Goal: Task Accomplishment & Management: Manage account settings

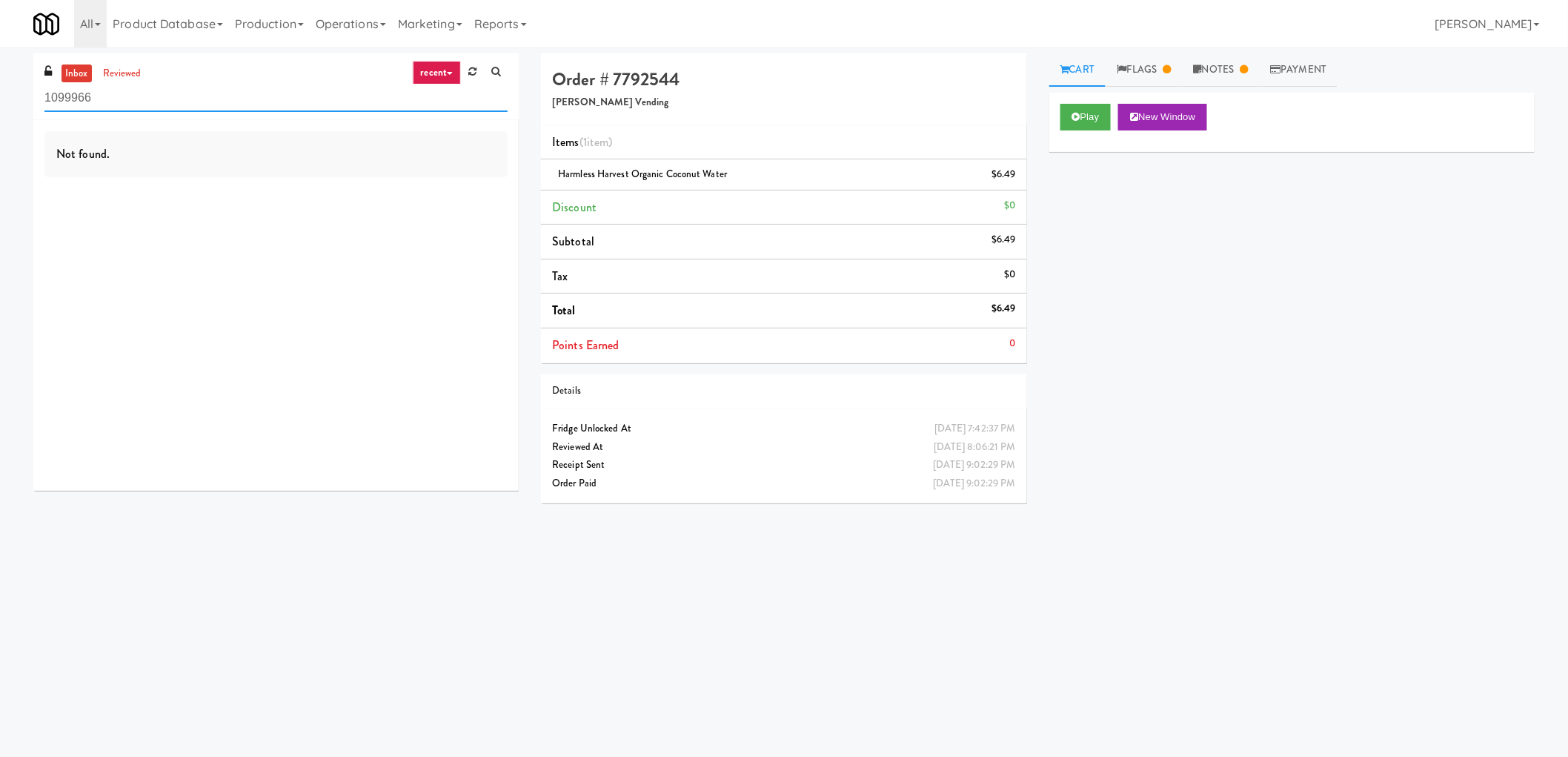
click at [165, 110] on input "1099966" at bounding box center [276, 98] width 463 height 28
click at [168, 111] on input "1099966" at bounding box center [276, 98] width 463 height 28
paste input "[PERSON_NAME]-Accurate"
type input "Bothwell-Accurate"
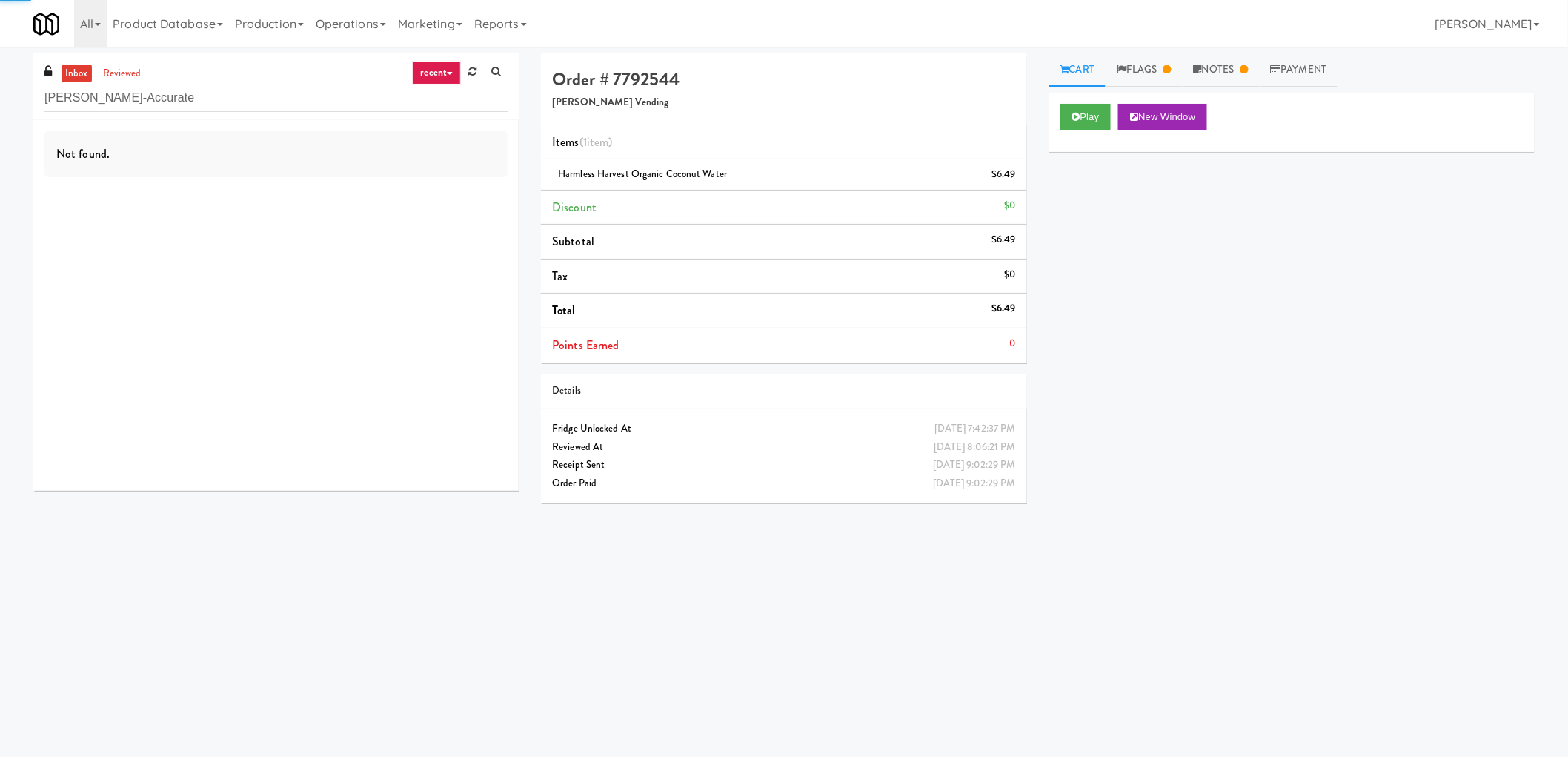
click at [433, 72] on link "recent" at bounding box center [437, 73] width 49 height 23
click at [433, 108] on link "all" at bounding box center [448, 102] width 118 height 27
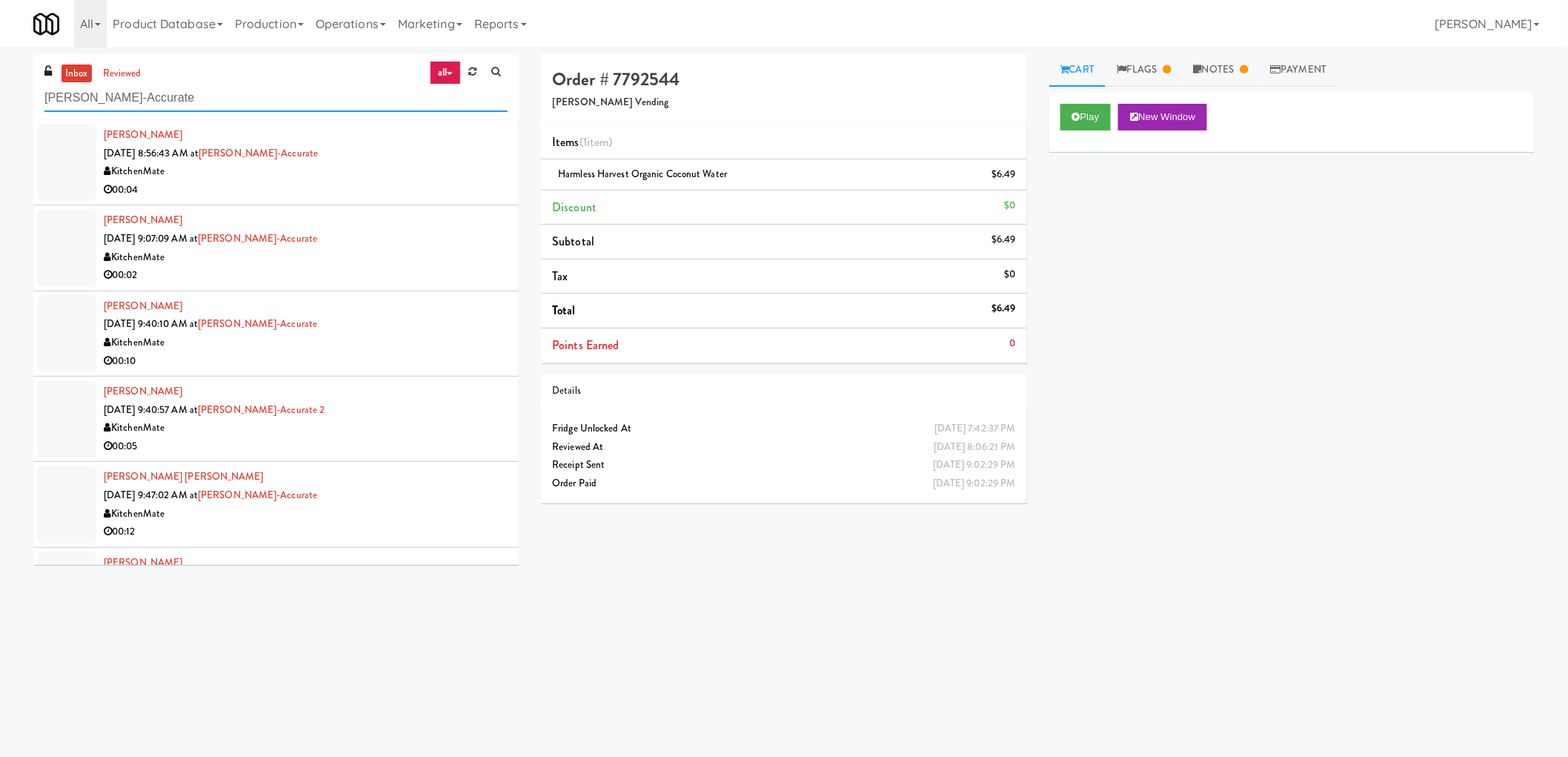
click at [159, 110] on input "Bothwell-Accurate" at bounding box center [276, 98] width 463 height 28
click at [427, 154] on div "Jacob Martin Sep 29, 2025 8:56:43 AM at Bothwell-Accurate KitchenMate 00:04" at bounding box center [305, 162] width 403 height 73
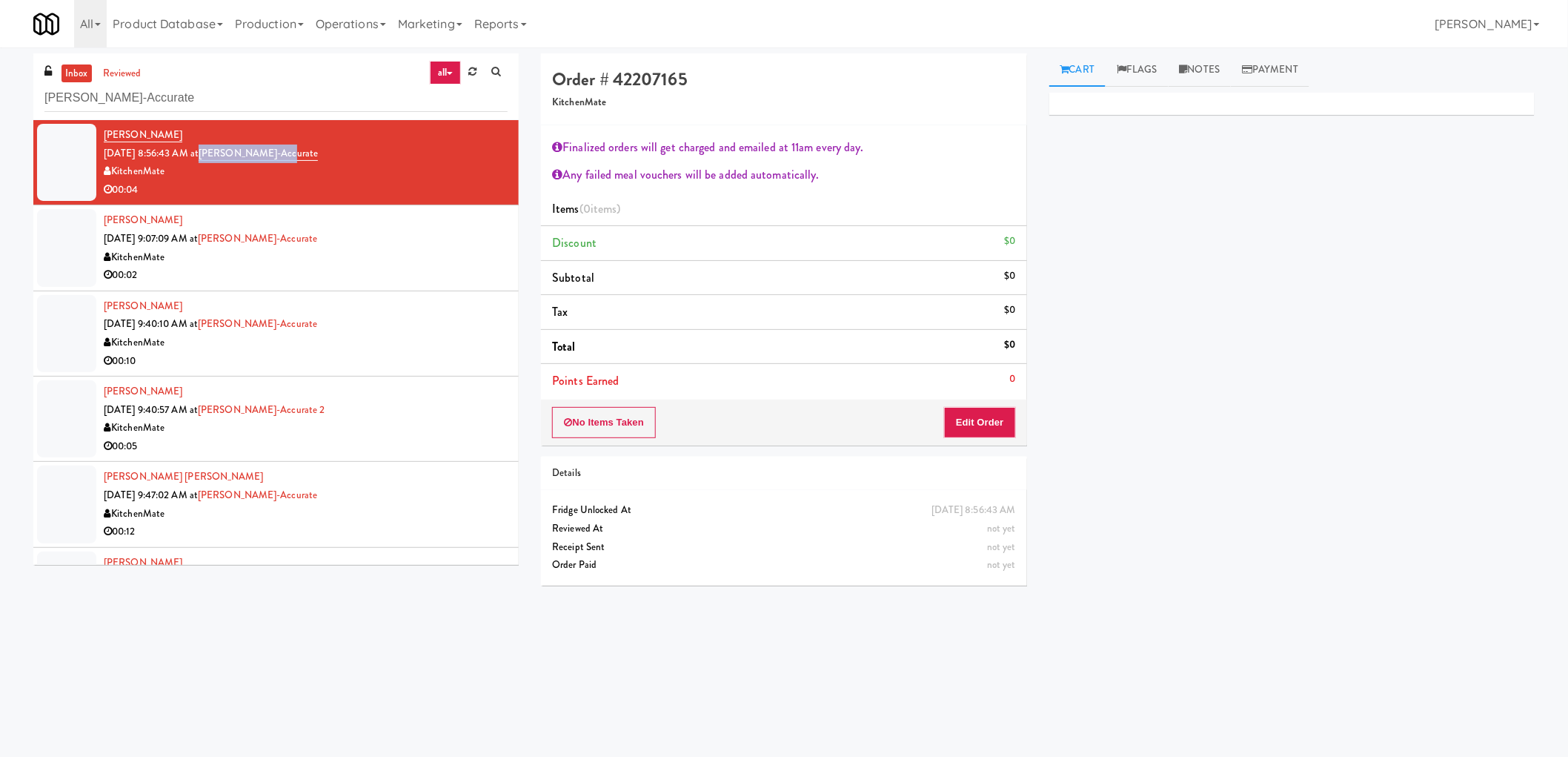
drag, startPoint x: 299, startPoint y: 153, endPoint x: 225, endPoint y: 153, distance: 74.0
click at [225, 153] on div "Jacob Martin Sep 29, 2025 8:56:43 AM at Bothwell-Accurate KitchenMate 00:04" at bounding box center [305, 162] width 403 height 73
click at [983, 409] on button "Edit Order" at bounding box center [980, 422] width 72 height 31
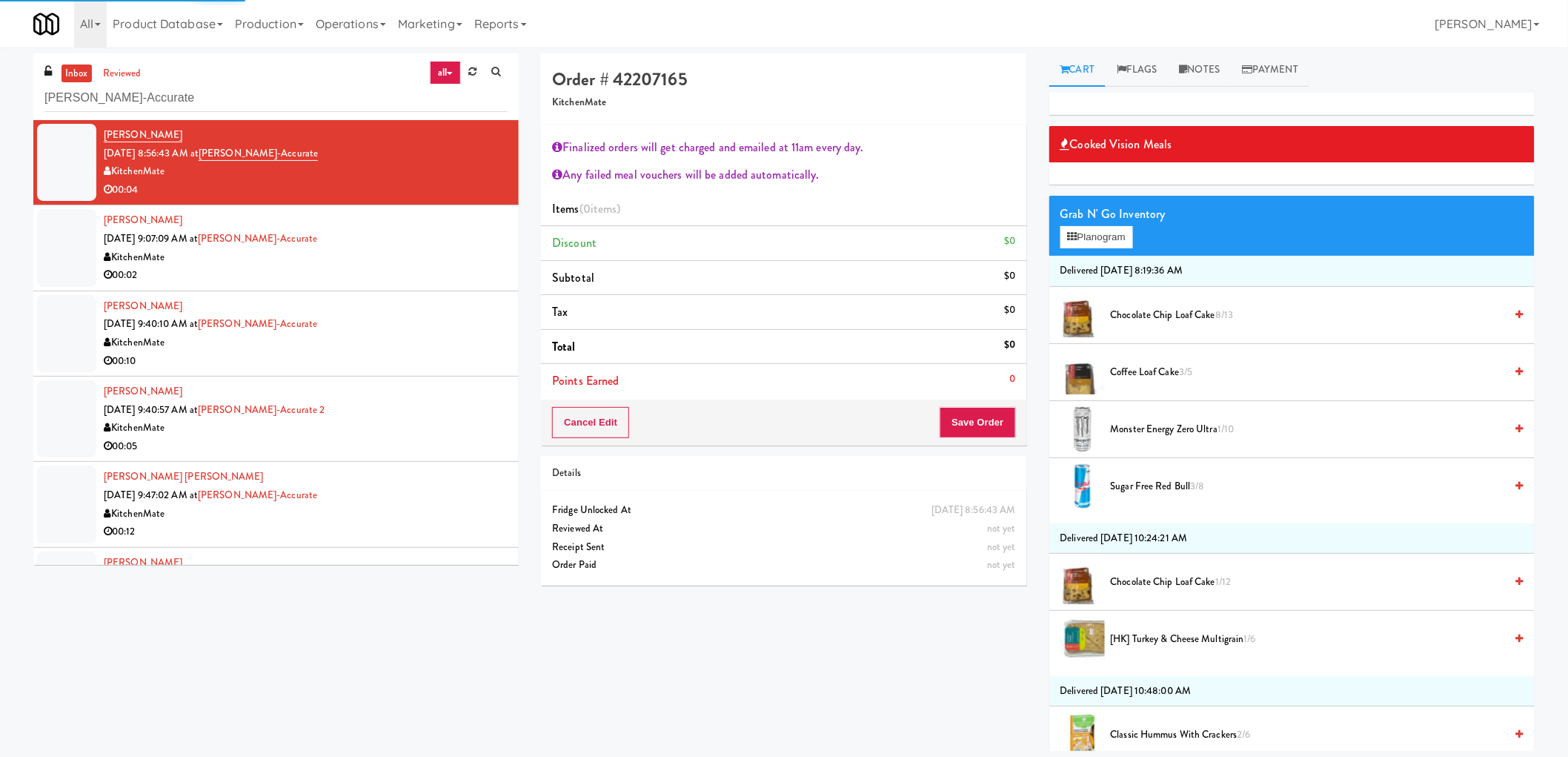
click at [1165, 488] on span "Sugar Free Red Bull 3/8" at bounding box center [1308, 486] width 394 height 18
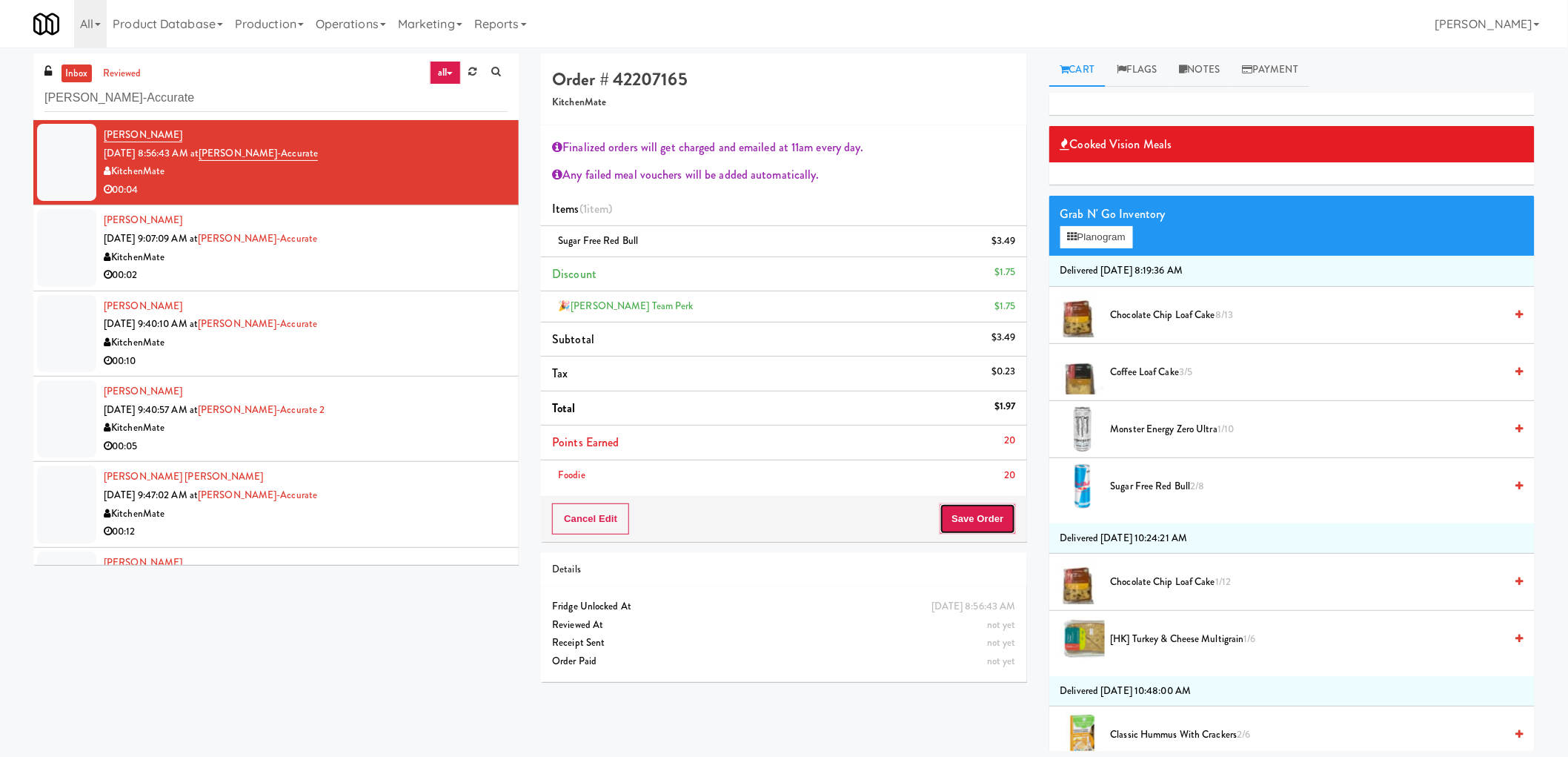
click at [961, 517] on button "Save Order" at bounding box center [977, 519] width 76 height 31
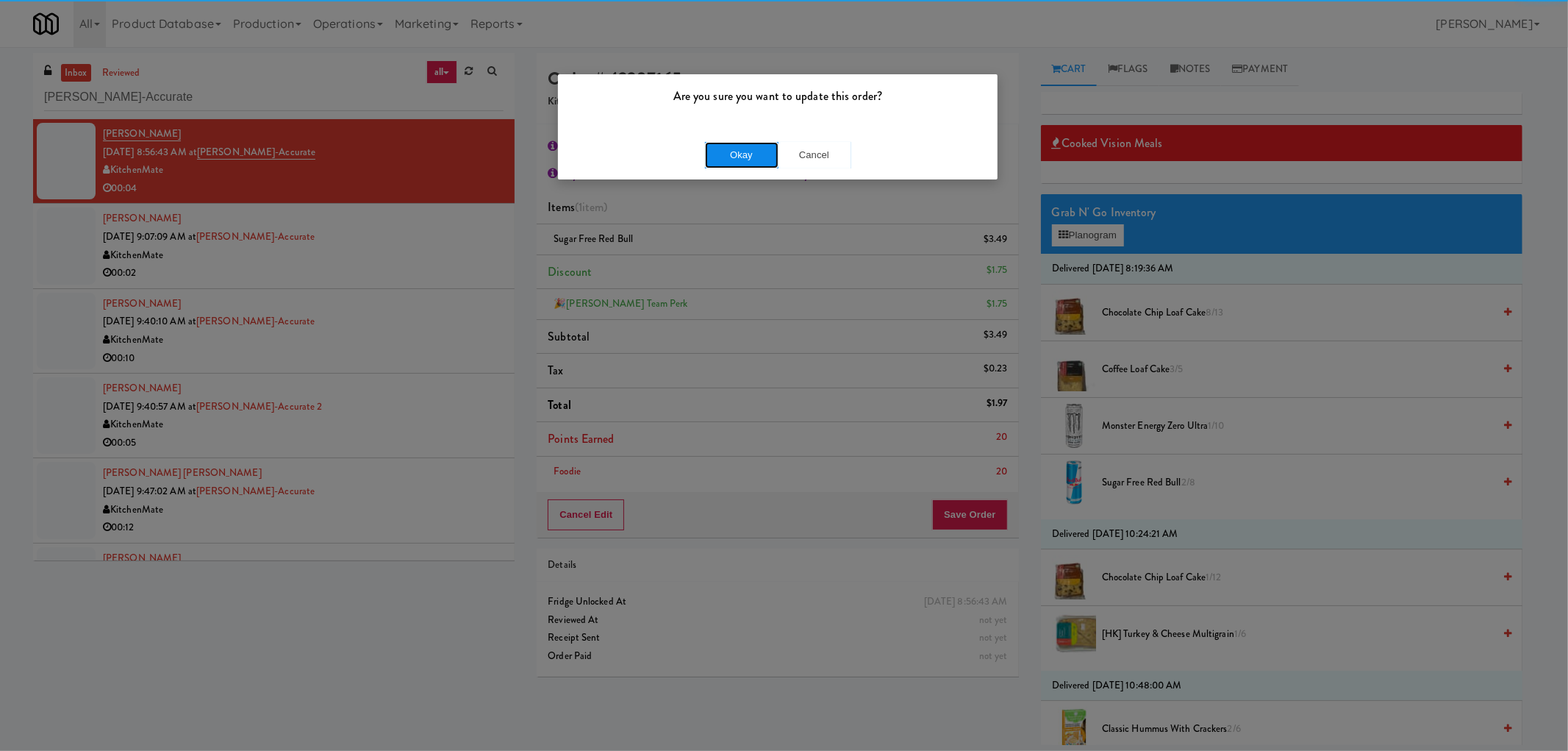
click at [754, 165] on button "Okay" at bounding box center [742, 155] width 74 height 26
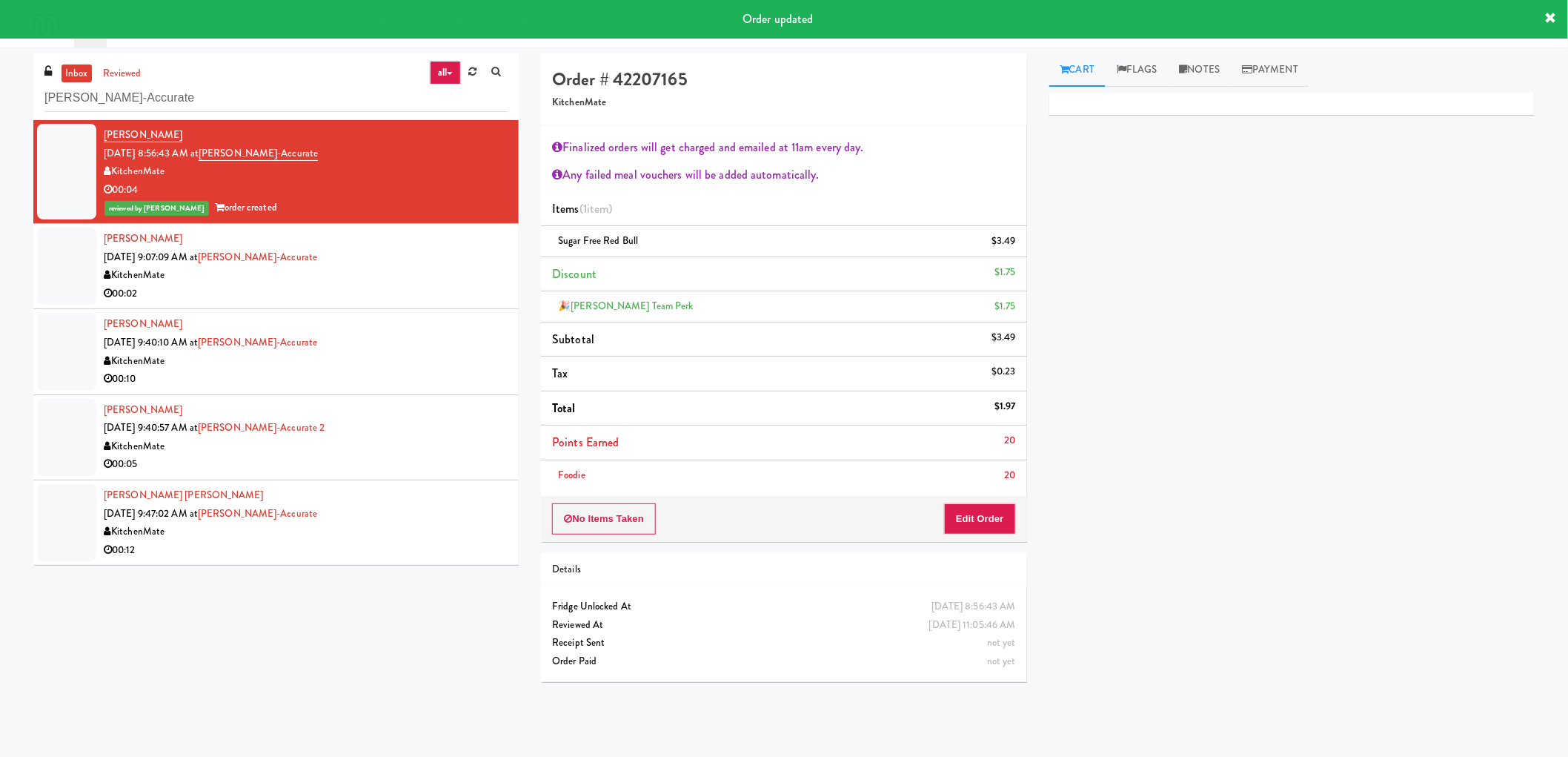
click at [390, 235] on div "Paul Marling Sep 29, 2025 9:07:09 AM at Bothwell-Accurate KitchenMate 00:02" at bounding box center [305, 266] width 403 height 73
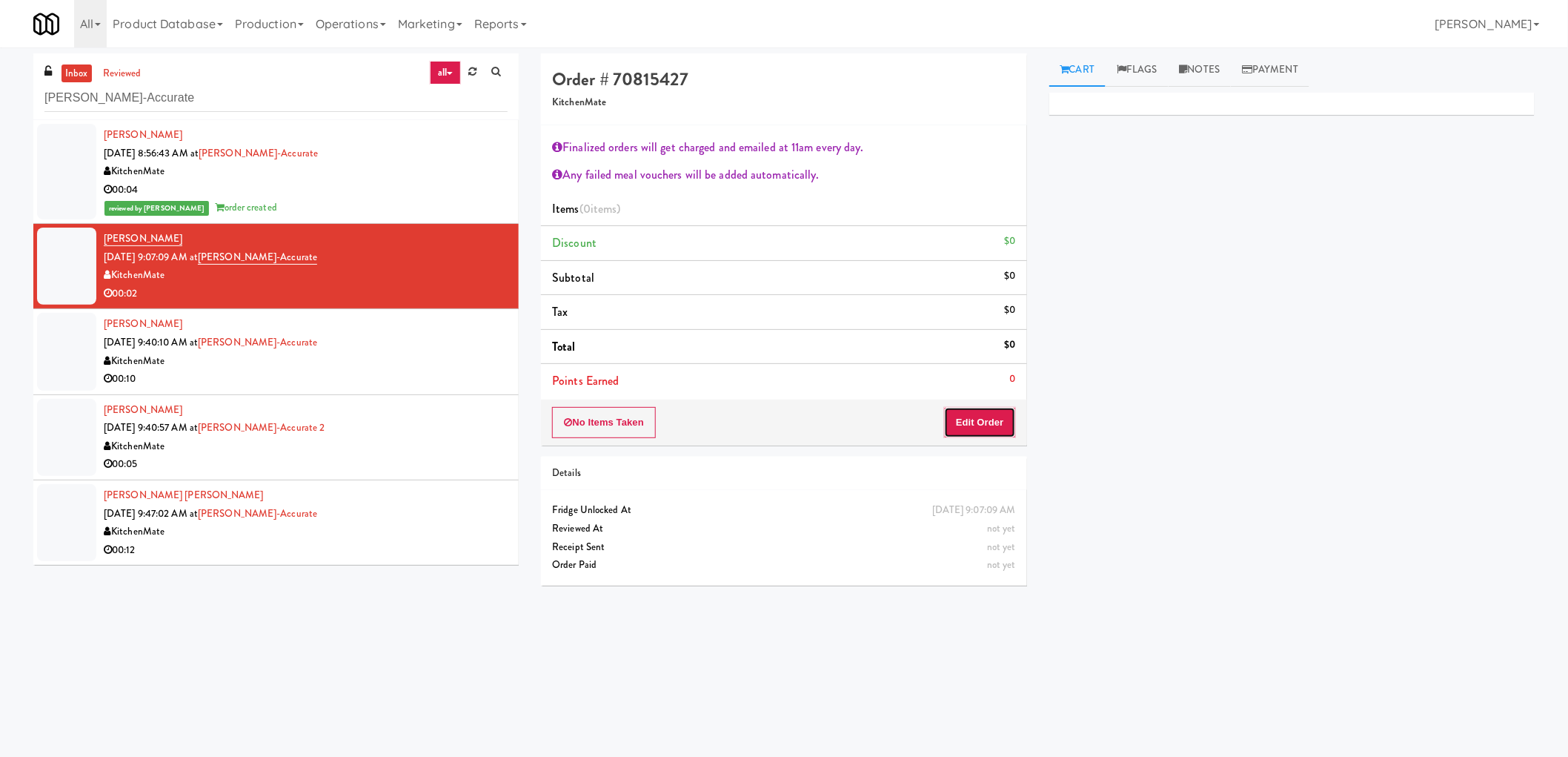
click at [969, 425] on button "Edit Order" at bounding box center [980, 422] width 72 height 31
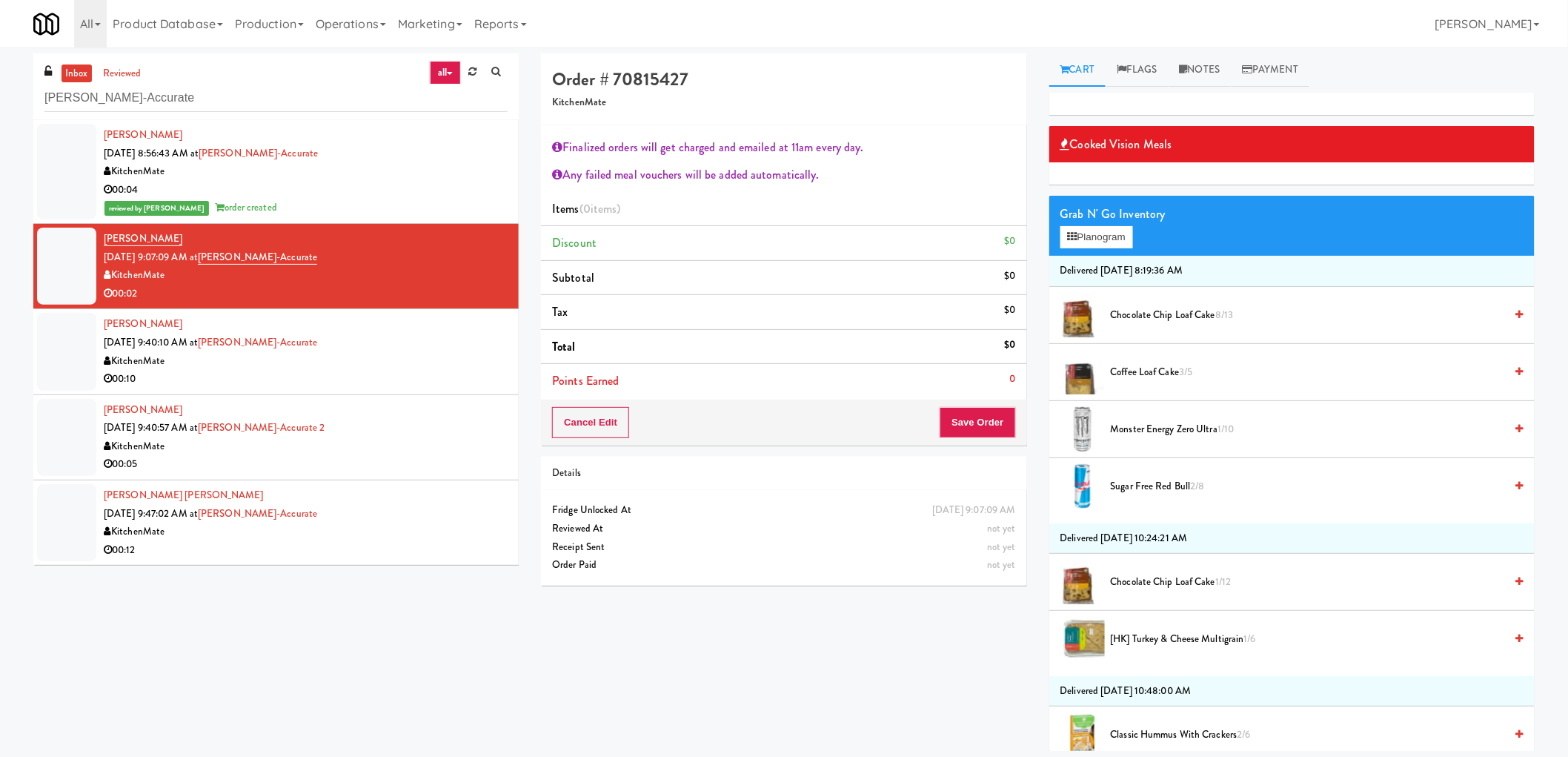
click at [1185, 434] on span "Monster Energy Zero Ultra 1/10" at bounding box center [1308, 429] width 394 height 18
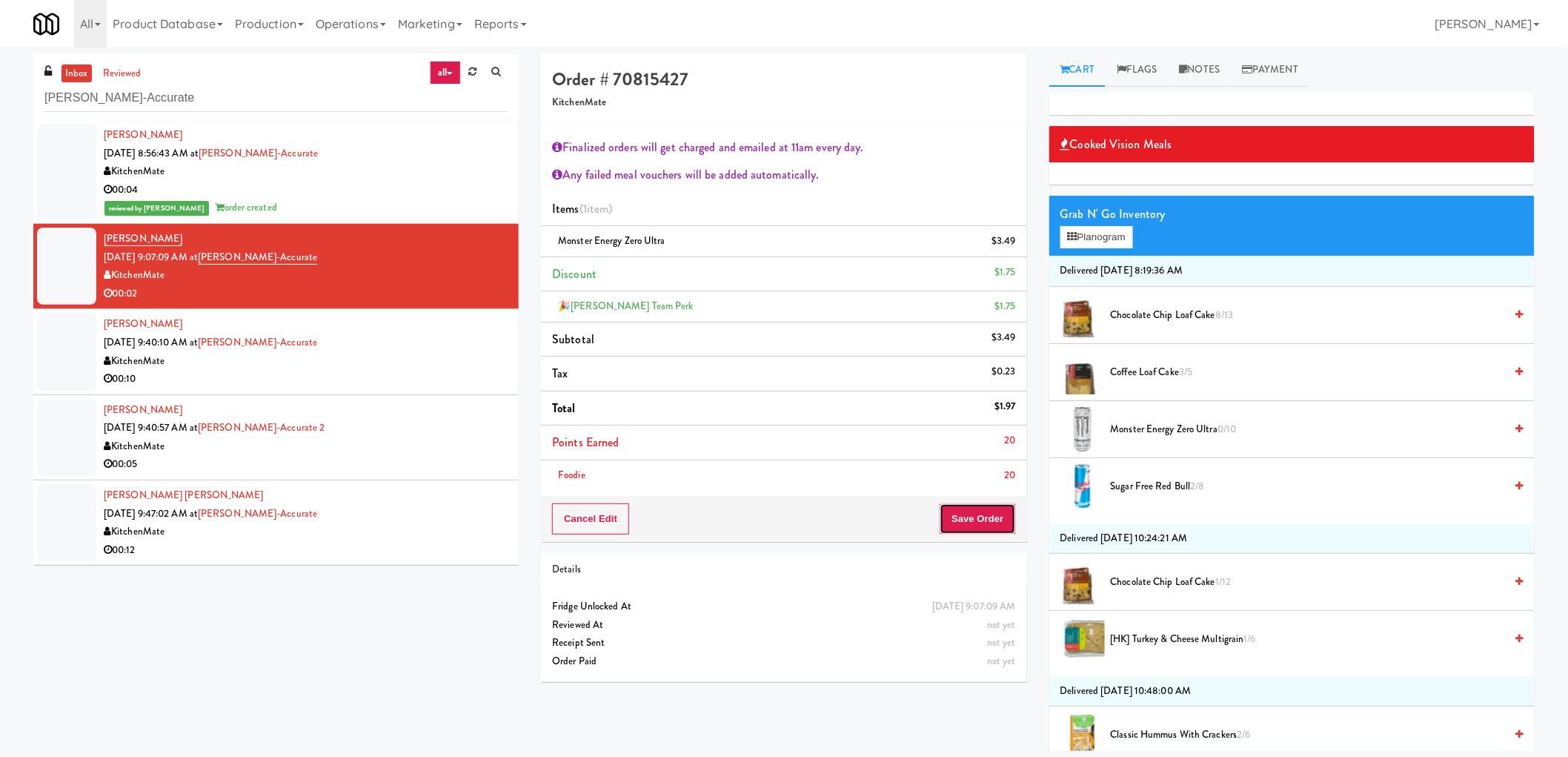
click at [990, 526] on button "Save Order" at bounding box center [977, 519] width 76 height 31
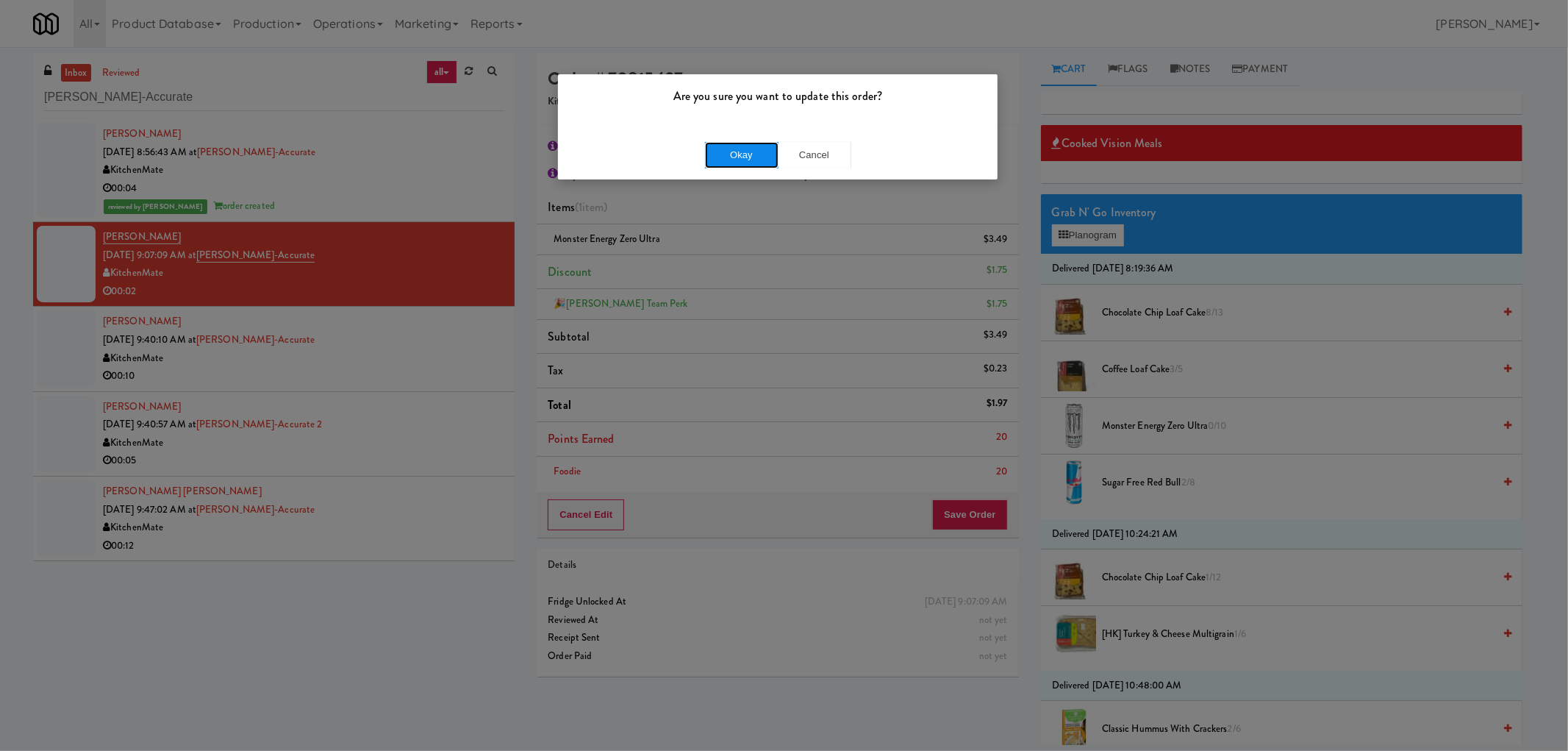
click at [735, 158] on button "Okay" at bounding box center [742, 155] width 74 height 26
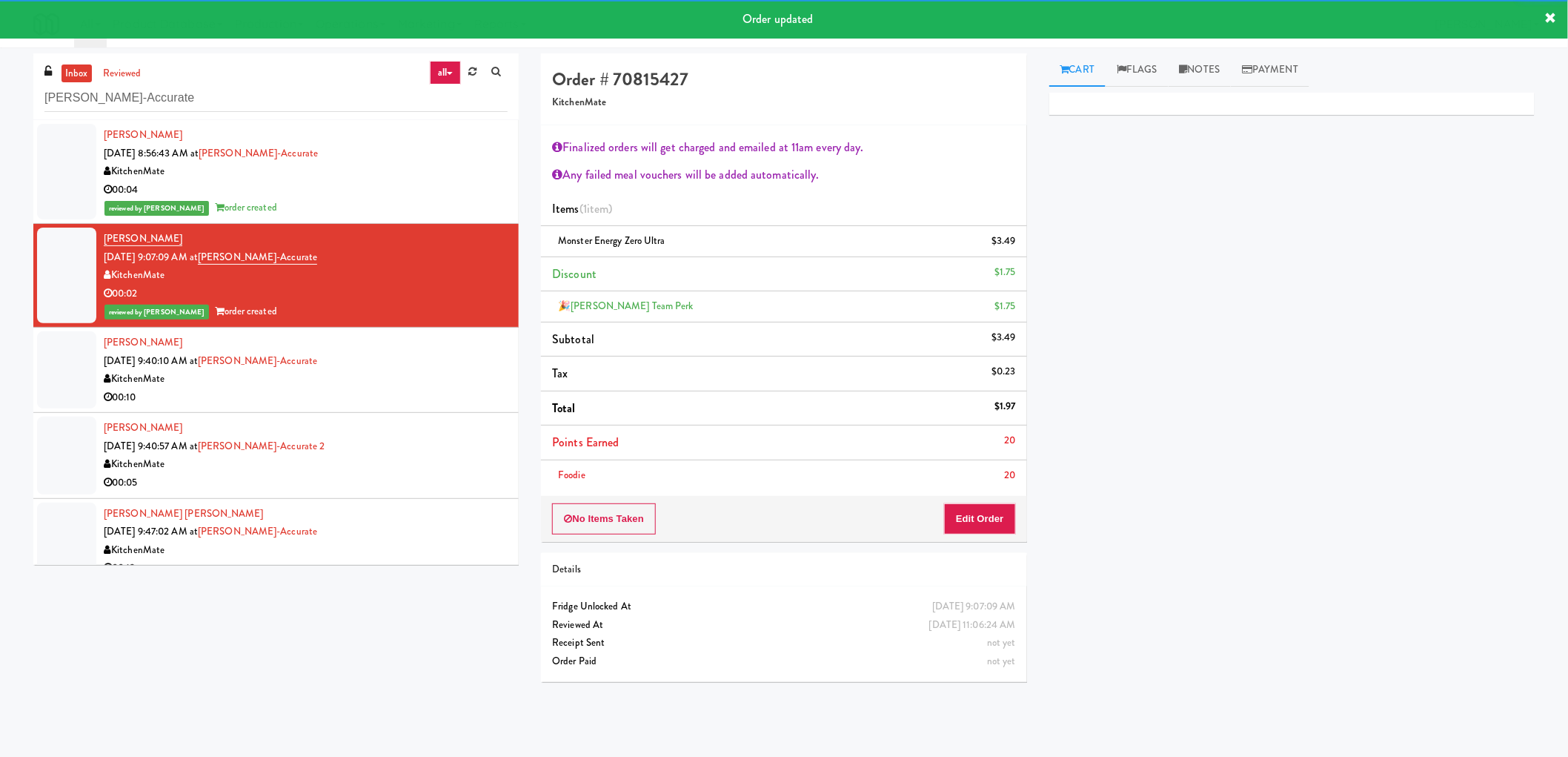
click at [396, 178] on div "KitchenMate" at bounding box center [305, 172] width 403 height 18
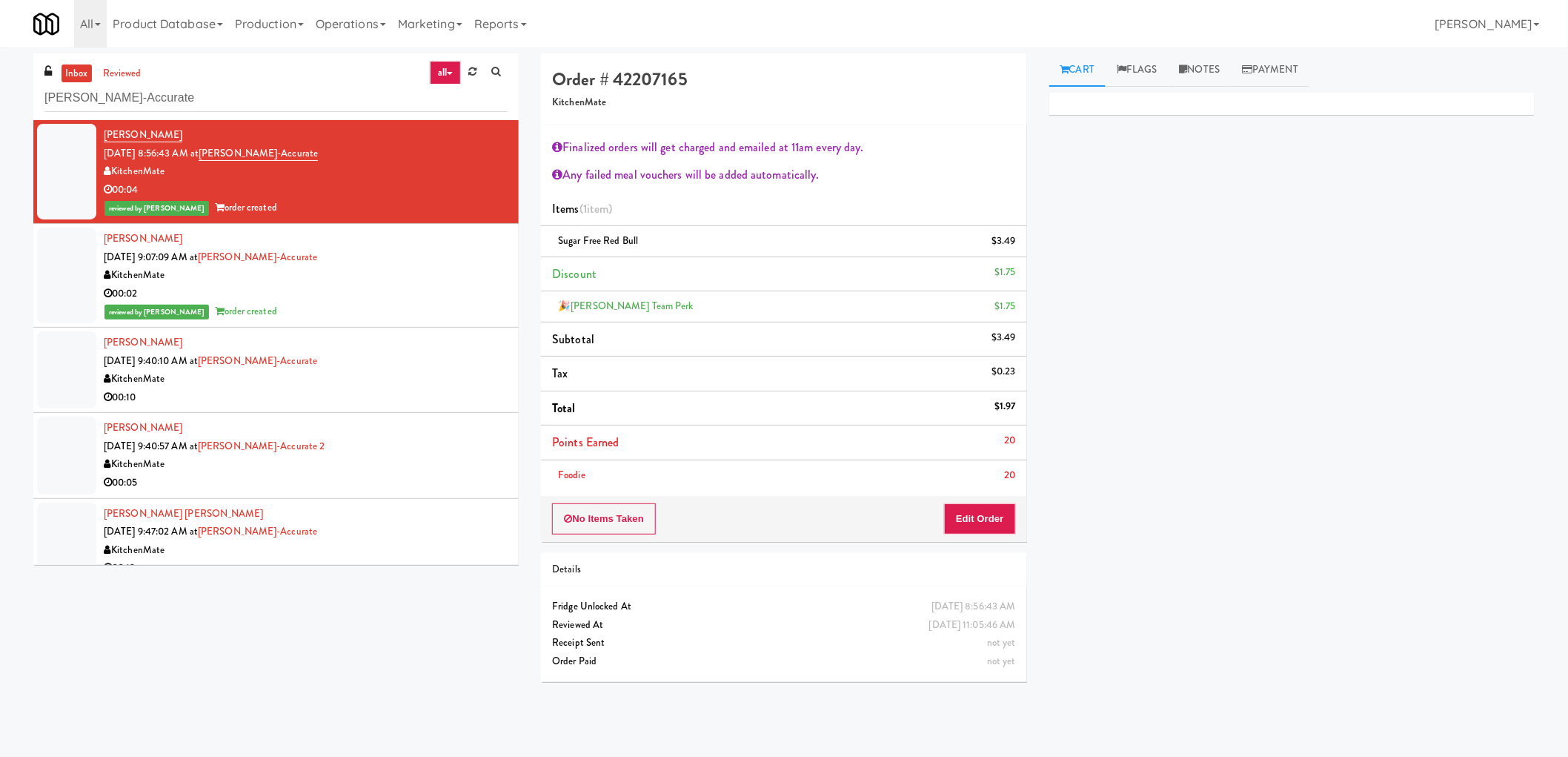
click at [411, 409] on li "Christopher Pereira Ramos Sep 29, 2025 9:40:10 AM at Bothwell-Accurate KitchenM…" at bounding box center [276, 370] width 485 height 85
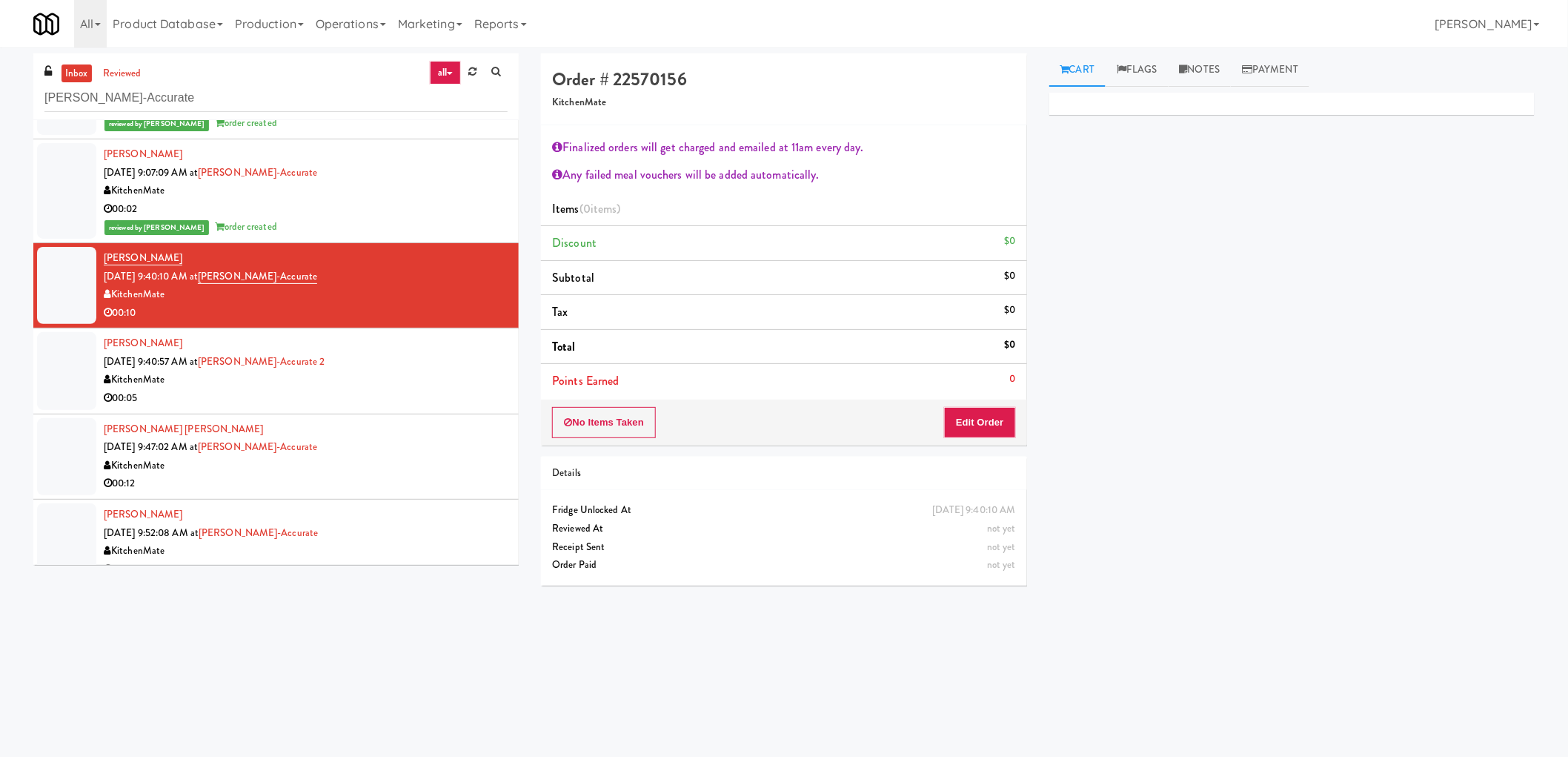
scroll to position [83, 0]
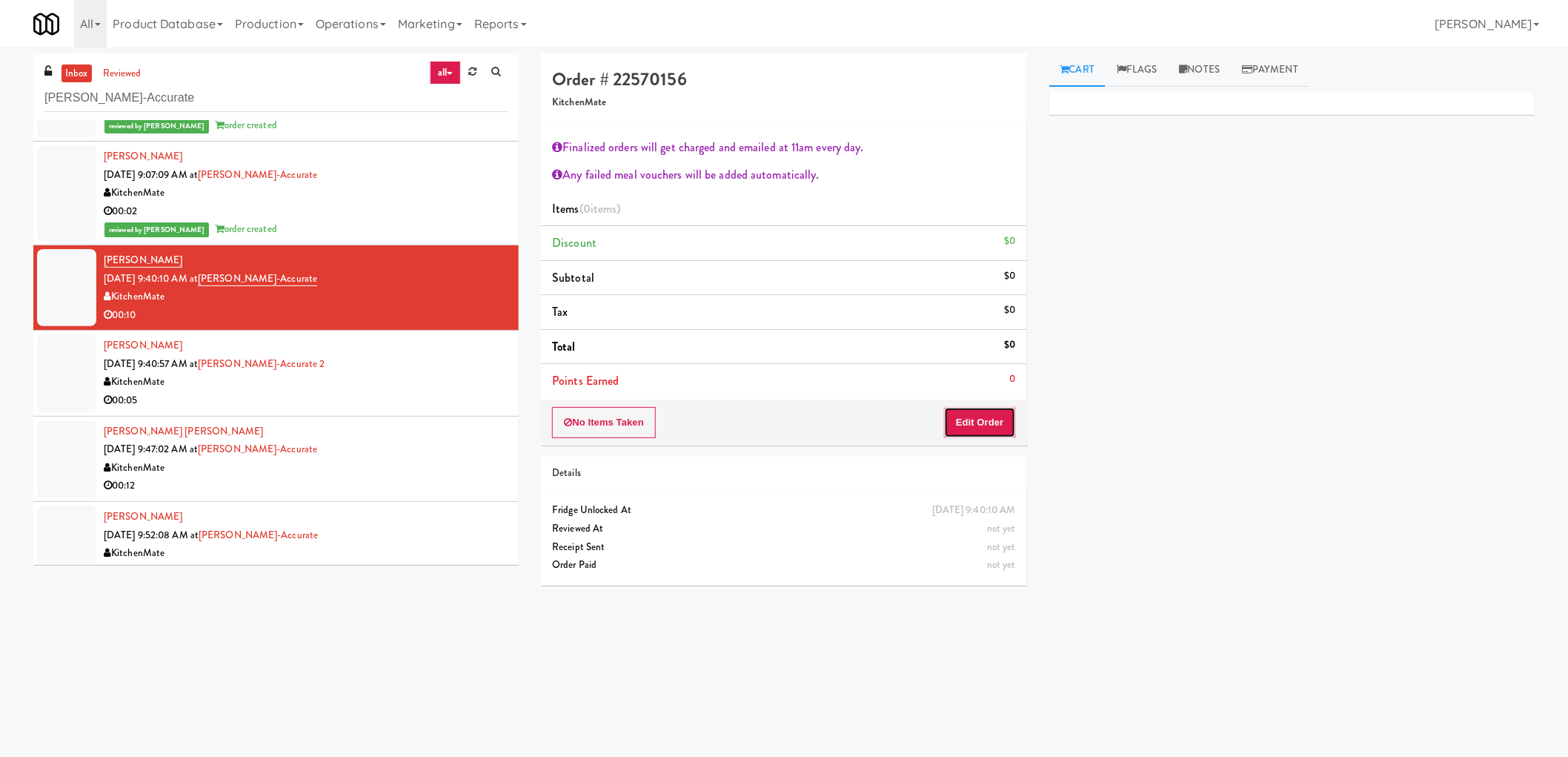
click at [1004, 427] on button "Edit Order" at bounding box center [980, 422] width 72 height 31
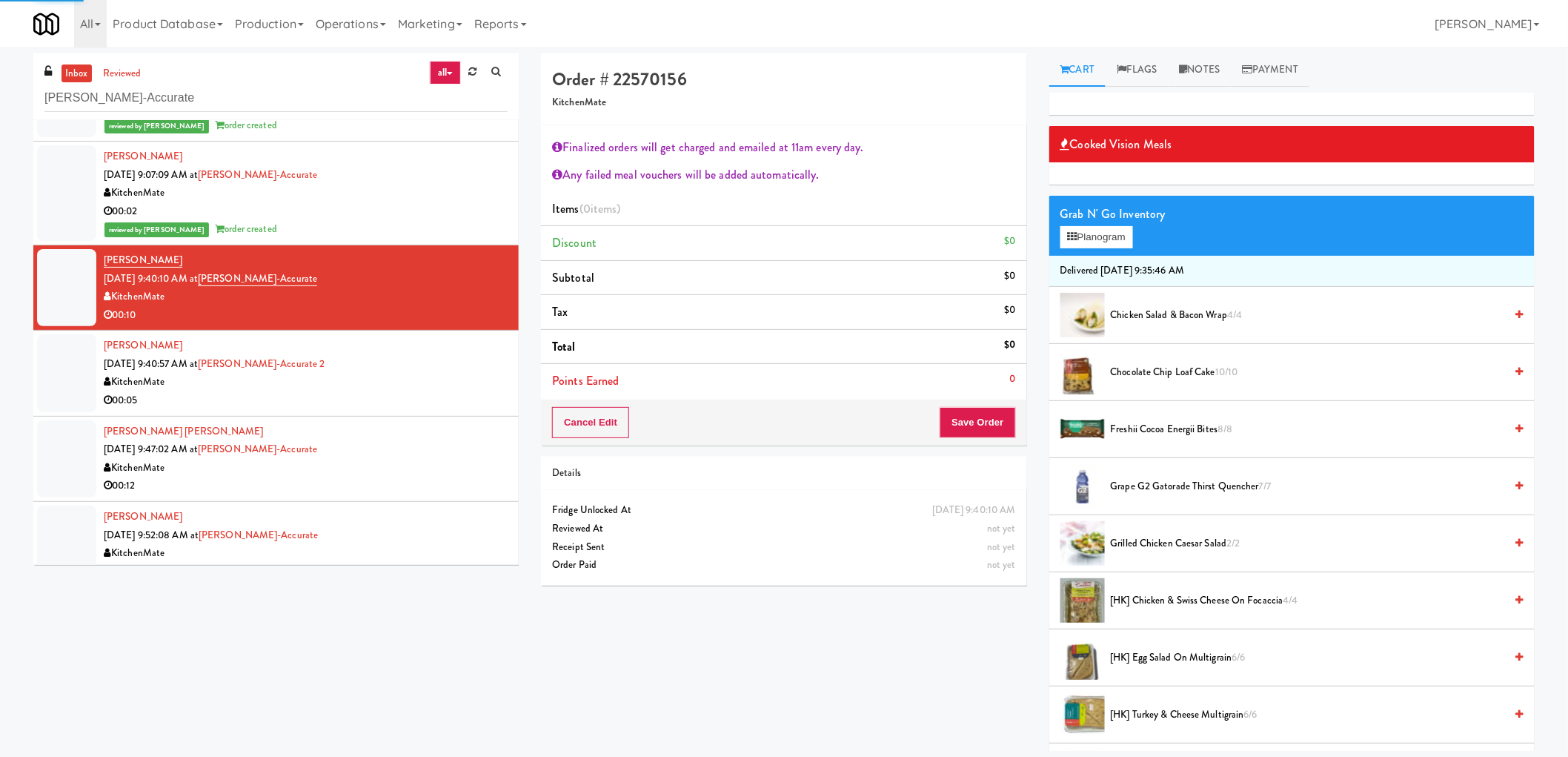
scroll to position [247, 0]
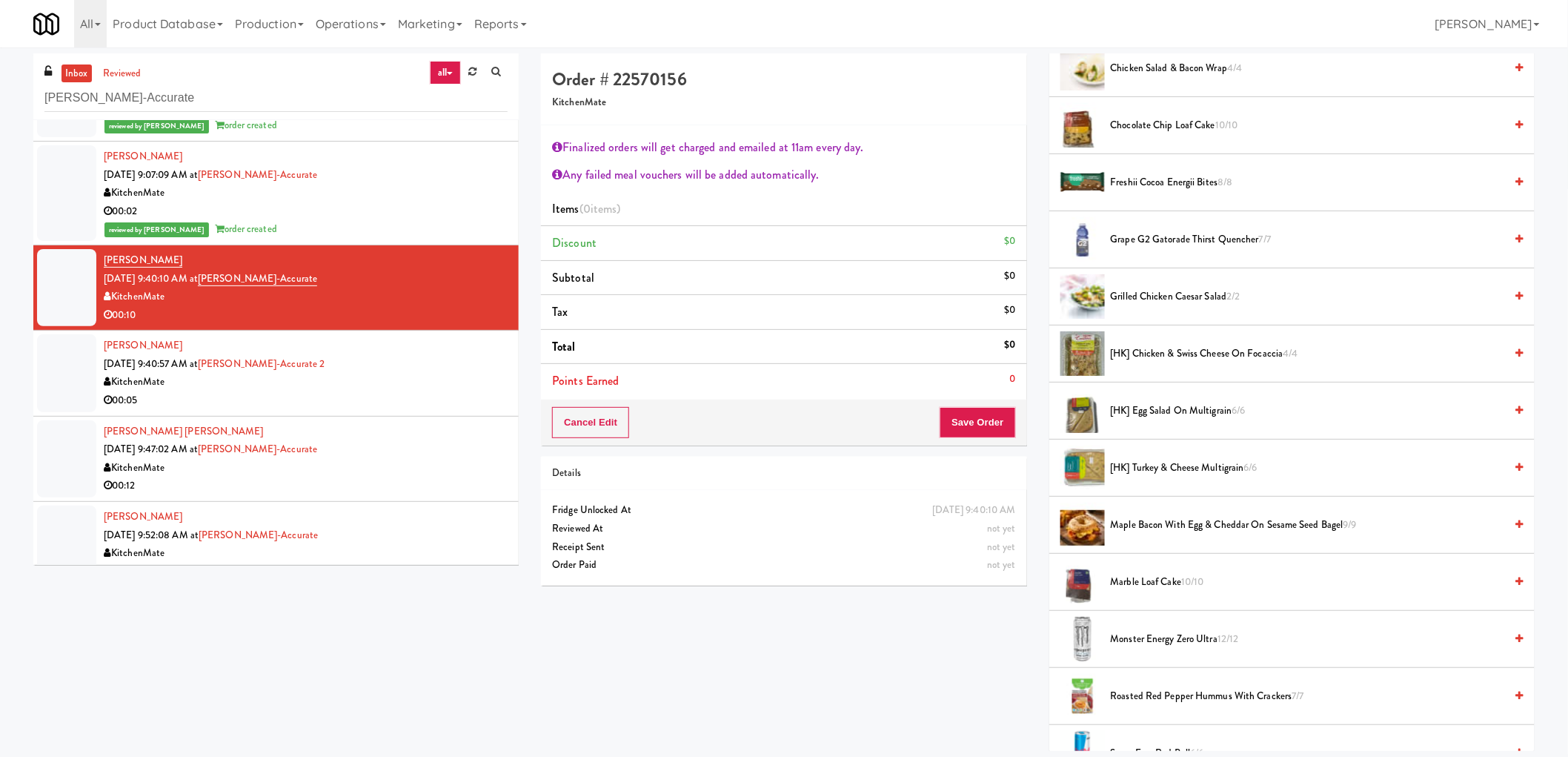
click at [1176, 357] on span "[HK] Chicken & Swiss Cheese On Focaccia 4/4" at bounding box center [1308, 353] width 394 height 18
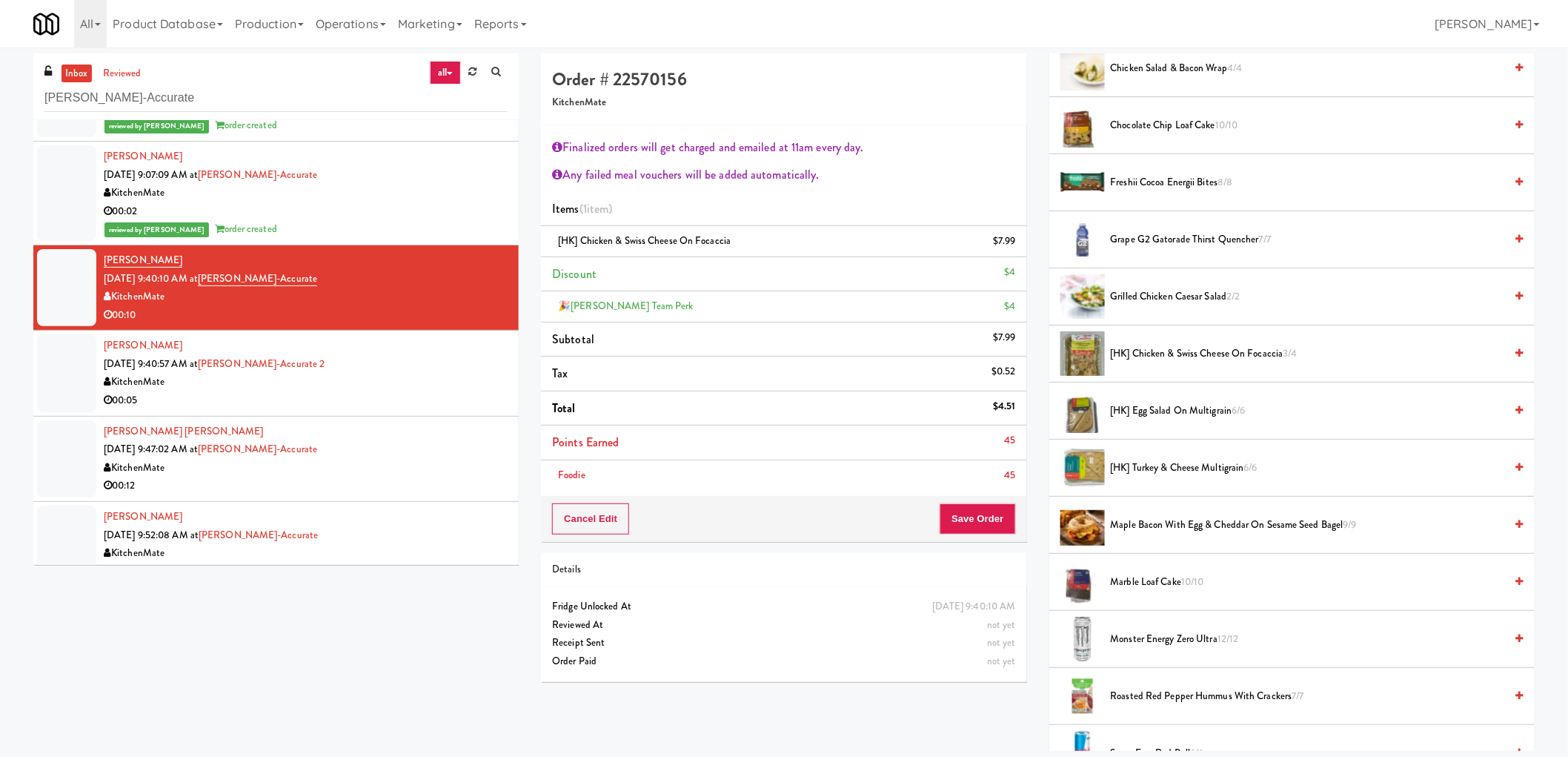
click at [1157, 178] on span "Freshii Cocoa Energii Bites 8/8" at bounding box center [1308, 183] width 394 height 18
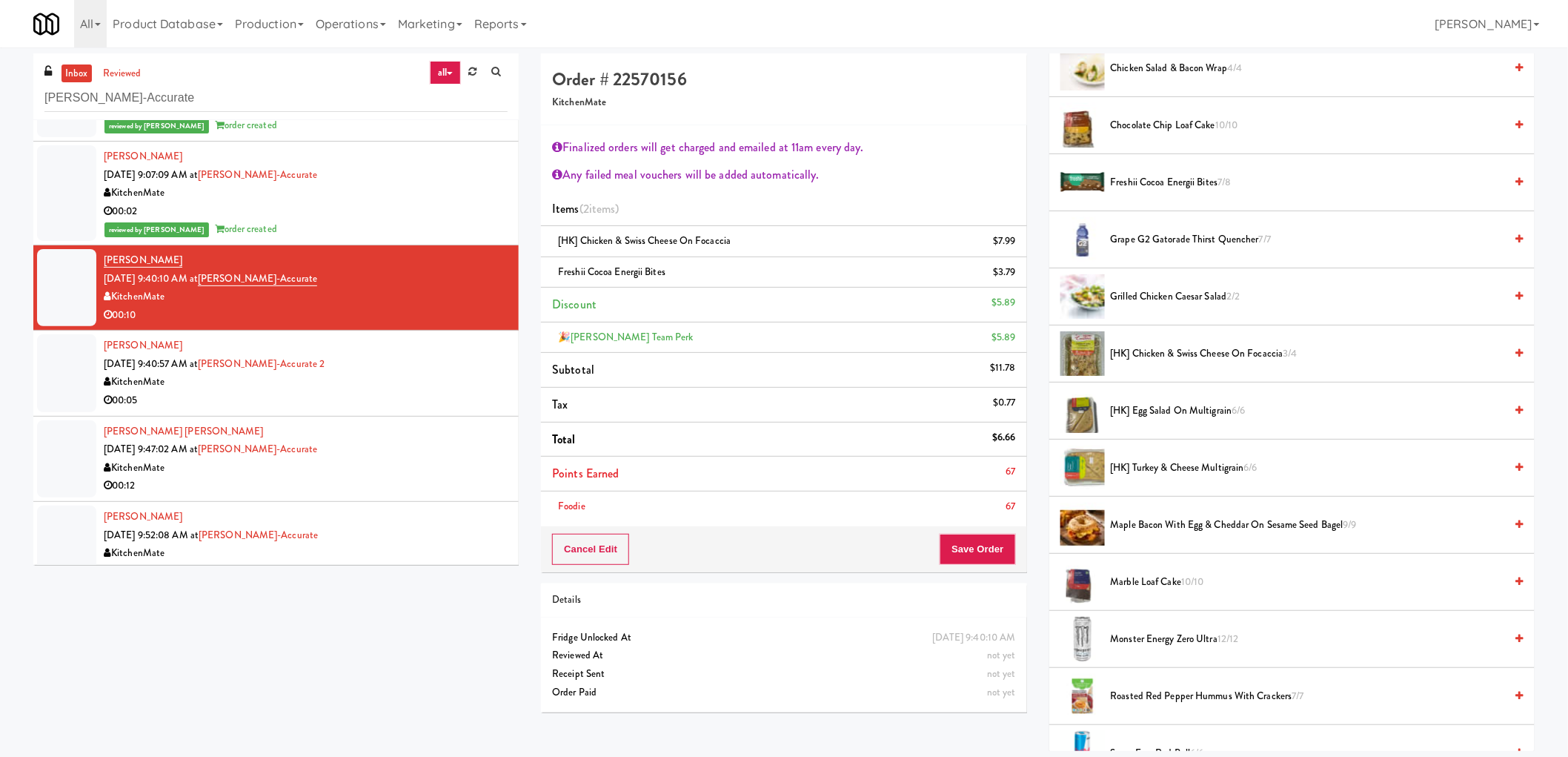
click at [1005, 513] on div "67" at bounding box center [1010, 506] width 10 height 18
click at [994, 537] on button "Save Order" at bounding box center [977, 549] width 76 height 31
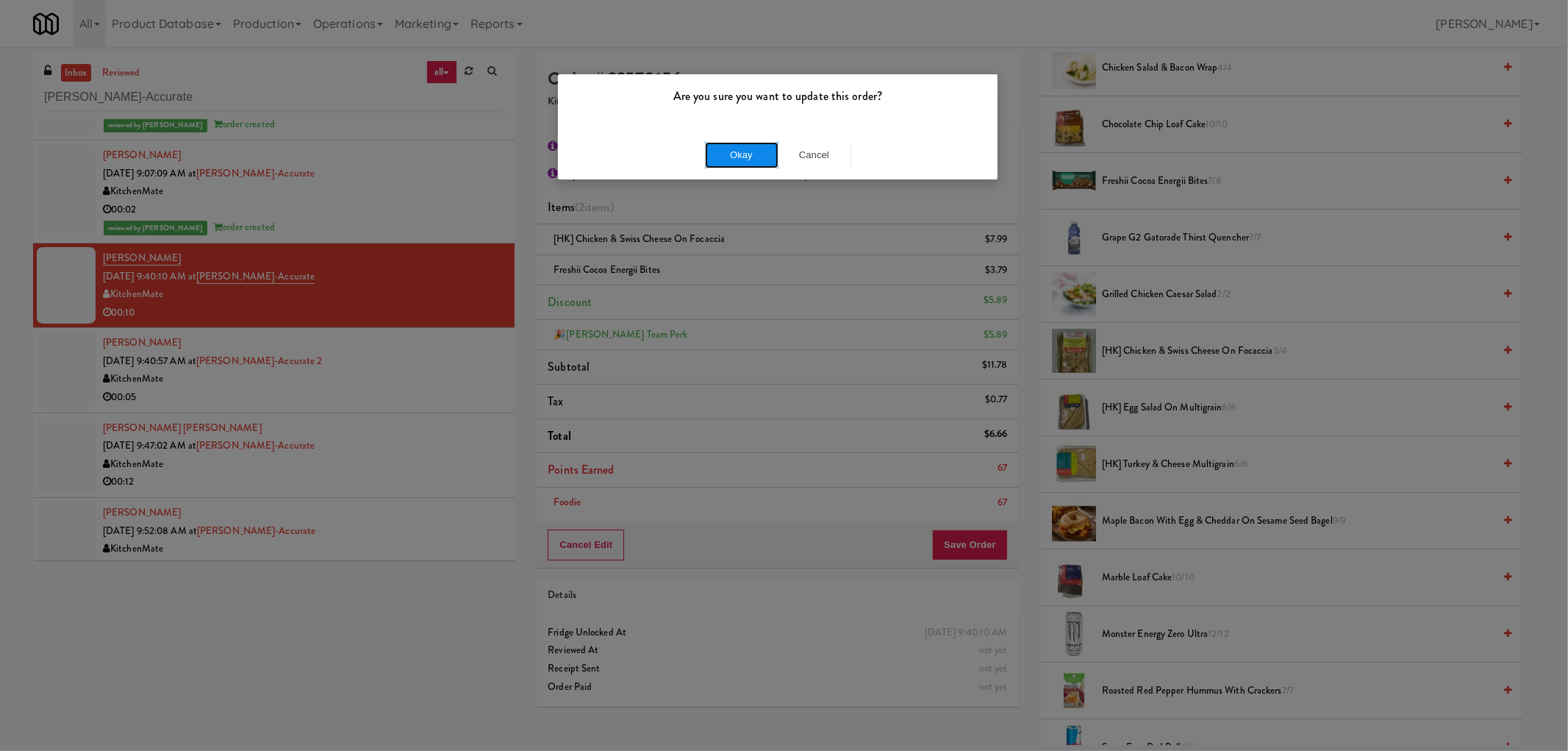
click at [739, 149] on button "Okay" at bounding box center [742, 155] width 74 height 26
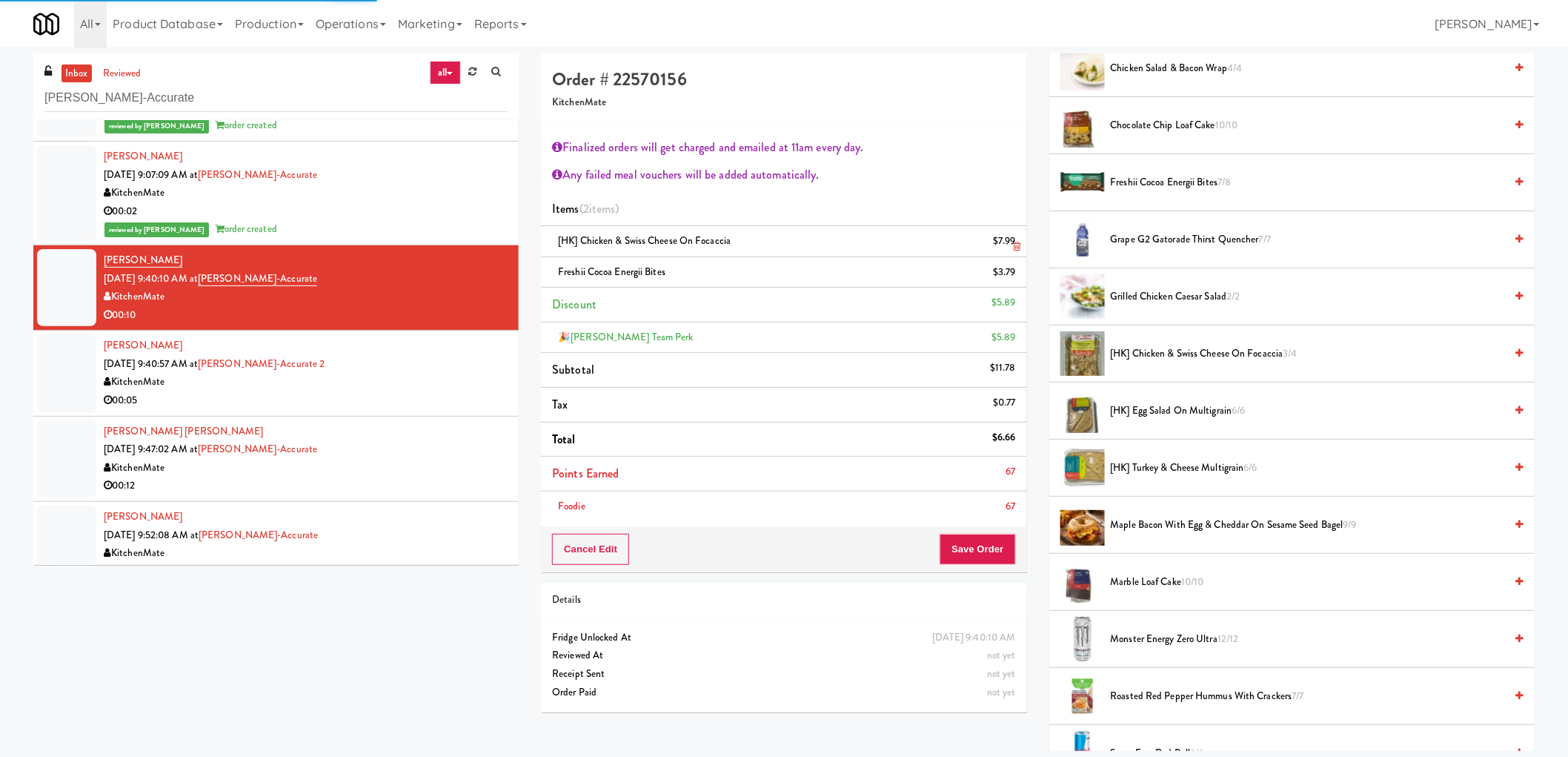
scroll to position [0, 0]
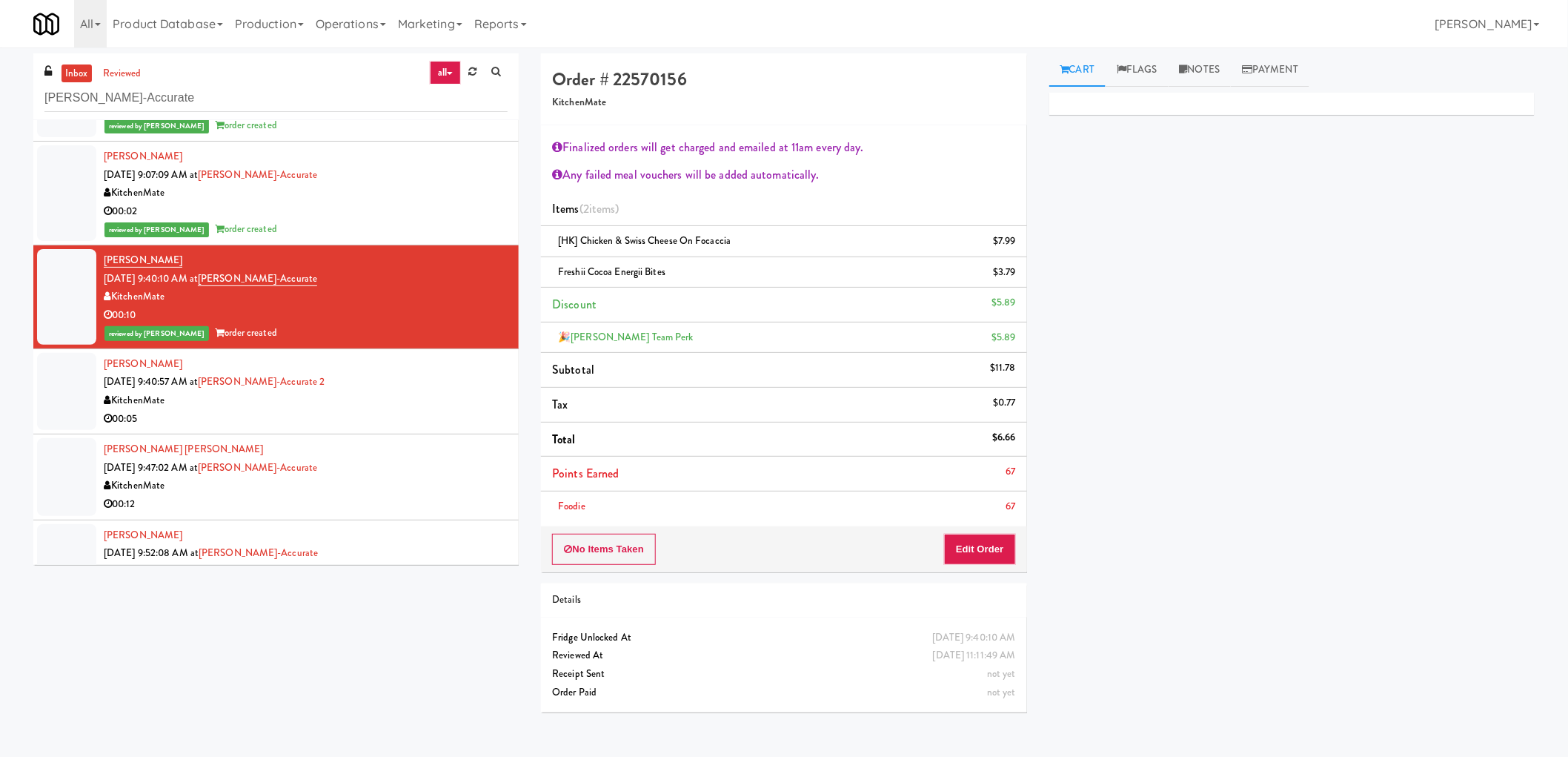
click at [353, 436] on li "Brandon Valdes Gallardo Sep 29, 2025 9:47:02 AM at Bothwell-Accurate KitchenMat…" at bounding box center [276, 477] width 485 height 85
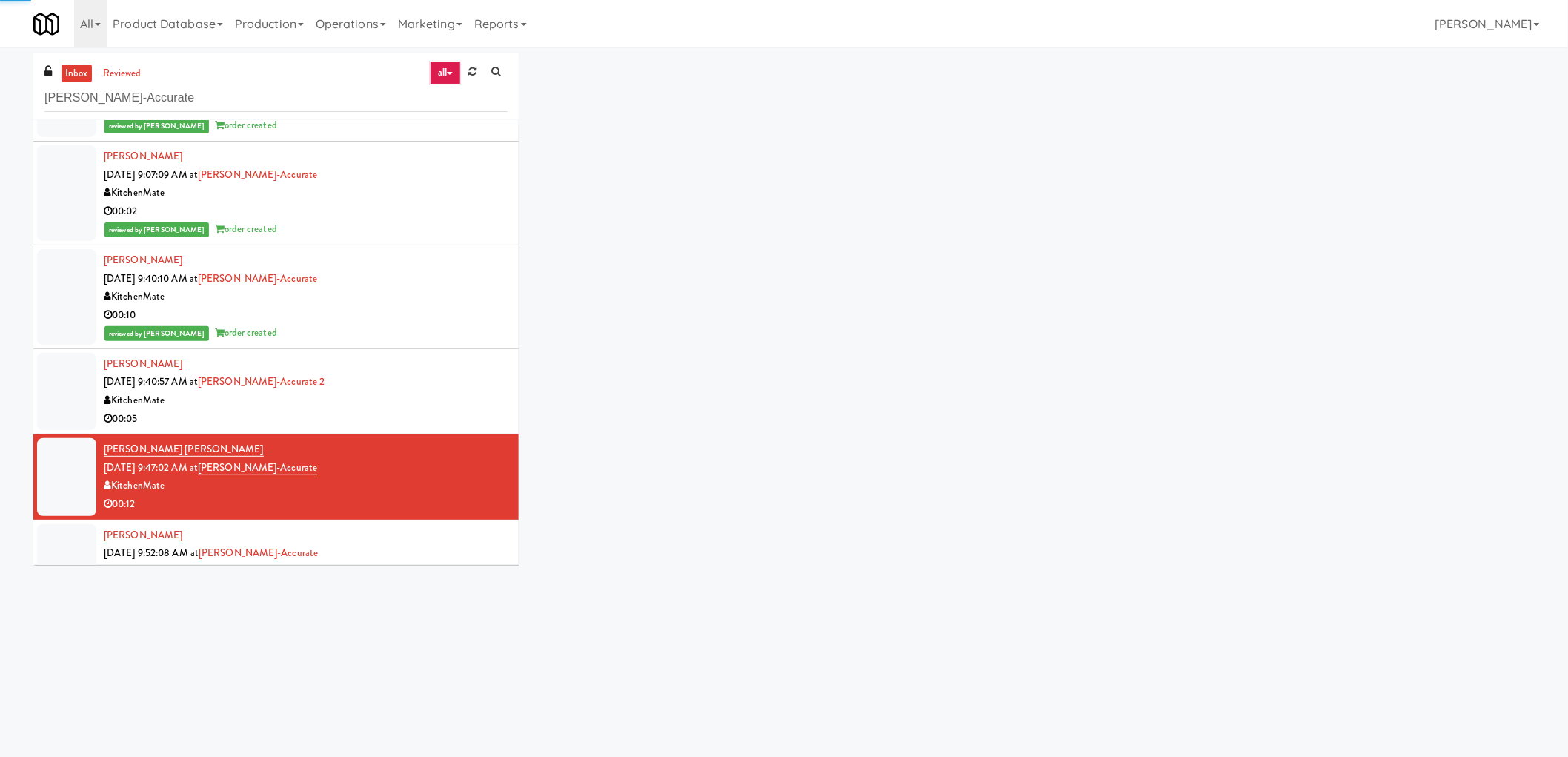
click at [373, 410] on div "00:05" at bounding box center [305, 419] width 403 height 18
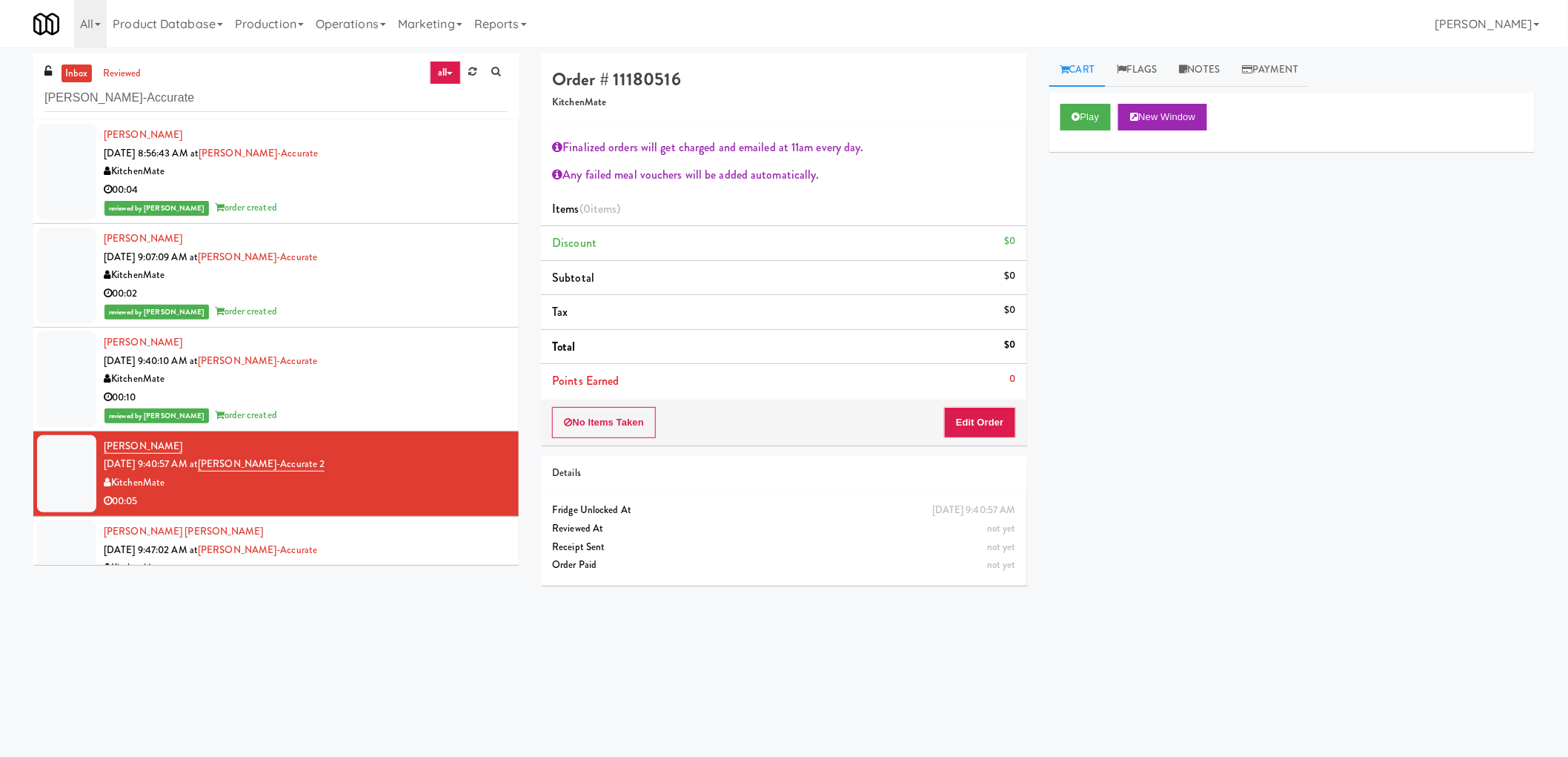
scroll to position [83, 0]
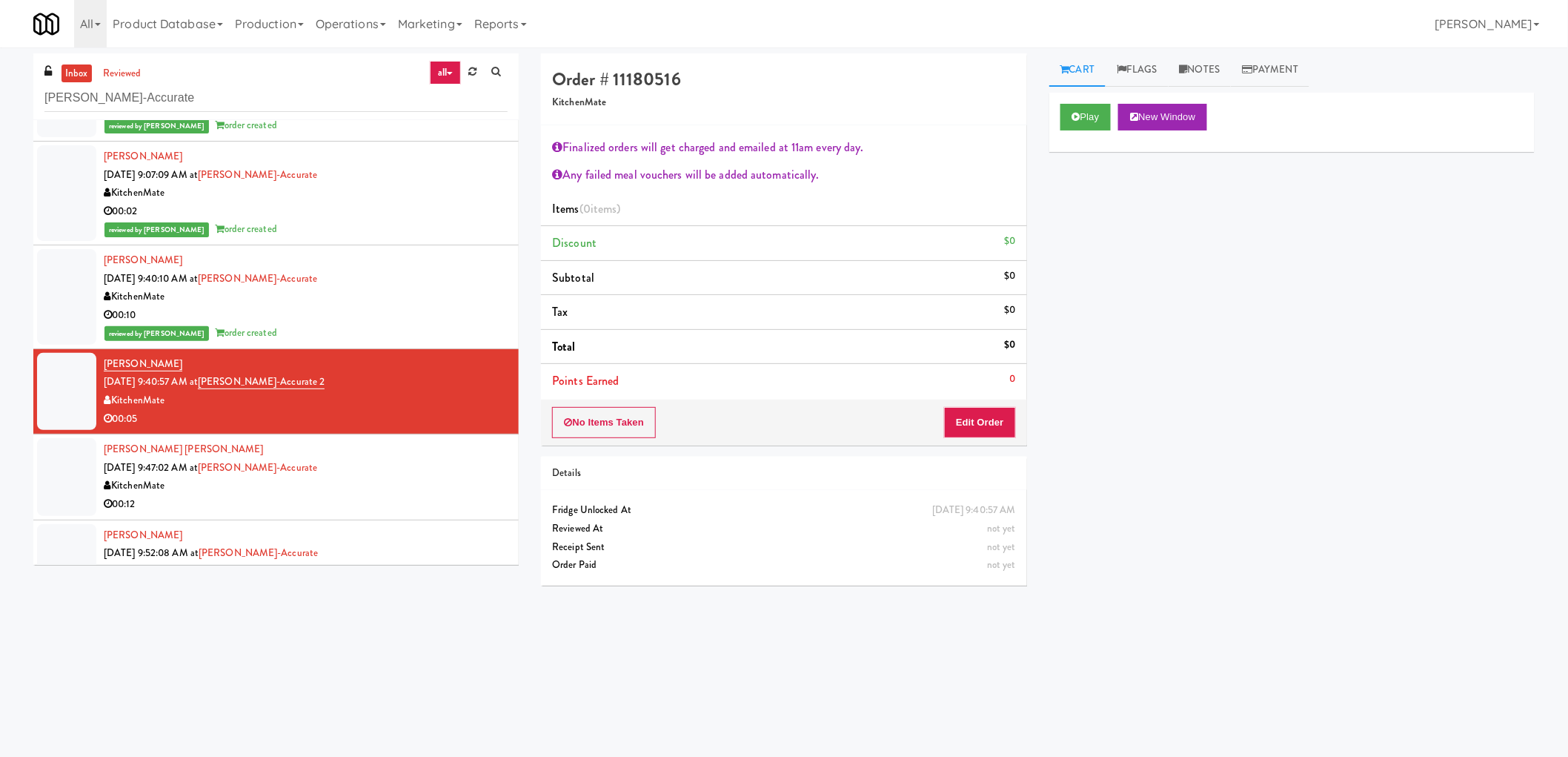
click at [423, 471] on div "Brandon Valdes Gallardo Sep 29, 2025 9:47:02 AM at Bothwell-Accurate KitchenMat…" at bounding box center [305, 476] width 403 height 73
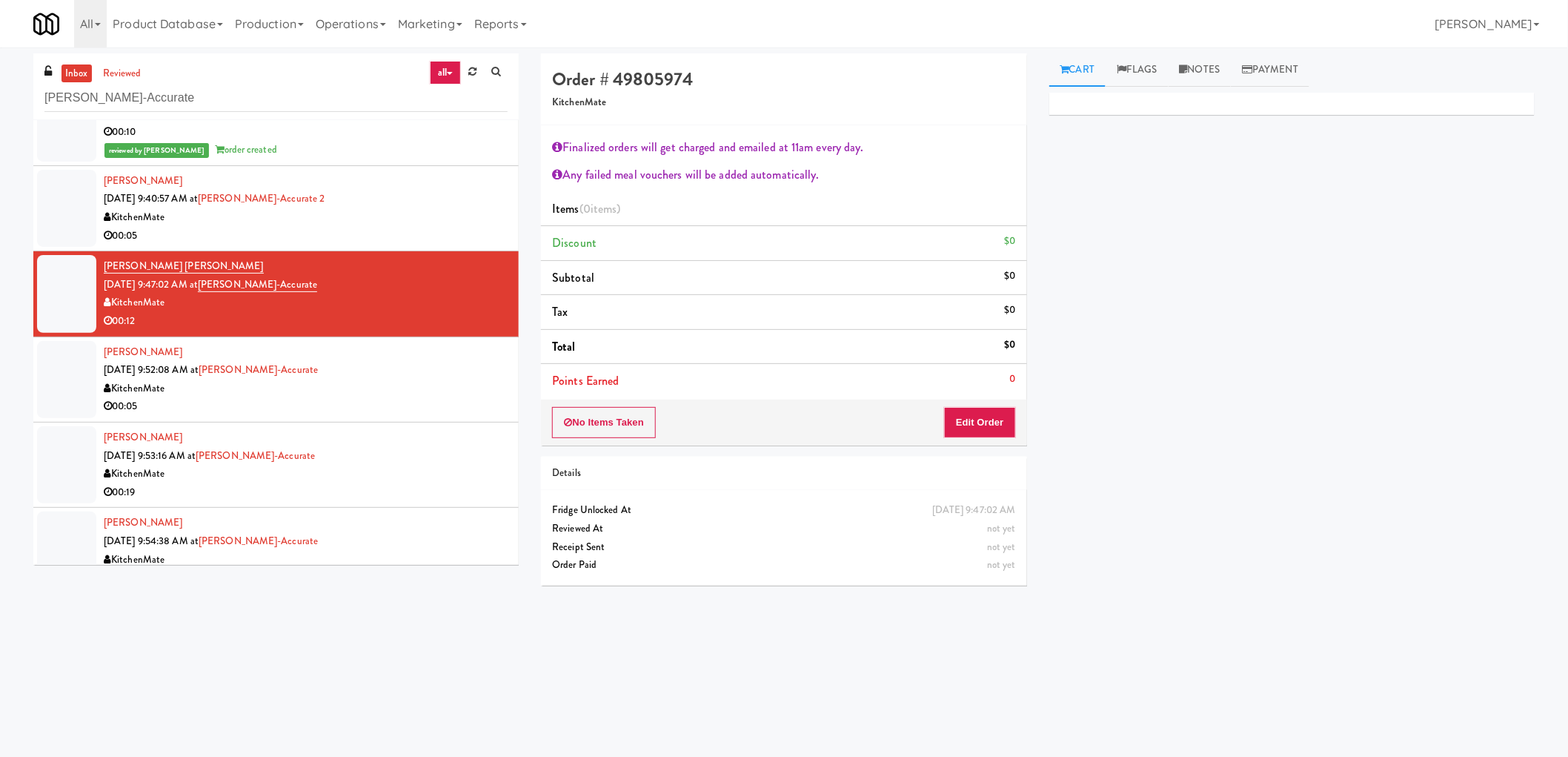
scroll to position [329, 0]
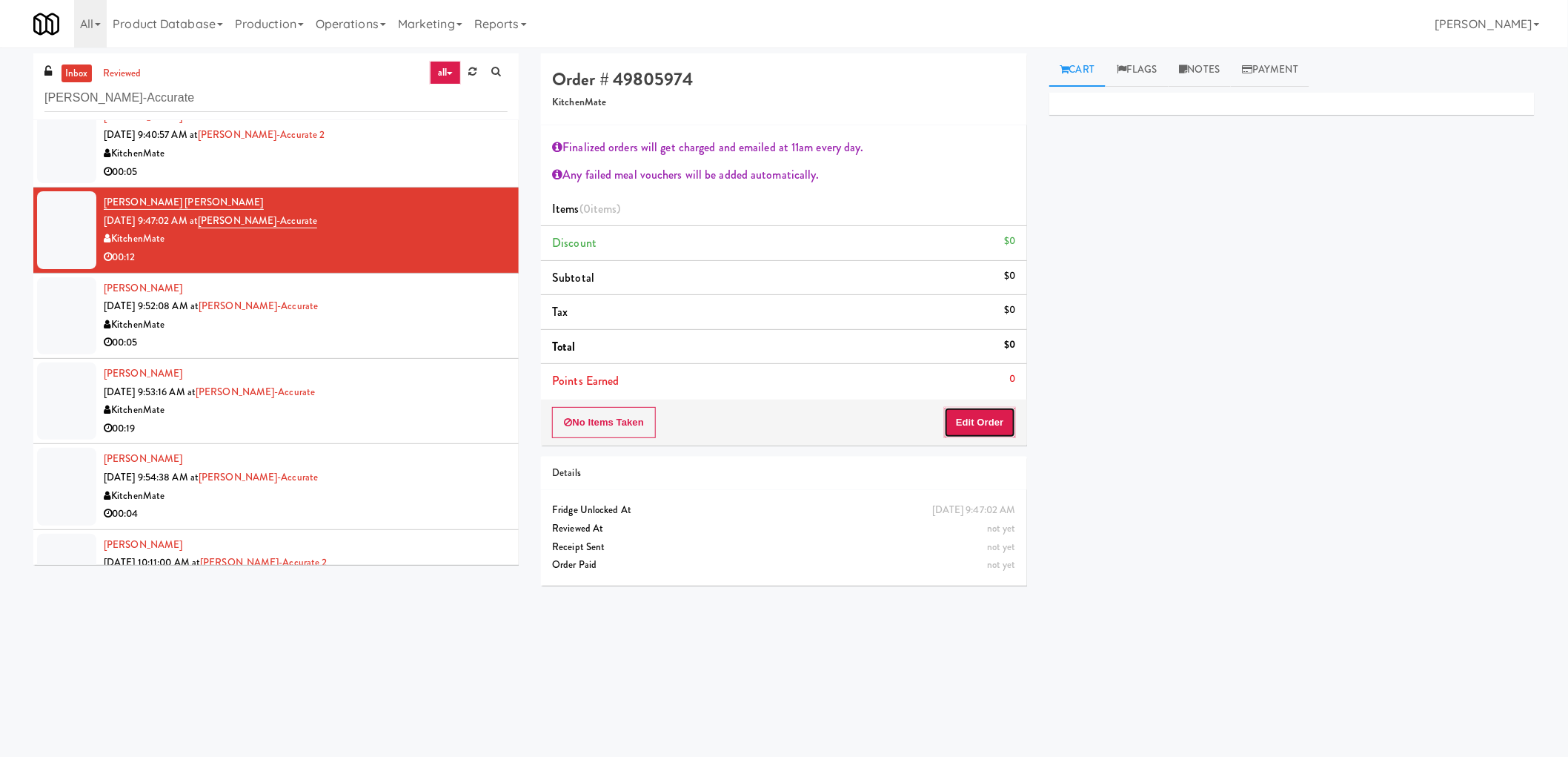
click at [950, 419] on button "Edit Order" at bounding box center [980, 422] width 72 height 31
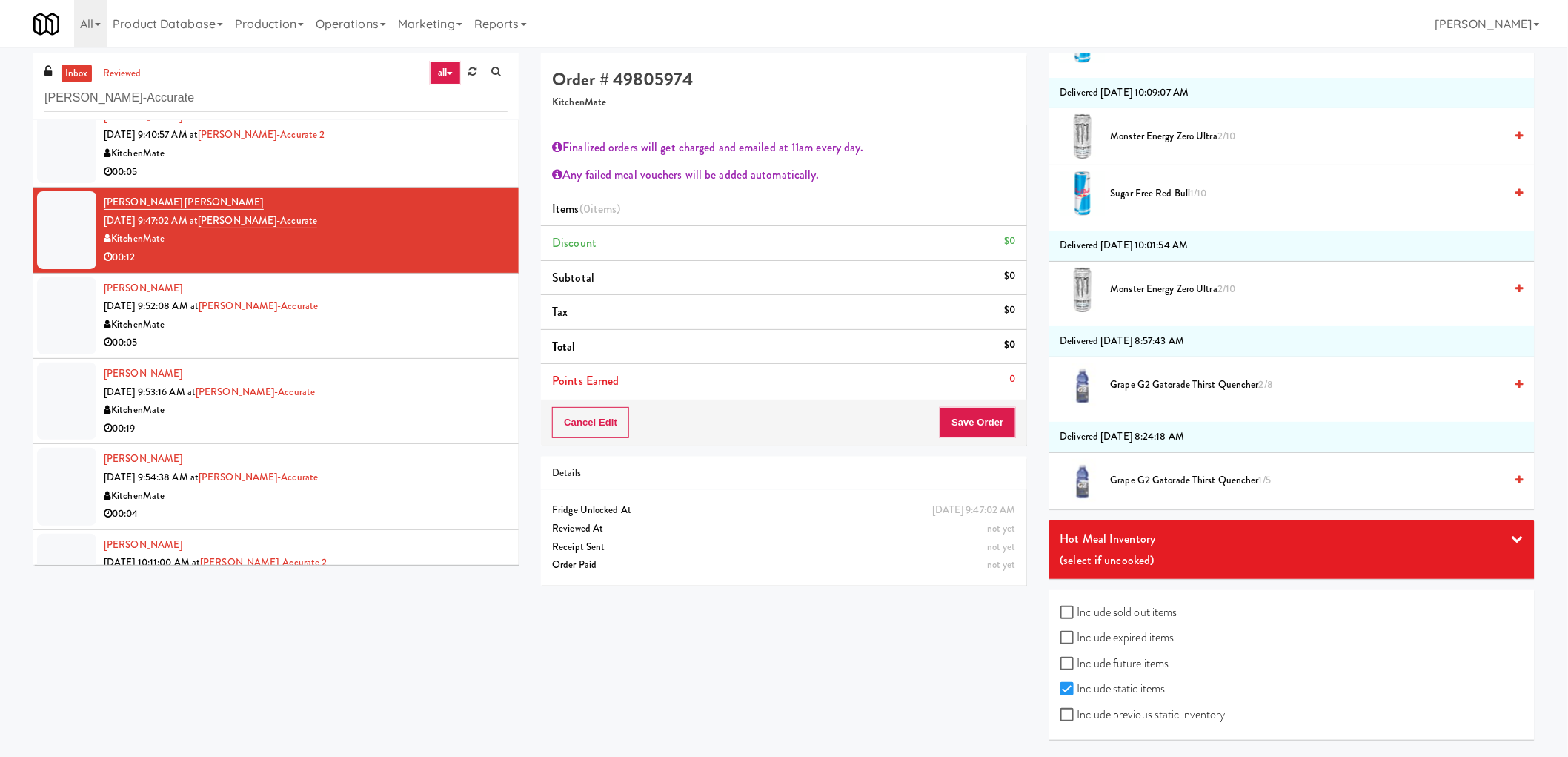
scroll to position [1590, 0]
click at [1070, 715] on input "Include previous static inventory" at bounding box center [1069, 715] width 17 height 12
checkbox input "true"
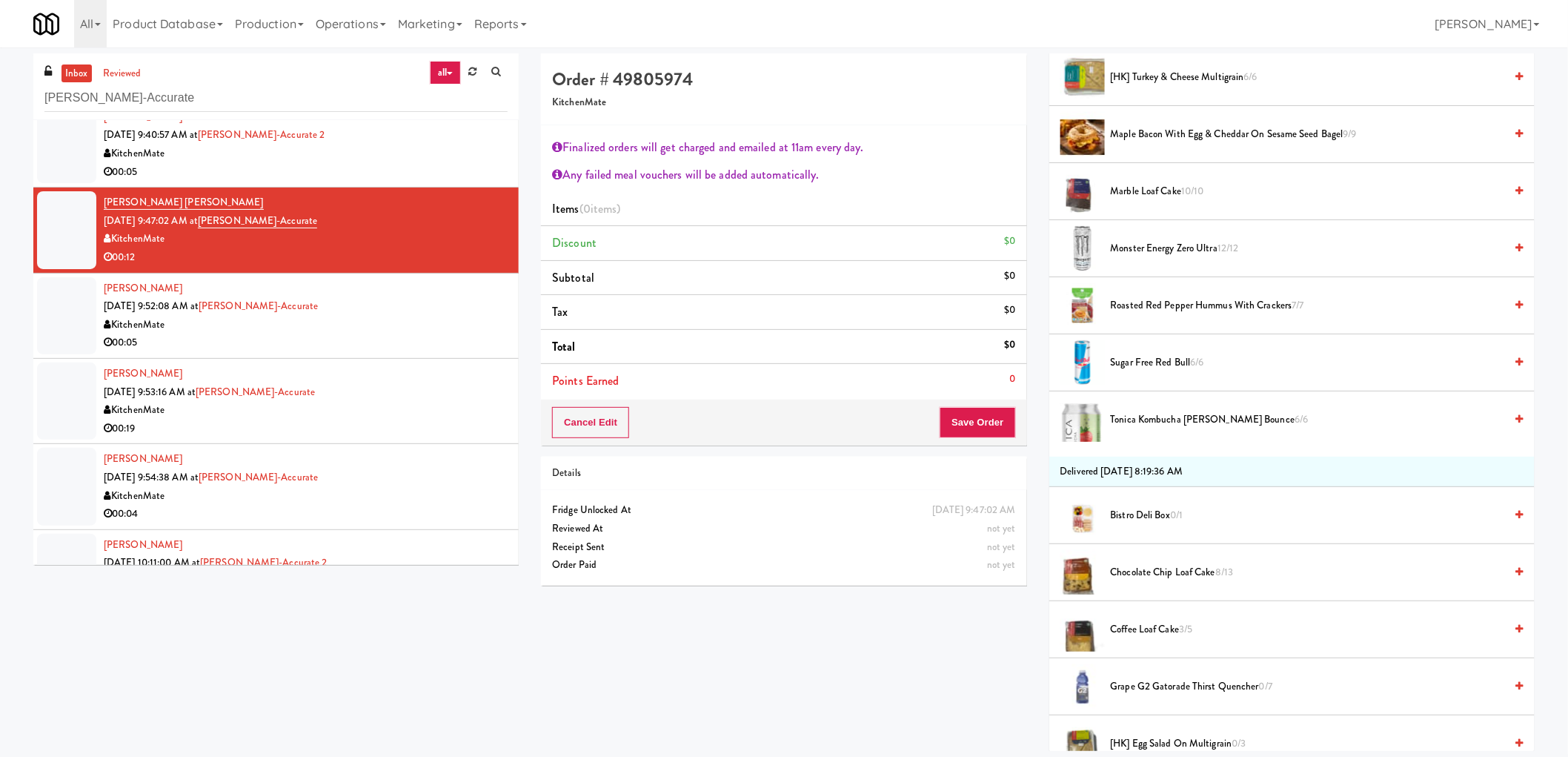
scroll to position [576, 0]
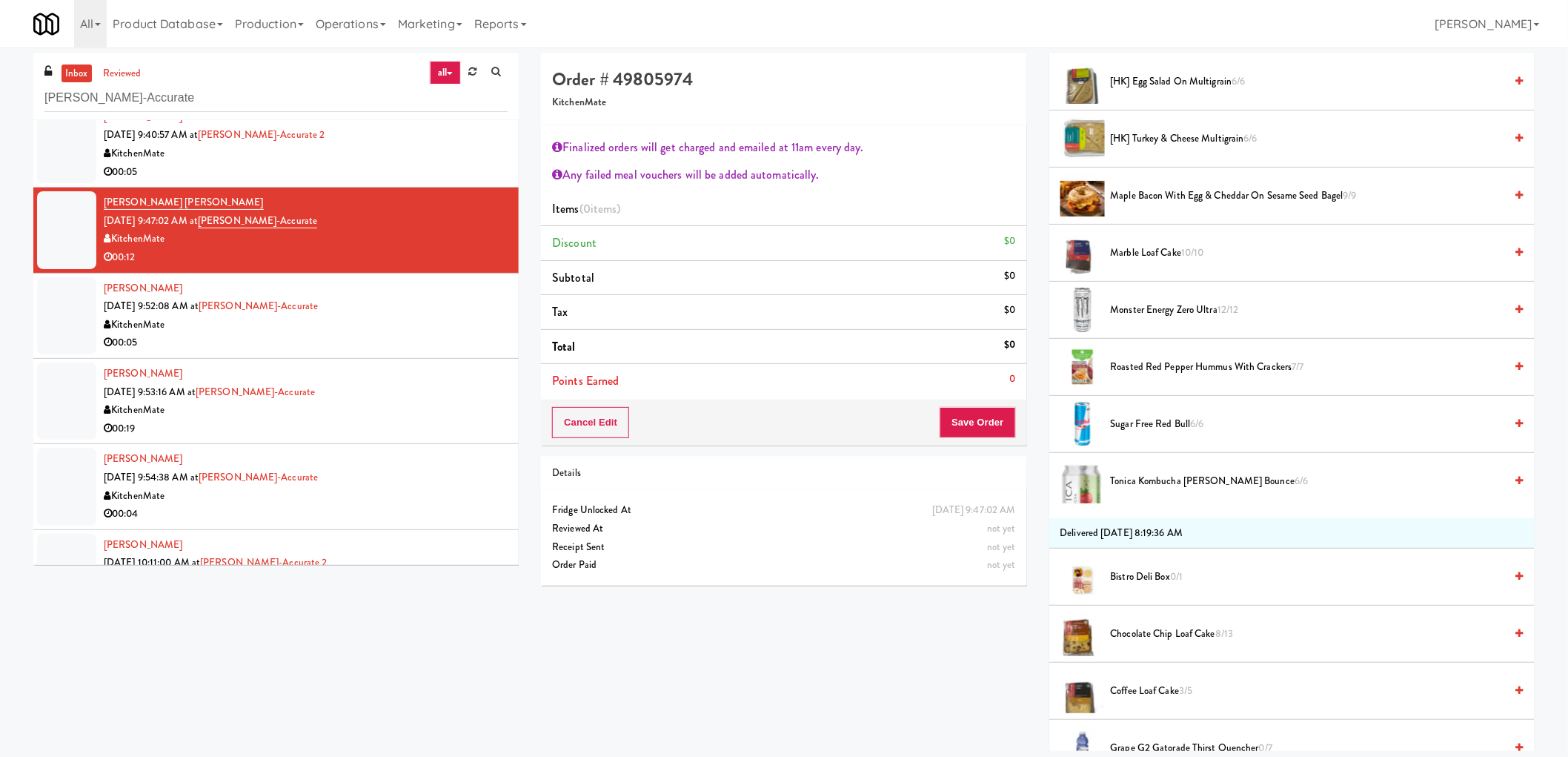
click at [1150, 364] on span "Roasted Red Pepper Hummus with Crackers 7/7" at bounding box center [1308, 367] width 394 height 18
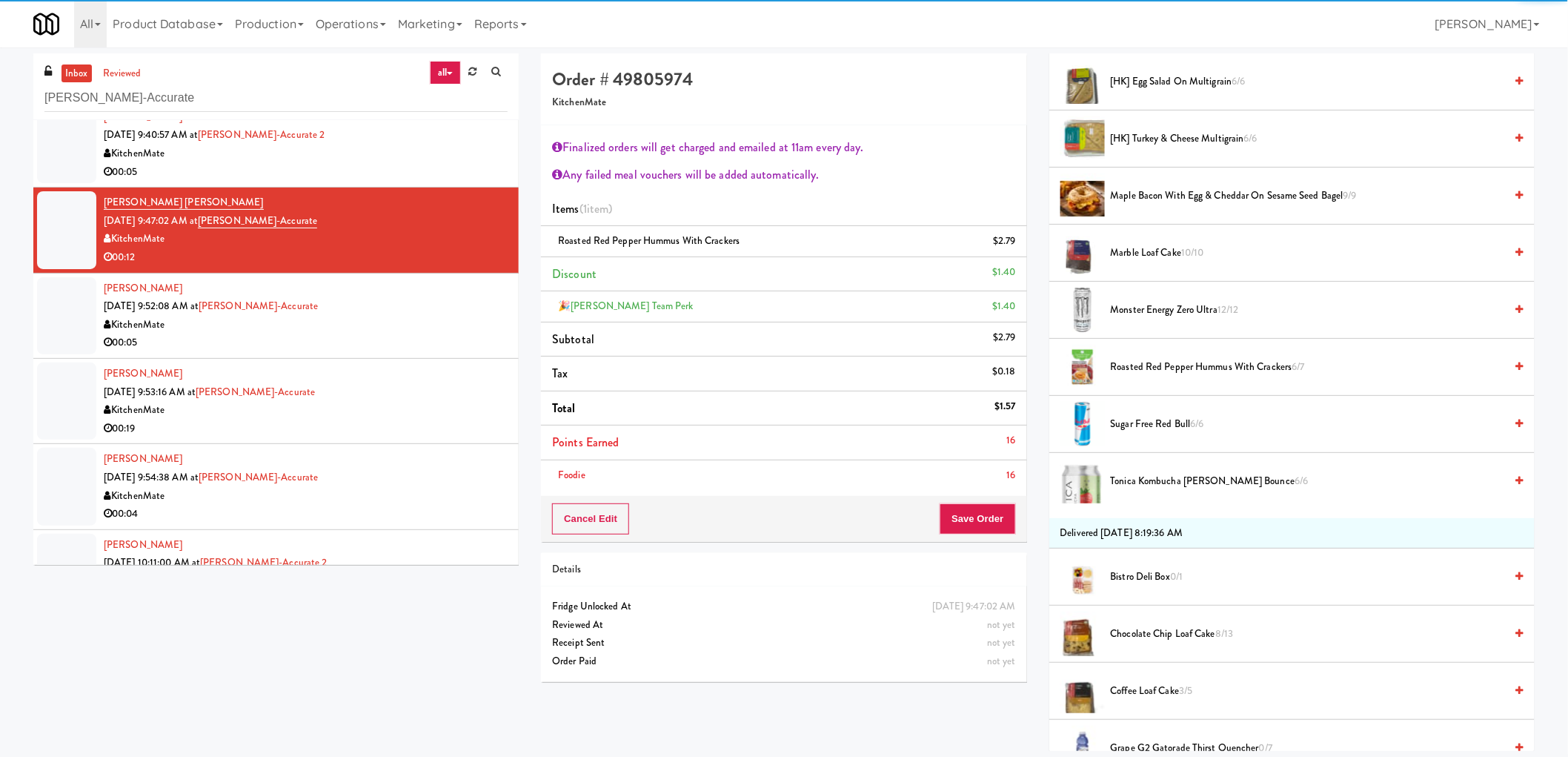
click at [962, 452] on li "Points Earned 16" at bounding box center [784, 443] width 485 height 35
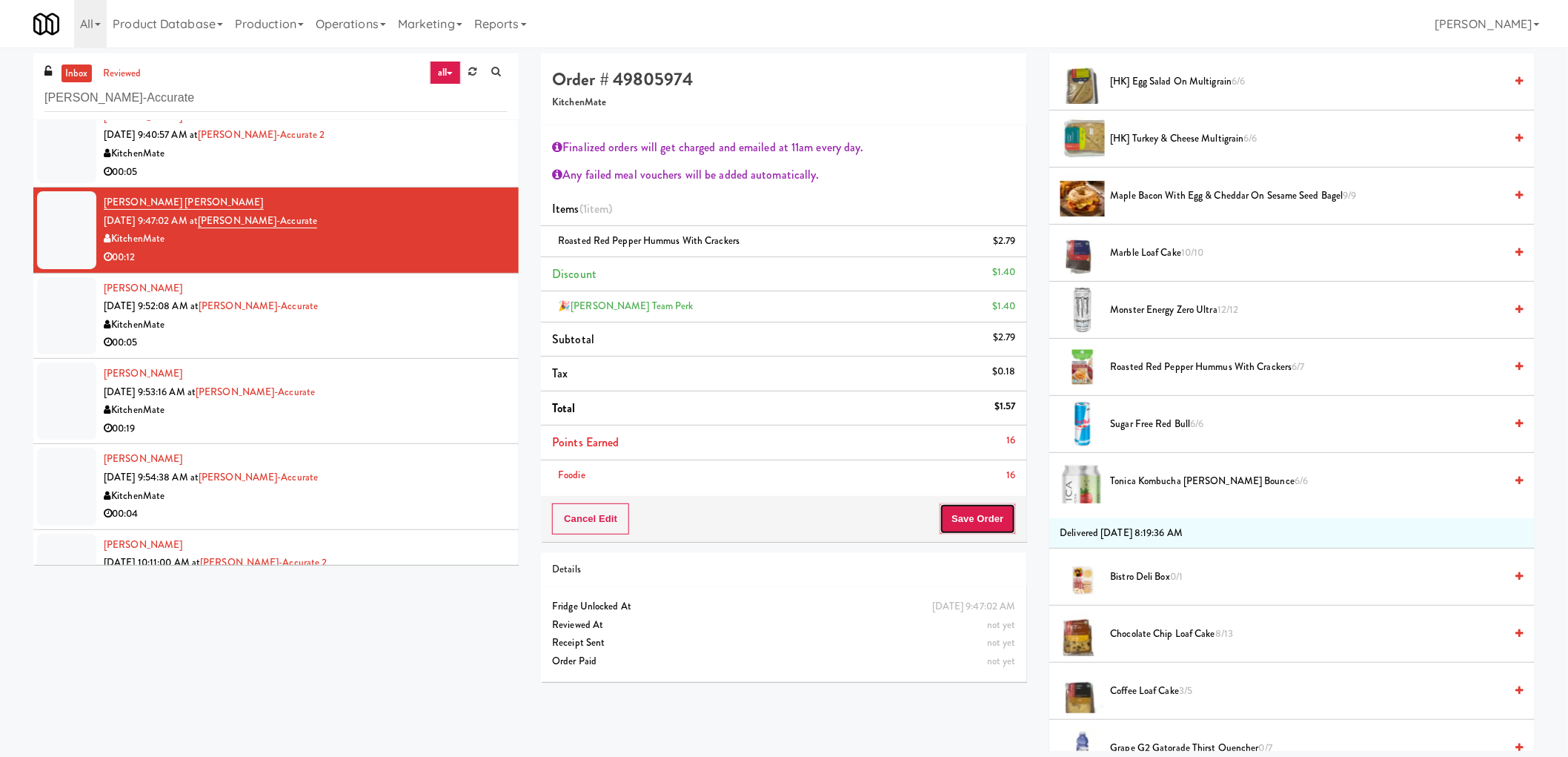
click at [960, 520] on button "Save Order" at bounding box center [977, 519] width 76 height 31
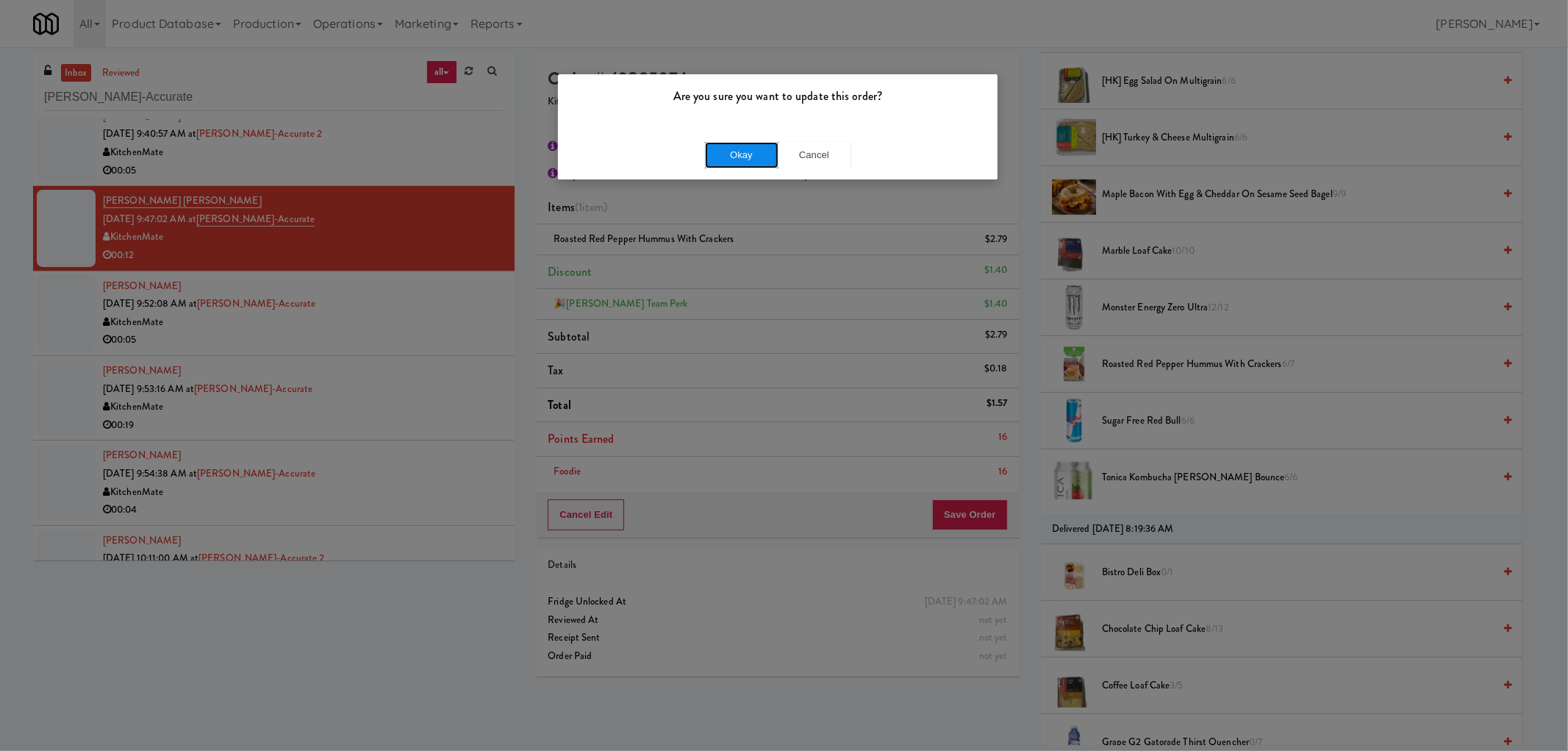
click at [743, 144] on button "Okay" at bounding box center [742, 155] width 74 height 26
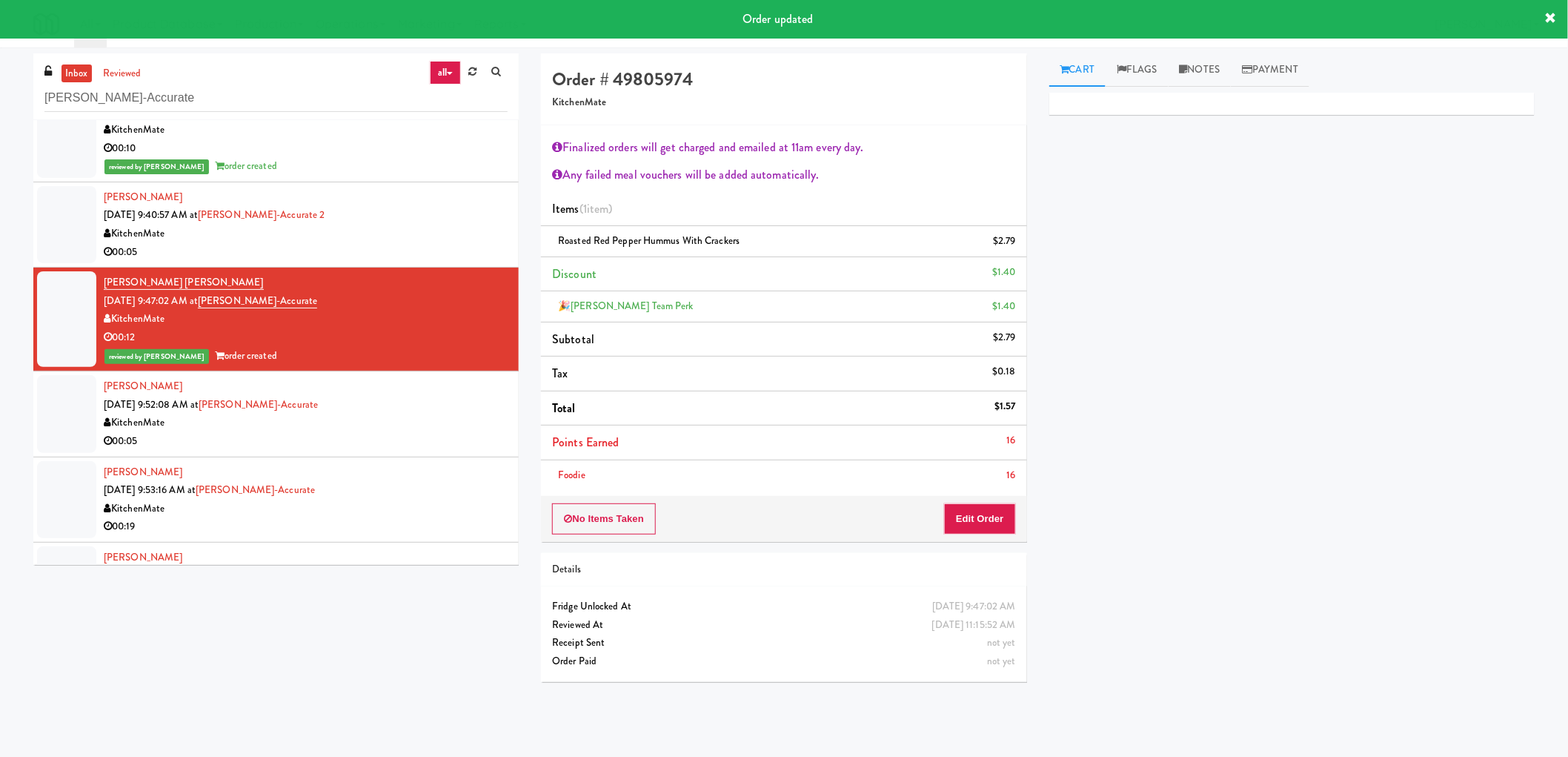
scroll to position [247, 0]
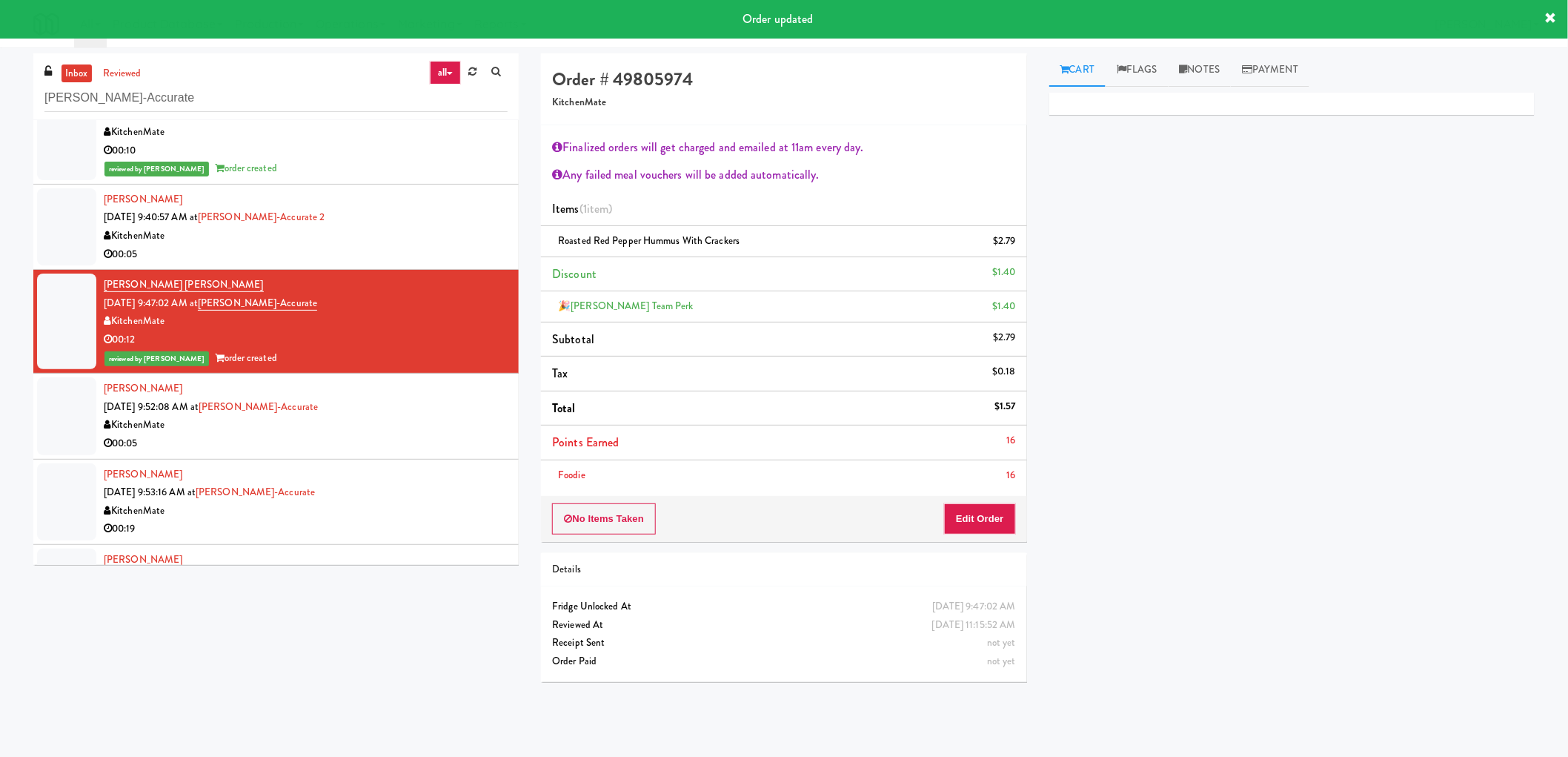
click at [408, 363] on div "reviewed by Mariel T order created" at bounding box center [305, 358] width 403 height 18
click at [401, 410] on div "Becky Fougere Sep 29, 2025 9:52:08 AM at Bothwell-Accurate KitchenMate 00:05" at bounding box center [305, 415] width 403 height 73
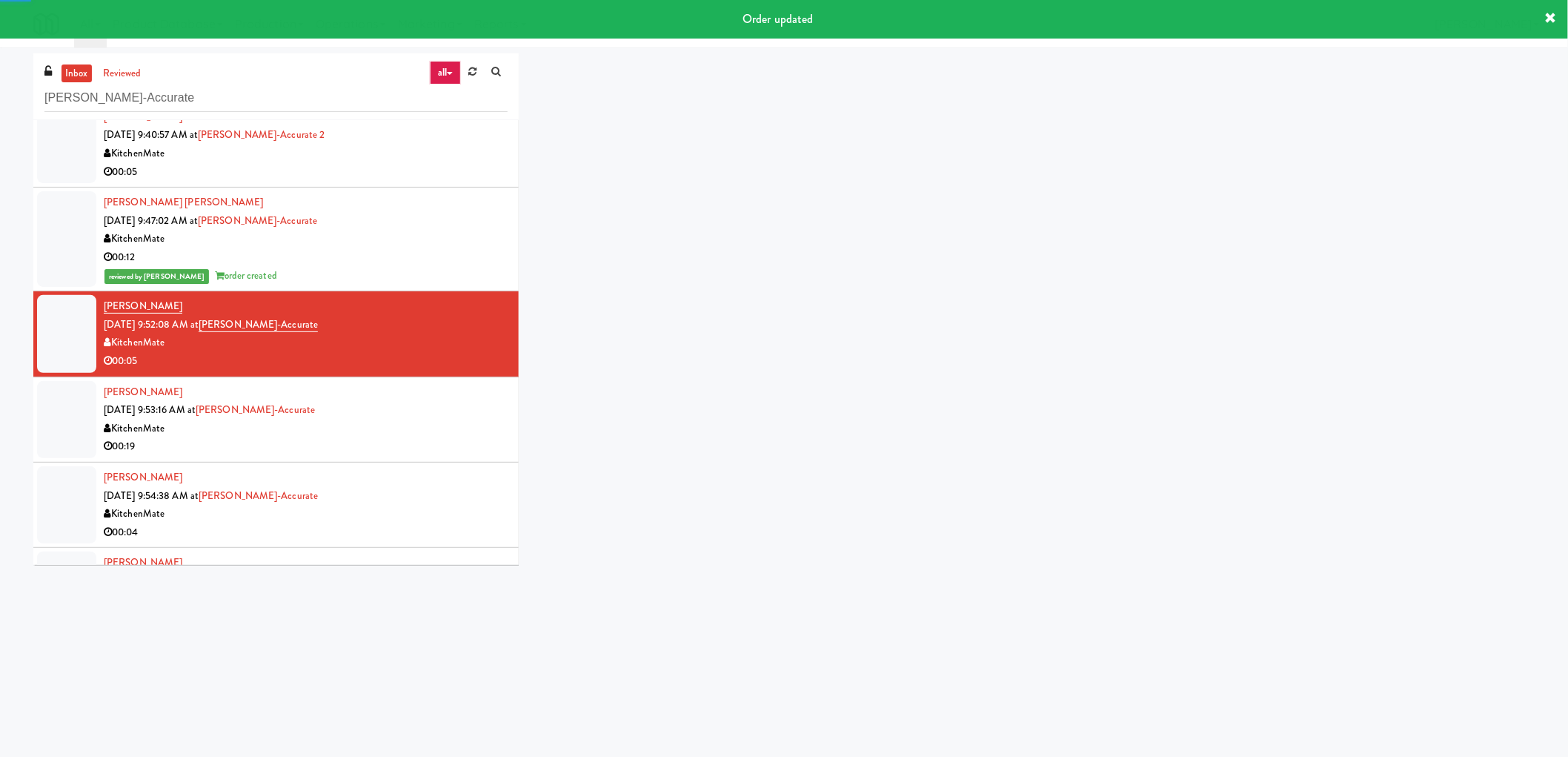
scroll to position [411, 0]
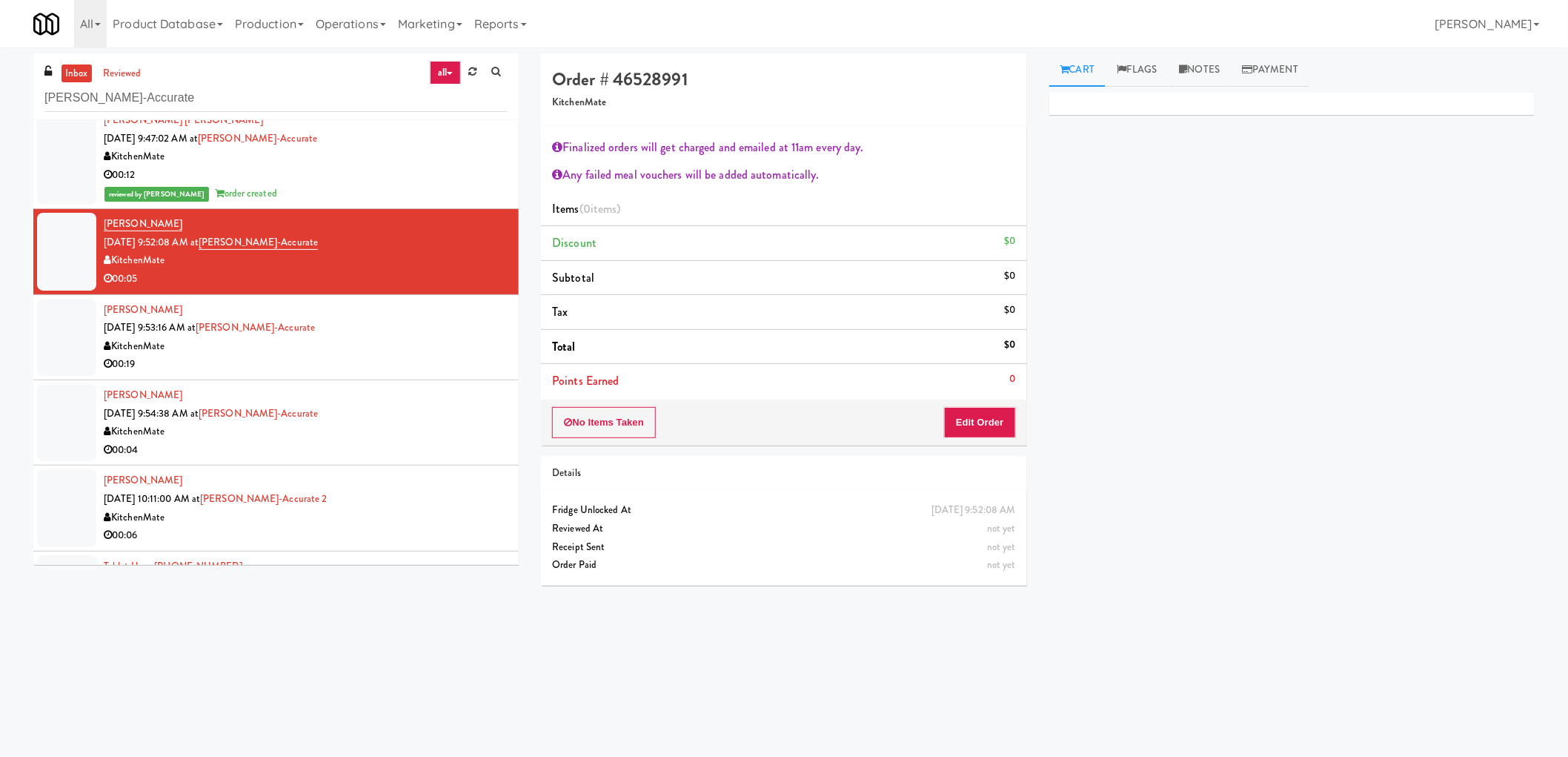
click at [1003, 439] on div "No Items Taken Edit Order" at bounding box center [784, 422] width 485 height 46
click at [996, 429] on button "Edit Order" at bounding box center [980, 422] width 72 height 31
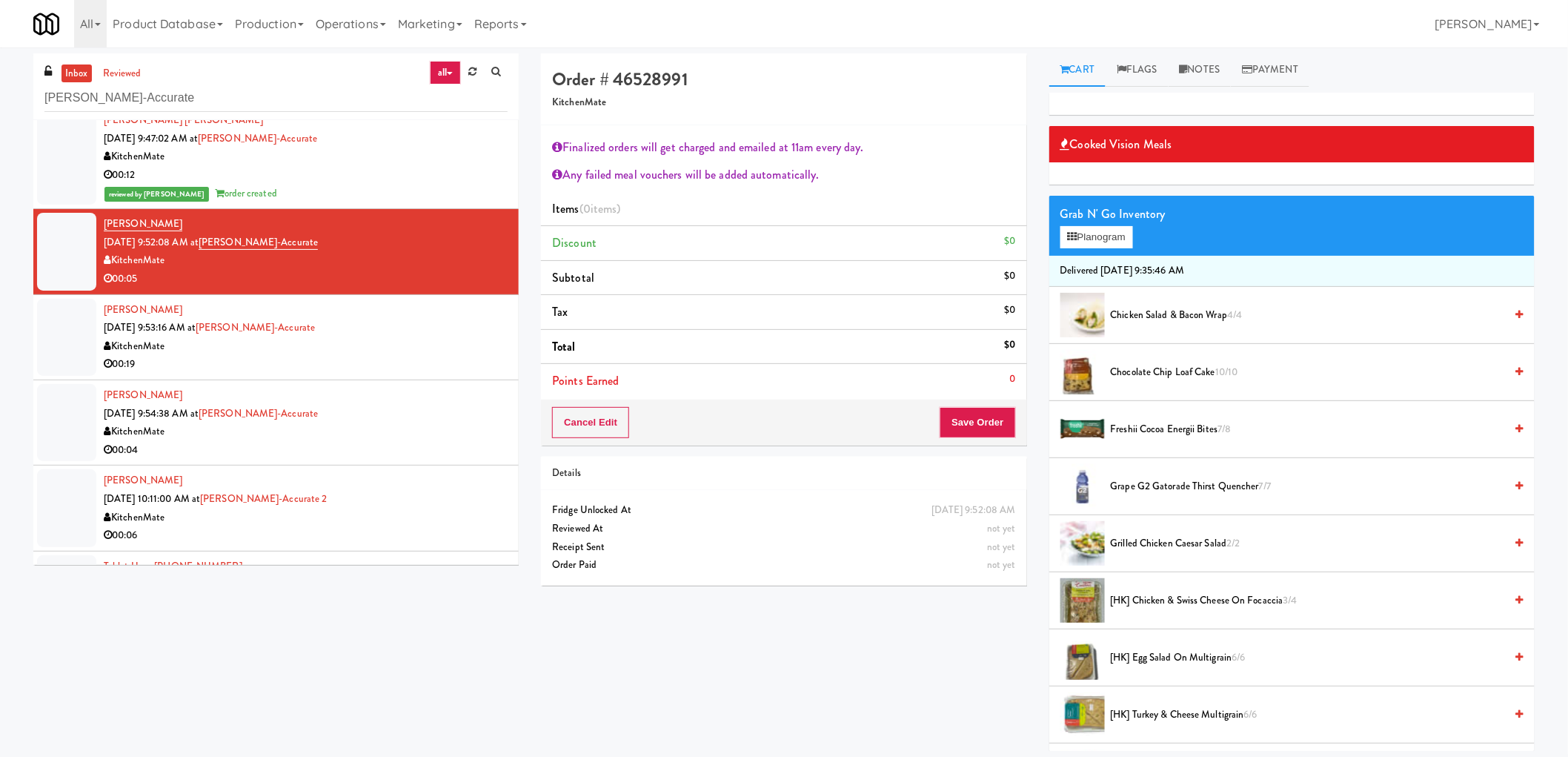
click at [1195, 550] on span "Grilled Chicken Caesar Salad 2/2" at bounding box center [1308, 544] width 394 height 18
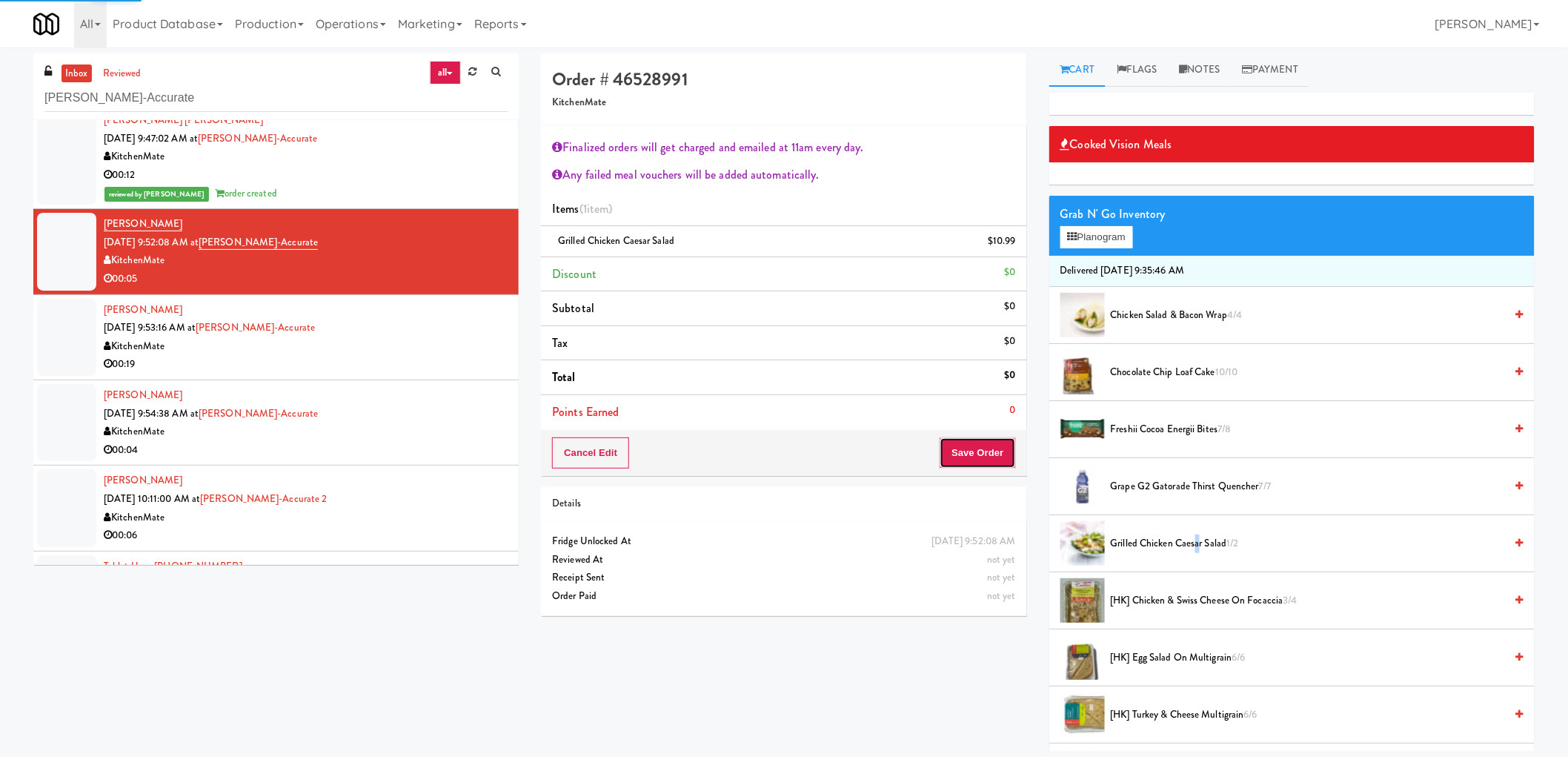
click at [987, 454] on button "Save Order" at bounding box center [977, 452] width 76 height 31
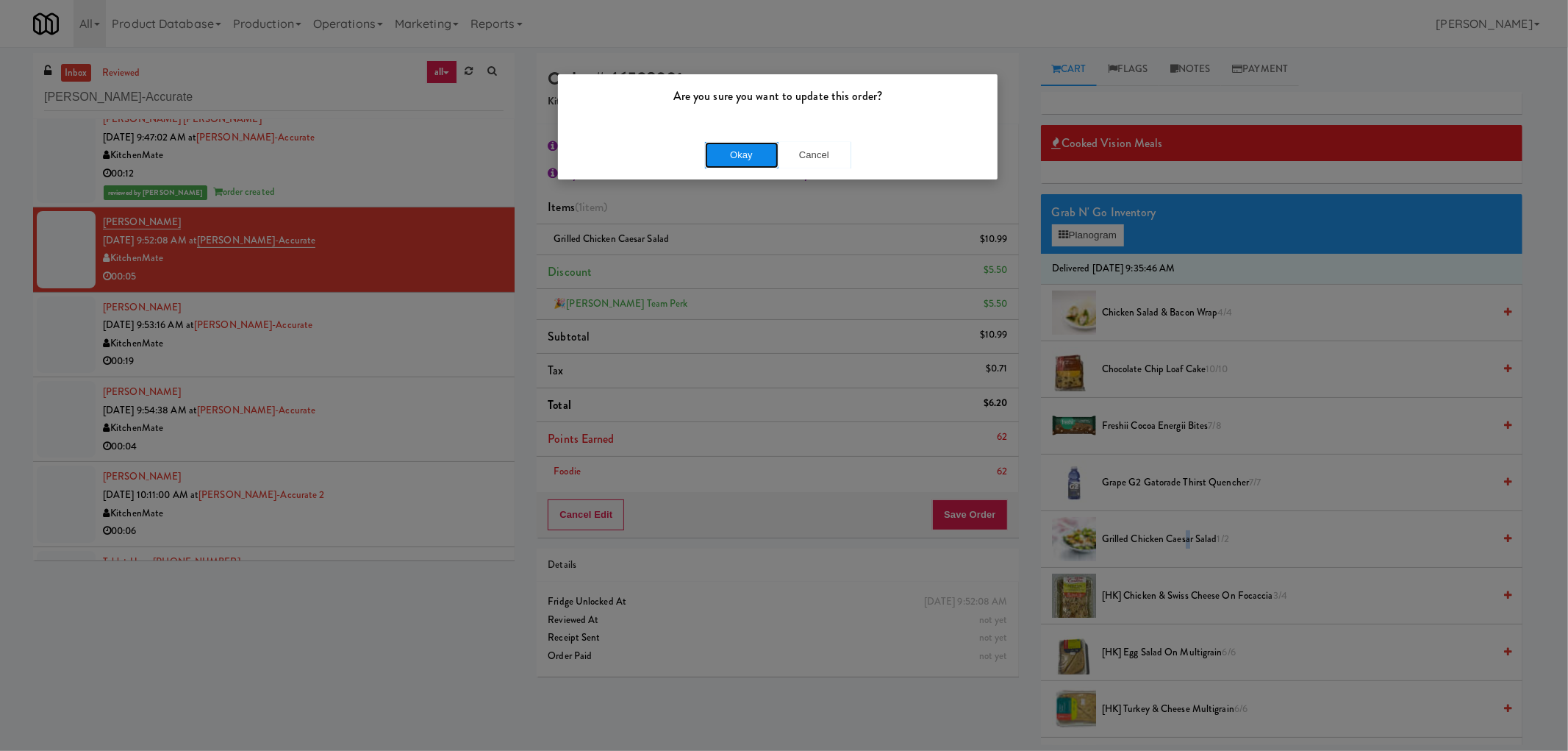
click at [750, 152] on button "Okay" at bounding box center [742, 155] width 74 height 26
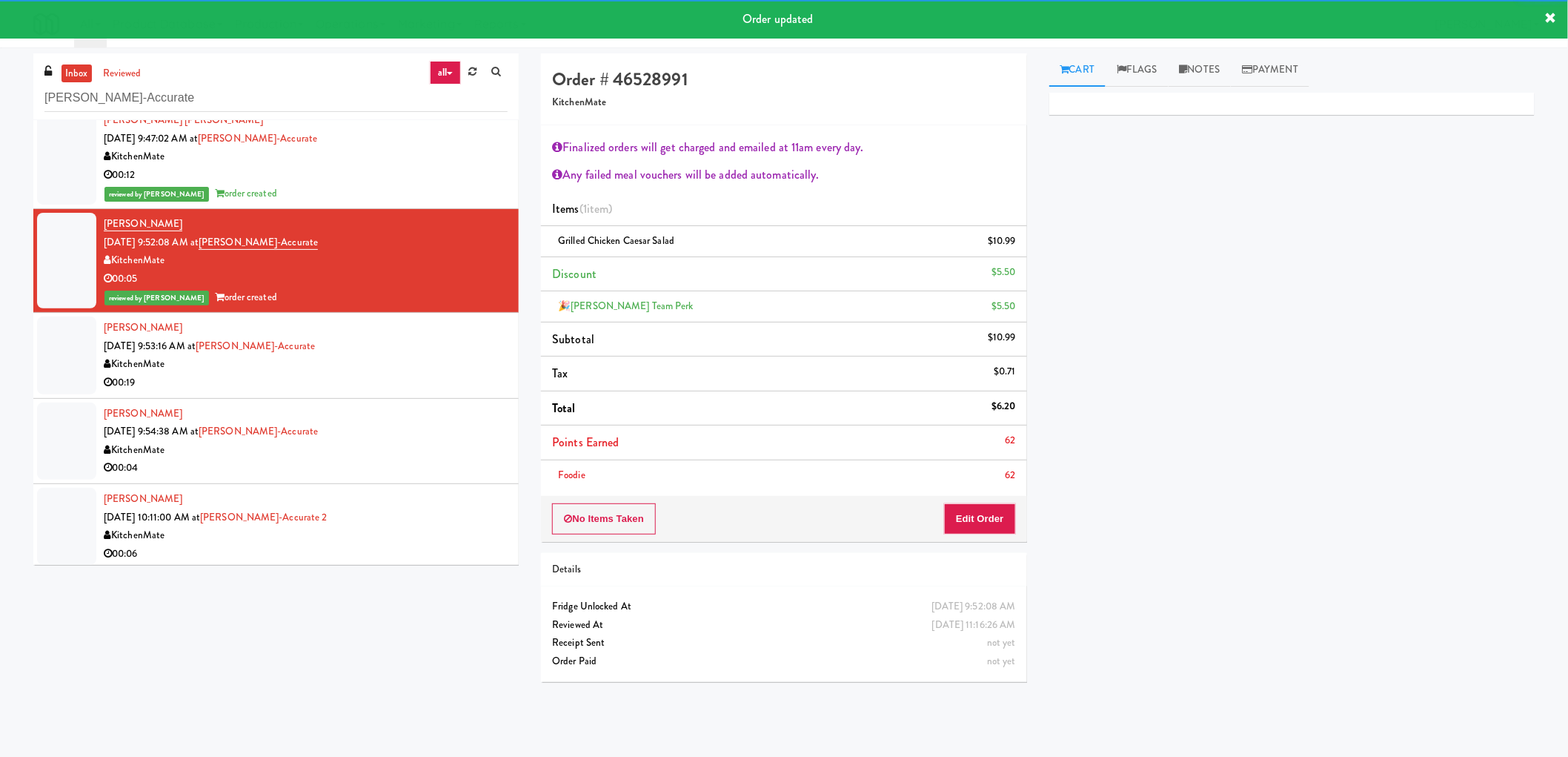
click at [417, 350] on div "Luciano Carvalho Peixoto Sep 29, 2025 9:53:16 AM at Bothwell-Accurate KitchenMa…" at bounding box center [305, 354] width 403 height 73
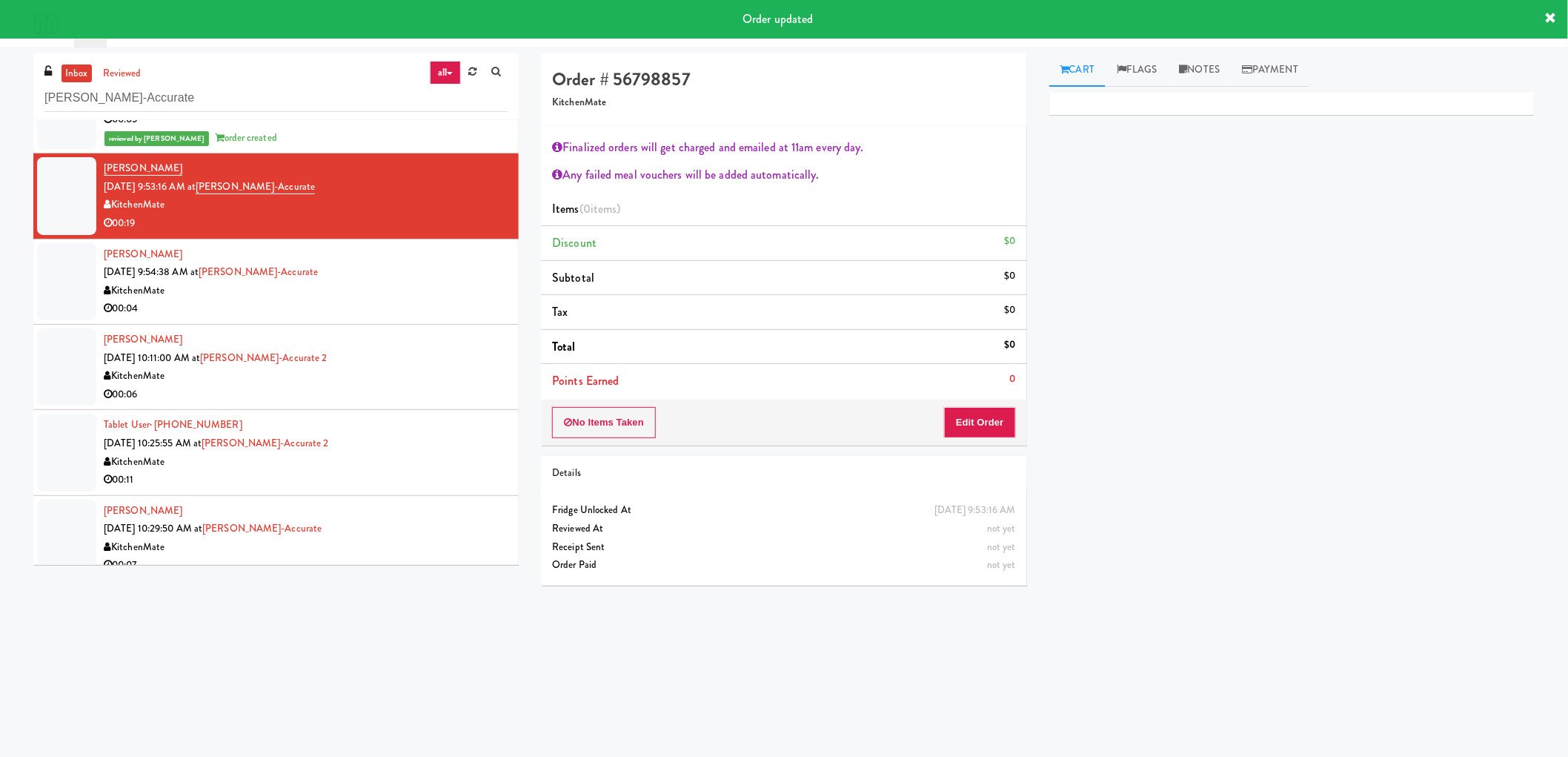
scroll to position [576, 0]
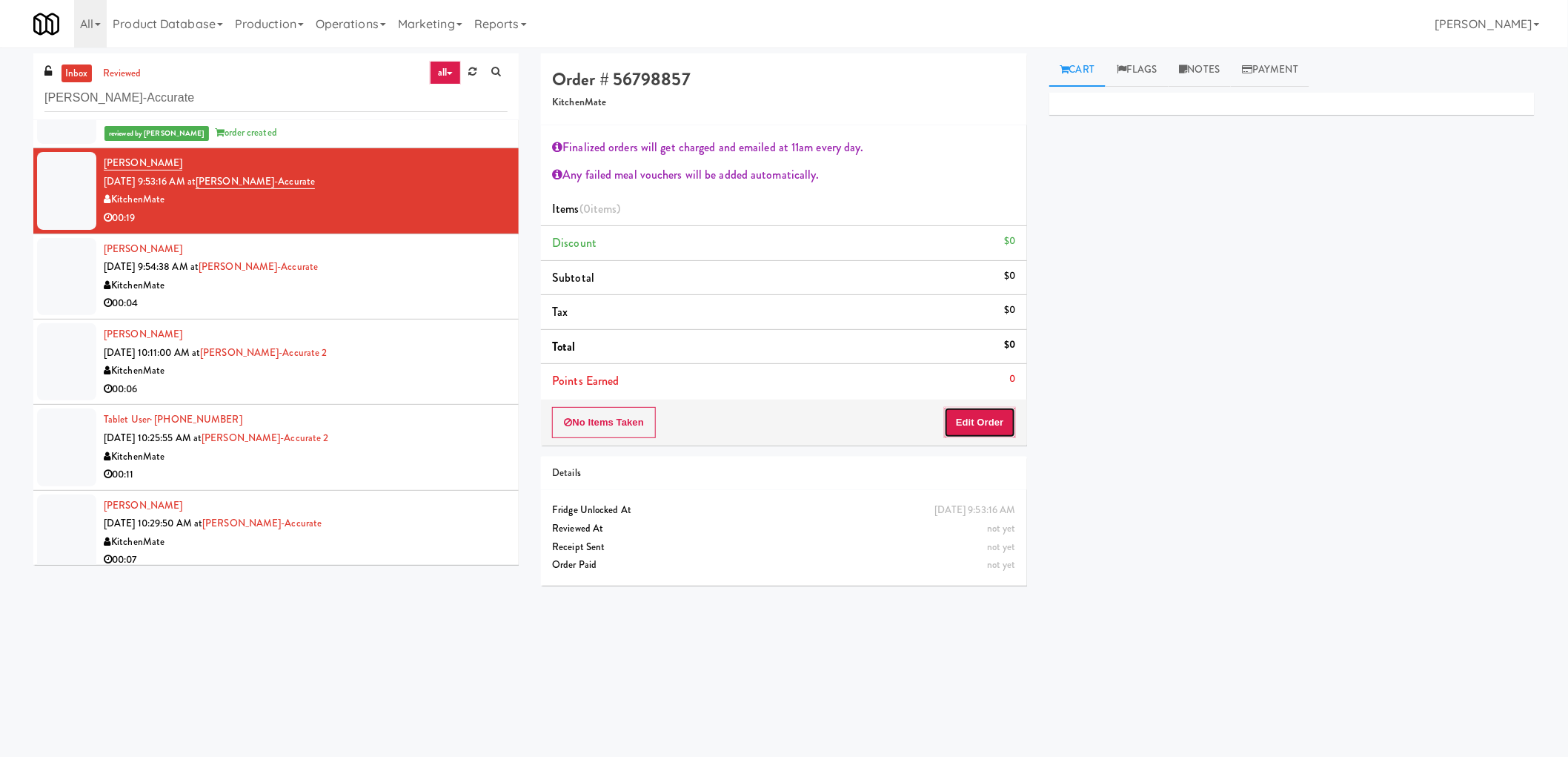
click at [996, 429] on button "Edit Order" at bounding box center [980, 422] width 72 height 31
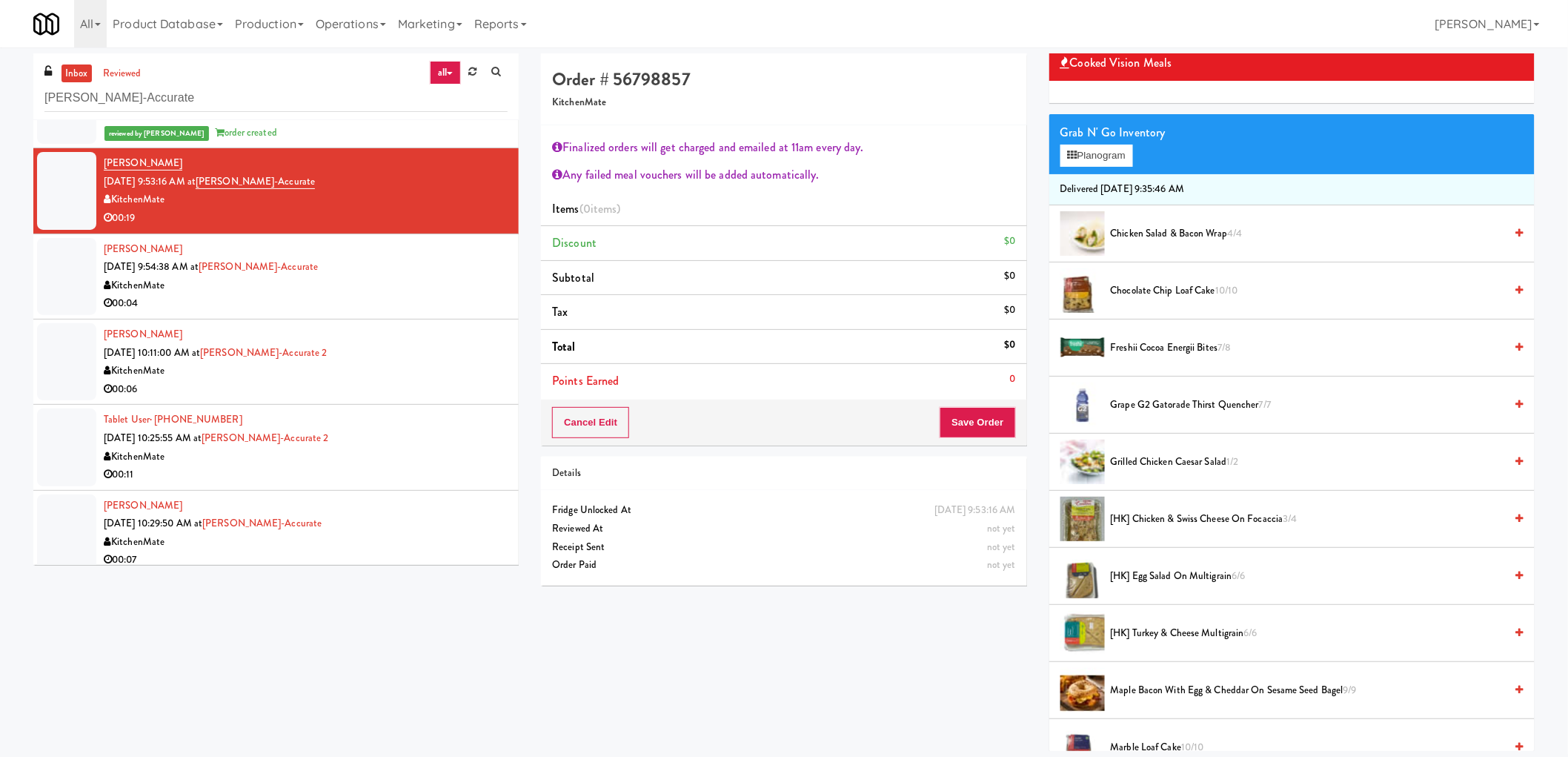
scroll to position [83, 0]
click at [1190, 524] on span "[HK] Chicken & Swiss Cheese On Focaccia 3/4" at bounding box center [1308, 519] width 394 height 18
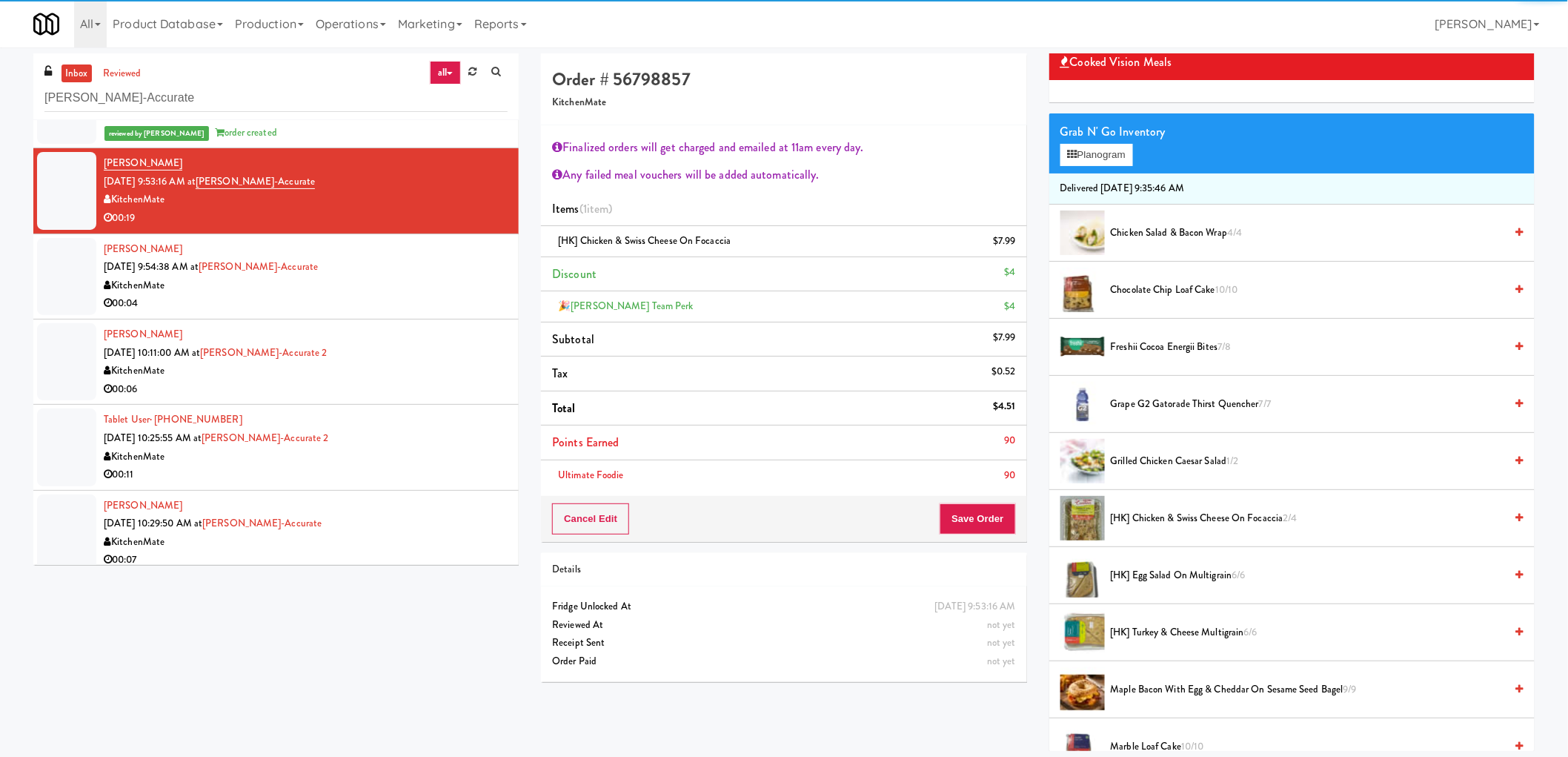
click at [1162, 295] on span "Chocolate Chip Loaf Cake 10/10" at bounding box center [1308, 290] width 394 height 18
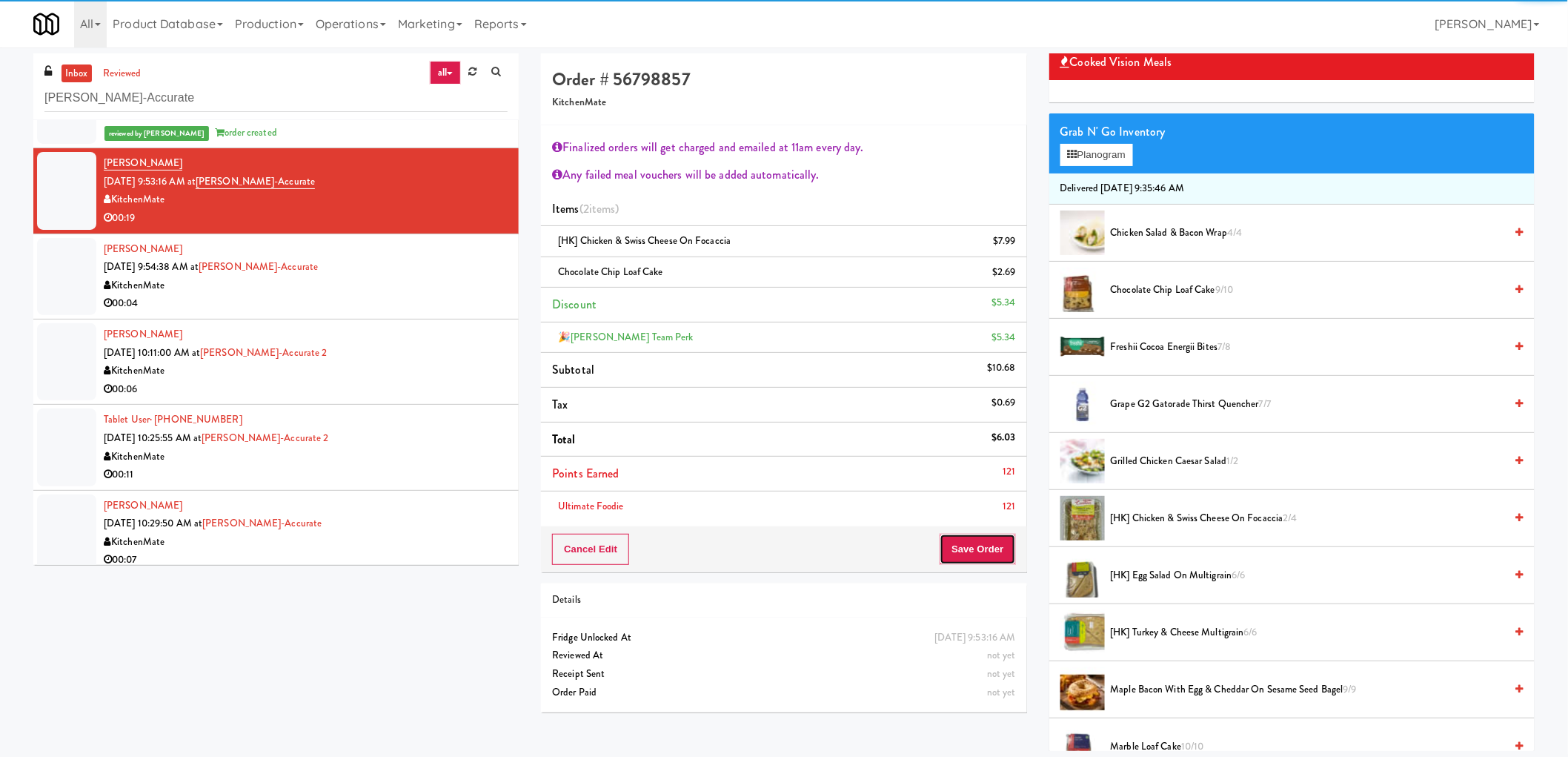
click at [991, 556] on button "Save Order" at bounding box center [977, 549] width 76 height 31
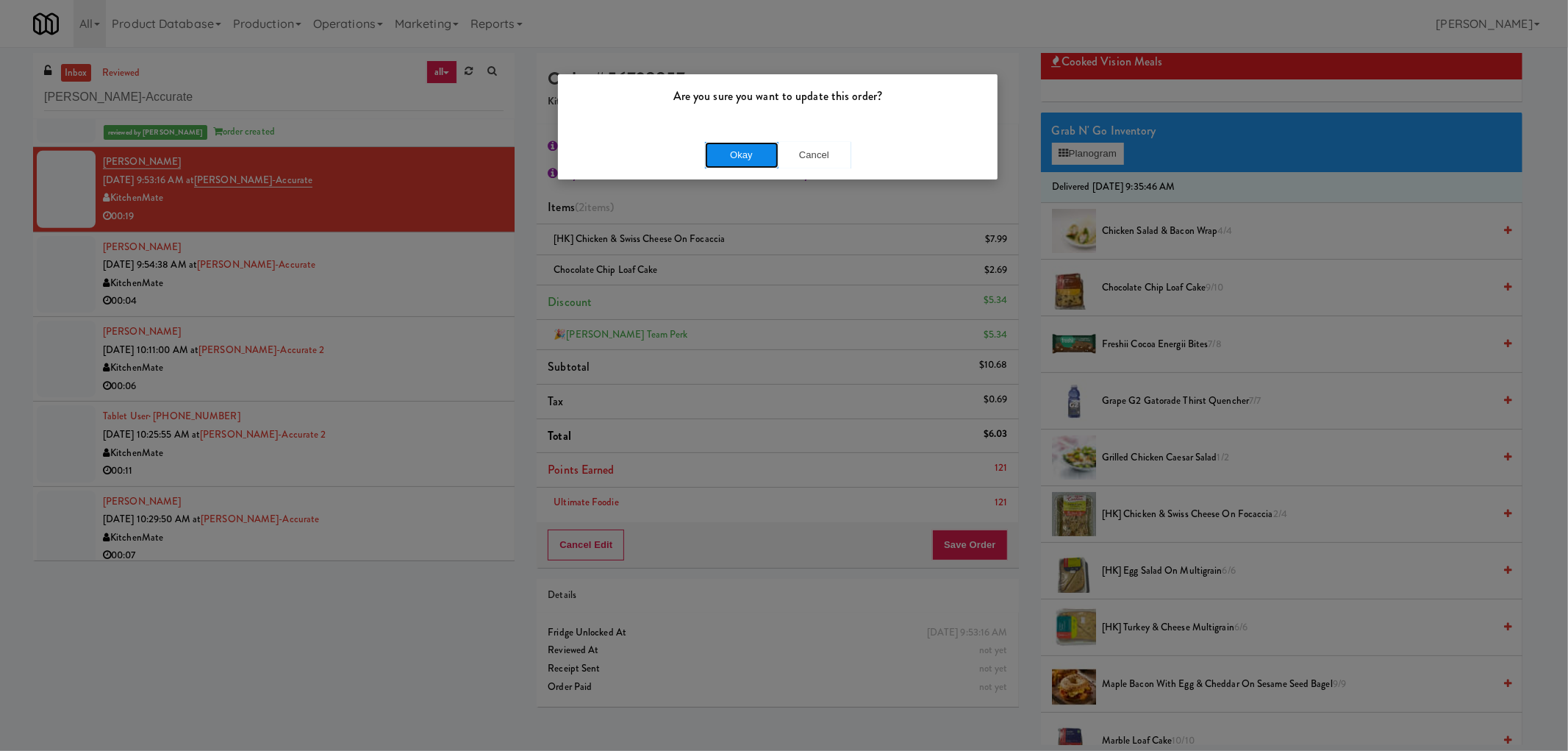
click at [751, 152] on button "Okay" at bounding box center [742, 155] width 74 height 26
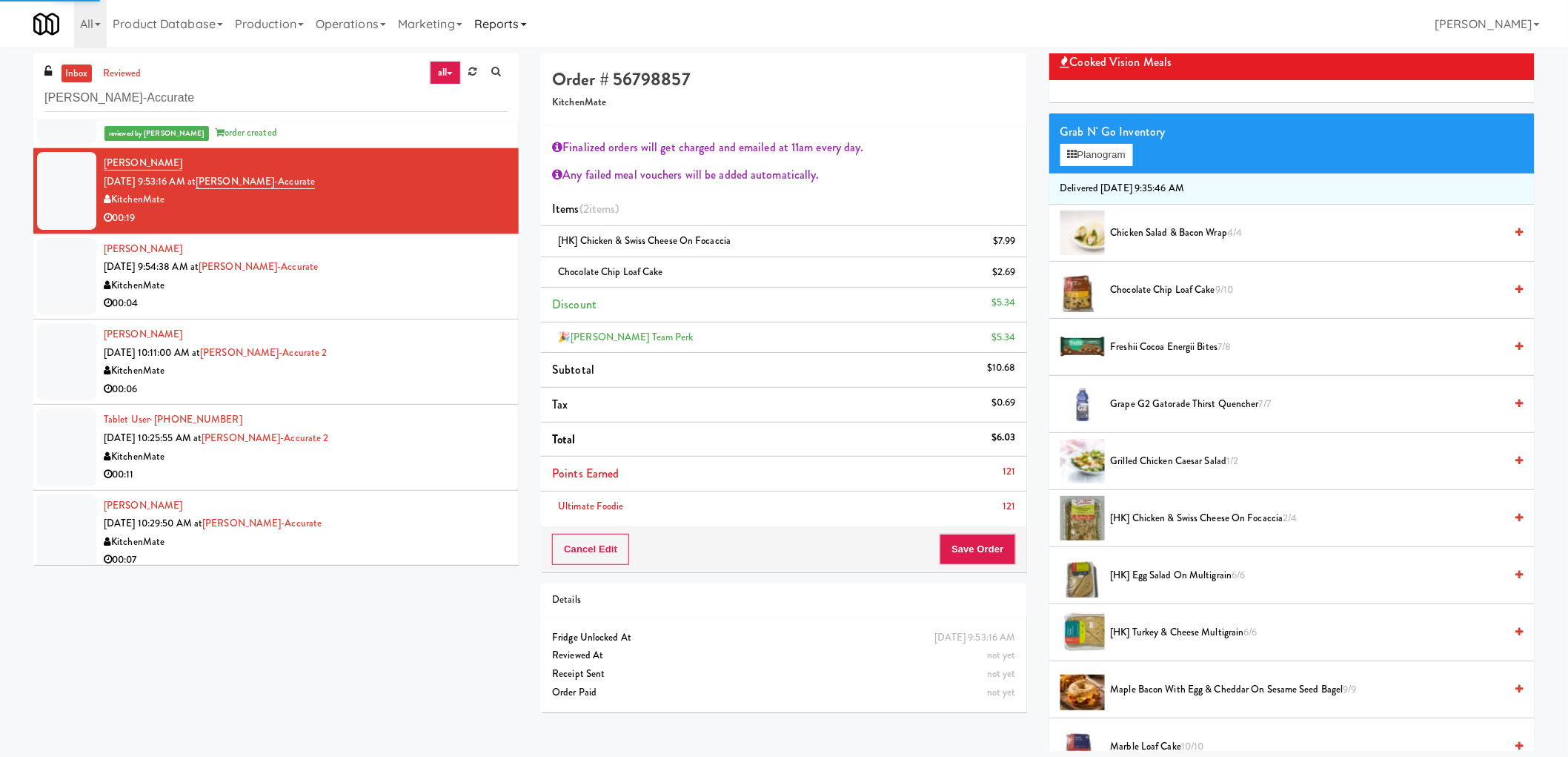
scroll to position [0, 0]
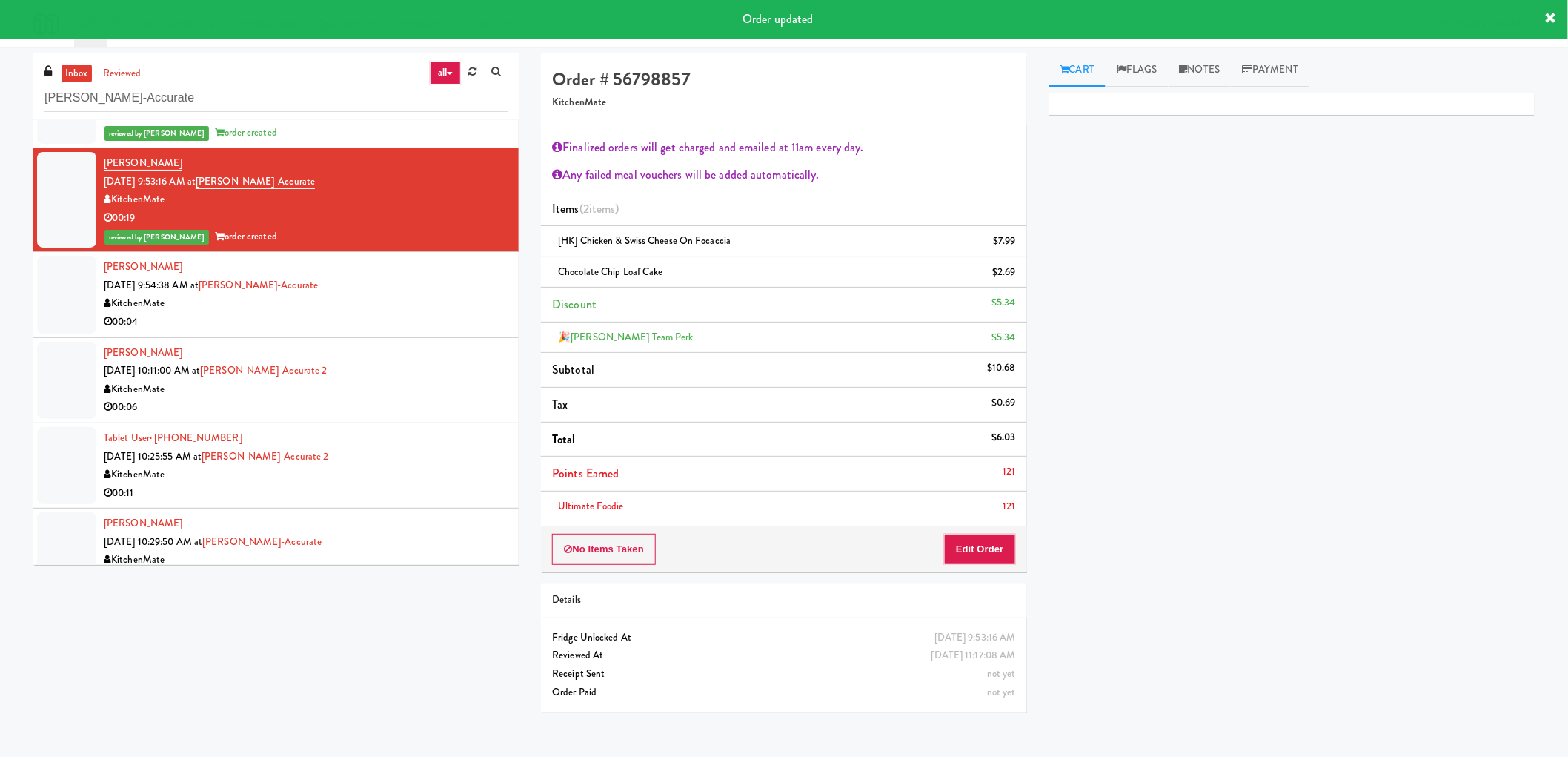
click at [423, 292] on div "Anthony Franchino Sep 29, 2025 9:54:38 AM at Bothwell-Accurate KitchenMate 00:04" at bounding box center [305, 293] width 403 height 73
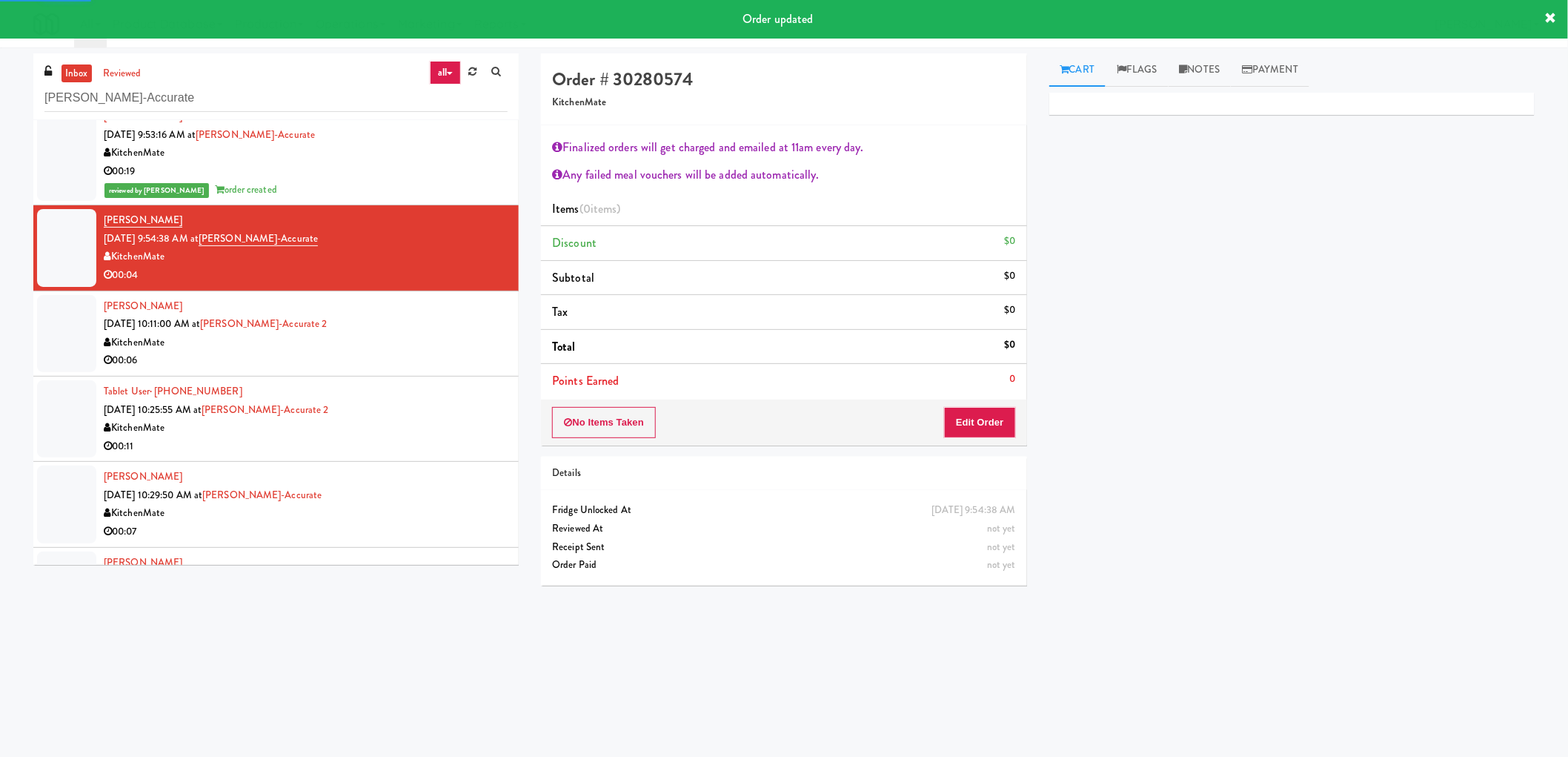
scroll to position [658, 0]
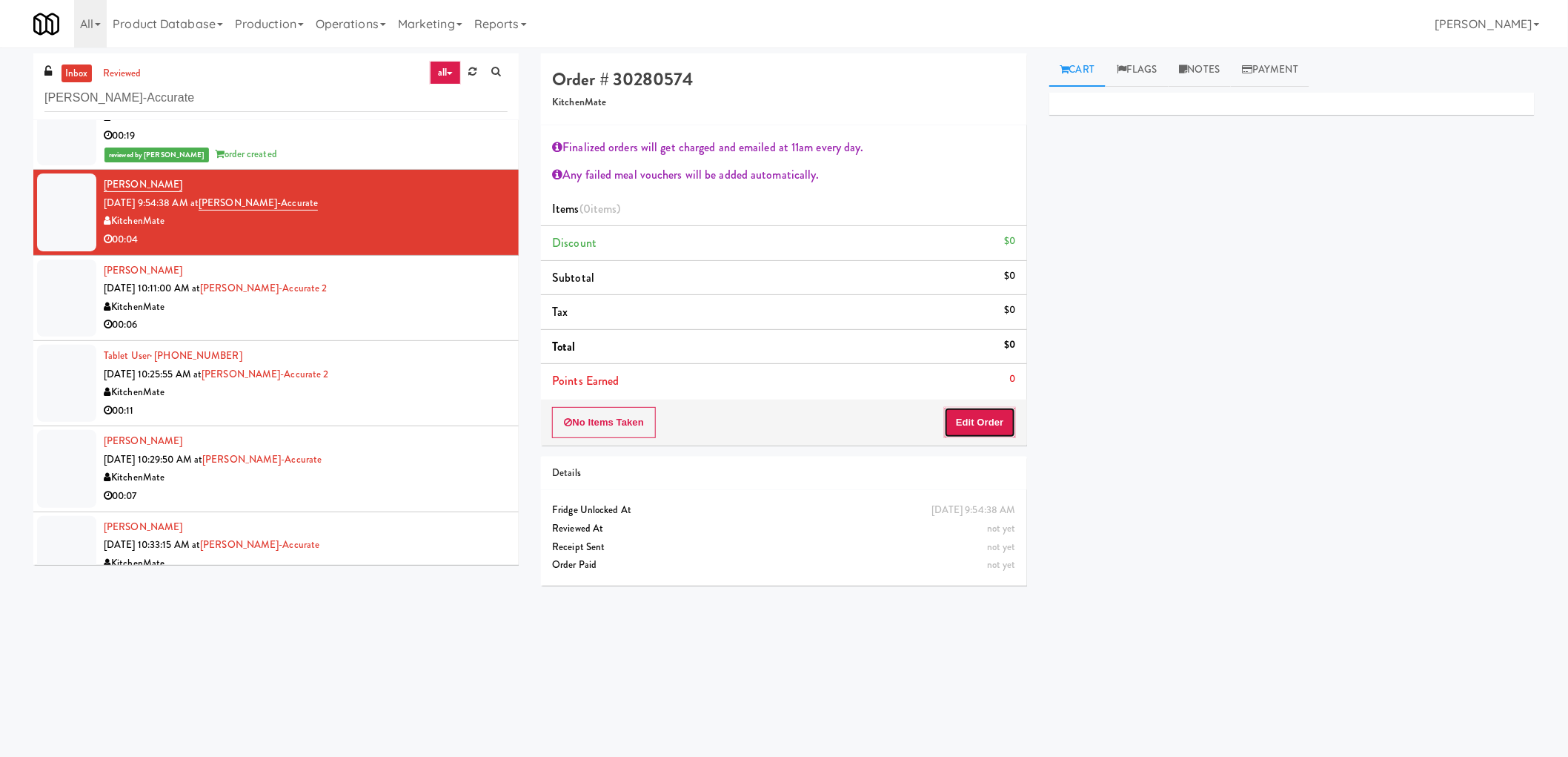
click at [989, 424] on button "Edit Order" at bounding box center [980, 422] width 72 height 31
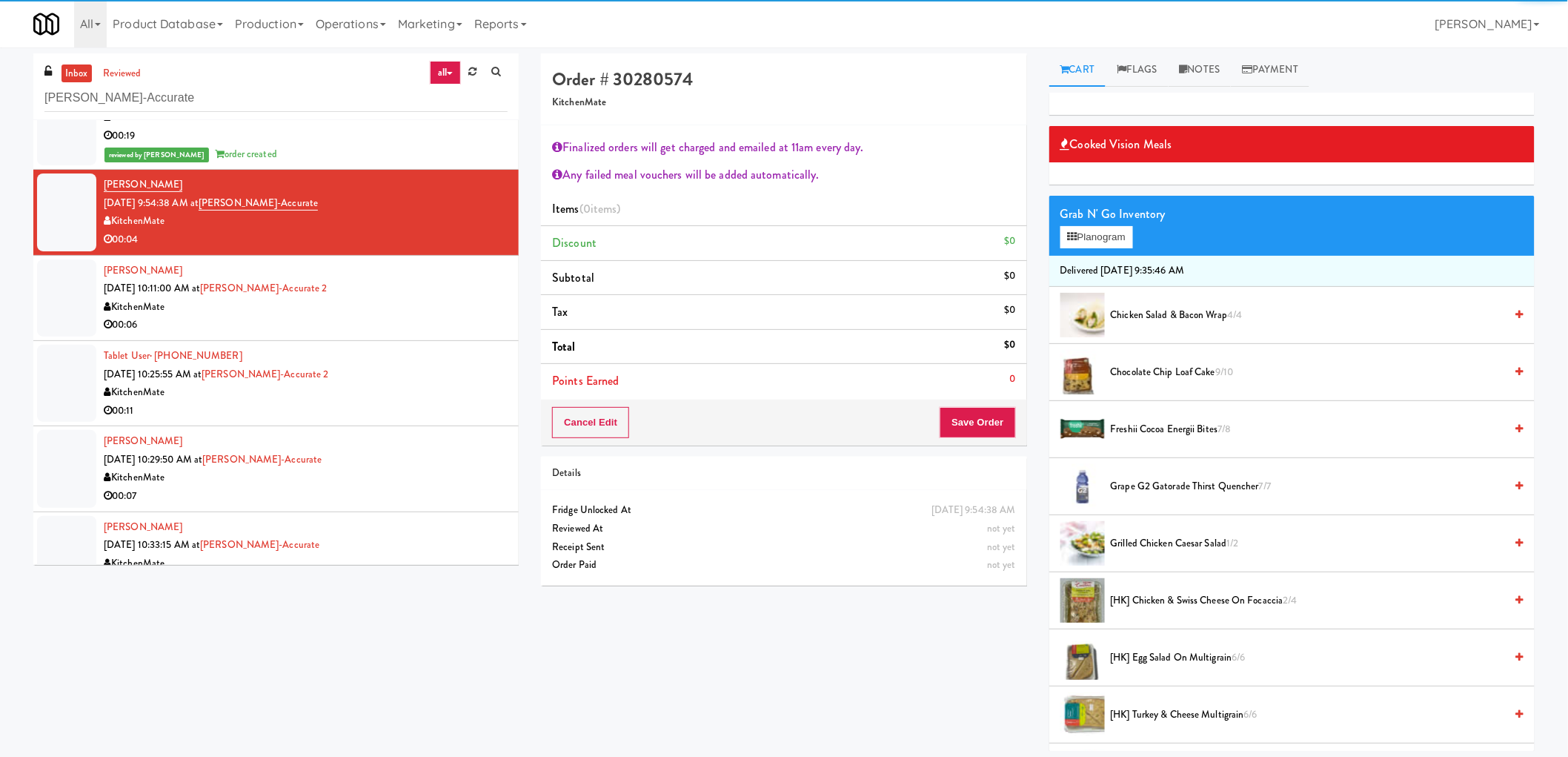
click at [1130, 544] on span "Grilled Chicken Caesar Salad 1/2" at bounding box center [1308, 544] width 394 height 18
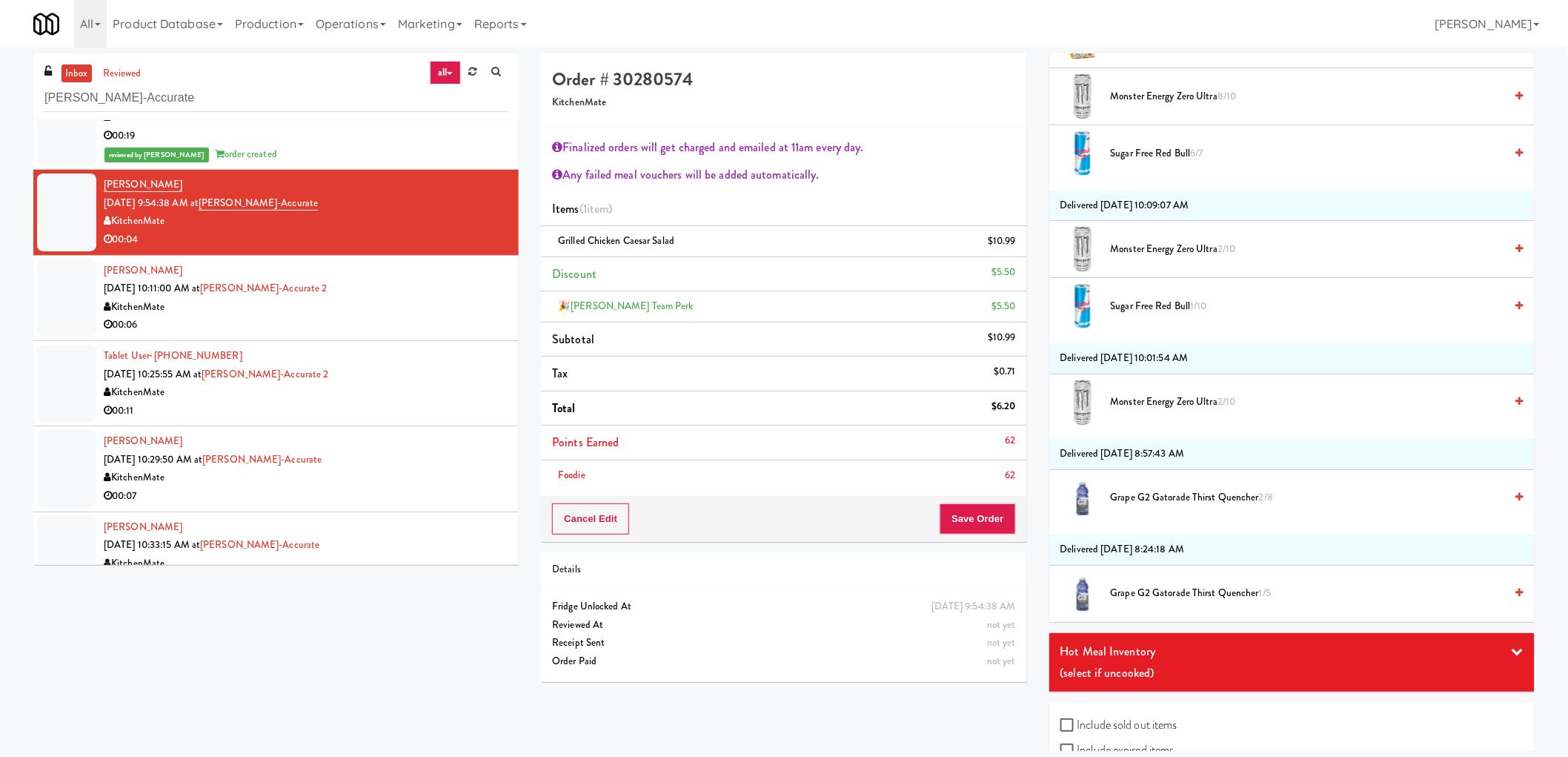
scroll to position [1590, 0]
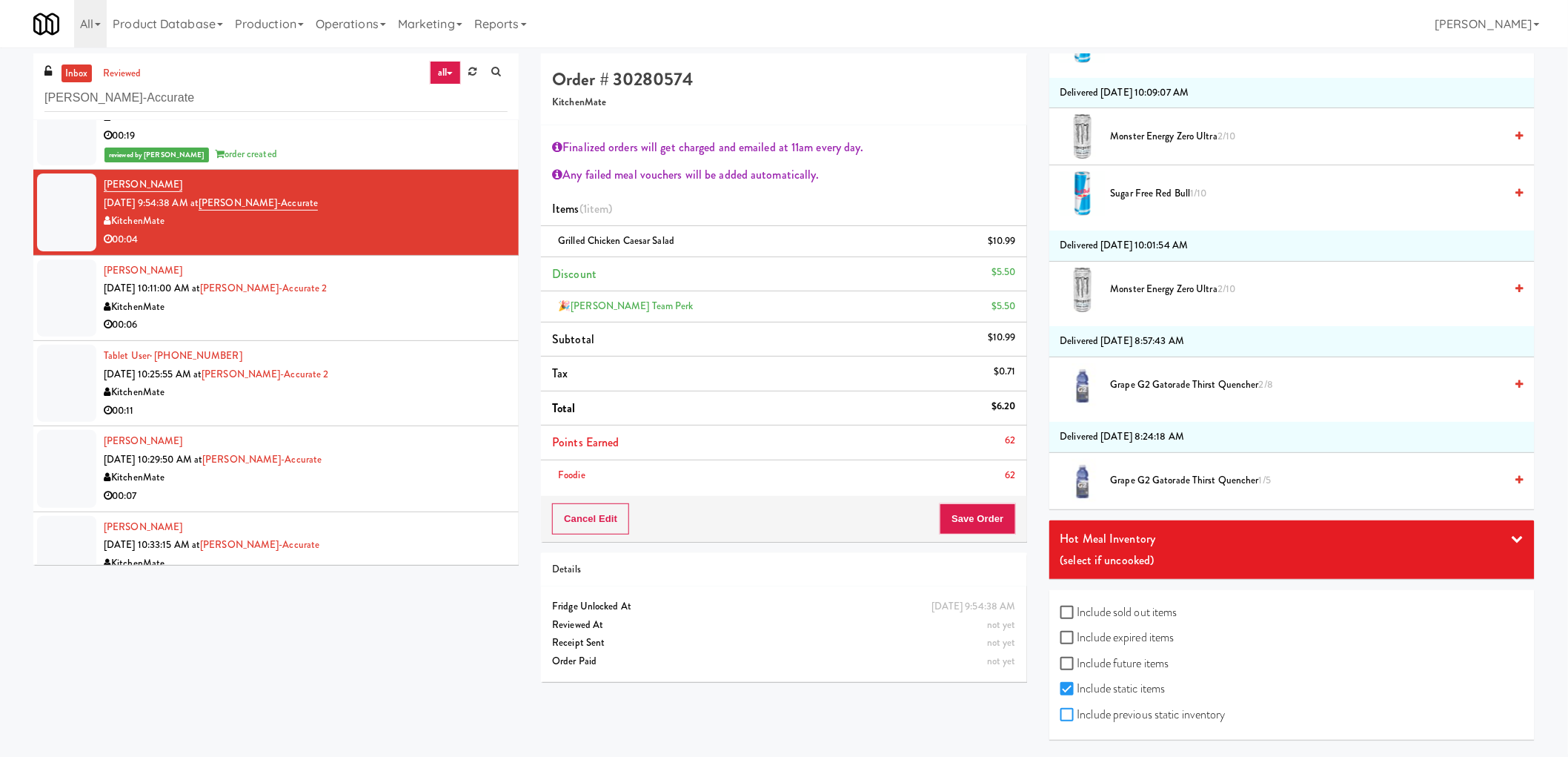
click at [1068, 713] on input "Include previous static inventory" at bounding box center [1069, 715] width 17 height 12
checkbox input "true"
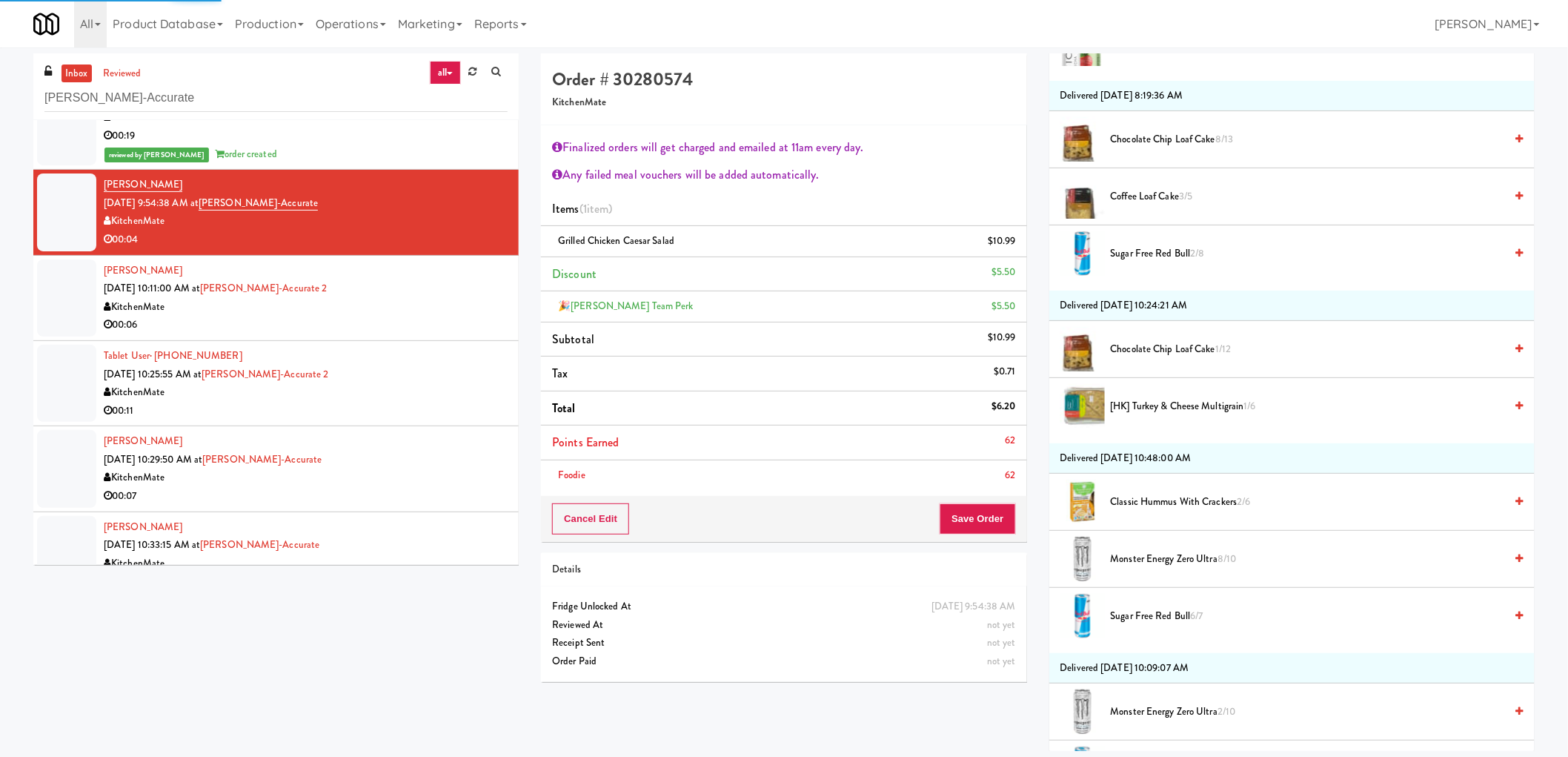
scroll to position [766, 0]
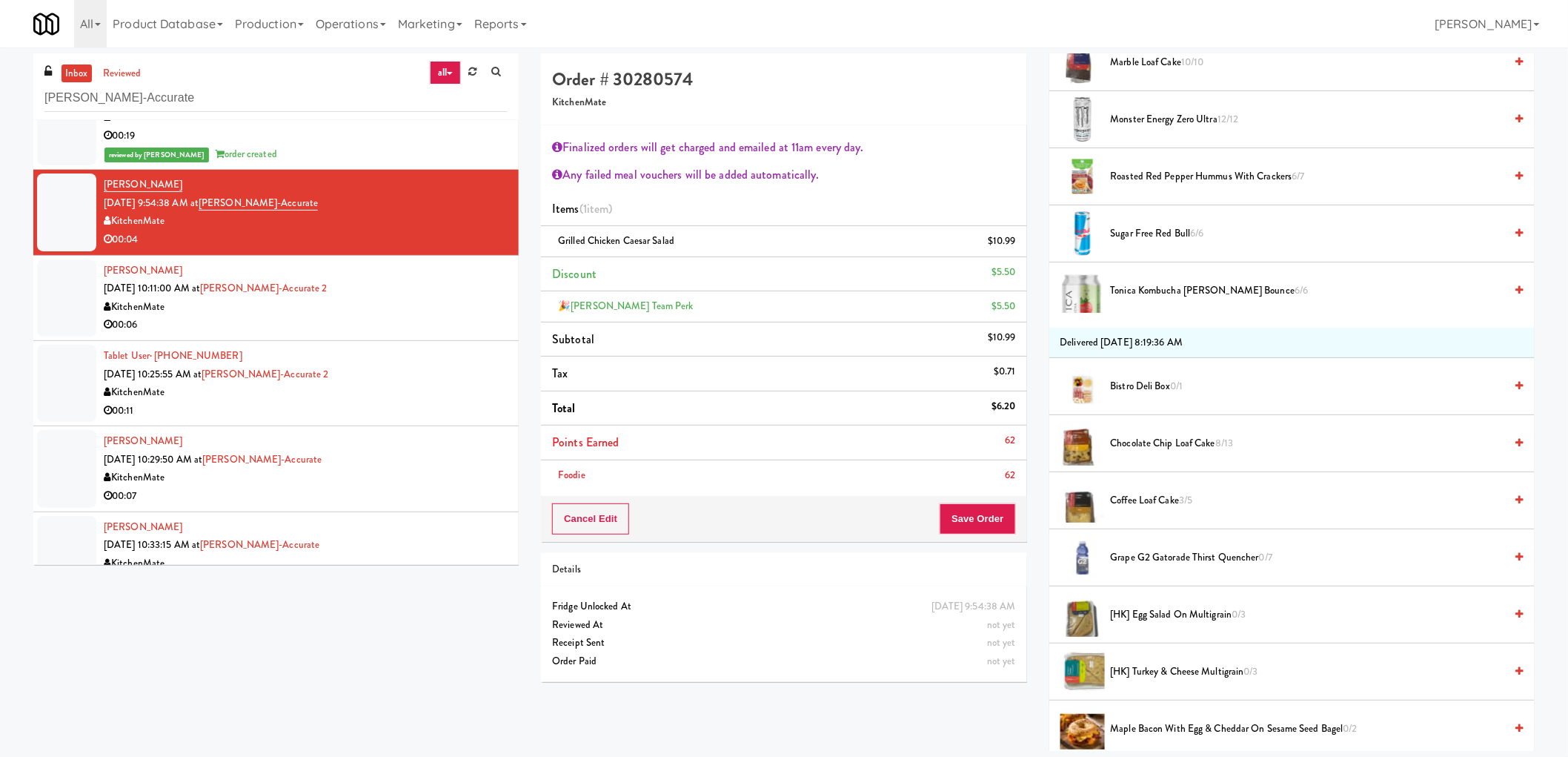
click at [1143, 172] on span "Roasted Red Pepper Hummus with Crackers 6/7" at bounding box center [1308, 177] width 394 height 18
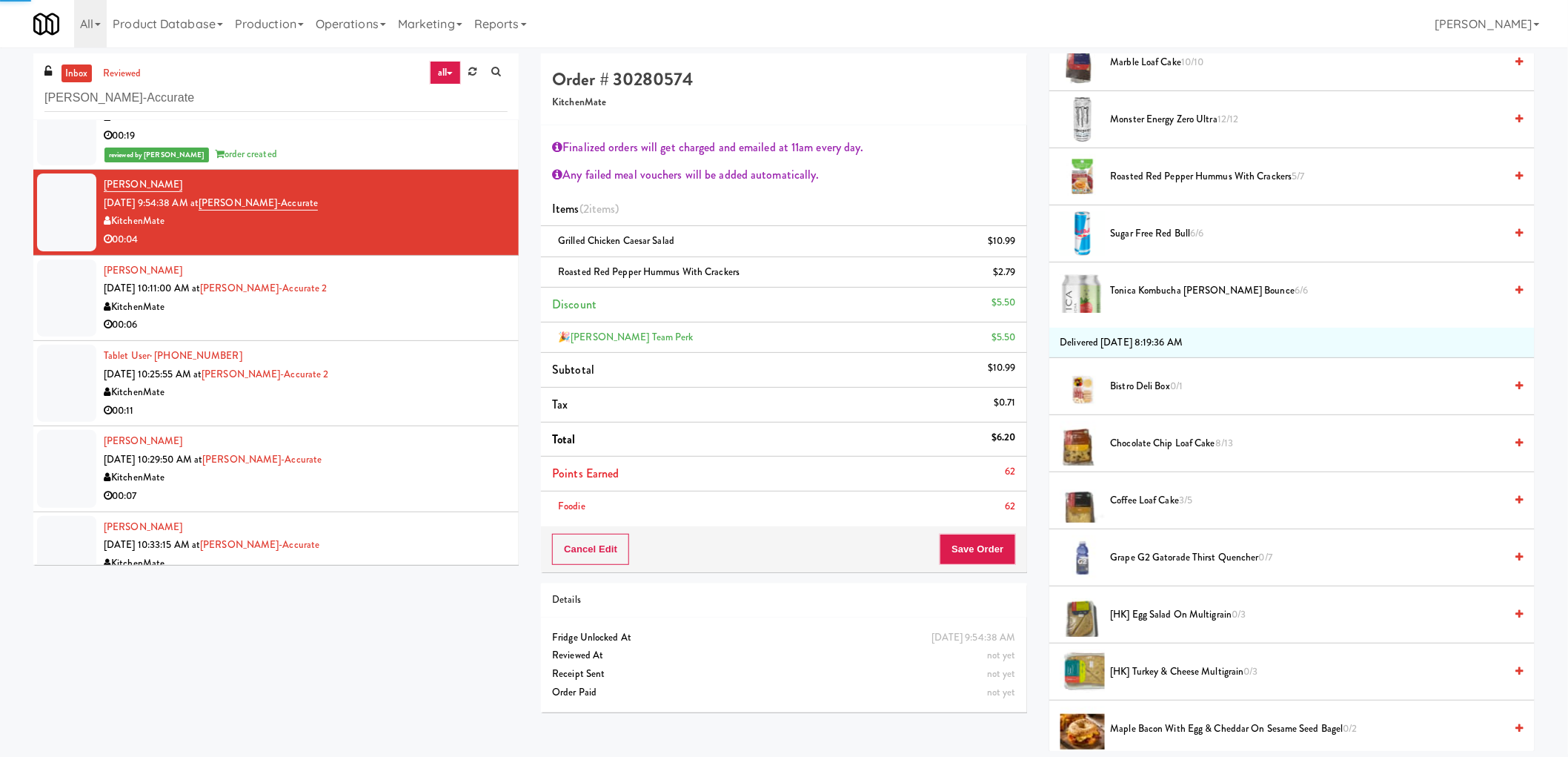
click at [1164, 178] on span "Roasted Red Pepper Hummus with Crackers 5/7" at bounding box center [1308, 177] width 394 height 18
click at [980, 554] on button "Save Order" at bounding box center [977, 549] width 76 height 31
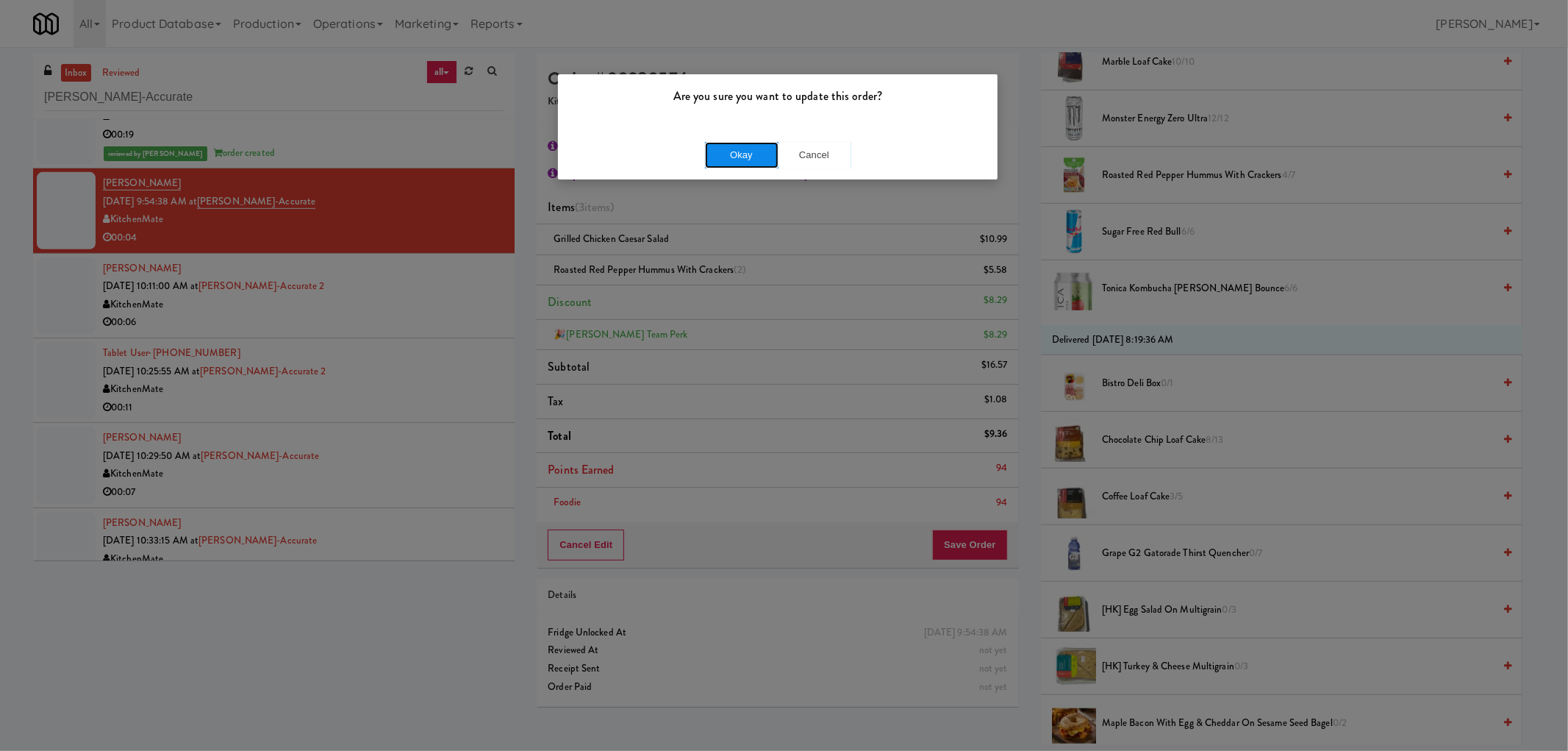
click at [752, 162] on button "Okay" at bounding box center [742, 155] width 74 height 26
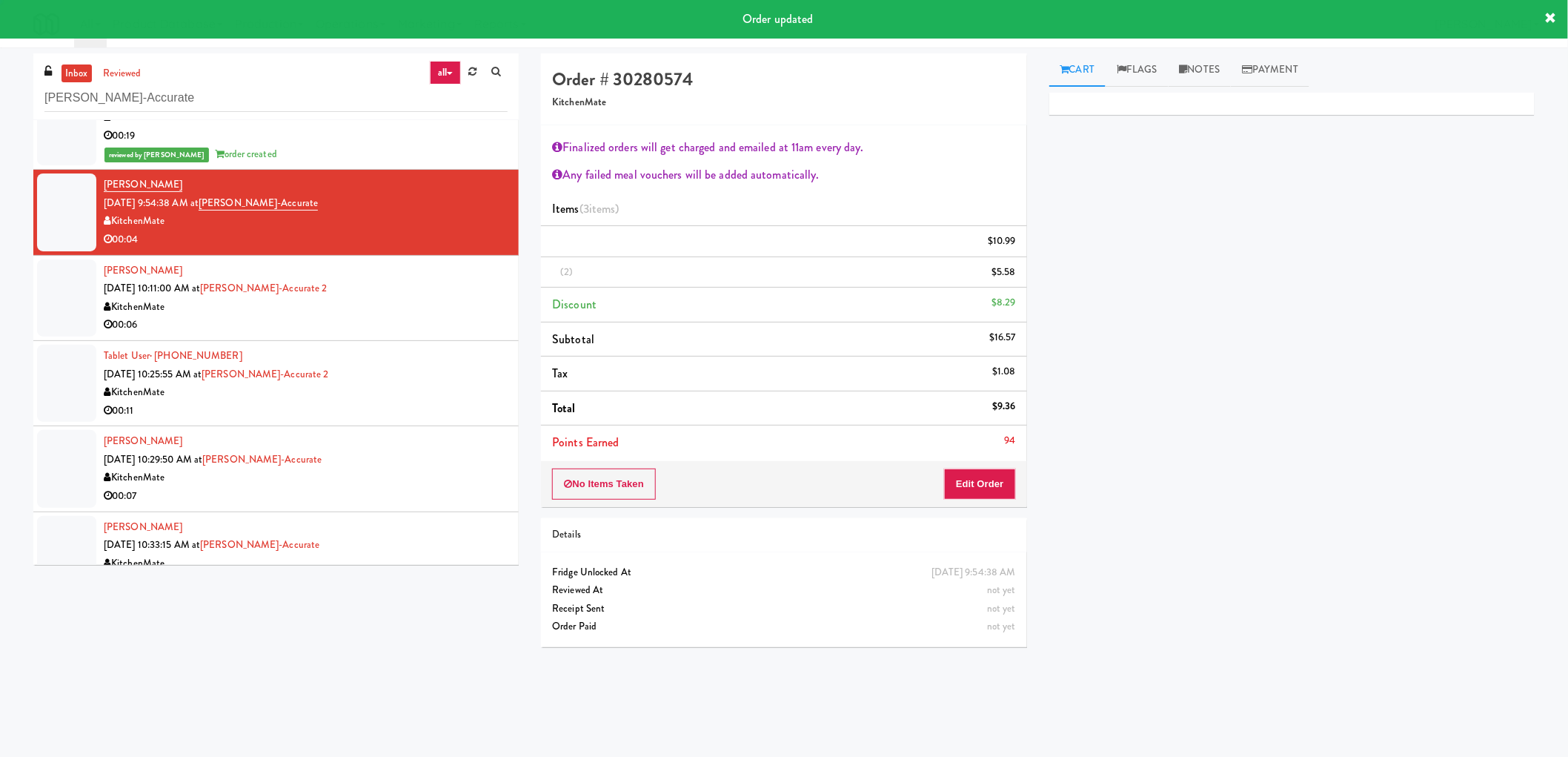
scroll to position [0, 0]
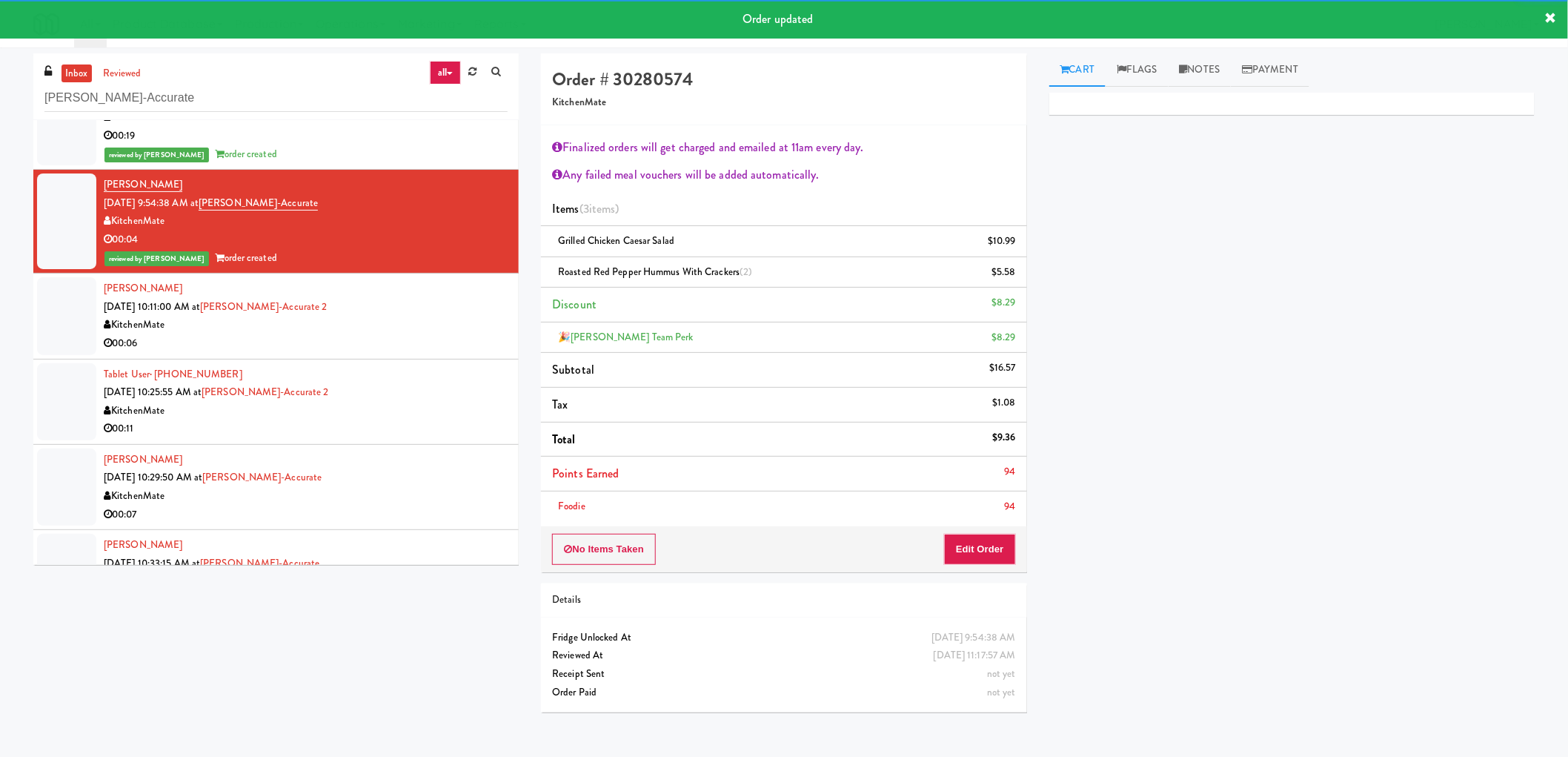
click at [473, 298] on div "Harsh Bhatt Sep 29, 2025 10:11:00 AM at Bothwell-Accurate 2 KitchenMate 00:06" at bounding box center [305, 315] width 403 height 73
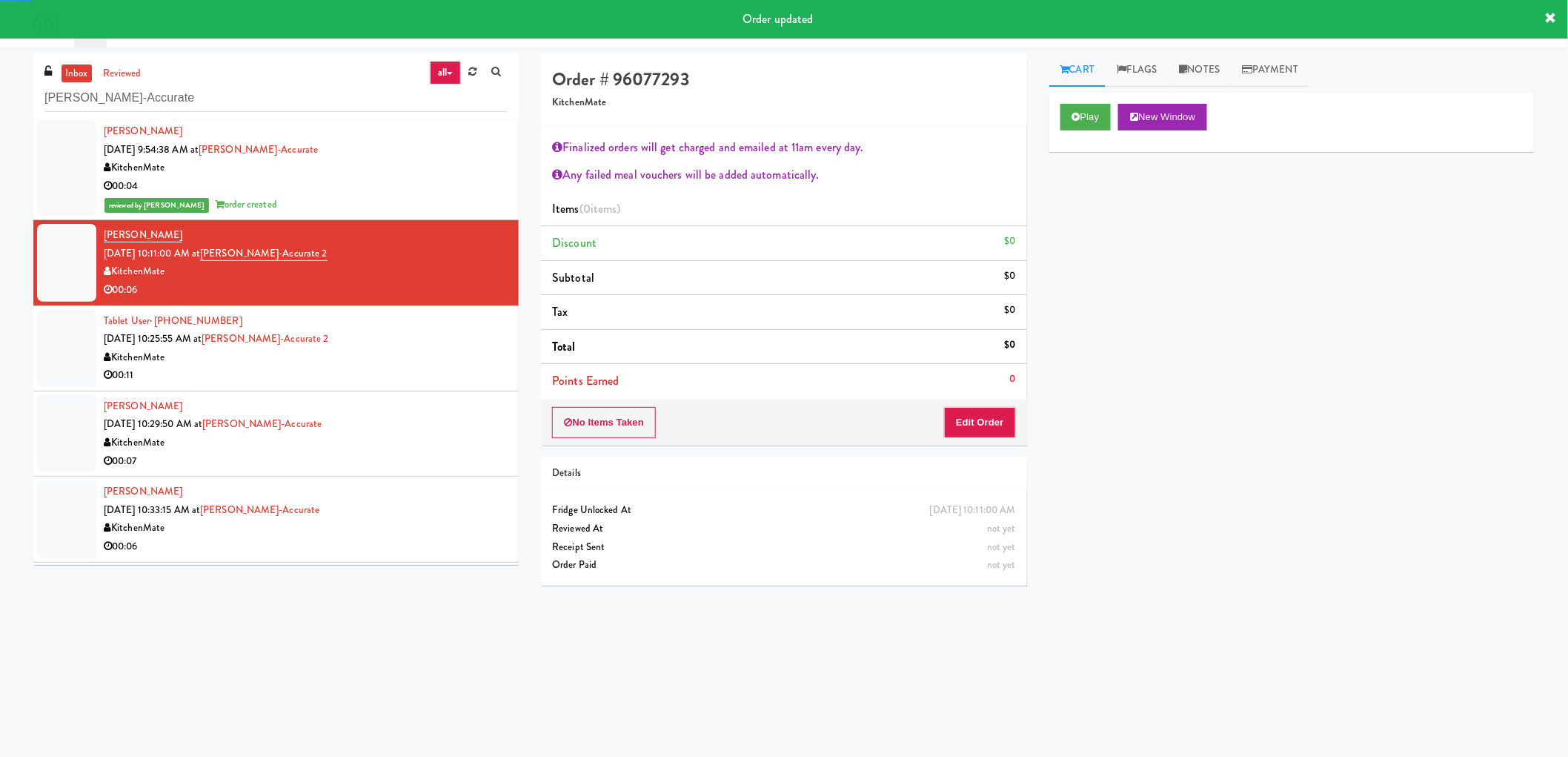
scroll to position [795, 0]
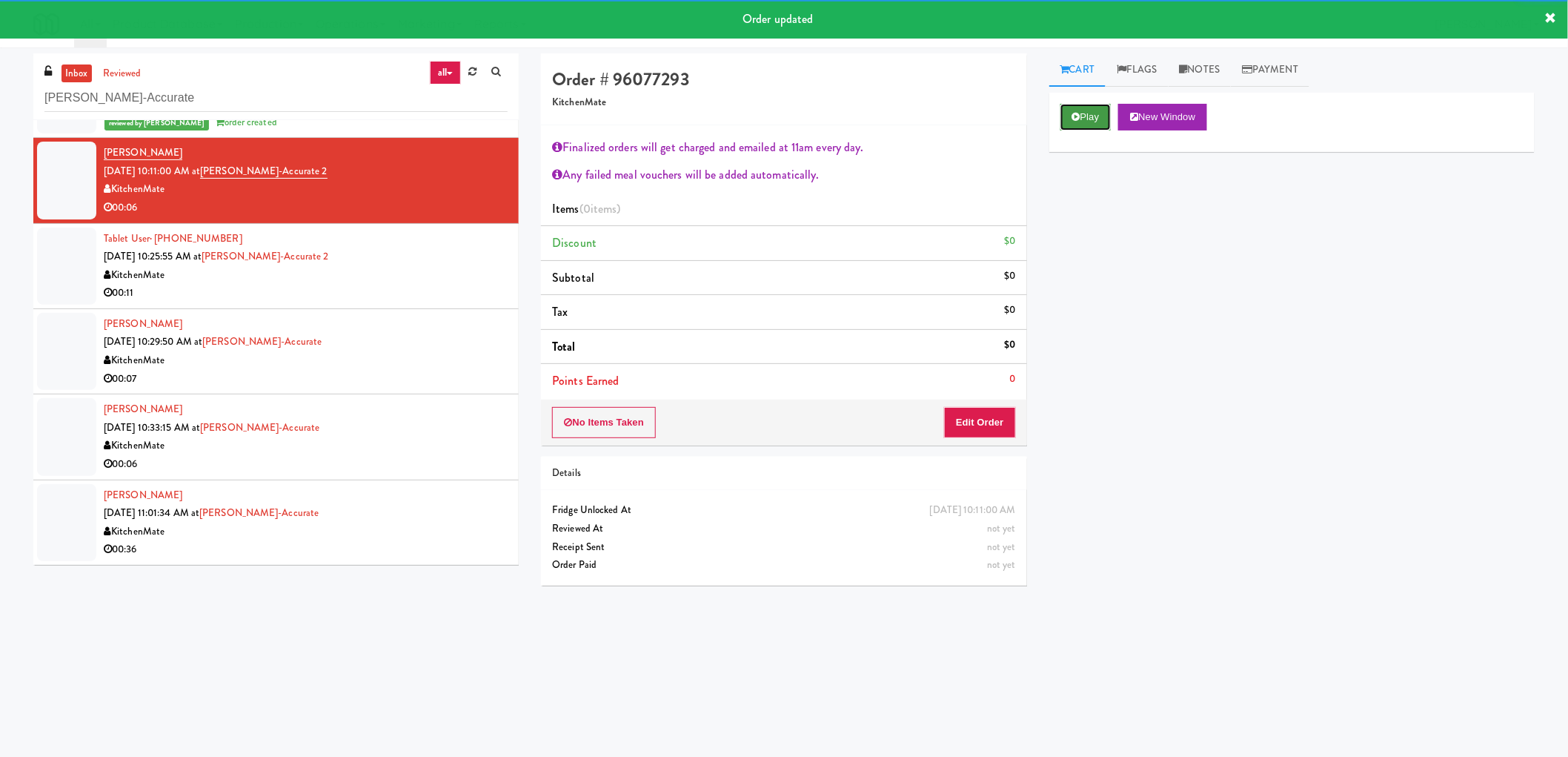
click at [1098, 116] on button "Play" at bounding box center [1085, 117] width 51 height 27
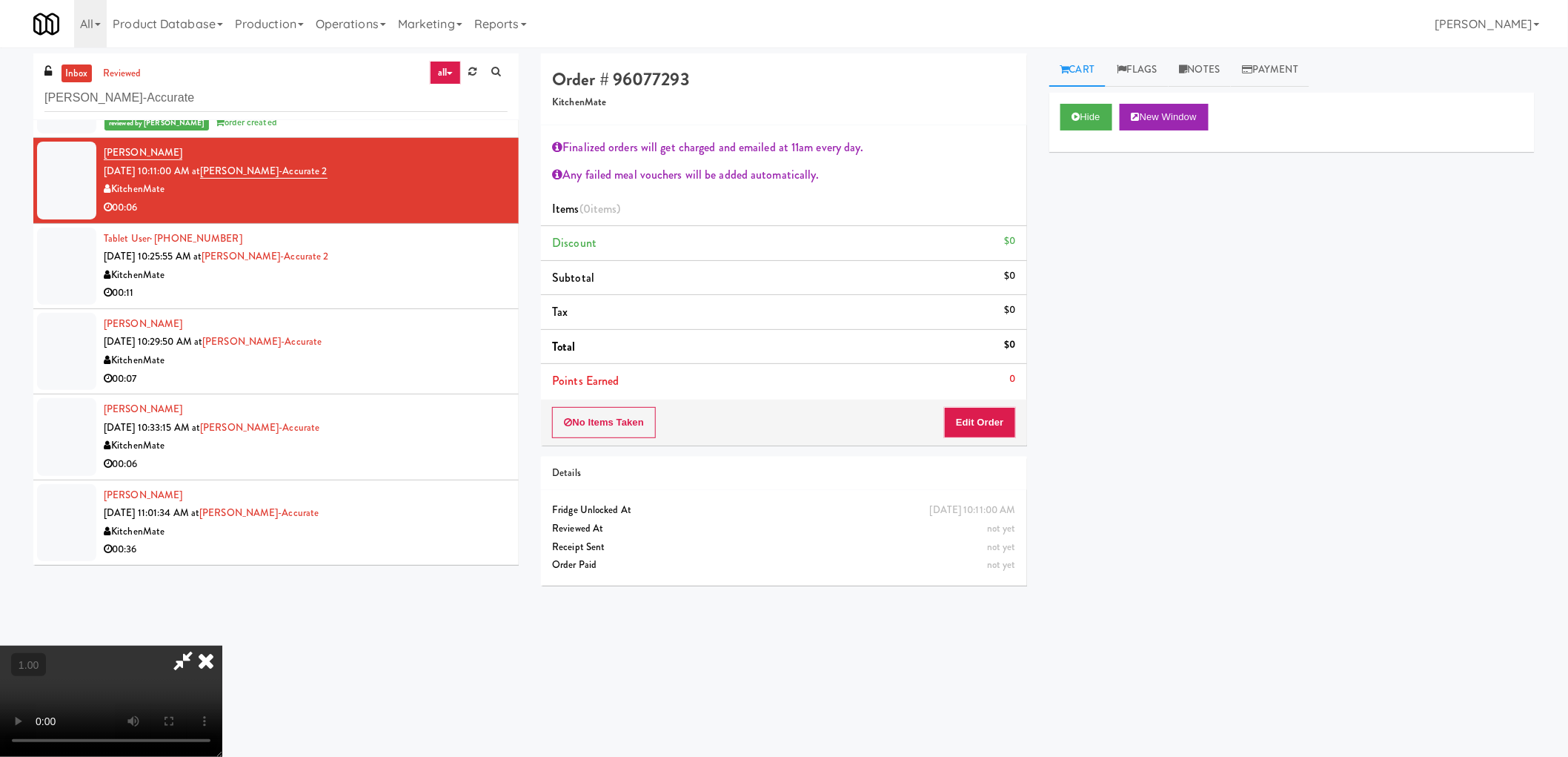
click at [428, 297] on div "00:11" at bounding box center [305, 293] width 403 height 18
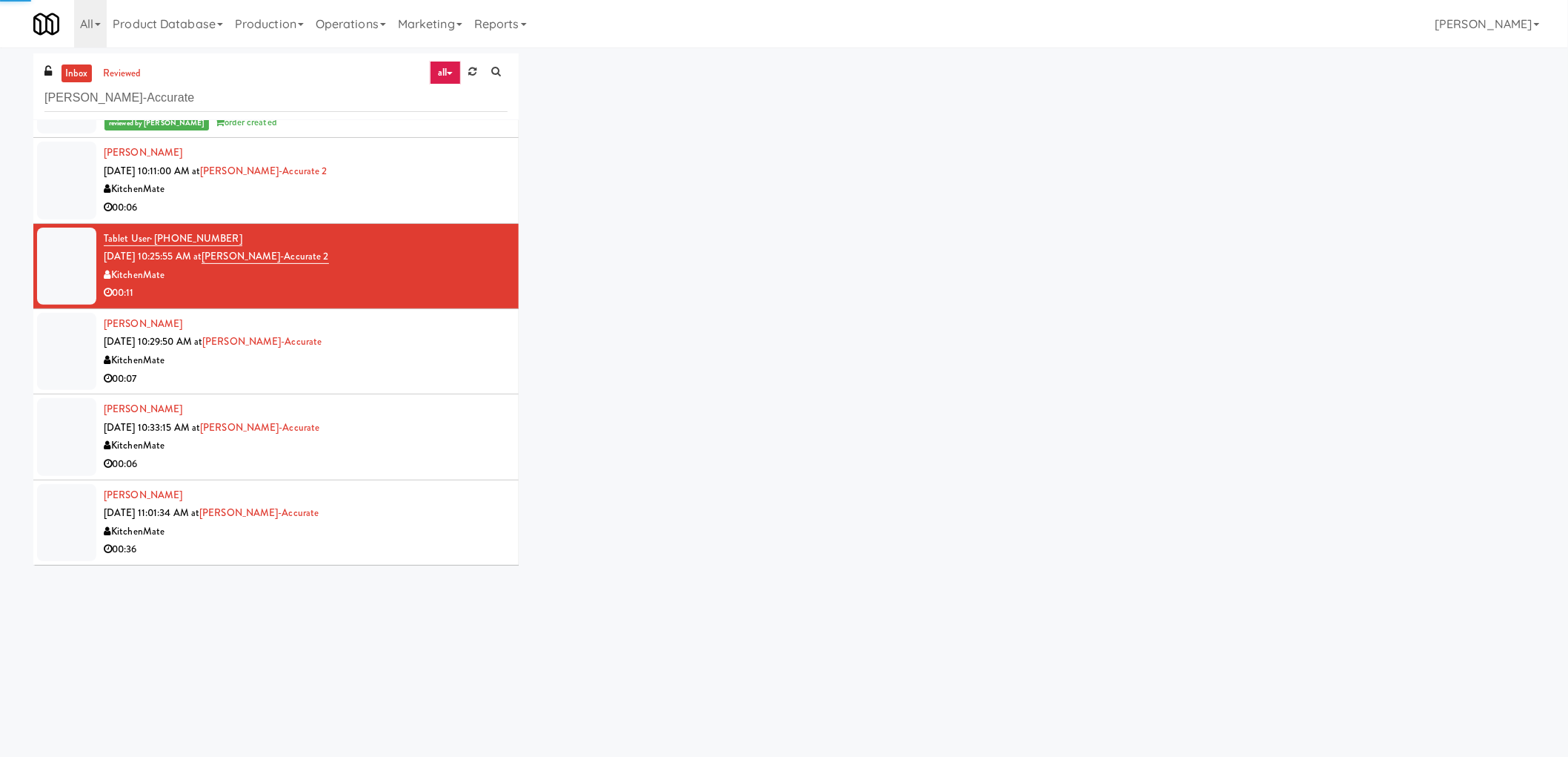
drag, startPoint x: 404, startPoint y: 378, endPoint x: 405, endPoint y: 368, distance: 10.0
click at [403, 378] on div "00:07" at bounding box center [305, 379] width 403 height 18
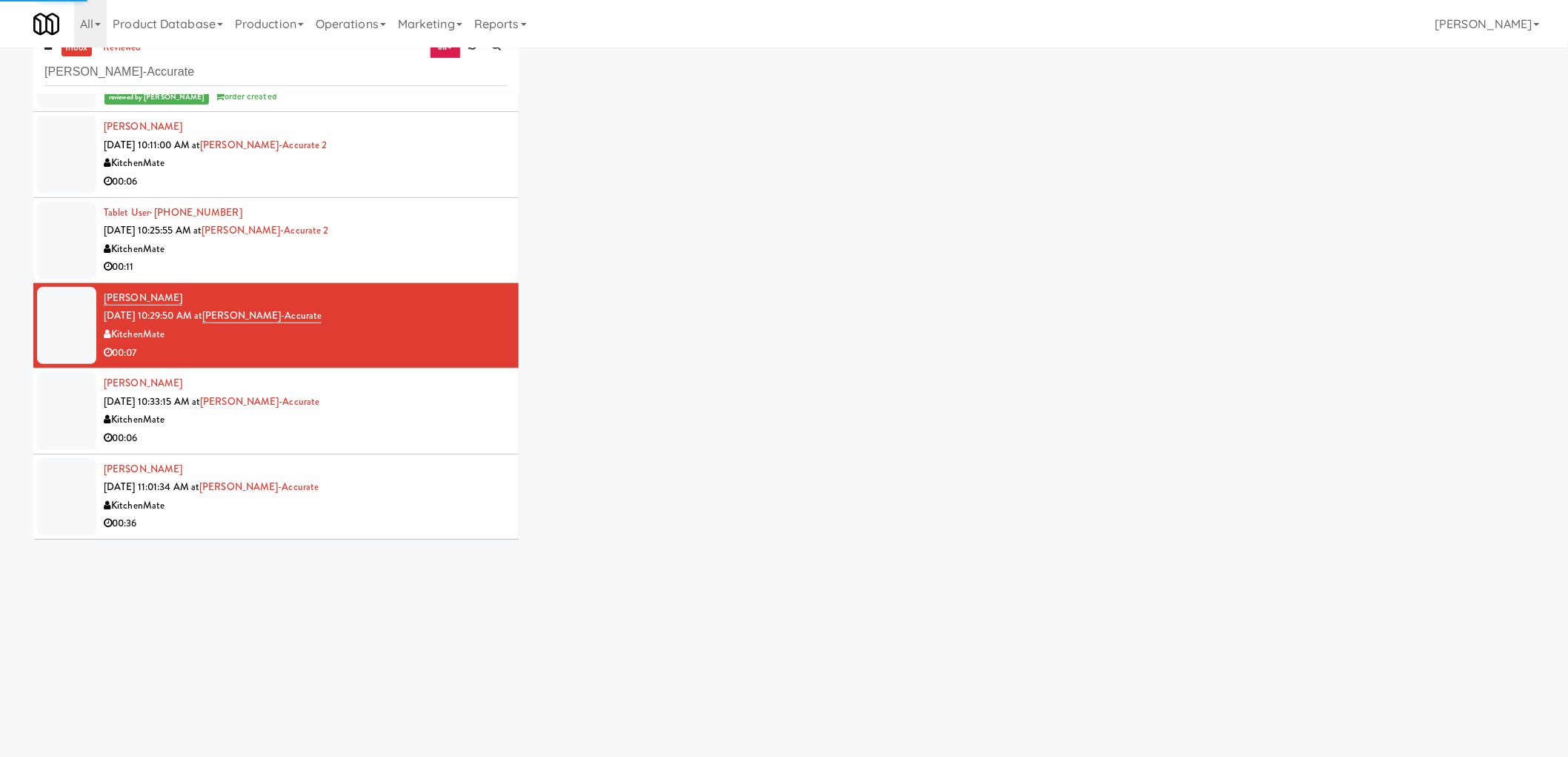
scroll to position [48, 0]
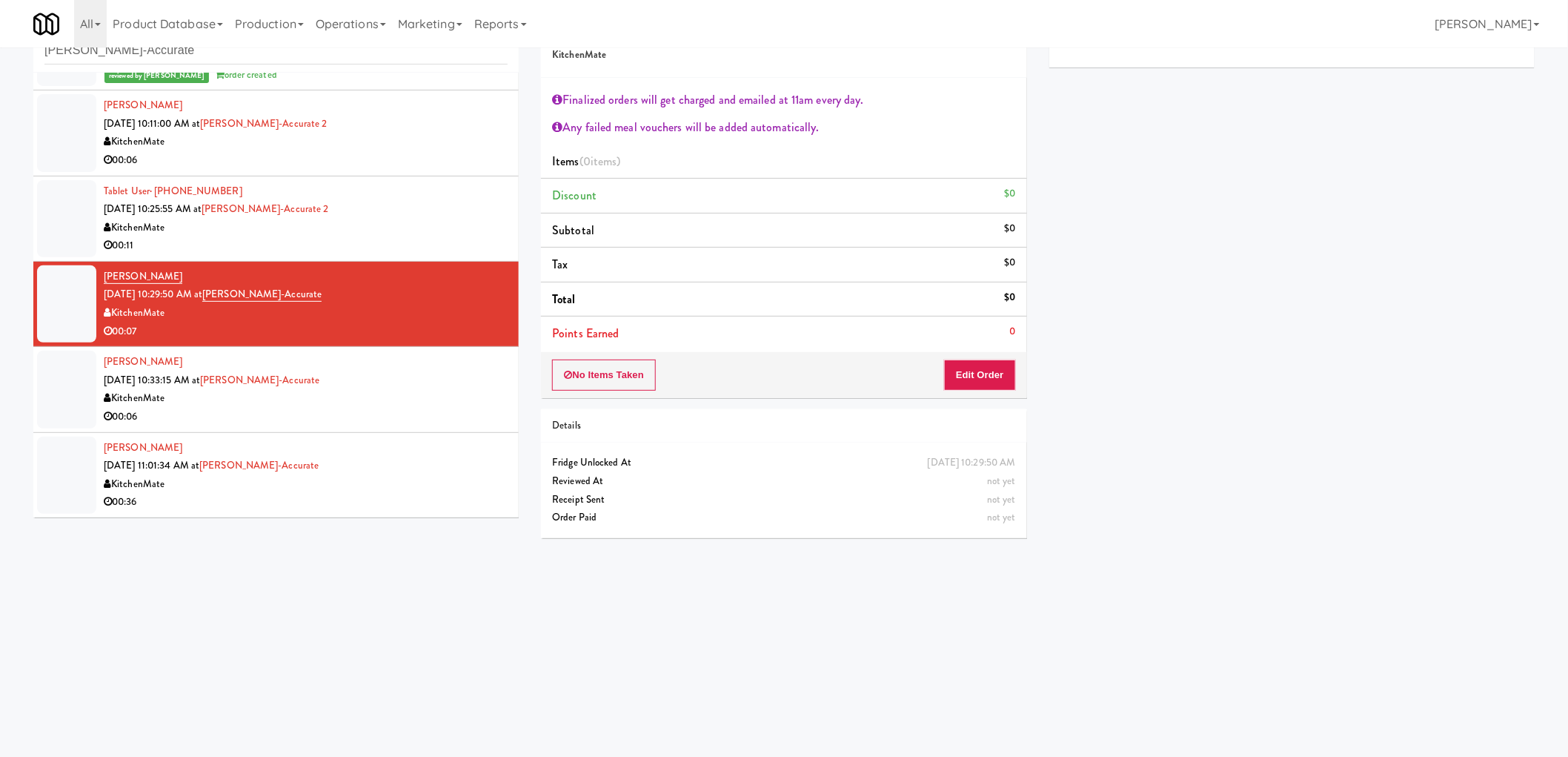
click at [990, 353] on div "No Items Taken Edit Order" at bounding box center [784, 374] width 485 height 46
click at [989, 366] on button "Edit Order" at bounding box center [980, 374] width 72 height 31
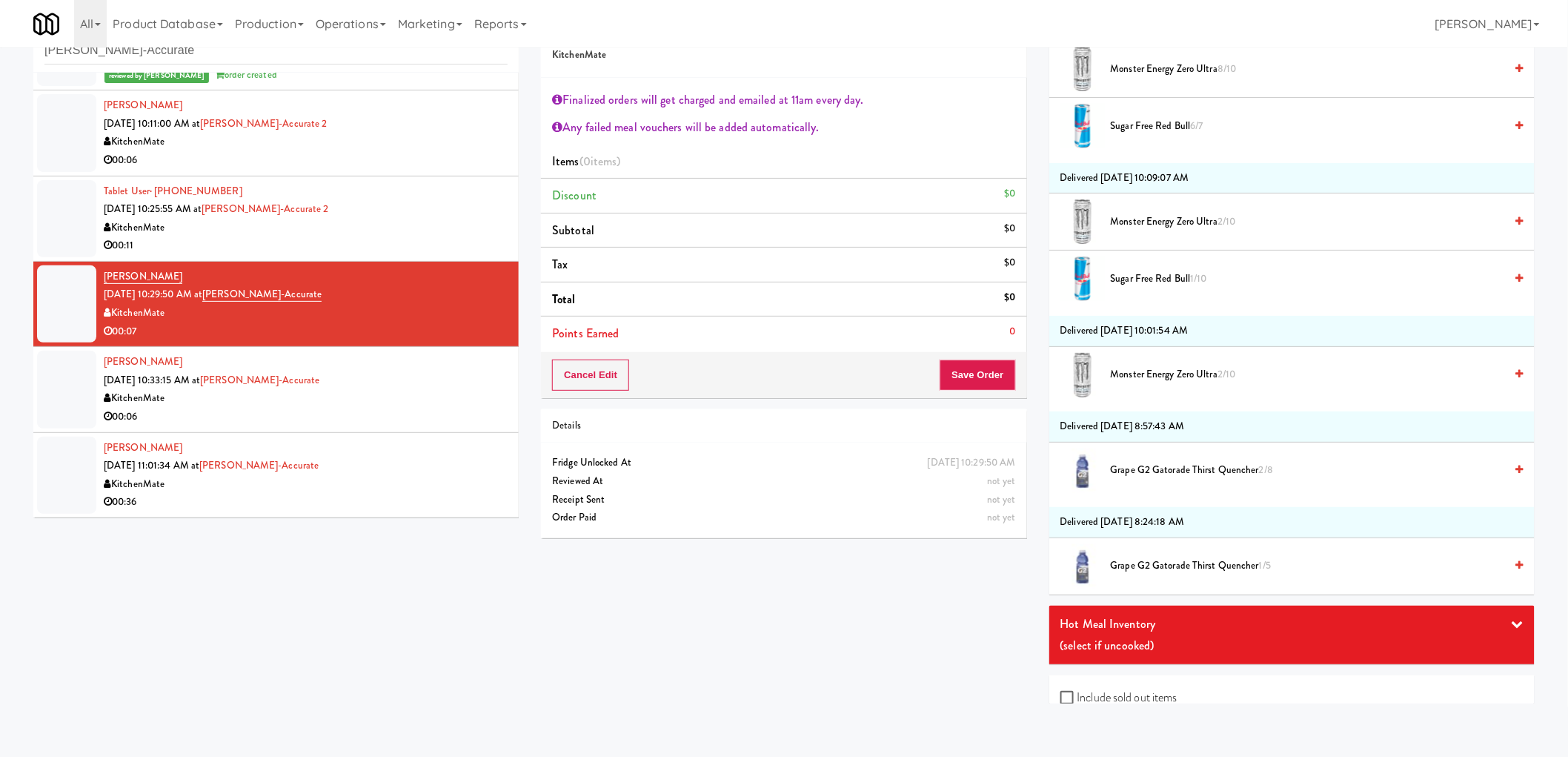
scroll to position [1532, 0]
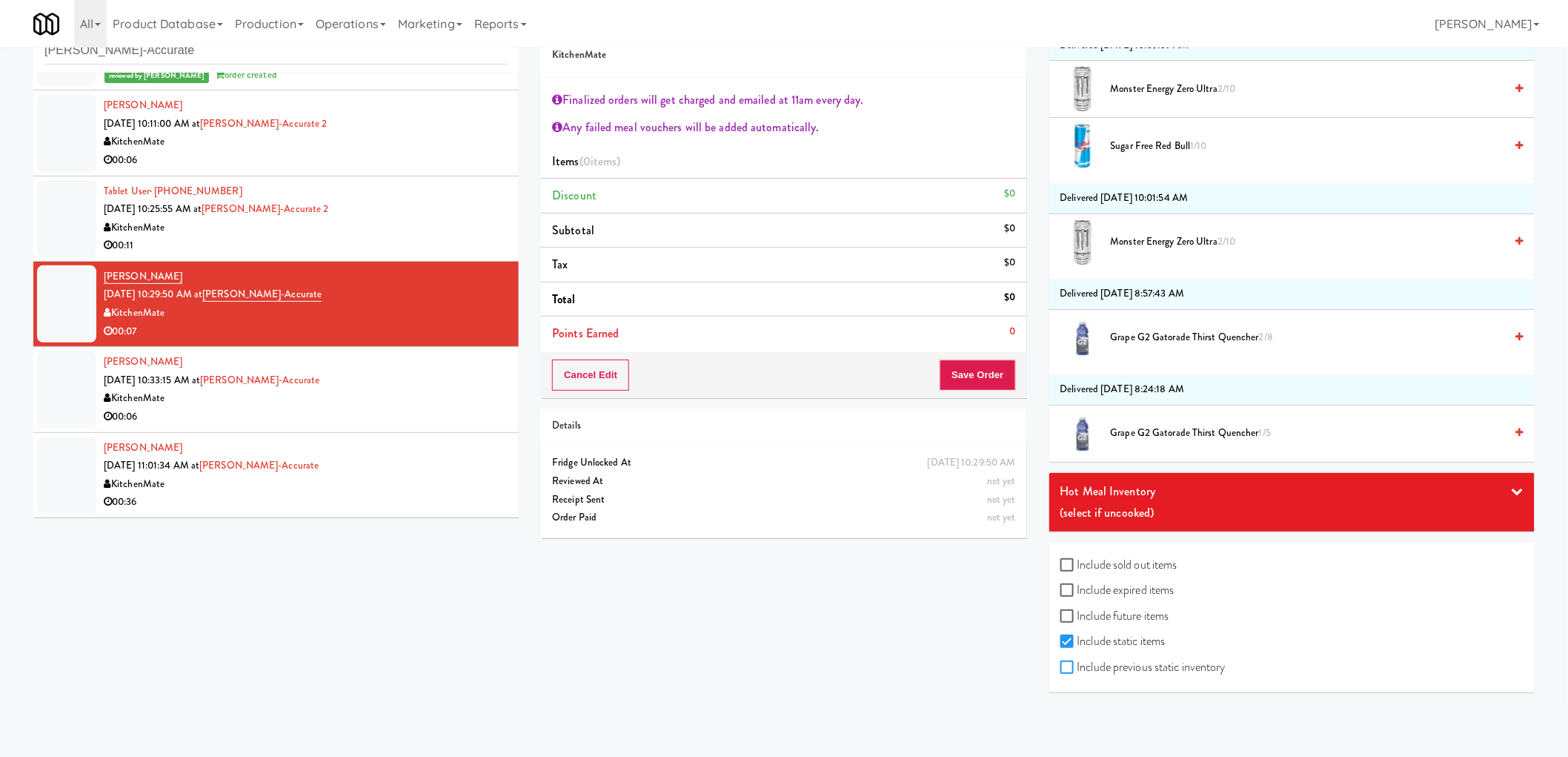
click at [1063, 664] on input "Include previous static inventory" at bounding box center [1069, 668] width 17 height 12
checkbox input "true"
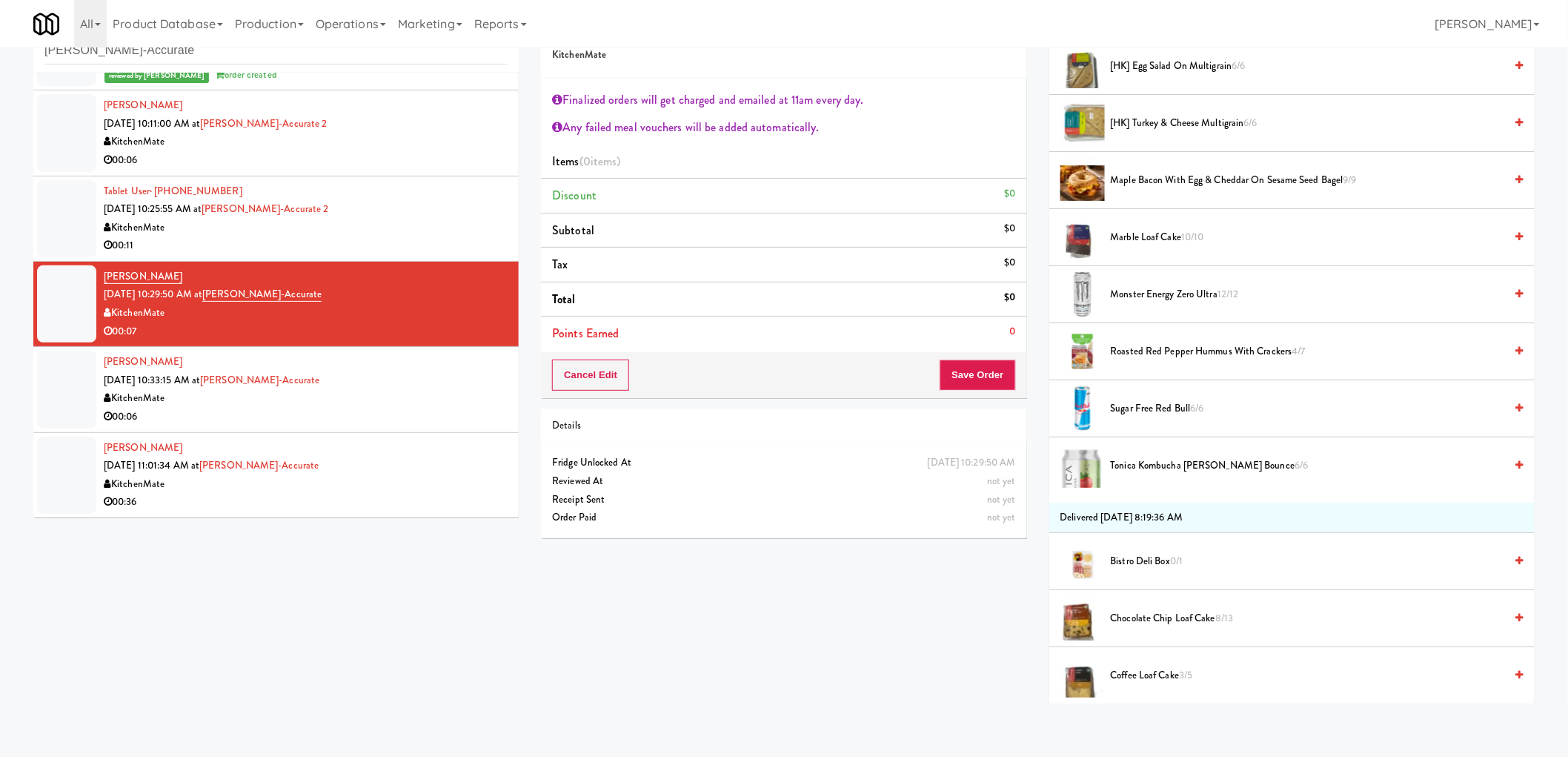
scroll to position [379, 0]
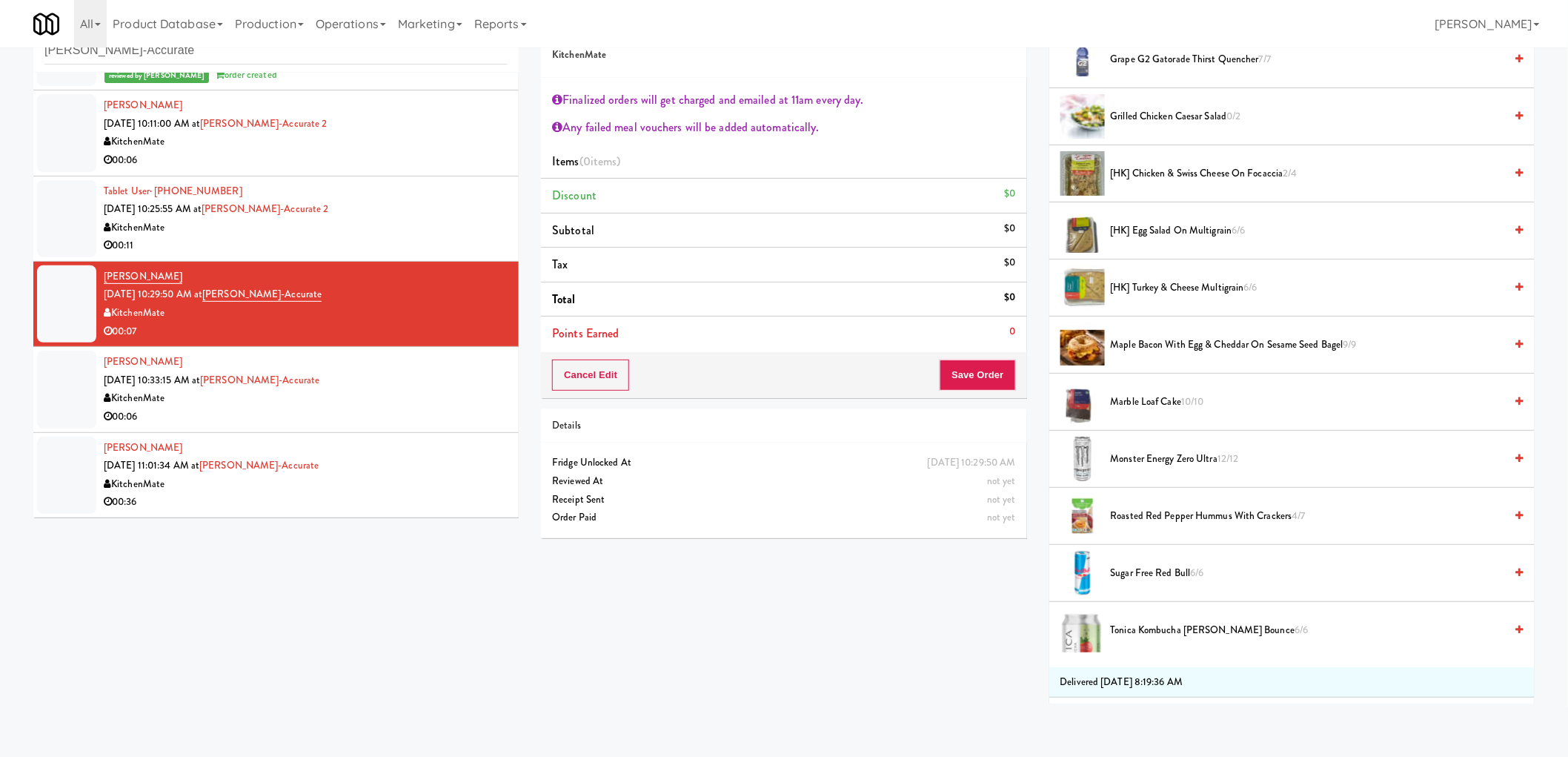
click at [1188, 522] on span "Roasted Red Pepper Hummus with Crackers 4/7" at bounding box center [1308, 516] width 394 height 18
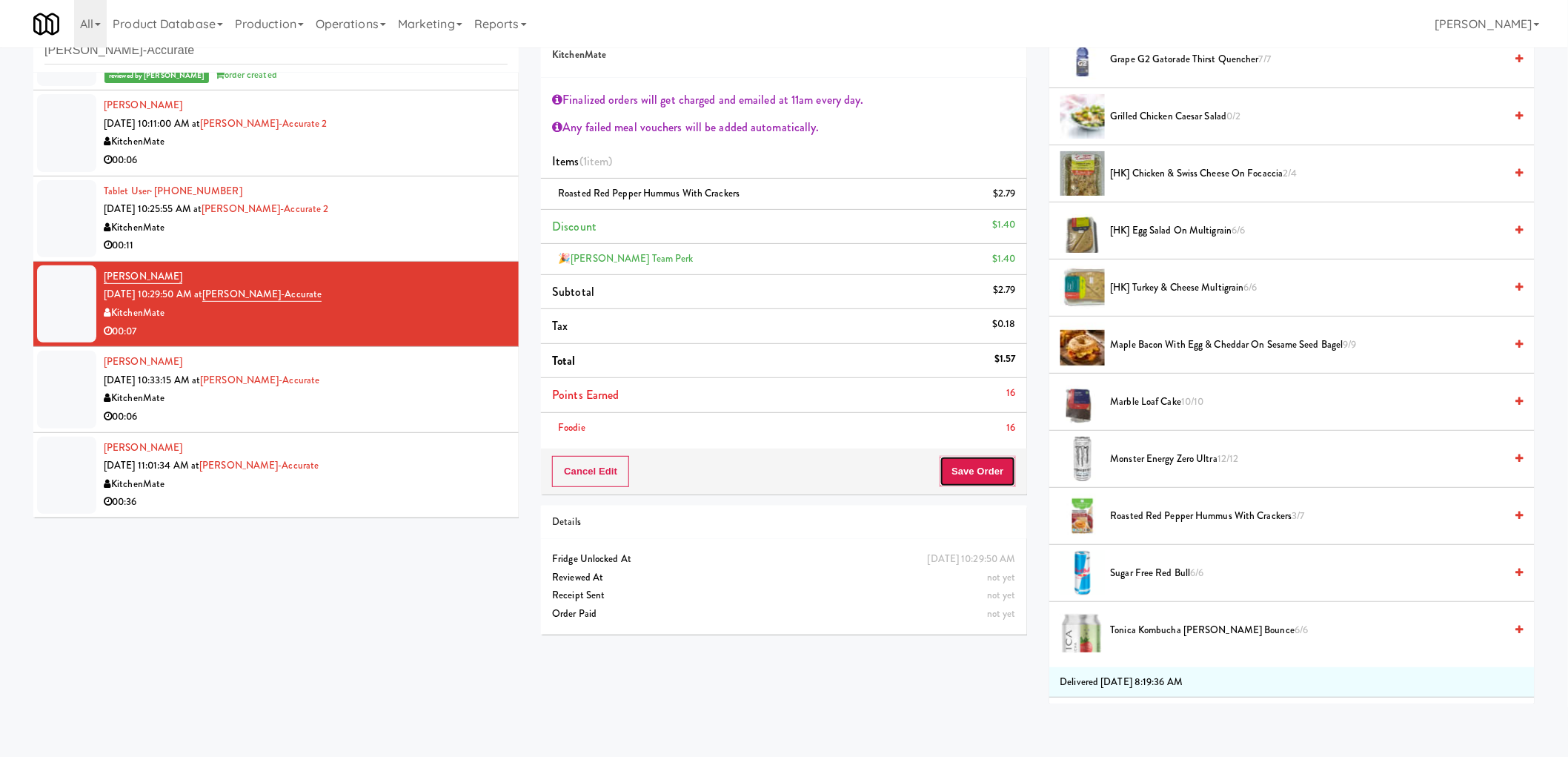
click at [975, 456] on button "Save Order" at bounding box center [977, 471] width 76 height 31
click at [975, 465] on button "Save Order" at bounding box center [977, 471] width 76 height 31
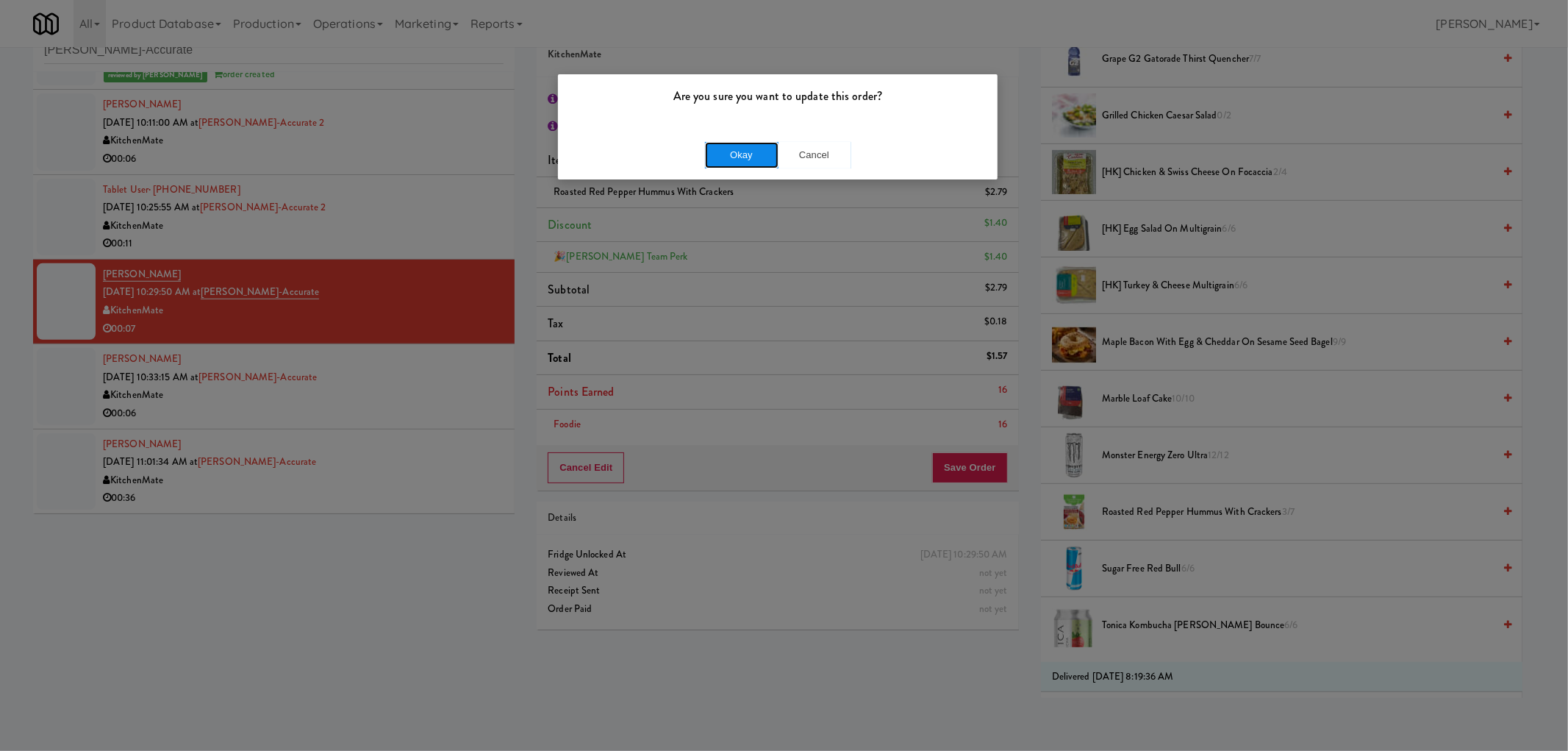
click at [776, 167] on button "Okay" at bounding box center [742, 155] width 74 height 26
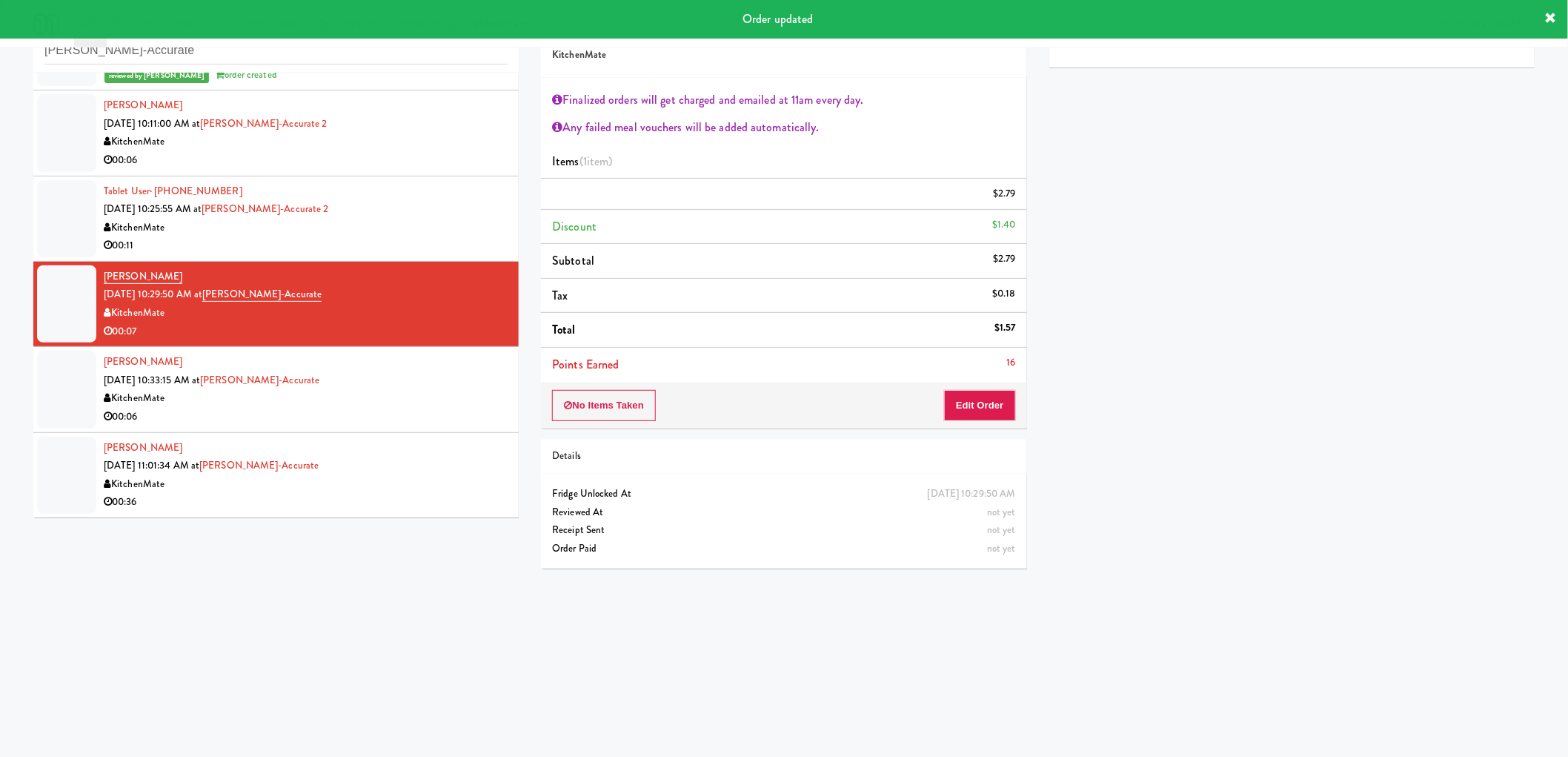
scroll to position [0, 0]
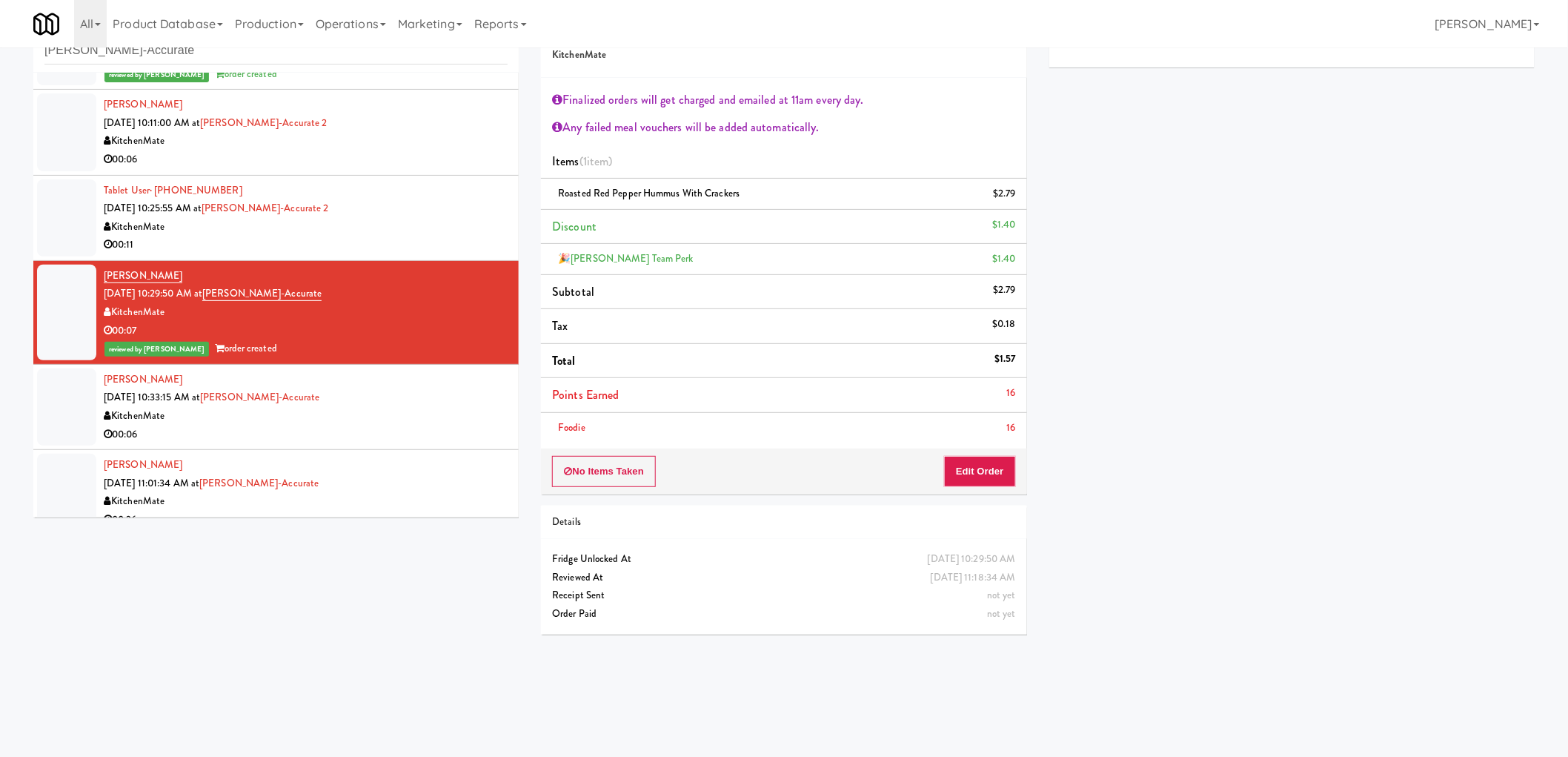
click at [389, 430] on div "00:06" at bounding box center [305, 434] width 403 height 18
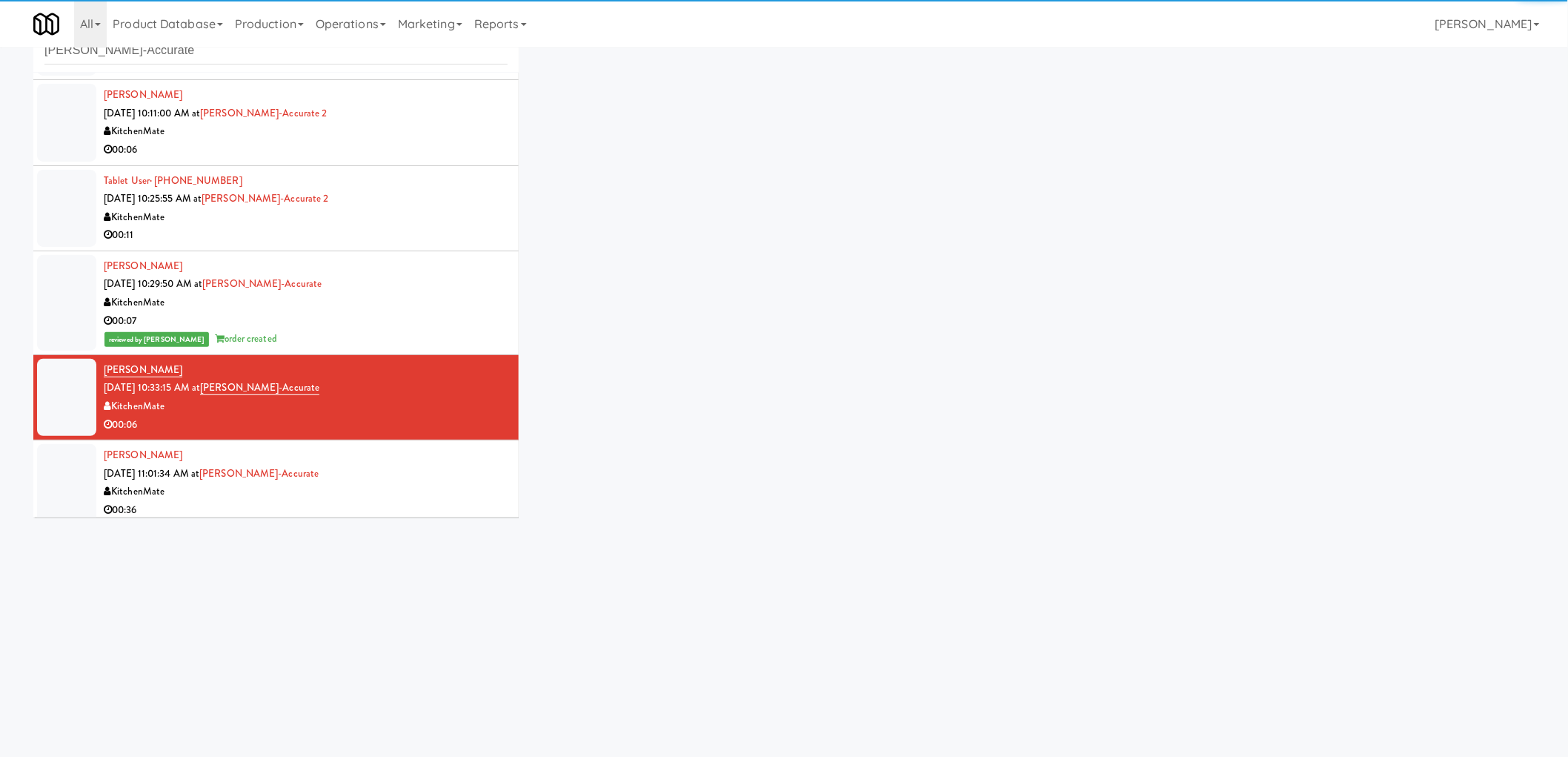
scroll to position [812, 0]
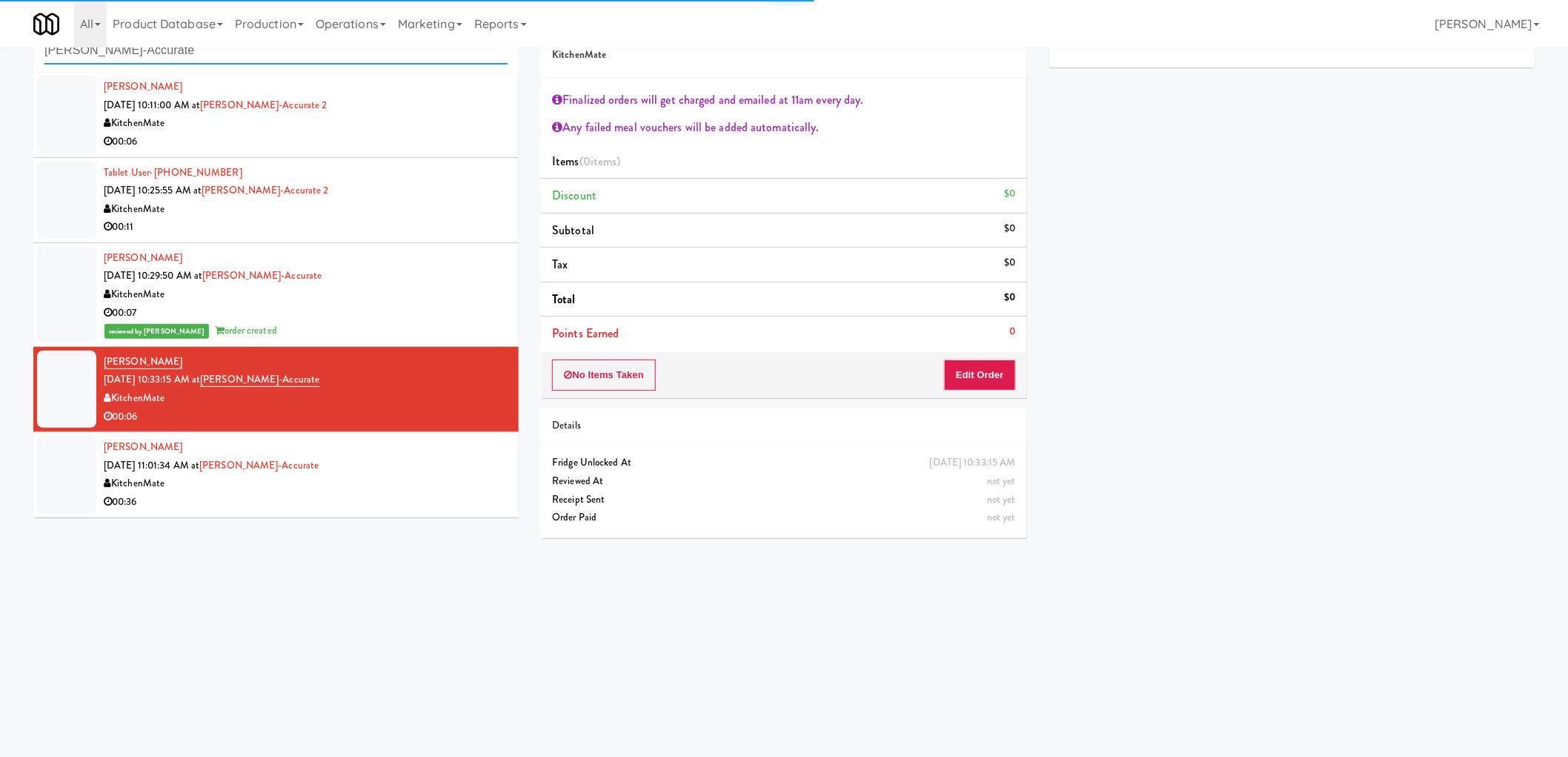
click at [202, 52] on input "Bothwell-Accurate" at bounding box center [276, 50] width 463 height 28
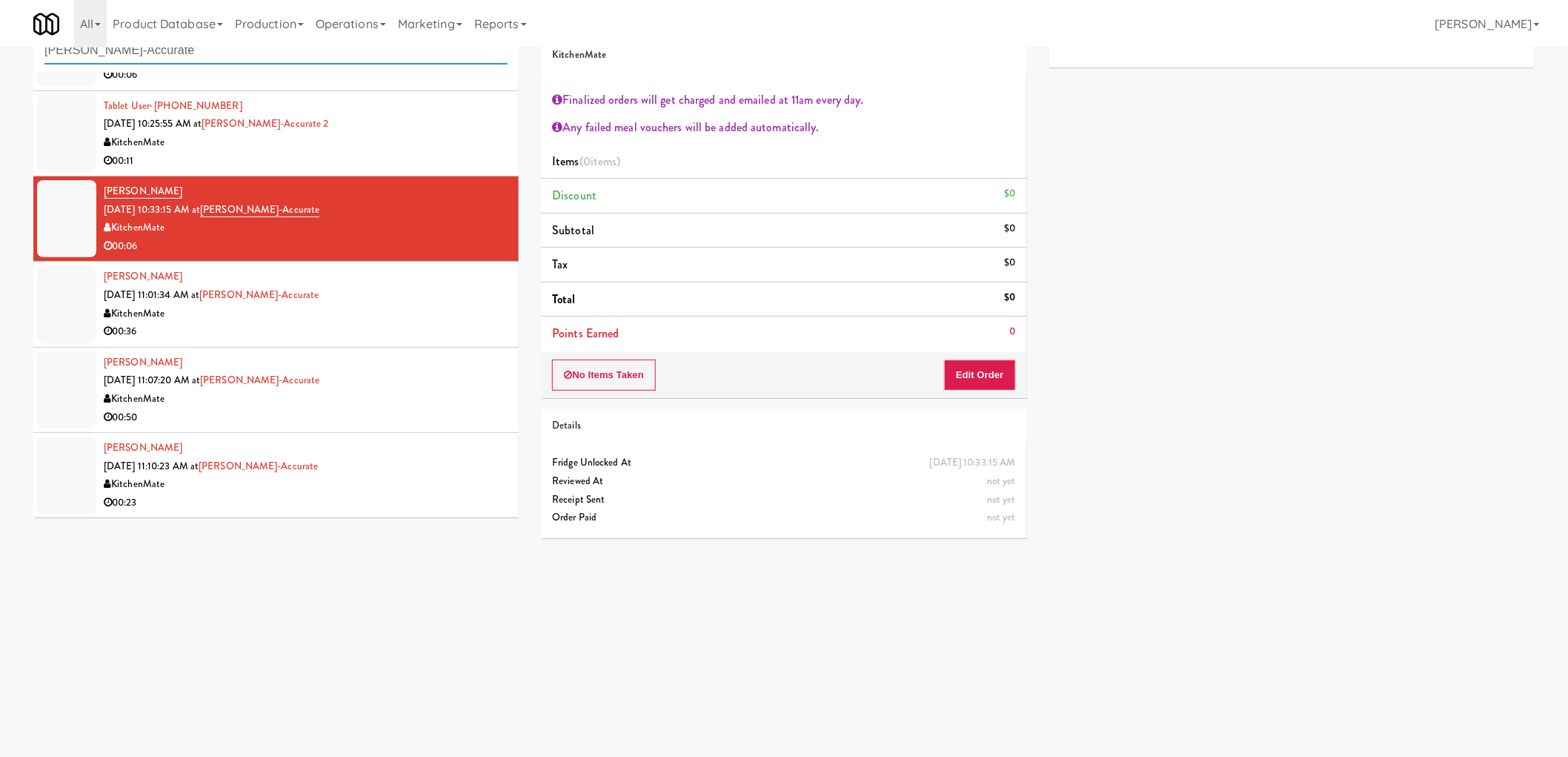
scroll to position [153, 0]
click at [1017, 383] on div "No Items Taken Edit Order" at bounding box center [784, 374] width 485 height 46
click at [991, 373] on button "Edit Order" at bounding box center [980, 374] width 72 height 31
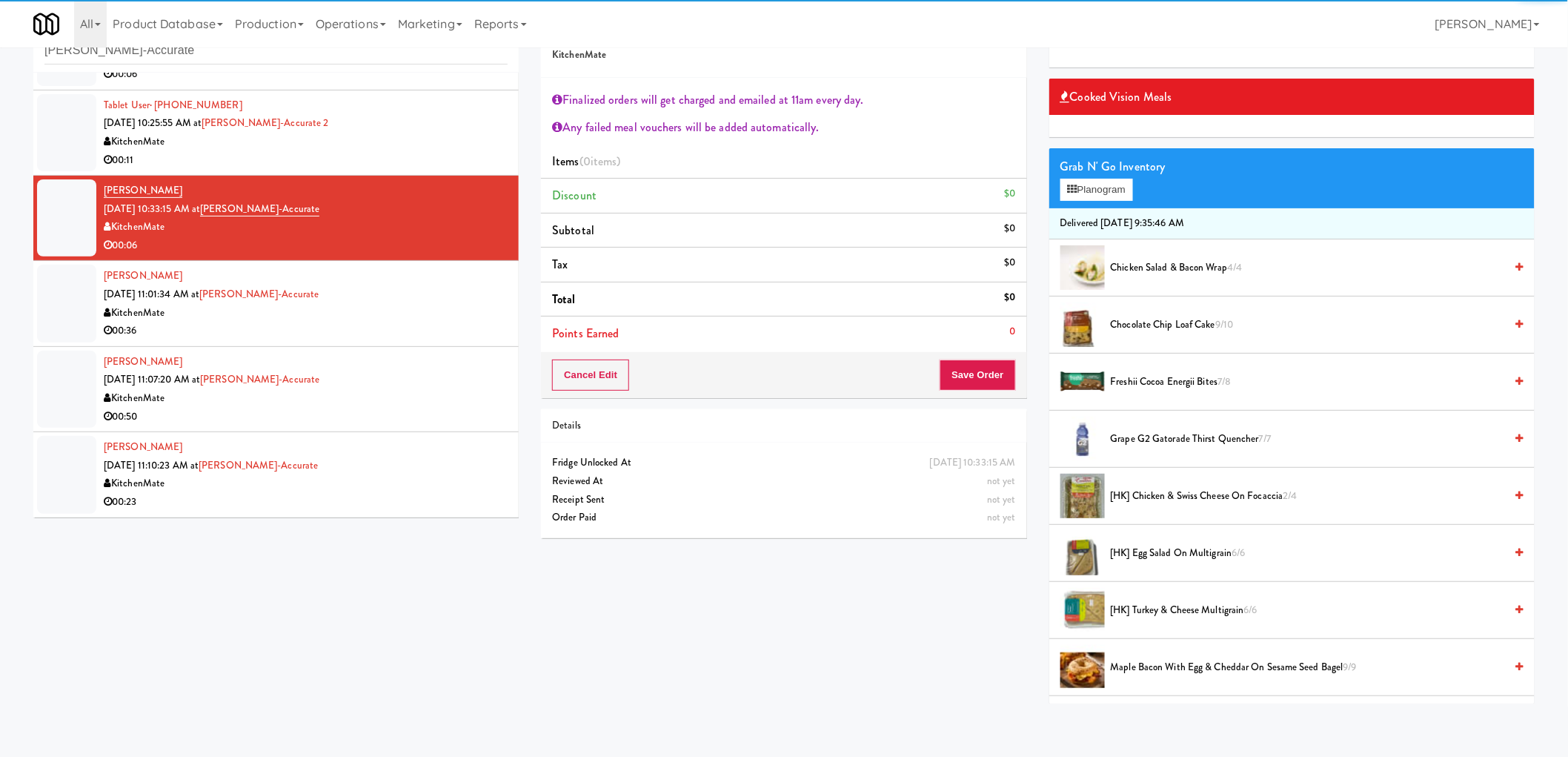
click at [1150, 388] on span "Freshii Cocoa Energii Bites 7/8" at bounding box center [1308, 382] width 394 height 18
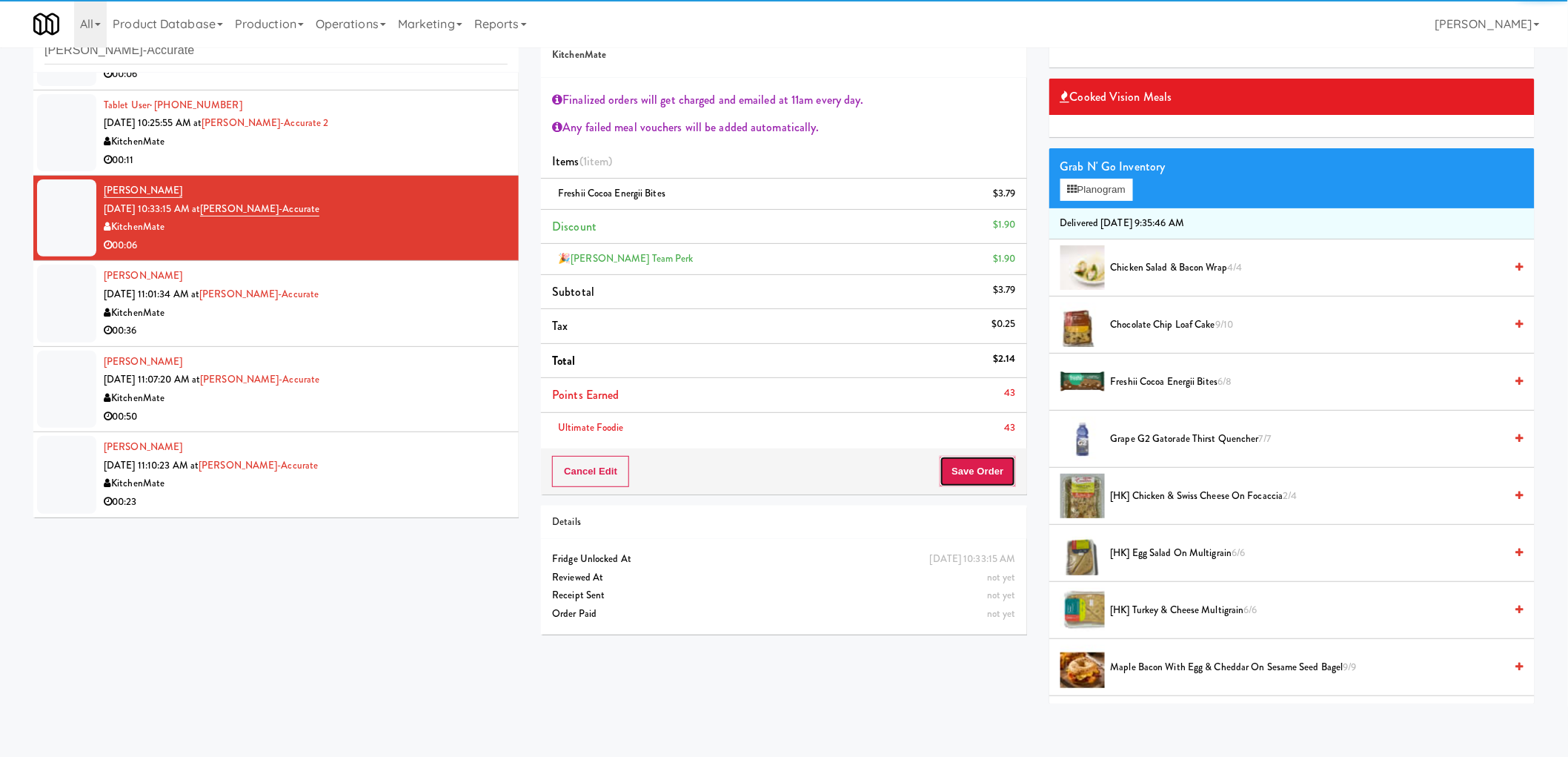
click at [975, 479] on button "Save Order" at bounding box center [977, 471] width 76 height 31
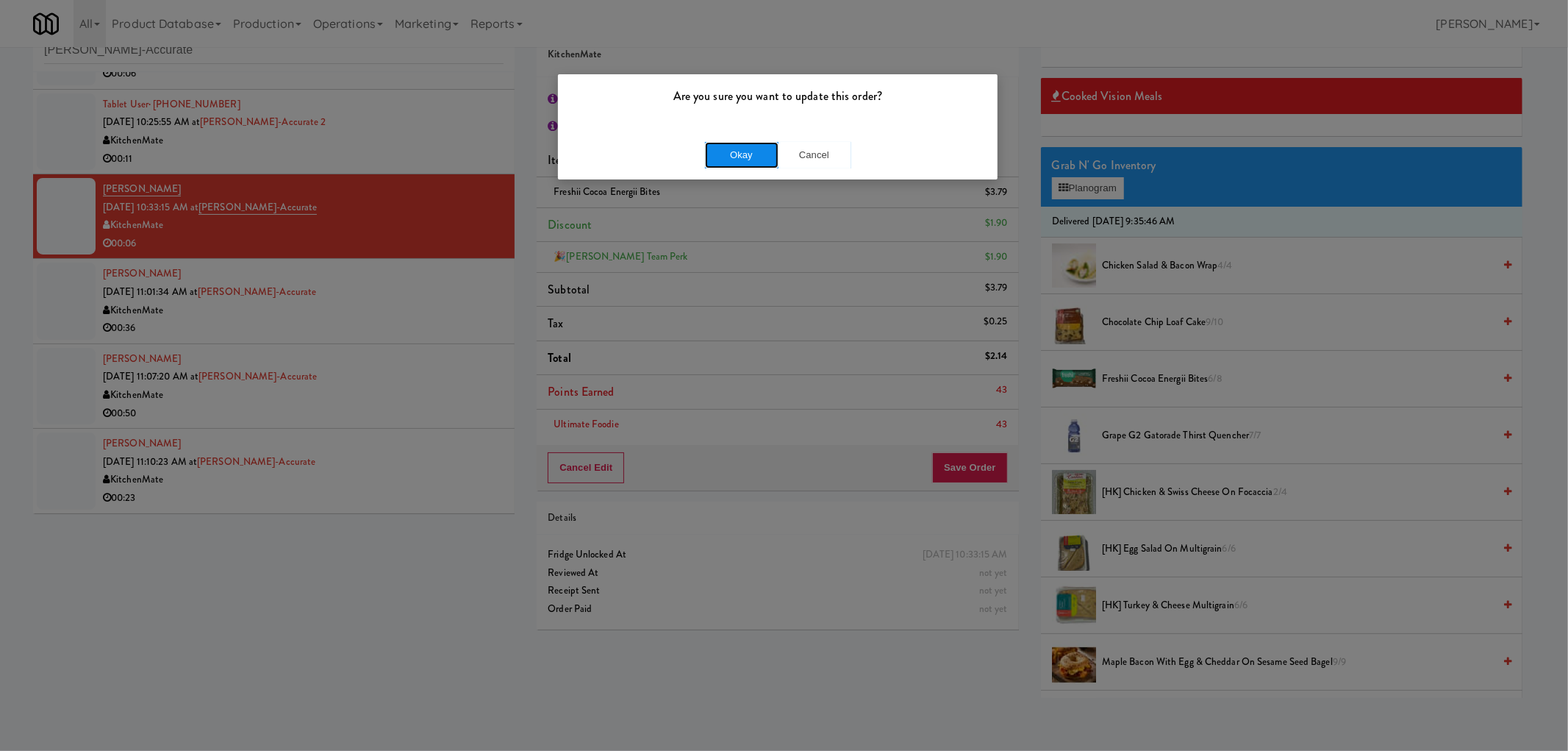
click at [733, 155] on button "Okay" at bounding box center [742, 155] width 74 height 26
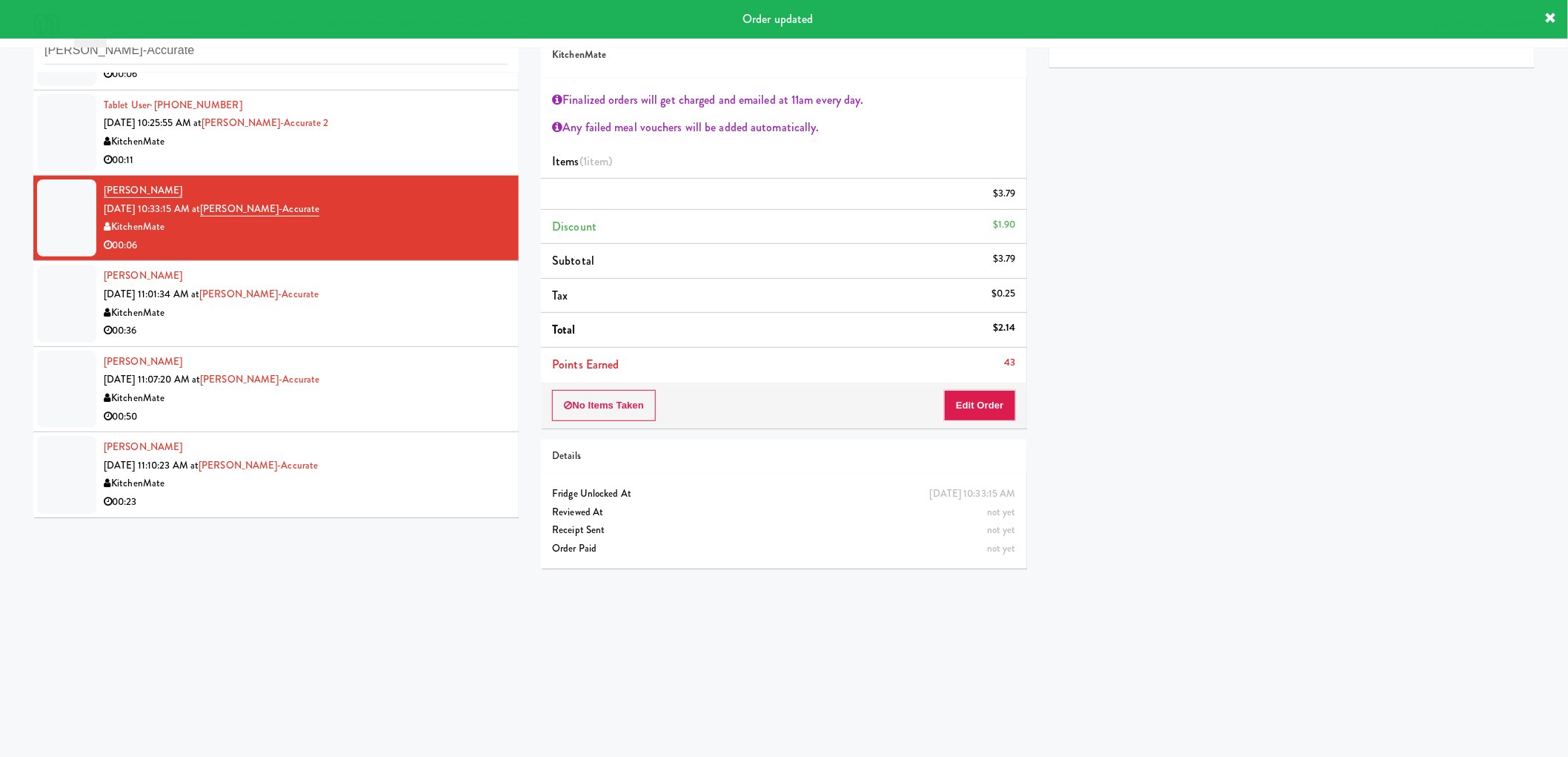
click at [443, 315] on div "KitchenMate" at bounding box center [305, 313] width 403 height 18
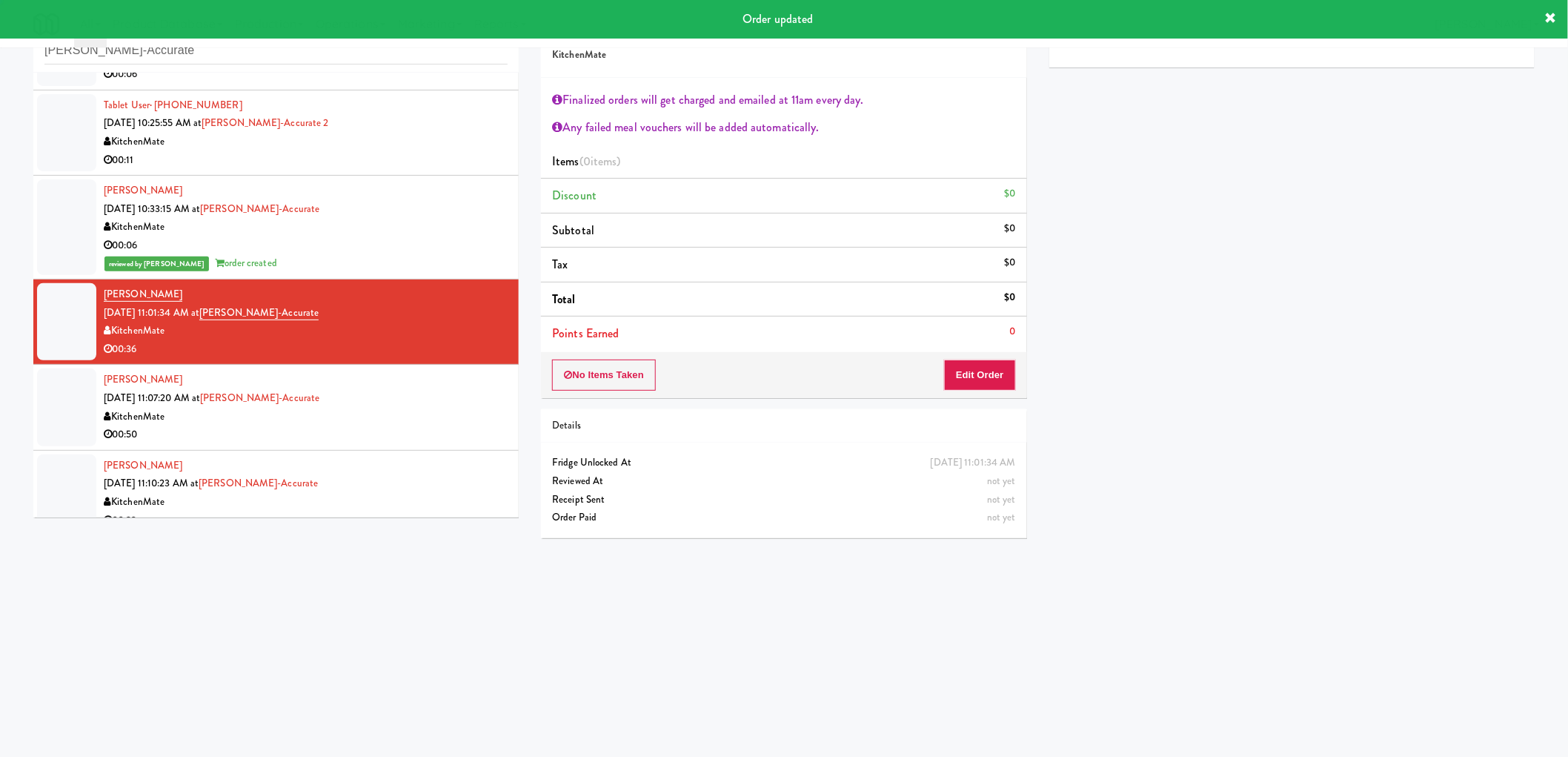
scroll to position [172, 0]
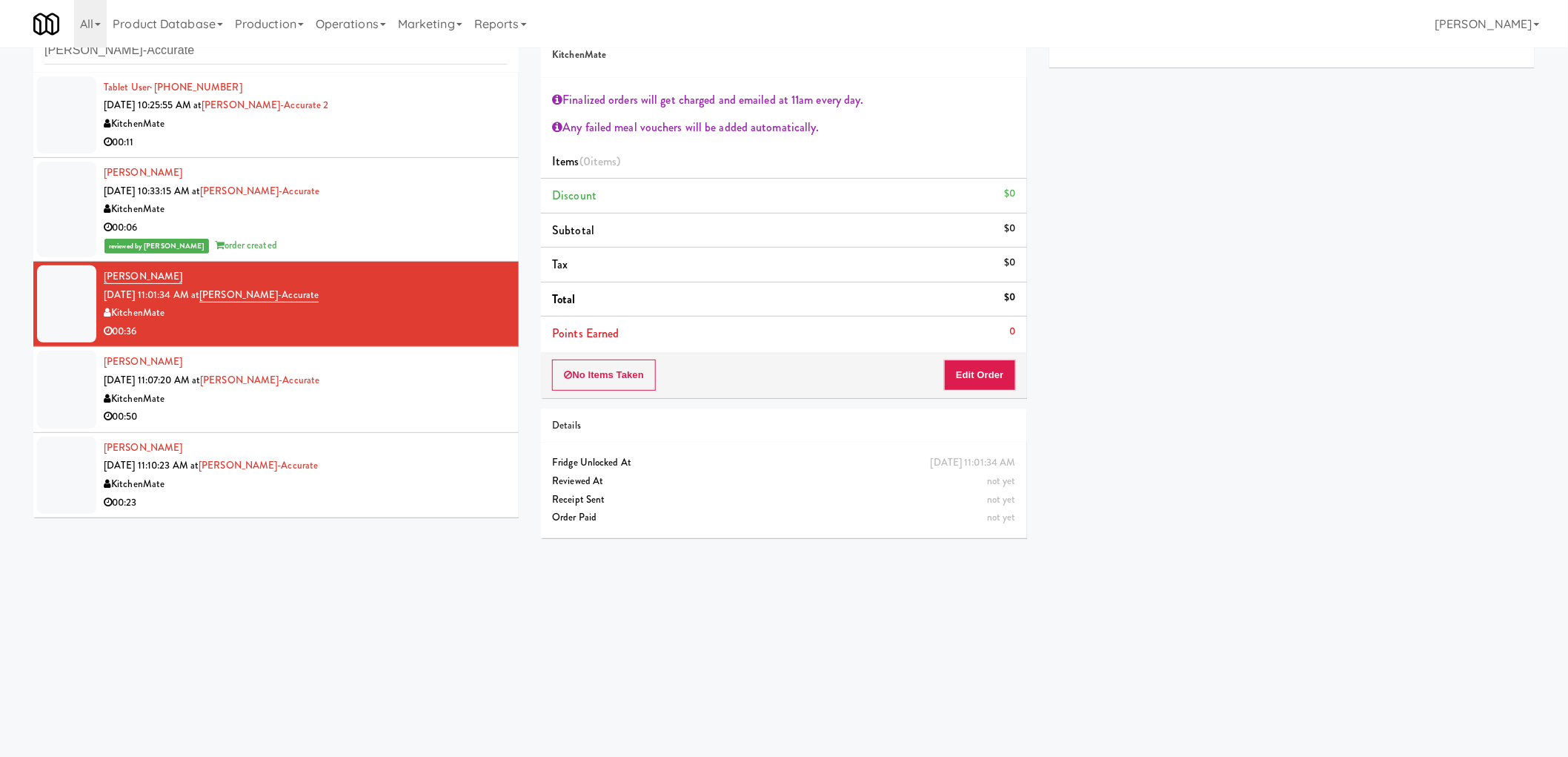
click at [984, 353] on div "No Items Taken Edit Order" at bounding box center [784, 374] width 485 height 46
click at [986, 359] on button "Edit Order" at bounding box center [980, 374] width 72 height 31
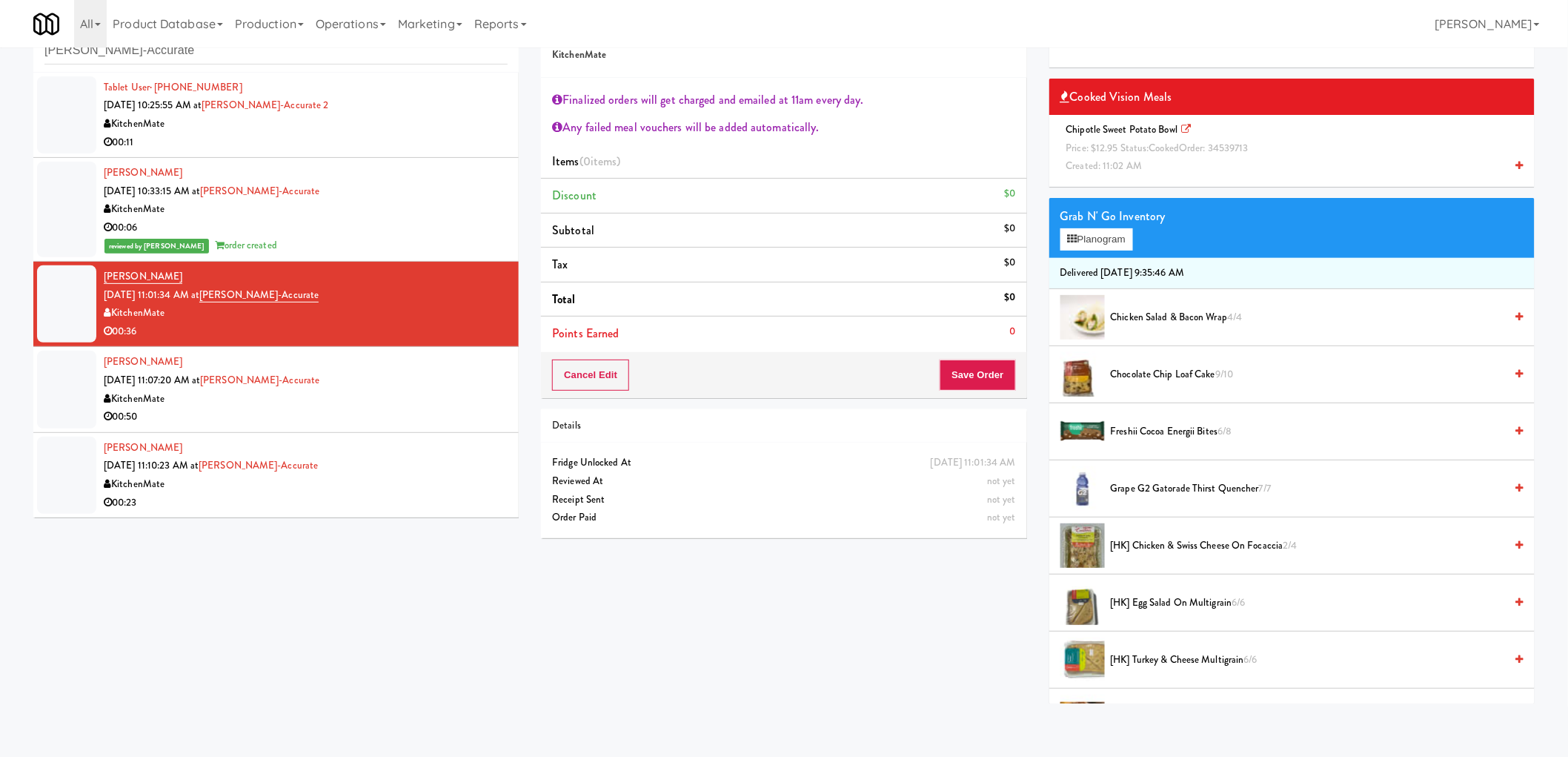
click at [1150, 124] on span "Chipotle Sweet Potato Bowl Price: $12.95 Status: cooked Order: 34539713 Created…" at bounding box center [1160, 148] width 199 height 50
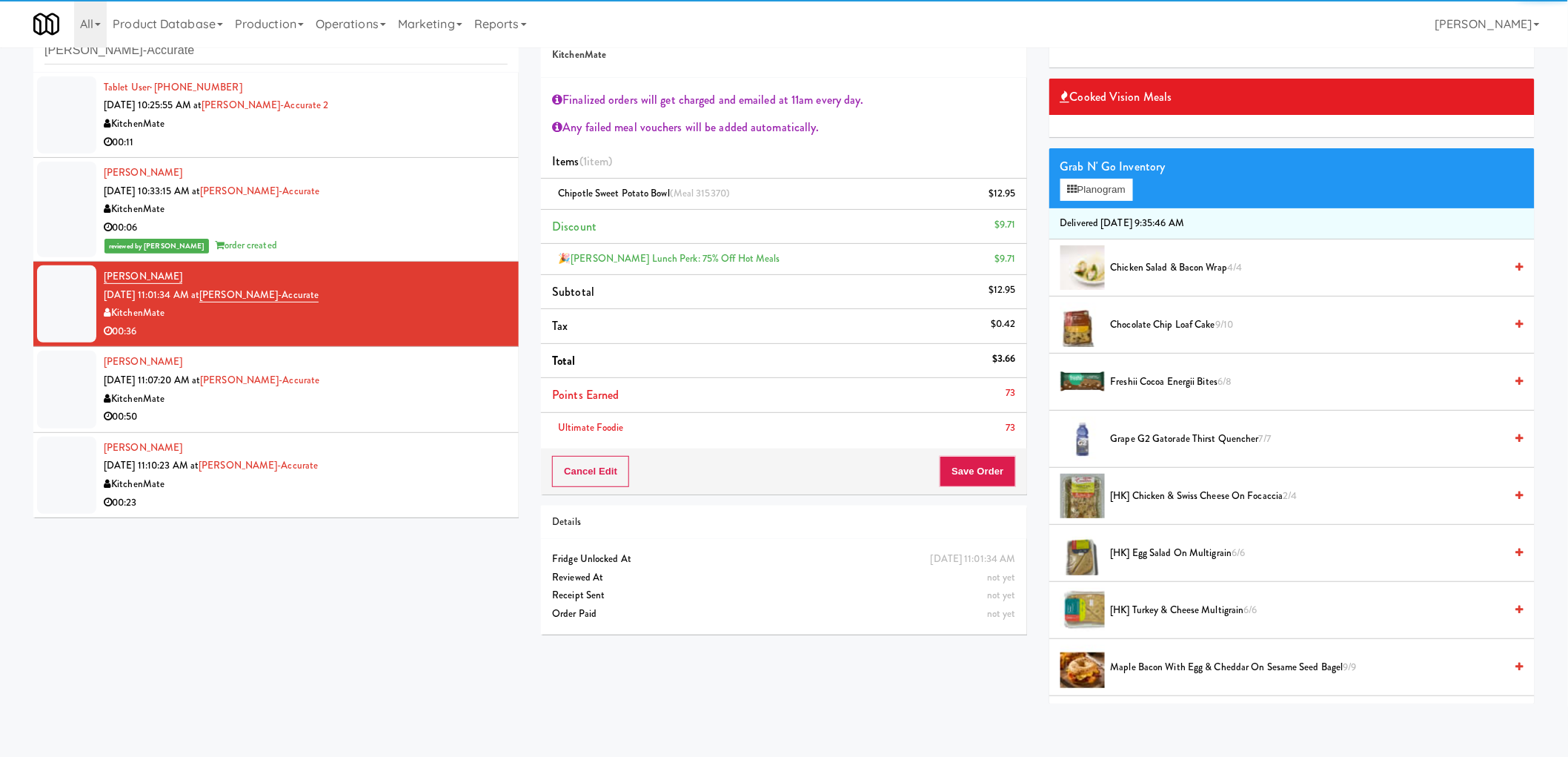
click at [1145, 382] on span "Freshii Cocoa Energii Bites 6/8" at bounding box center [1308, 382] width 394 height 18
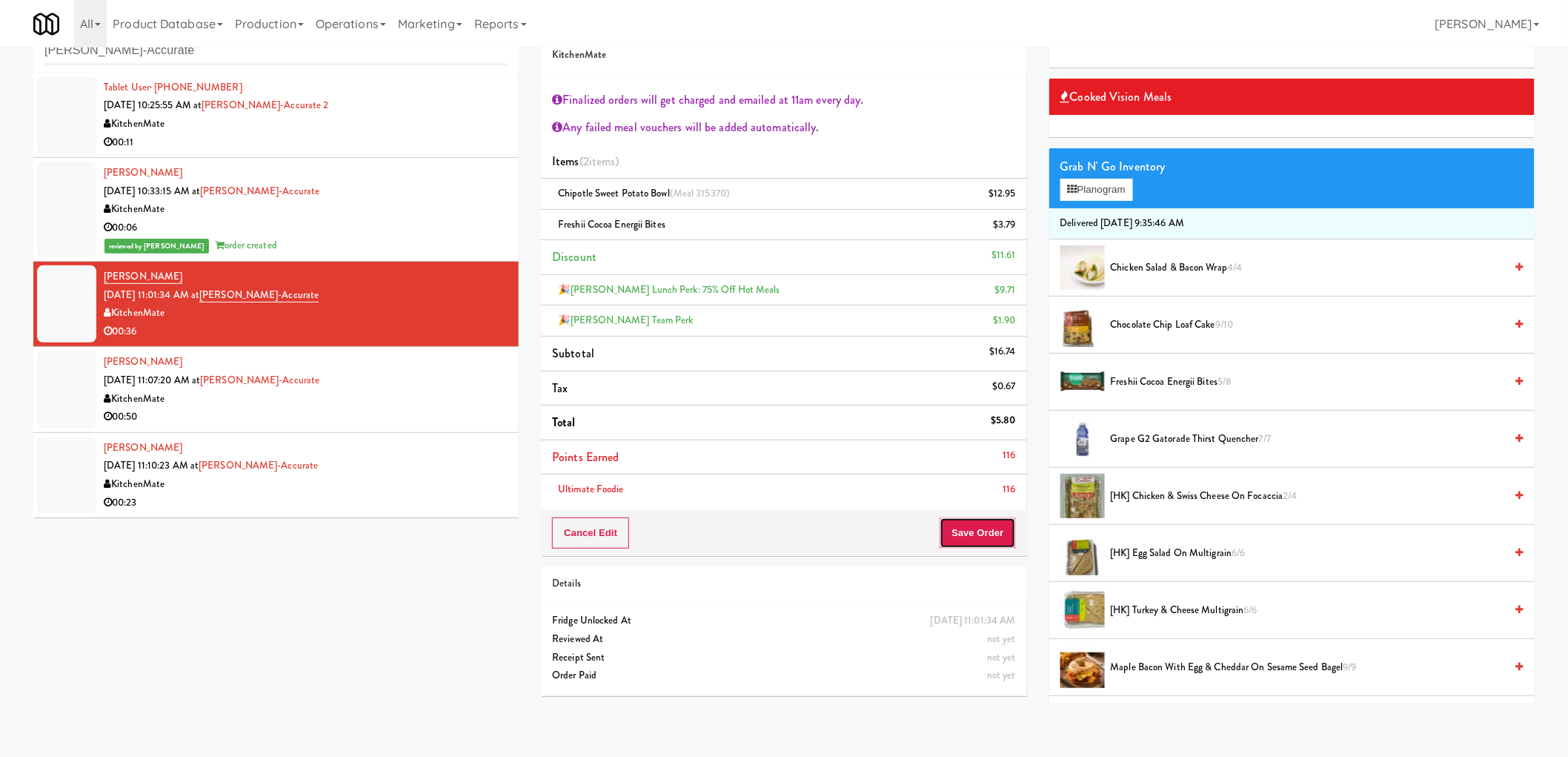
click at [975, 527] on button "Save Order" at bounding box center [977, 532] width 76 height 31
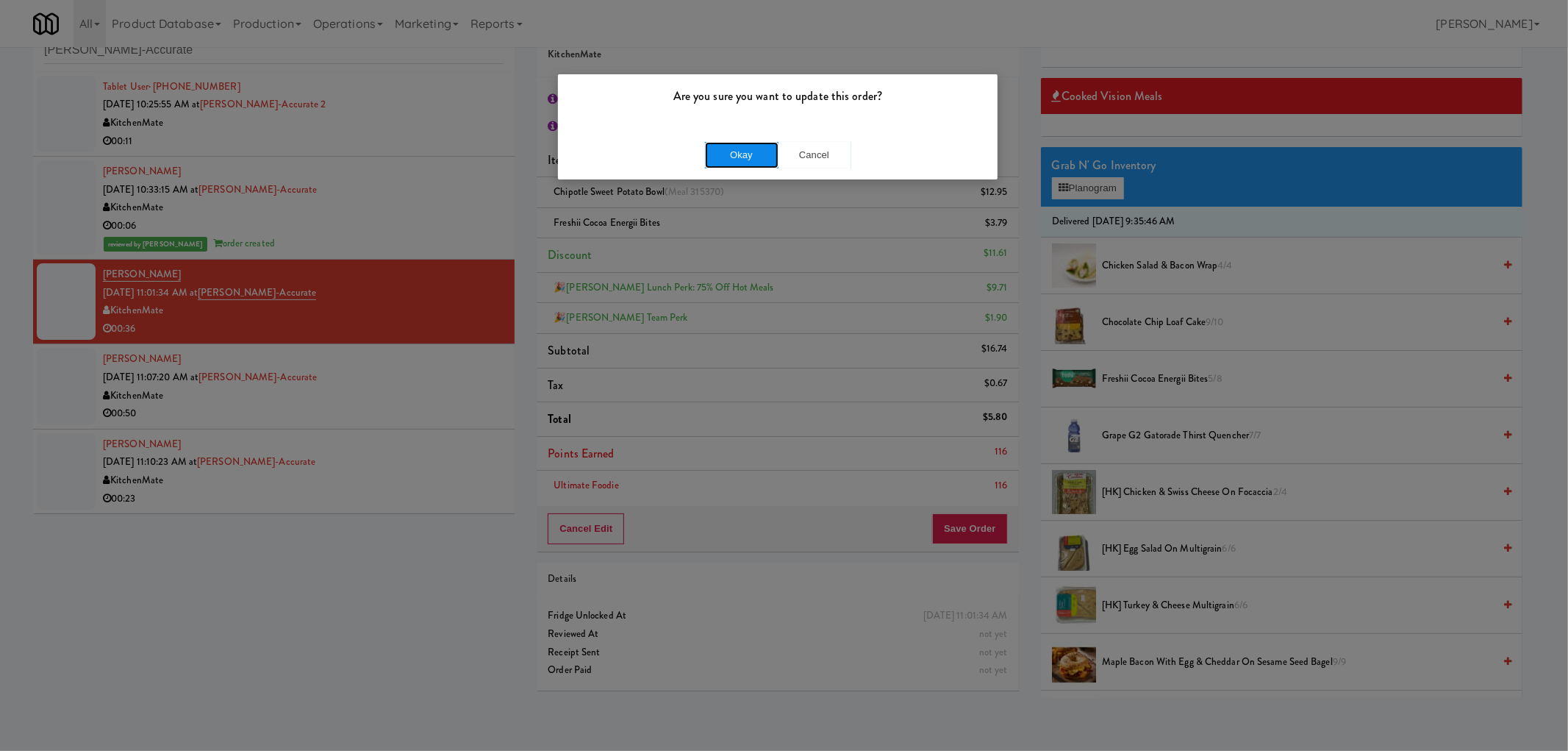
click at [738, 151] on button "Okay" at bounding box center [742, 155] width 74 height 26
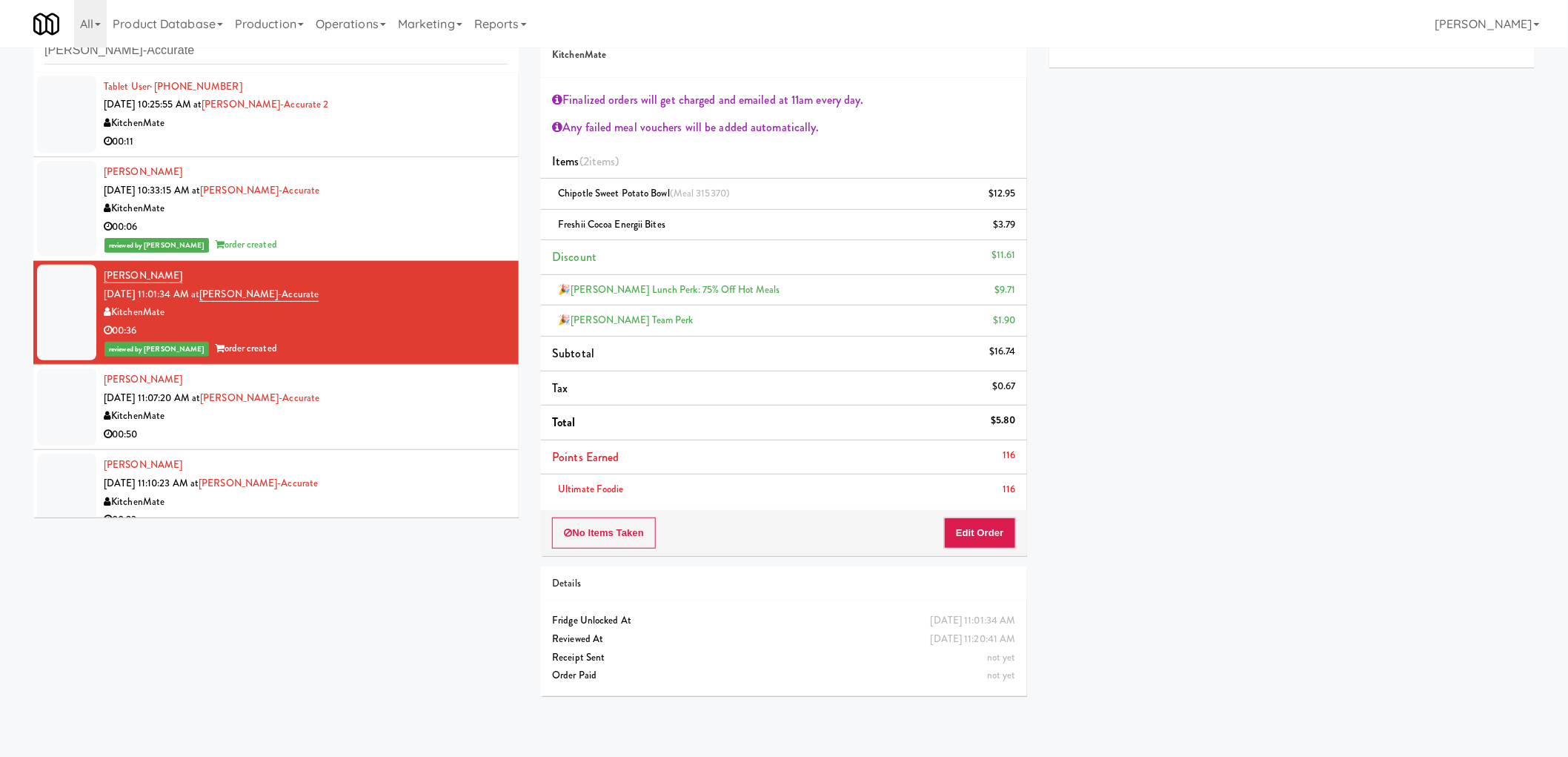
click at [354, 414] on div "KitchenMate" at bounding box center [305, 416] width 403 height 18
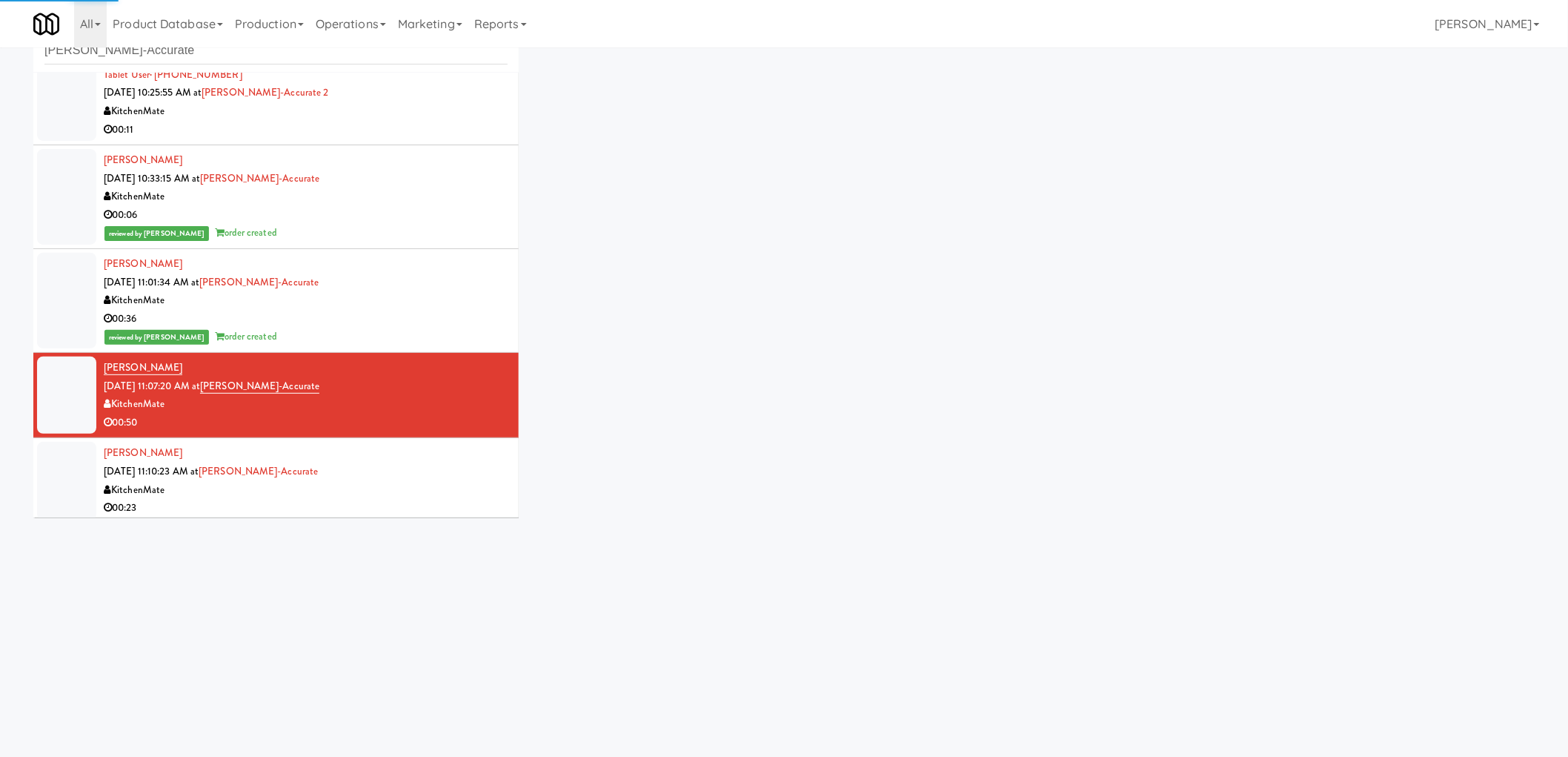
scroll to position [190, 0]
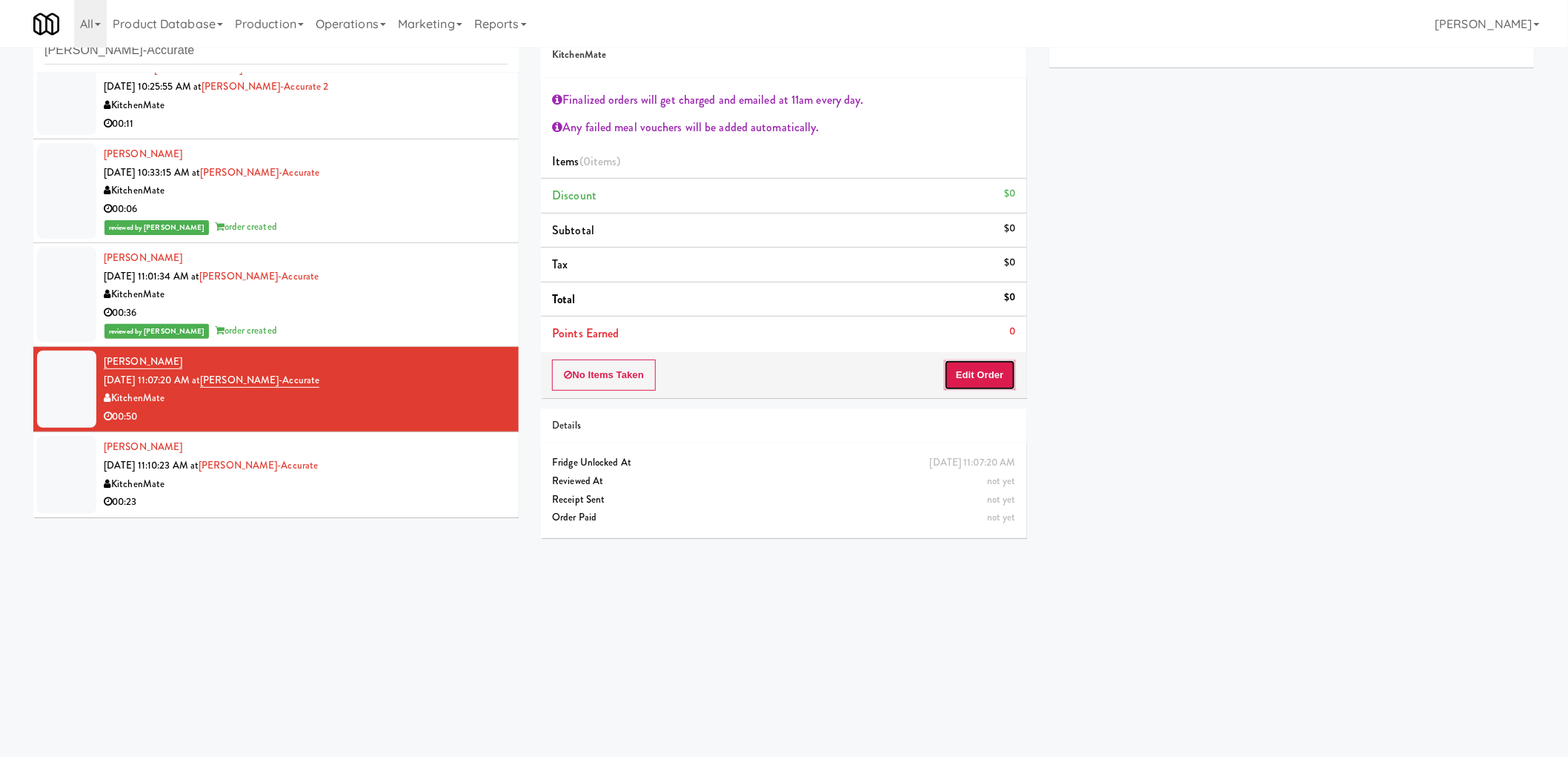
click at [989, 373] on button "Edit Order" at bounding box center [980, 374] width 72 height 31
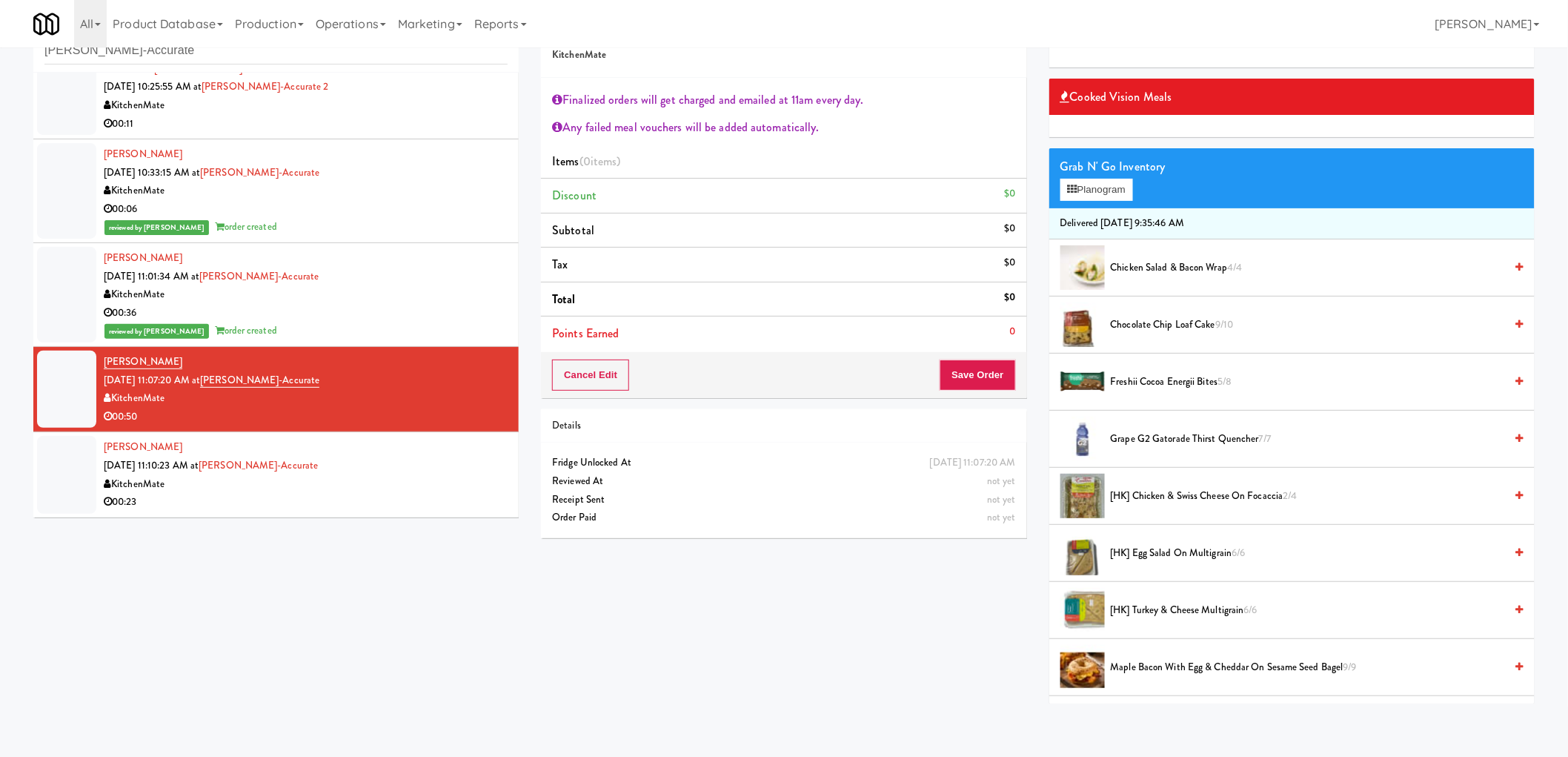
click at [1164, 382] on span "Freshii Cocoa Energii Bites 5/8" at bounding box center [1308, 382] width 394 height 18
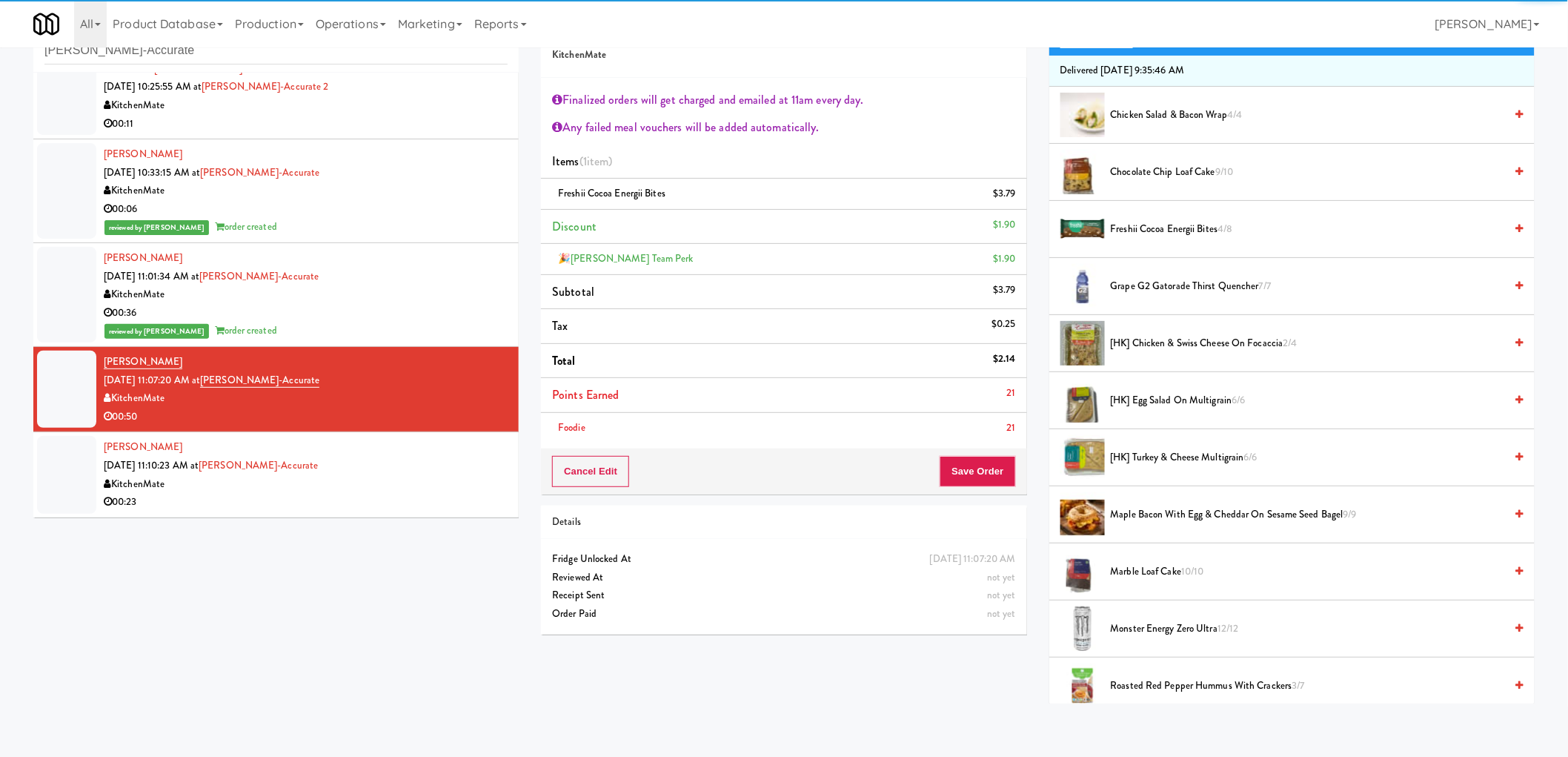
scroll to position [329, 0]
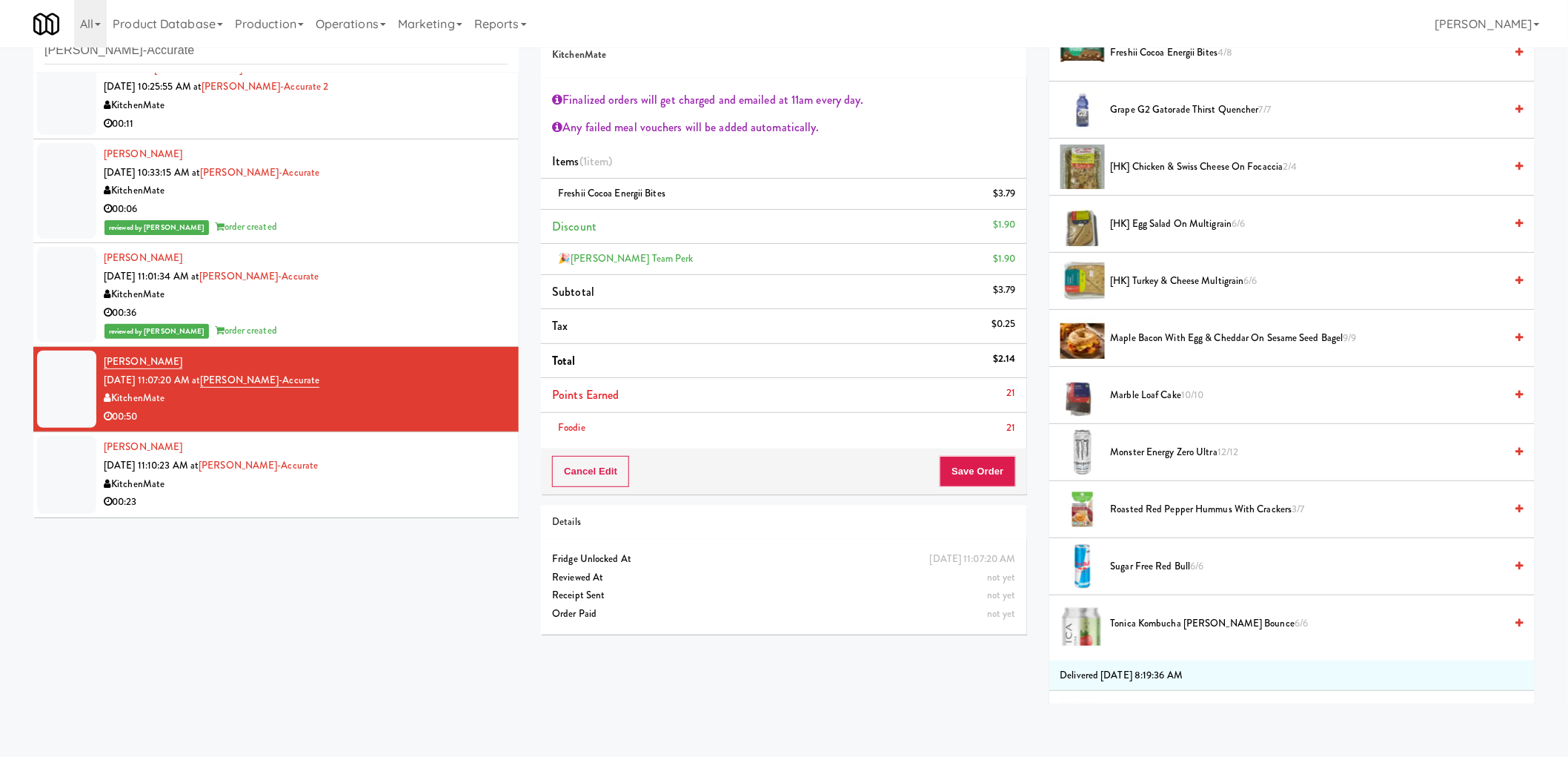
click at [1146, 627] on span "Tonica Kombucha Berry Bounce 6/6" at bounding box center [1308, 624] width 394 height 18
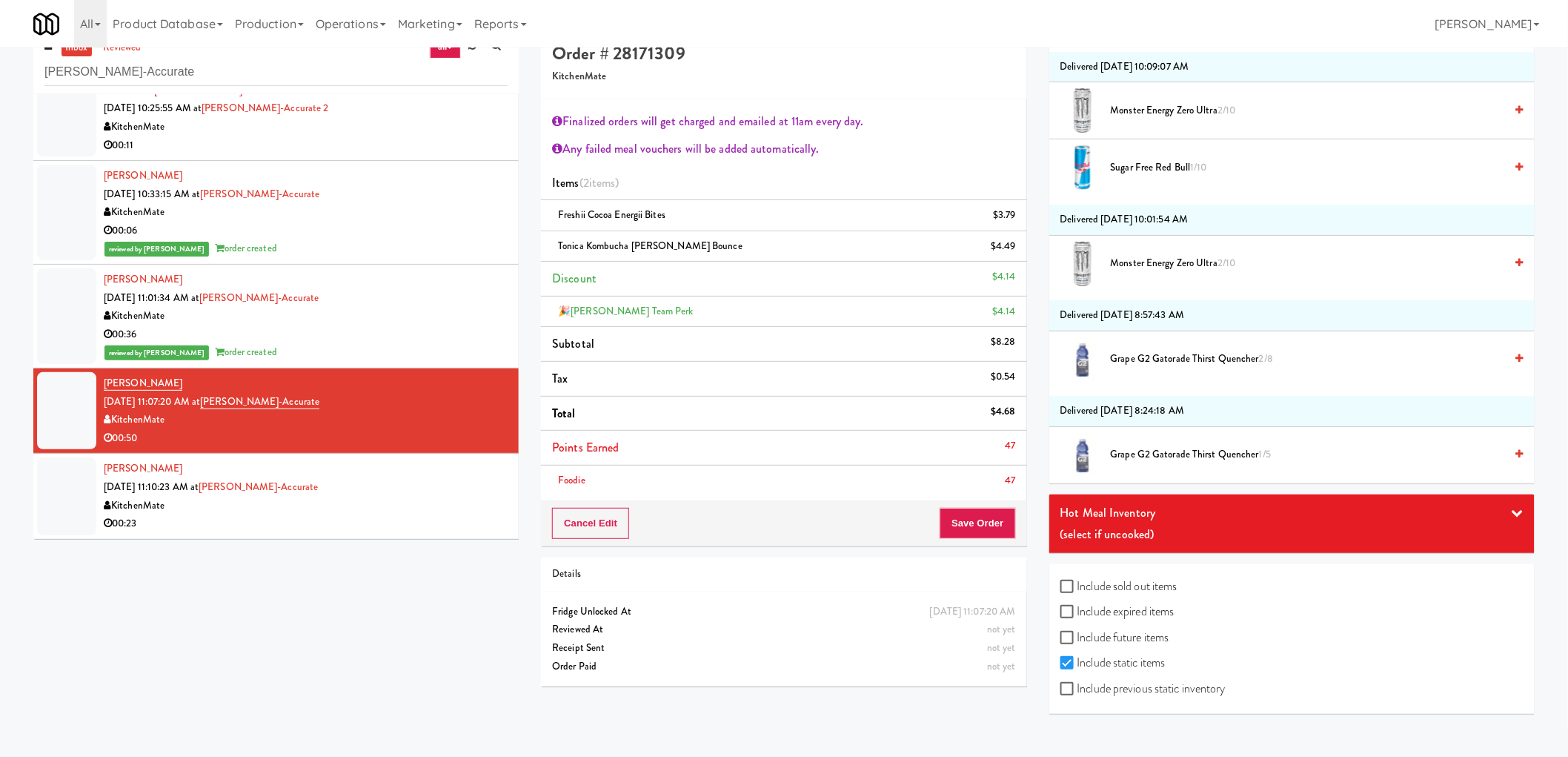
scroll to position [48, 0]
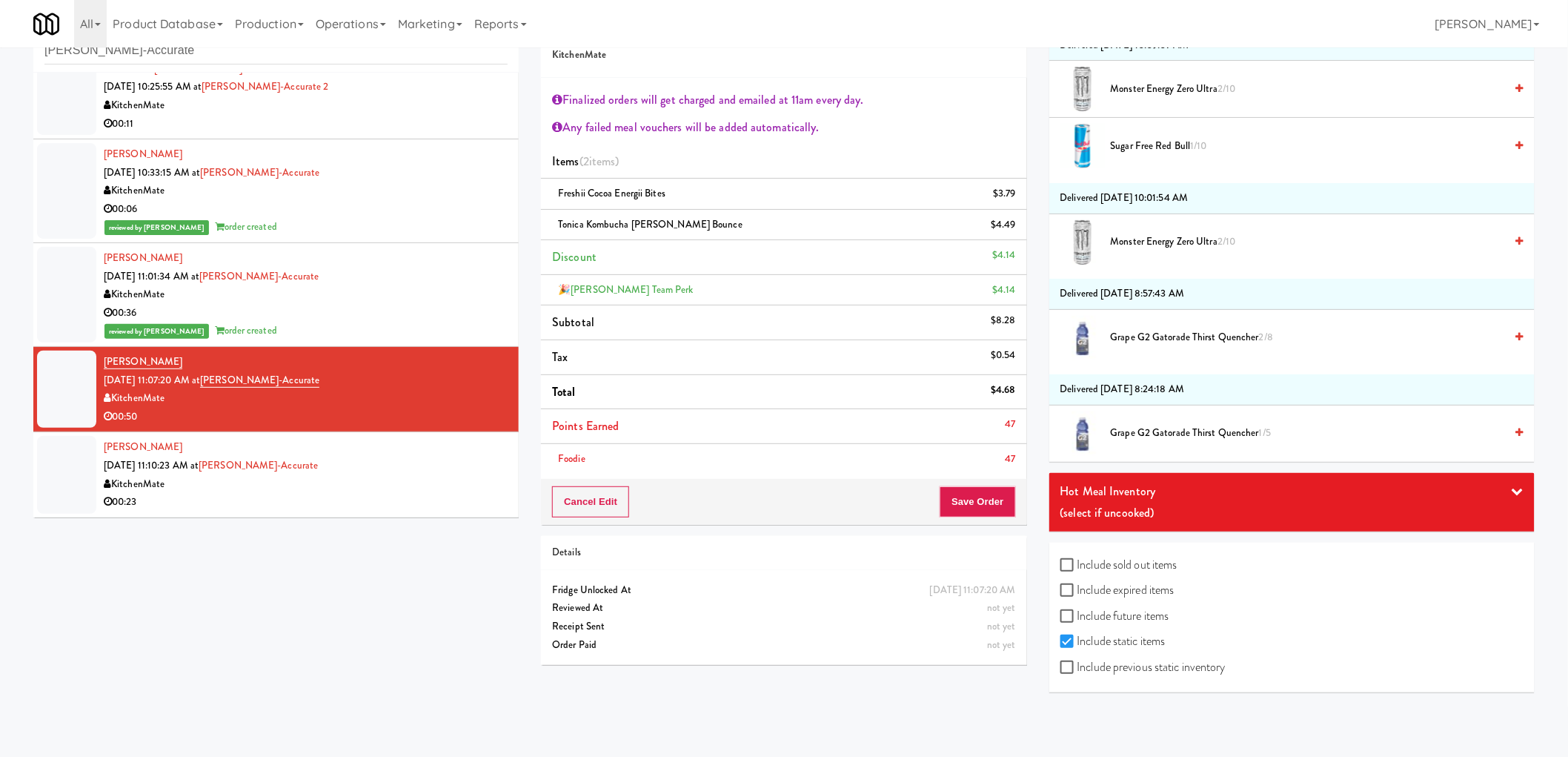
click at [1102, 483] on div "Hot Meal Inventory" at bounding box center [1292, 491] width 463 height 23
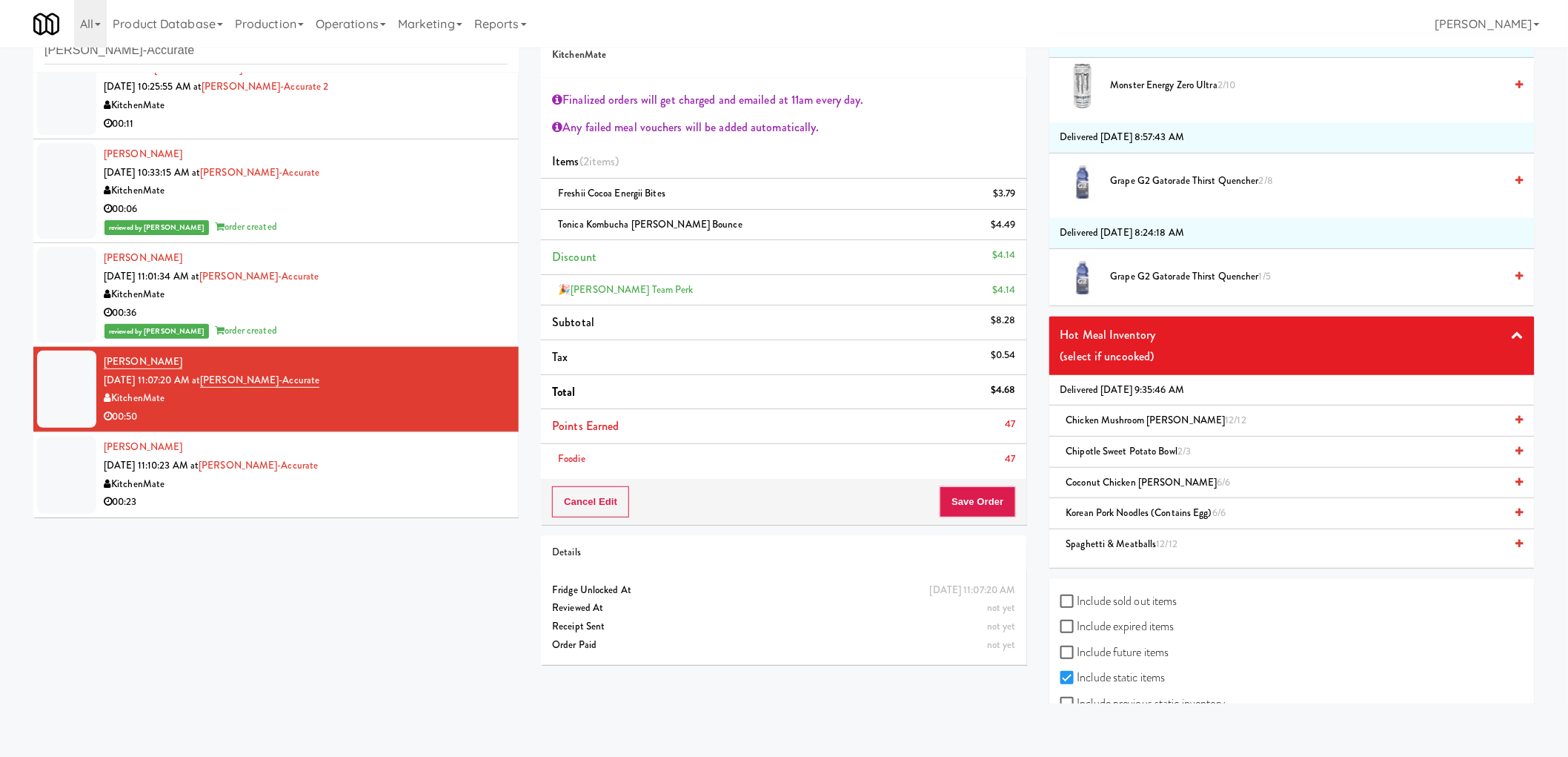
scroll to position [1697, 0]
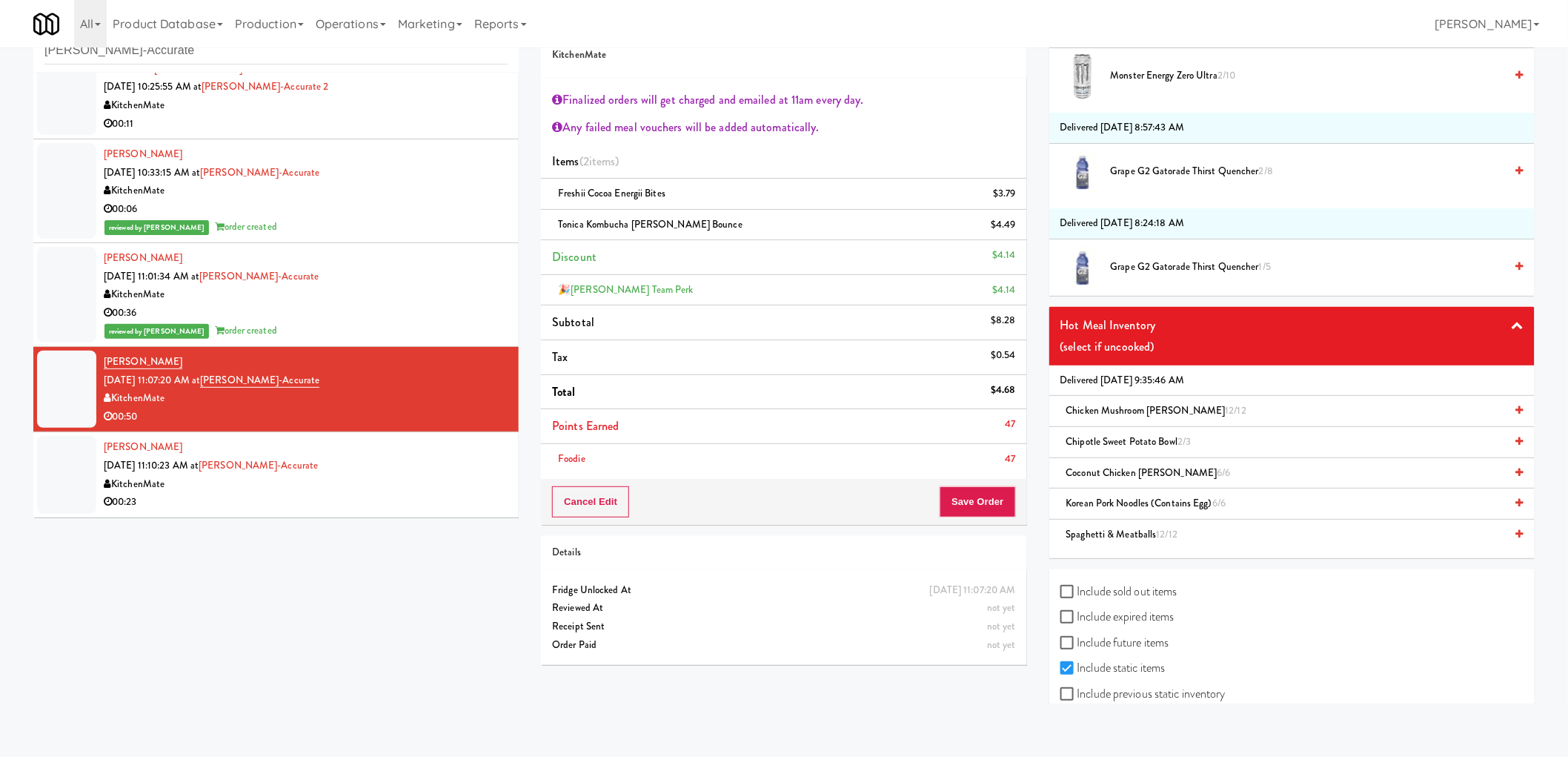
click at [1140, 538] on span "Spaghetti & Meatballs 12/12" at bounding box center [1122, 534] width 112 height 14
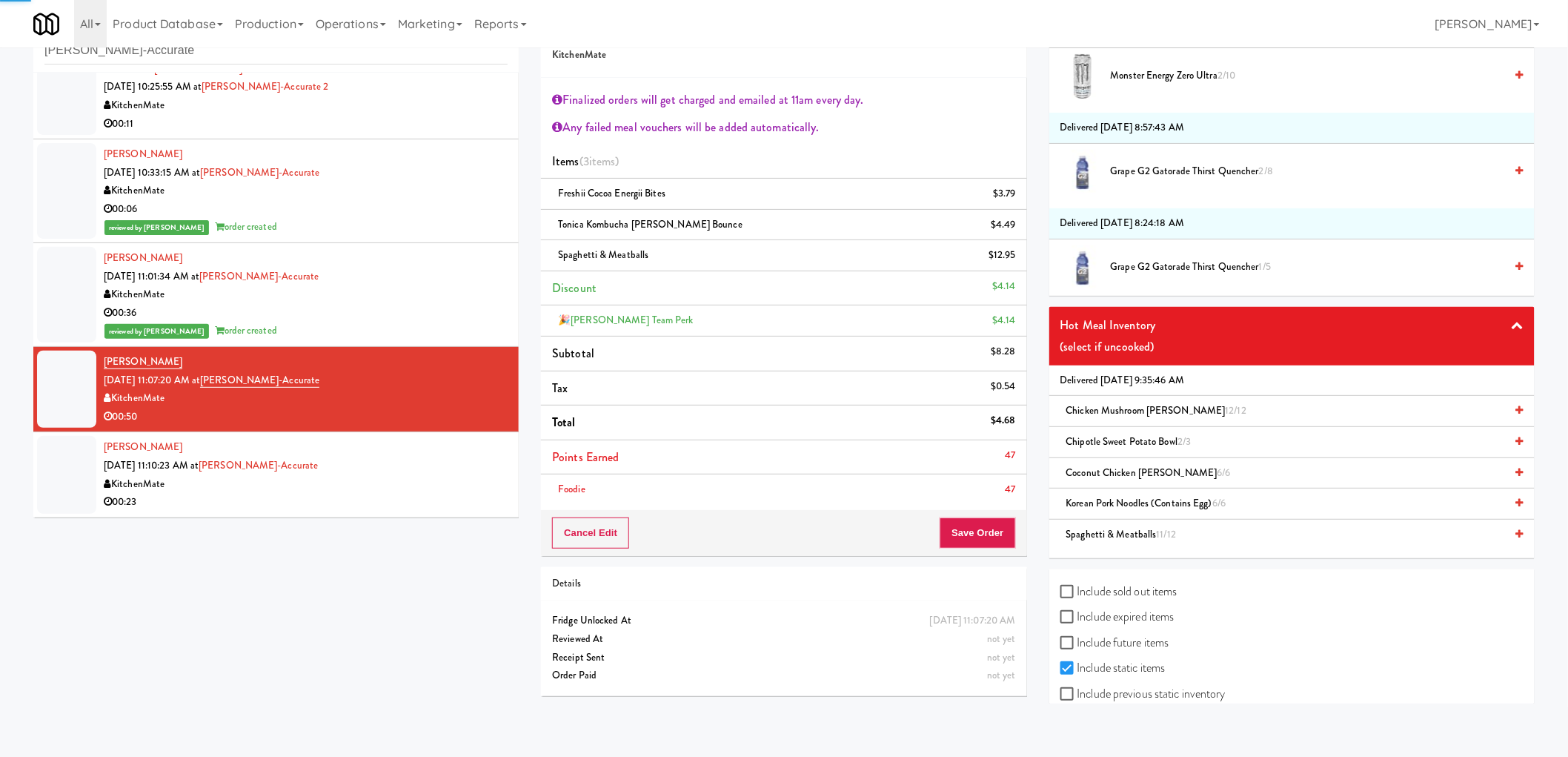
click at [1146, 537] on span "Spaghetti & Meatballs 11/12" at bounding box center [1121, 534] width 110 height 14
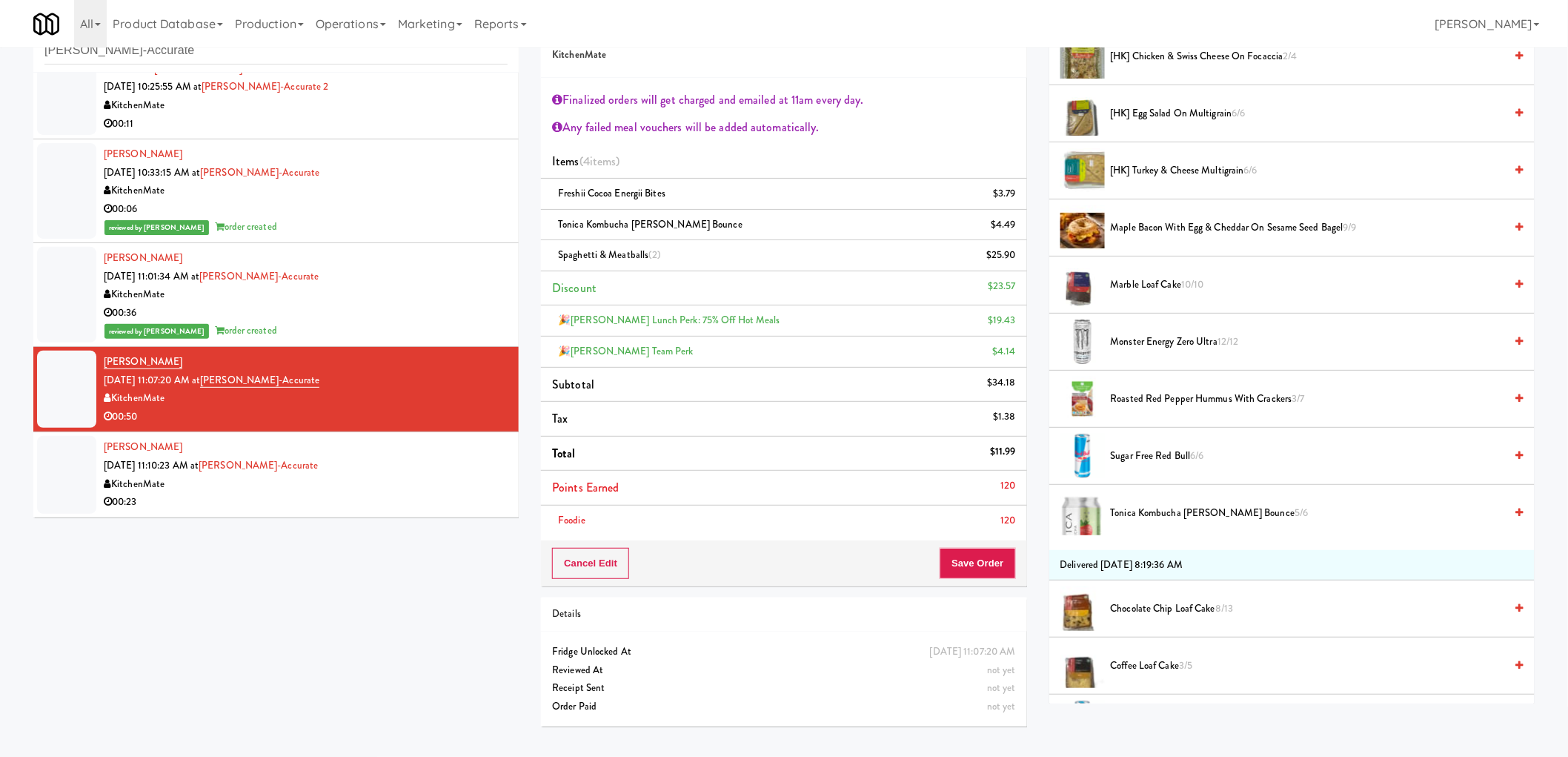
scroll to position [379, 0]
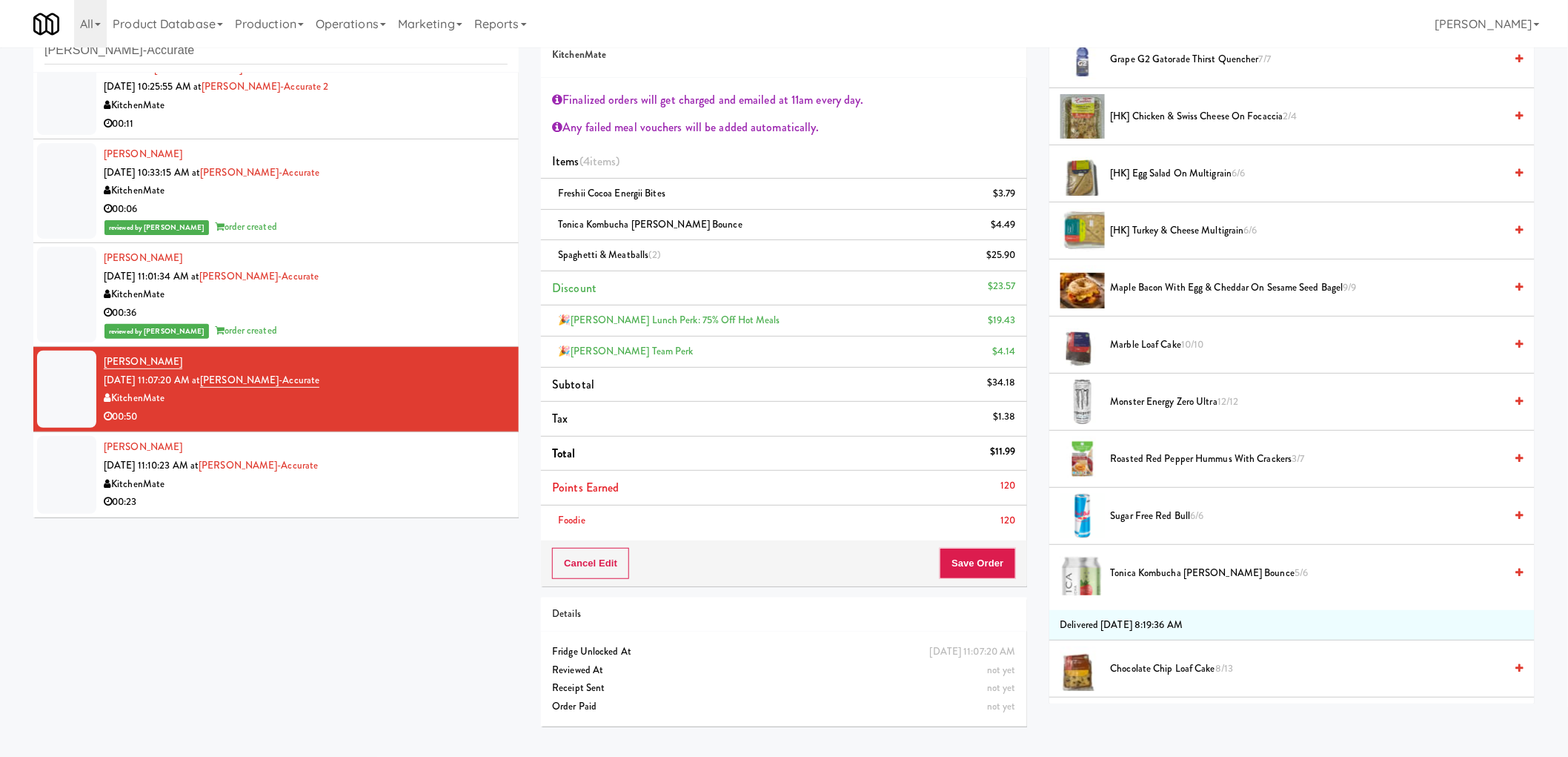
click at [1173, 285] on span "Maple Bacon with Egg & Cheddar on Sesame Seed Bagel 9/9" at bounding box center [1308, 288] width 394 height 18
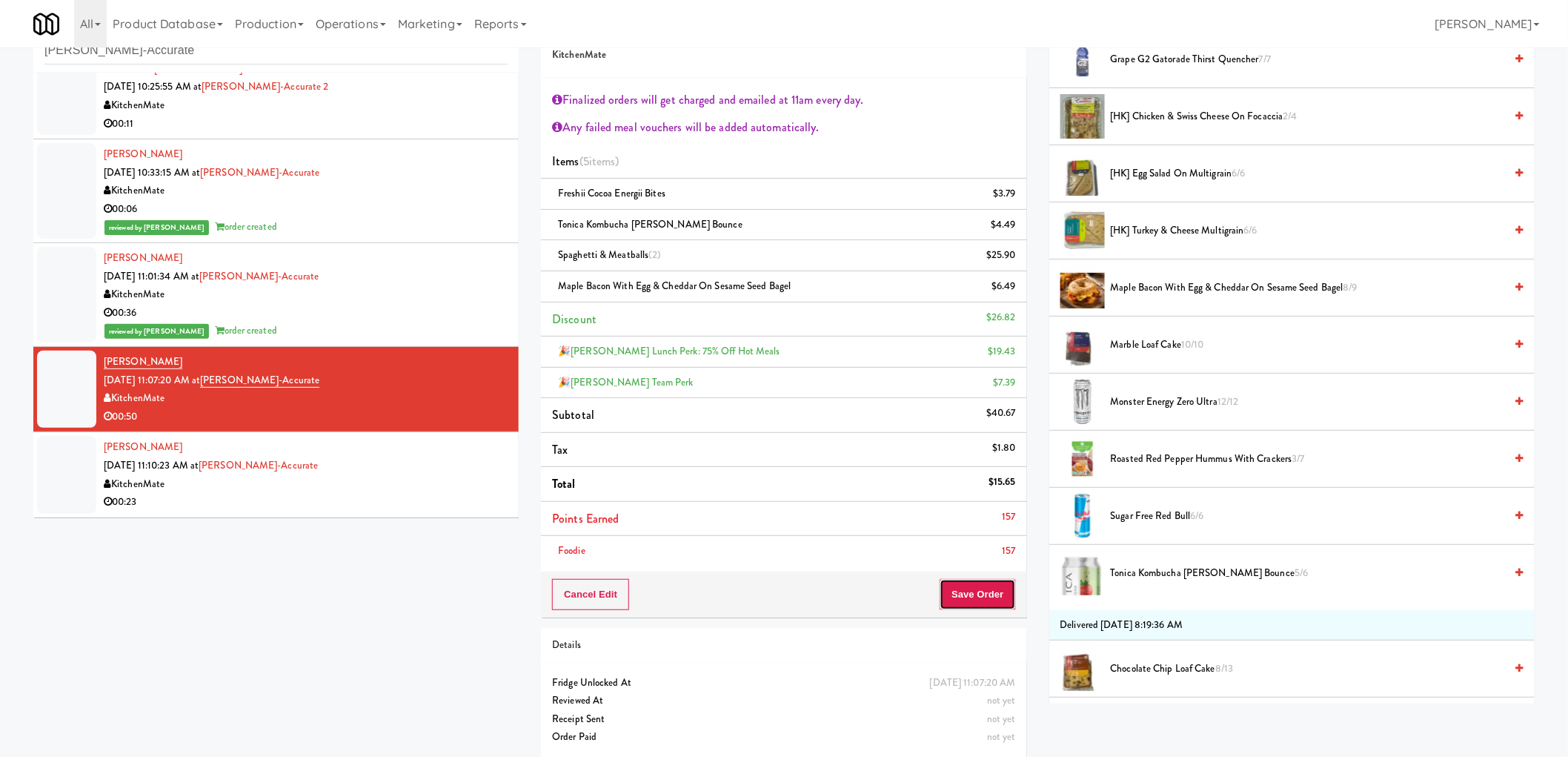
click at [968, 602] on button "Save Order" at bounding box center [977, 594] width 76 height 31
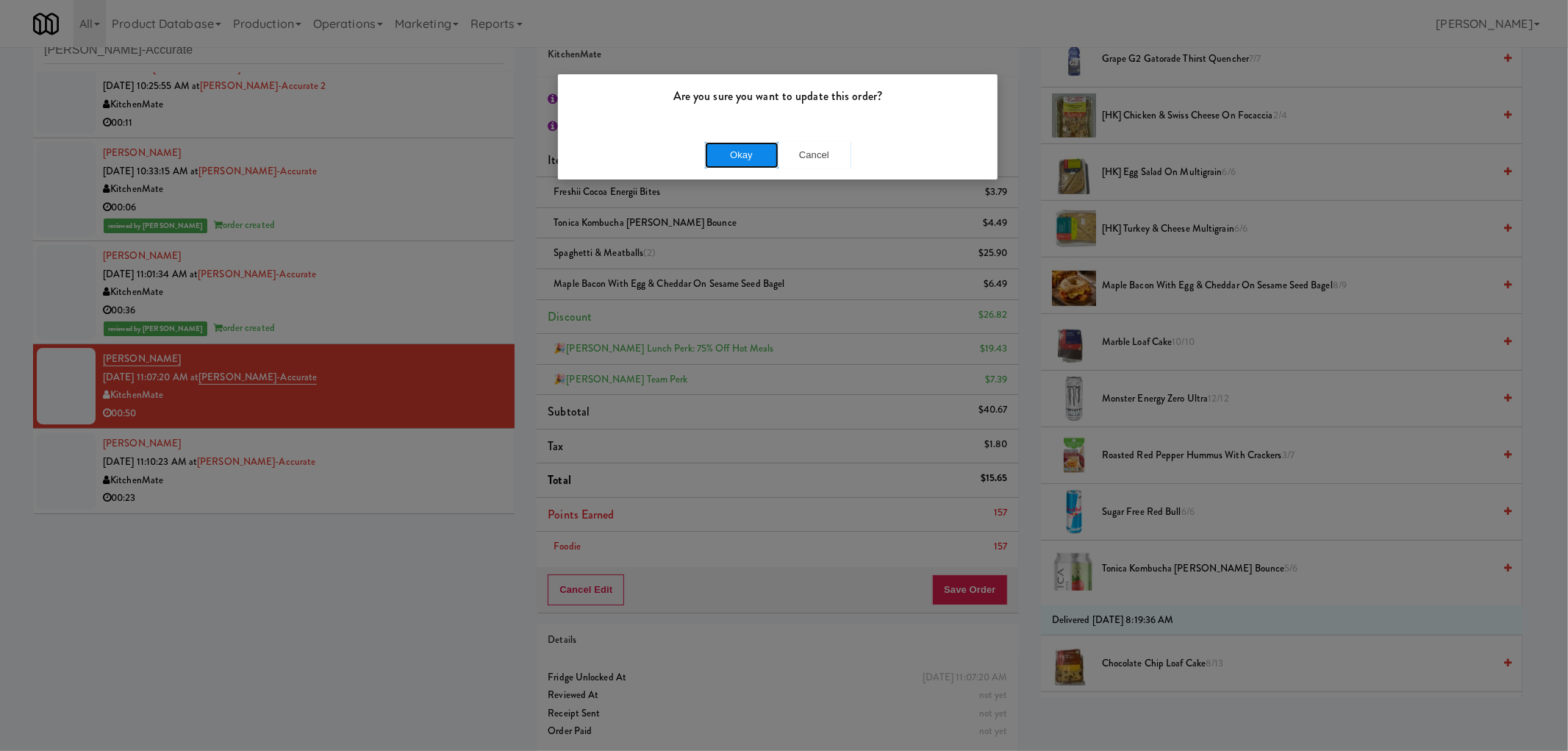
click at [739, 156] on button "Okay" at bounding box center [742, 155] width 74 height 26
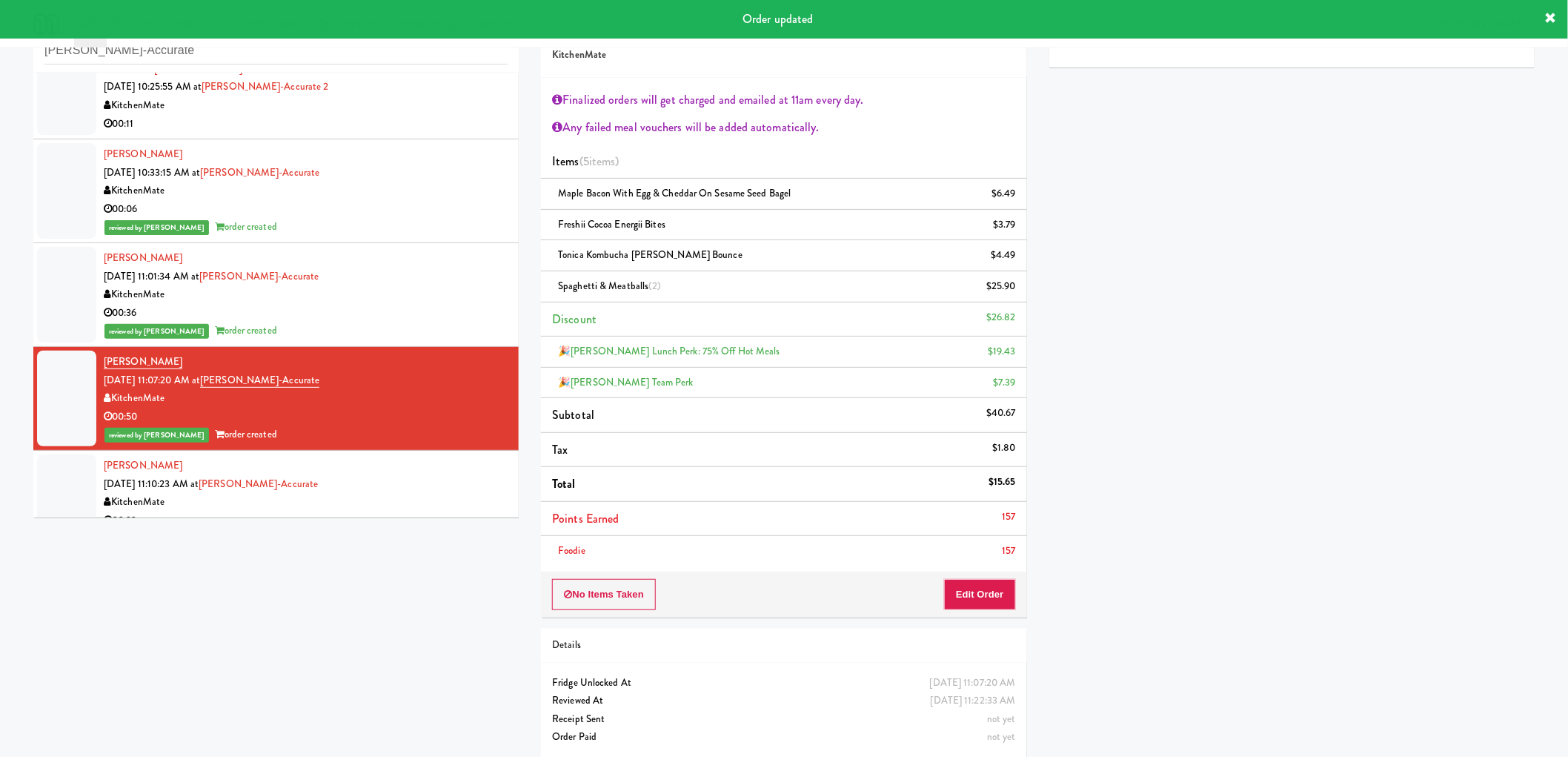
scroll to position [208, 0]
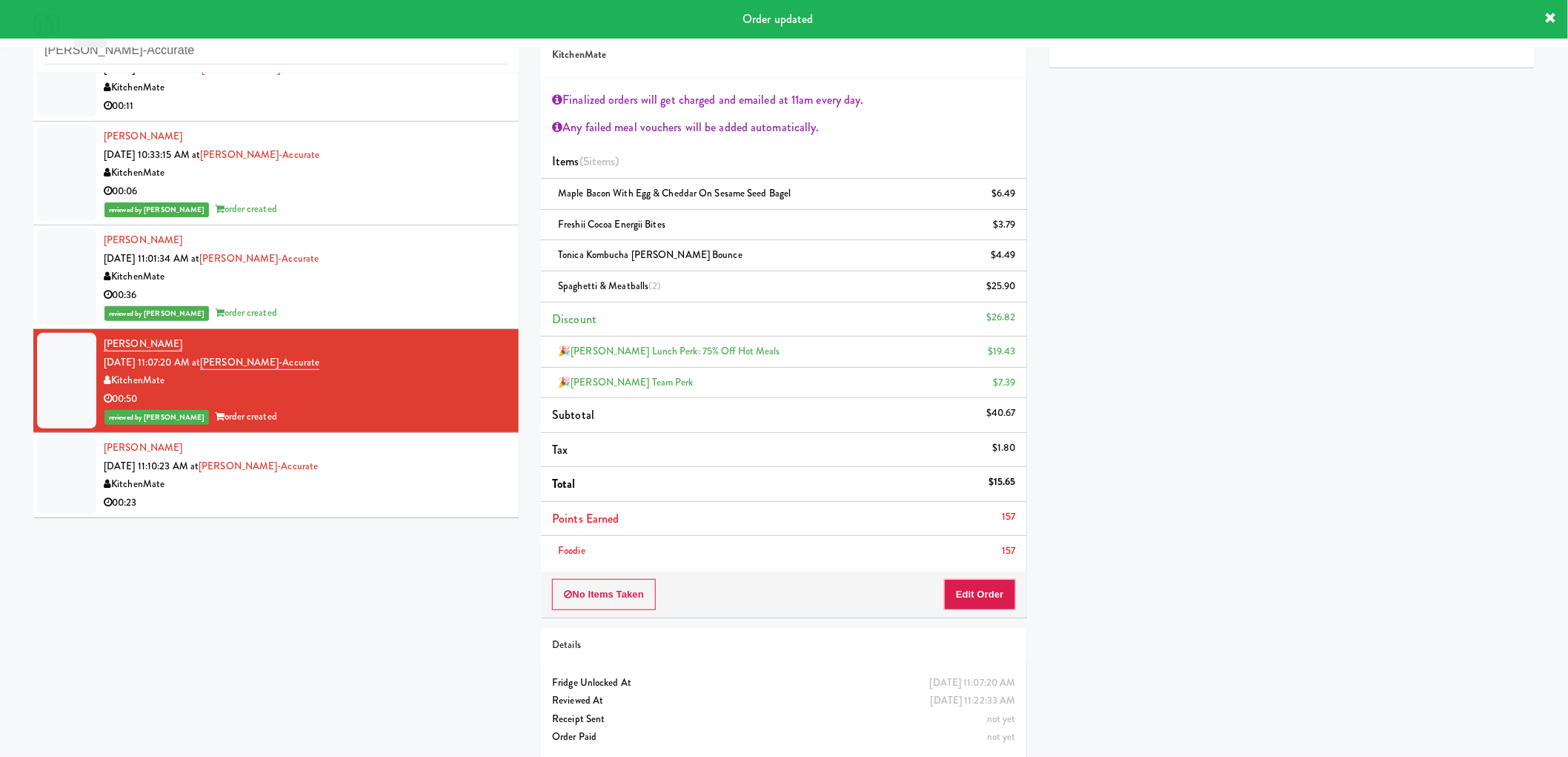
click at [403, 484] on div "KitchenMate" at bounding box center [305, 484] width 403 height 18
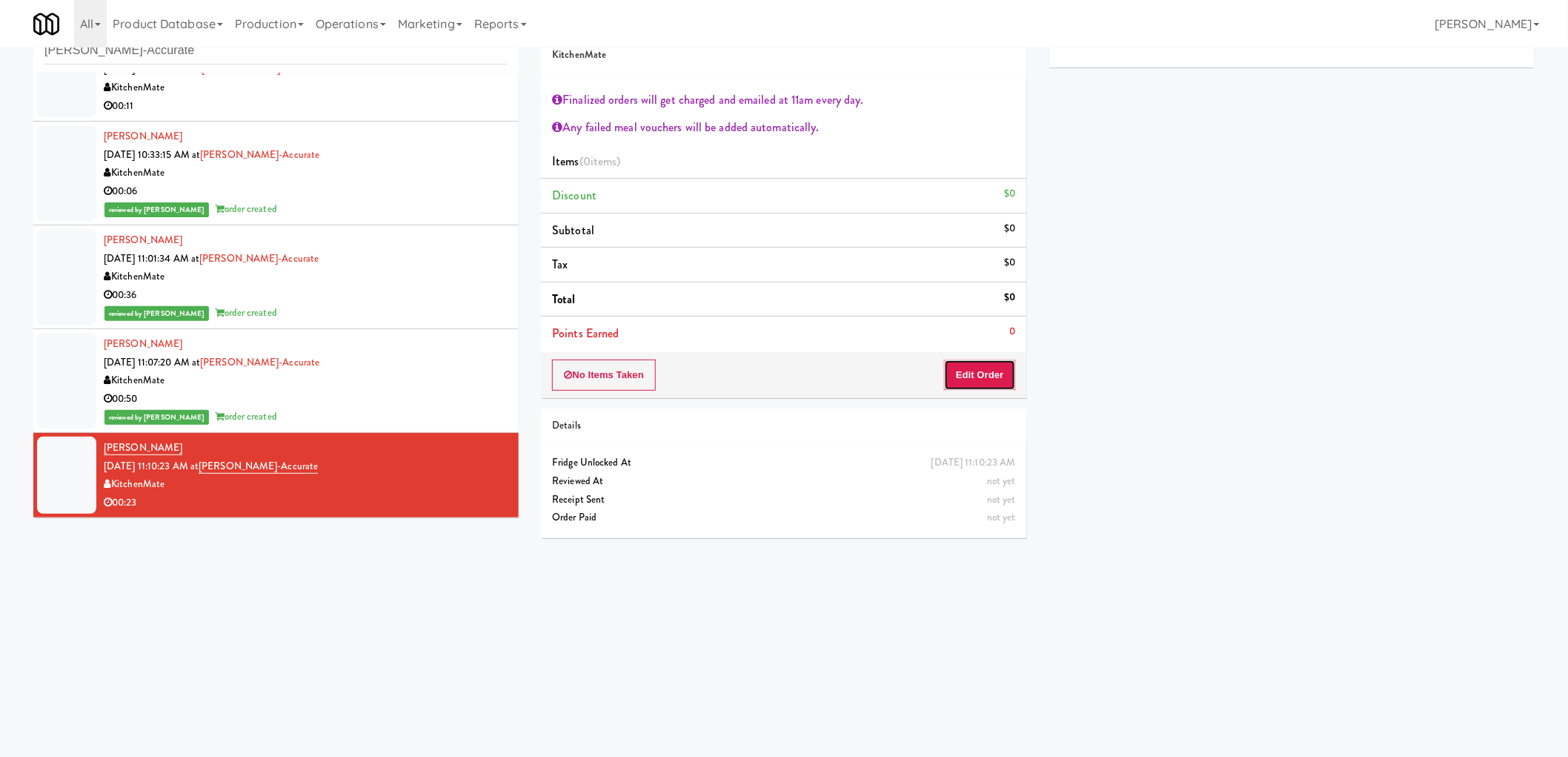
click at [1005, 371] on button "Edit Order" at bounding box center [980, 374] width 72 height 31
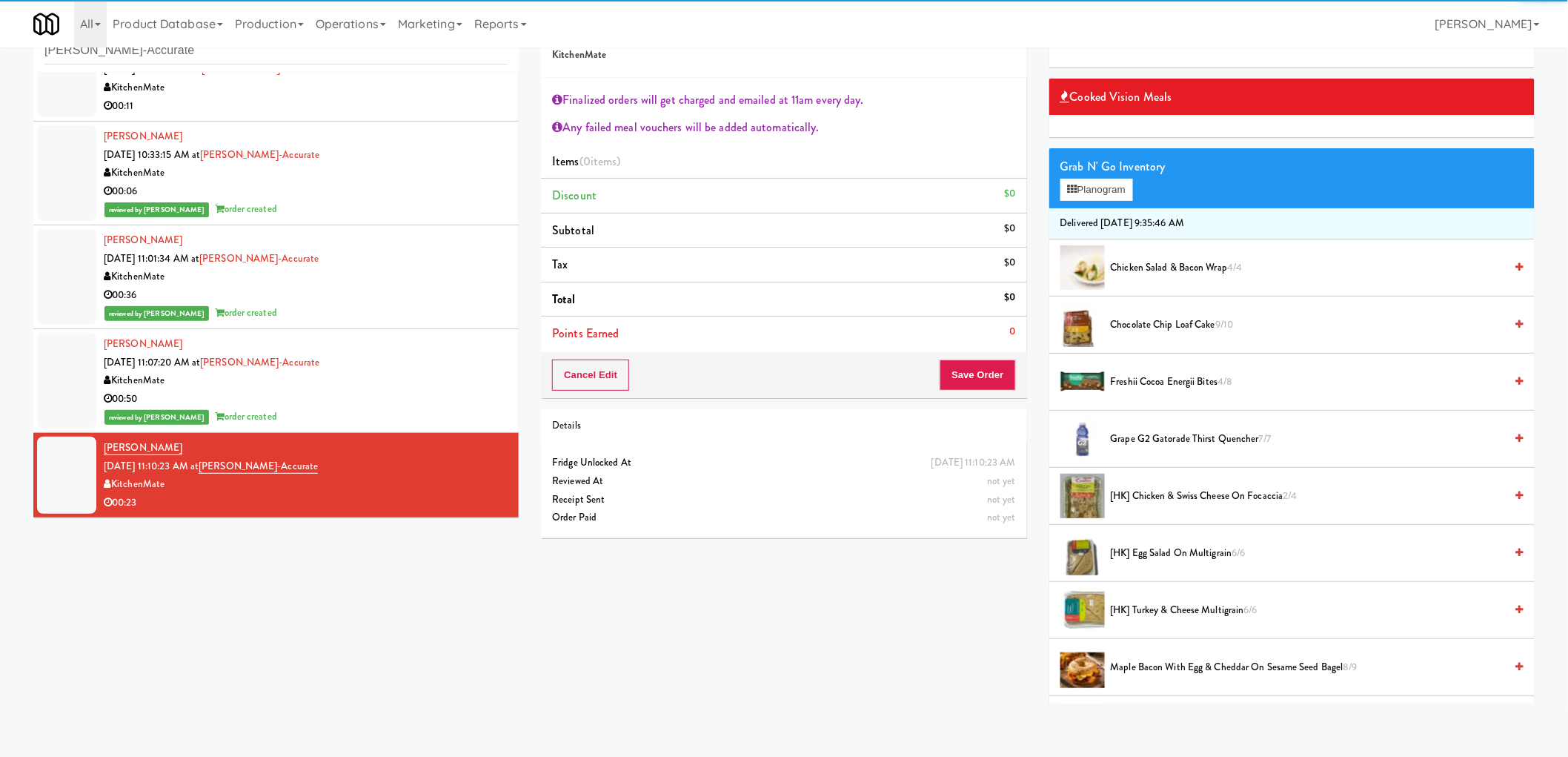
click at [1155, 269] on span "Chicken Salad & Bacon Wrap 4/4" at bounding box center [1308, 268] width 394 height 18
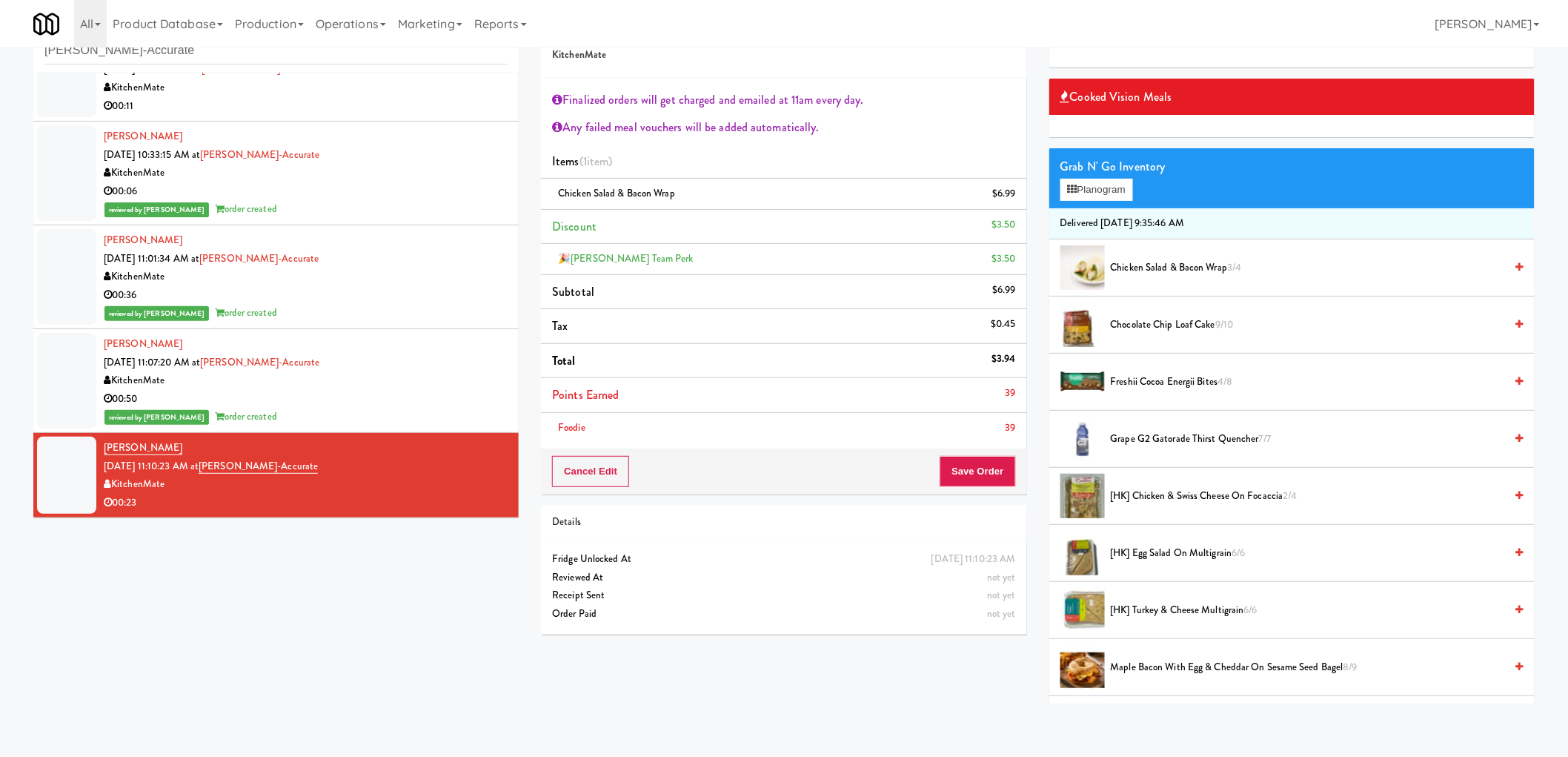
click at [971, 421] on div "Foodie 39" at bounding box center [784, 428] width 463 height 18
click at [974, 468] on button "Save Order" at bounding box center [977, 471] width 76 height 31
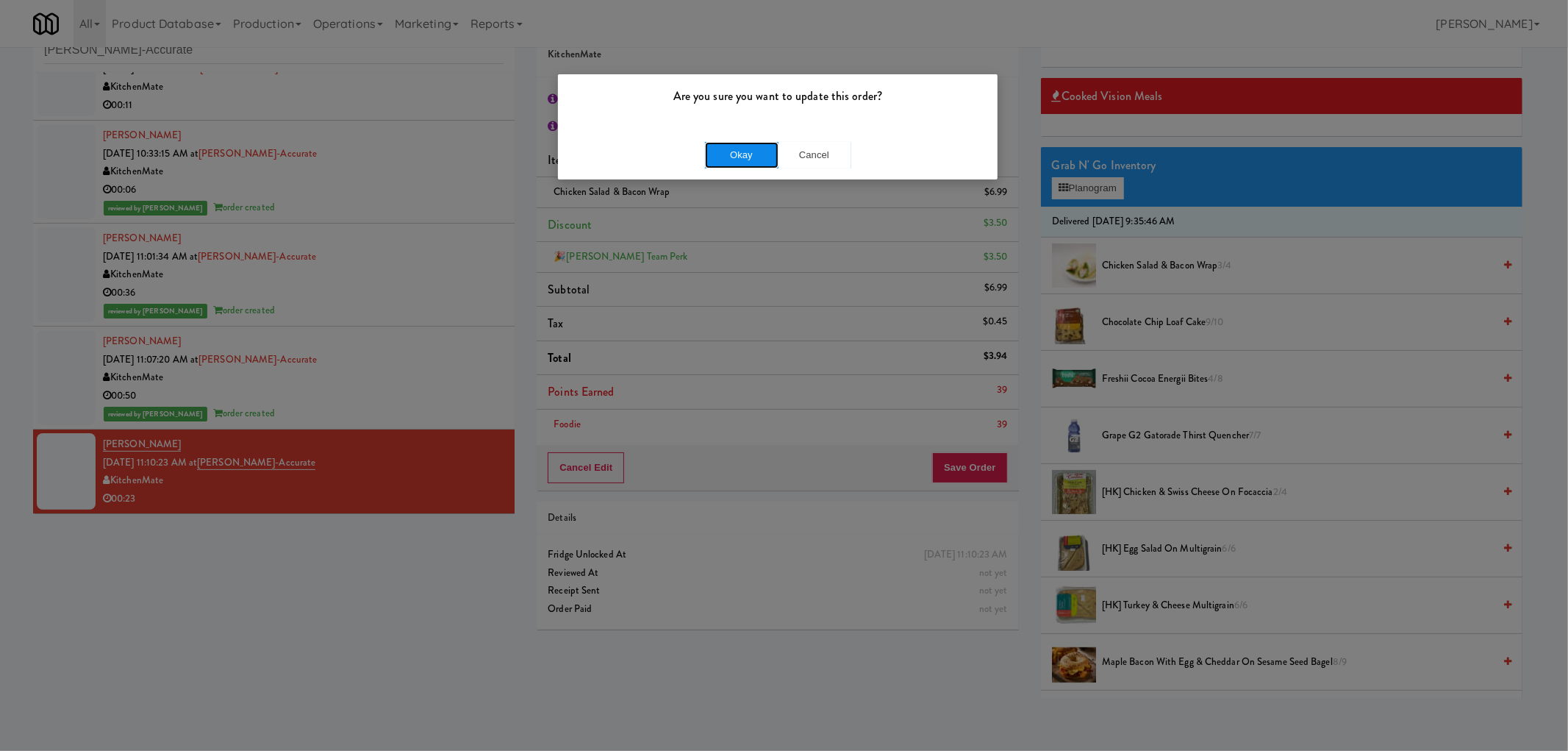
click at [745, 164] on button "Okay" at bounding box center [742, 155] width 74 height 26
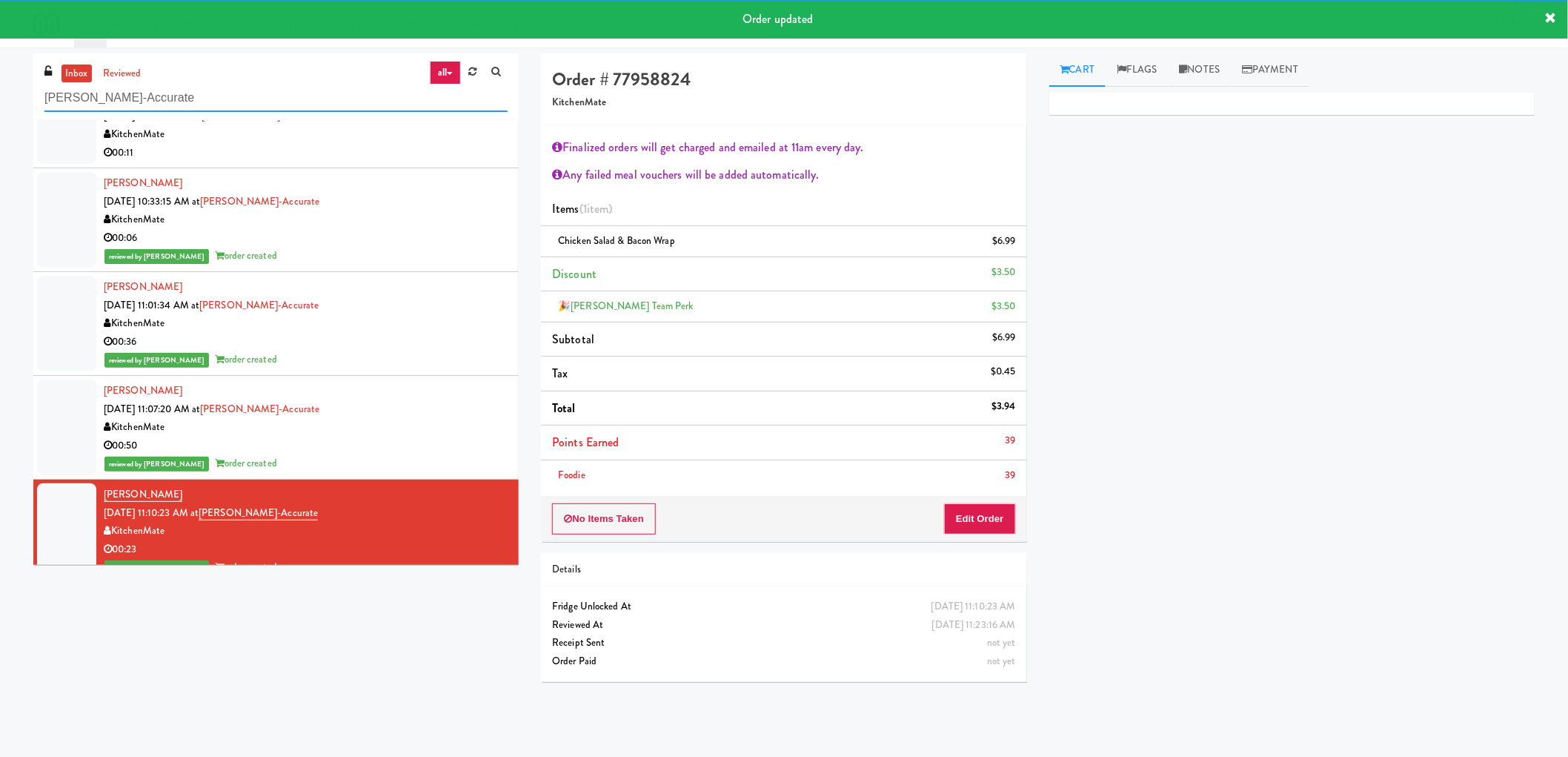
click at [150, 99] on input "Bothwell-Accurate" at bounding box center [276, 98] width 463 height 28
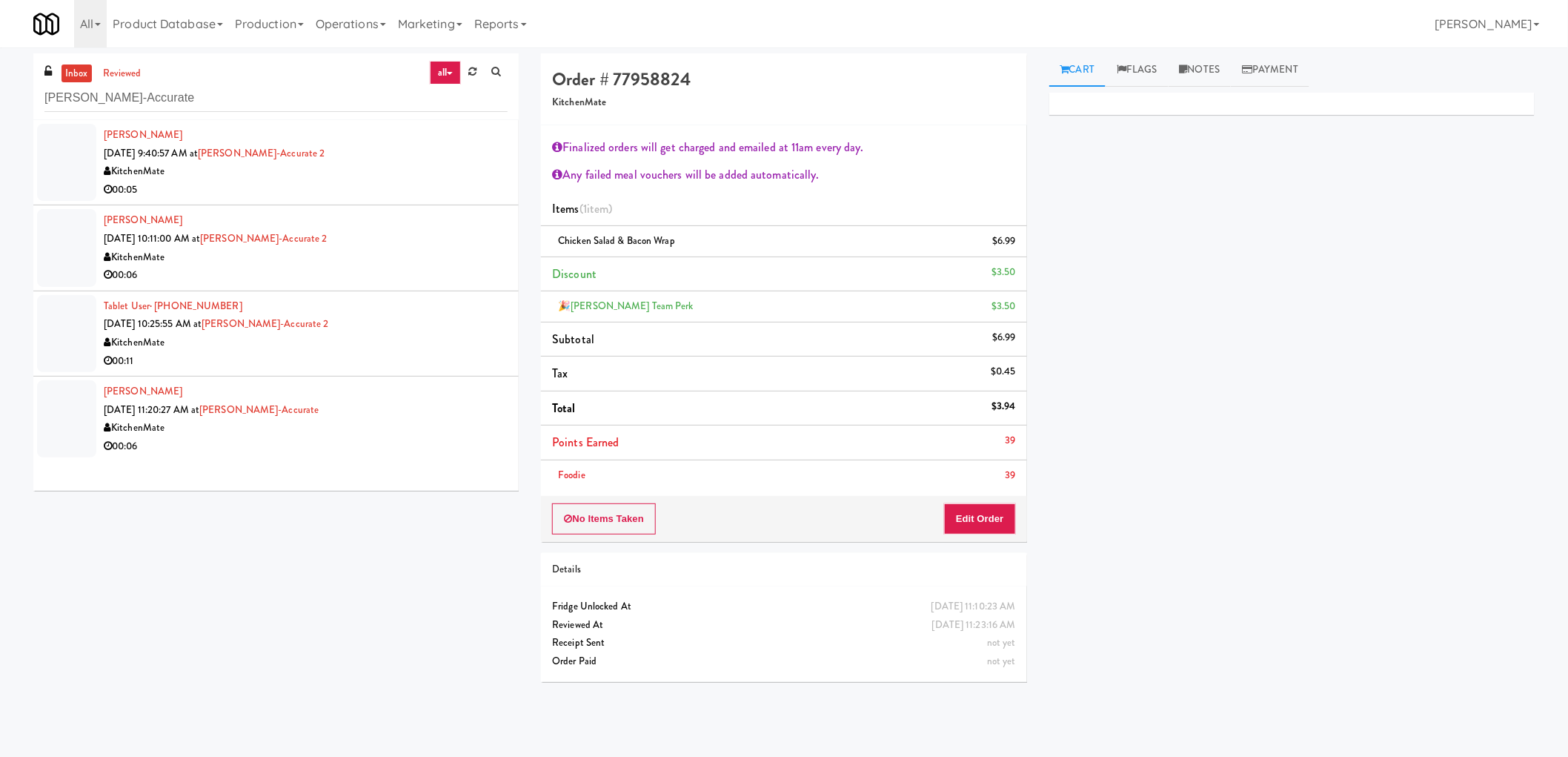
click at [403, 402] on div "Fozia Noor Sep 29, 2025 11:20:27 AM at Bothwell-Accurate KitchenMate 00:06" at bounding box center [305, 419] width 403 height 73
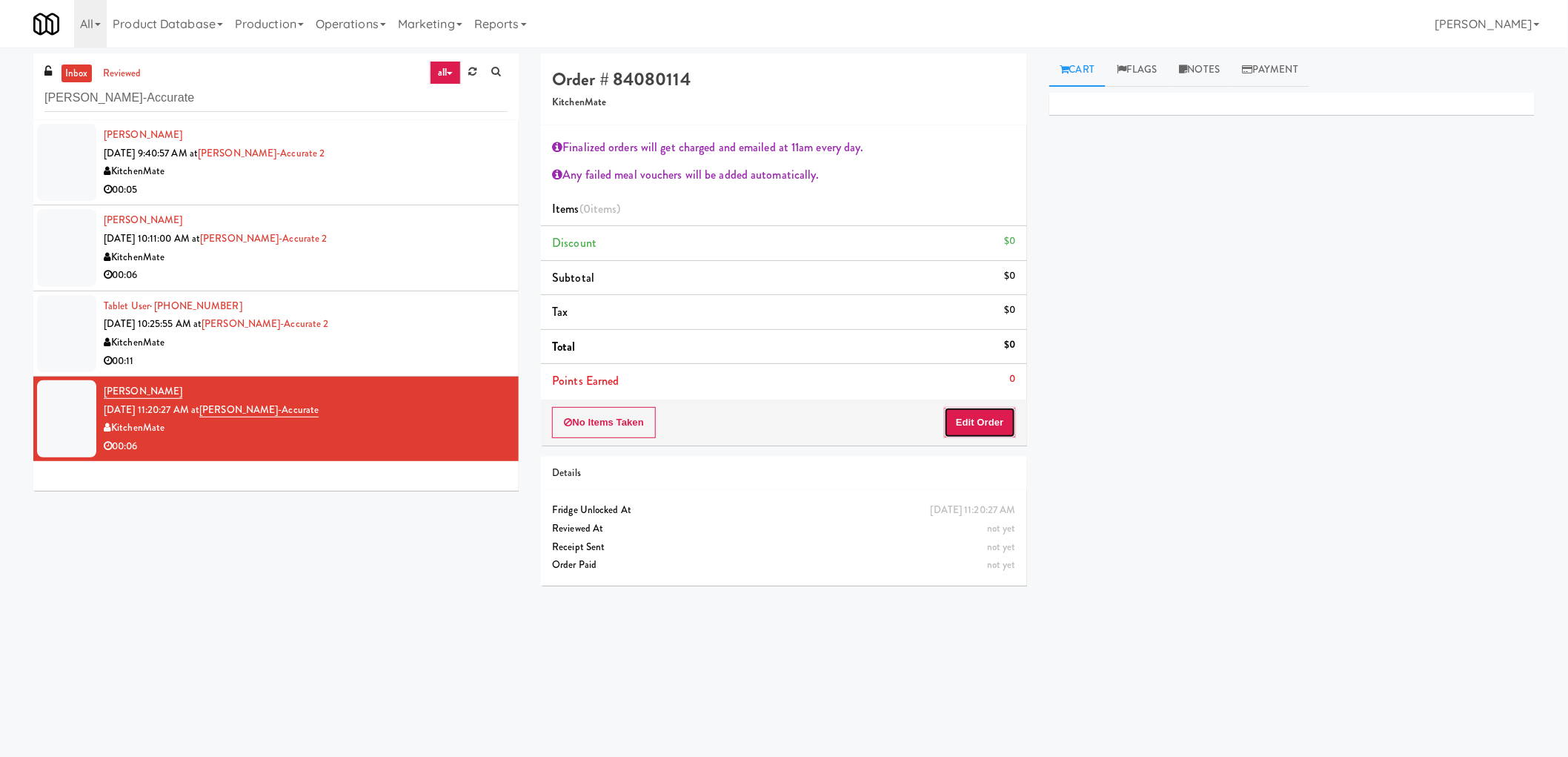
click at [973, 424] on button "Edit Order" at bounding box center [980, 422] width 72 height 31
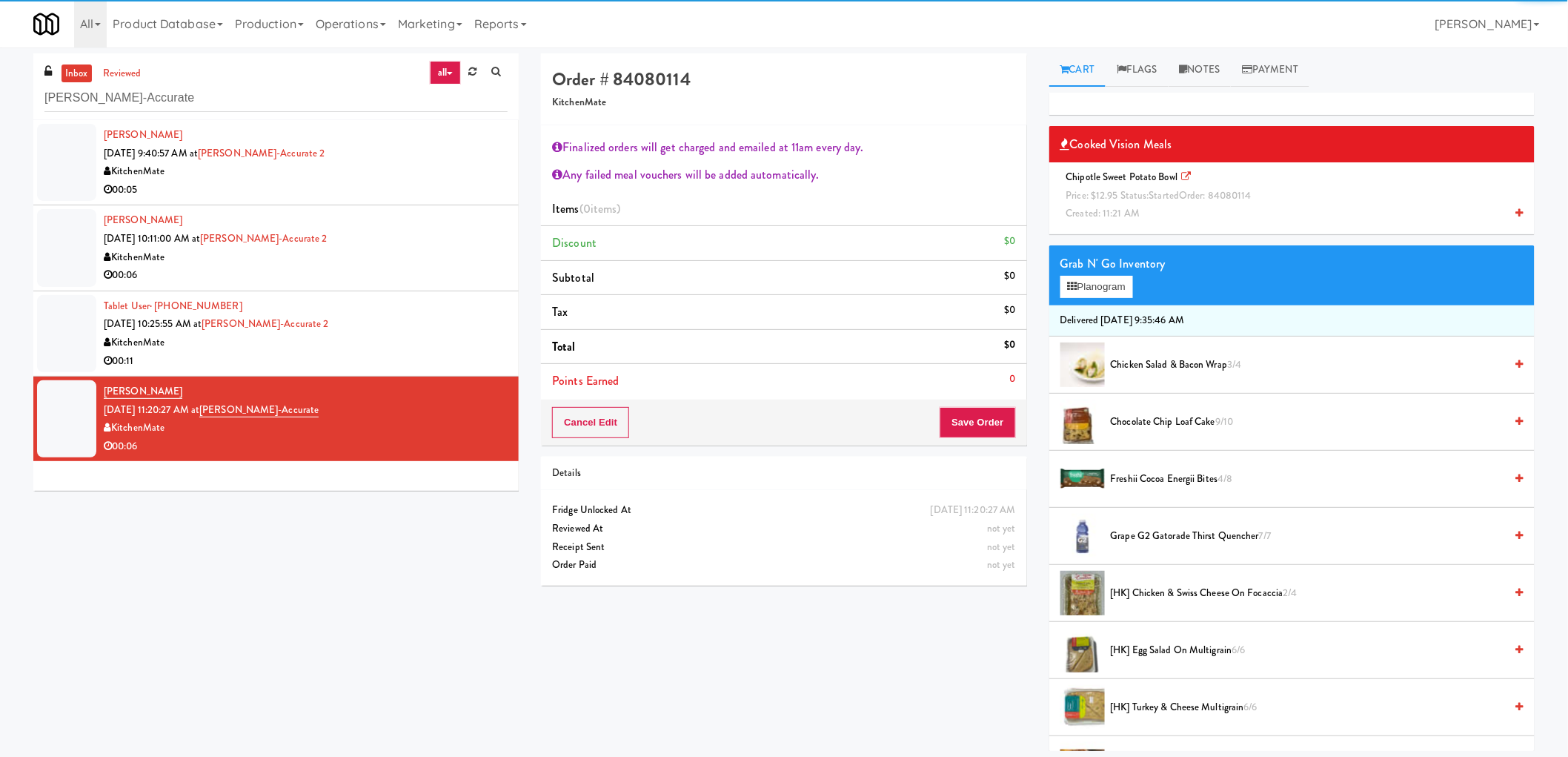
click at [1135, 174] on span "Chipotle Sweet Potato Bowl Price: $12.95 Status: started Order: 84080114 Create…" at bounding box center [1161, 195] width 203 height 50
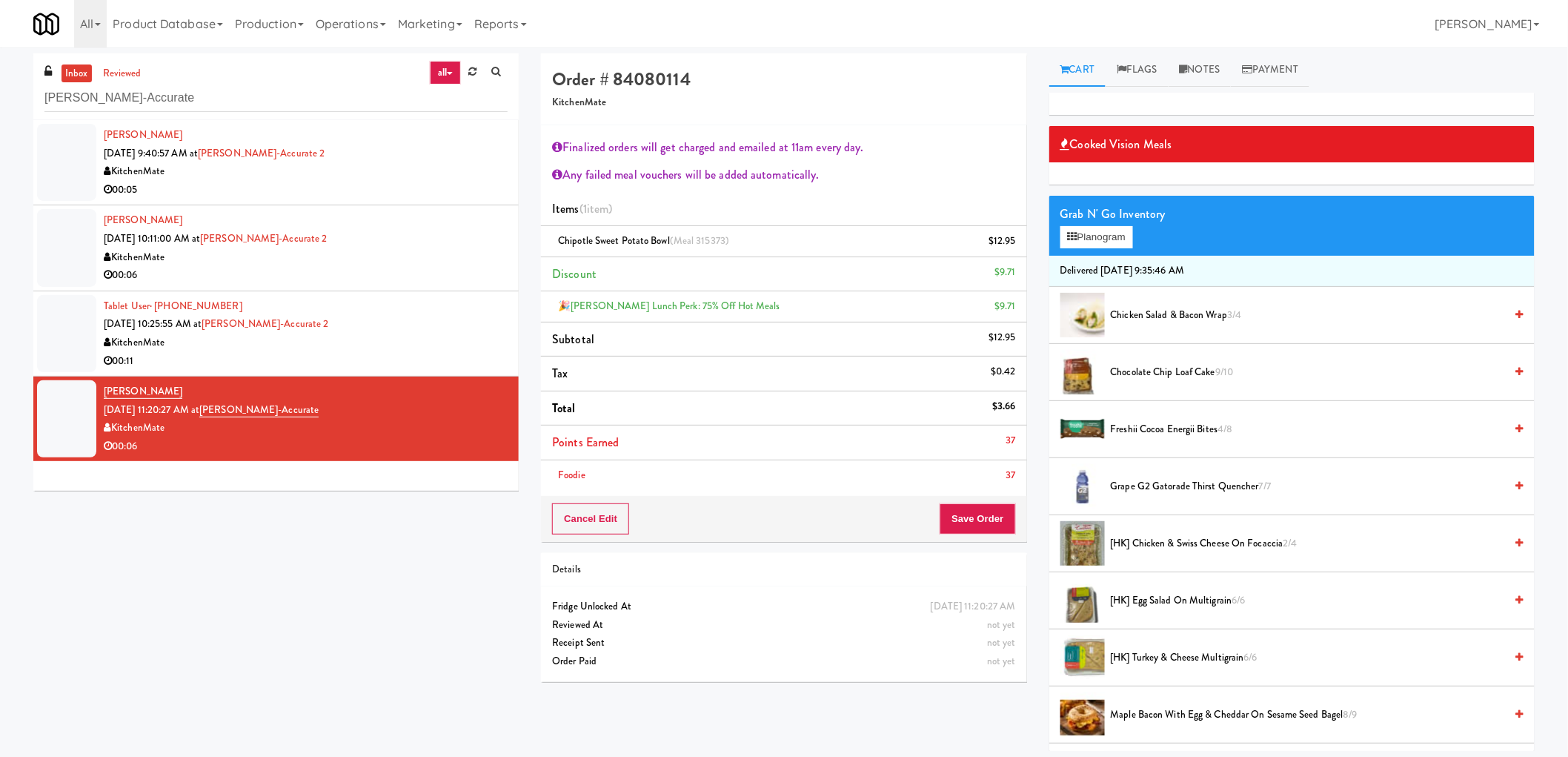
click at [984, 461] on li "Foodie 37" at bounding box center [784, 475] width 485 height 30
click at [994, 524] on button "Save Order" at bounding box center [977, 519] width 76 height 31
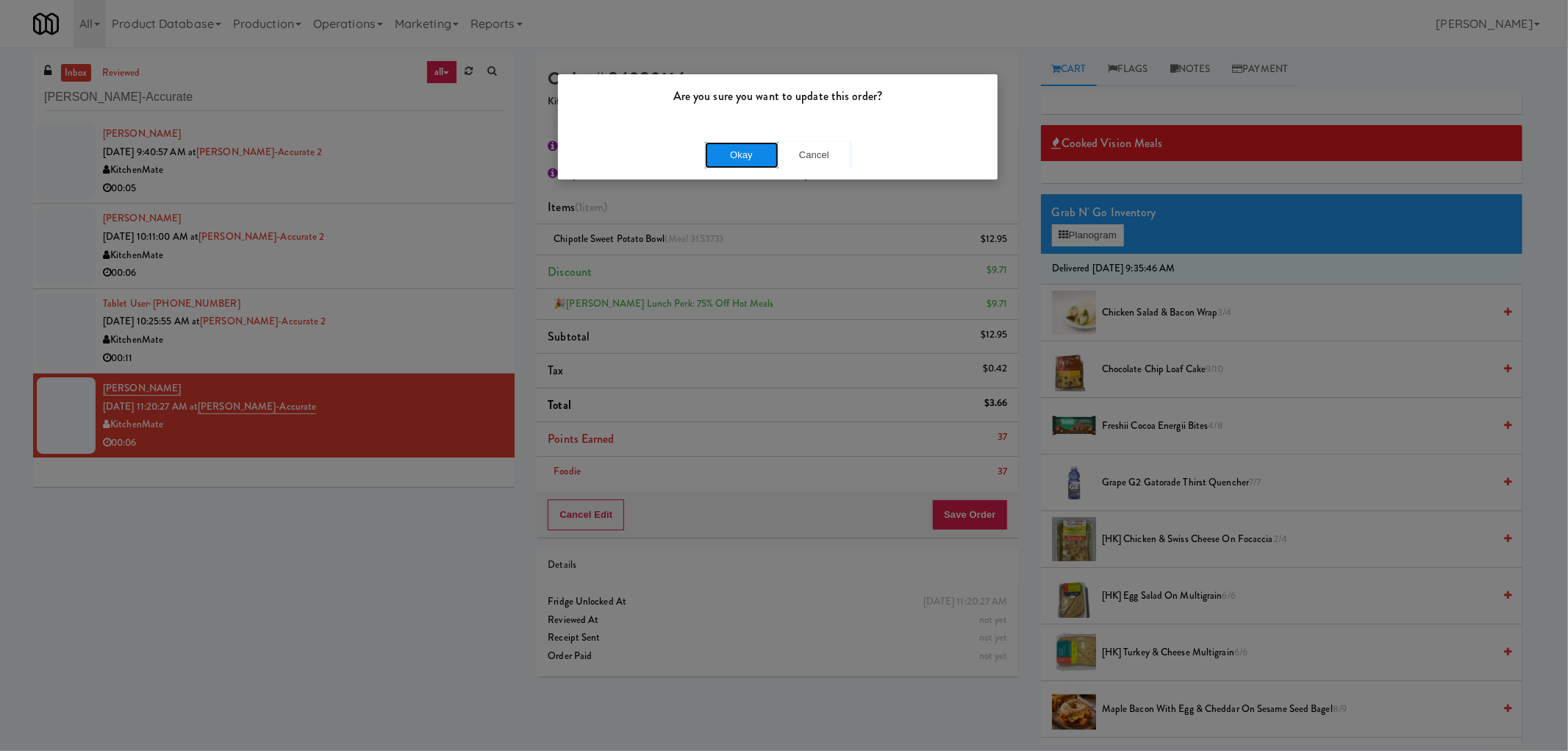
click at [723, 150] on button "Okay" at bounding box center [742, 155] width 74 height 26
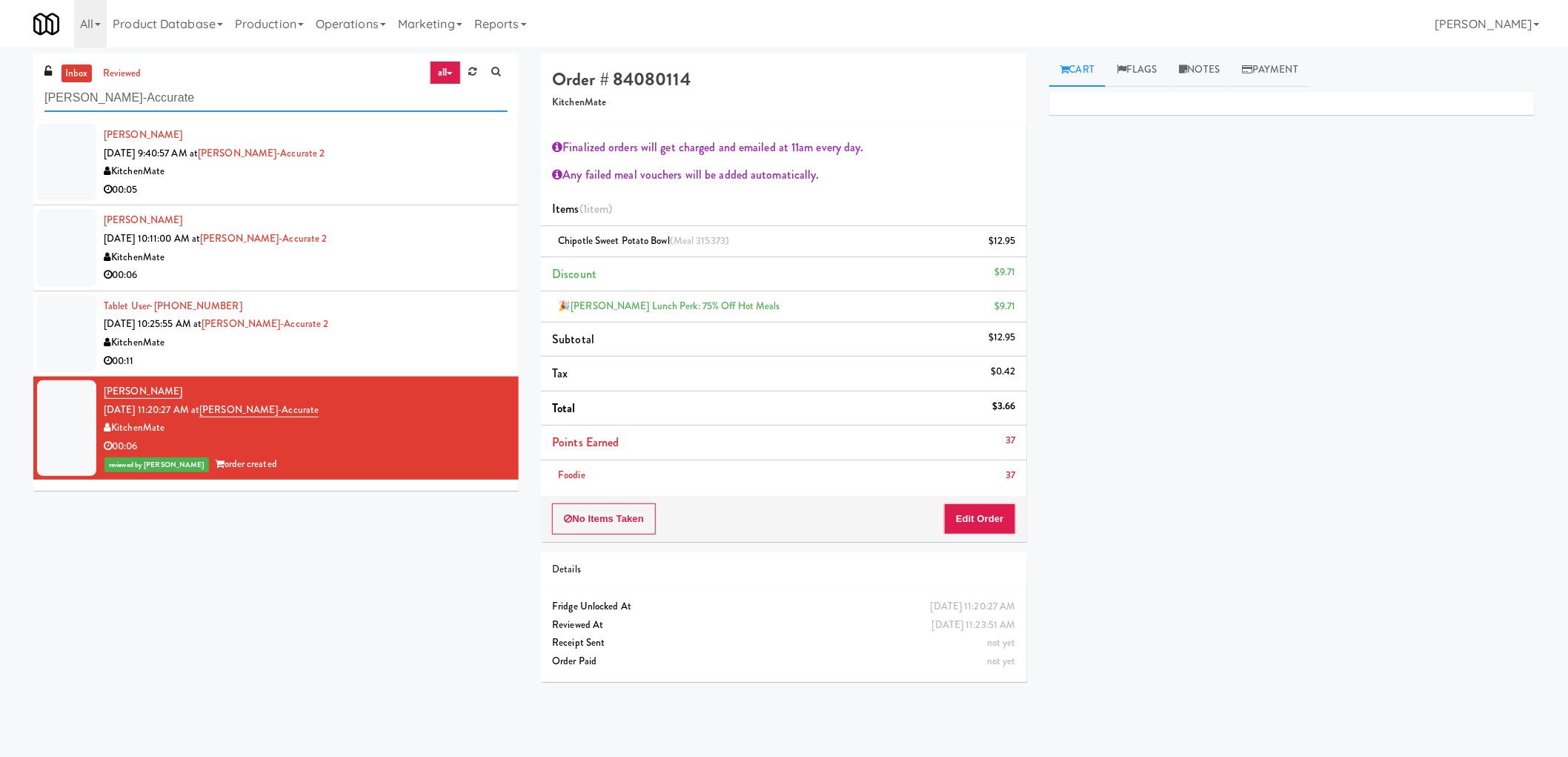
click at [183, 98] on input "Bothwell-Accurate" at bounding box center [276, 98] width 463 height 28
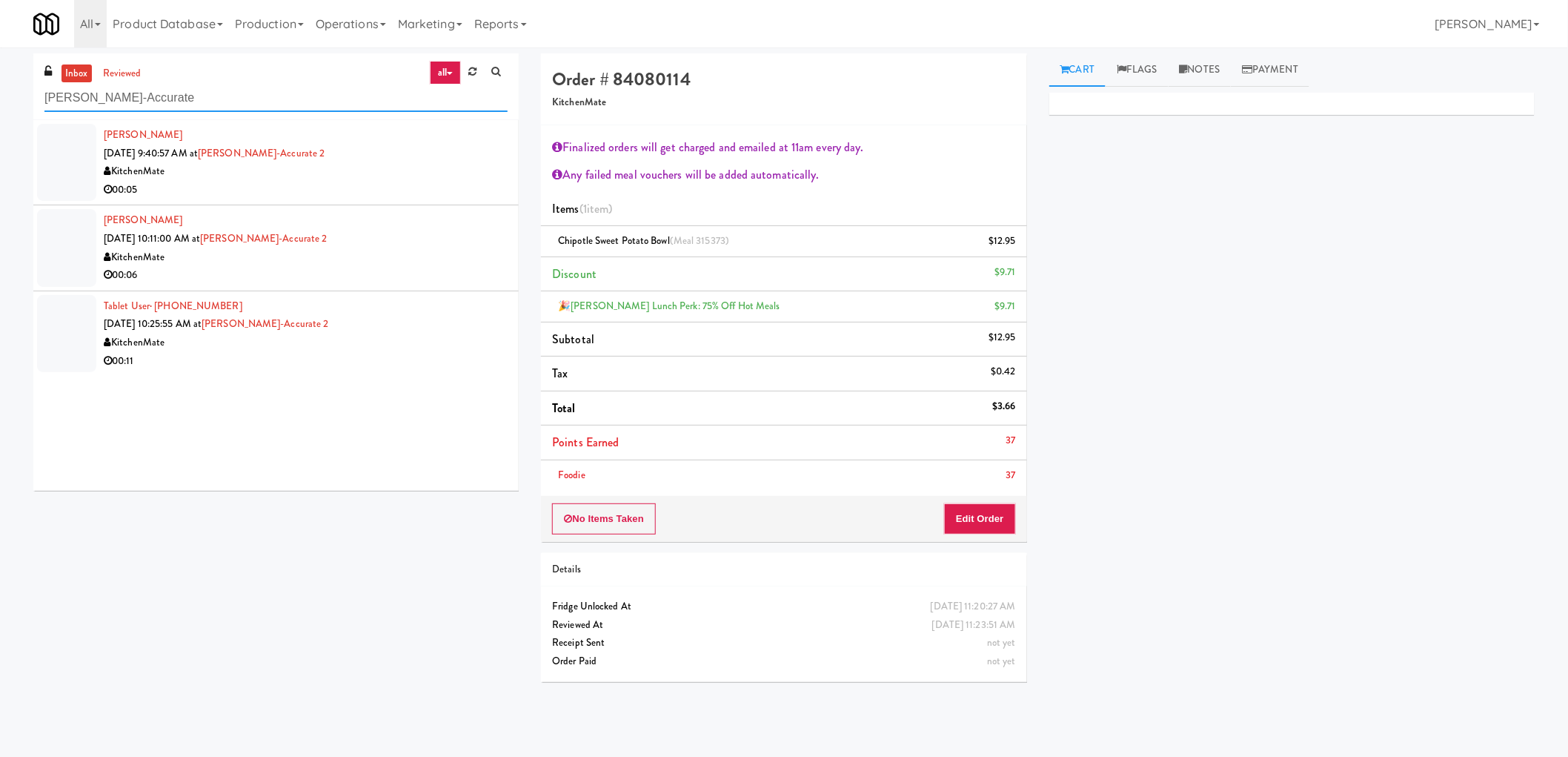
click at [149, 94] on input "Bothwell-Accurate" at bounding box center [276, 98] width 463 height 28
paste input "Johnson's Truck Center Cooler"
type input "Johnson's Truck Center Cooler"
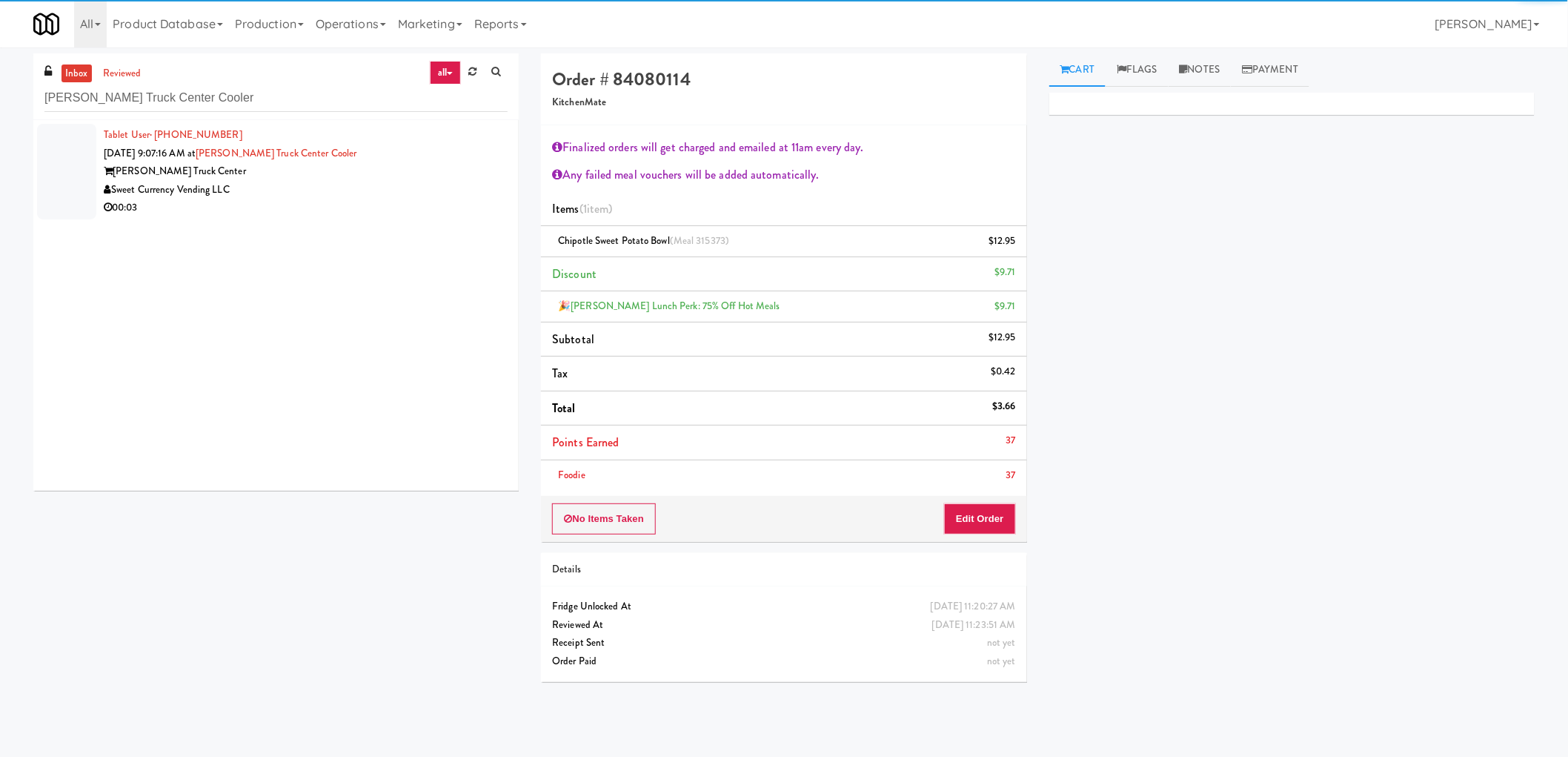
click at [268, 193] on div "Sweet Currency Vending LLC" at bounding box center [305, 190] width 403 height 18
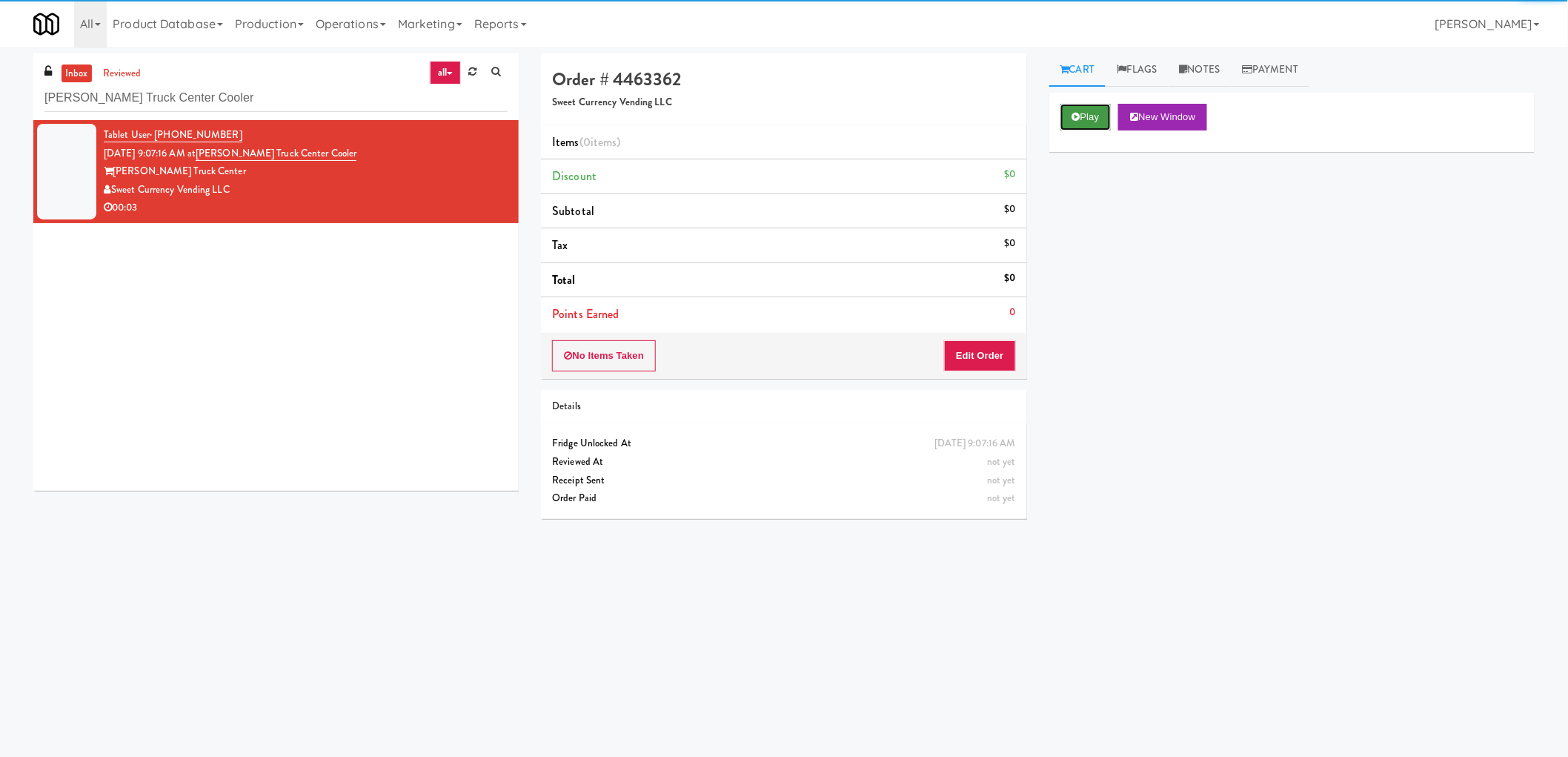
click at [1065, 127] on button "Play" at bounding box center [1085, 117] width 51 height 27
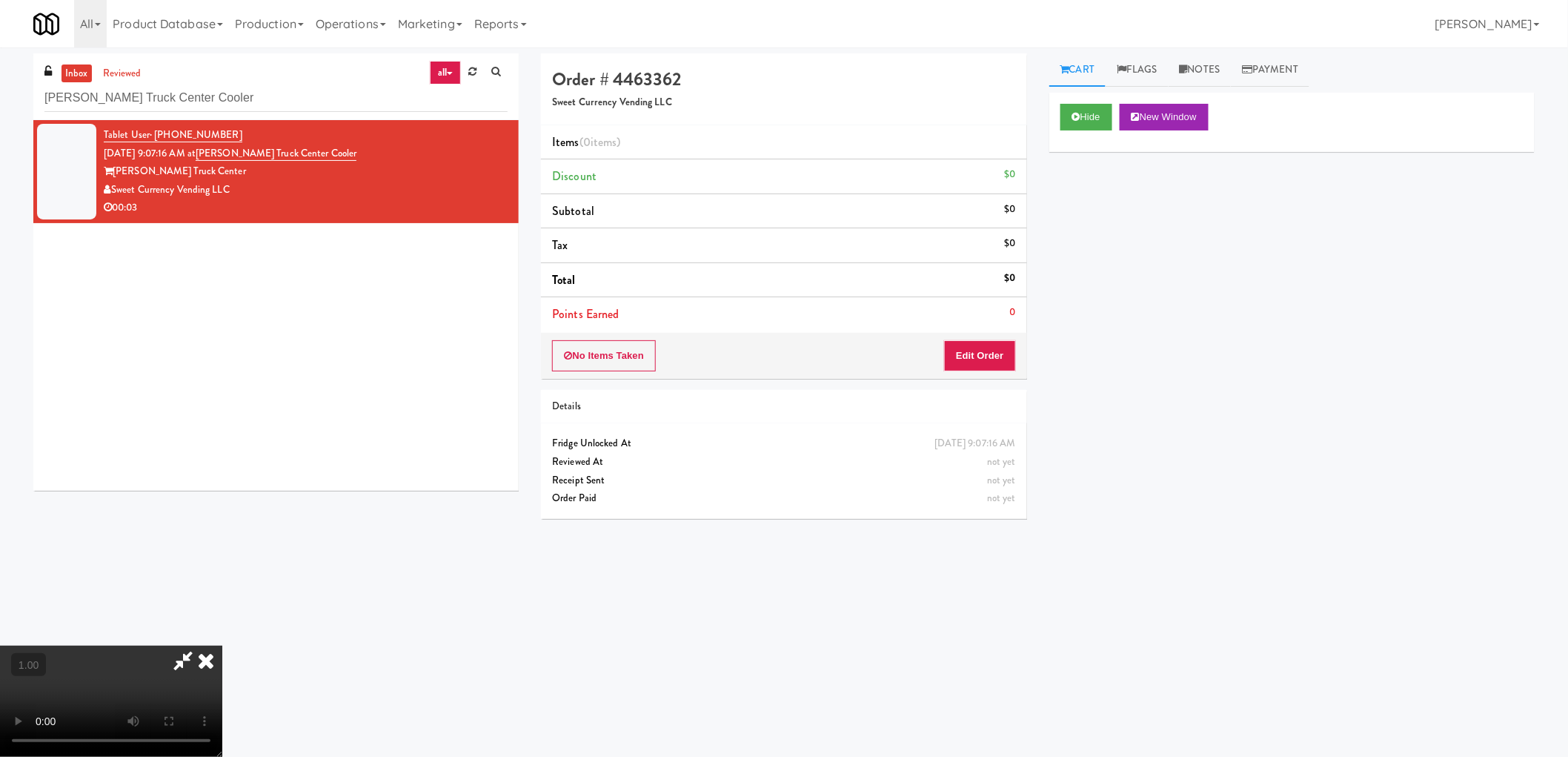
click at [200, 645] on icon at bounding box center [183, 660] width 34 height 30
click at [223, 645] on icon at bounding box center [206, 660] width 33 height 30
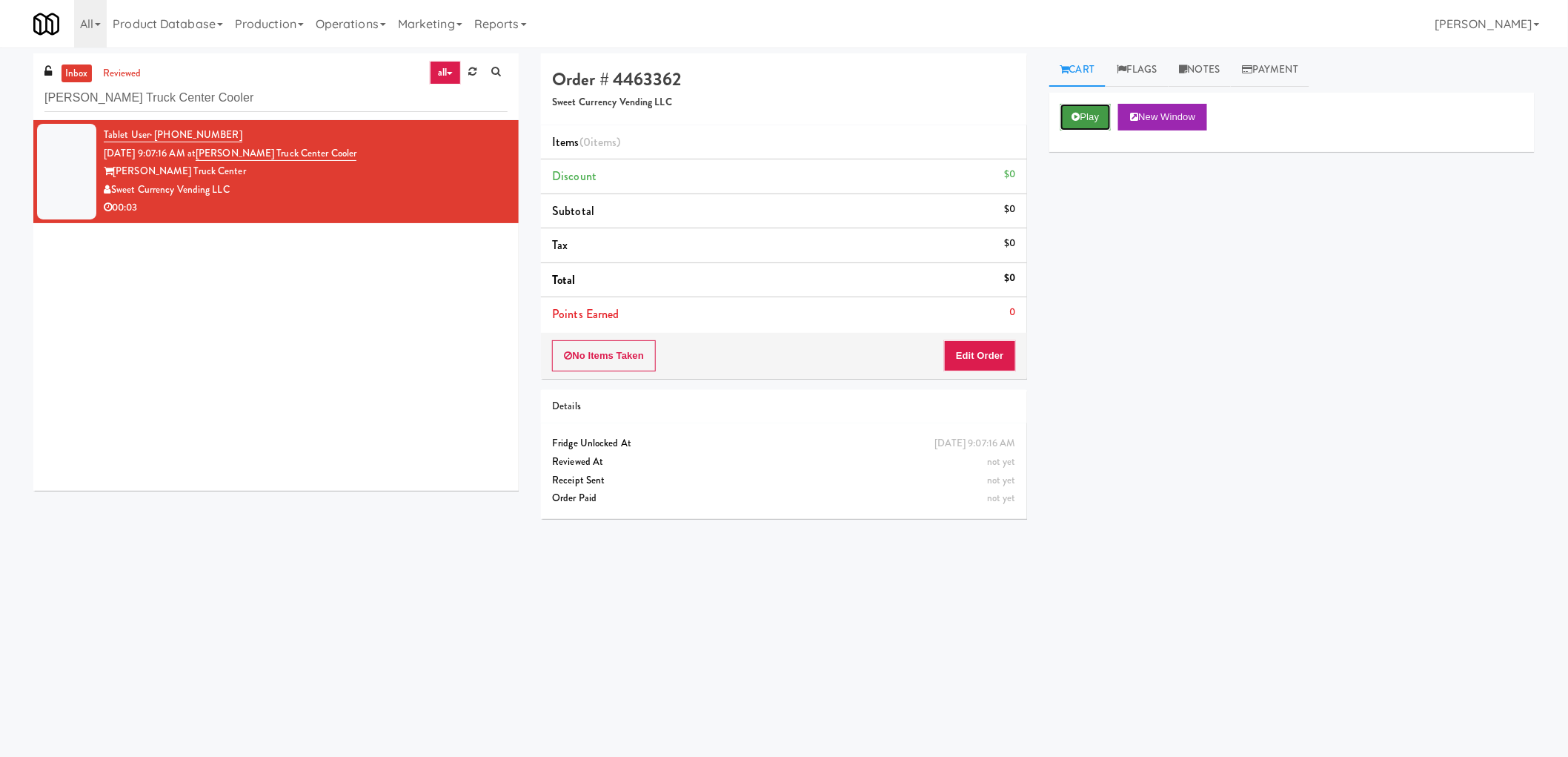
click at [1095, 116] on button "Play" at bounding box center [1085, 117] width 51 height 27
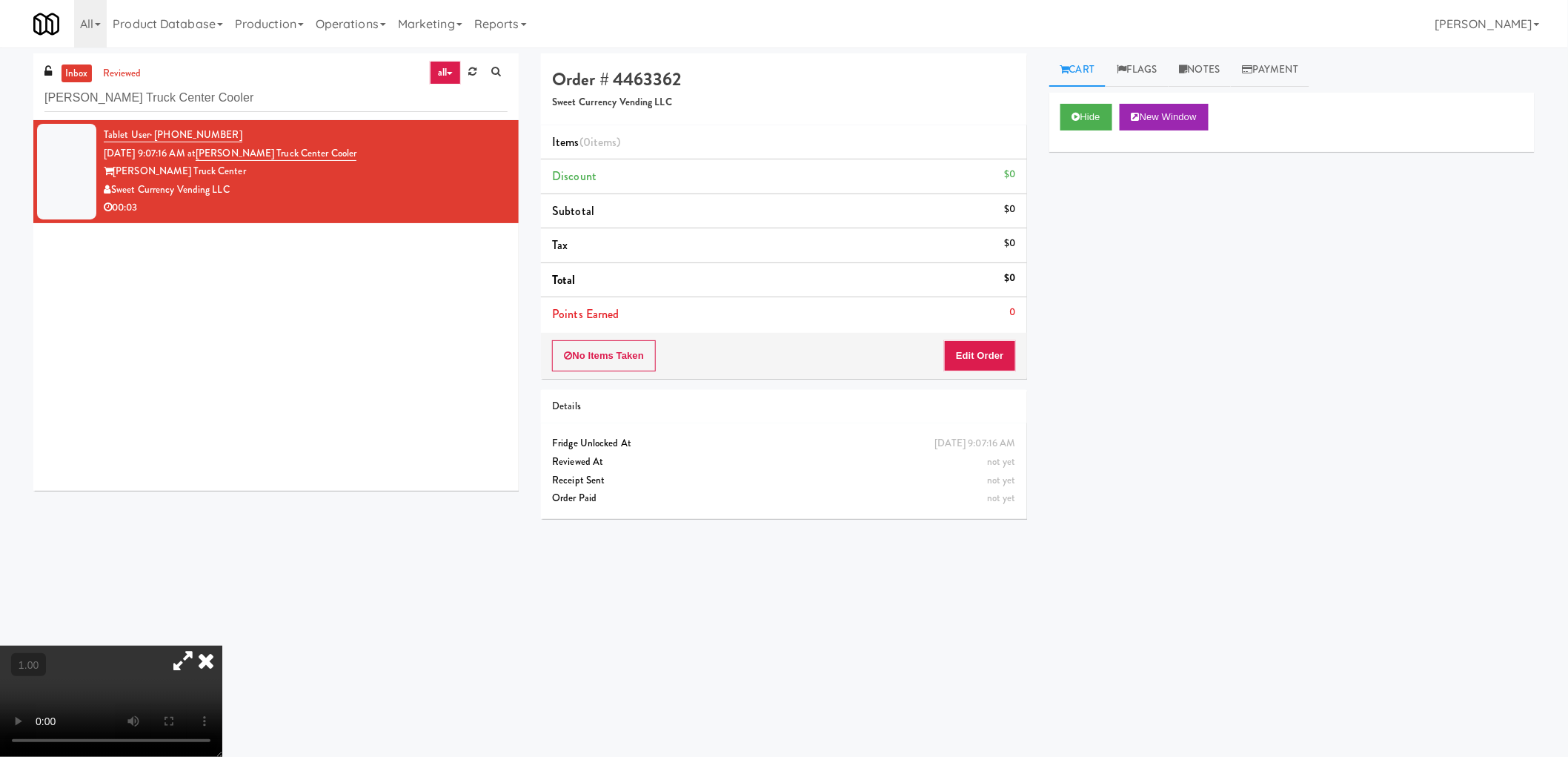
click at [223, 645] on video at bounding box center [111, 700] width 223 height 111
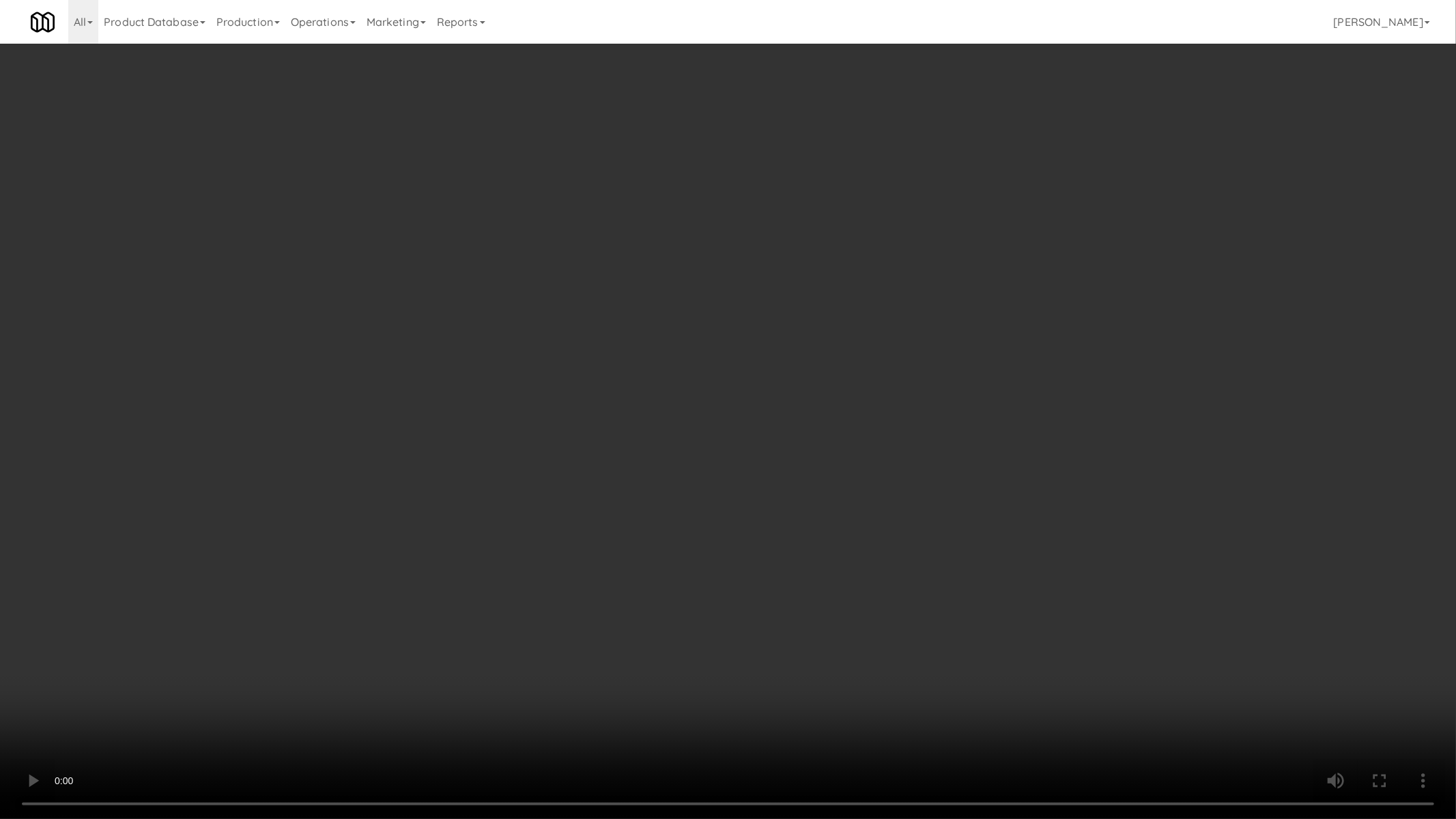
click at [860, 514] on video at bounding box center [728, 409] width 1456 height 819
click at [860, 515] on video at bounding box center [728, 409] width 1456 height 819
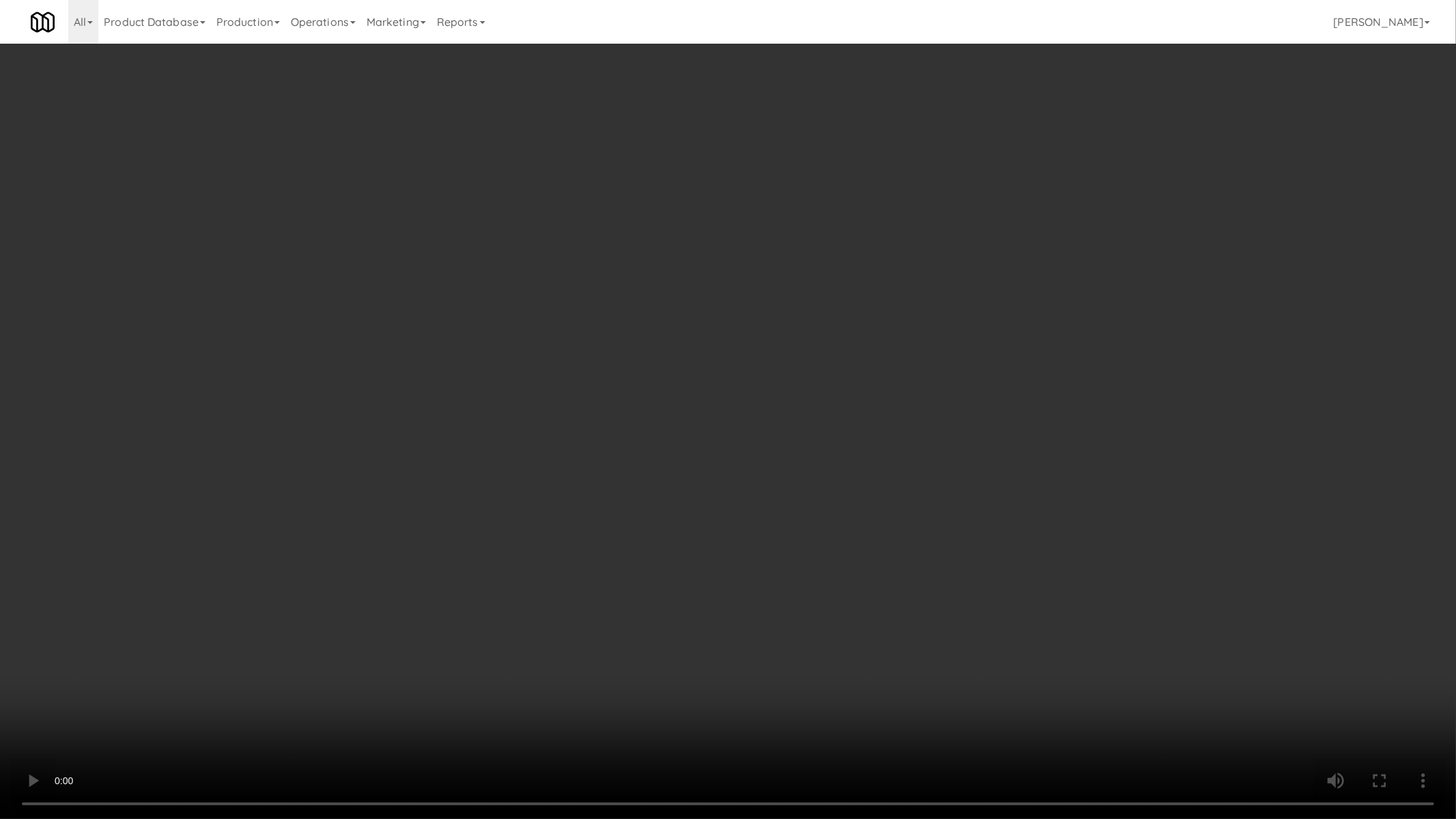
click at [860, 515] on video at bounding box center [728, 409] width 1456 height 819
click at [860, 516] on video at bounding box center [728, 409] width 1456 height 819
click at [859, 520] on video at bounding box center [728, 409] width 1456 height 819
click at [864, 525] on video at bounding box center [728, 409] width 1456 height 819
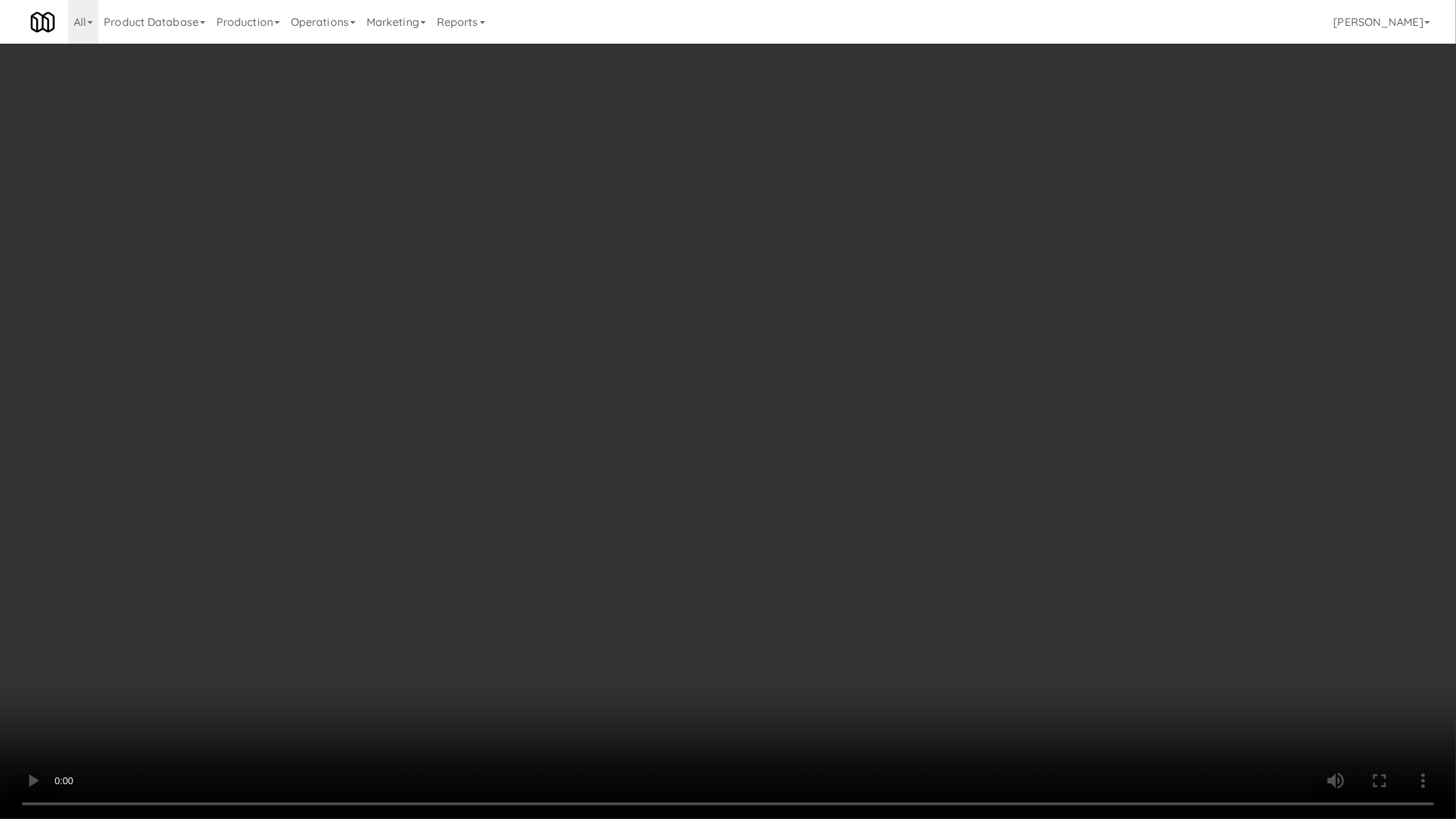
click at [862, 531] on video at bounding box center [728, 409] width 1456 height 819
click at [861, 533] on video at bounding box center [728, 409] width 1456 height 819
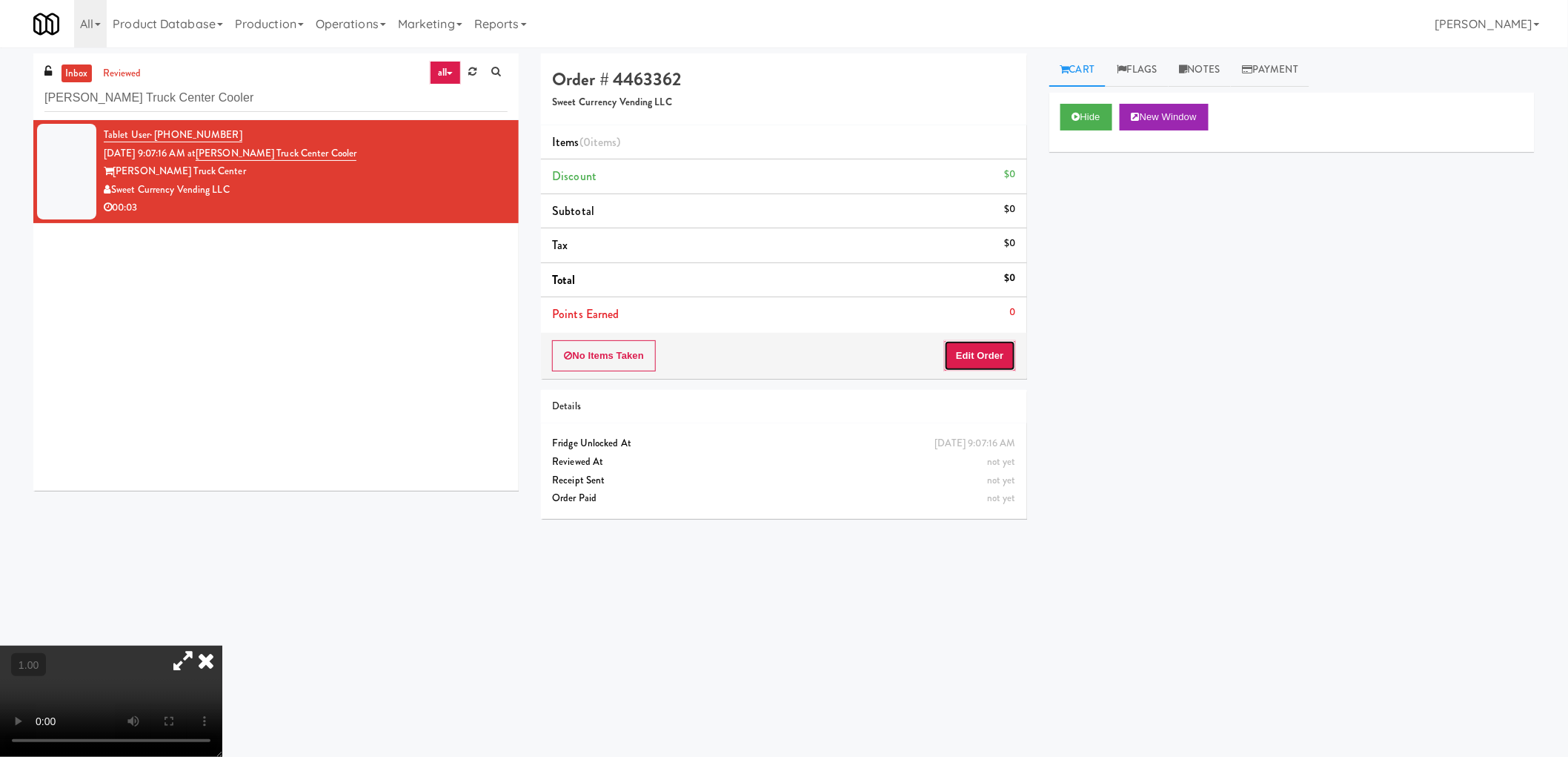
click at [994, 357] on button "Edit Order" at bounding box center [980, 355] width 72 height 31
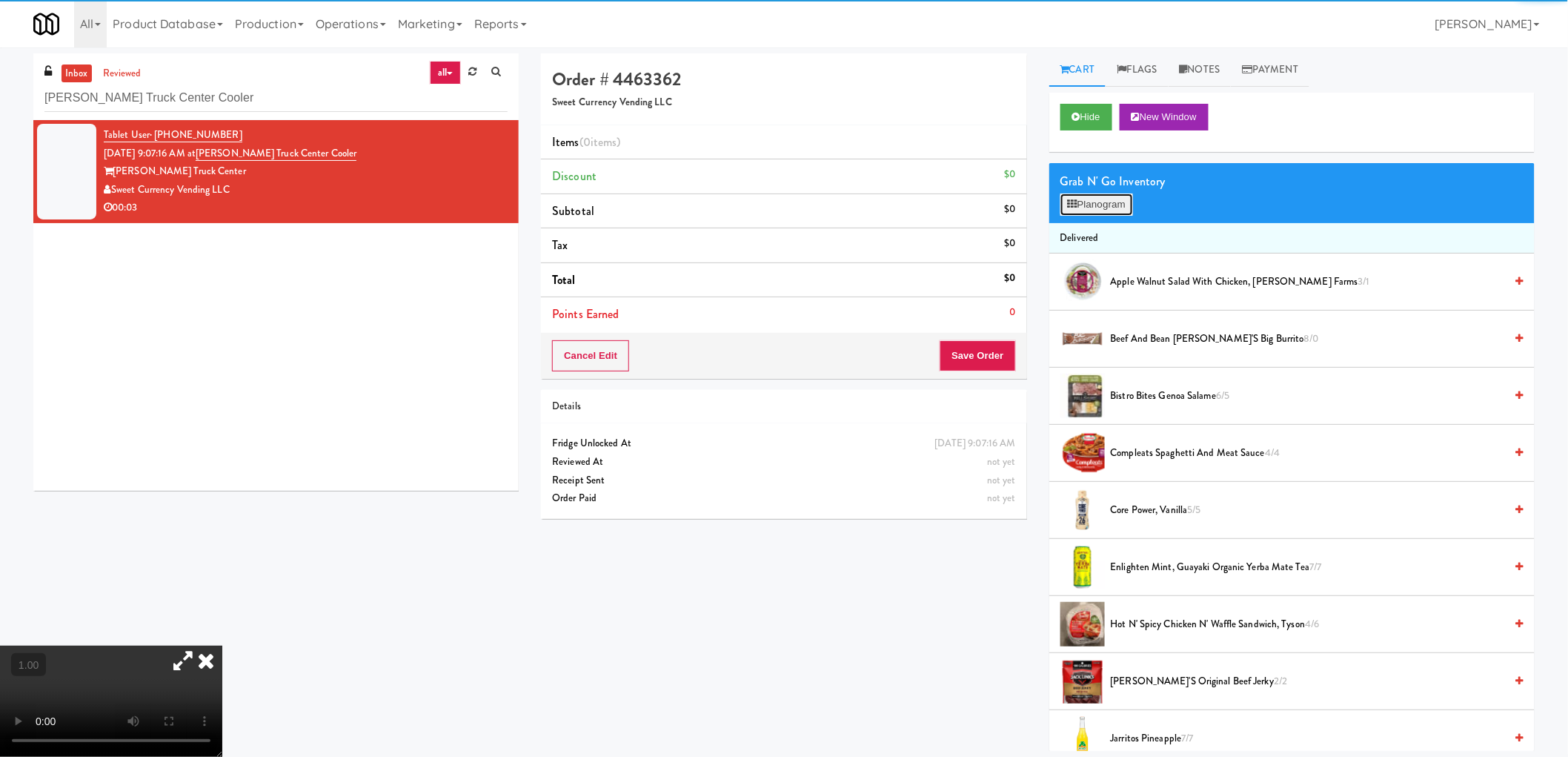
click at [1106, 210] on button "Planogram" at bounding box center [1096, 204] width 73 height 23
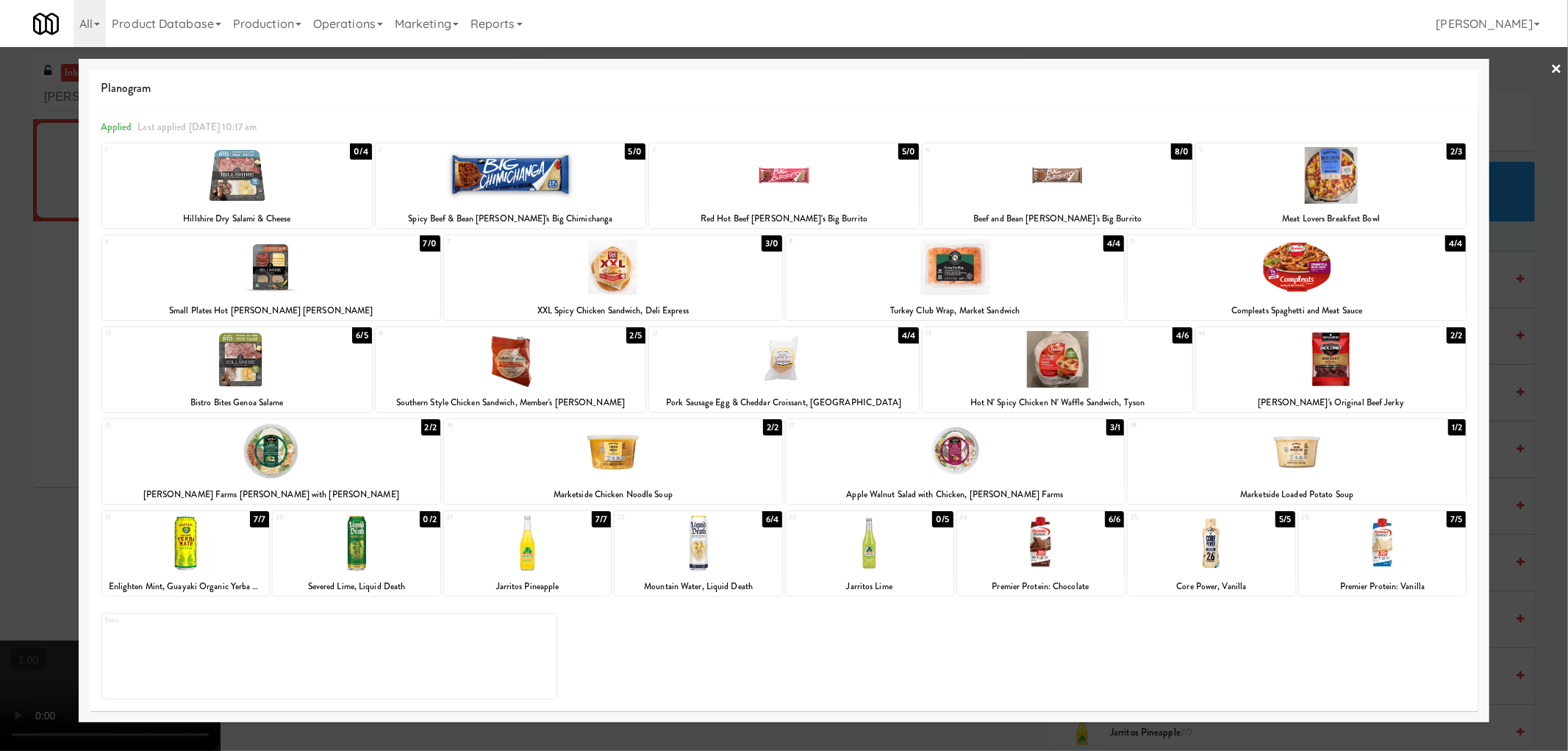
click at [282, 280] on div at bounding box center [271, 267] width 338 height 56
click at [0, 407] on div at bounding box center [784, 376] width 1568 height 751
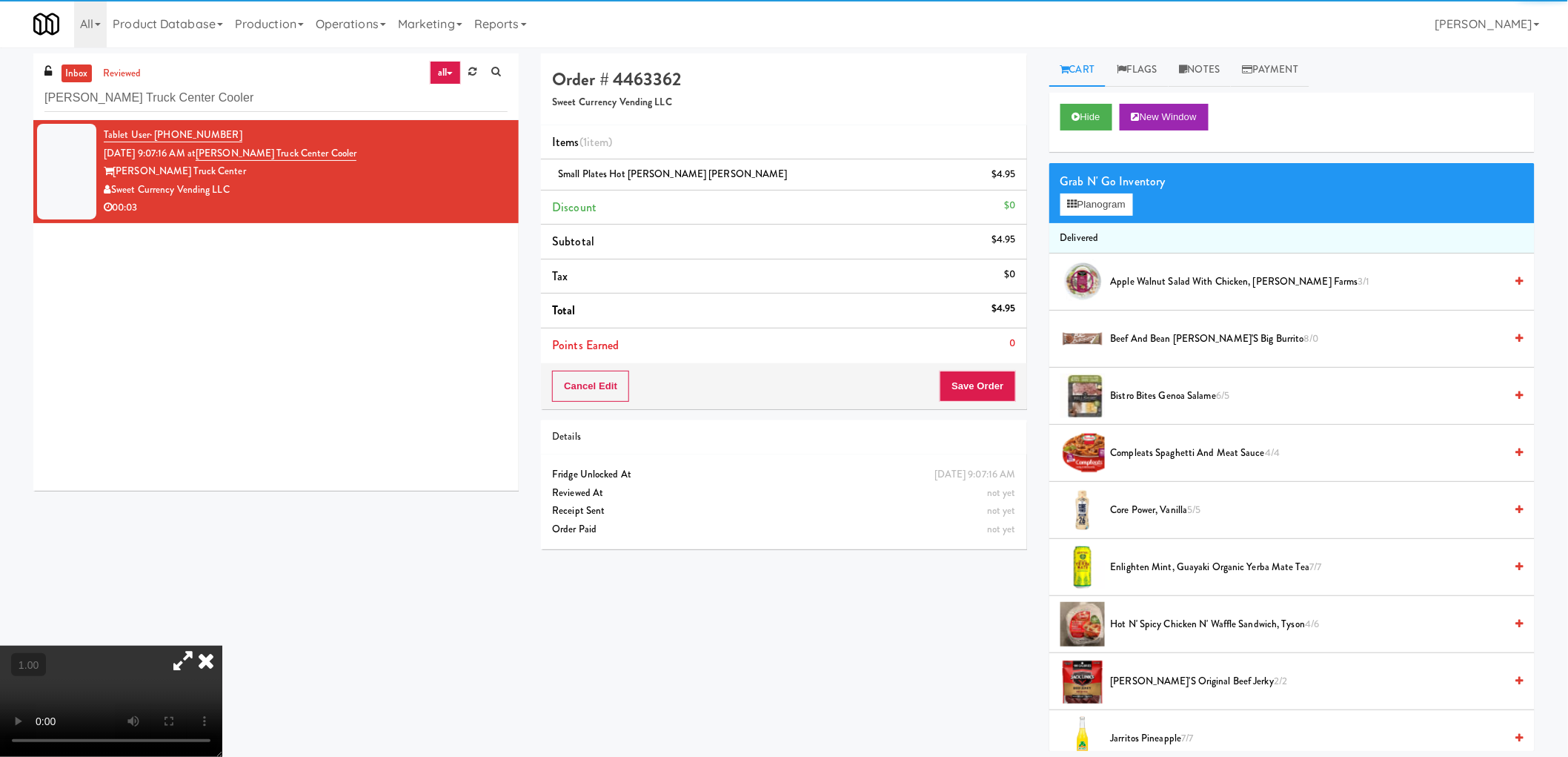
click at [223, 645] on video at bounding box center [111, 700] width 223 height 111
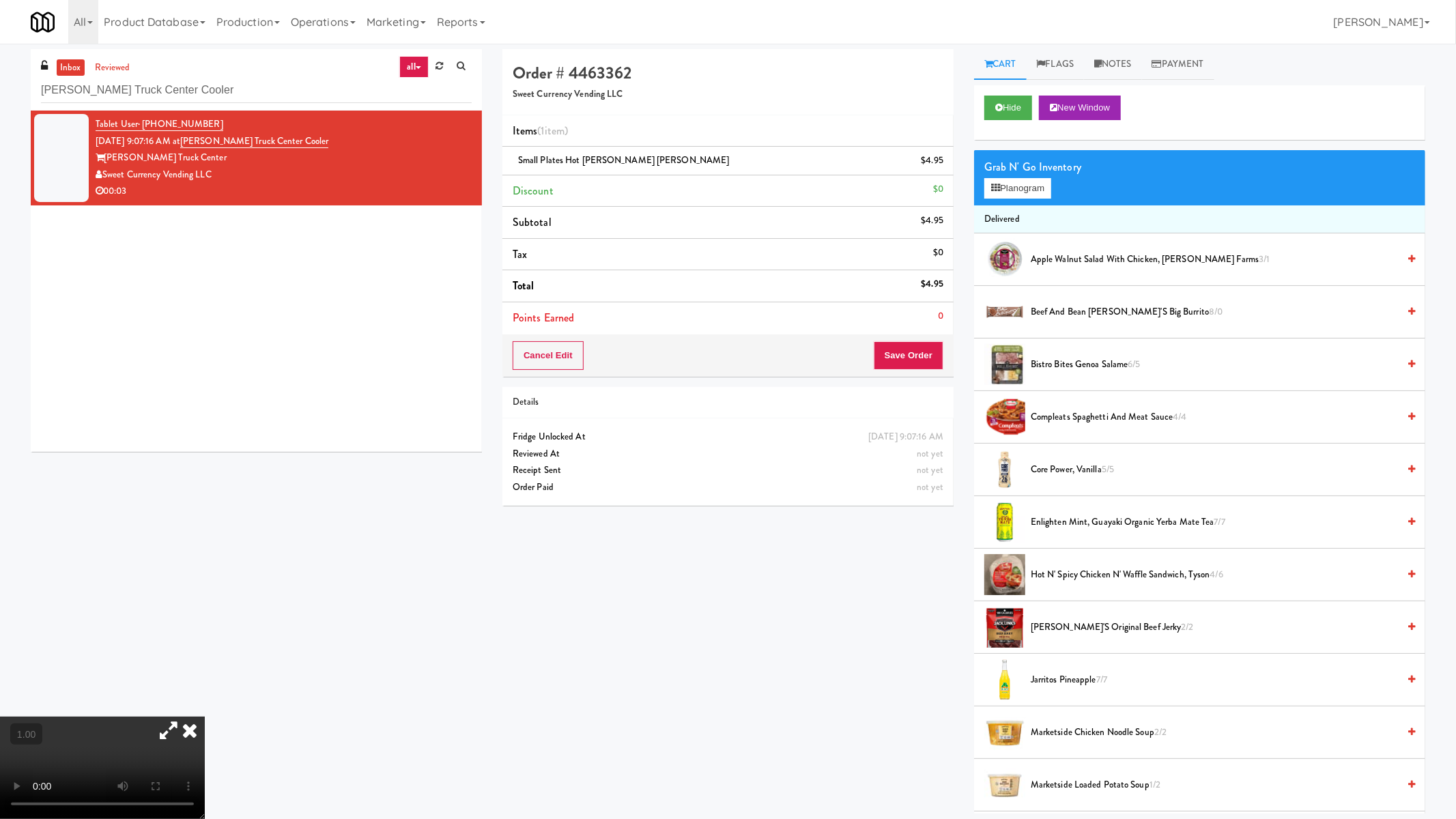
click at [205, 696] on video at bounding box center [102, 767] width 205 height 102
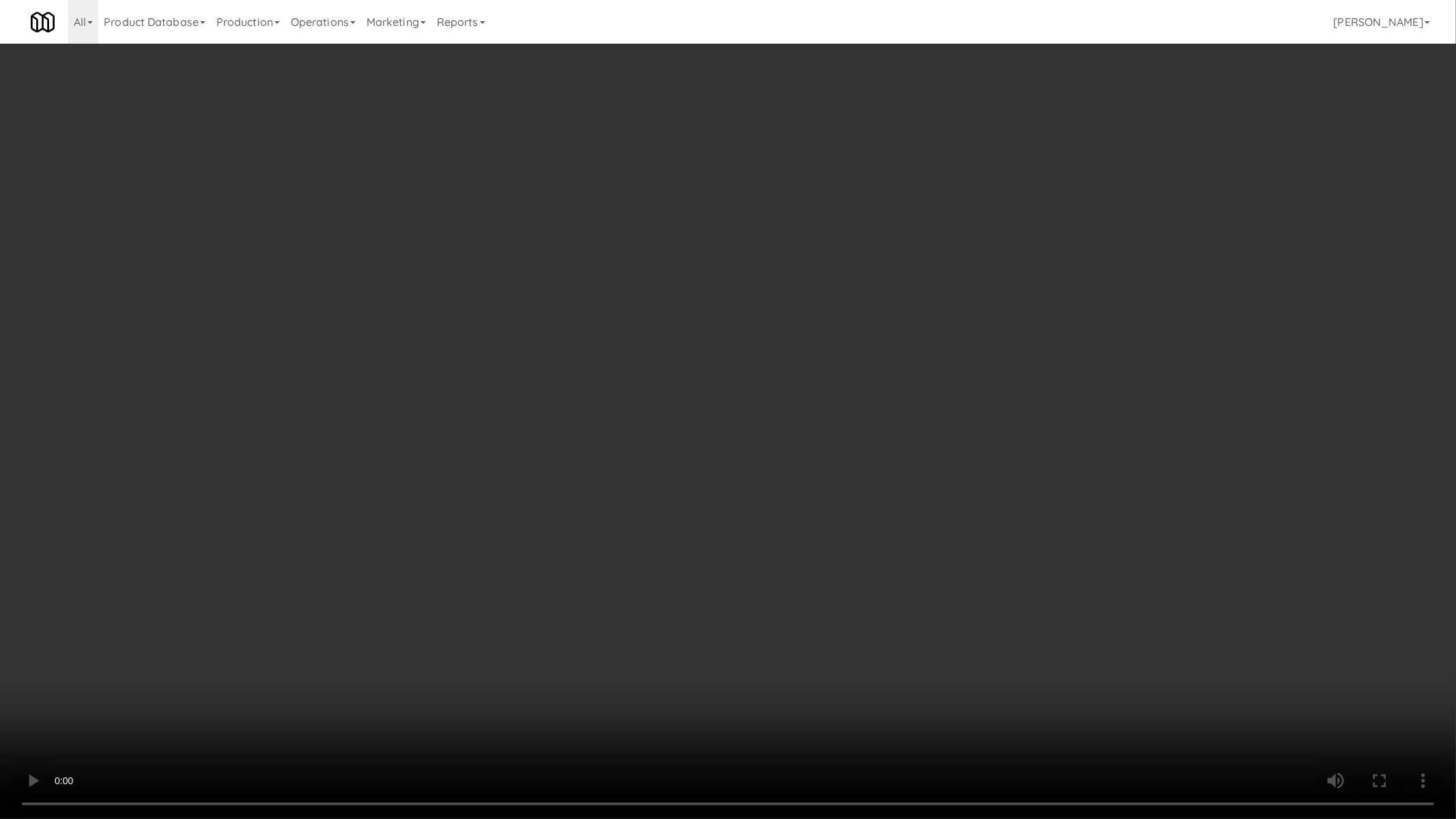
click at [713, 556] on video at bounding box center [728, 409] width 1456 height 819
click at [713, 556] on video at bounding box center [728, 409] width 1456 height 819
click at [713, 560] on video at bounding box center [728, 409] width 1456 height 819
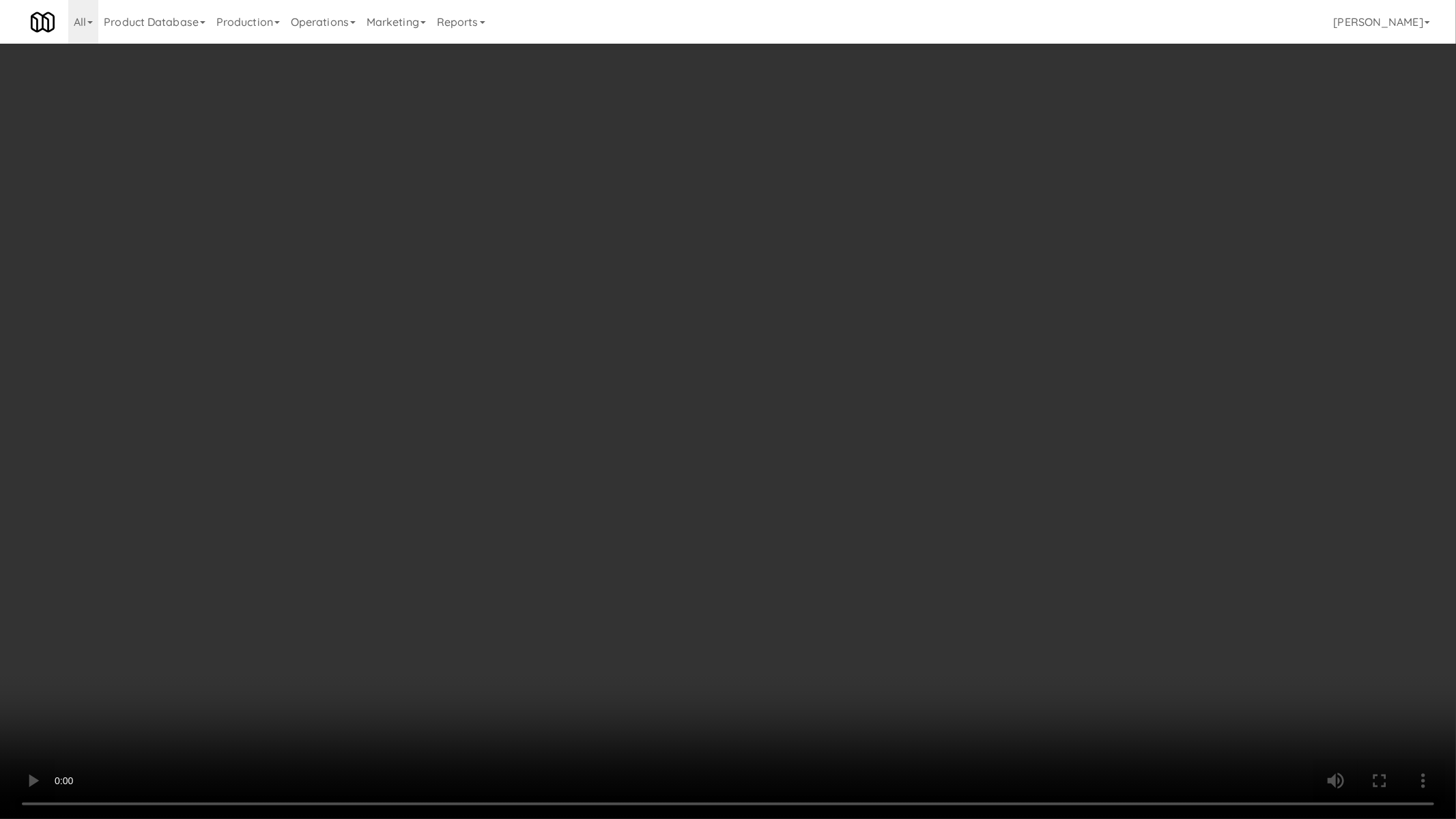
click at [713, 560] on video at bounding box center [728, 409] width 1456 height 819
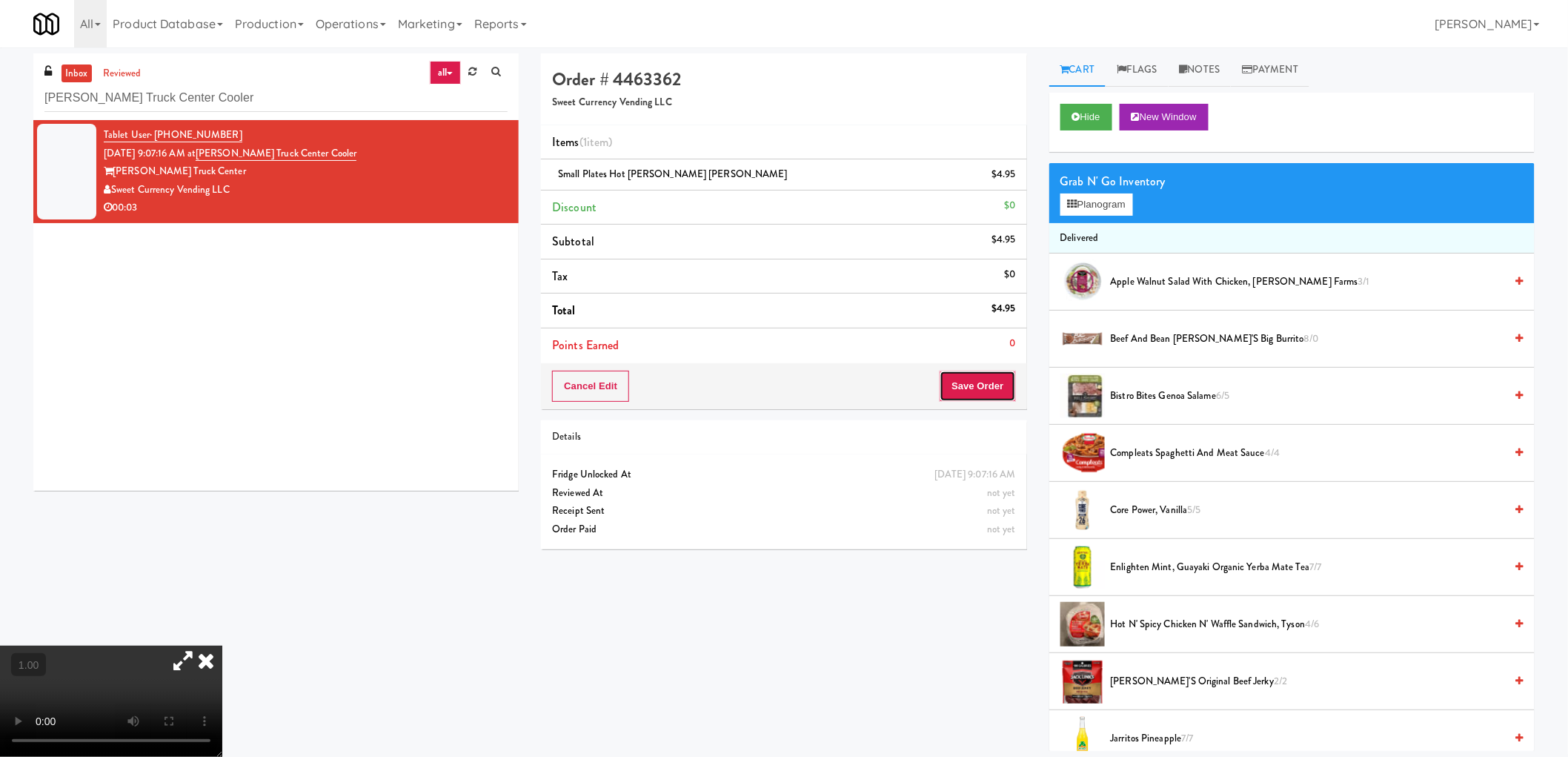
click at [1014, 389] on button "Save Order" at bounding box center [977, 385] width 76 height 31
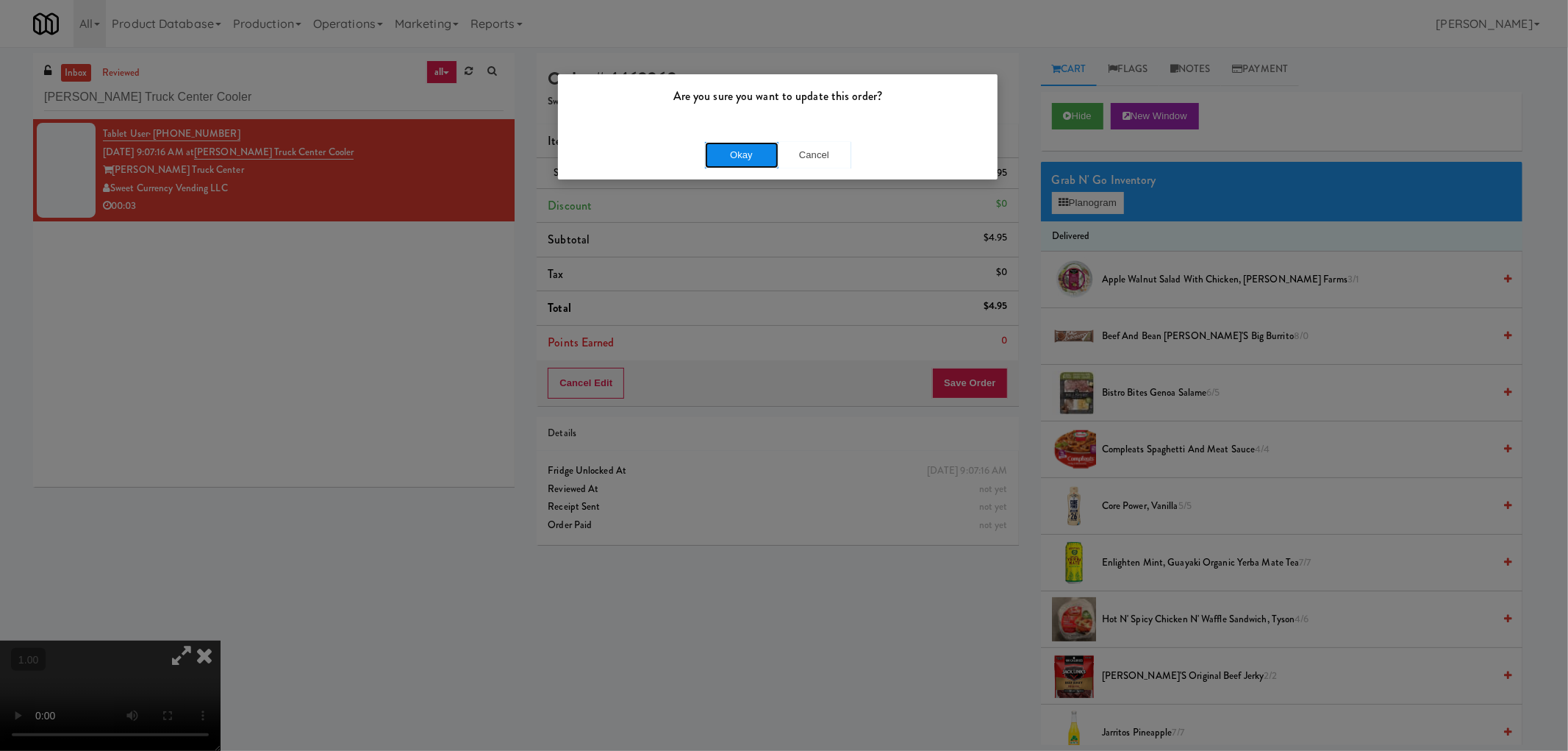
click at [734, 160] on button "Okay" at bounding box center [742, 155] width 74 height 26
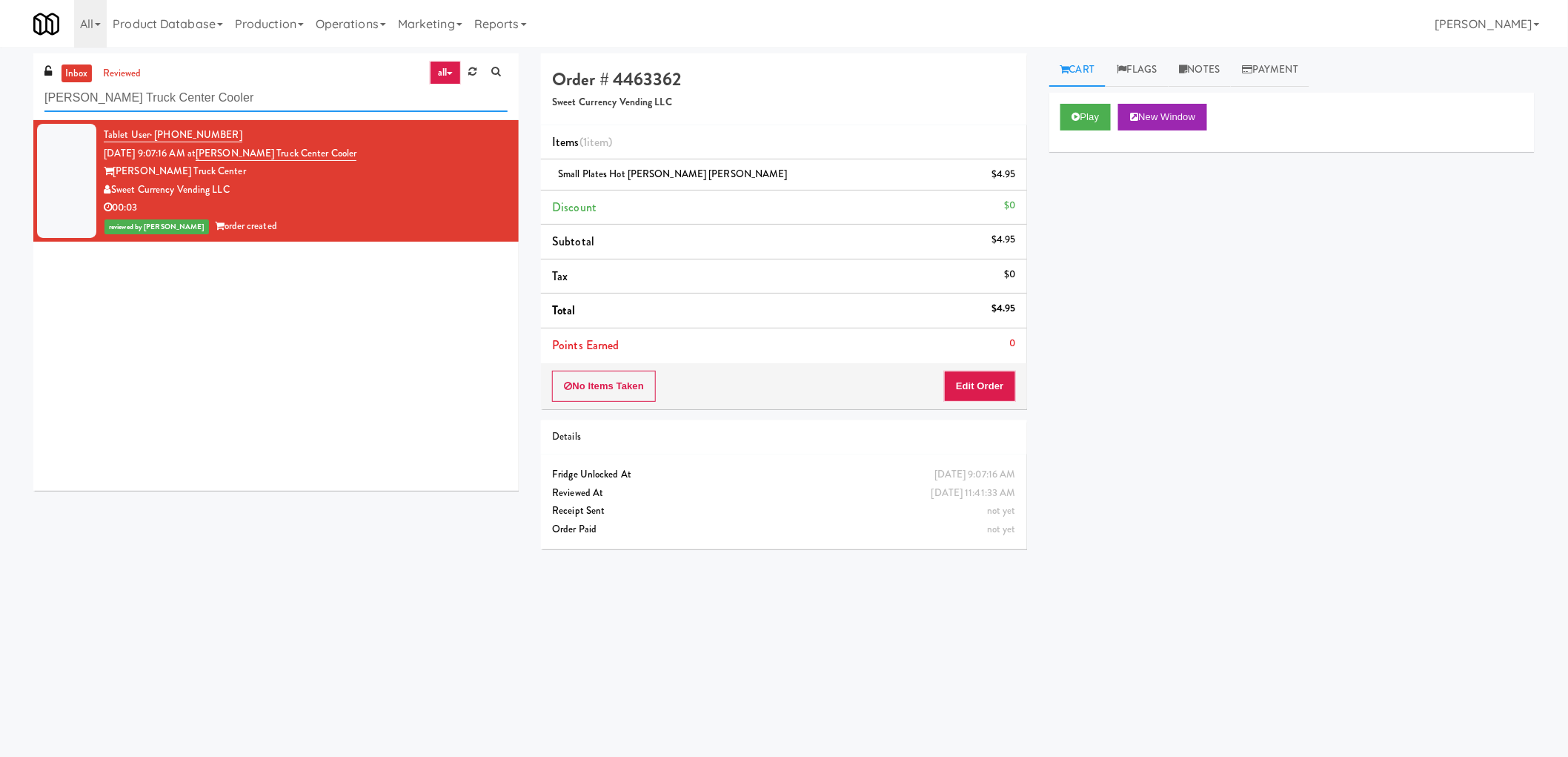
click at [146, 106] on input "Johnson's Truck Center Cooler" at bounding box center [276, 98] width 463 height 28
paste input "2775 - Cafeteria - Boston Scientific"
type input "2775 - Cafeteria - Boston Scientific"
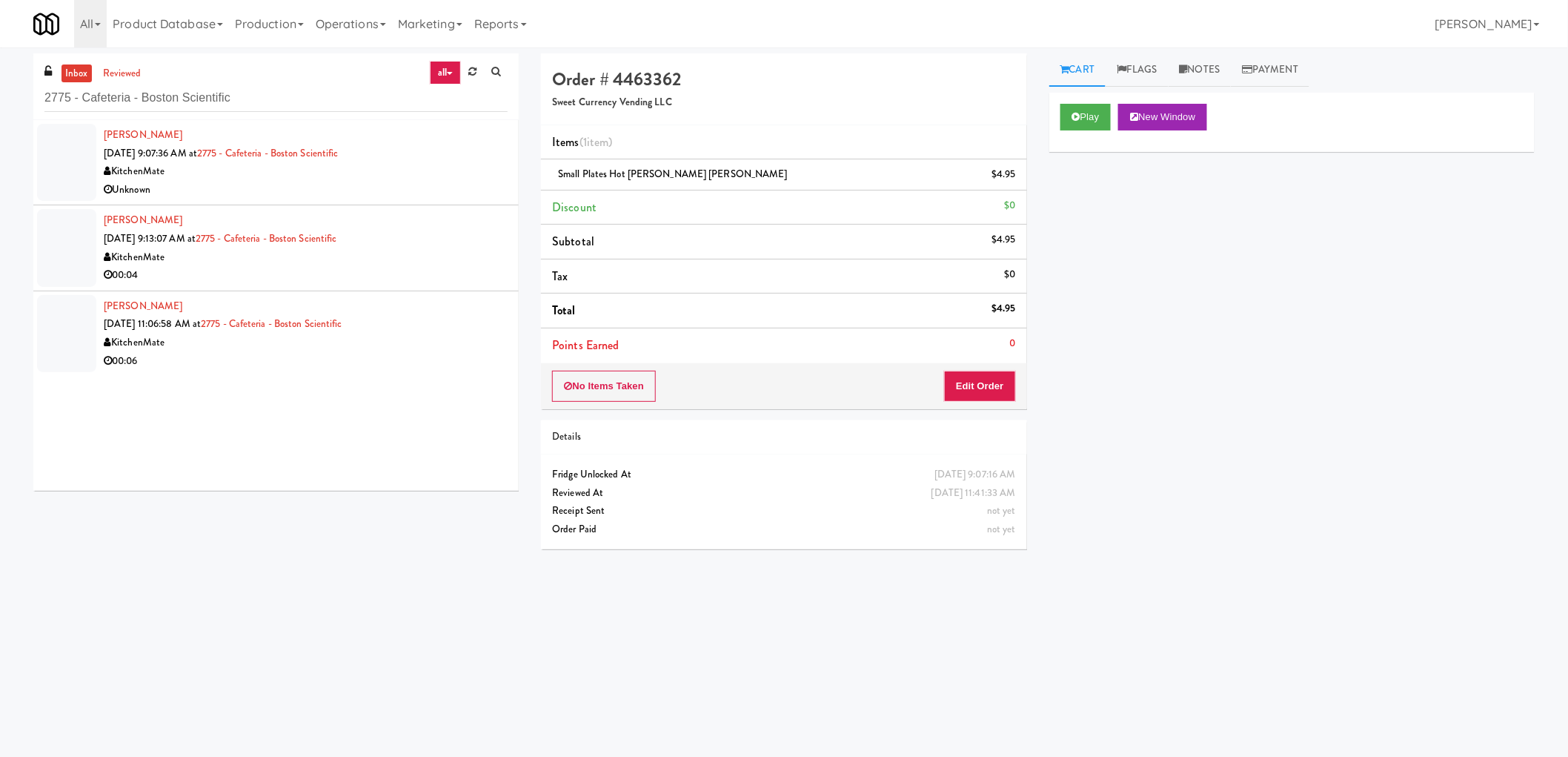
click at [353, 190] on div "Unknown" at bounding box center [305, 190] width 403 height 18
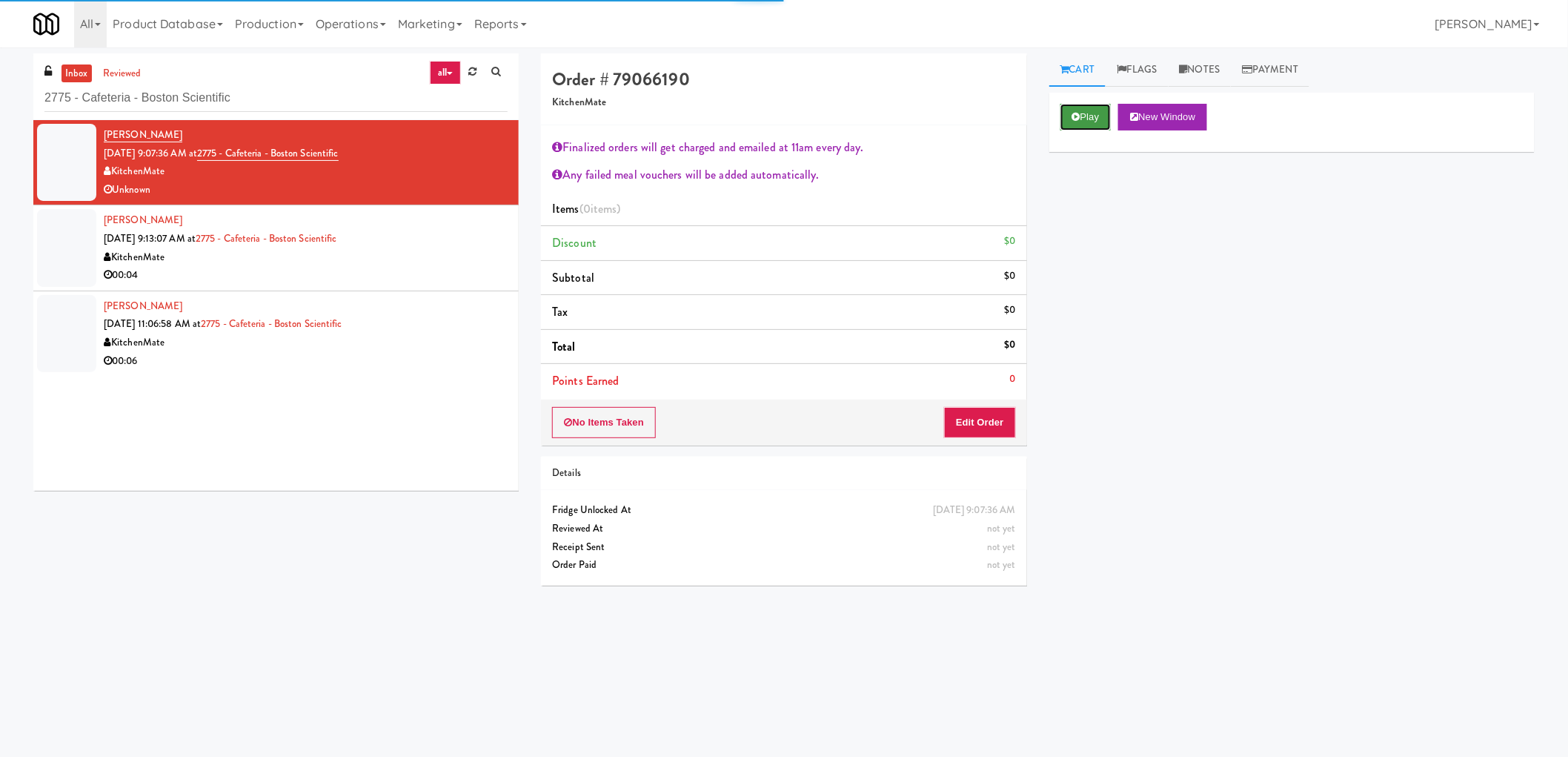
click at [1082, 119] on button "Play" at bounding box center [1085, 117] width 51 height 27
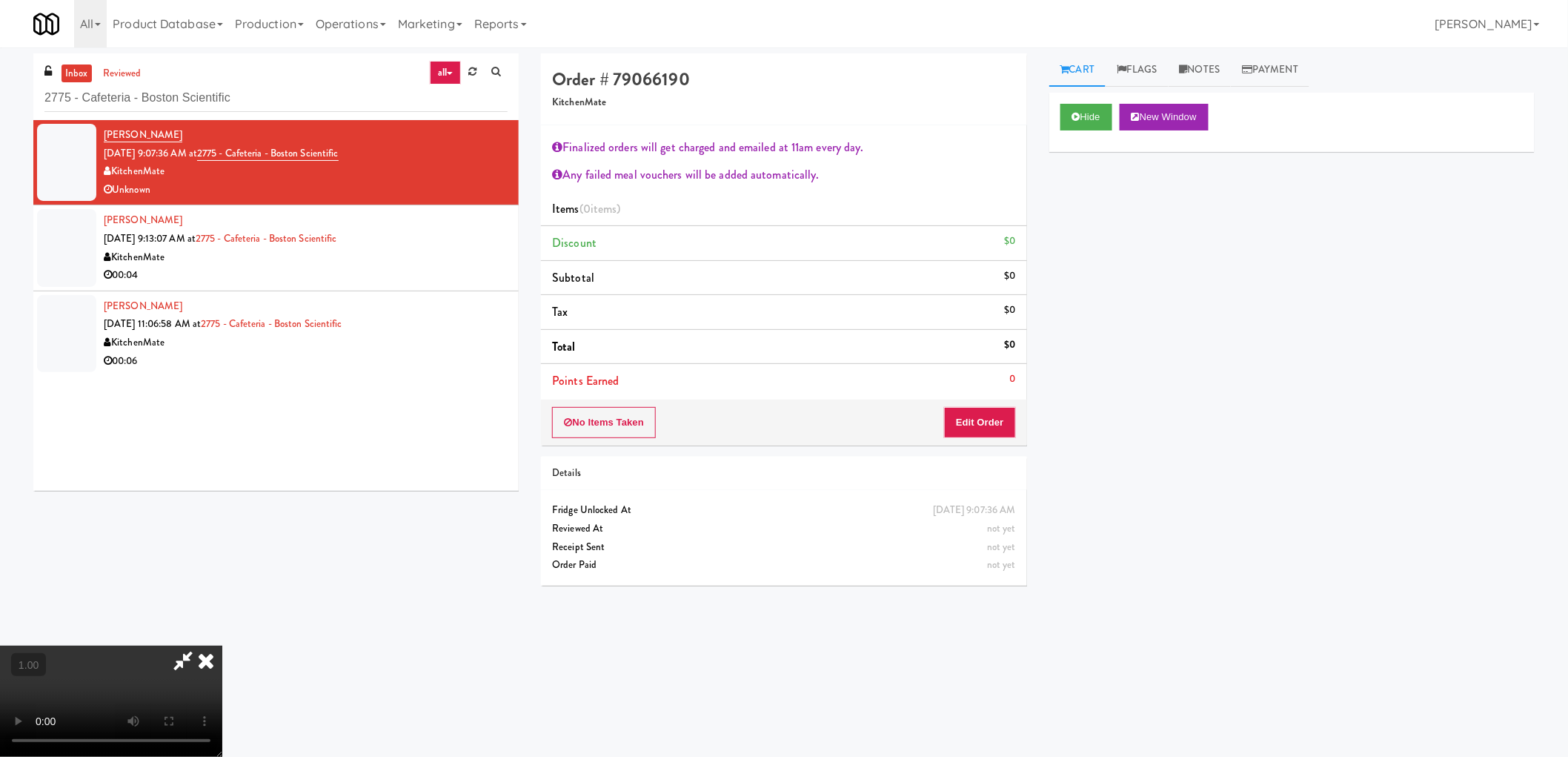
click at [223, 645] on video at bounding box center [111, 700] width 223 height 111
drag, startPoint x: 508, startPoint y: 399, endPoint x: 158, endPoint y: 888, distance: 601.3
click at [223, 645] on video at bounding box center [111, 700] width 223 height 111
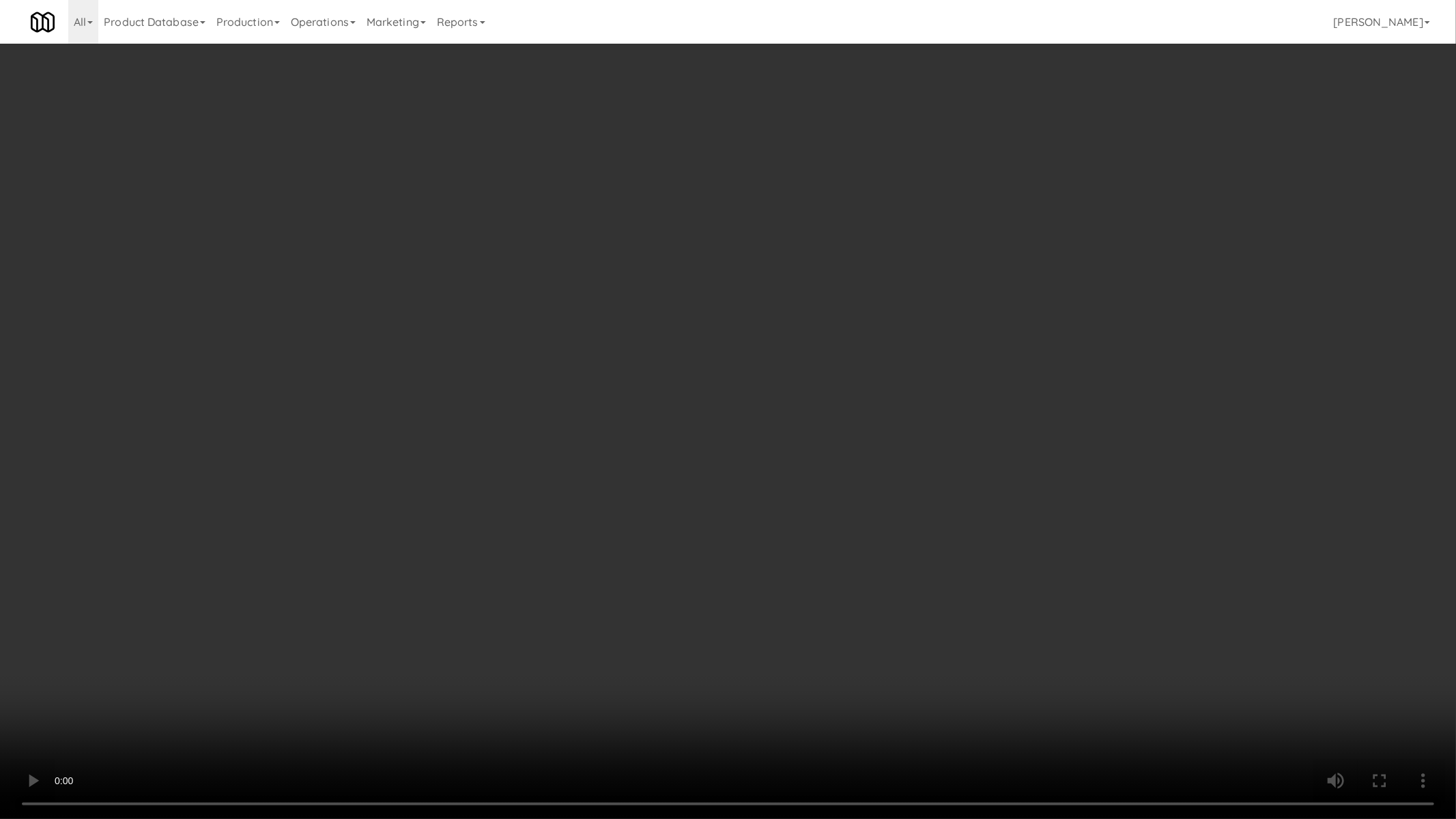
click at [684, 487] on video at bounding box center [728, 409] width 1456 height 819
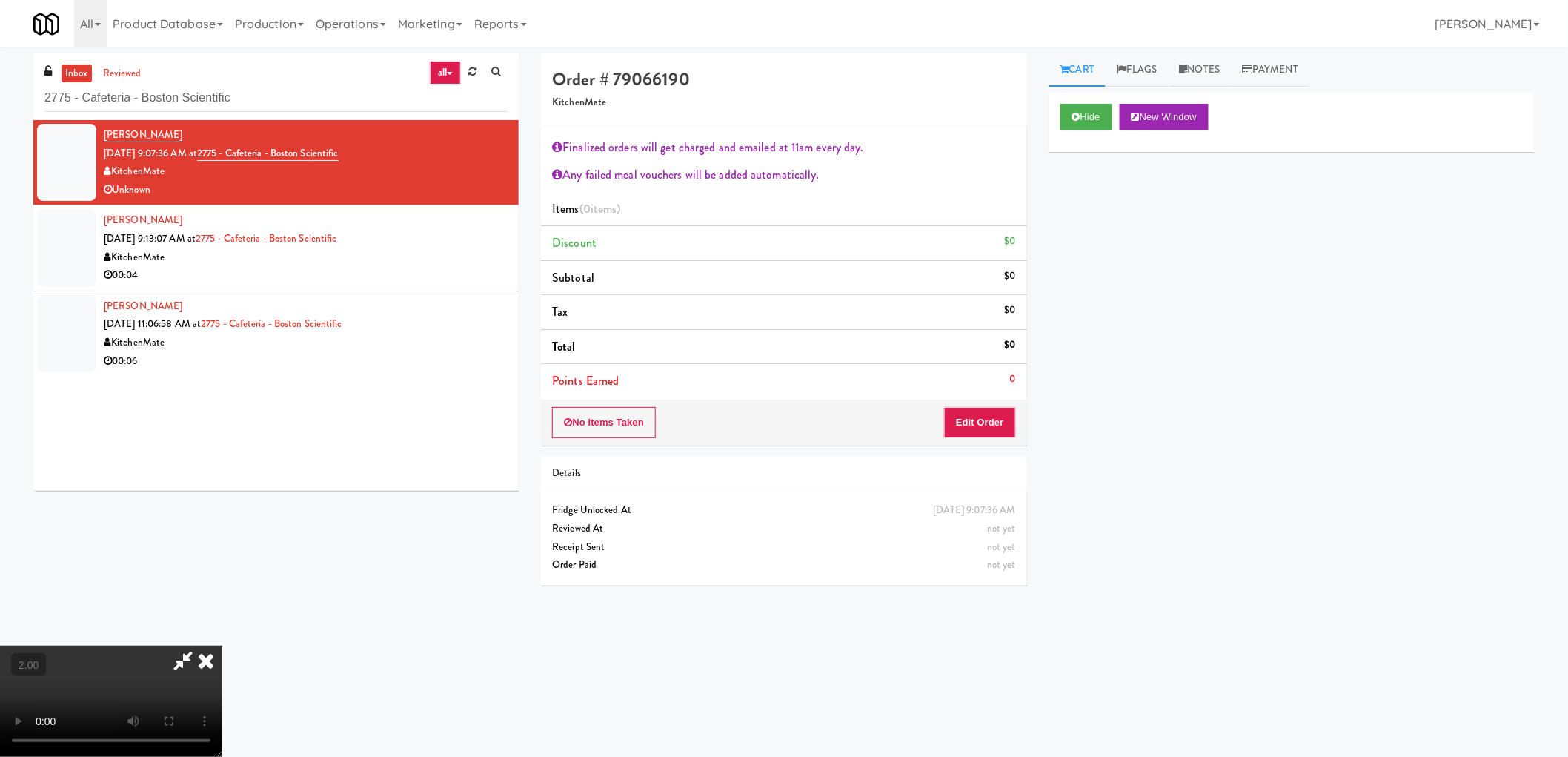
click at [223, 645] on icon at bounding box center [206, 660] width 33 height 30
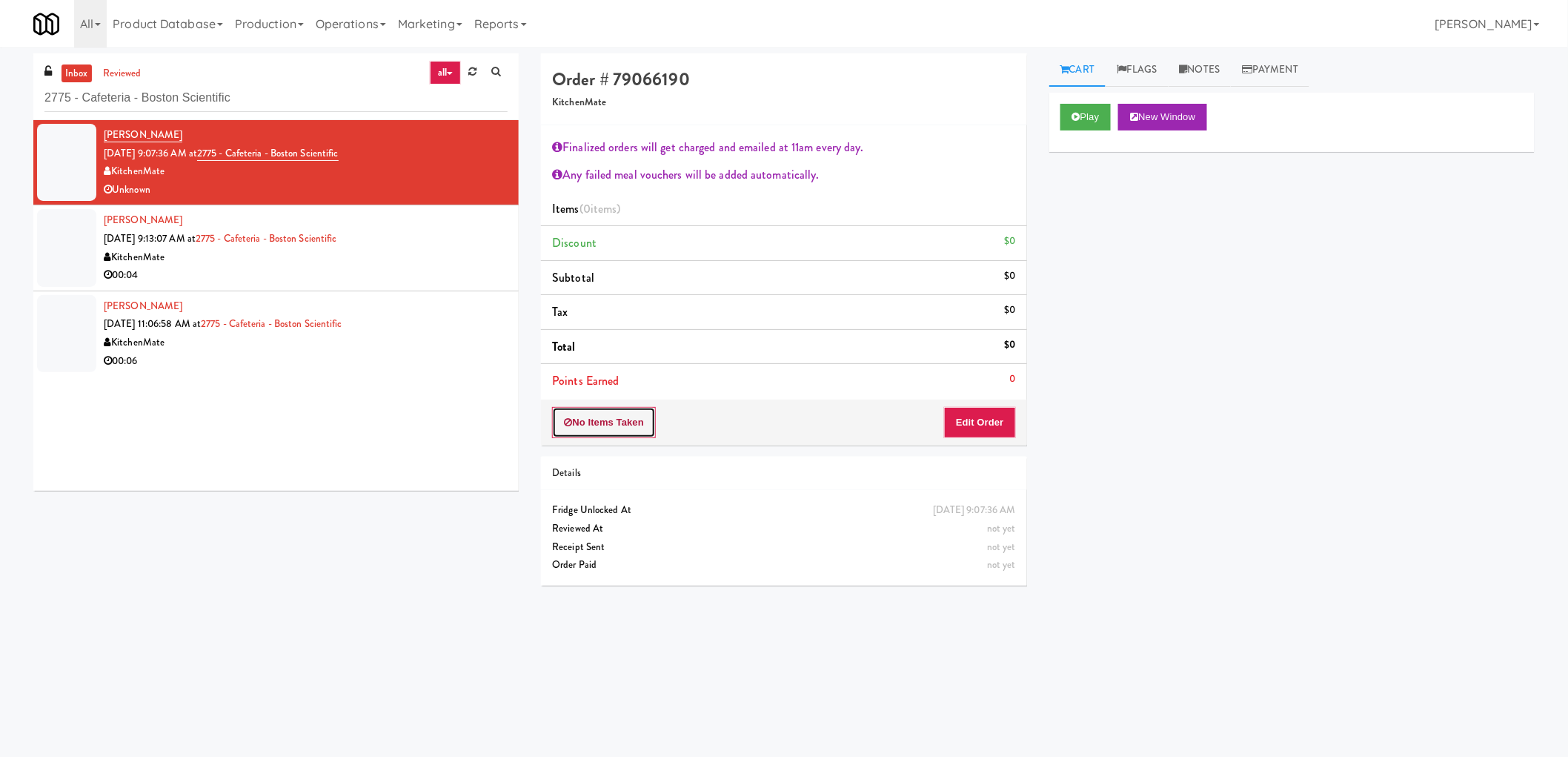
click at [614, 420] on button "No Items Taken" at bounding box center [604, 422] width 103 height 31
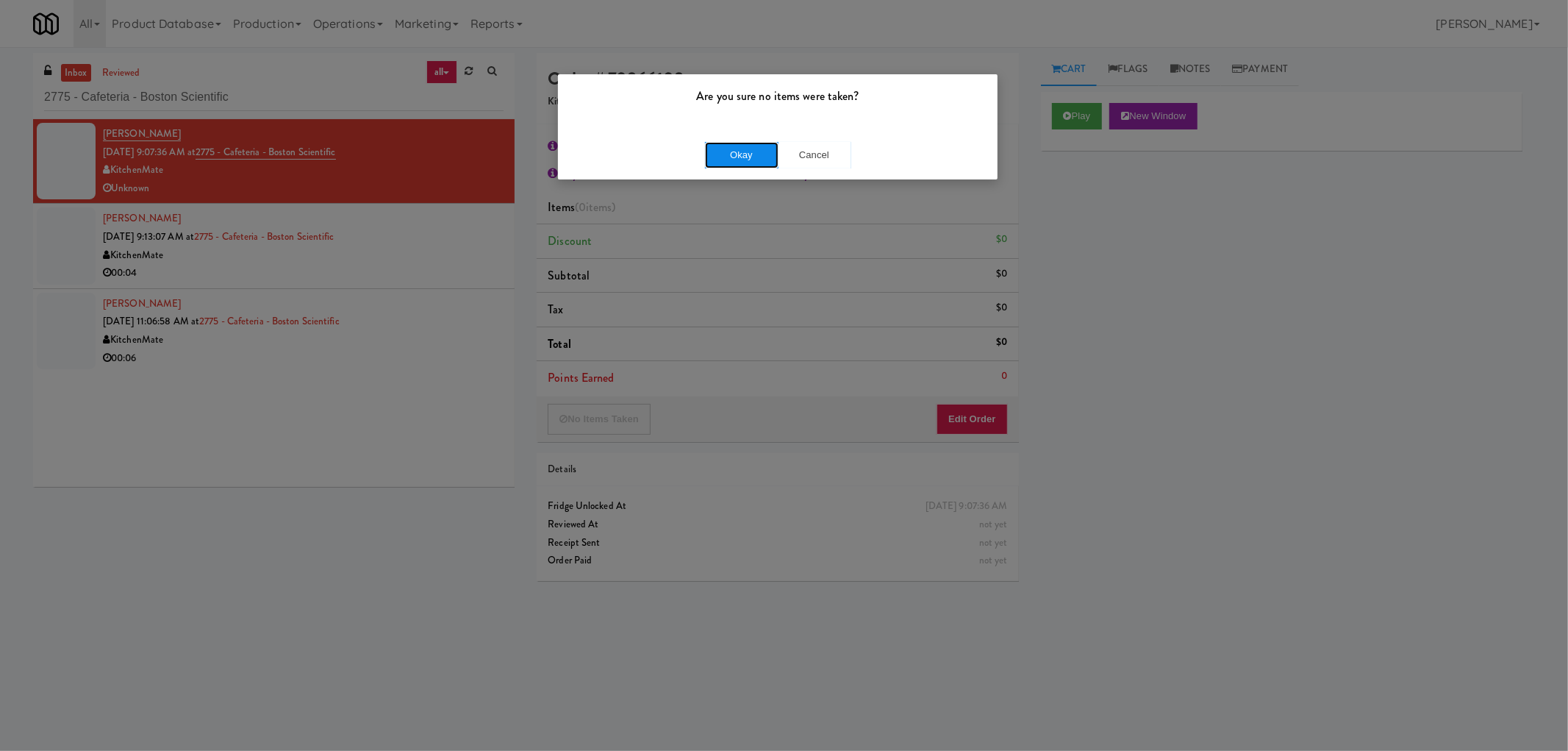
click at [754, 147] on button "Okay" at bounding box center [742, 155] width 74 height 26
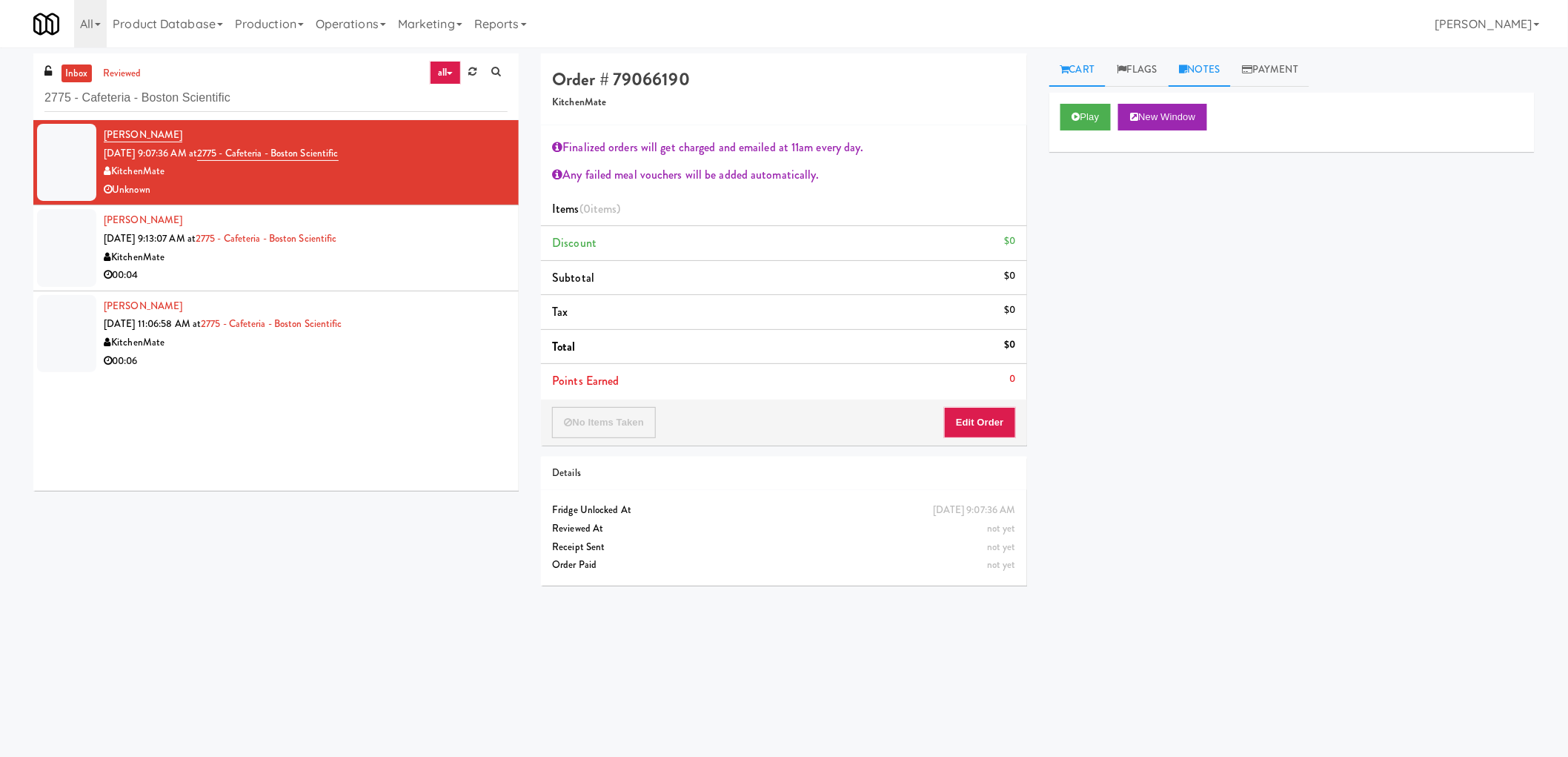
click at [1197, 68] on link "Notes" at bounding box center [1200, 70] width 63 height 33
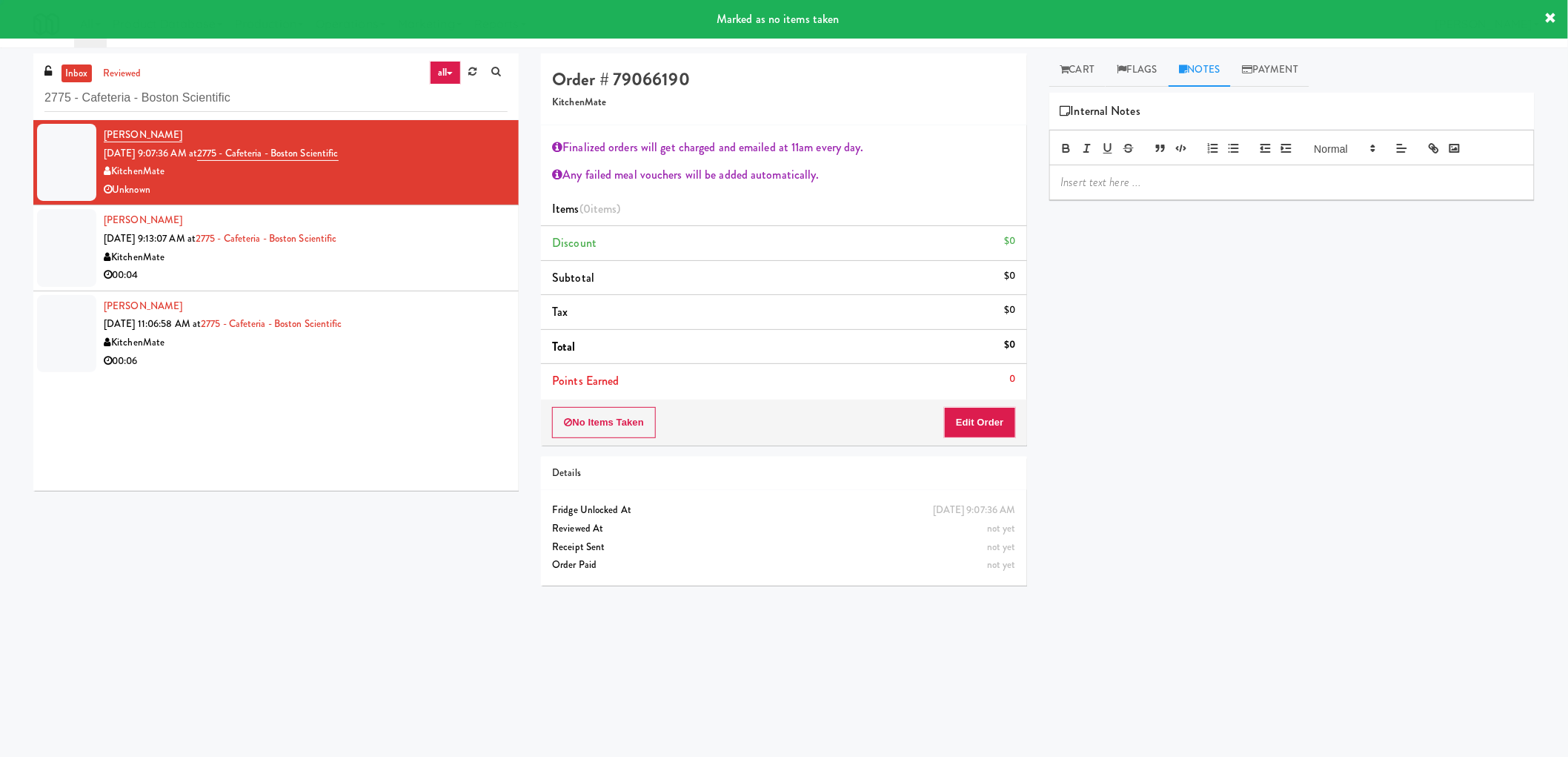
click at [1125, 191] on div at bounding box center [1292, 182] width 483 height 34
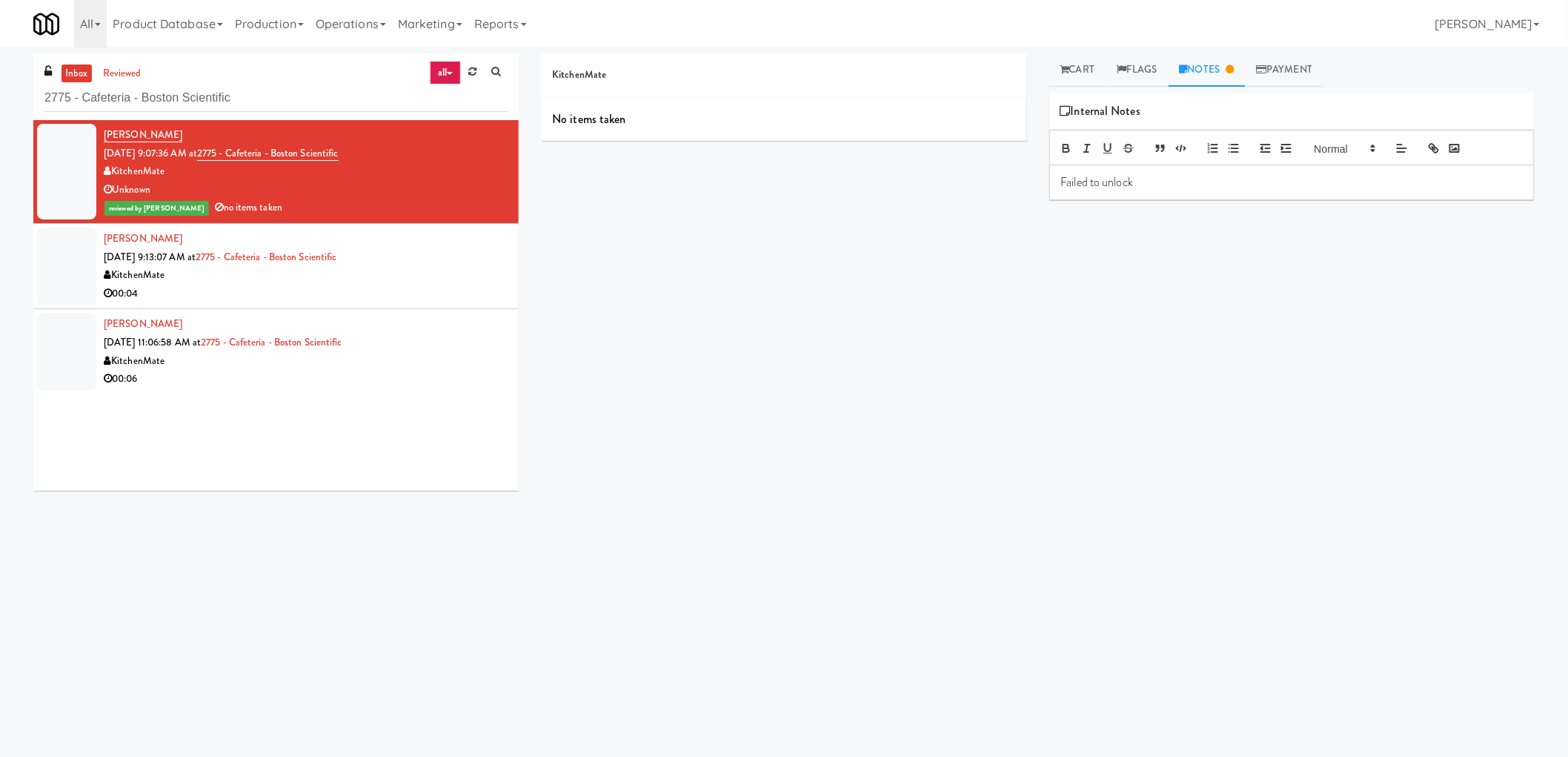
click at [1061, 185] on p "Failed to unlock" at bounding box center [1292, 183] width 462 height 17
click at [467, 277] on div "KitchenMate" at bounding box center [305, 275] width 403 height 18
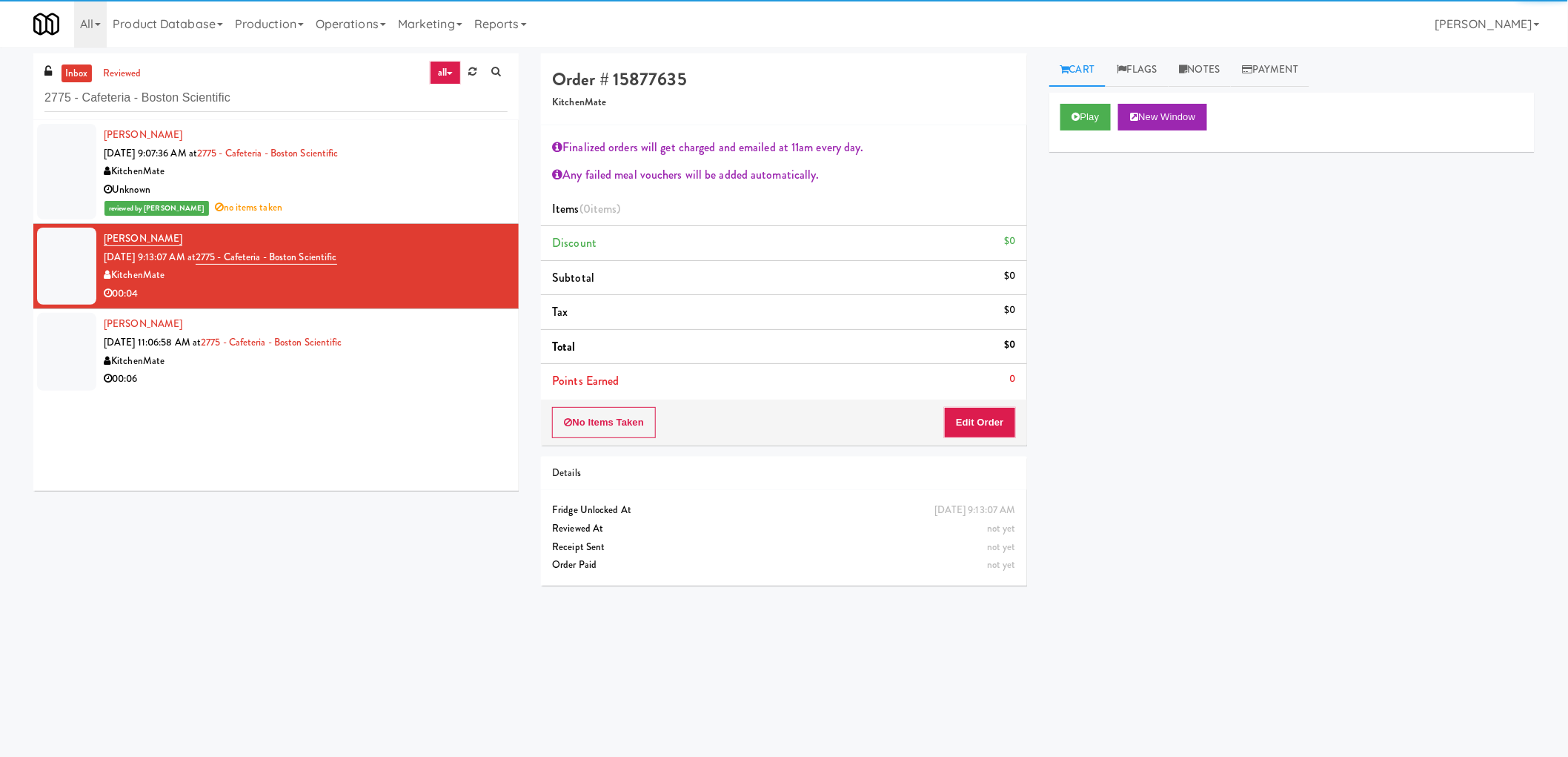
click at [366, 208] on div "reviewed by Mariel T no items taken" at bounding box center [305, 208] width 403 height 18
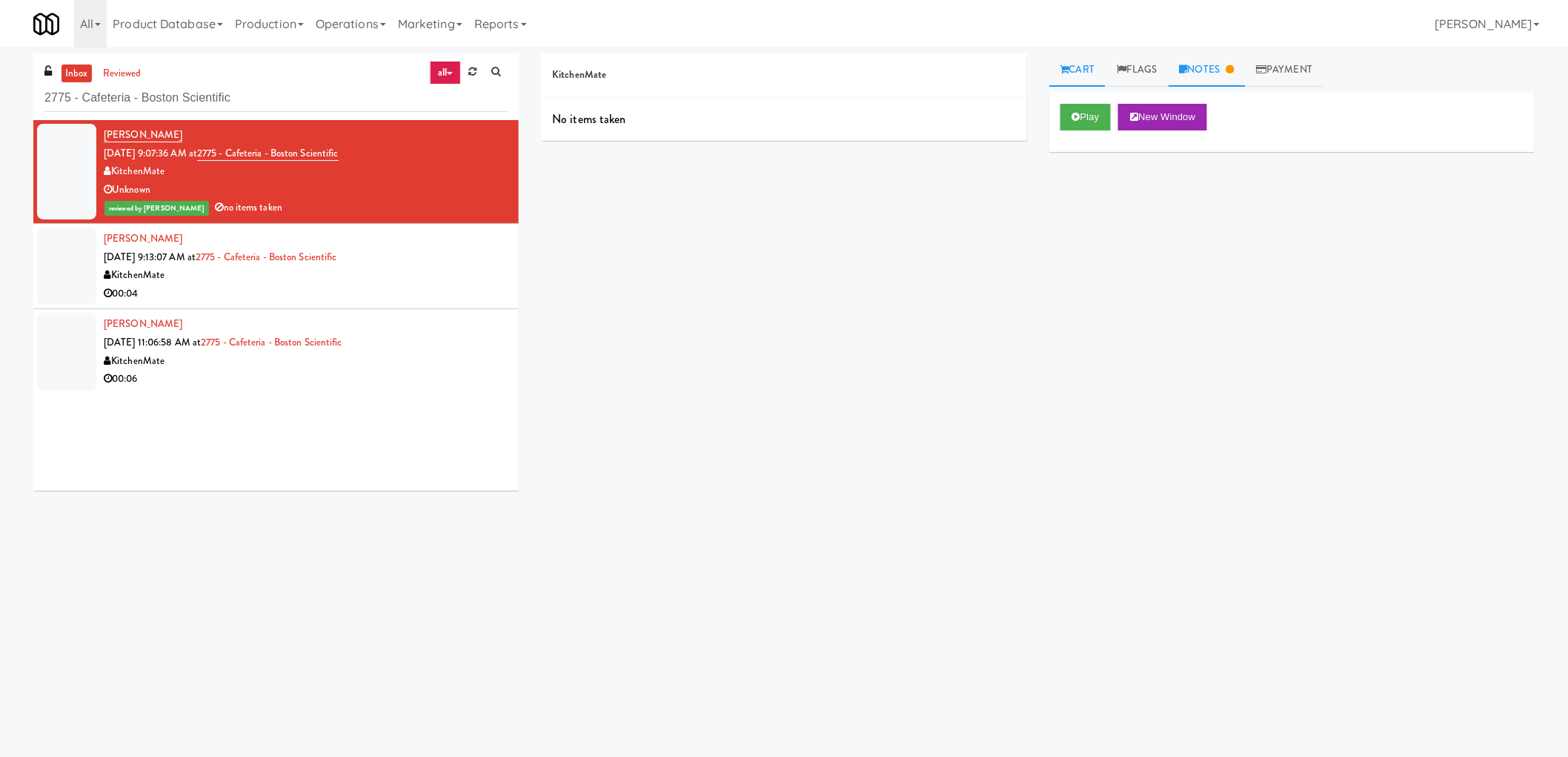
click at [1210, 68] on link "Notes" at bounding box center [1207, 70] width 77 height 33
click at [433, 284] on div "00:04" at bounding box center [305, 293] width 403 height 18
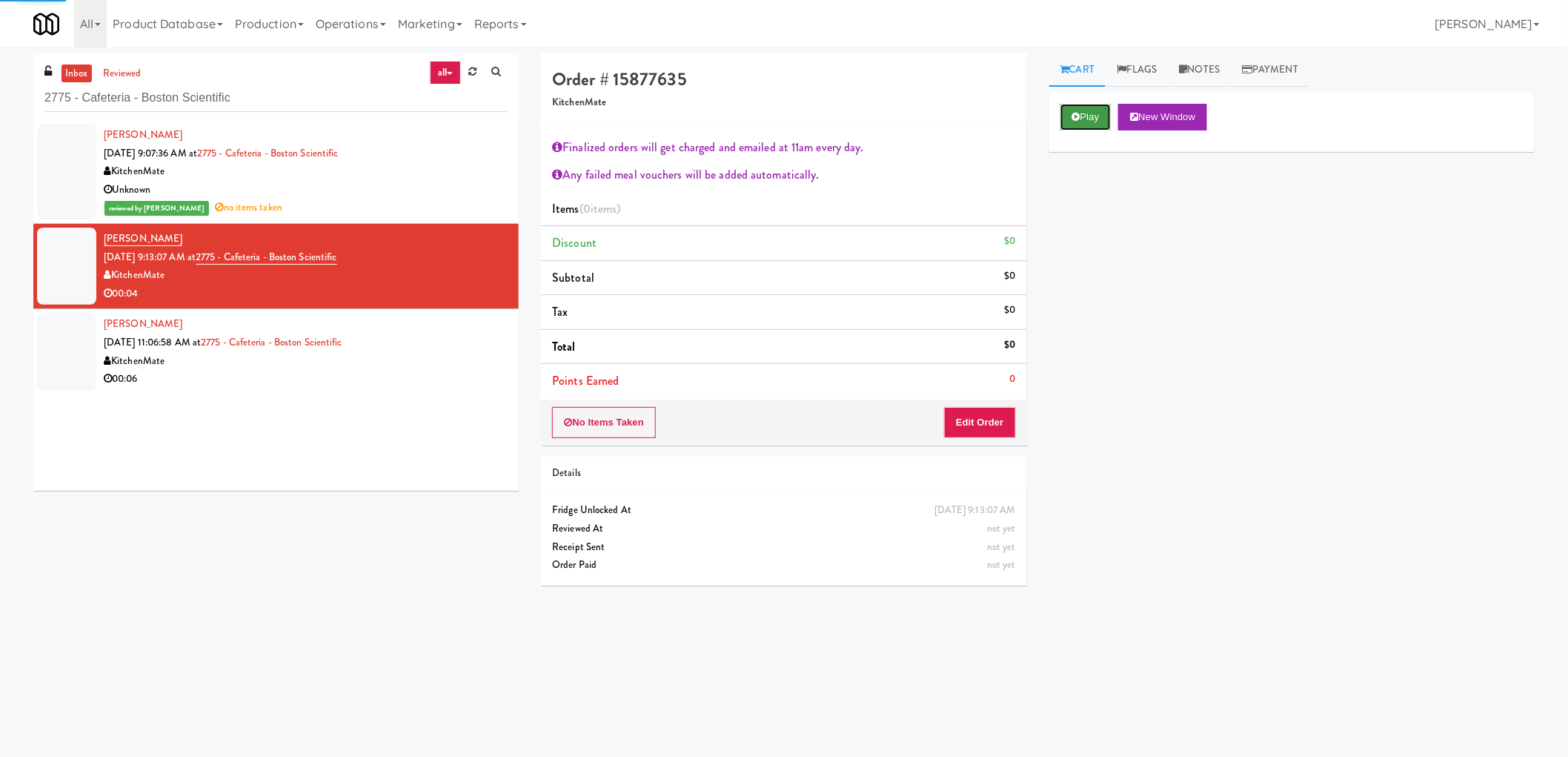
click at [1098, 116] on button "Play" at bounding box center [1085, 117] width 51 height 27
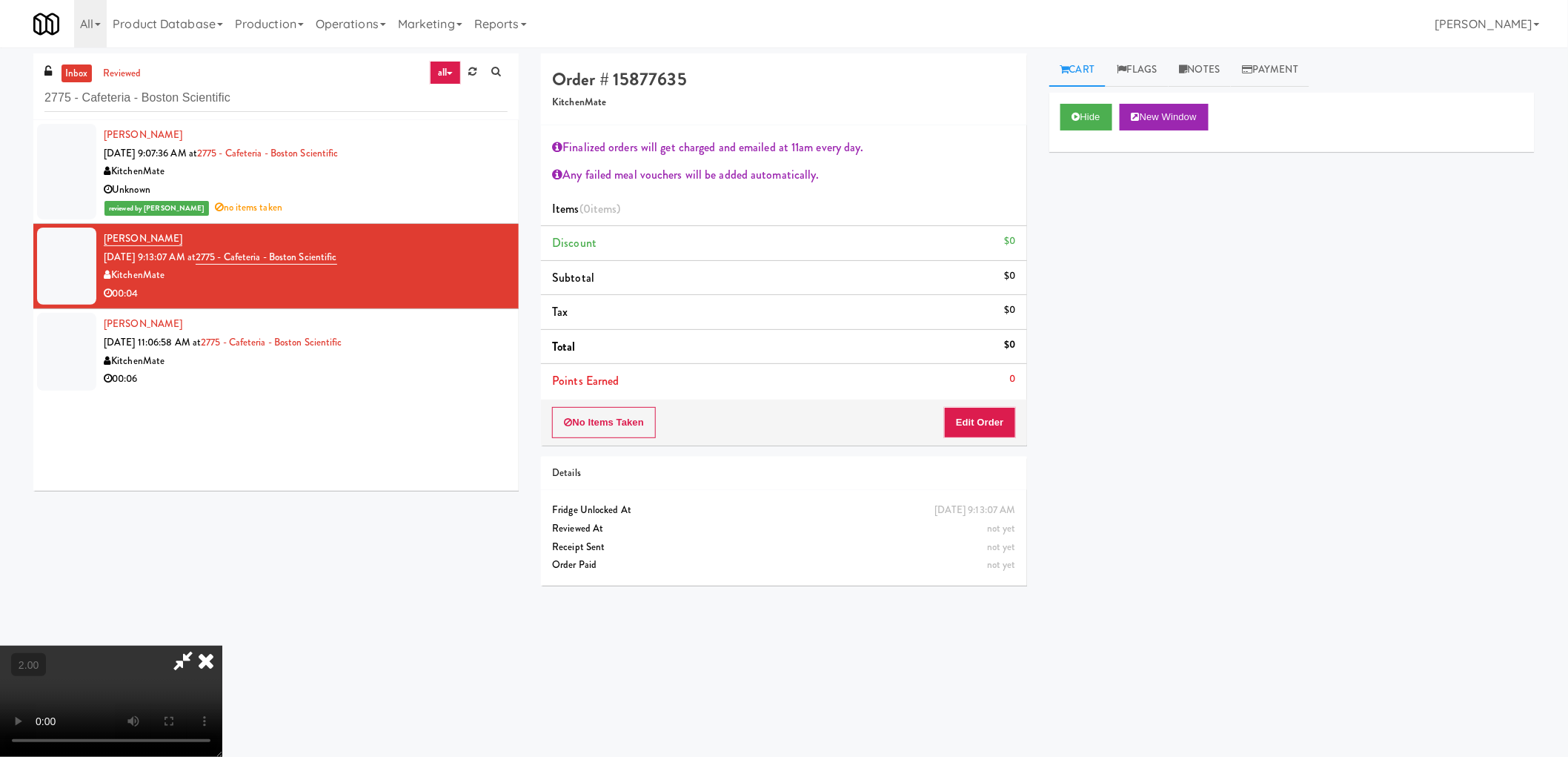
click at [223, 645] on video at bounding box center [111, 700] width 223 height 111
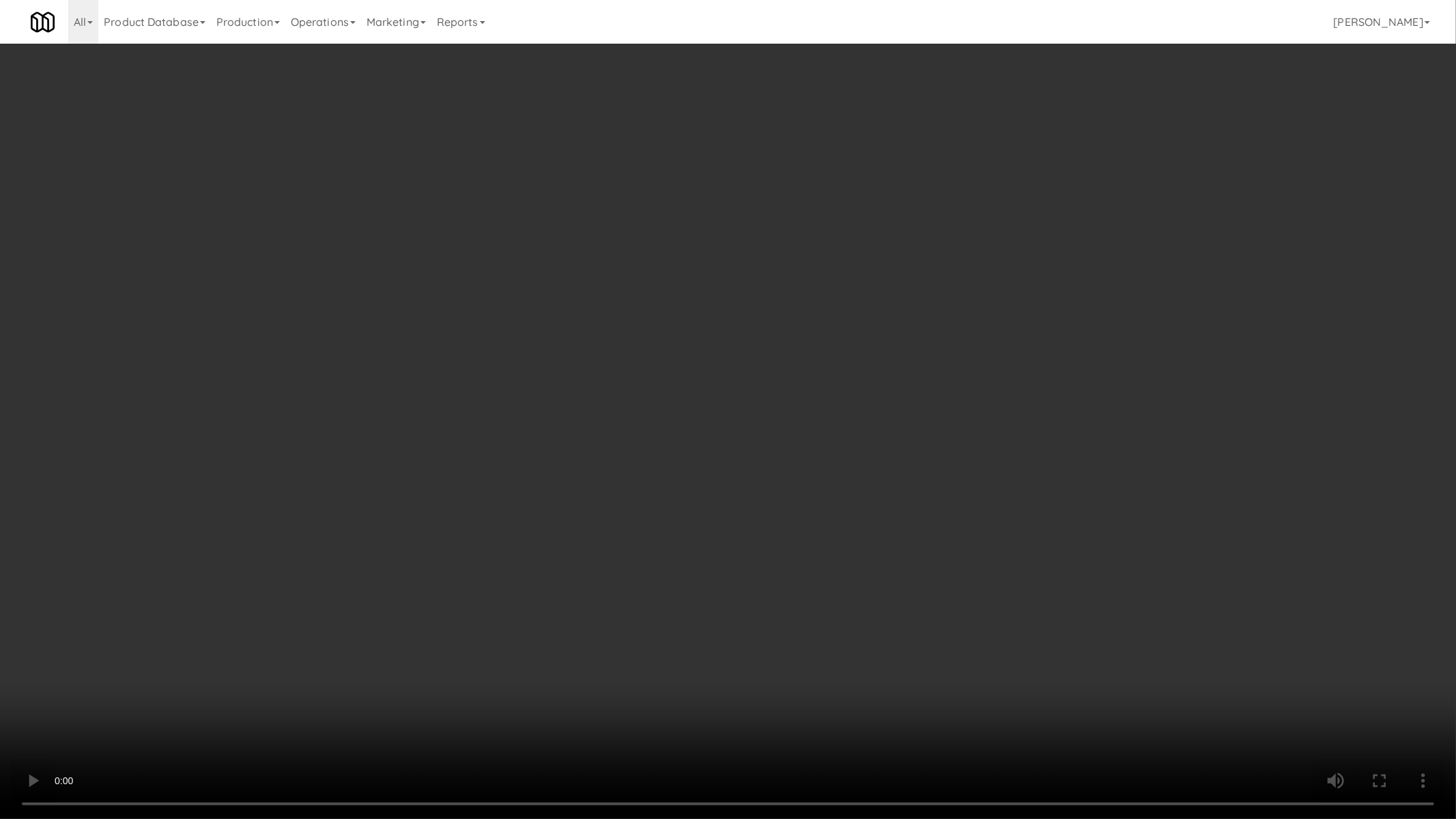
click at [654, 474] on video at bounding box center [728, 409] width 1456 height 819
click at [661, 476] on video at bounding box center [728, 409] width 1456 height 819
click at [663, 476] on video at bounding box center [728, 409] width 1456 height 819
click at [663, 478] on video at bounding box center [728, 409] width 1456 height 819
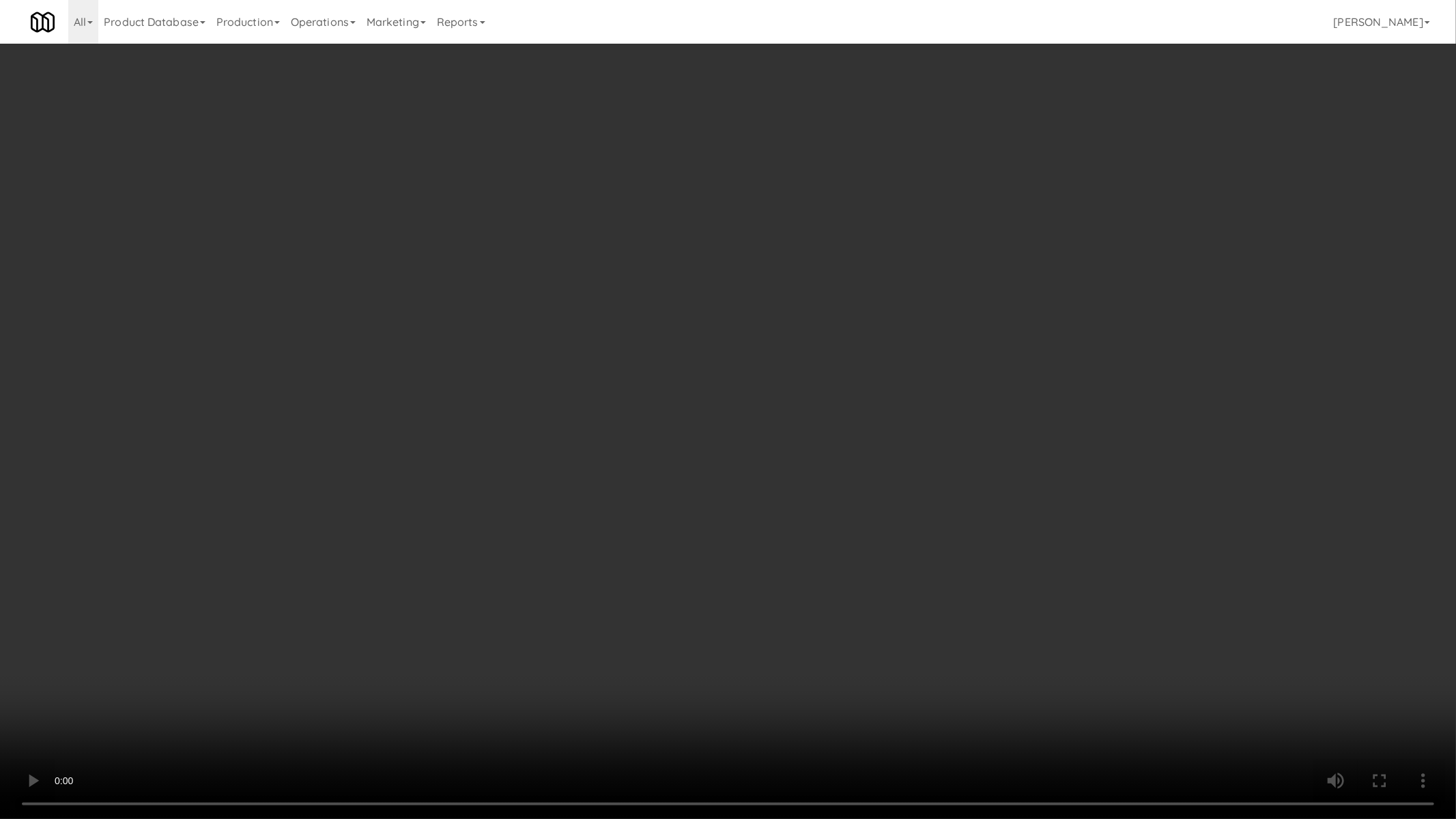
click at [663, 478] on video at bounding box center [728, 409] width 1456 height 819
click at [663, 479] on video at bounding box center [728, 409] width 1456 height 819
click at [681, 491] on video at bounding box center [728, 409] width 1456 height 819
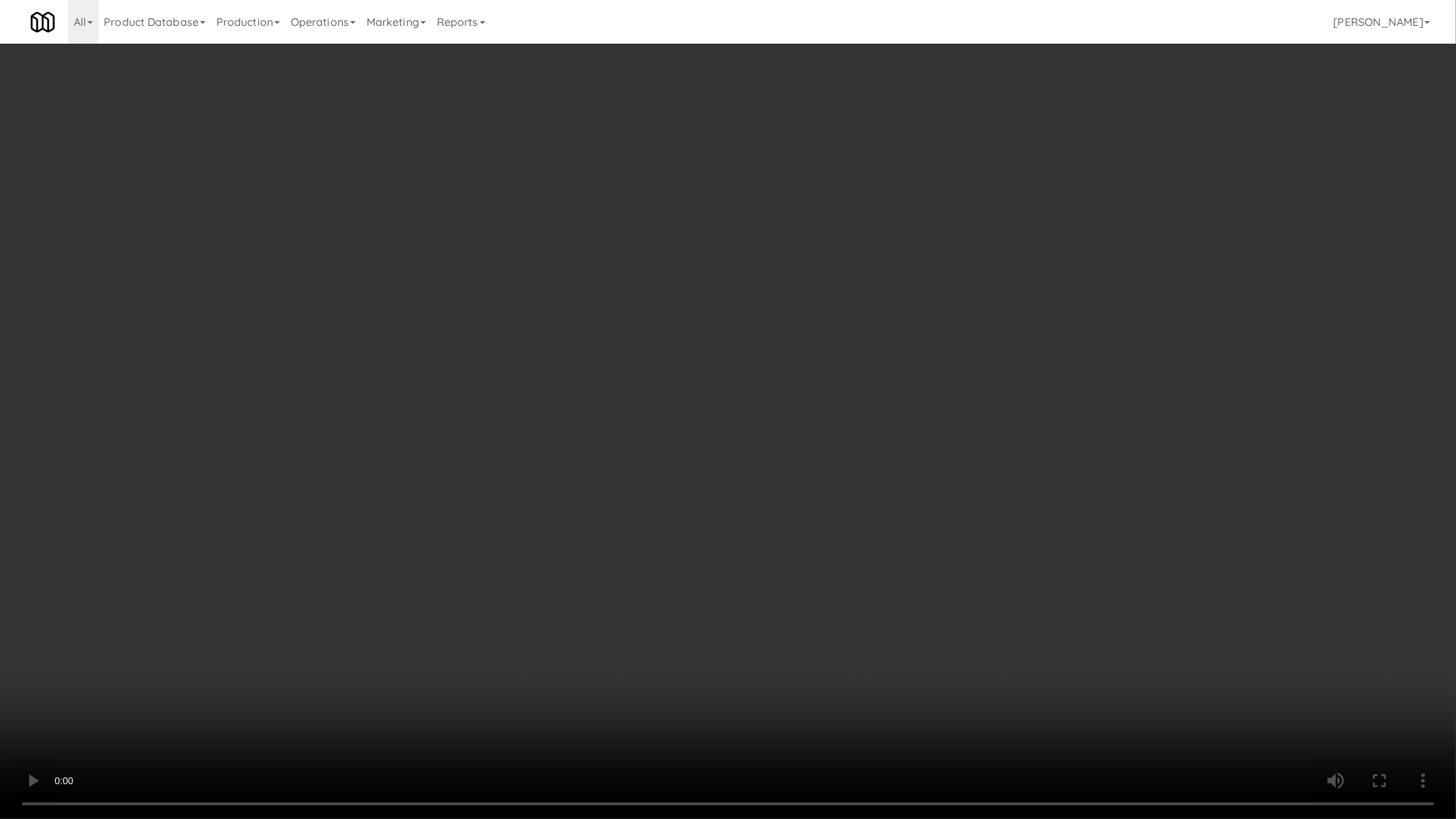
click at [692, 507] on video at bounding box center [728, 409] width 1456 height 819
click at [692, 507] on video at bounding box center [728, 409] width 1456 height 819
click at [766, 481] on video at bounding box center [728, 409] width 1456 height 819
click at [763, 482] on video at bounding box center [728, 409] width 1456 height 819
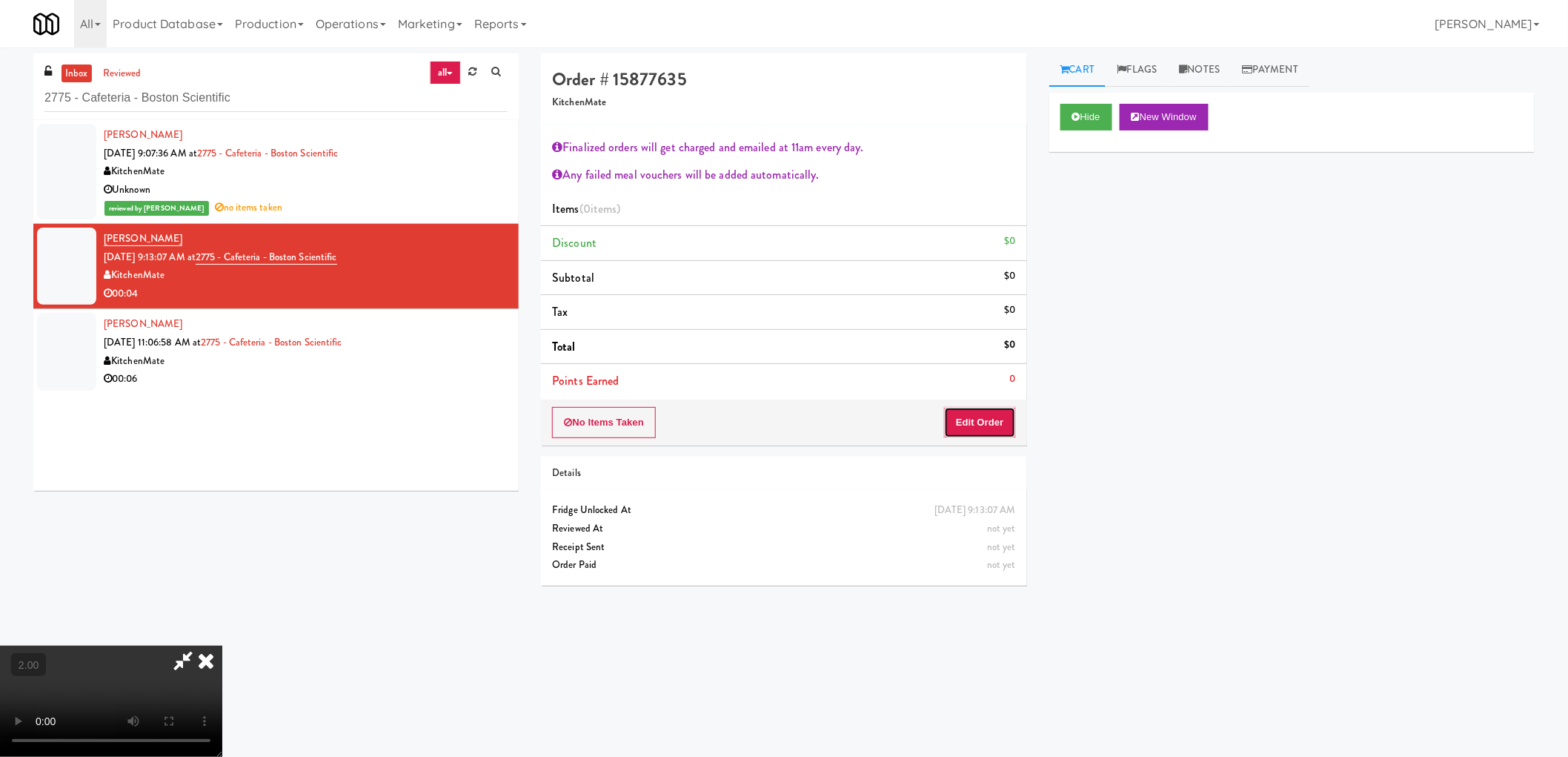
click at [950, 417] on button "Edit Order" at bounding box center [980, 422] width 72 height 31
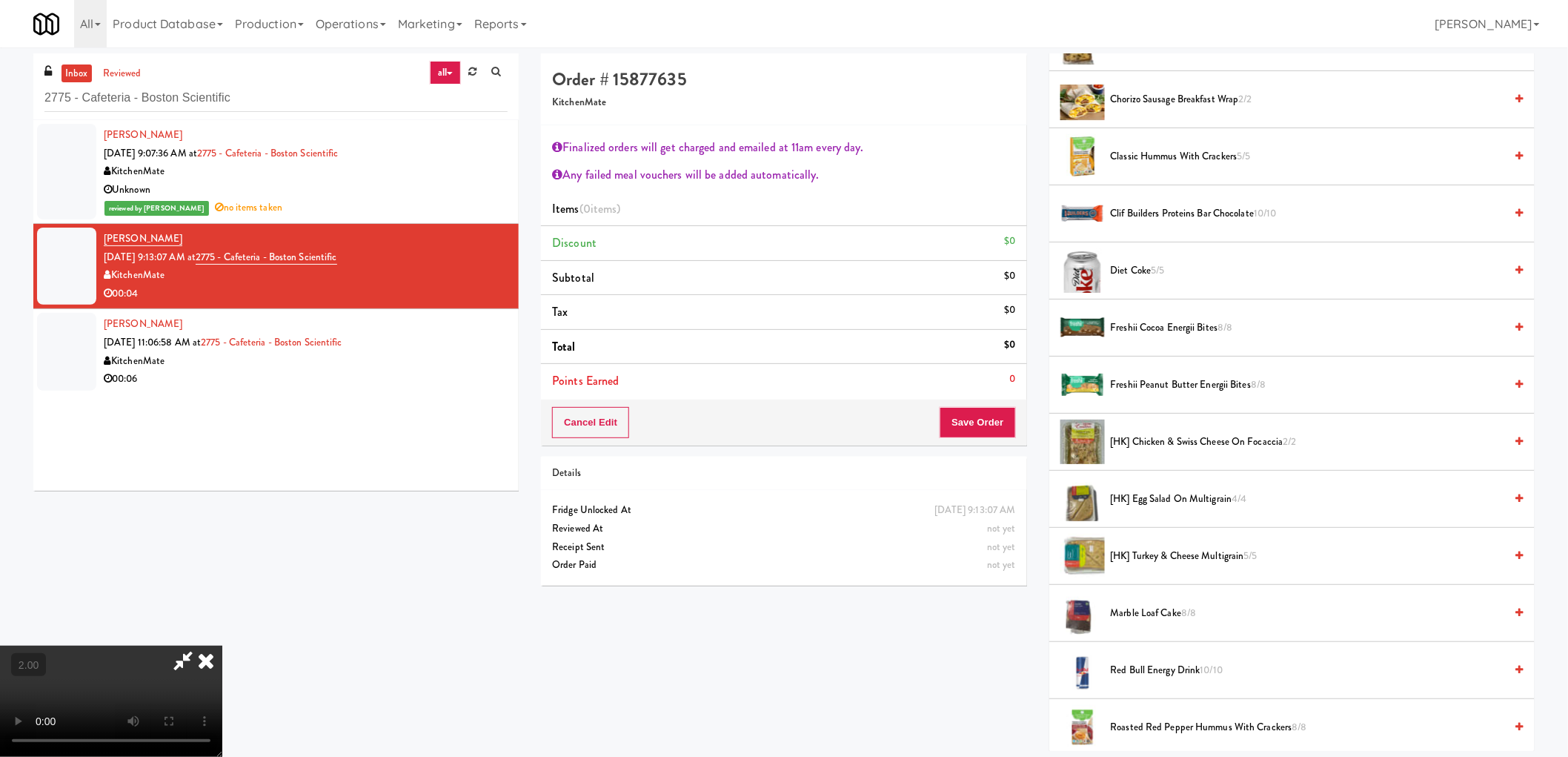
scroll to position [576, 0]
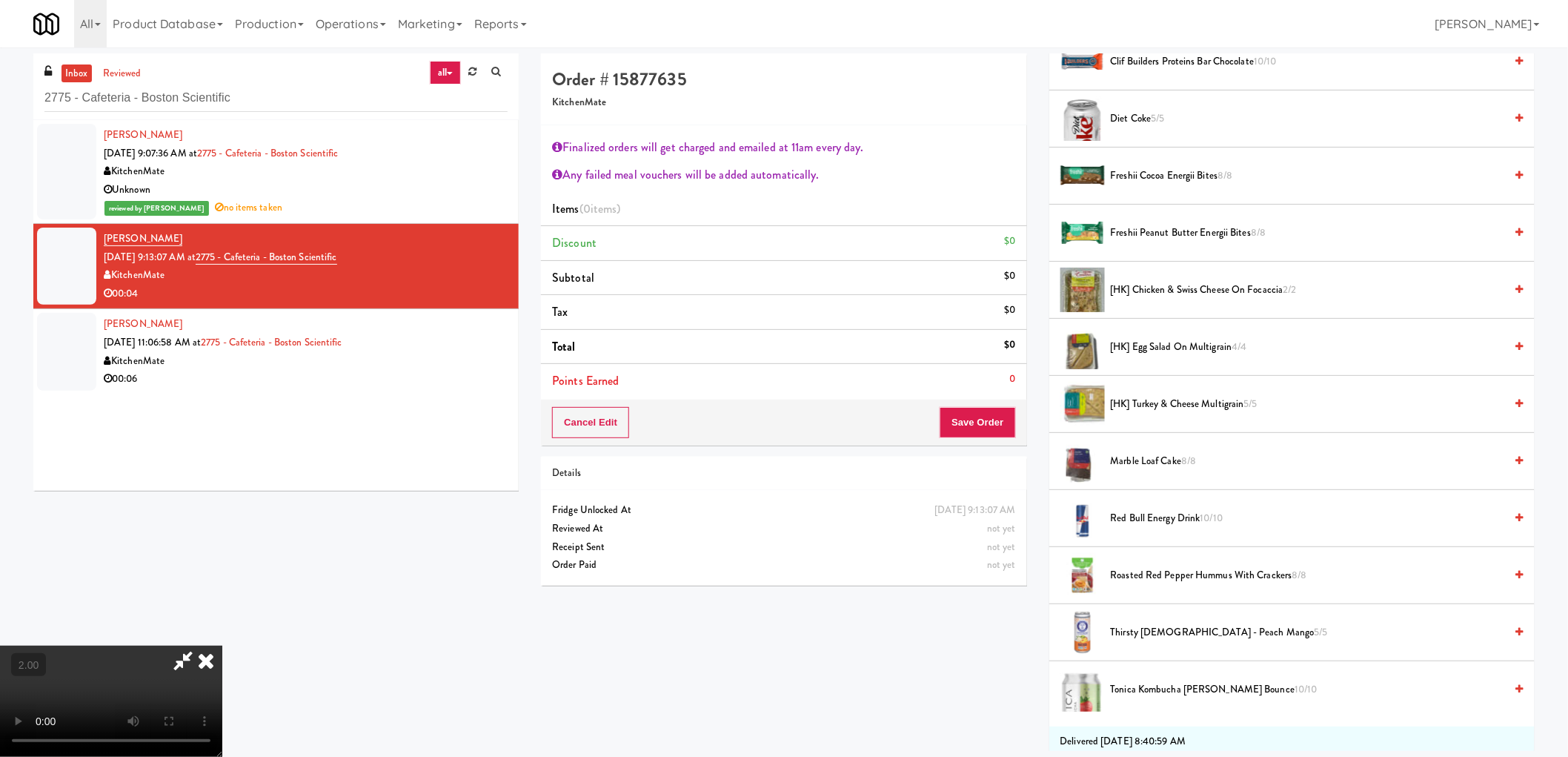
click at [1164, 358] on li "[HK] Egg Salad on Multigrain 4/4" at bounding box center [1292, 347] width 485 height 57
click at [1165, 351] on span "[HK] Egg Salad on Multigrain 4/4" at bounding box center [1308, 347] width 394 height 18
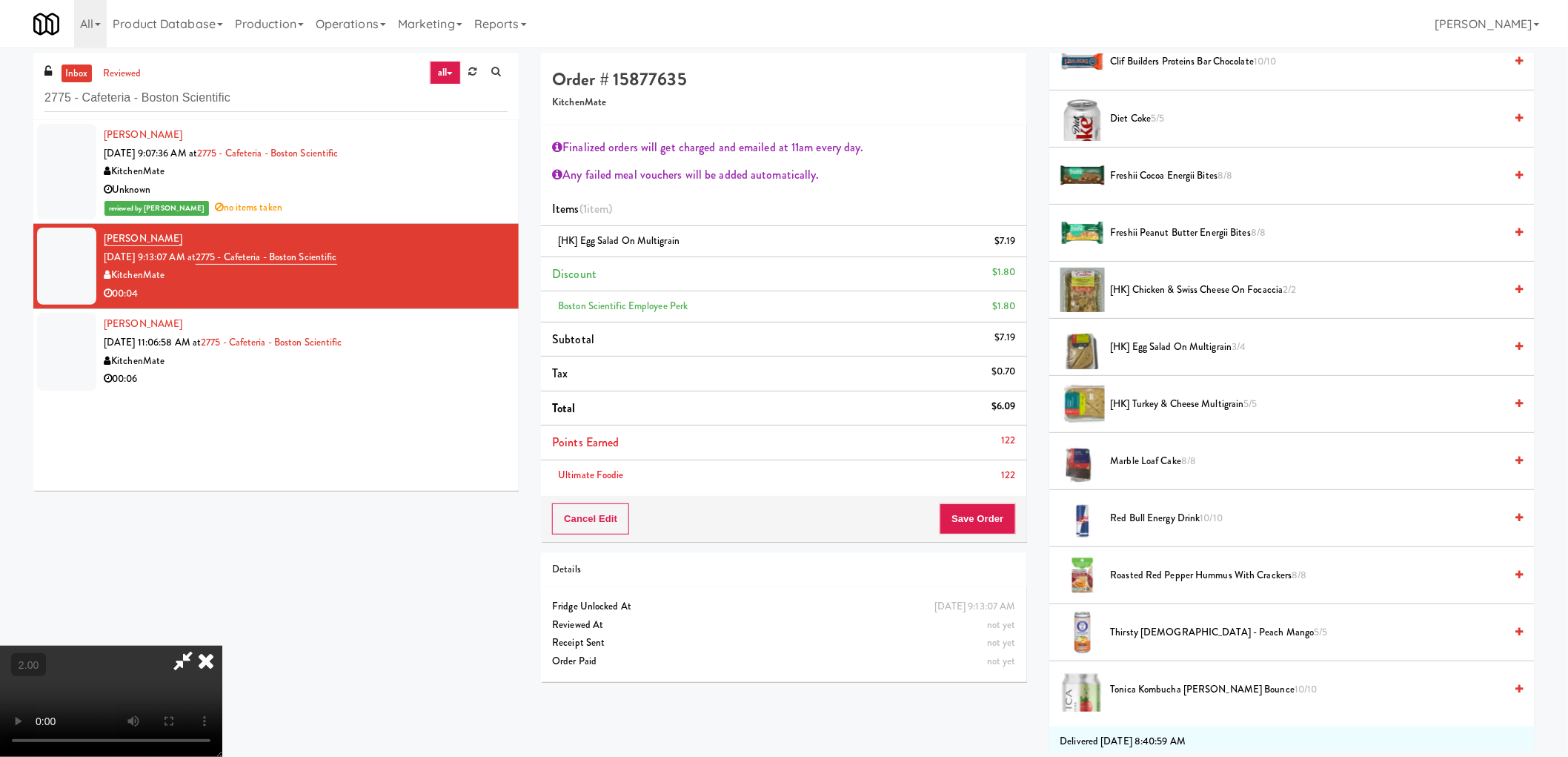
click at [964, 539] on div "Cancel Edit Save Order" at bounding box center [784, 519] width 485 height 46
click at [976, 524] on button "Save Order" at bounding box center [977, 519] width 76 height 31
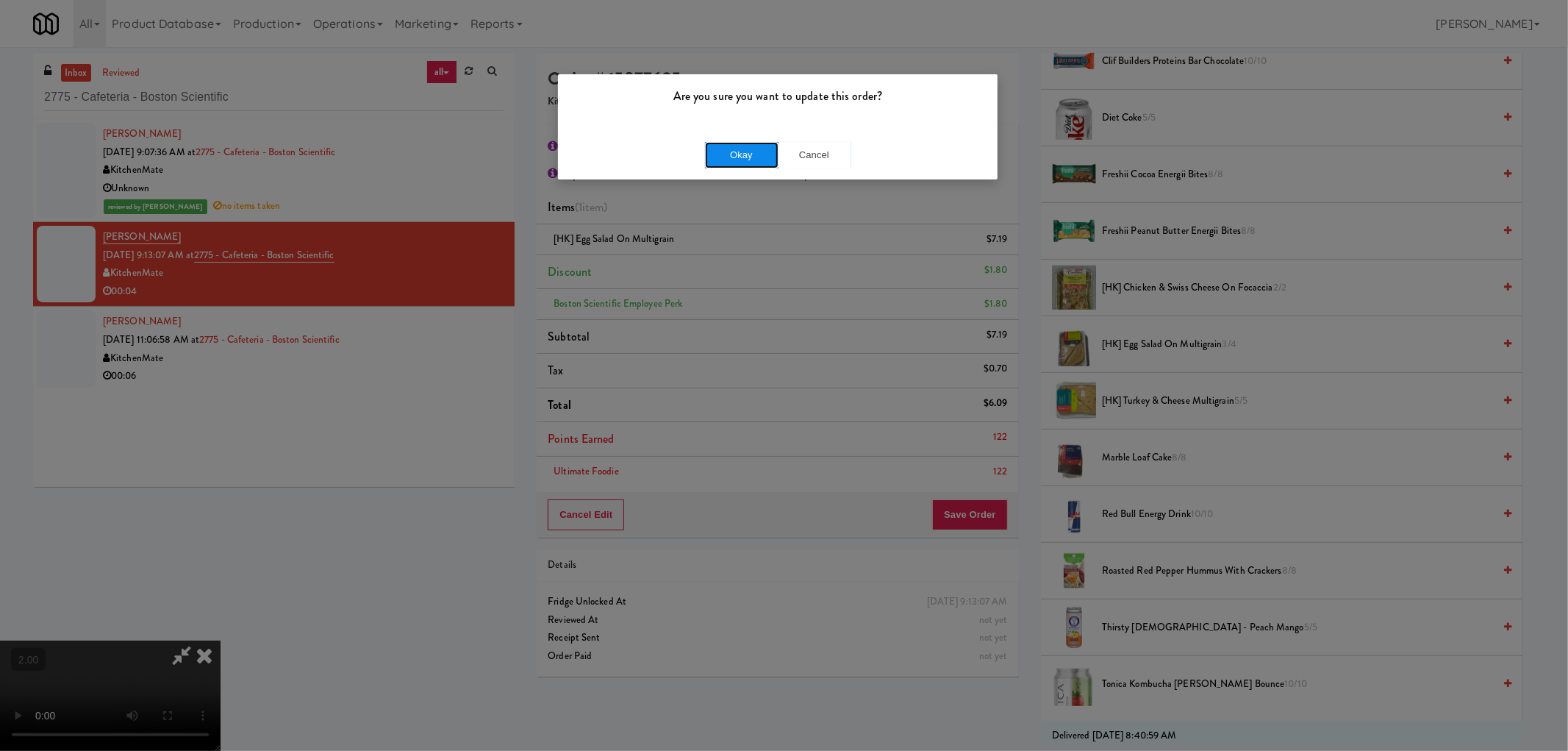
click at [728, 145] on button "Okay" at bounding box center [742, 155] width 74 height 26
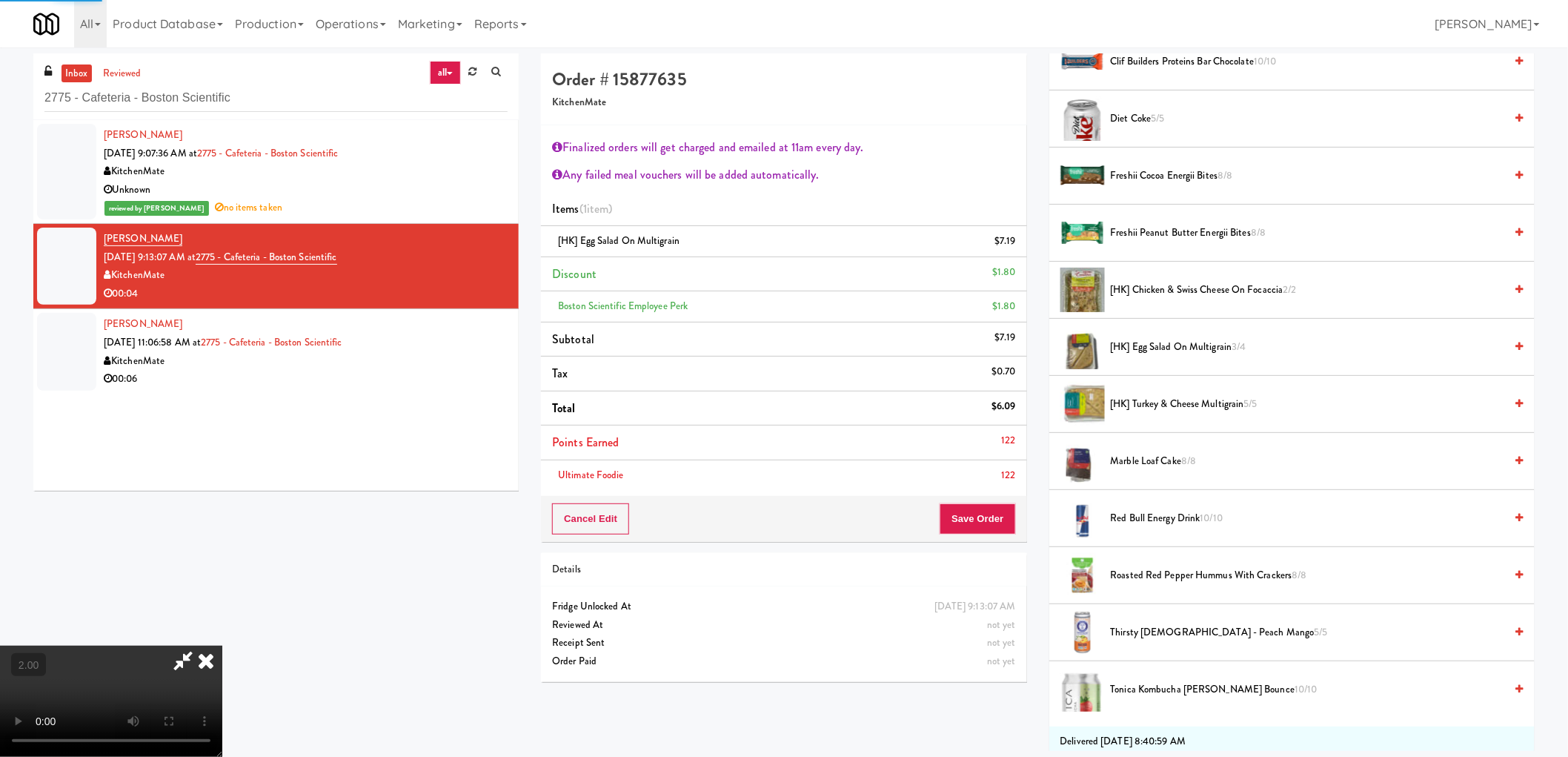
scroll to position [0, 0]
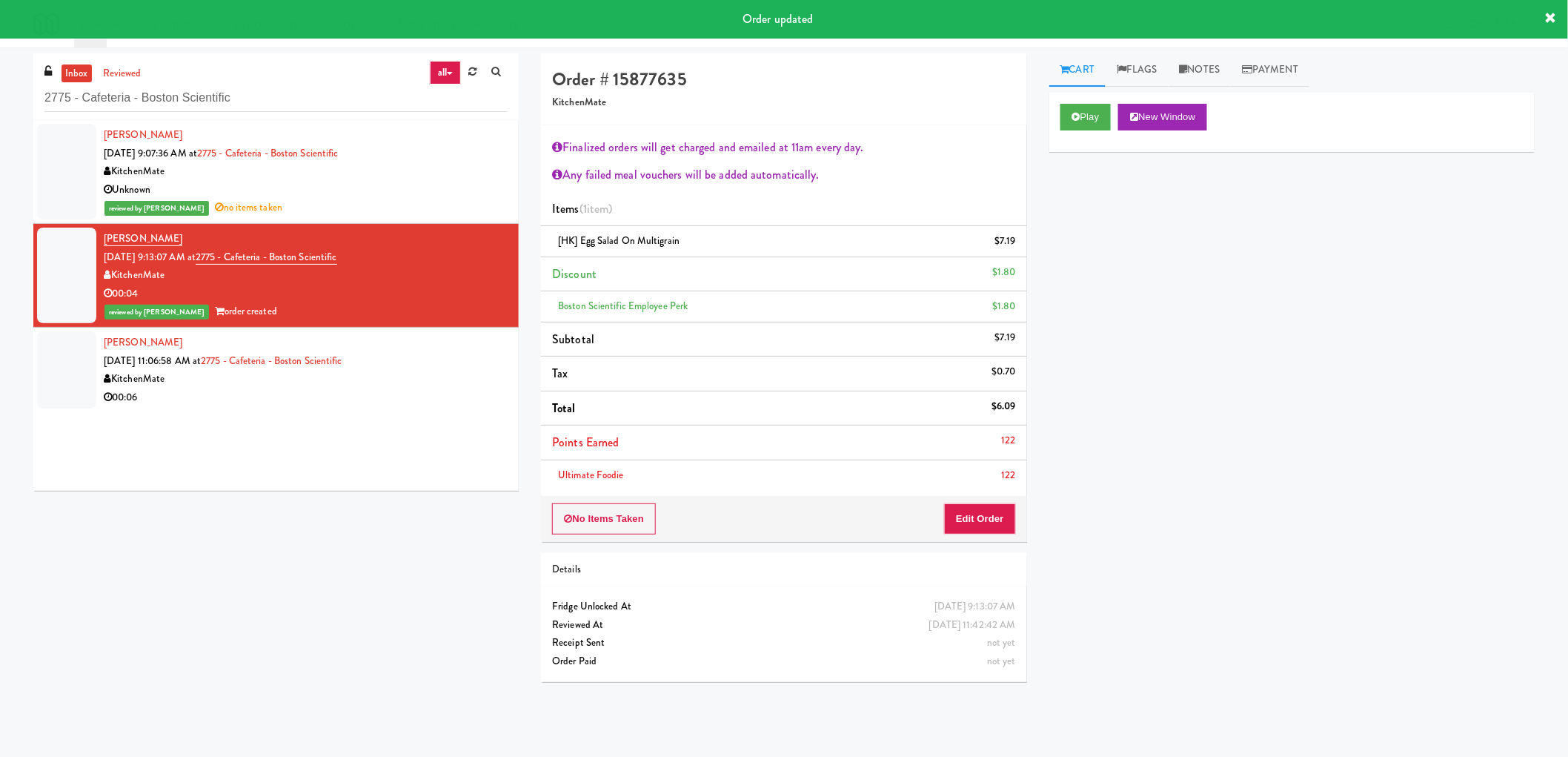
click at [335, 397] on div "00:06" at bounding box center [305, 398] width 403 height 18
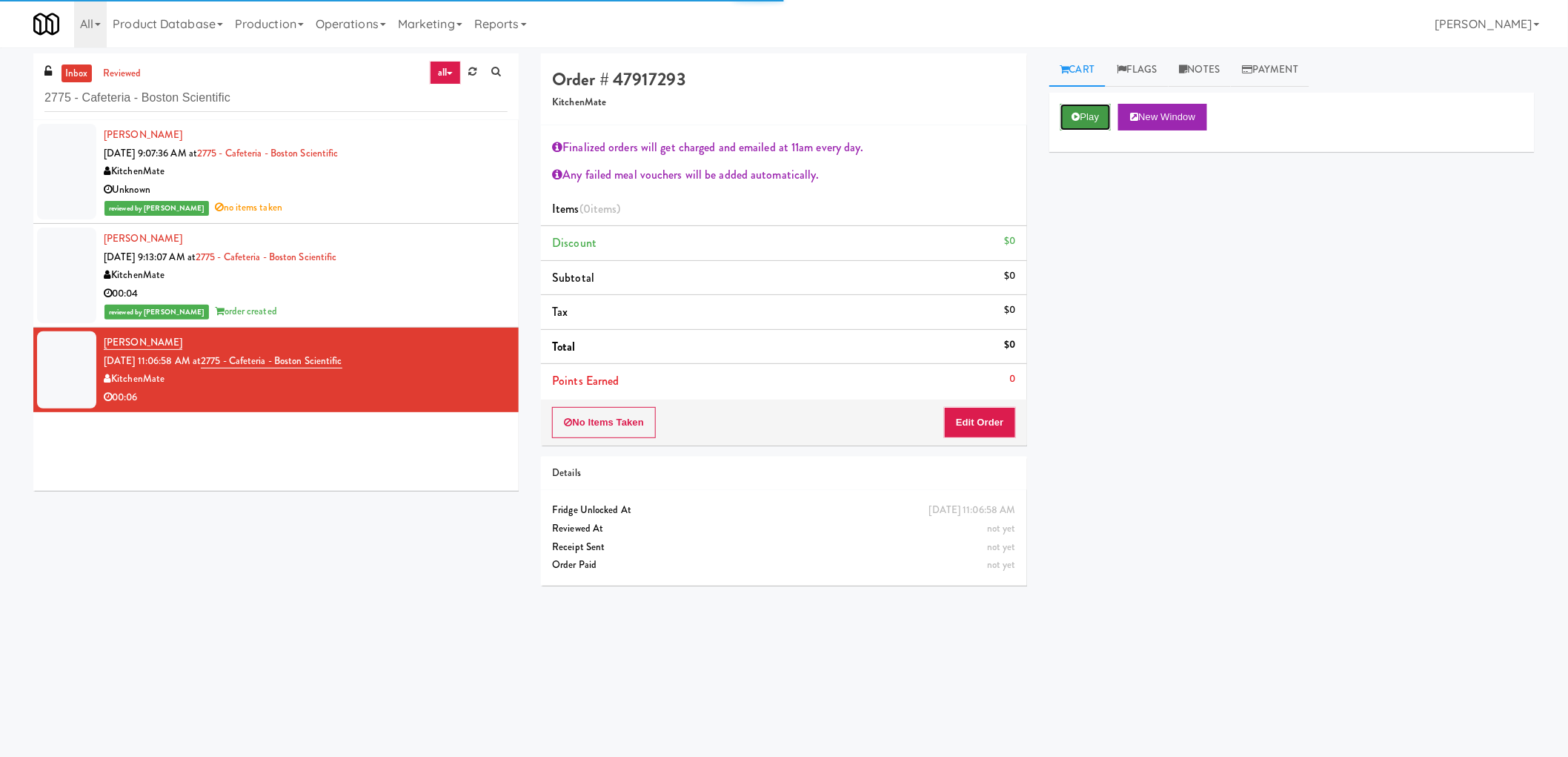
click at [1095, 121] on button "Play" at bounding box center [1085, 117] width 51 height 27
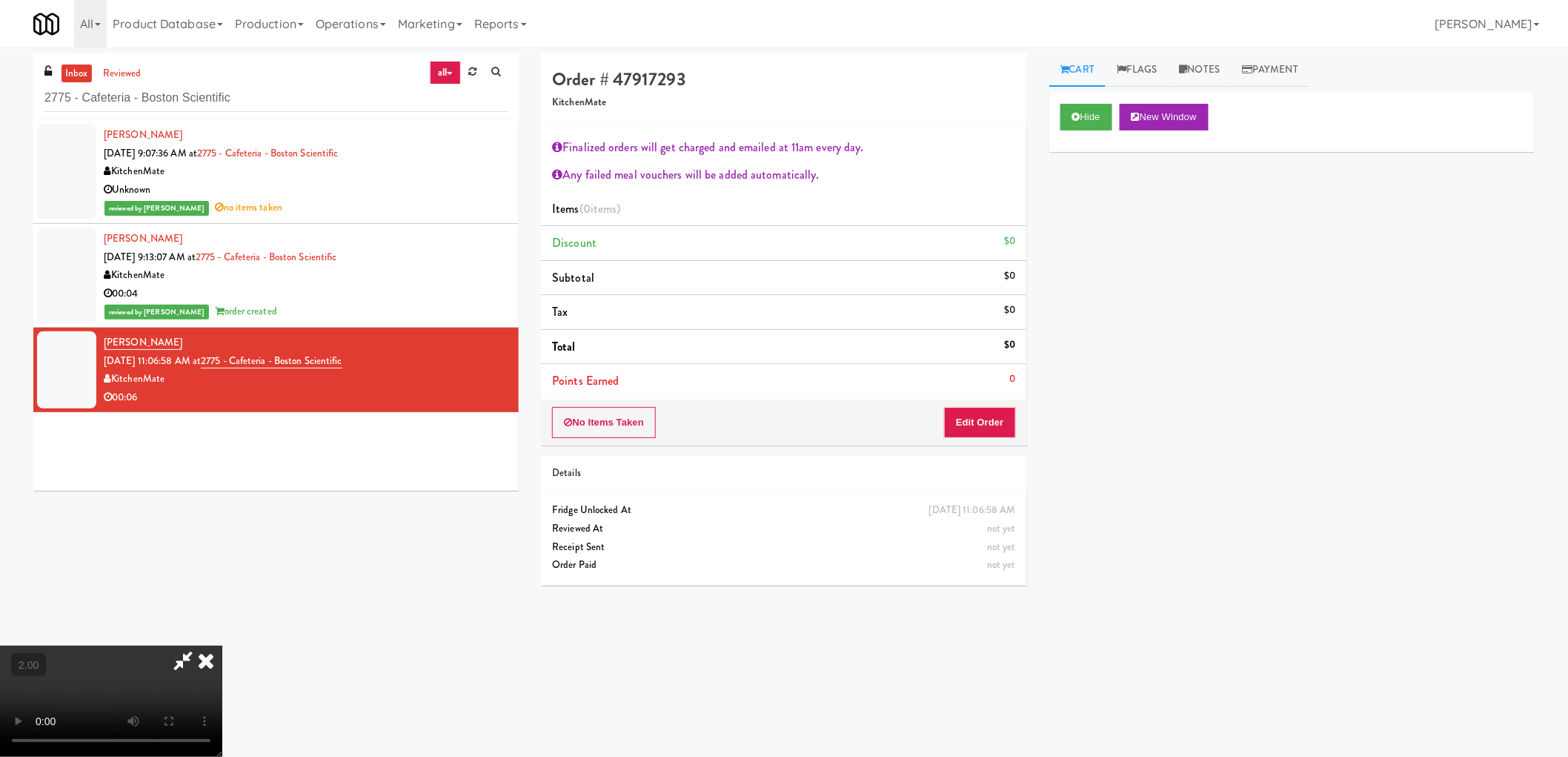
click at [223, 645] on video at bounding box center [111, 700] width 223 height 111
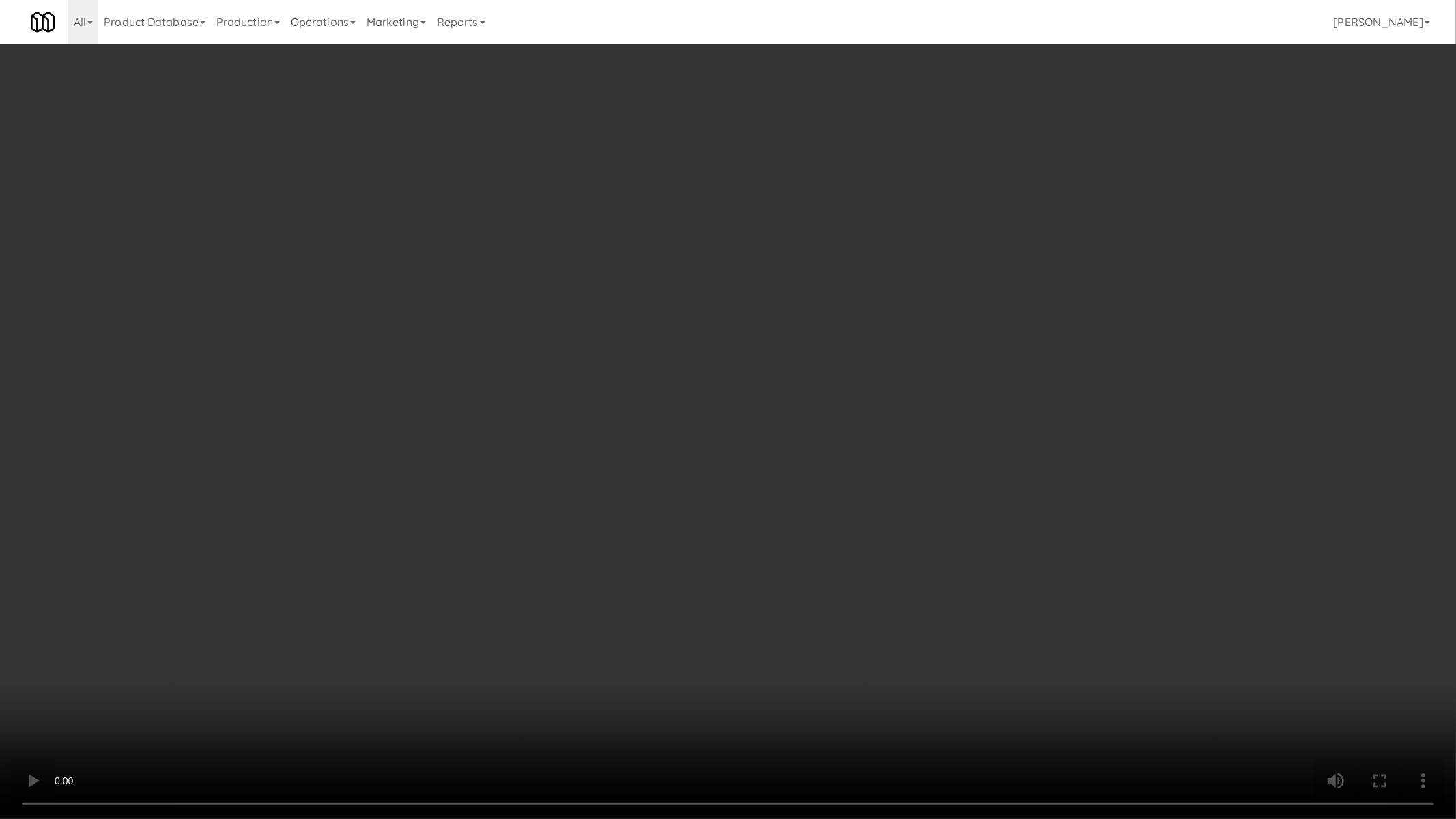
click at [701, 580] on video at bounding box center [728, 409] width 1456 height 819
click at [701, 581] on video at bounding box center [728, 409] width 1456 height 819
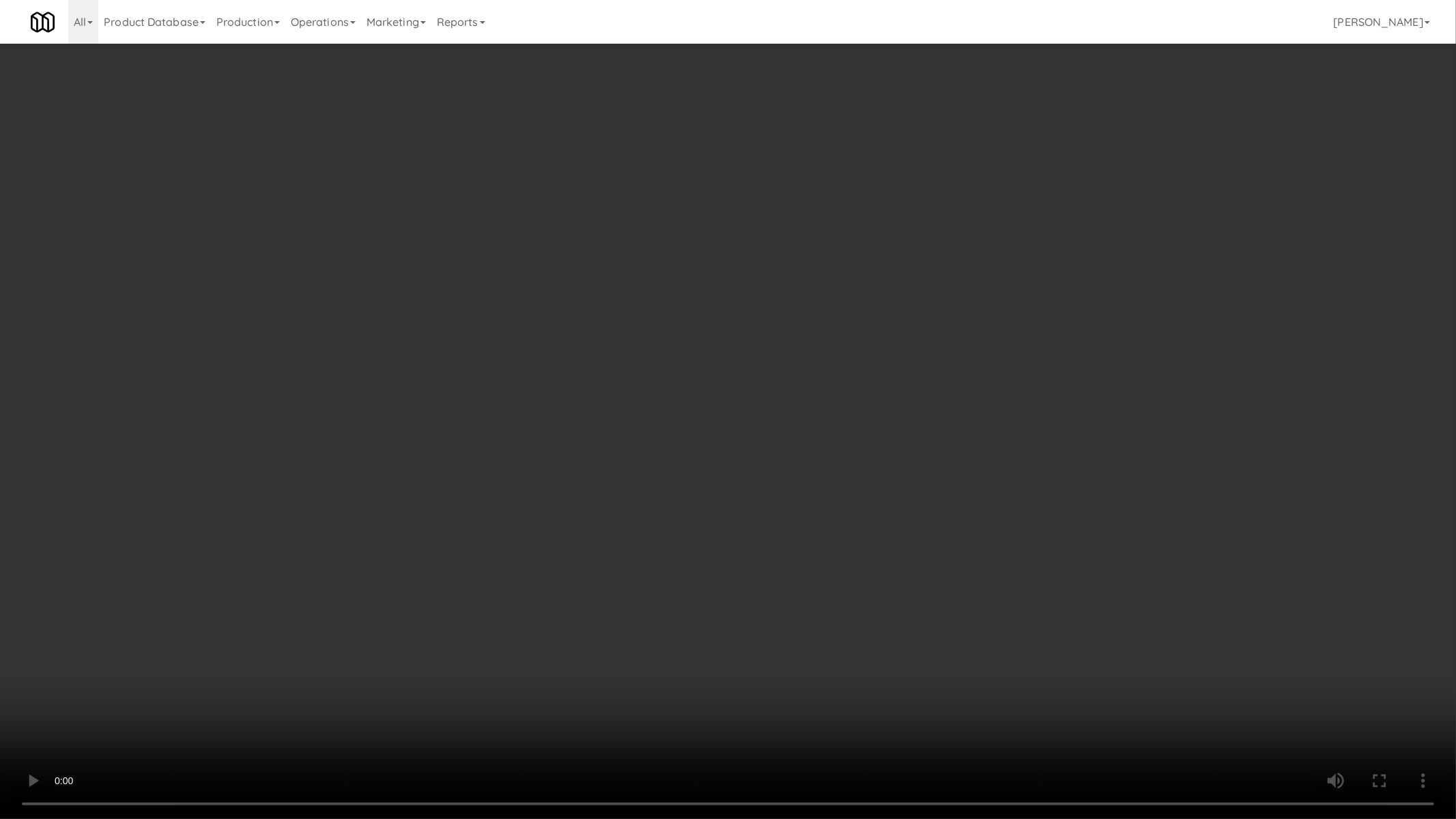
click at [701, 581] on video at bounding box center [728, 409] width 1456 height 819
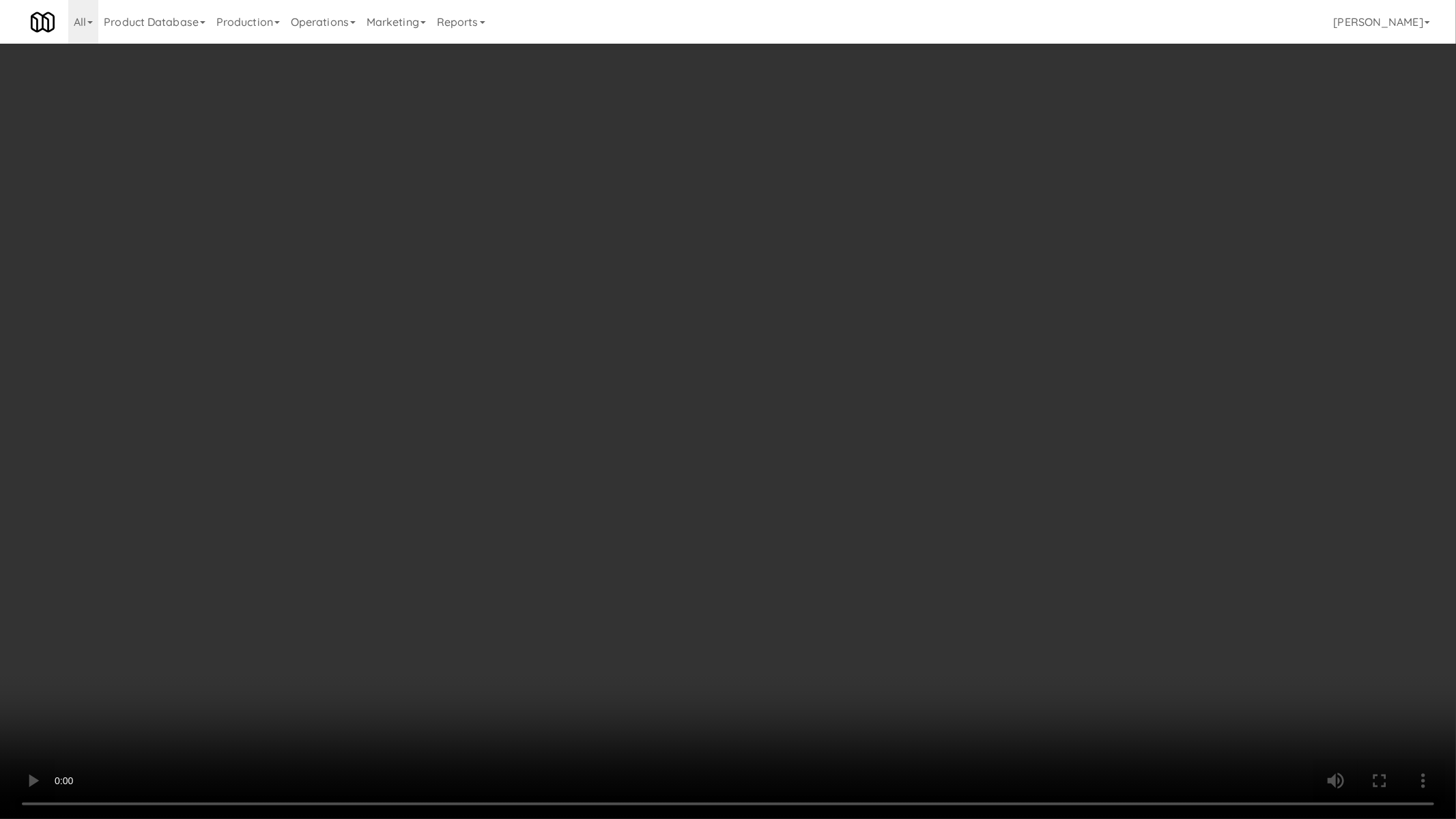
click at [701, 581] on video at bounding box center [728, 409] width 1456 height 819
click at [809, 630] on video at bounding box center [728, 409] width 1456 height 819
click at [809, 631] on video at bounding box center [728, 409] width 1456 height 819
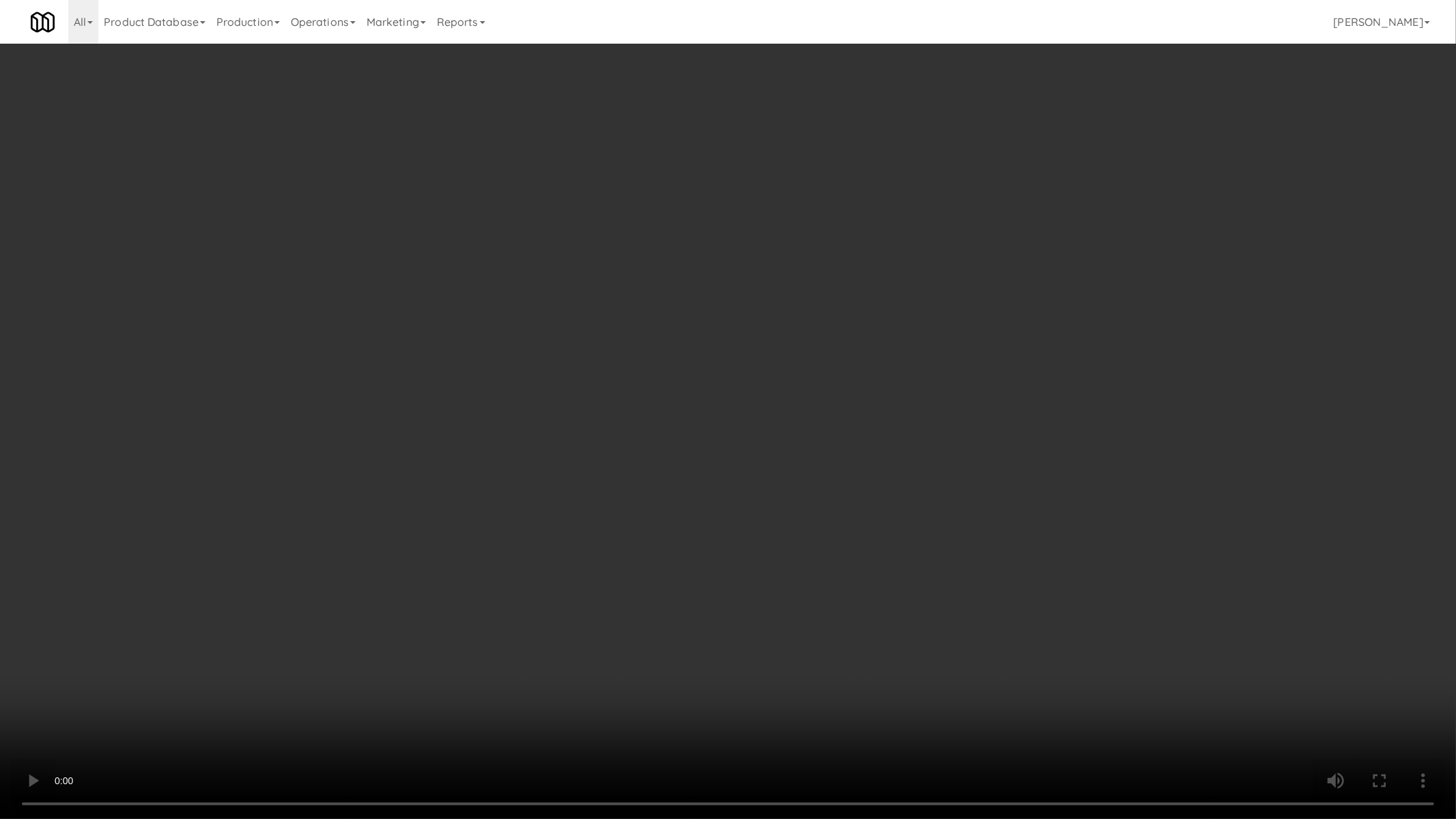
click at [809, 631] on video at bounding box center [728, 409] width 1456 height 819
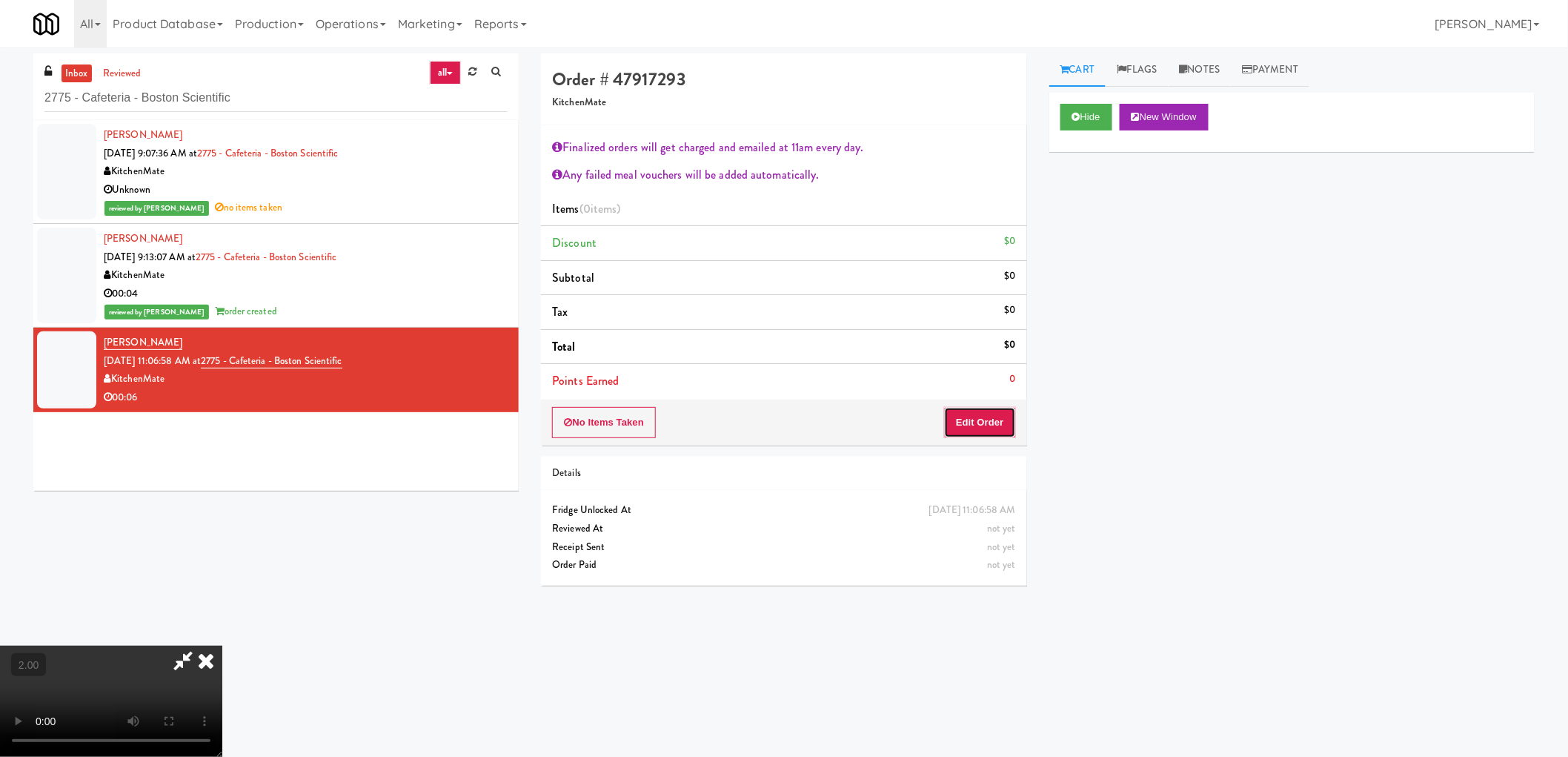
click at [949, 423] on button "Edit Order" at bounding box center [980, 422] width 72 height 31
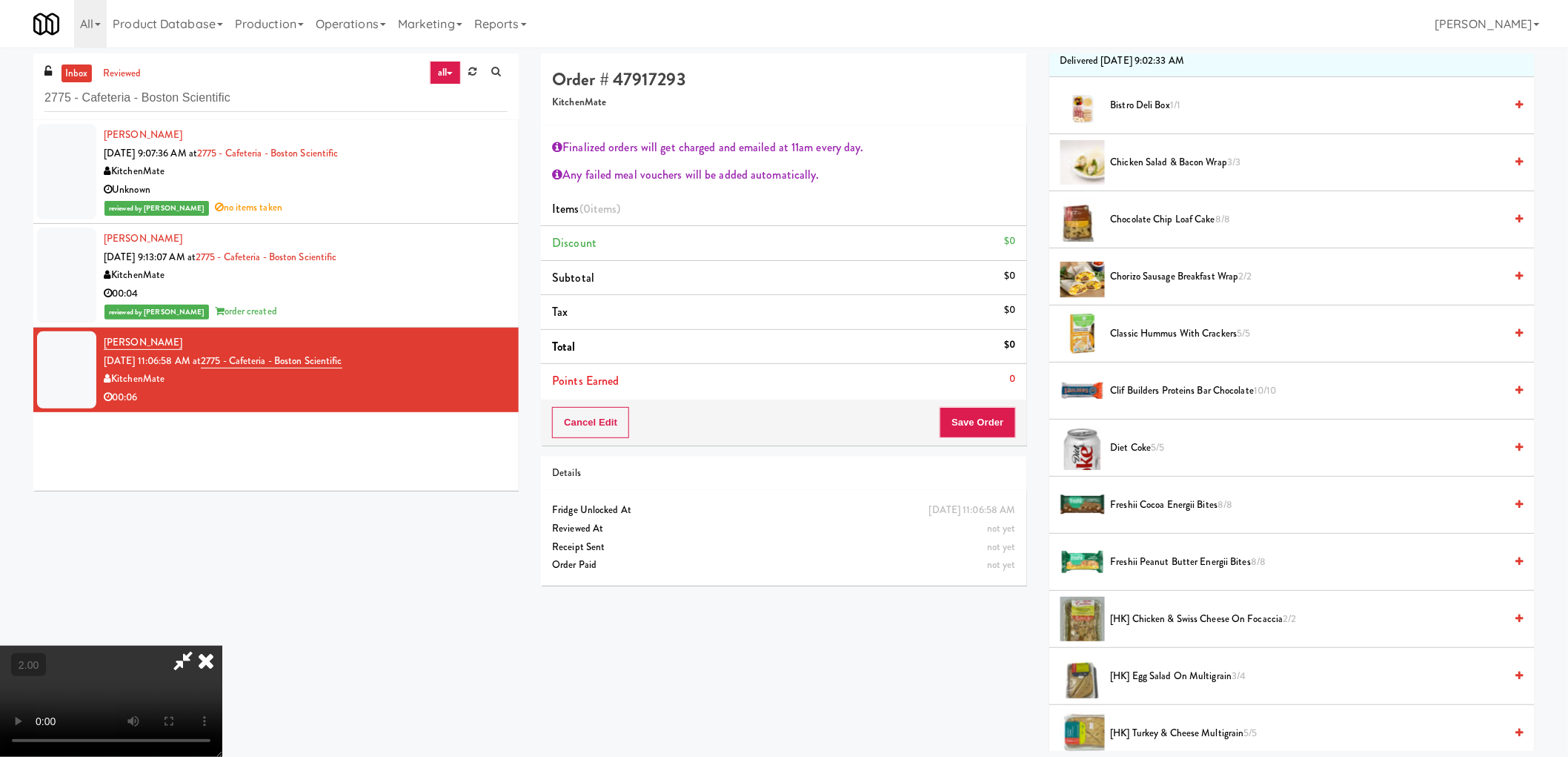
click at [1145, 502] on span "Freshii Cocoa Energii Bites 8/8" at bounding box center [1308, 505] width 394 height 18
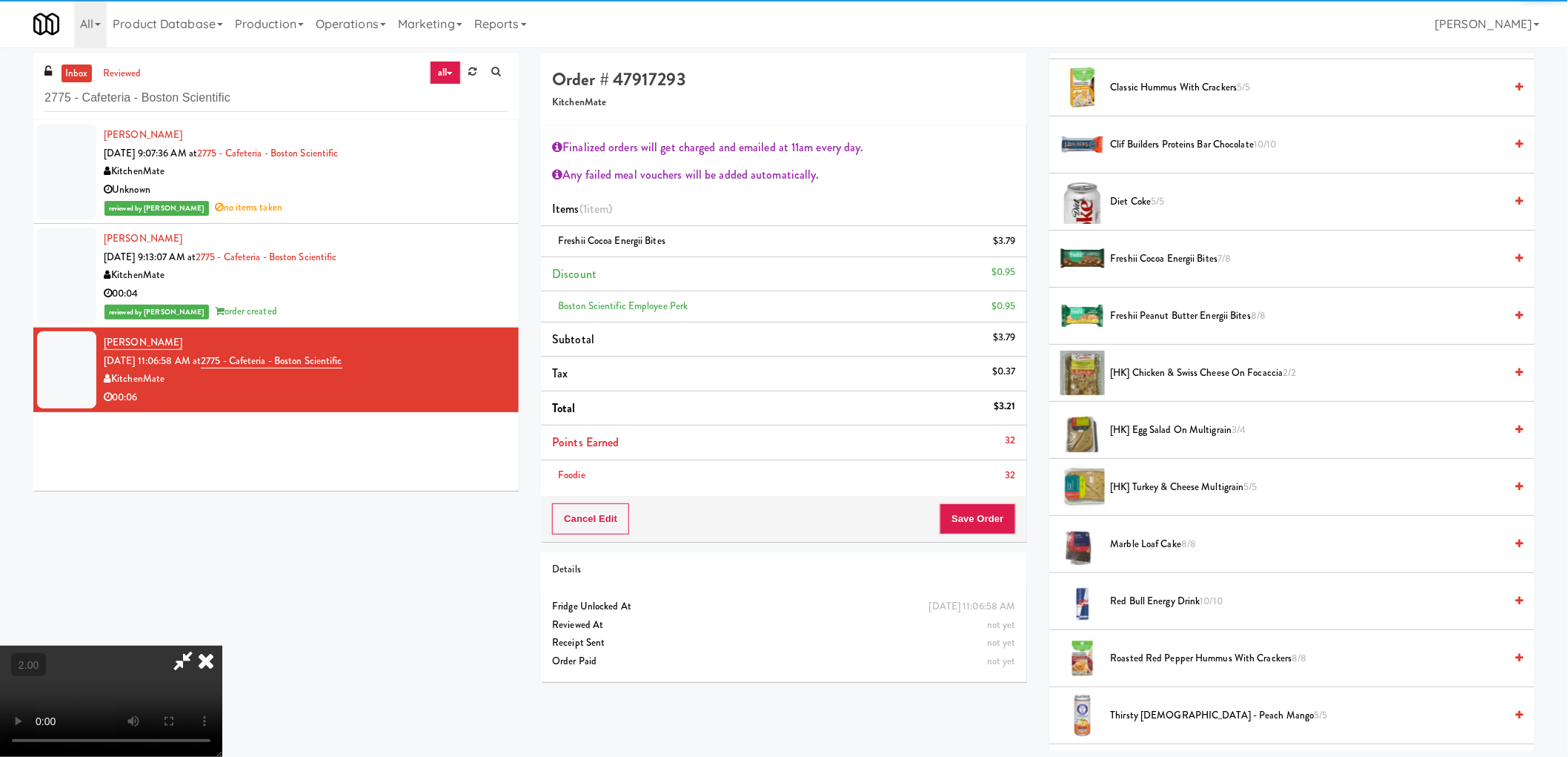
scroll to position [494, 0]
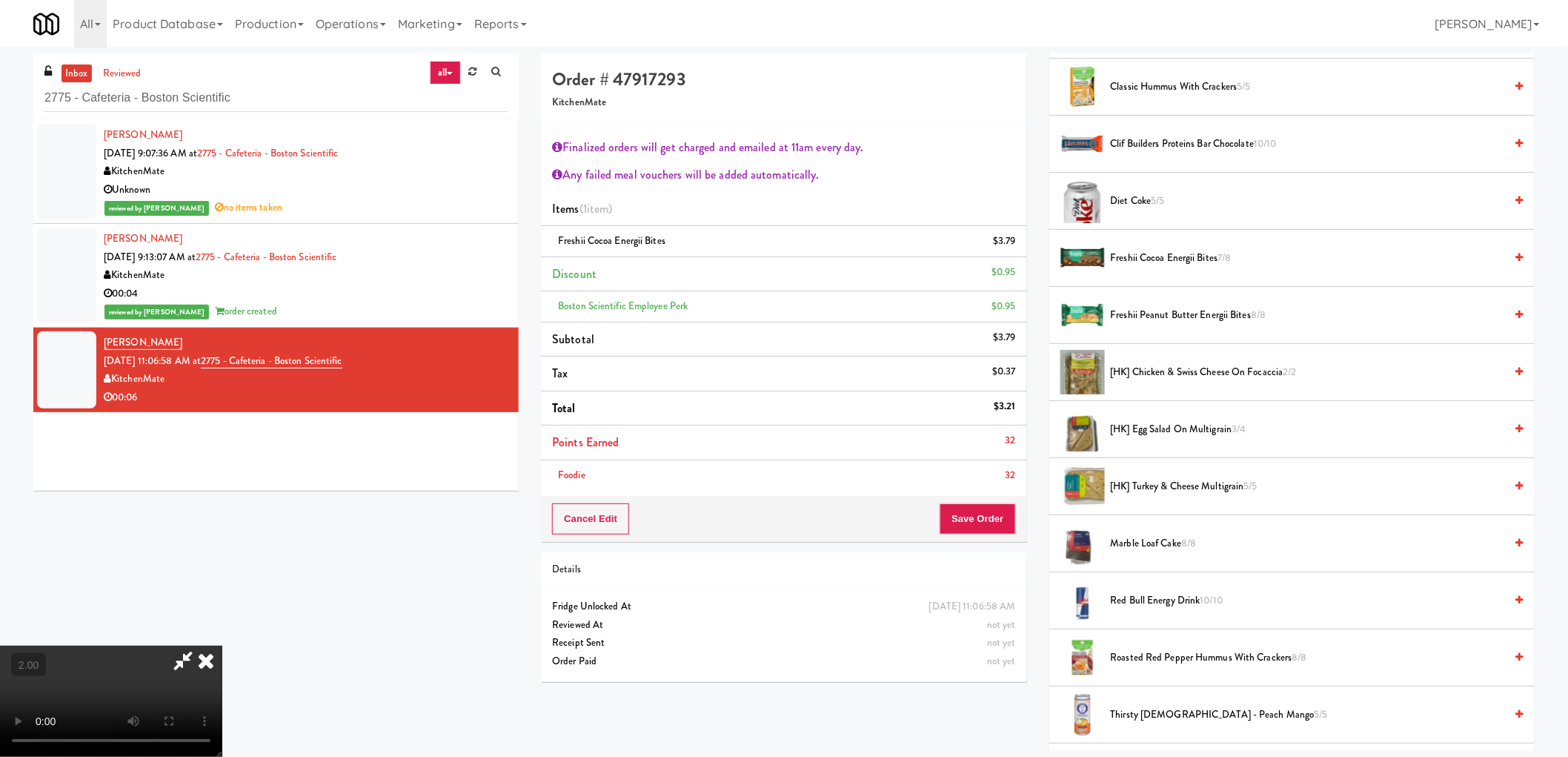
click at [1143, 720] on span "Thirsty Buddha - Peach Mango 5/5" at bounding box center [1308, 714] width 394 height 18
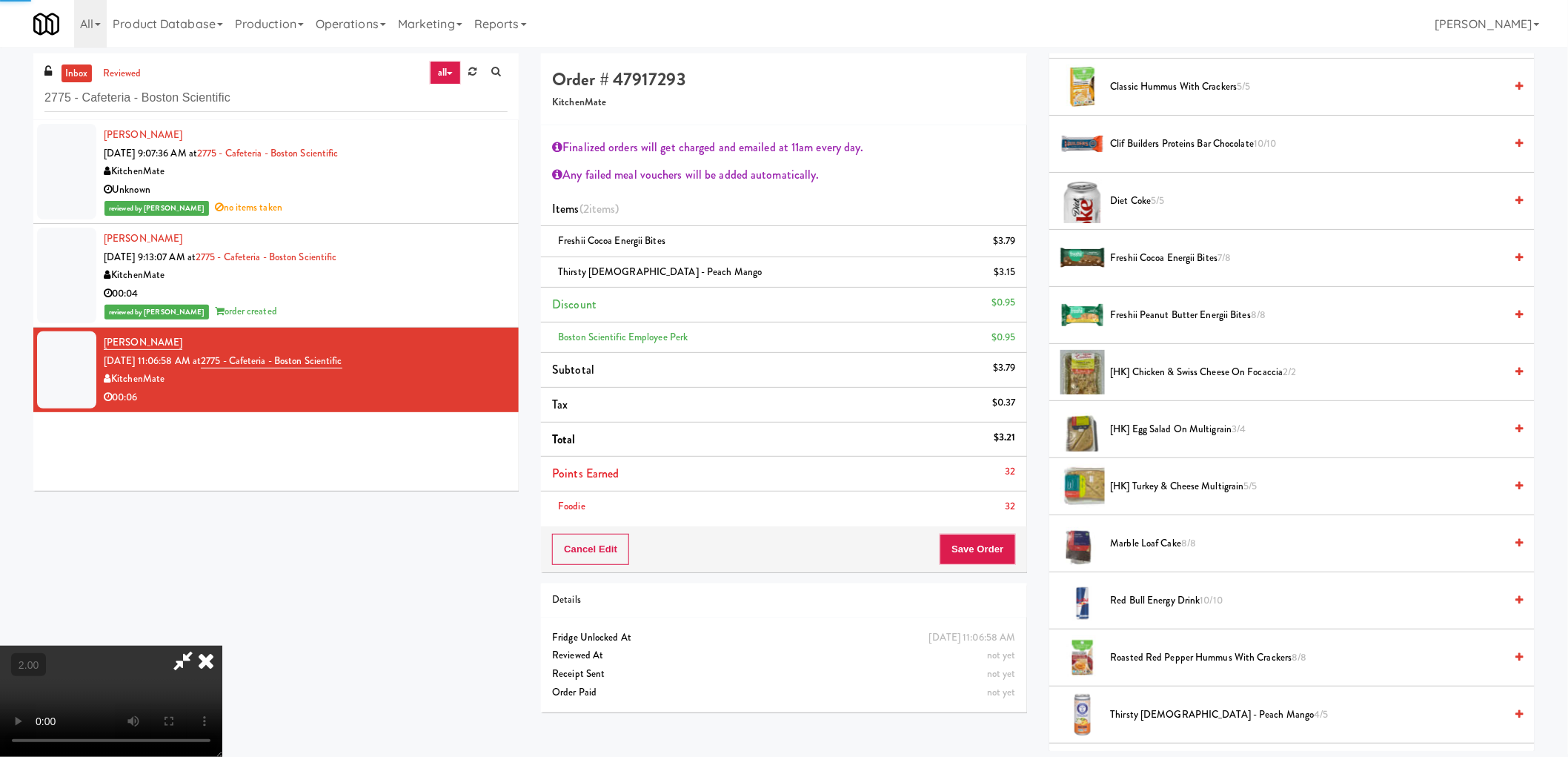
click at [223, 645] on video at bounding box center [111, 700] width 223 height 111
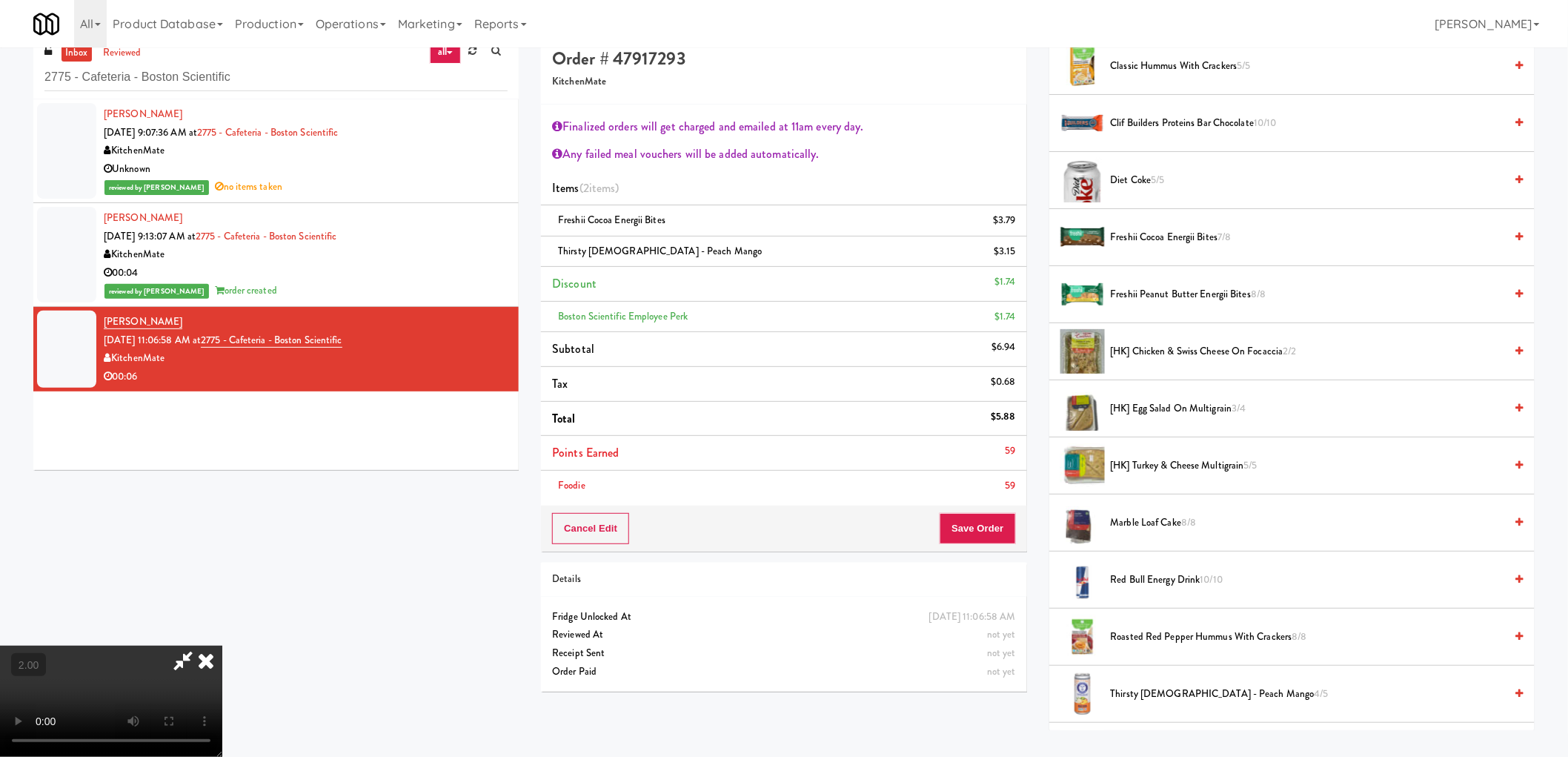
scroll to position [48, 0]
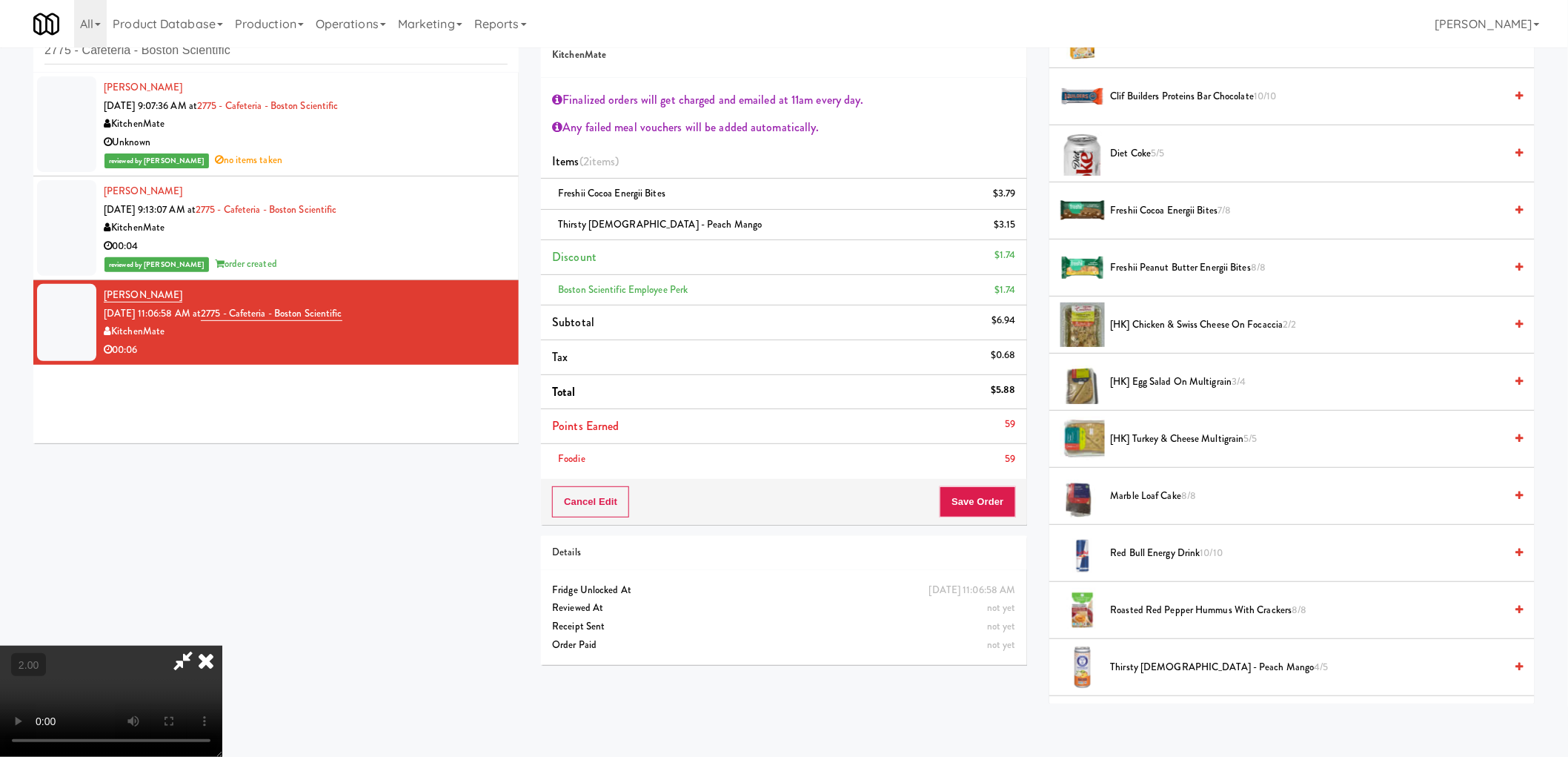
click at [223, 645] on video at bounding box center [111, 700] width 223 height 111
drag, startPoint x: 774, startPoint y: 529, endPoint x: 825, endPoint y: 522, distance: 51.5
click at [223, 645] on video at bounding box center [111, 700] width 223 height 111
click at [987, 499] on button "Save Order" at bounding box center [977, 501] width 76 height 31
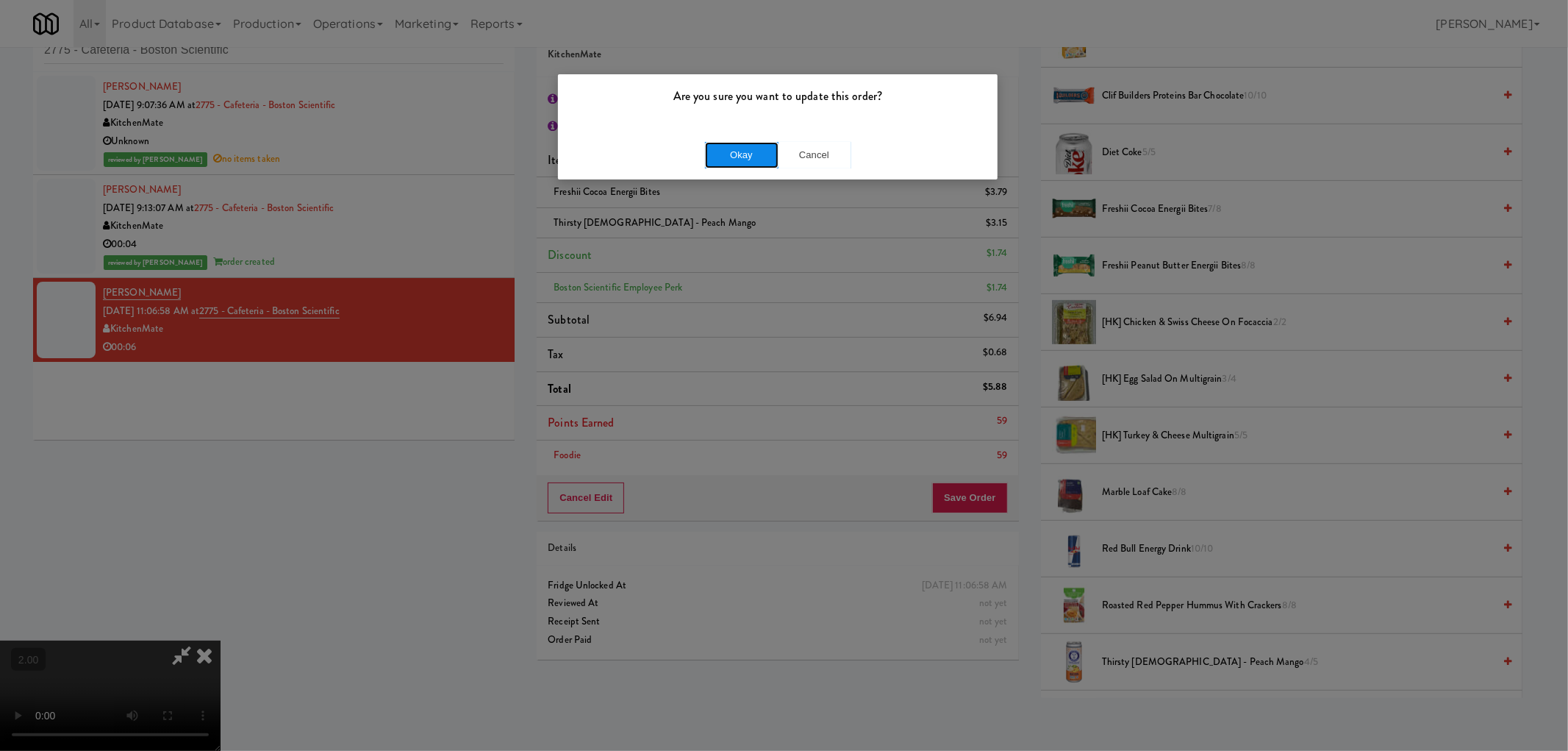
click at [733, 155] on button "Okay" at bounding box center [742, 155] width 74 height 26
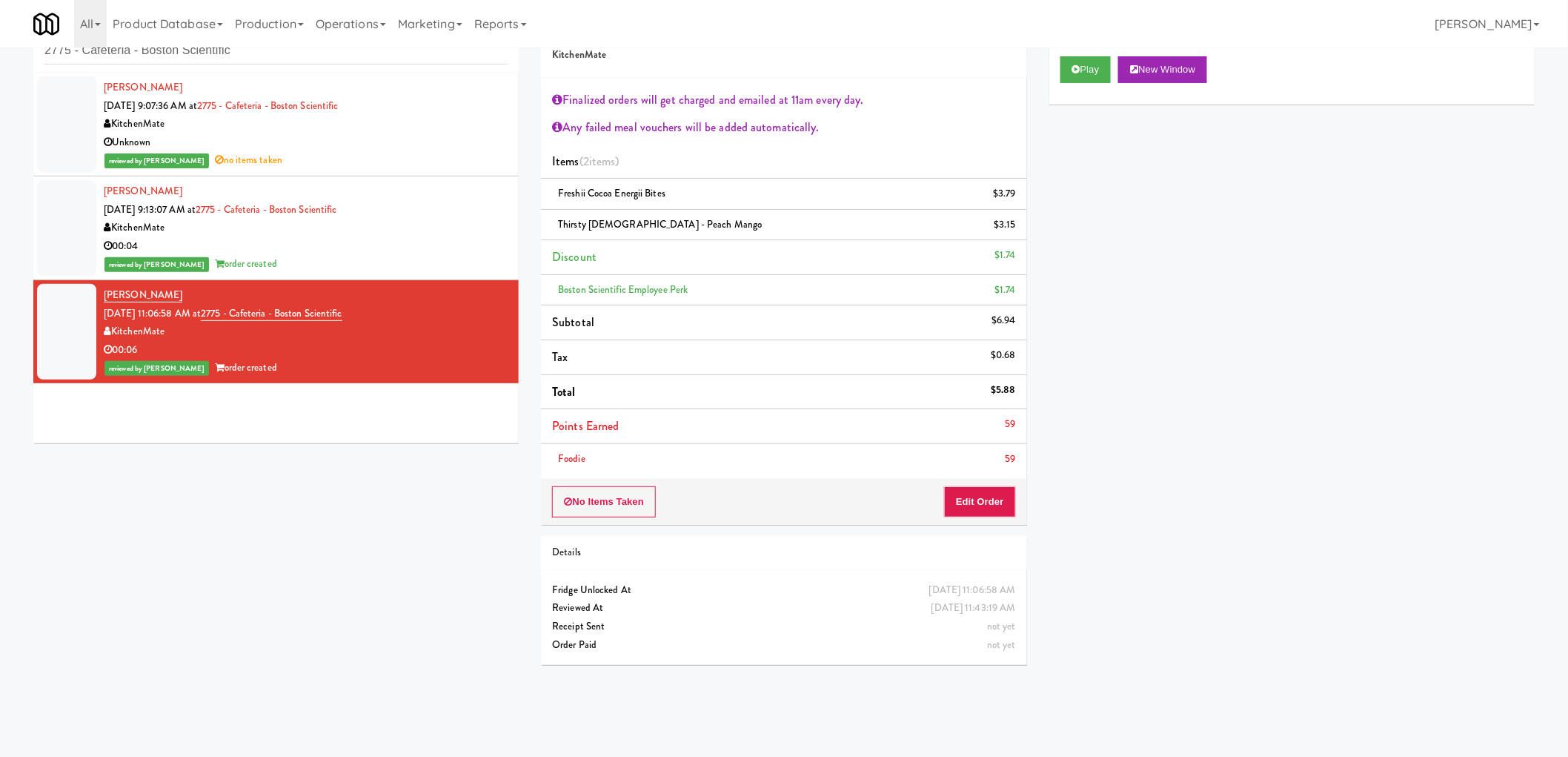
scroll to position [0, 0]
click at [168, 54] on input "2775 - Cafeteria - Boston Scientific" at bounding box center [276, 50] width 463 height 28
paste input "399 Fremont - Cooler"
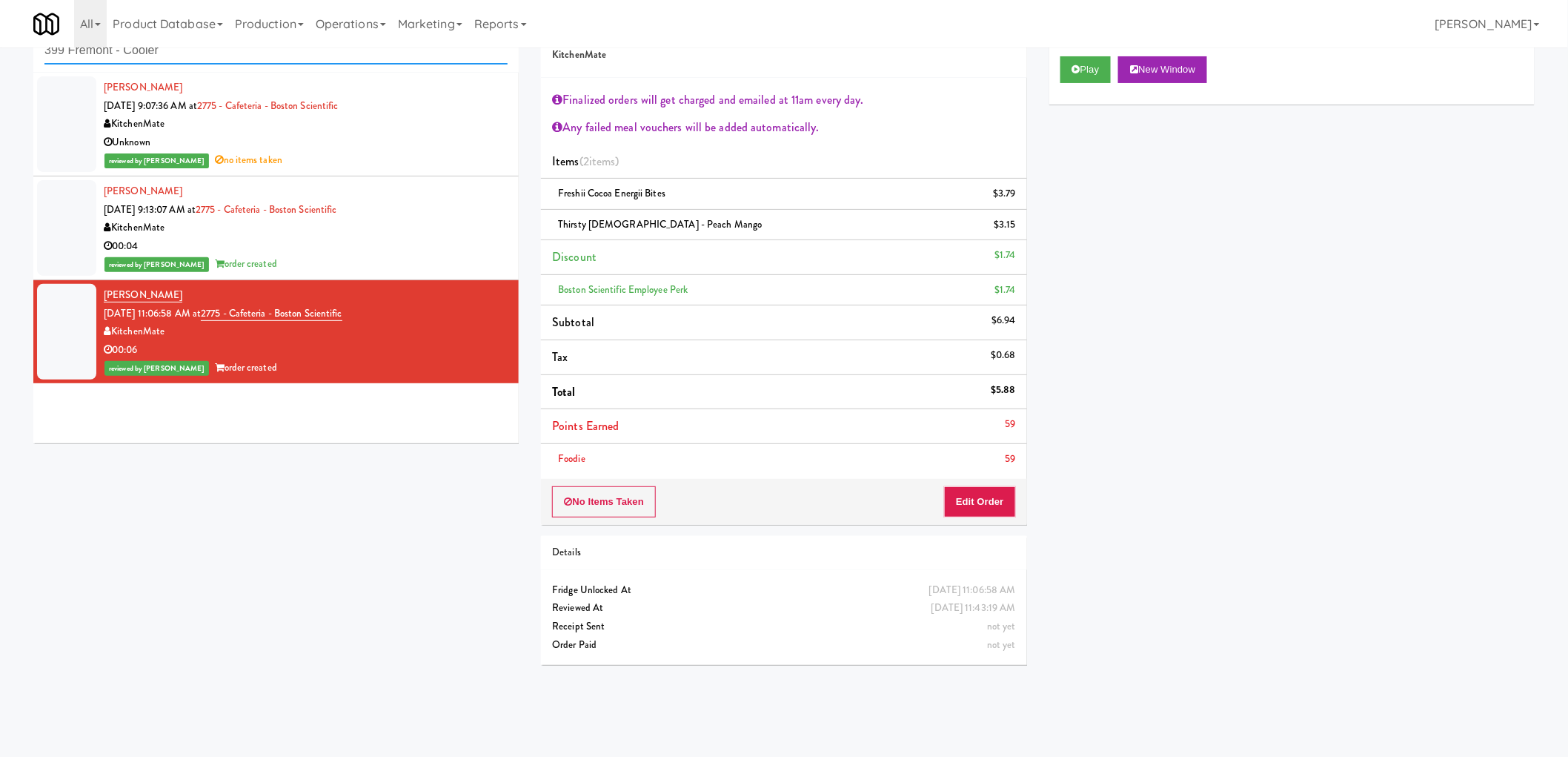
type input "399 Fremont - Cooler"
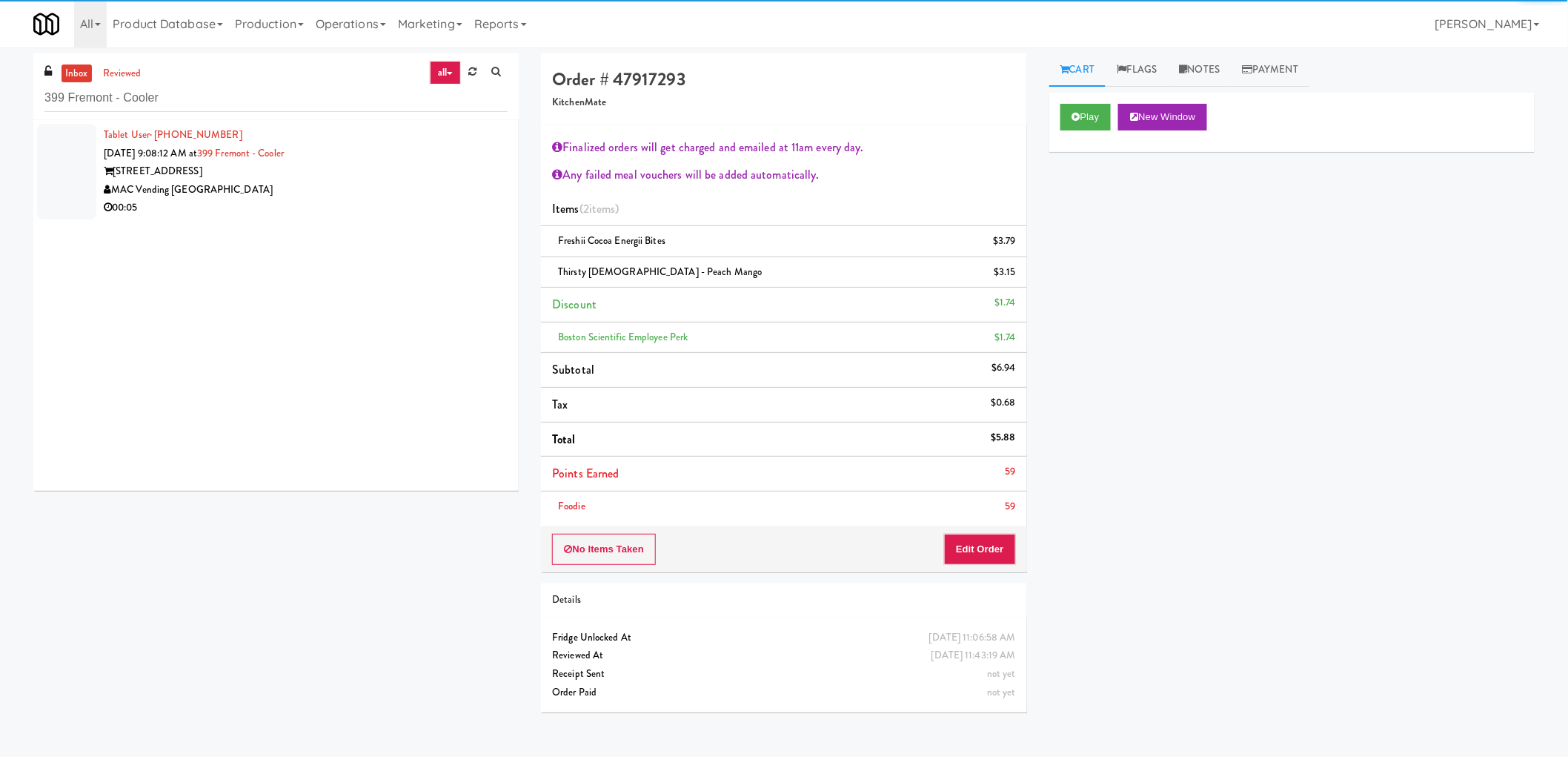
click at [282, 203] on div "00:05" at bounding box center [305, 208] width 403 height 18
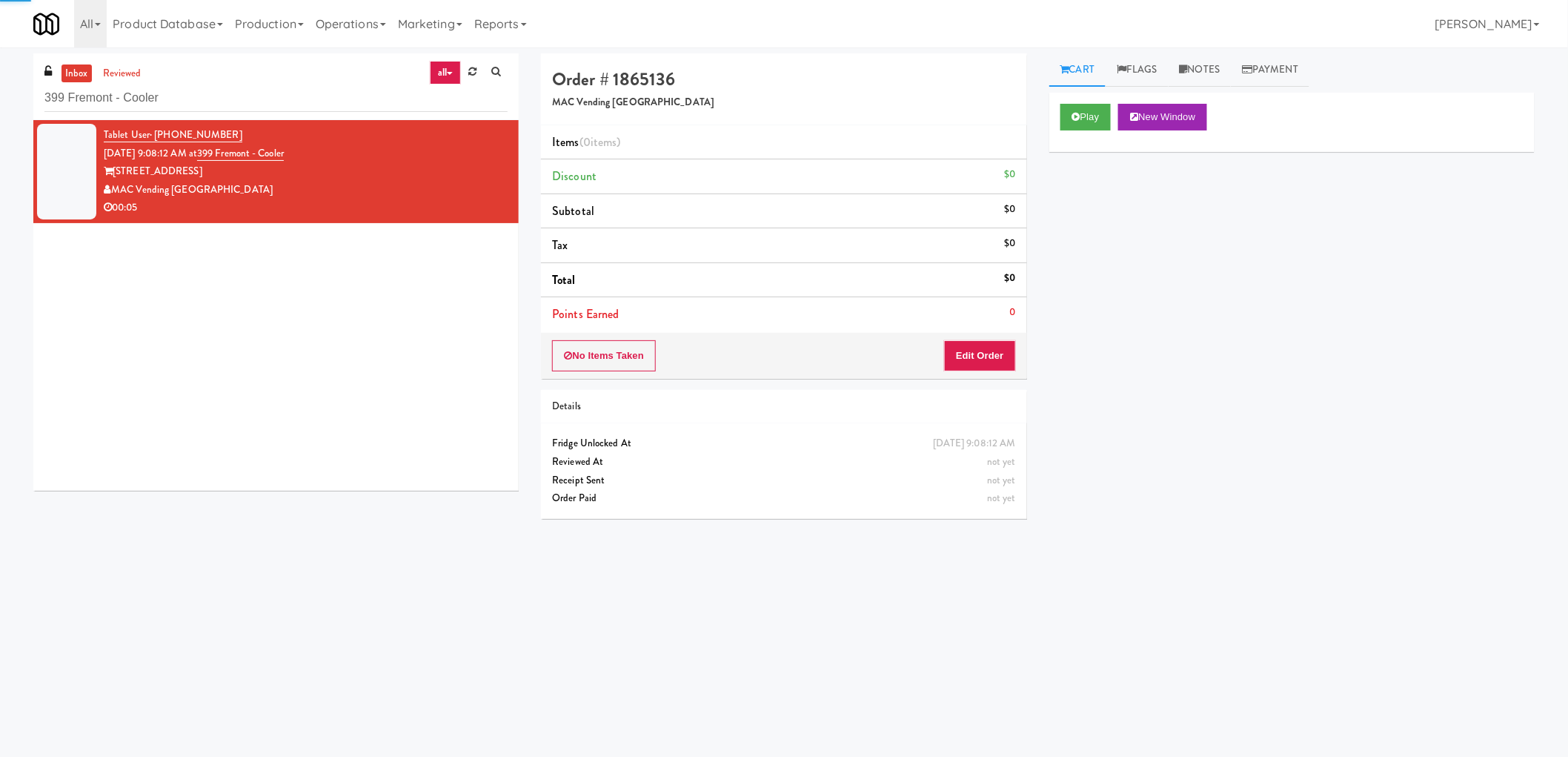
click at [1058, 123] on div "Play New Window" at bounding box center [1292, 122] width 485 height 59
click at [1071, 123] on button "Play" at bounding box center [1085, 117] width 51 height 27
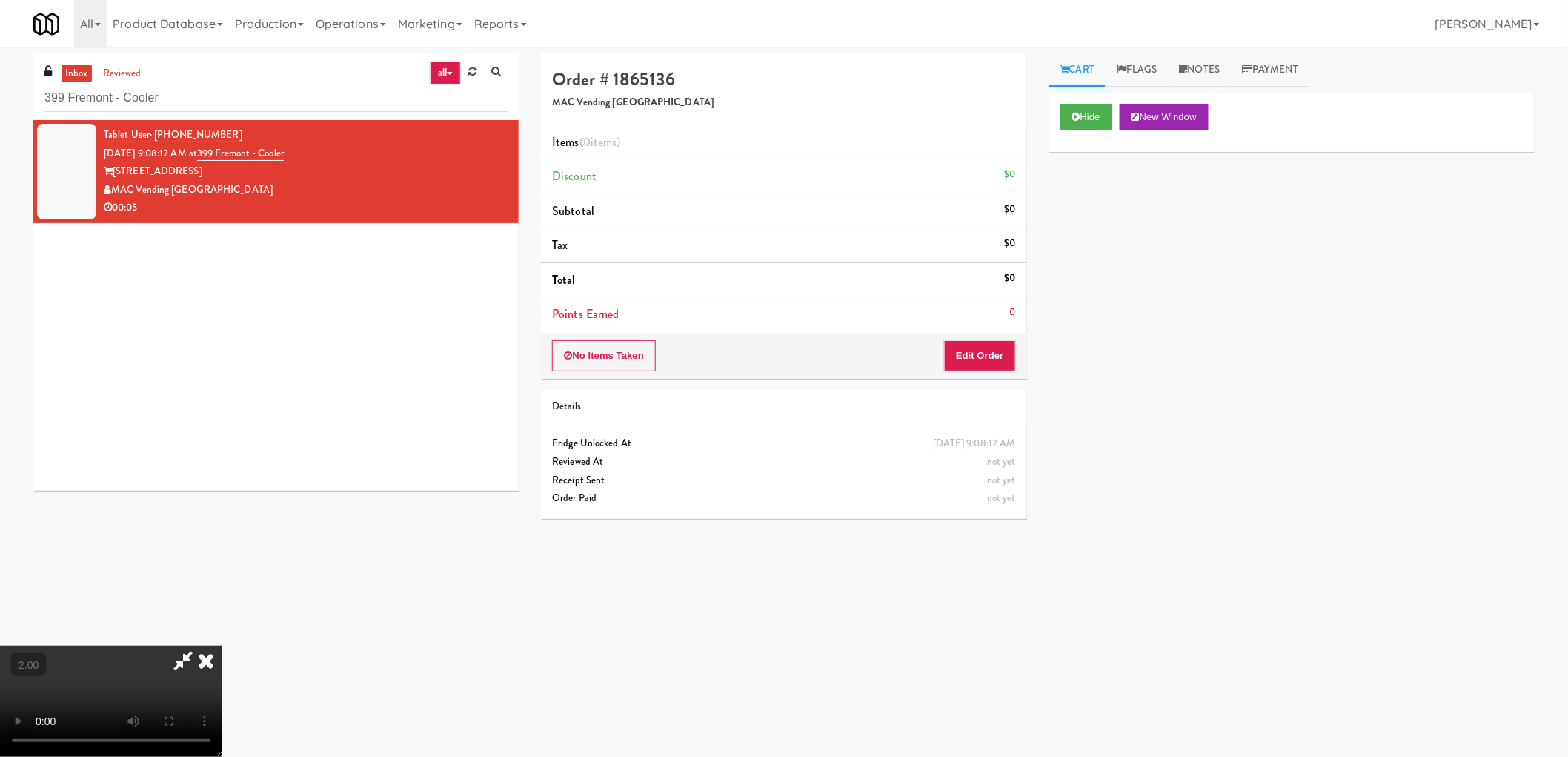
click at [223, 645] on video at bounding box center [111, 700] width 223 height 111
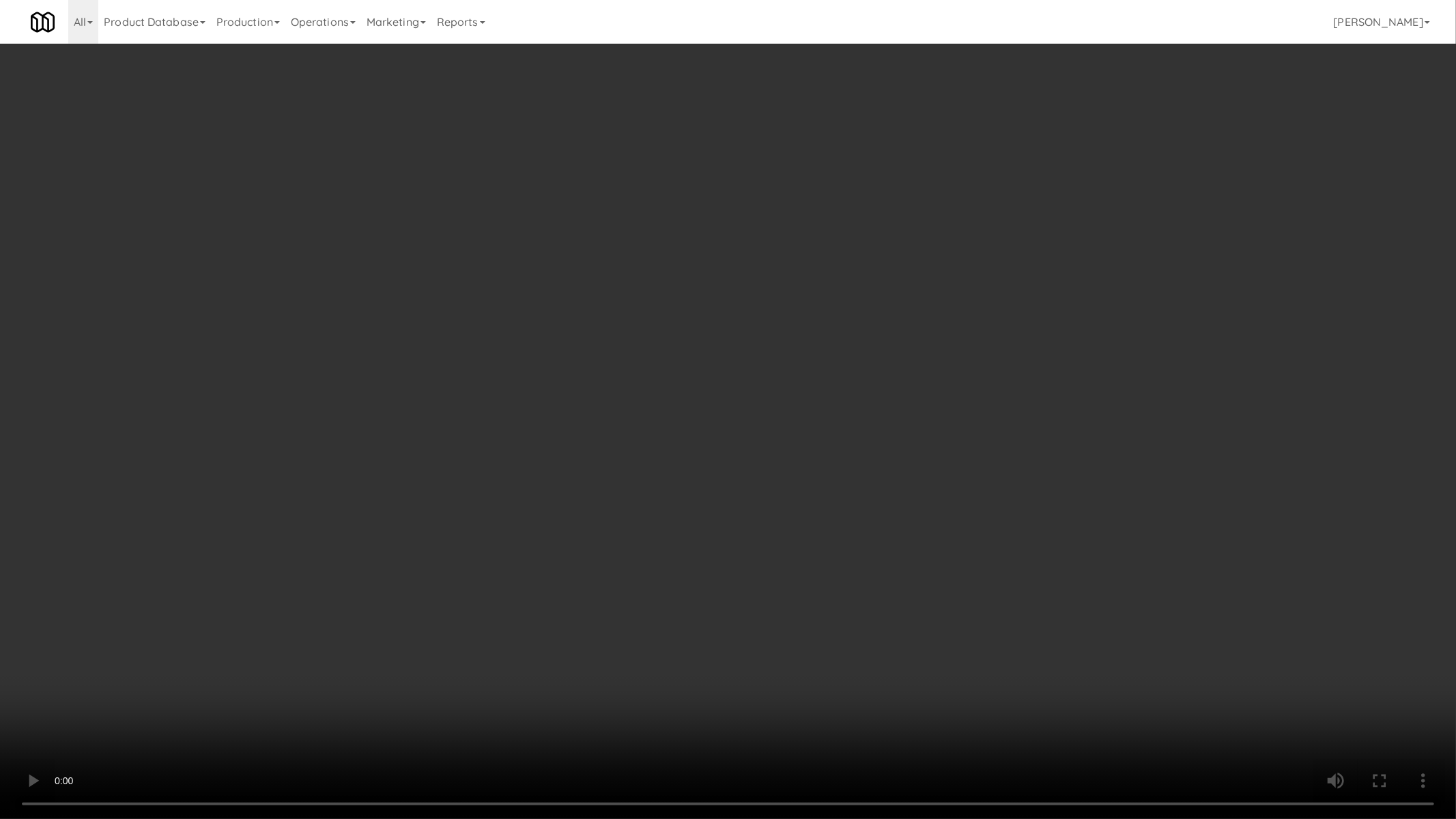
click at [670, 485] on video at bounding box center [728, 409] width 1456 height 819
click at [669, 487] on video at bounding box center [728, 409] width 1456 height 819
click at [667, 488] on video at bounding box center [728, 409] width 1456 height 819
click at [666, 488] on video at bounding box center [728, 409] width 1456 height 819
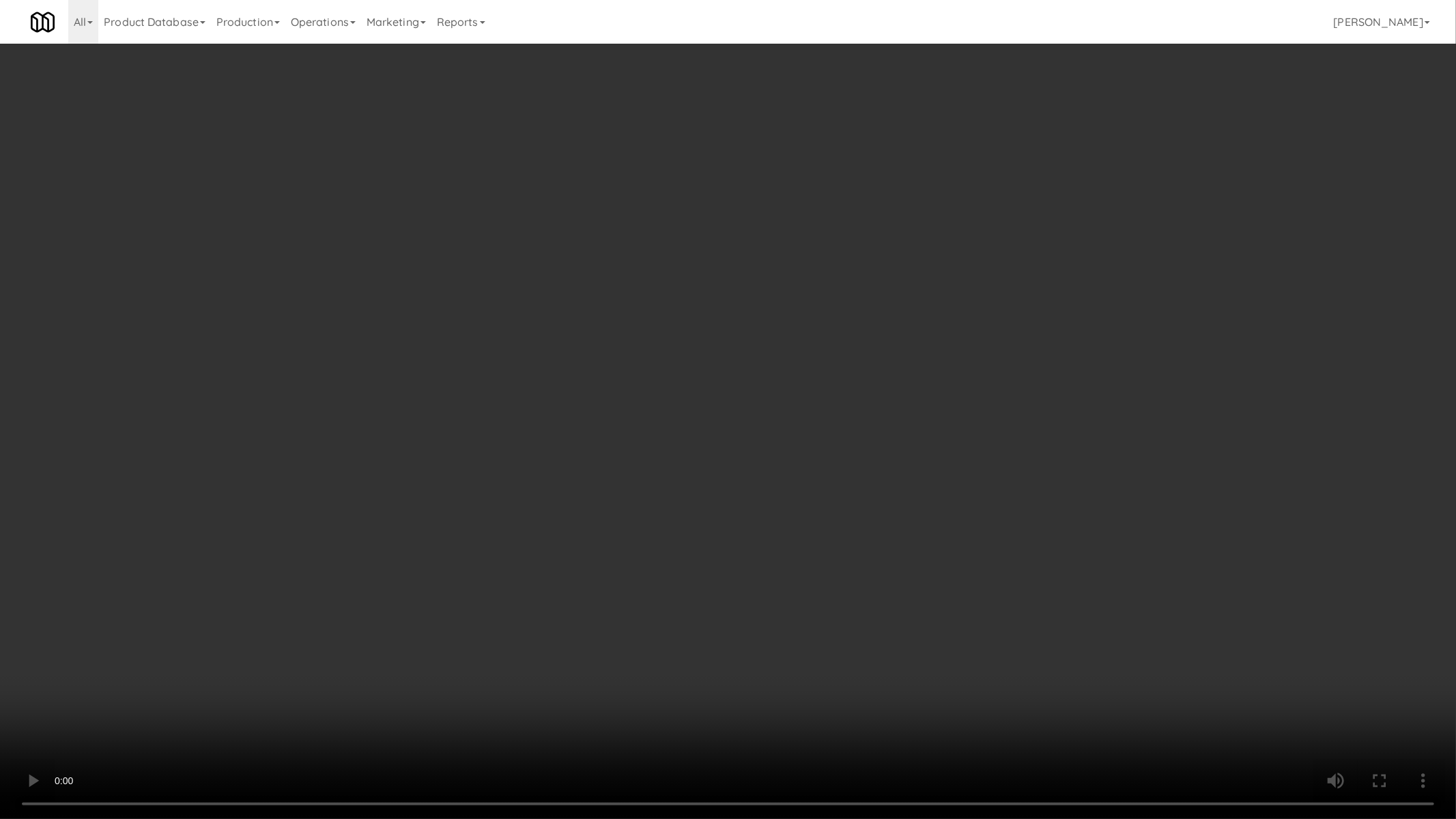
click at [666, 488] on video at bounding box center [728, 409] width 1456 height 819
click at [665, 489] on video at bounding box center [728, 409] width 1456 height 819
click at [664, 489] on video at bounding box center [728, 409] width 1456 height 819
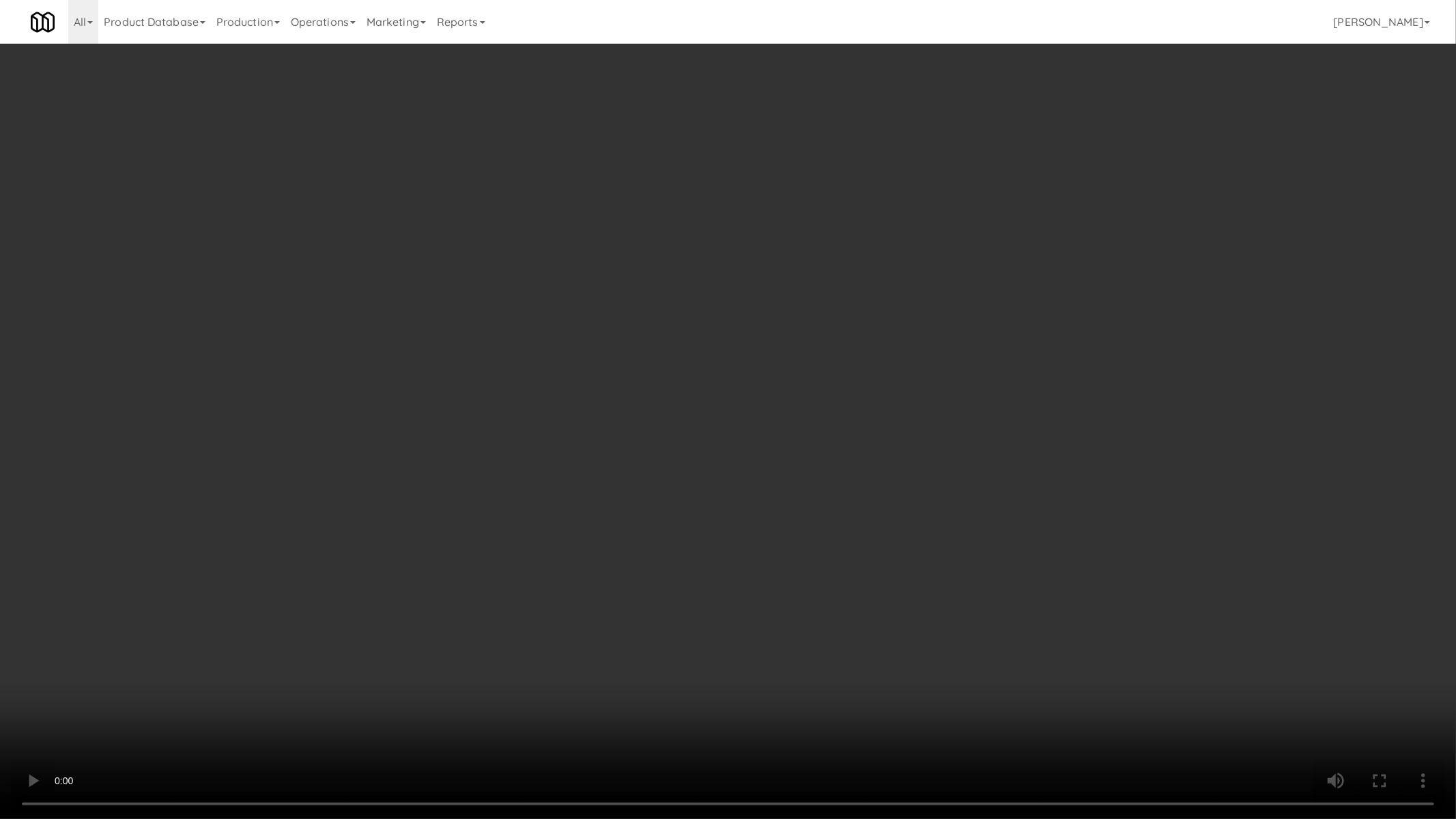
click at [662, 490] on video at bounding box center [728, 409] width 1456 height 819
click at [660, 494] on video at bounding box center [728, 409] width 1456 height 819
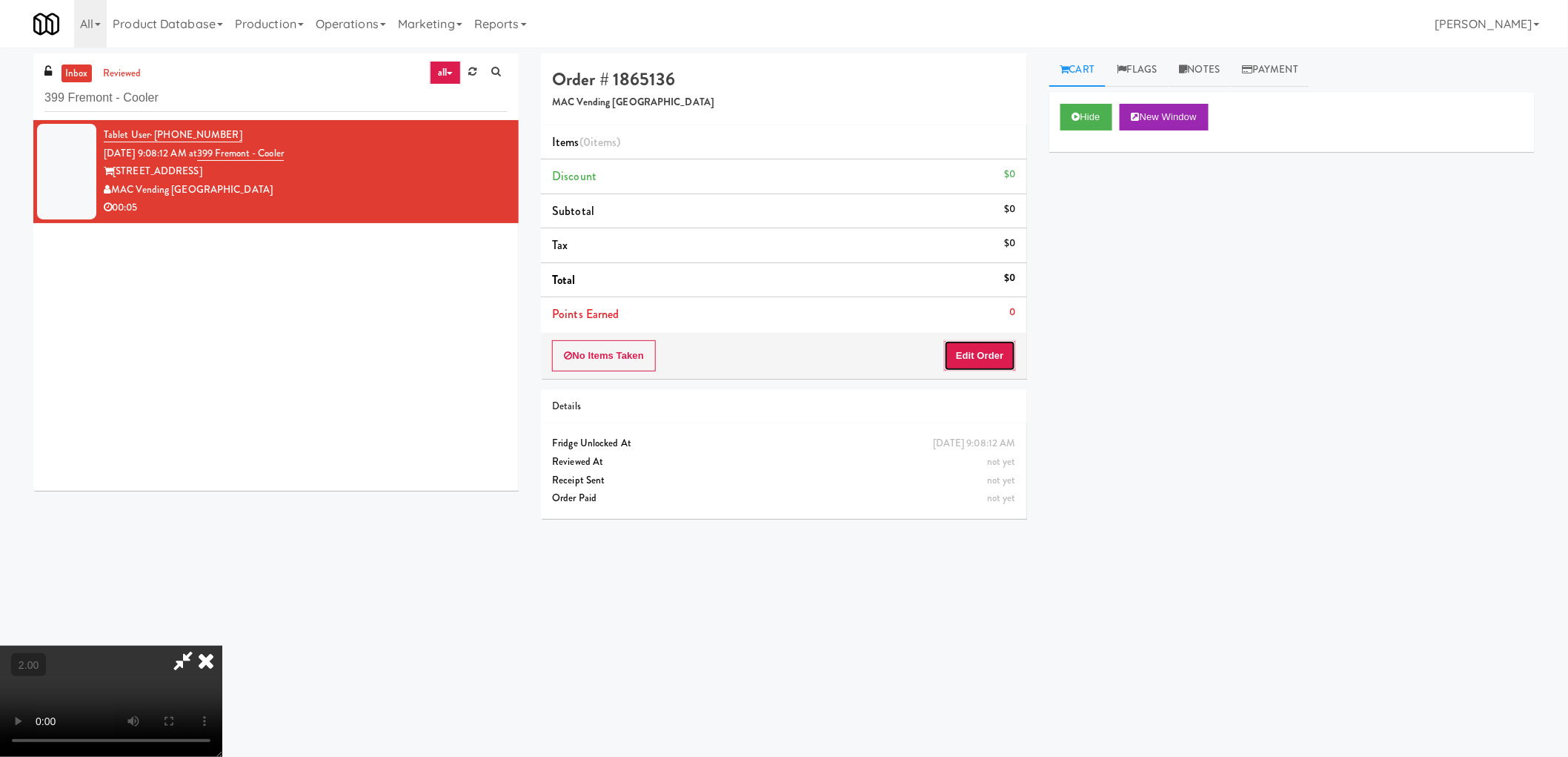
click at [986, 363] on button "Edit Order" at bounding box center [980, 355] width 72 height 31
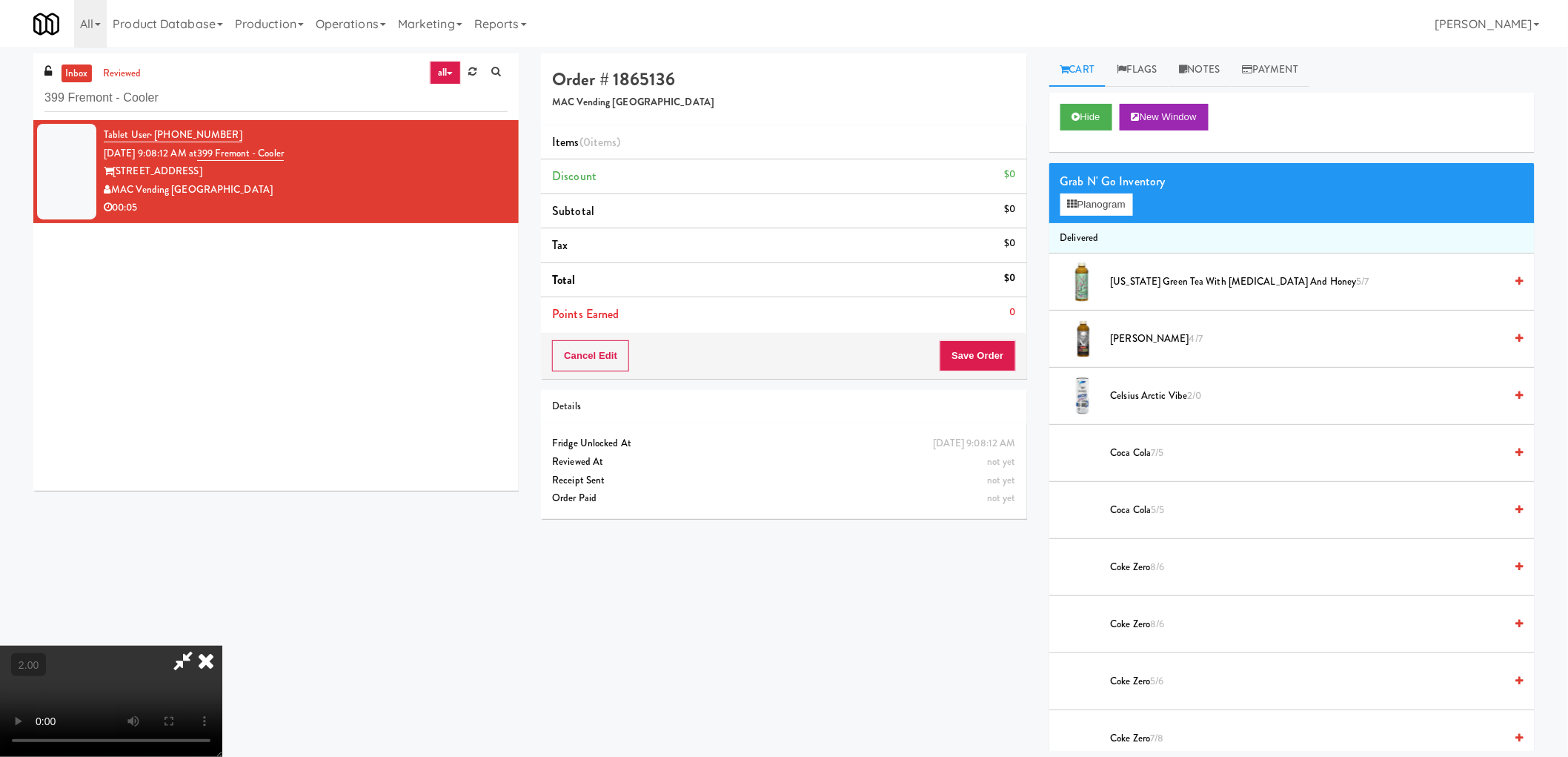
scroll to position [1251, 0]
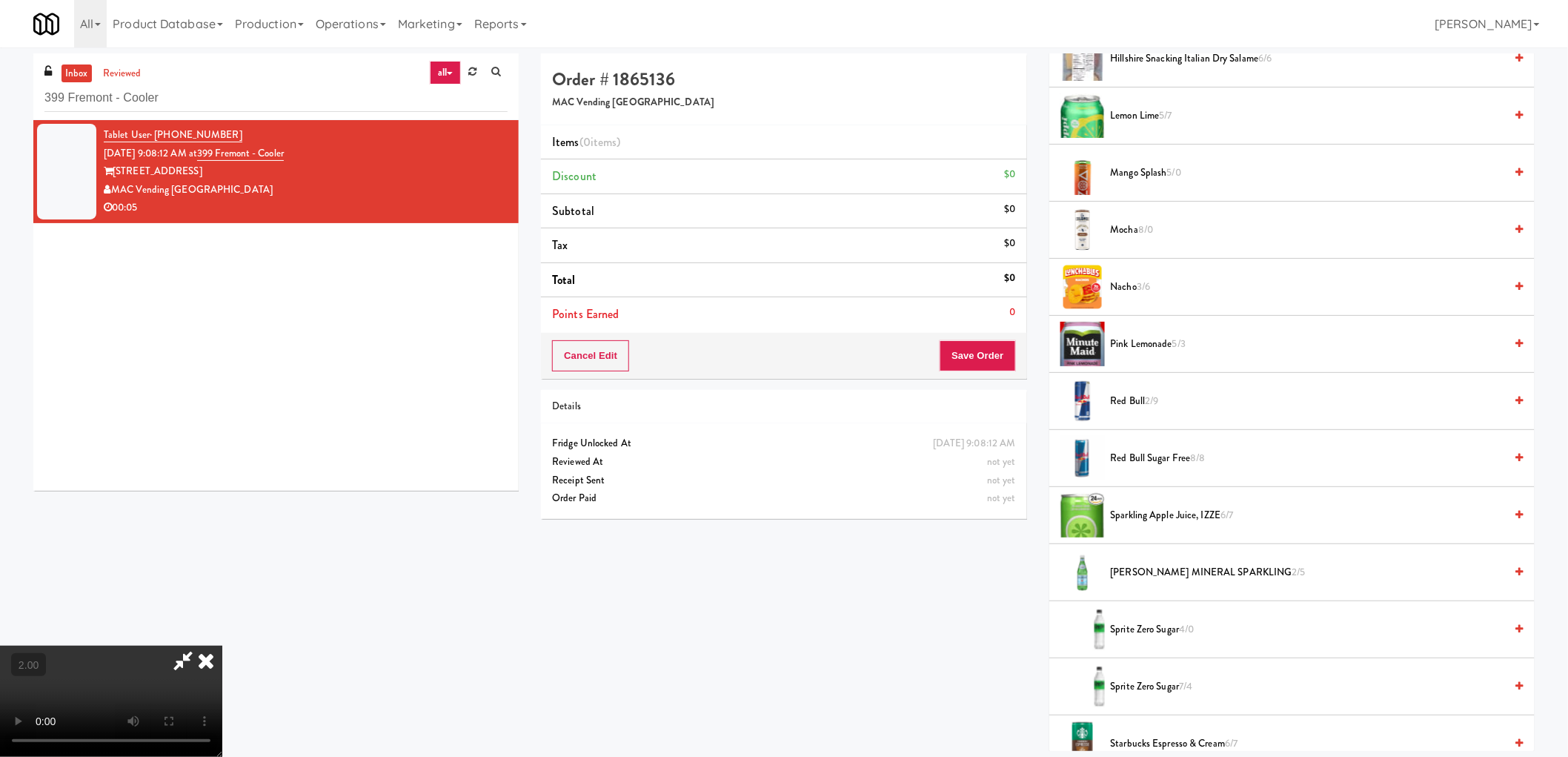
click at [1150, 408] on span "2/9" at bounding box center [1151, 400] width 13 height 14
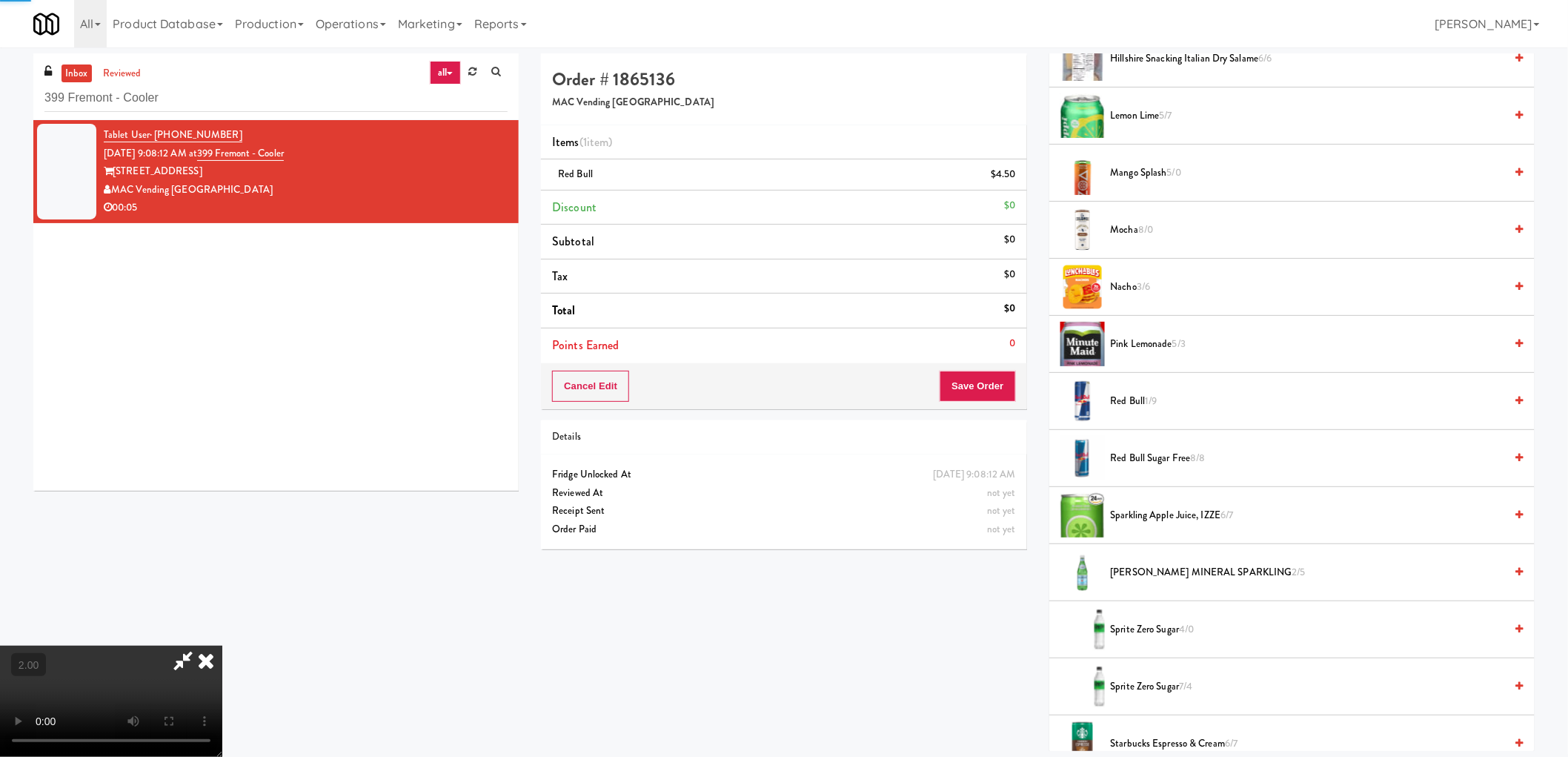
click at [1165, 404] on span "Red Bull 1/9" at bounding box center [1308, 401] width 394 height 18
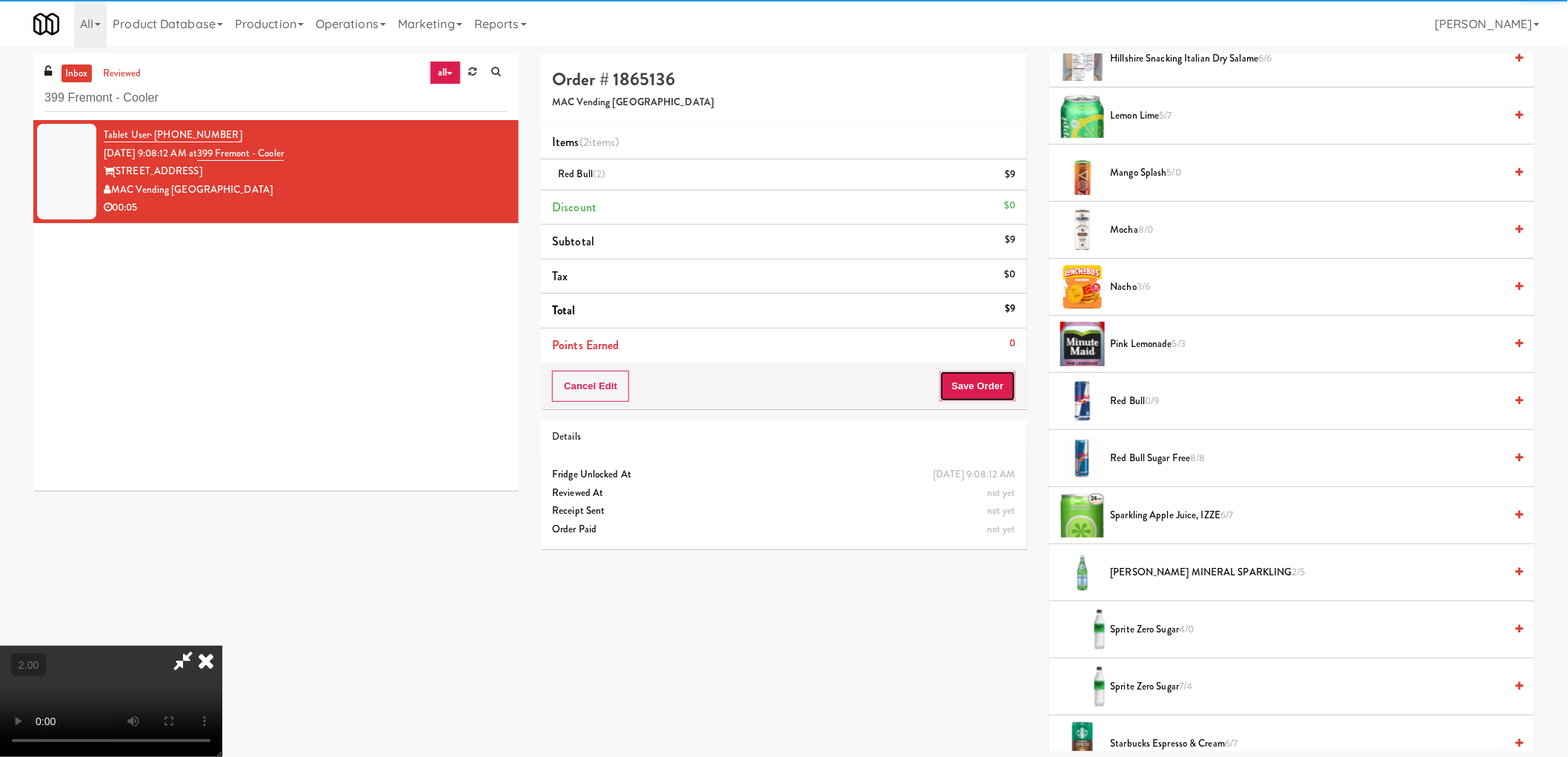
click at [954, 383] on button "Save Order" at bounding box center [977, 385] width 76 height 31
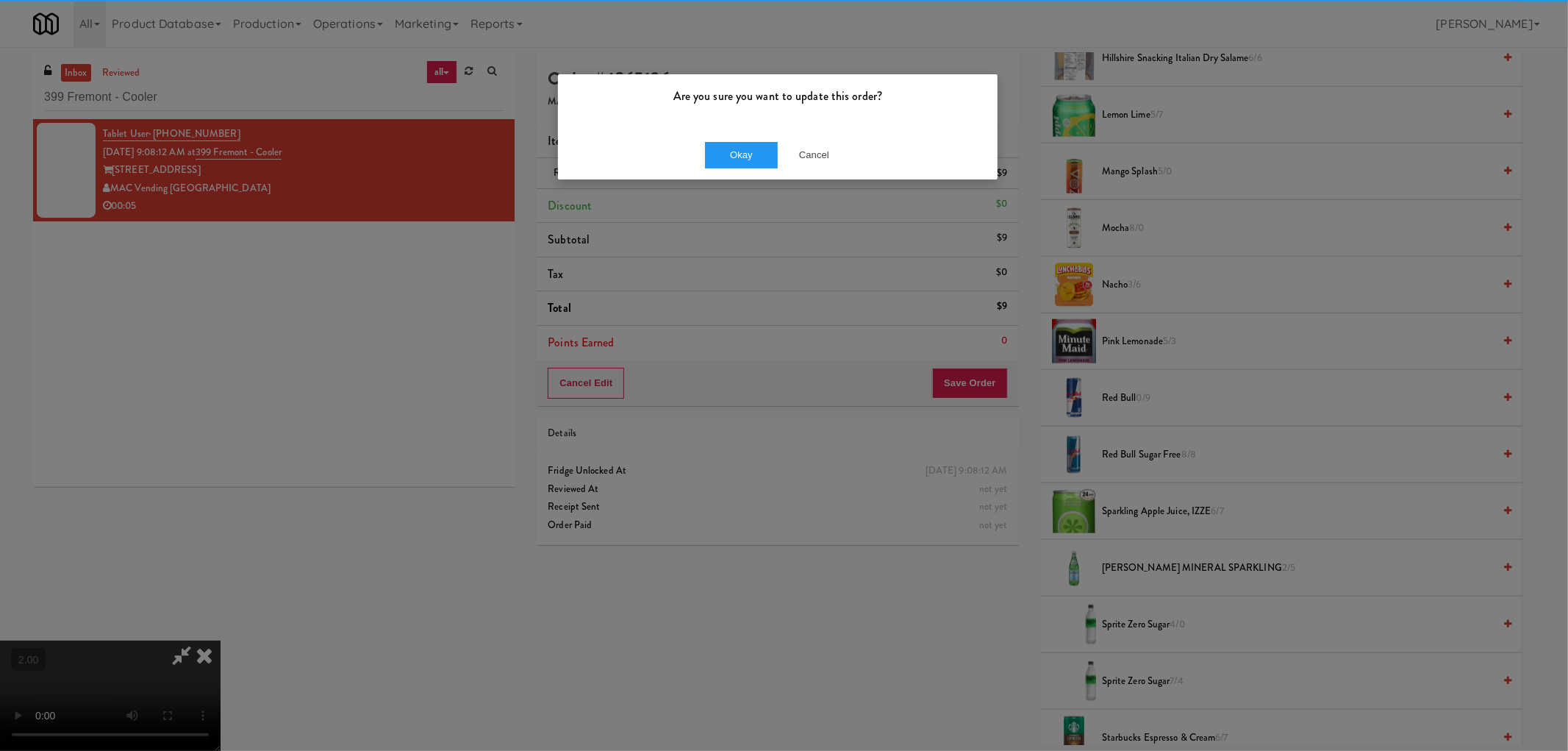
click at [745, 170] on div "Okay Cancel" at bounding box center [778, 155] width 440 height 50
click at [735, 145] on button "Okay" at bounding box center [742, 155] width 74 height 26
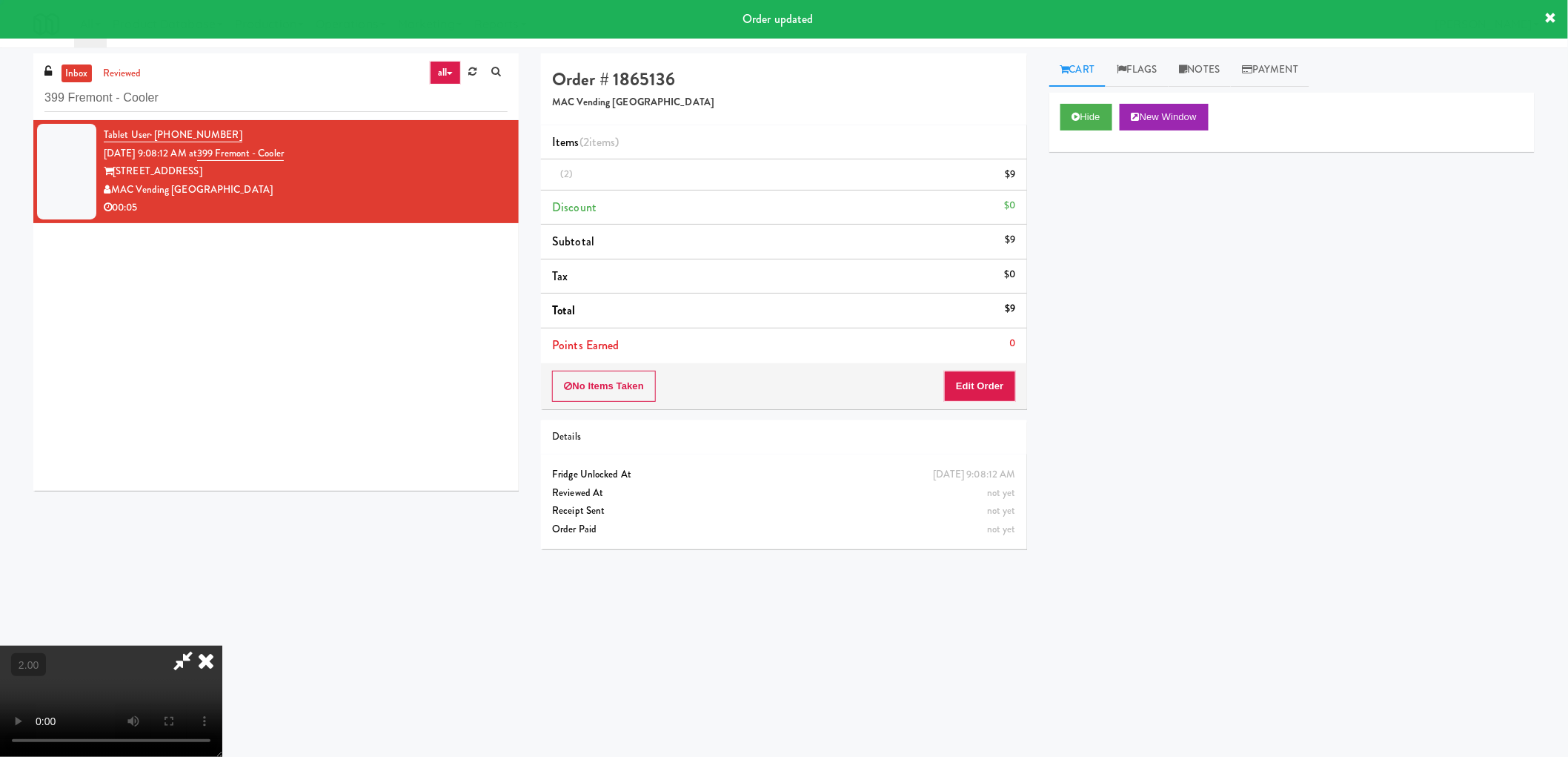
scroll to position [0, 0]
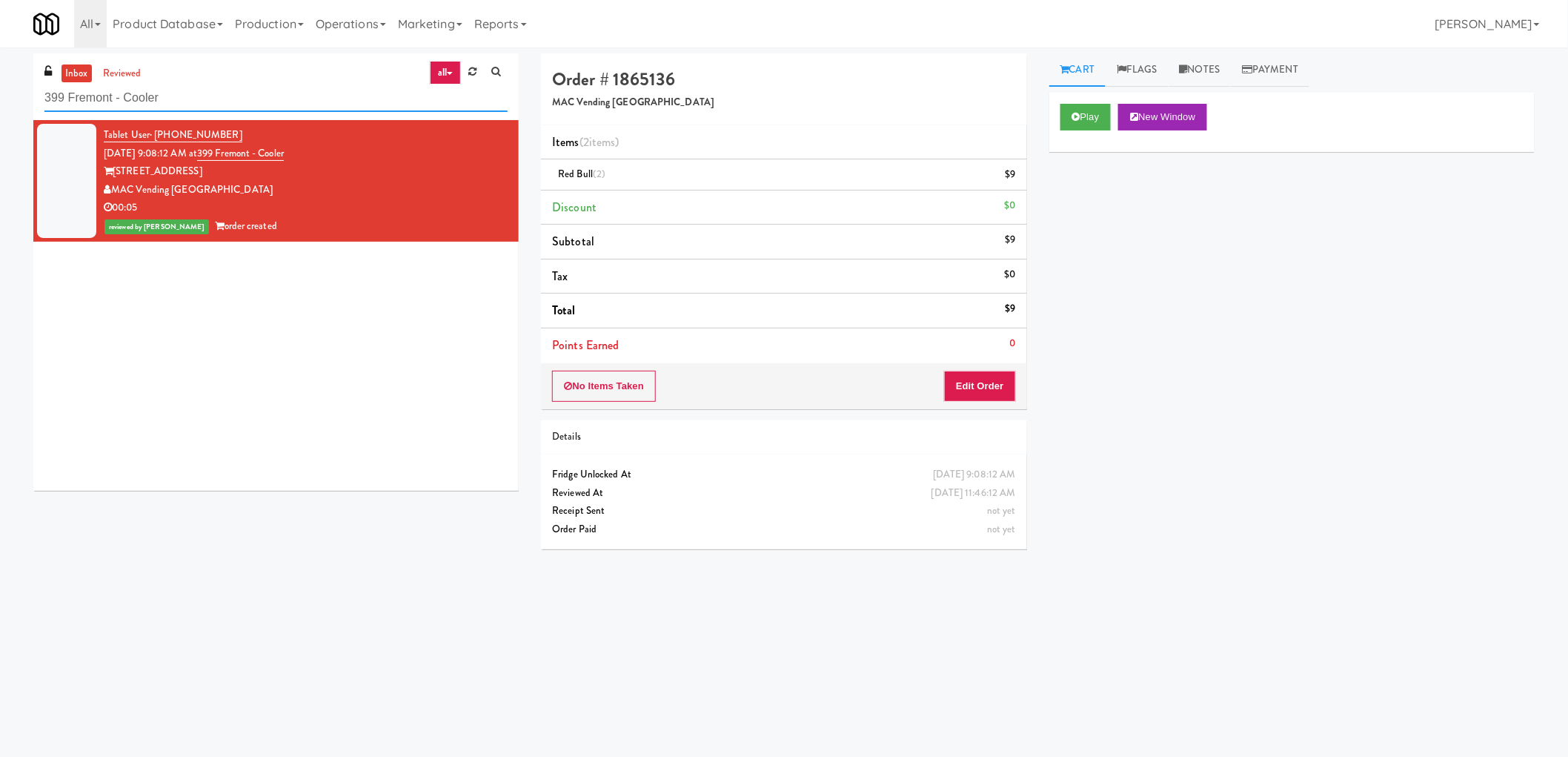
click at [142, 98] on input "399 Fremont - Cooler" at bounding box center [276, 98] width 463 height 28
paste input "(Food, Snack & Drink) Piscataway Police Department"
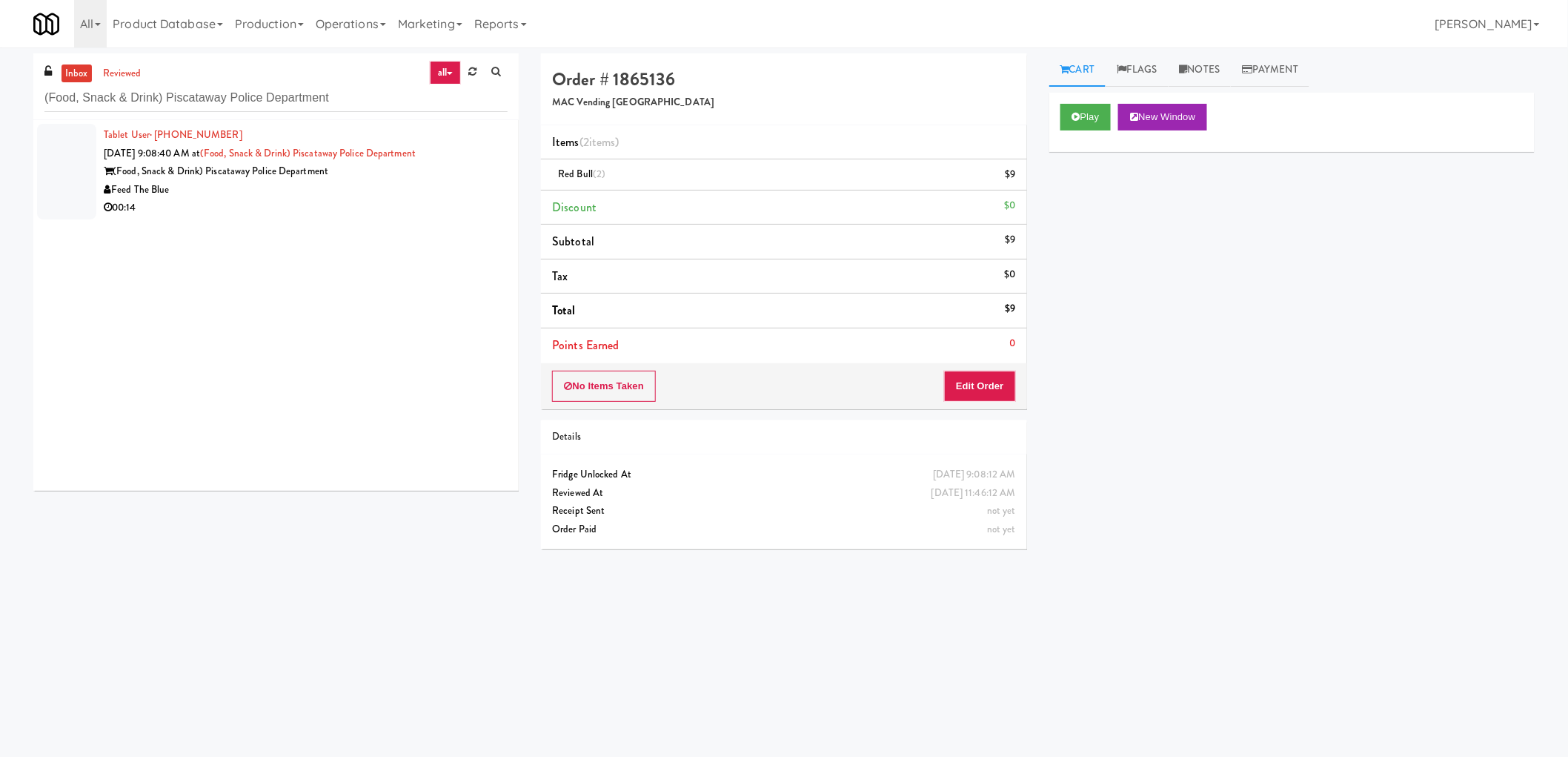
click at [178, 218] on li "Tablet User · (973) 809-9206 Sep 29, 2025 9:08:40 AM at (Food, Snack & Drink) P…" at bounding box center [276, 172] width 485 height 103
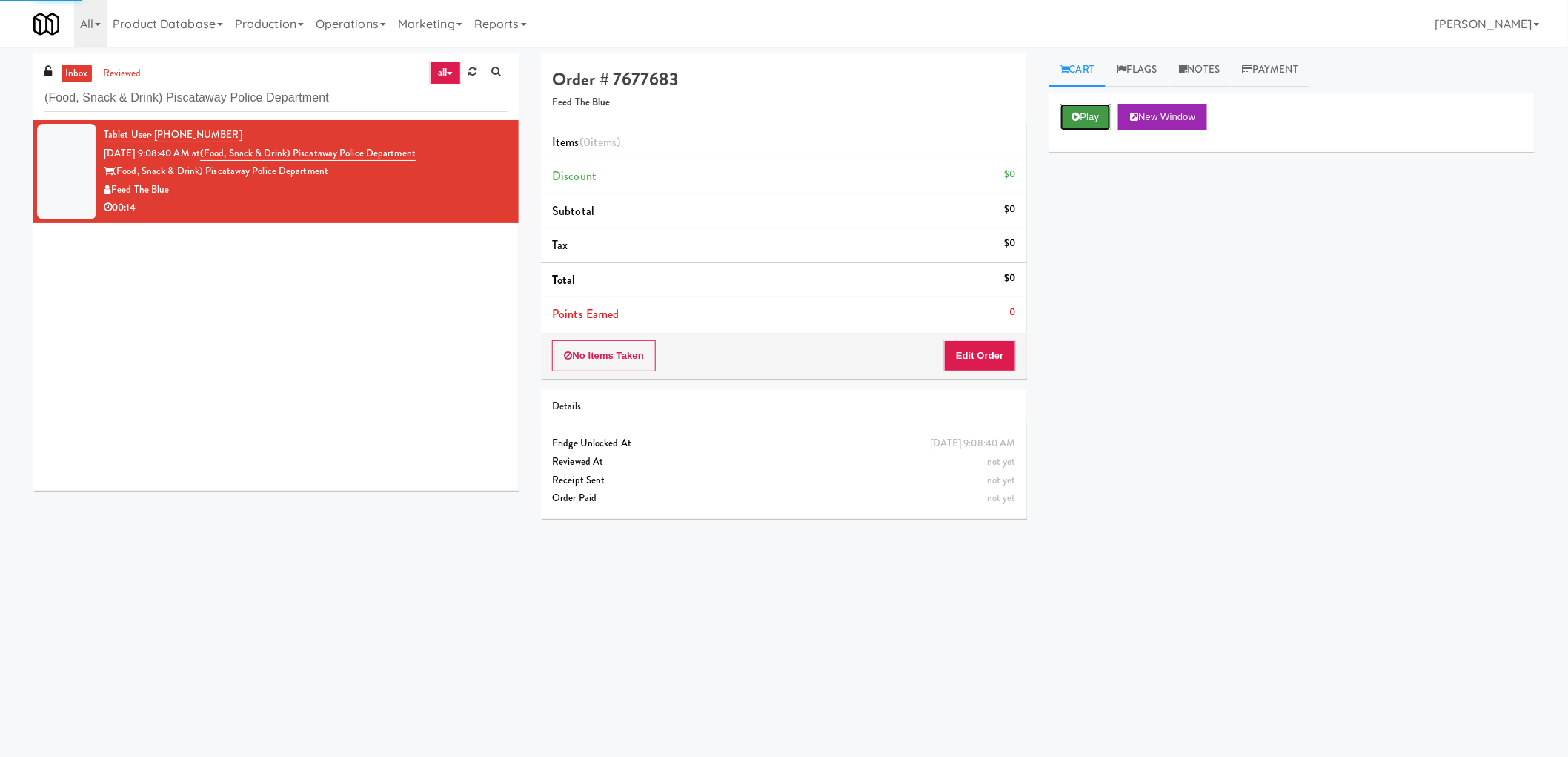
click at [1080, 109] on button "Play" at bounding box center [1085, 117] width 51 height 27
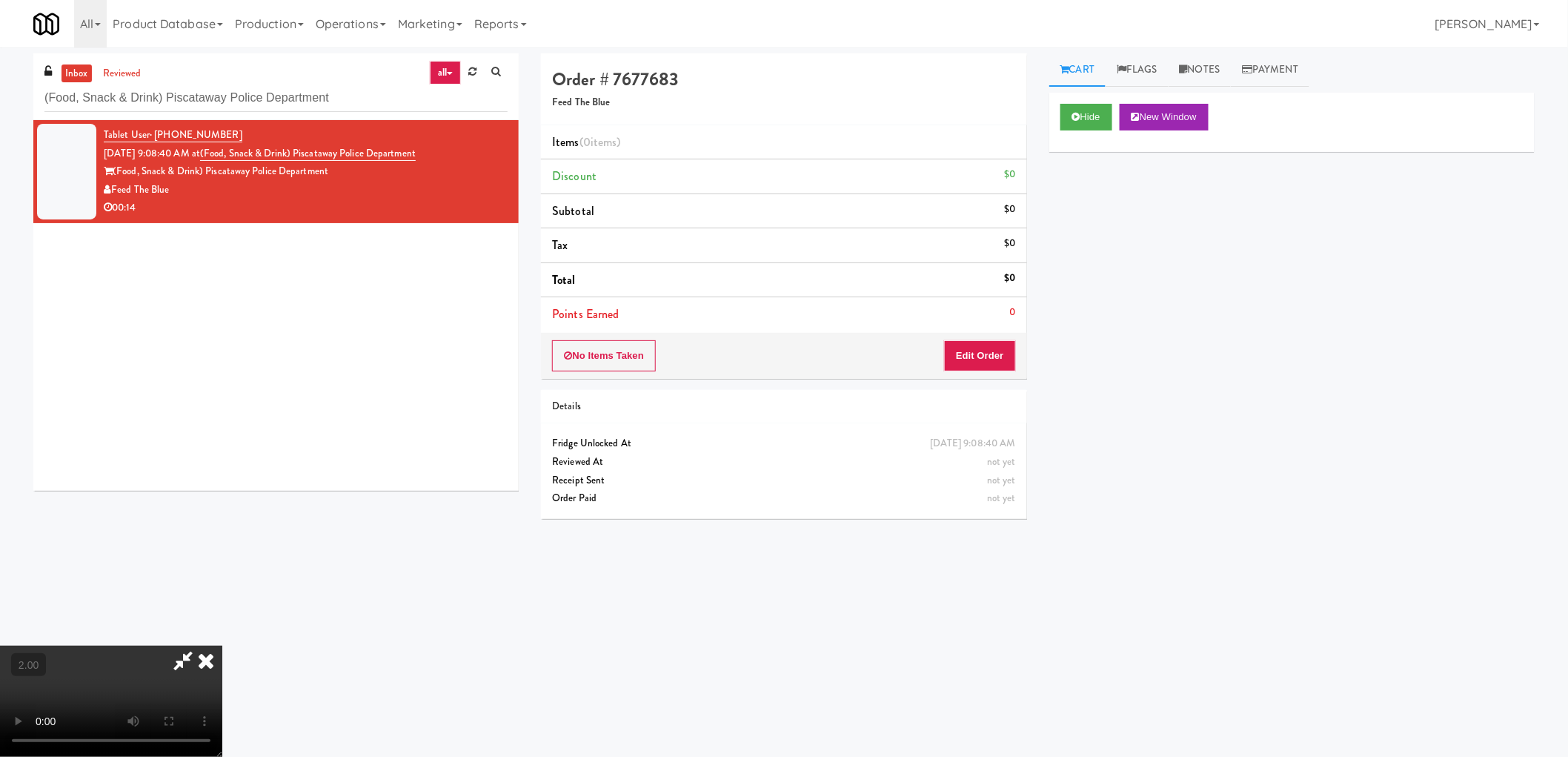
click at [223, 645] on video at bounding box center [111, 700] width 223 height 111
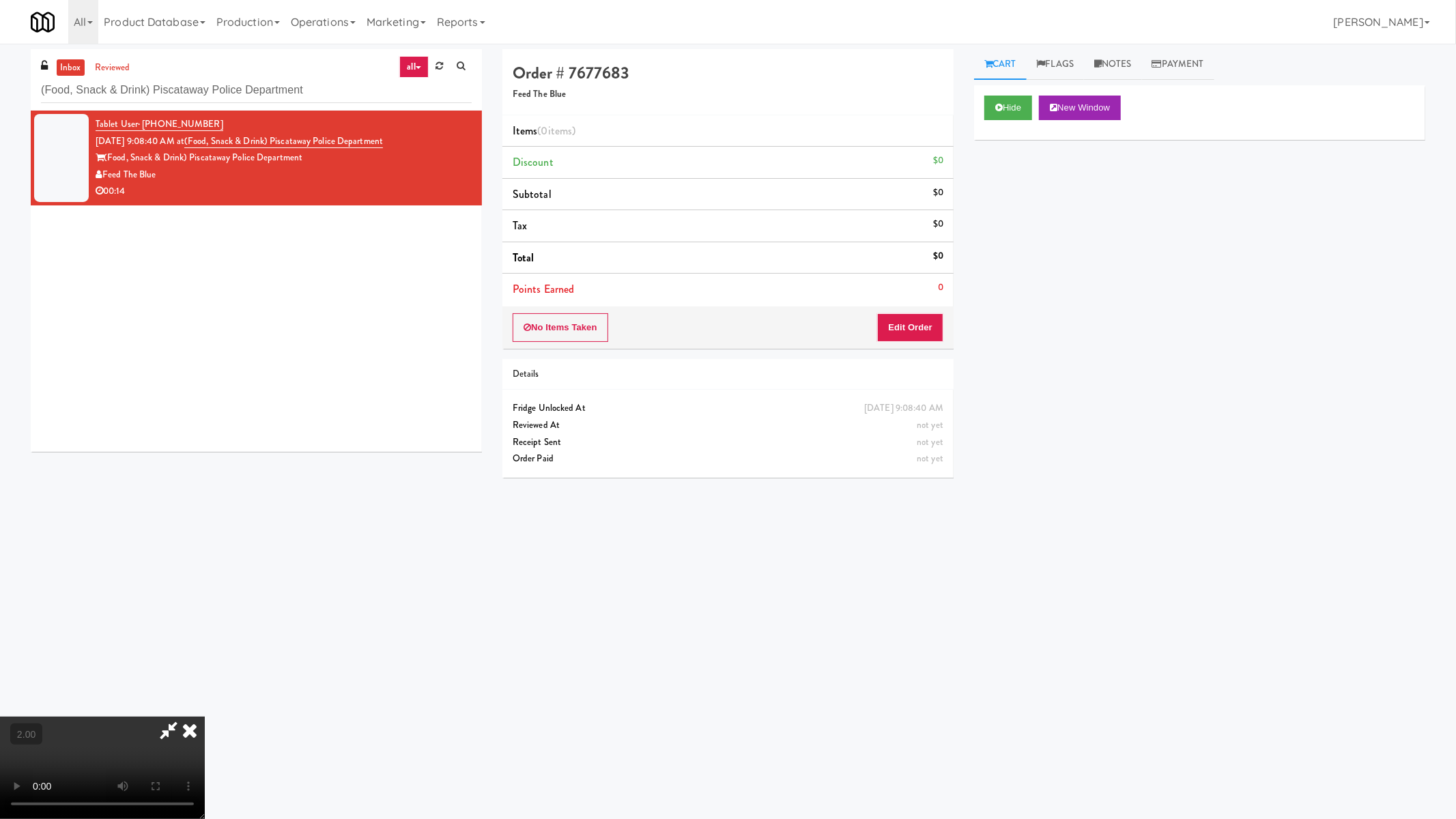
click at [205, 696] on video at bounding box center [102, 767] width 205 height 102
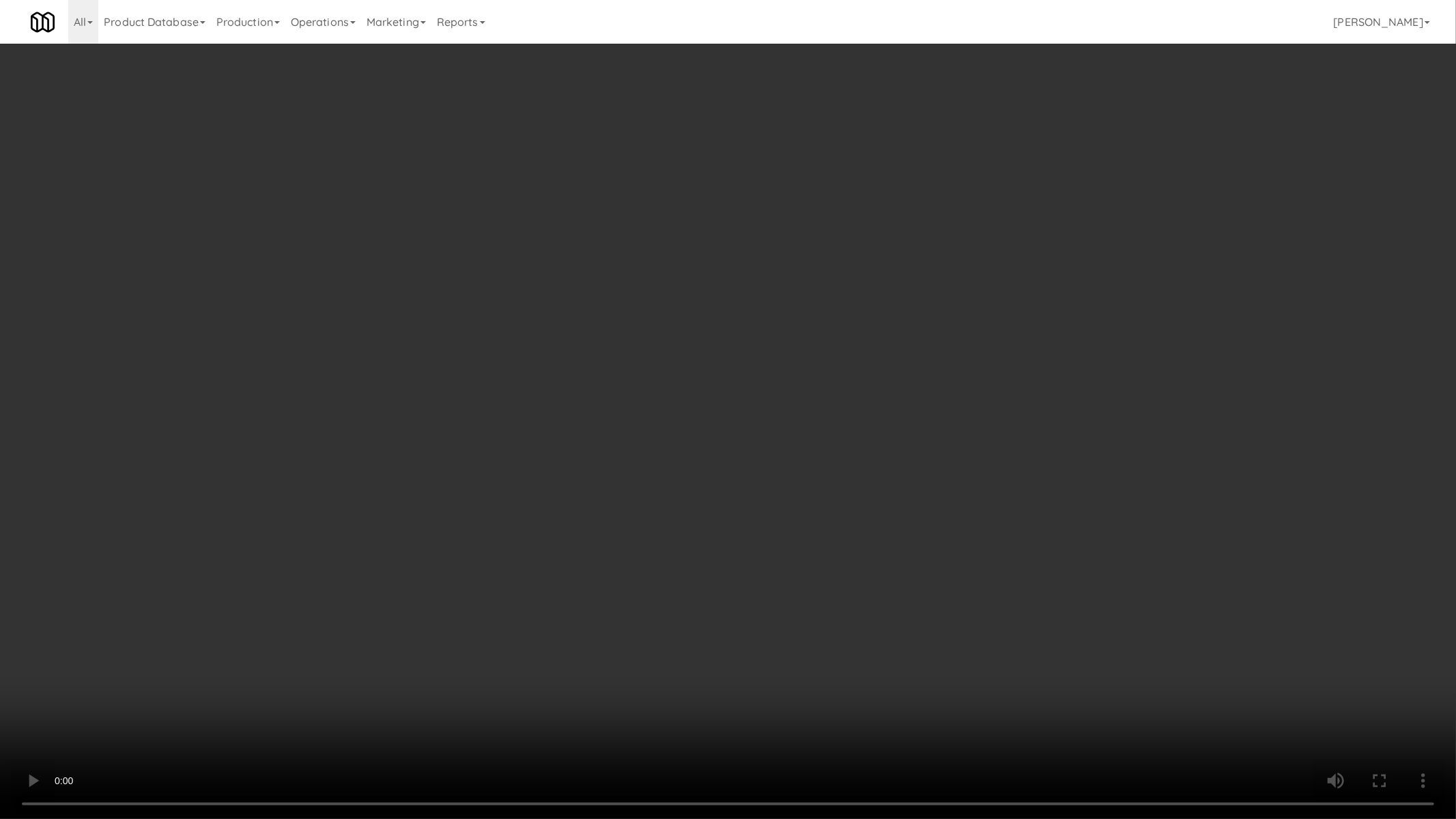
click at [515, 404] on video at bounding box center [728, 409] width 1456 height 819
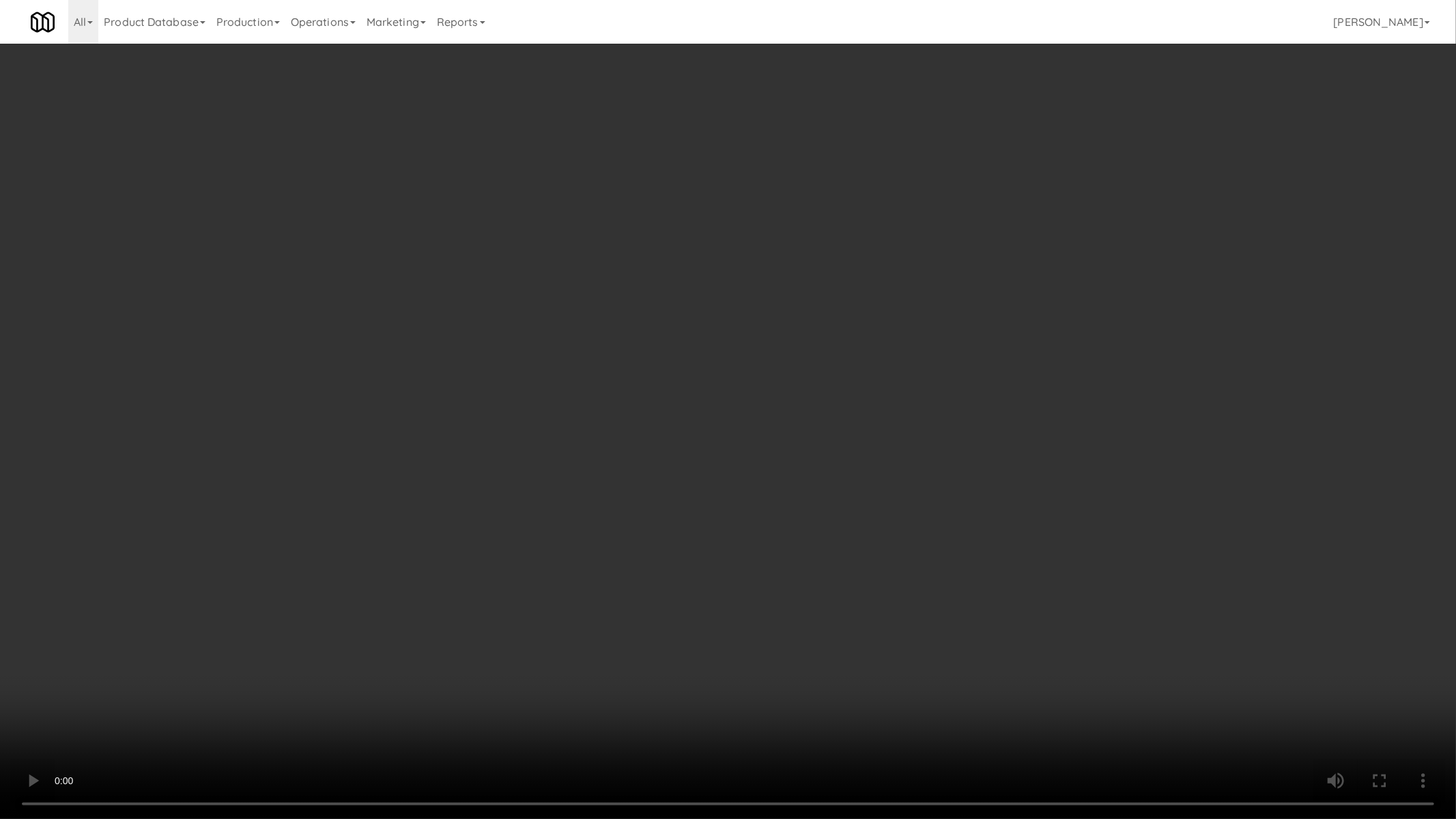
click at [515, 404] on video at bounding box center [728, 409] width 1456 height 819
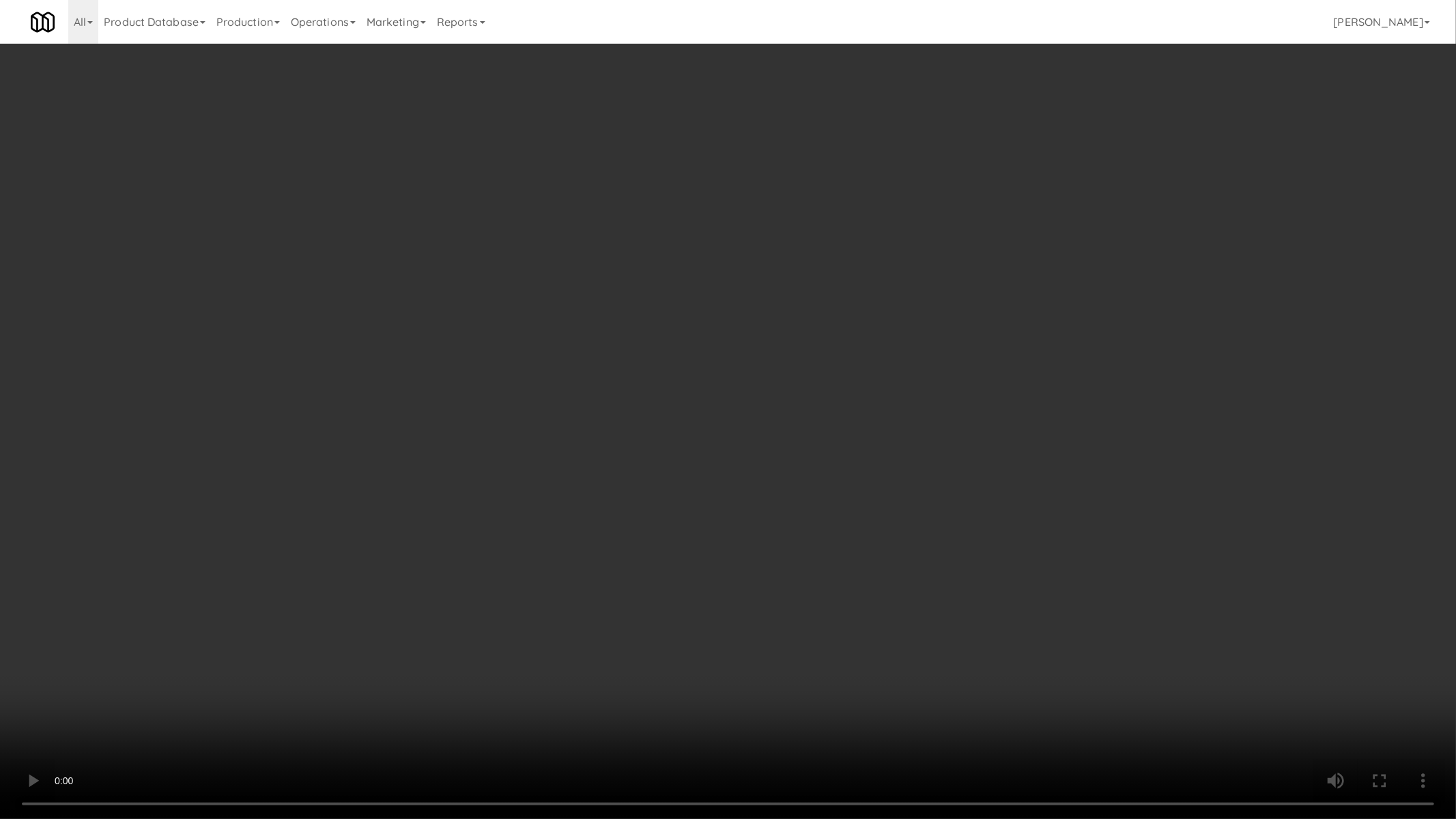
click at [951, 523] on video at bounding box center [728, 409] width 1456 height 819
click at [799, 564] on video at bounding box center [728, 409] width 1456 height 819
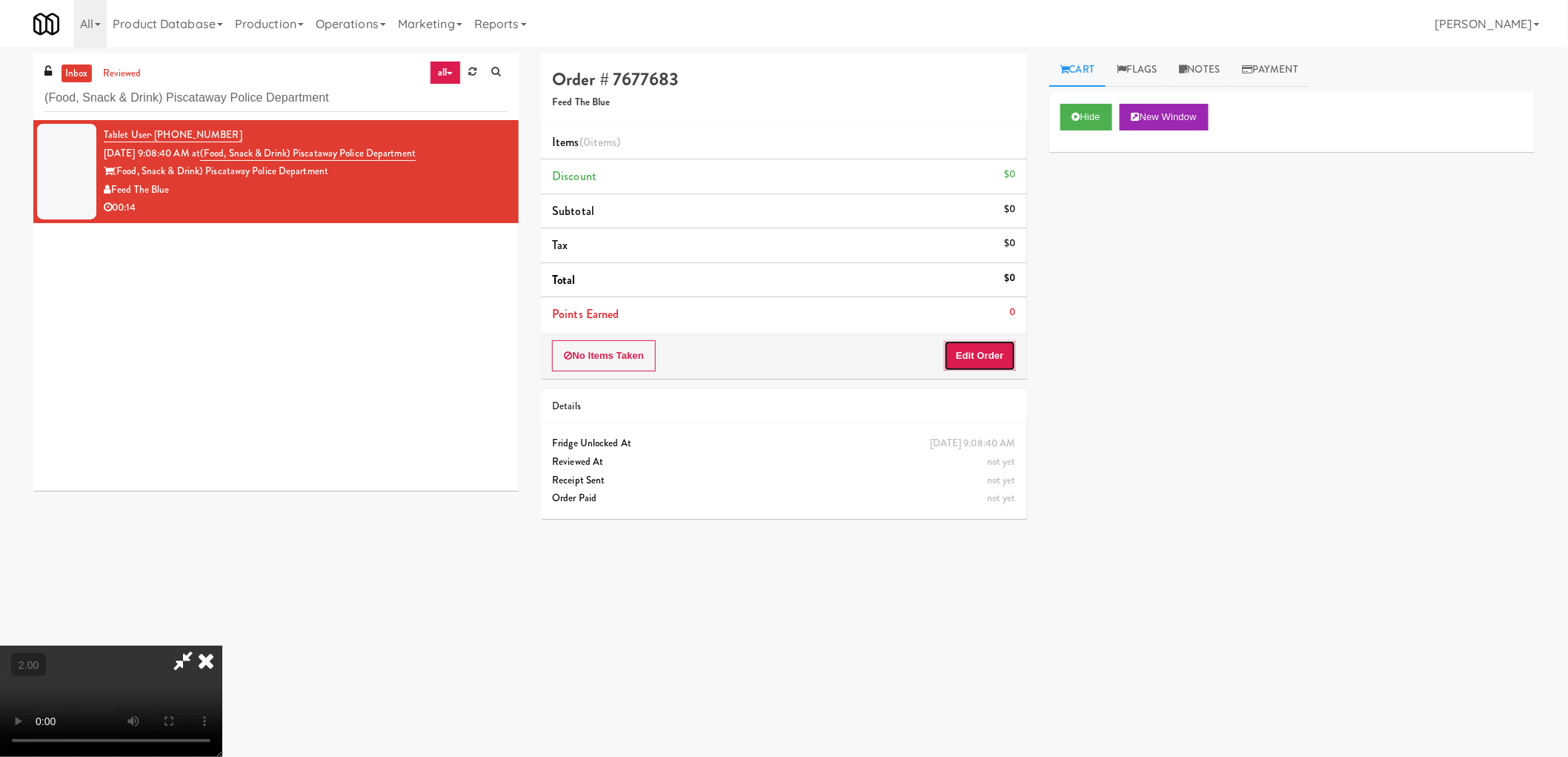
click at [991, 356] on button "Edit Order" at bounding box center [980, 355] width 72 height 31
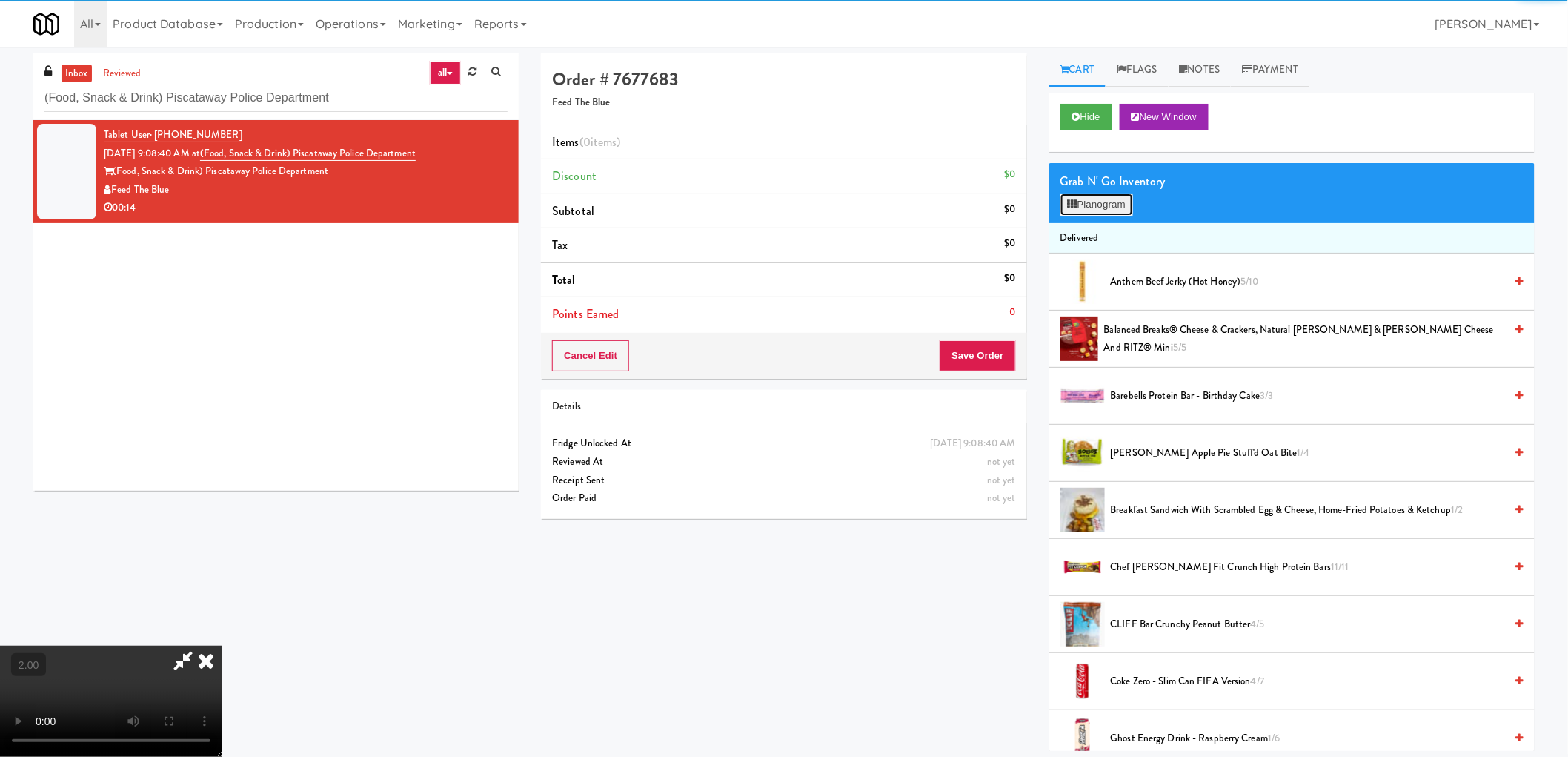
click at [1098, 194] on button "Planogram" at bounding box center [1096, 204] width 73 height 23
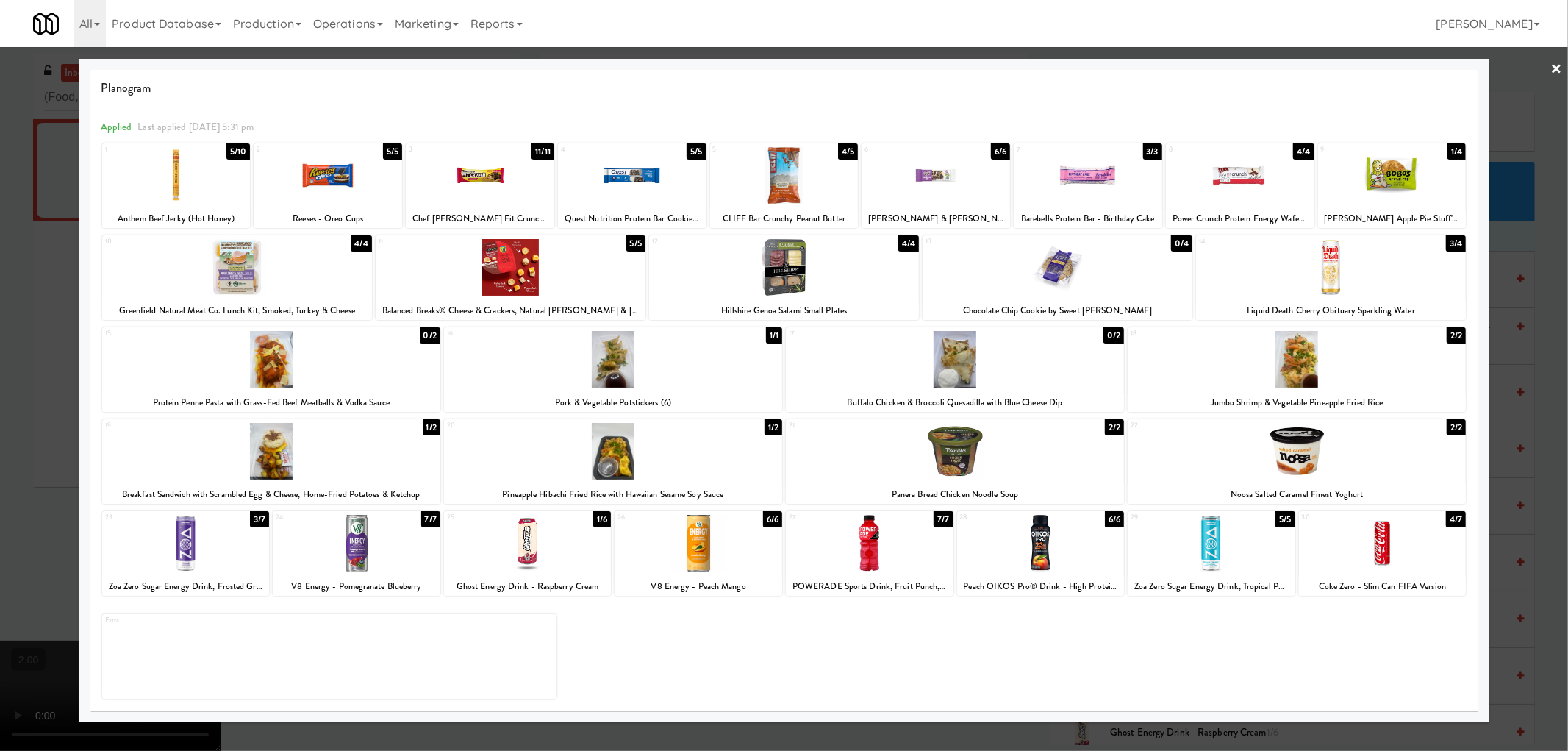
click at [485, 175] on div at bounding box center [480, 175] width 149 height 56
drag, startPoint x: 5, startPoint y: 393, endPoint x: 60, endPoint y: 418, distance: 60.4
click at [6, 393] on div at bounding box center [784, 376] width 1568 height 751
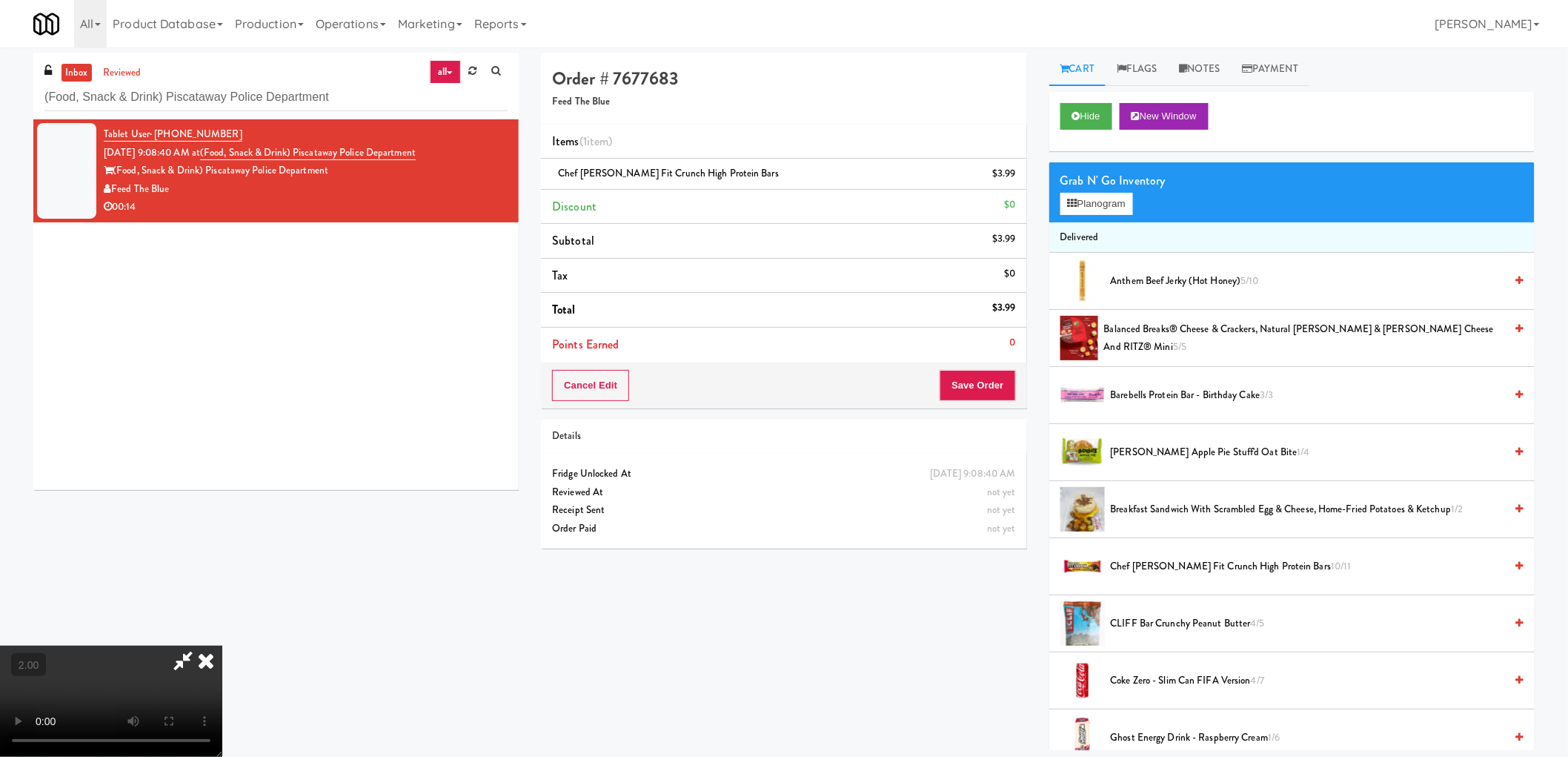
scroll to position [48, 0]
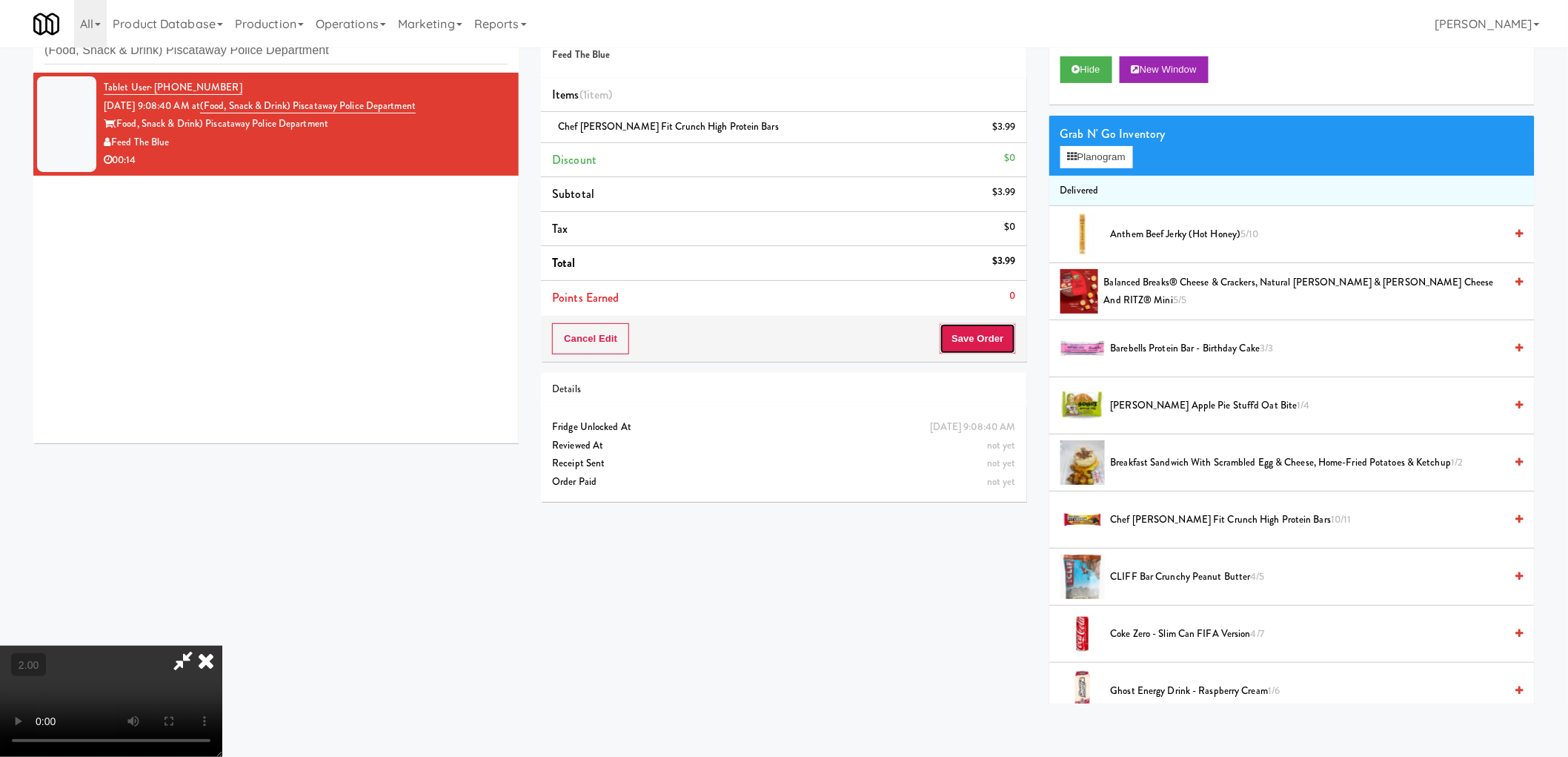
click at [969, 337] on button "Save Order" at bounding box center [977, 338] width 76 height 31
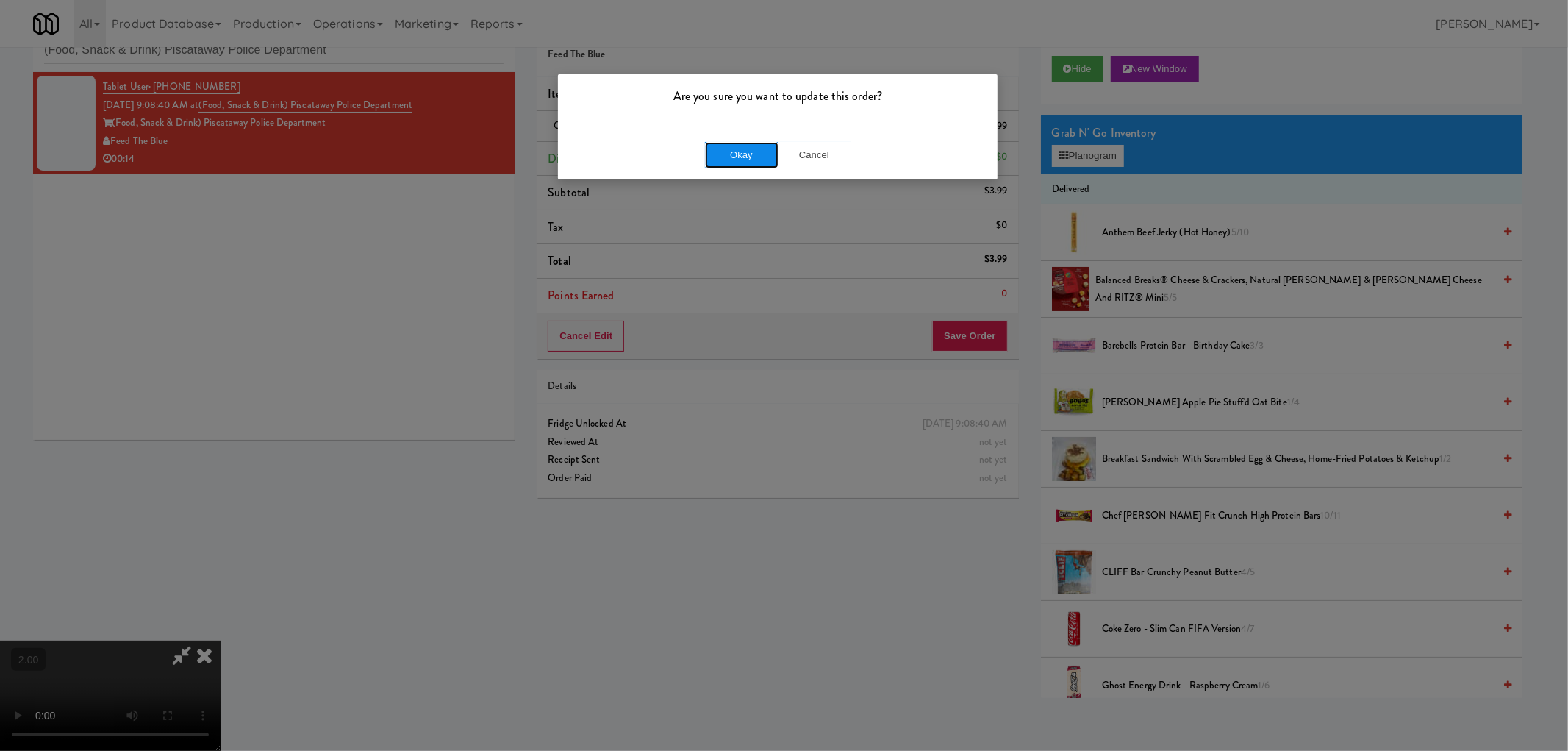
click at [730, 165] on button "Okay" at bounding box center [742, 155] width 74 height 26
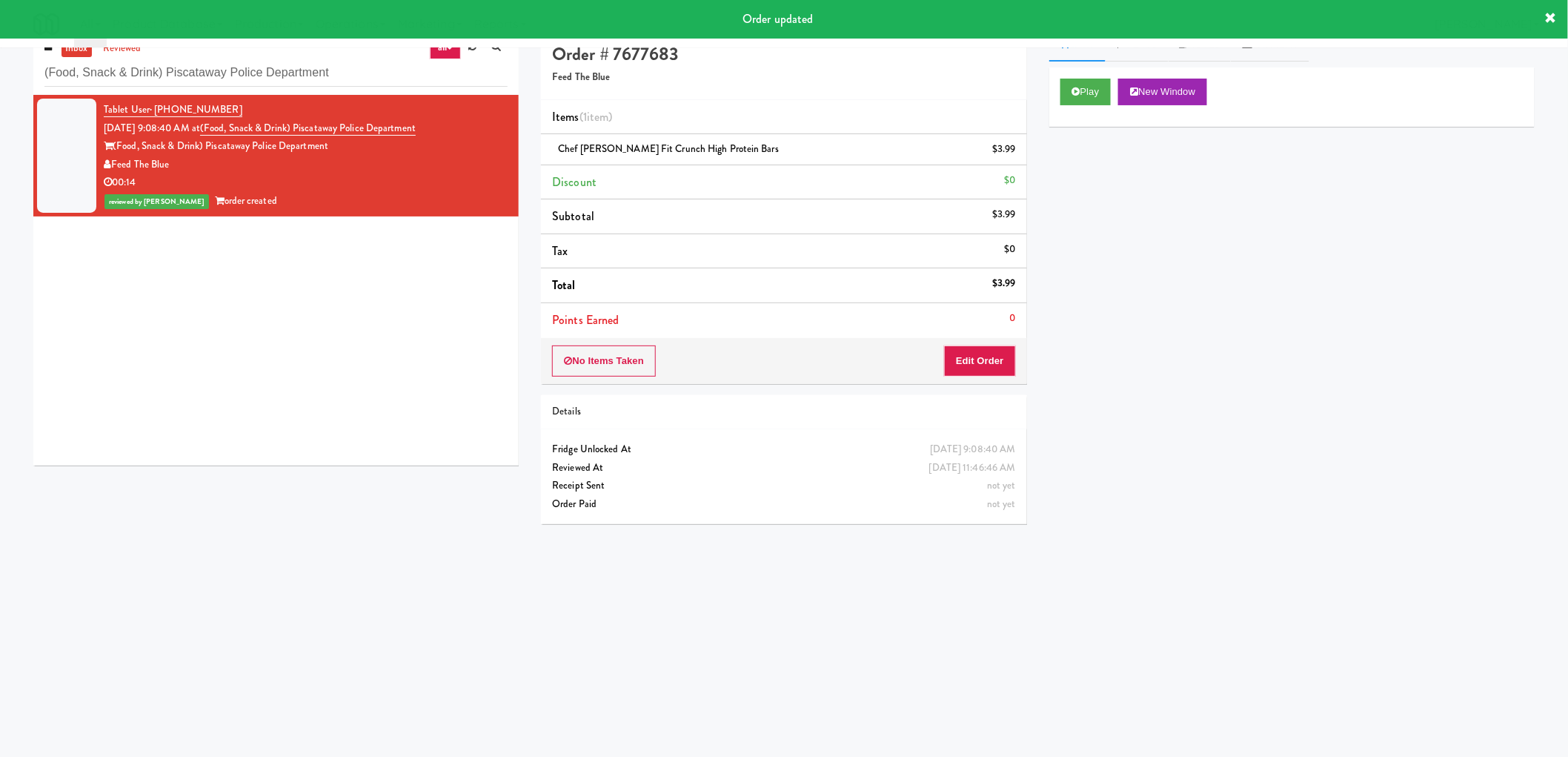
scroll to position [0, 0]
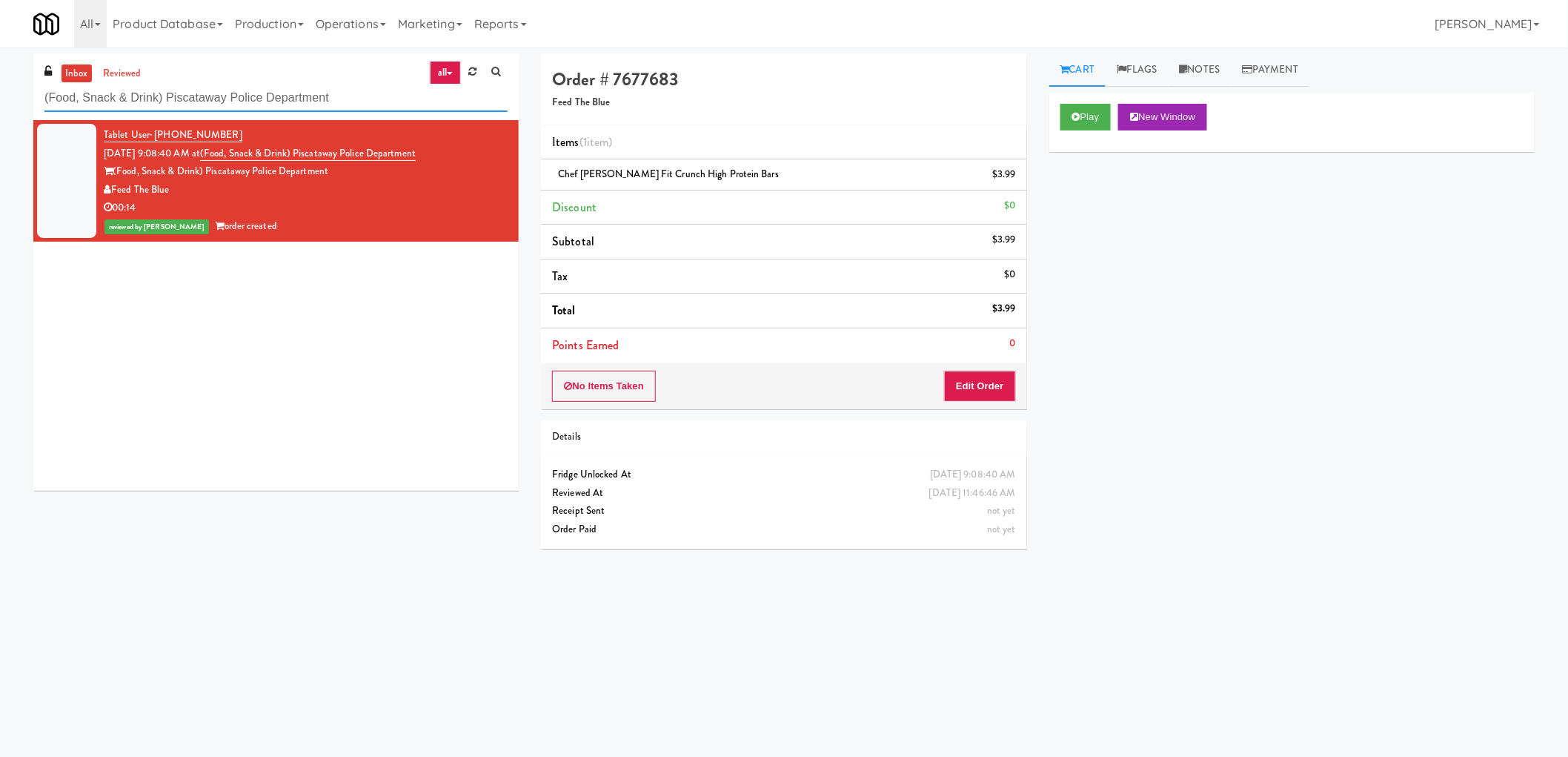
click at [145, 93] on input "(Food, Snack & Drink) Piscataway Police Department" at bounding box center [276, 98] width 463 height 28
paste input "Credit Valley Hospital - Trillium Health"
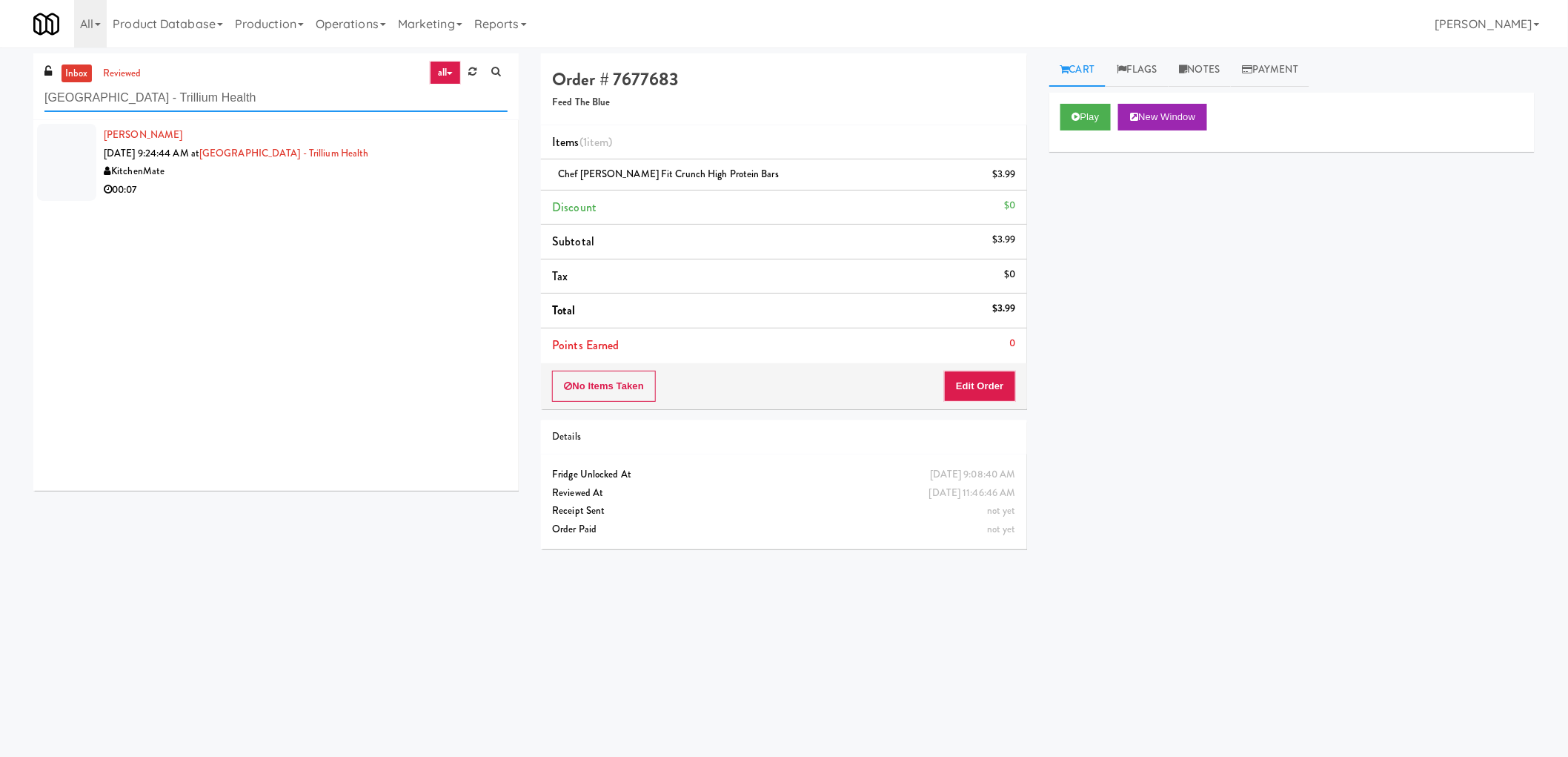
type input "Credit Valley Hospital - Trillium Health"
click at [270, 188] on div "00:07" at bounding box center [305, 190] width 403 height 18
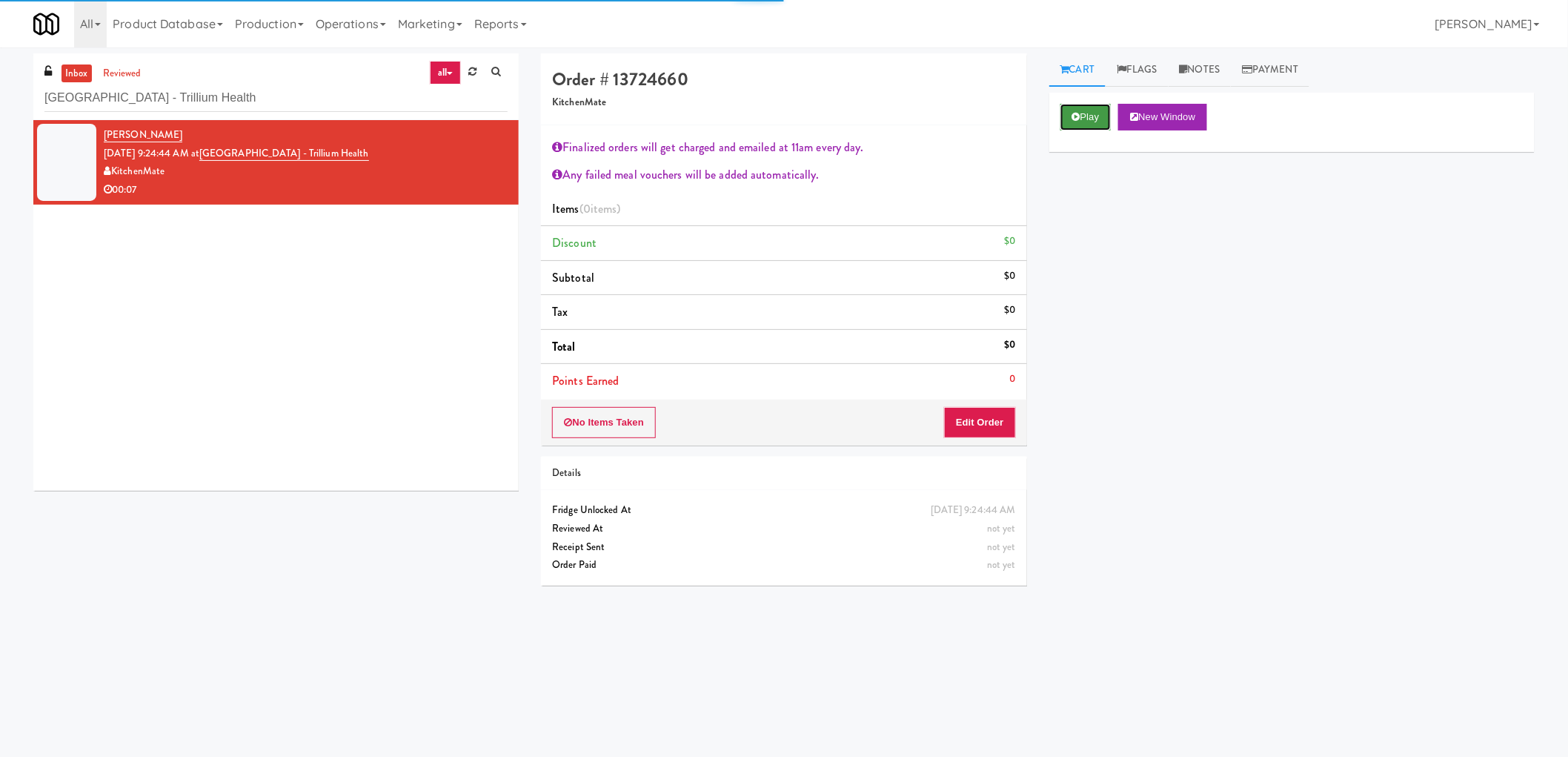
click at [1106, 115] on button "Play" at bounding box center [1085, 117] width 51 height 27
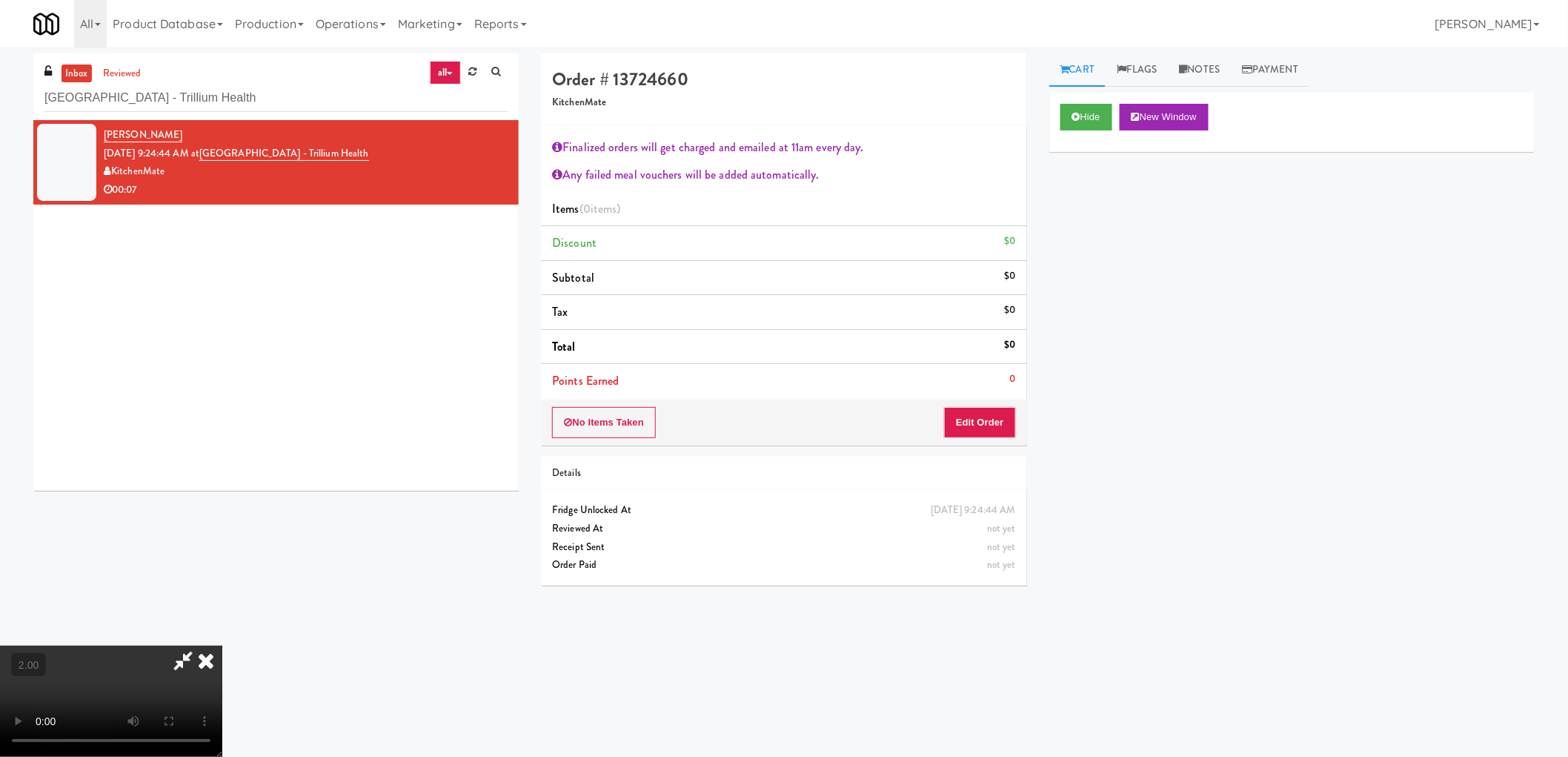
click at [223, 645] on video at bounding box center [111, 700] width 223 height 111
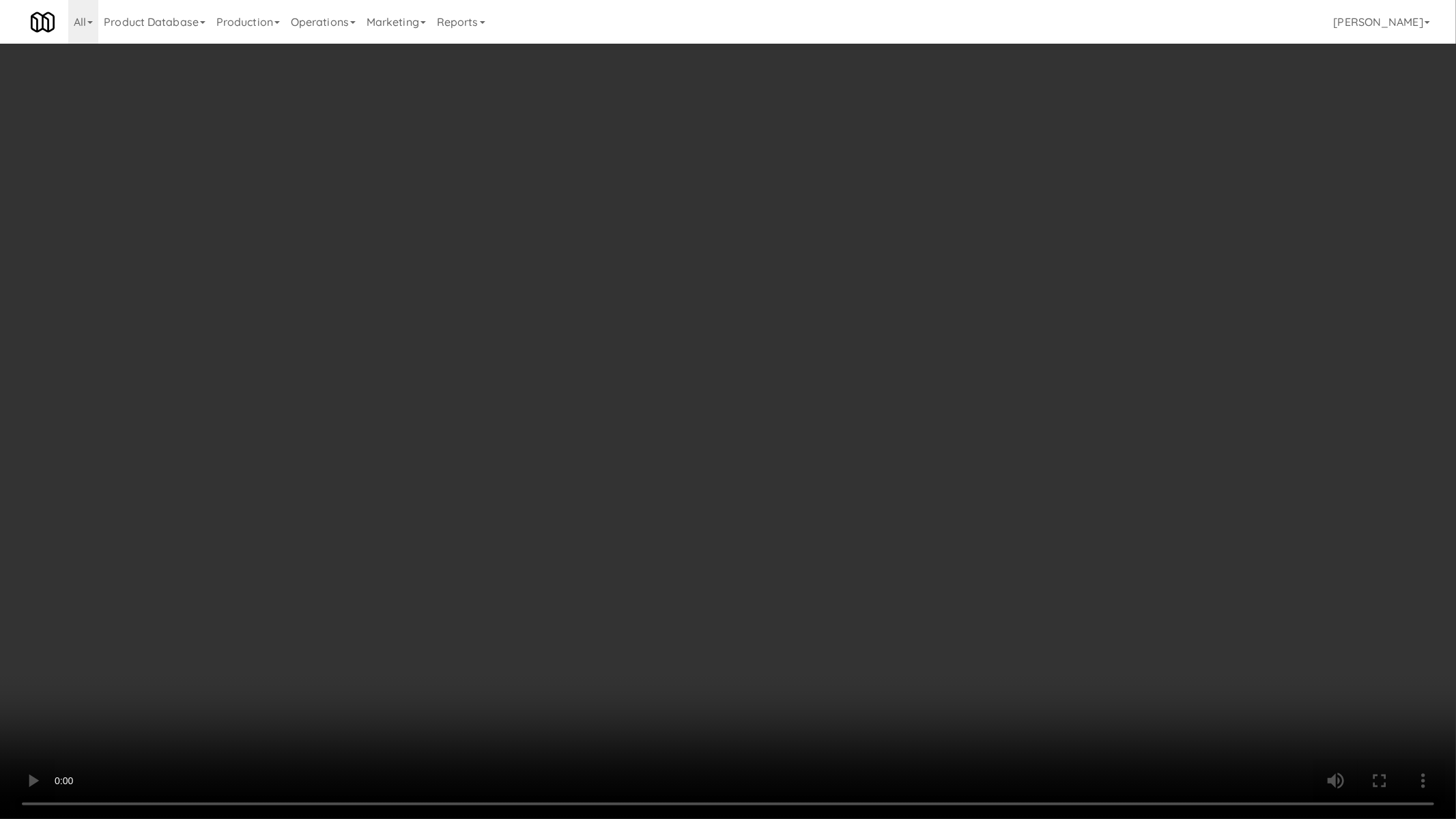
click at [770, 483] on video at bounding box center [728, 409] width 1456 height 819
click at [770, 488] on video at bounding box center [728, 409] width 1456 height 819
click at [768, 492] on video at bounding box center [728, 409] width 1456 height 819
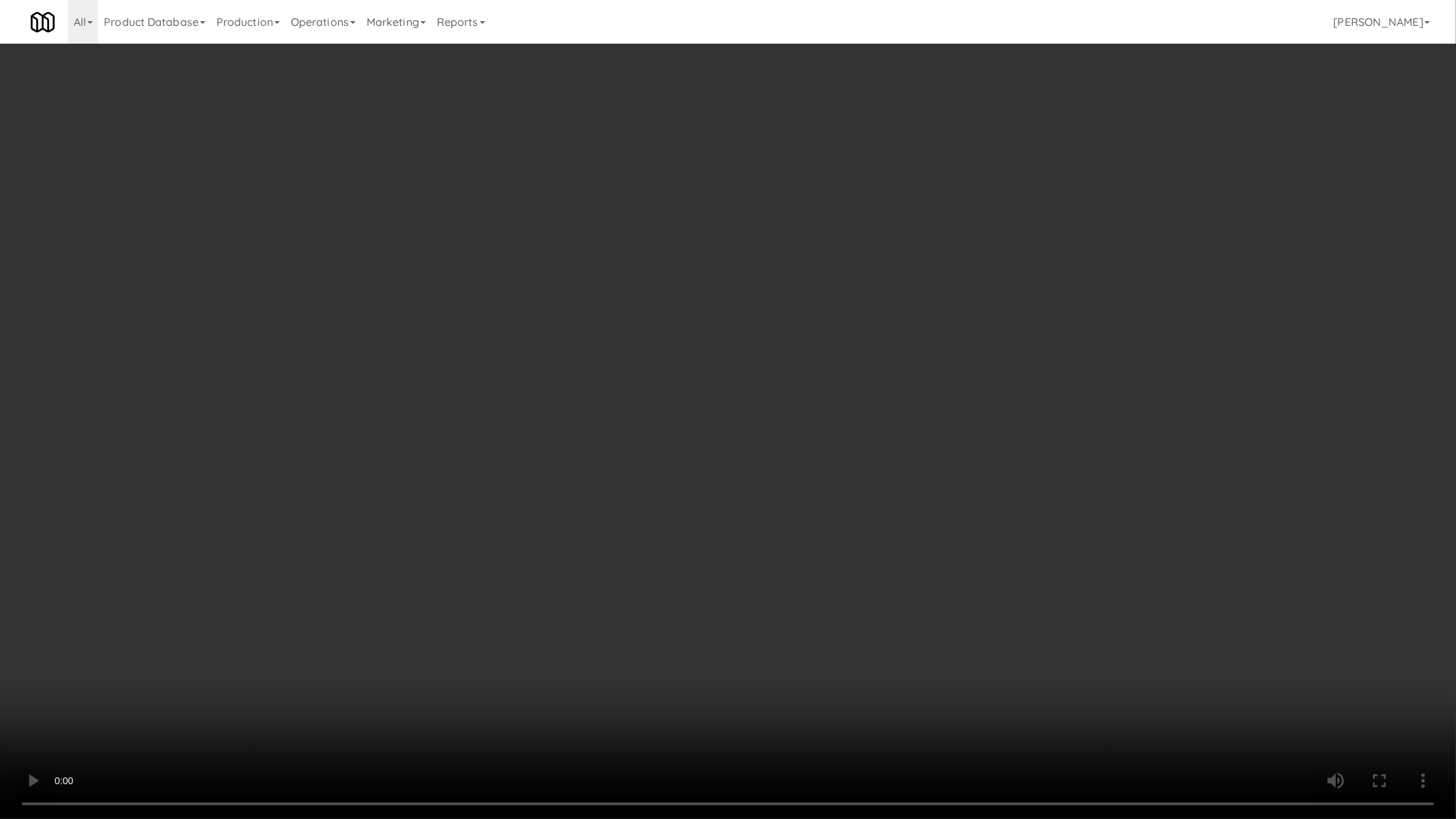
click at [768, 493] on video at bounding box center [728, 409] width 1456 height 819
click at [766, 496] on video at bounding box center [728, 409] width 1456 height 819
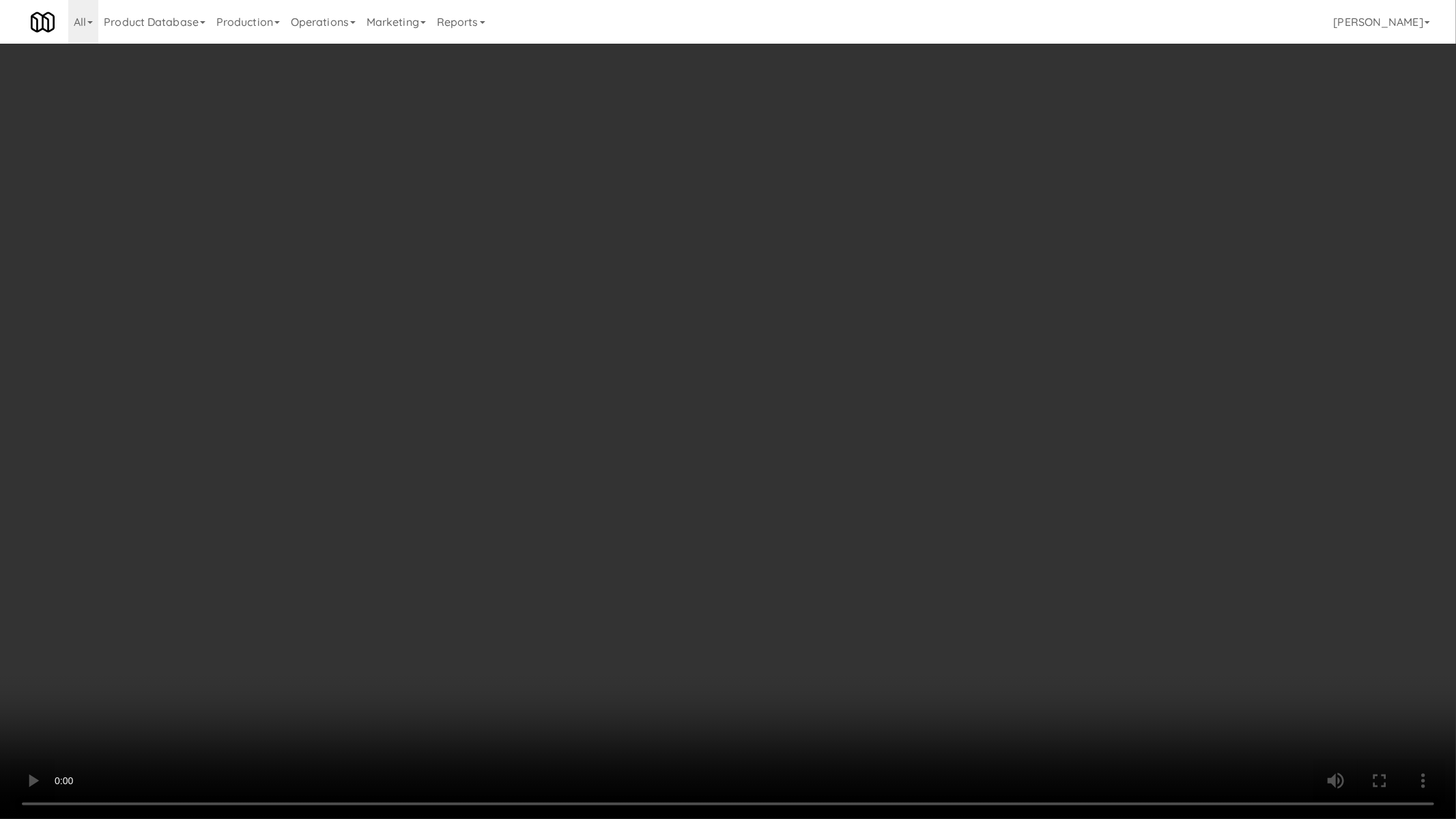
click at [766, 496] on video at bounding box center [728, 409] width 1456 height 819
click at [766, 497] on video at bounding box center [728, 409] width 1456 height 819
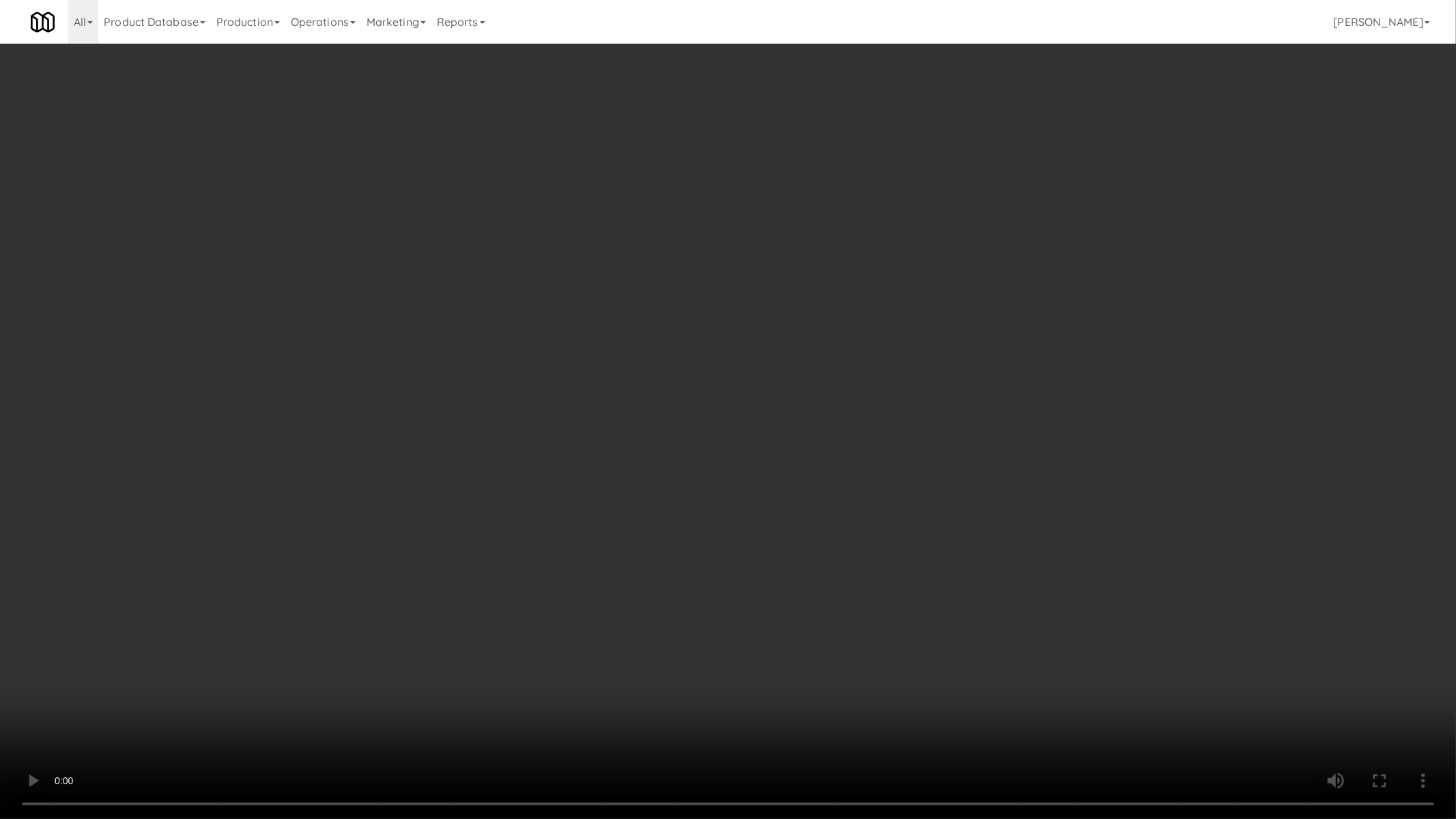
click at [741, 693] on video at bounding box center [728, 409] width 1456 height 819
click at [742, 693] on video at bounding box center [728, 409] width 1456 height 819
click at [786, 662] on video at bounding box center [728, 409] width 1456 height 819
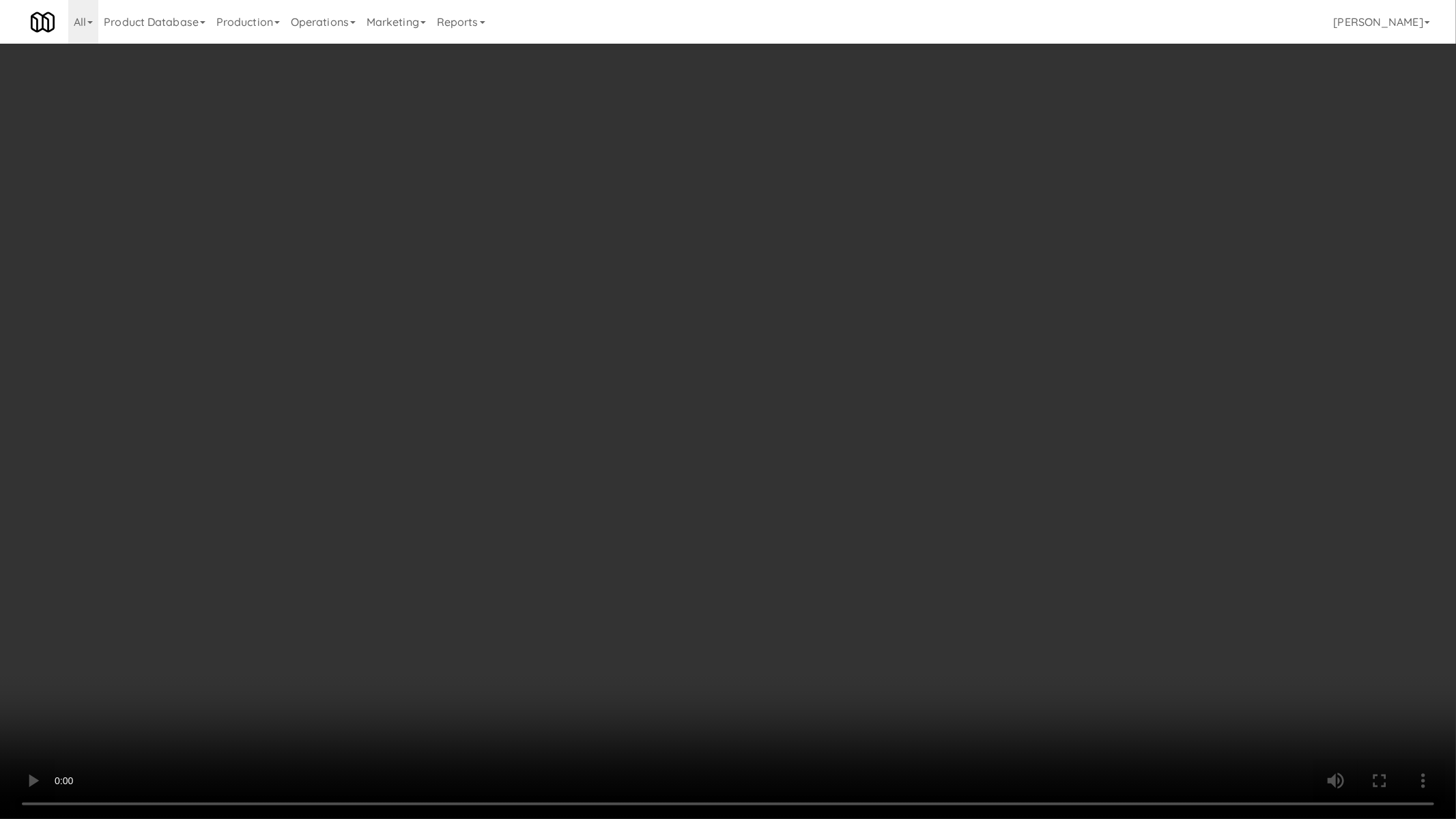
click at [786, 662] on video at bounding box center [728, 409] width 1456 height 819
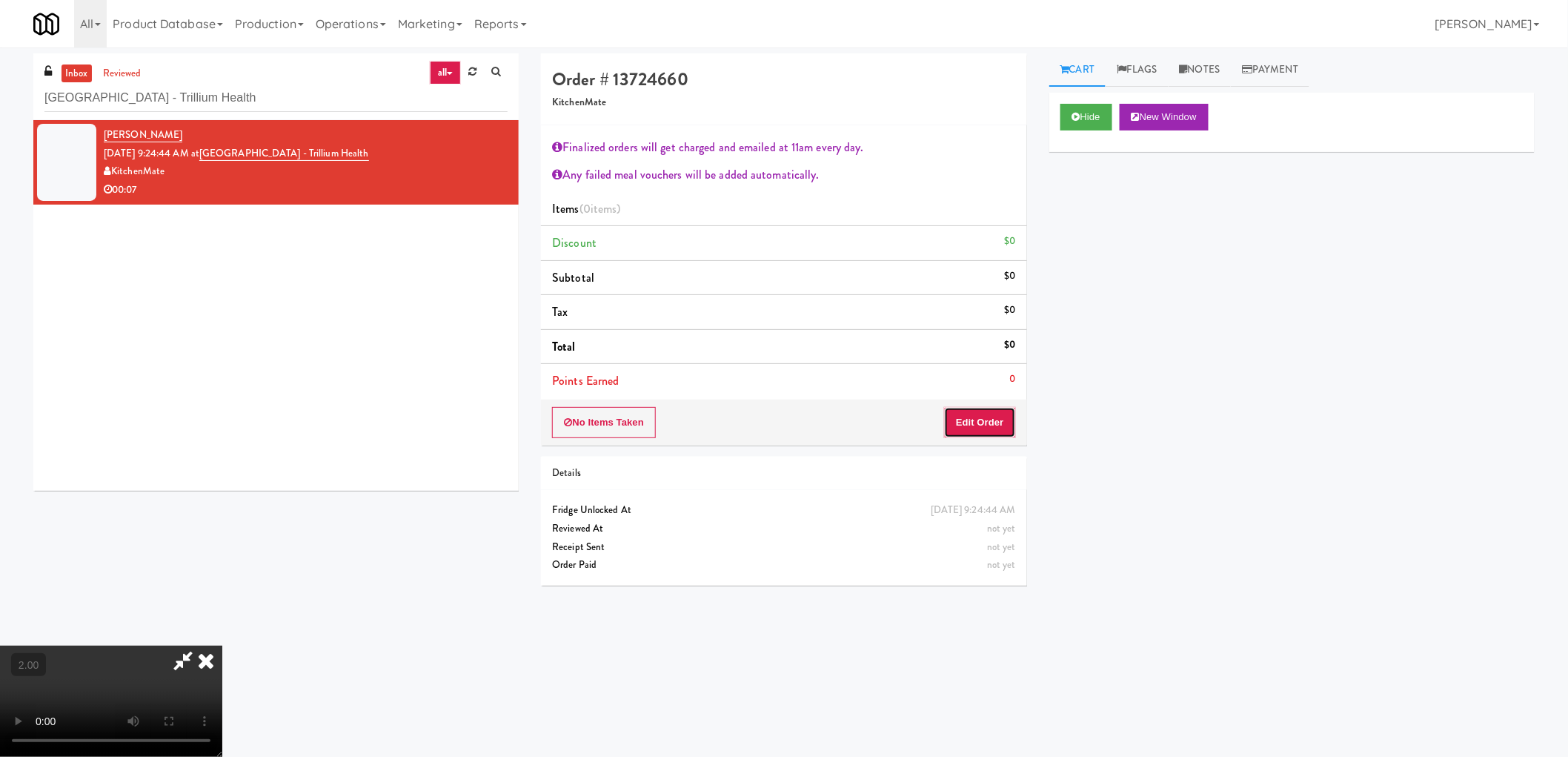
click at [975, 421] on button "Edit Order" at bounding box center [980, 422] width 72 height 31
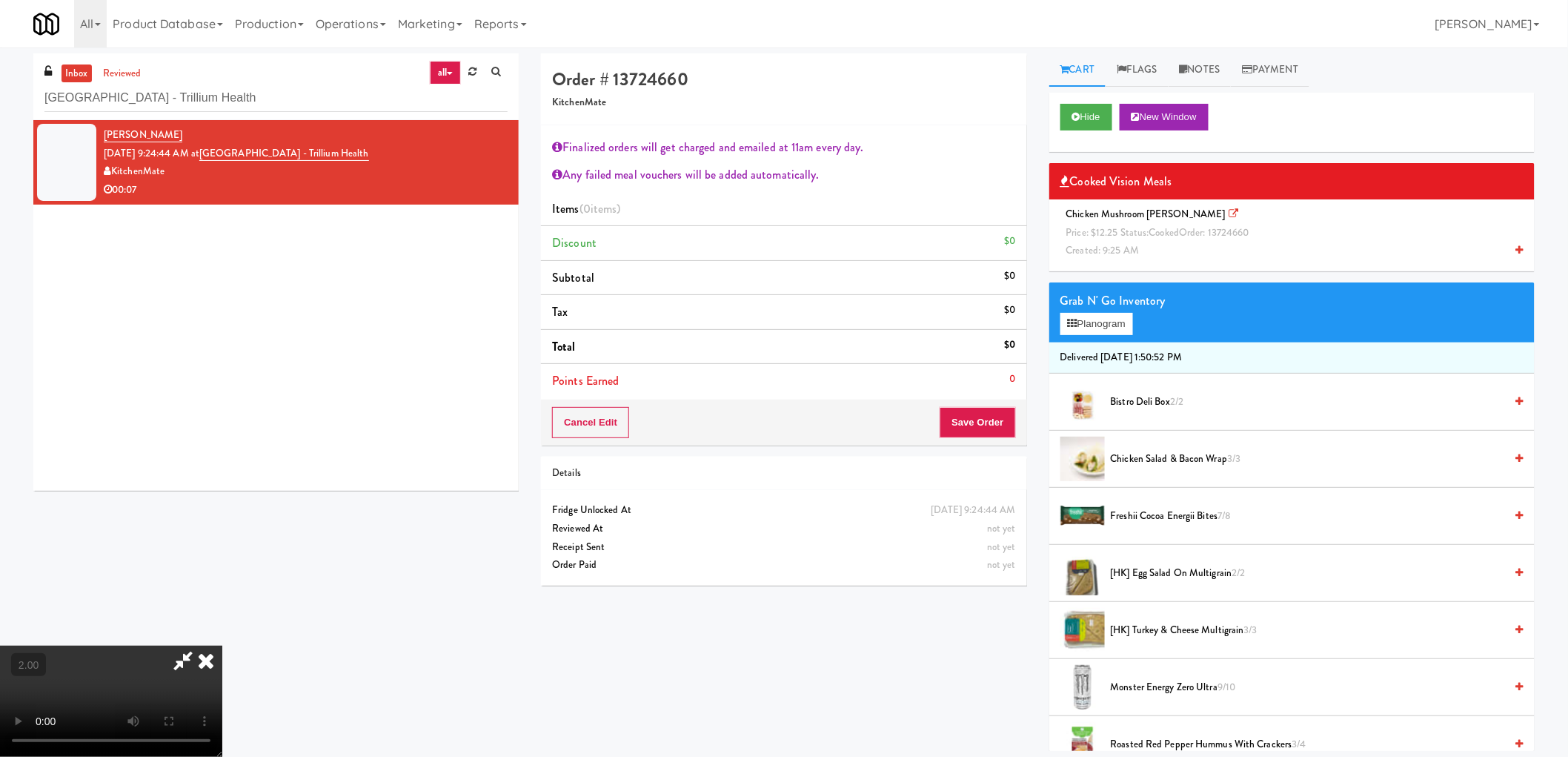
click at [223, 645] on video at bounding box center [111, 700] width 223 height 111
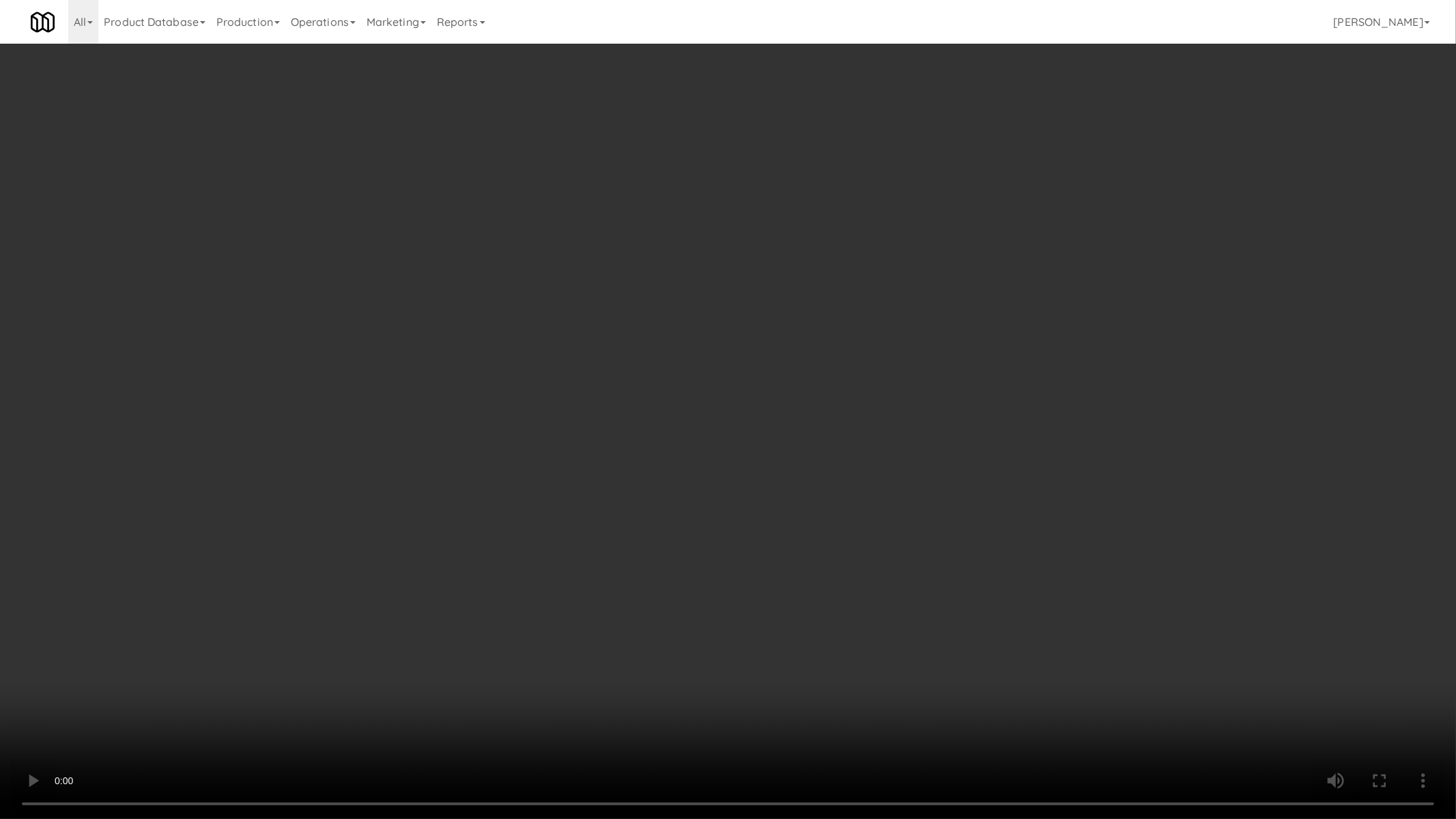
click at [577, 439] on video at bounding box center [728, 409] width 1456 height 819
click at [576, 461] on video at bounding box center [728, 409] width 1456 height 819
click at [702, 509] on video at bounding box center [728, 409] width 1456 height 819
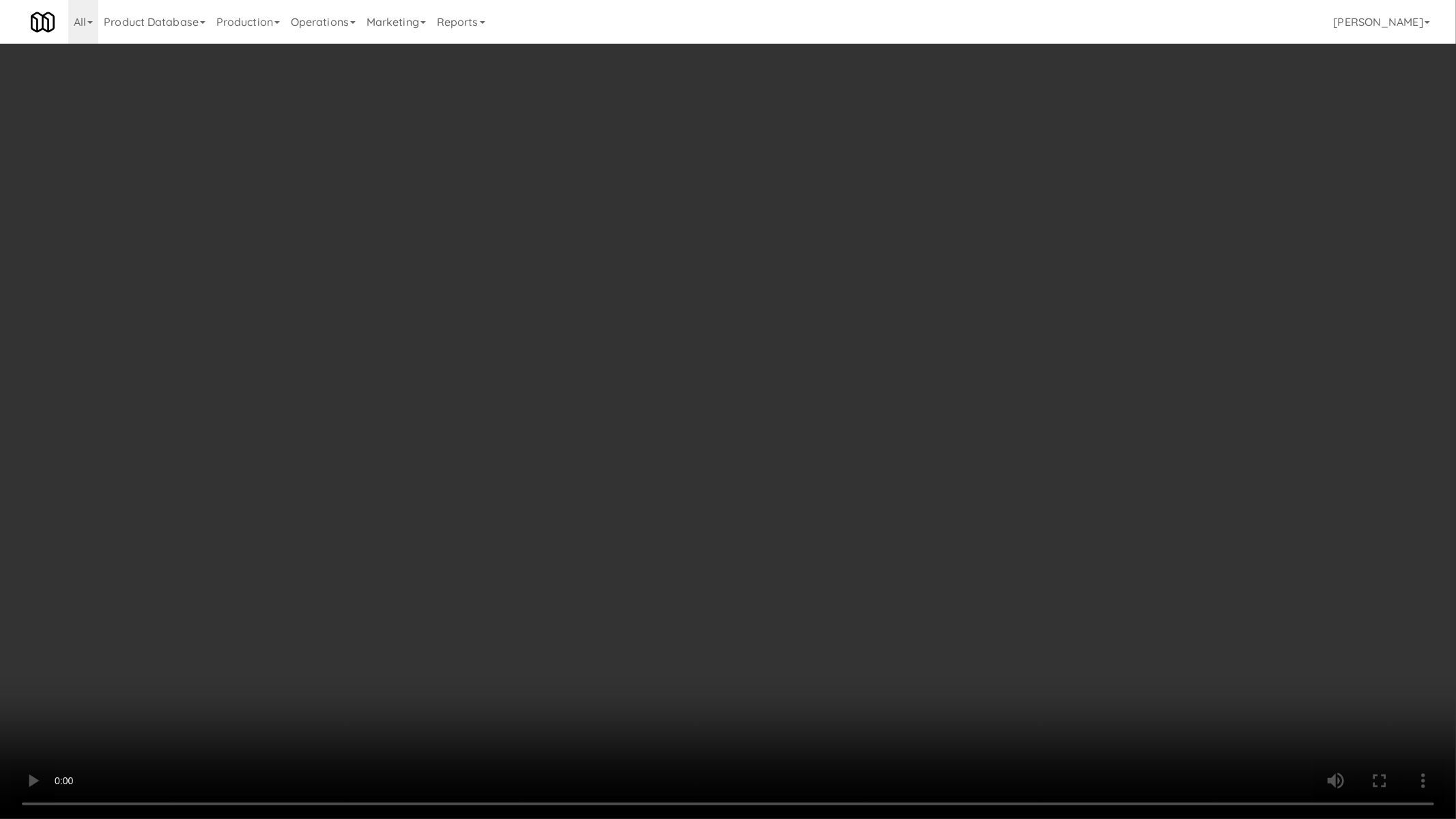
click at [702, 509] on video at bounding box center [728, 409] width 1456 height 819
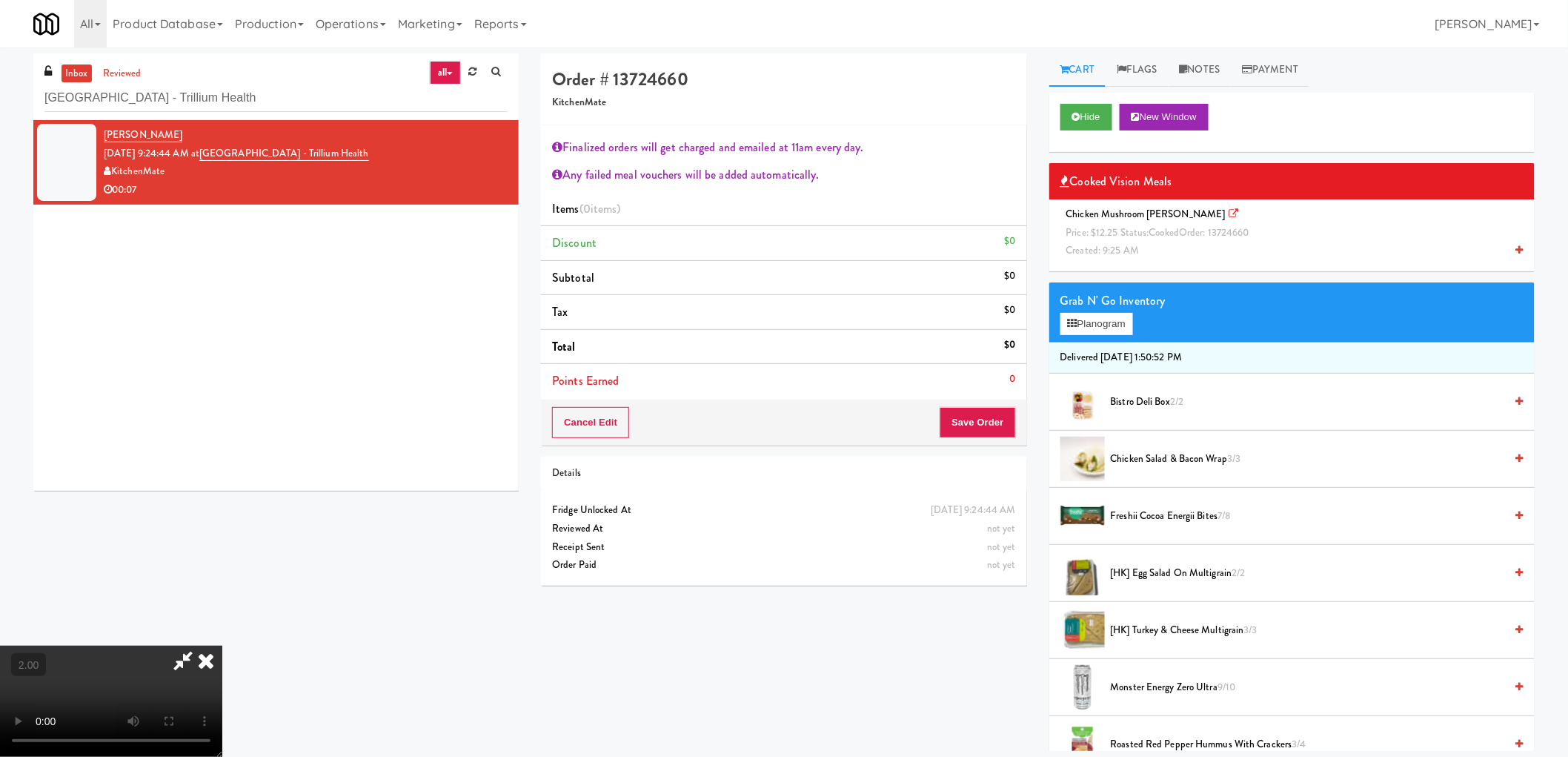
click at [1138, 211] on span "Chicken Mushroom Alfredo Price: $12.25 Status: cooked Order: 13724660 Created: …" at bounding box center [1160, 232] width 200 height 50
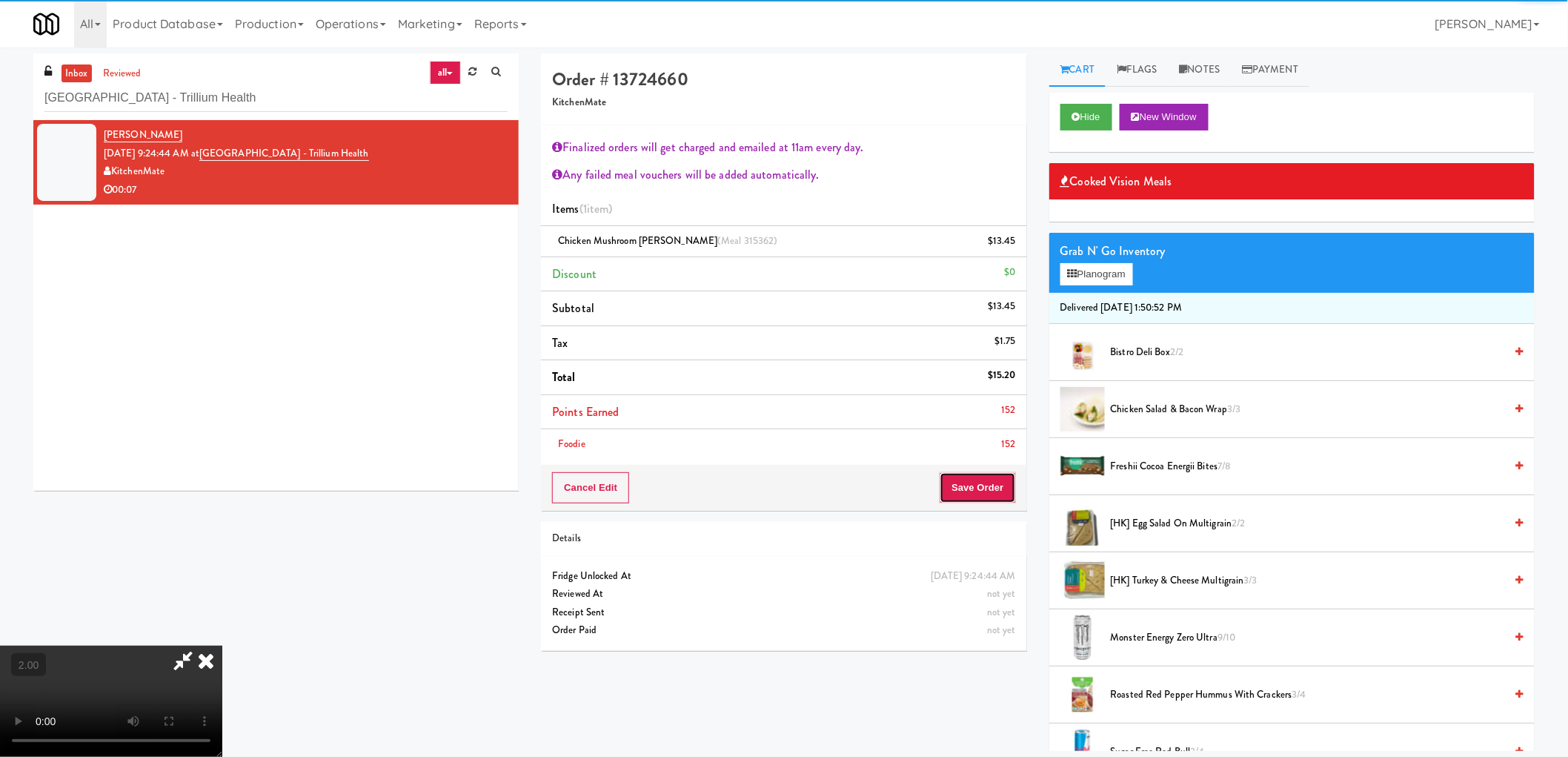
click at [982, 484] on button "Save Order" at bounding box center [977, 487] width 76 height 31
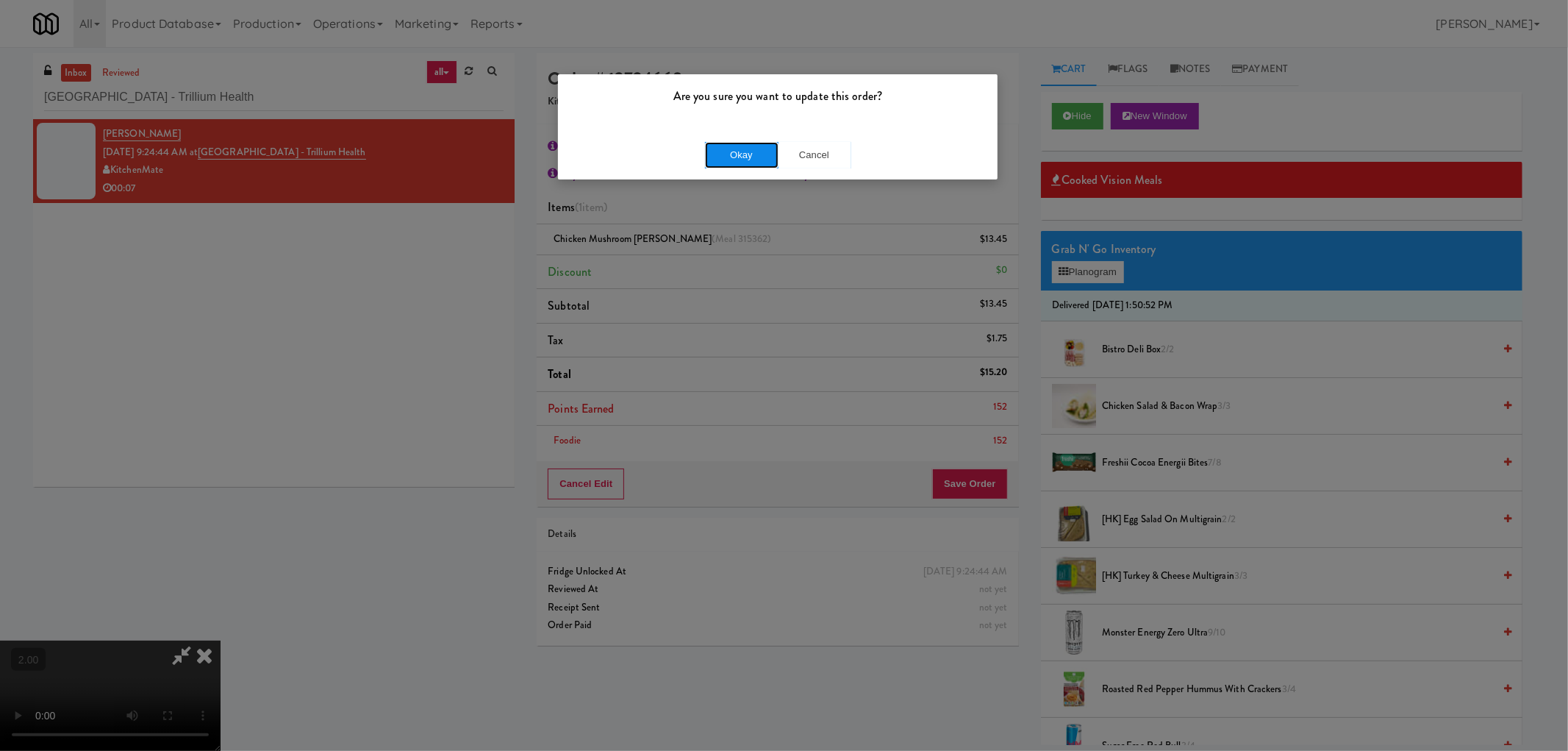
click at [744, 164] on button "Okay" at bounding box center [742, 155] width 74 height 26
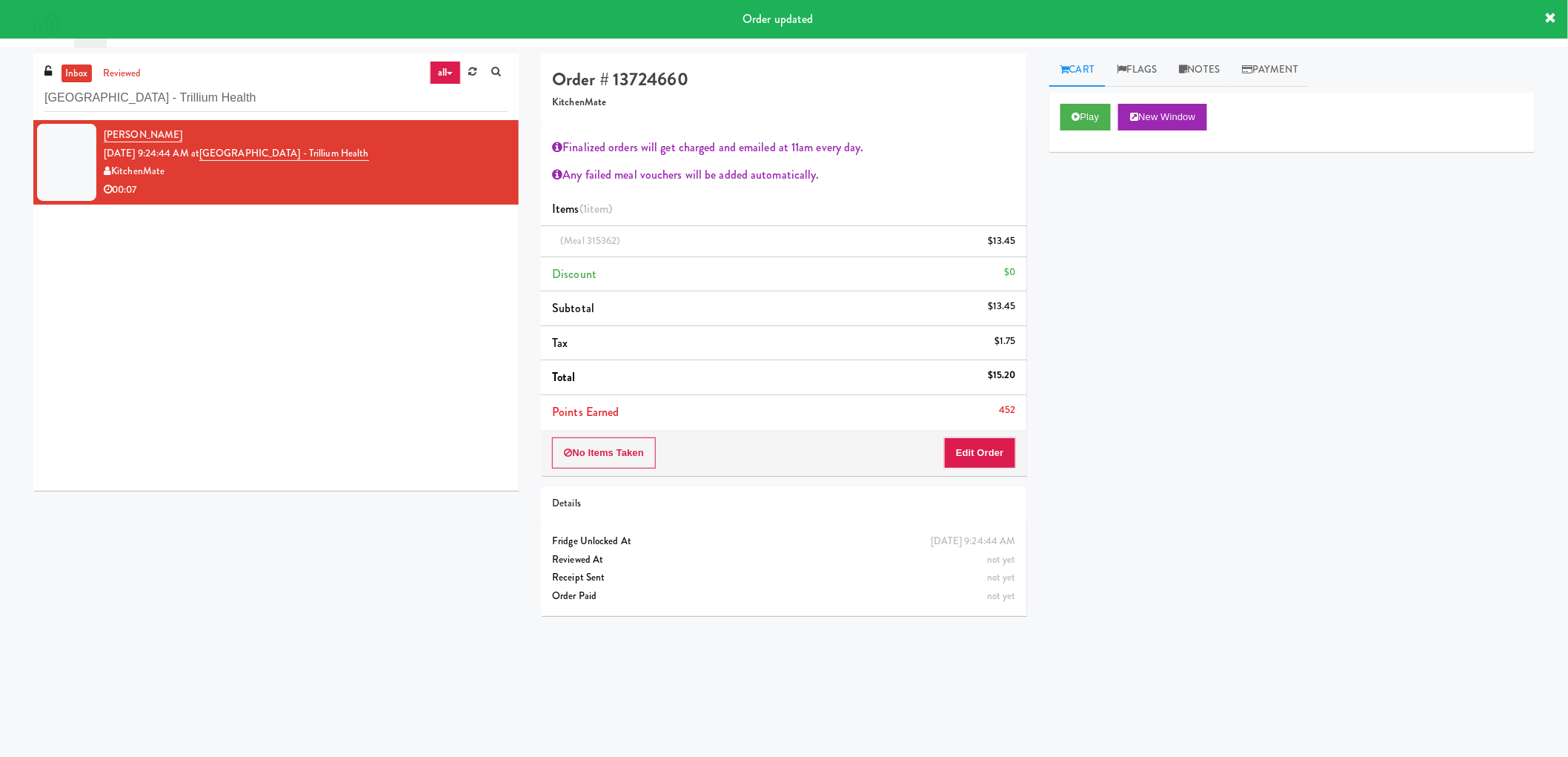
scroll to position [0, 0]
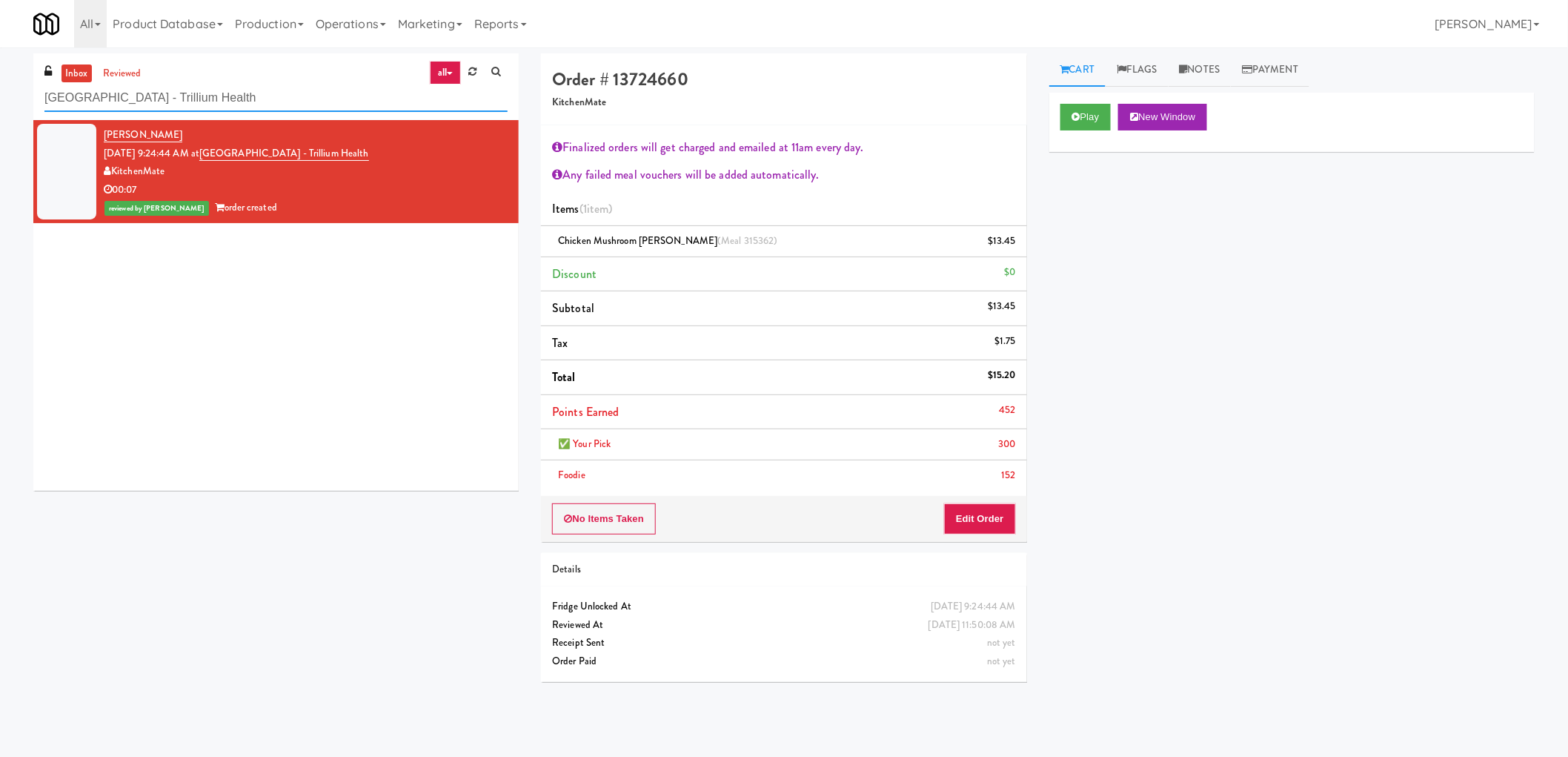
click at [177, 94] on input "Credit Valley Hospital - Trillium Health" at bounding box center [276, 98] width 463 height 28
paste input "Stonebriar #1 Cooler"
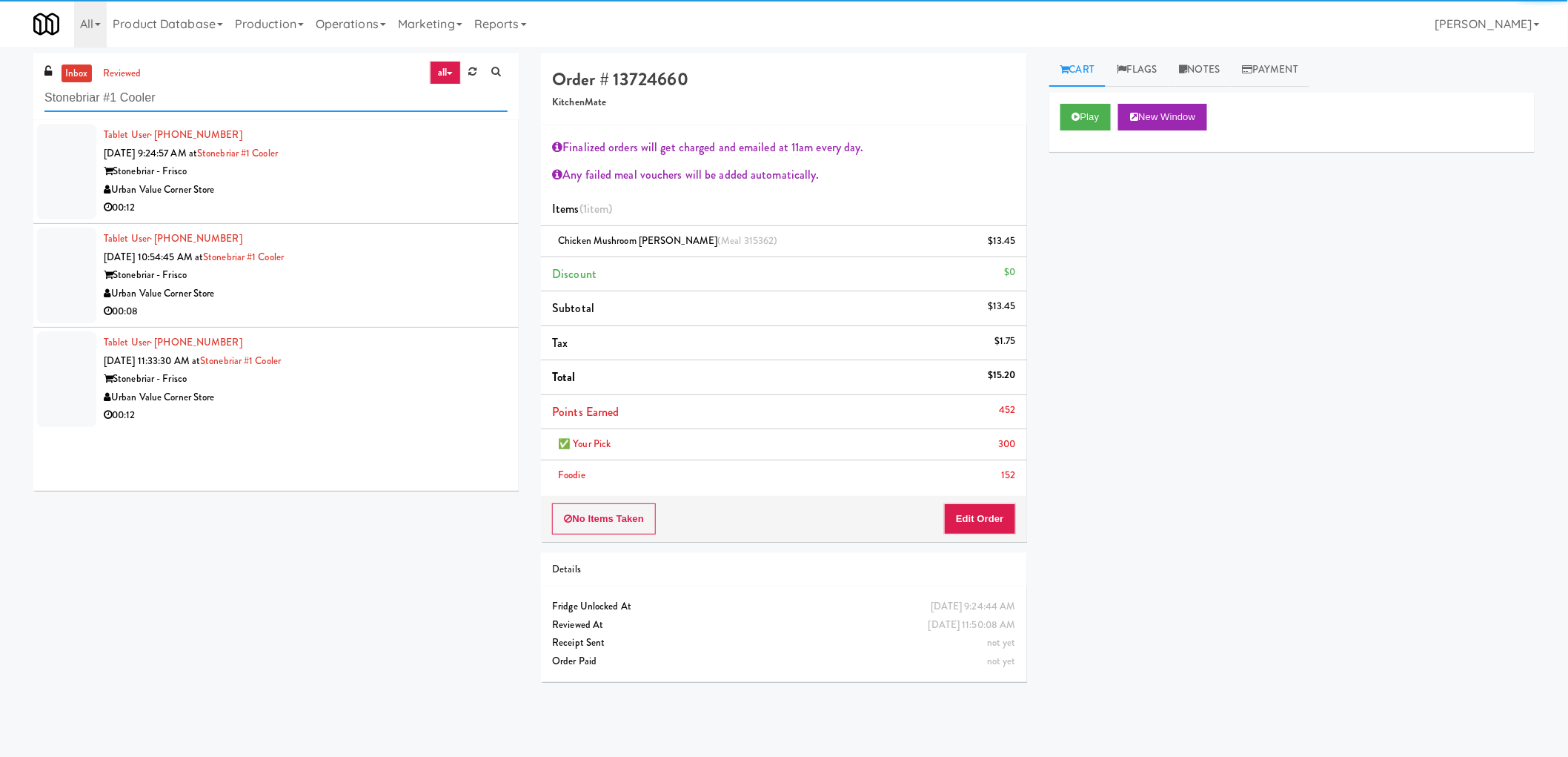
type input "Stonebriar #1 Cooler"
click at [352, 190] on div "Urban Value Corner Store" at bounding box center [305, 190] width 403 height 18
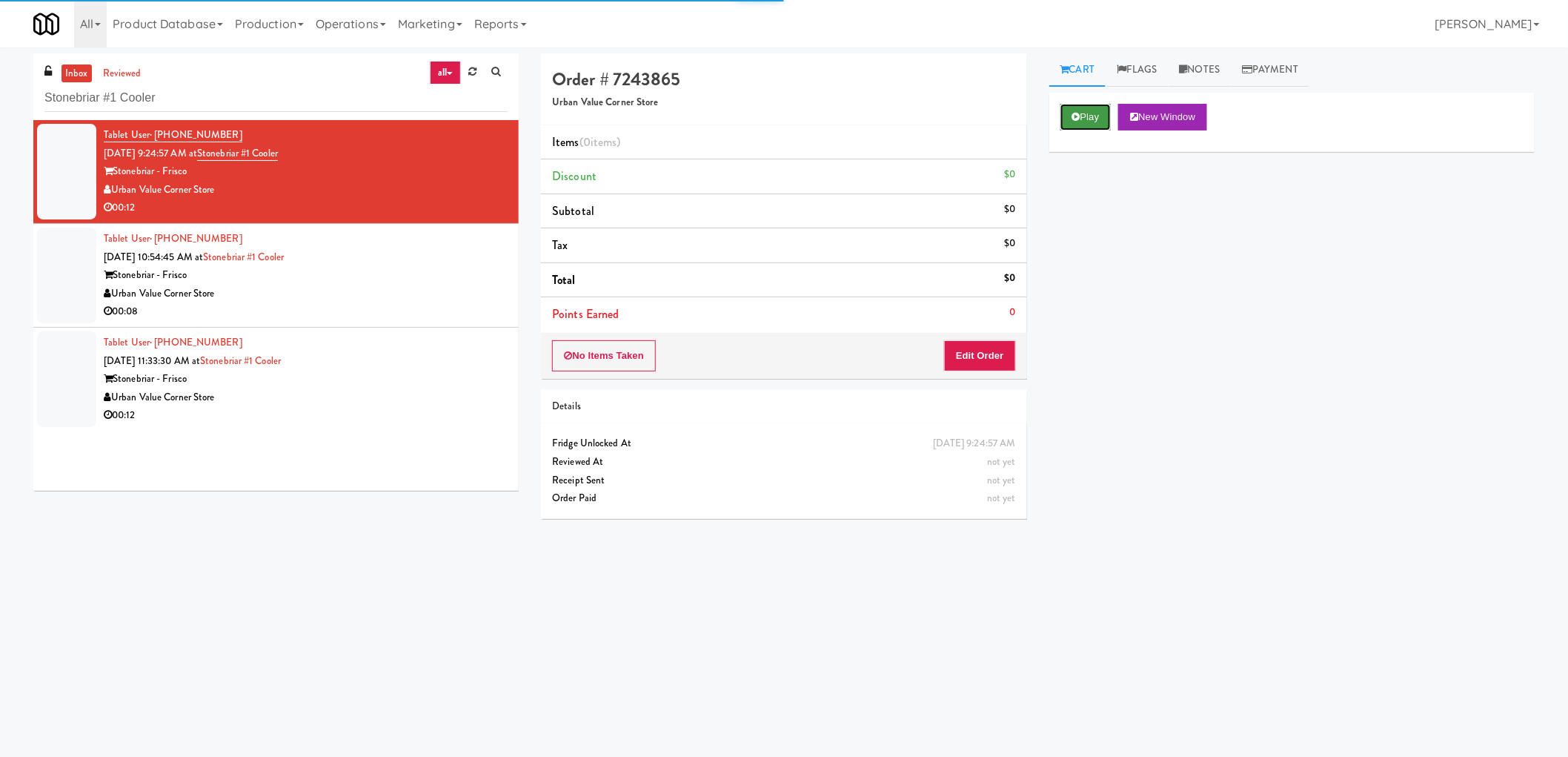
click at [1105, 123] on button "Play" at bounding box center [1085, 117] width 51 height 27
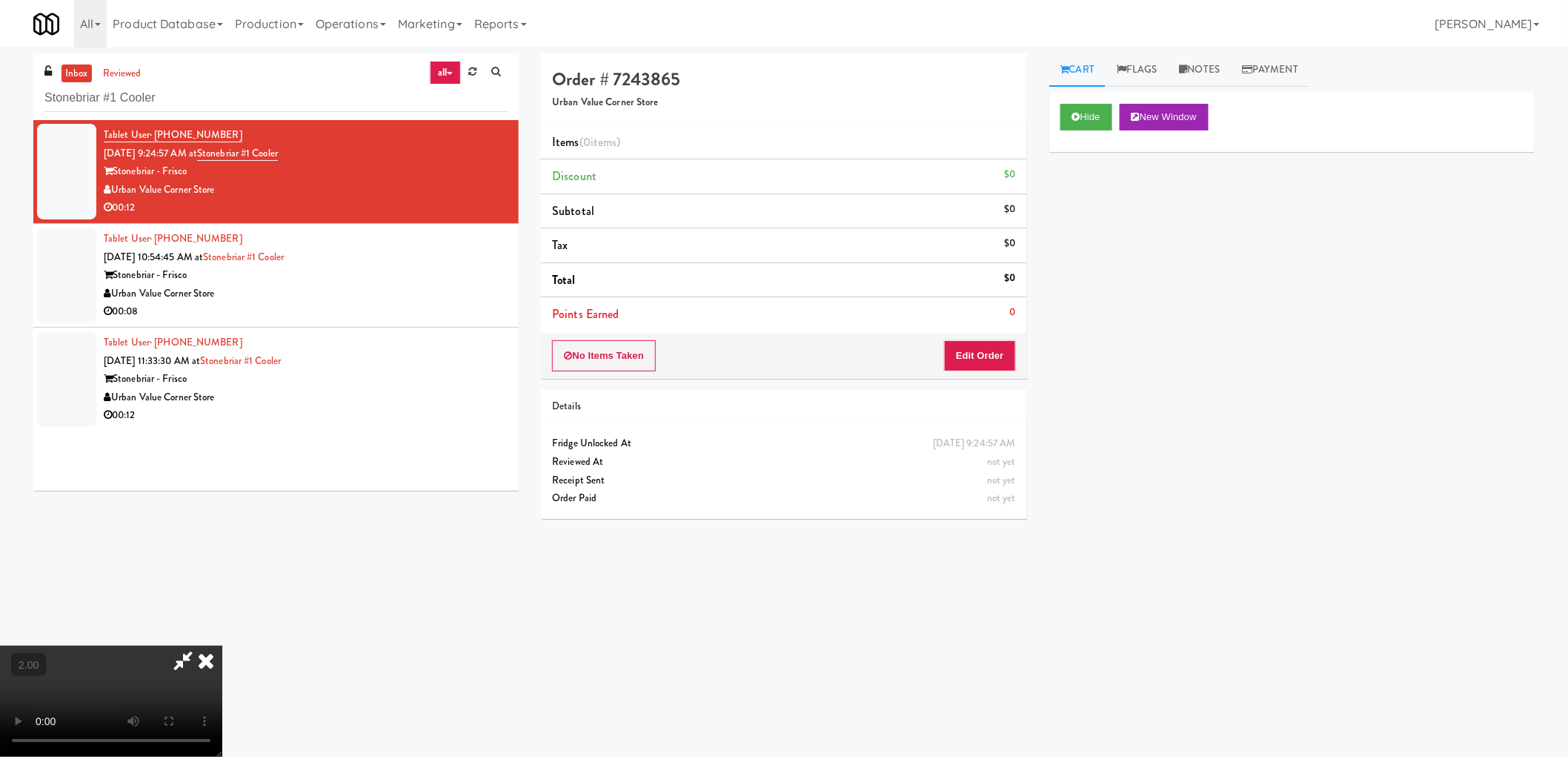
click at [223, 645] on video at bounding box center [111, 700] width 223 height 111
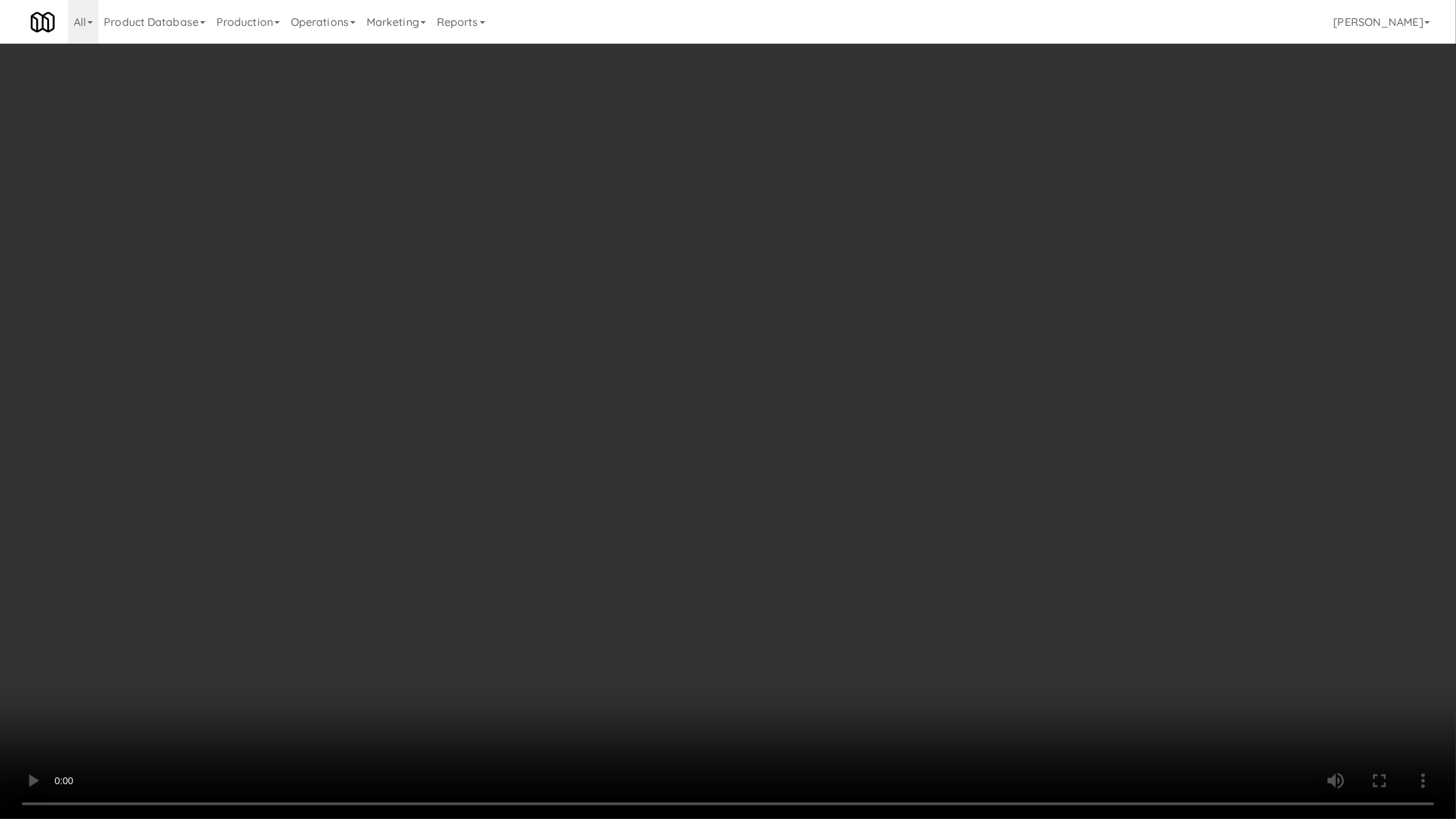
click at [749, 198] on video at bounding box center [728, 409] width 1456 height 819
click at [776, 314] on video at bounding box center [728, 409] width 1456 height 819
click at [819, 592] on video at bounding box center [728, 409] width 1456 height 819
click at [821, 595] on video at bounding box center [728, 409] width 1456 height 819
click at [821, 597] on video at bounding box center [728, 409] width 1456 height 819
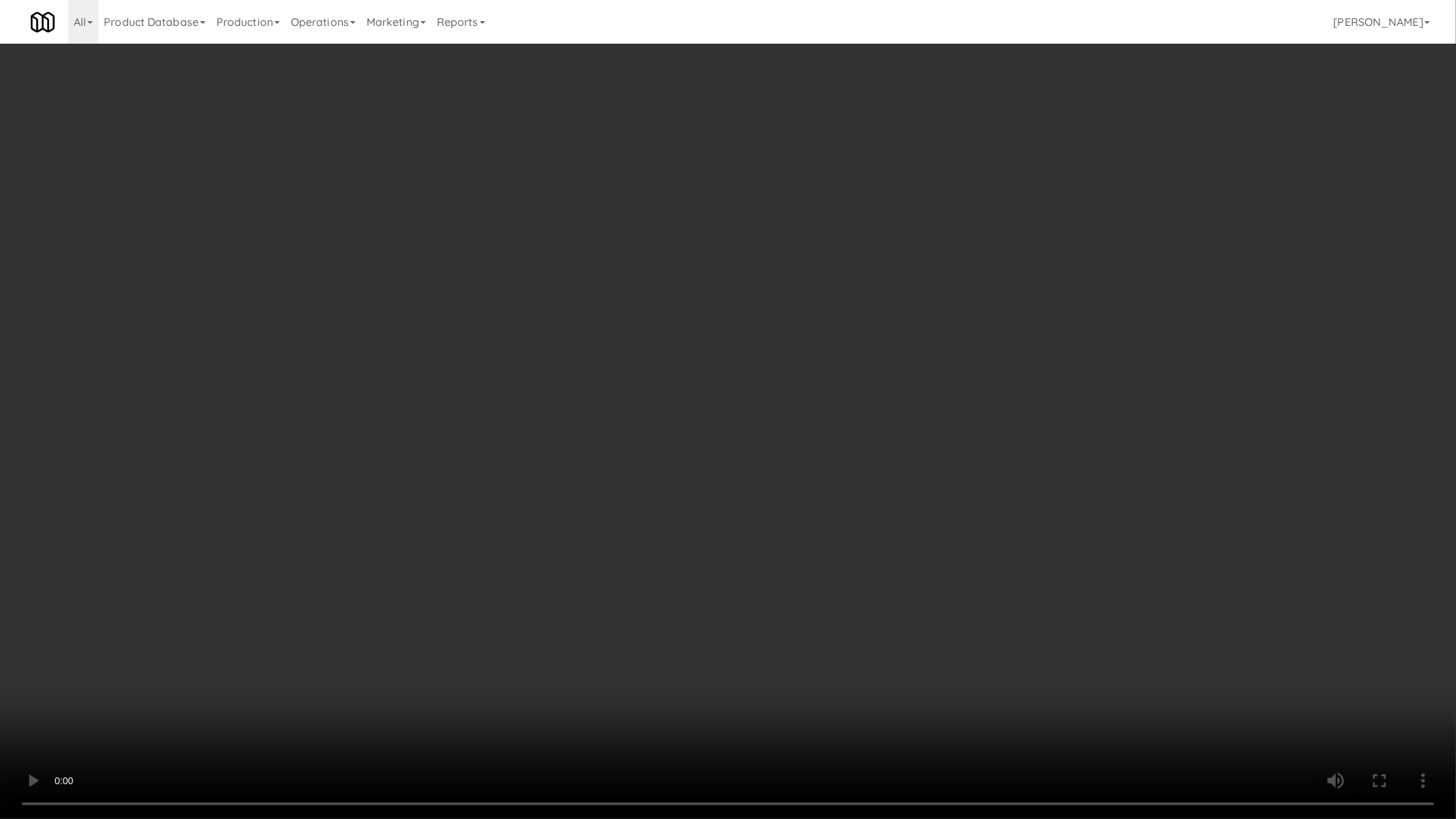
click at [821, 597] on video at bounding box center [728, 409] width 1456 height 819
click at [858, 567] on video at bounding box center [728, 409] width 1456 height 819
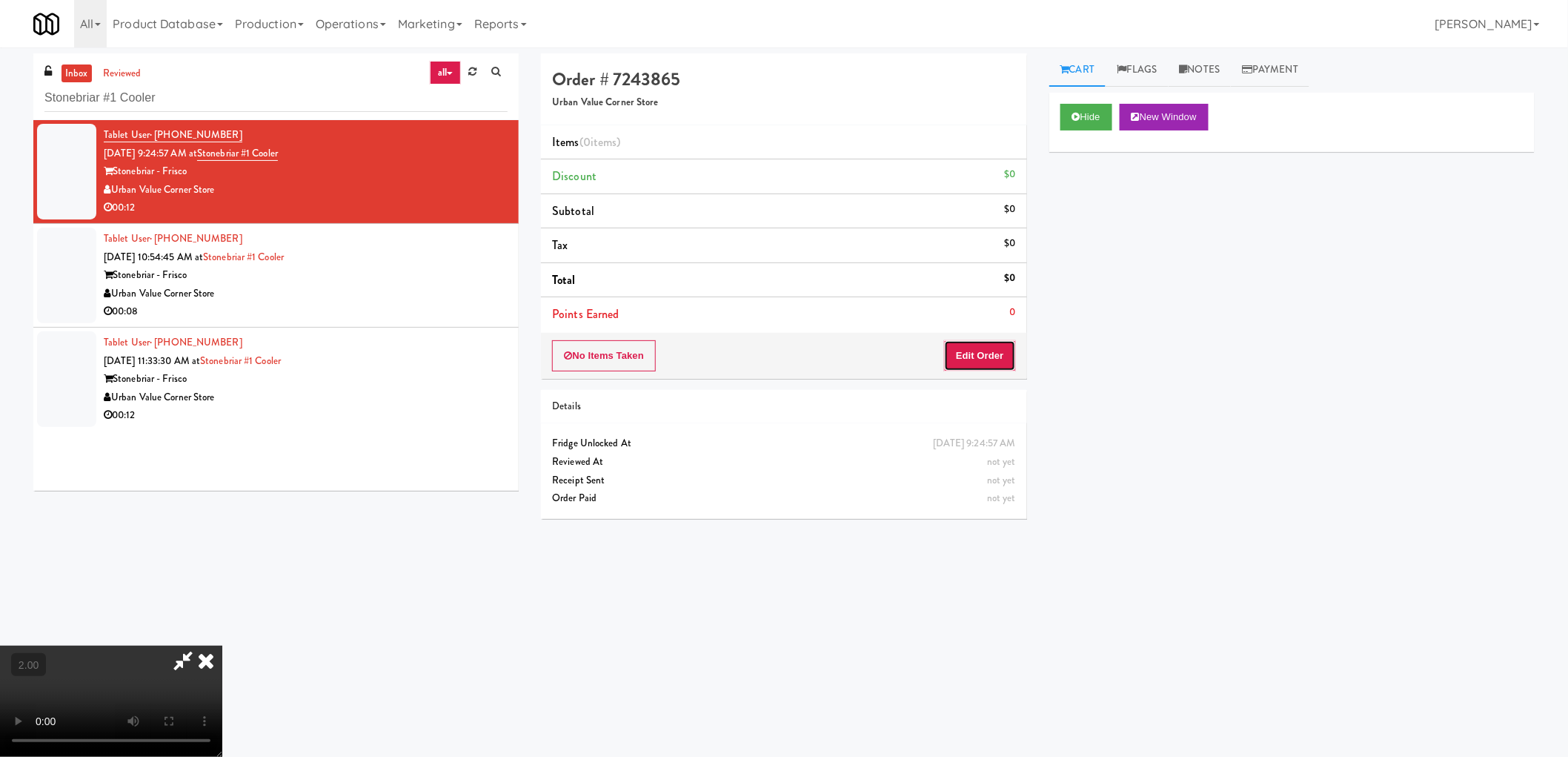
click at [997, 354] on button "Edit Order" at bounding box center [980, 355] width 72 height 31
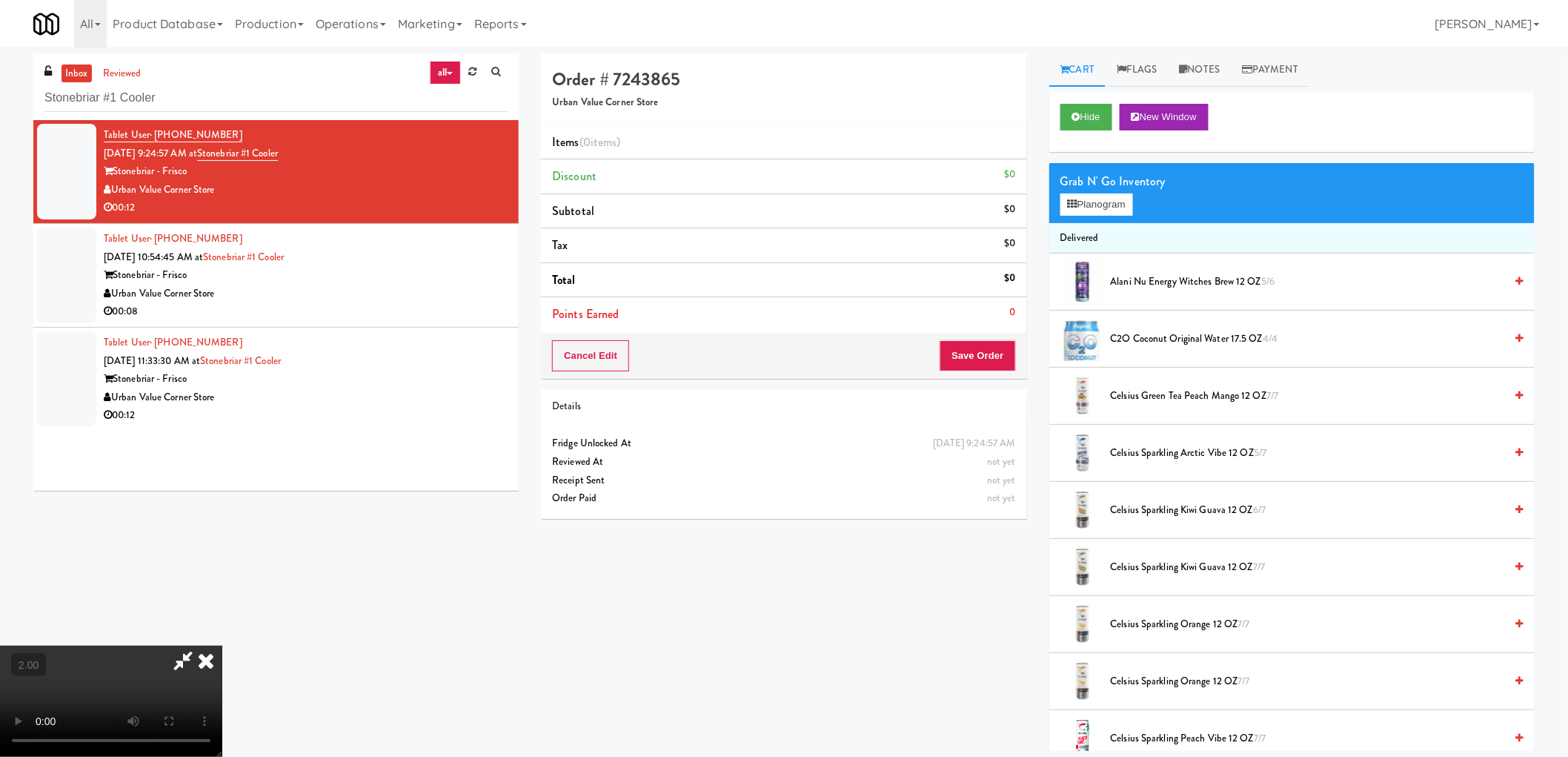
scroll to position [1365, 0]
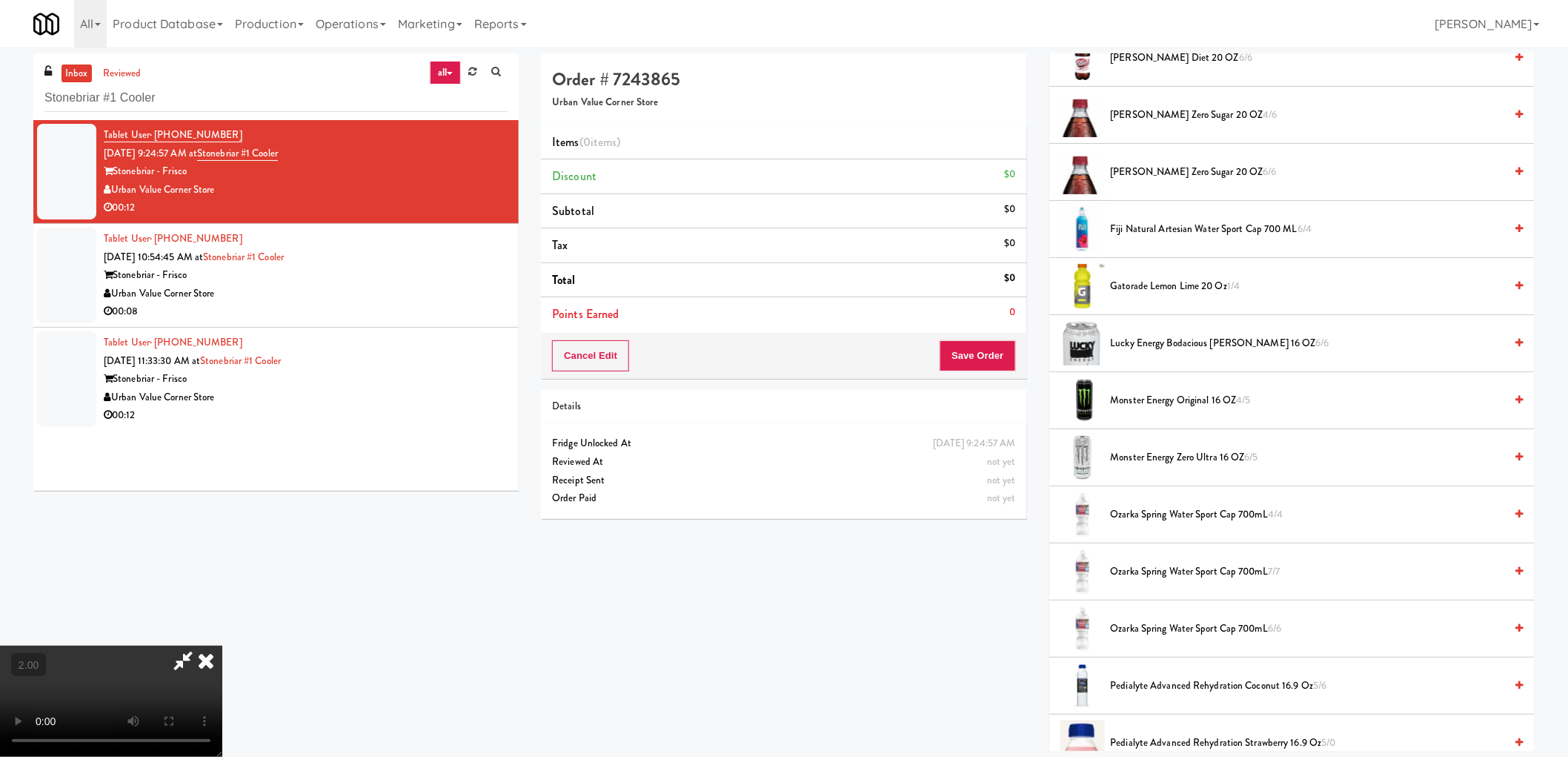
click at [1165, 398] on span "Monster Energy Original 16 OZ 4/5" at bounding box center [1308, 400] width 394 height 18
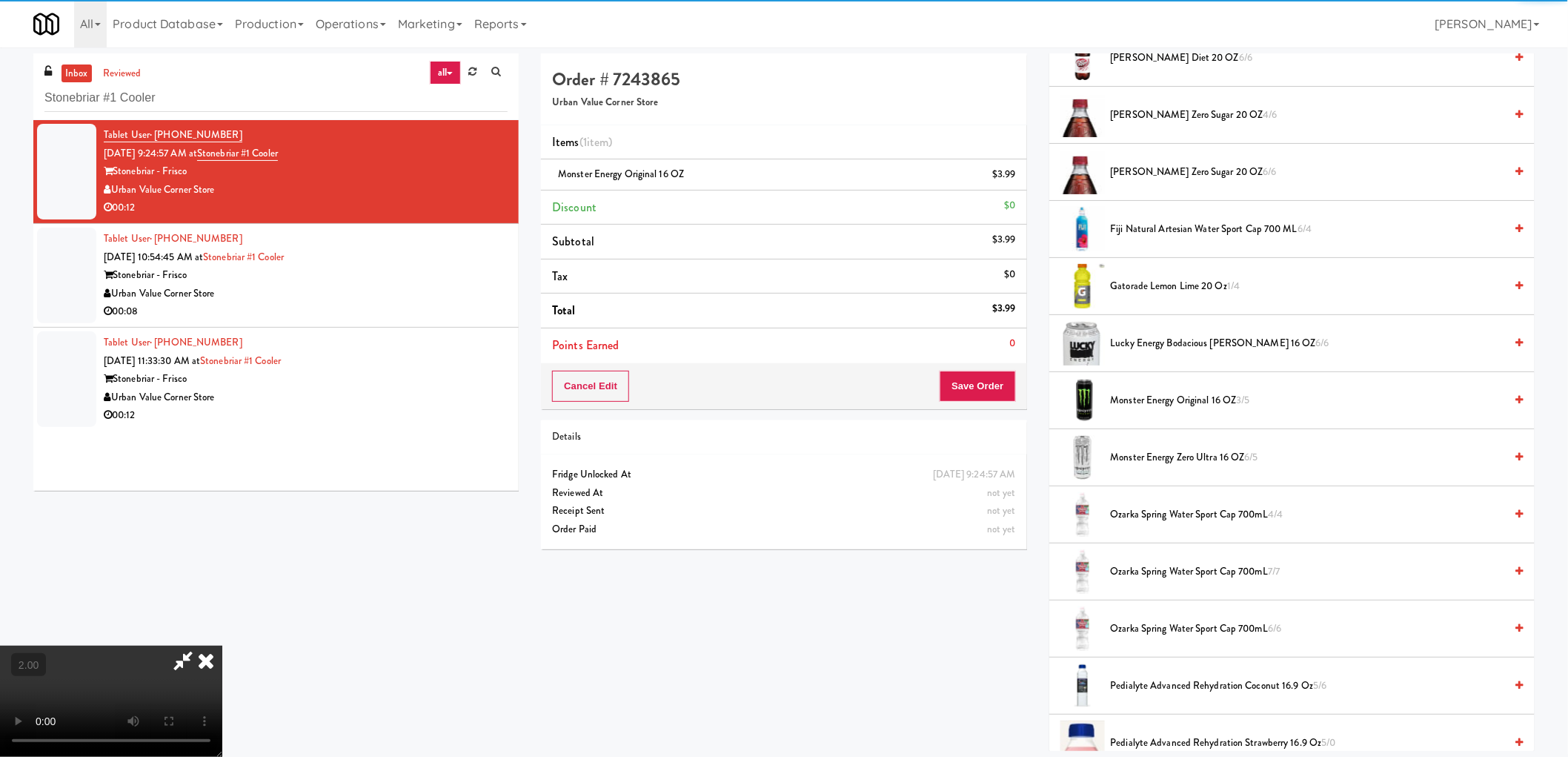
scroll to position [270, 0]
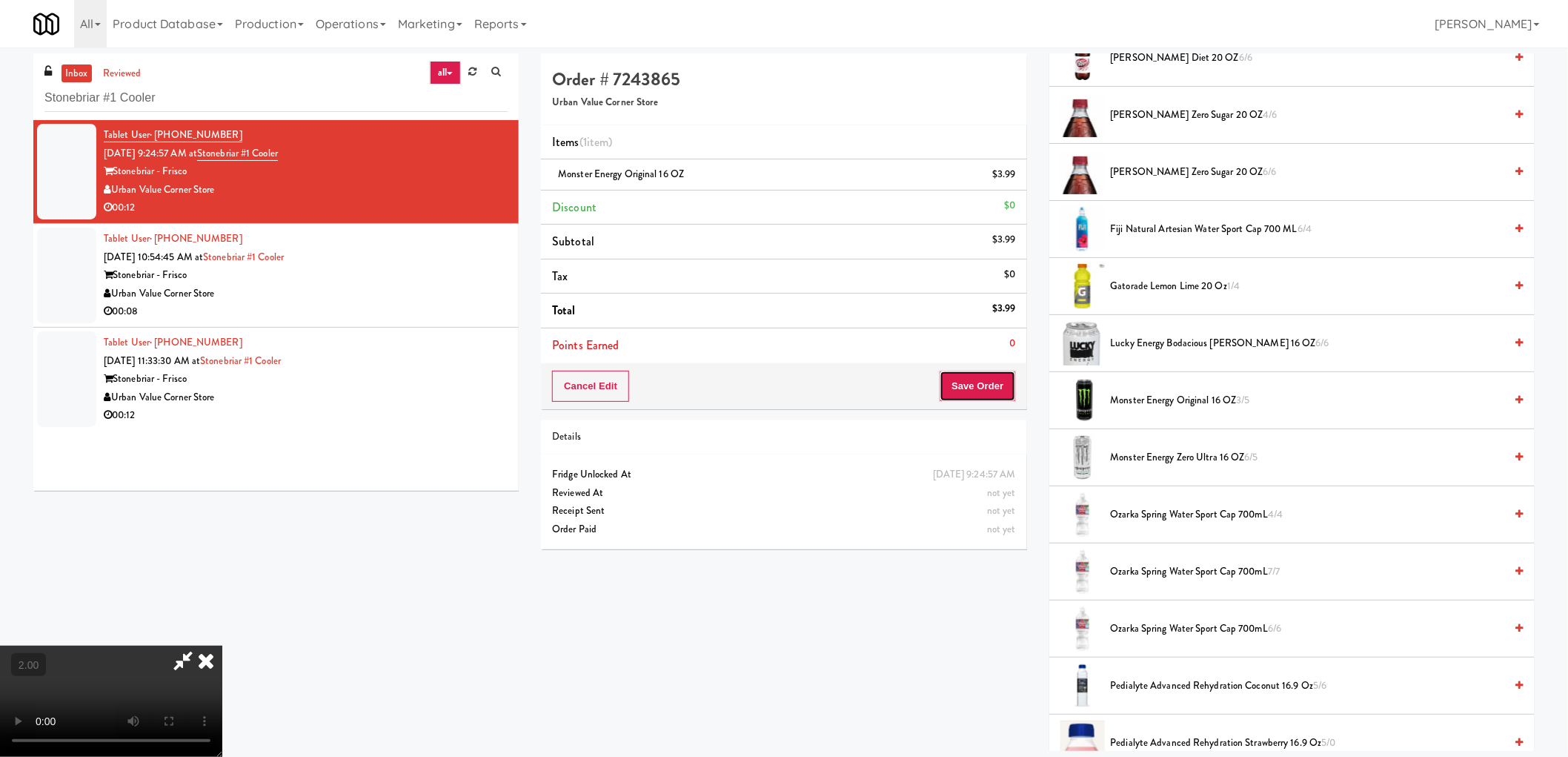
click at [994, 384] on button "Save Order" at bounding box center [977, 385] width 76 height 31
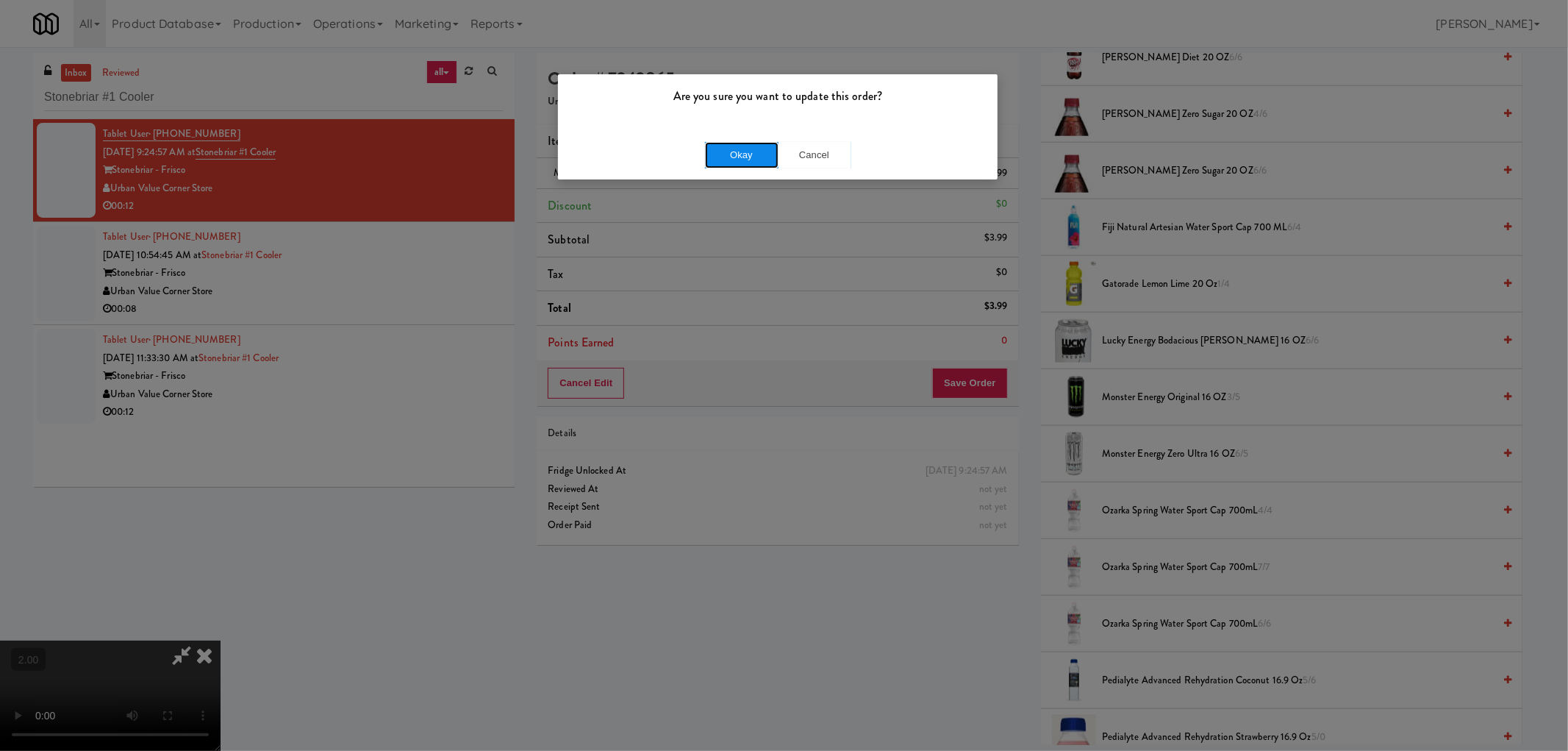
click at [725, 151] on button "Okay" at bounding box center [742, 155] width 74 height 26
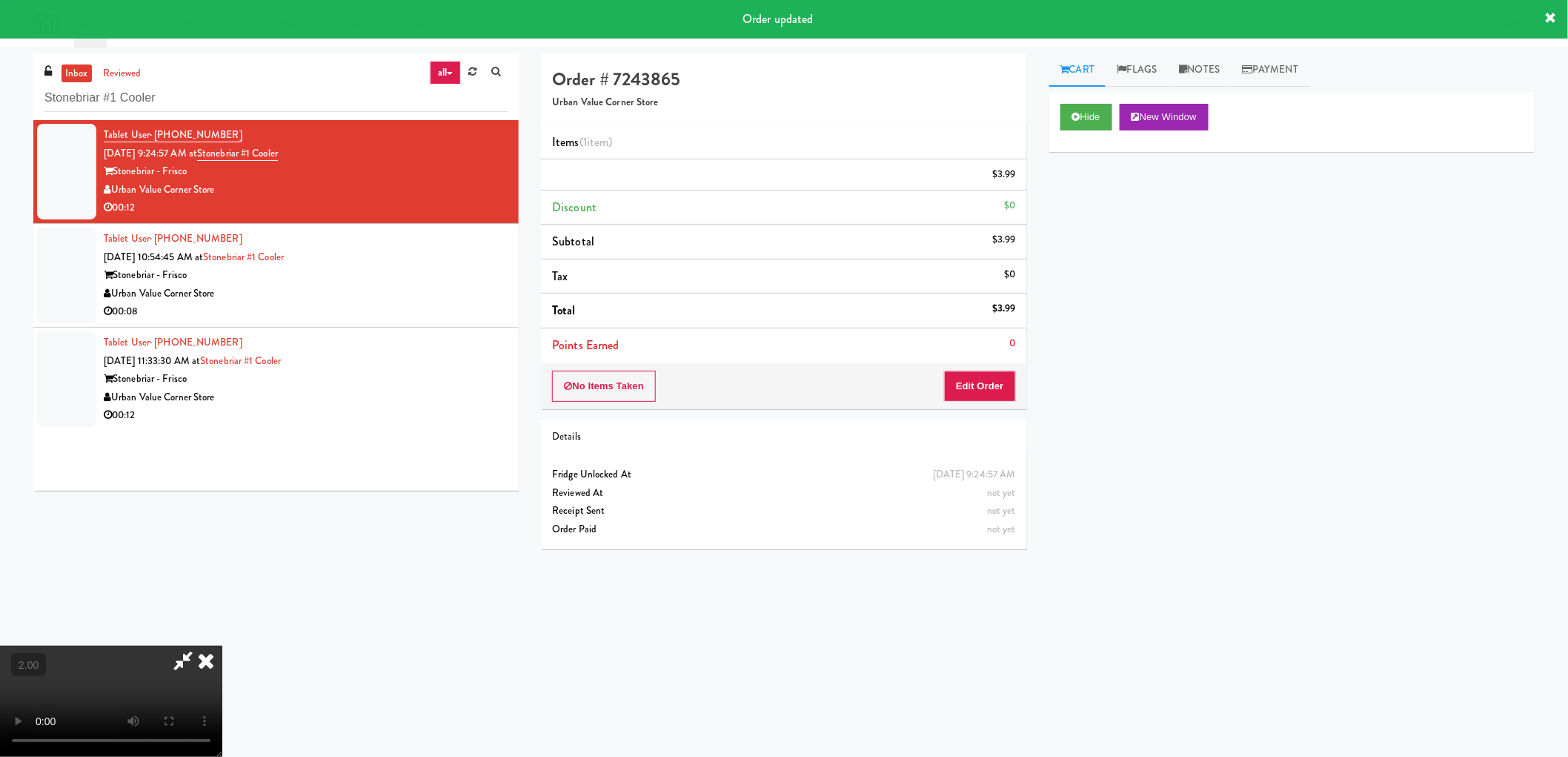
scroll to position [0, 0]
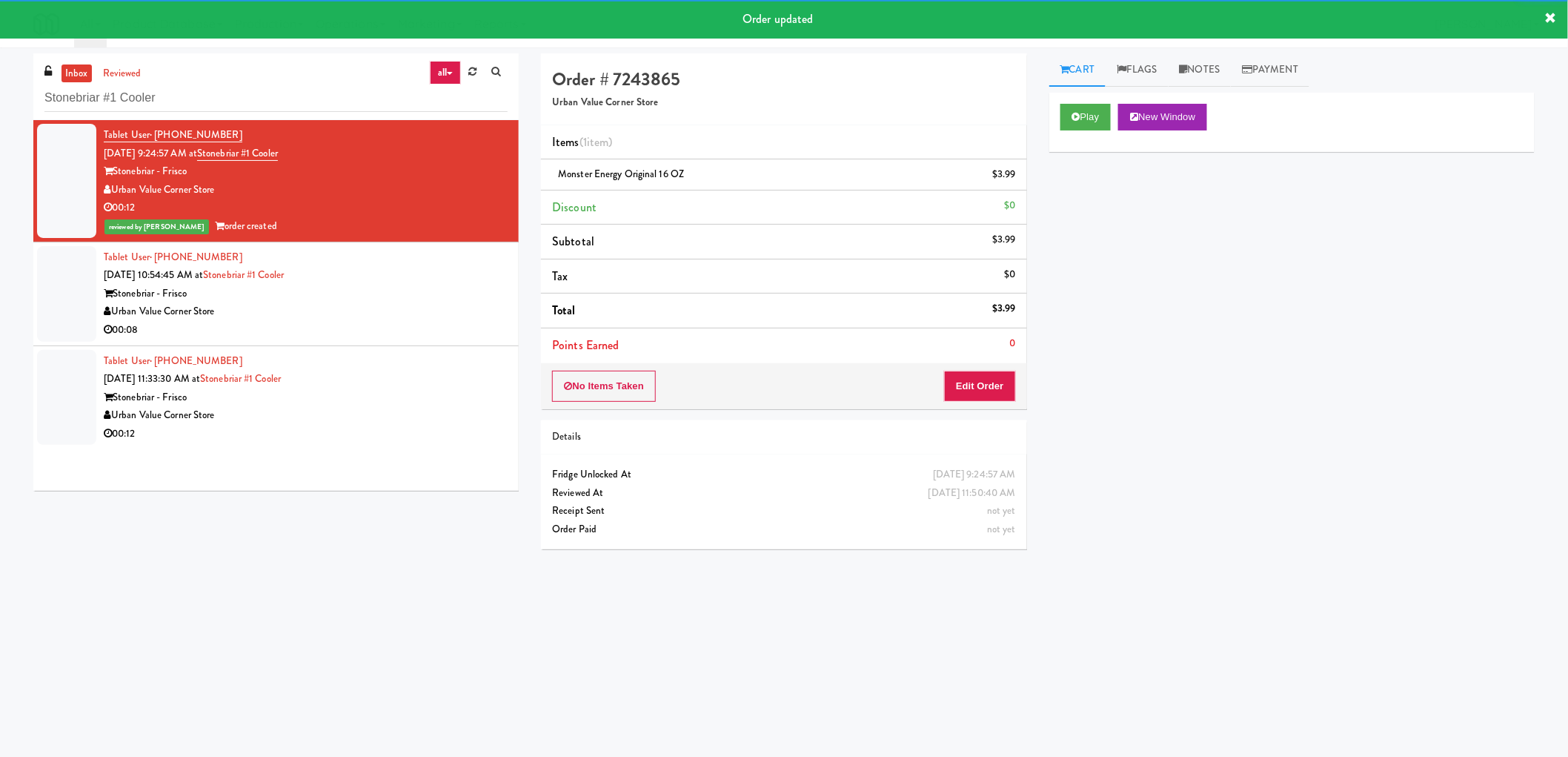
click at [354, 315] on div "Urban Value Corner Store" at bounding box center [305, 312] width 403 height 18
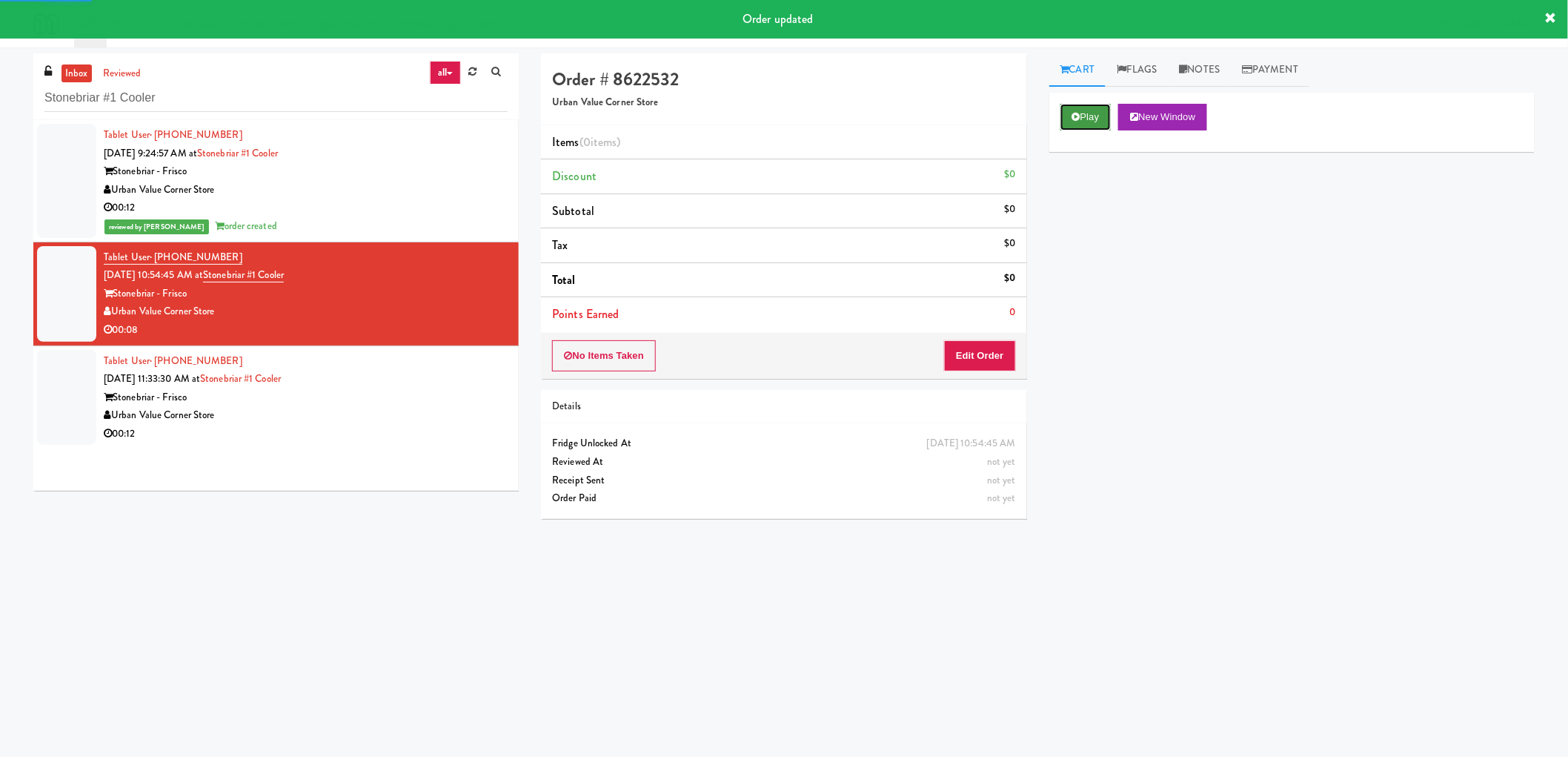
click at [1084, 114] on button "Play" at bounding box center [1085, 117] width 51 height 27
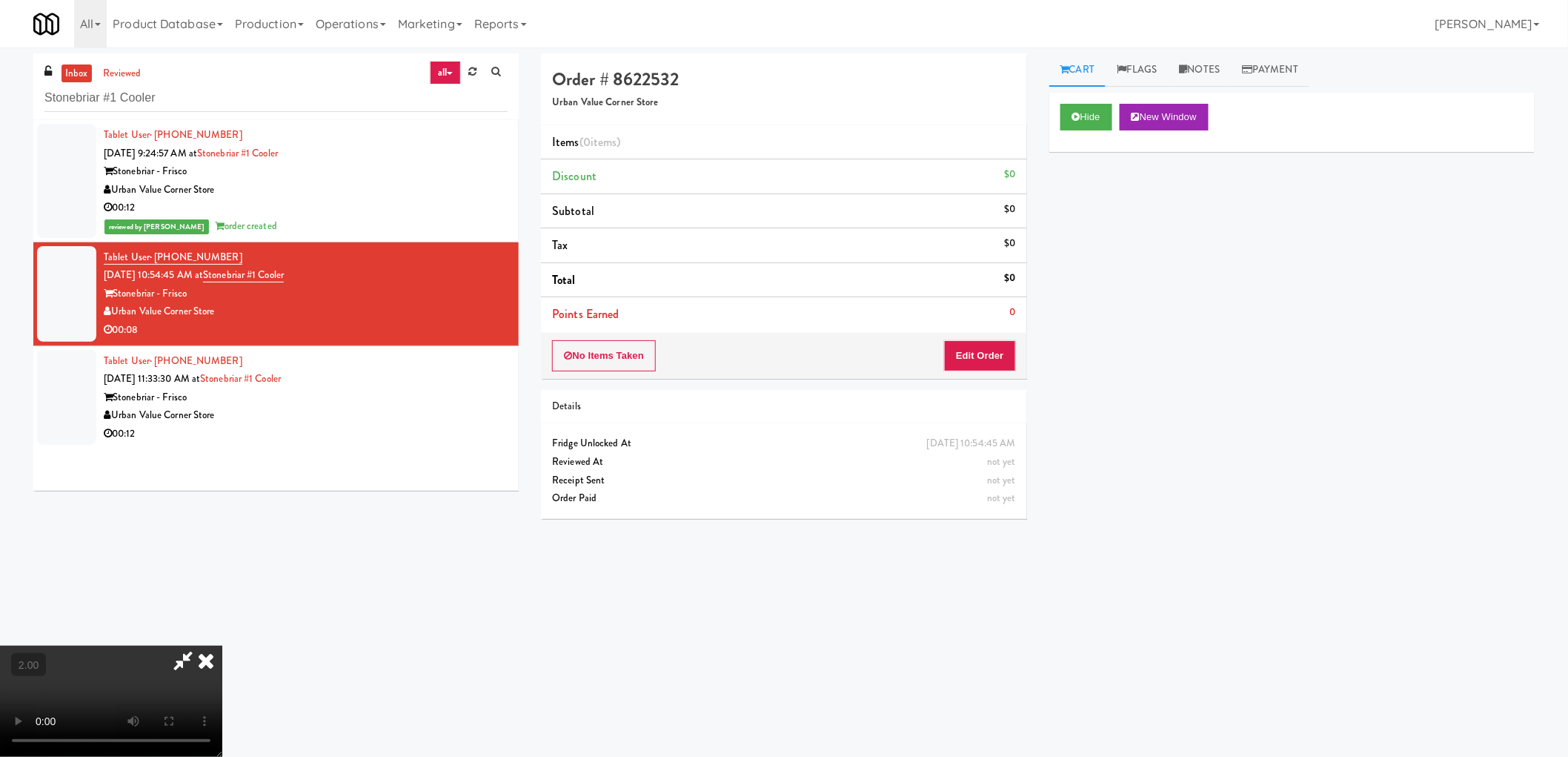
click at [223, 645] on video at bounding box center [111, 700] width 223 height 111
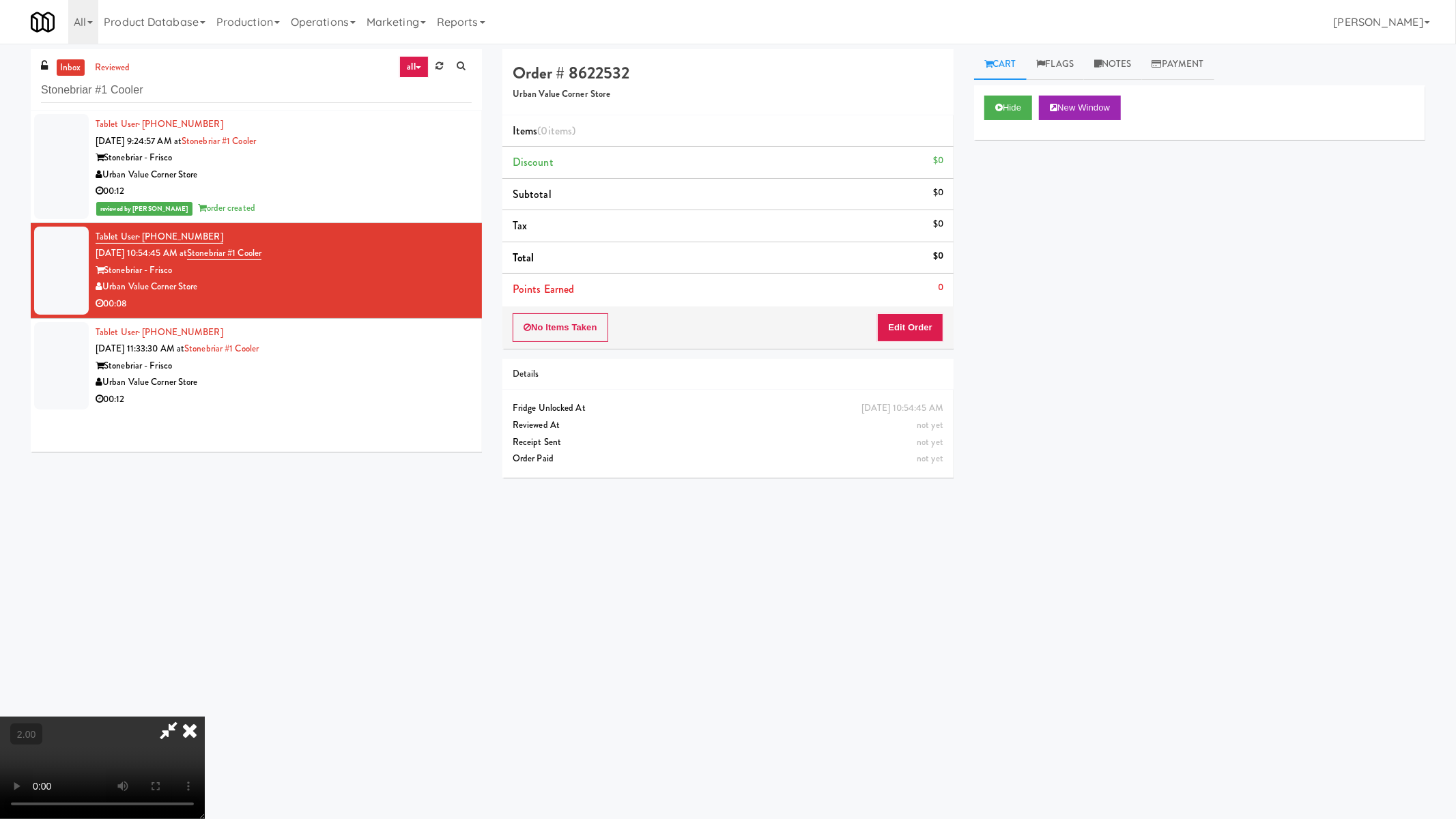
click at [205, 696] on video at bounding box center [102, 767] width 205 height 102
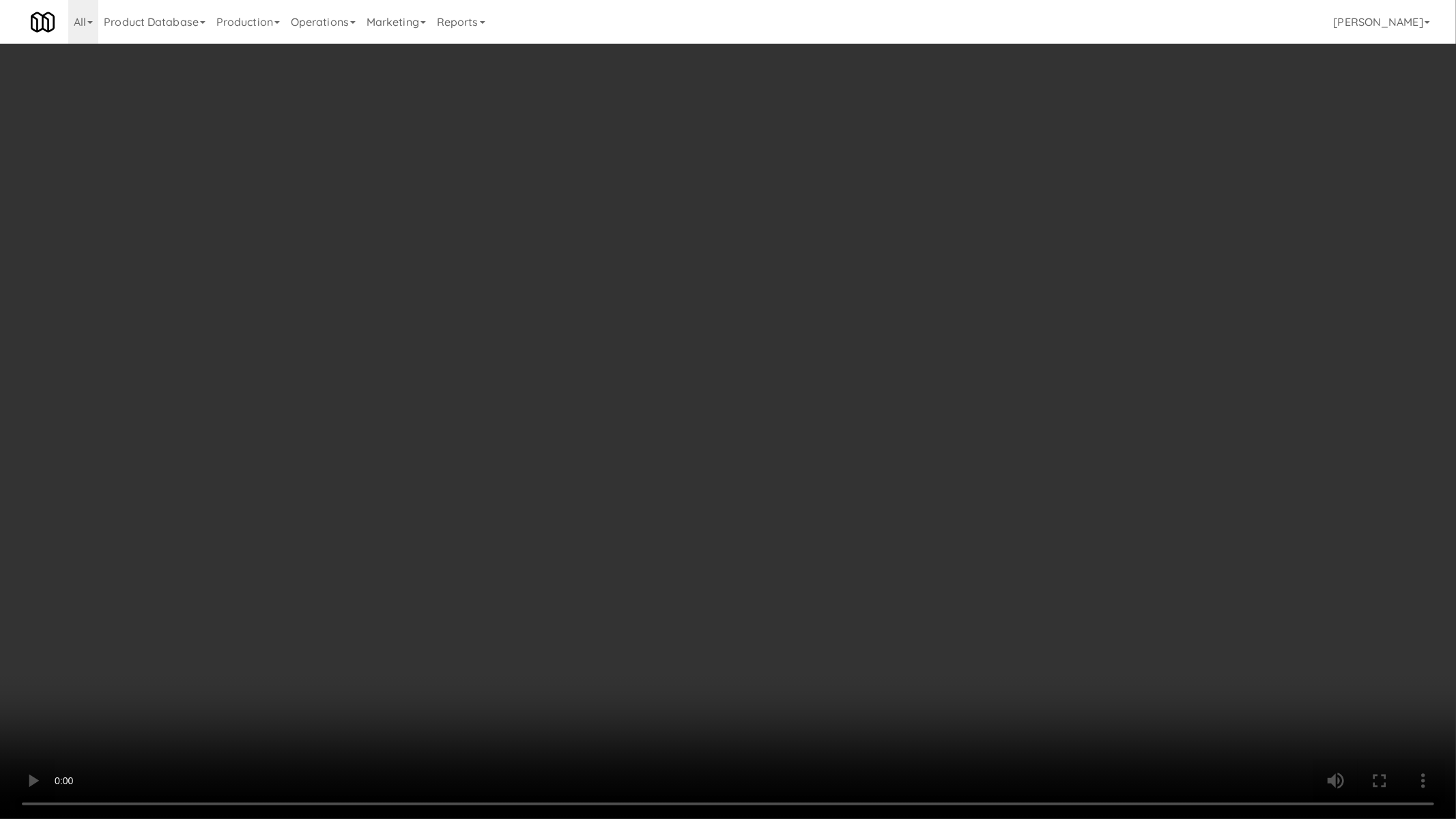
click at [815, 441] on video at bounding box center [728, 409] width 1456 height 819
click at [812, 451] on video at bounding box center [728, 409] width 1456 height 819
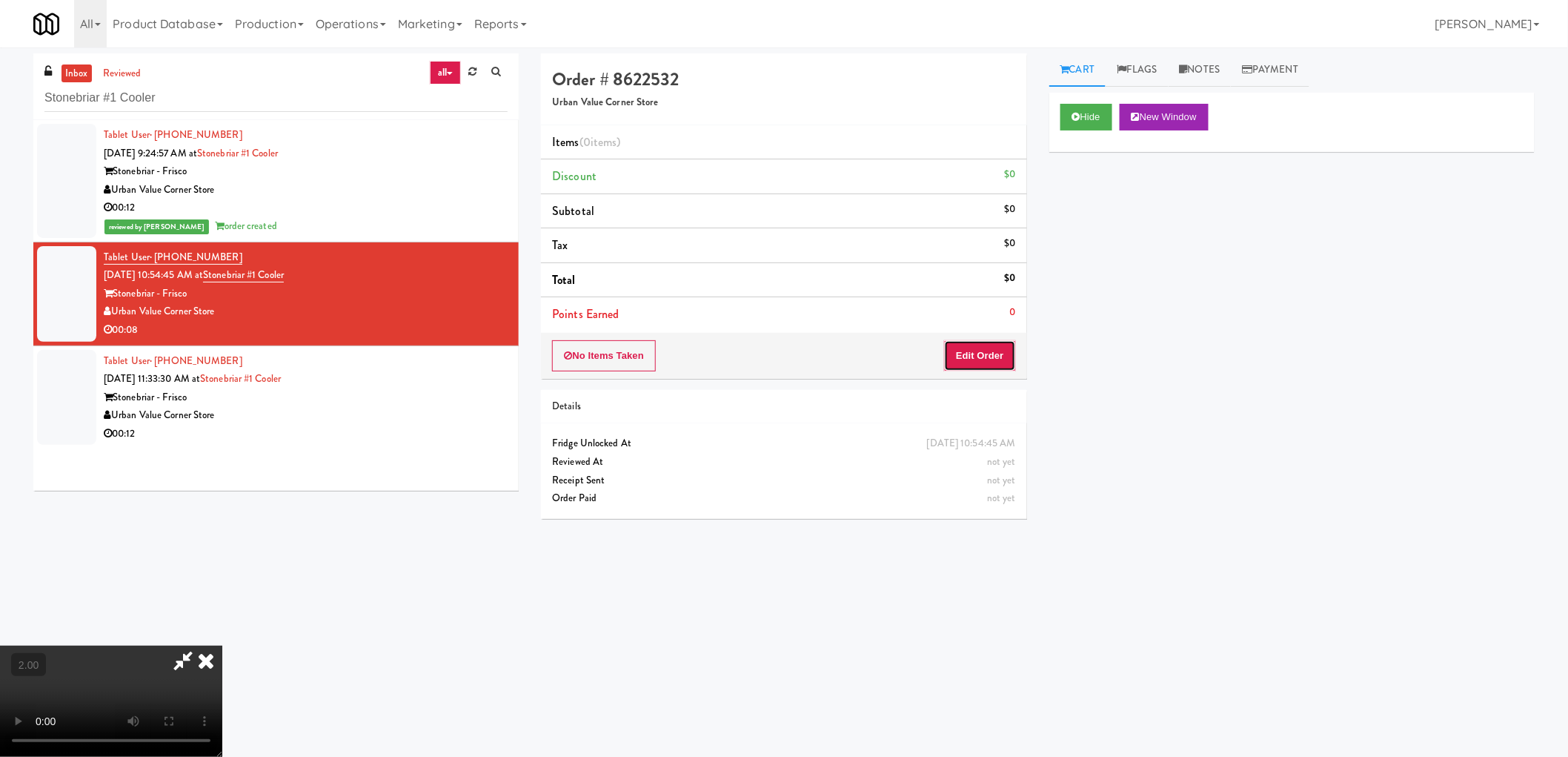
click at [982, 358] on button "Edit Order" at bounding box center [980, 355] width 72 height 31
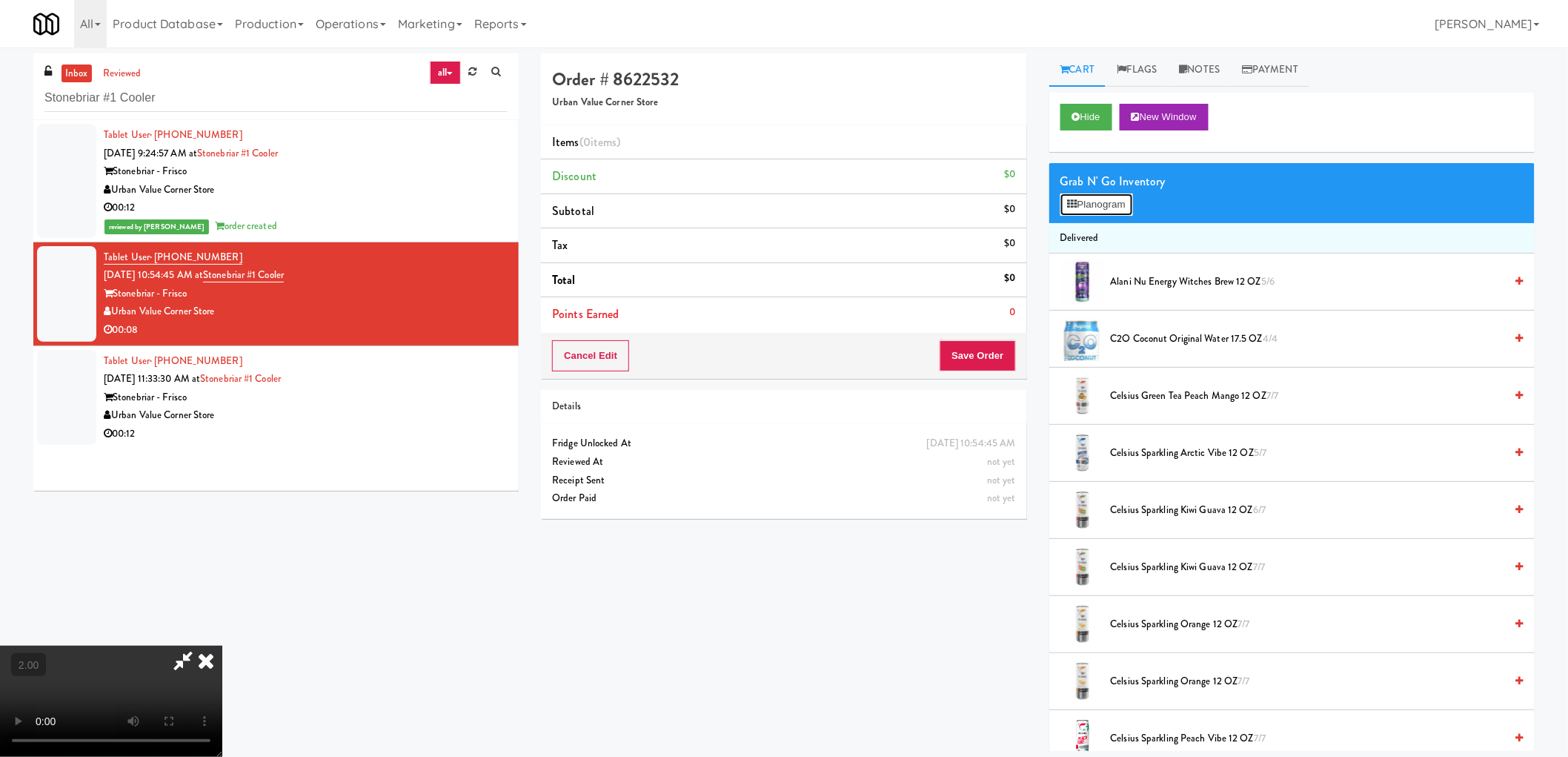
click at [1110, 208] on button "Planogram" at bounding box center [1096, 204] width 73 height 23
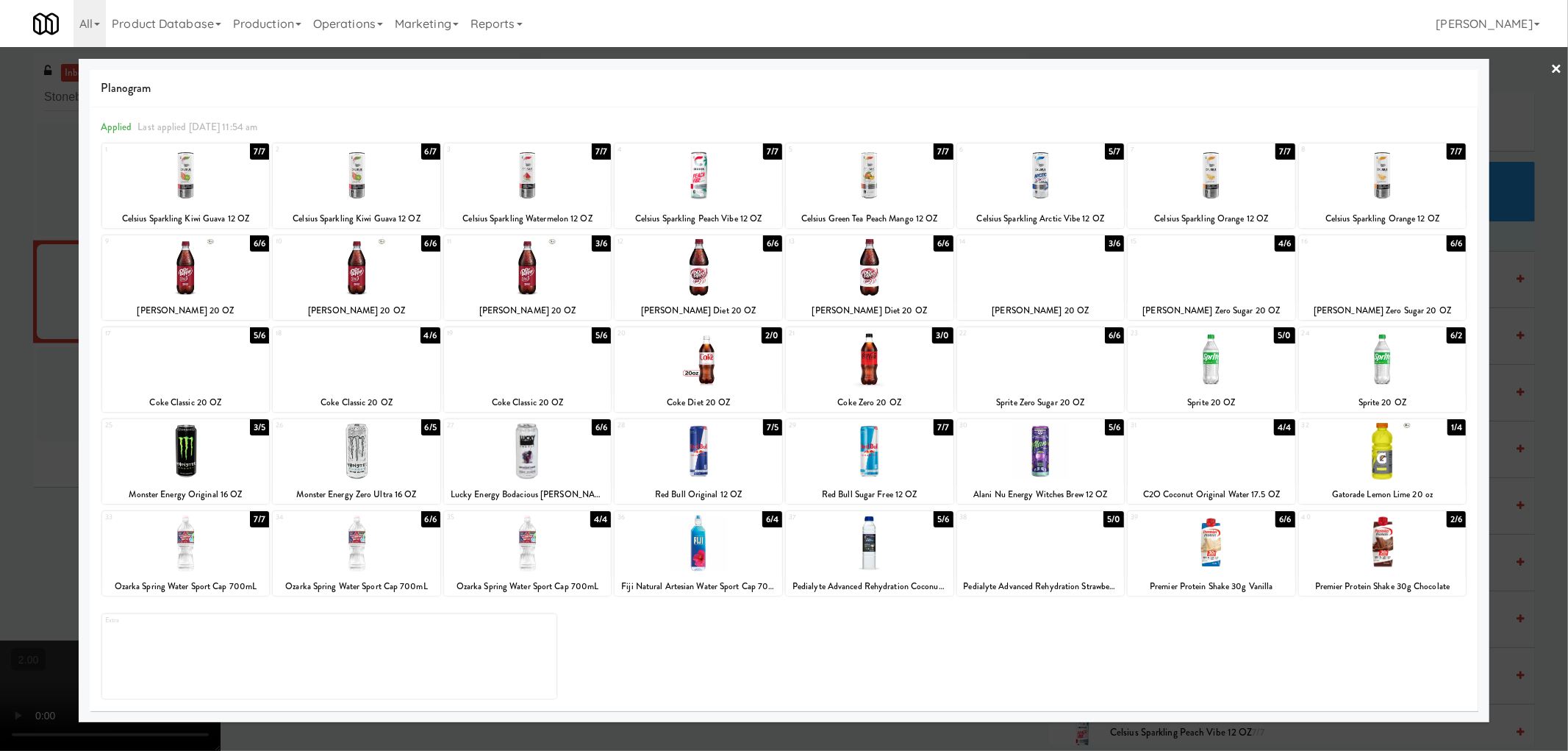
click at [1076, 180] on div at bounding box center [1040, 175] width 168 height 56
drag, startPoint x: 6, startPoint y: 414, endPoint x: 23, endPoint y: 417, distance: 17.3
click at [6, 414] on div at bounding box center [784, 376] width 1568 height 751
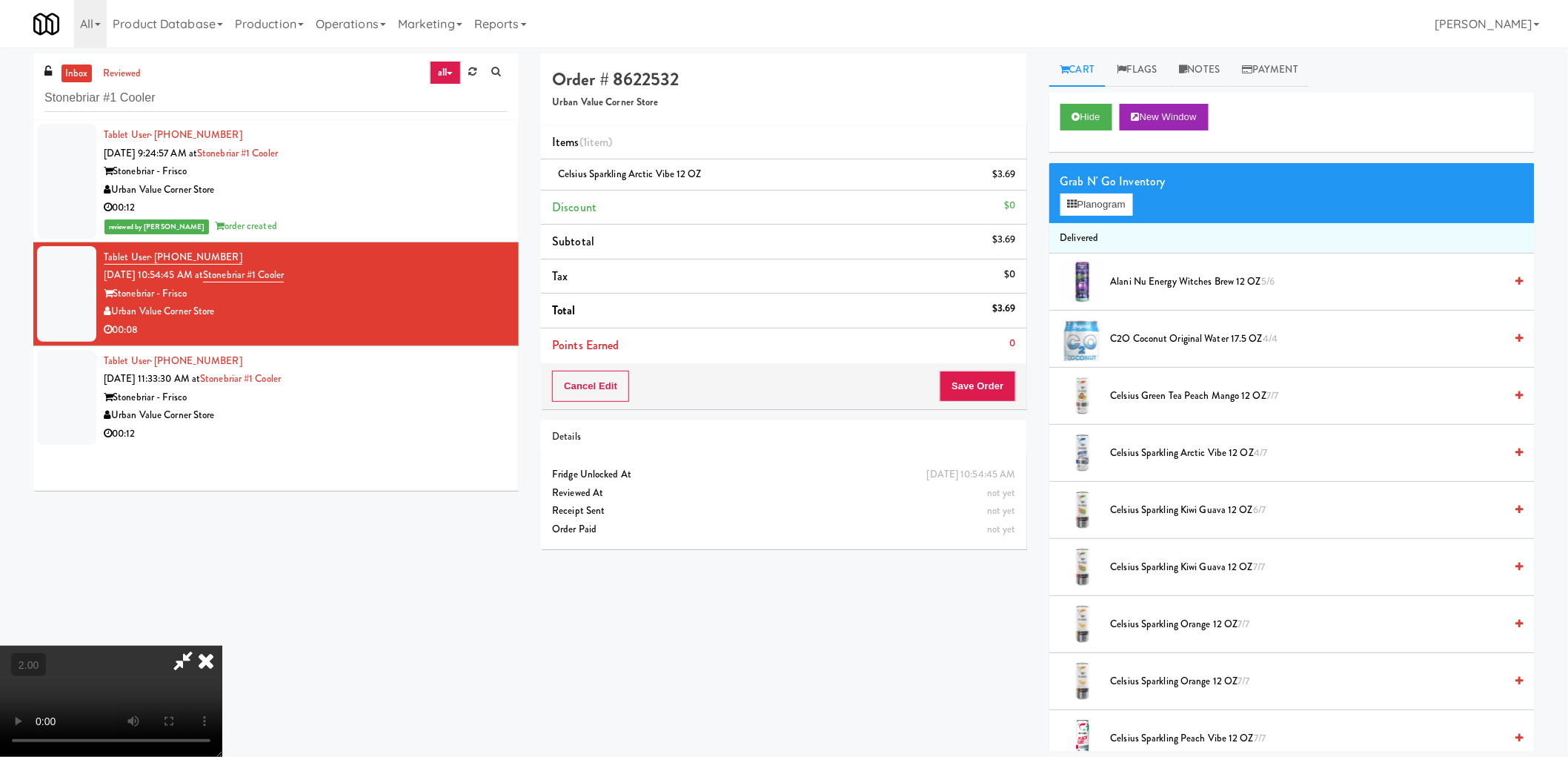
scroll to position [270, 0]
click at [979, 379] on button "Save Order" at bounding box center [977, 385] width 76 height 31
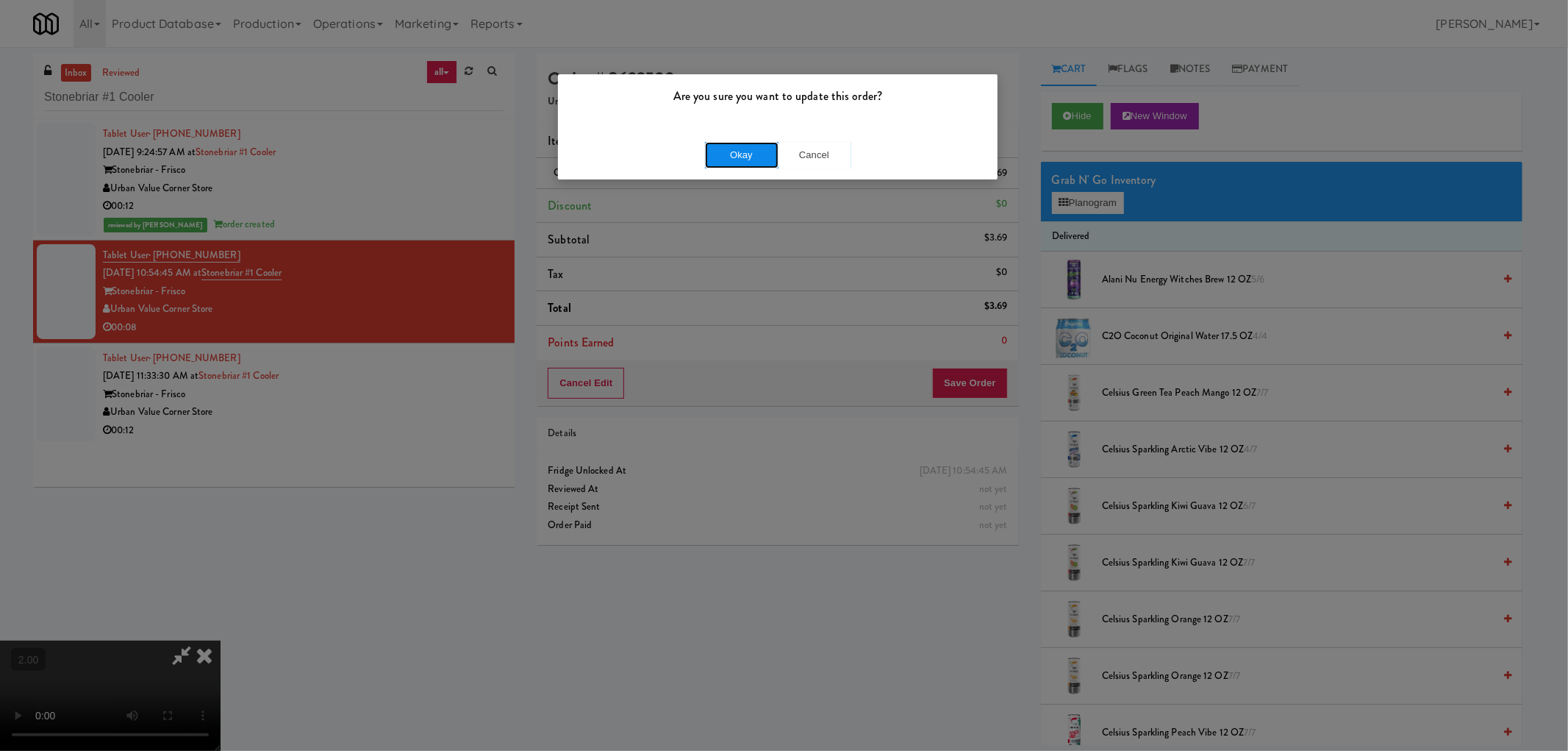
click at [752, 163] on button "Okay" at bounding box center [742, 155] width 74 height 26
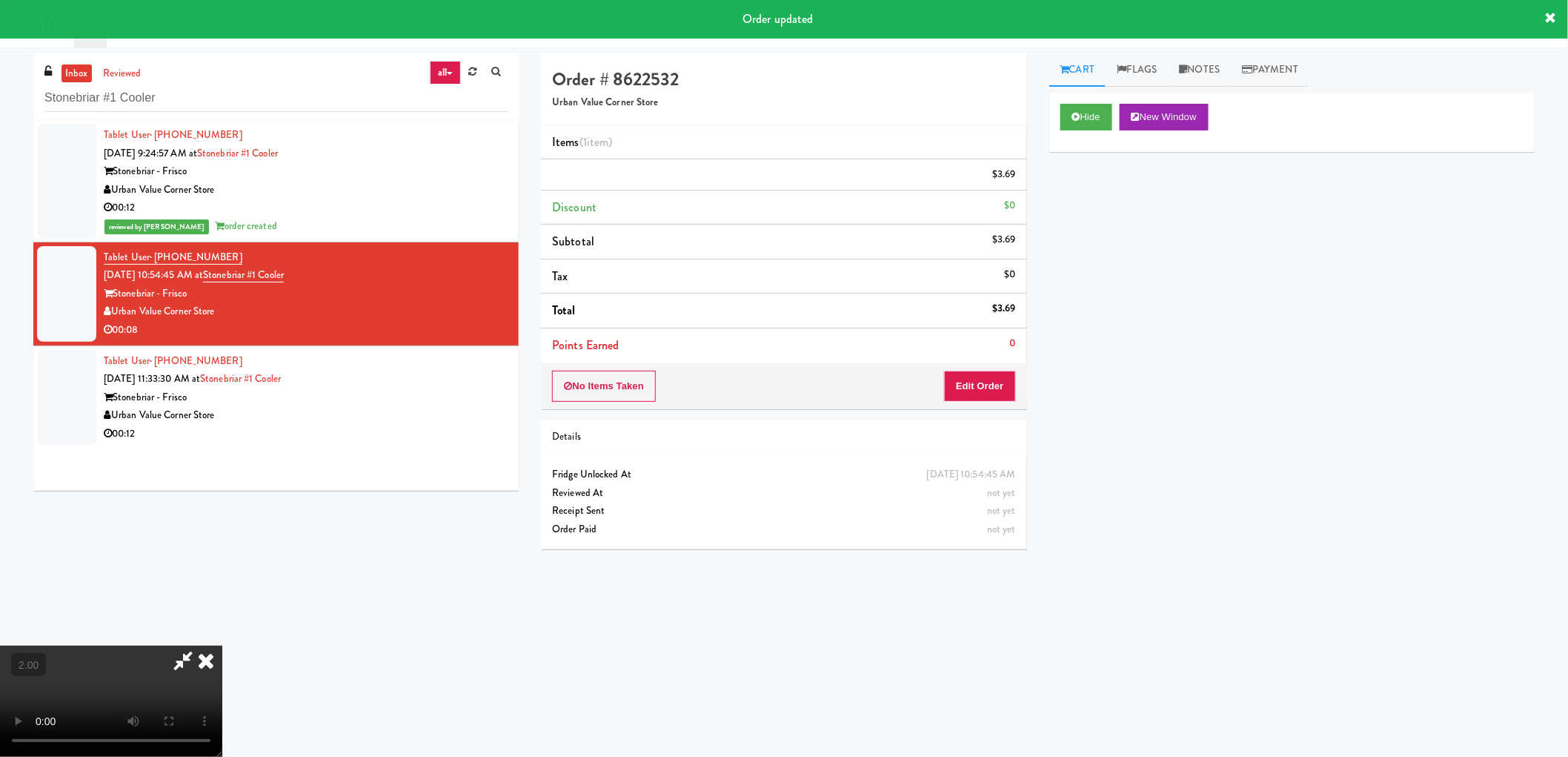
scroll to position [0, 0]
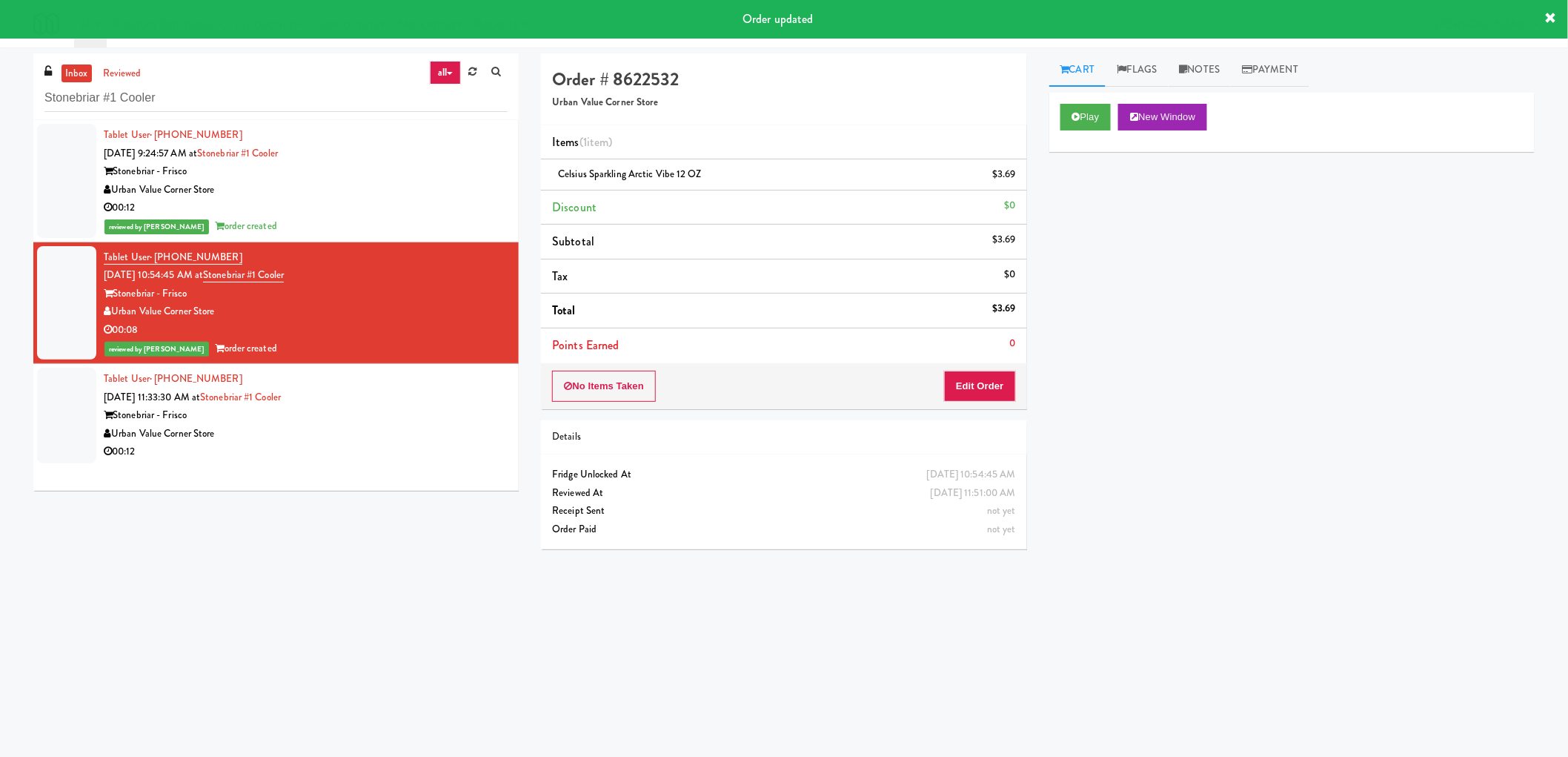
click at [350, 386] on div "Tablet User · (903) 331-6930 Sep 29, 2025 11:33:30 AM at Stonebriar #1 Cooler S…" at bounding box center [305, 415] width 403 height 91
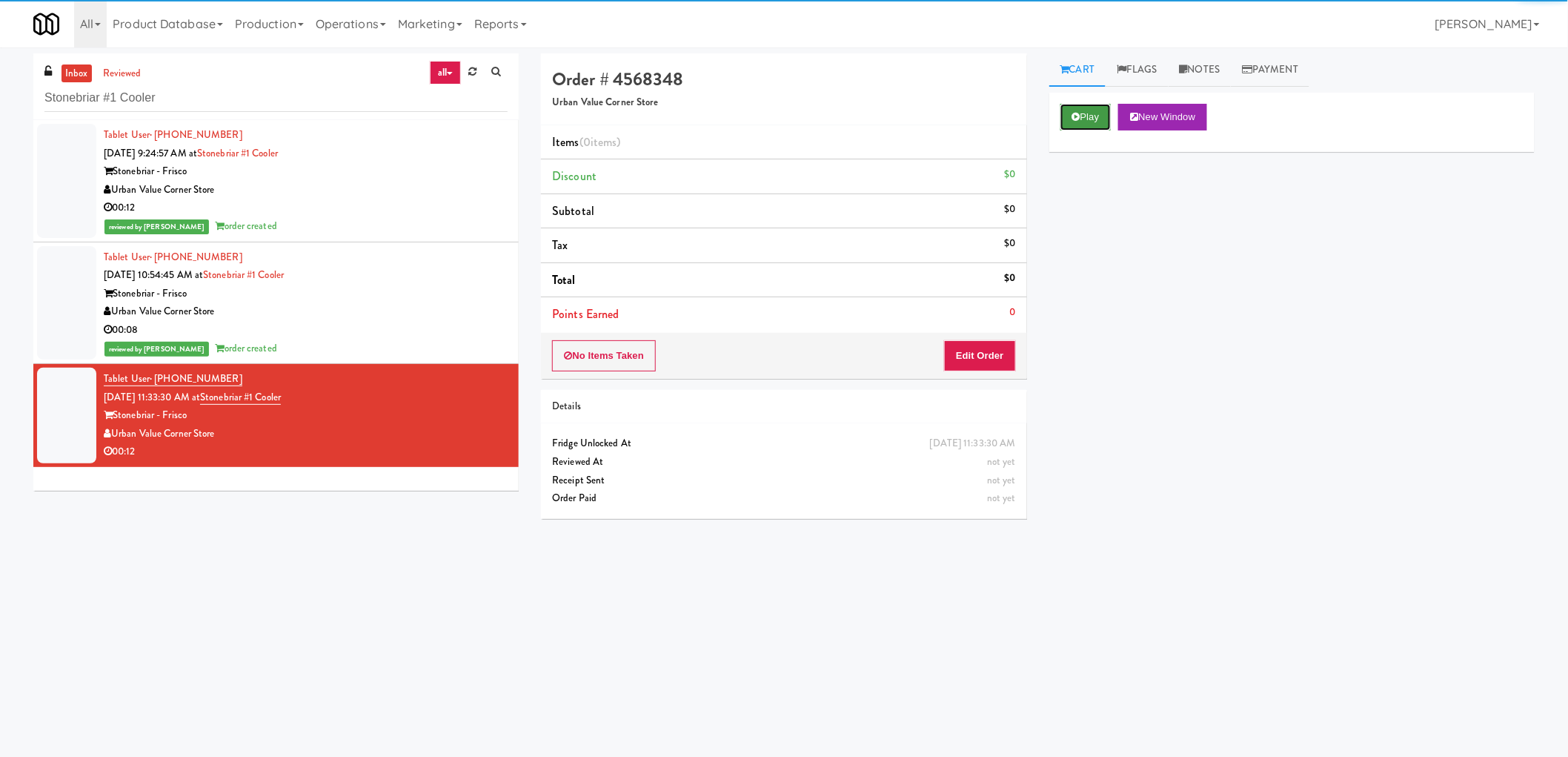
click at [1101, 109] on button "Play" at bounding box center [1085, 117] width 51 height 27
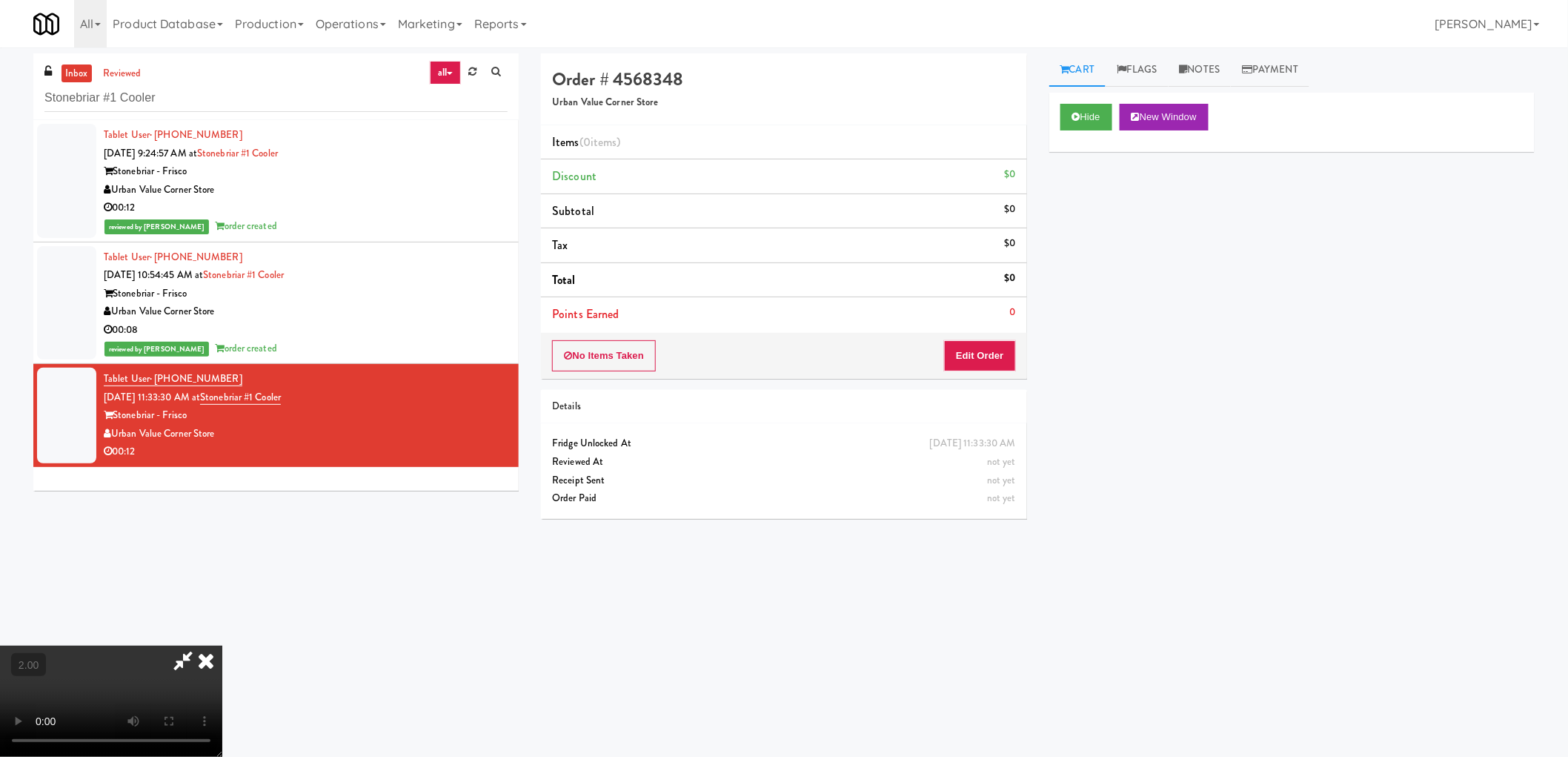
click at [223, 645] on video at bounding box center [111, 700] width 223 height 111
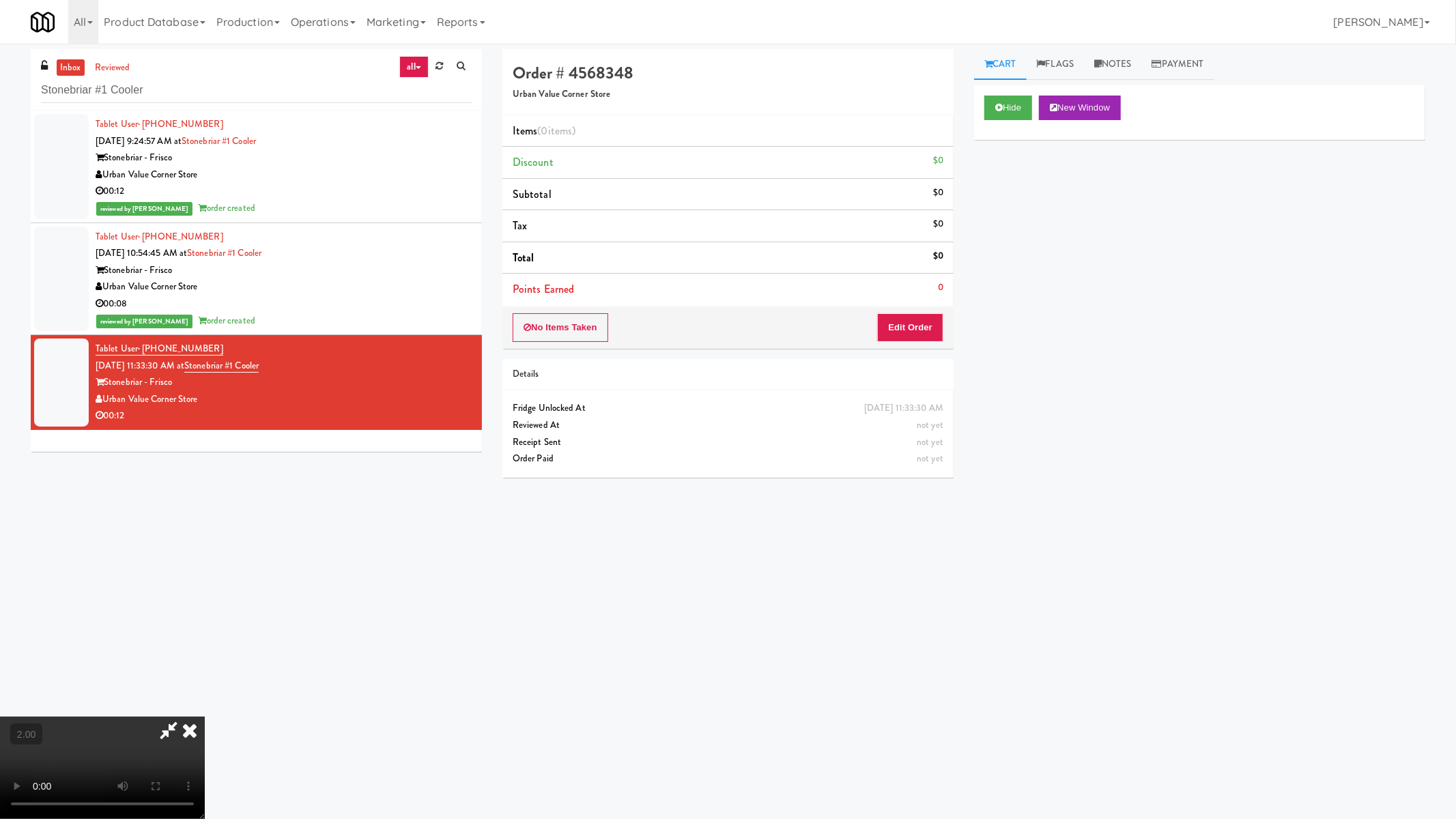
click at [205, 696] on video at bounding box center [102, 767] width 205 height 102
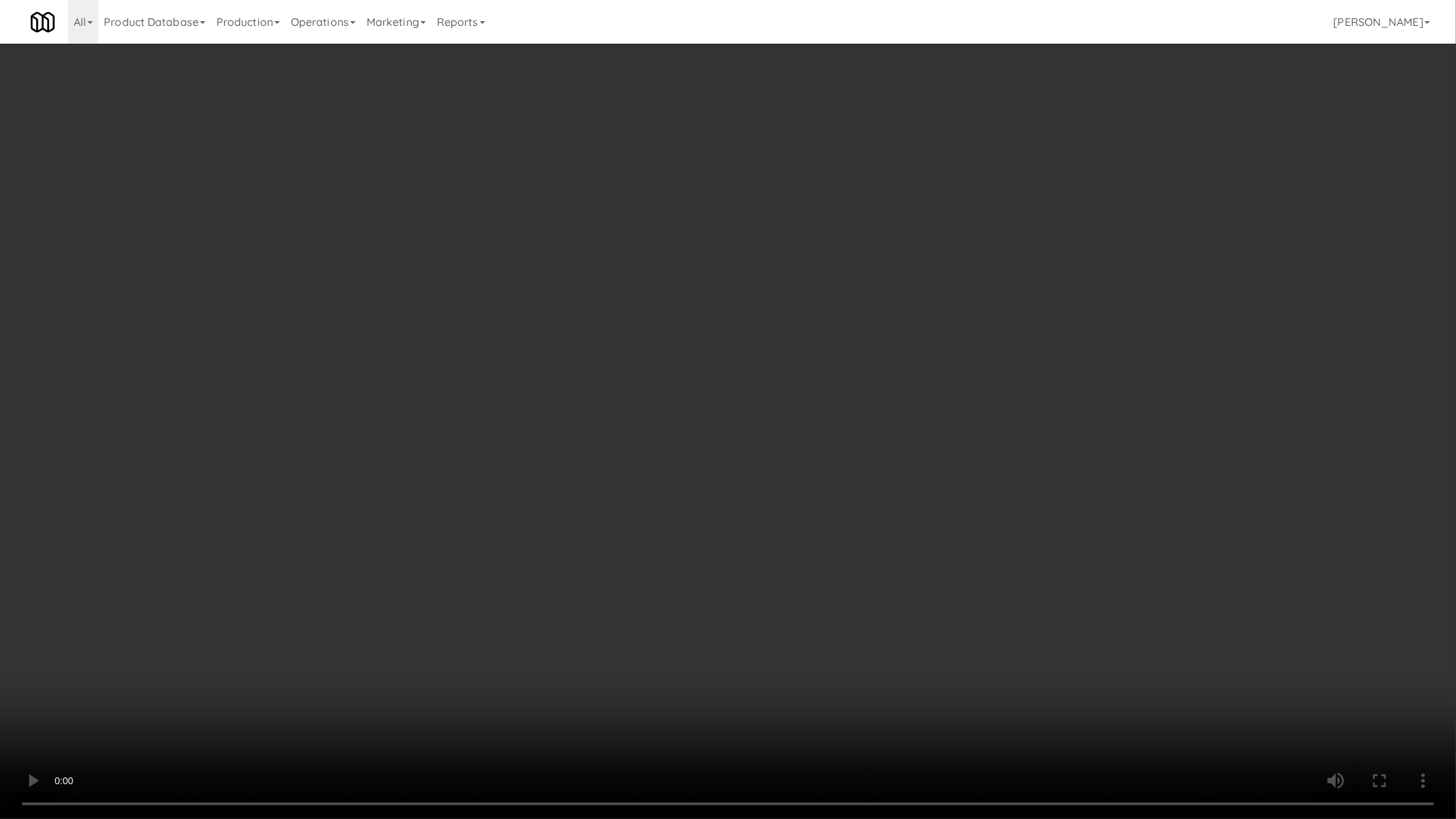
click at [926, 523] on video at bounding box center [728, 409] width 1456 height 819
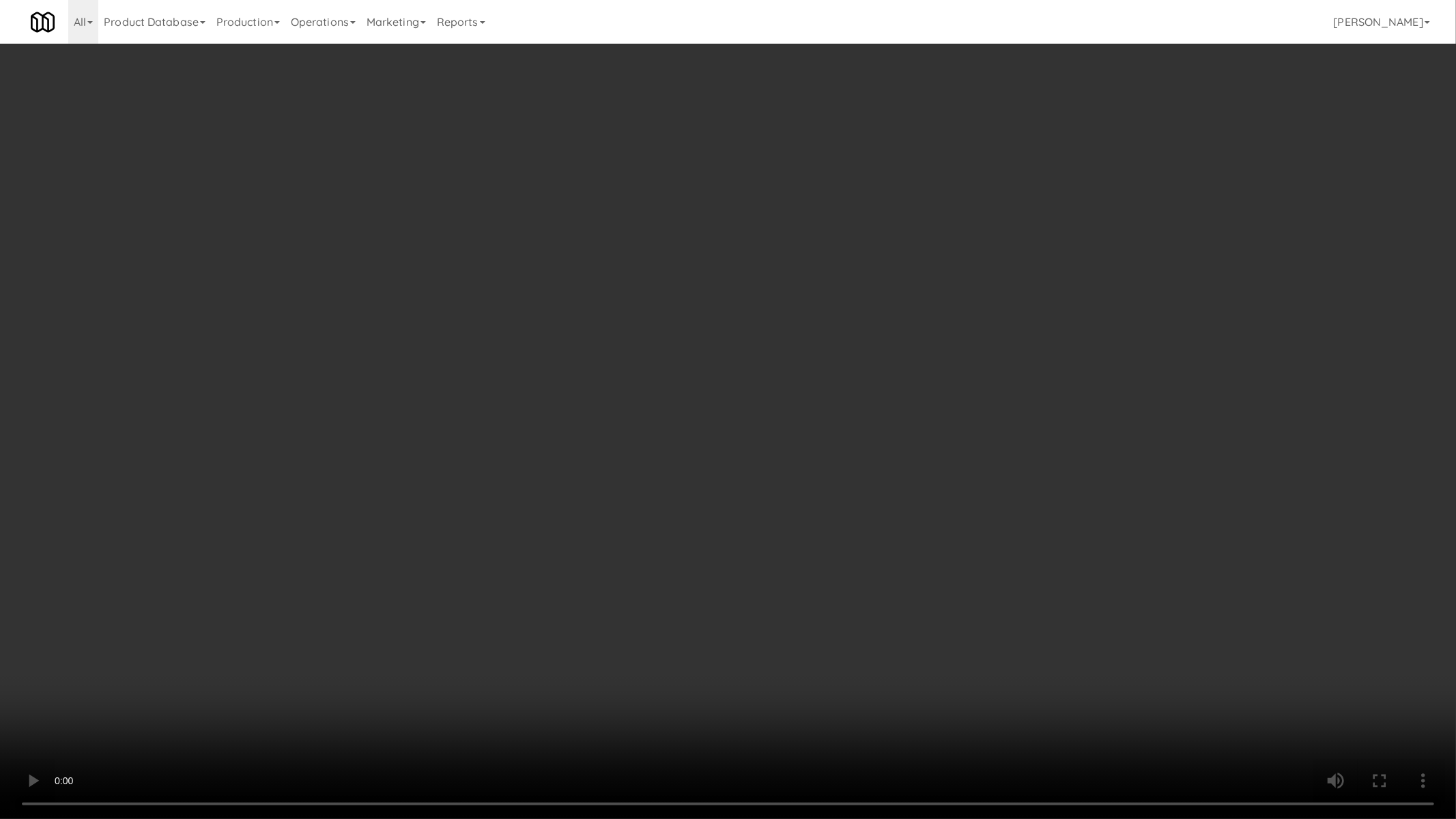
click at [926, 523] on video at bounding box center [728, 409] width 1456 height 819
click at [994, 527] on video at bounding box center [728, 409] width 1456 height 819
click at [986, 514] on video at bounding box center [728, 409] width 1456 height 819
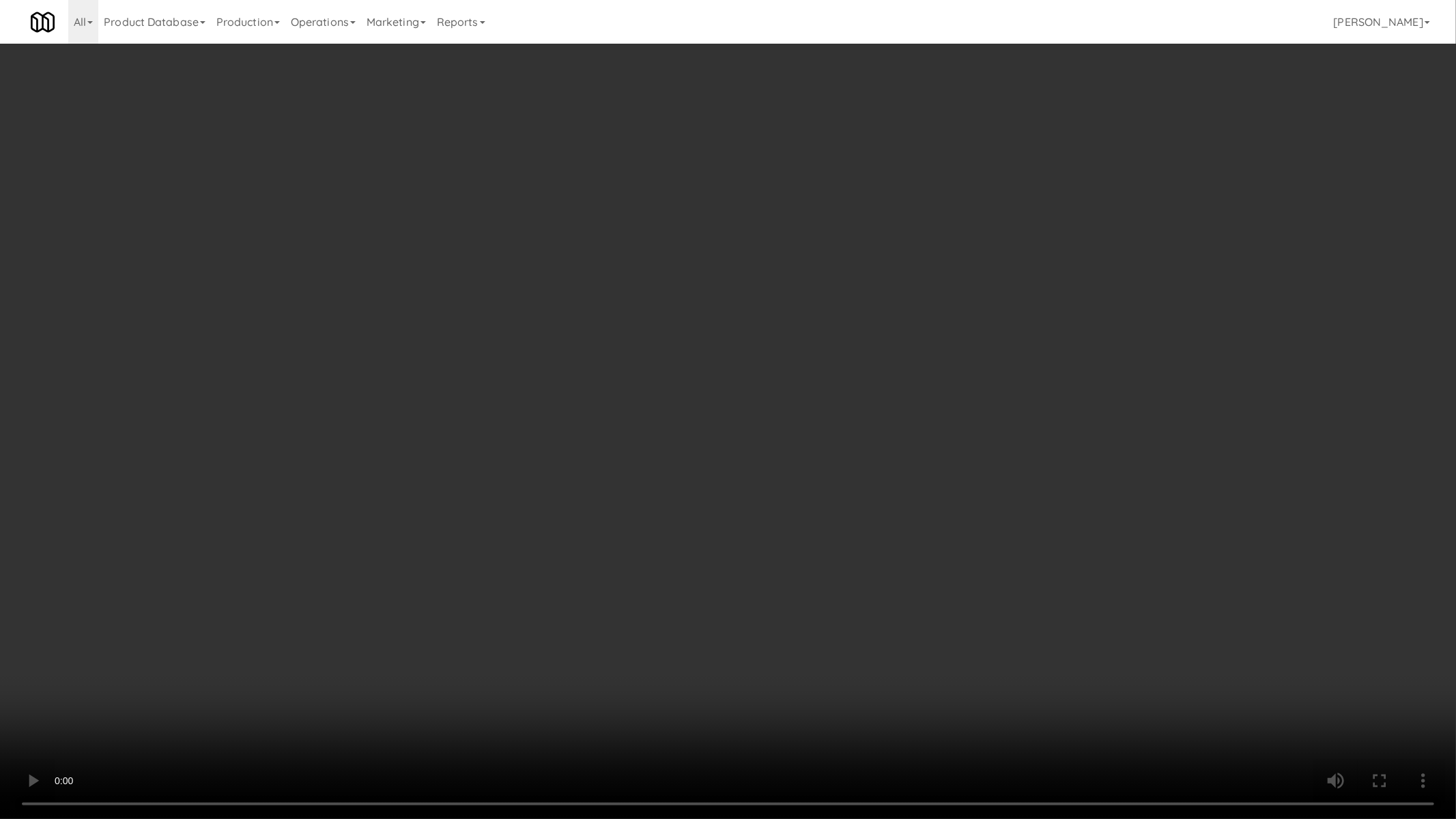
click at [986, 514] on video at bounding box center [728, 409] width 1456 height 819
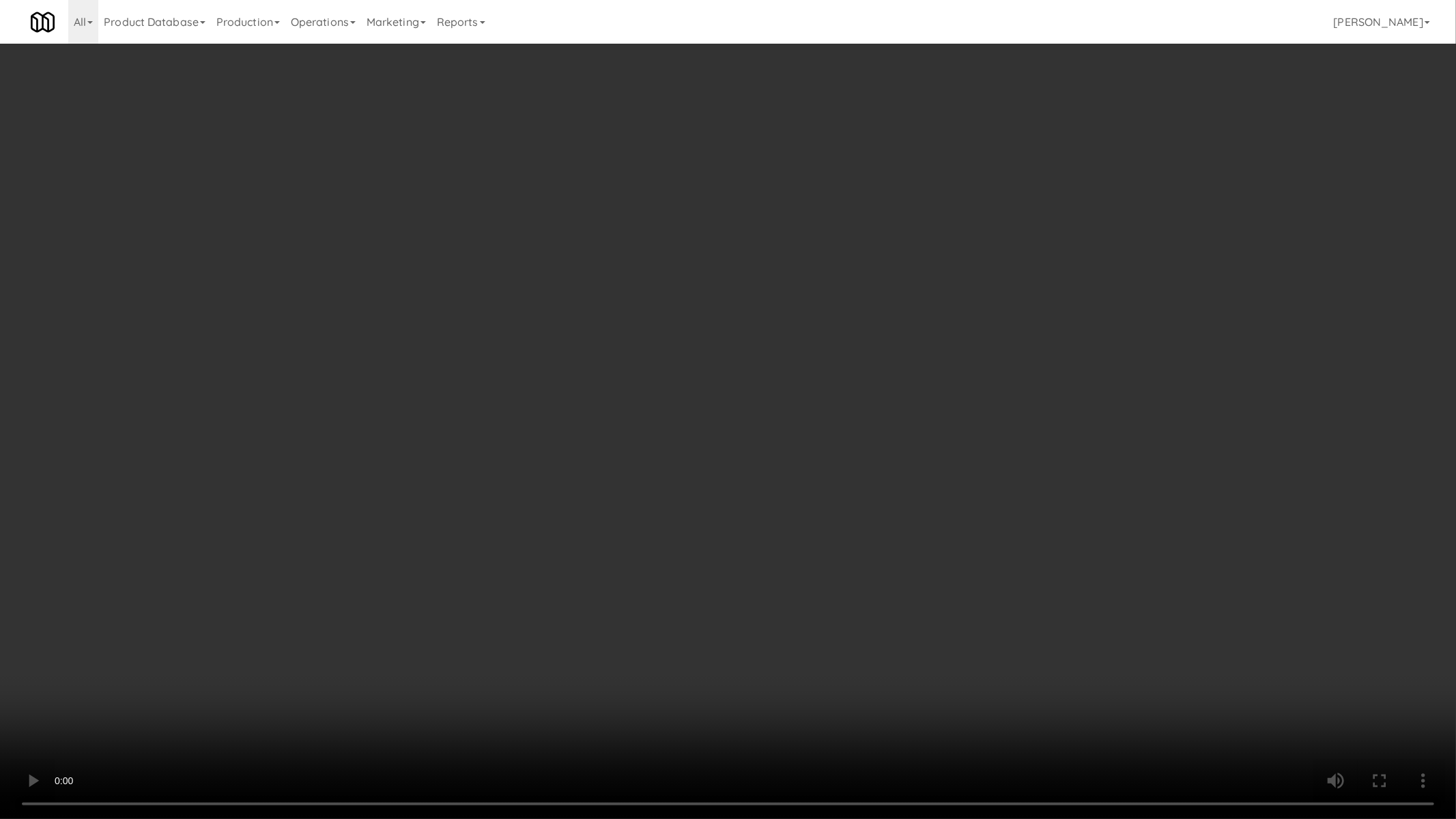
click at [986, 514] on video at bounding box center [728, 409] width 1456 height 819
click at [986, 514] on video at bounding box center [728, 409] width 1456 height 819
drag, startPoint x: 986, startPoint y: 514, endPoint x: 987, endPoint y: 421, distance: 93.0
click at [987, 514] on video at bounding box center [728, 409] width 1456 height 819
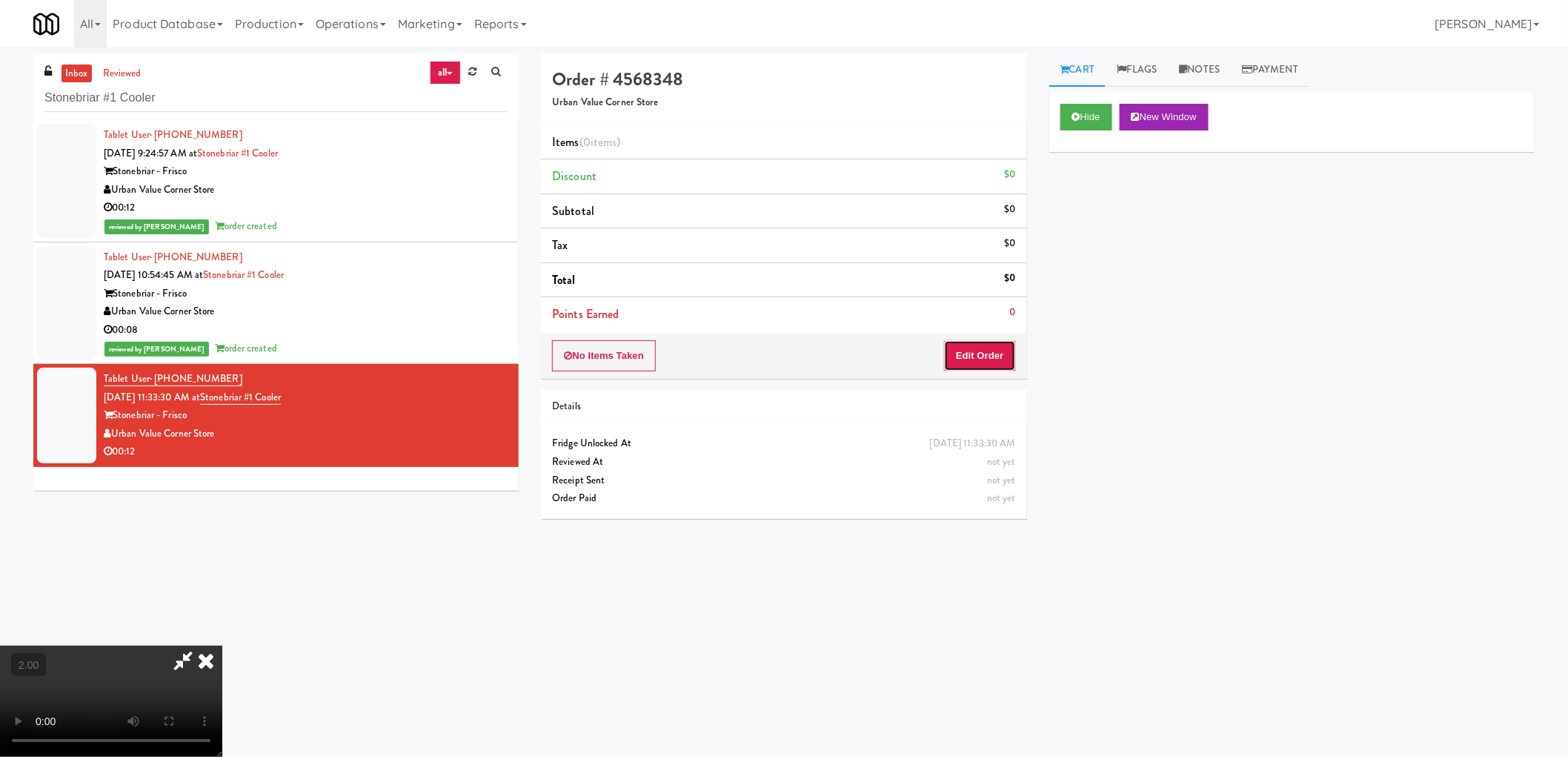
drag, startPoint x: 975, startPoint y: 362, endPoint x: 1043, endPoint y: 343, distance: 70.6
click at [975, 361] on button "Edit Order" at bounding box center [980, 355] width 72 height 31
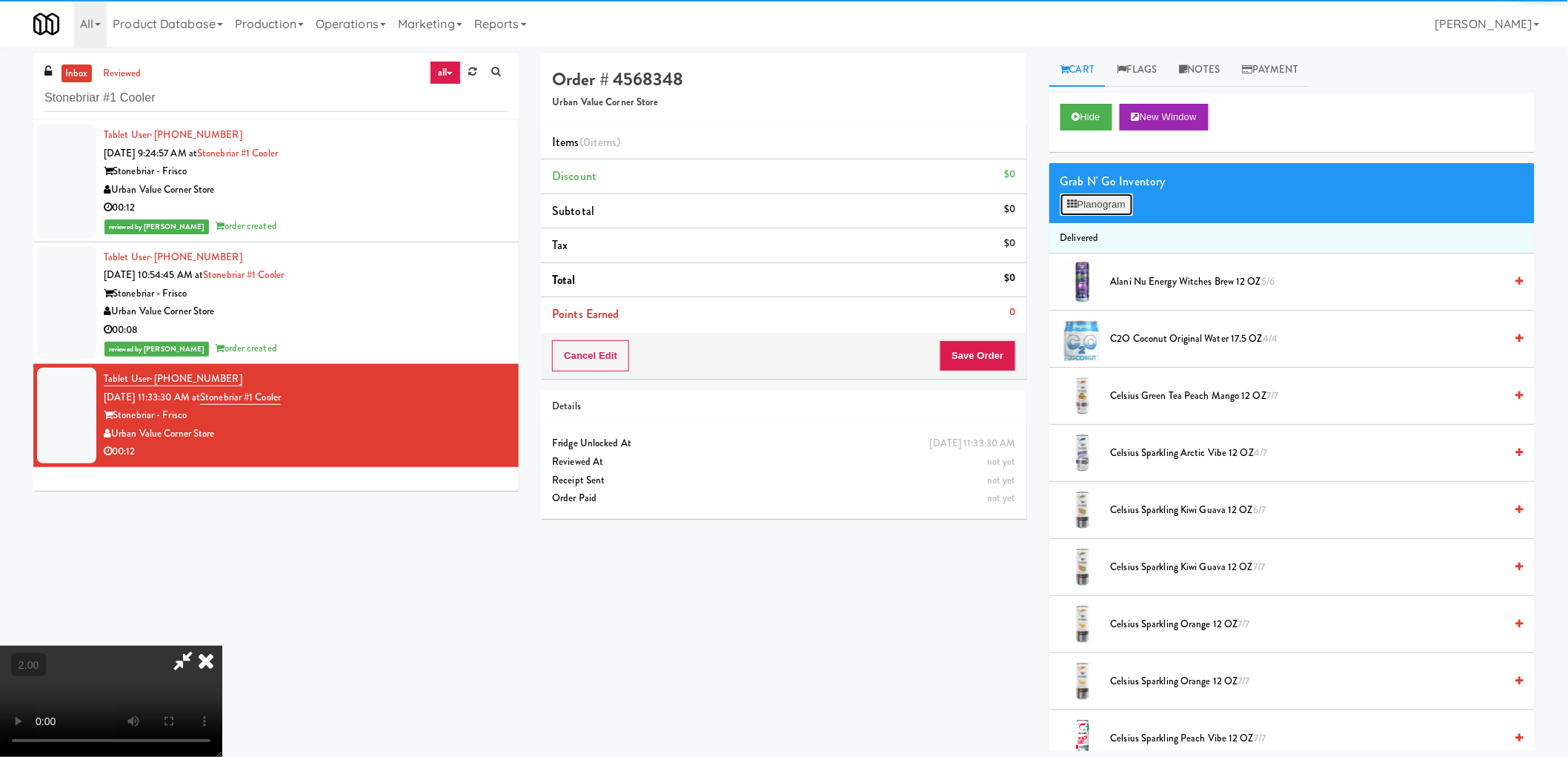
click at [1094, 201] on button "Planogram" at bounding box center [1096, 204] width 73 height 23
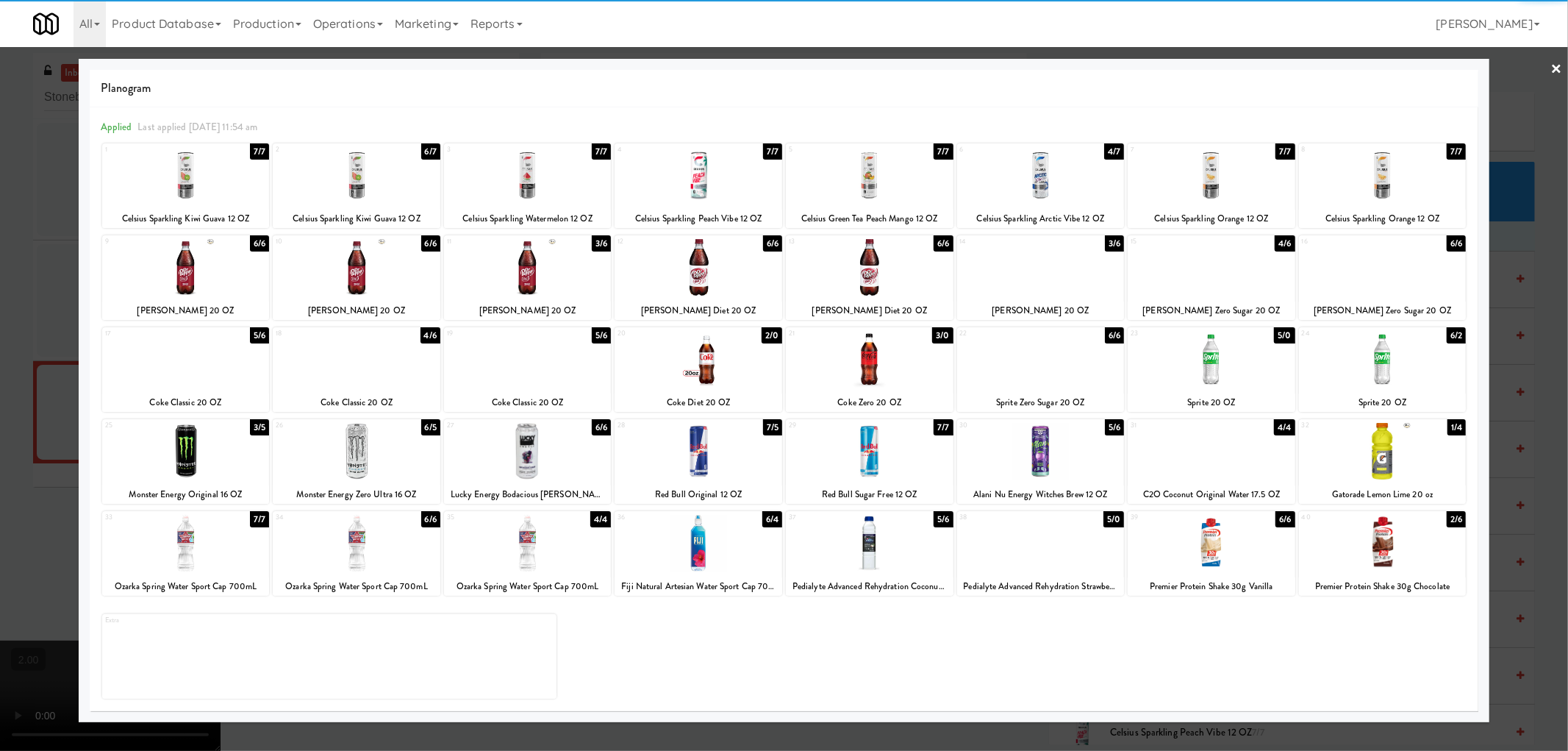
click at [528, 283] on div at bounding box center [528, 267] width 168 height 56
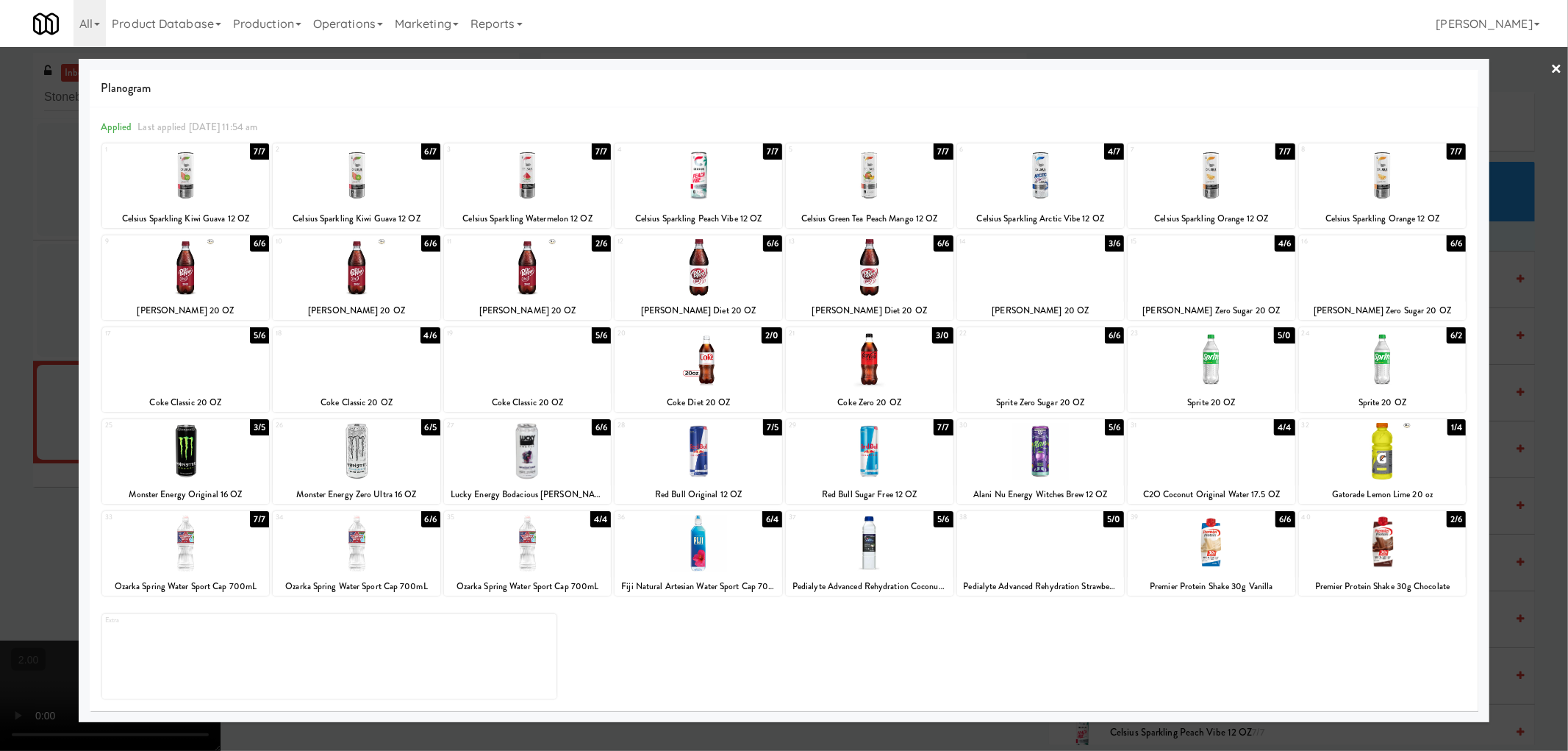
click at [170, 371] on div at bounding box center [186, 359] width 168 height 56
click at [0, 434] on div at bounding box center [784, 376] width 1568 height 751
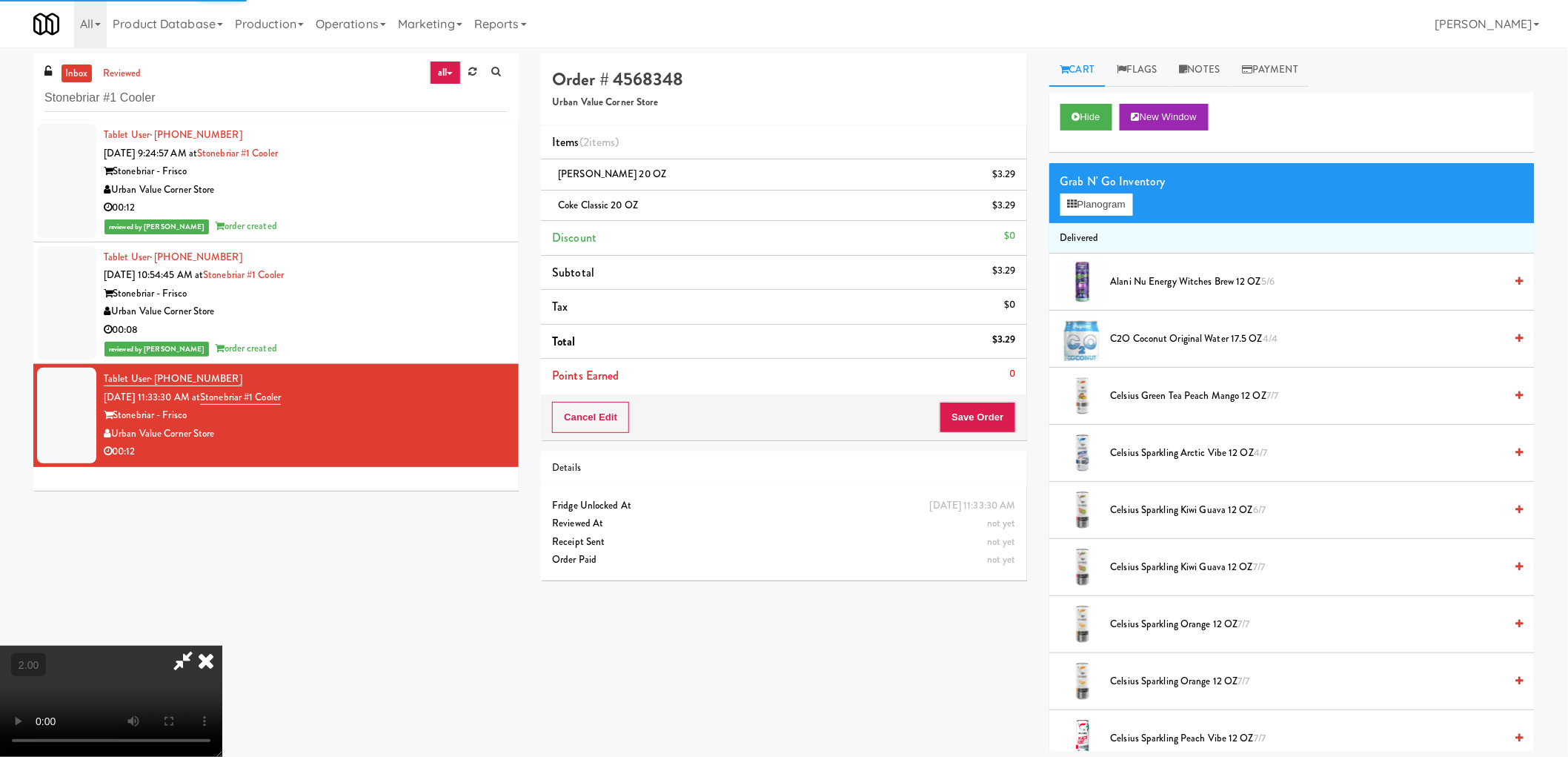
click at [223, 645] on video at bounding box center [111, 700] width 223 height 111
click at [980, 434] on div "Cancel Edit Save Order" at bounding box center [784, 417] width 485 height 46
click at [980, 409] on button "Save Order" at bounding box center [977, 417] width 76 height 31
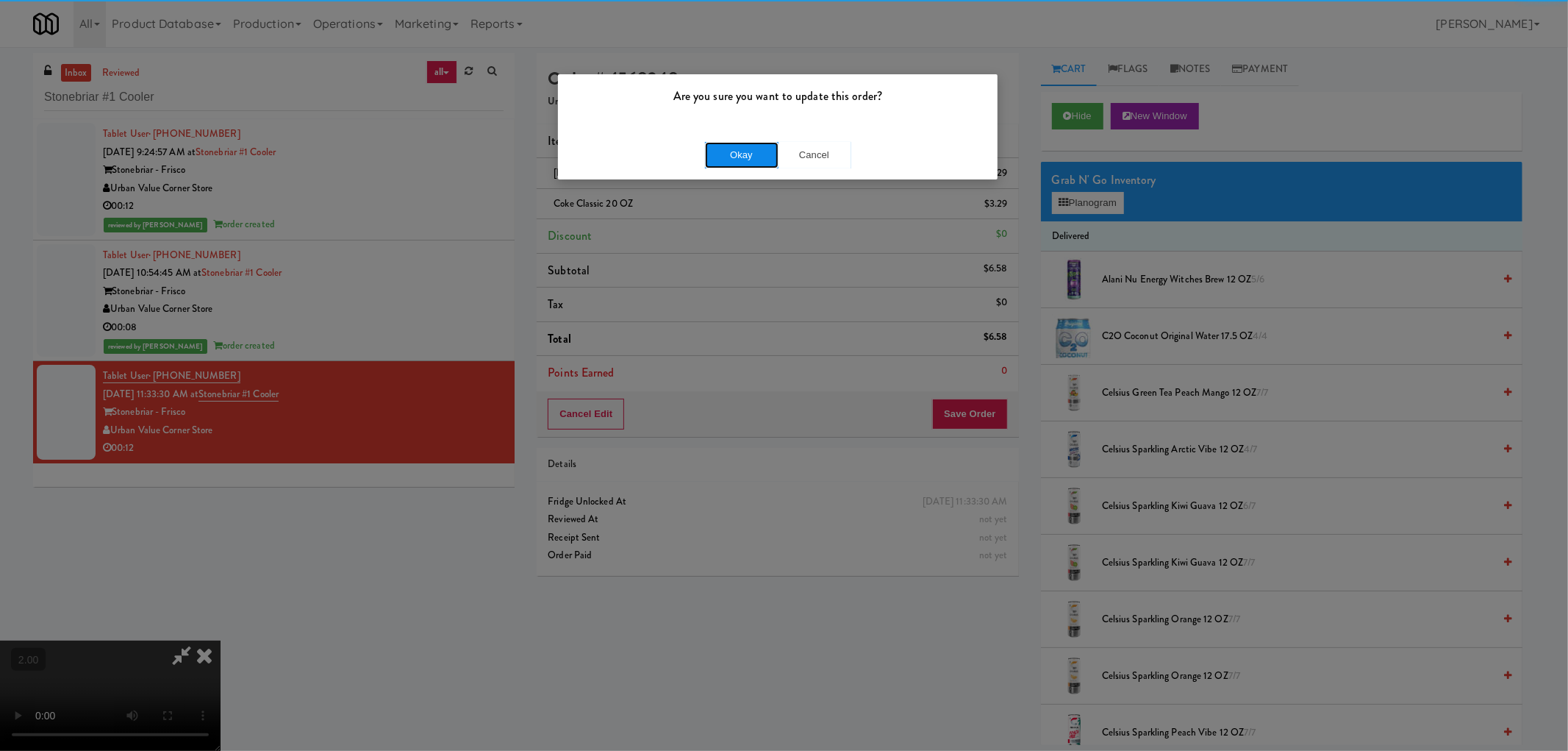
click at [755, 156] on button "Okay" at bounding box center [742, 155] width 74 height 26
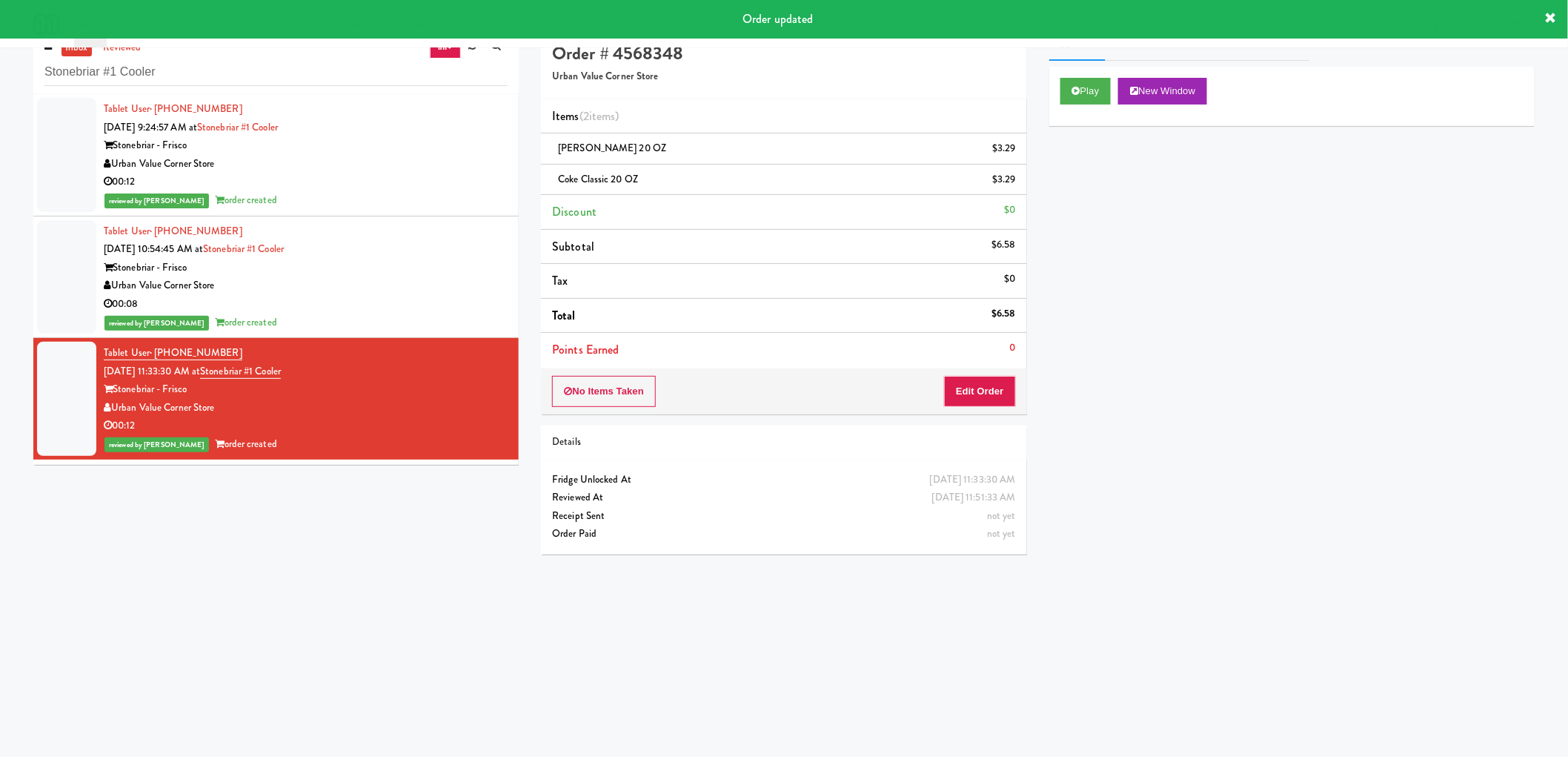
scroll to position [0, 0]
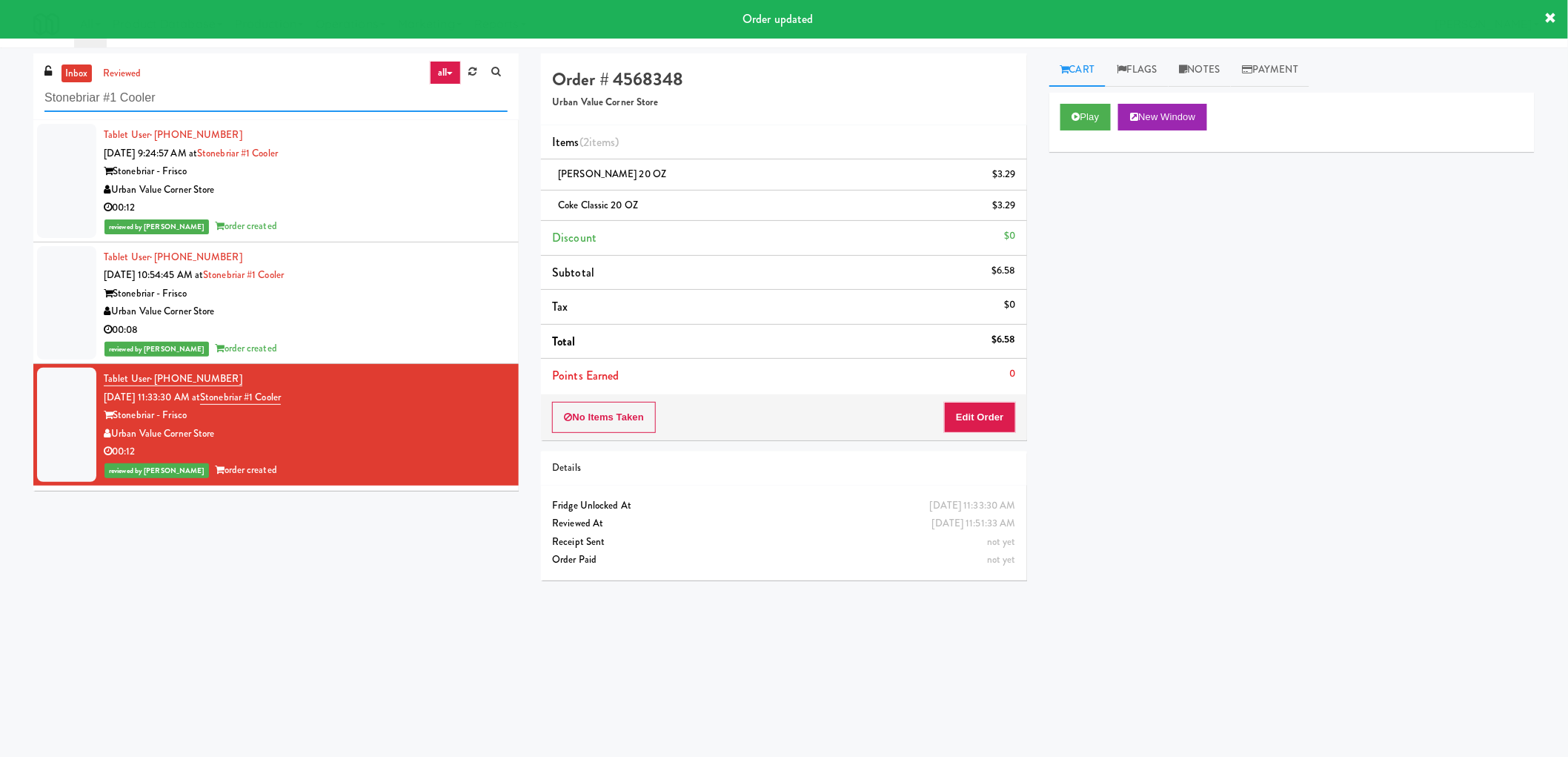
click at [63, 92] on input "Stonebriar #1 Cooler" at bounding box center [276, 98] width 463 height 28
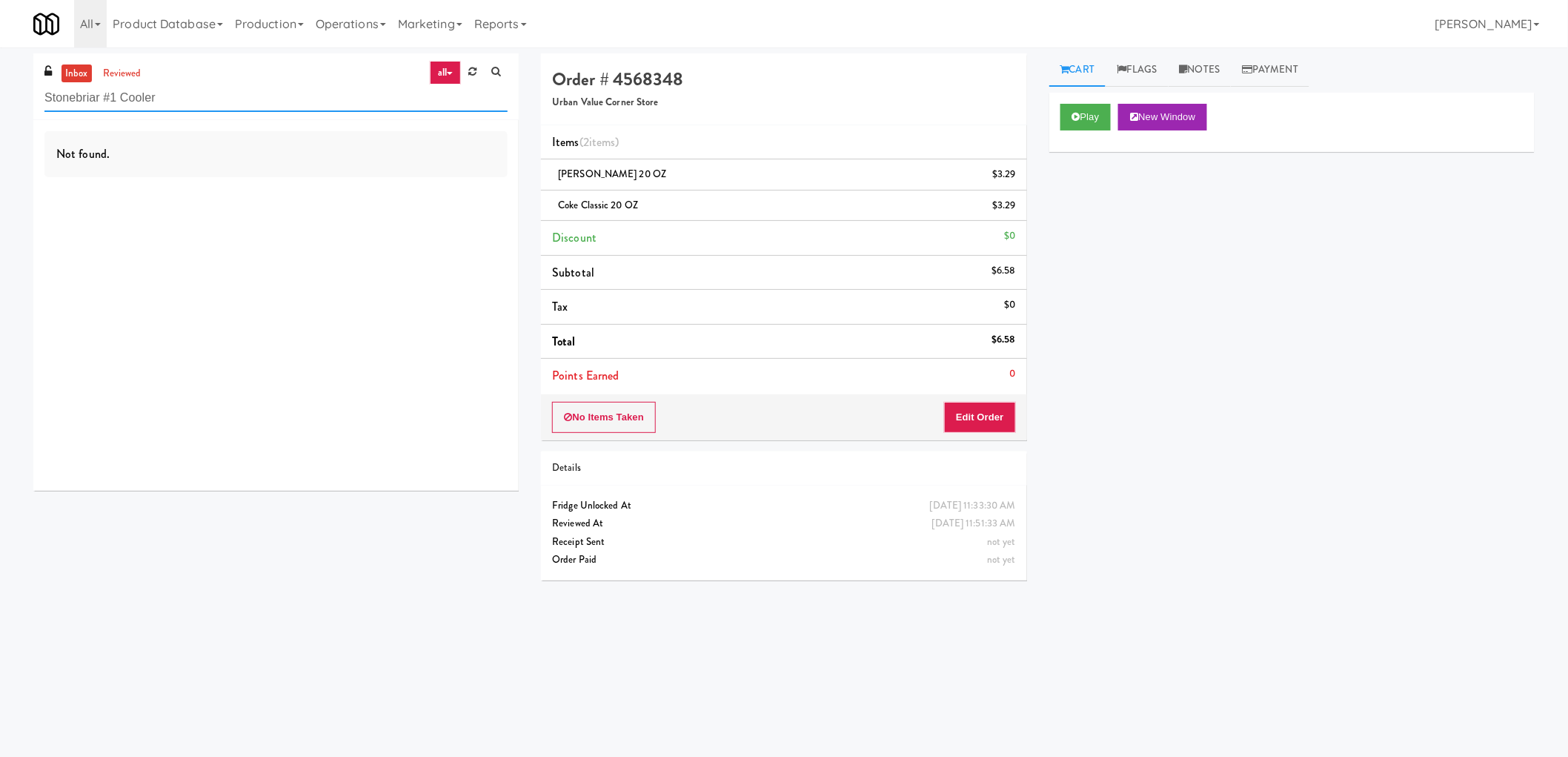
click at [186, 86] on input "Stonebriar #1 Cooler" at bounding box center [276, 98] width 463 height 28
paste input "VNC Maintenance"
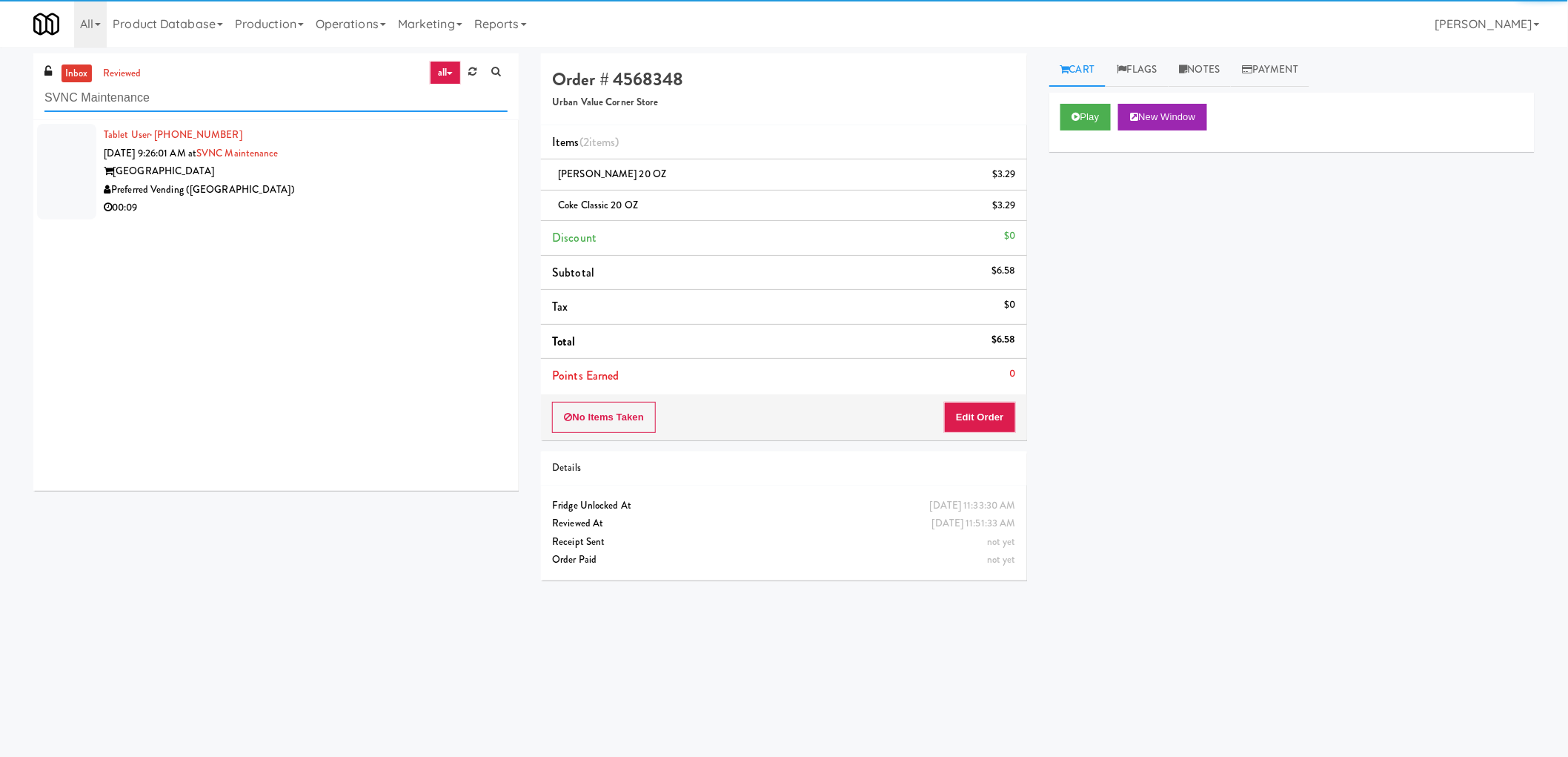
type input "SVNC Maintenance"
drag, startPoint x: 282, startPoint y: 170, endPoint x: 291, endPoint y: 178, distance: 12.0
click at [291, 178] on div "Sacramento Valley National Cemetery" at bounding box center [305, 172] width 403 height 18
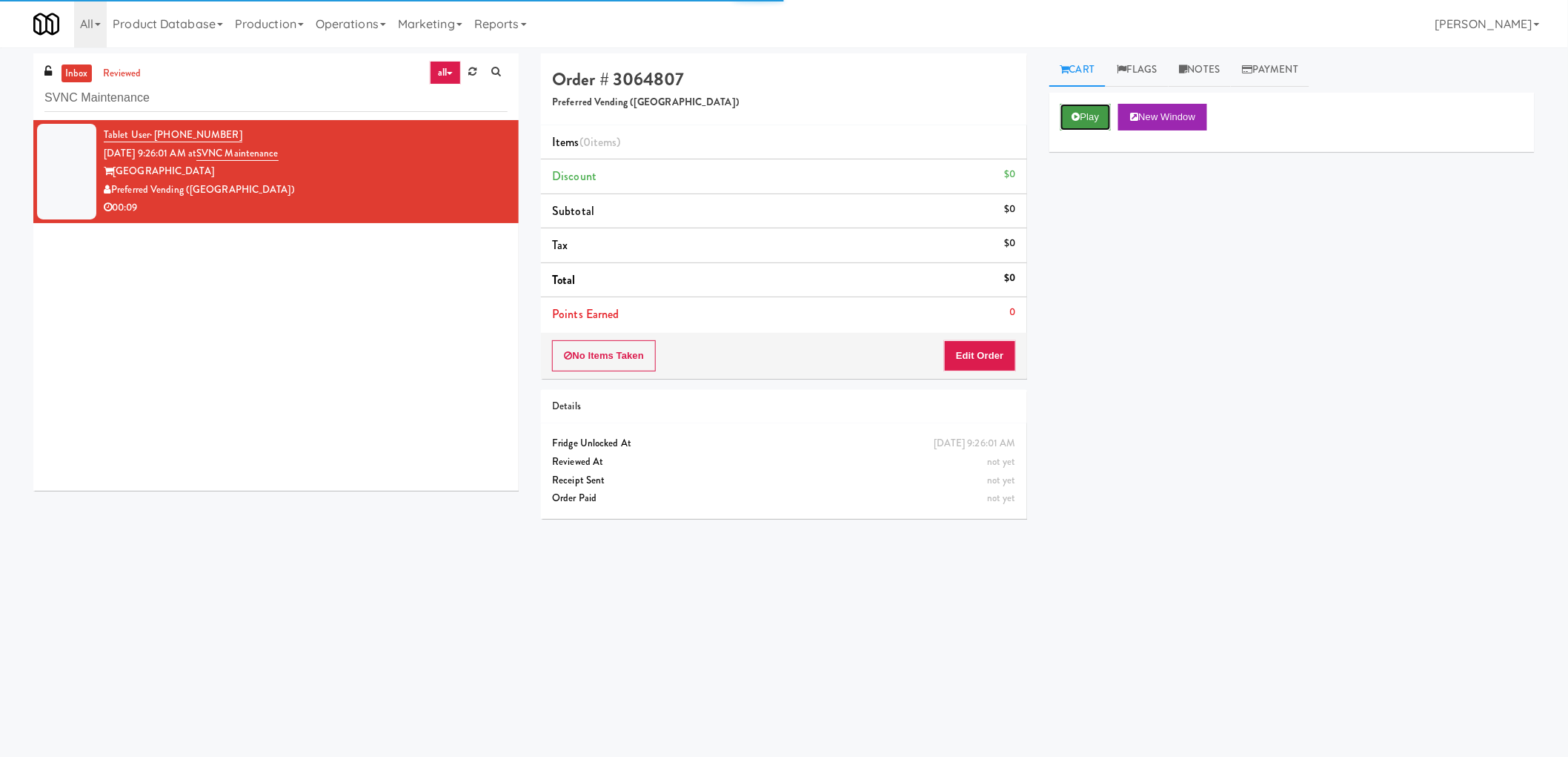
click at [1085, 117] on button "Play" at bounding box center [1085, 117] width 51 height 27
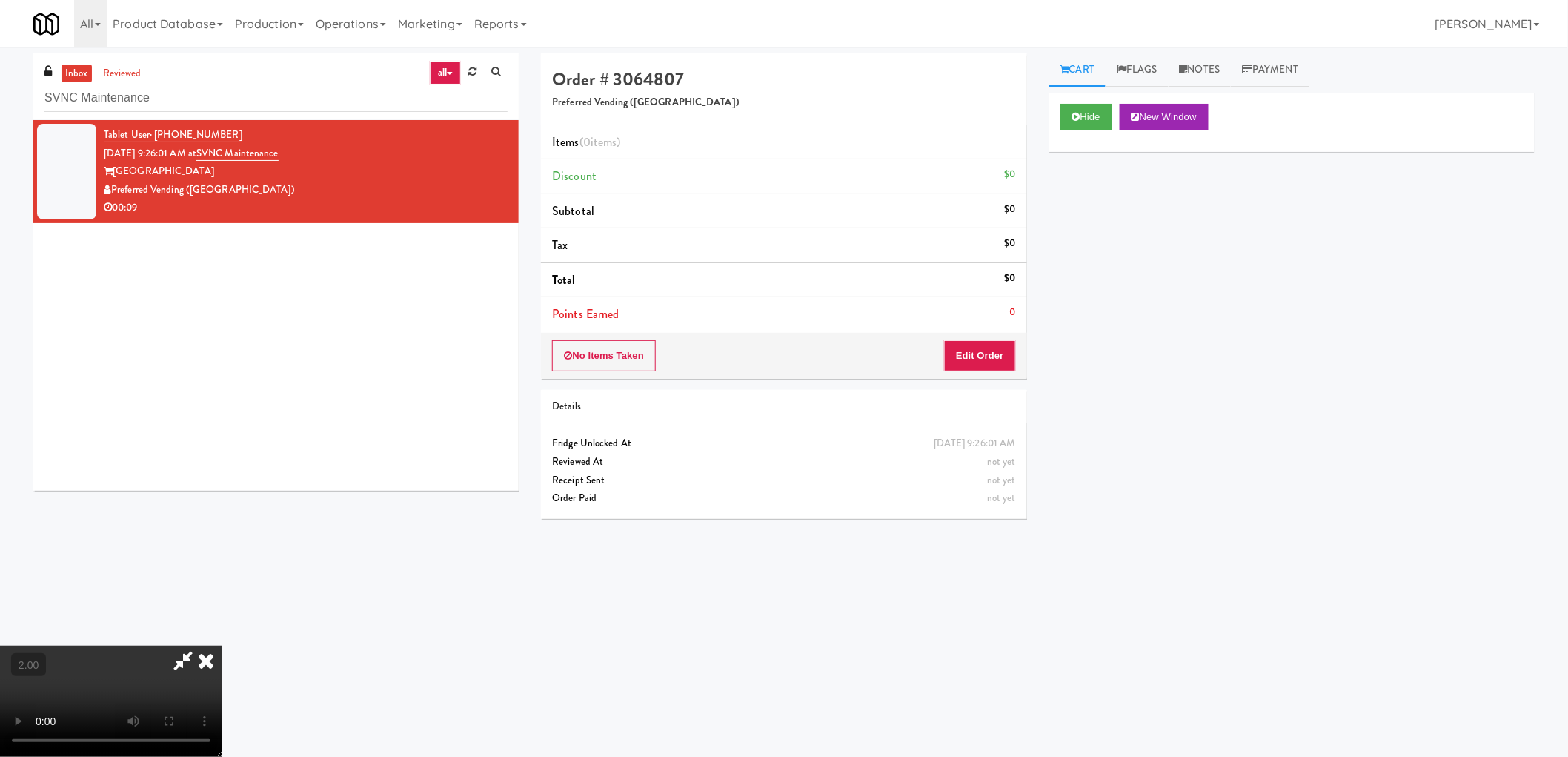
click at [223, 645] on video at bounding box center [111, 700] width 223 height 111
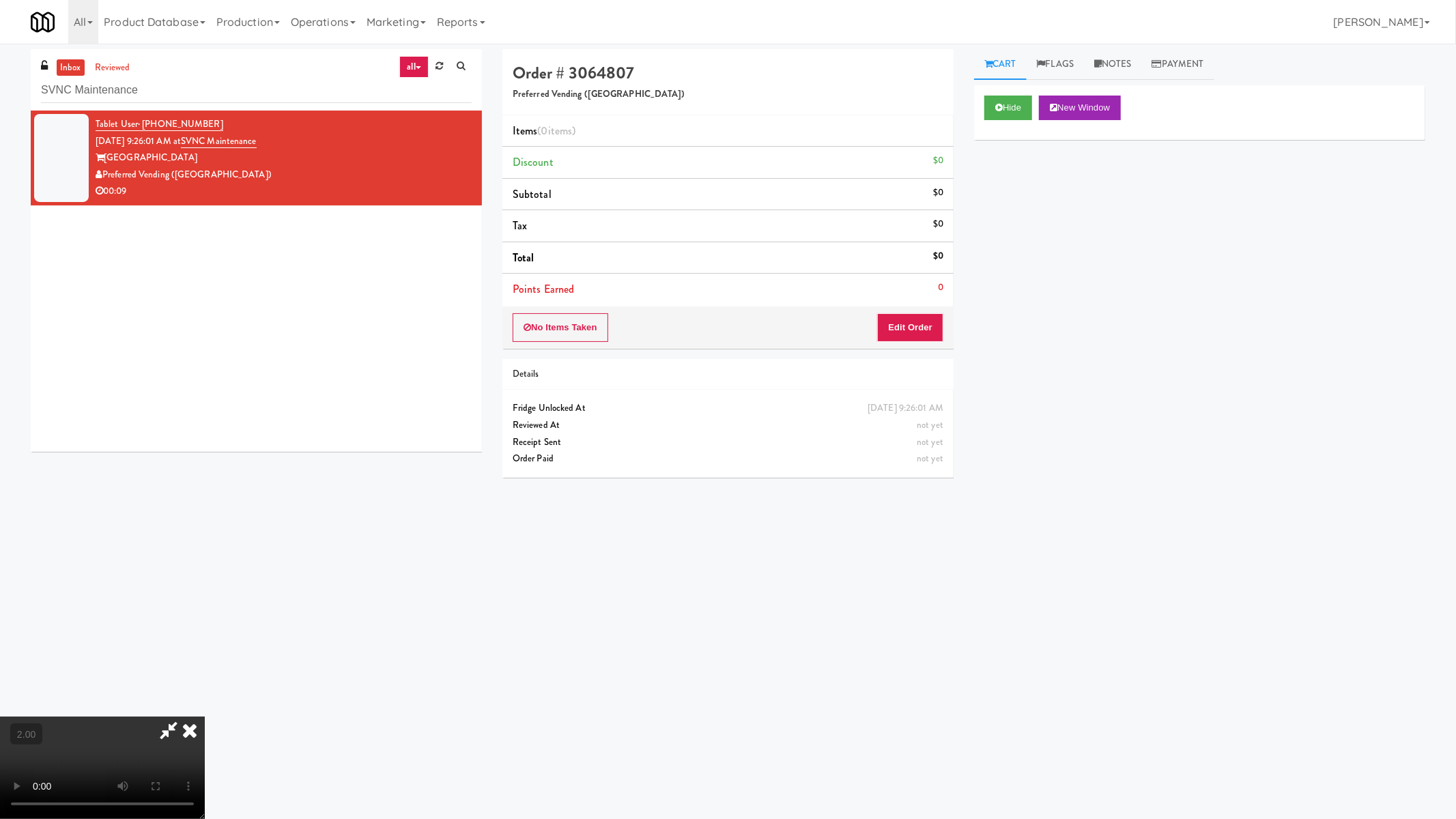
click at [205, 696] on video at bounding box center [102, 767] width 205 height 102
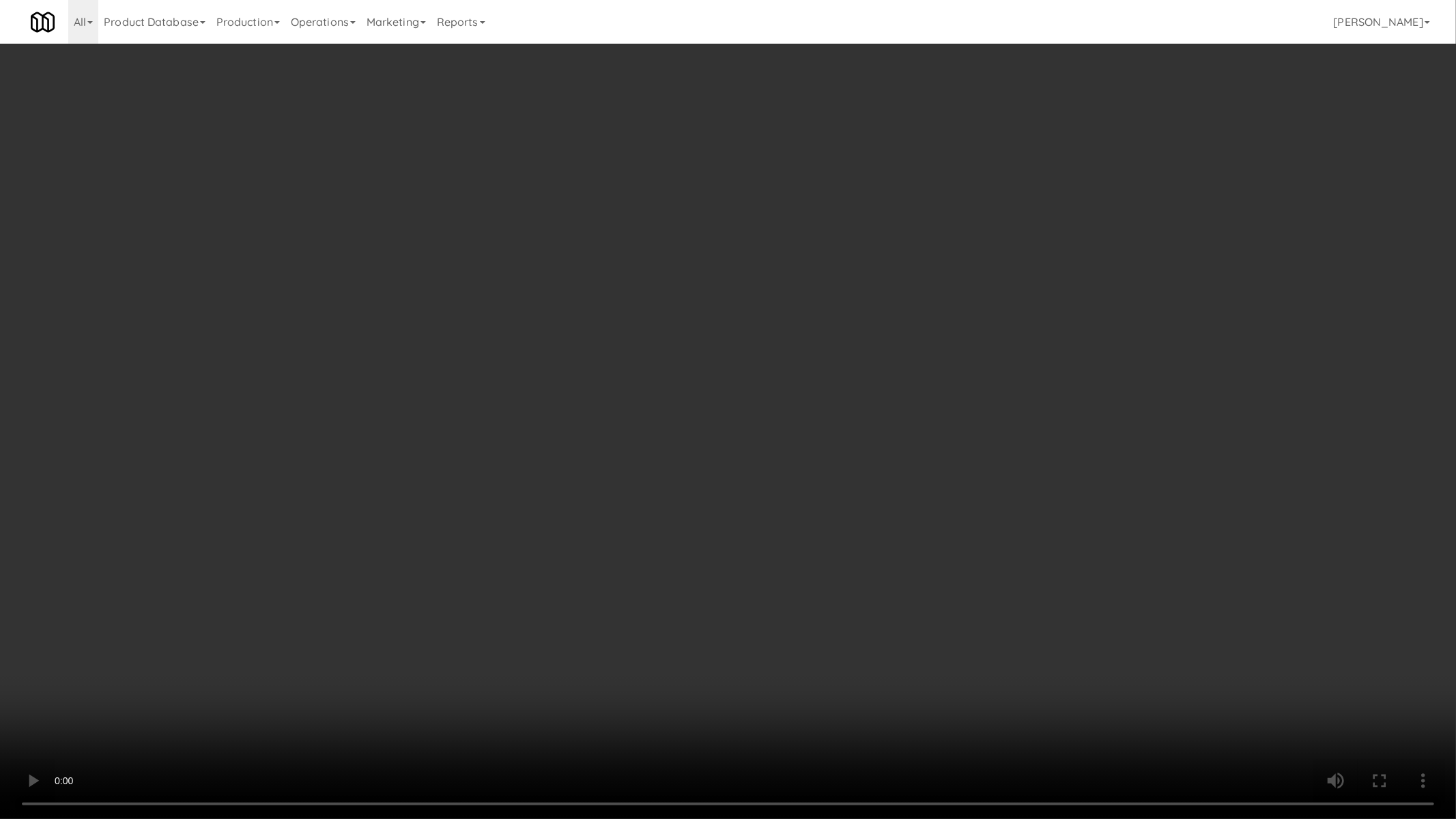
click at [427, 290] on video at bounding box center [728, 409] width 1456 height 819
click at [432, 295] on video at bounding box center [728, 409] width 1456 height 819
click at [430, 302] on video at bounding box center [728, 409] width 1456 height 819
click at [429, 303] on video at bounding box center [728, 409] width 1456 height 819
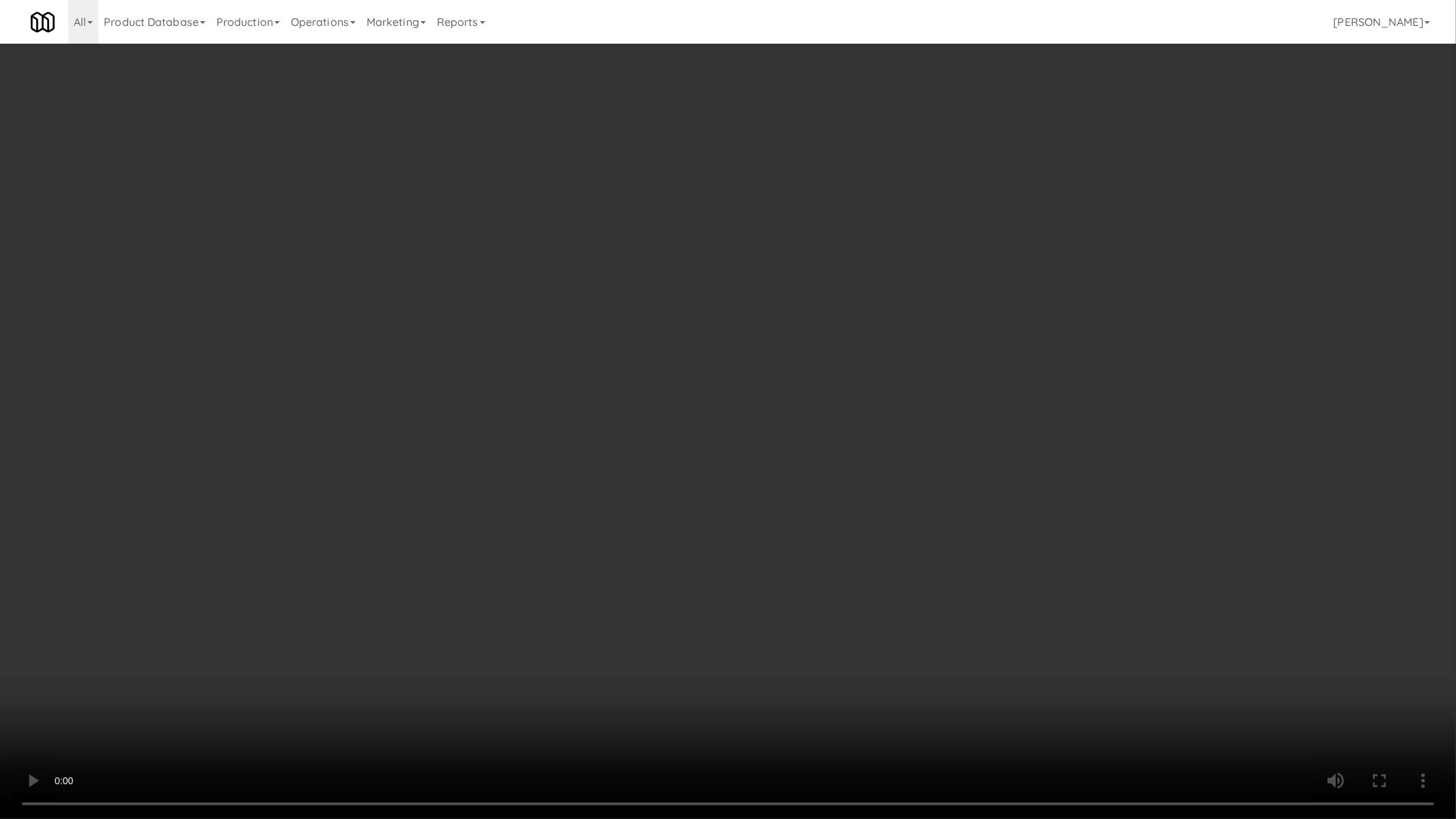
click at [428, 305] on video at bounding box center [728, 409] width 1456 height 819
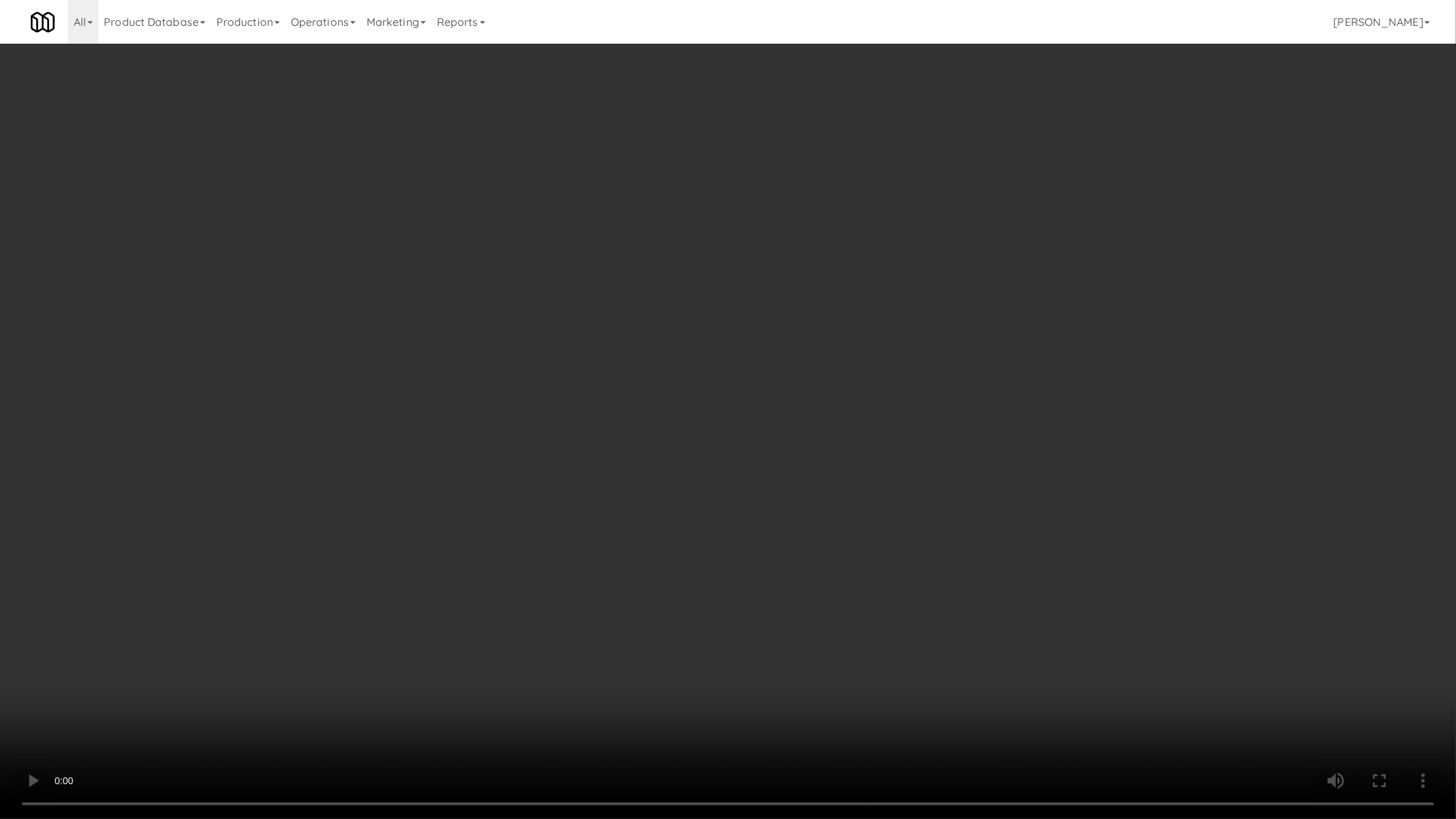
click at [428, 305] on video at bounding box center [728, 409] width 1456 height 819
click at [428, 305] on video at bounding box center [728, 409] width 1456 height 819
click at [427, 305] on video at bounding box center [728, 409] width 1456 height 819
click at [427, 309] on video at bounding box center [728, 409] width 1456 height 819
click at [427, 311] on video at bounding box center [728, 409] width 1456 height 819
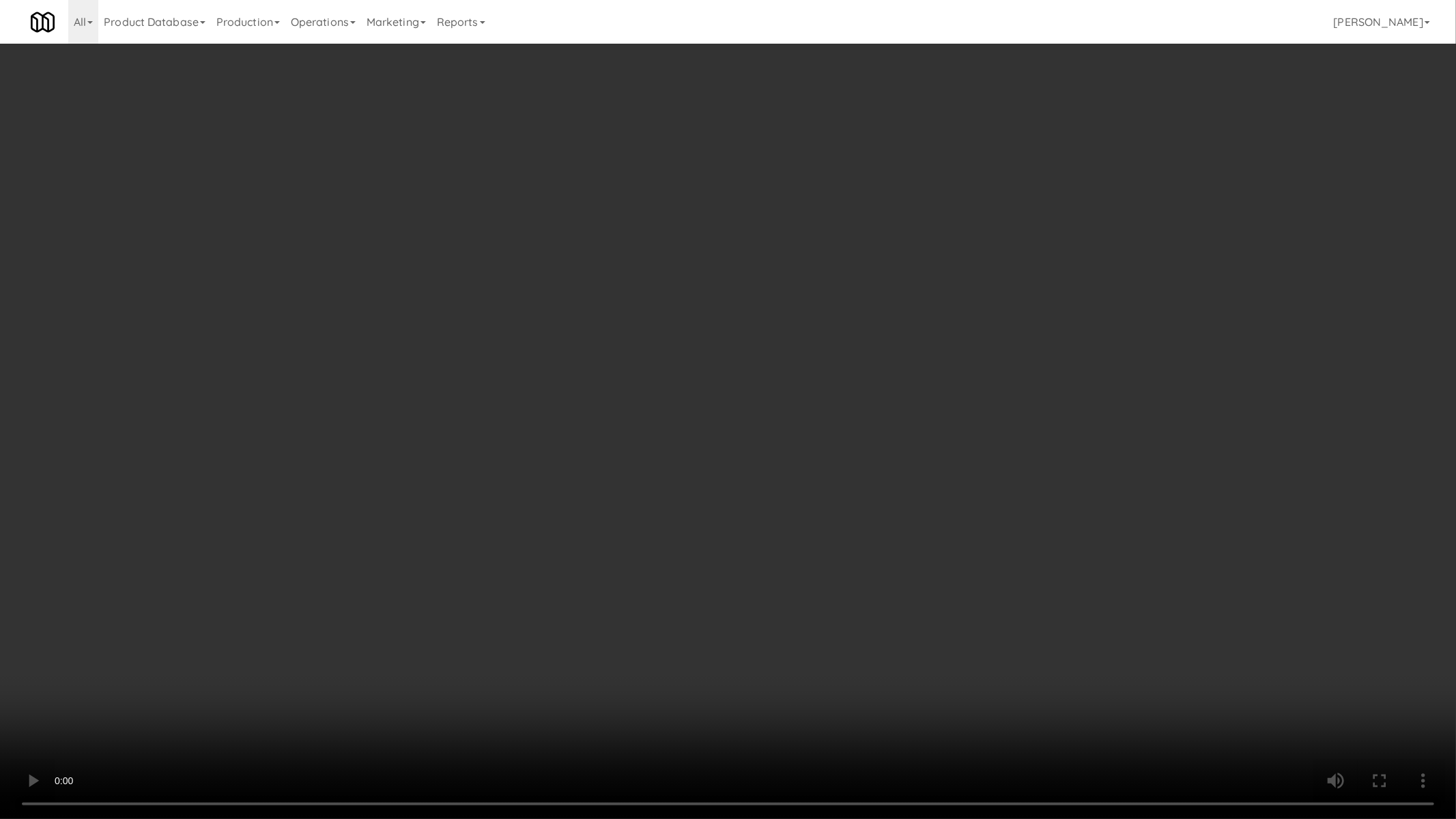
click at [427, 311] on video at bounding box center [728, 409] width 1456 height 819
click at [427, 312] on video at bounding box center [728, 409] width 1456 height 819
click at [425, 314] on video at bounding box center [728, 409] width 1456 height 819
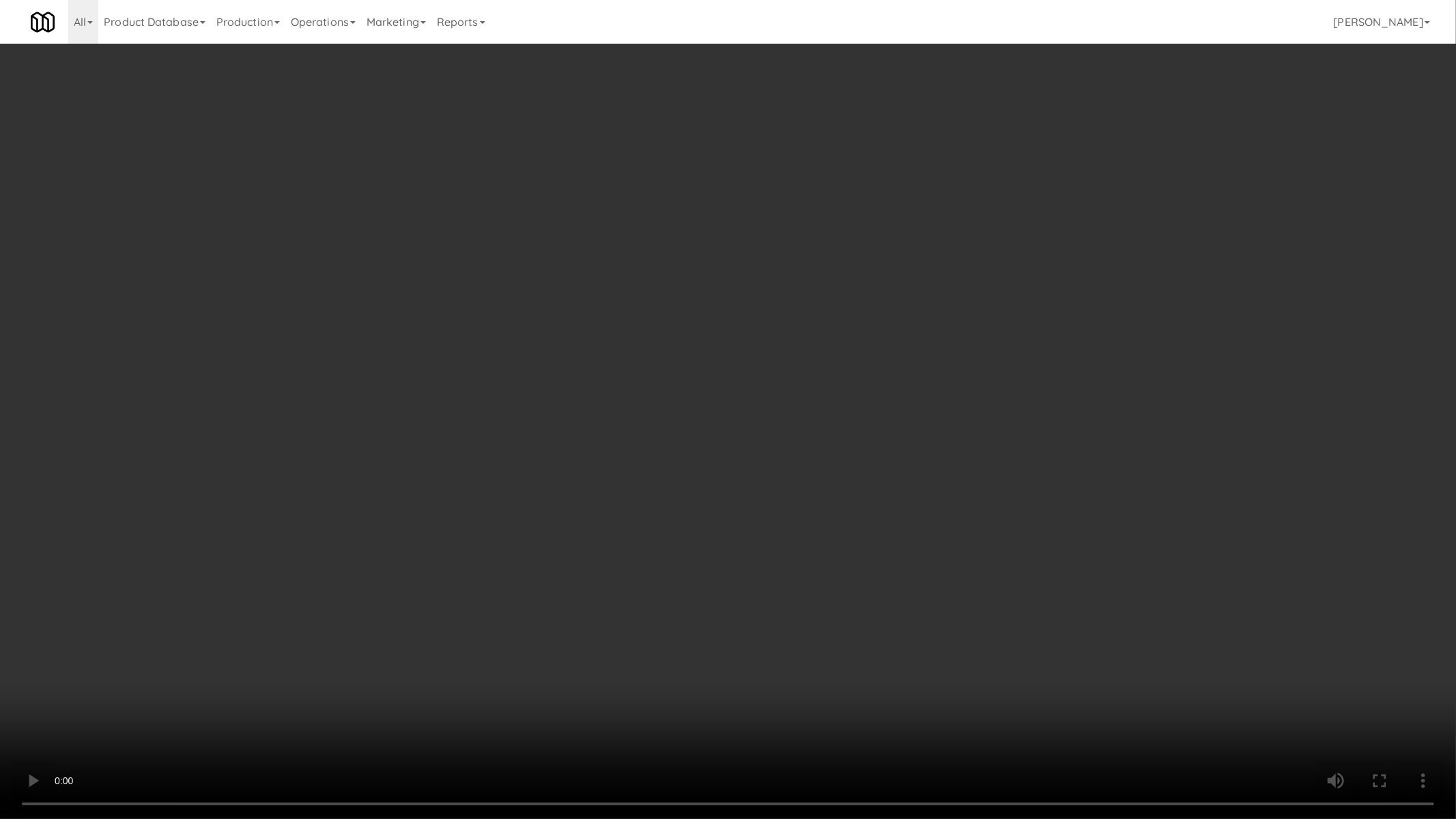
click at [425, 315] on video at bounding box center [728, 409] width 1456 height 819
click at [425, 317] on video at bounding box center [728, 409] width 1456 height 819
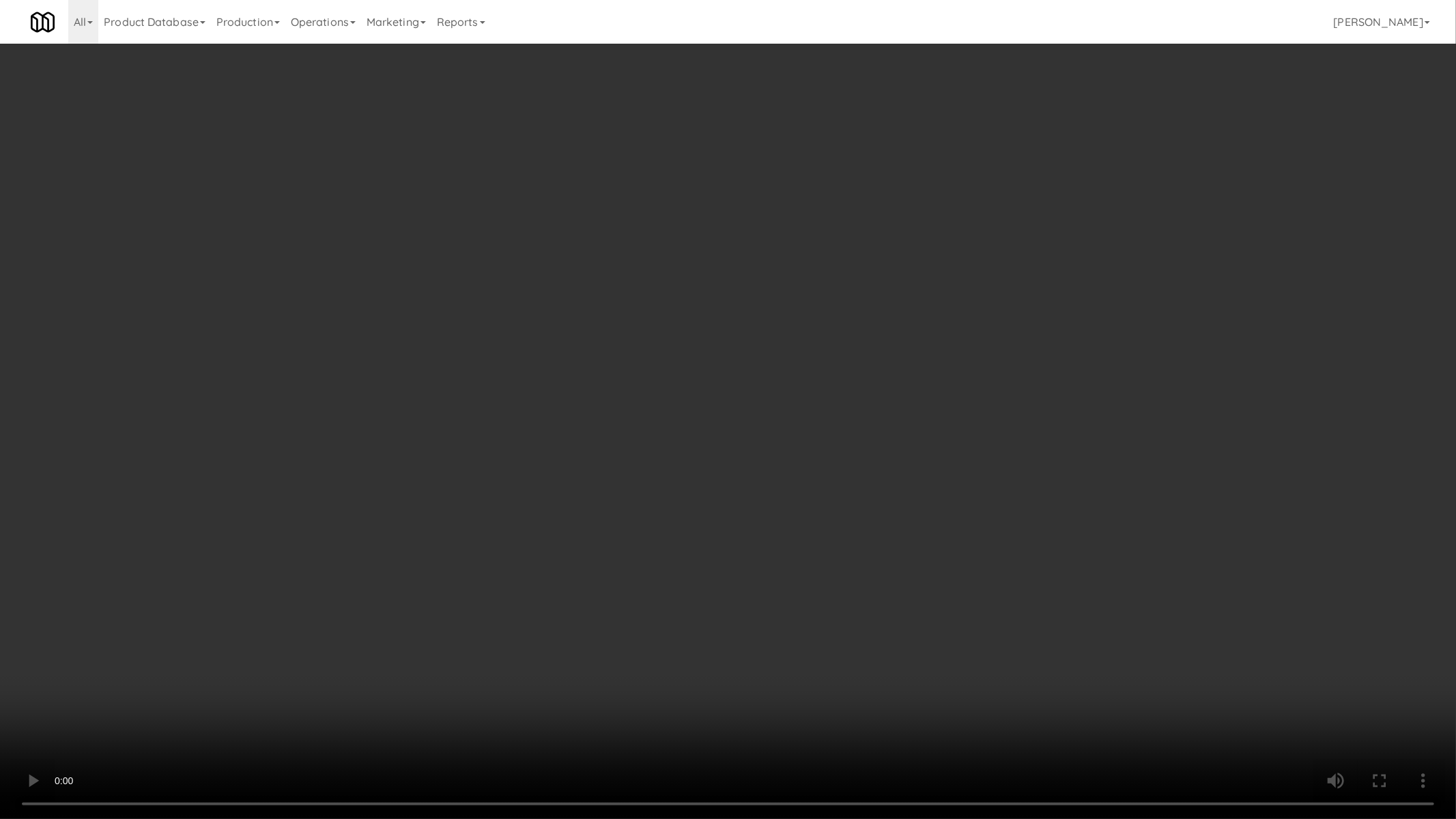
click at [425, 317] on video at bounding box center [728, 409] width 1456 height 819
click at [422, 321] on video at bounding box center [728, 409] width 1456 height 819
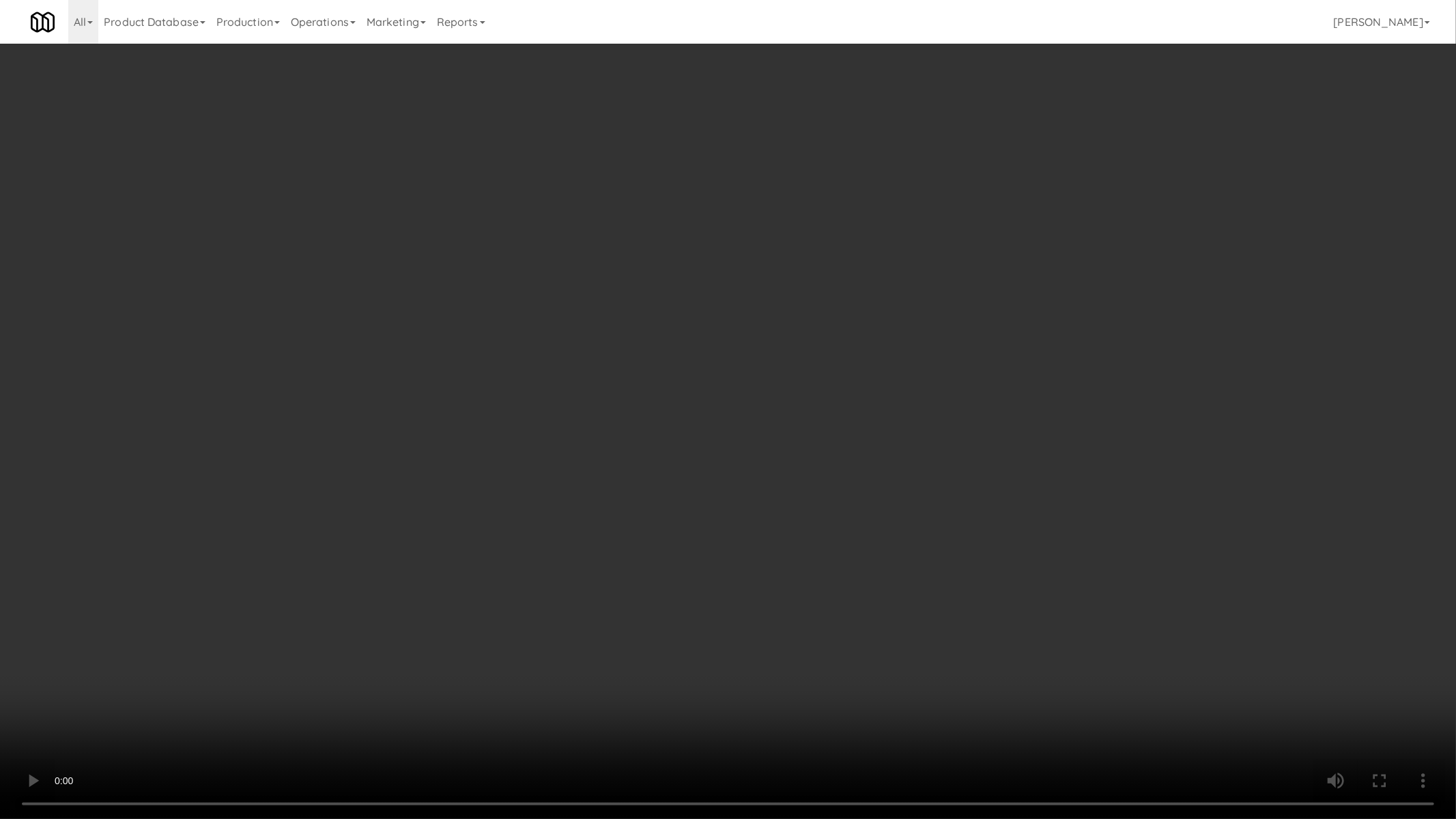
click at [763, 543] on video at bounding box center [728, 409] width 1456 height 819
click at [761, 550] on video at bounding box center [728, 409] width 1456 height 819
click at [763, 477] on video at bounding box center [728, 409] width 1456 height 819
click at [763, 478] on video at bounding box center [728, 409] width 1456 height 819
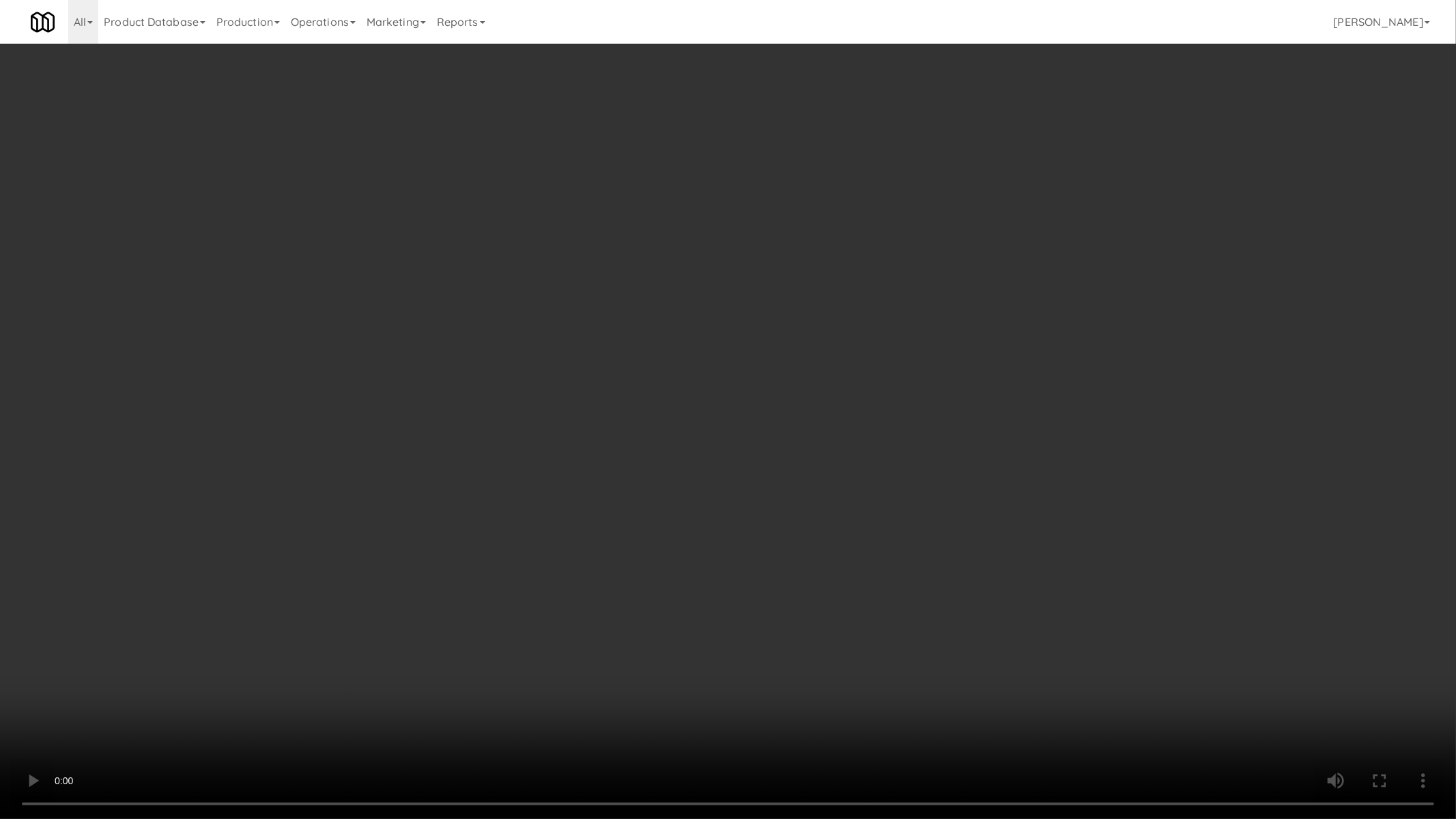
click at [762, 479] on video at bounding box center [728, 409] width 1456 height 819
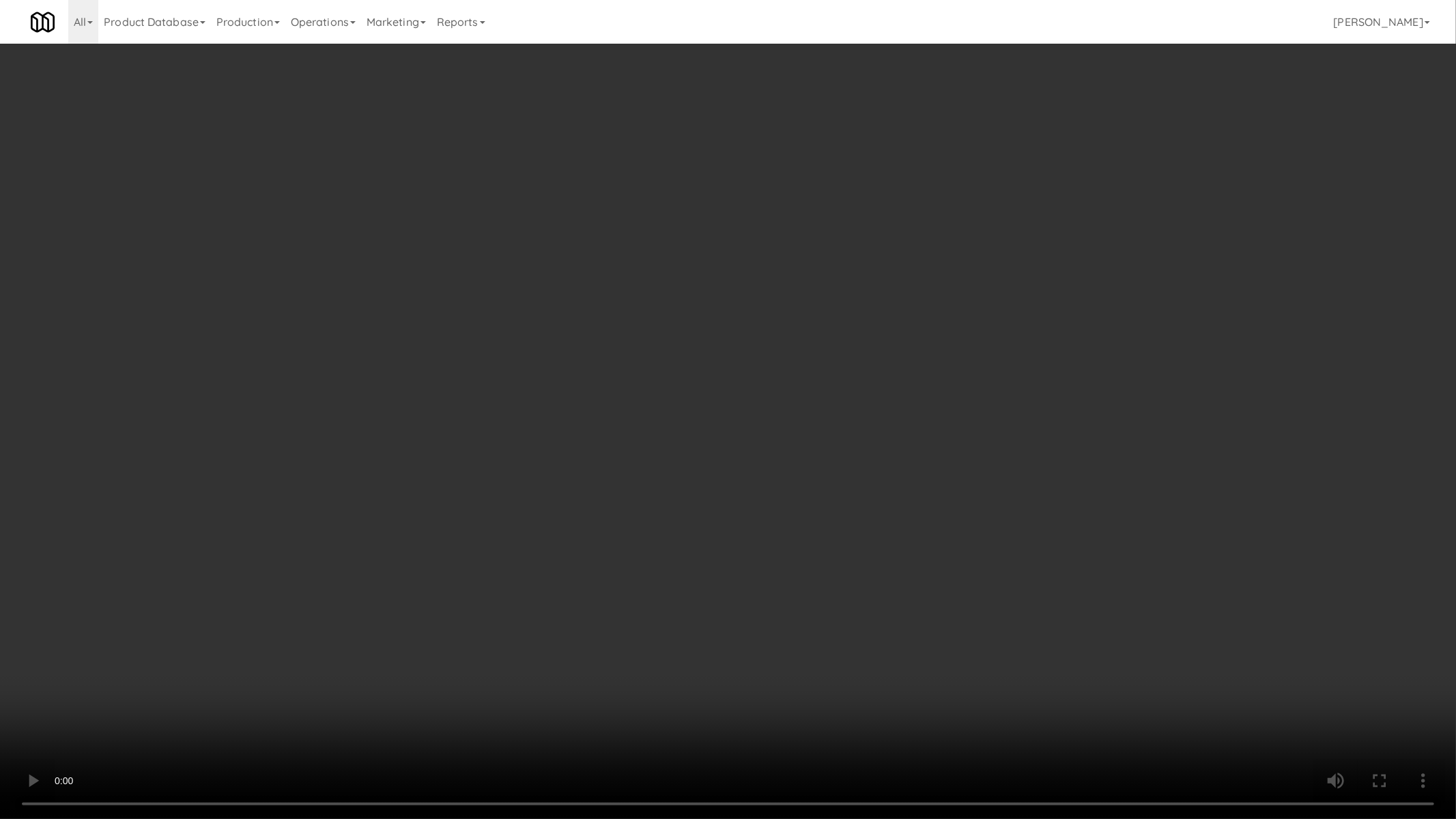
click at [762, 479] on video at bounding box center [728, 409] width 1456 height 819
click at [762, 480] on video at bounding box center [728, 409] width 1456 height 819
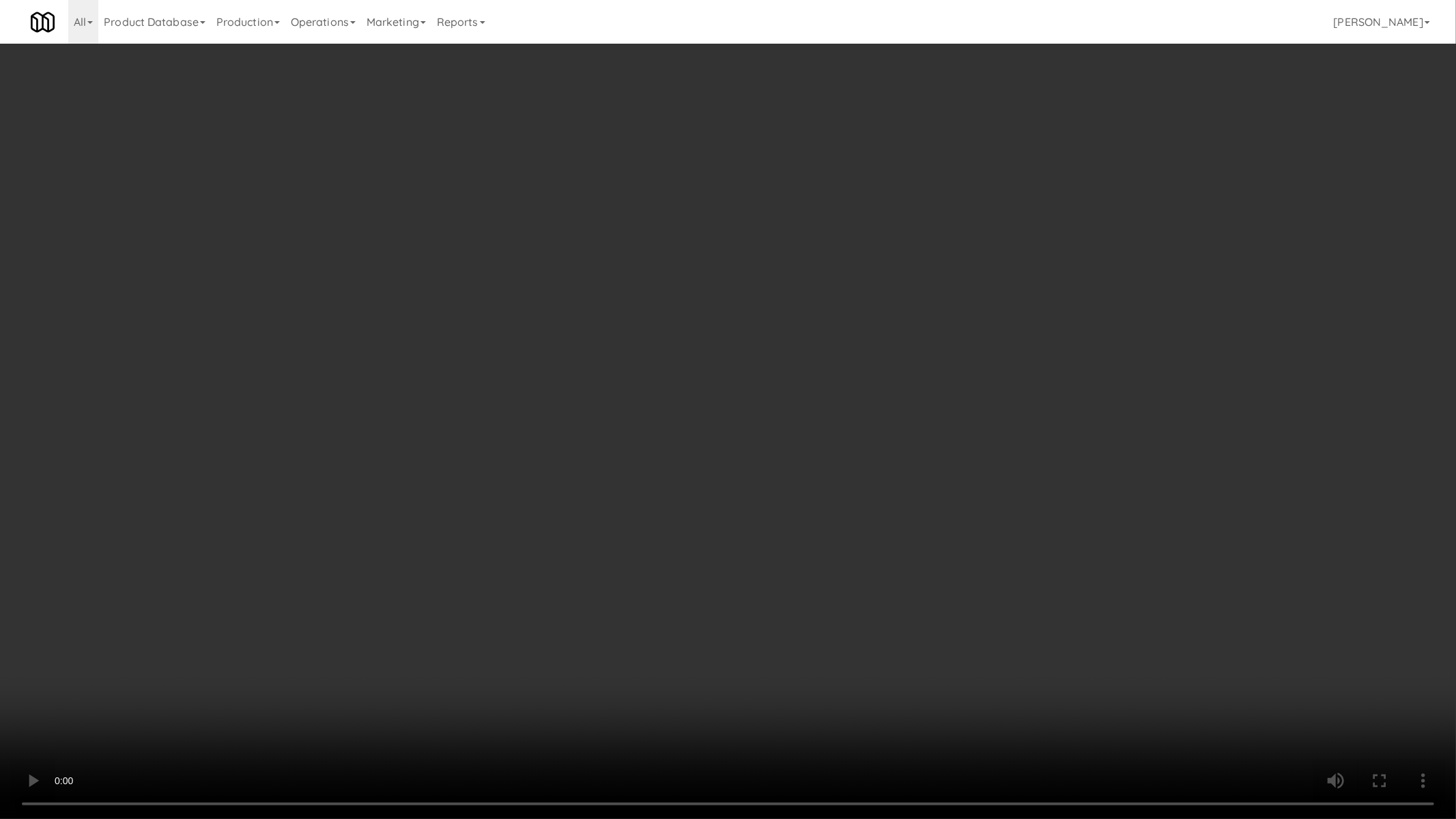
click at [762, 480] on video at bounding box center [728, 409] width 1456 height 819
click at [888, 487] on video at bounding box center [728, 409] width 1456 height 819
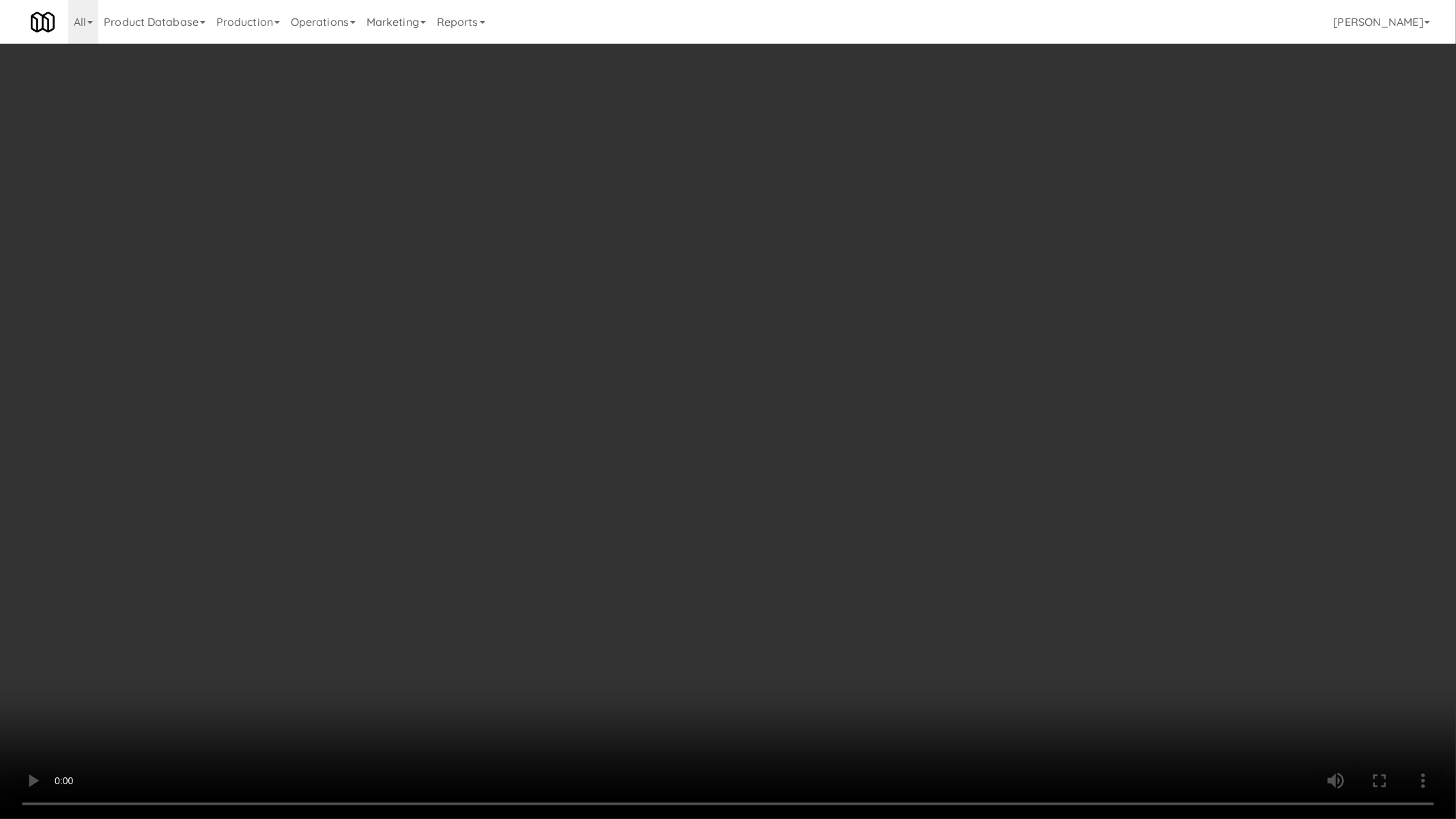
click at [888, 487] on video at bounding box center [728, 409] width 1456 height 819
click at [883, 489] on video at bounding box center [728, 409] width 1456 height 819
drag, startPoint x: 883, startPoint y: 489, endPoint x: 893, endPoint y: 387, distance: 102.5
click at [888, 489] on video at bounding box center [728, 409] width 1456 height 819
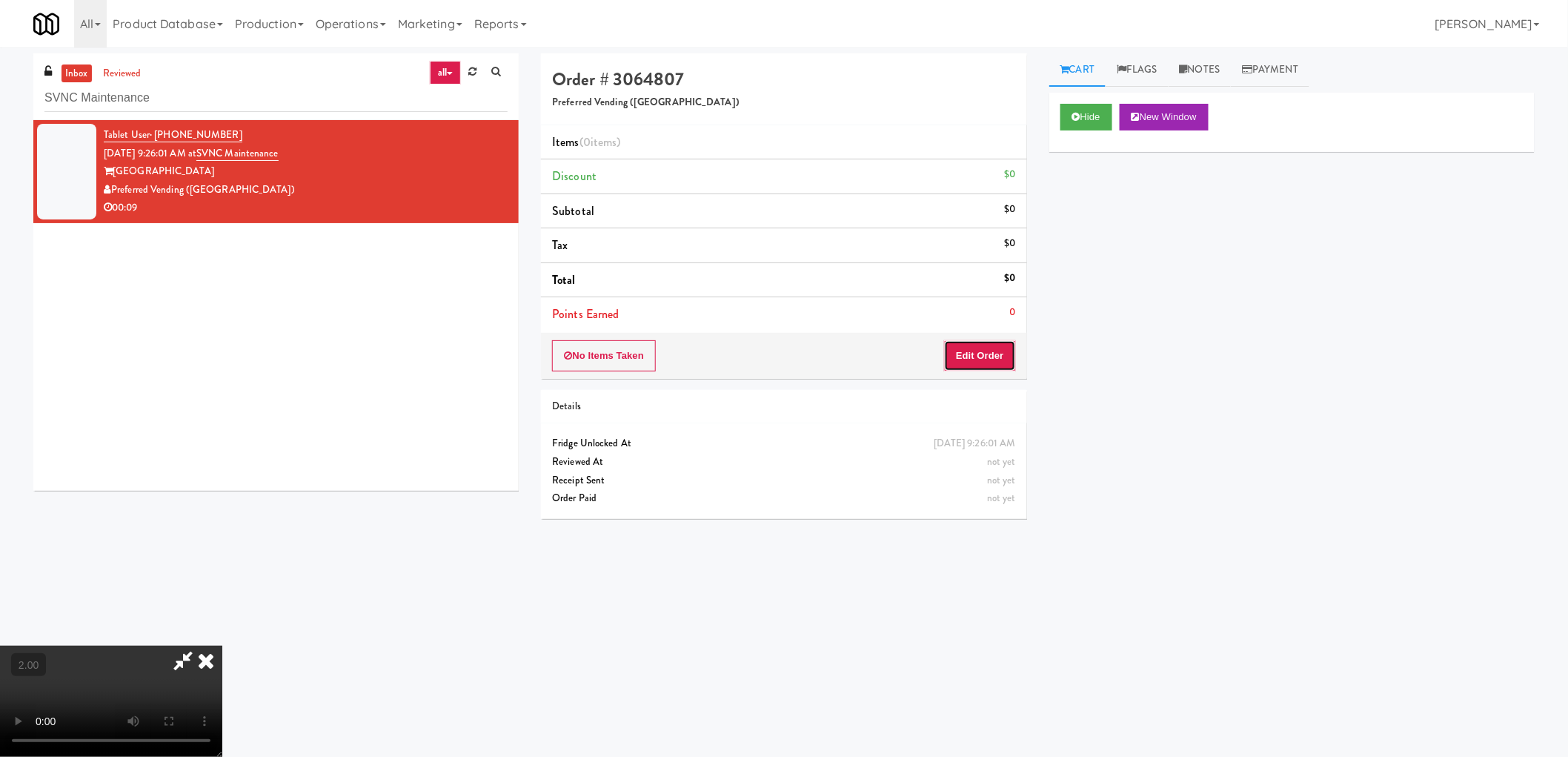
click at [997, 360] on button "Edit Order" at bounding box center [980, 355] width 72 height 31
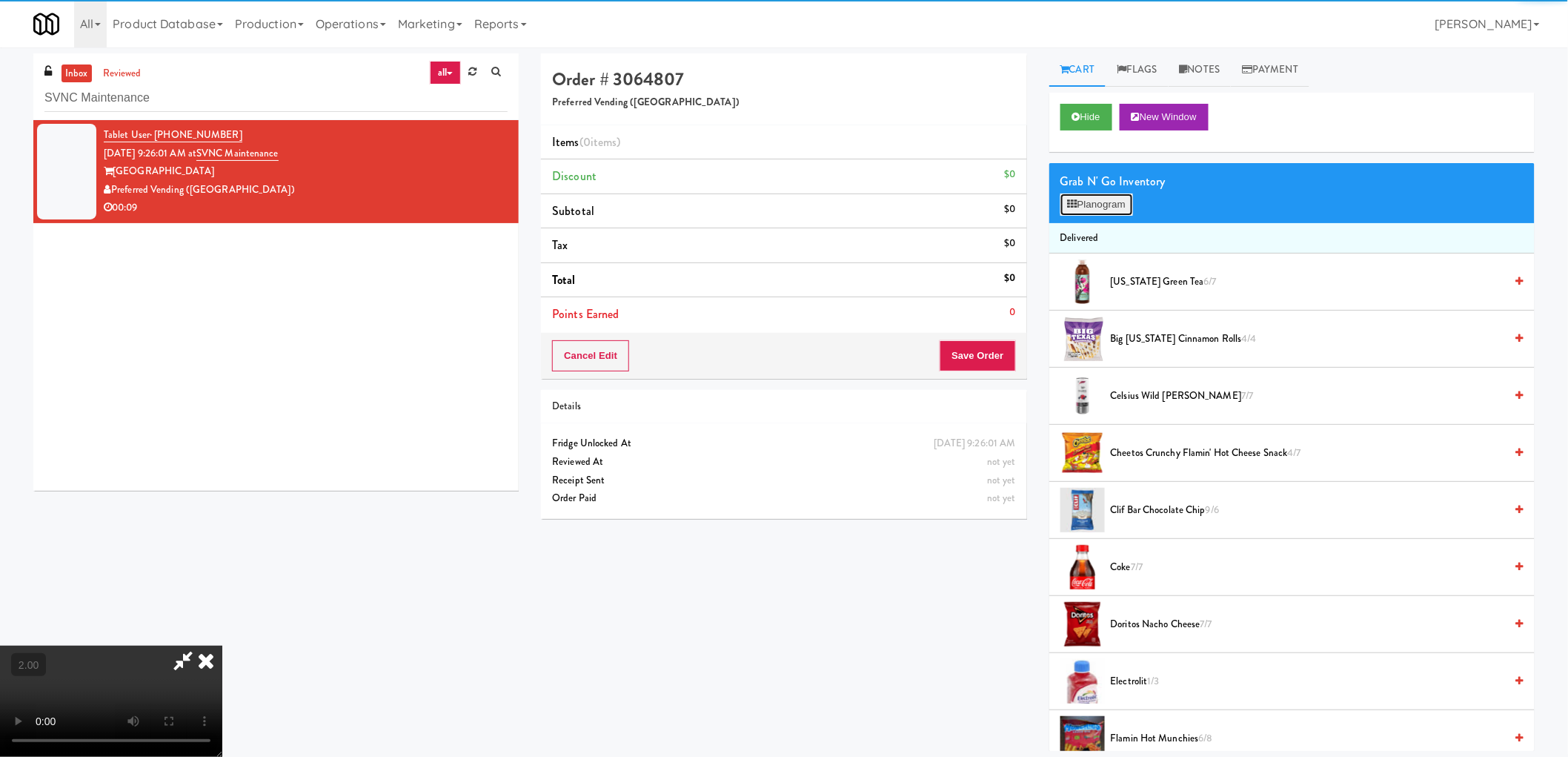
click at [1110, 204] on button "Planogram" at bounding box center [1096, 204] width 73 height 23
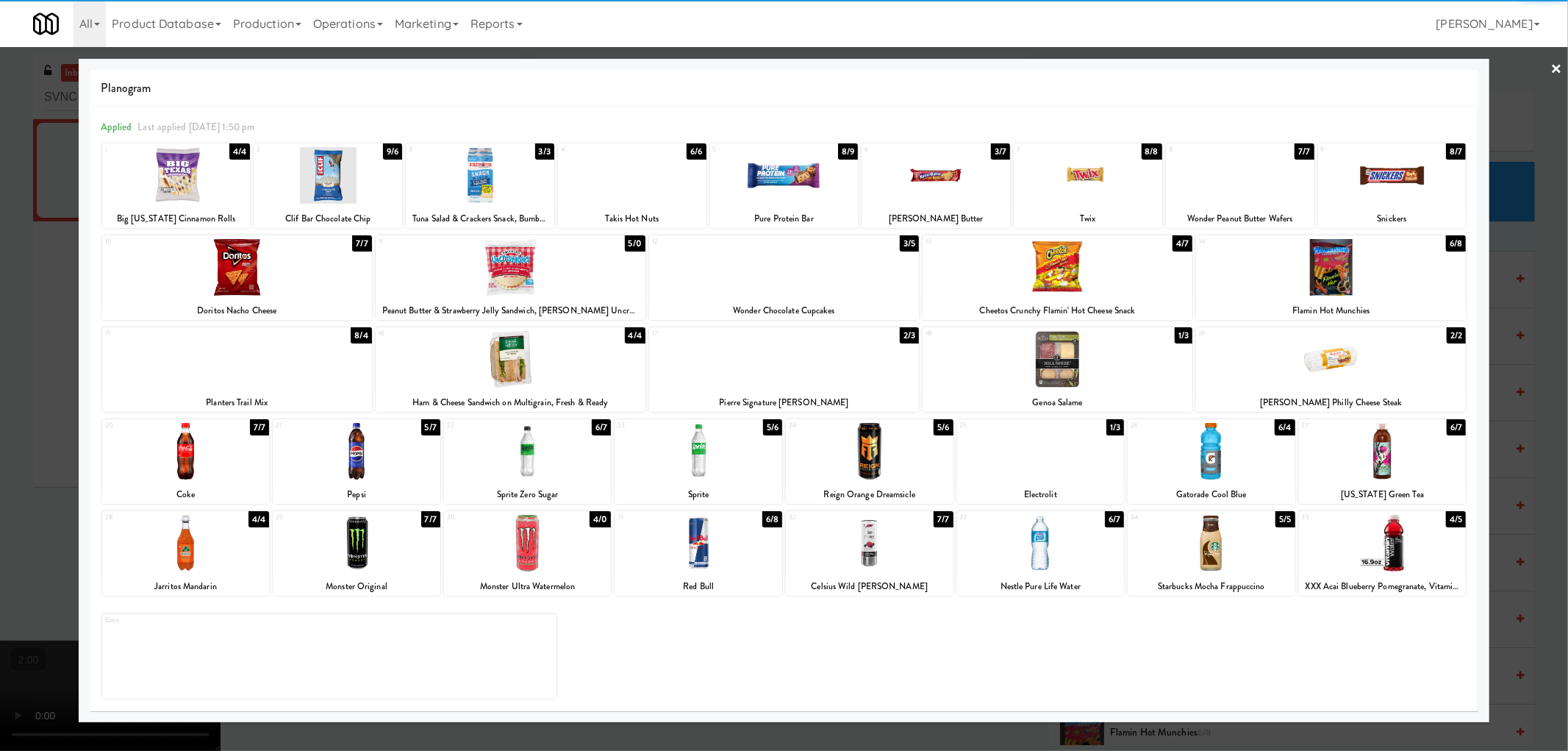
click at [863, 552] on div at bounding box center [869, 543] width 168 height 56
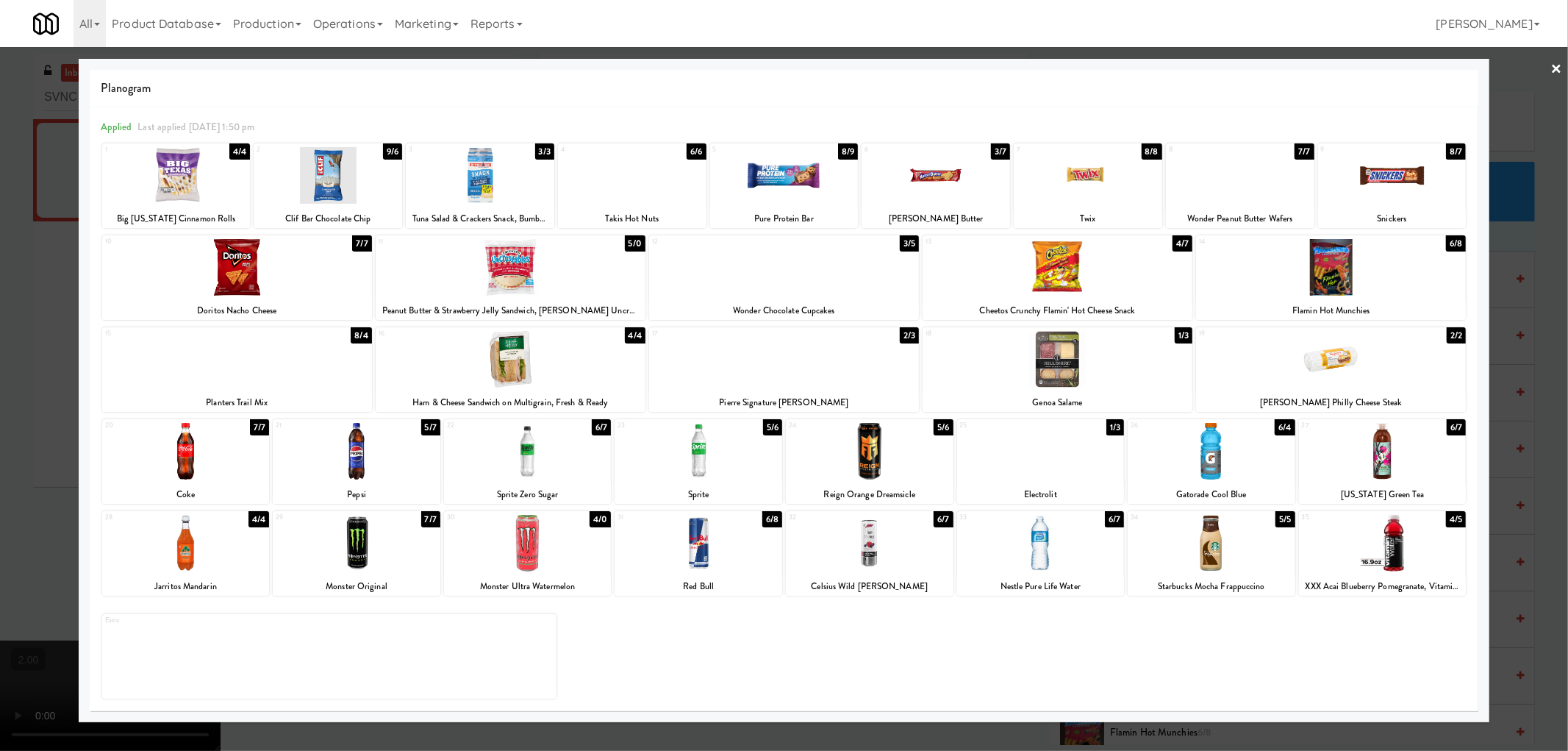
click at [339, 197] on div at bounding box center [328, 175] width 149 height 56
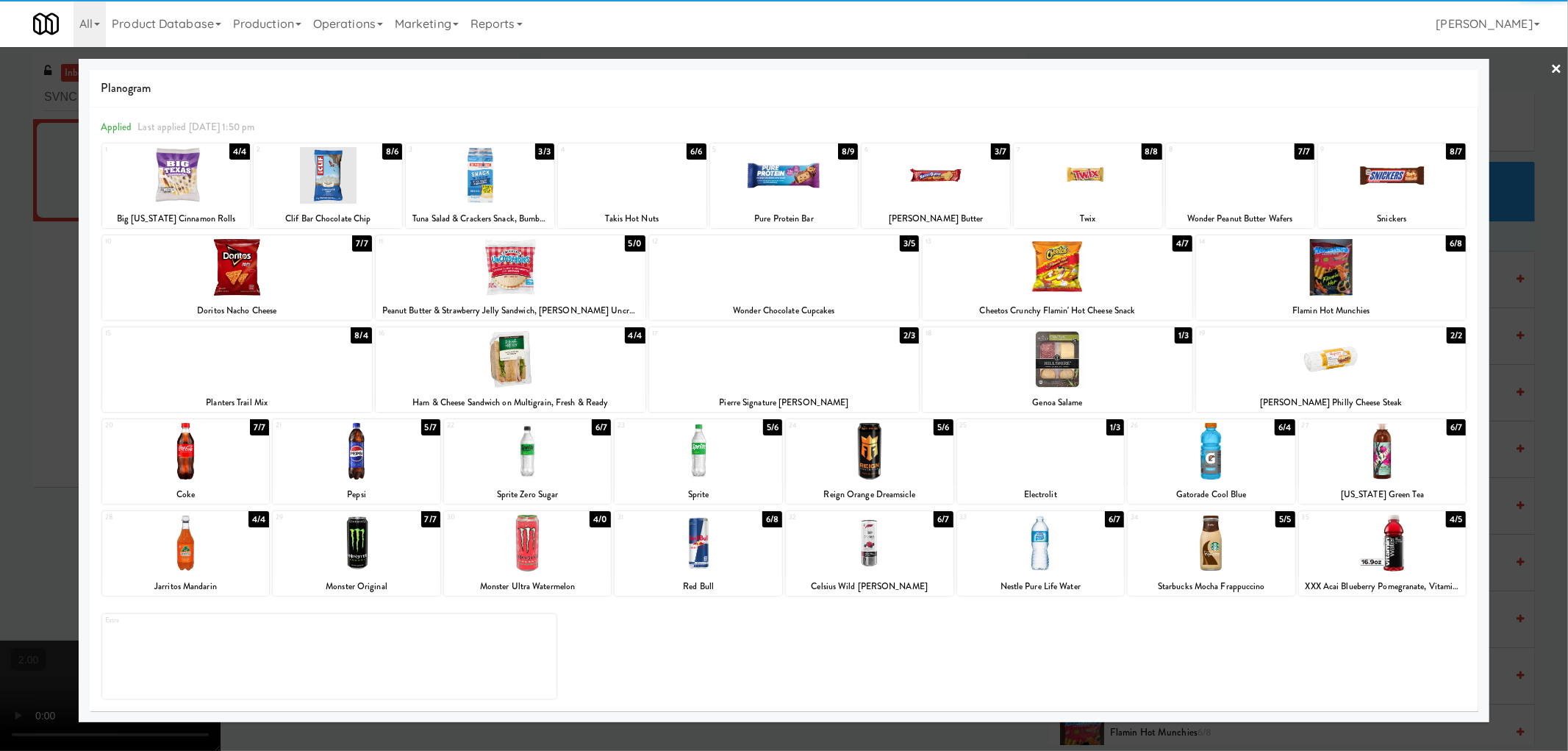
click at [0, 509] on div at bounding box center [784, 376] width 1568 height 751
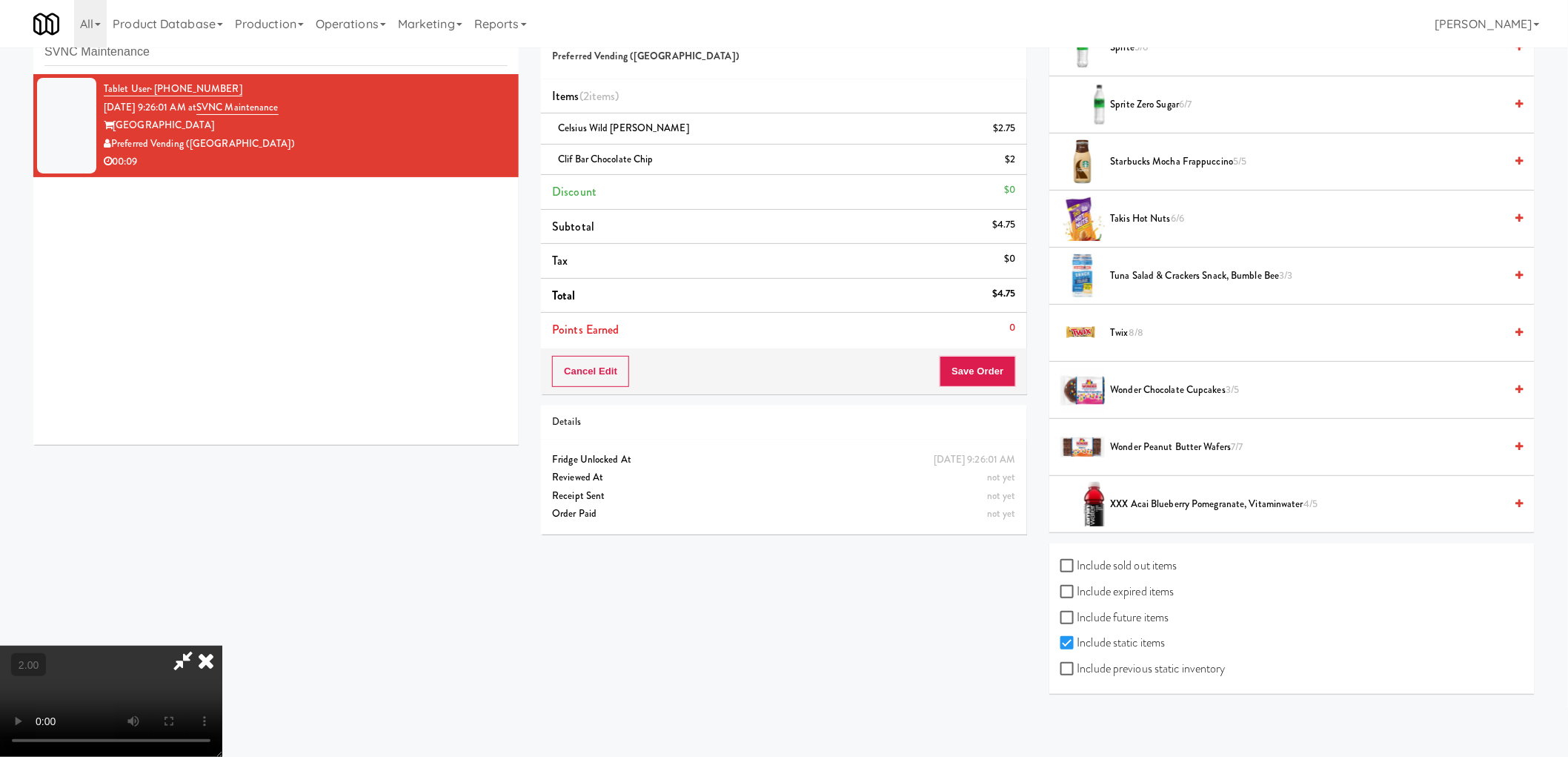
scroll to position [48, 0]
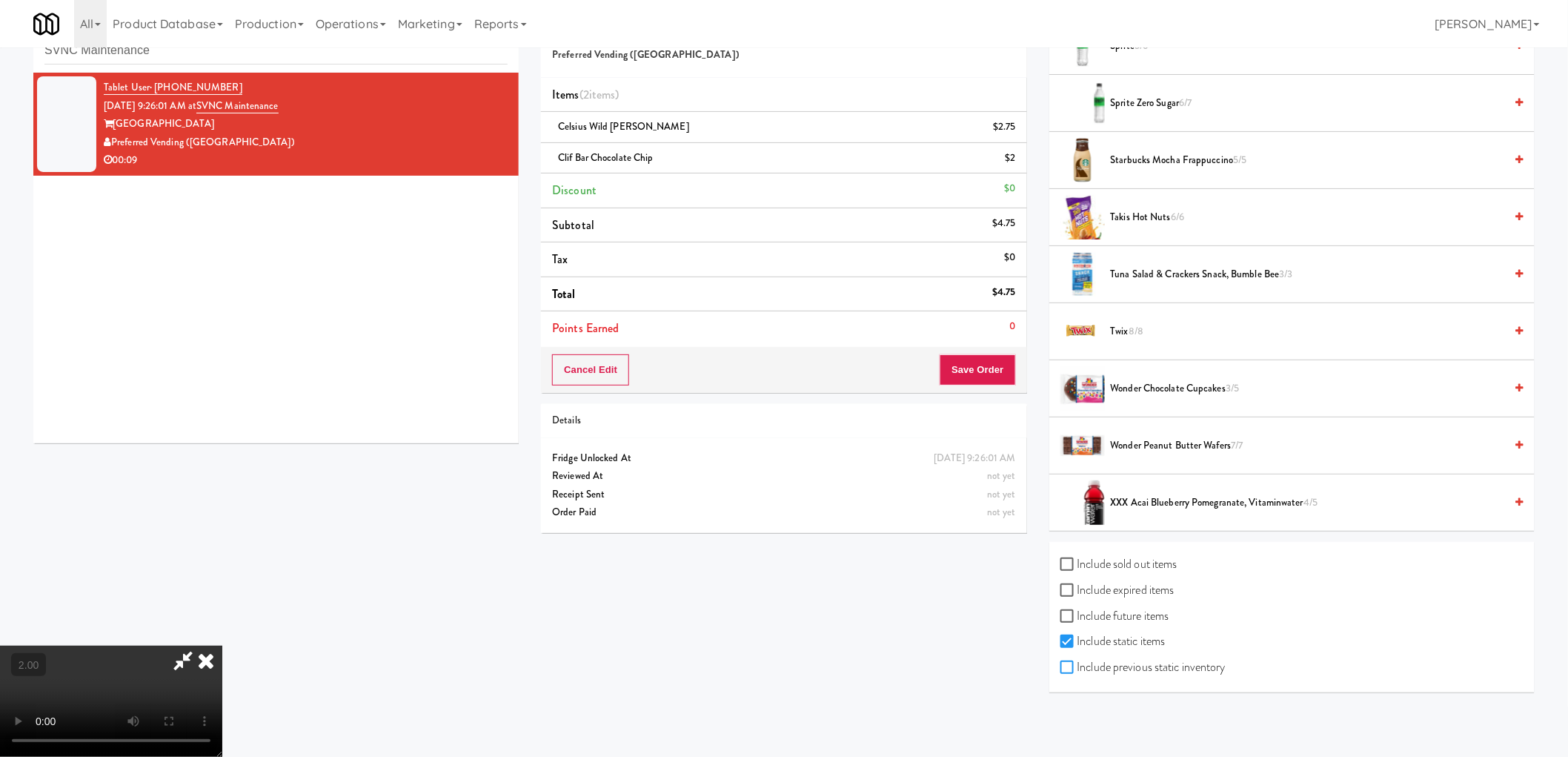
click at [1070, 670] on input "Include previous static inventory" at bounding box center [1069, 668] width 17 height 12
checkbox input "true"
click at [1080, 590] on label "Include expired items" at bounding box center [1117, 589] width 114 height 23
click at [1078, 590] on input "Include expired items" at bounding box center [1069, 590] width 17 height 12
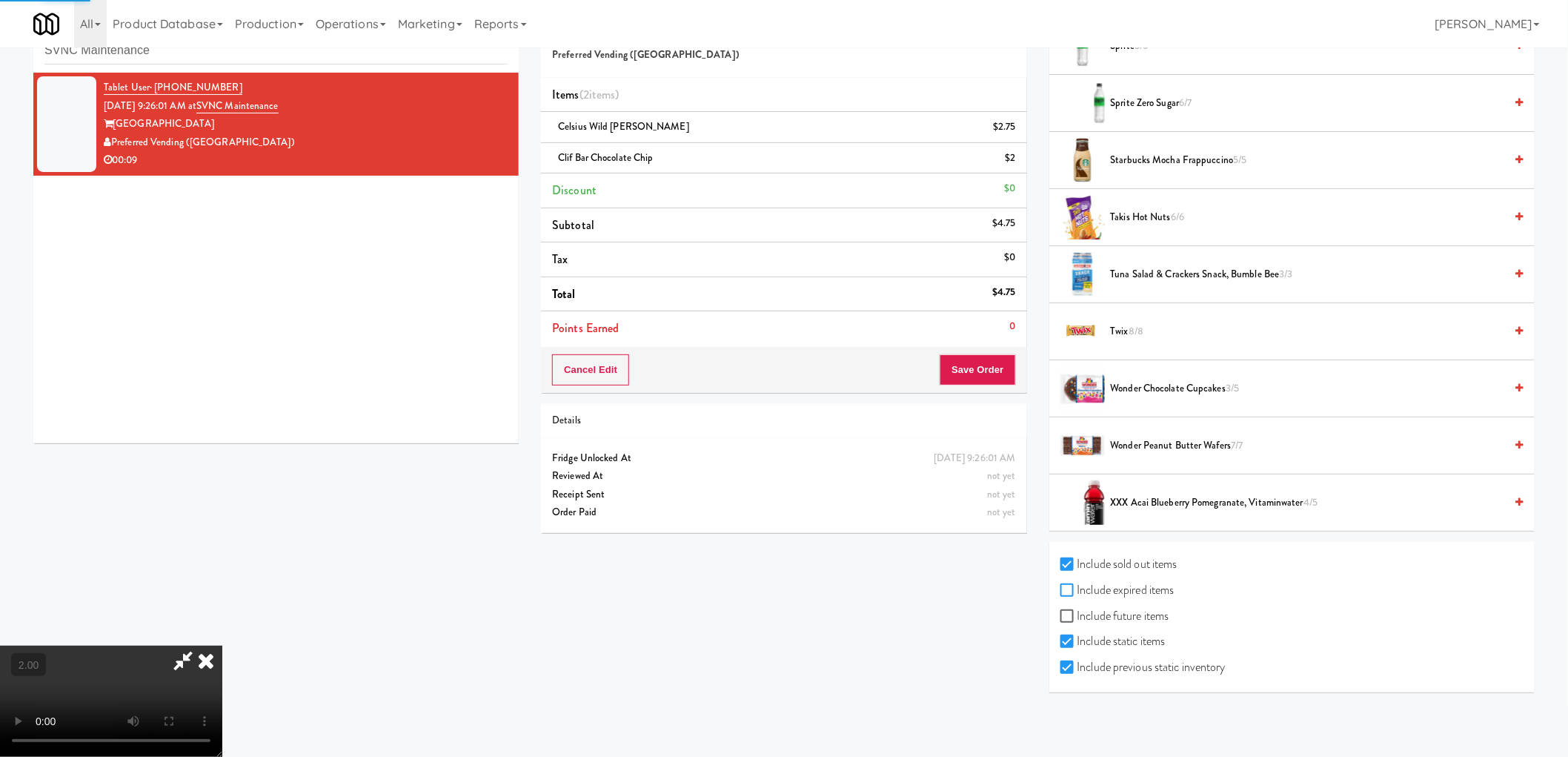
checkbox input "true"
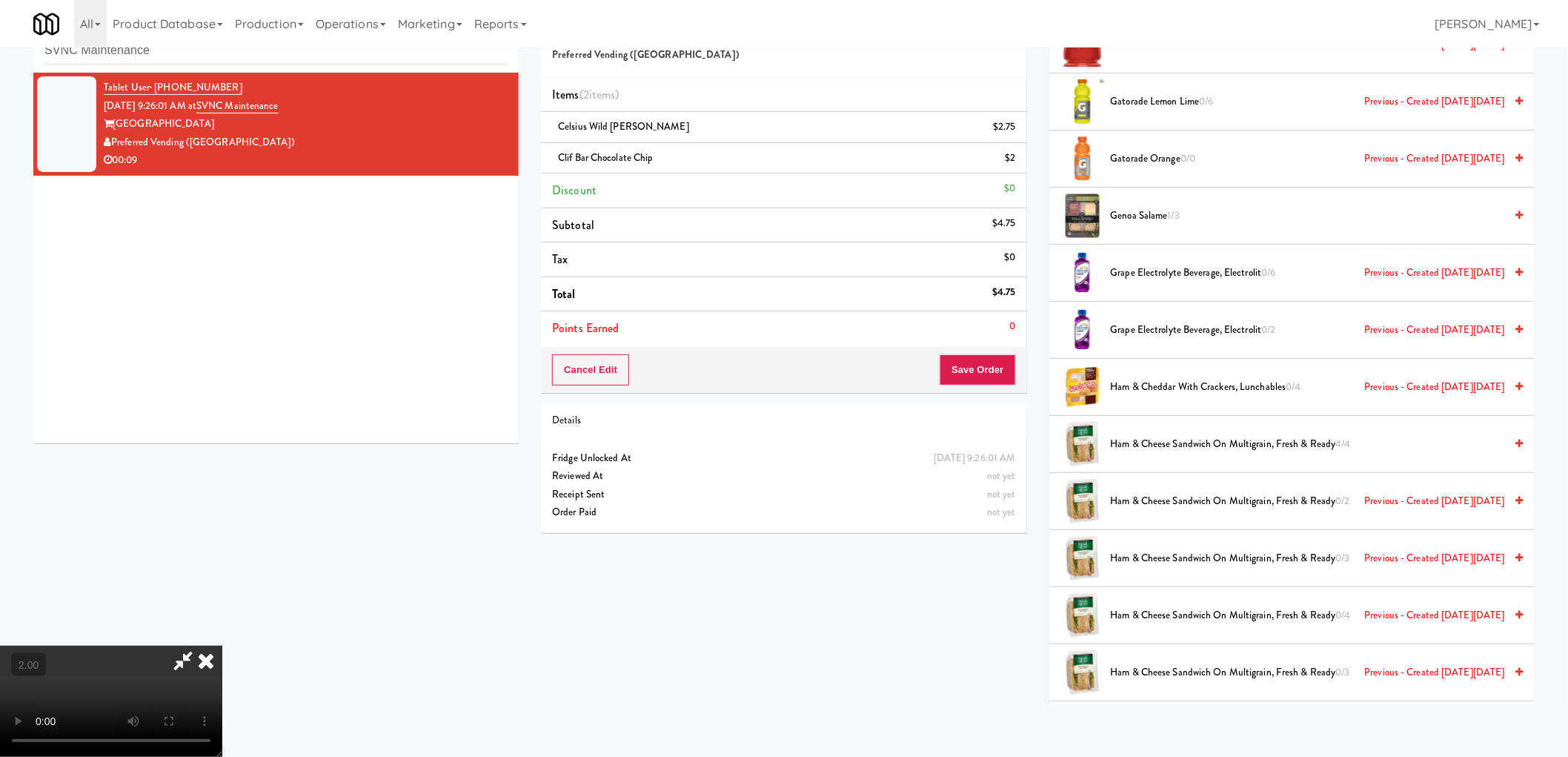
scroll to position [337, 0]
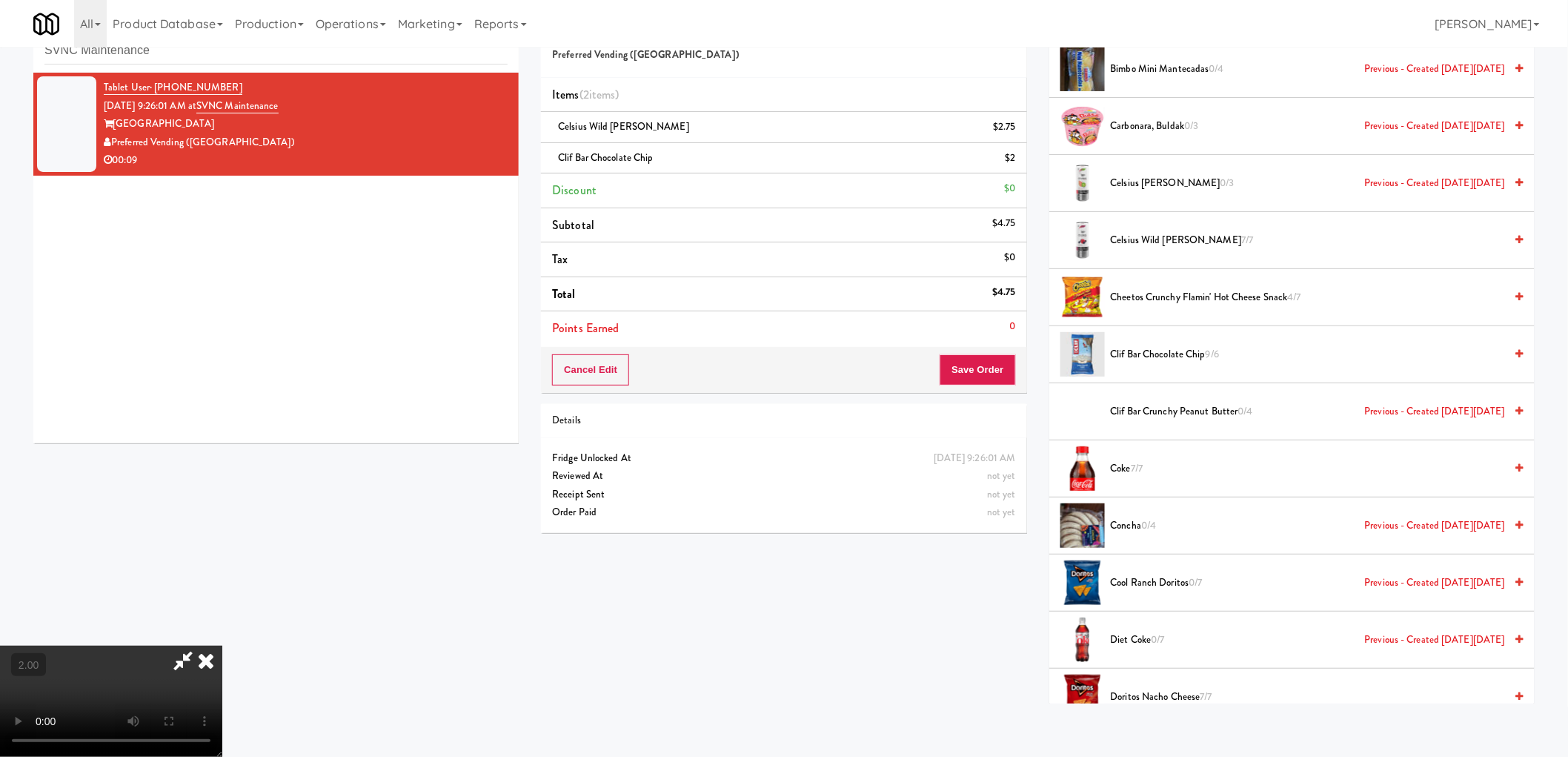
click at [1201, 408] on span "Clif Bar Crunchy Peanut Butter 0/4 Previous - Created on Mon, Apr 21st 2025" at bounding box center [1308, 412] width 394 height 18
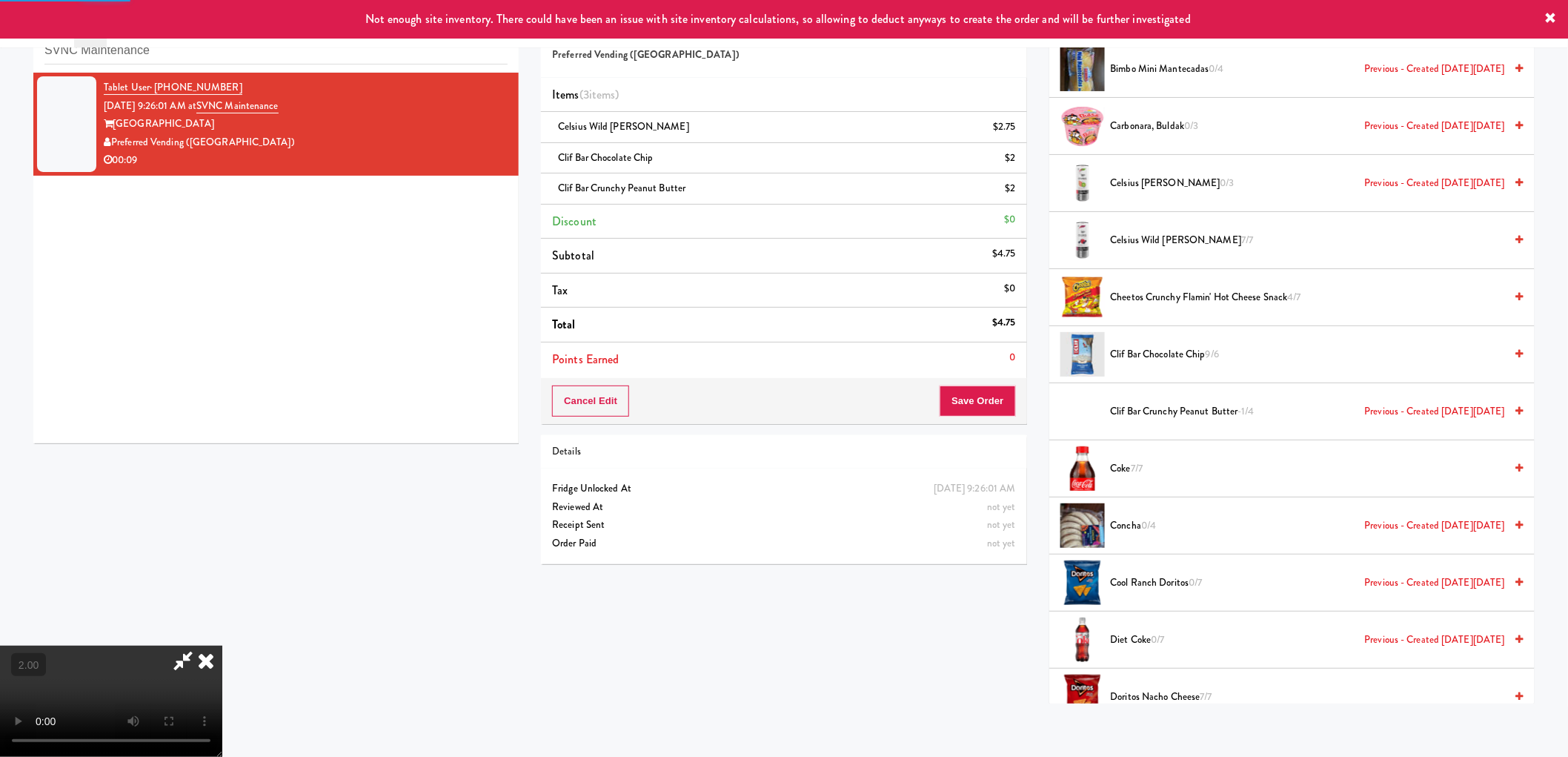
scroll to position [270, 0]
click at [1004, 401] on button "Save Order" at bounding box center [977, 400] width 76 height 31
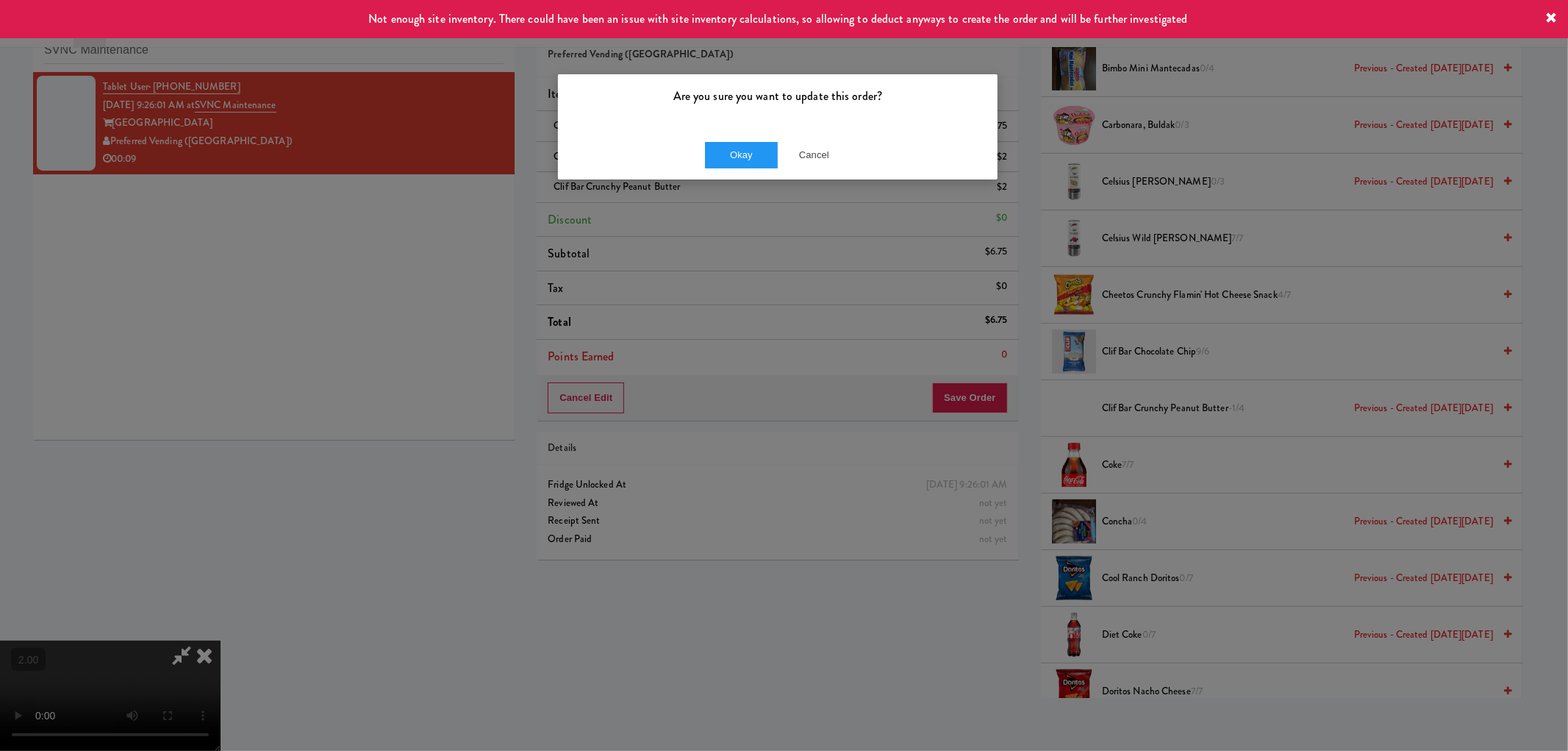
click at [753, 168] on div "Okay Cancel" at bounding box center [778, 155] width 440 height 50
click at [753, 162] on button "Okay" at bounding box center [742, 155] width 74 height 26
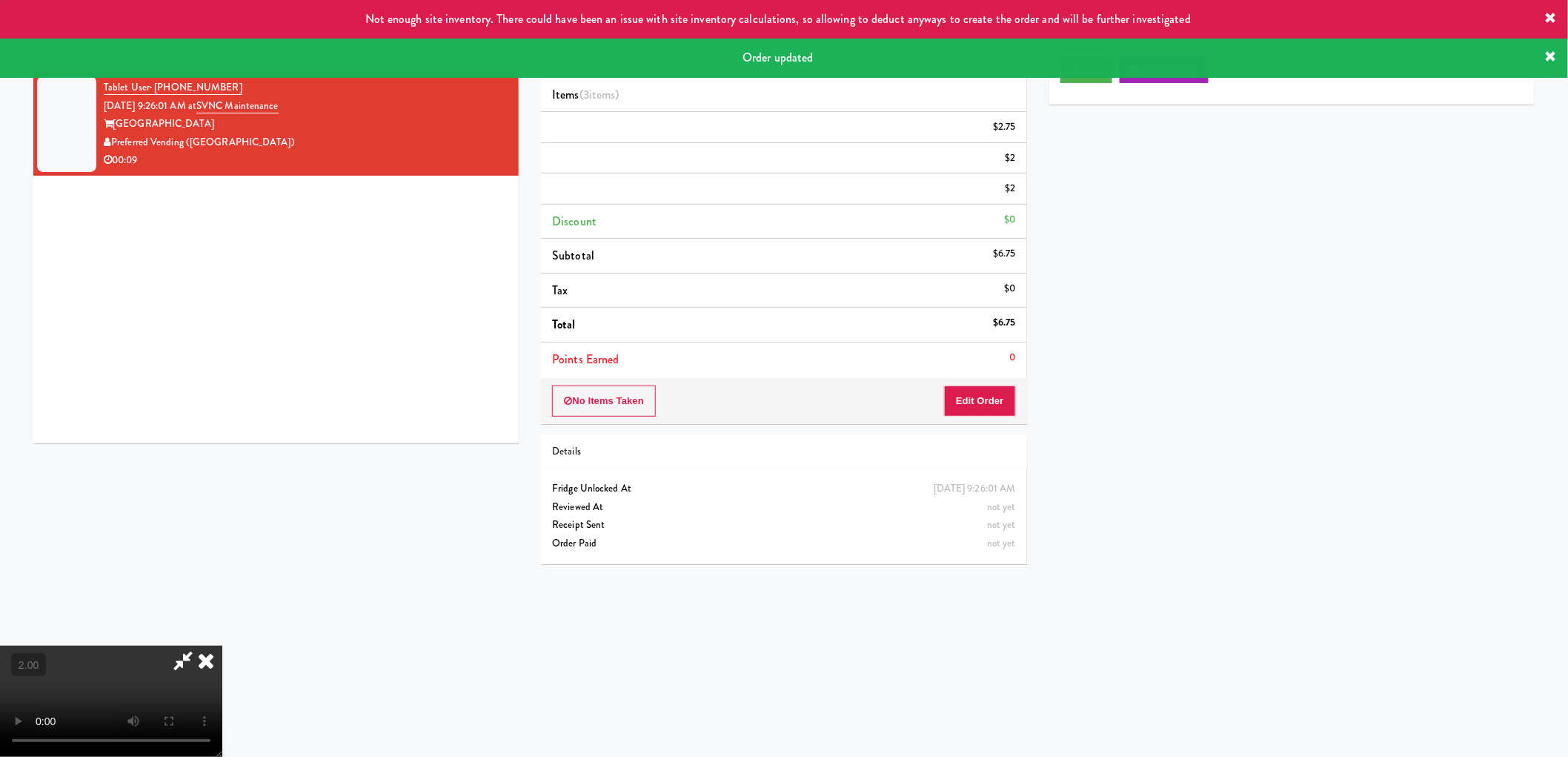
scroll to position [0, 0]
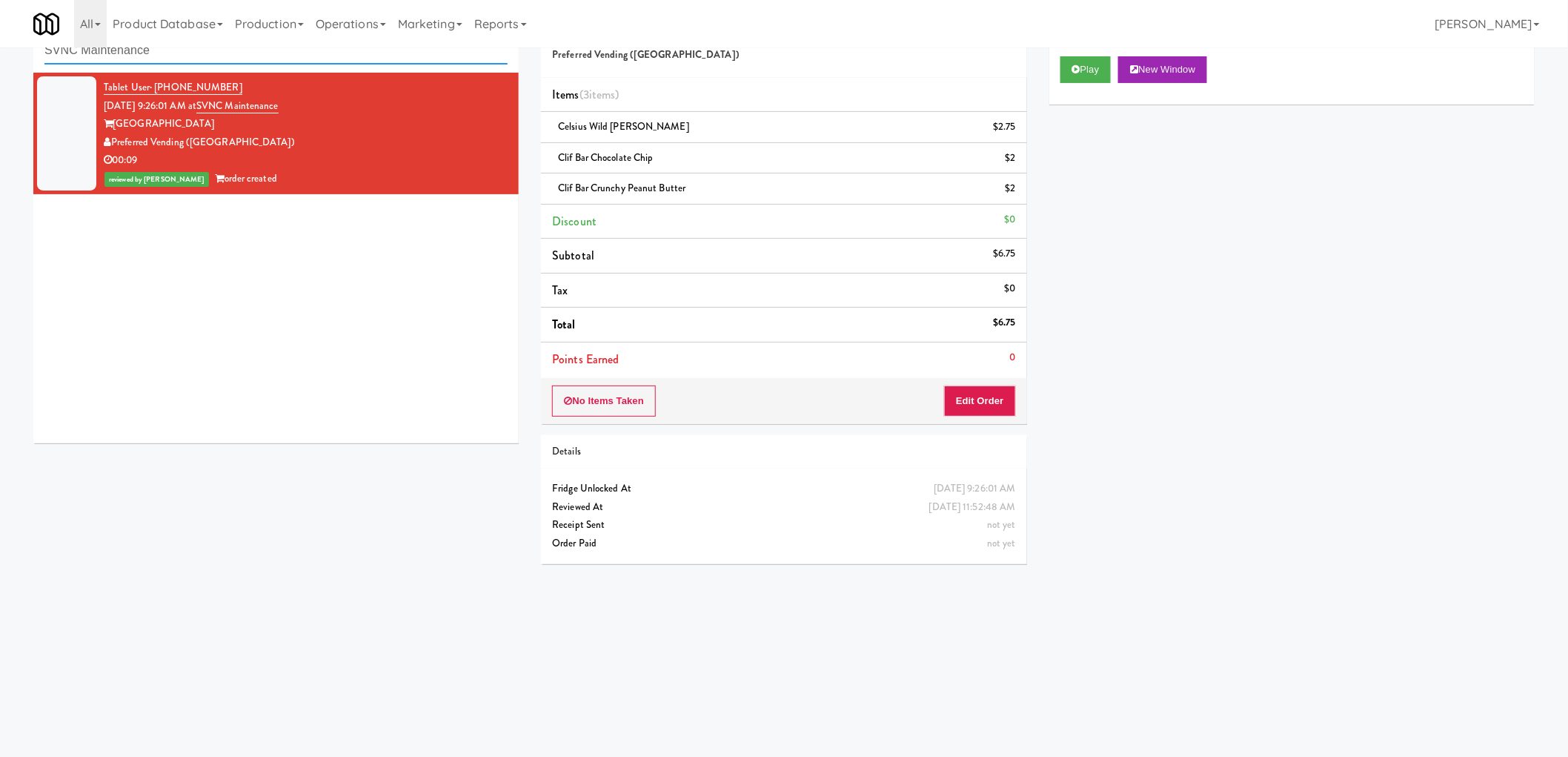
click at [157, 63] on input "SVNC Maintenance" at bounding box center [276, 50] width 463 height 28
paste input "Cornish Brewery- Cooler"
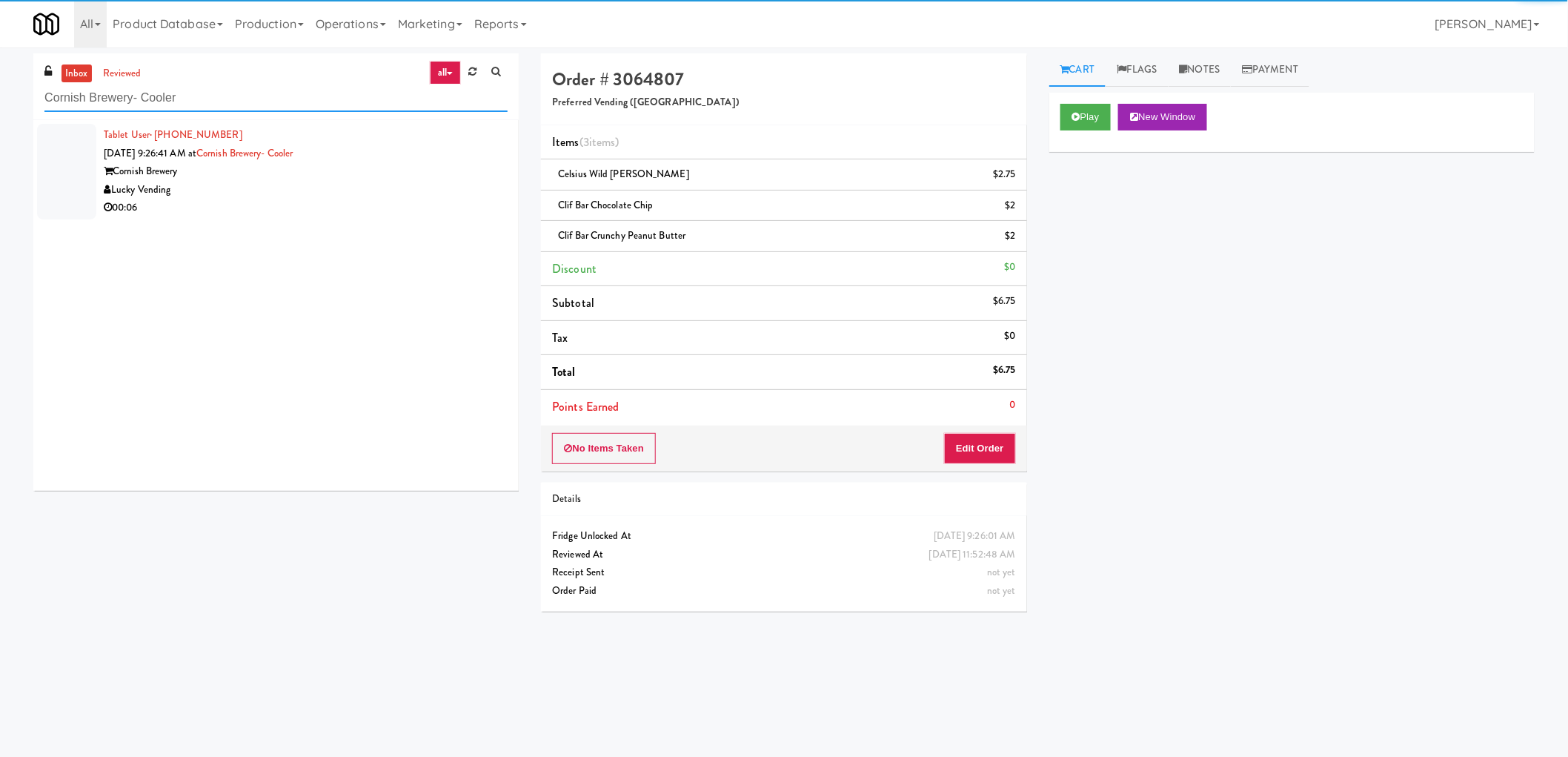
type input "Cornish Brewery- Cooler"
click at [390, 182] on div "Lucky Vending" at bounding box center [305, 190] width 403 height 18
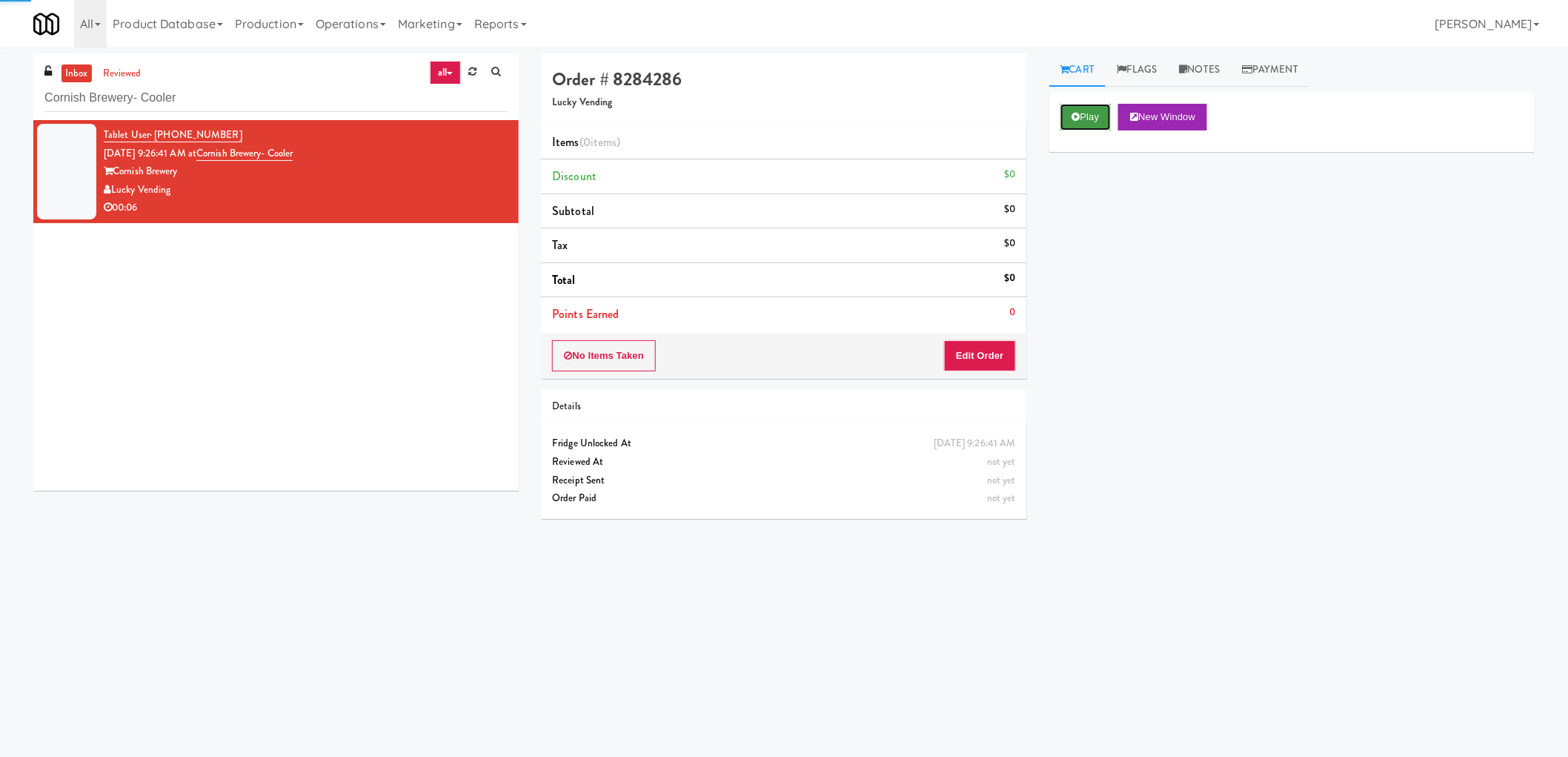
click at [1100, 108] on button "Play" at bounding box center [1085, 117] width 51 height 27
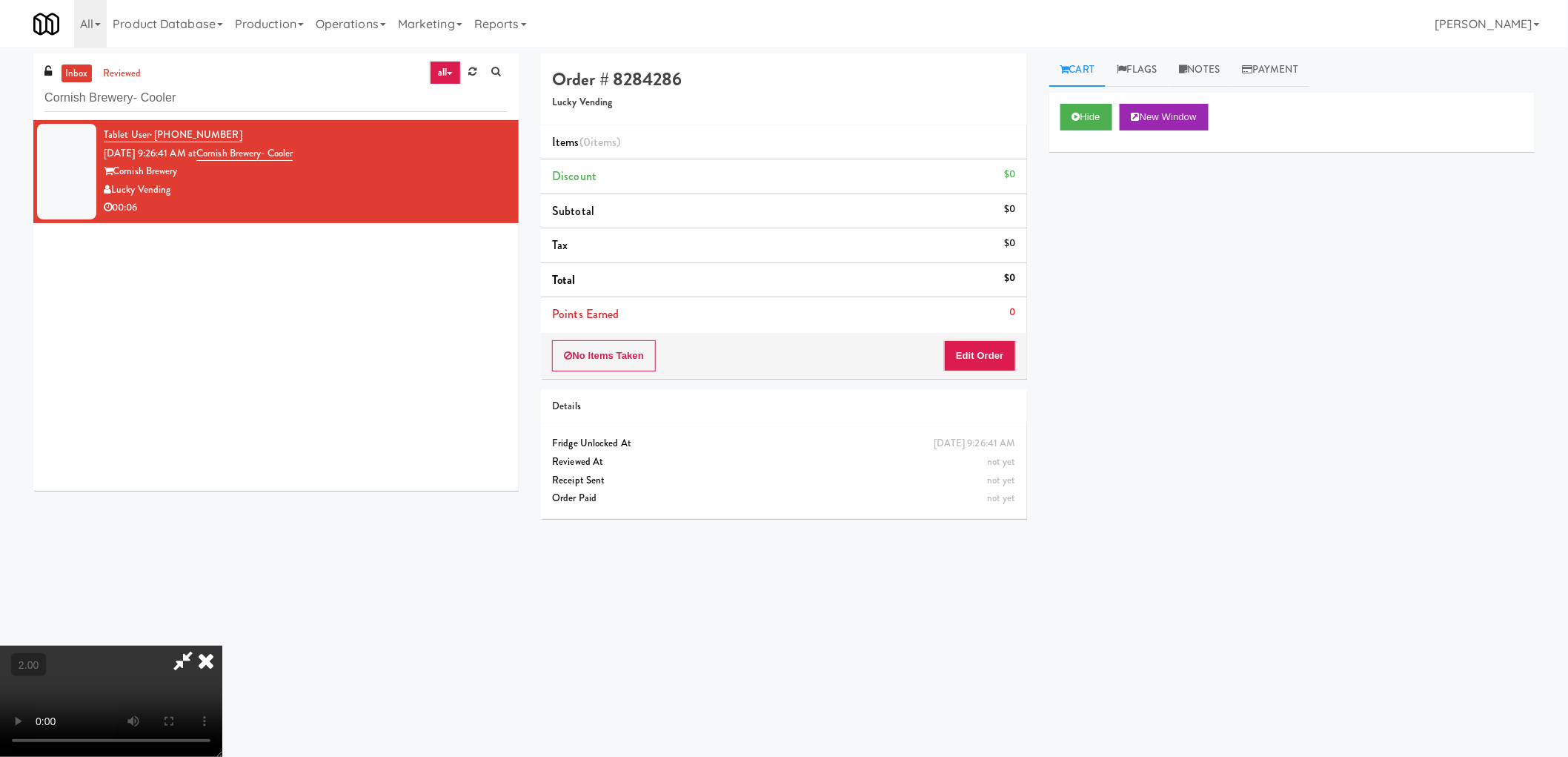
click at [223, 645] on video at bounding box center [111, 700] width 223 height 111
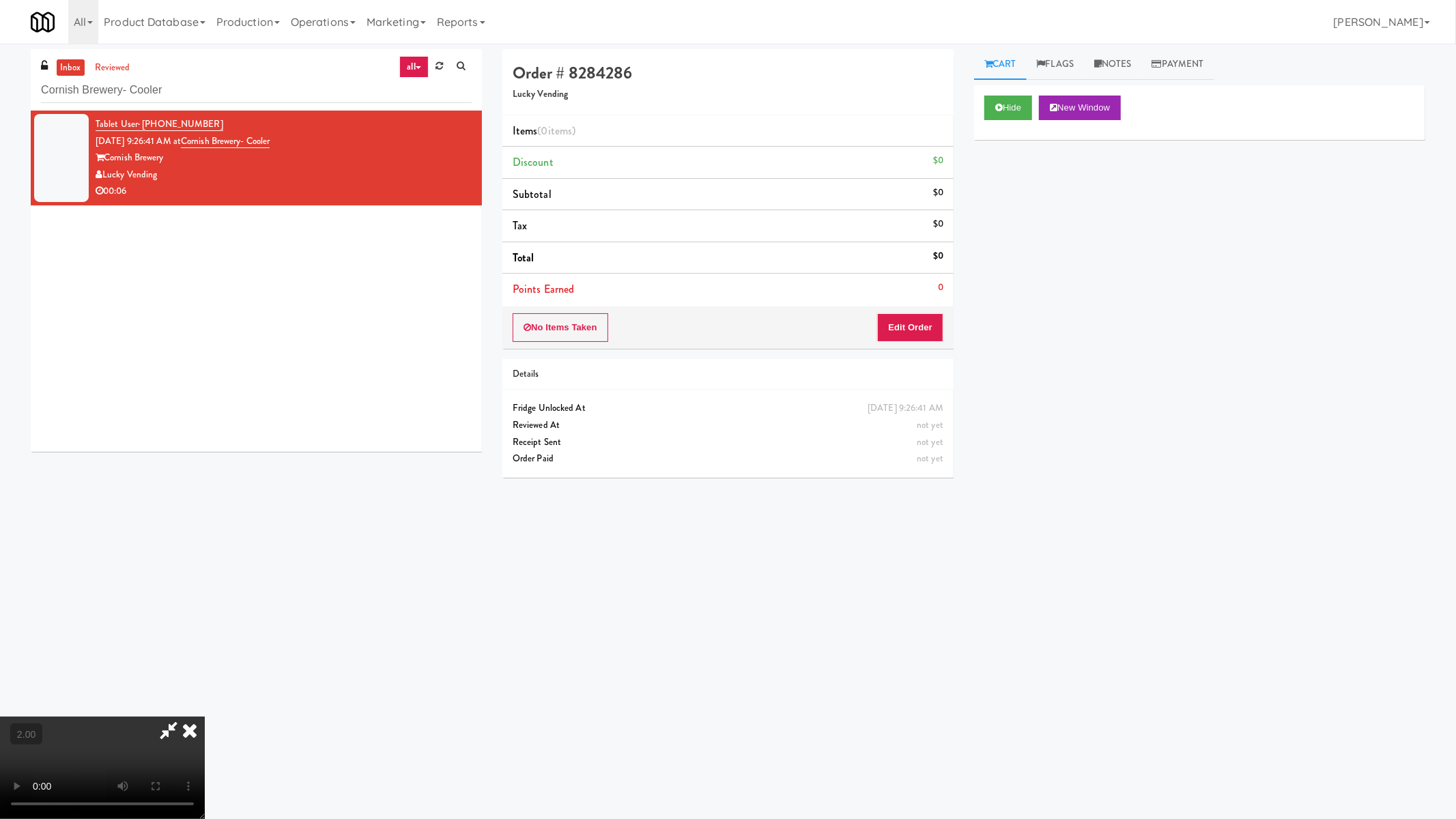
click at [205, 696] on video at bounding box center [102, 767] width 205 height 102
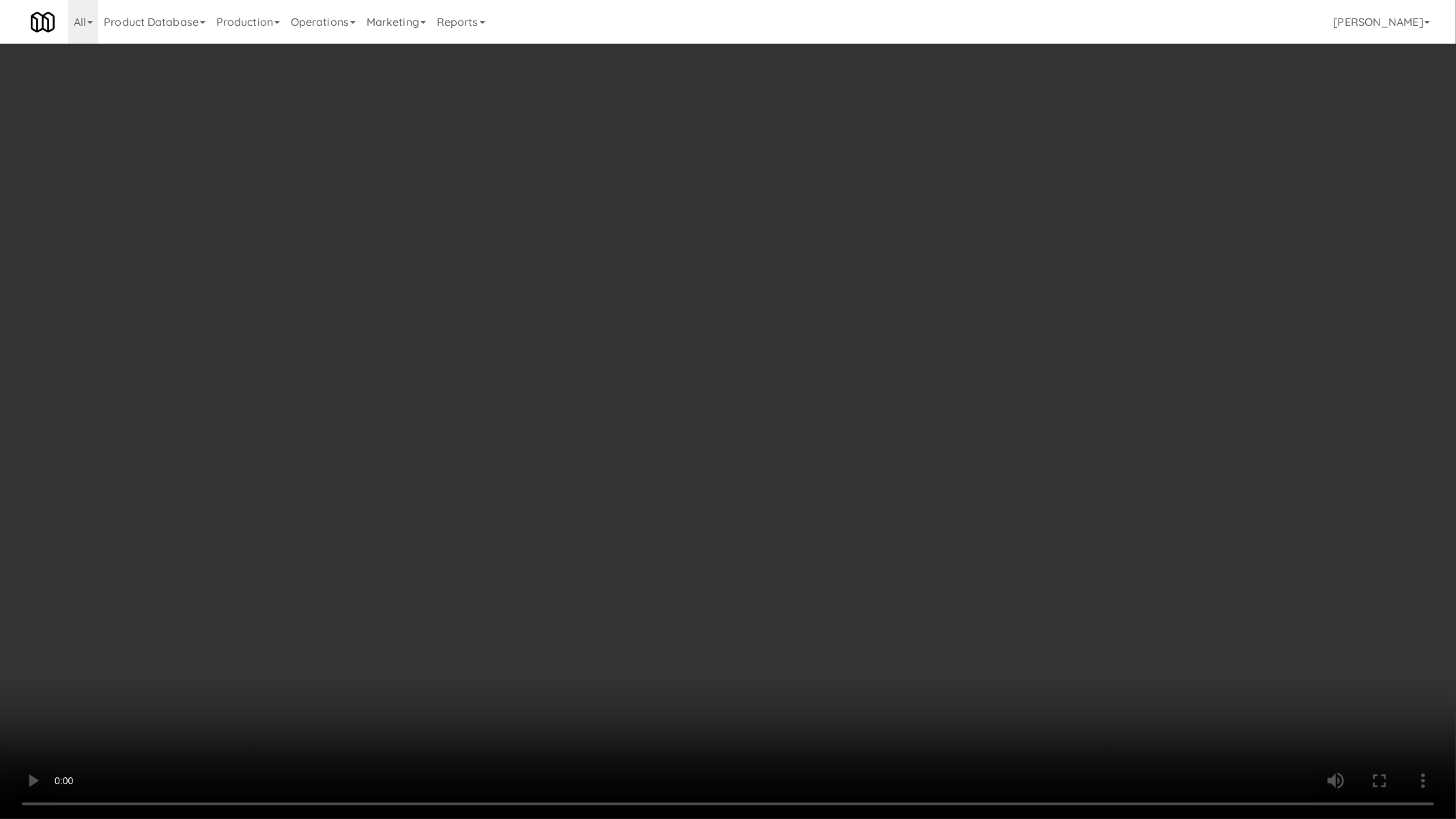
click at [673, 461] on video at bounding box center [728, 409] width 1456 height 819
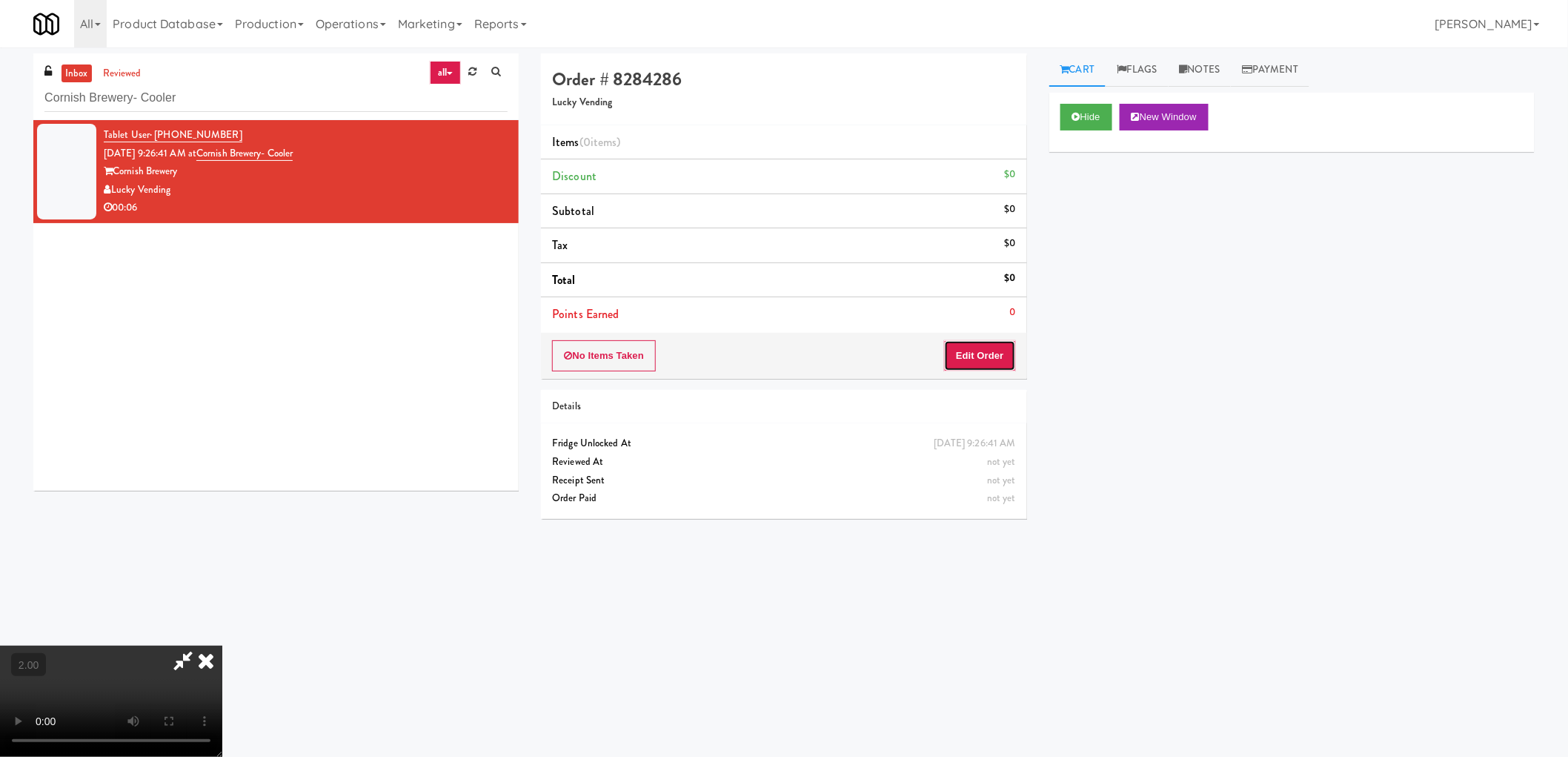
click at [969, 369] on button "Edit Order" at bounding box center [980, 355] width 72 height 31
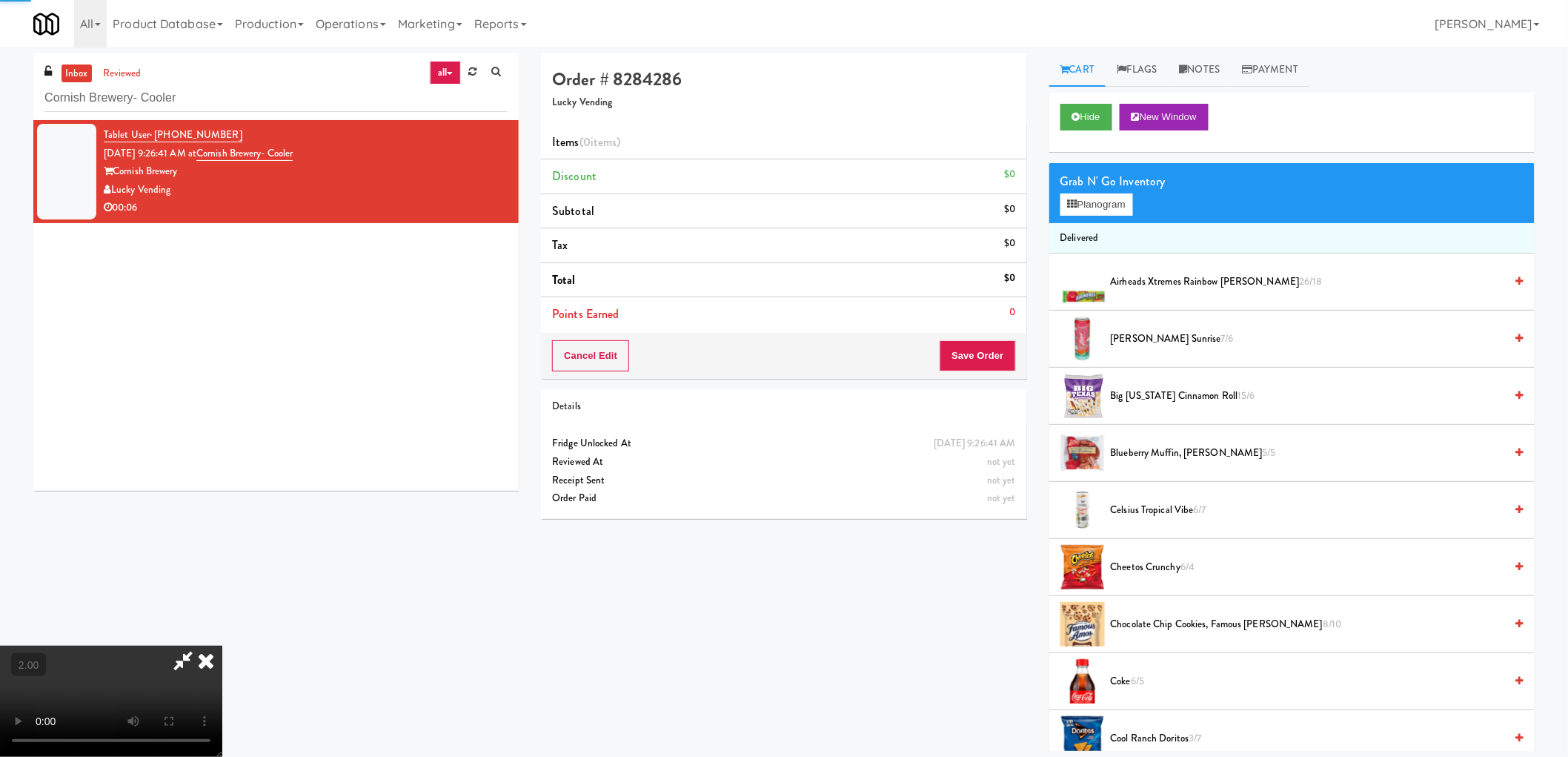
click at [223, 645] on video at bounding box center [111, 700] width 223 height 111
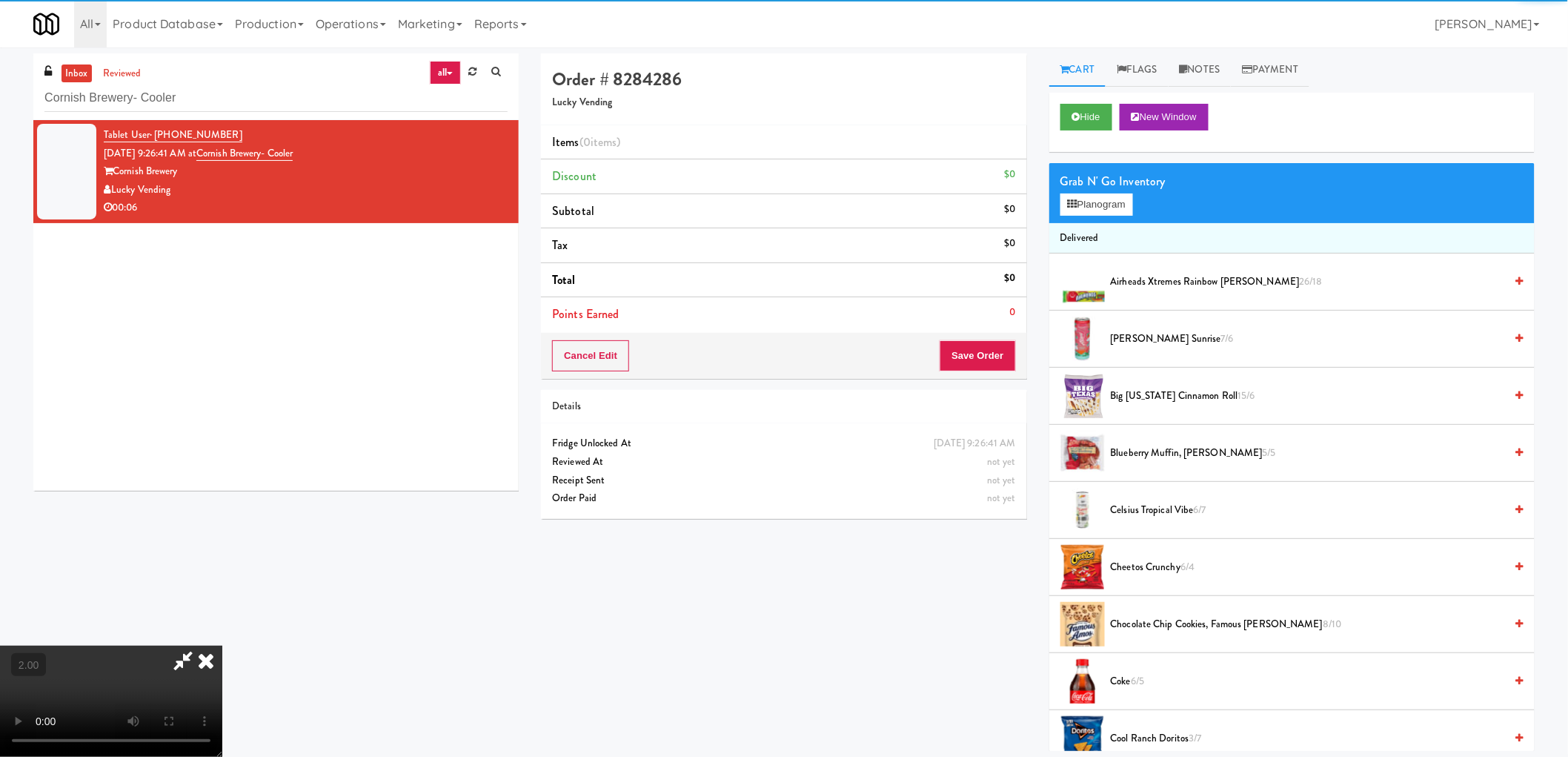
click at [223, 645] on video at bounding box center [111, 700] width 223 height 111
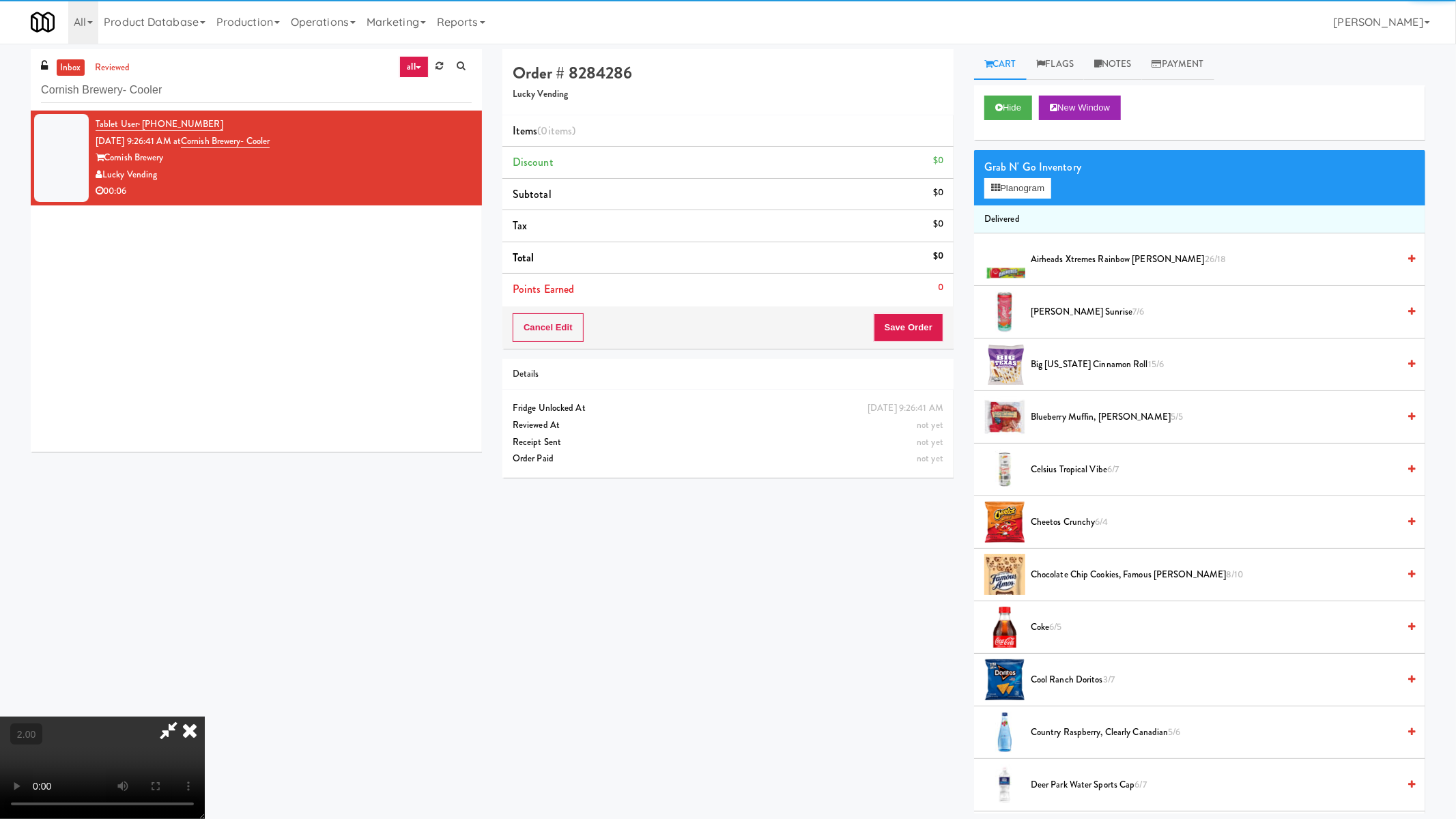
click at [205, 696] on video at bounding box center [102, 767] width 205 height 102
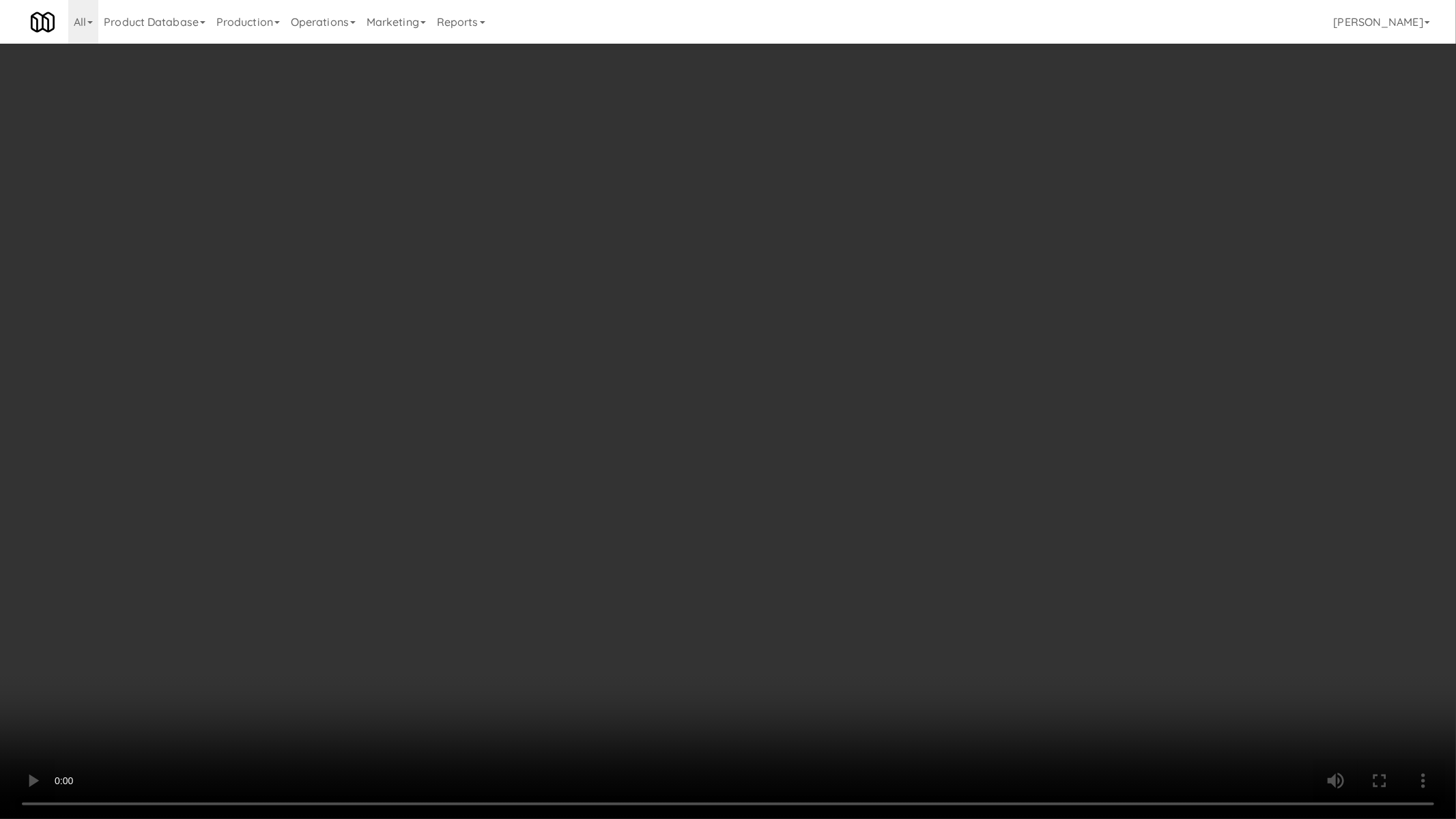
click at [737, 534] on video at bounding box center [728, 409] width 1456 height 819
drag, startPoint x: 737, startPoint y: 534, endPoint x: 907, endPoint y: 309, distance: 282.0
click at [738, 534] on video at bounding box center [728, 409] width 1456 height 819
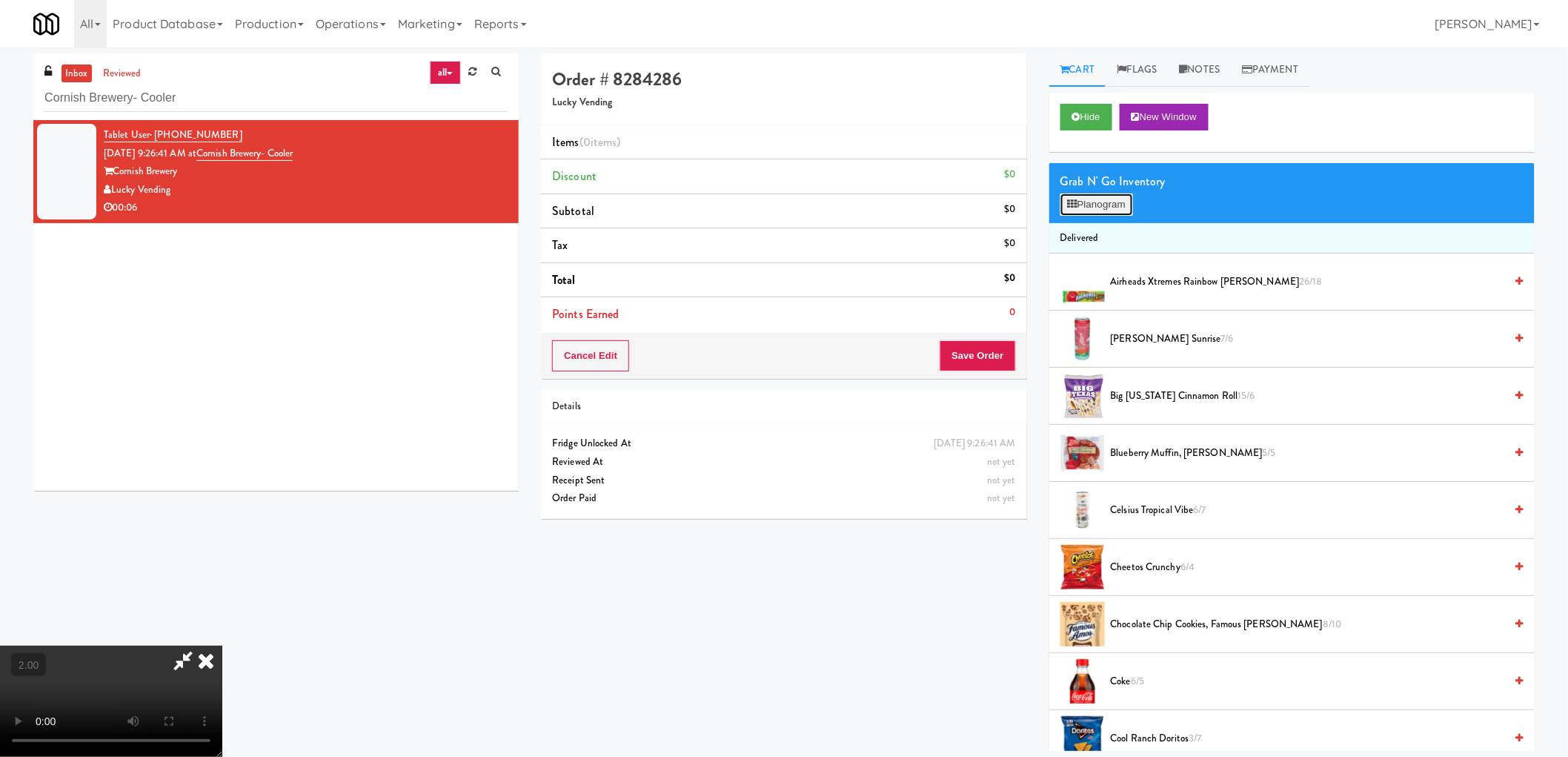
click at [1085, 195] on button "Planogram" at bounding box center [1096, 204] width 73 height 23
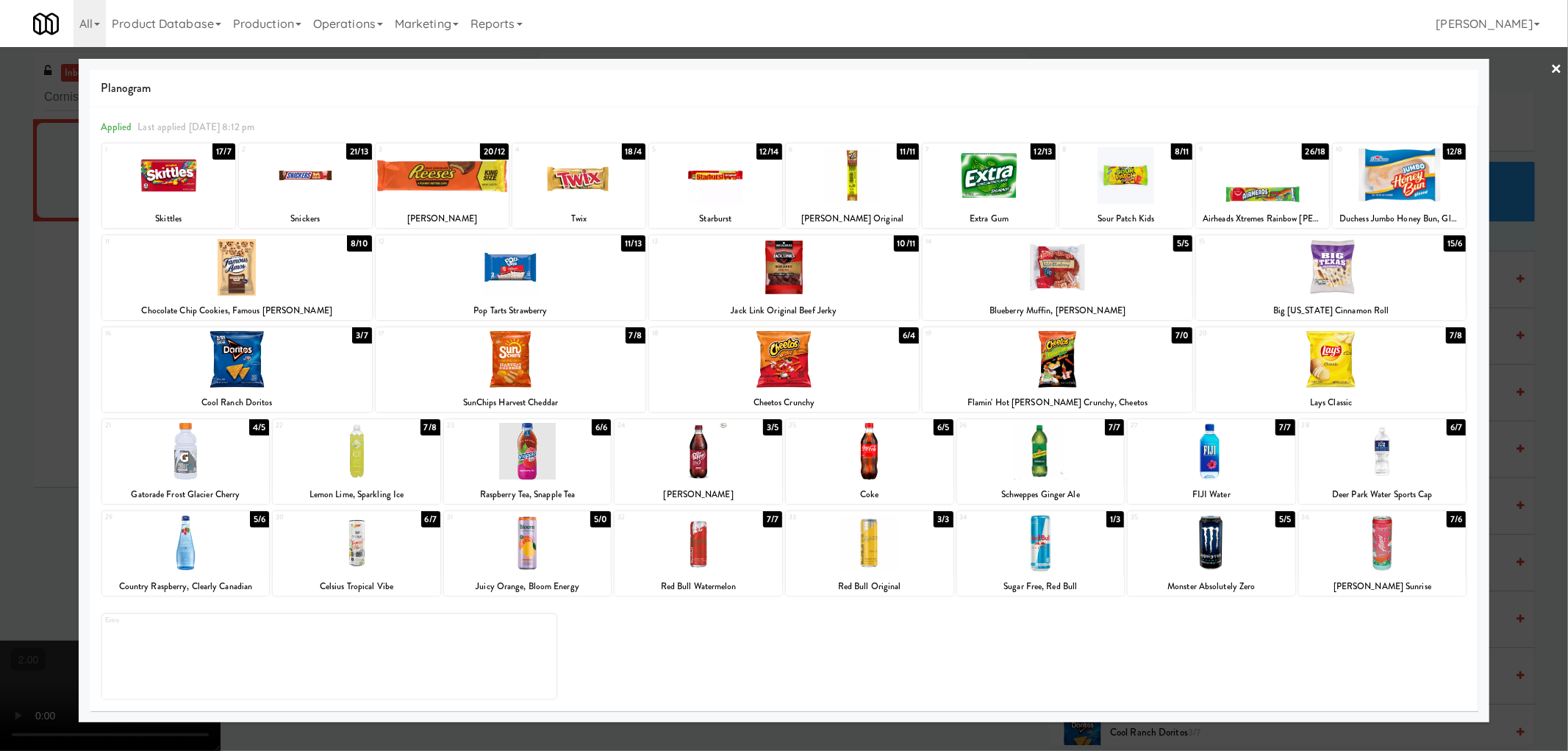
click at [738, 549] on div at bounding box center [698, 543] width 168 height 56
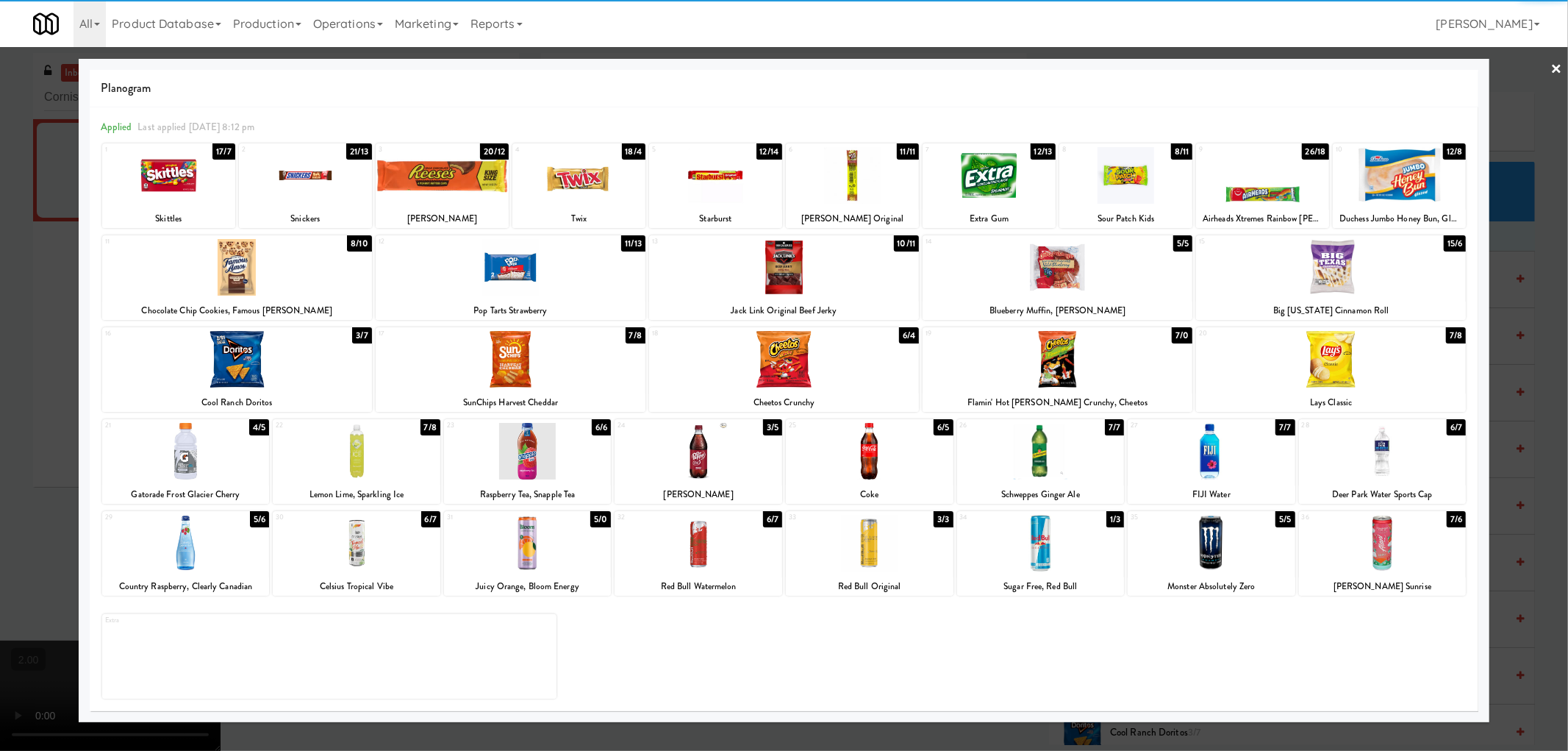
click at [32, 457] on div at bounding box center [784, 376] width 1568 height 751
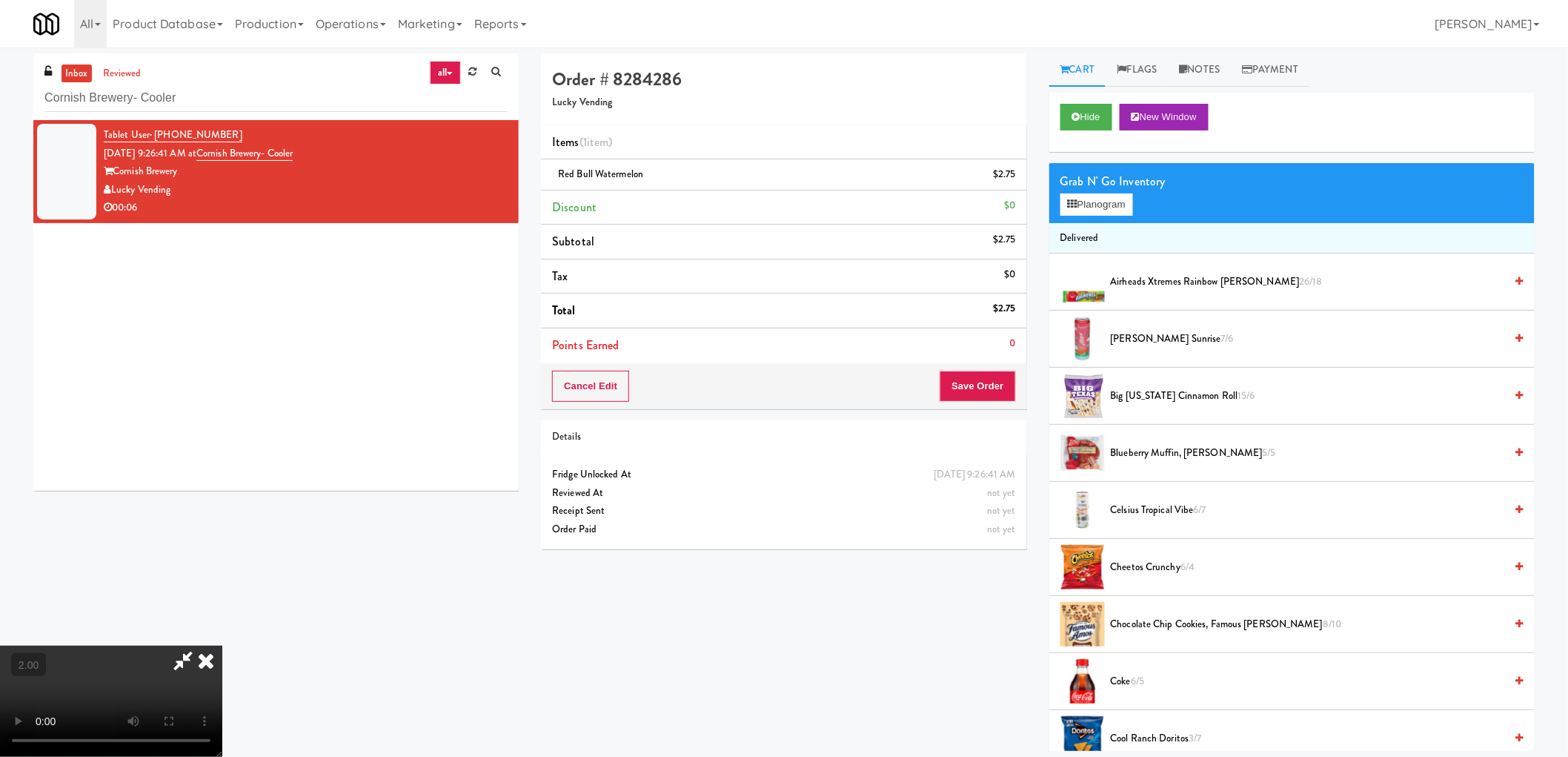
click at [223, 645] on video at bounding box center [111, 700] width 223 height 111
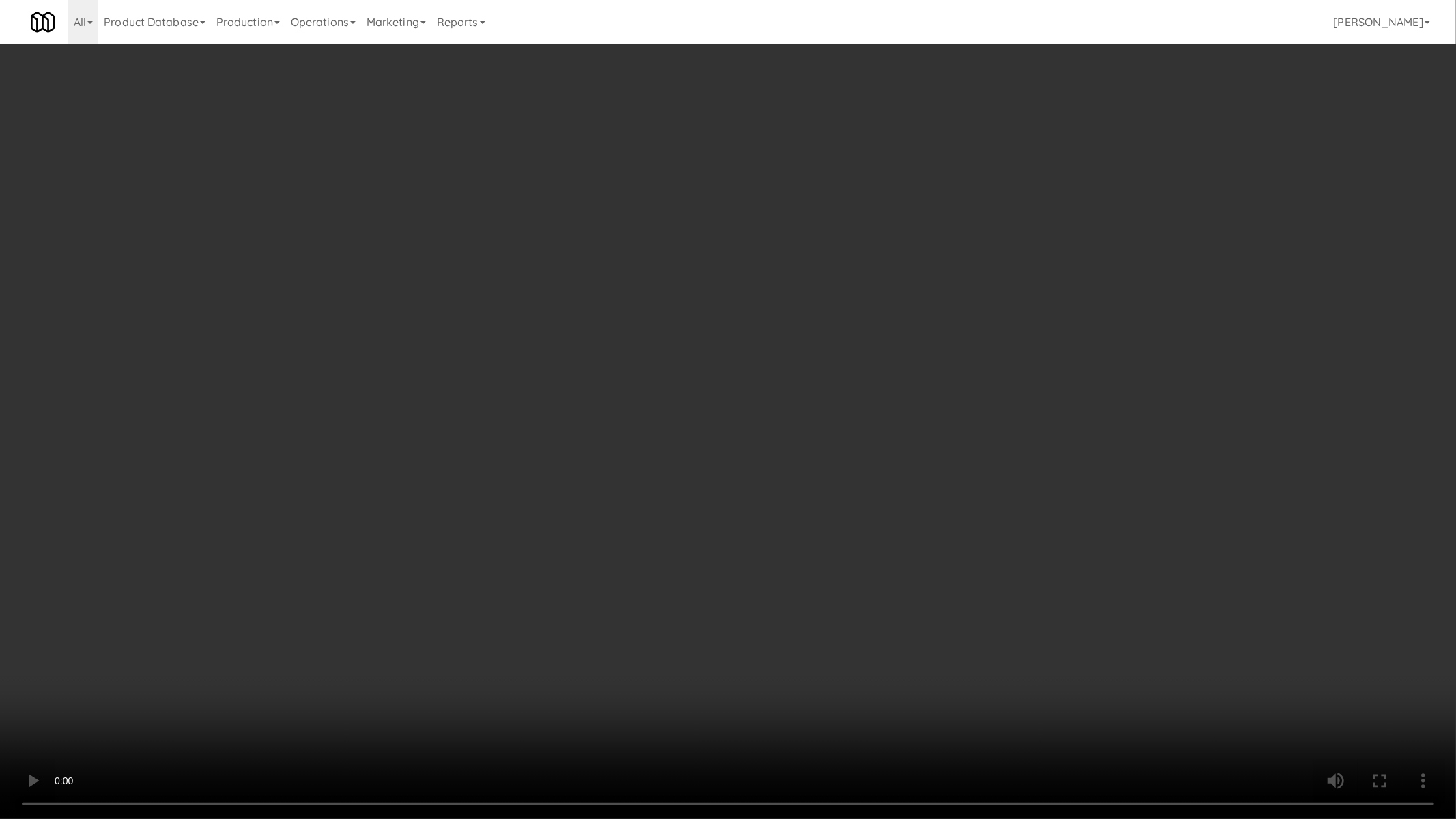
click at [815, 540] on video at bounding box center [728, 409] width 1456 height 819
click at [813, 542] on video at bounding box center [728, 409] width 1456 height 819
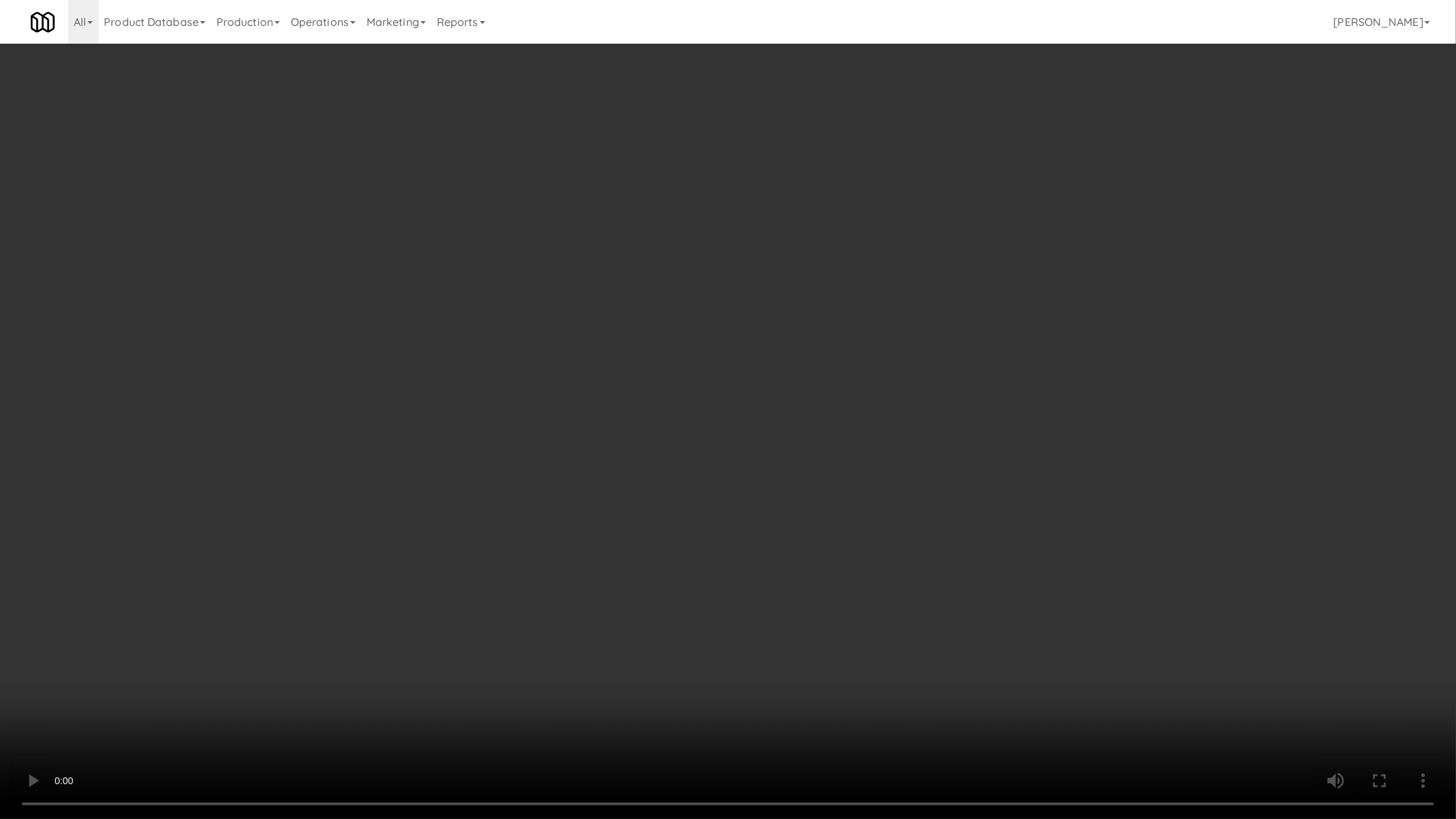
click at [813, 542] on video at bounding box center [728, 409] width 1456 height 819
click at [609, 632] on video at bounding box center [728, 409] width 1456 height 819
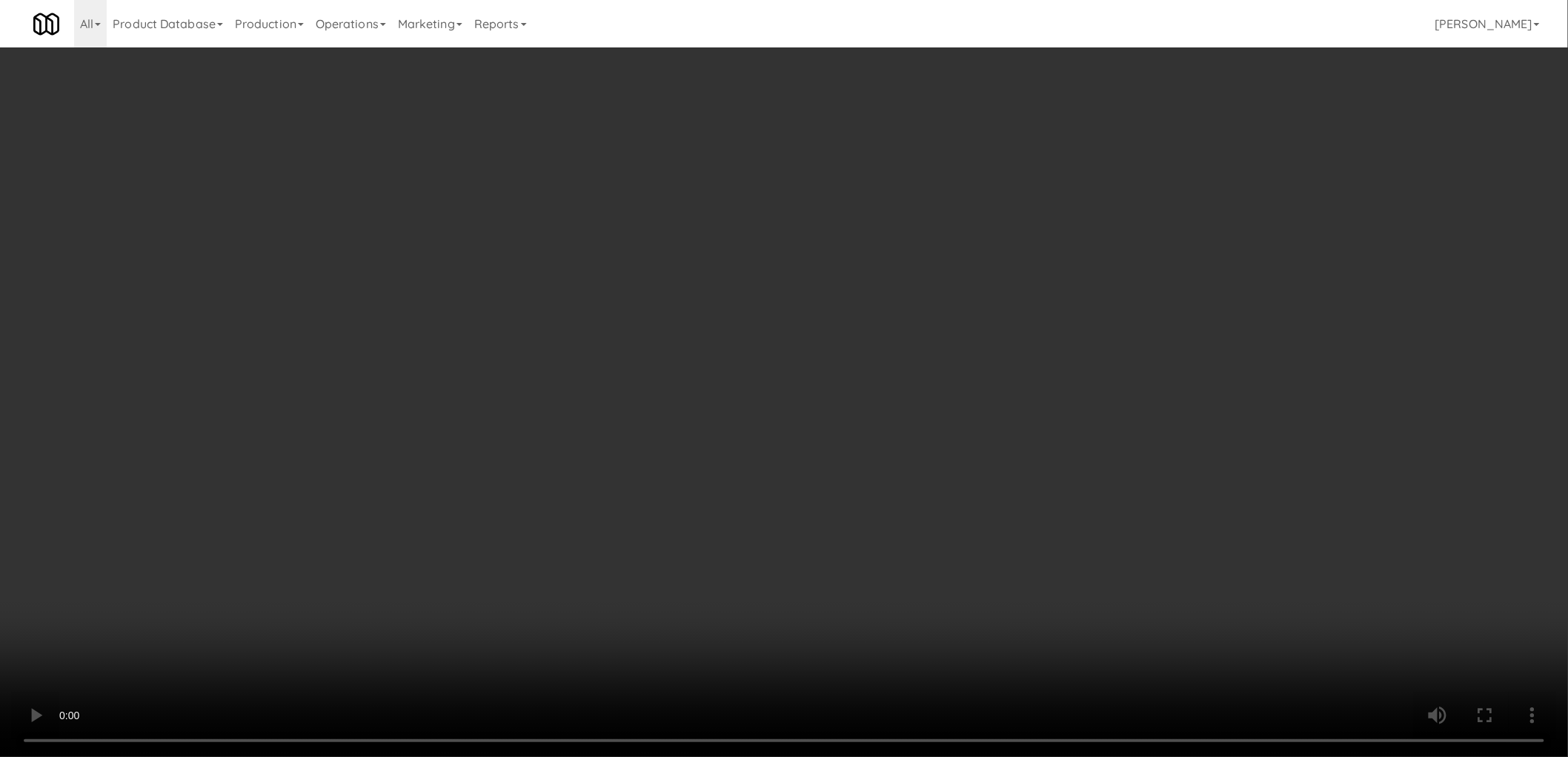
scroll to position [0, 0]
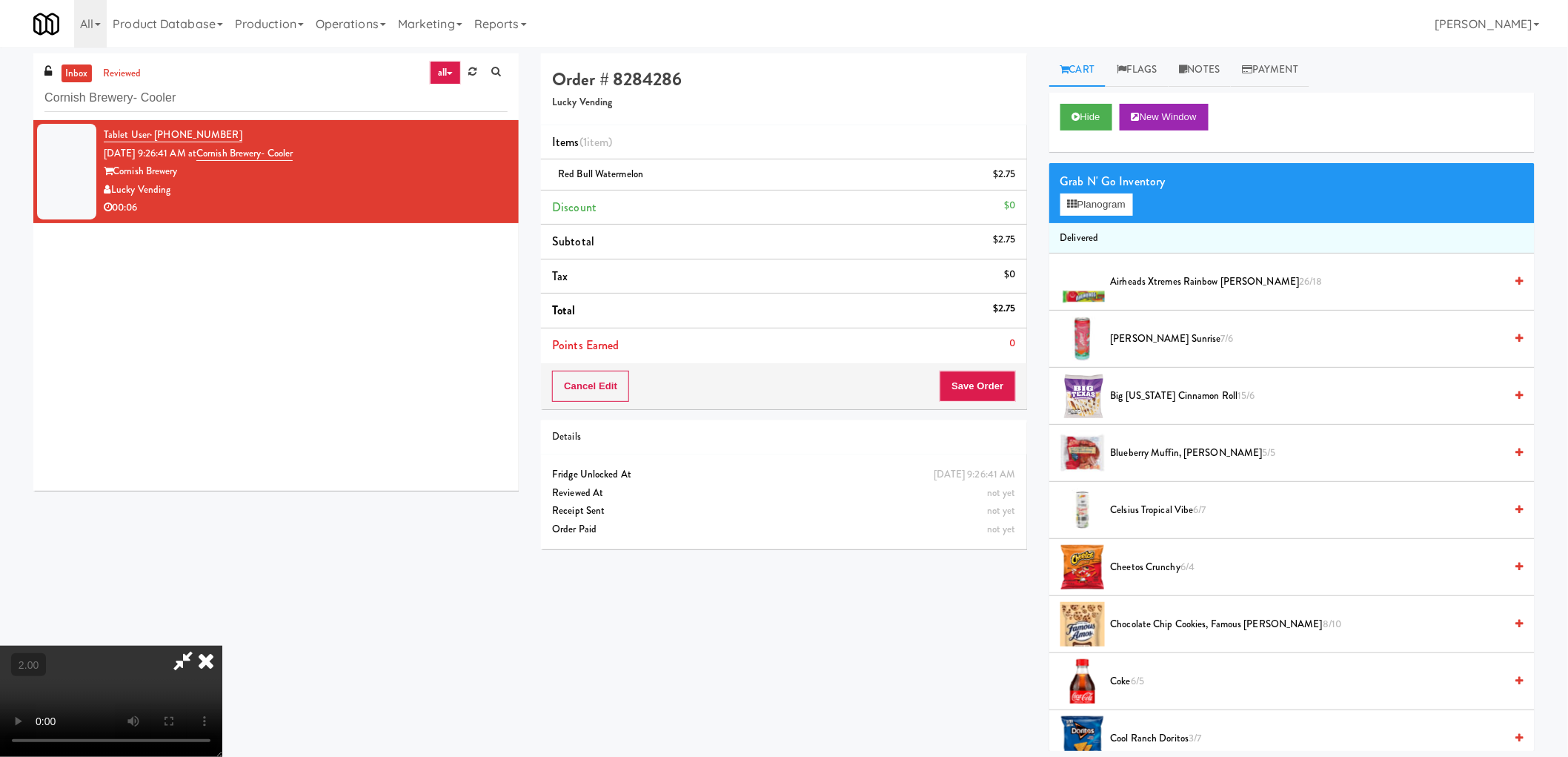
click at [200, 645] on icon at bounding box center [183, 660] width 34 height 30
click at [605, 174] on span "Red Bull Watermelon" at bounding box center [600, 173] width 85 height 14
copy span "Red Bull Watermelon"
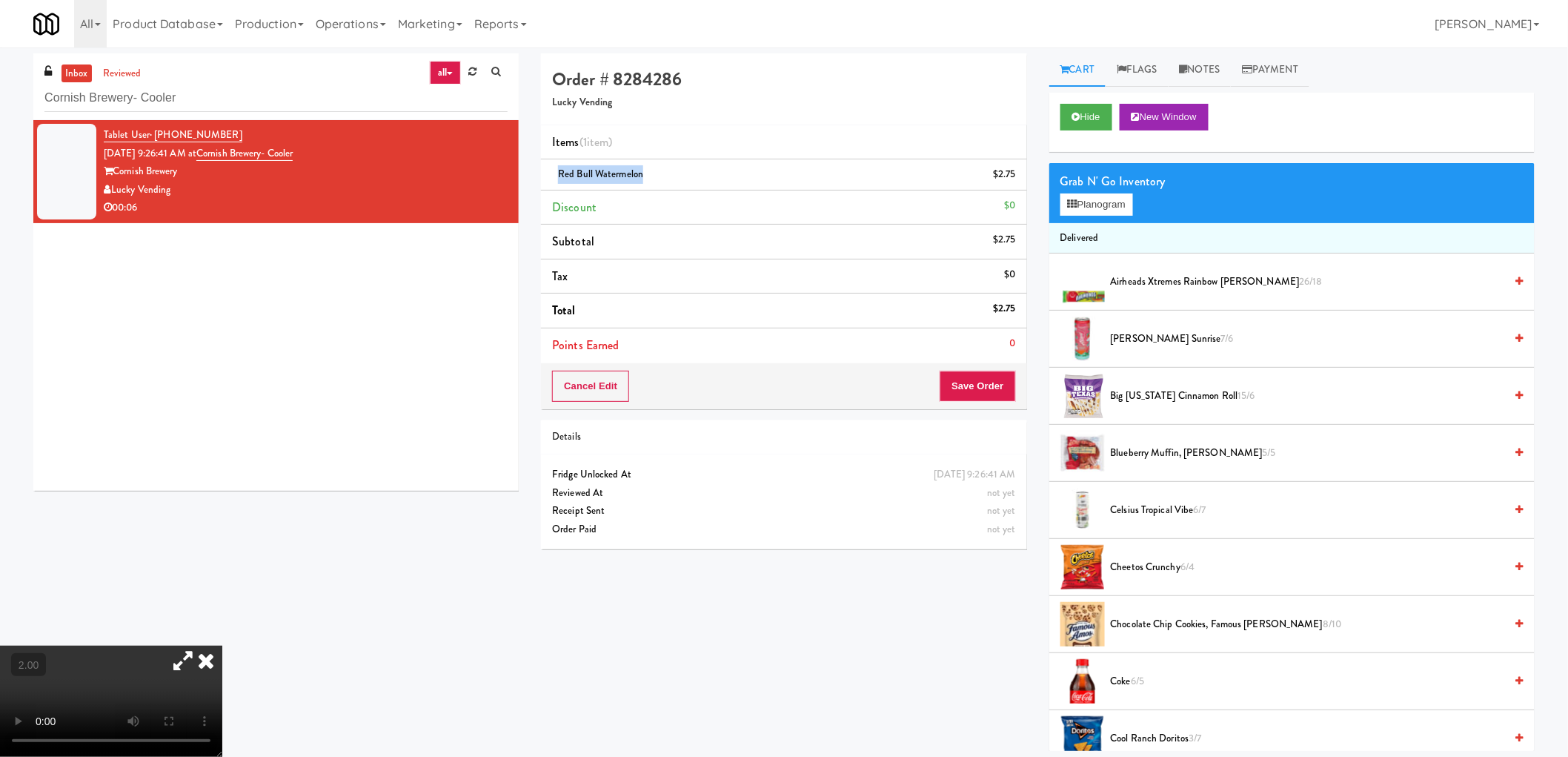
click at [223, 645] on video at bounding box center [111, 700] width 223 height 111
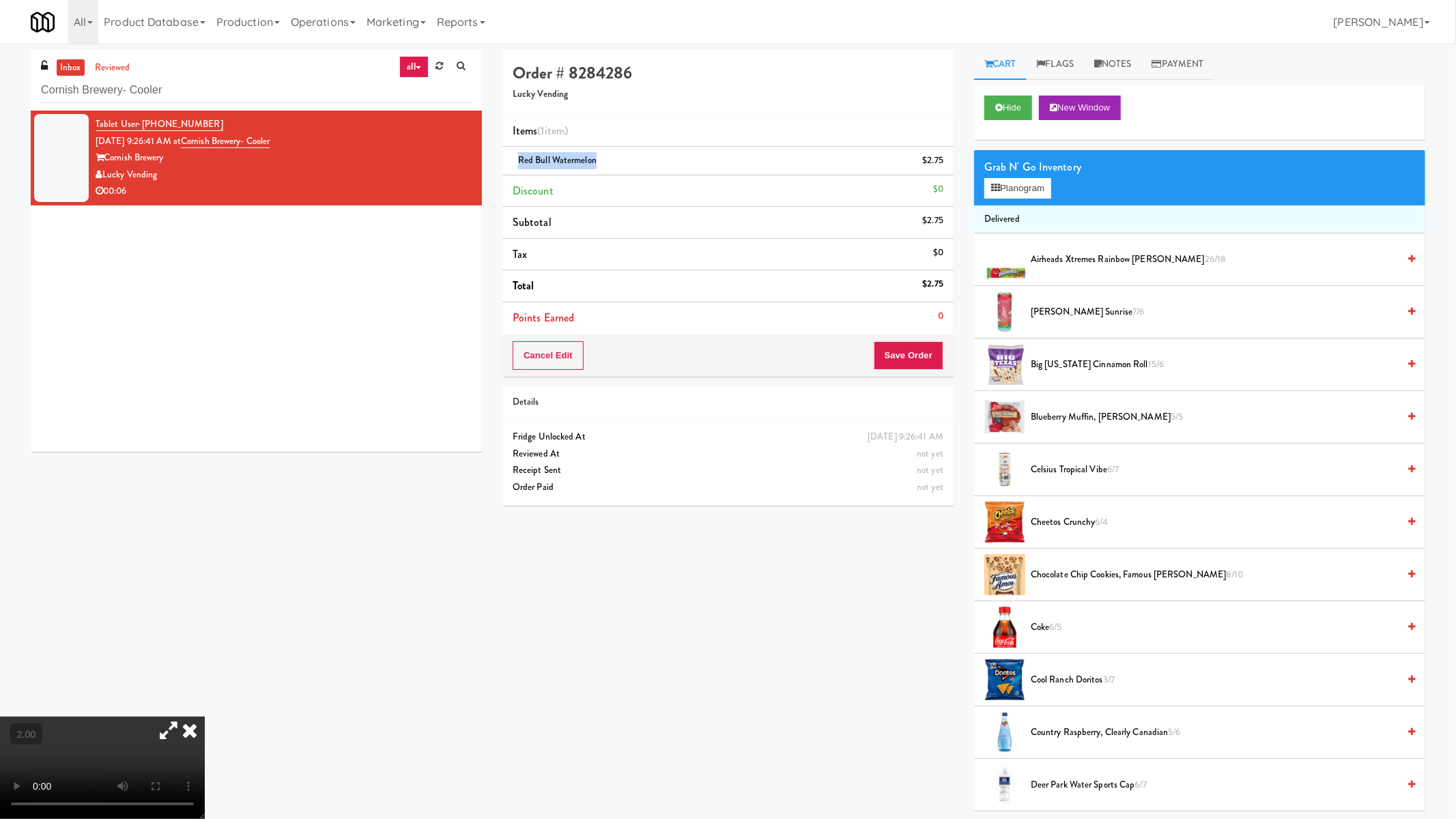
click at [205, 696] on video at bounding box center [102, 767] width 205 height 102
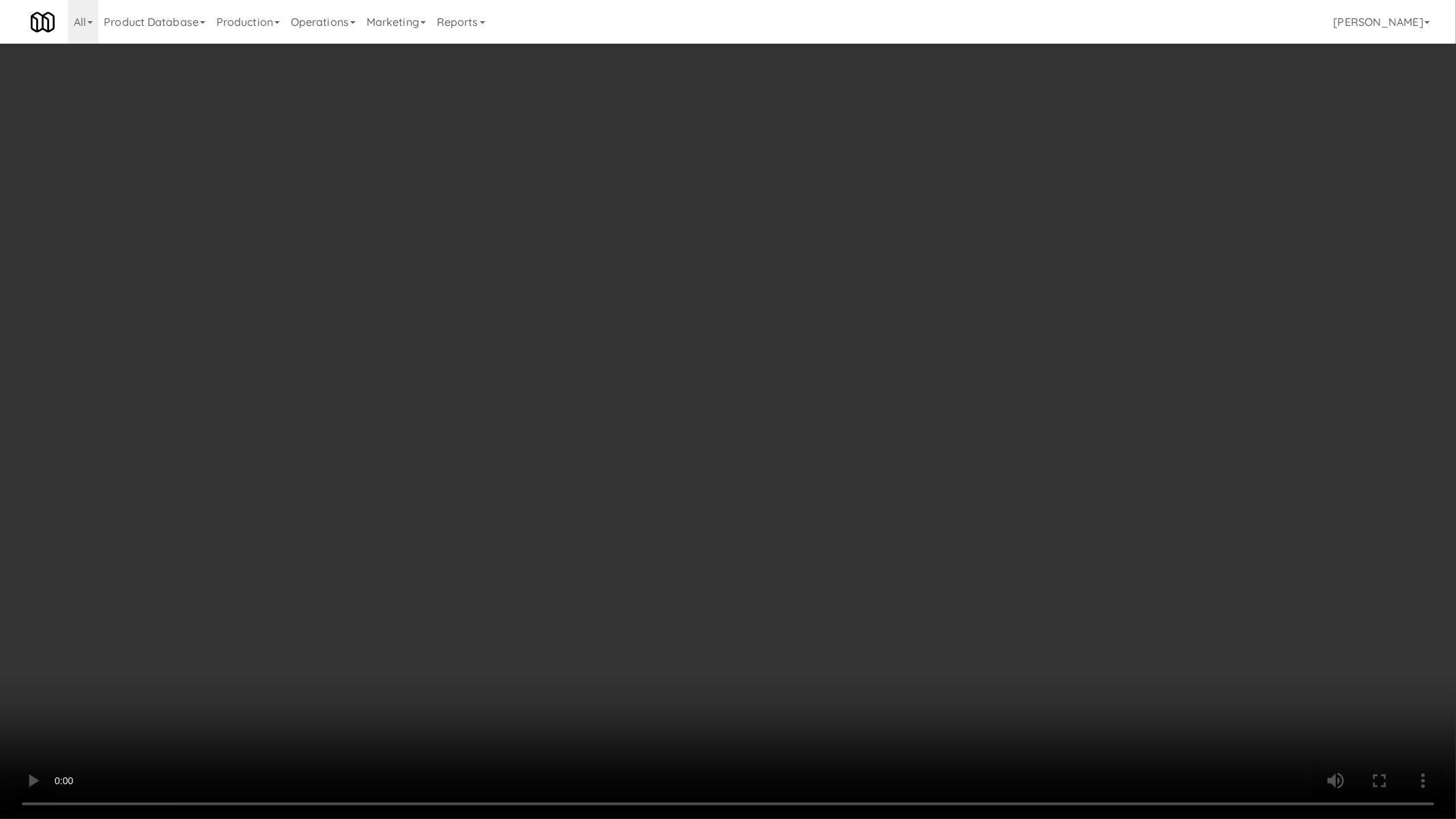
click at [547, 527] on video at bounding box center [728, 409] width 1456 height 819
click at [549, 527] on video at bounding box center [728, 409] width 1456 height 819
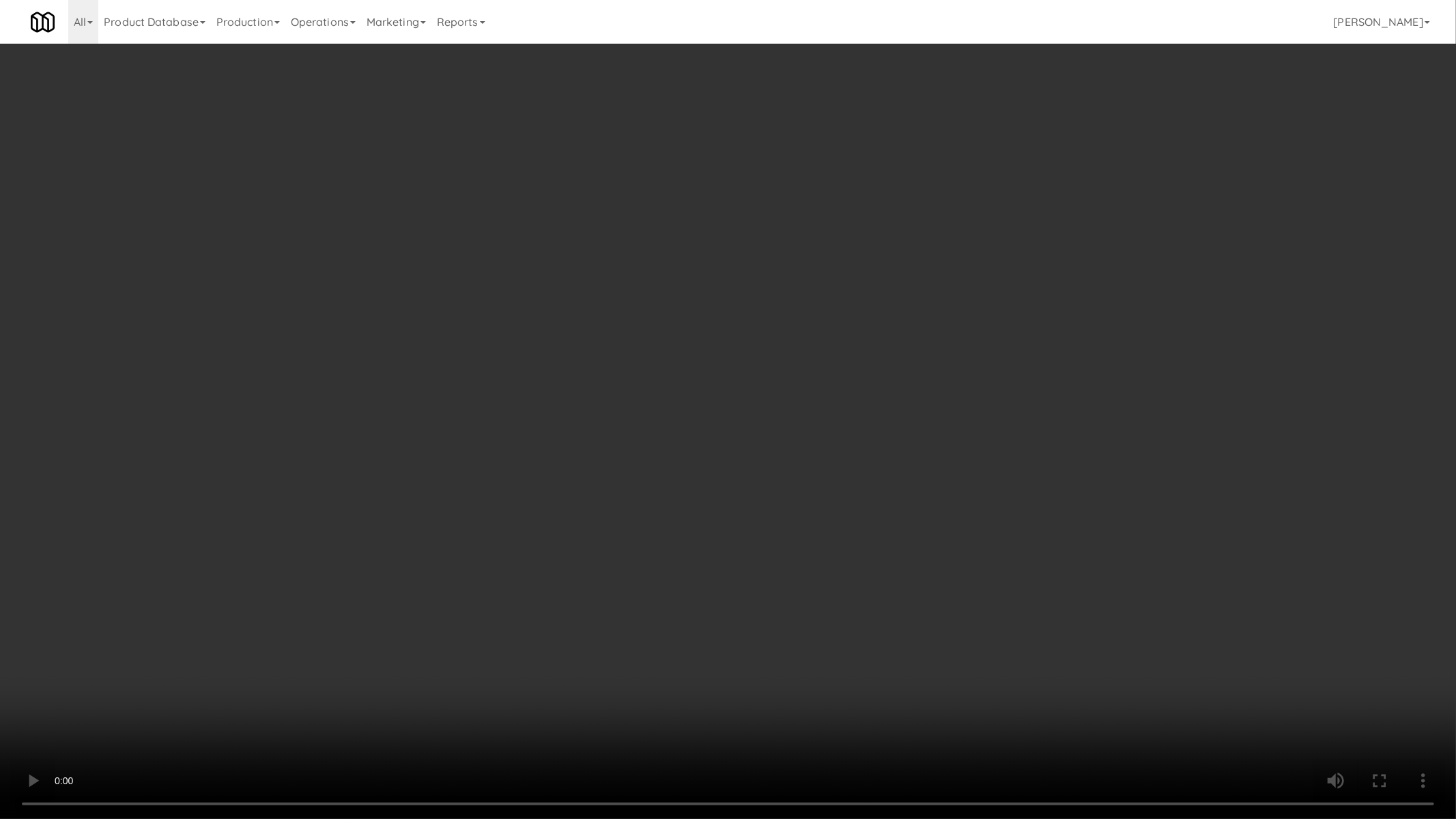
click at [549, 527] on video at bounding box center [728, 409] width 1456 height 819
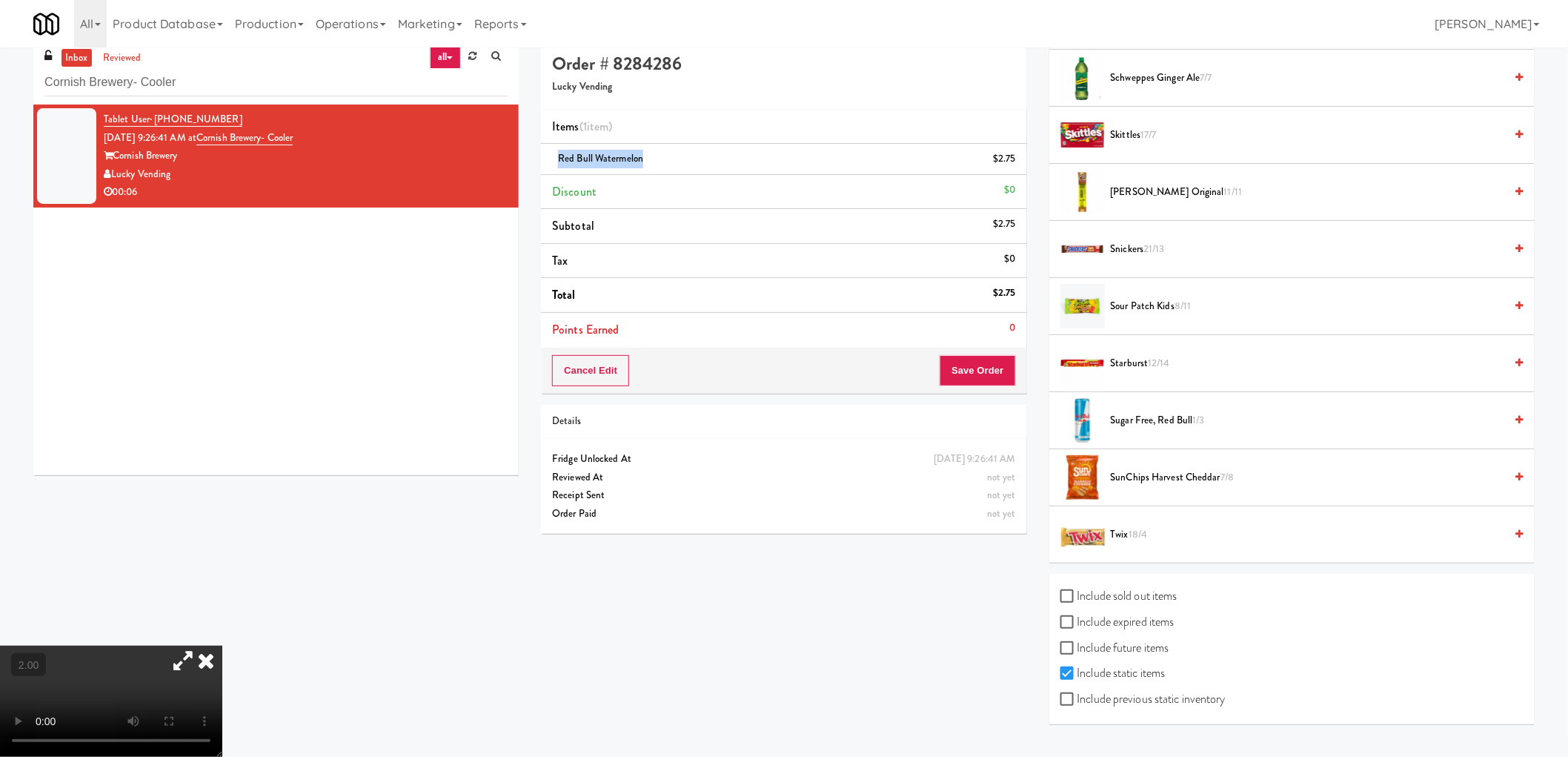
scroll to position [48, 0]
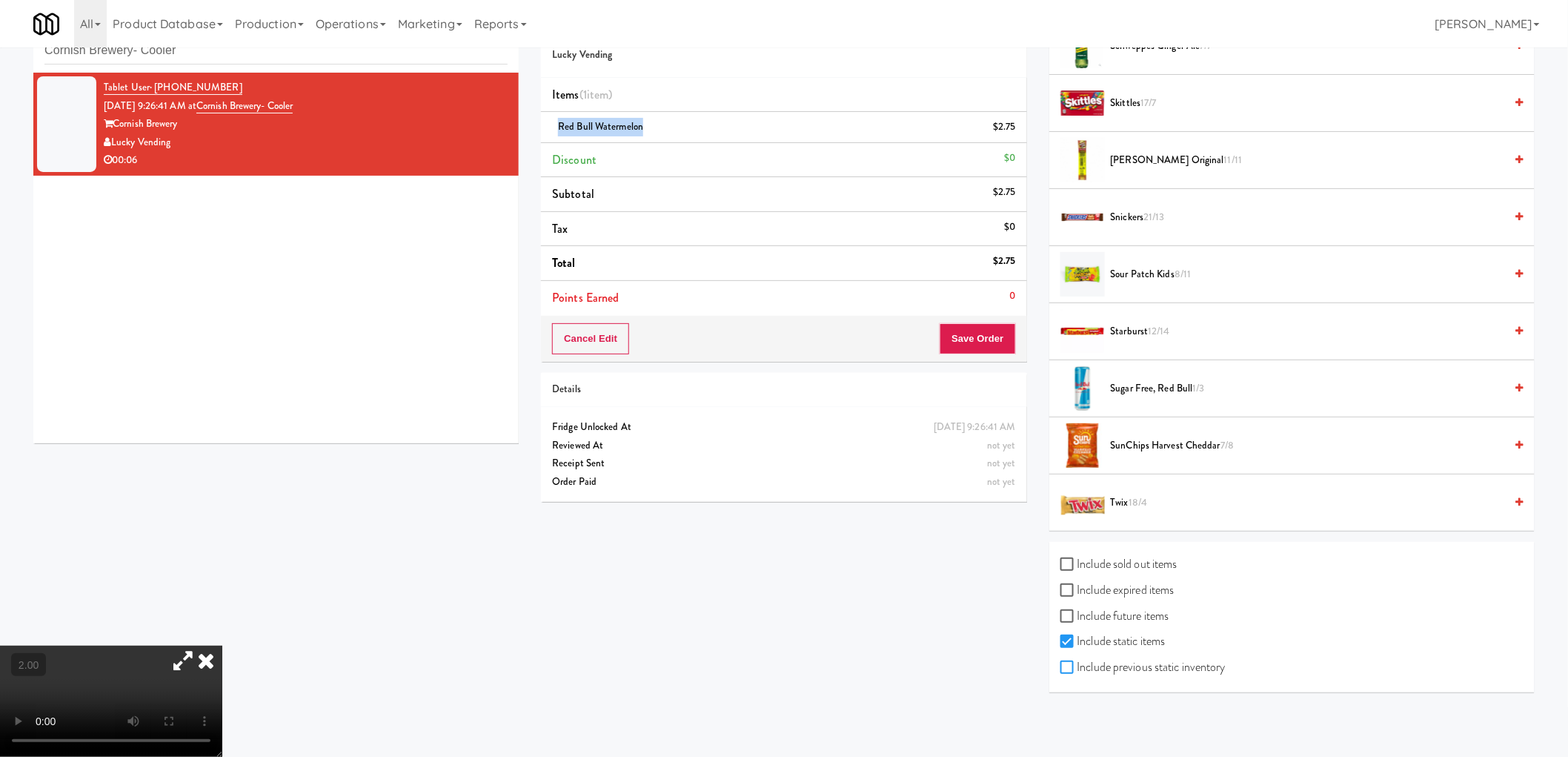
click at [1065, 672] on input "Include previous static inventory" at bounding box center [1069, 668] width 17 height 12
checkbox input "true"
click at [1080, 591] on label "Include expired items" at bounding box center [1117, 589] width 114 height 23
click at [1078, 591] on input "Include expired items" at bounding box center [1069, 590] width 17 height 12
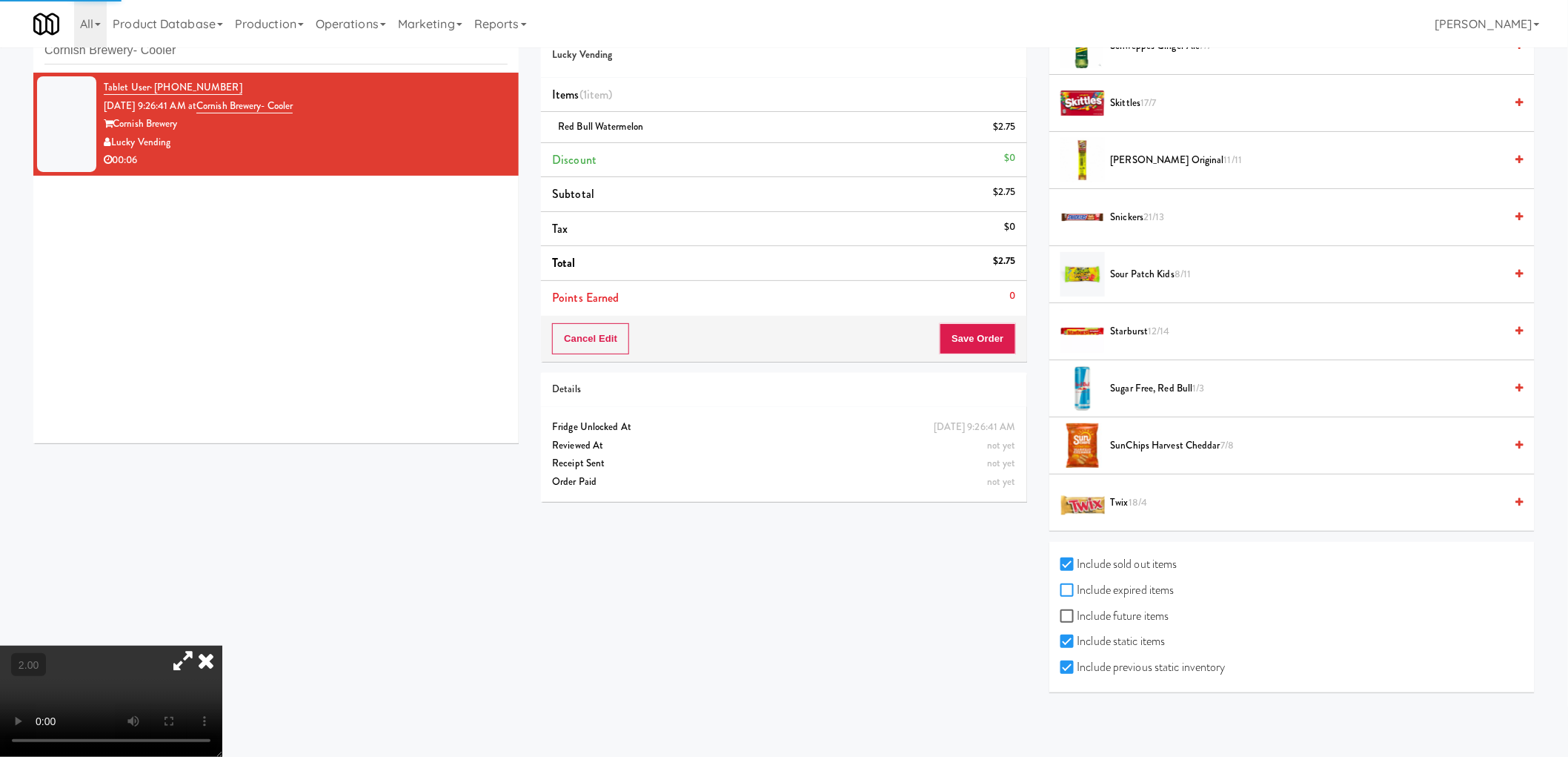
checkbox input "true"
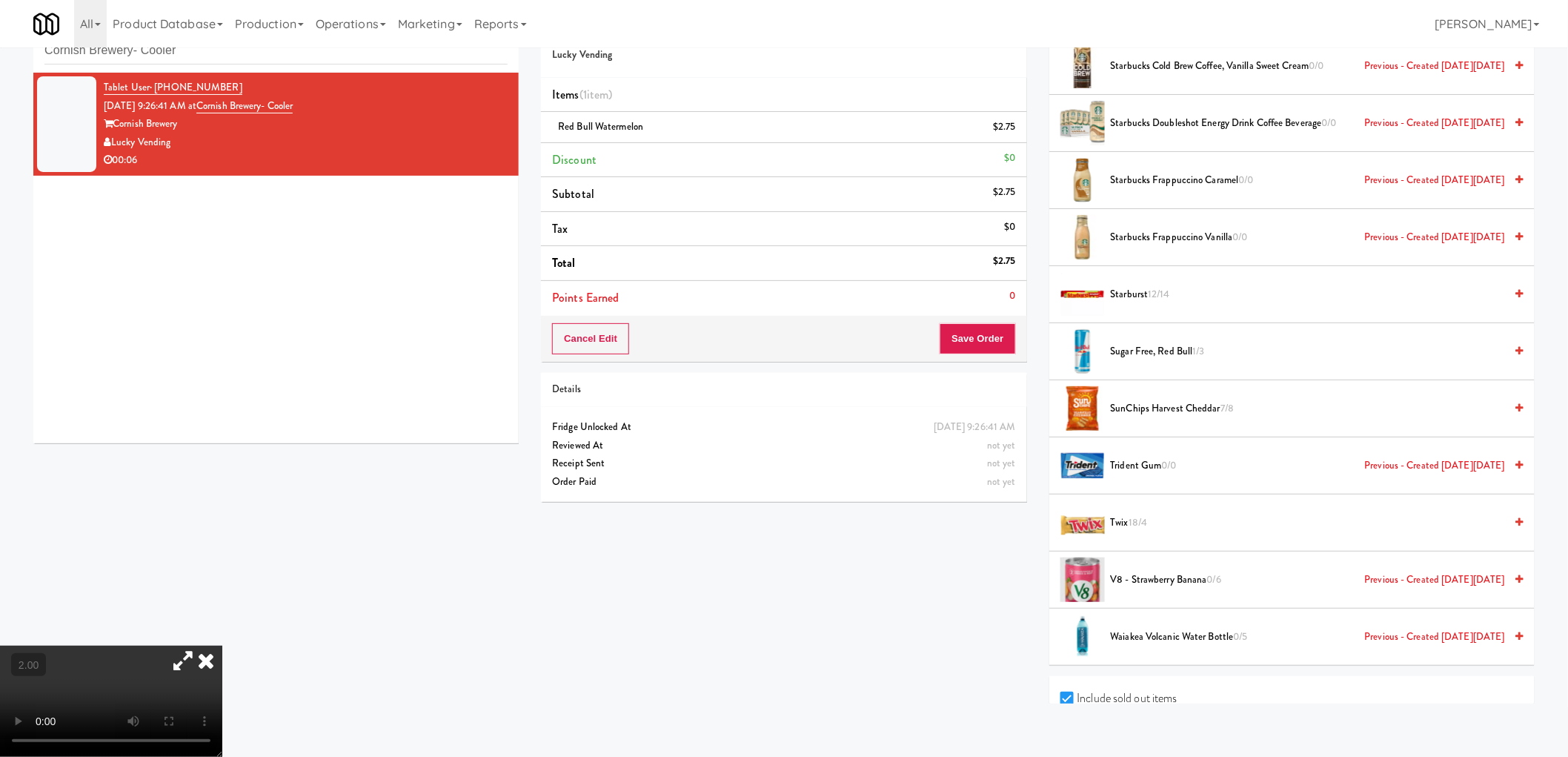
scroll to position [2165, 0]
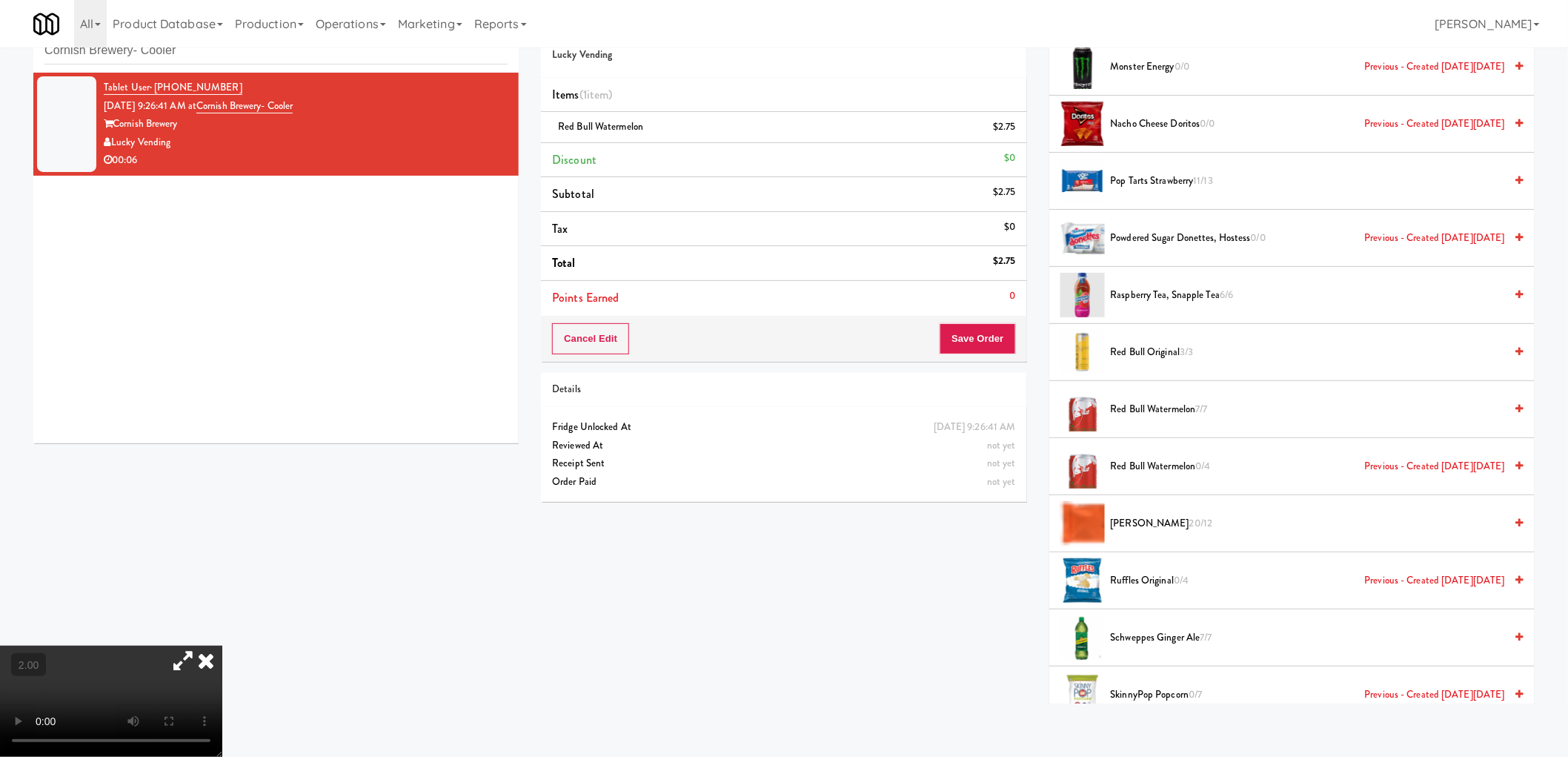
click at [223, 645] on video at bounding box center [111, 700] width 223 height 111
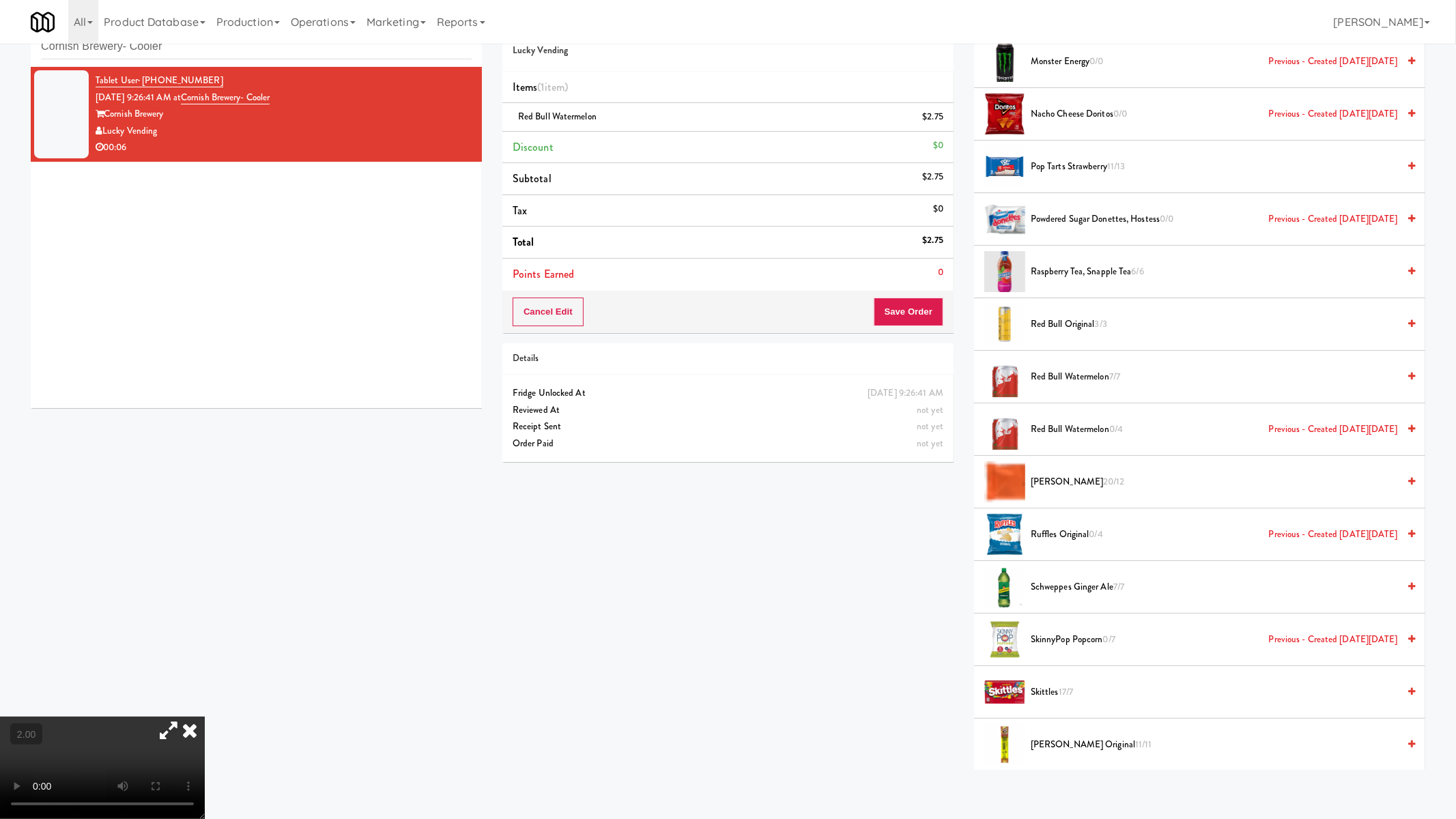
click at [205, 696] on video at bounding box center [102, 767] width 205 height 102
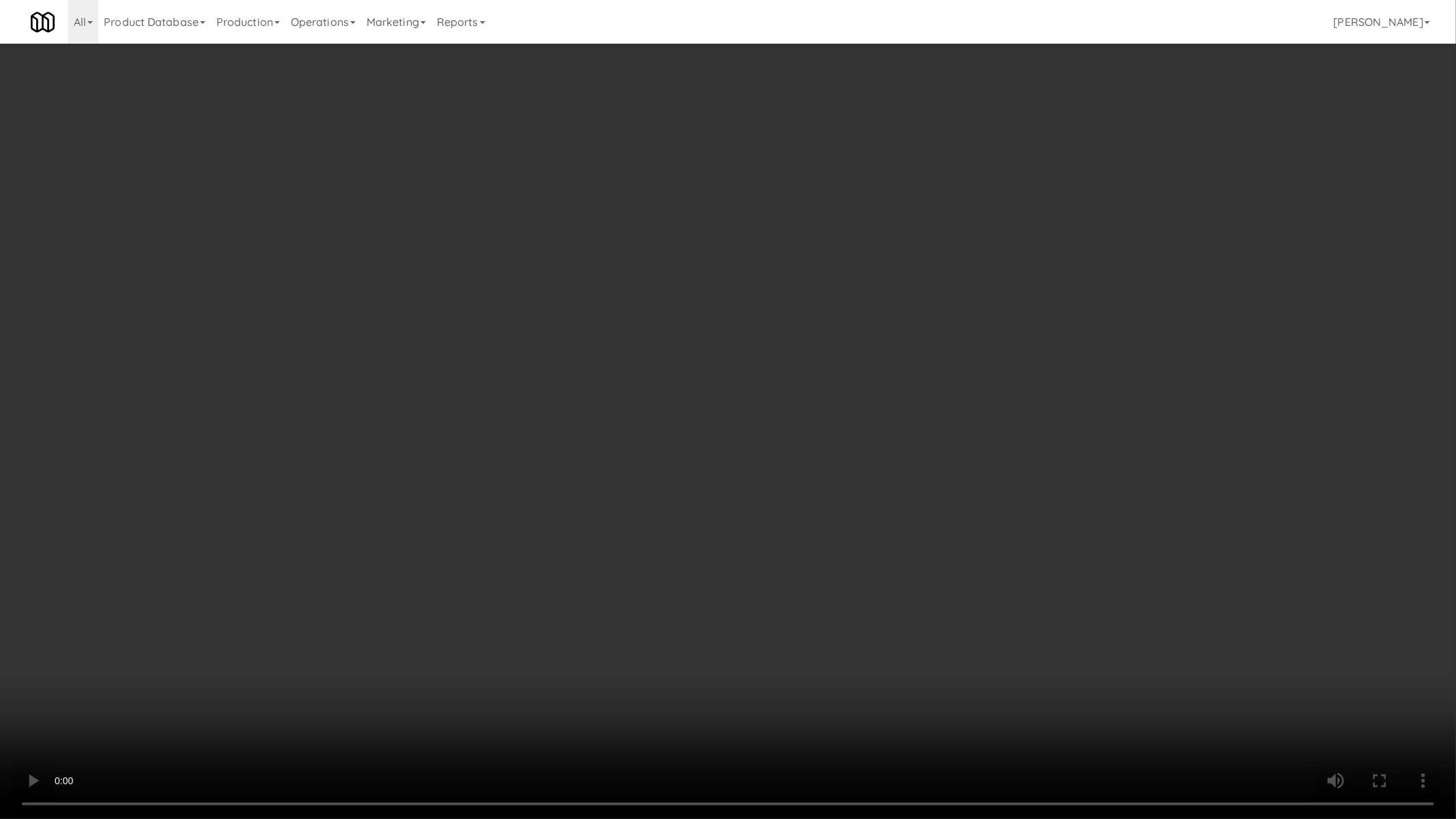
click at [654, 506] on video at bounding box center [728, 409] width 1456 height 819
click at [691, 520] on video at bounding box center [728, 409] width 1456 height 819
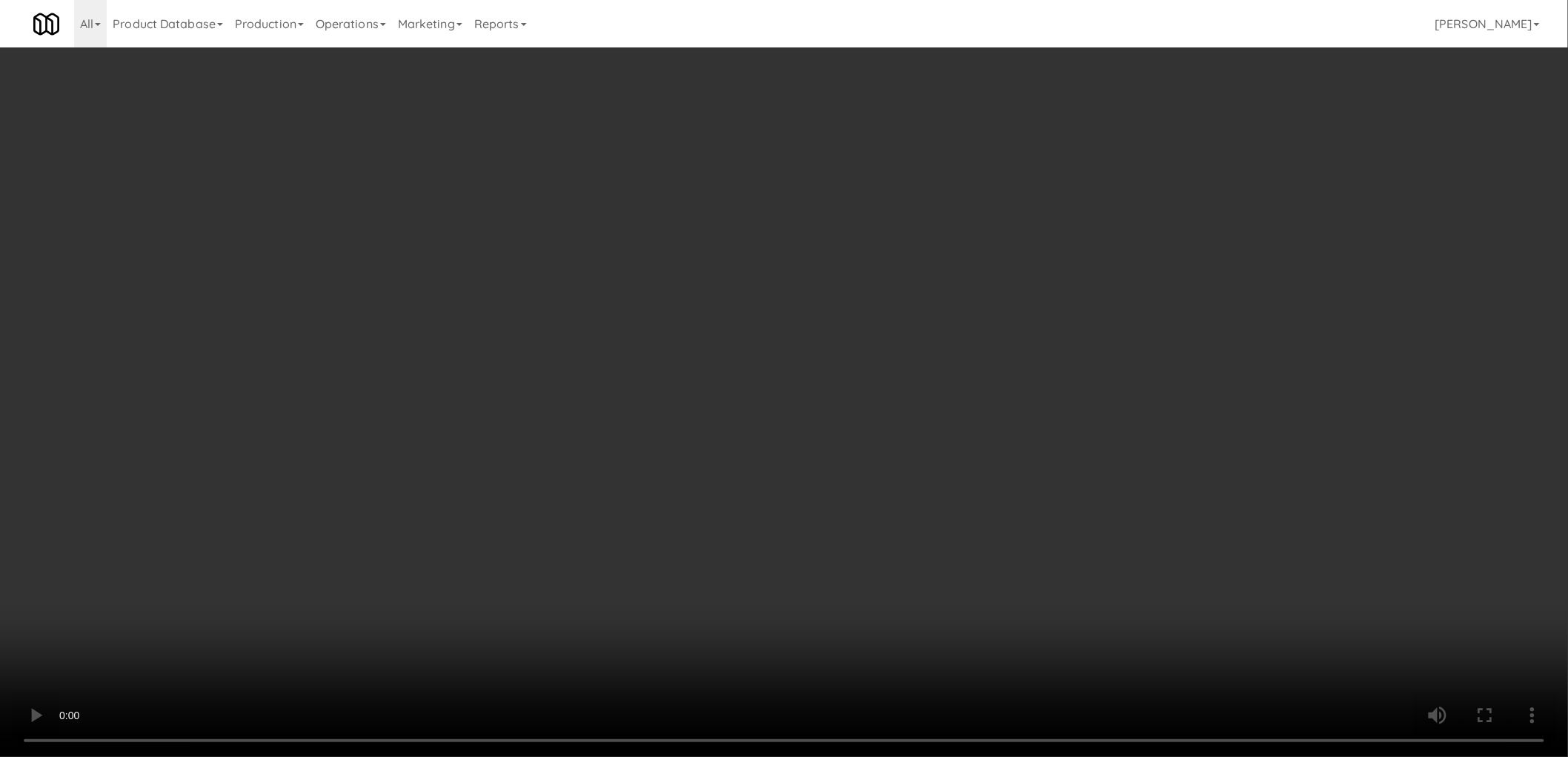
click at [322, 484] on video at bounding box center [784, 378] width 1568 height 757
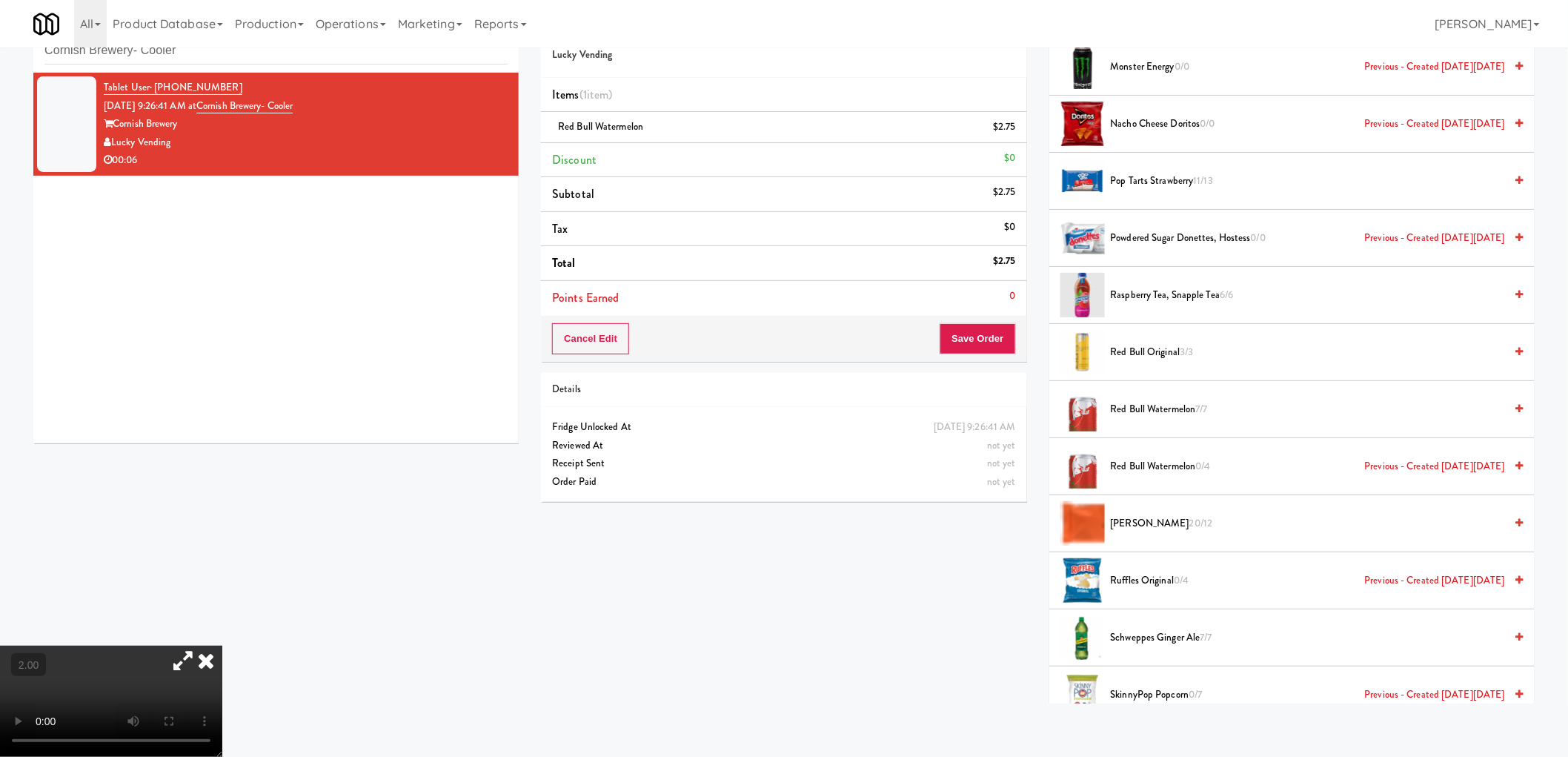
click at [223, 645] on video at bounding box center [111, 700] width 223 height 111
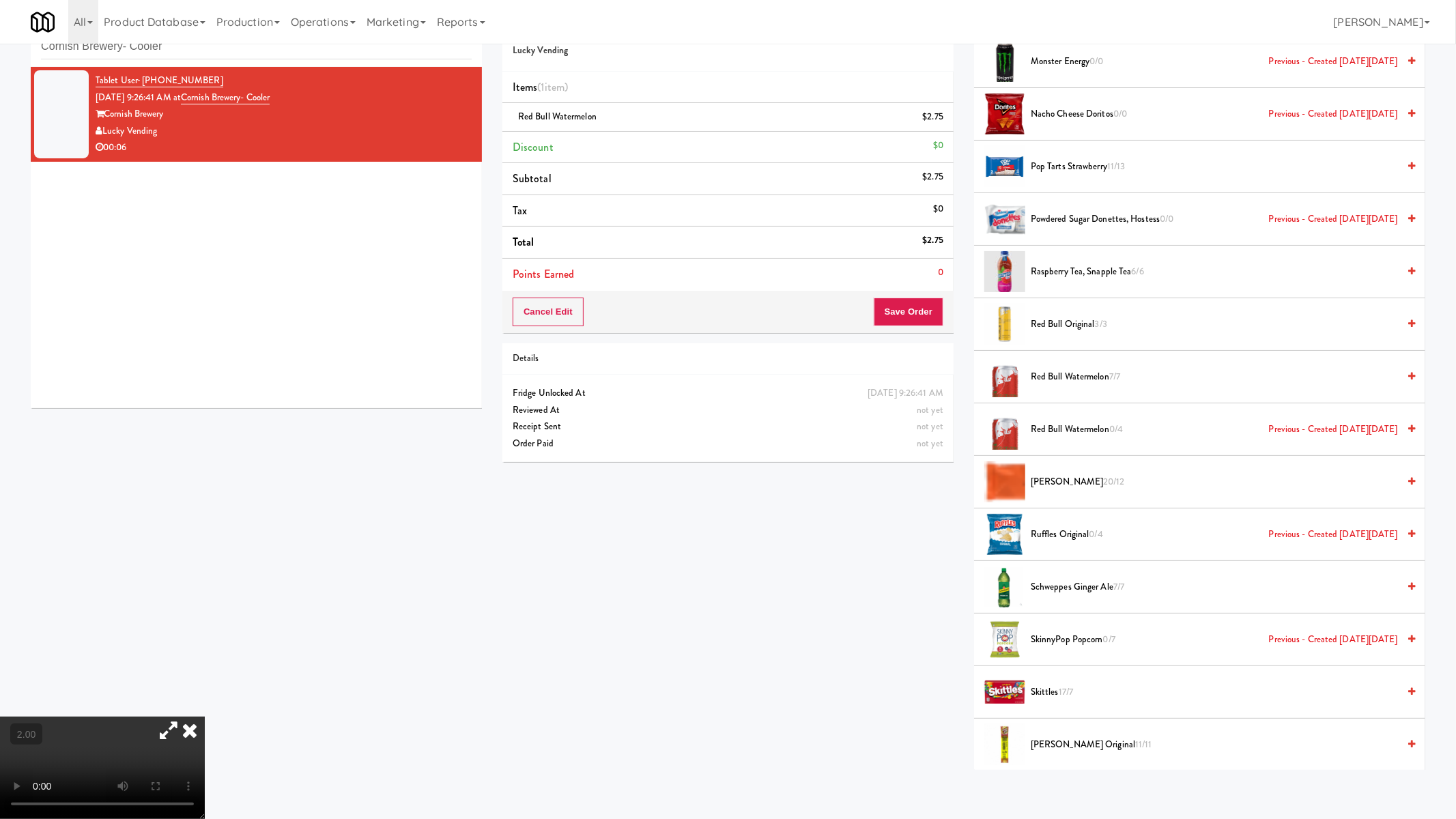
click at [205, 696] on video at bounding box center [102, 767] width 205 height 102
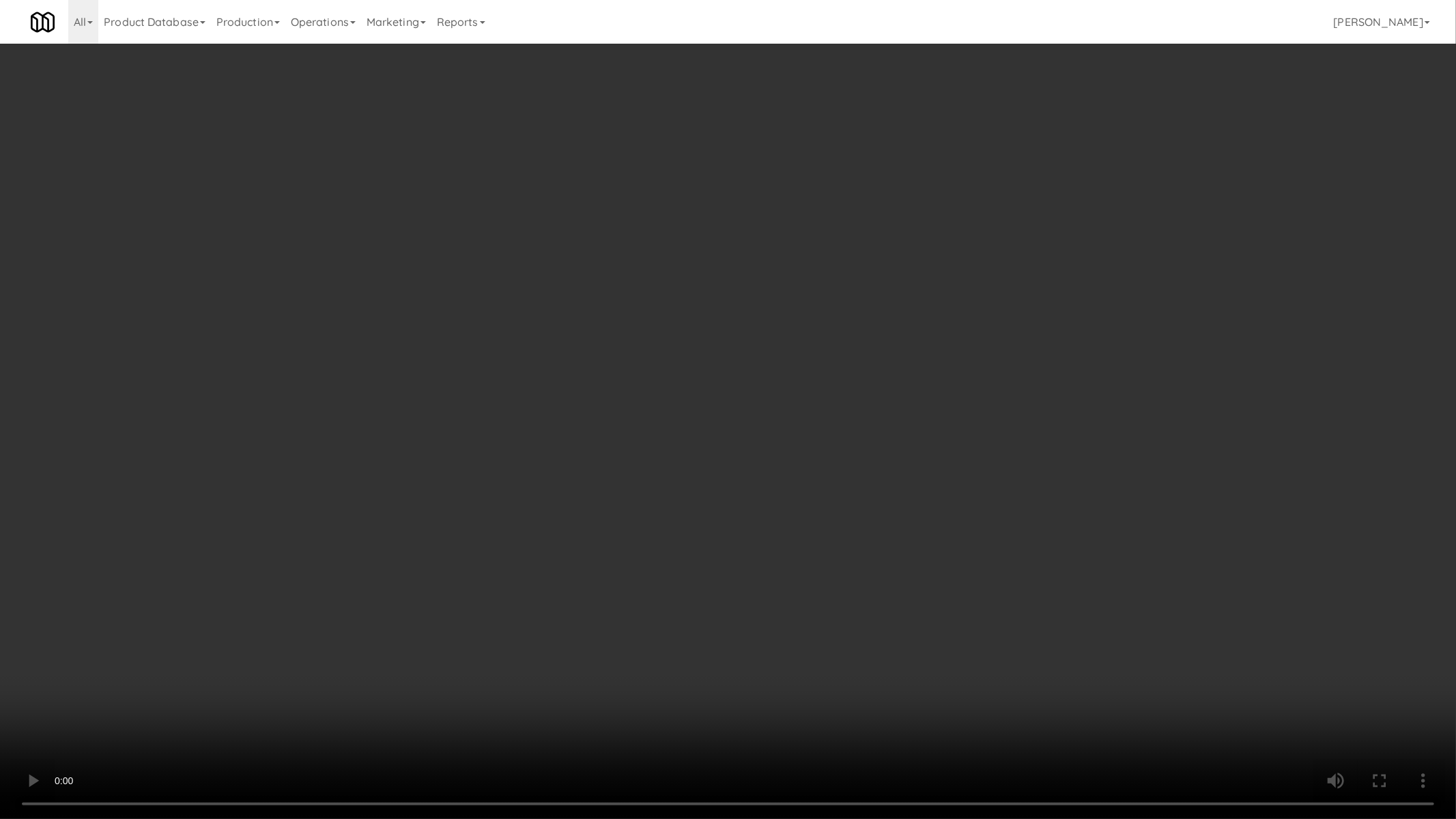
click at [747, 468] on video at bounding box center [728, 409] width 1456 height 819
click at [747, 472] on video at bounding box center [728, 409] width 1456 height 819
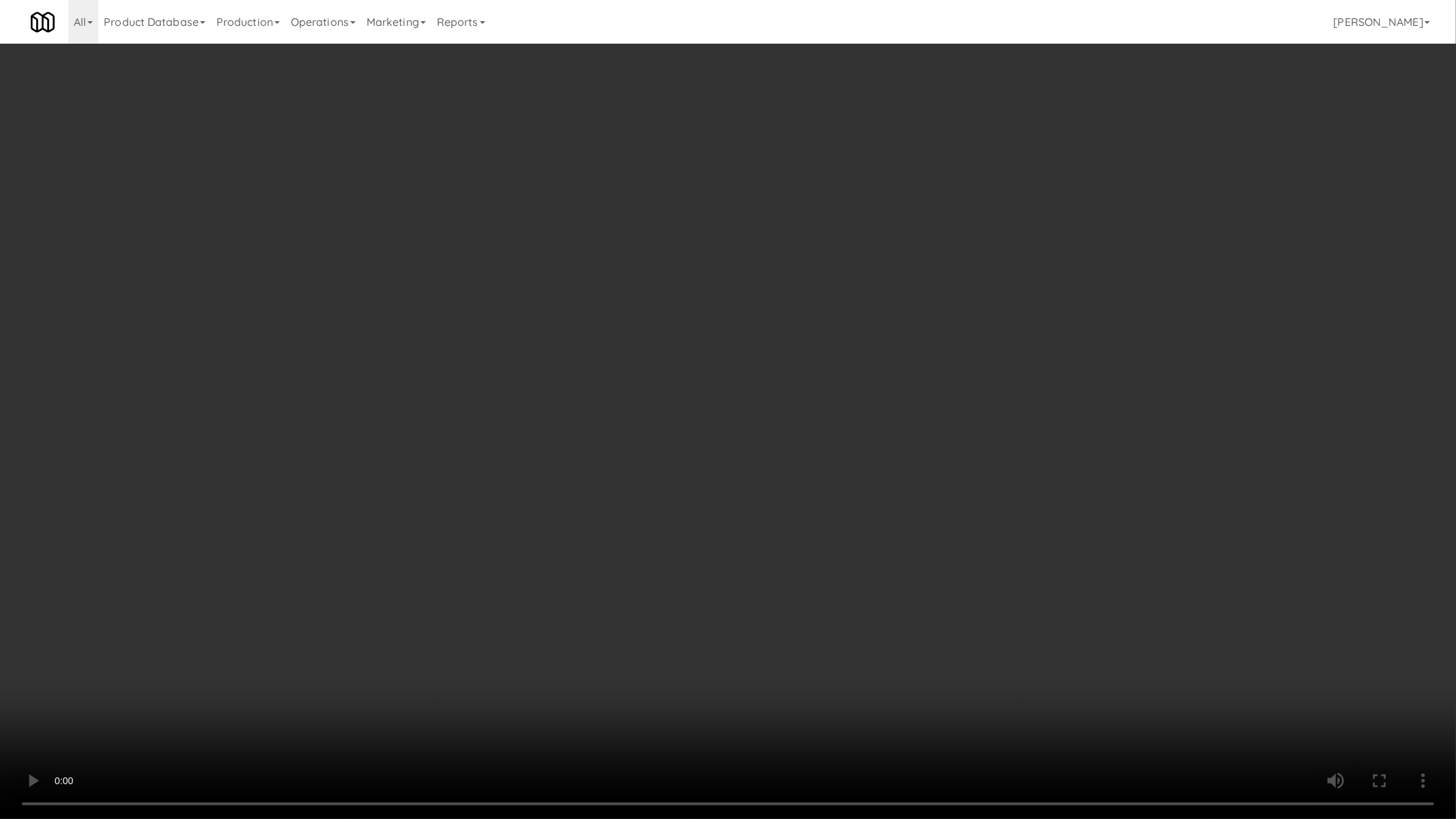
click at [748, 476] on video at bounding box center [728, 409] width 1456 height 819
click at [748, 478] on video at bounding box center [728, 409] width 1456 height 819
click at [706, 603] on video at bounding box center [728, 409] width 1456 height 819
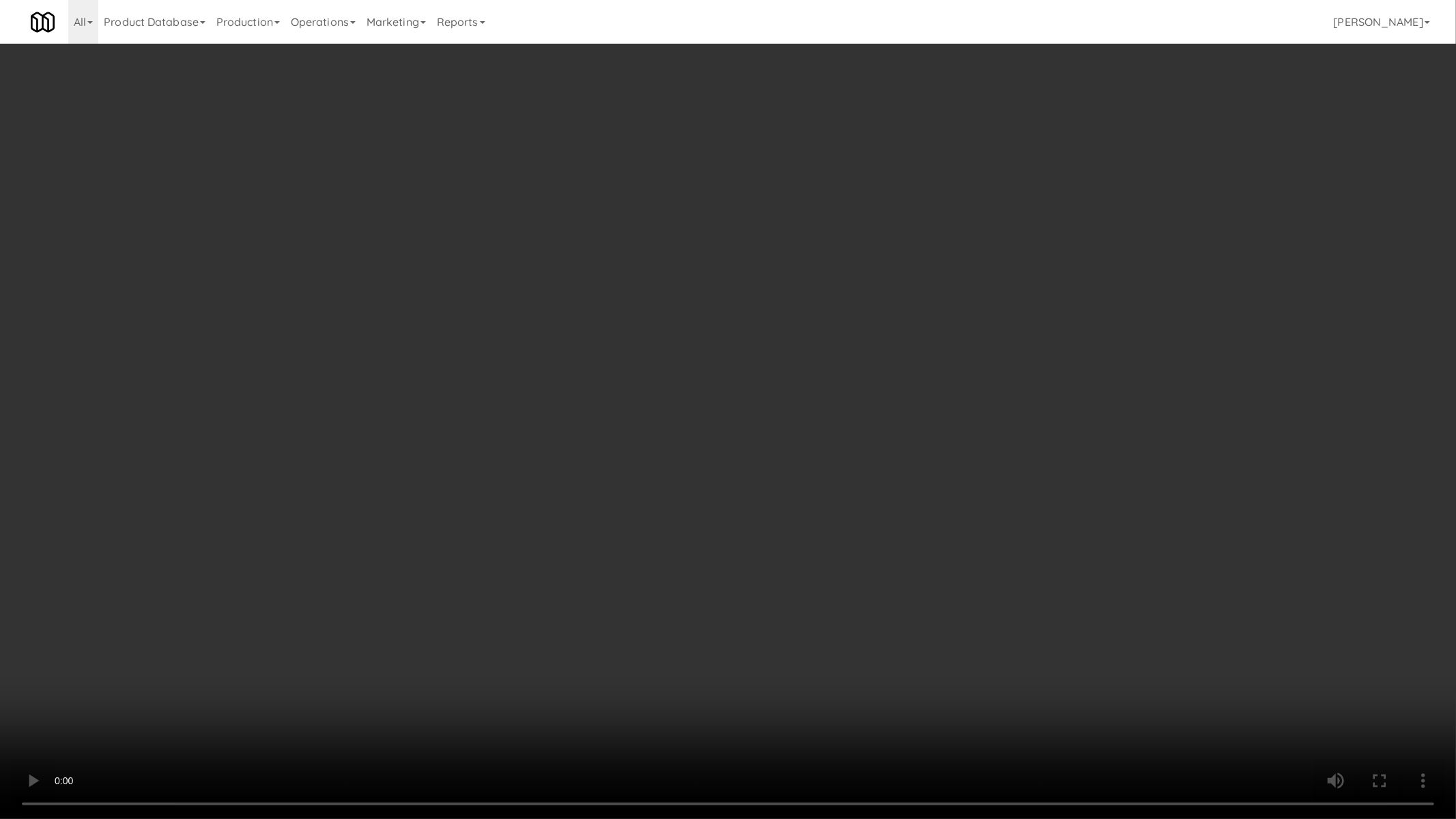
click at [706, 603] on video at bounding box center [728, 409] width 1456 height 819
click at [822, 602] on video at bounding box center [728, 409] width 1456 height 819
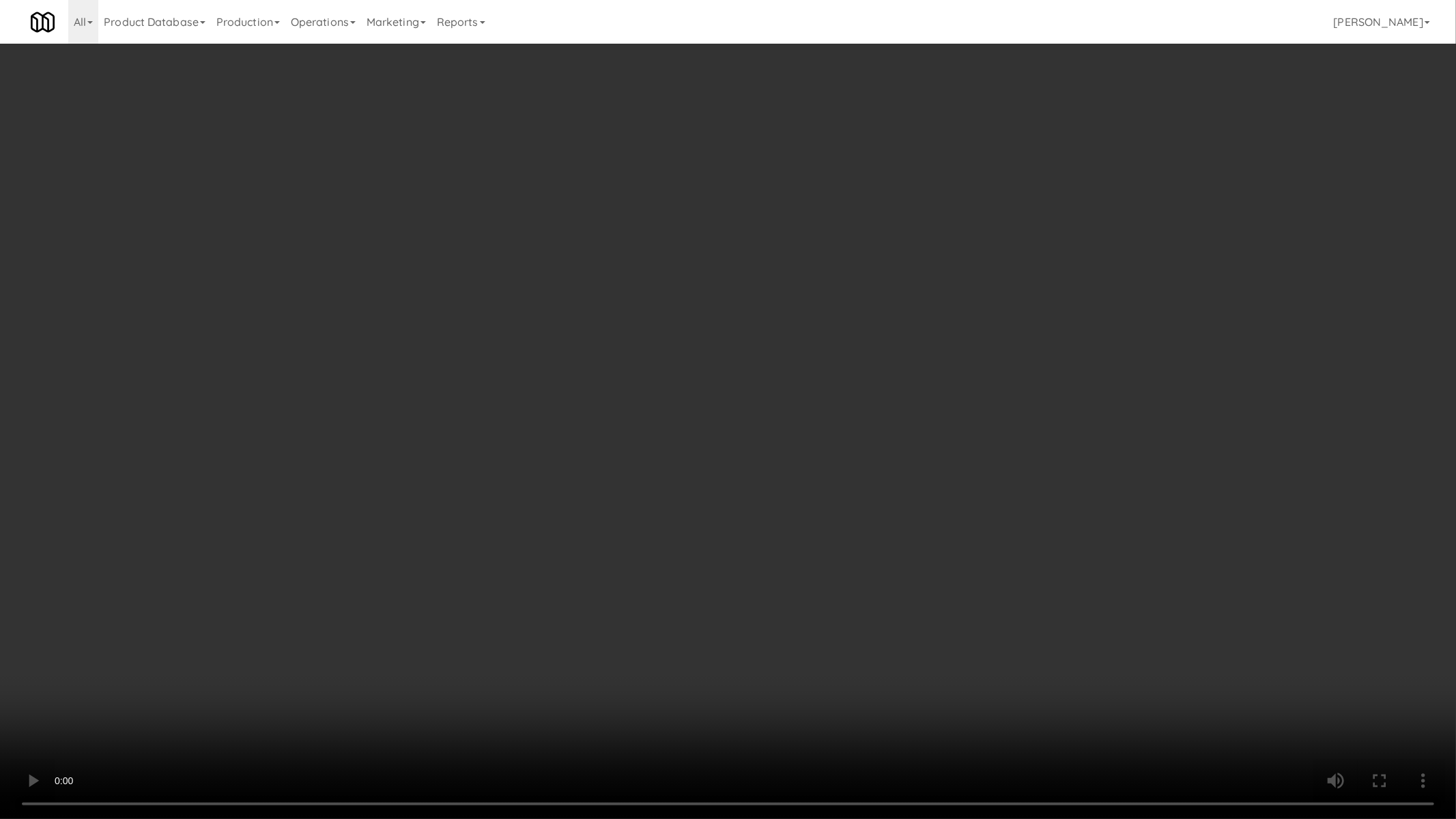
click at [822, 602] on video at bounding box center [728, 409] width 1456 height 819
click at [823, 605] on video at bounding box center [728, 409] width 1456 height 819
click at [823, 609] on video at bounding box center [728, 409] width 1456 height 819
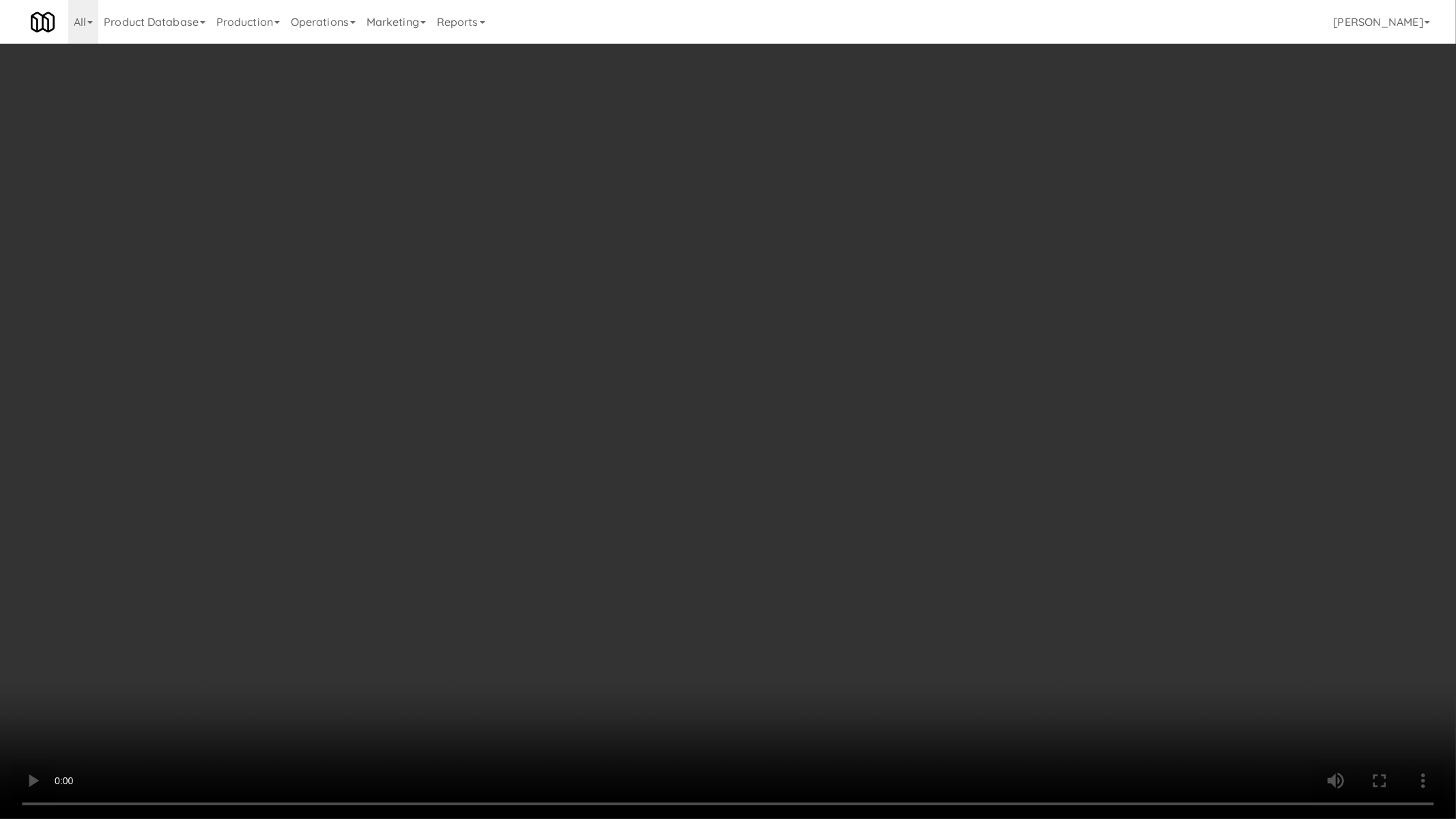
click at [823, 609] on video at bounding box center [728, 409] width 1456 height 819
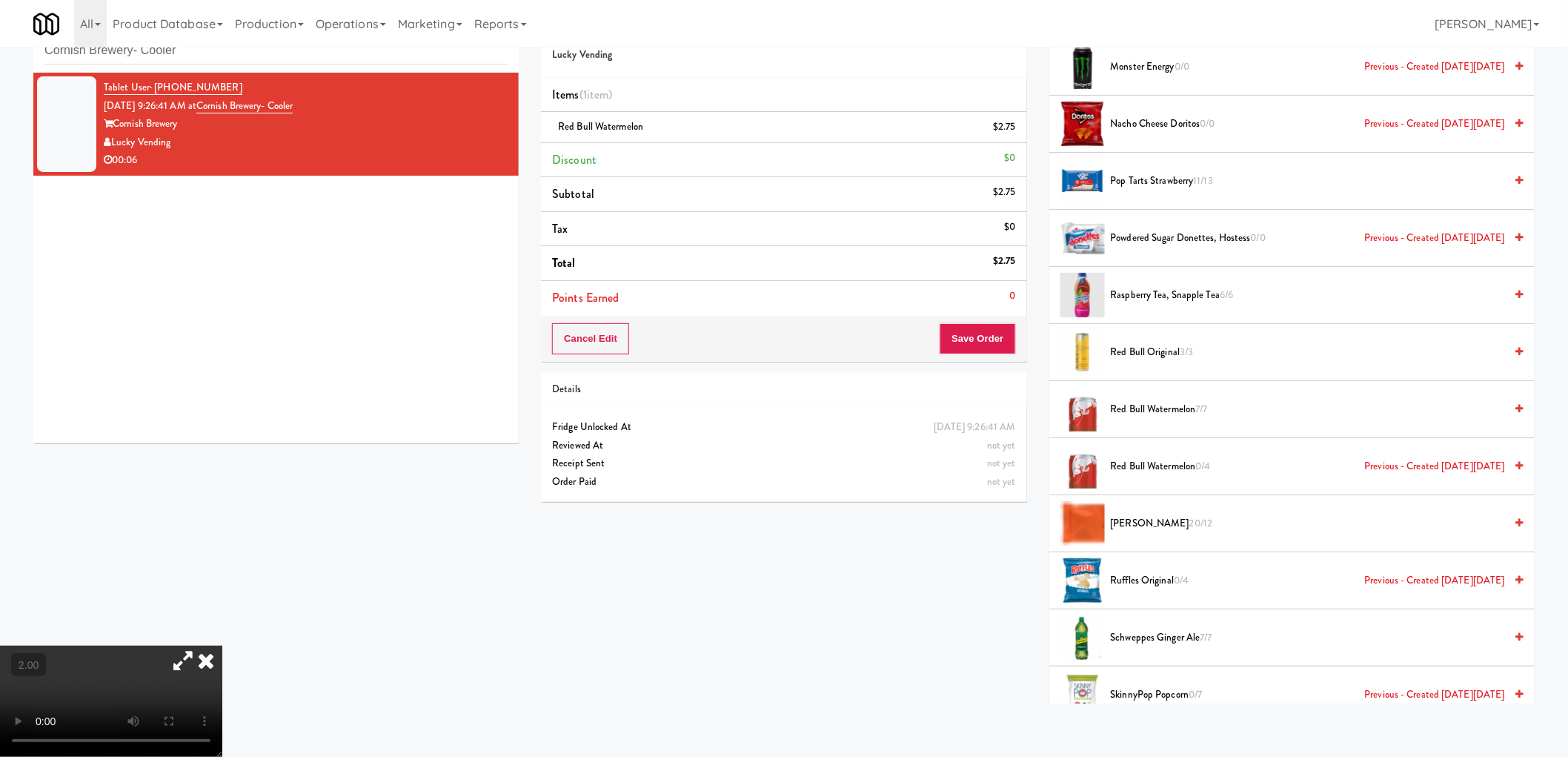
click at [200, 645] on icon at bounding box center [183, 660] width 34 height 30
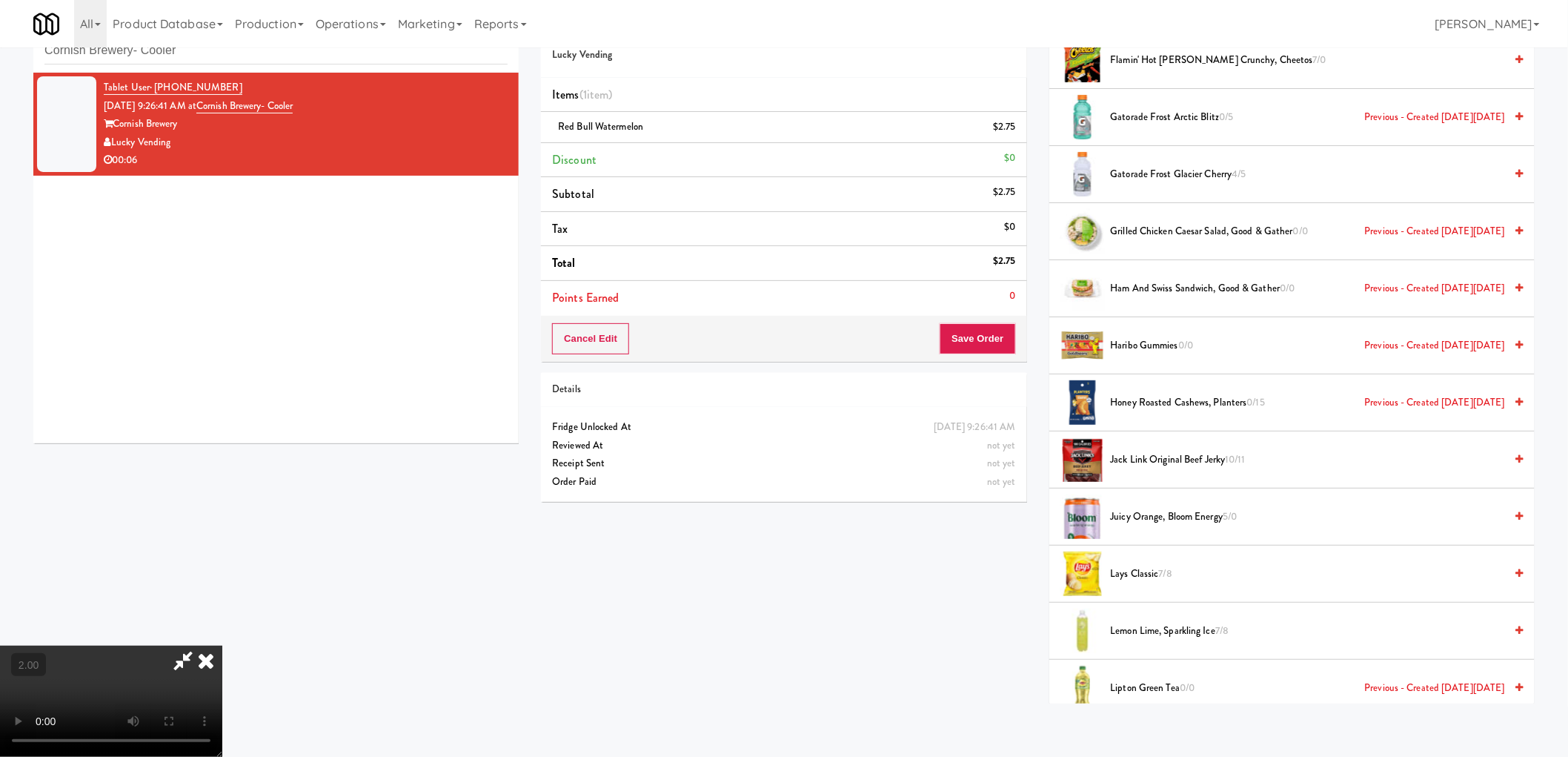
scroll to position [0, 0]
click at [223, 645] on video at bounding box center [111, 700] width 223 height 111
click at [223, 645] on icon at bounding box center [206, 660] width 33 height 30
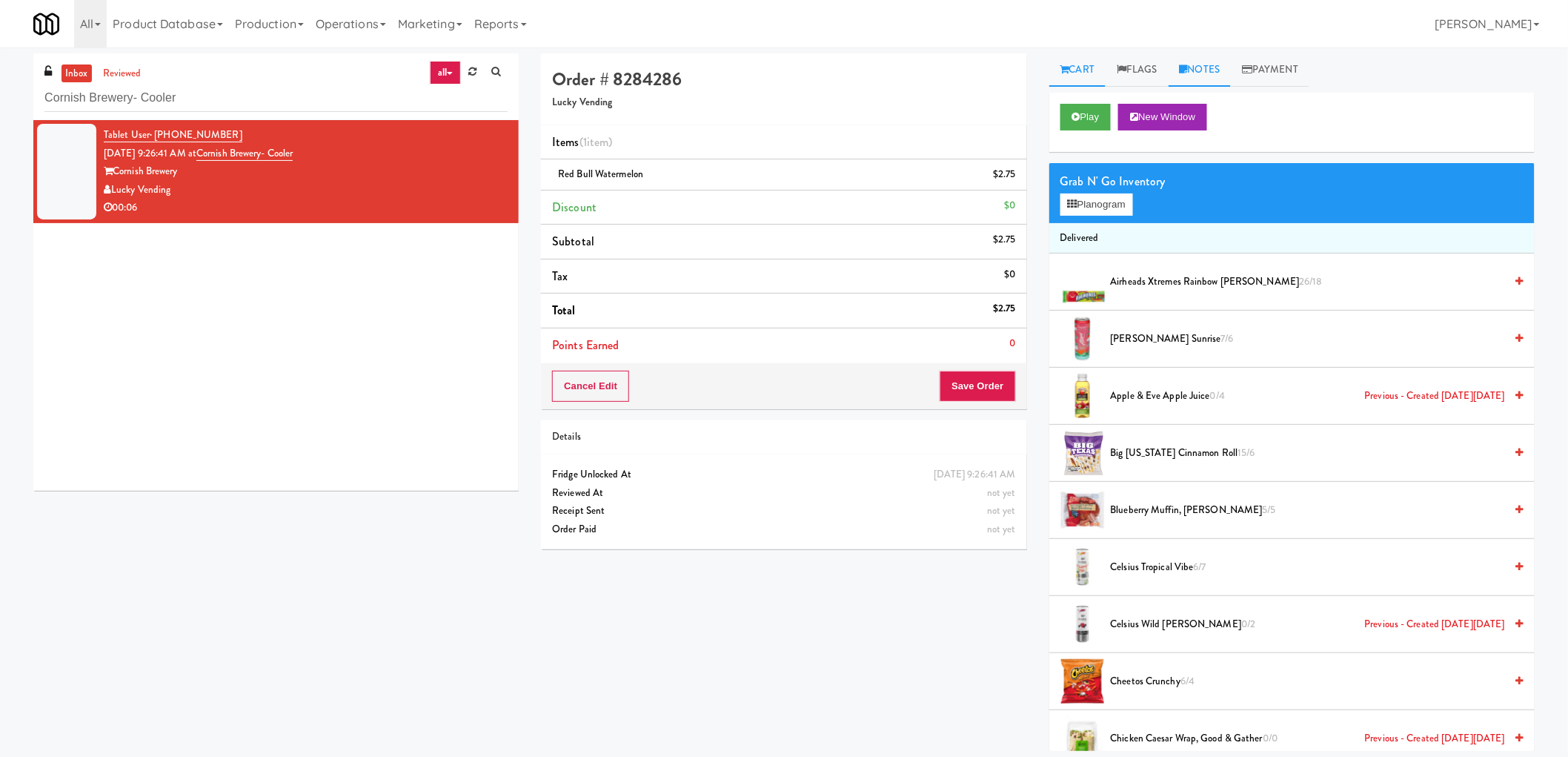
click at [1208, 71] on link "Notes" at bounding box center [1200, 70] width 63 height 33
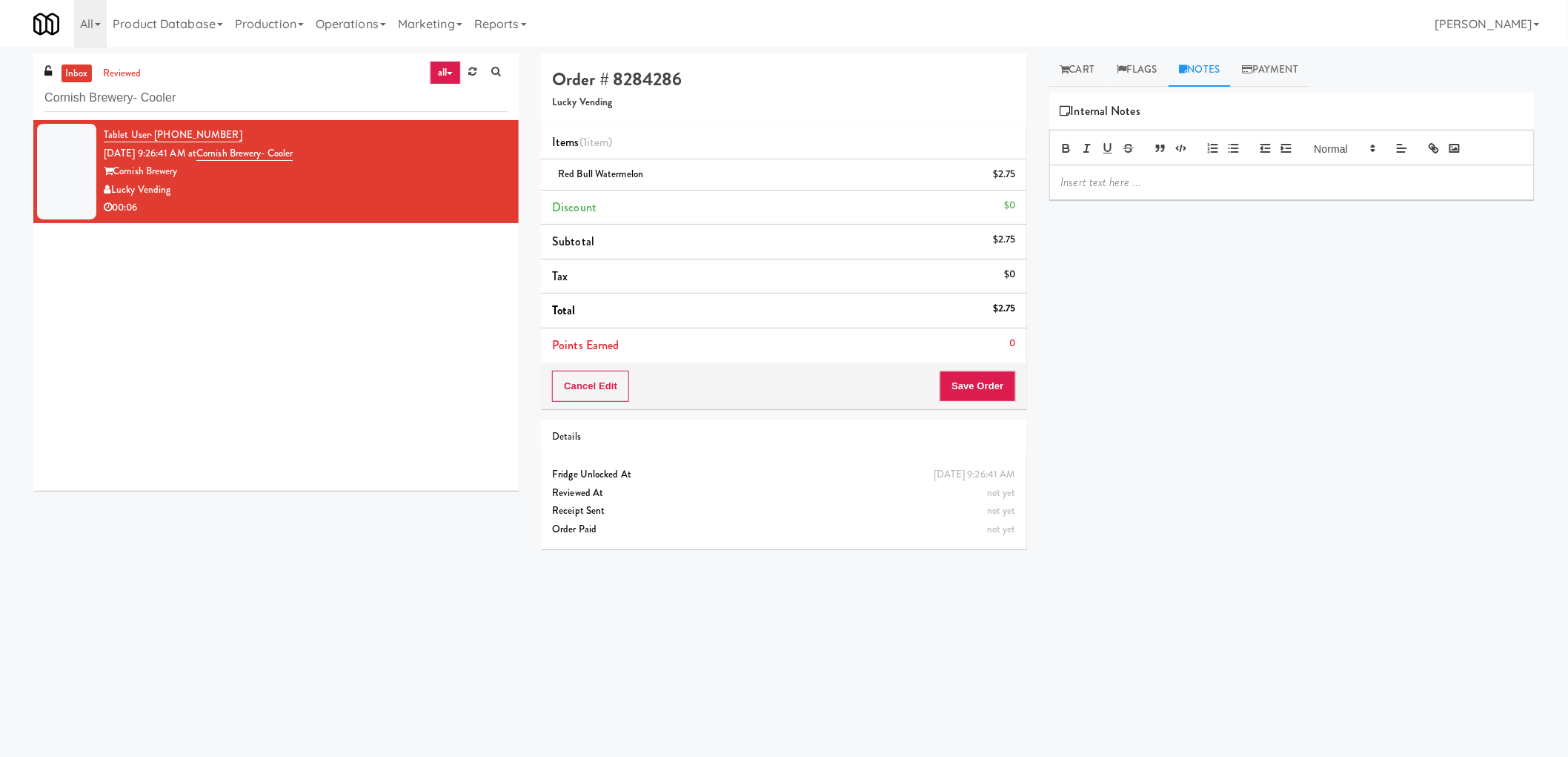
click at [1090, 176] on p at bounding box center [1292, 183] width 462 height 17
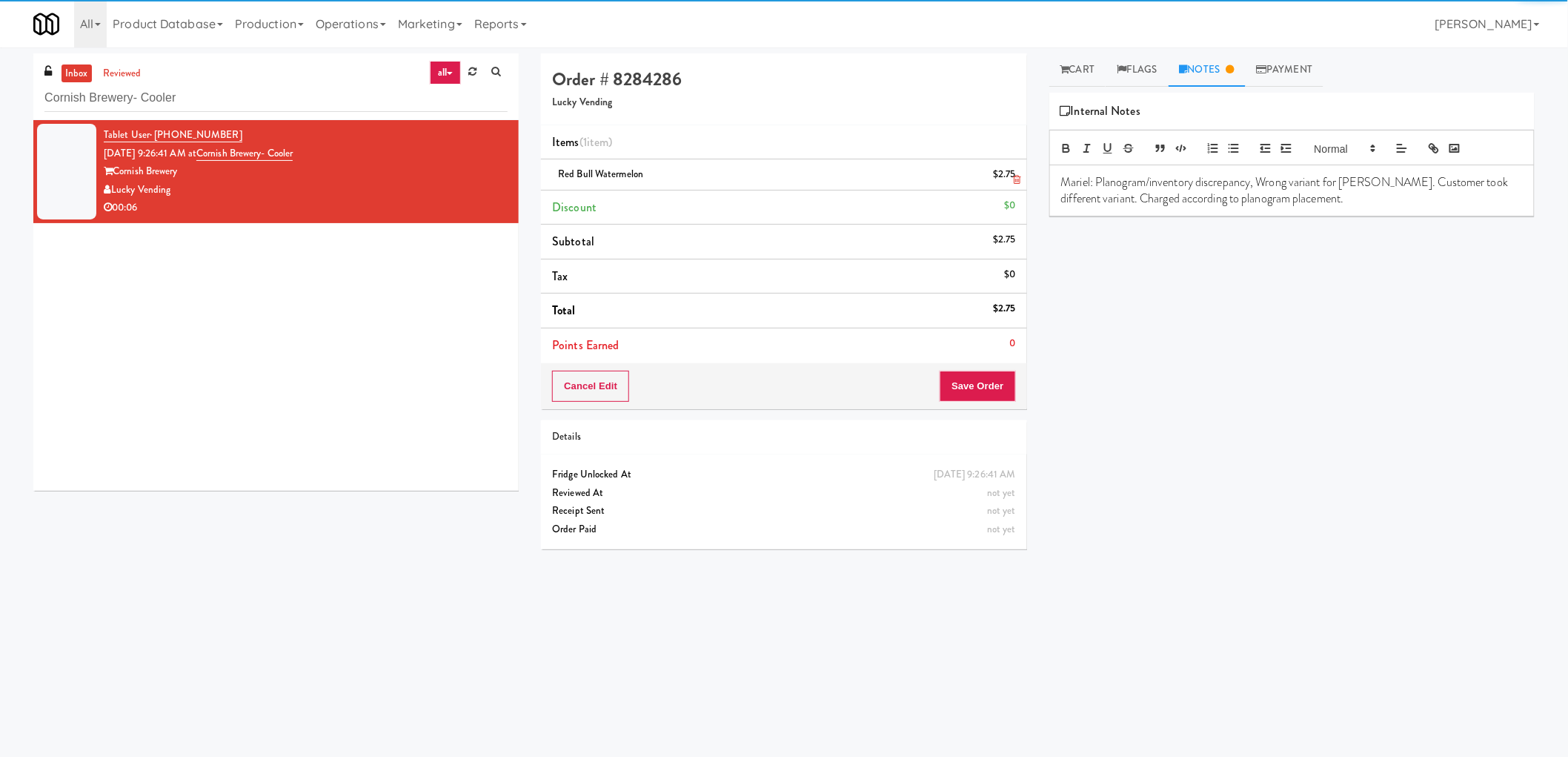
click at [565, 185] on li "Red Bull Watermelon $2.75" at bounding box center [784, 174] width 485 height 31
click at [559, 168] on span "Red Bull Watermelon" at bounding box center [600, 173] width 85 height 14
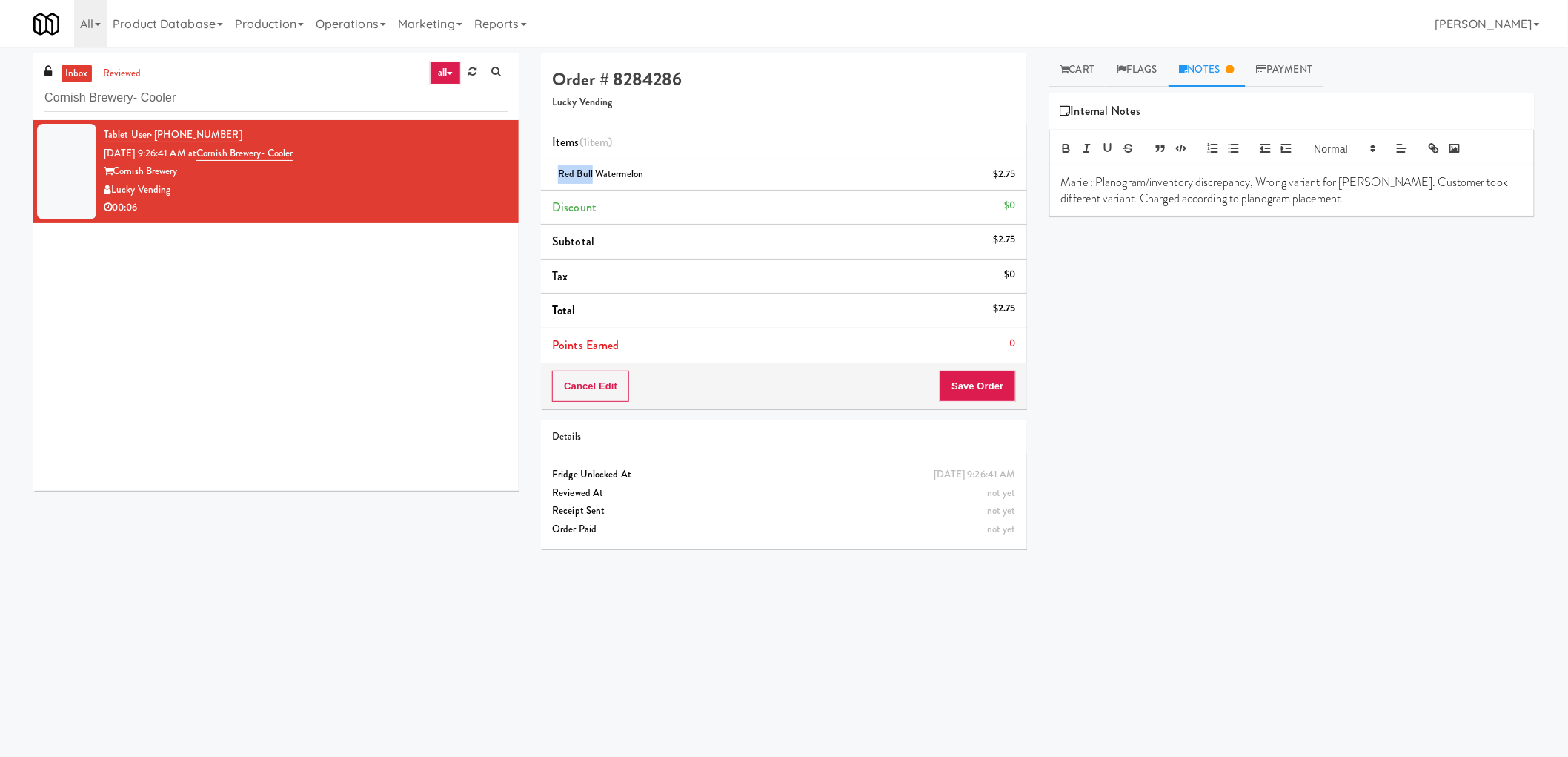
drag, startPoint x: 559, startPoint y: 168, endPoint x: 771, endPoint y: 204, distance: 215.0
click at [582, 173] on span "Red Bull Watermelon" at bounding box center [600, 173] width 85 height 14
copy span "Red Bull"
click at [1351, 189] on p "Mariel: Planogram/inventory discrepancy, Wrong variant for Alani. Customer took…" at bounding box center [1292, 191] width 462 height 33
click at [1347, 193] on p "Mariel: Planogram/inventory discrepancy, Wrong variant for Alani. Customer took…" at bounding box center [1292, 191] width 462 height 33
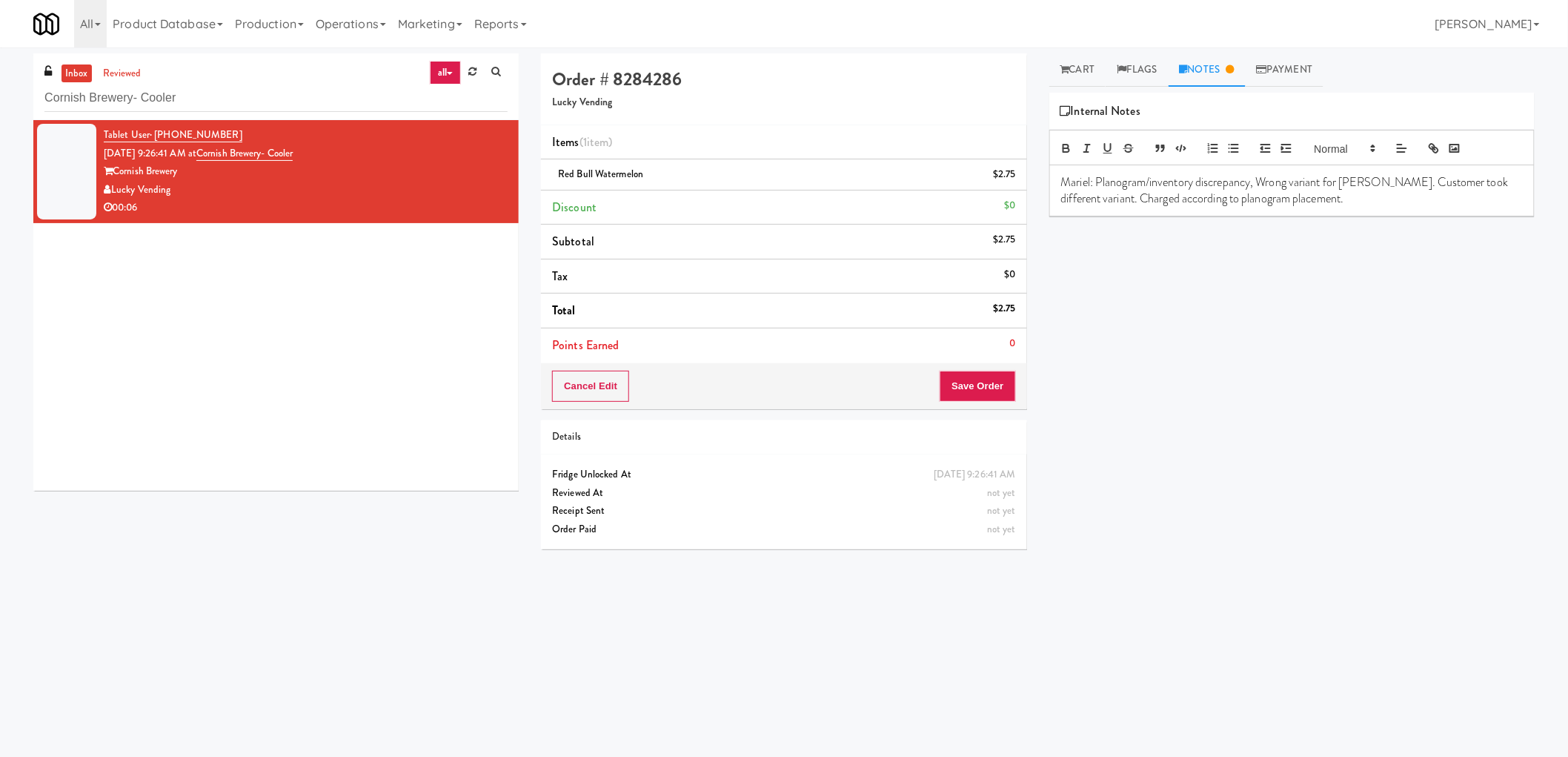
click at [1352, 170] on div "Mariel: Planogram/inventory discrepancy, Wrong variant for Alani. Customer took…" at bounding box center [1292, 190] width 483 height 51
click at [1351, 170] on div "Mariel: Planogram/inventory discrepancy, Wrong variant for Alani. Customer took…" at bounding box center [1292, 190] width 483 height 51
click at [313, 271] on div "Tablet User · (703) 624-8741 Sep 29, 2025 9:26:41 AM at Cornish Brewery- Cooler…" at bounding box center [276, 305] width 485 height 370
click at [995, 389] on button "Save Order" at bounding box center [977, 385] width 76 height 31
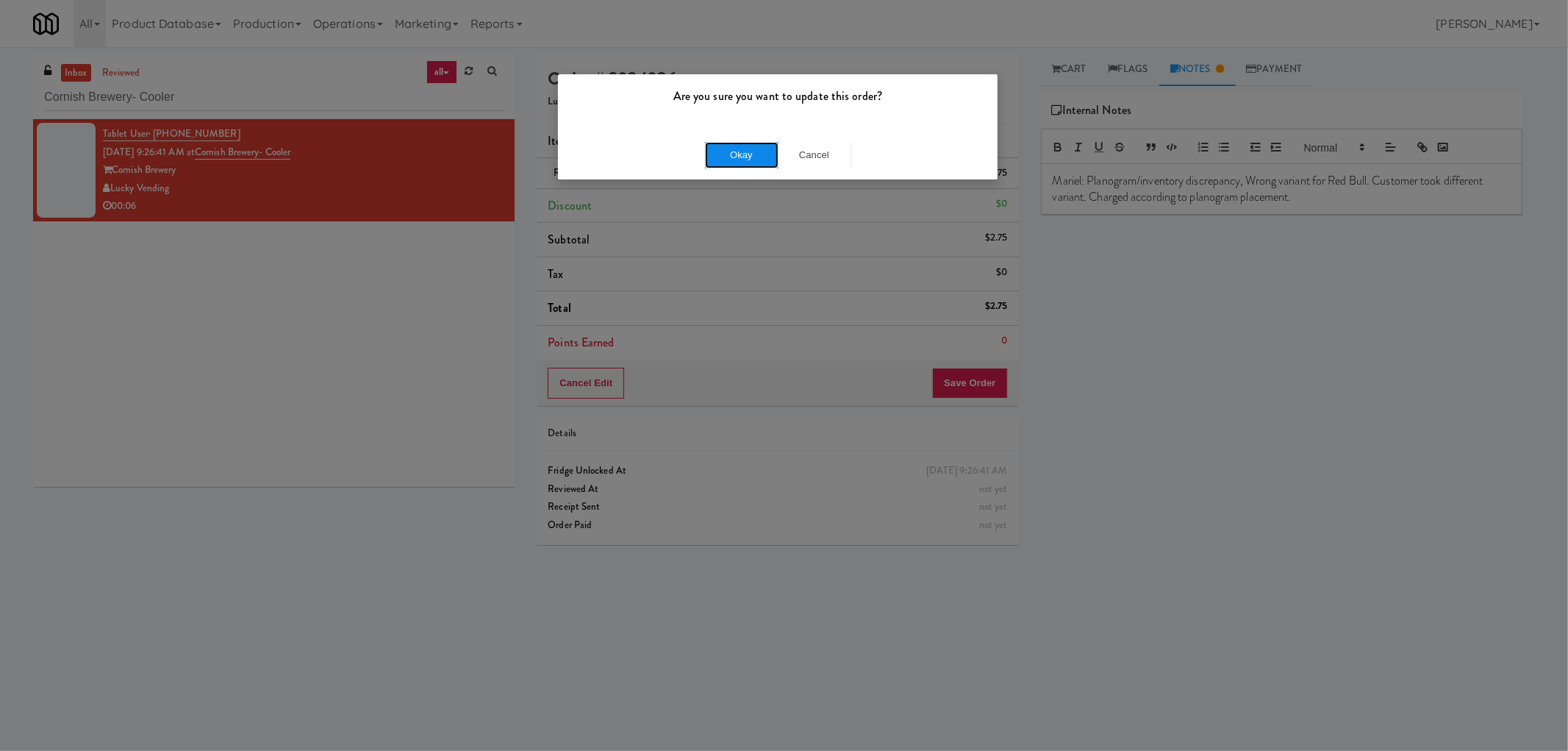
click at [752, 156] on button "Okay" at bounding box center [742, 155] width 74 height 26
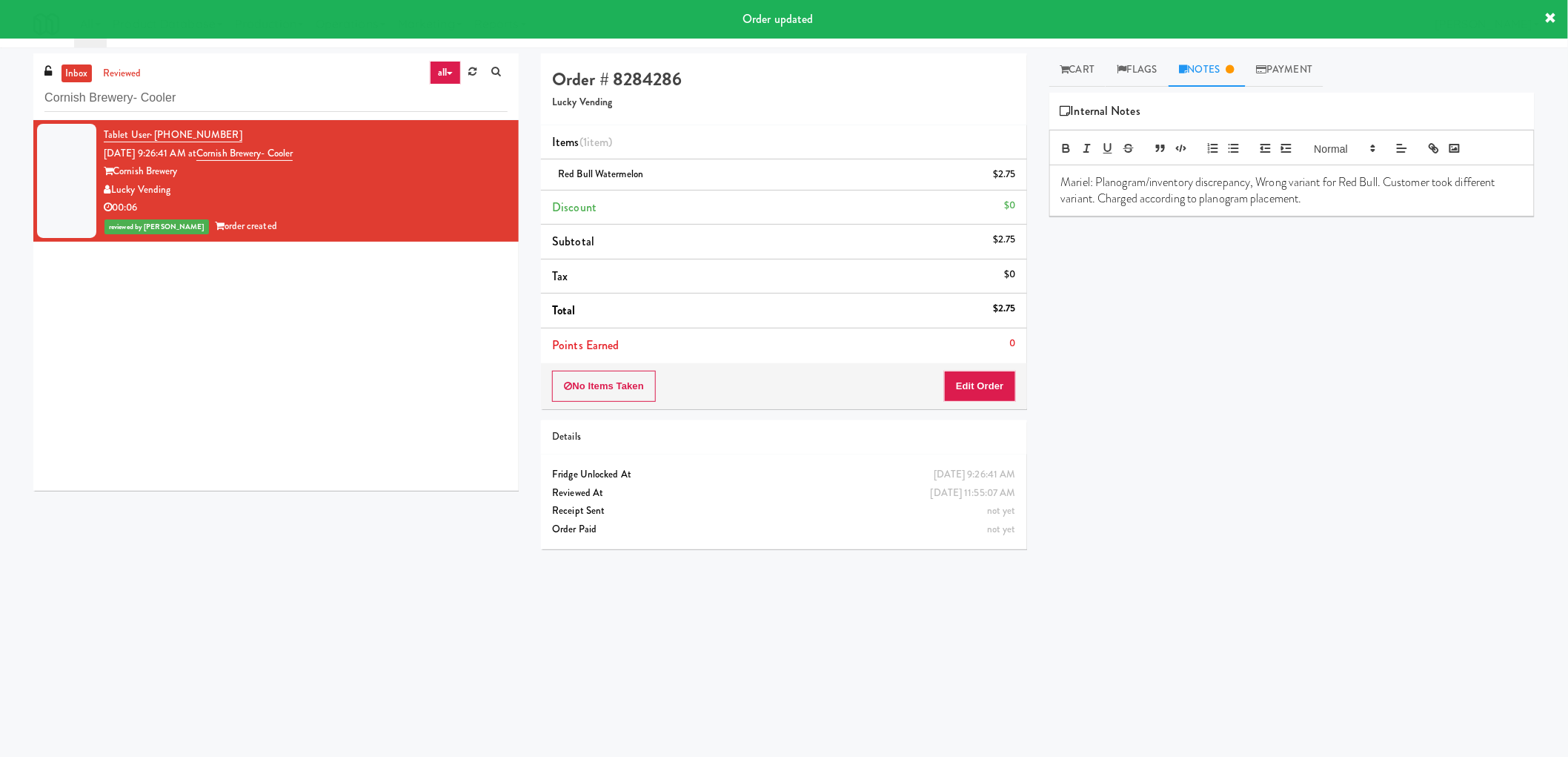
copy div "Lucky Vending"
drag, startPoint x: 147, startPoint y: 187, endPoint x: 113, endPoint y: 188, distance: 34.0
click at [113, 188] on div "Lucky Vending" at bounding box center [305, 190] width 403 height 18
copy div "Lucky Vending"
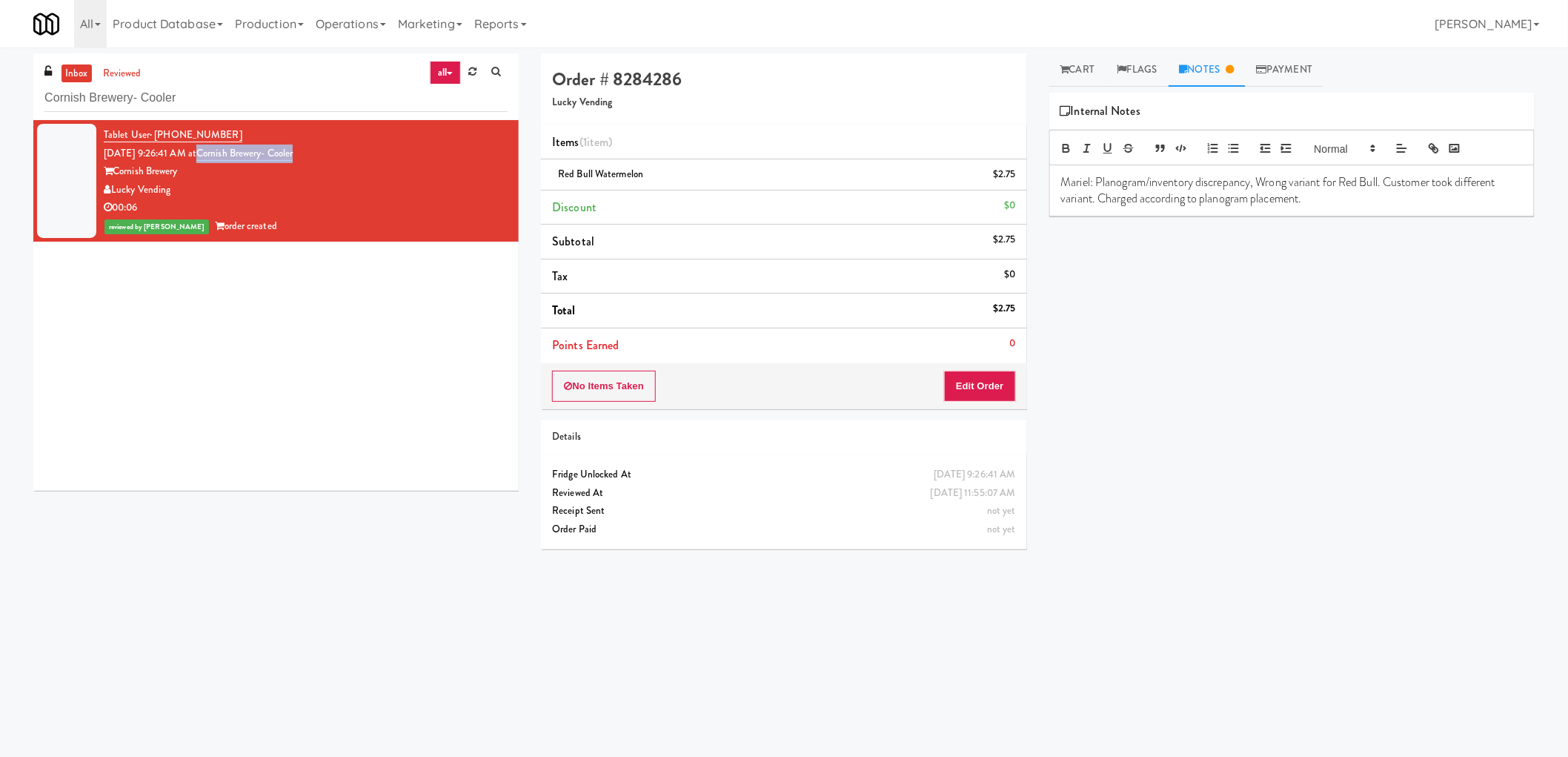
drag, startPoint x: 338, startPoint y: 156, endPoint x: 221, endPoint y: 160, distance: 117.1
click at [221, 160] on div "Tablet User · (703) 624-8741 Sep 29, 2025 9:26:41 AM at Cornish Brewery- Cooler…" at bounding box center [305, 181] width 403 height 110
copy link "Cornish Brewery- Cooler"
click at [1143, 177] on p "Mariel: Planogram/inventory discrepancy, Wrong variant for Red Bull. Customer t…" at bounding box center [1292, 191] width 462 height 33
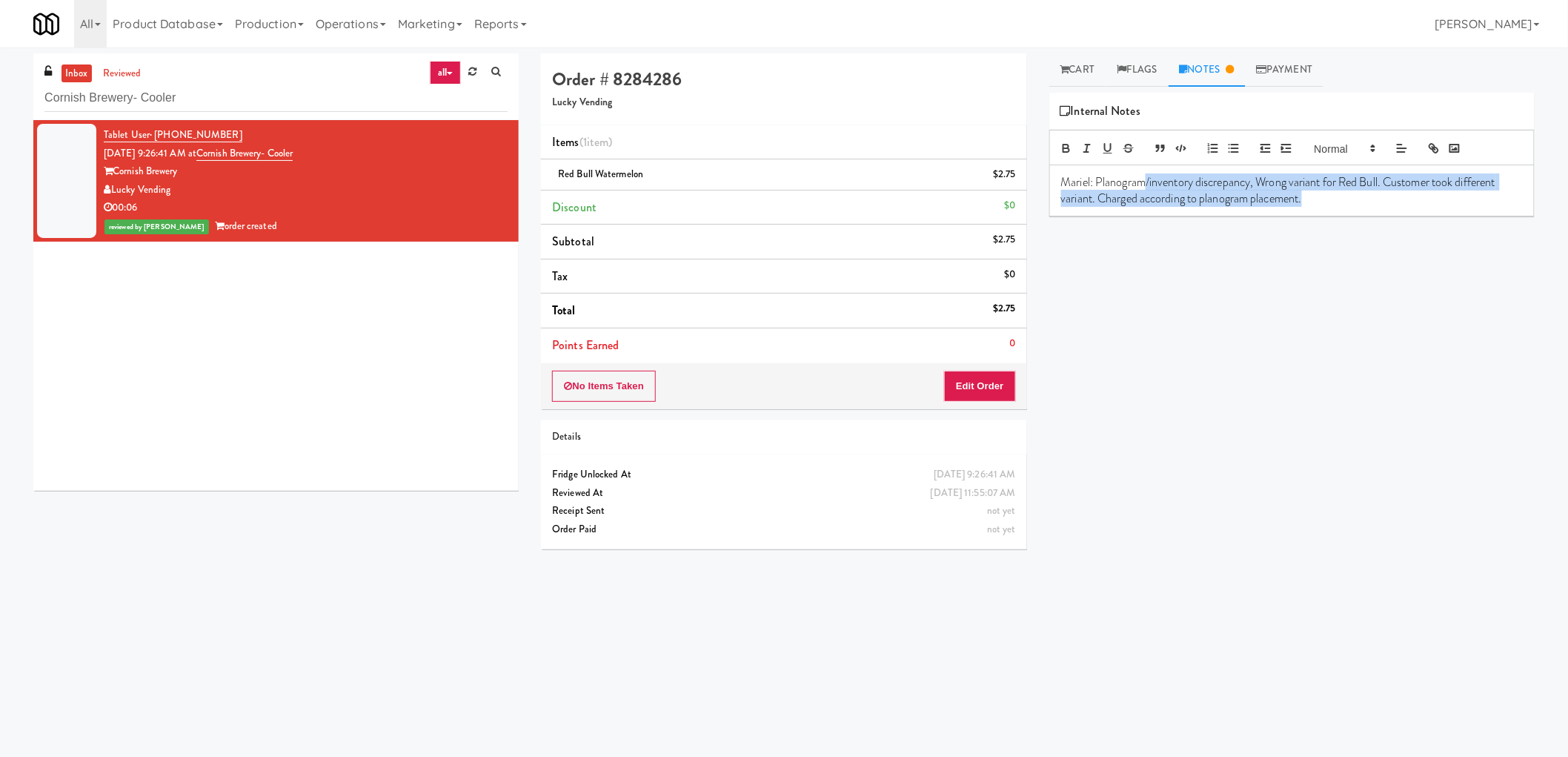
drag, startPoint x: 1143, startPoint y: 177, endPoint x: 1404, endPoint y: 223, distance: 265.0
click at [1410, 223] on div "Play New Window Primary Flag Clear Flag if unable to determine what was taken o…" at bounding box center [1292, 370] width 485 height 556
click at [1112, 185] on p "Mariel: Planogram/inventory discrepancy, Wrong variant for Red Bull. Customer t…" at bounding box center [1292, 191] width 462 height 33
drag, startPoint x: 1112, startPoint y: 185, endPoint x: 1411, endPoint y: 203, distance: 299.5
click at [1411, 203] on p "Mariel: Planogram/inventory discrepancy, Wrong variant for Red Bull. Customer t…" at bounding box center [1292, 191] width 462 height 33
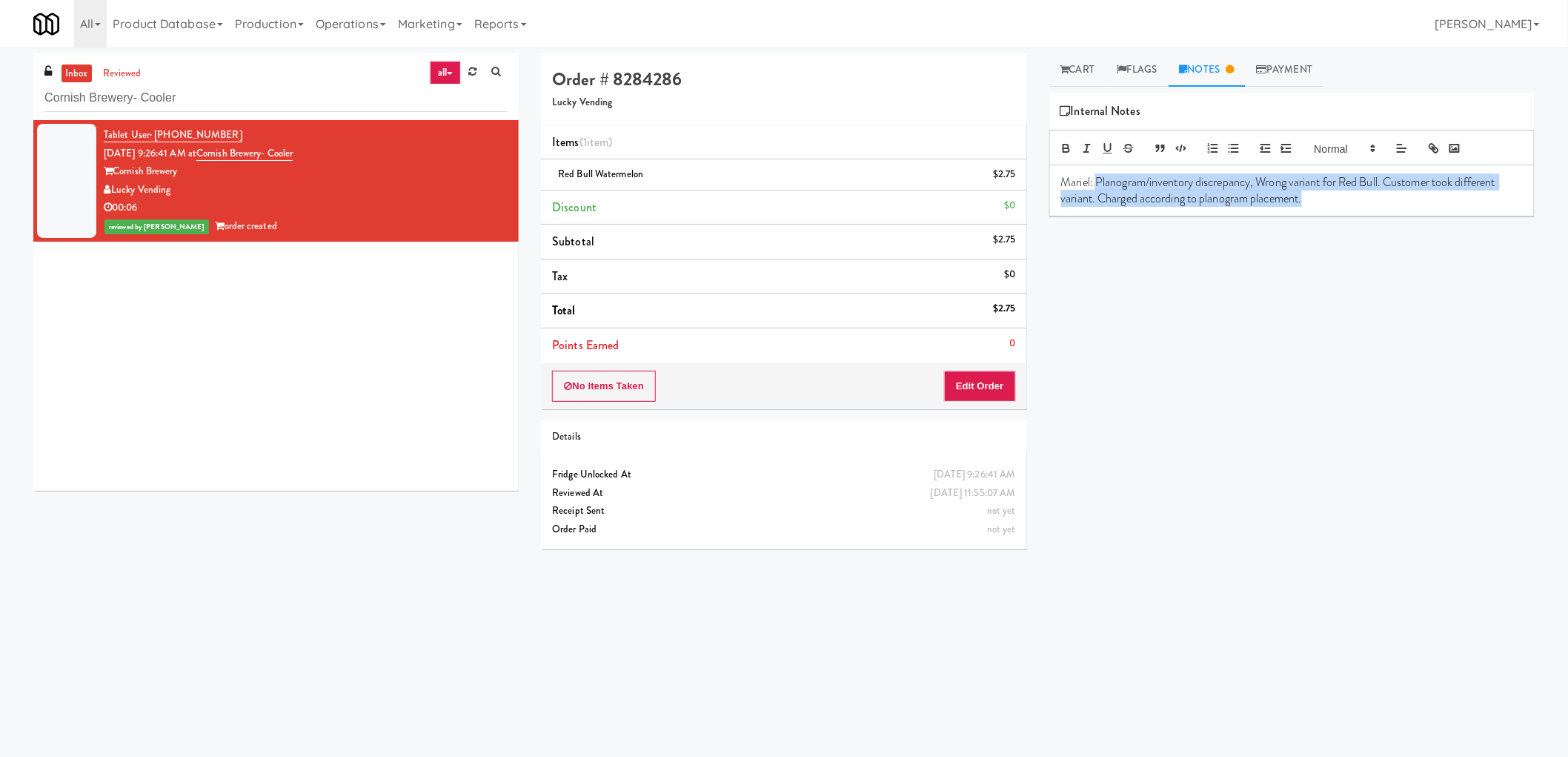
copy p "Planogram/inventory discrepancy, Wrong variant for Red Bull. Customer took diff…"
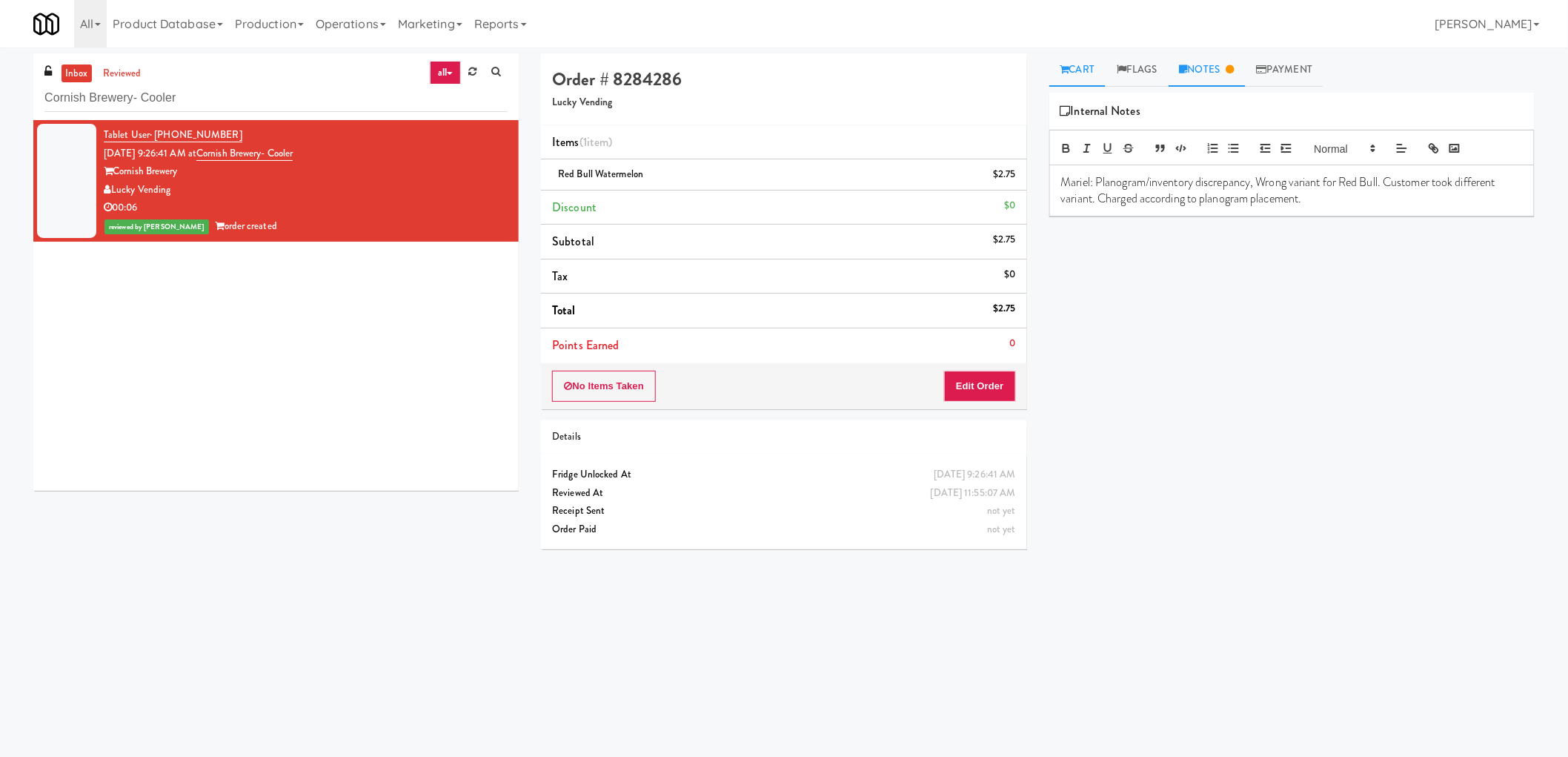
click at [1091, 75] on link "Cart" at bounding box center [1078, 70] width 57 height 33
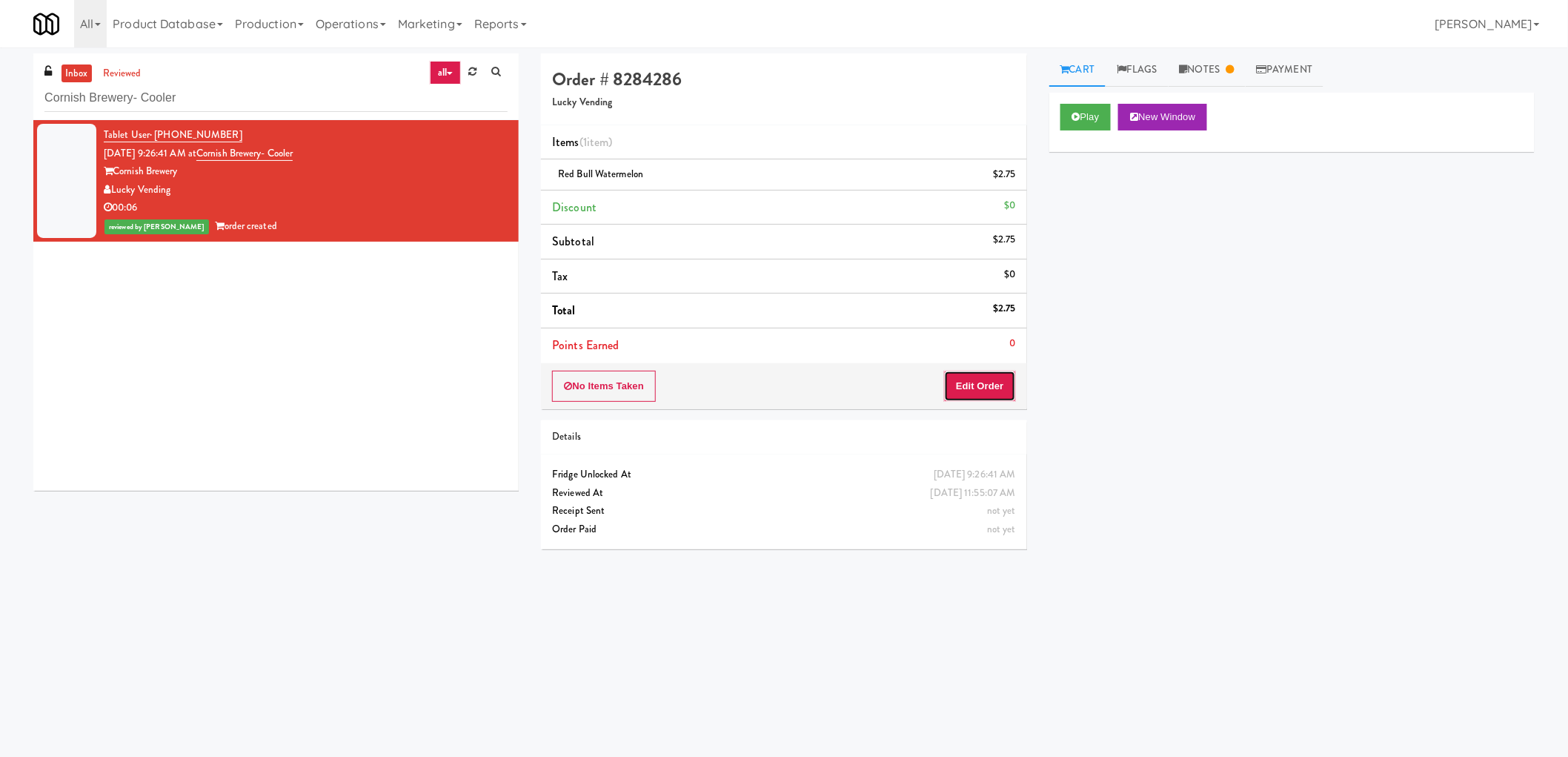
click at [976, 393] on button "Edit Order" at bounding box center [980, 385] width 72 height 31
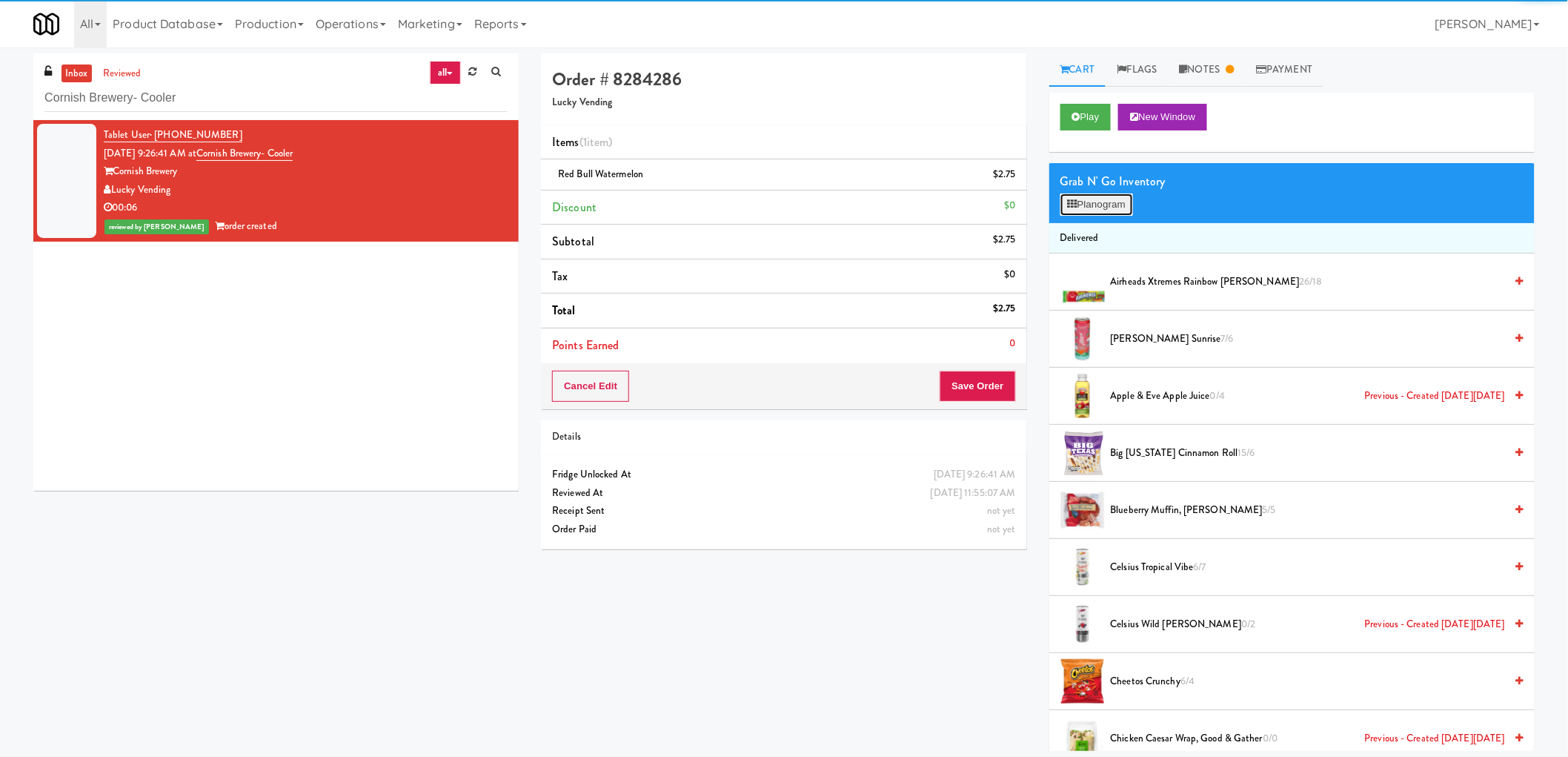
click at [1098, 206] on button "Planogram" at bounding box center [1096, 204] width 73 height 23
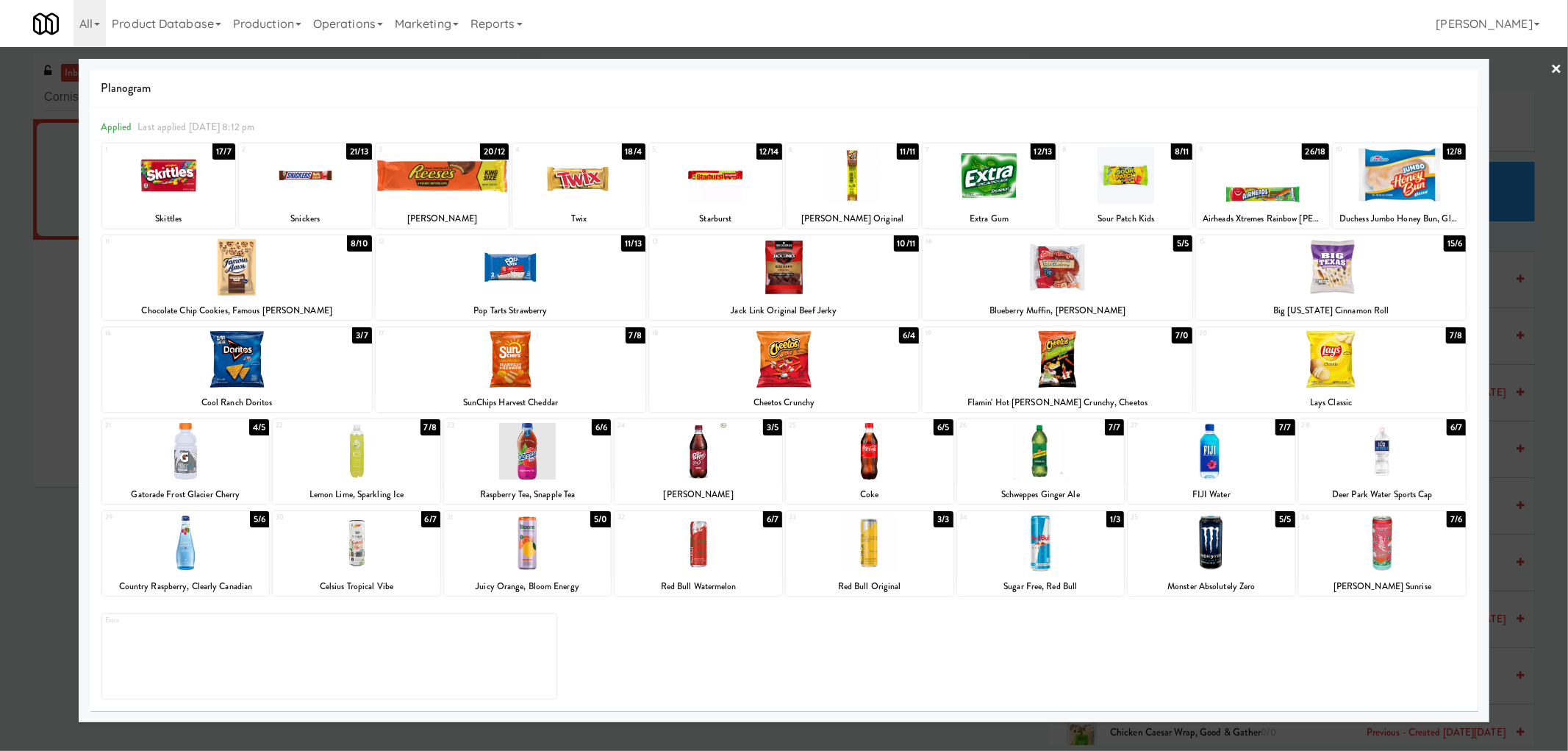
click at [15, 456] on div at bounding box center [784, 376] width 1568 height 751
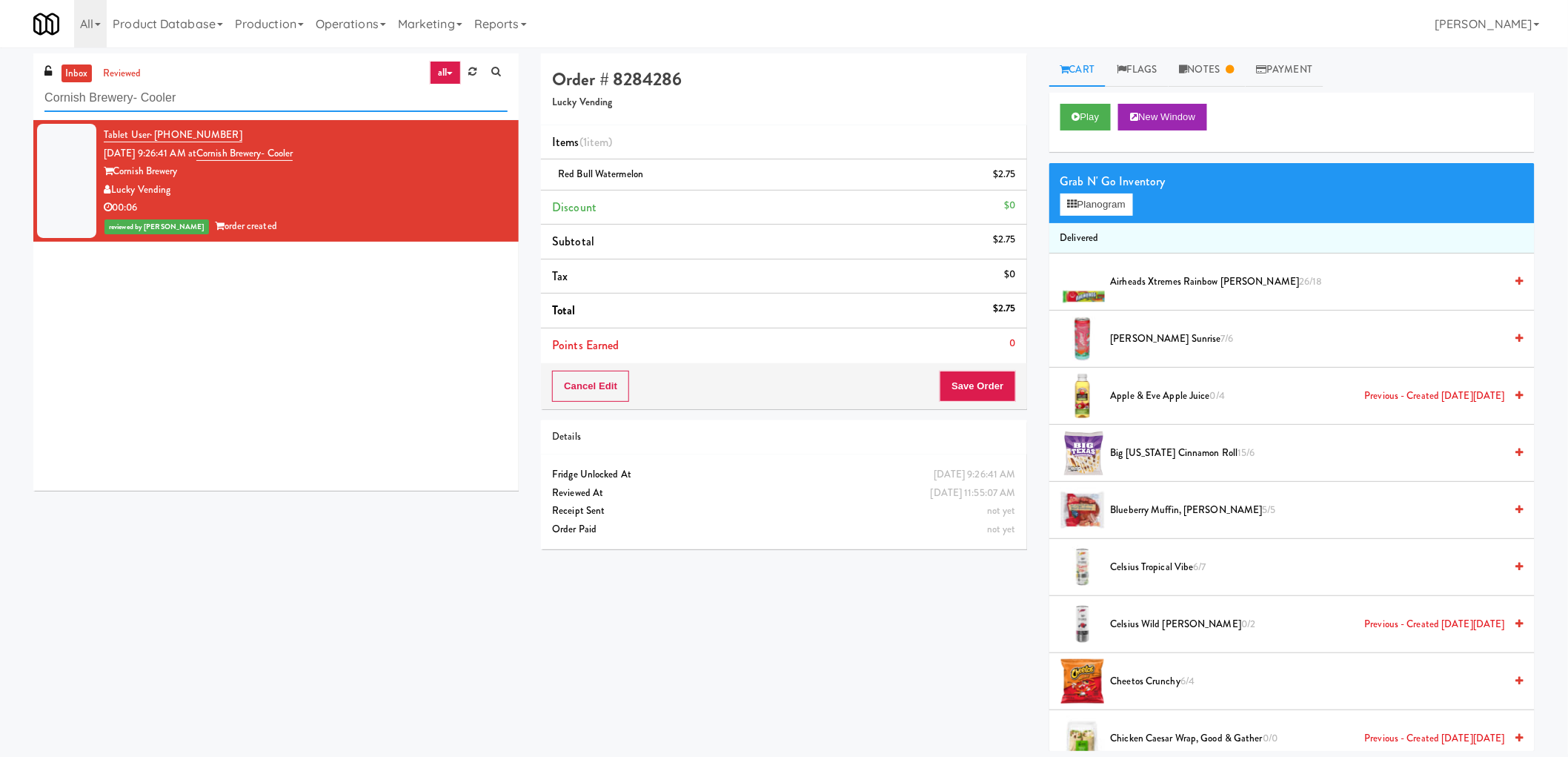
click at [128, 101] on input "Cornish Brewery- Cooler" at bounding box center [276, 98] width 463 height 28
paste input "IKEA CDC Mississauga"
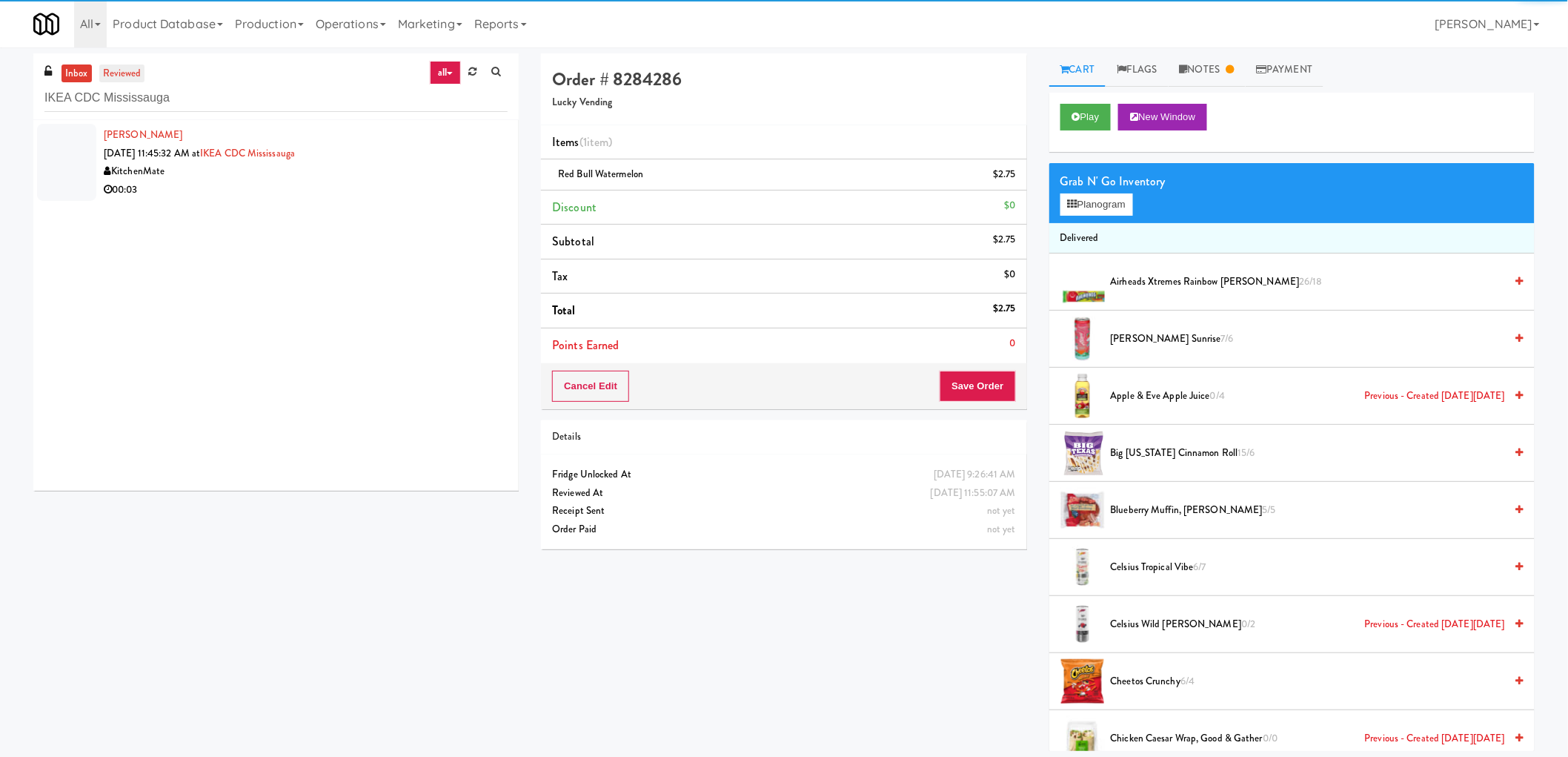
click at [117, 78] on link "reviewed" at bounding box center [122, 73] width 46 height 18
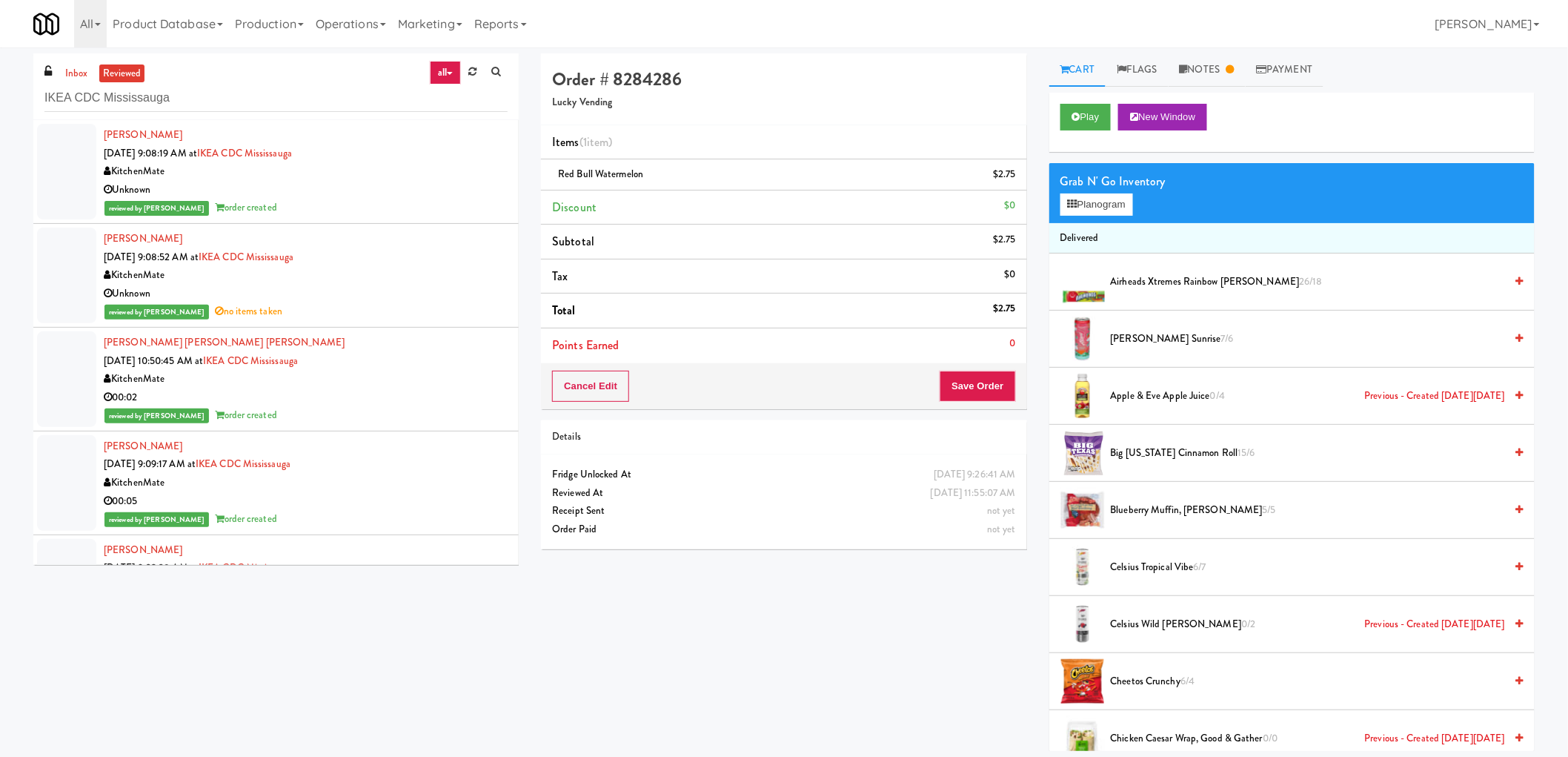
click at [390, 193] on div "Unknown" at bounding box center [305, 190] width 403 height 18
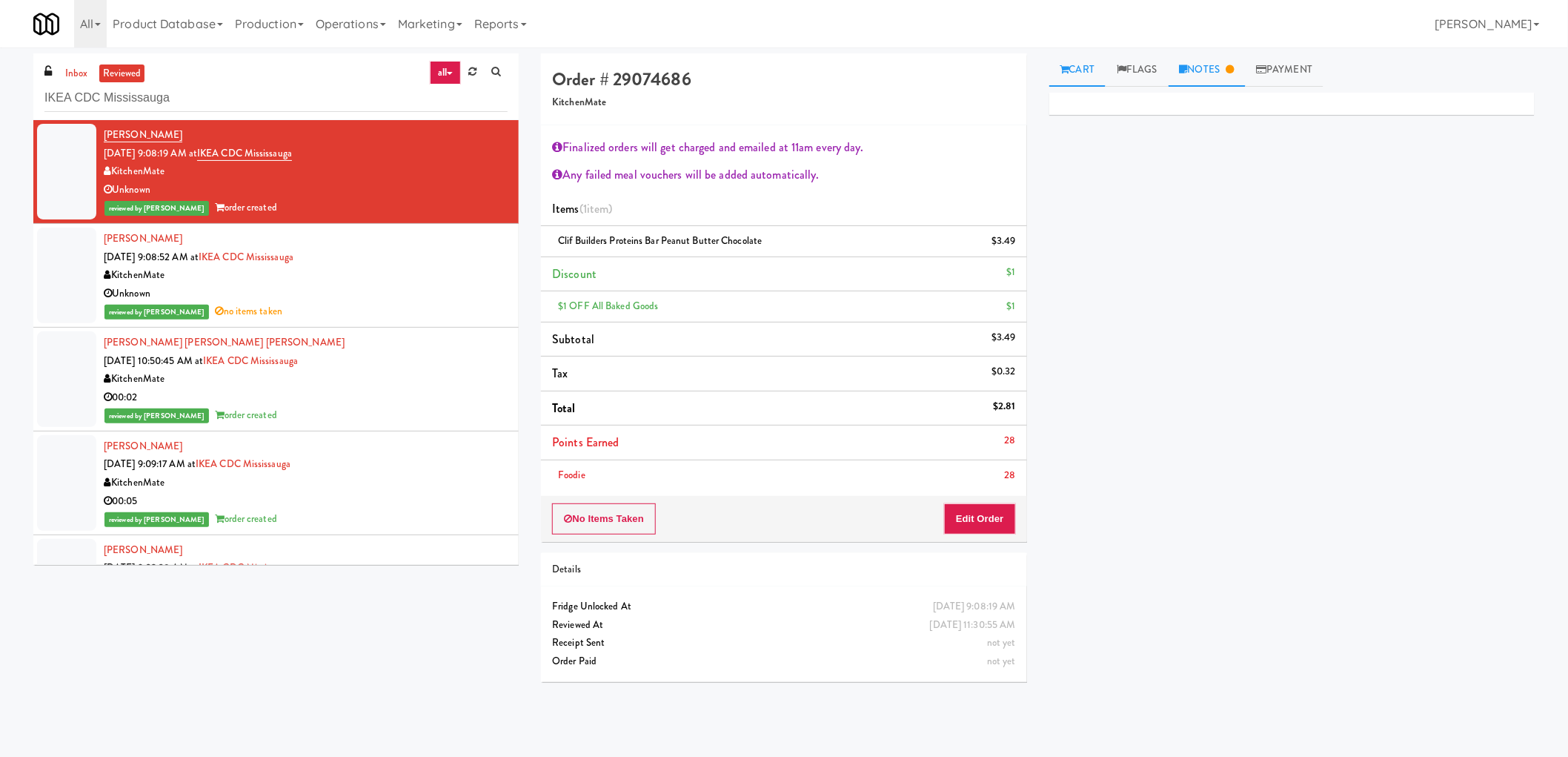
click at [1213, 78] on link "Notes" at bounding box center [1207, 70] width 77 height 33
click at [393, 290] on div "Unknown" at bounding box center [305, 293] width 403 height 18
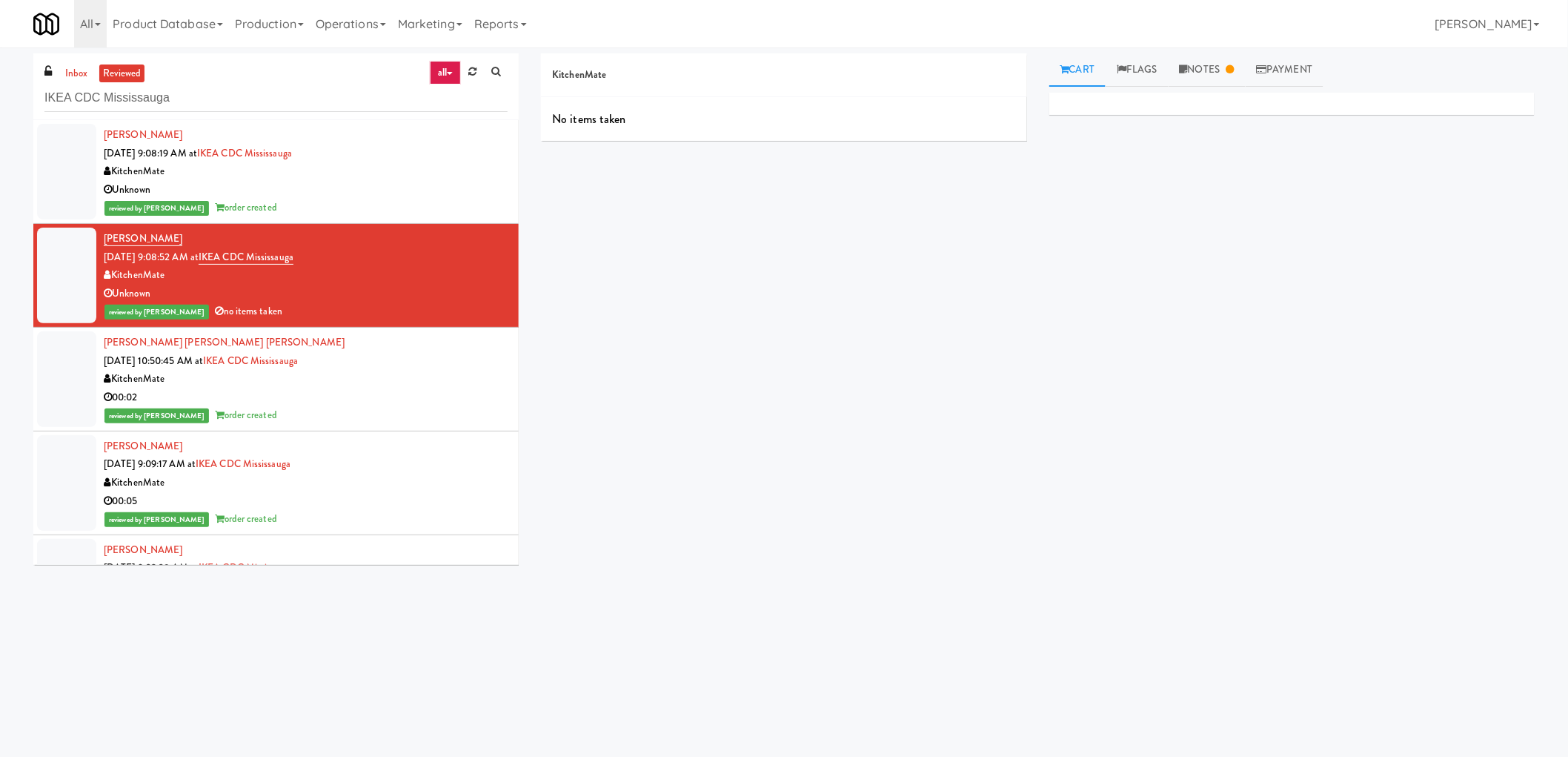
click at [358, 476] on div "KitchenMate" at bounding box center [305, 483] width 403 height 18
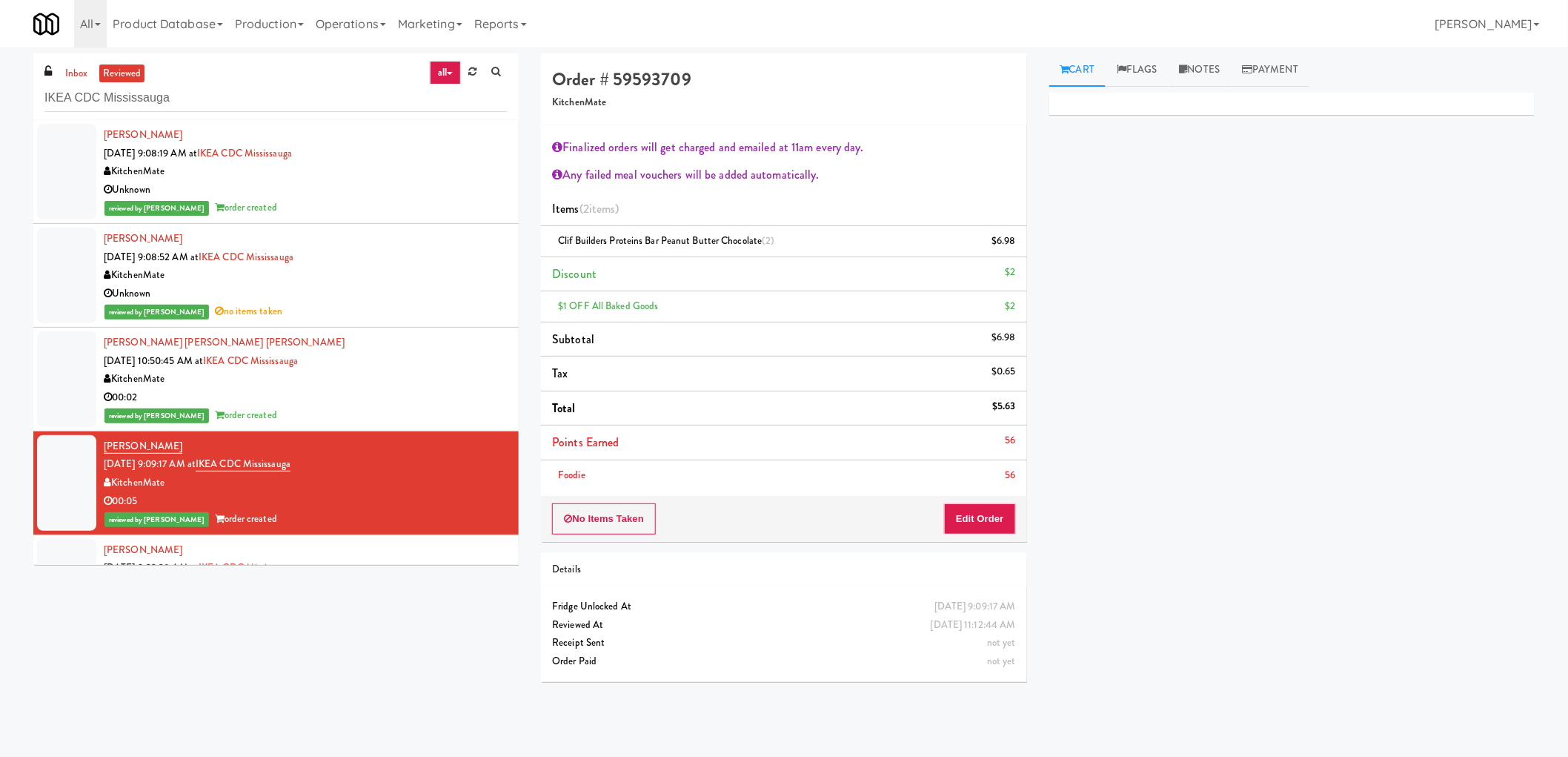
click at [383, 158] on div "Devanarayanan Rajeevan Sep 29, 2025 9:08:19 AM at IKEA CDC Mississauga KitchenM…" at bounding box center [305, 171] width 403 height 91
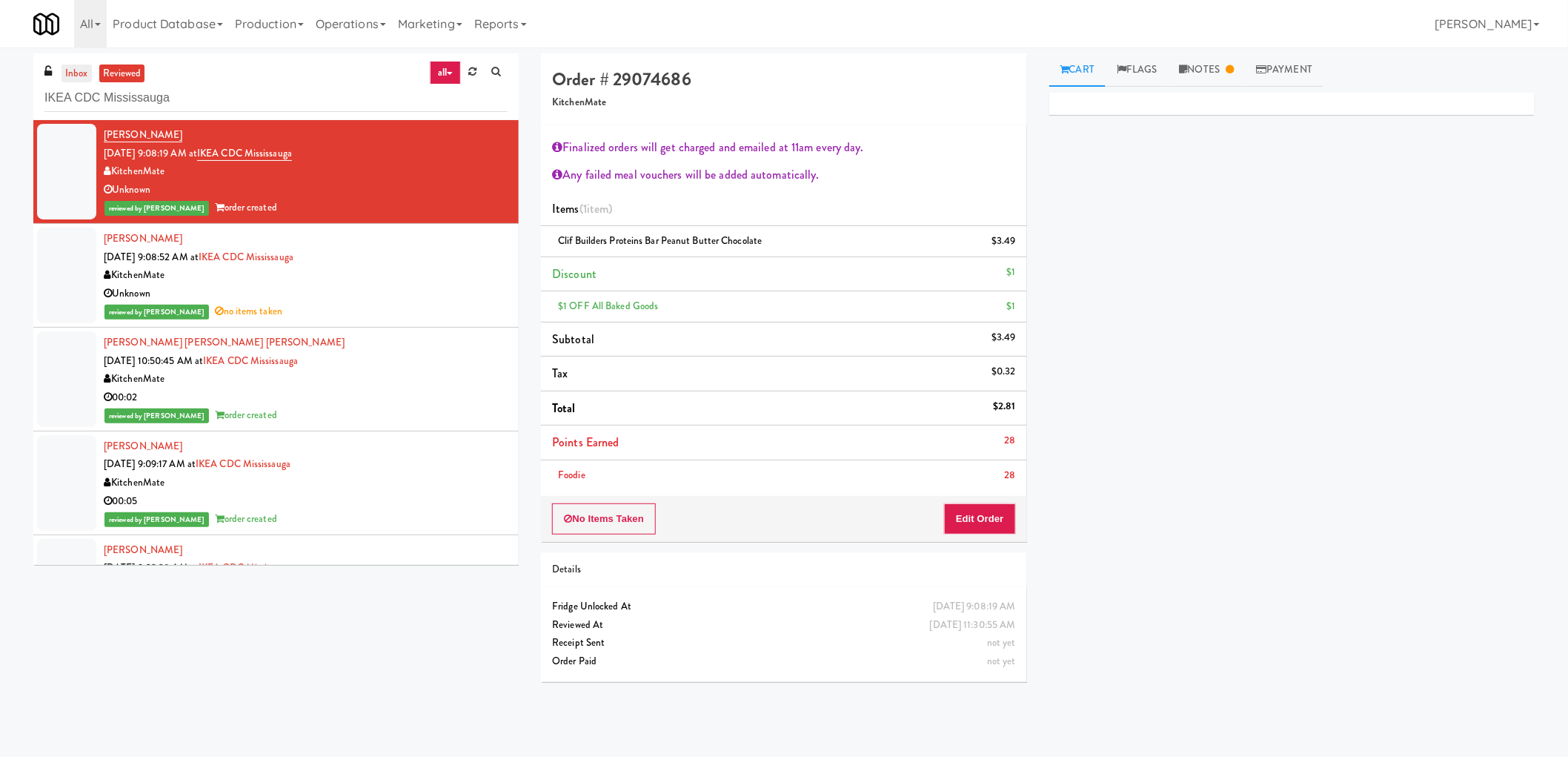
click at [74, 68] on link "inbox" at bounding box center [77, 73] width 30 height 18
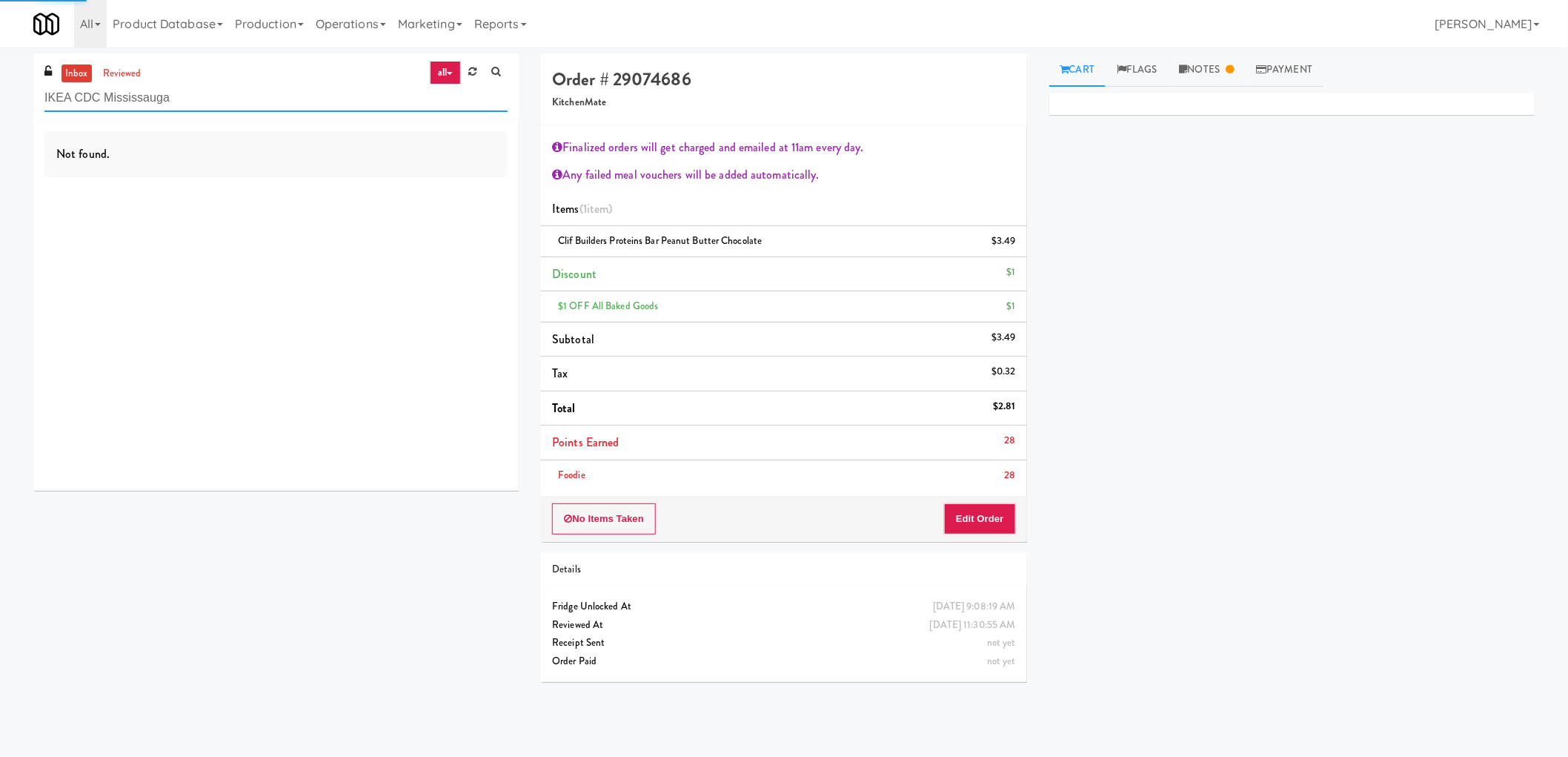
click at [130, 94] on input "IKEA CDC Mississauga" at bounding box center [276, 98] width 463 height 28
paste input "Centro NoDa Cooler"
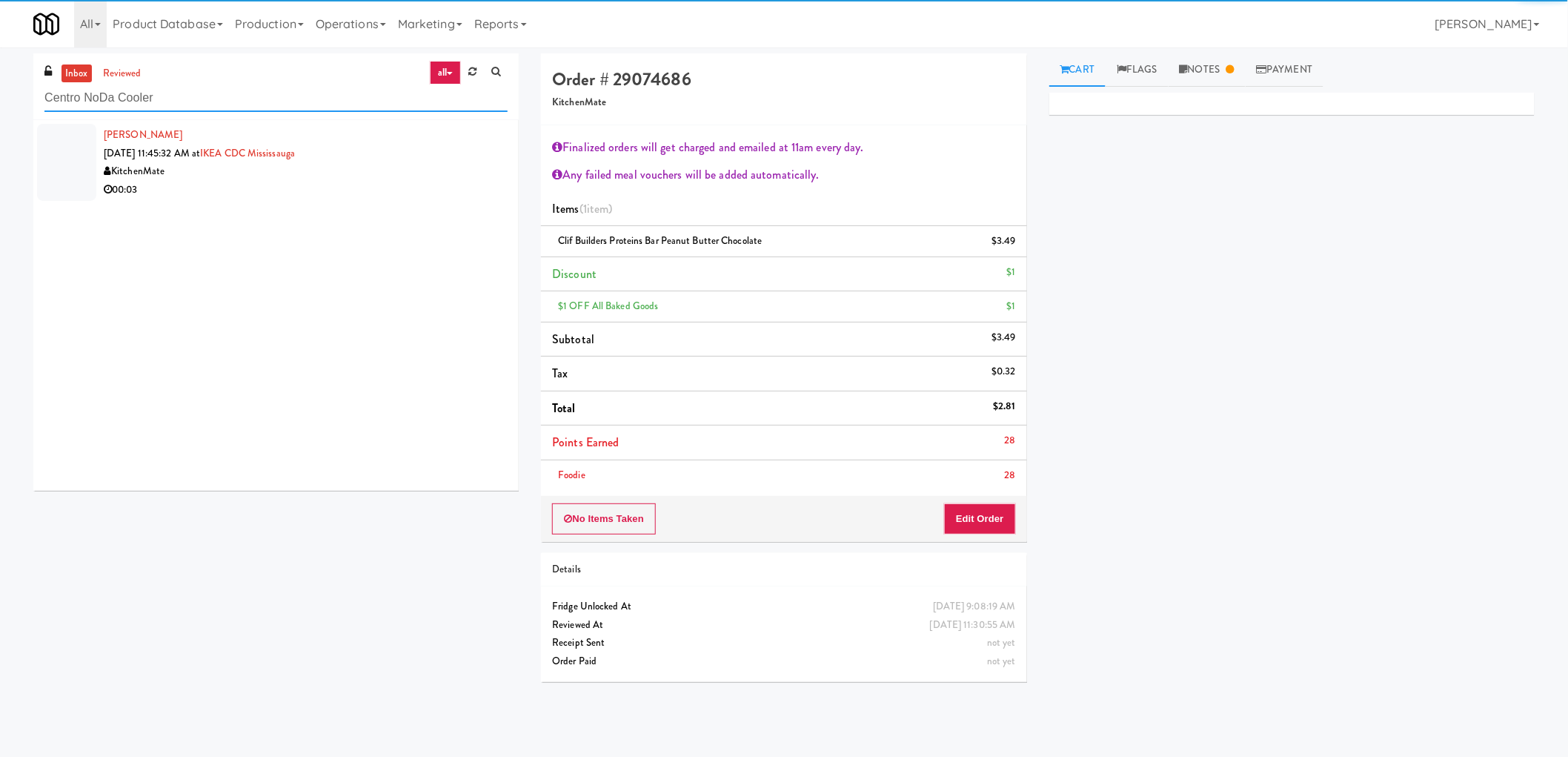
type input "Centro NoDa Cooler"
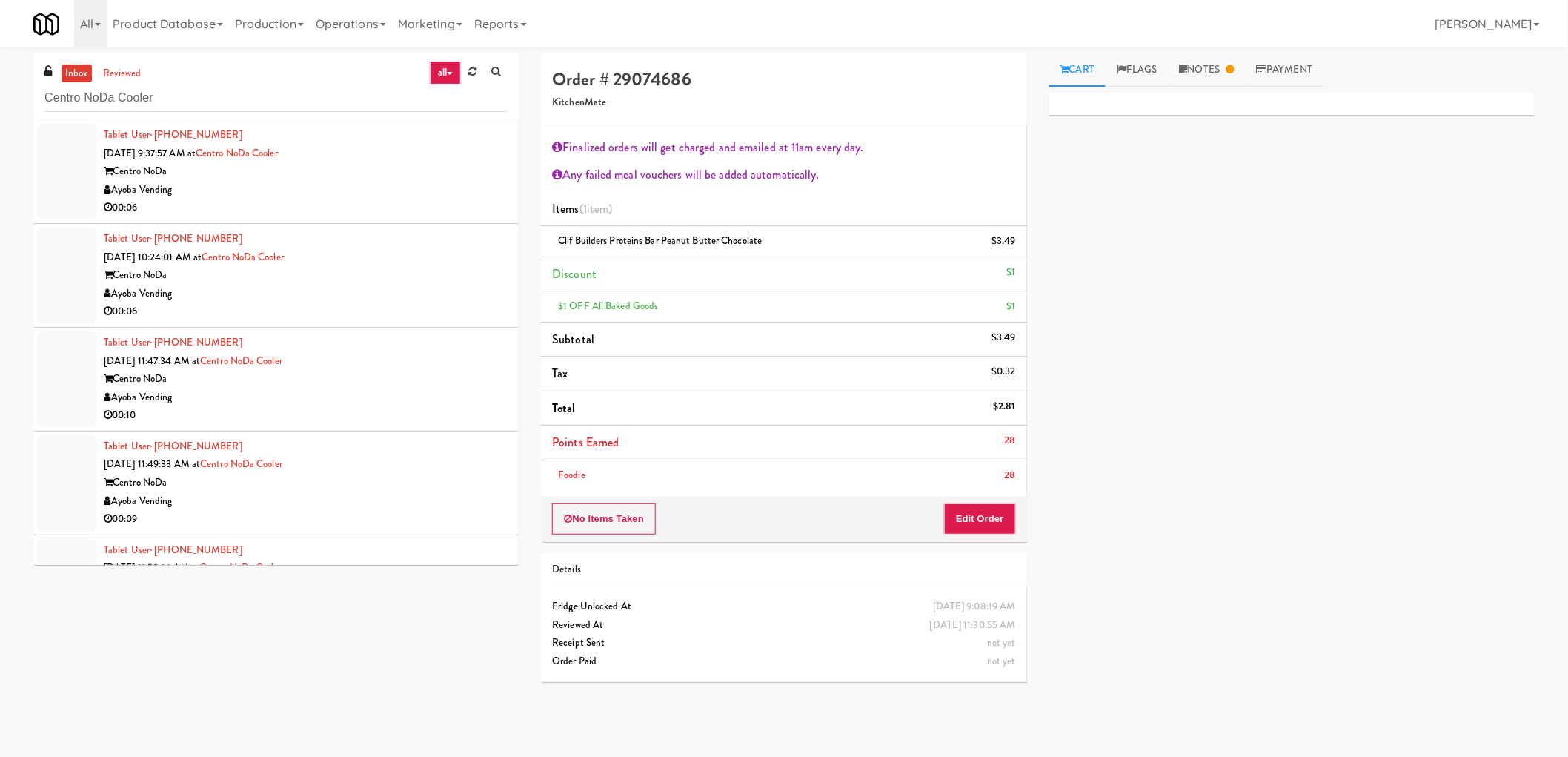
click at [380, 177] on div "Centro NoDa" at bounding box center [305, 172] width 403 height 18
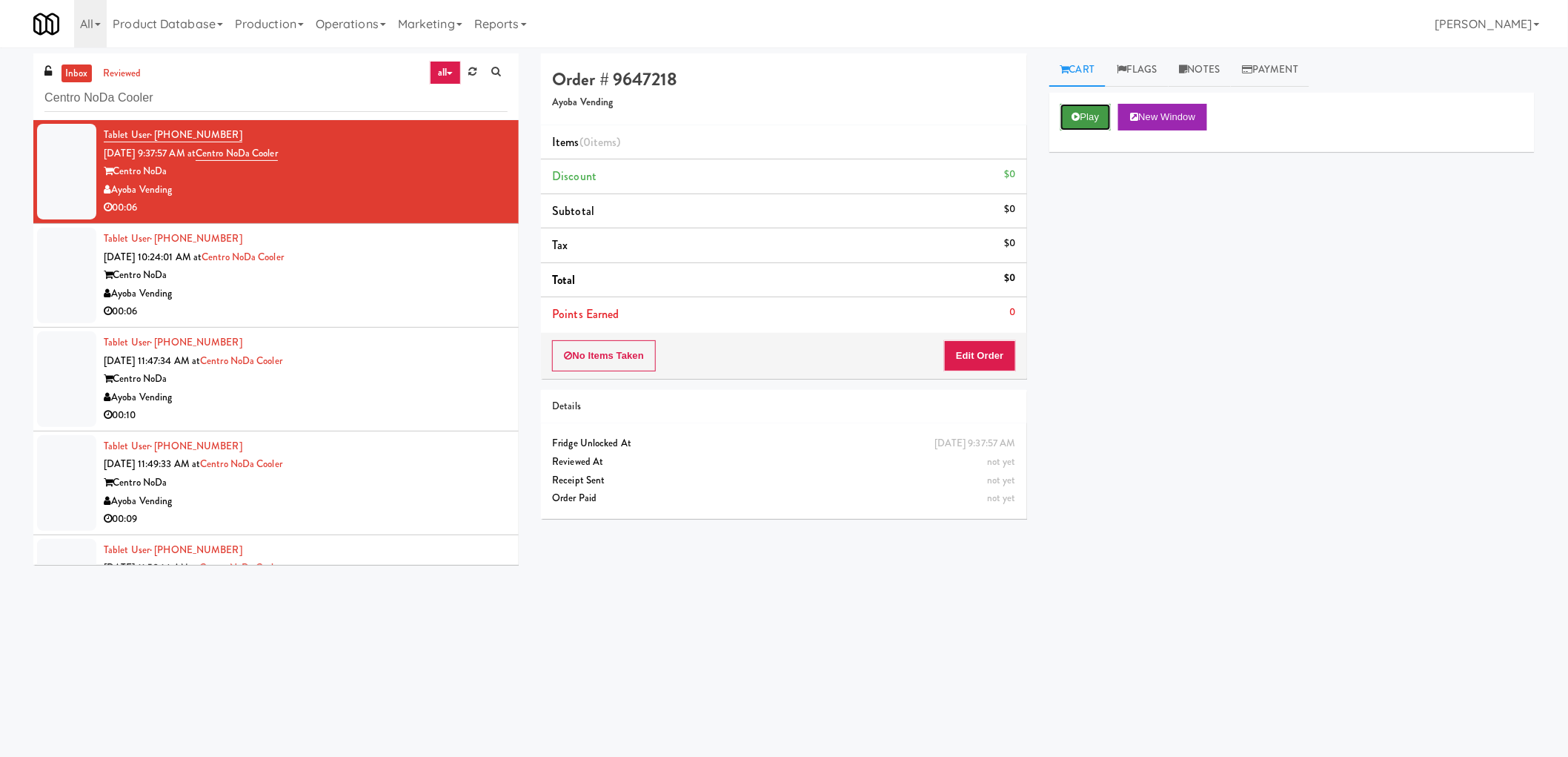
click at [1092, 112] on button "Play" at bounding box center [1085, 117] width 51 height 27
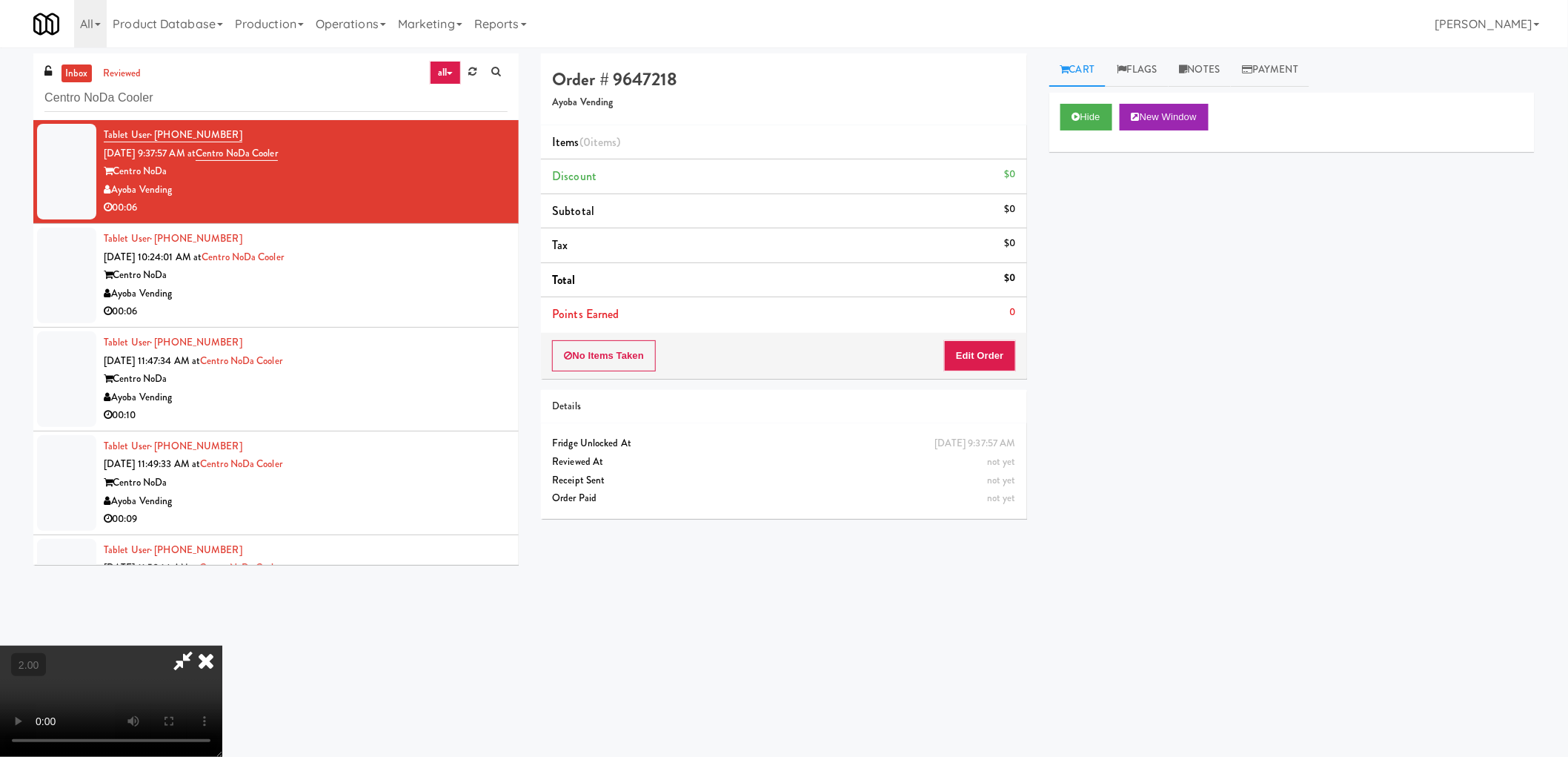
click at [223, 645] on video at bounding box center [111, 700] width 223 height 111
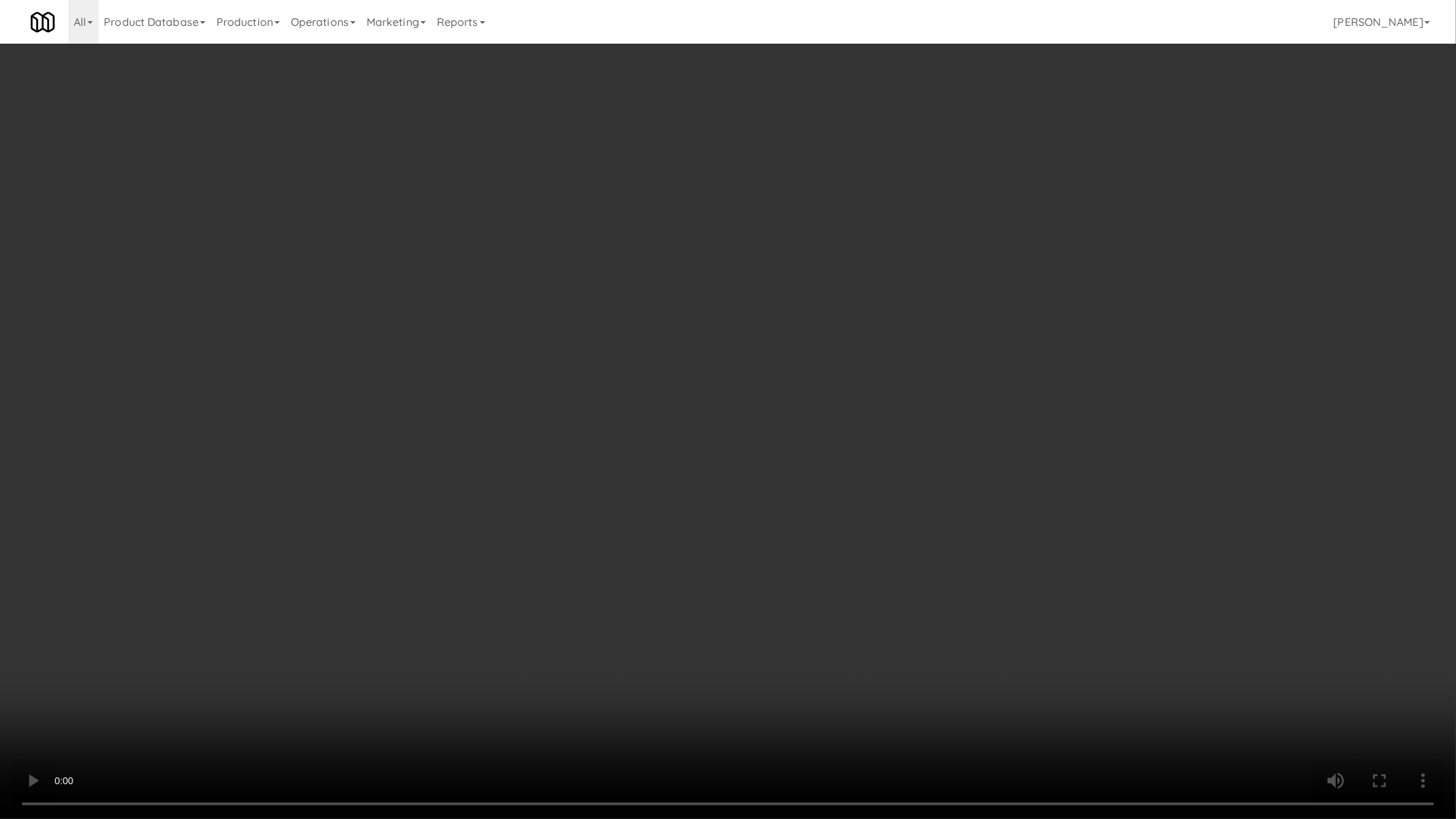
click at [792, 373] on video at bounding box center [728, 409] width 1456 height 819
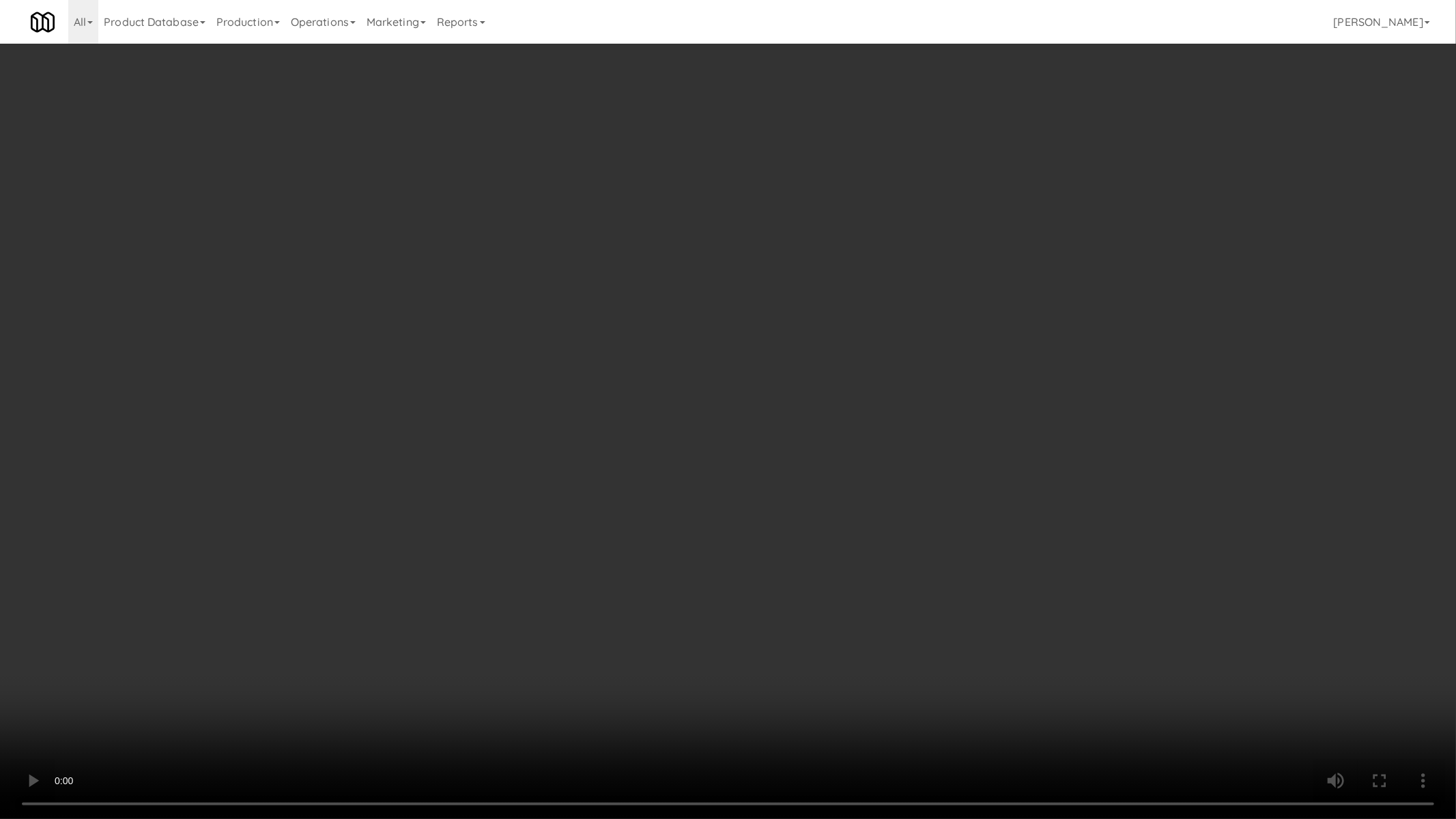
click at [804, 463] on video at bounding box center [728, 409] width 1456 height 819
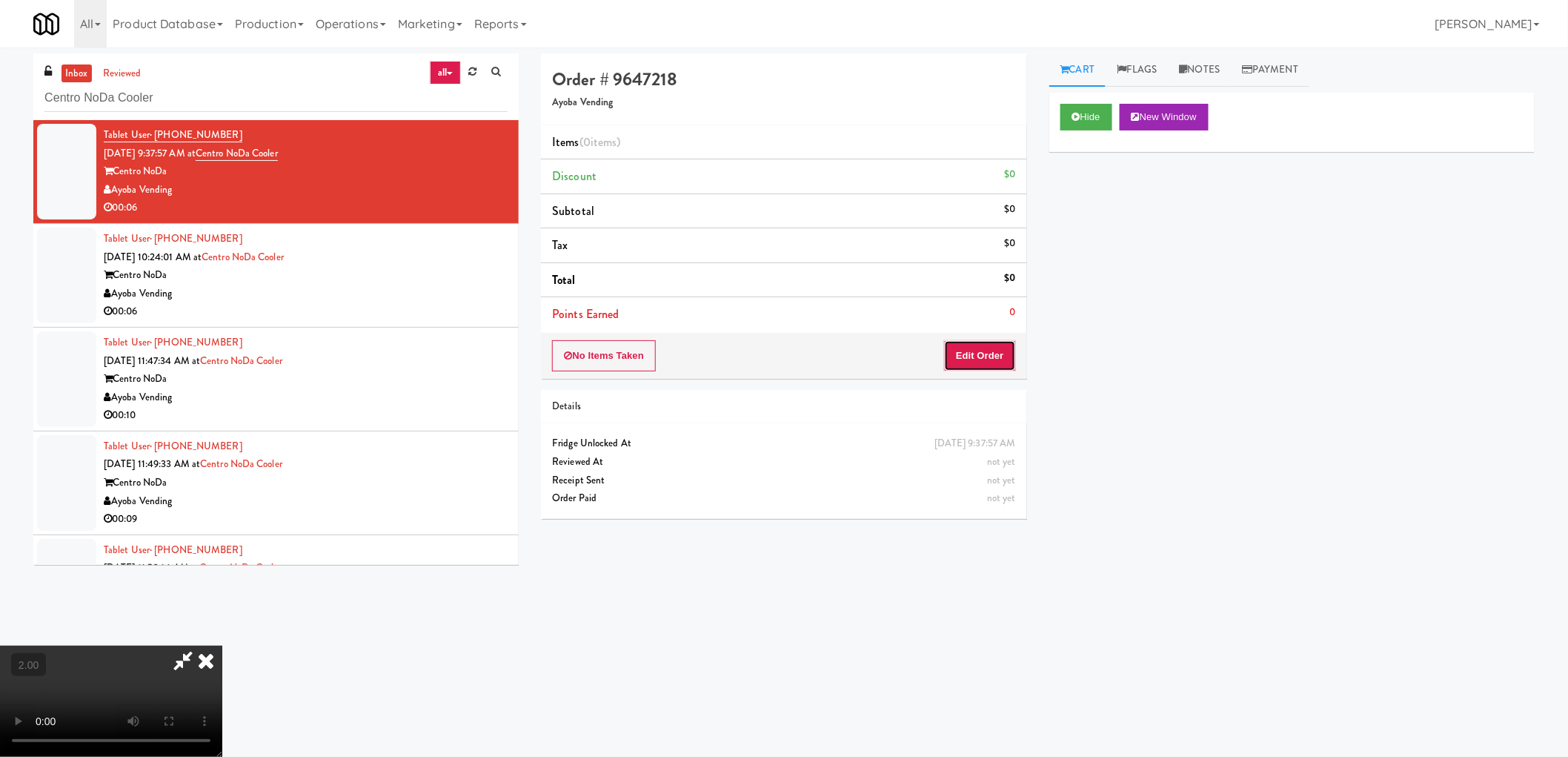
click at [985, 364] on button "Edit Order" at bounding box center [980, 355] width 72 height 31
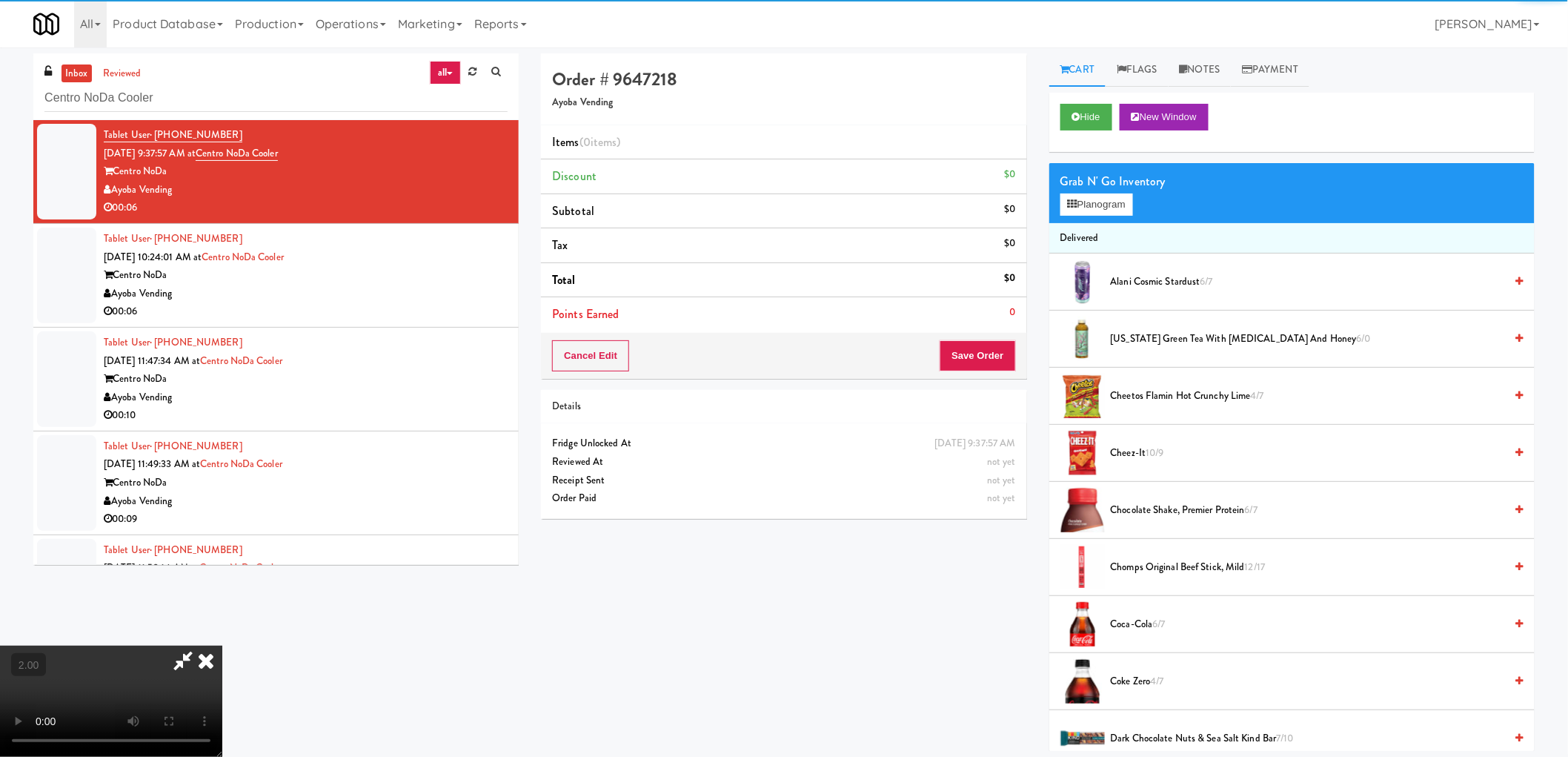
scroll to position [164, 0]
click at [1125, 200] on button "Planogram" at bounding box center [1096, 204] width 73 height 23
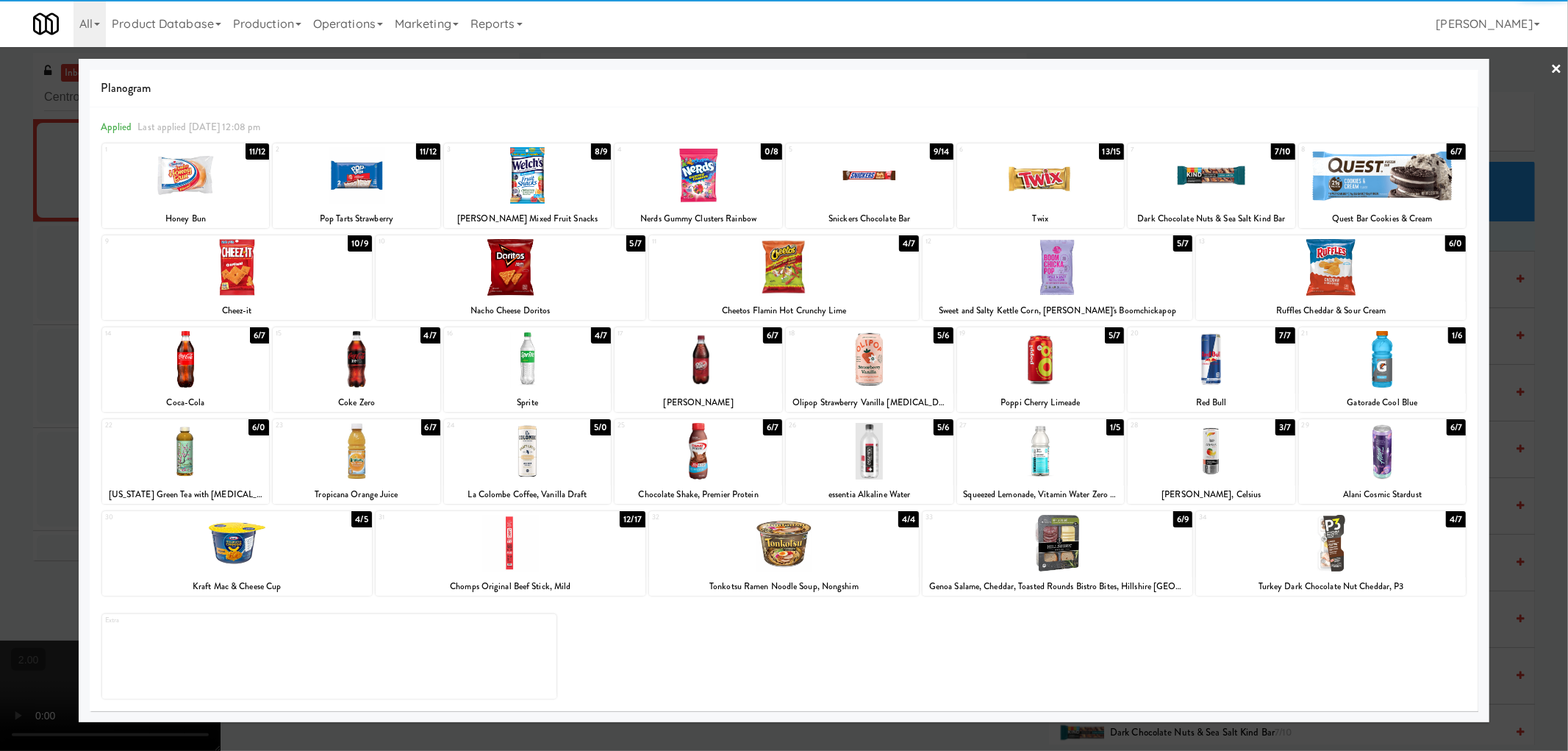
click at [1231, 438] on div at bounding box center [1212, 451] width 168 height 56
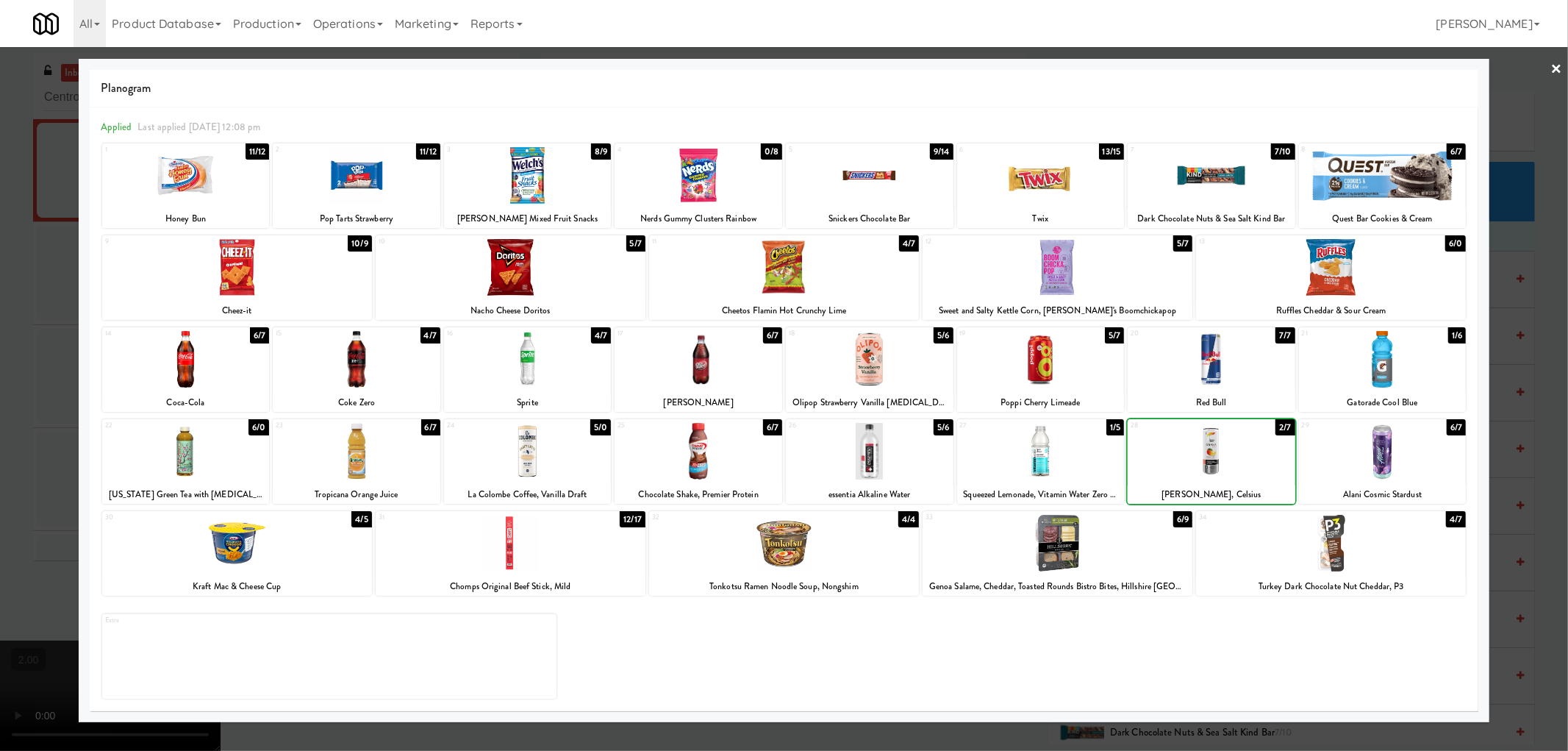
click at [3, 376] on div at bounding box center [784, 376] width 1568 height 751
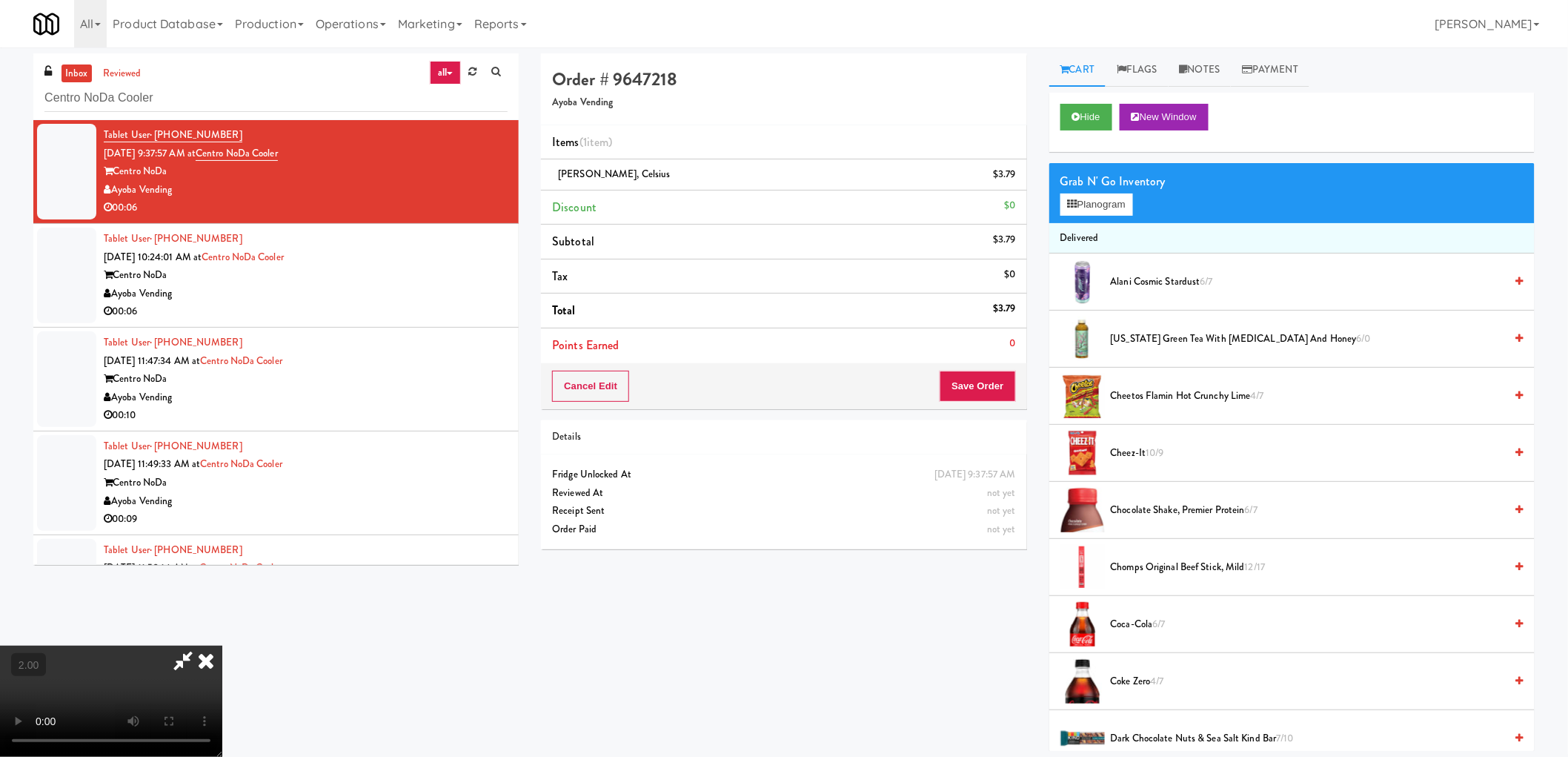
click at [223, 645] on video at bounding box center [111, 700] width 223 height 111
drag, startPoint x: 630, startPoint y: 410, endPoint x: 816, endPoint y: 569, distance: 244.7
click at [223, 645] on video at bounding box center [111, 700] width 223 height 111
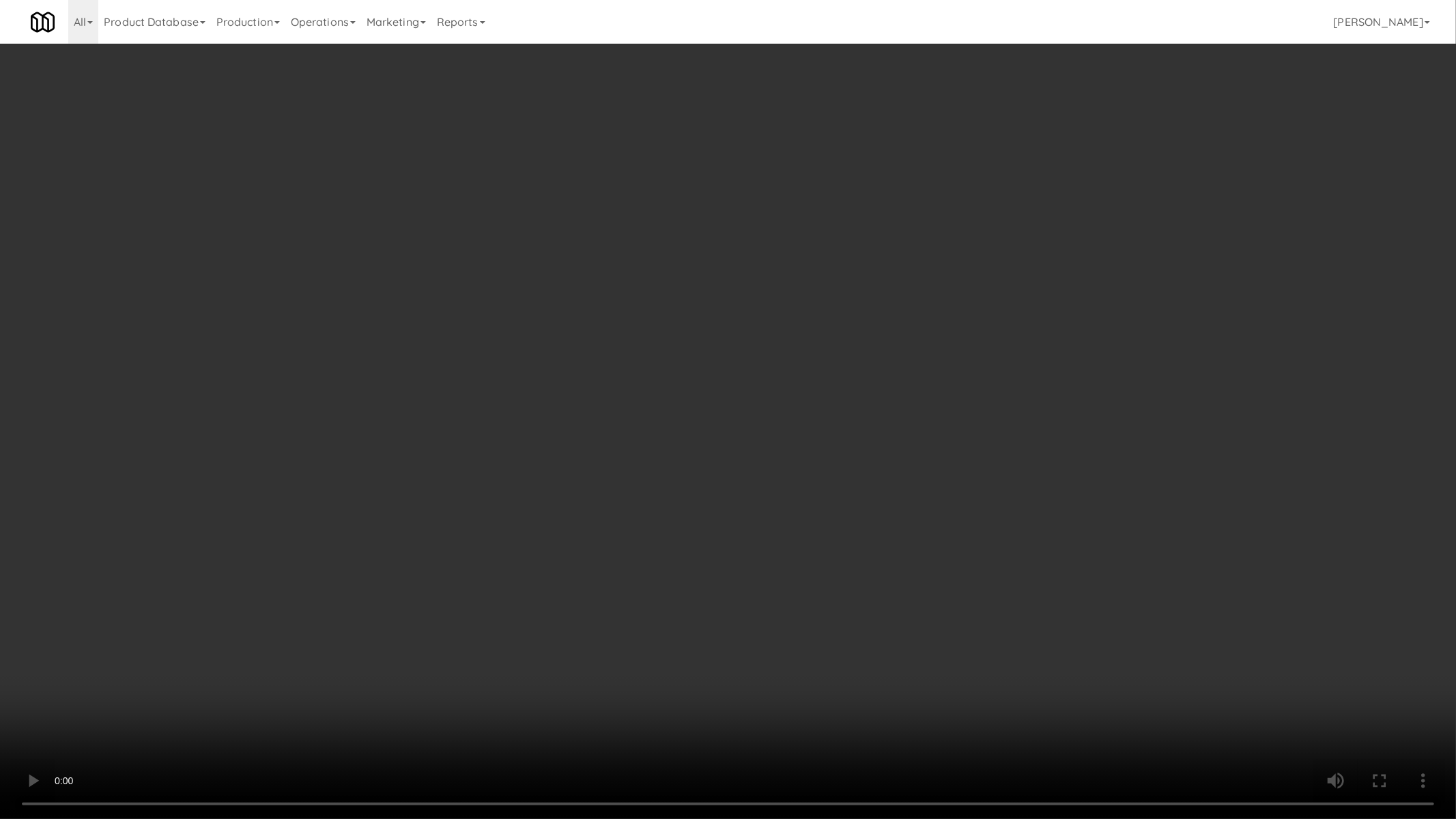
click at [716, 556] on video at bounding box center [728, 409] width 1456 height 819
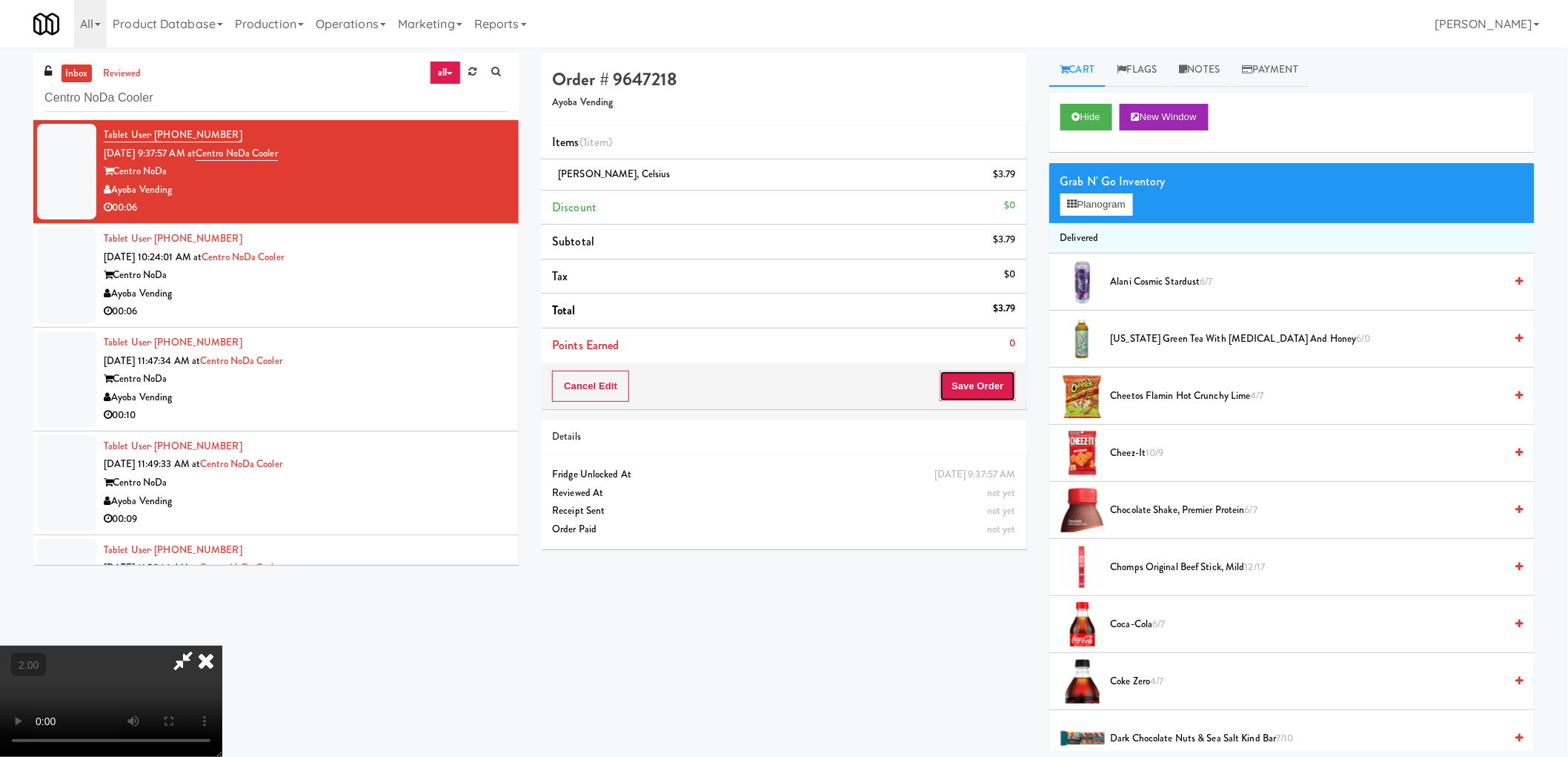
click at [994, 374] on button "Save Order" at bounding box center [977, 385] width 76 height 31
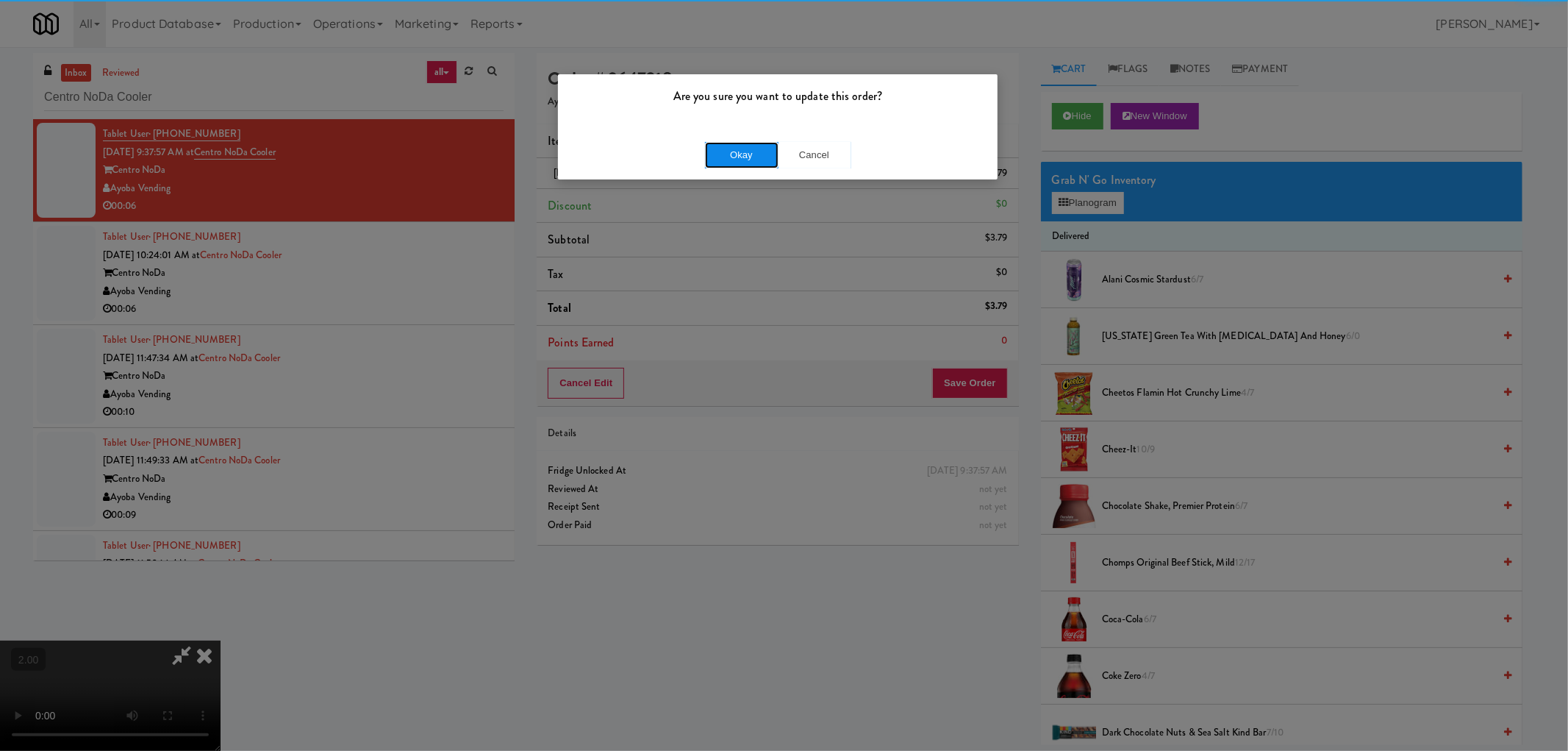
click at [721, 156] on button "Okay" at bounding box center [742, 155] width 74 height 26
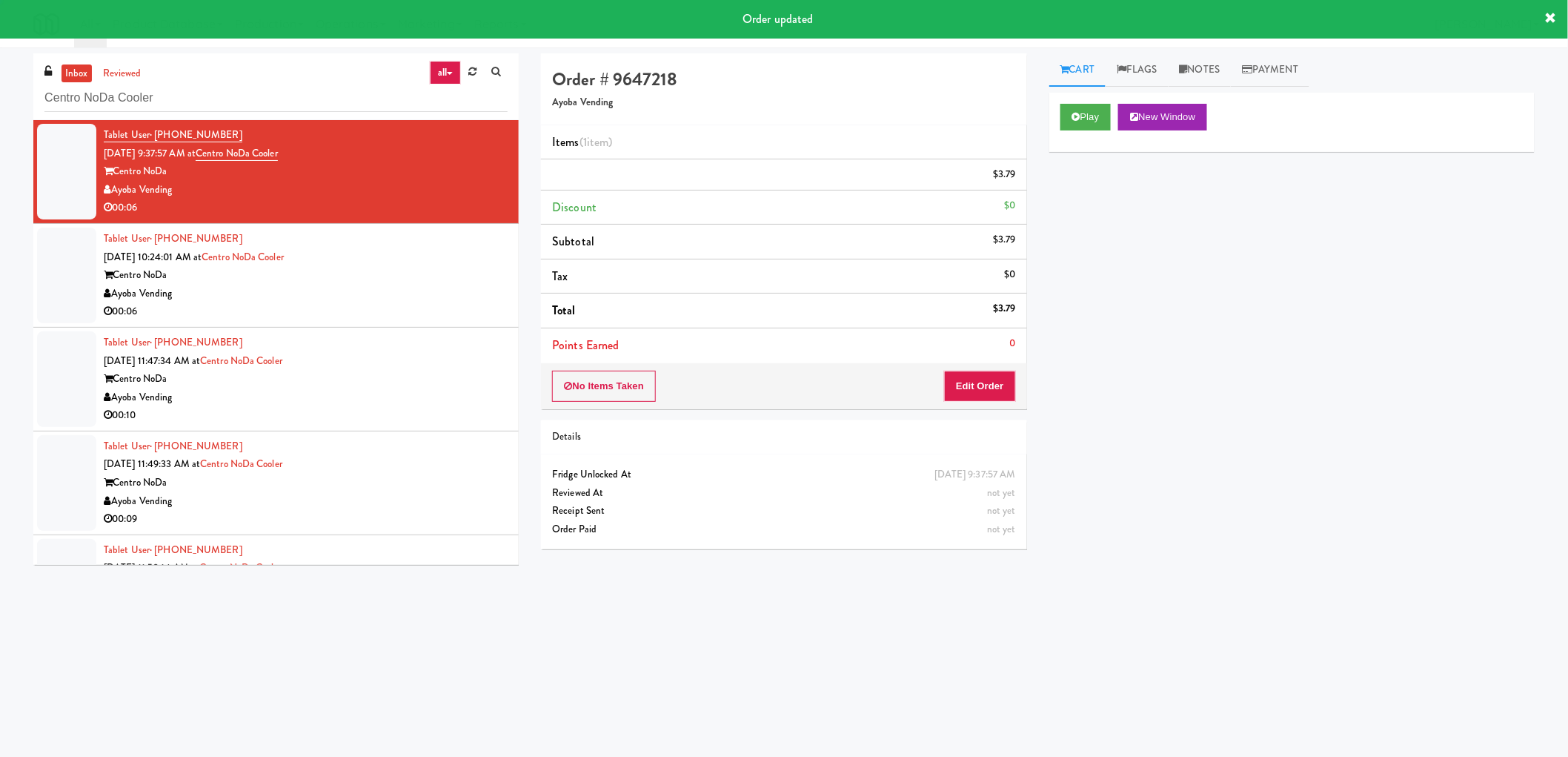
scroll to position [0, 0]
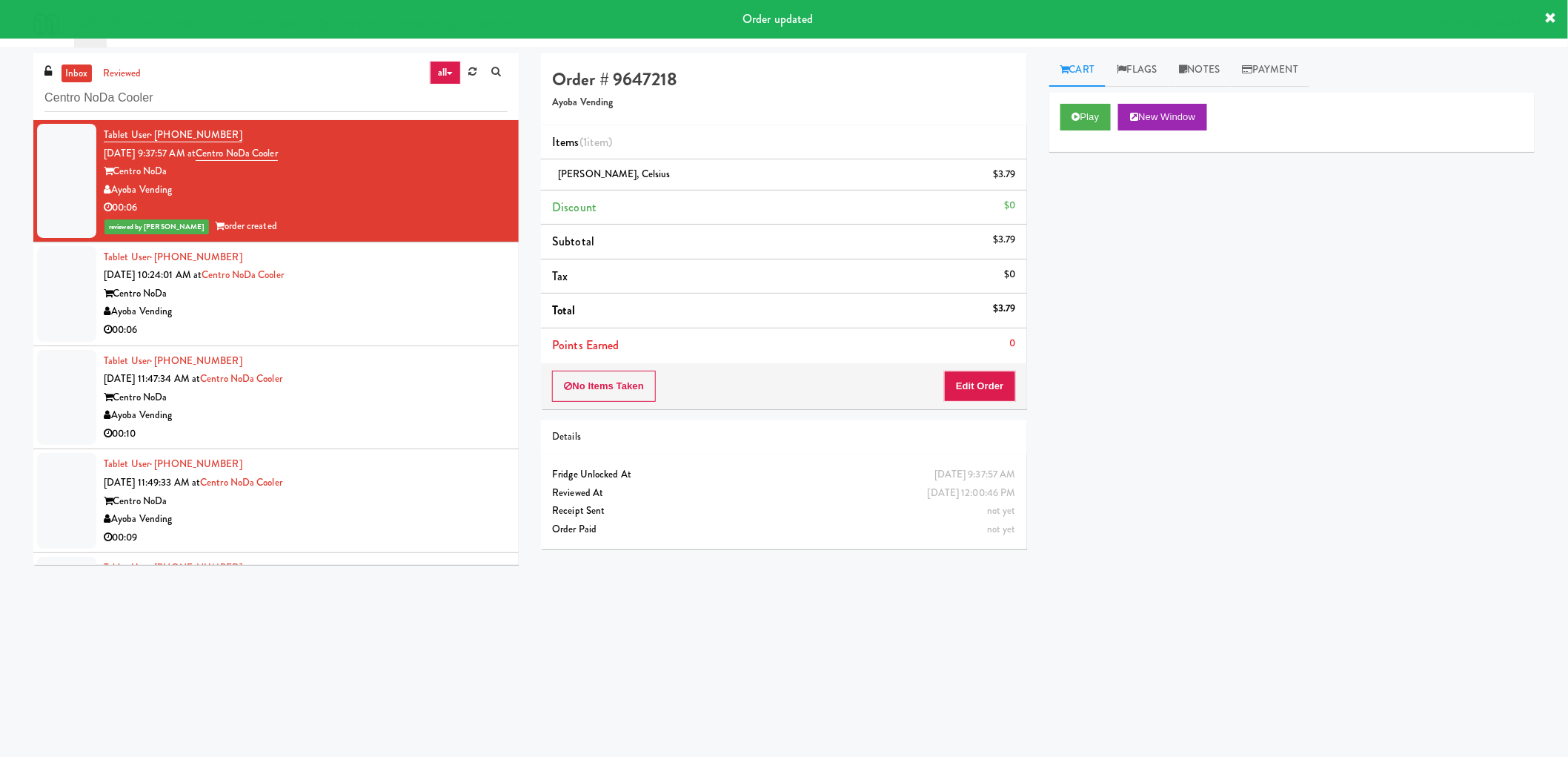
click at [397, 311] on div "Ayoba Vending" at bounding box center [305, 312] width 403 height 18
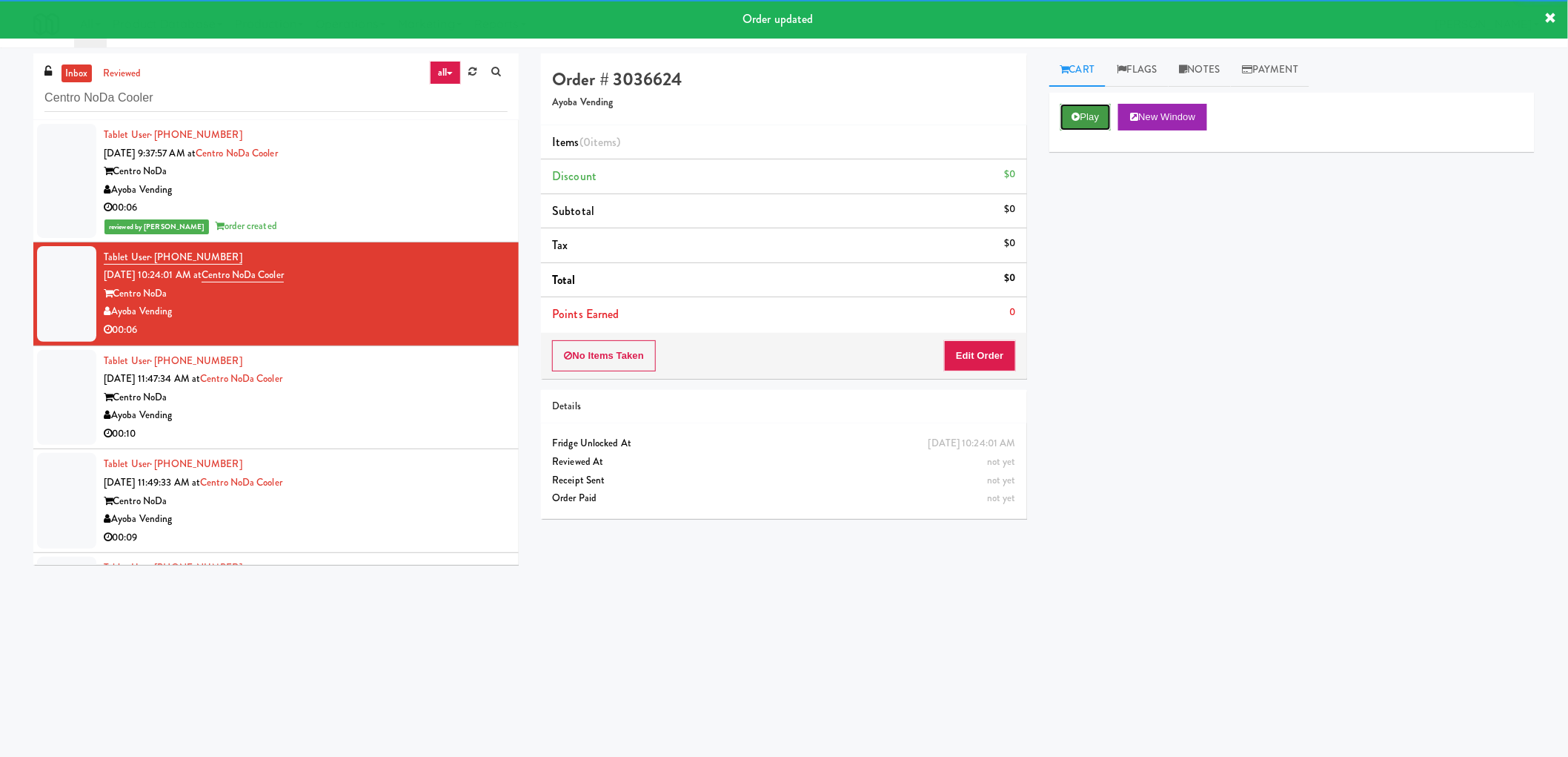
click at [1093, 128] on button "Play" at bounding box center [1085, 117] width 51 height 27
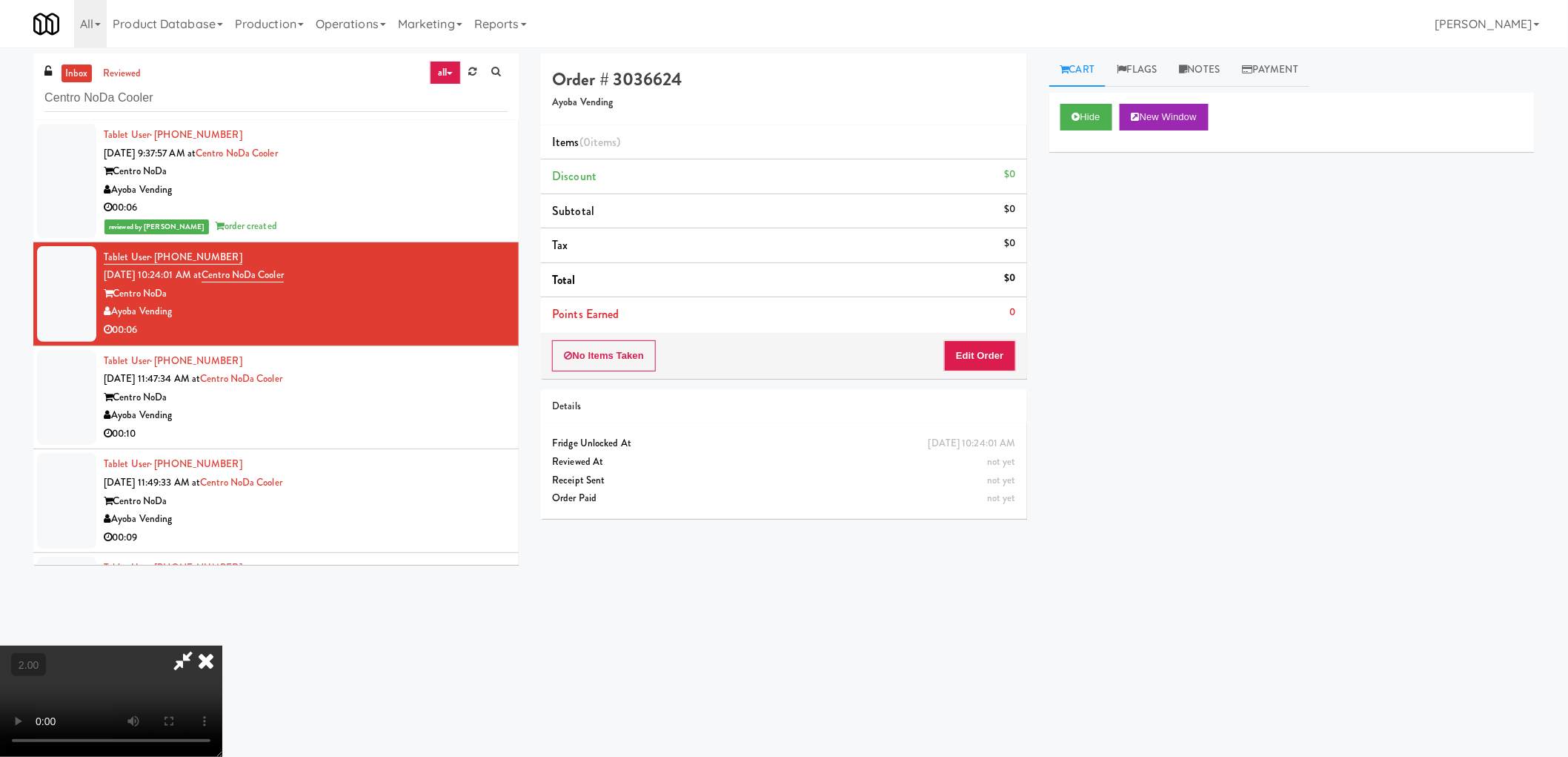
click at [223, 645] on video at bounding box center [111, 700] width 223 height 111
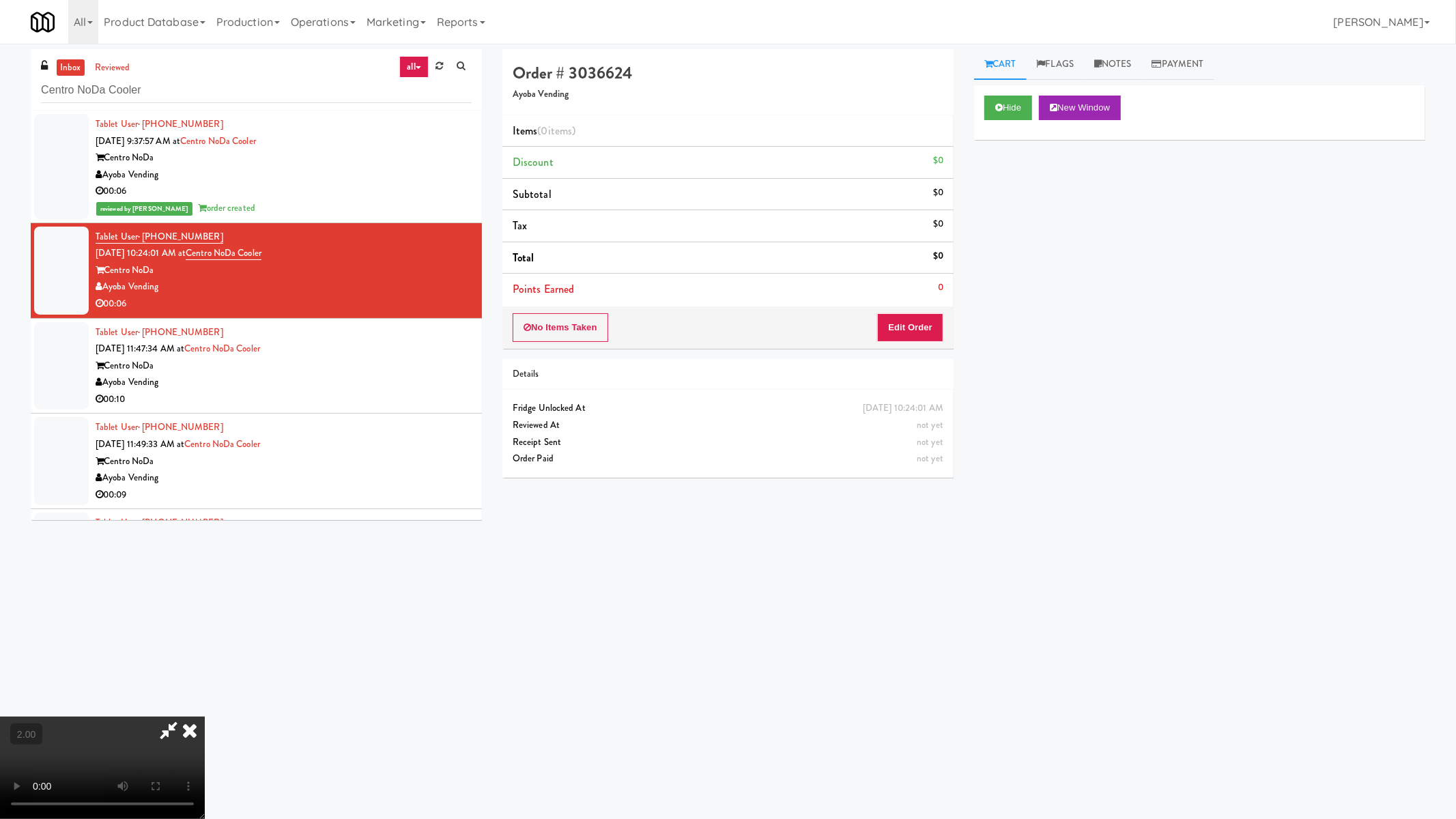
click at [205, 696] on video at bounding box center [102, 767] width 205 height 102
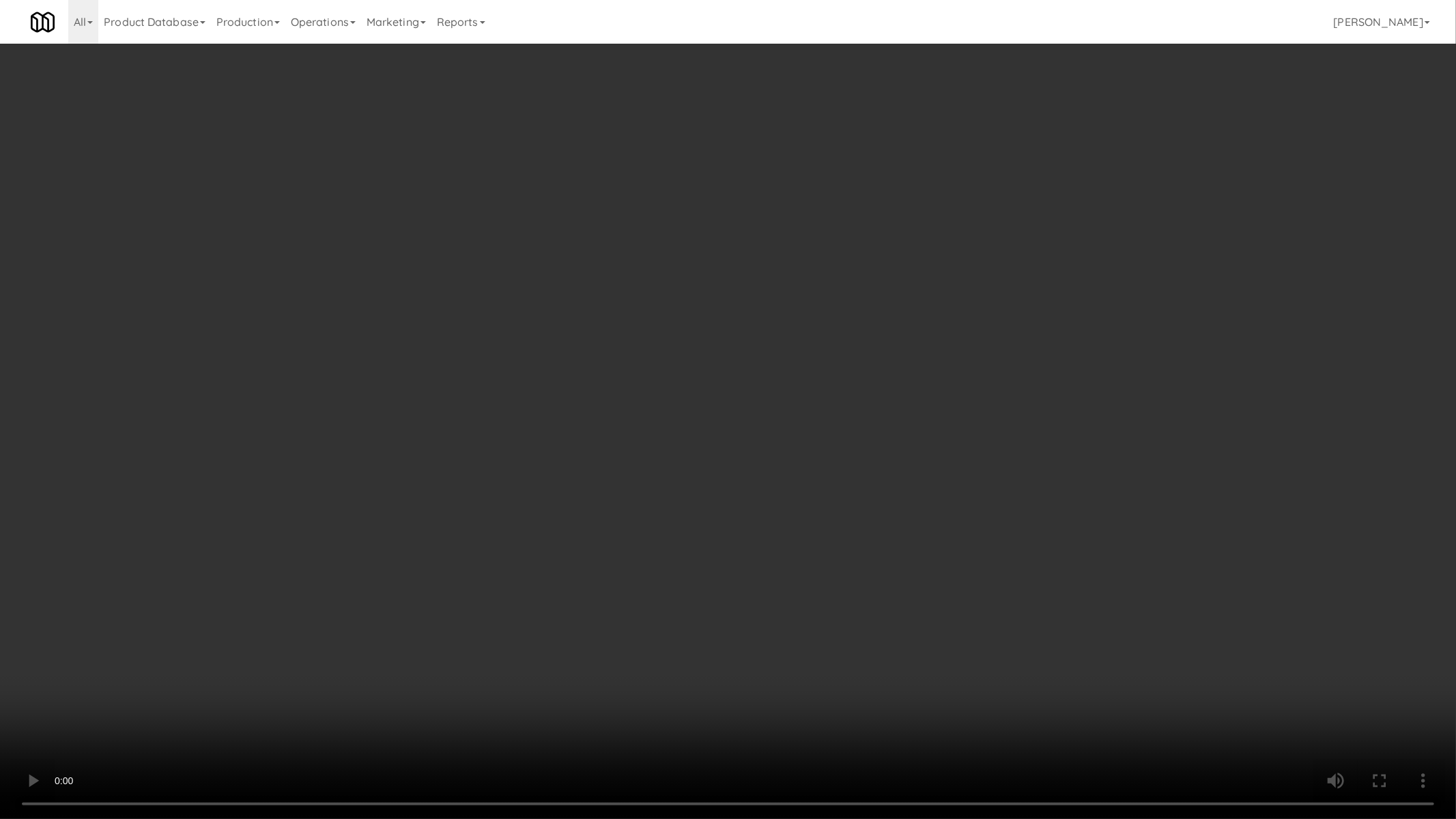
click at [756, 435] on video at bounding box center [728, 409] width 1456 height 819
click at [756, 438] on video at bounding box center [728, 409] width 1456 height 819
click at [756, 442] on video at bounding box center [728, 409] width 1456 height 819
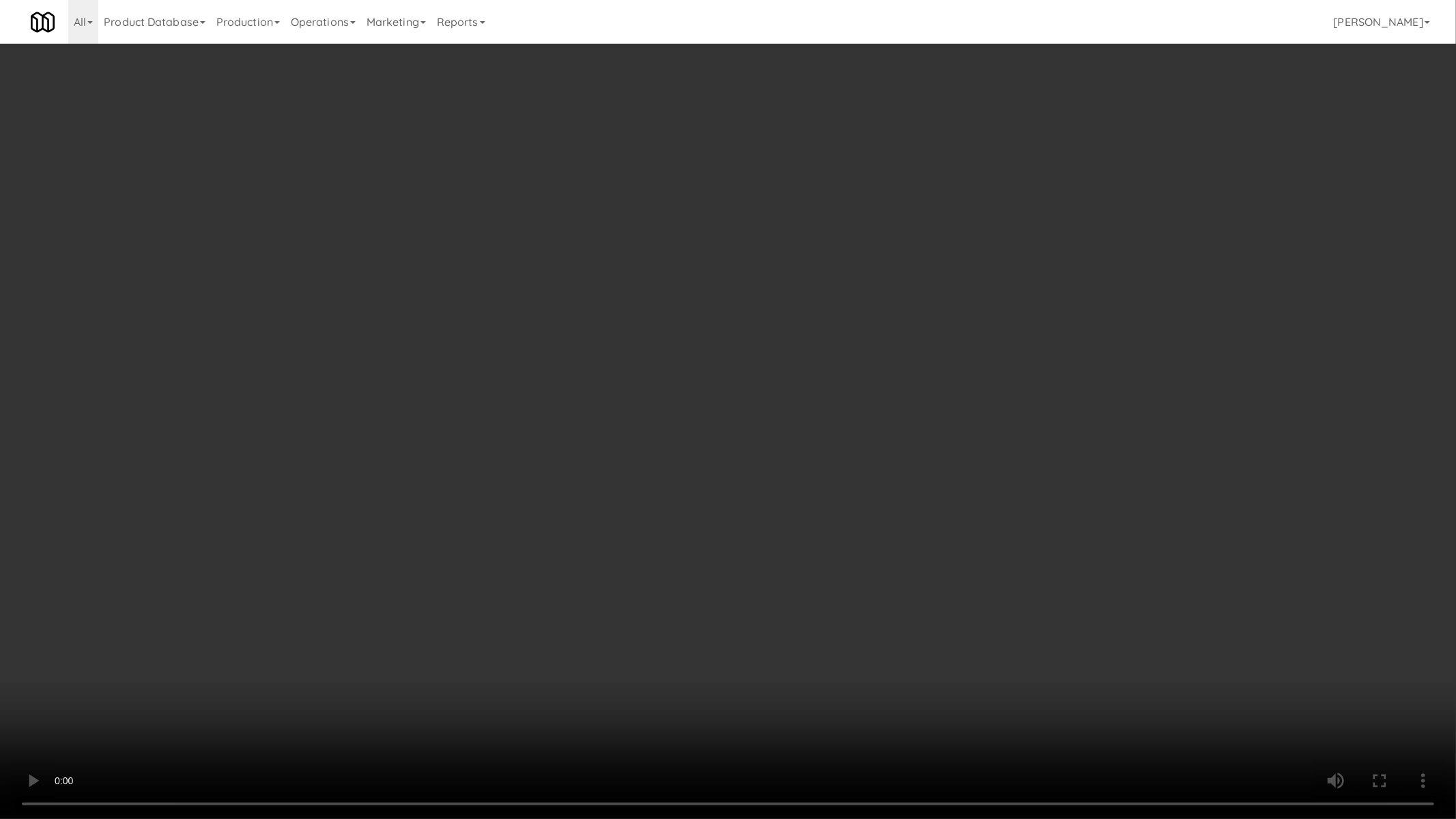
click at [756, 442] on video at bounding box center [728, 409] width 1456 height 819
click at [756, 446] on video at bounding box center [728, 409] width 1456 height 819
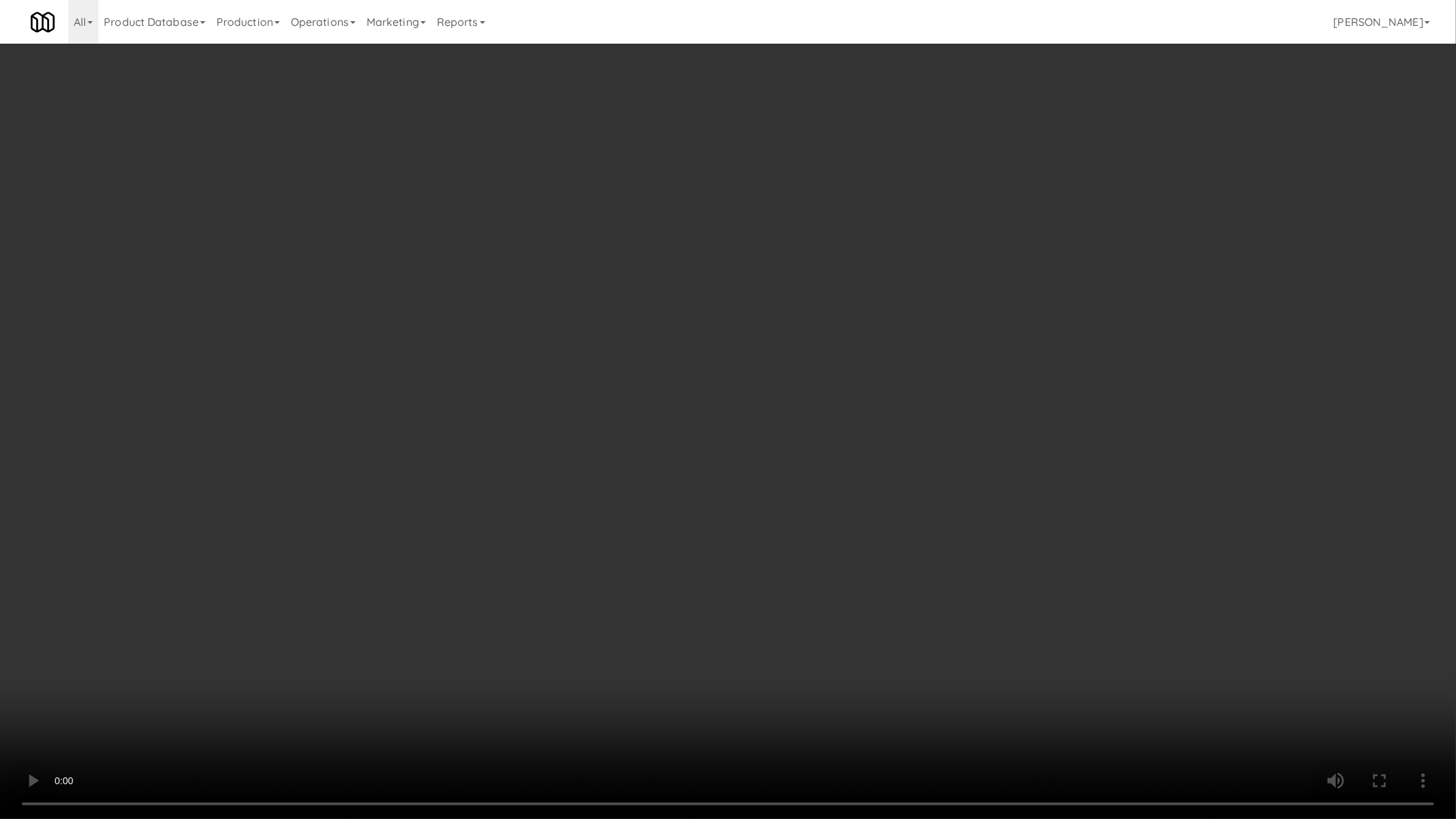
click at [756, 448] on video at bounding box center [728, 409] width 1456 height 819
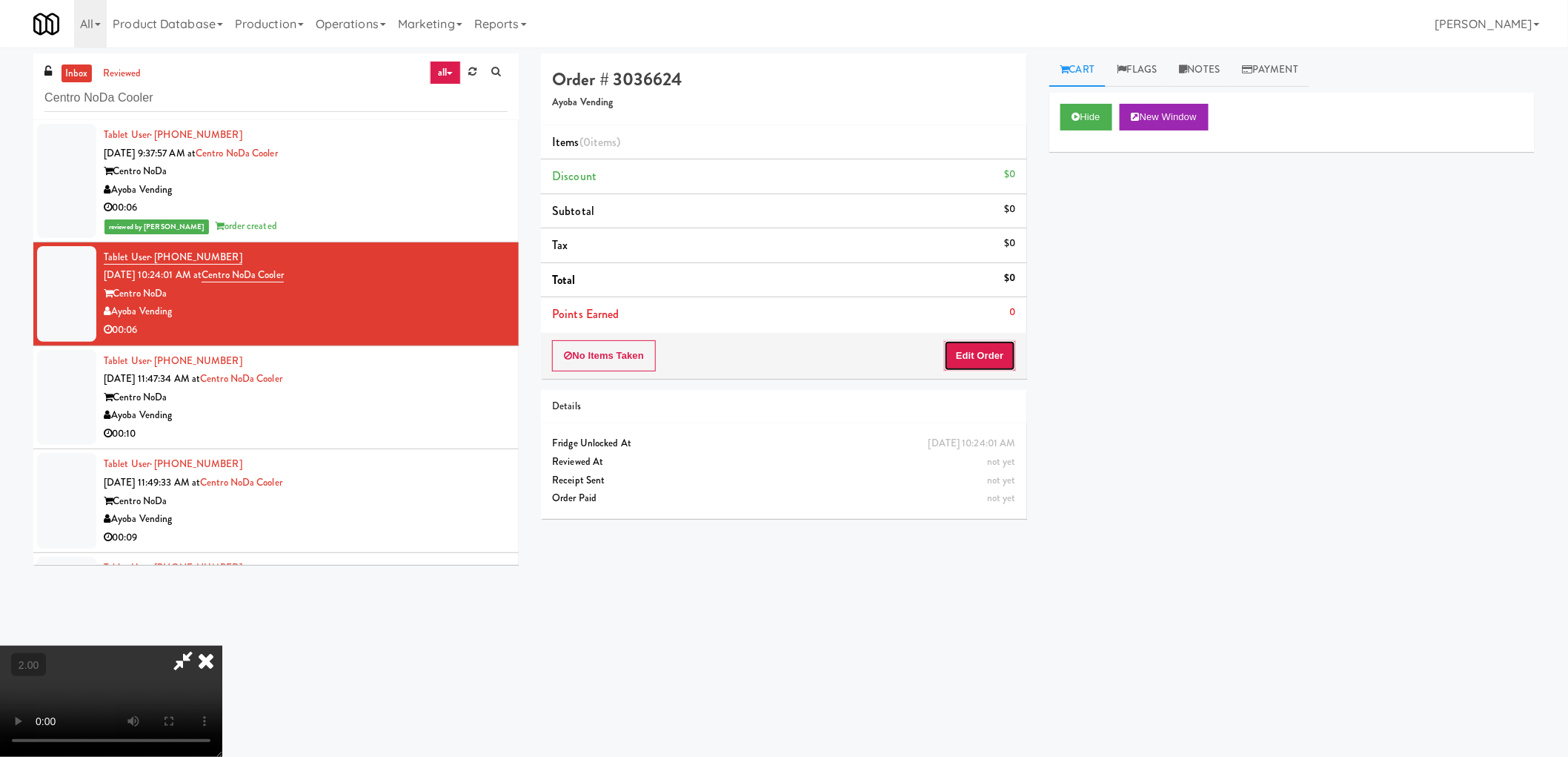
click at [990, 357] on button "Edit Order" at bounding box center [980, 355] width 72 height 31
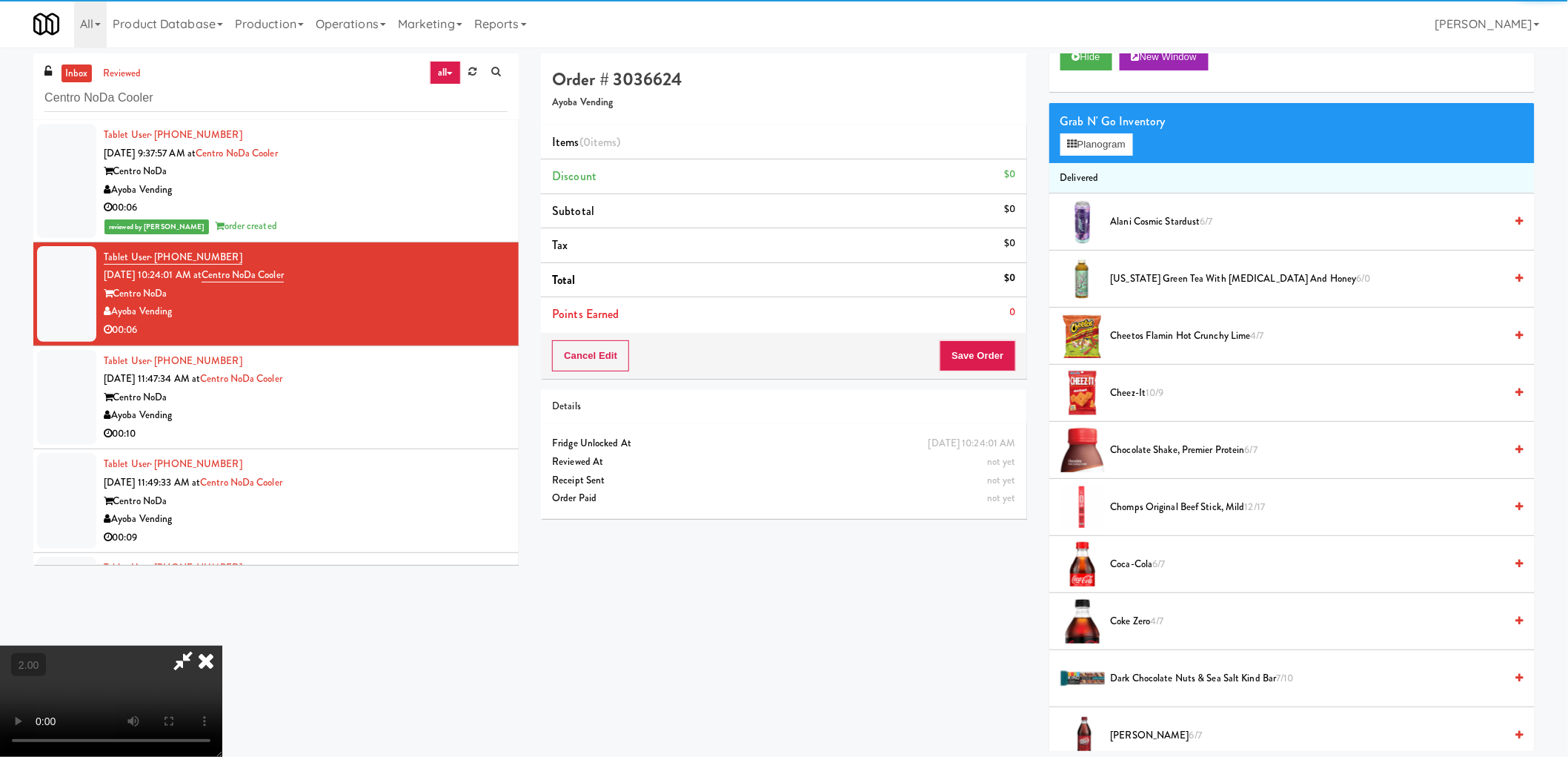
scroll to position [247, 0]
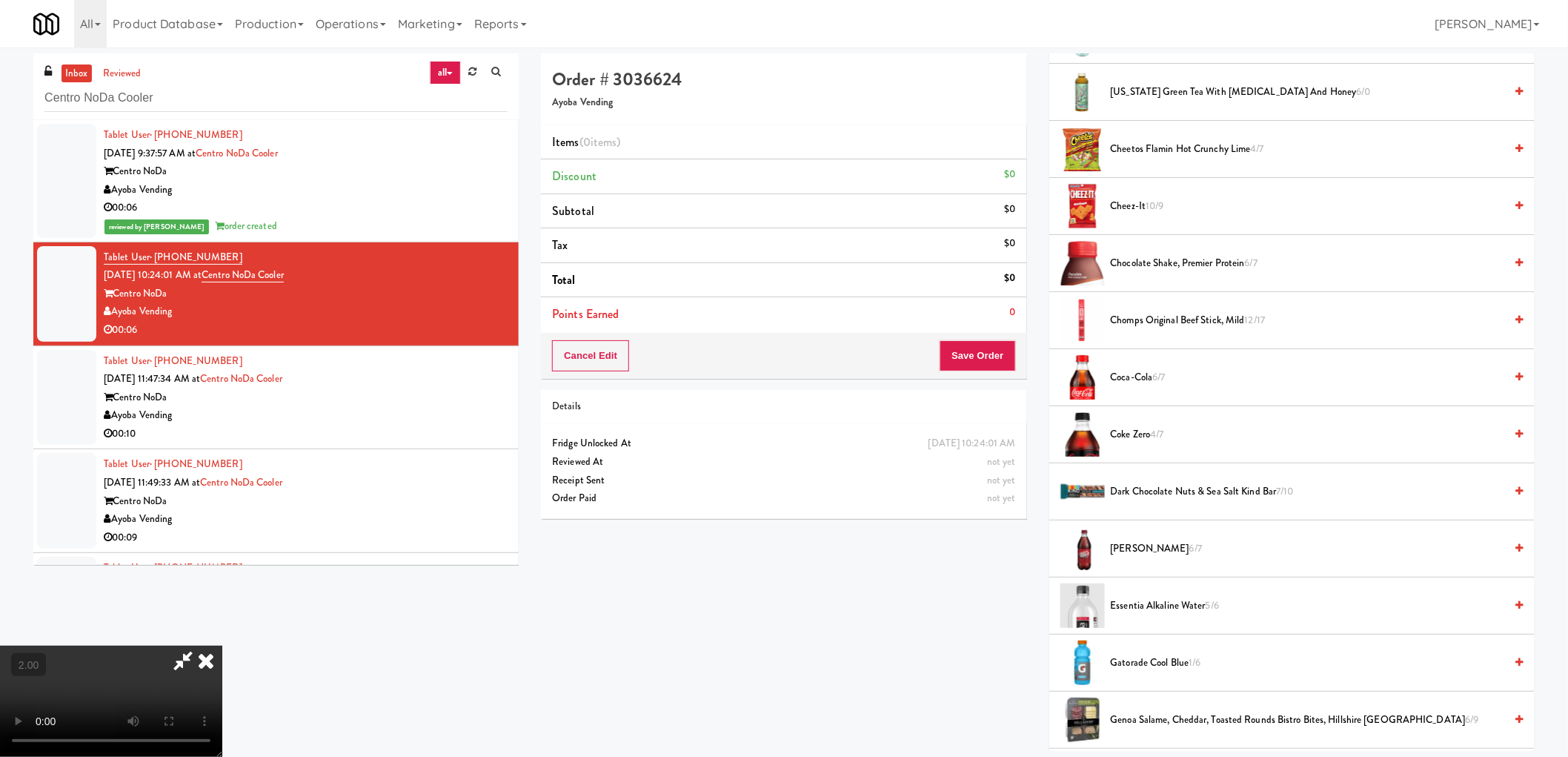
click at [1143, 446] on li "Coke Zero 4/7" at bounding box center [1292, 434] width 485 height 57
click at [1135, 430] on span "Coke Zero 4/7" at bounding box center [1308, 434] width 394 height 18
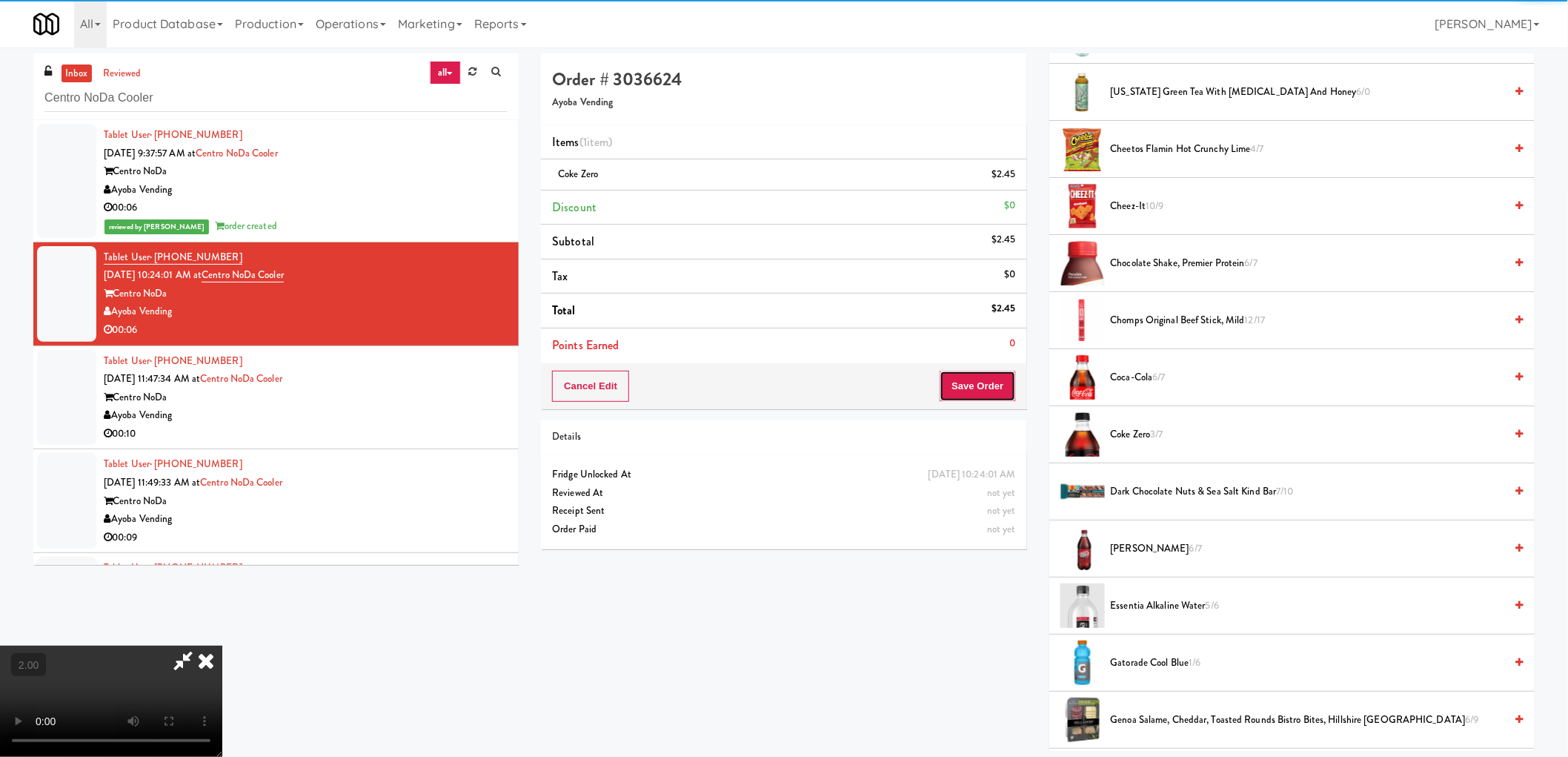
click at [983, 389] on button "Save Order" at bounding box center [977, 385] width 76 height 31
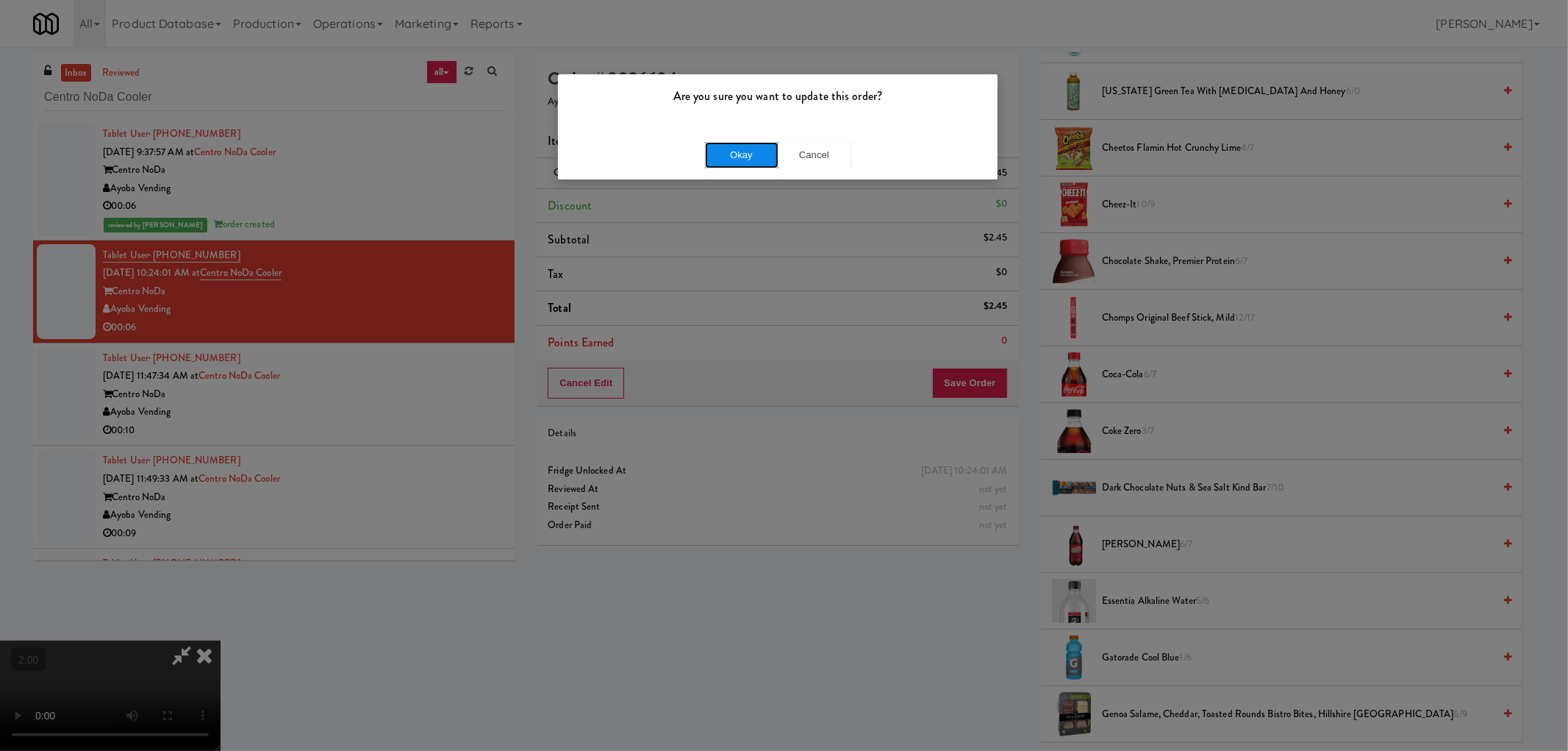
click at [758, 151] on button "Okay" at bounding box center [742, 155] width 74 height 26
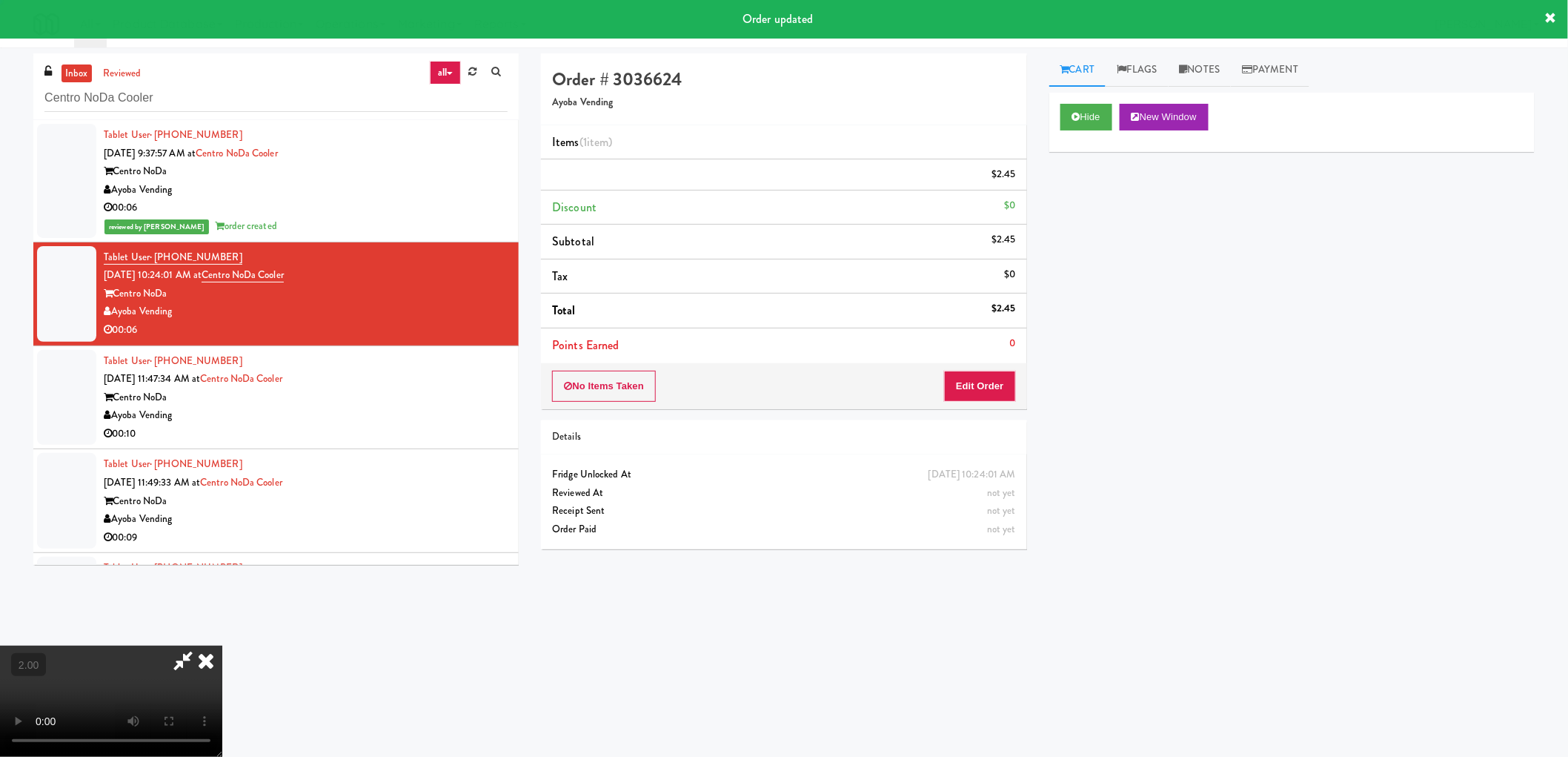
scroll to position [0, 0]
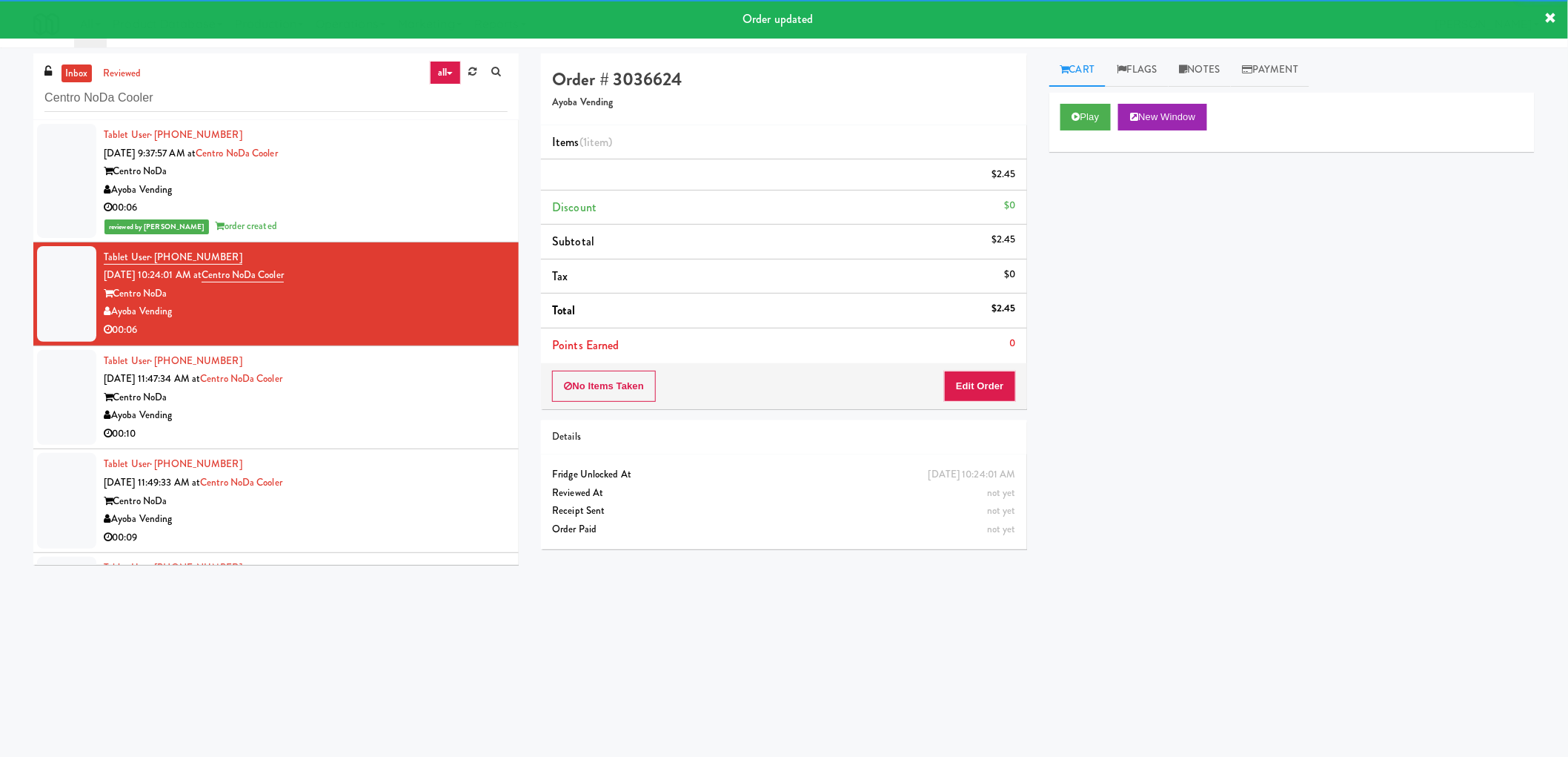
click at [373, 416] on div "Tablet User · (201) 658-2865 Sep 29, 2025 11:47:34 AM at Centro NoDa Cooler Cen…" at bounding box center [305, 397] width 403 height 91
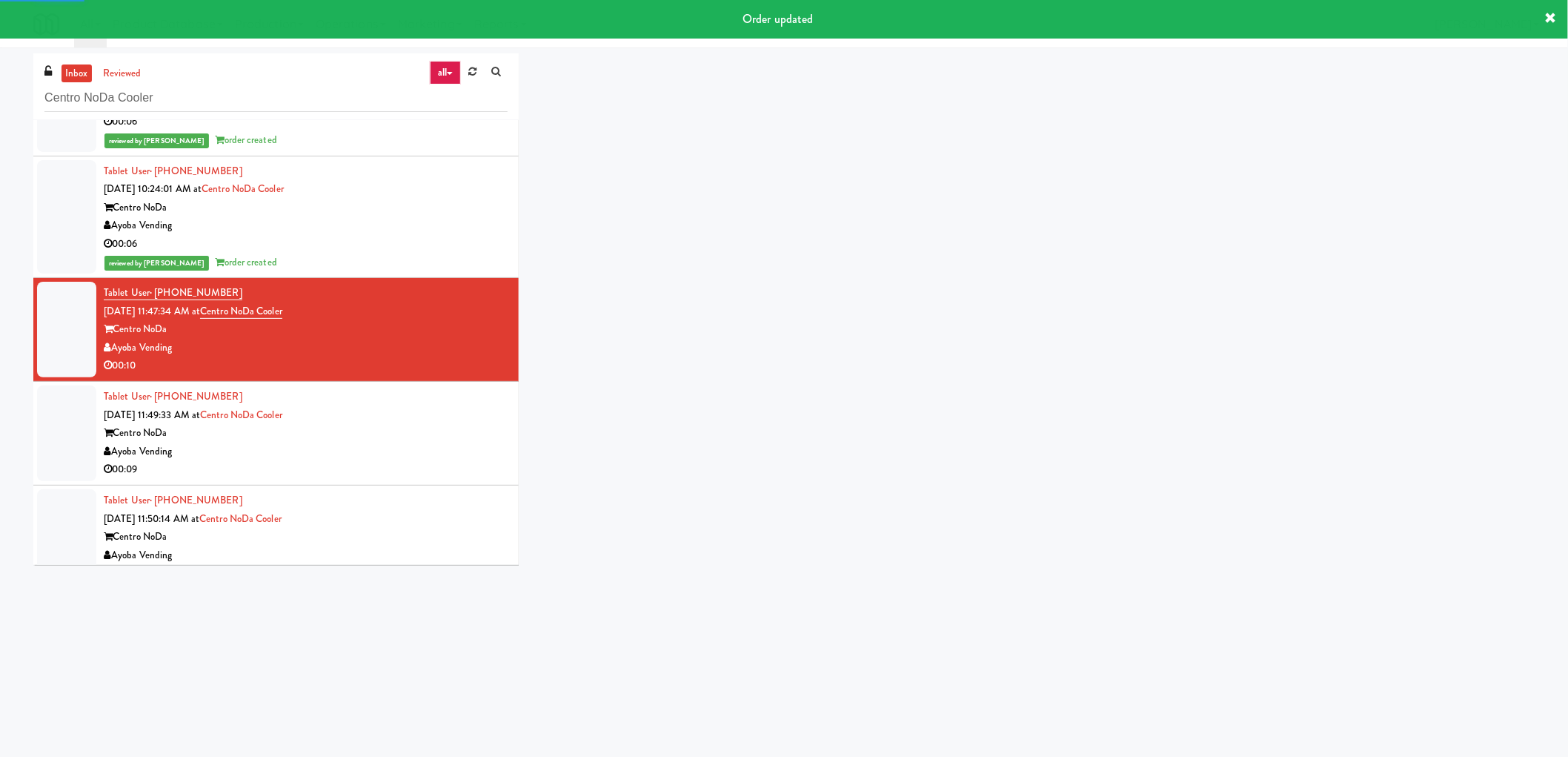
scroll to position [213, 0]
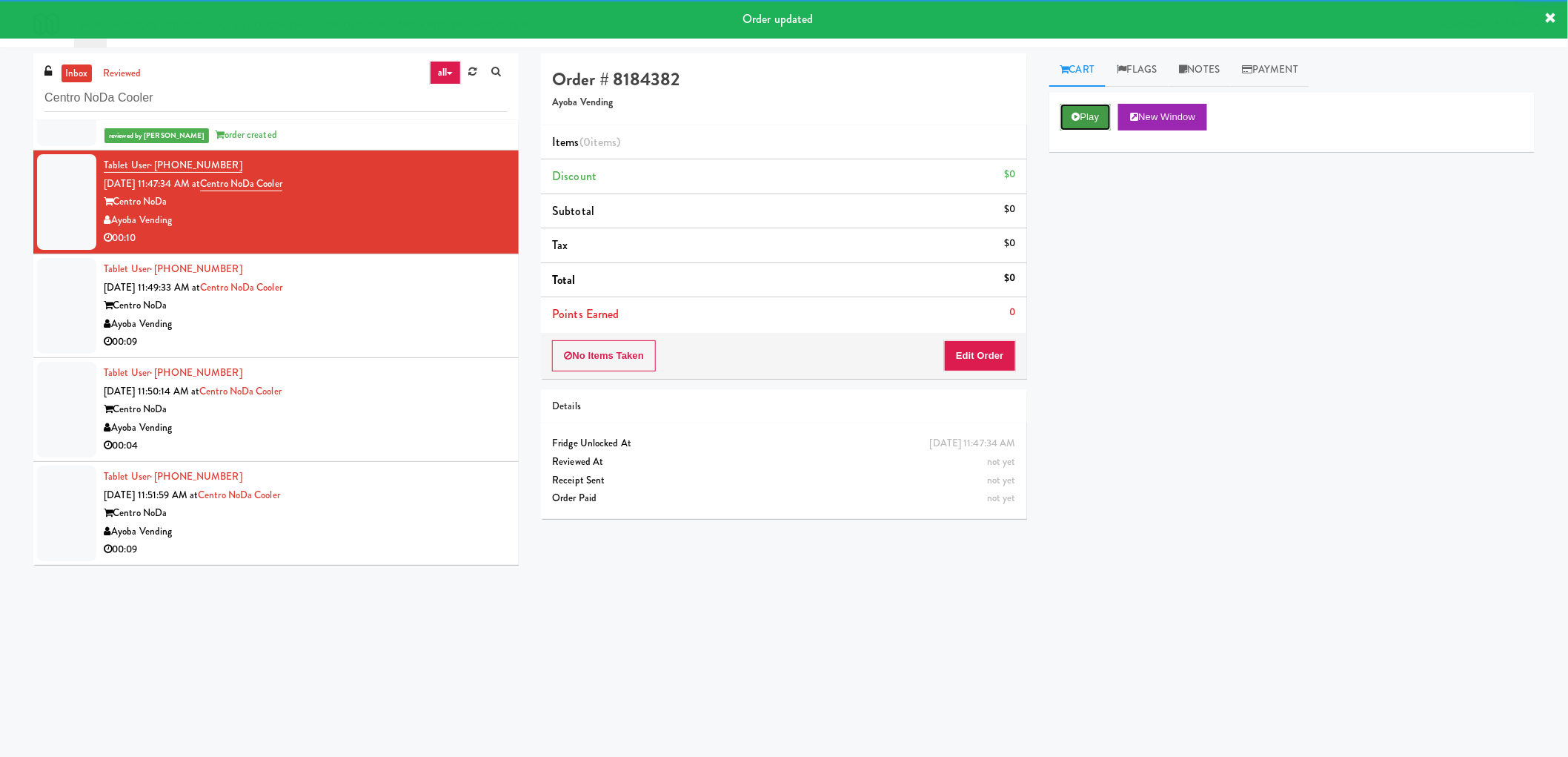
click at [1083, 110] on button "Play" at bounding box center [1085, 117] width 51 height 27
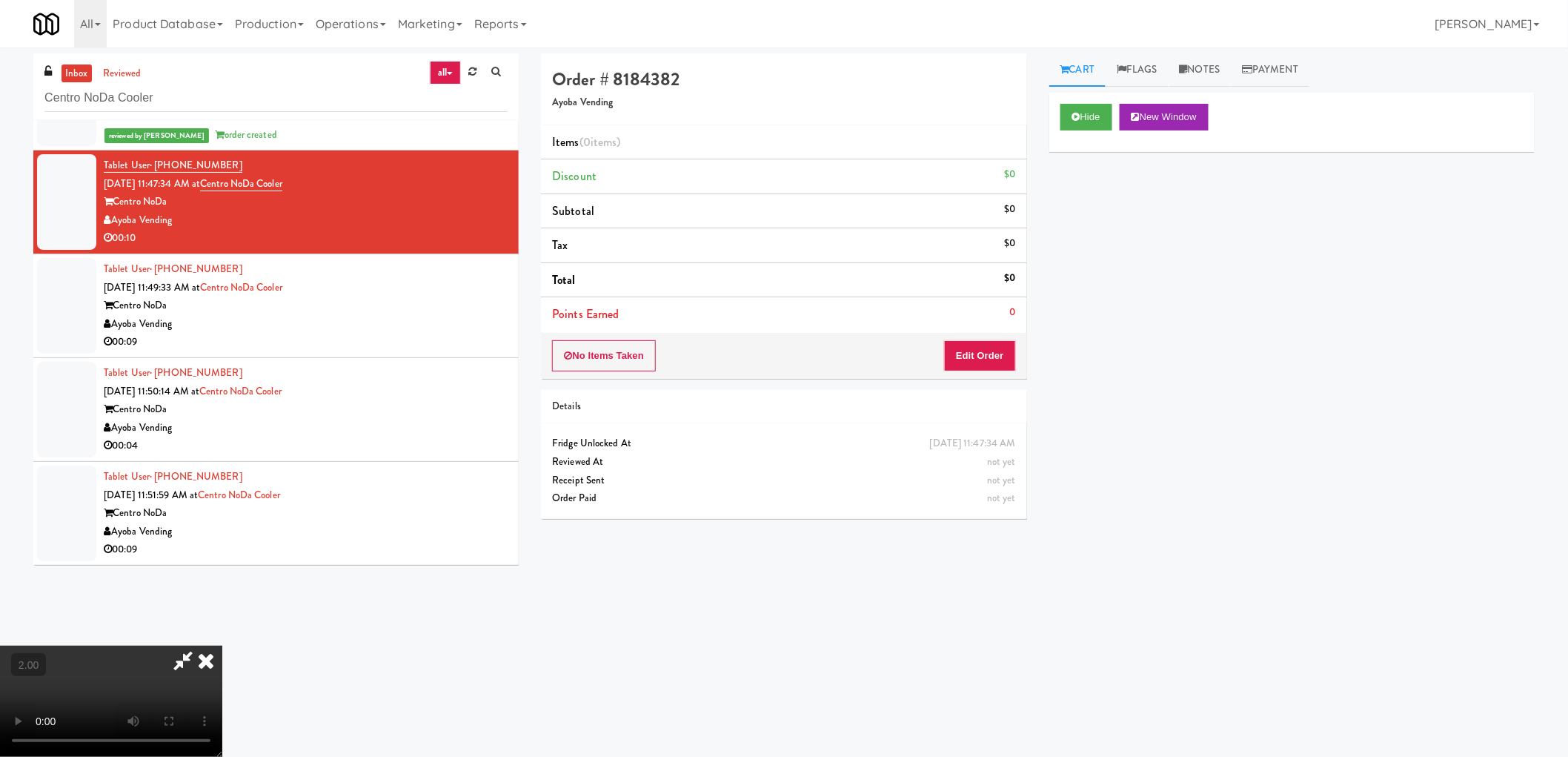
click at [223, 645] on video at bounding box center [111, 700] width 223 height 111
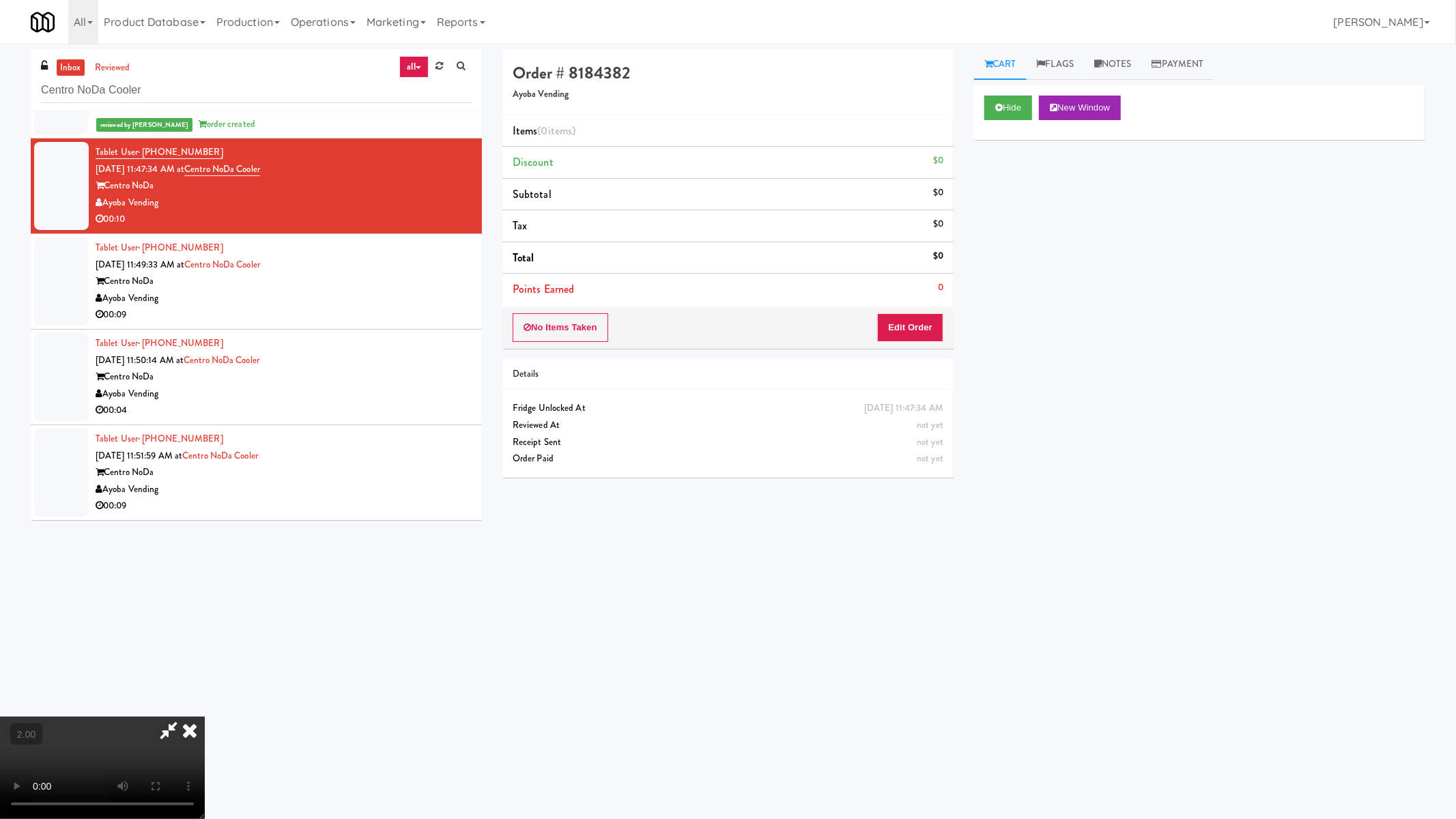
click at [205, 696] on video at bounding box center [102, 767] width 205 height 102
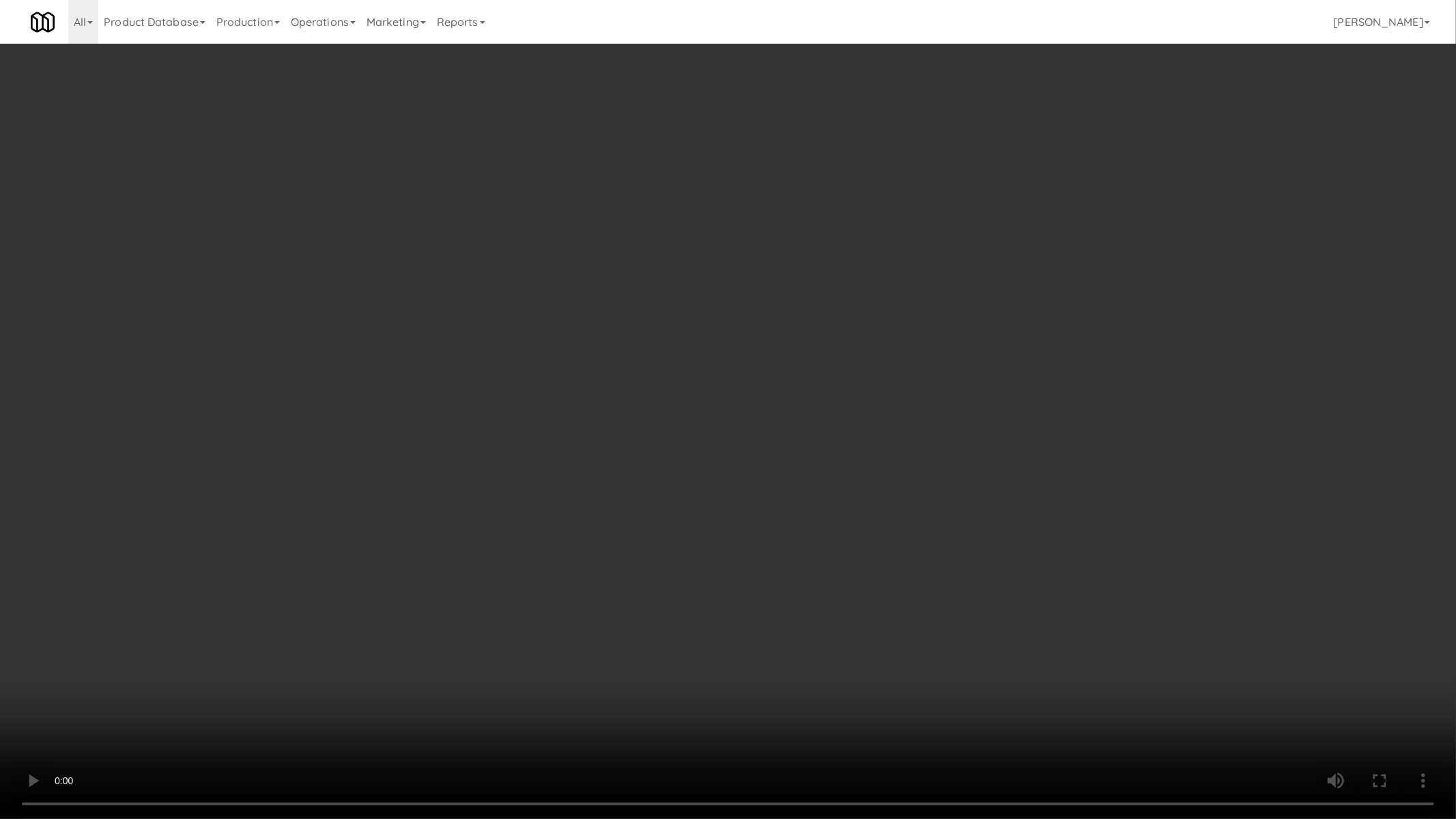
click at [705, 582] on video at bounding box center [728, 409] width 1456 height 819
click at [706, 582] on video at bounding box center [728, 409] width 1456 height 819
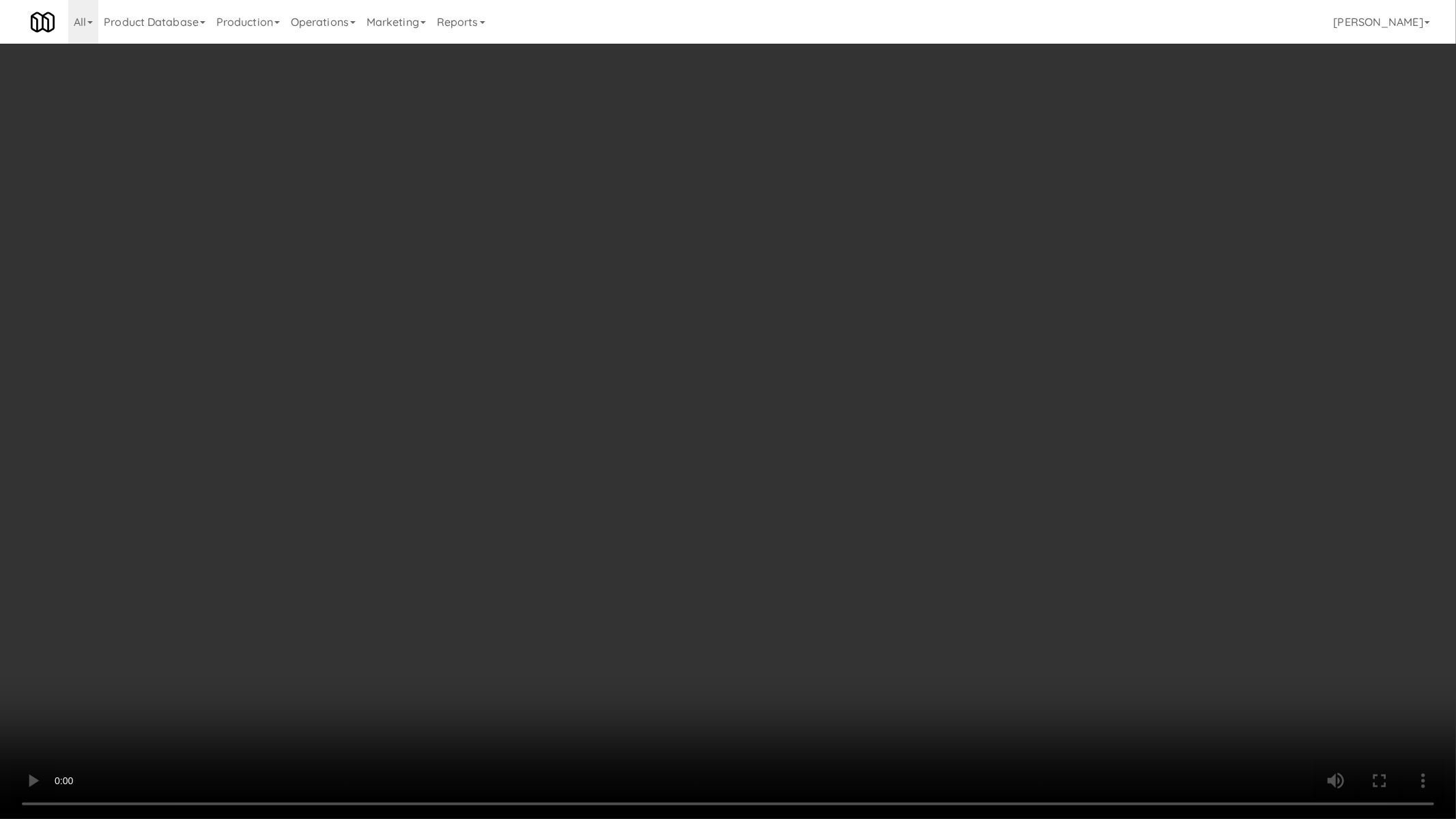
click at [706, 582] on video at bounding box center [728, 409] width 1456 height 819
click at [644, 637] on video at bounding box center [728, 409] width 1456 height 819
click at [759, 534] on video at bounding box center [728, 409] width 1456 height 819
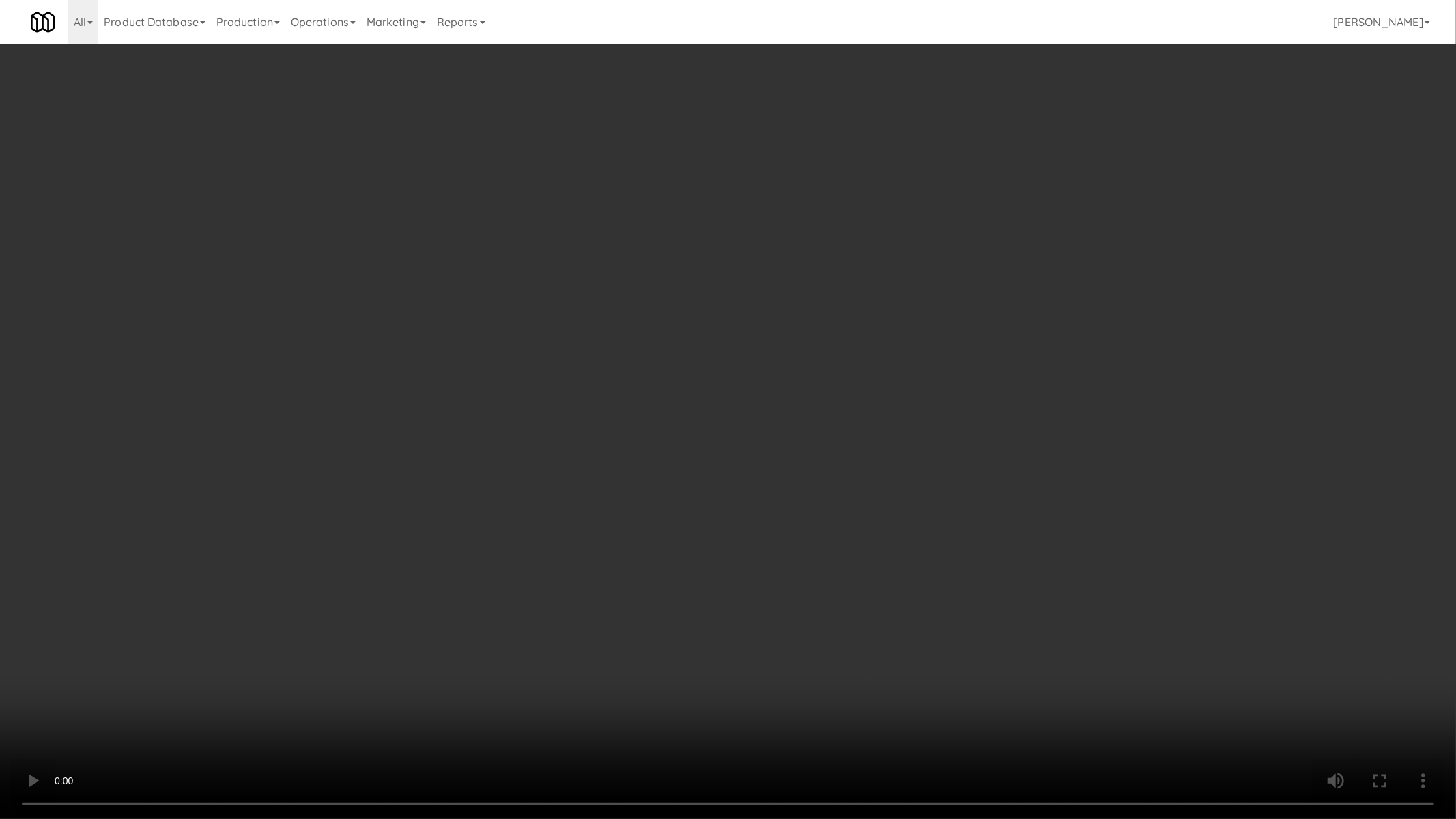
click at [759, 533] on video at bounding box center [728, 409] width 1456 height 819
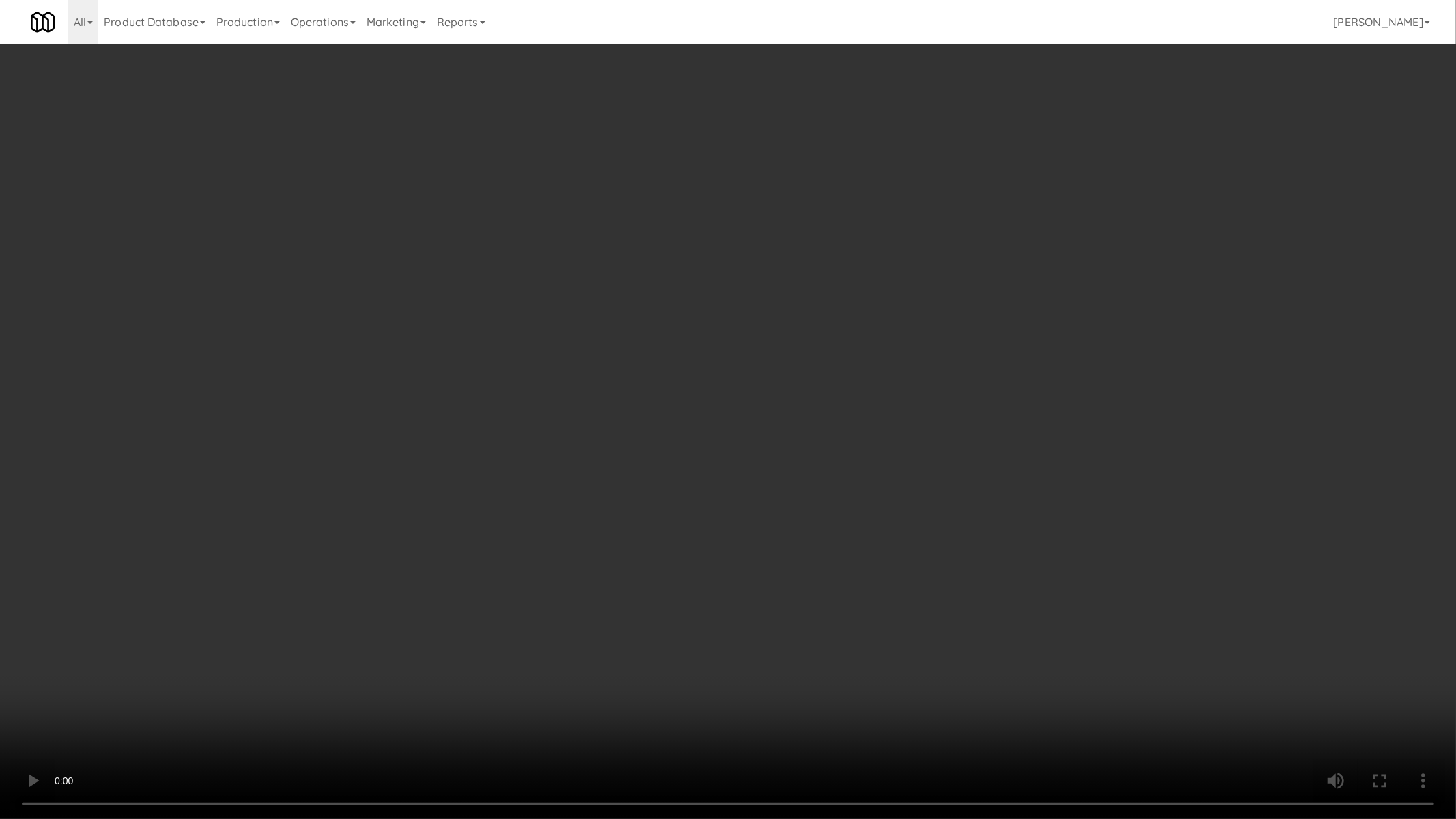
click at [814, 528] on video at bounding box center [728, 409] width 1456 height 819
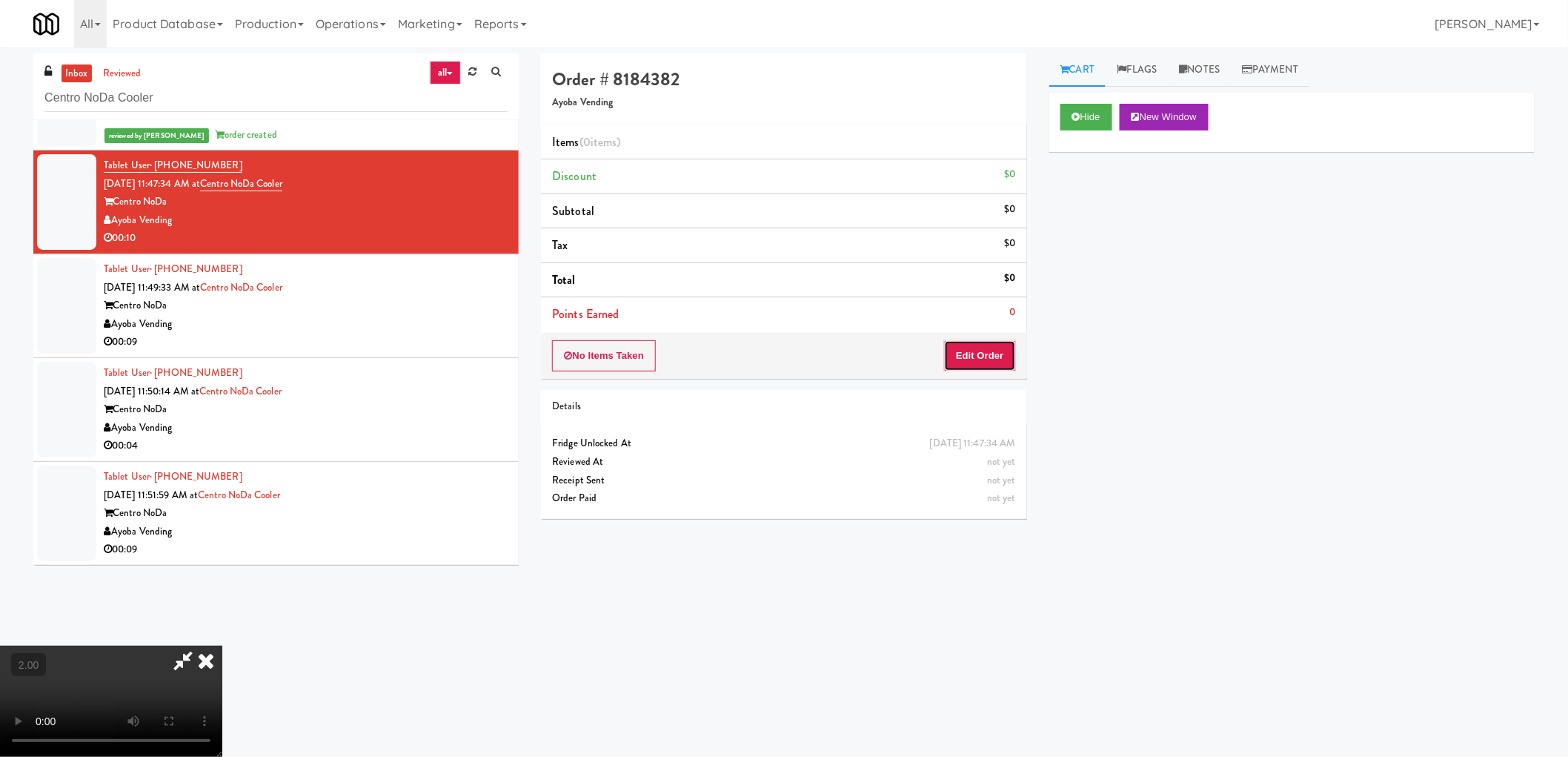
click at [980, 343] on button "Edit Order" at bounding box center [980, 355] width 72 height 31
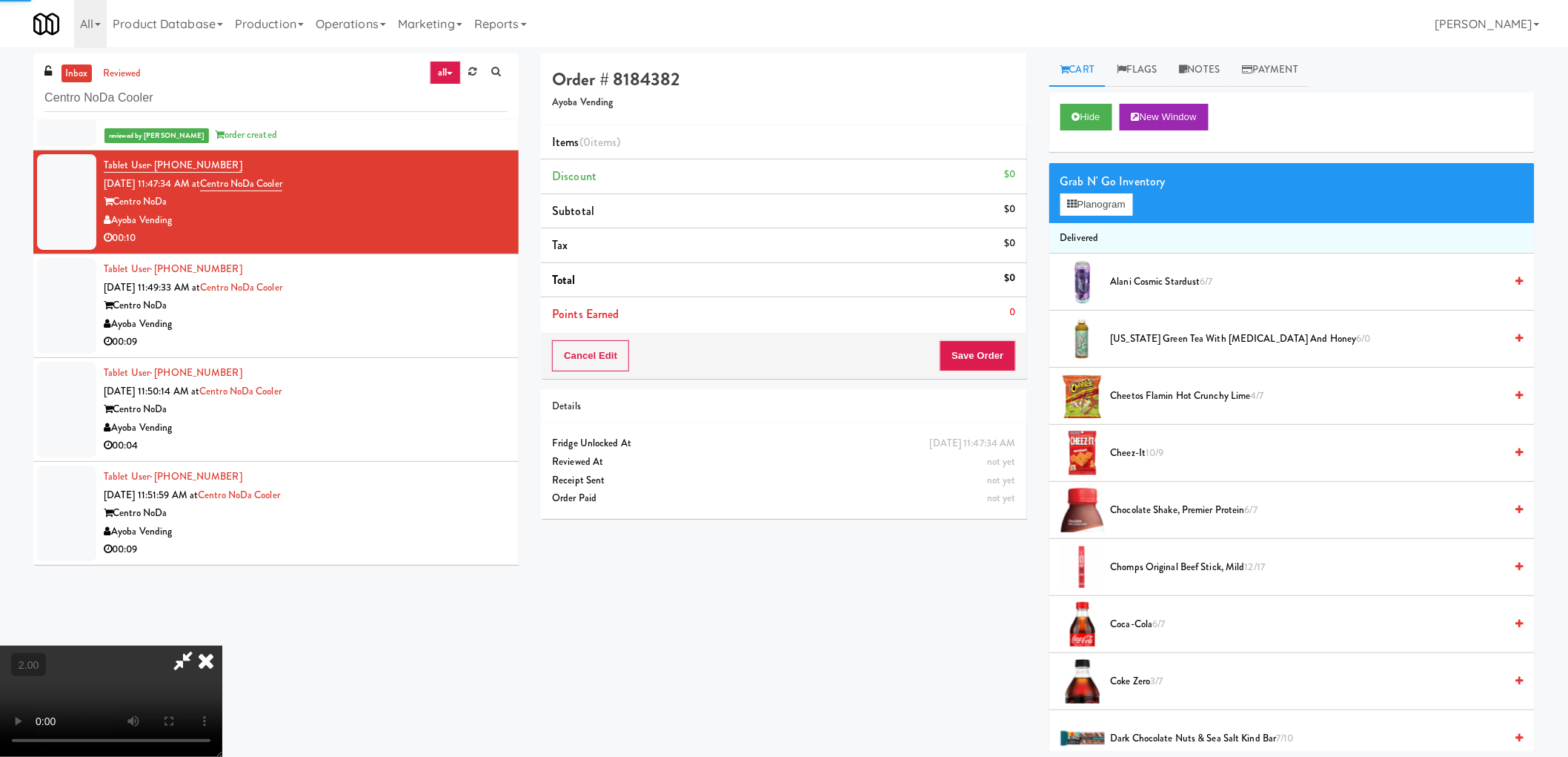
click at [1087, 186] on div "Grab N' Go Inventory" at bounding box center [1292, 181] width 463 height 23
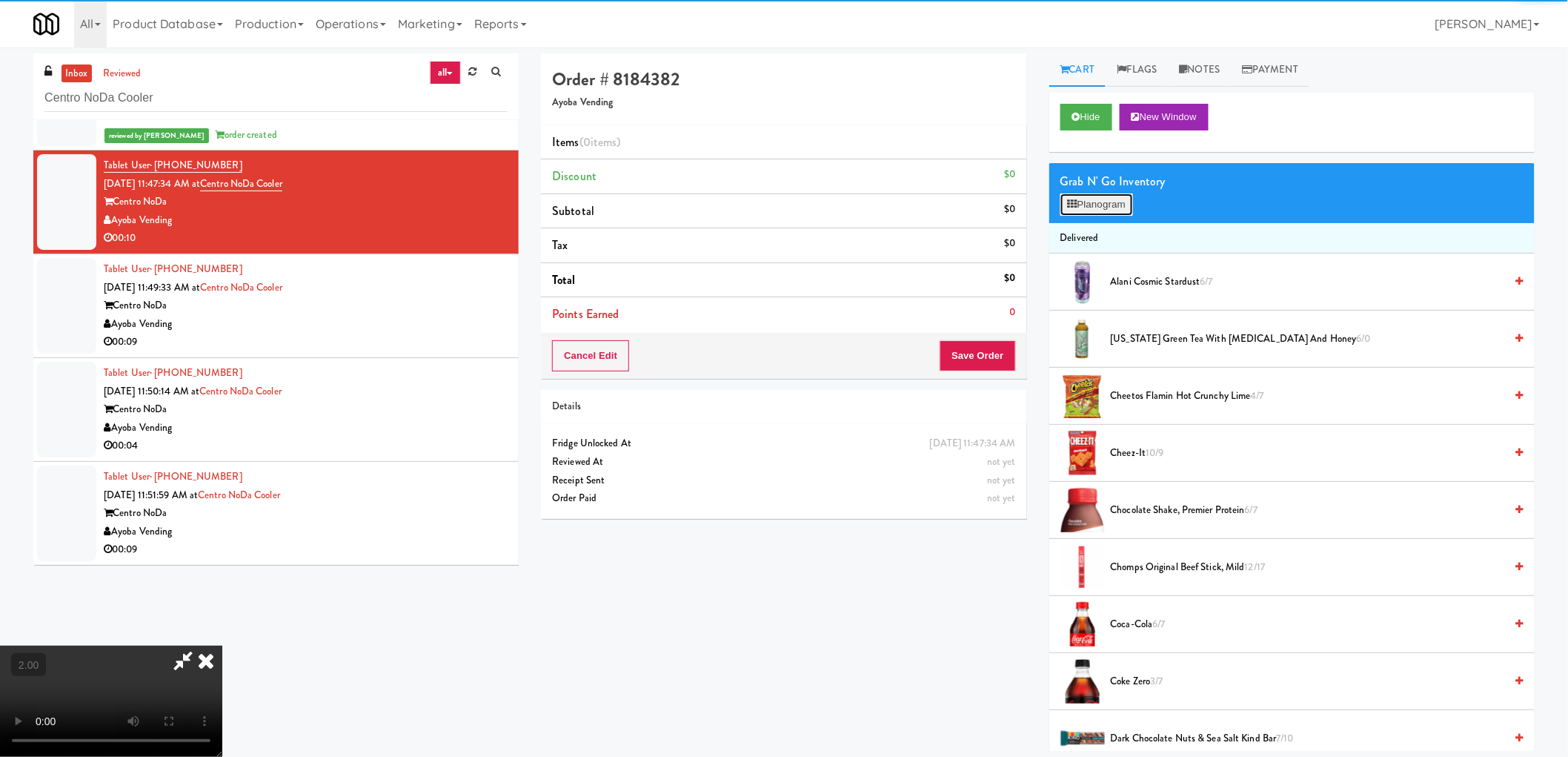
click at [1086, 208] on button "Planogram" at bounding box center [1096, 204] width 73 height 23
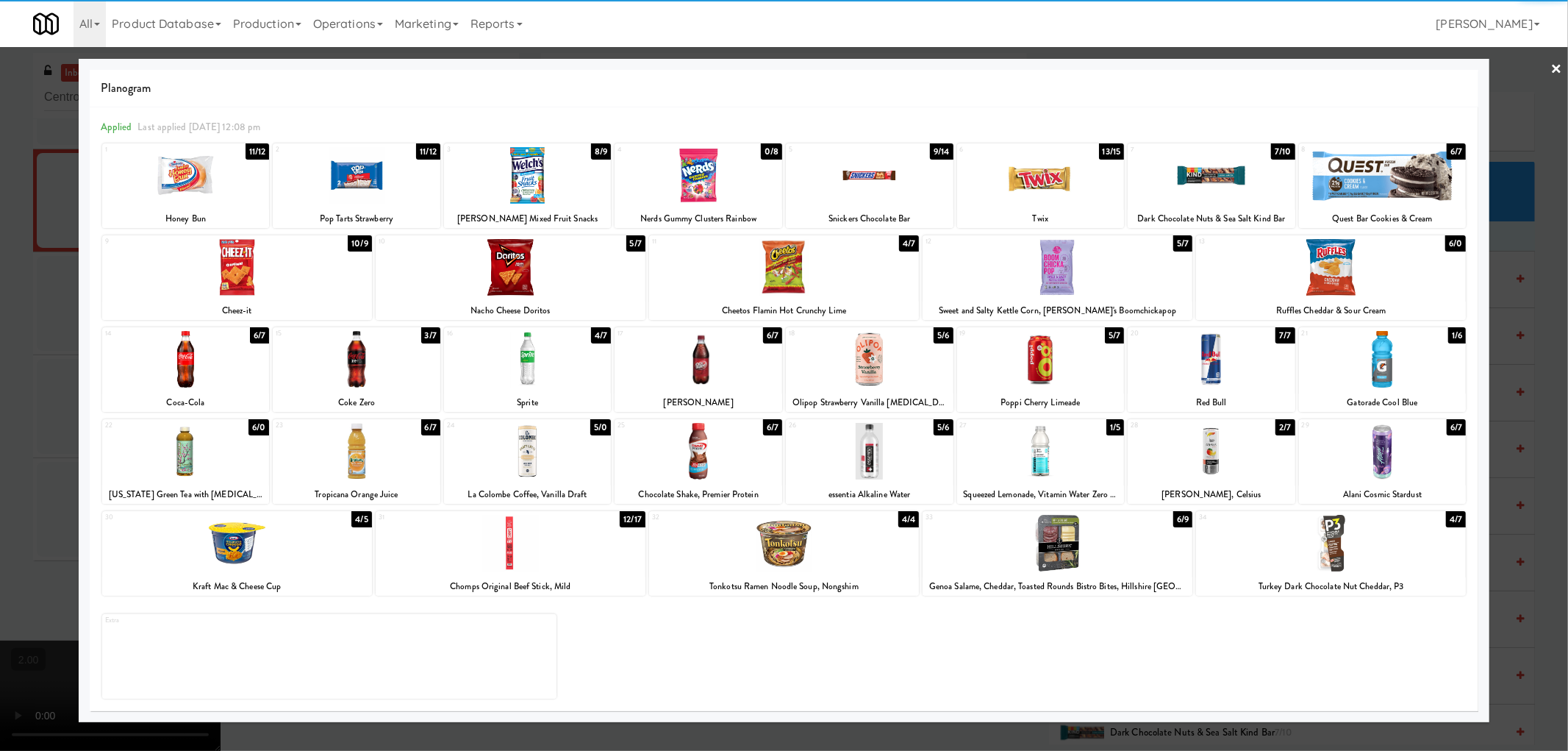
click at [275, 567] on div at bounding box center [237, 543] width 270 height 56
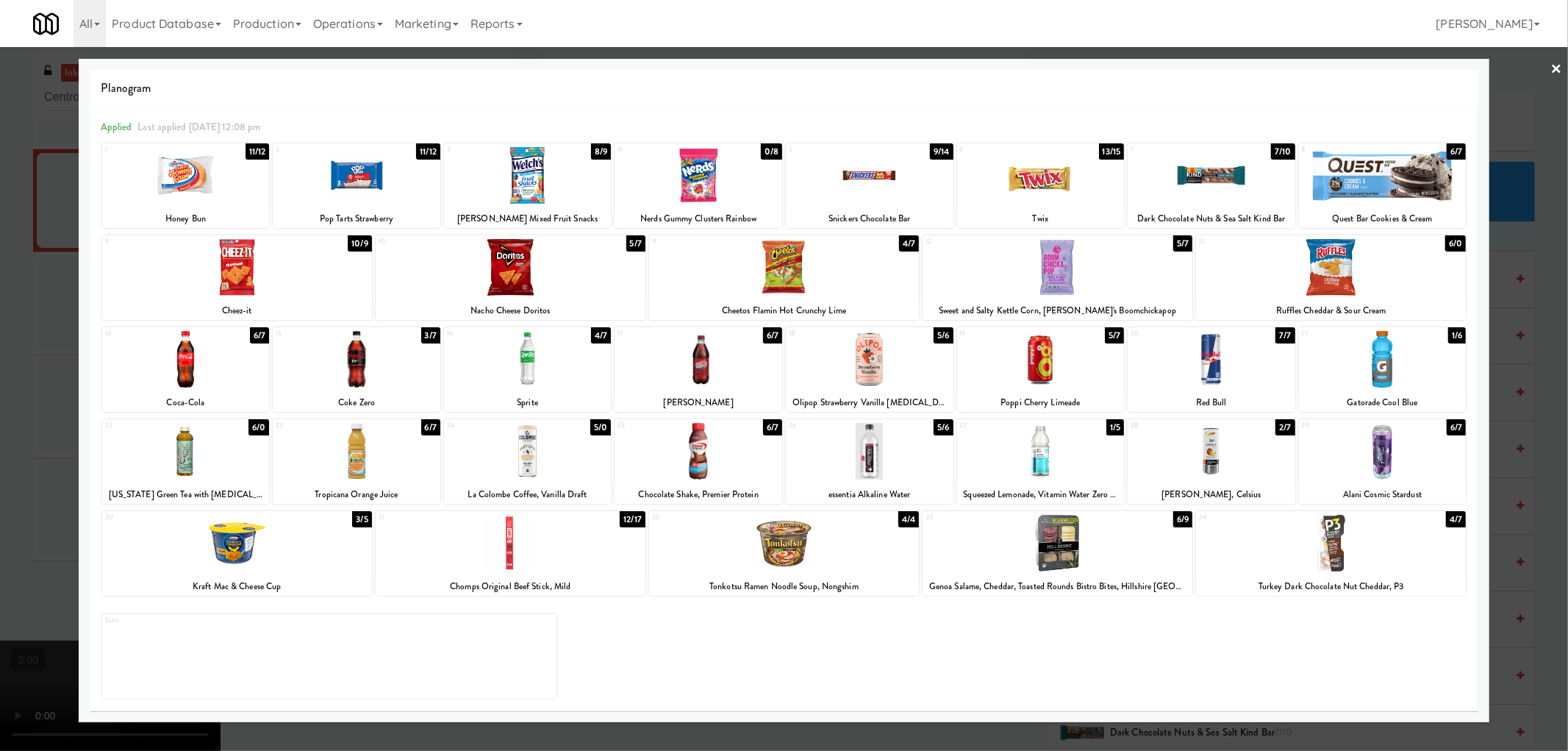
click at [0, 533] on div at bounding box center [784, 376] width 1568 height 751
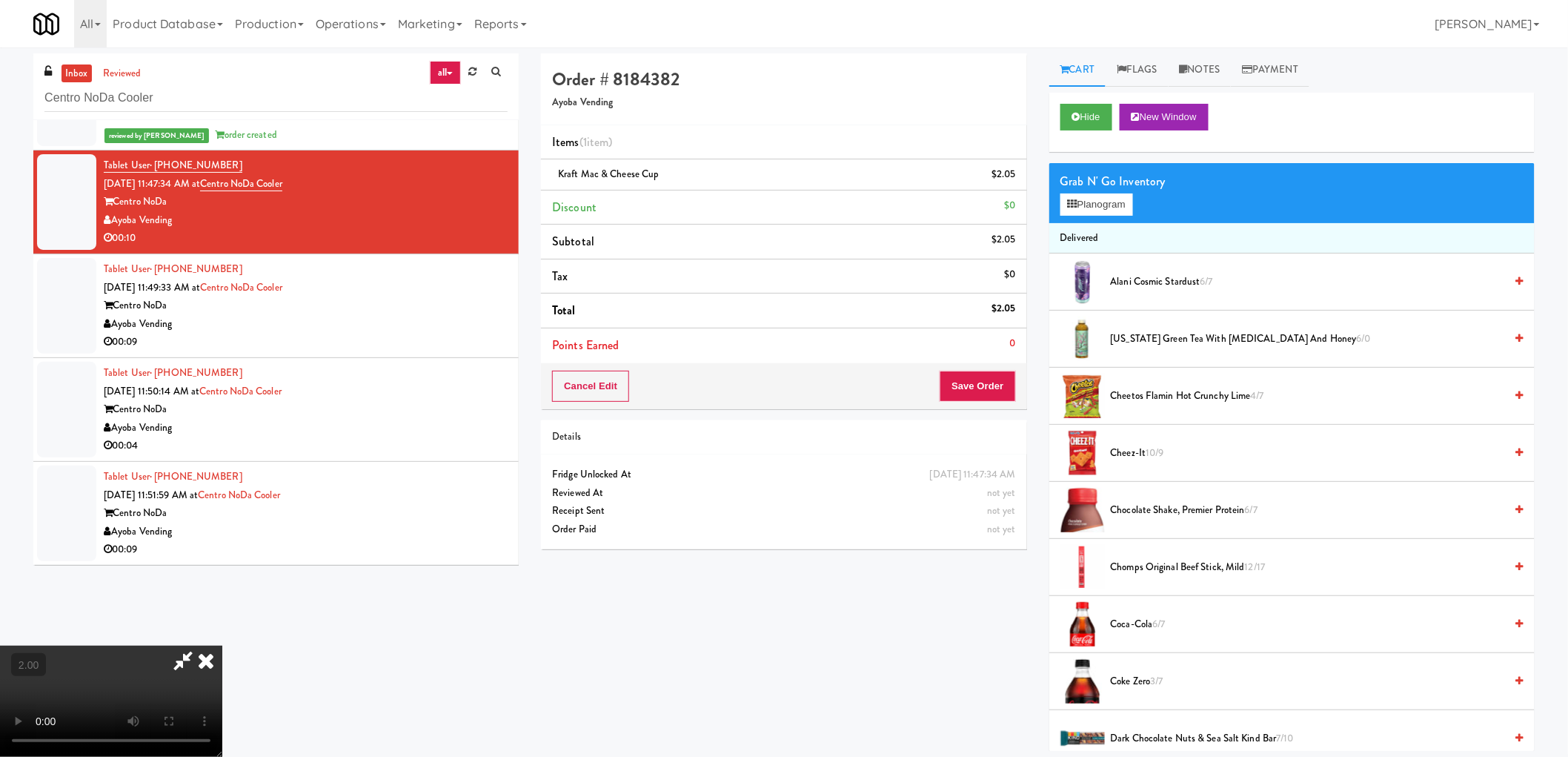
scroll to position [270, 0]
click at [957, 384] on button "Save Order" at bounding box center [977, 385] width 76 height 31
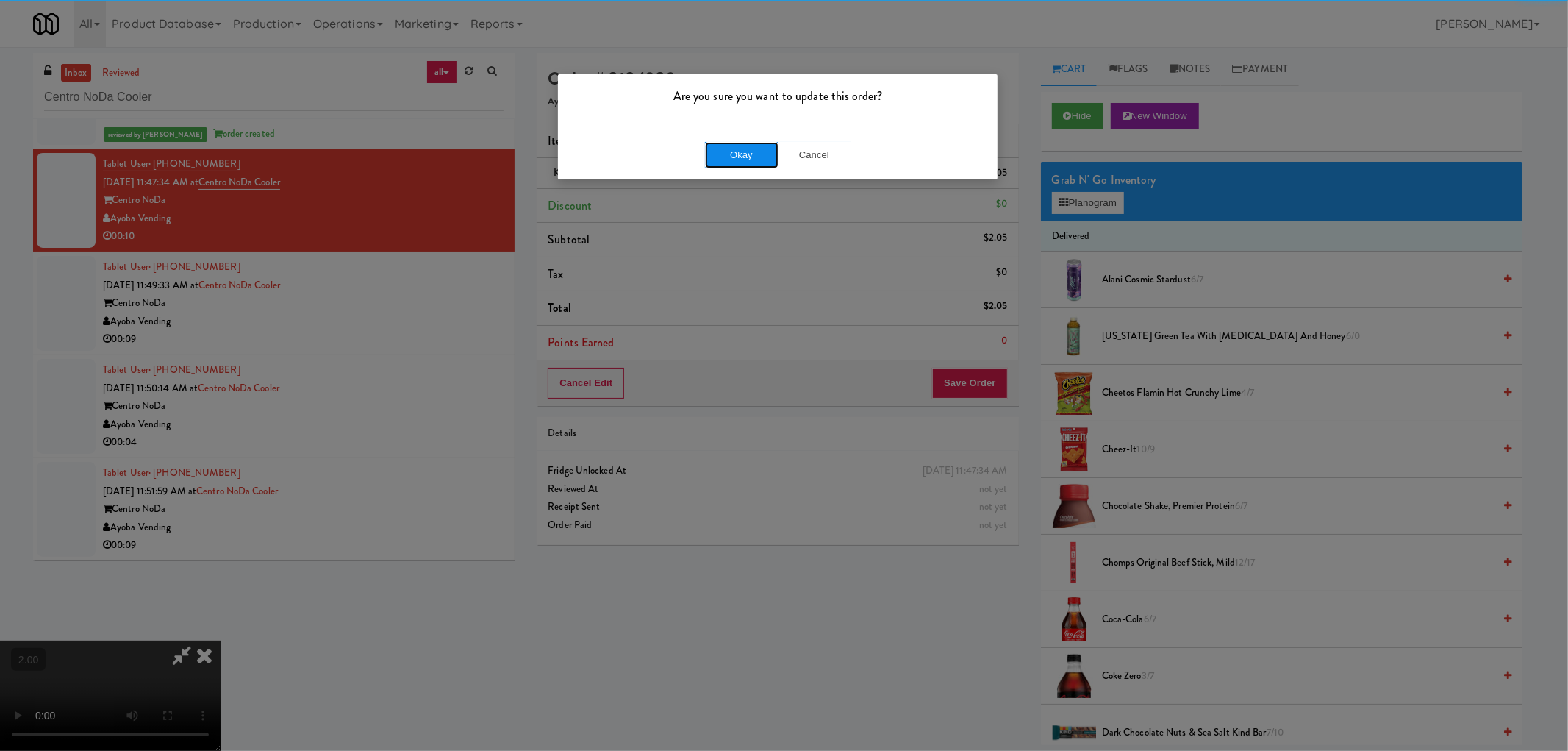
click at [724, 145] on button "Okay" at bounding box center [742, 155] width 74 height 26
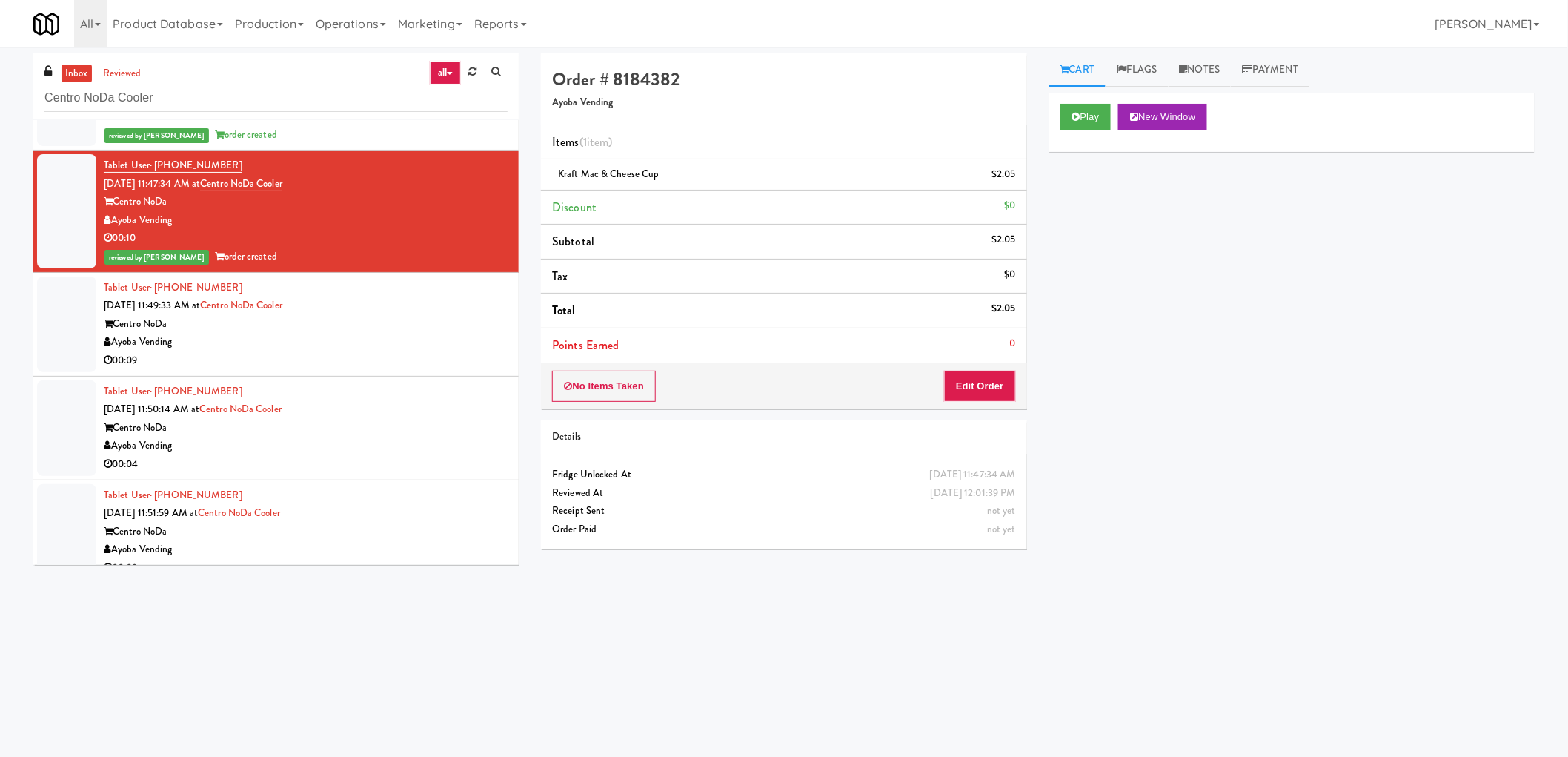
scroll to position [0, 0]
click at [432, 341] on div "Ayoba Vending" at bounding box center [305, 342] width 403 height 18
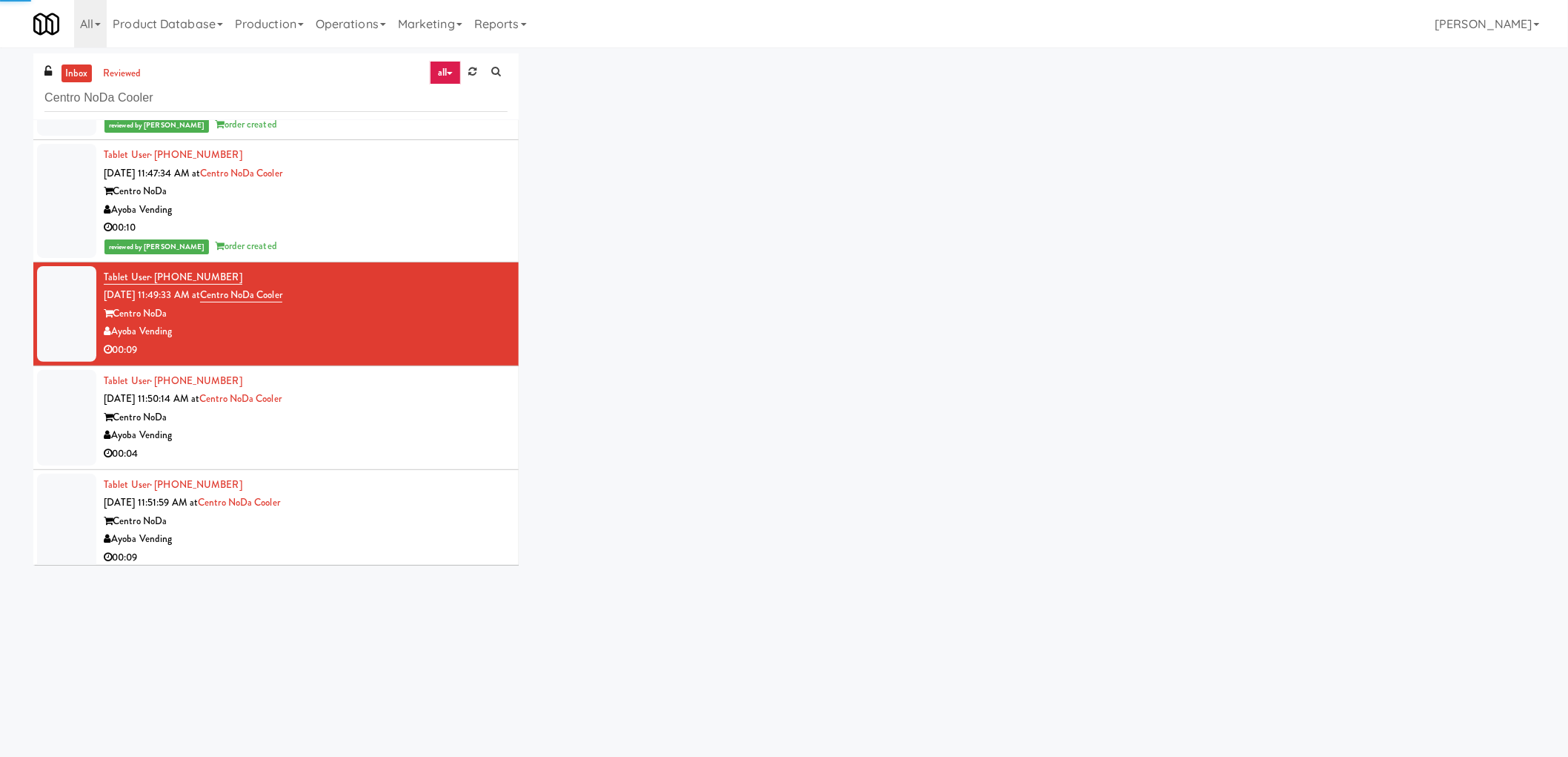
scroll to position [232, 0]
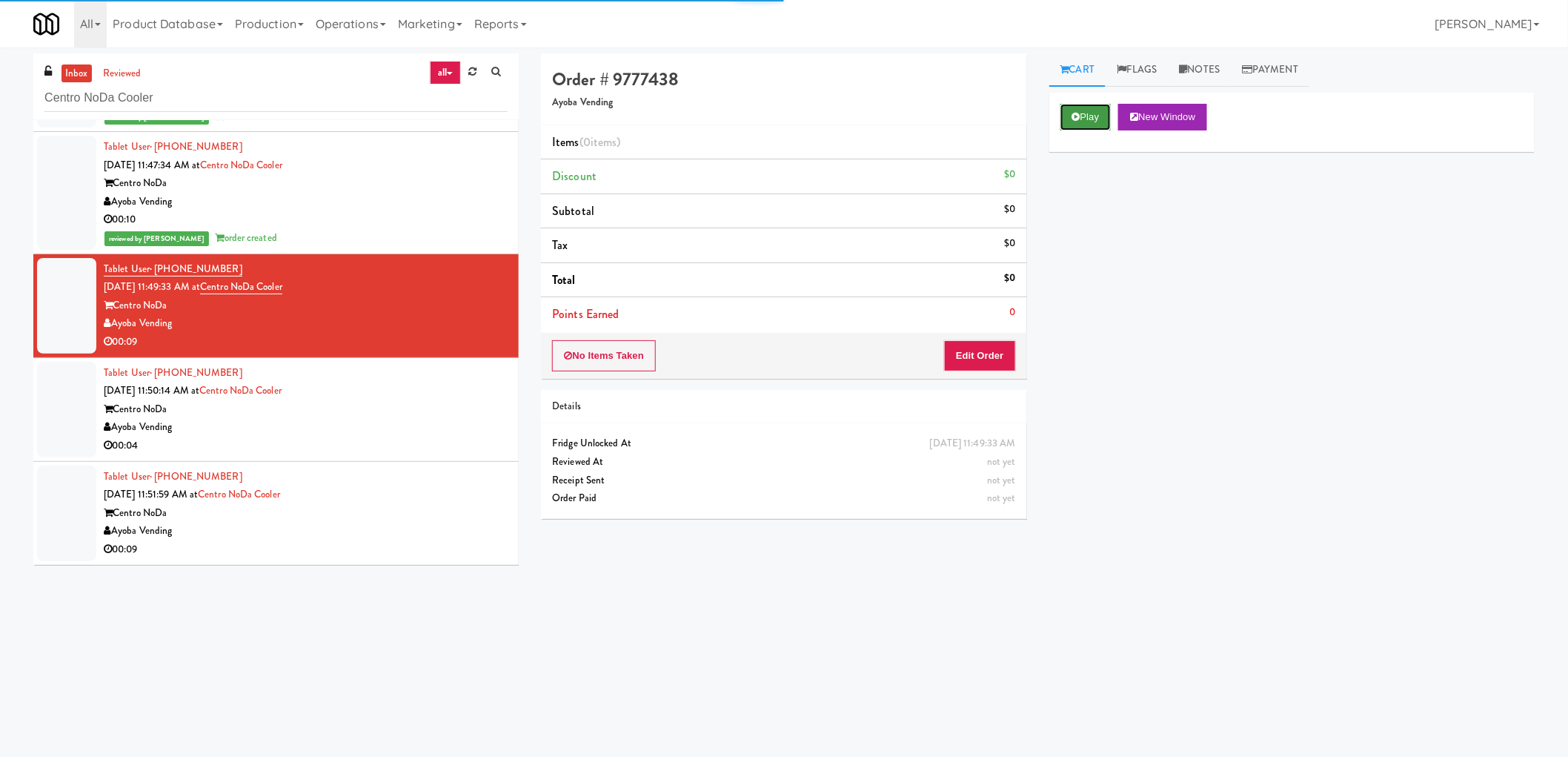
click at [1091, 108] on button "Play" at bounding box center [1085, 117] width 51 height 27
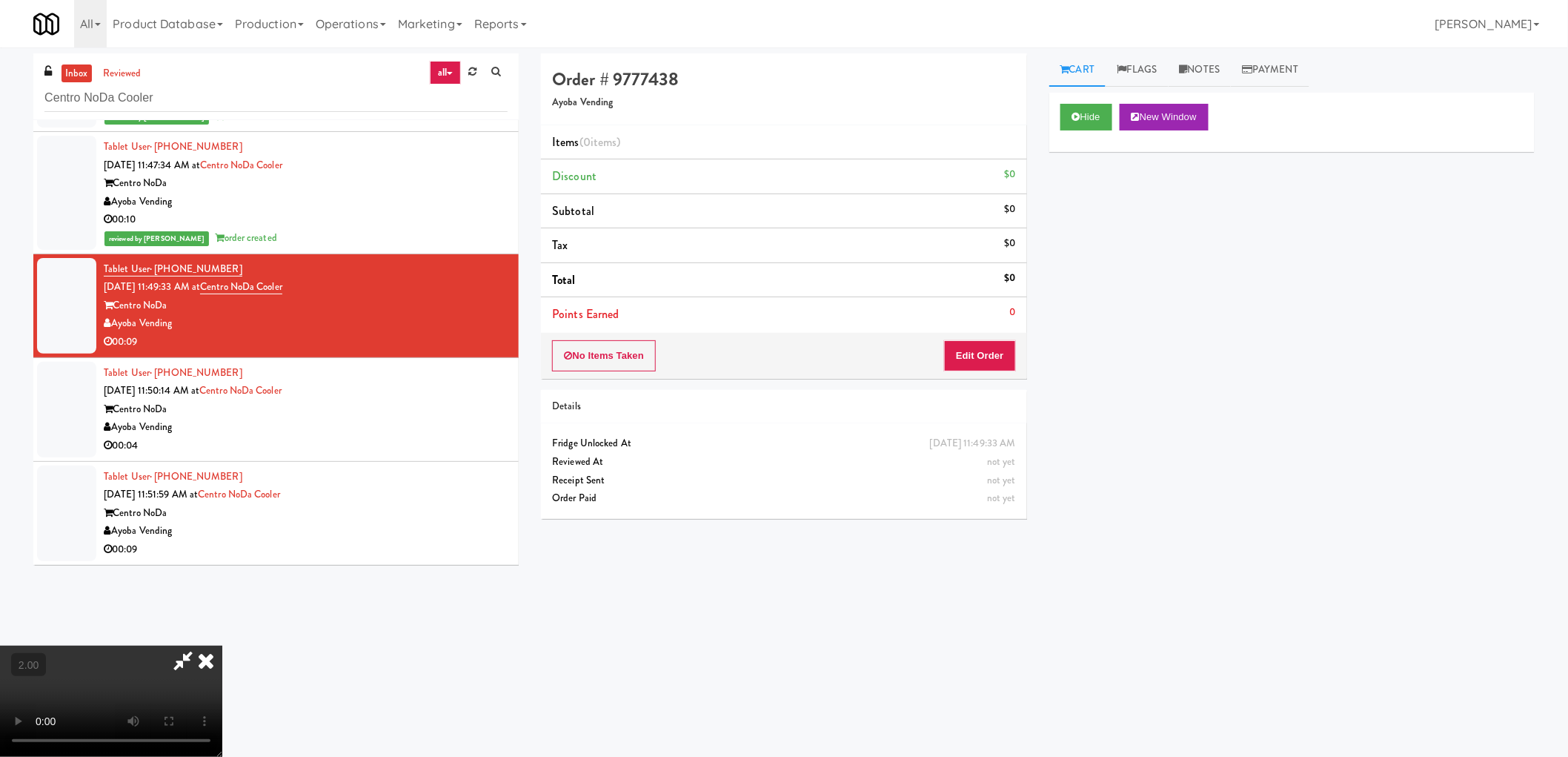
click at [223, 645] on video at bounding box center [111, 700] width 223 height 111
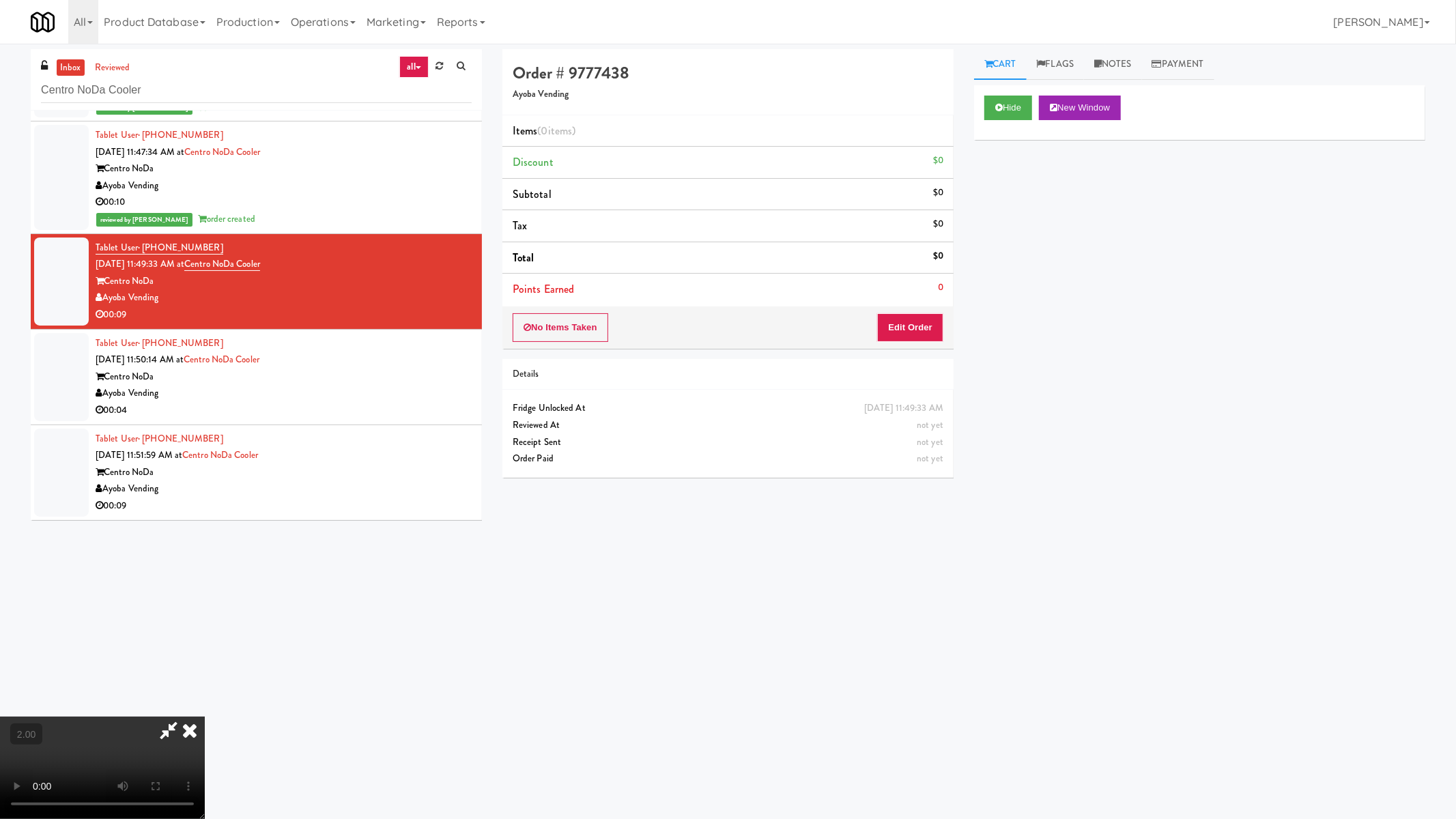
click at [205, 696] on video at bounding box center [102, 767] width 205 height 102
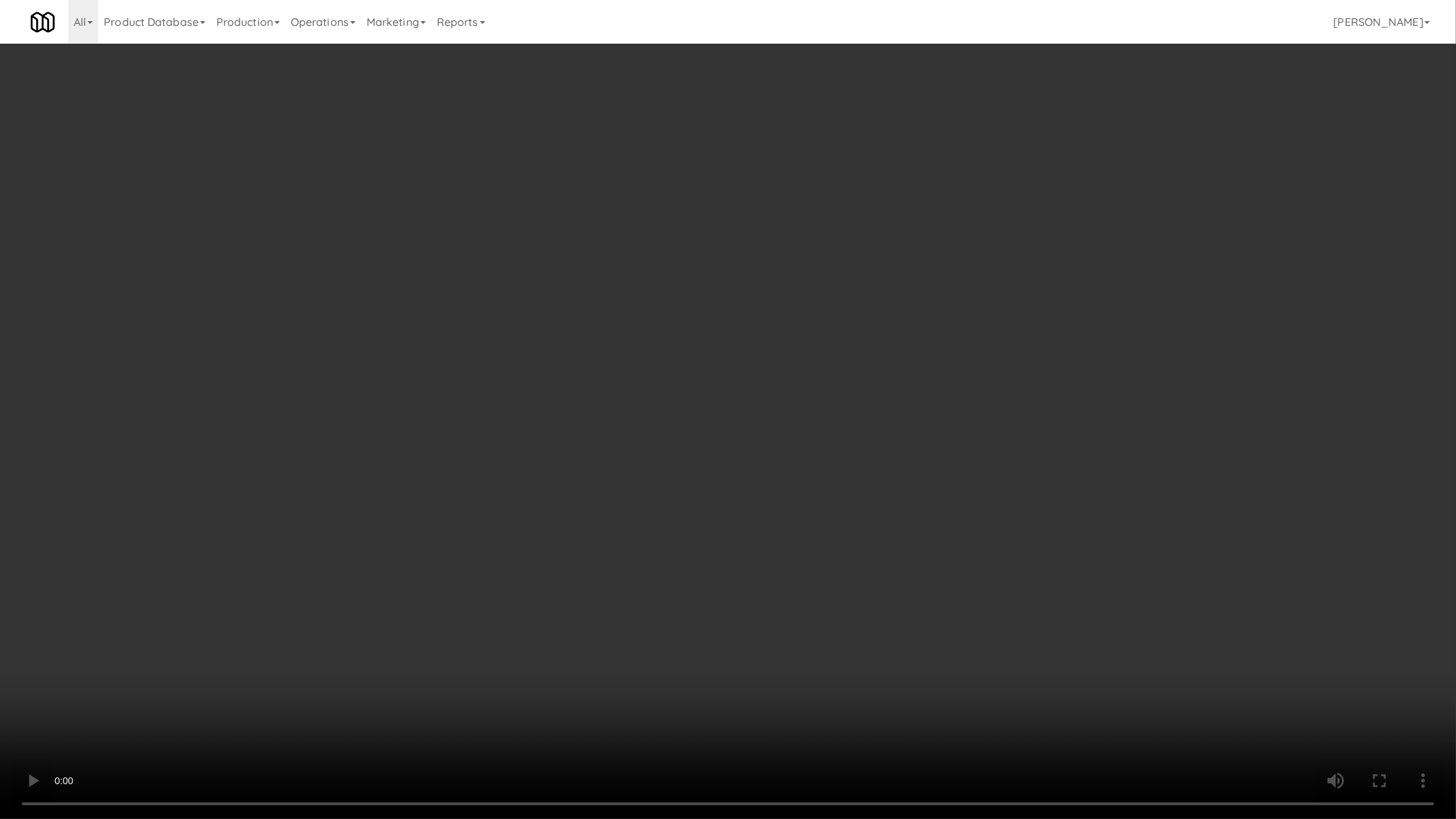
click at [729, 570] on video at bounding box center [728, 409] width 1456 height 819
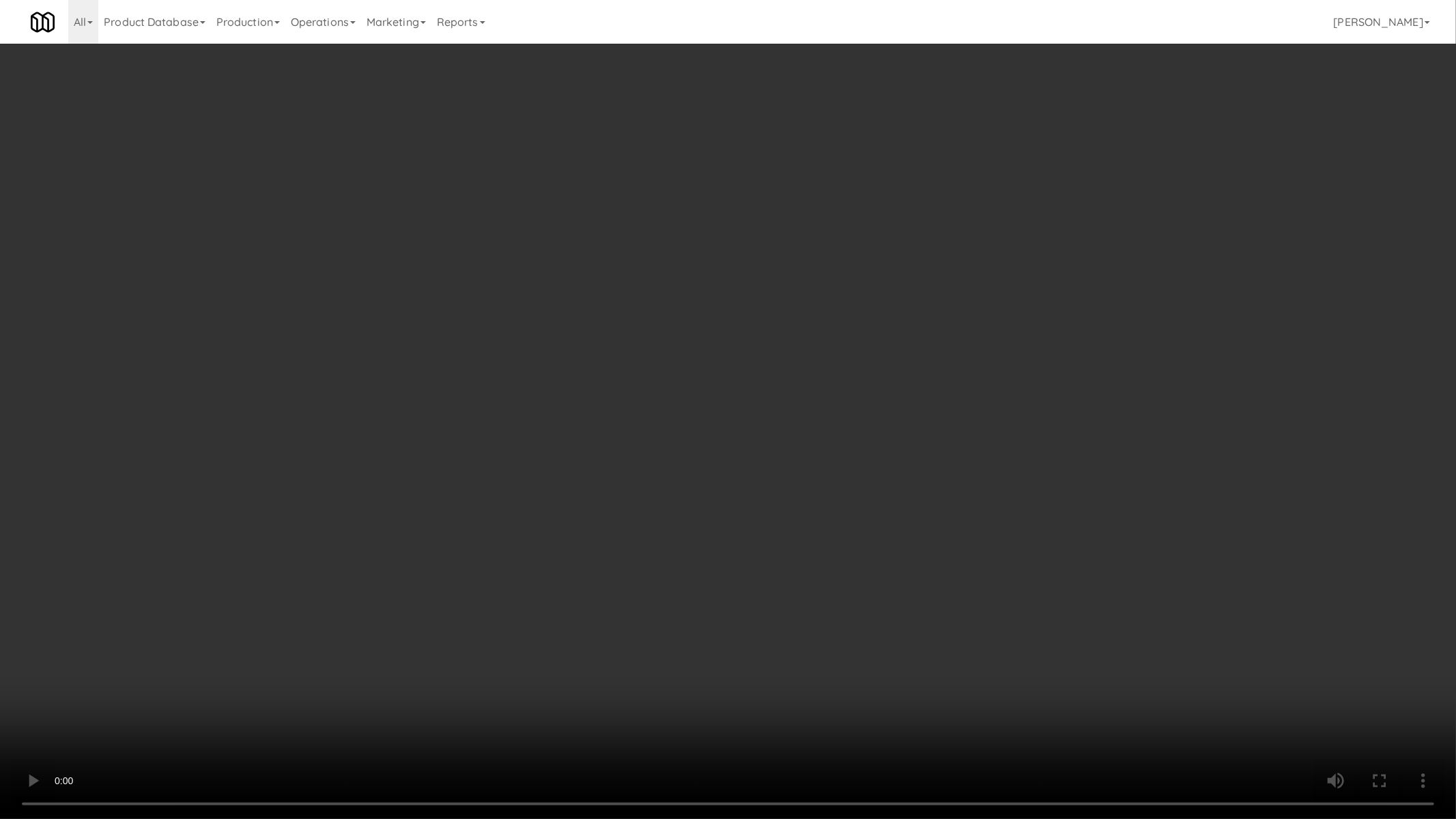
click at [729, 570] on video at bounding box center [728, 409] width 1456 height 819
drag, startPoint x: 728, startPoint y: 574, endPoint x: 802, endPoint y: 481, distance: 118.8
click at [728, 575] on video at bounding box center [728, 409] width 1456 height 819
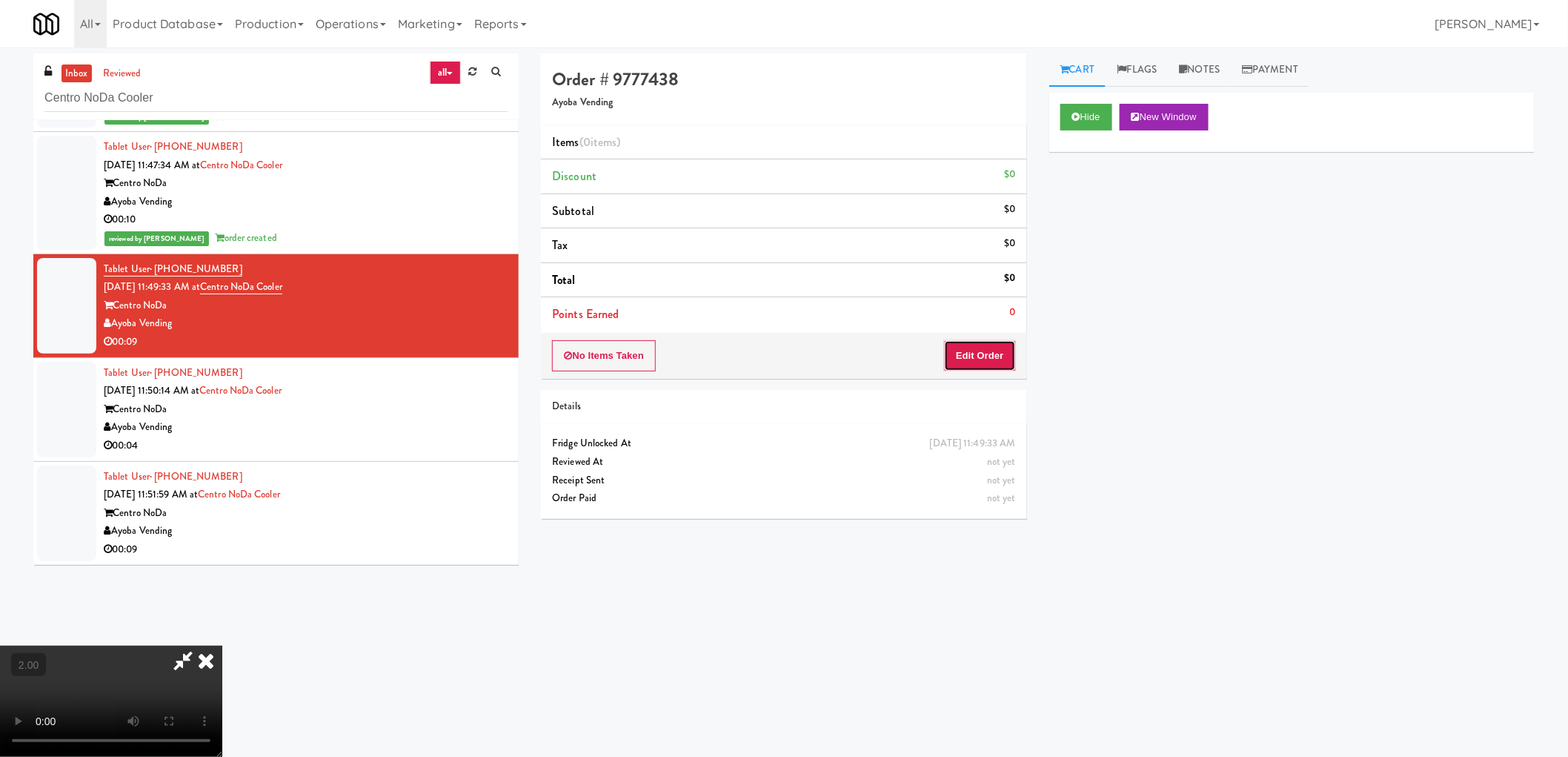
click at [972, 370] on button "Edit Order" at bounding box center [980, 355] width 72 height 31
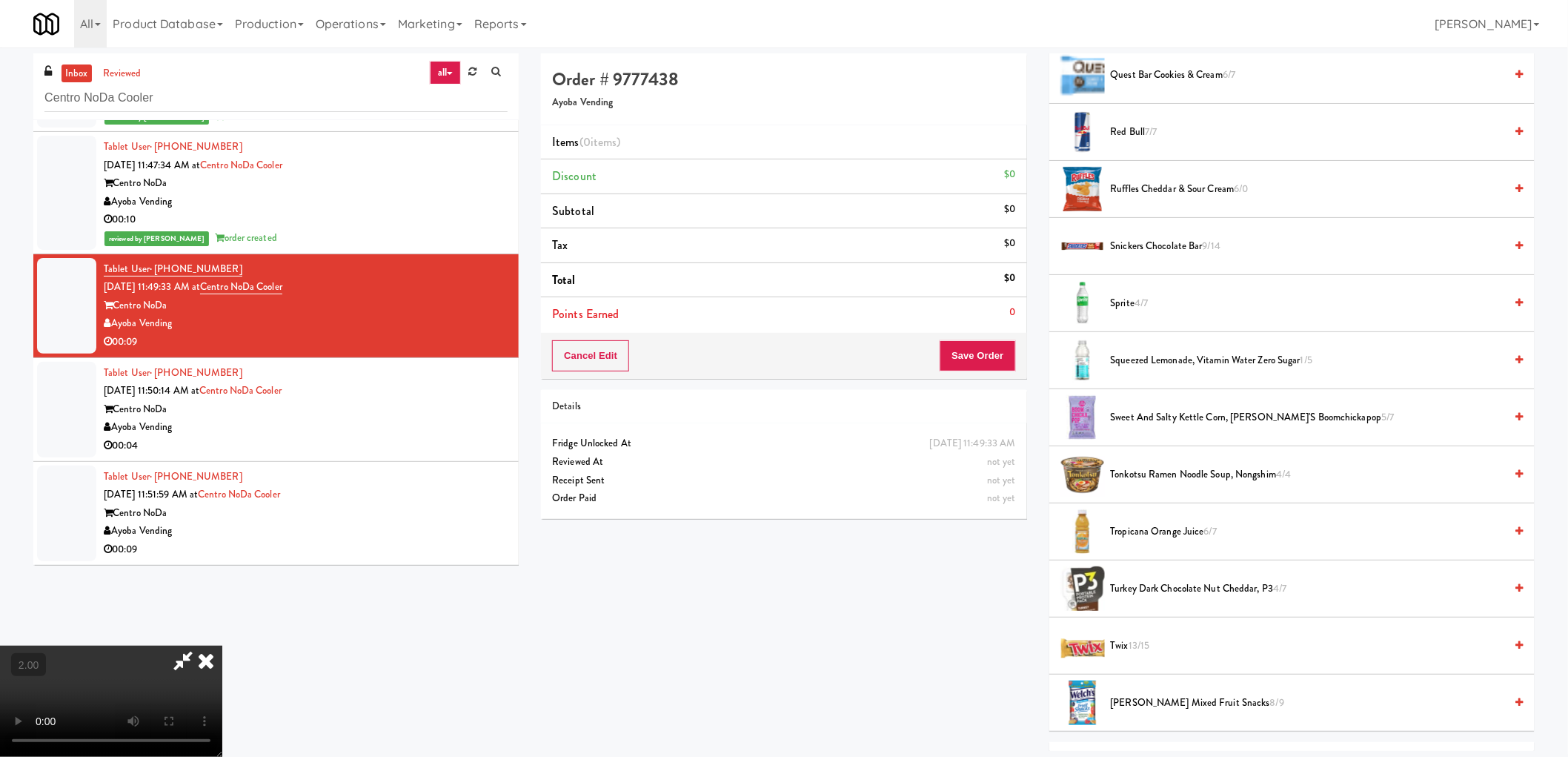
scroll to position [1482, 0]
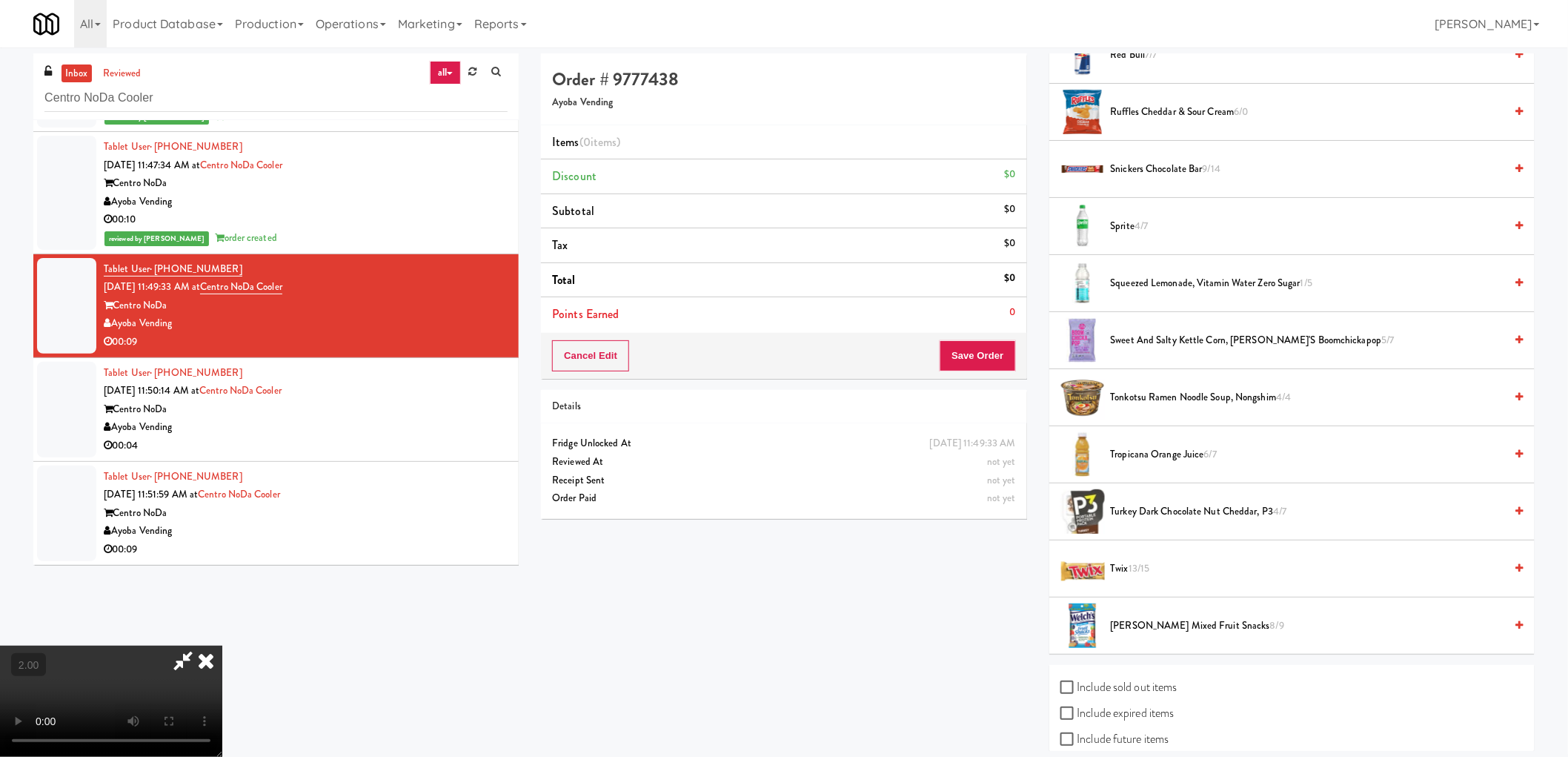
click at [1150, 175] on span "Snickers Chocolate Bar 9/14" at bounding box center [1308, 169] width 394 height 18
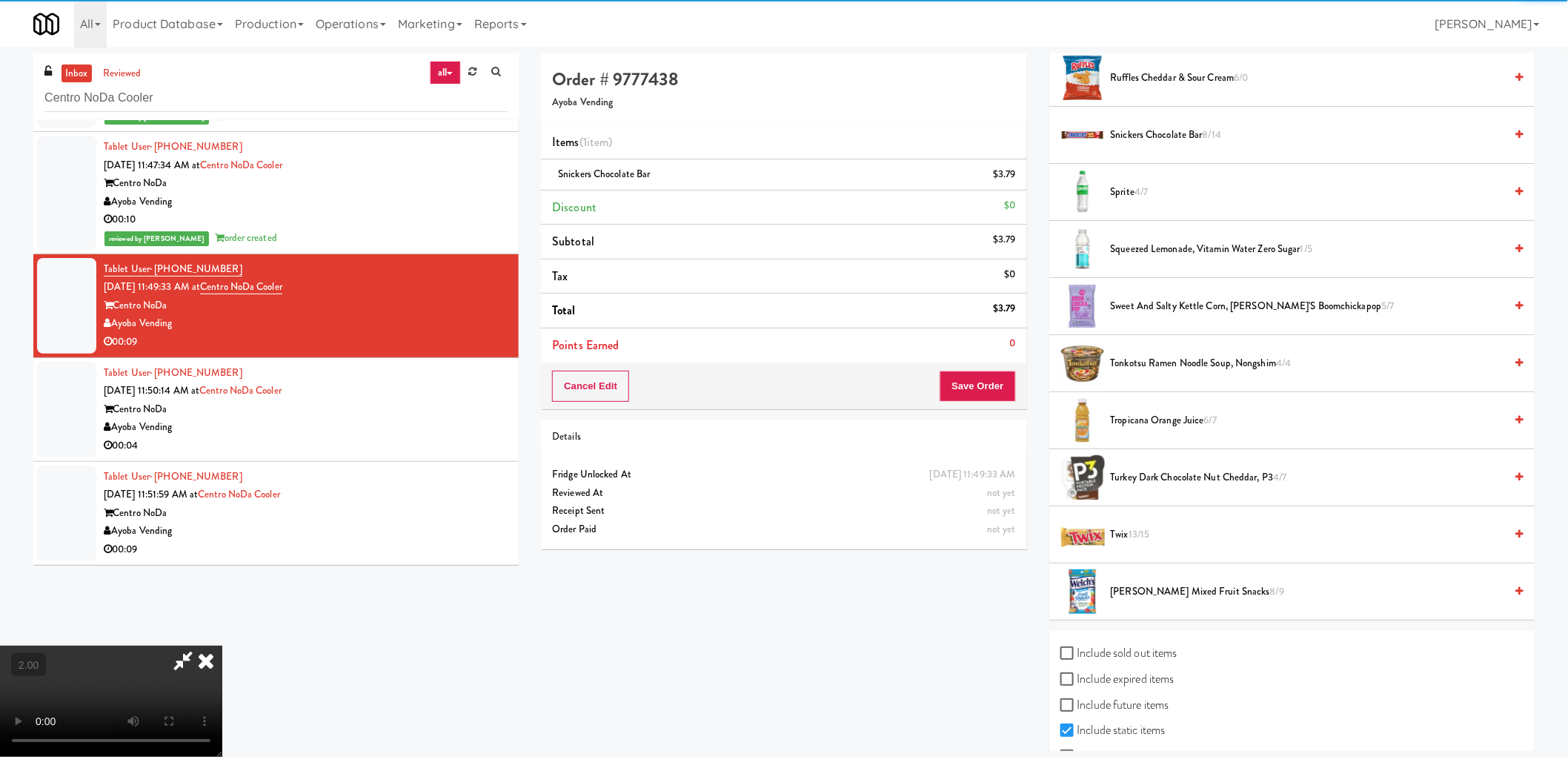
scroll to position [1559, 0]
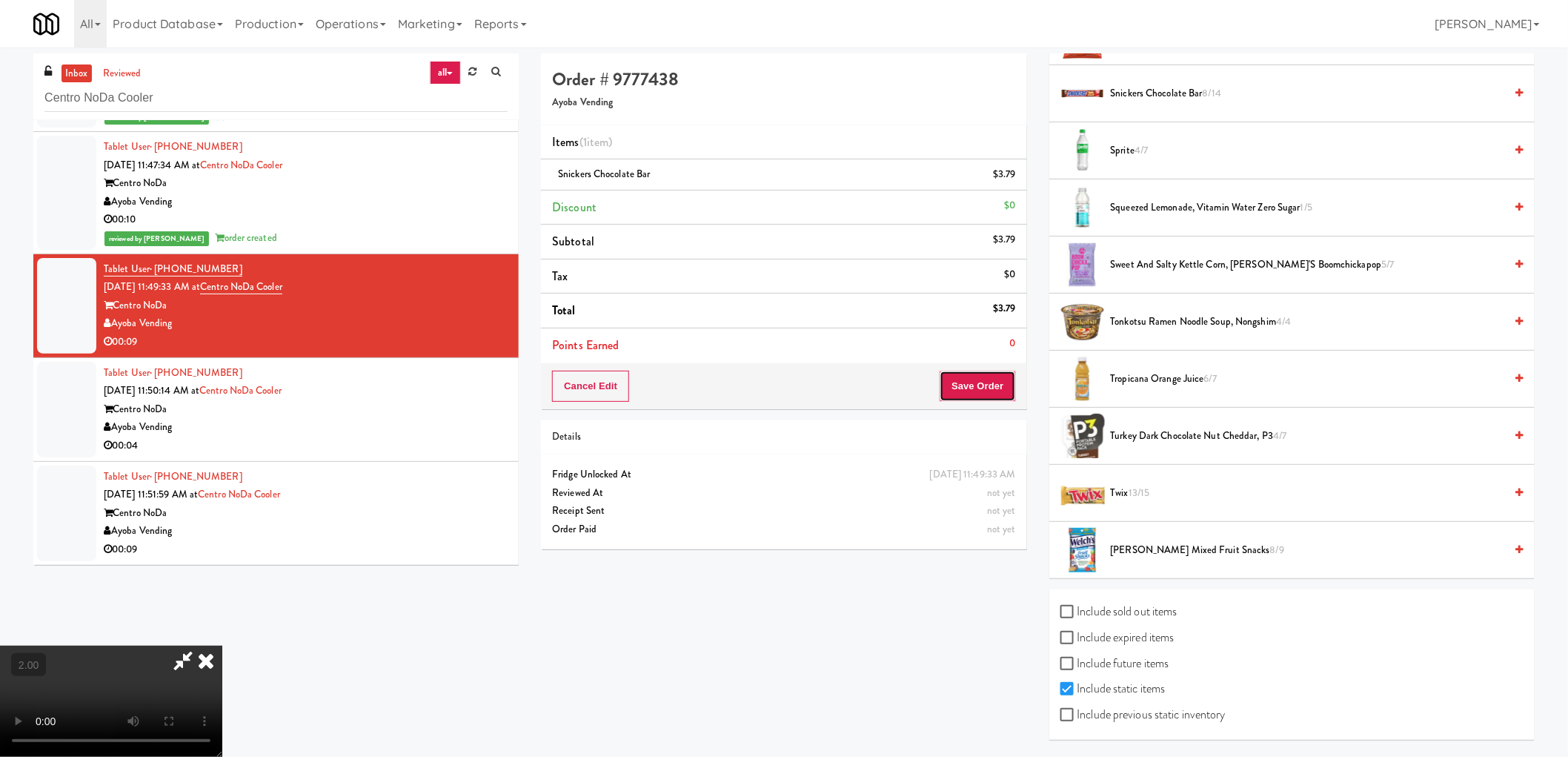
click at [986, 390] on button "Save Order" at bounding box center [977, 385] width 76 height 31
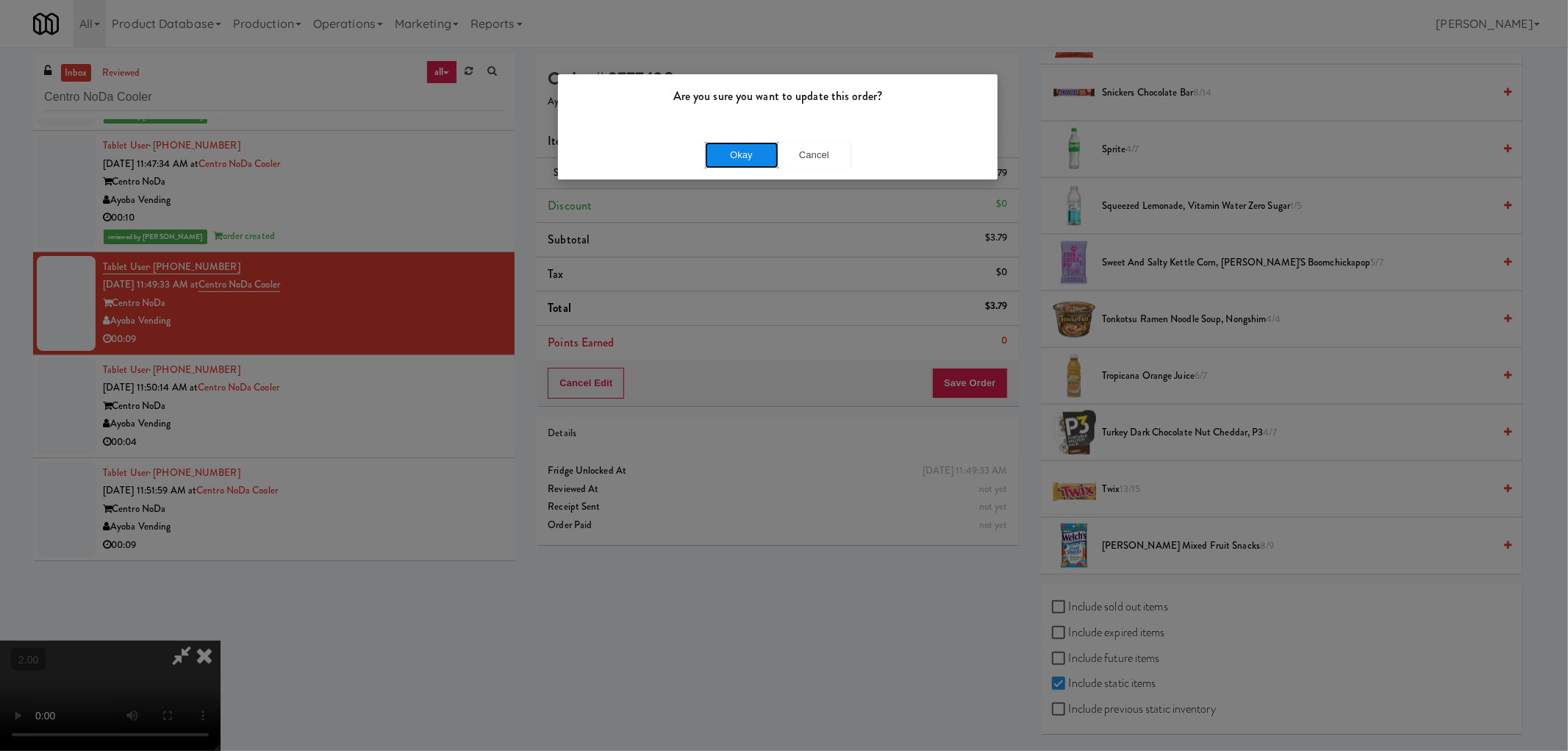
click at [740, 144] on button "Okay" at bounding box center [742, 155] width 74 height 26
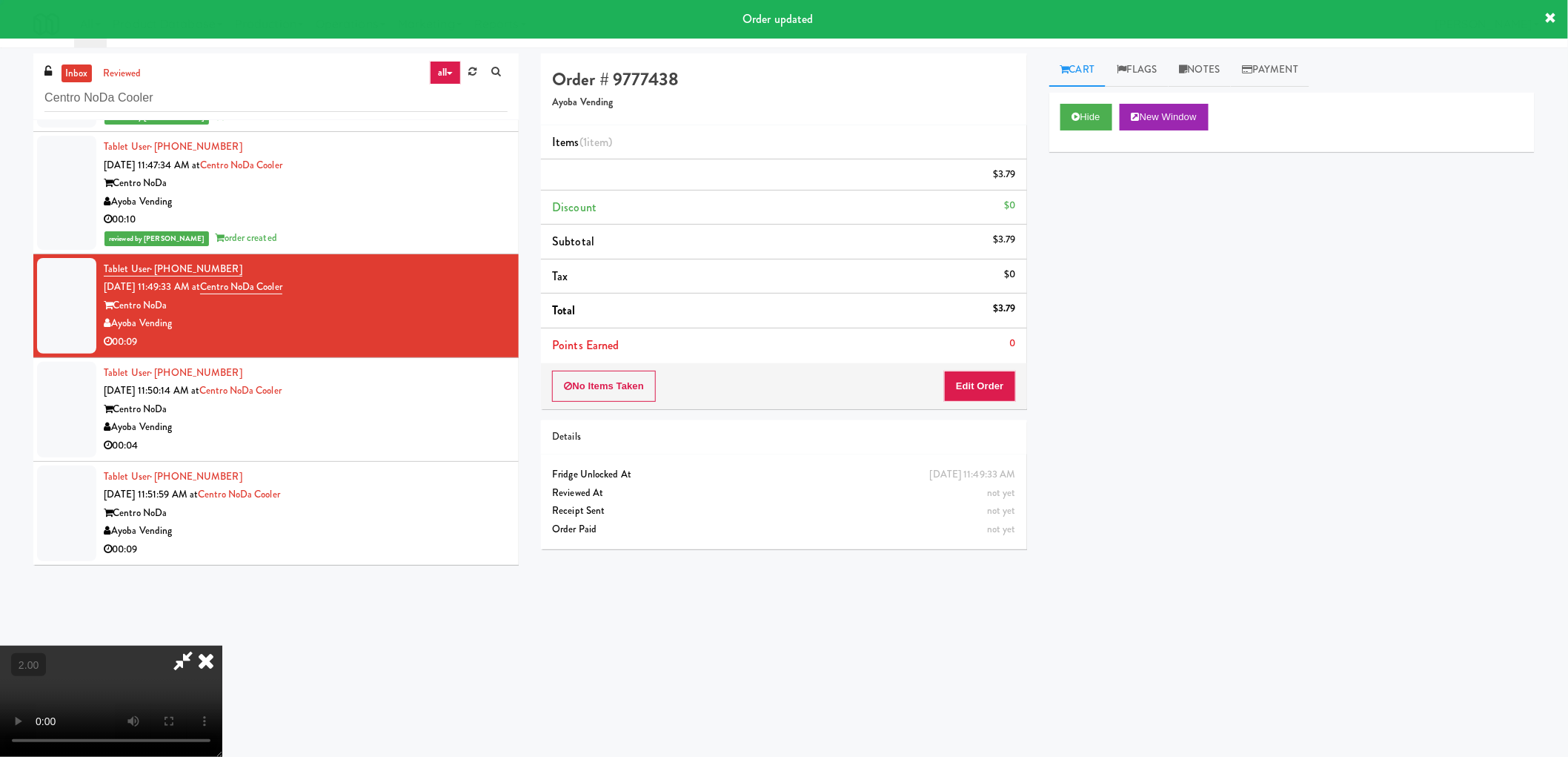
scroll to position [0, 0]
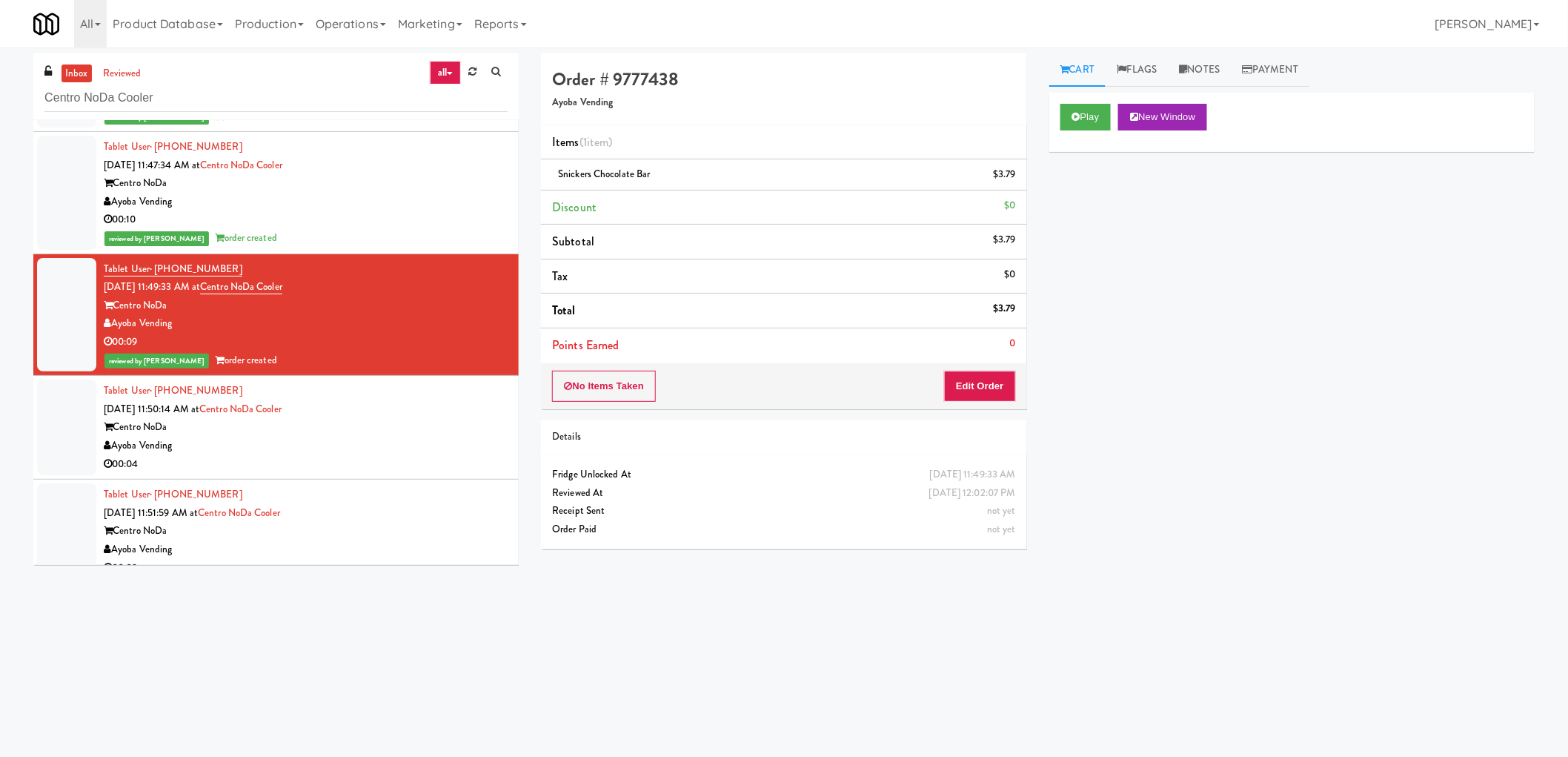
drag, startPoint x: 382, startPoint y: 427, endPoint x: 387, endPoint y: 454, distance: 27.5
click at [383, 427] on div "Centro NoDa" at bounding box center [305, 427] width 403 height 18
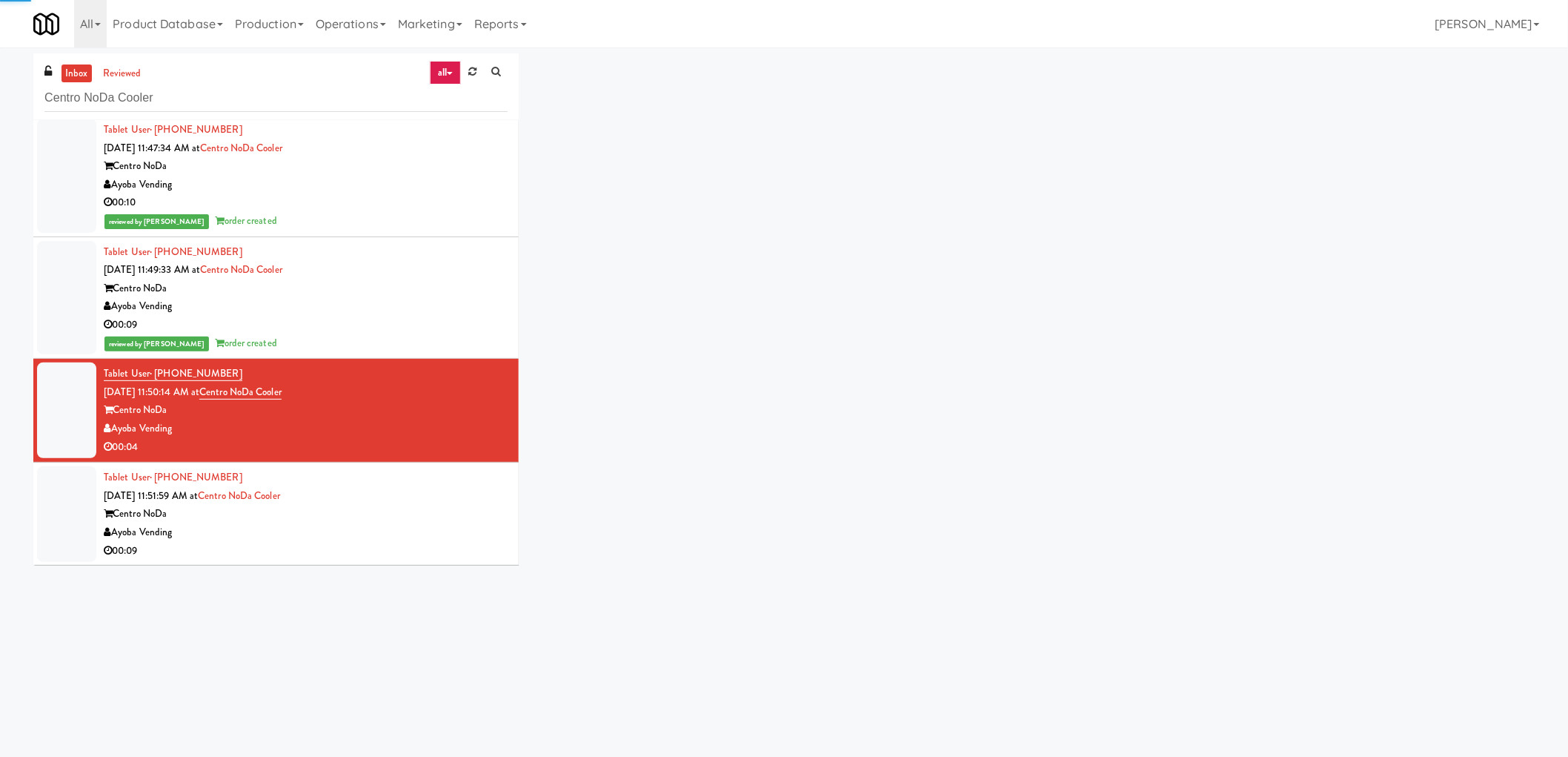
scroll to position [250, 0]
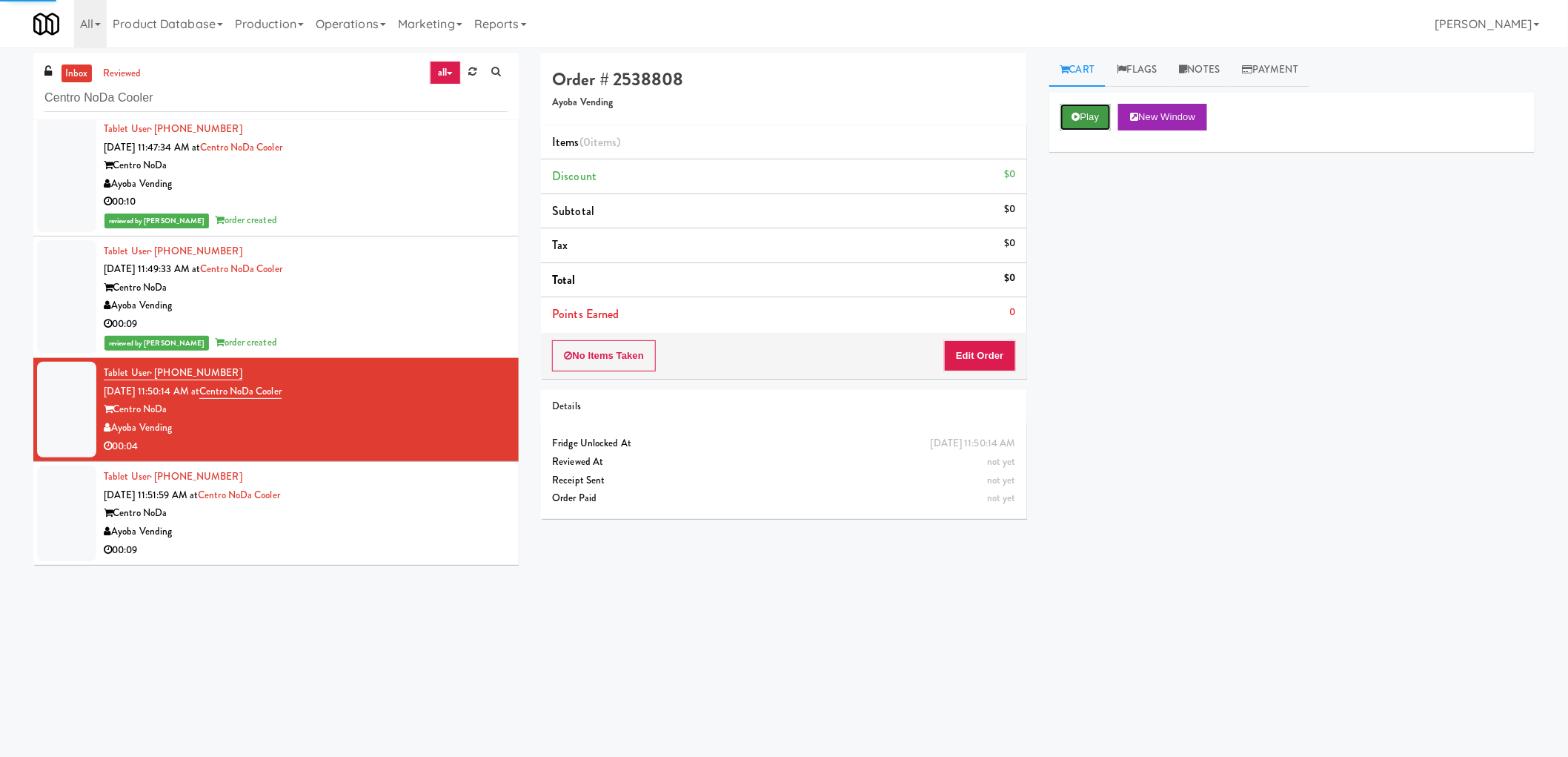
click at [1085, 128] on button "Play" at bounding box center [1085, 117] width 51 height 27
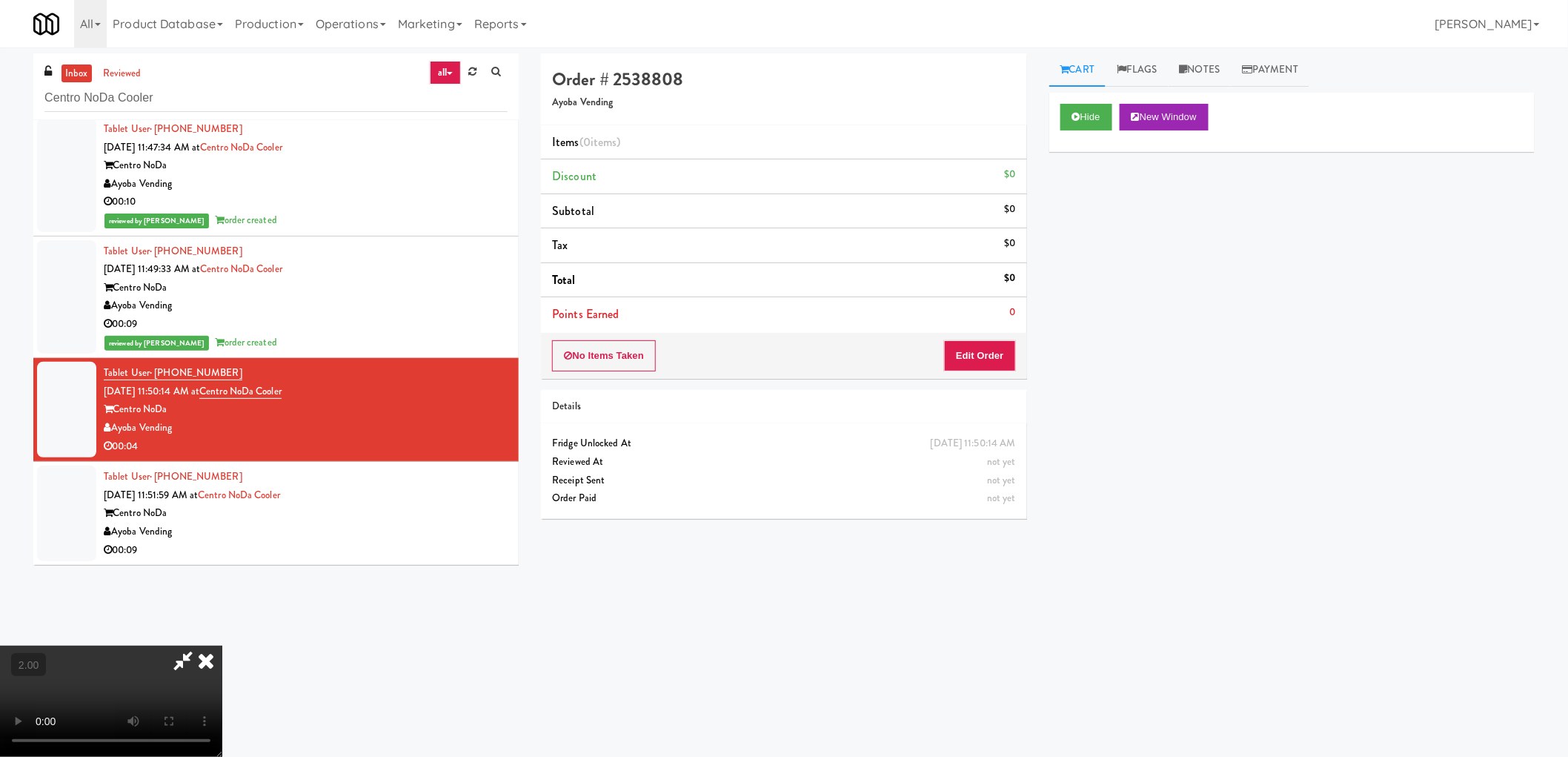
click at [223, 645] on video at bounding box center [111, 700] width 223 height 111
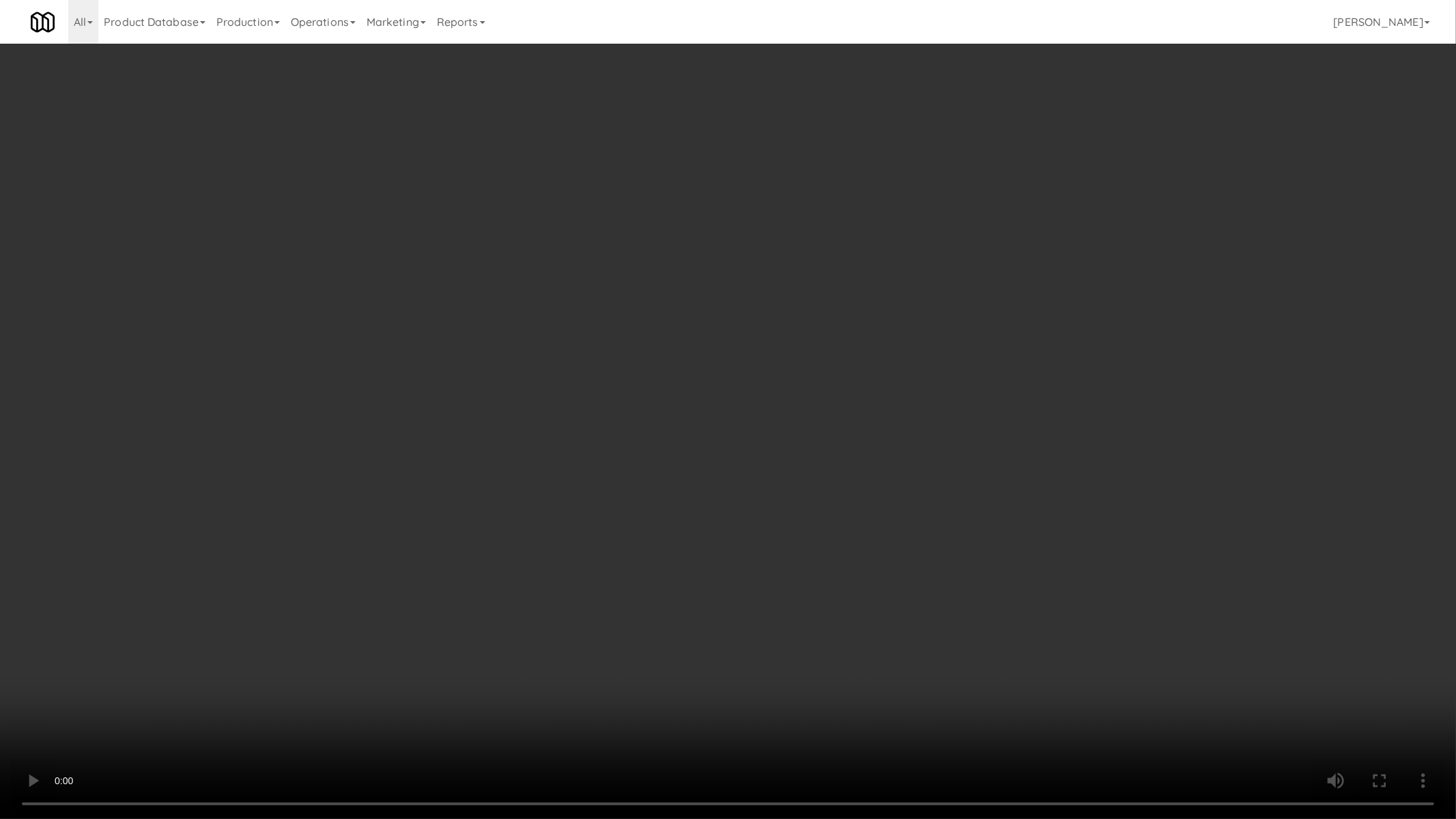
click at [878, 514] on video at bounding box center [728, 409] width 1456 height 819
click at [879, 514] on video at bounding box center [728, 409] width 1456 height 819
click at [888, 517] on video at bounding box center [728, 409] width 1456 height 819
click at [911, 512] on video at bounding box center [728, 409] width 1456 height 819
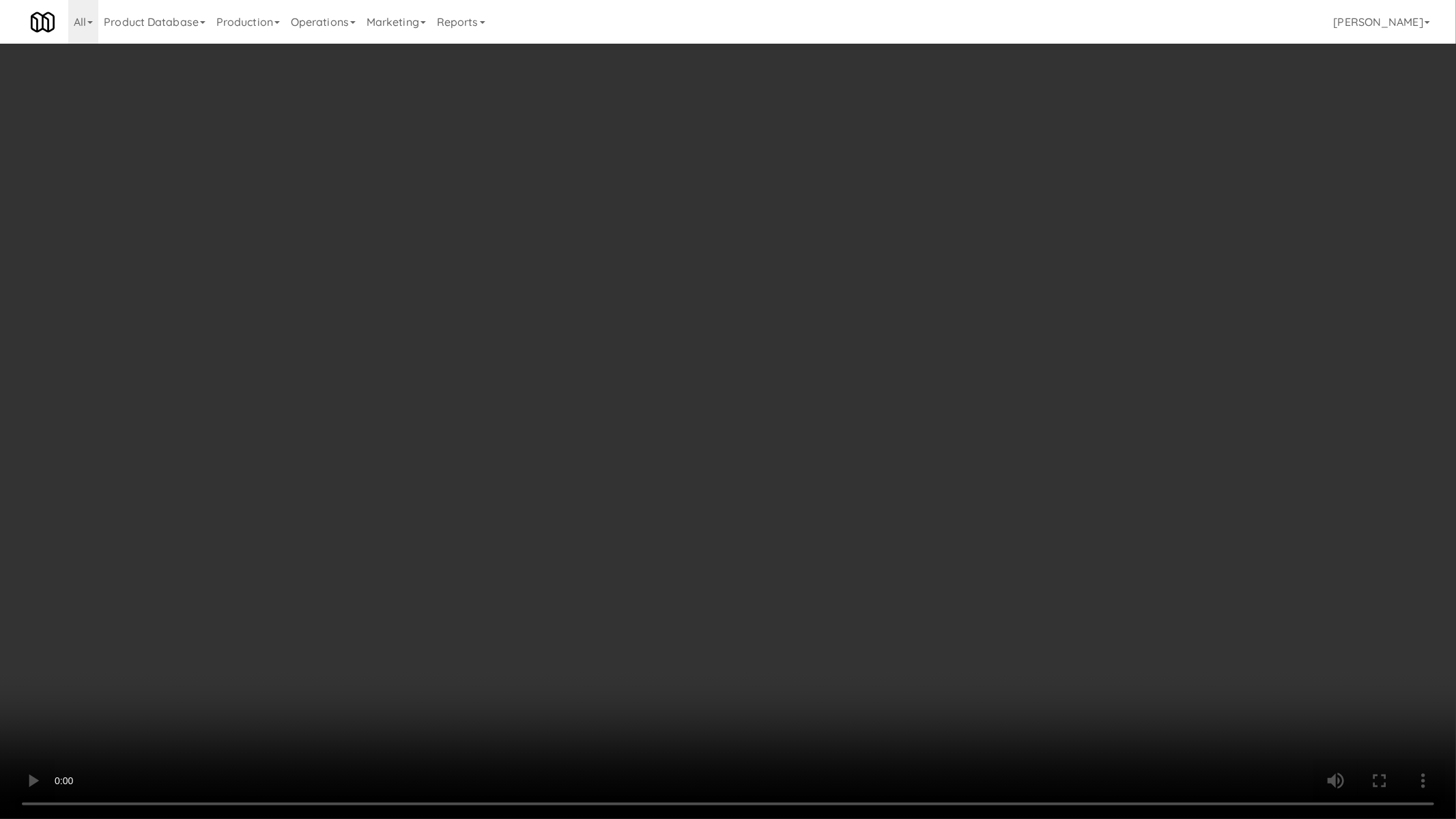
click at [911, 512] on video at bounding box center [728, 409] width 1456 height 819
click at [733, 546] on video at bounding box center [728, 409] width 1456 height 819
click at [733, 546] on video at bounding box center [728, 409] width 1456 height 819
click at [732, 546] on video at bounding box center [728, 409] width 1456 height 819
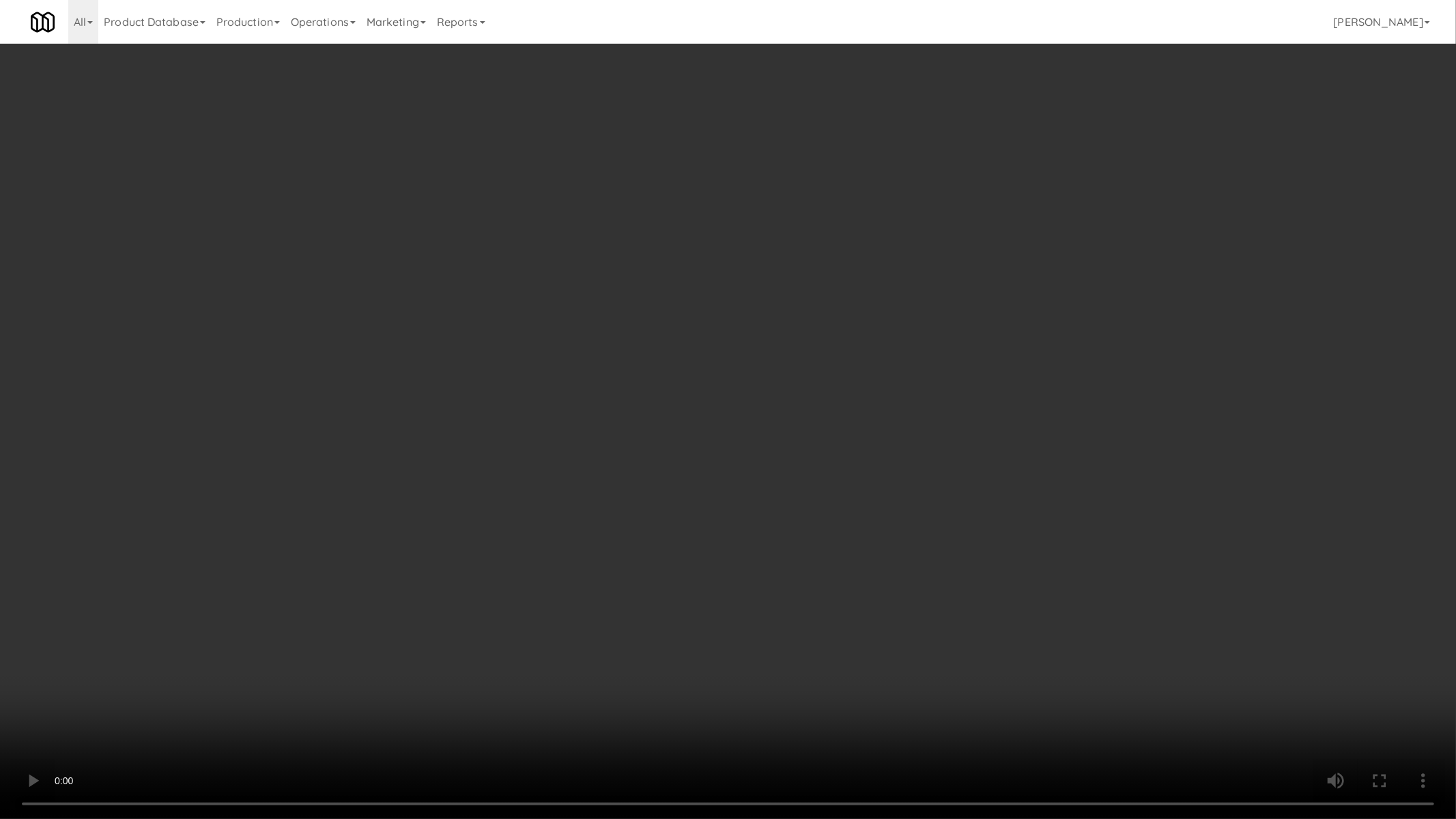
click at [732, 546] on video at bounding box center [728, 409] width 1456 height 819
click at [758, 520] on video at bounding box center [728, 409] width 1456 height 819
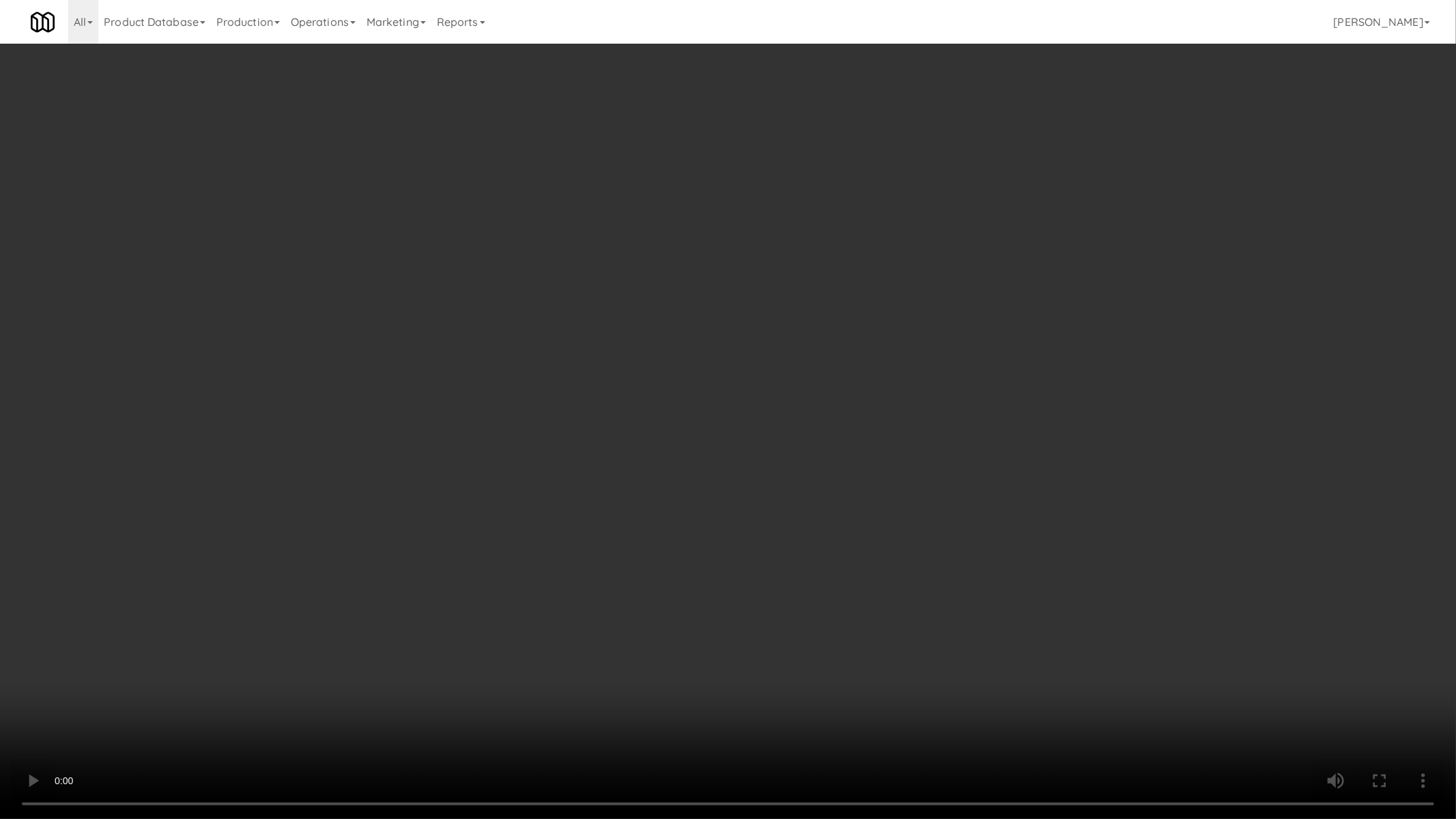
click at [758, 519] on video at bounding box center [728, 409] width 1456 height 819
click at [751, 524] on video at bounding box center [728, 409] width 1456 height 819
click at [748, 526] on video at bounding box center [728, 409] width 1456 height 819
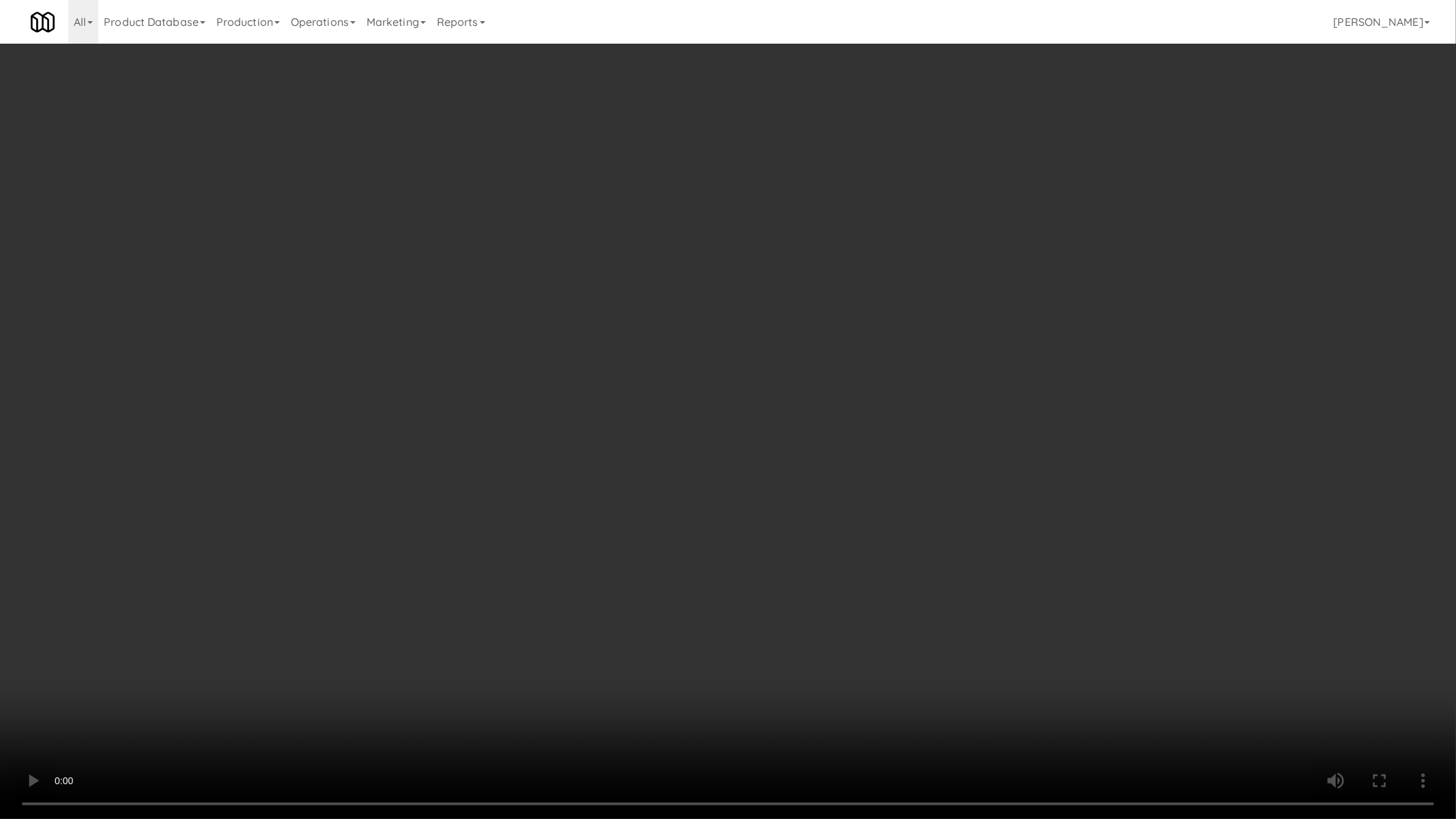
click at [748, 526] on video at bounding box center [728, 409] width 1456 height 819
click at [1004, 507] on video at bounding box center [728, 409] width 1456 height 819
click at [1001, 507] on video at bounding box center [728, 409] width 1456 height 819
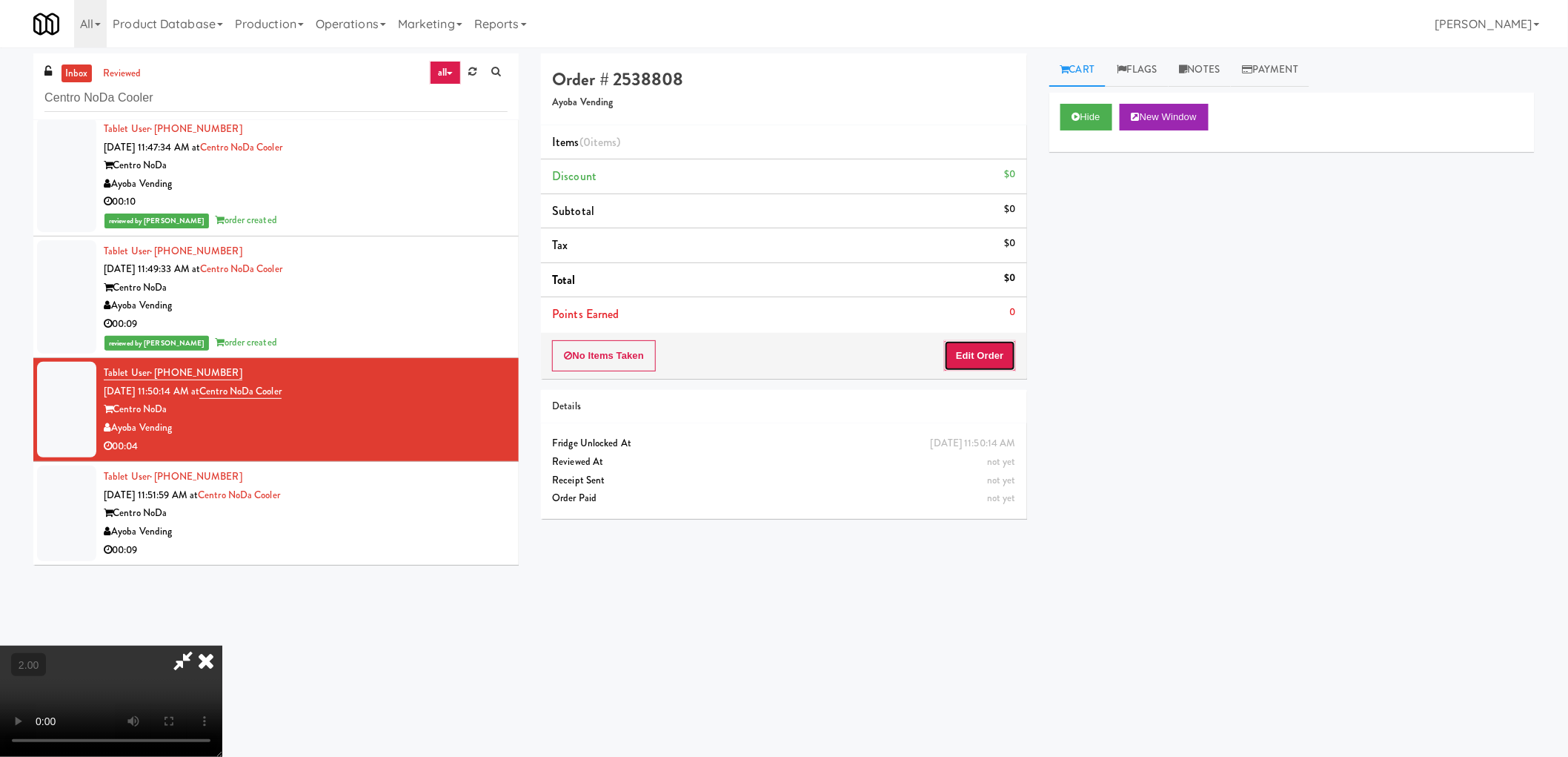
click at [984, 353] on button "Edit Order" at bounding box center [980, 355] width 72 height 31
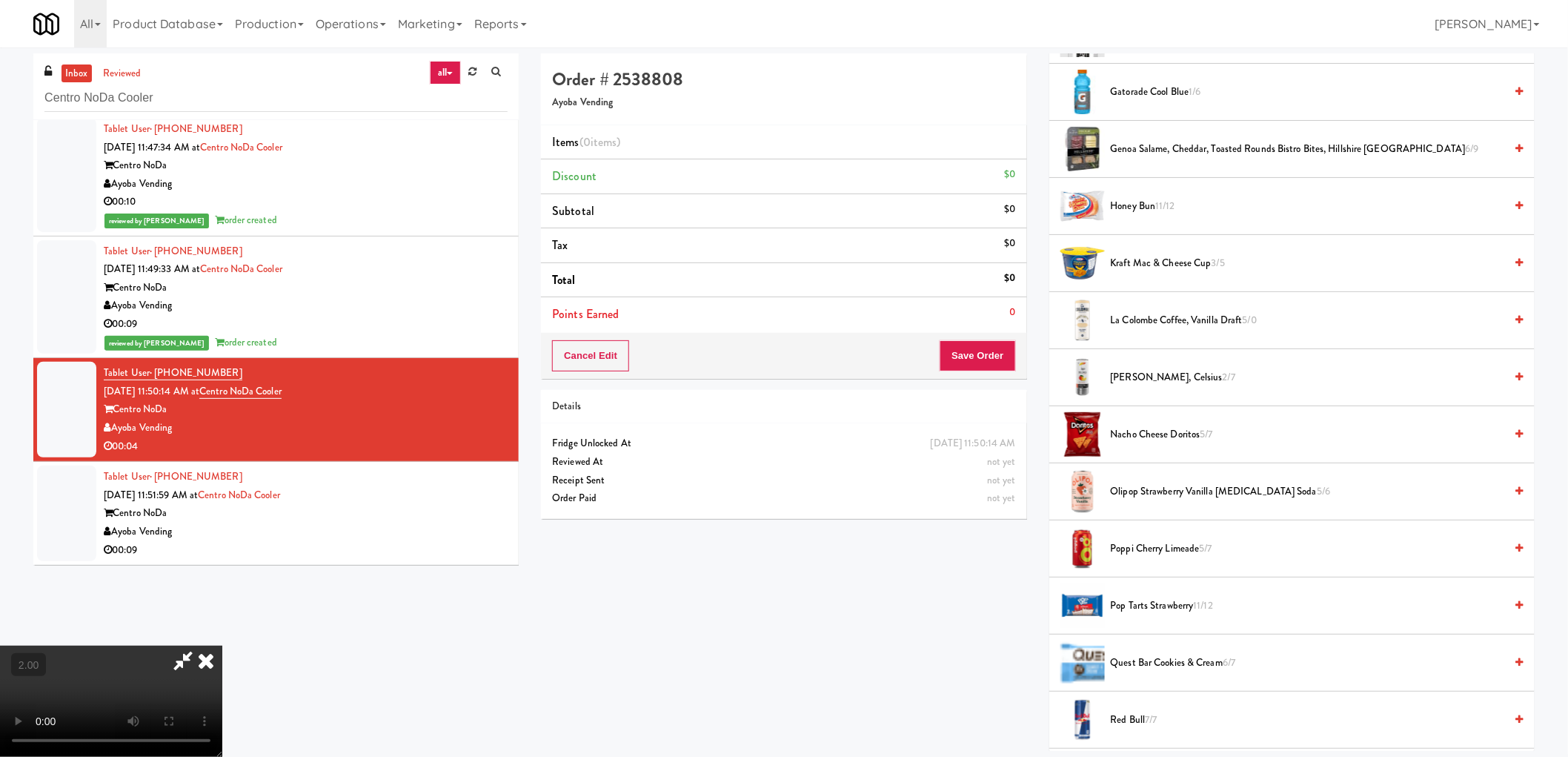
scroll to position [988, 0]
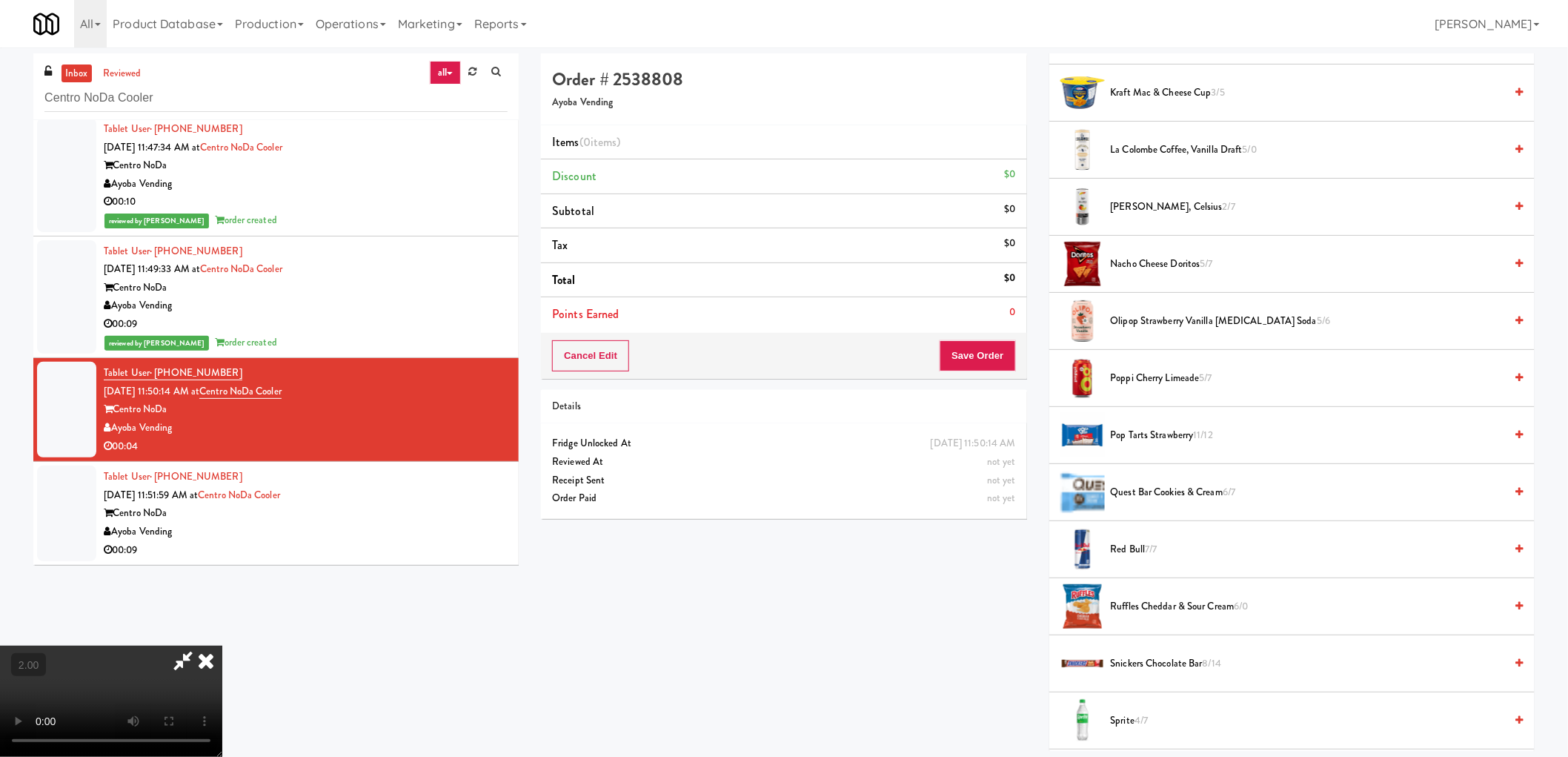
click at [1134, 553] on span "Red Bull 7/7" at bounding box center [1308, 549] width 394 height 18
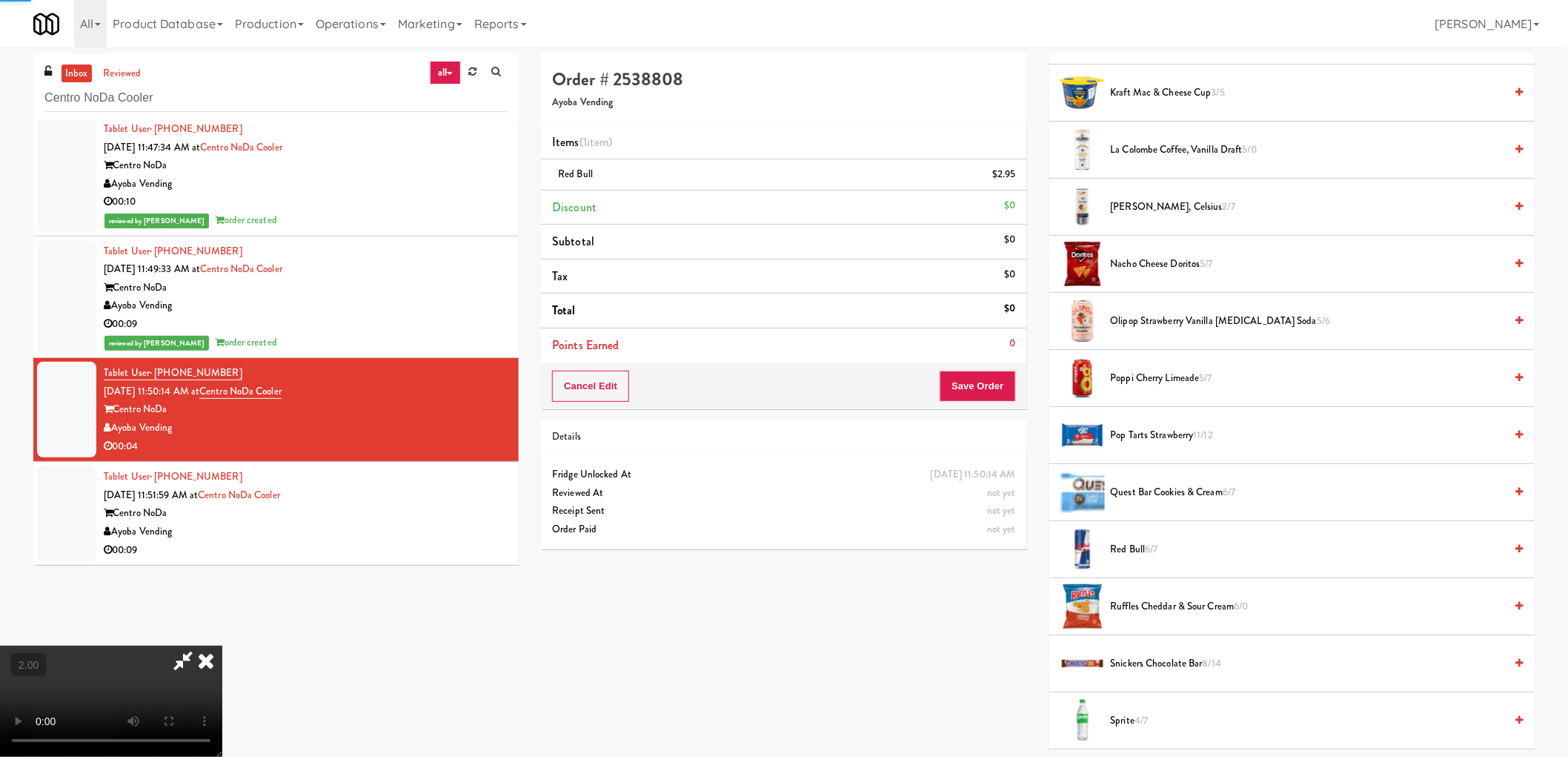
click at [223, 645] on video at bounding box center [111, 700] width 223 height 111
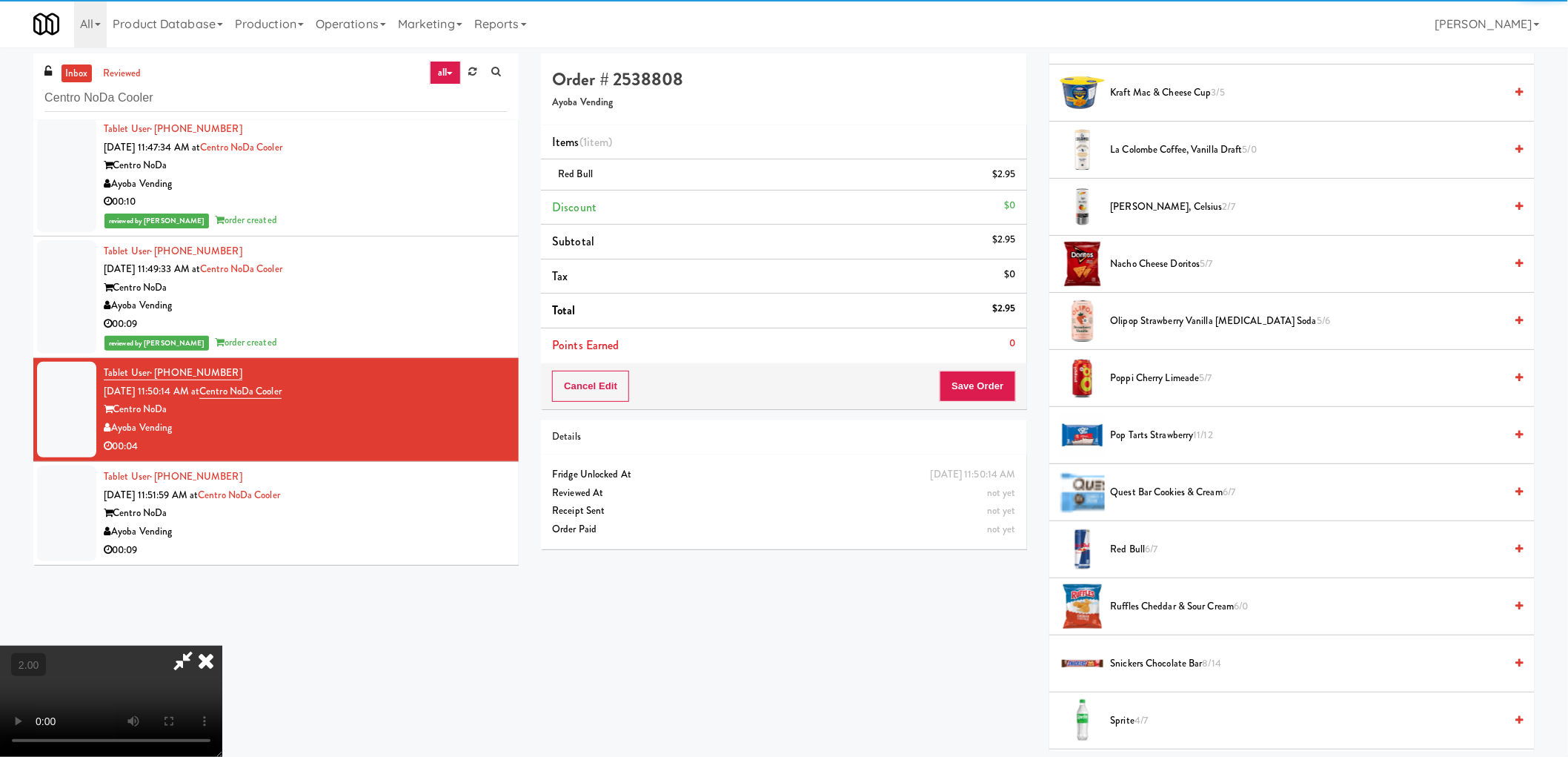
click at [223, 645] on video at bounding box center [111, 700] width 223 height 111
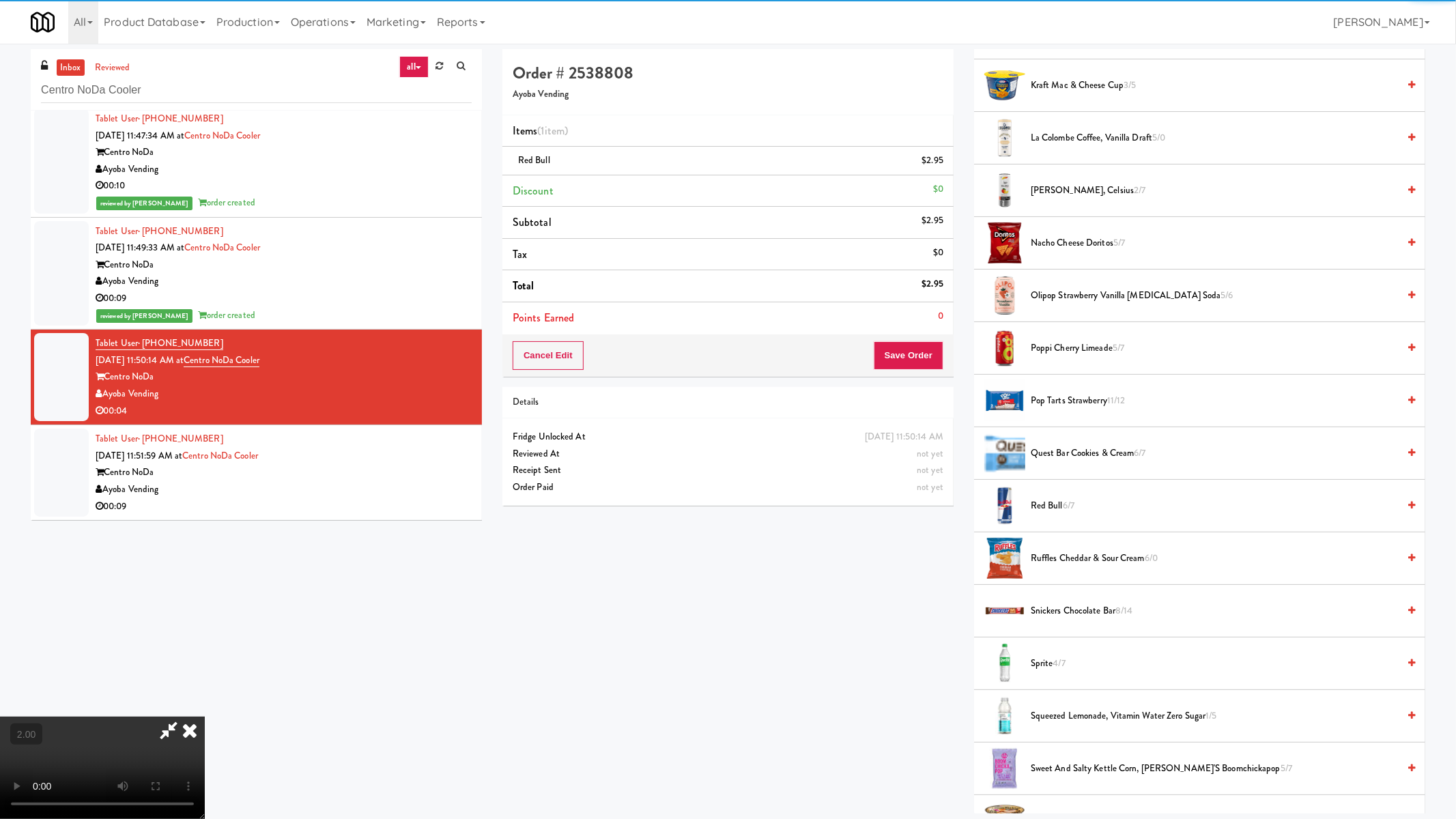
click at [205, 696] on video at bounding box center [102, 767] width 205 height 102
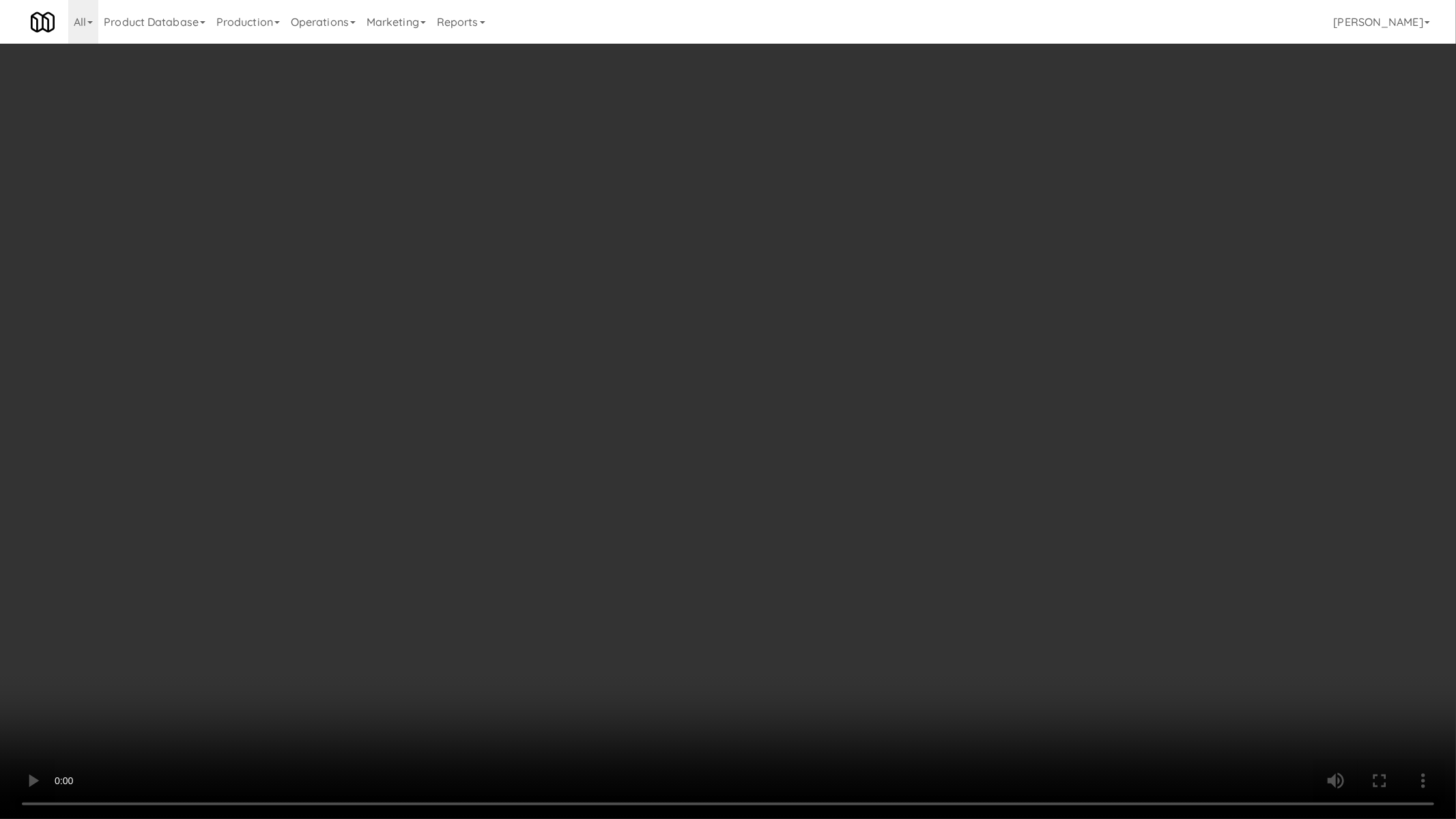
click at [677, 527] on video at bounding box center [728, 409] width 1456 height 819
click at [754, 548] on video at bounding box center [728, 409] width 1456 height 819
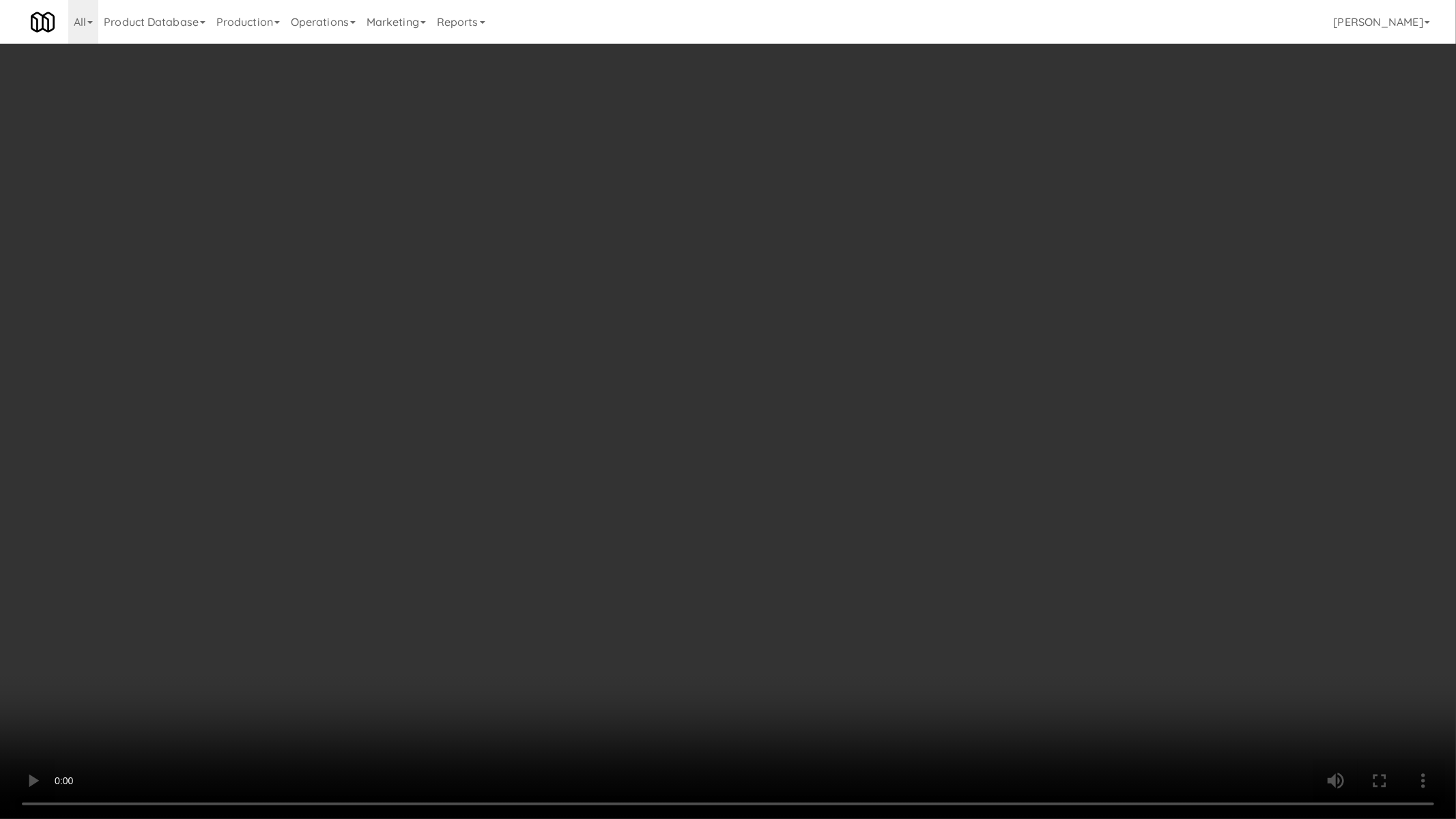
click at [754, 549] on video at bounding box center [728, 409] width 1456 height 819
click at [763, 547] on video at bounding box center [728, 409] width 1456 height 819
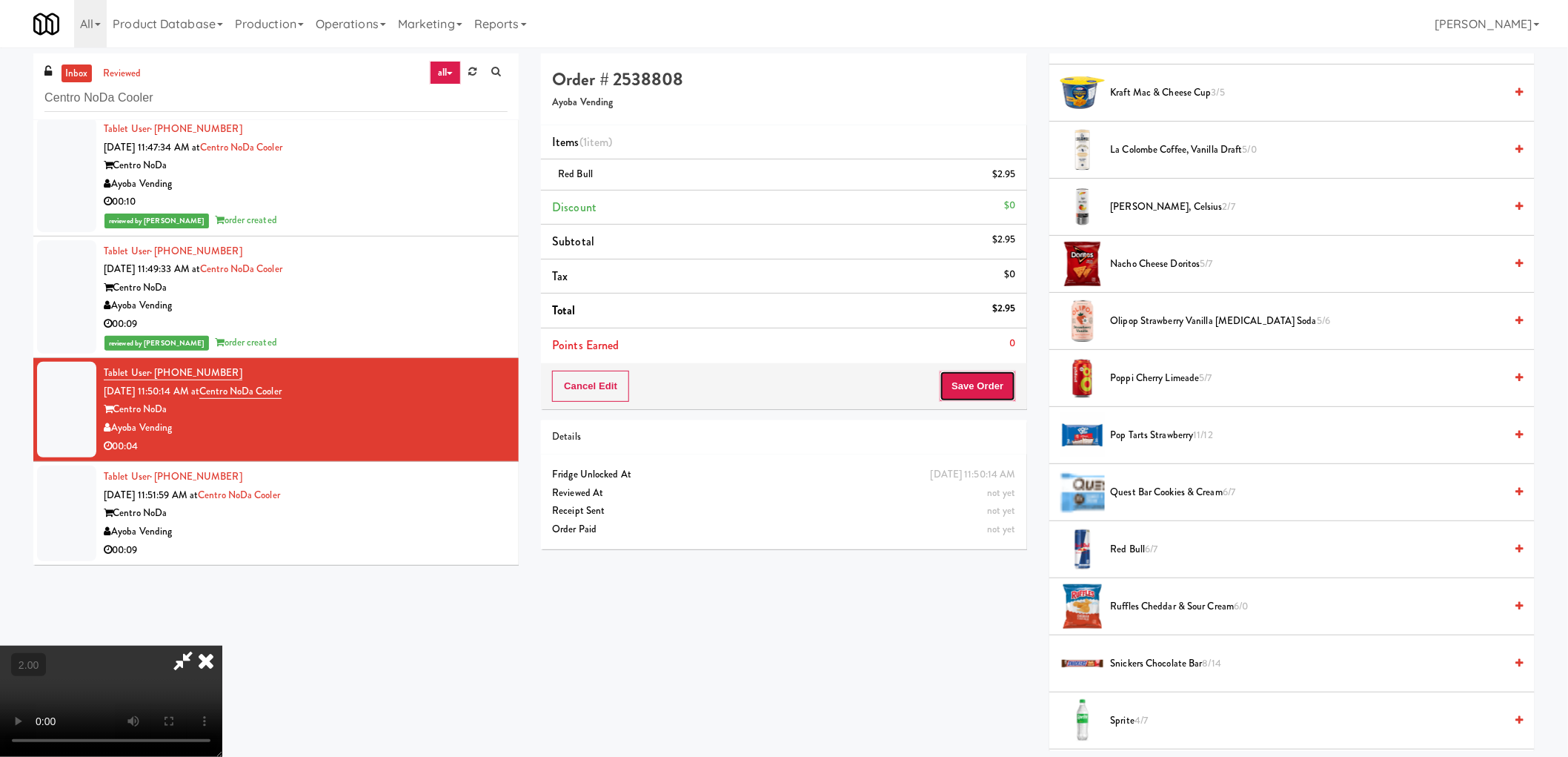
click at [994, 372] on button "Save Order" at bounding box center [977, 385] width 76 height 31
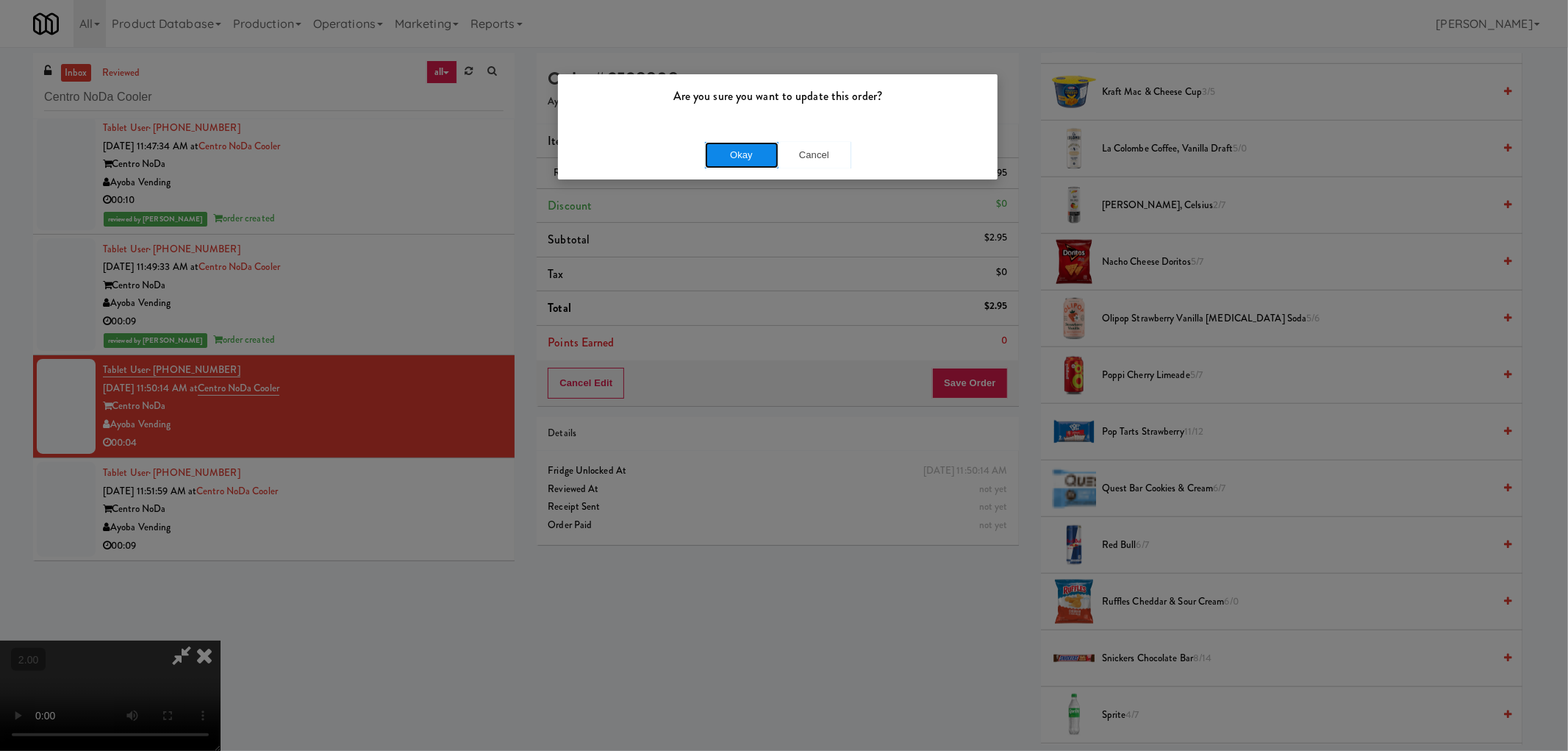
click at [755, 155] on button "Okay" at bounding box center [742, 155] width 74 height 26
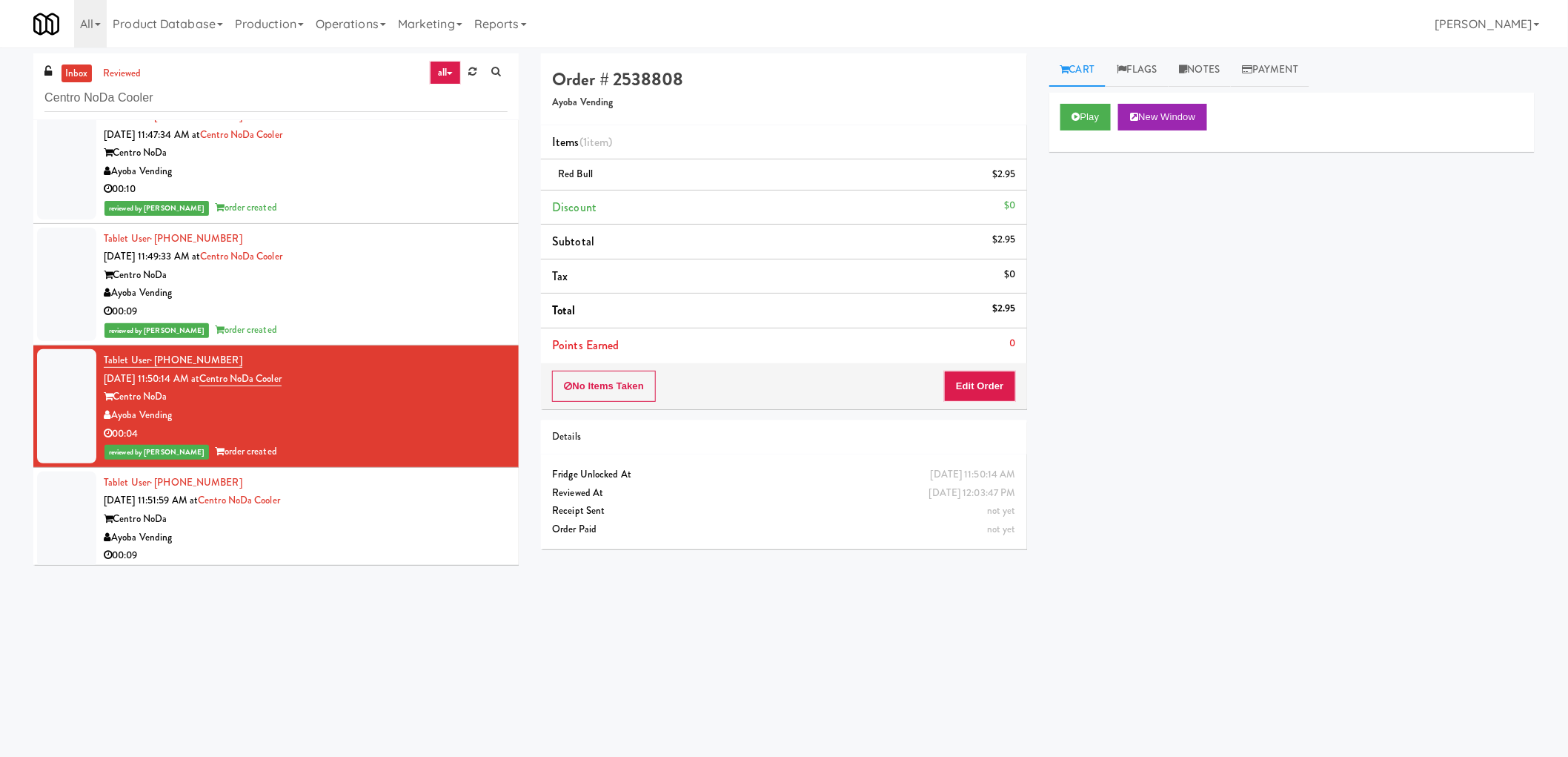
scroll to position [268, 0]
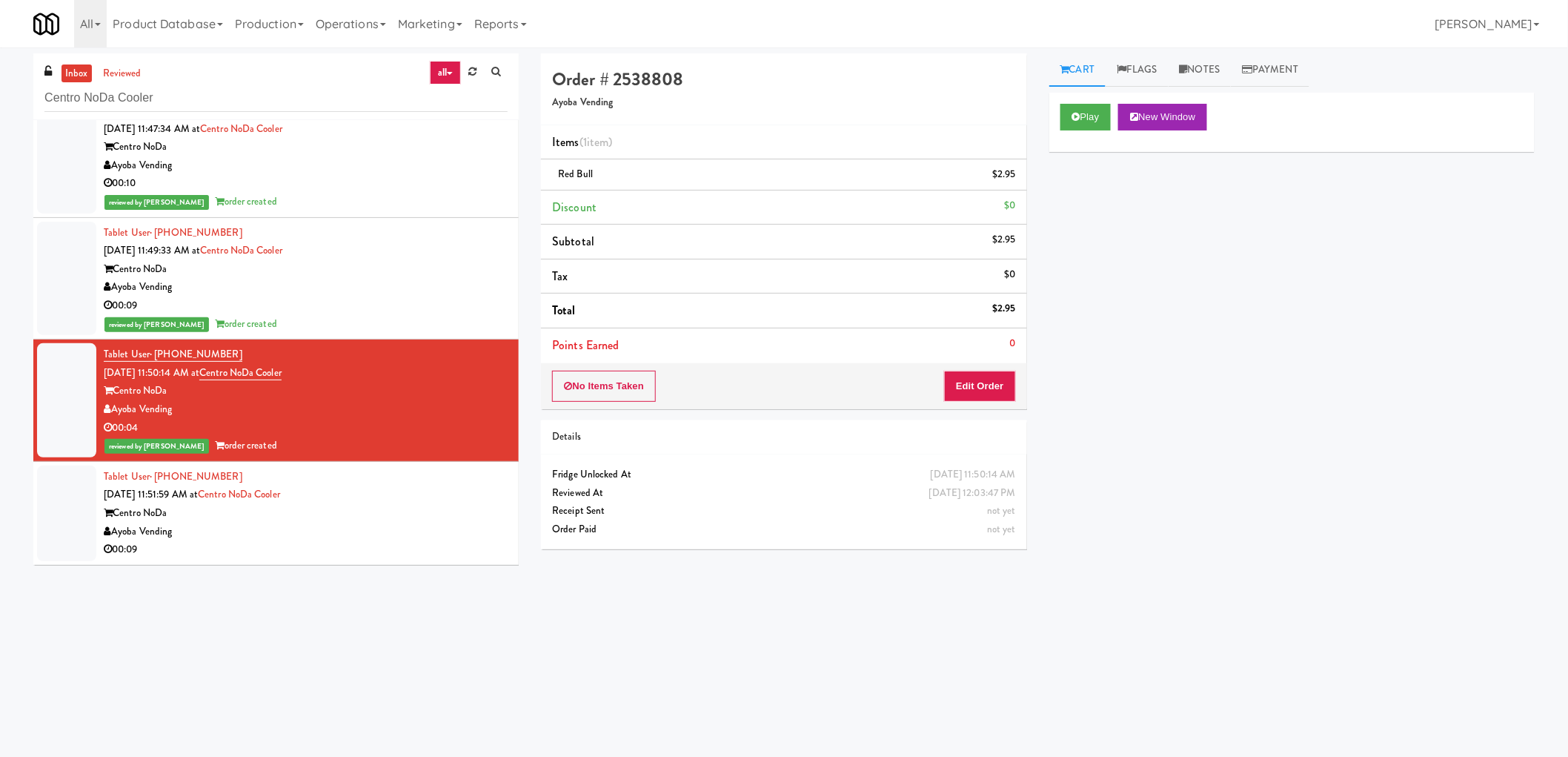
click at [428, 503] on div "Tablet User · (413) 461-5084 Sep 29, 2025 11:51:59 AM at Centro NoDa Cooler Cen…" at bounding box center [305, 513] width 403 height 91
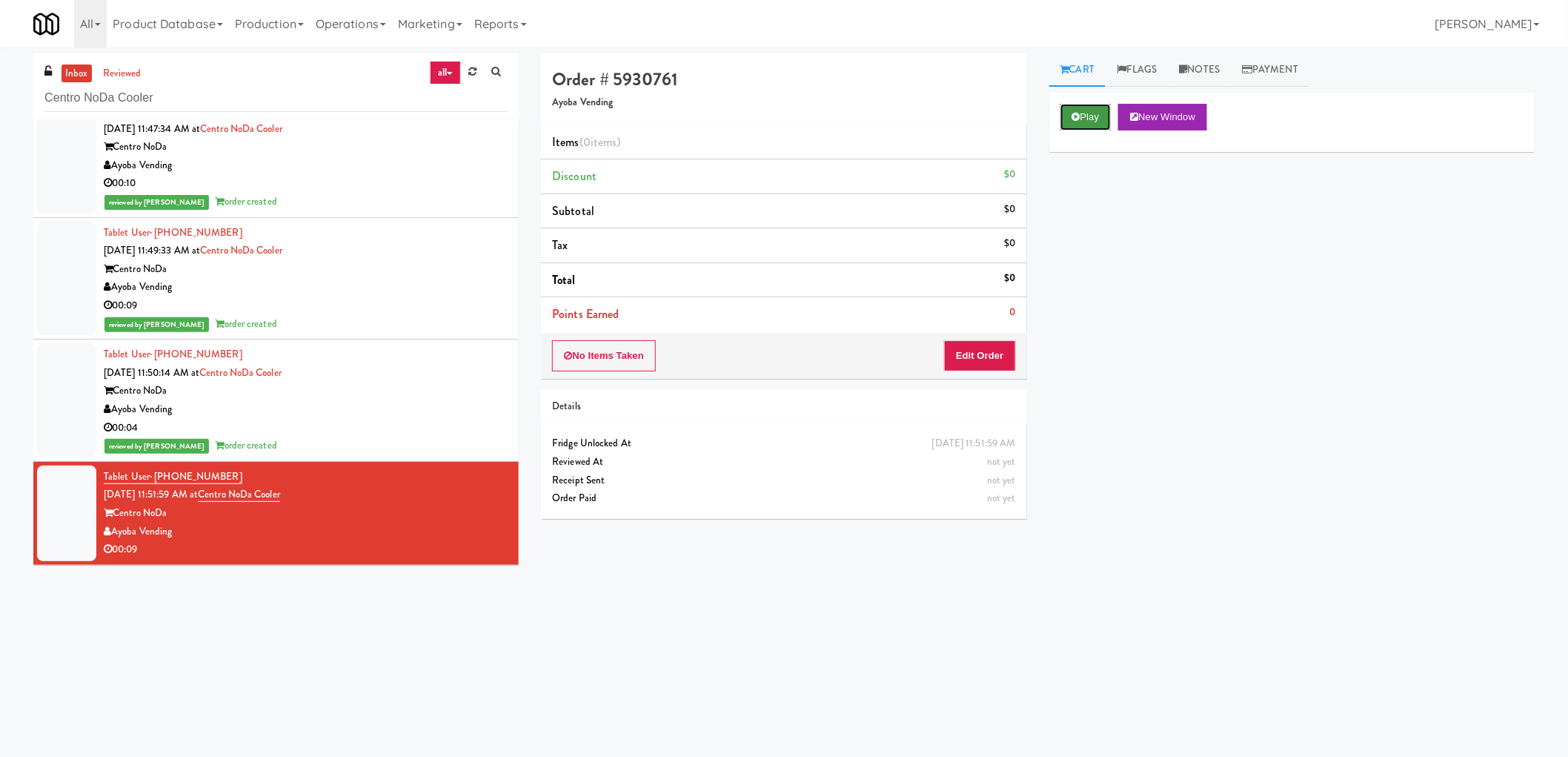
click at [1080, 121] on button "Play" at bounding box center [1085, 117] width 51 height 27
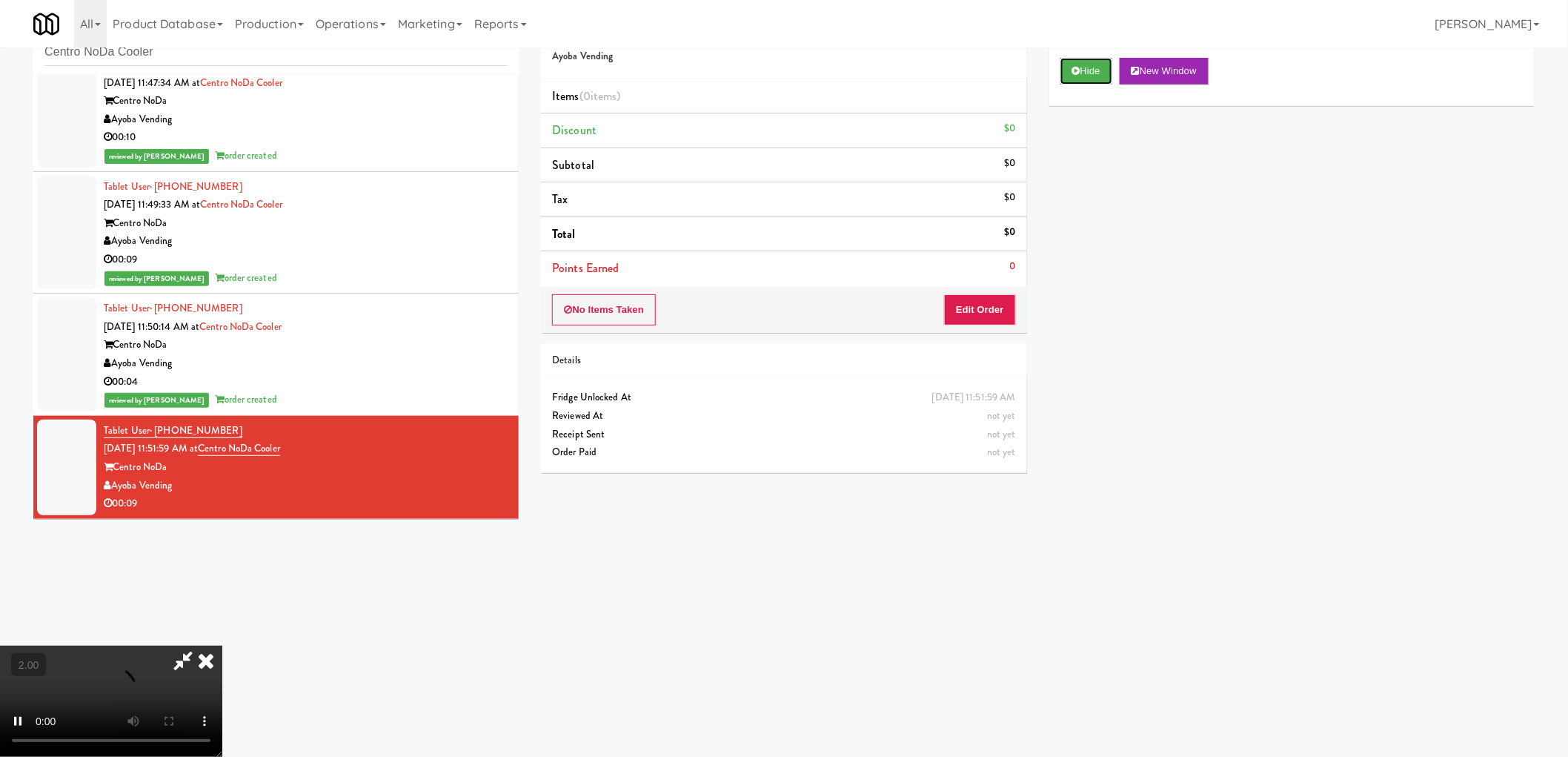
scroll to position [48, 0]
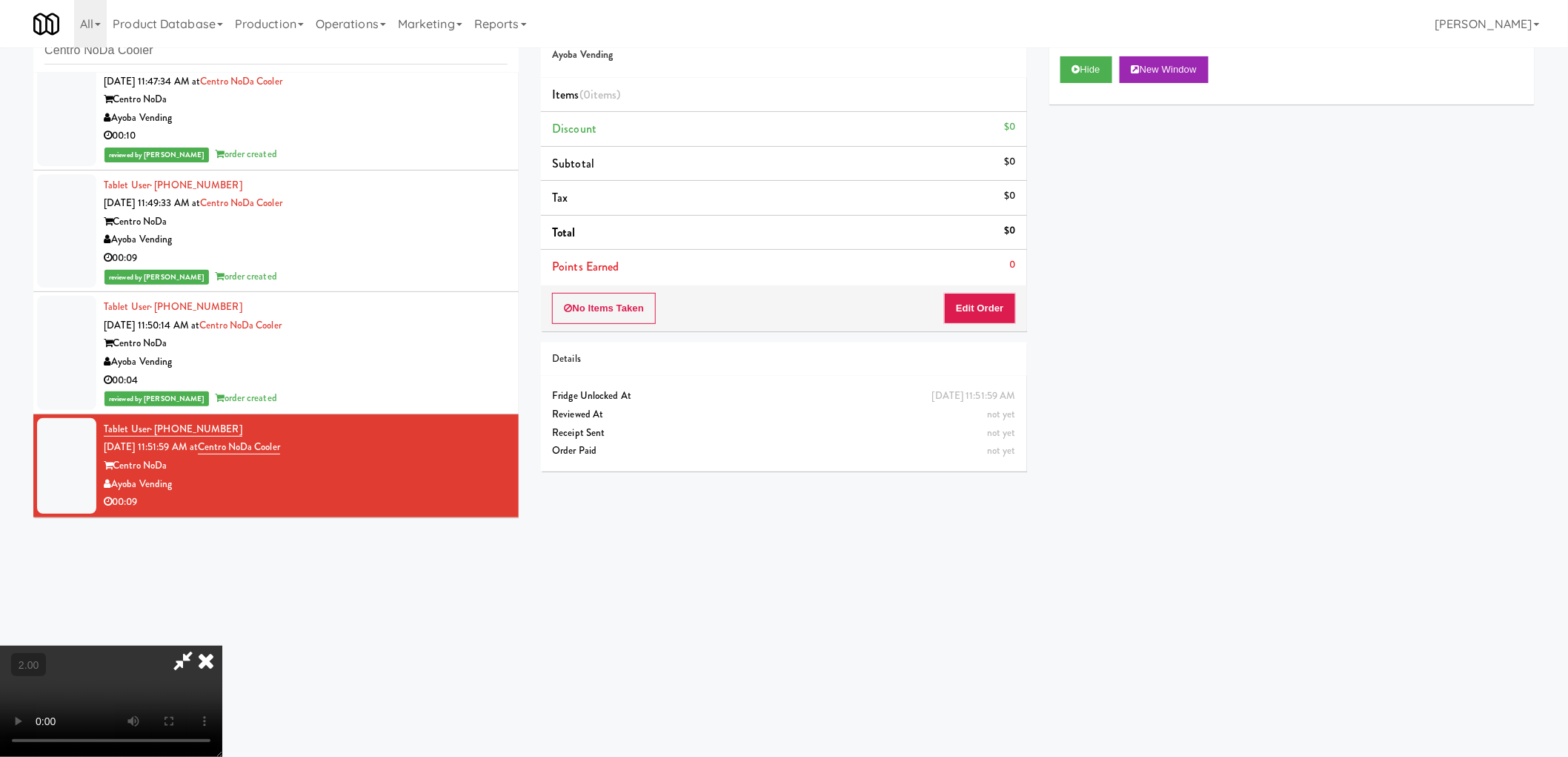
click at [223, 645] on video at bounding box center [111, 700] width 223 height 111
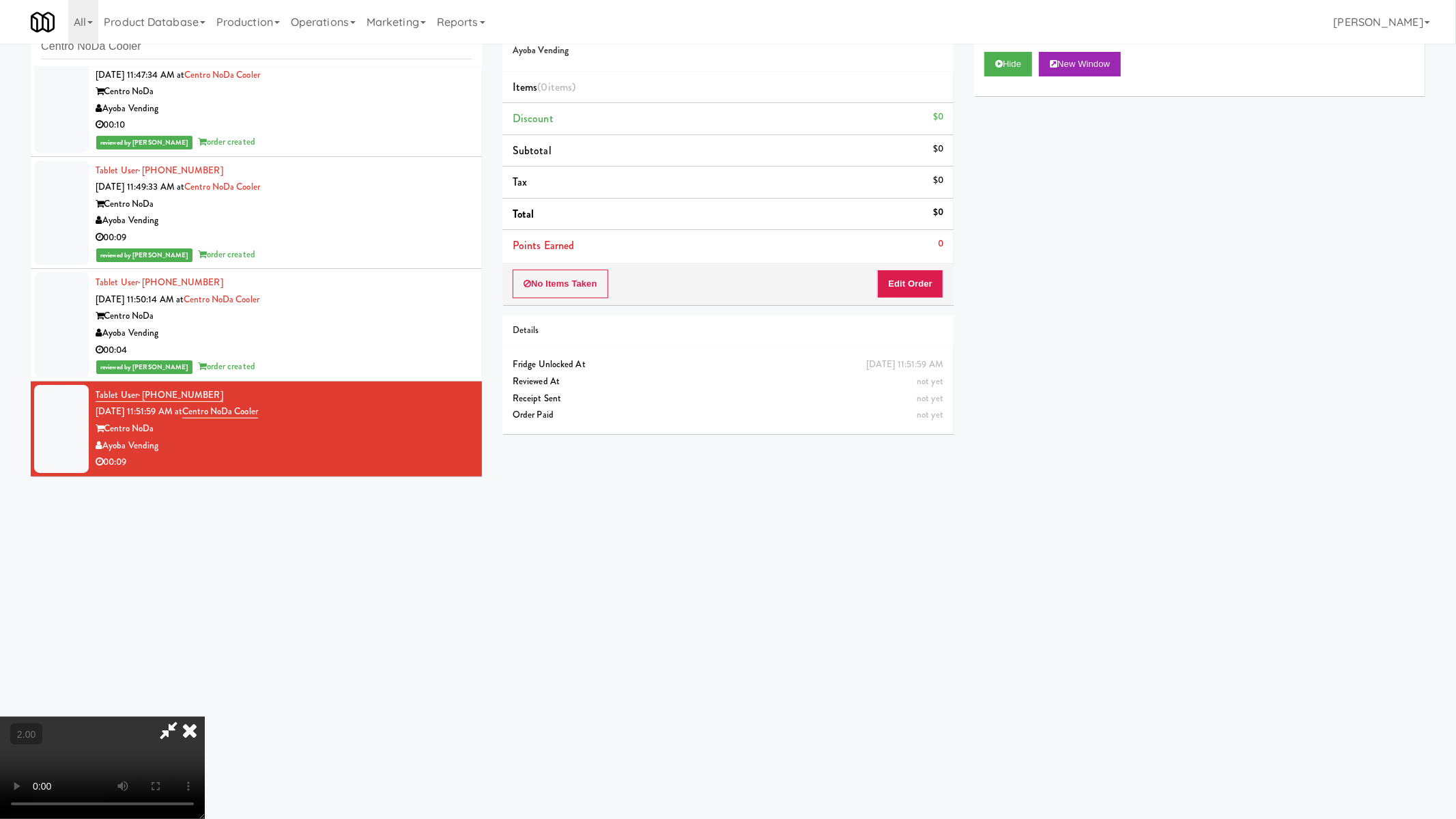
click at [205, 696] on video at bounding box center [102, 767] width 205 height 102
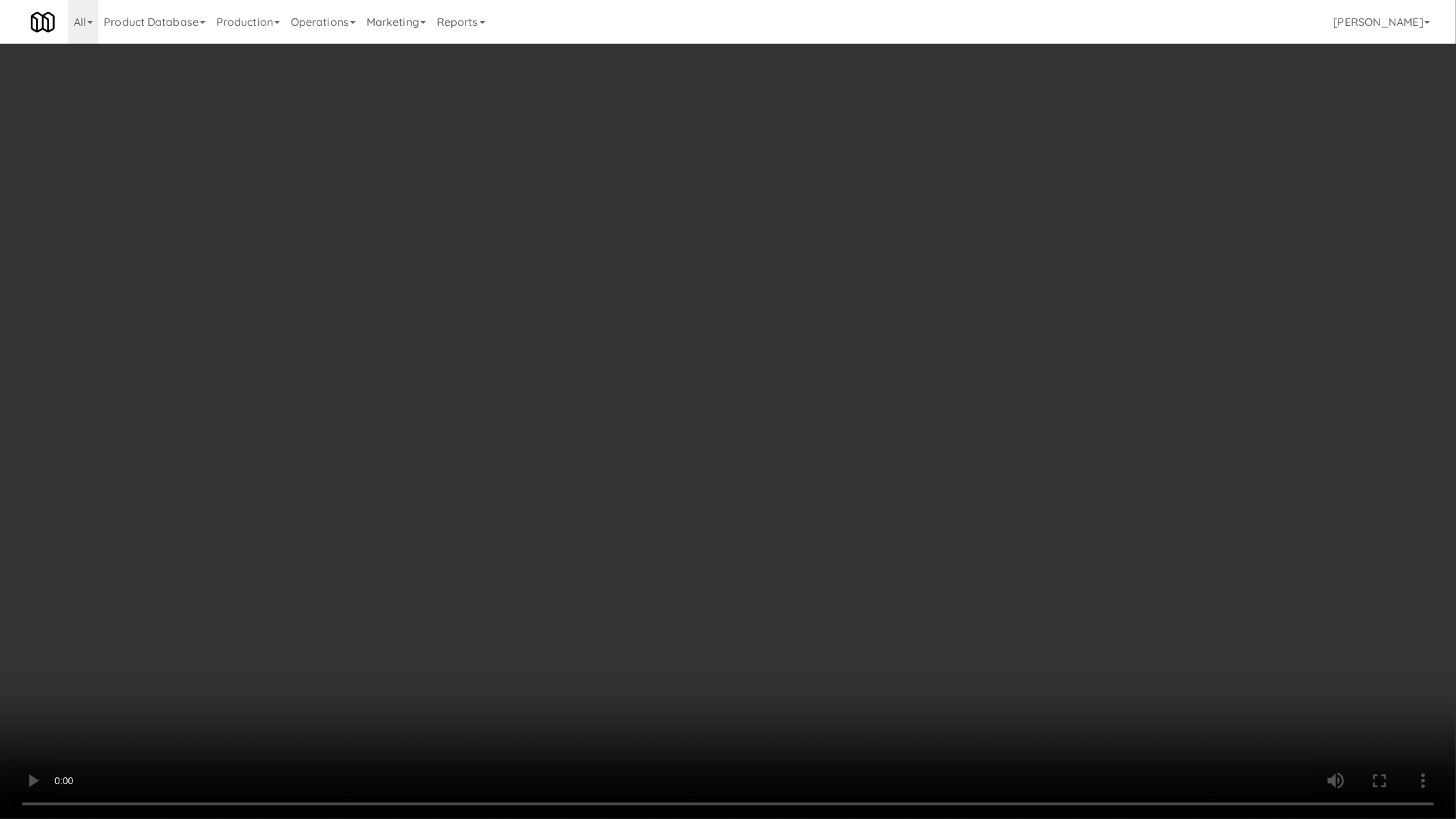
click at [736, 488] on video at bounding box center [728, 409] width 1456 height 819
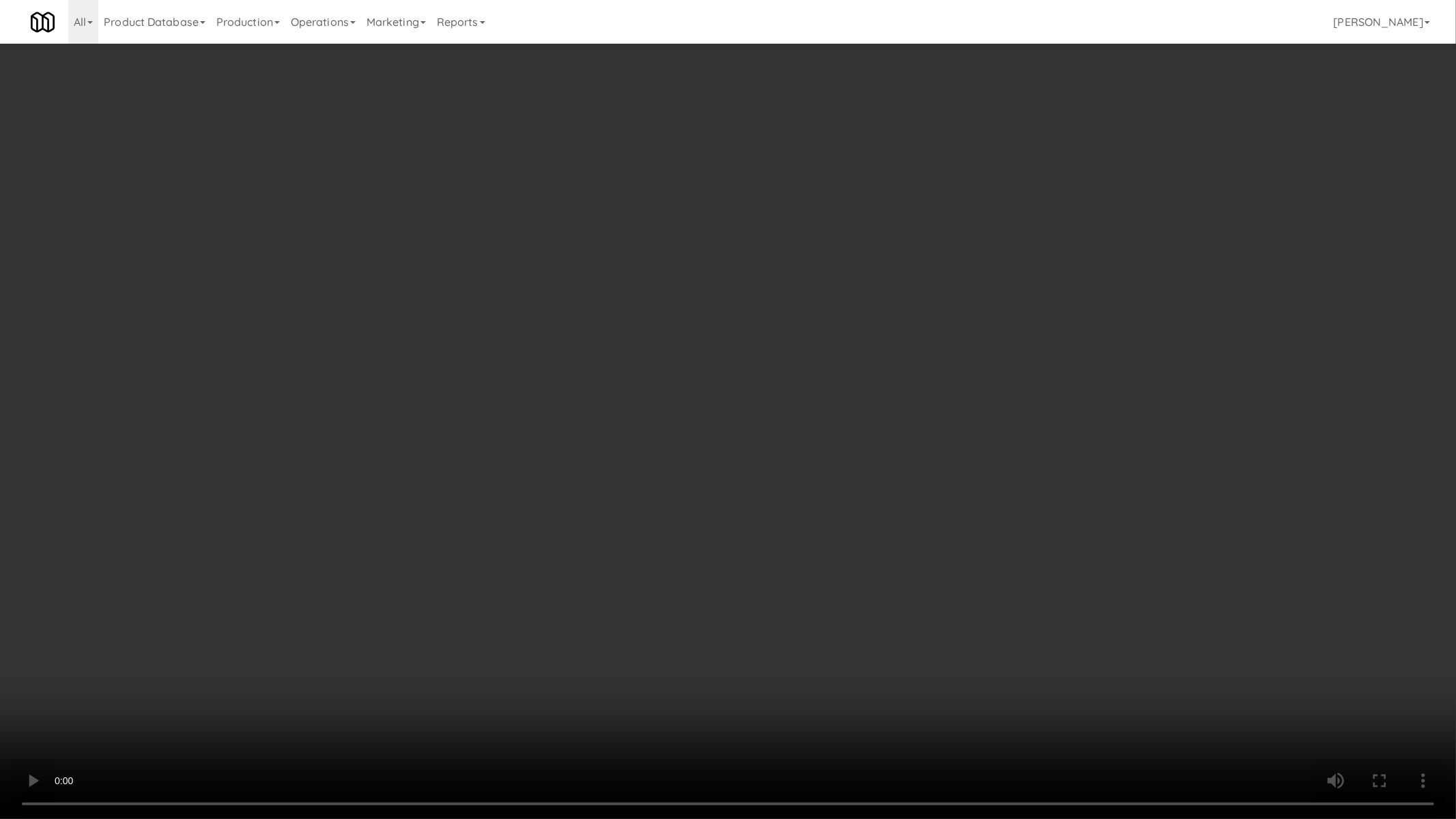
click at [736, 489] on video at bounding box center [728, 409] width 1456 height 819
click at [836, 601] on video at bounding box center [728, 409] width 1456 height 819
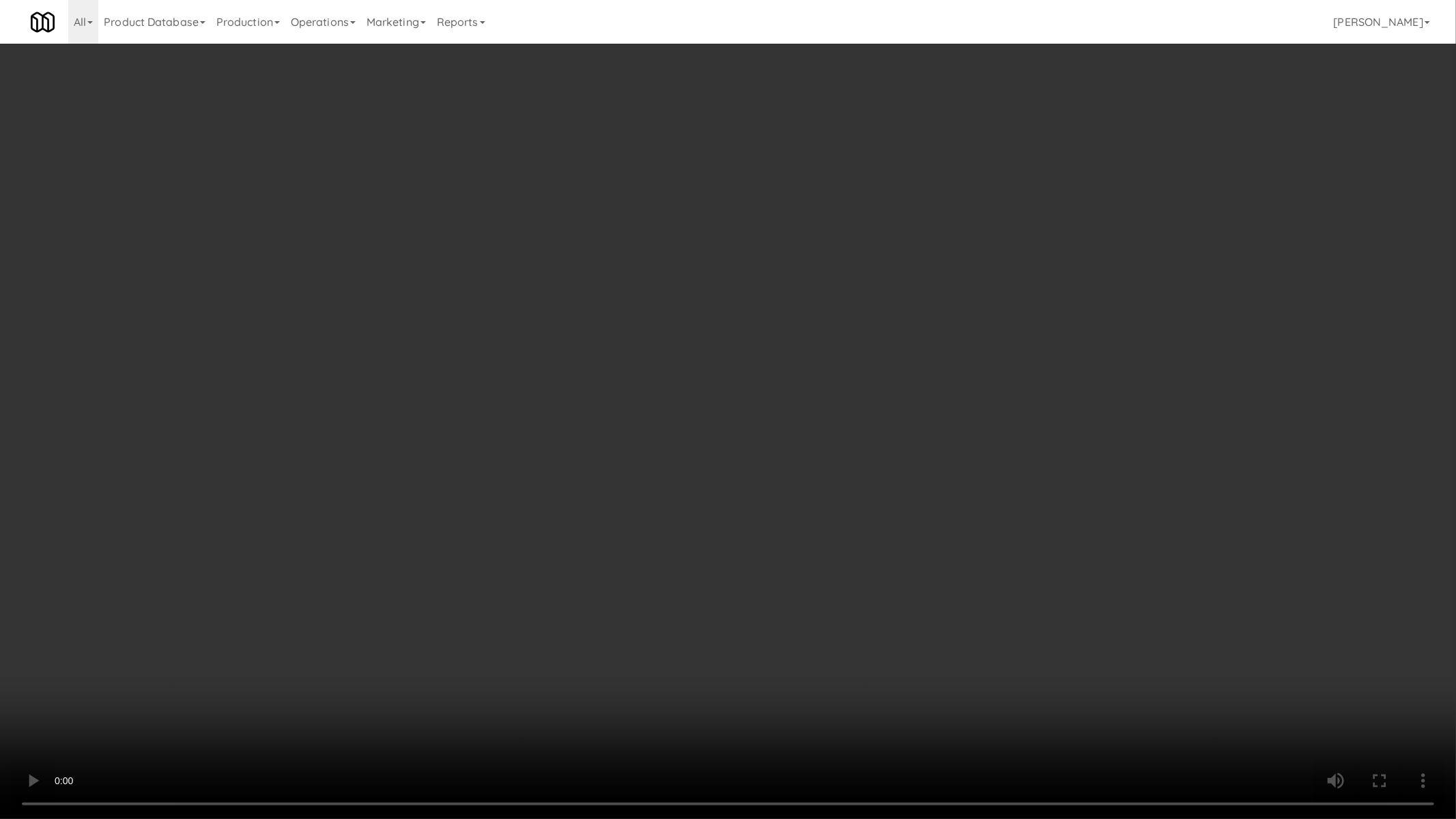
click at [875, 592] on video at bounding box center [728, 409] width 1456 height 819
click at [885, 592] on video at bounding box center [728, 409] width 1456 height 819
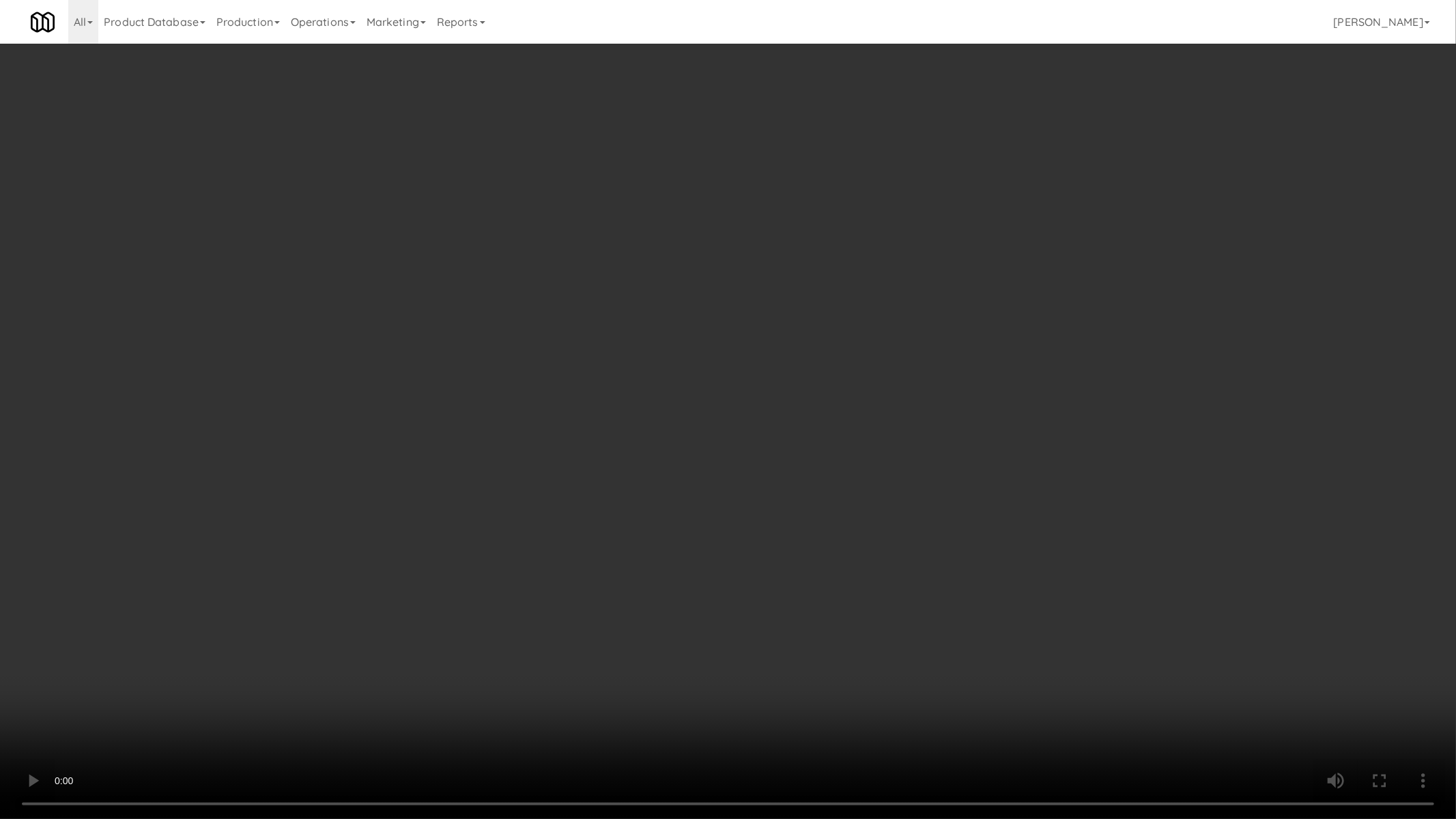
click at [885, 592] on video at bounding box center [728, 409] width 1456 height 819
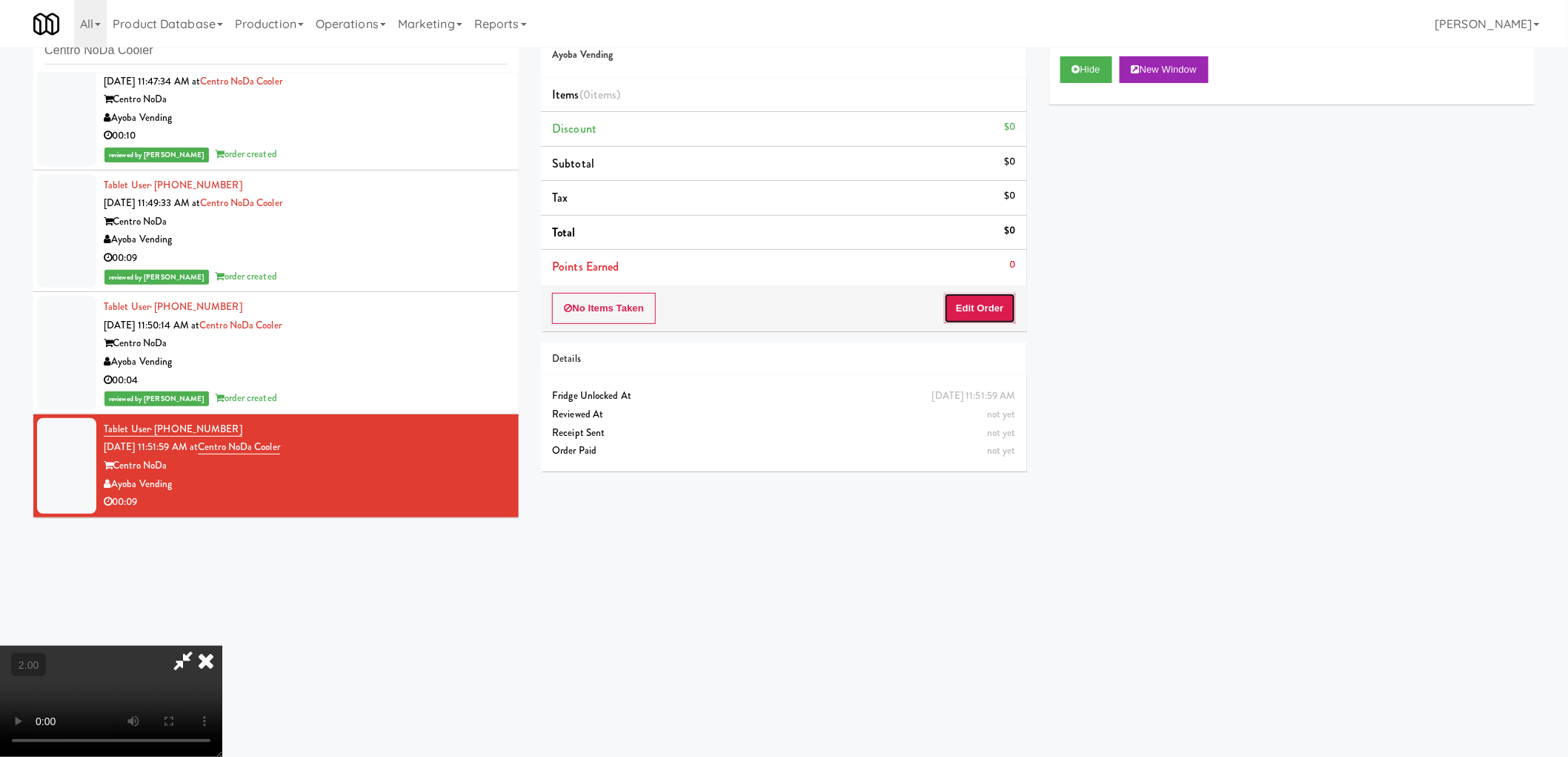
click at [971, 305] on button "Edit Order" at bounding box center [980, 308] width 72 height 31
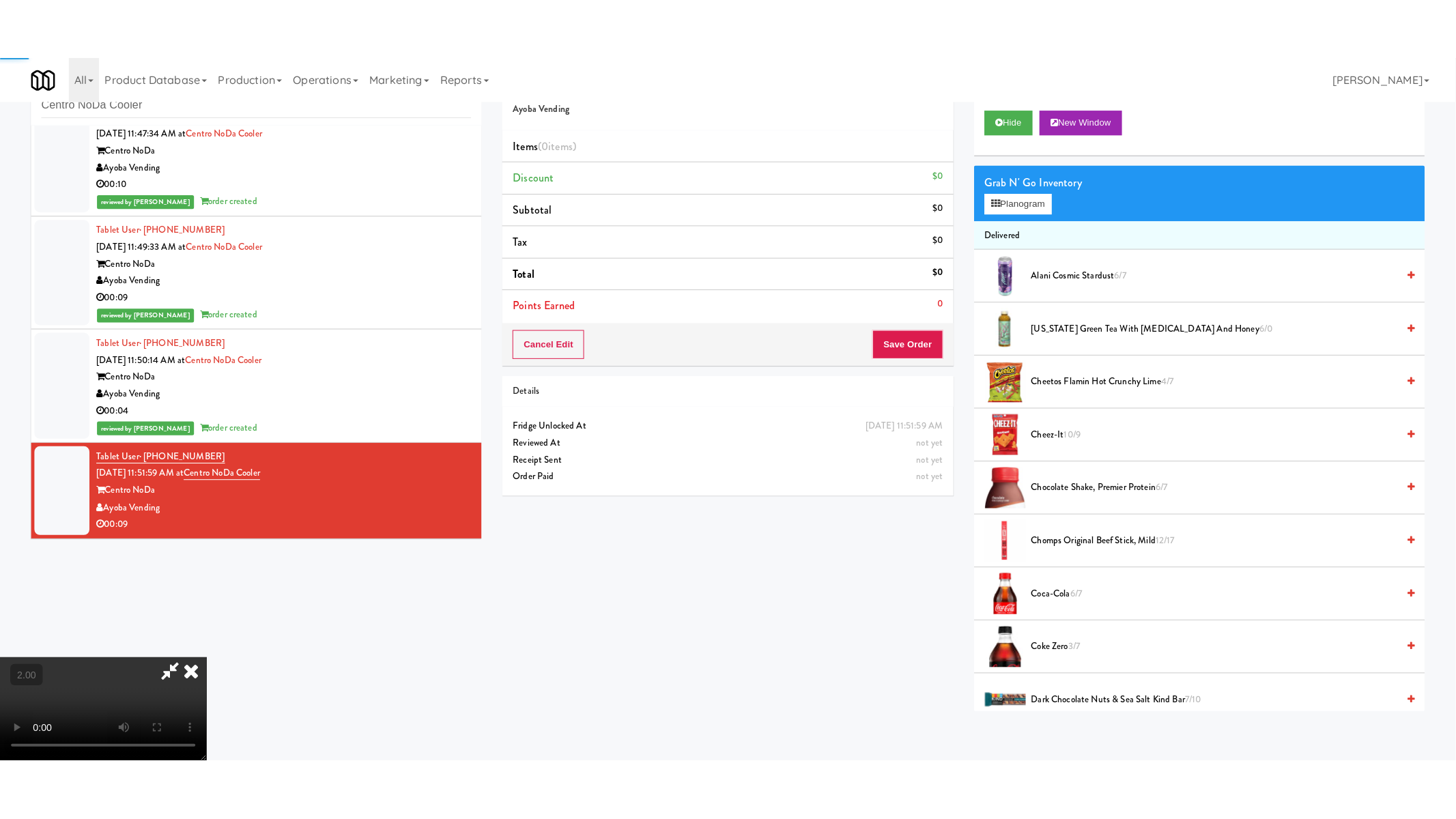
scroll to position [227, 0]
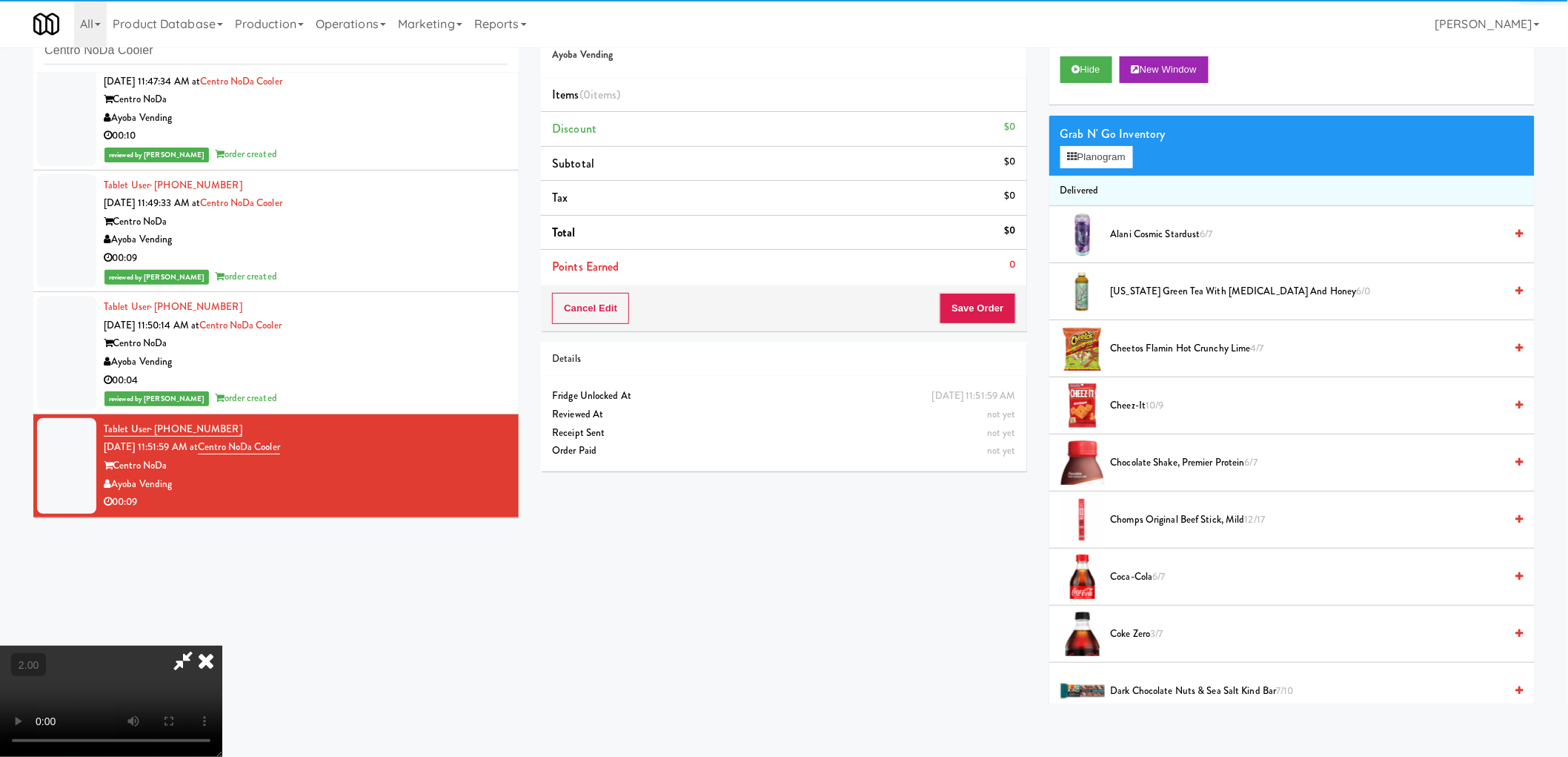
click at [1092, 171] on div "Grab N' Go Inventory Planogram" at bounding box center [1292, 146] width 485 height 60
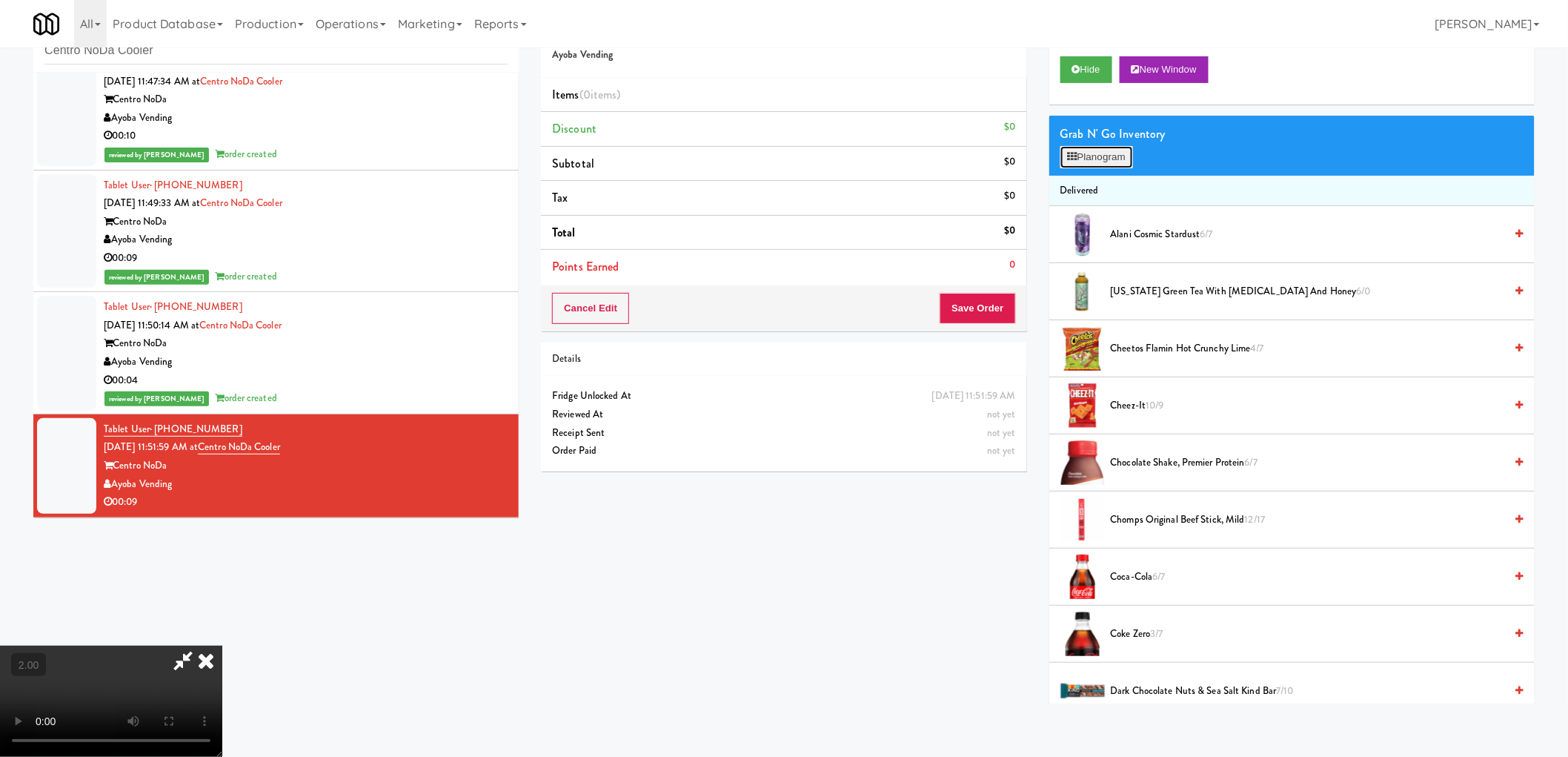
click at [1095, 156] on button "Planogram" at bounding box center [1096, 157] width 73 height 23
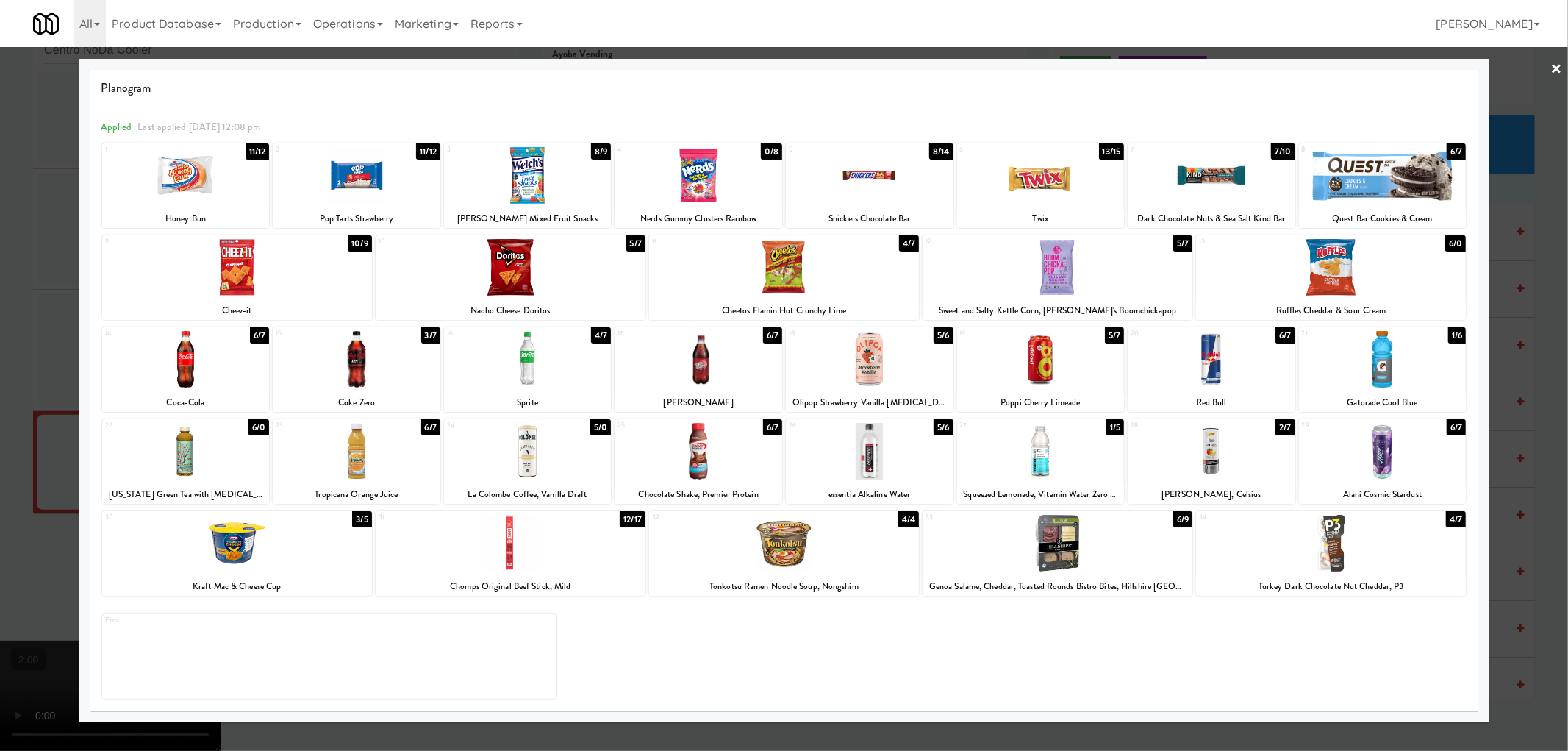
click at [1061, 359] on div at bounding box center [1040, 359] width 168 height 56
click at [2, 429] on div at bounding box center [784, 376] width 1568 height 751
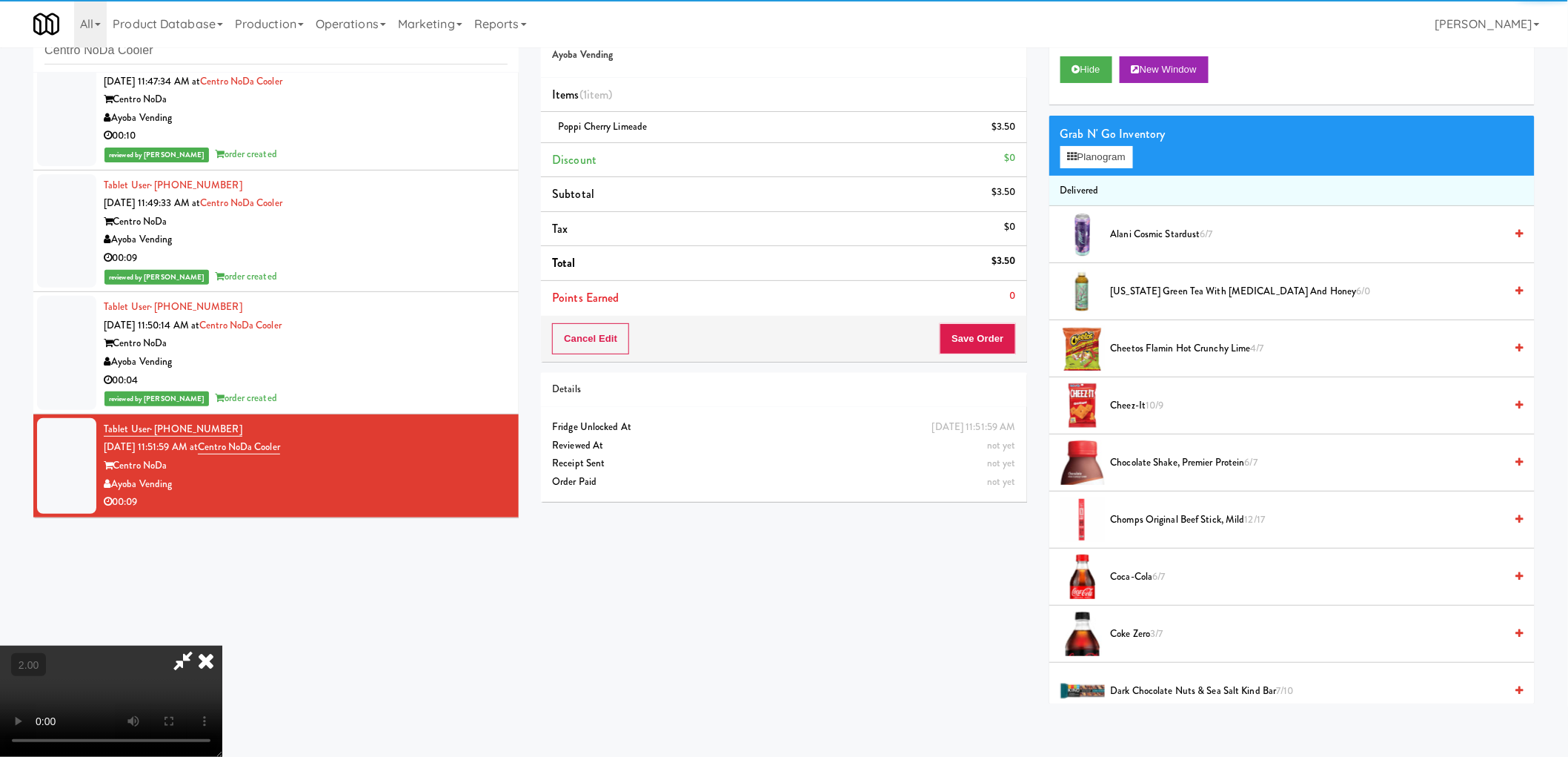
click at [223, 645] on video at bounding box center [111, 700] width 223 height 111
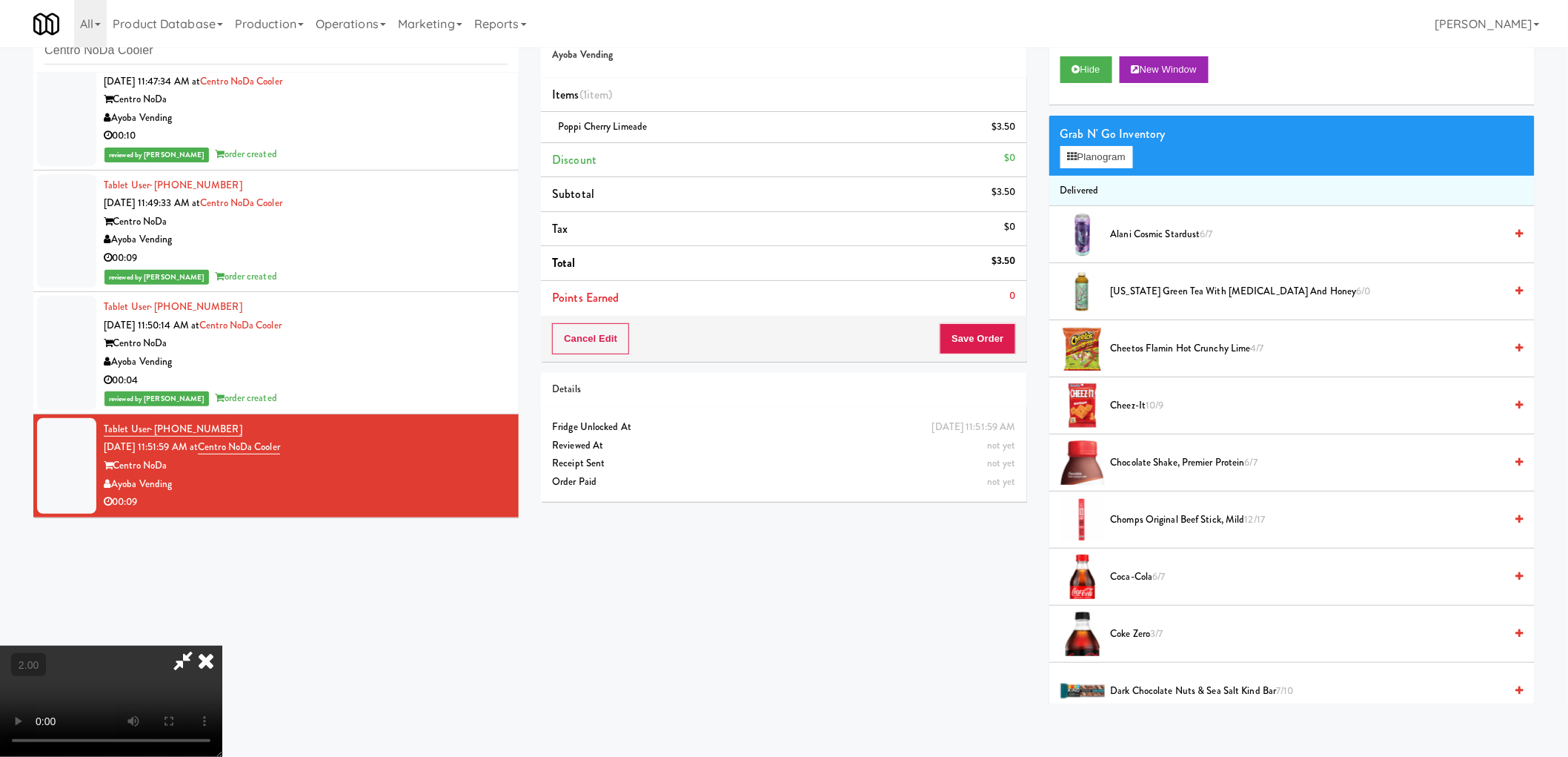
scroll to position [30, 0]
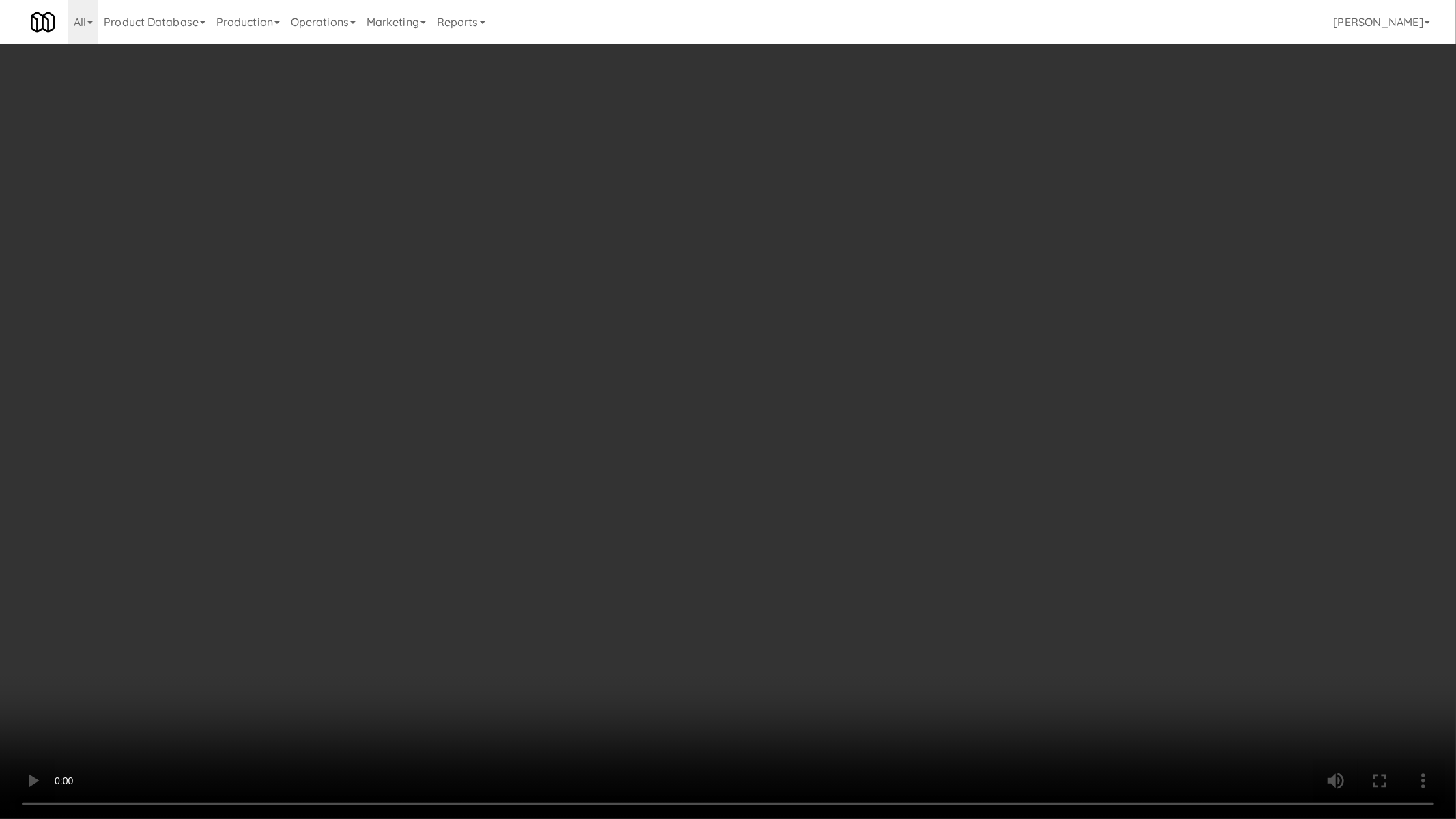
click at [938, 427] on video at bounding box center [728, 409] width 1456 height 819
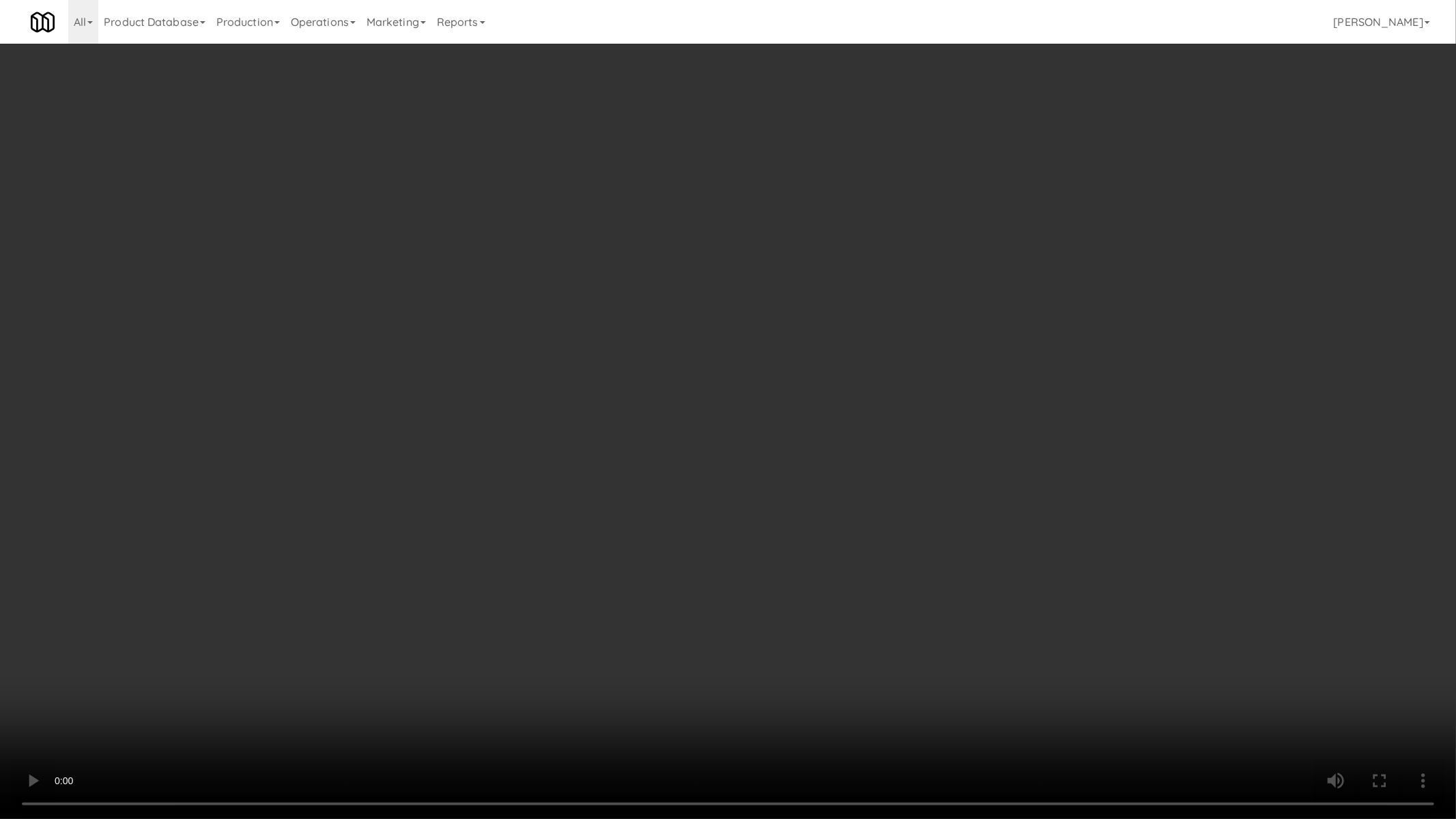
click at [939, 427] on video at bounding box center [728, 409] width 1456 height 819
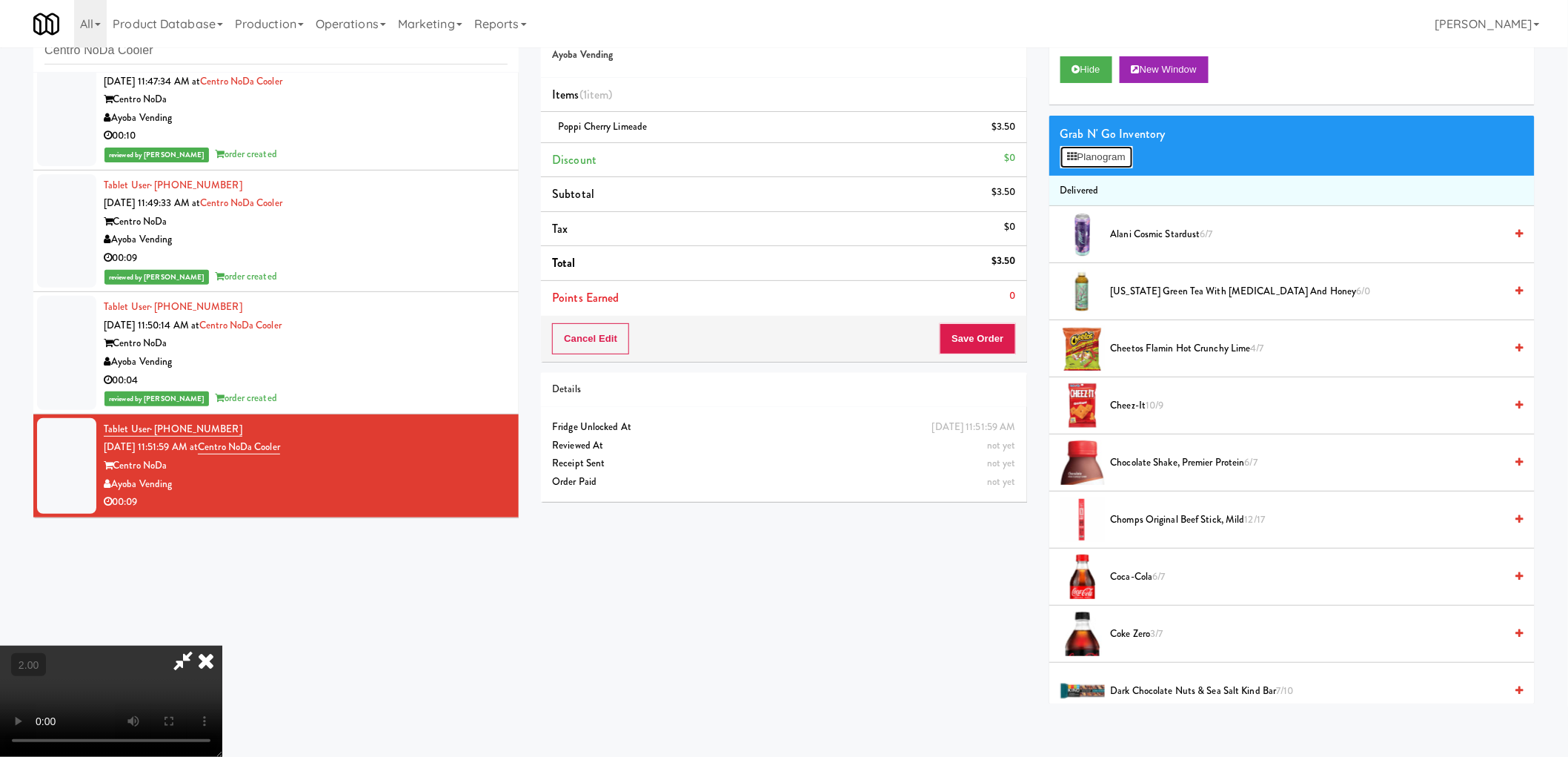
click at [1114, 156] on button "Planogram" at bounding box center [1096, 157] width 73 height 23
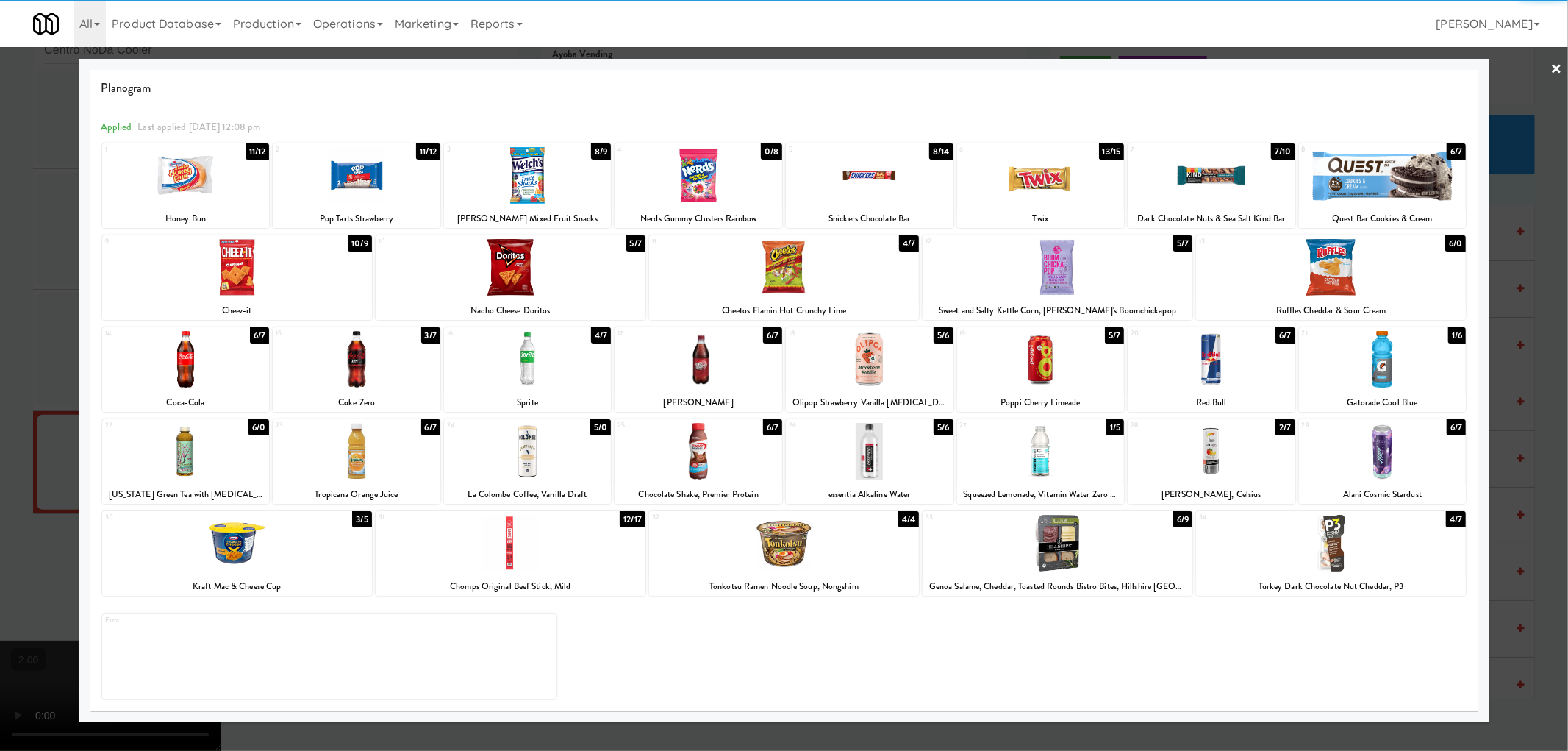
click at [1214, 450] on div at bounding box center [1212, 451] width 168 height 56
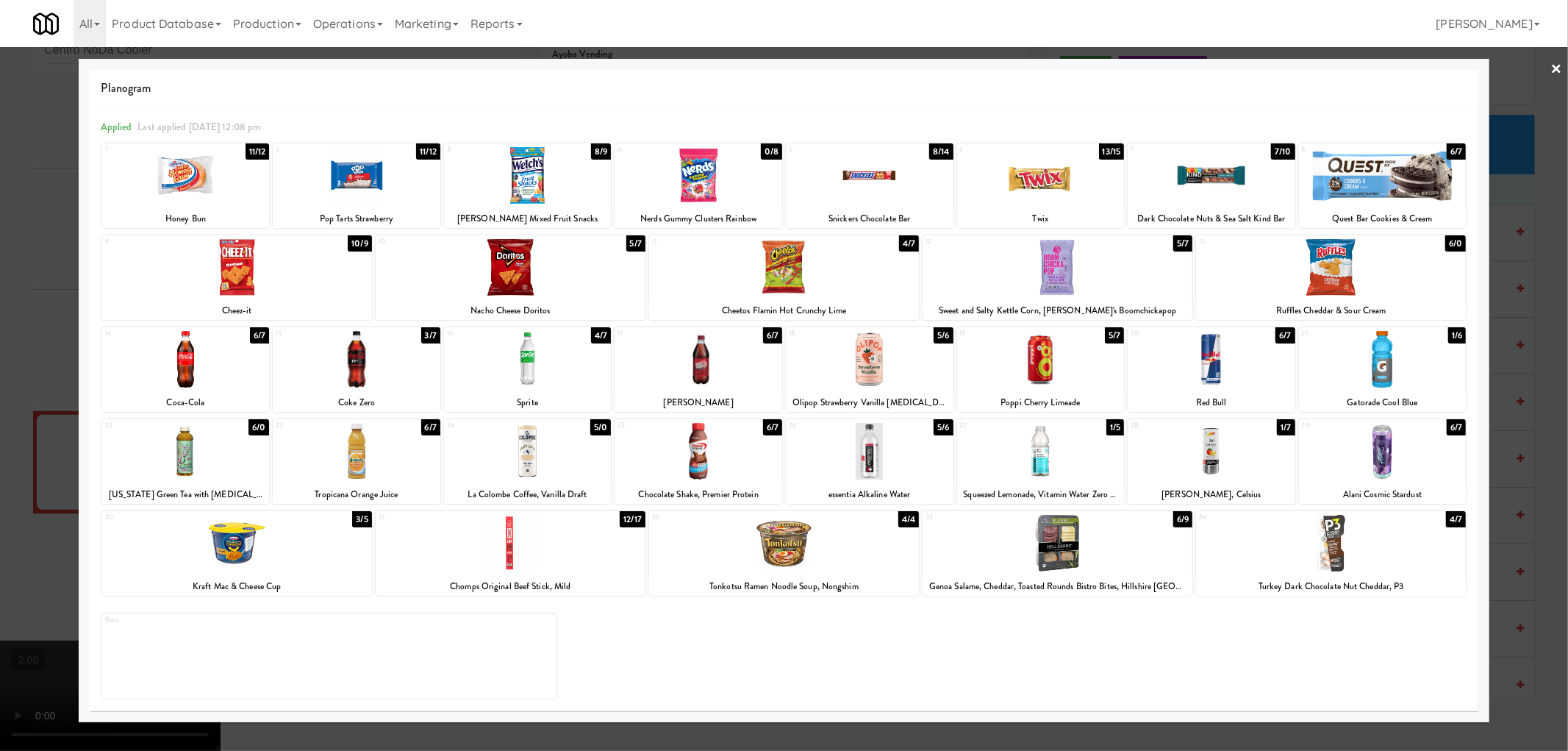
click at [1, 407] on div at bounding box center [784, 376] width 1568 height 751
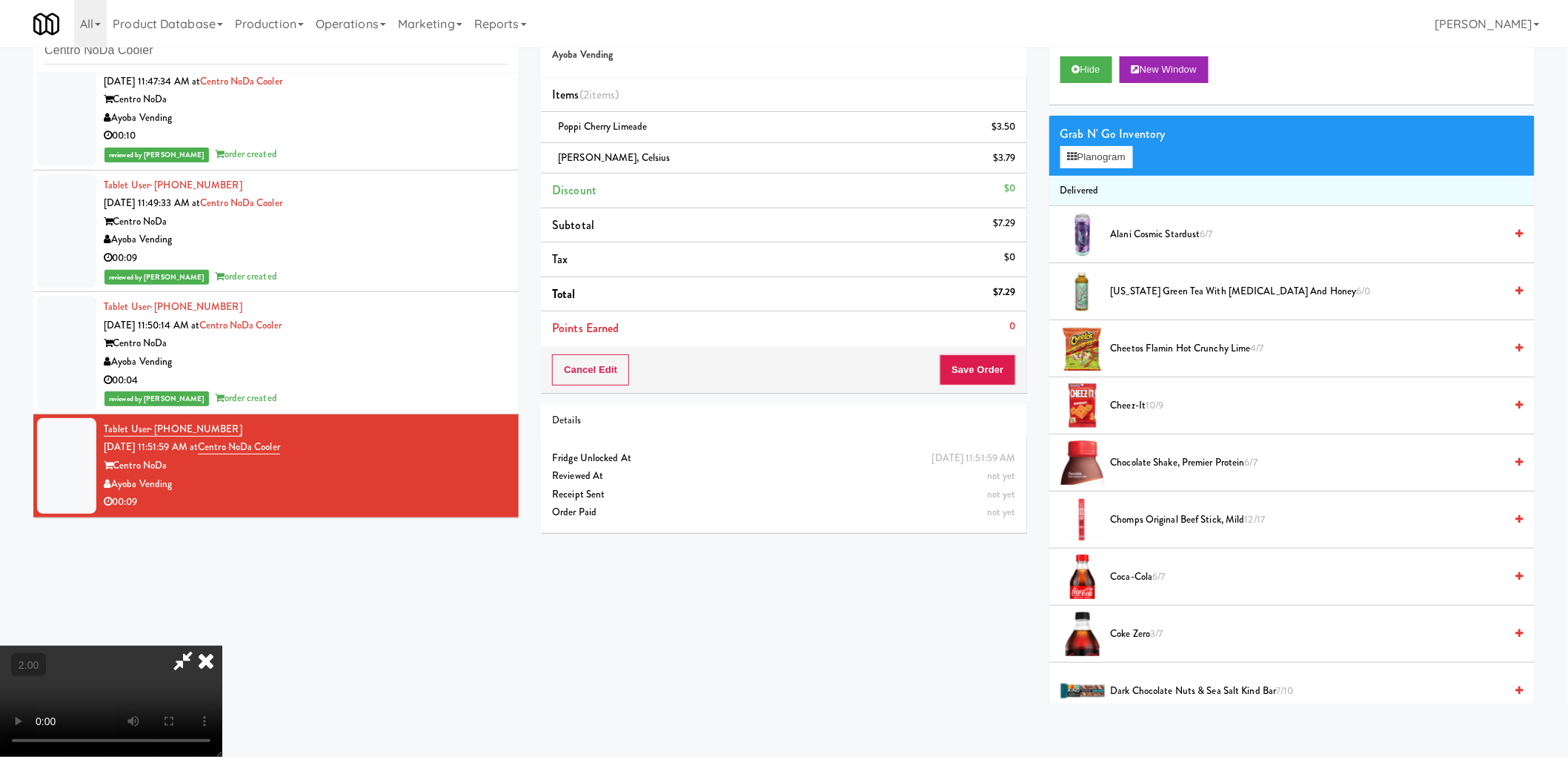
click at [223, 645] on video at bounding box center [111, 700] width 223 height 111
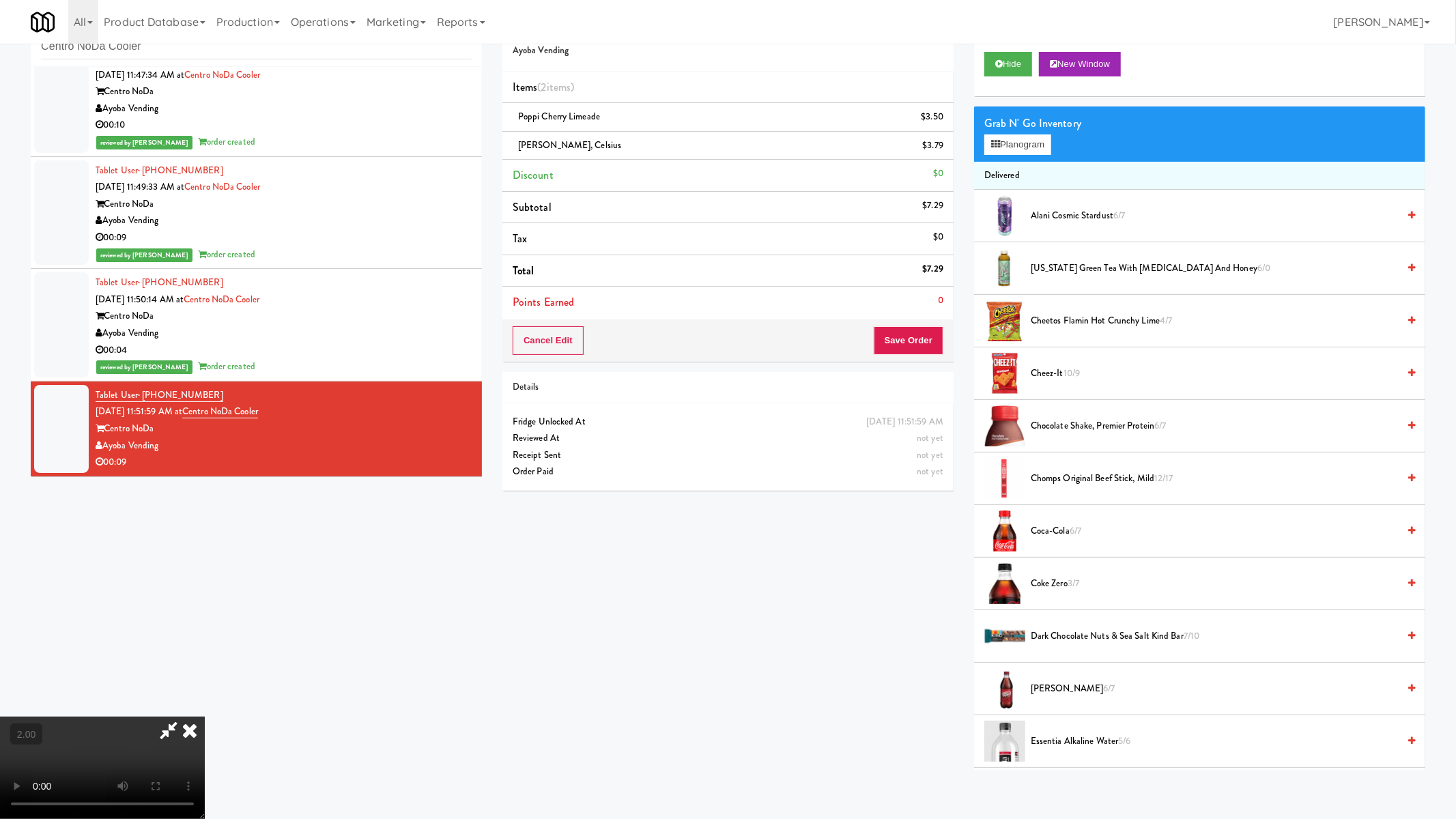
click at [205, 696] on video at bounding box center [102, 767] width 205 height 102
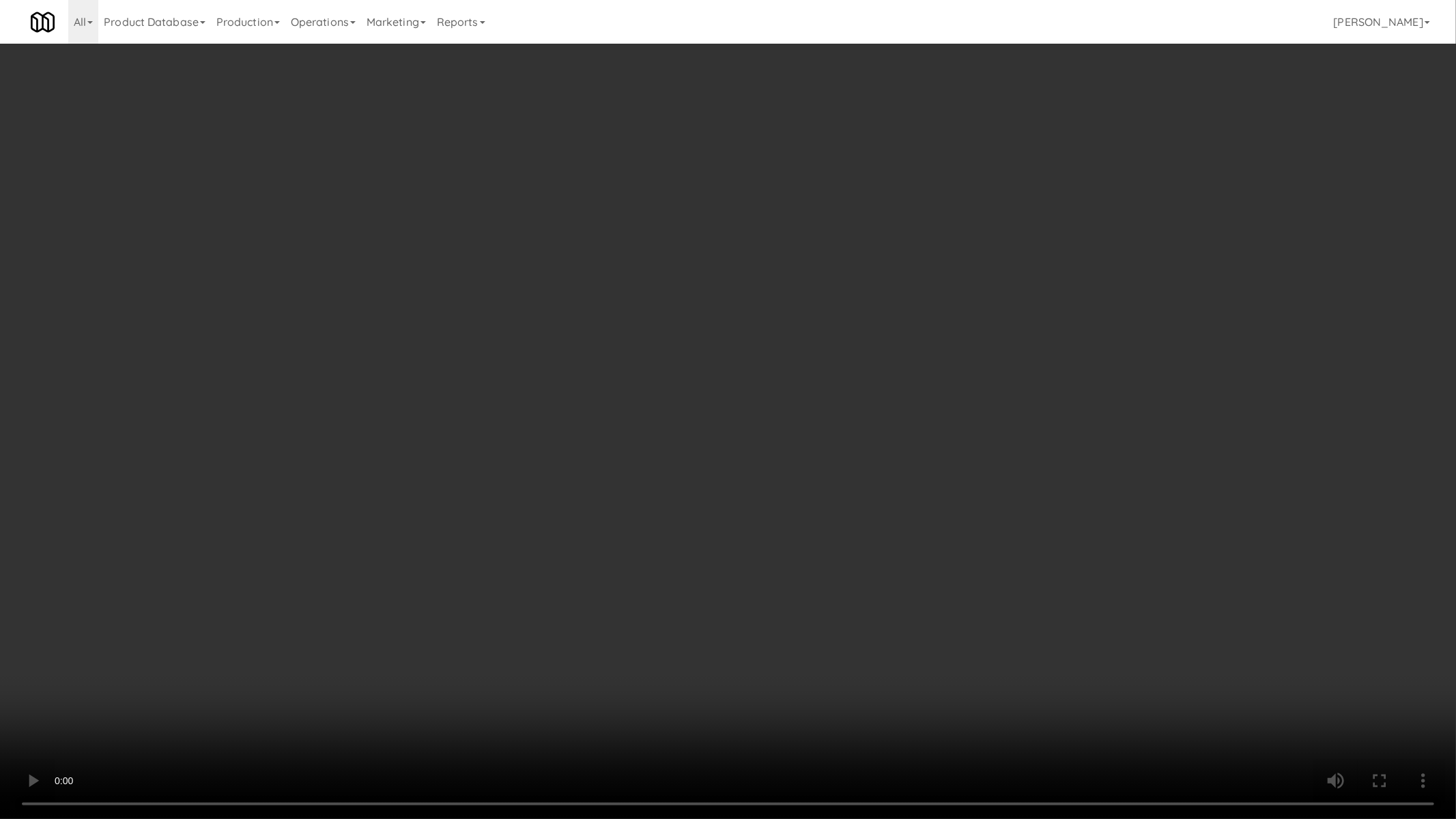
click at [888, 449] on video at bounding box center [728, 409] width 1456 height 819
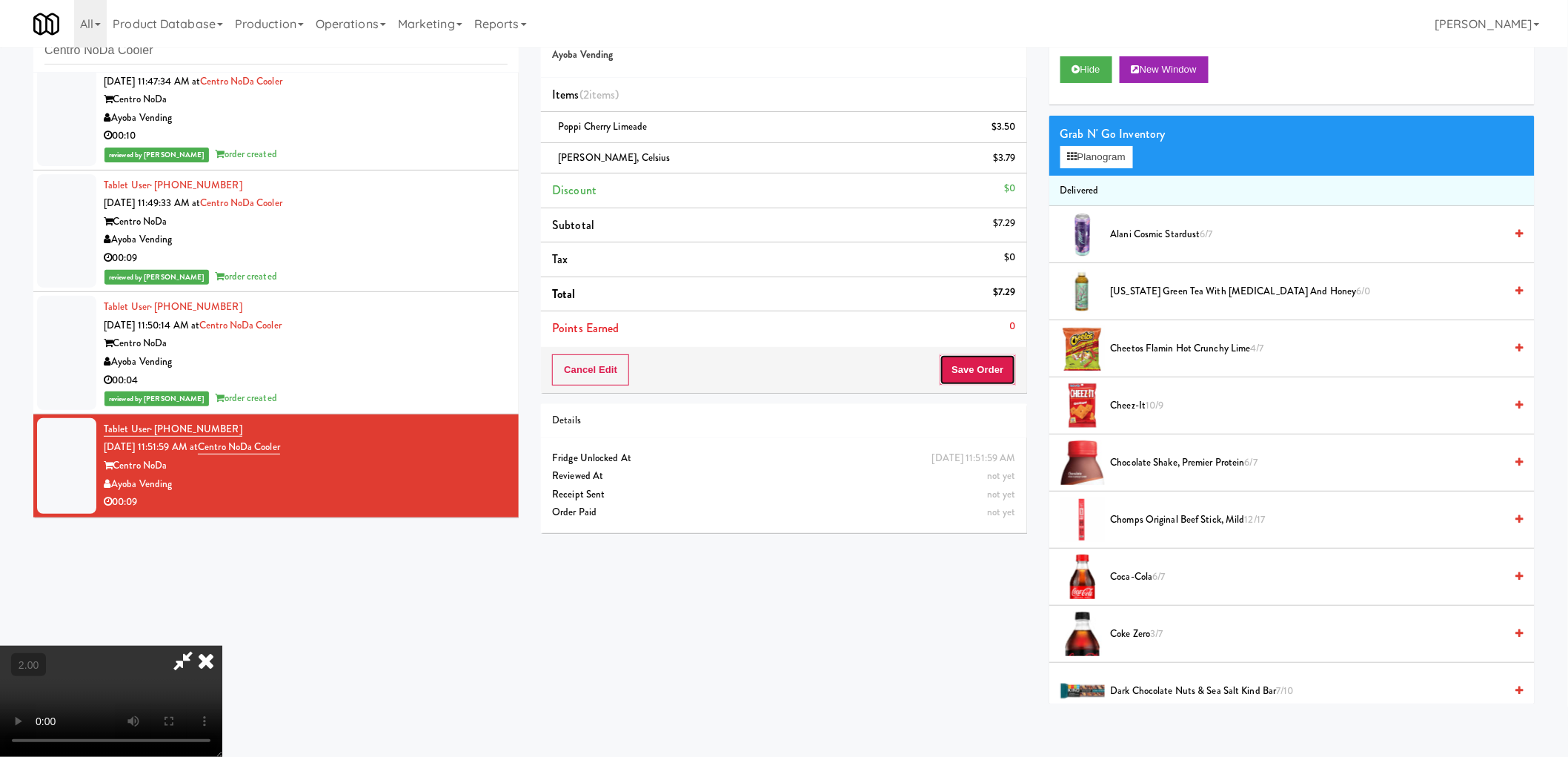
click at [969, 363] on button "Save Order" at bounding box center [977, 369] width 76 height 31
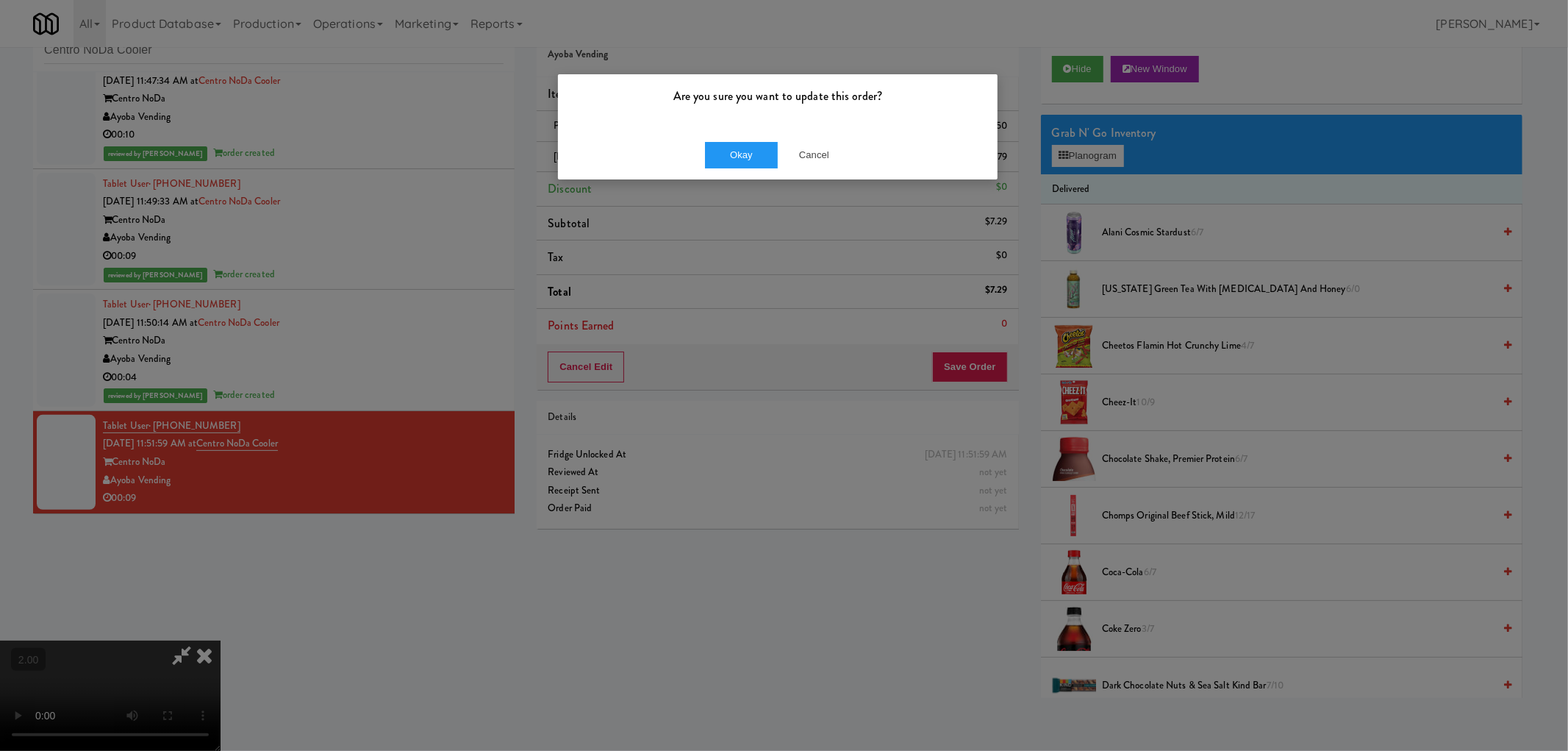
click at [745, 168] on div "Okay Cancel" at bounding box center [778, 155] width 440 height 50
click at [743, 151] on button "Okay" at bounding box center [742, 155] width 74 height 26
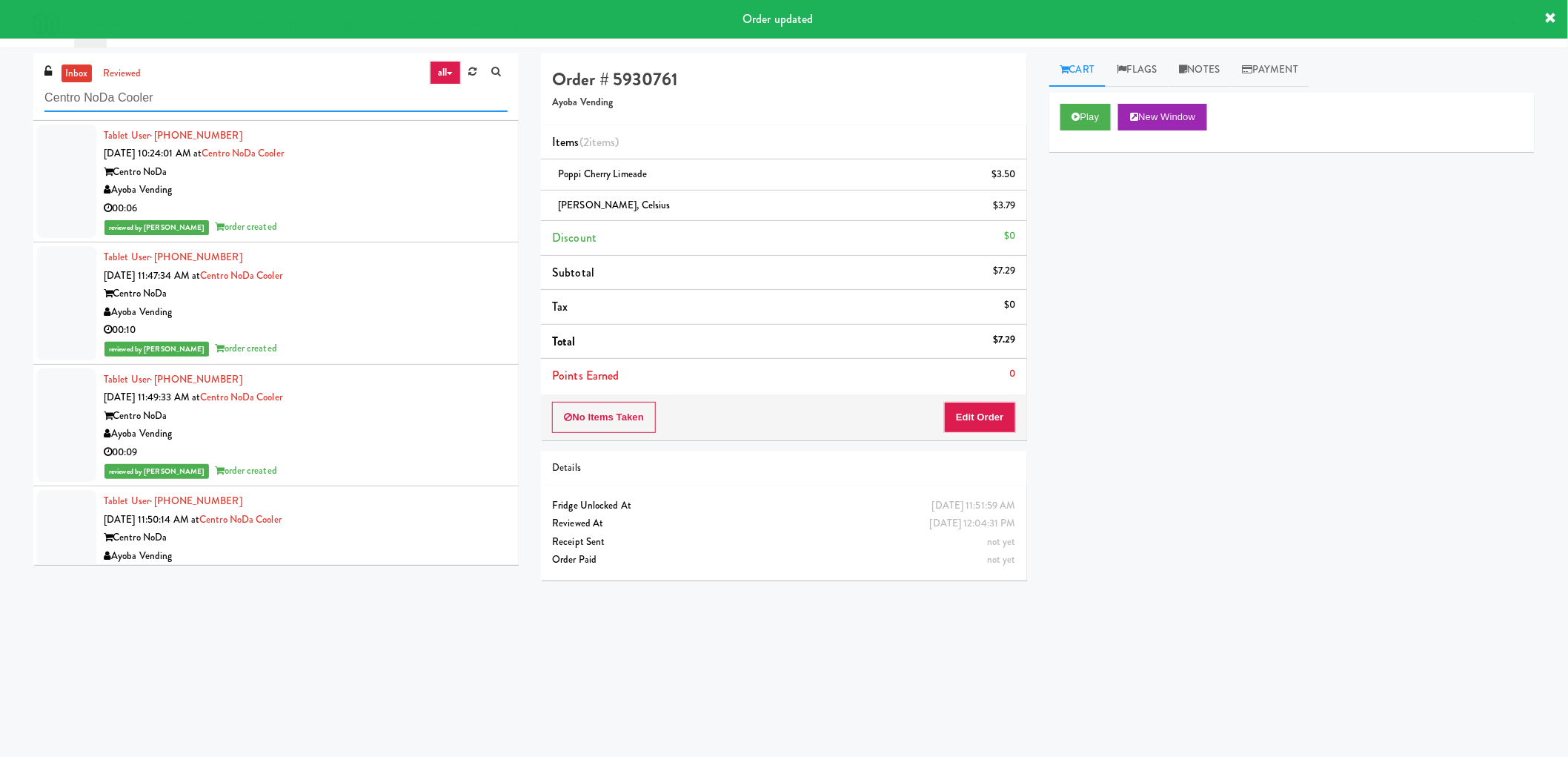
click at [69, 110] on input "Centro NoDa Cooler" at bounding box center [276, 98] width 463 height 28
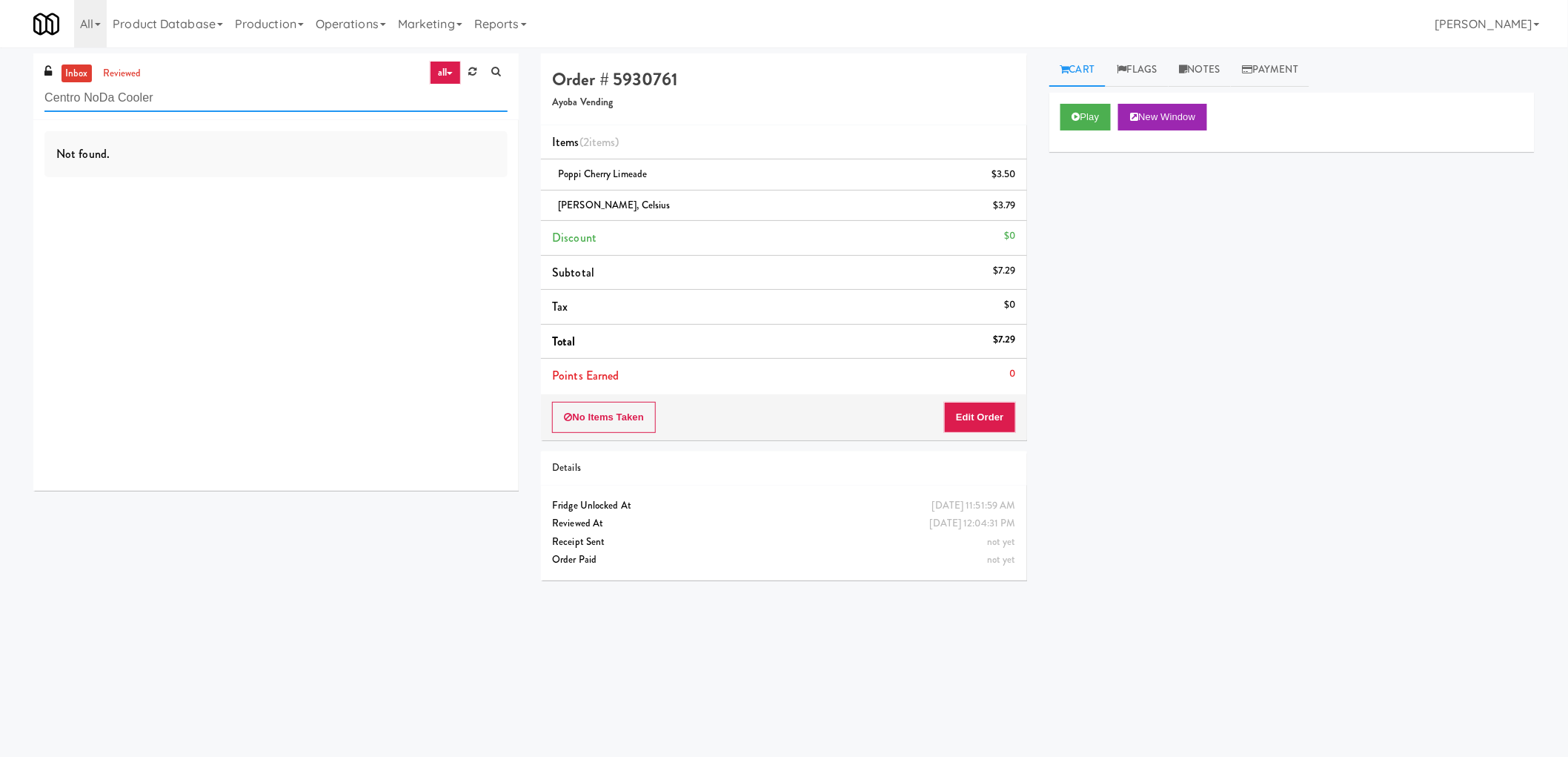
click at [158, 93] on input "Centro NoDa Cooler" at bounding box center [276, 98] width 463 height 28
paste input "Brickline common area"
type input "Brickline common area"
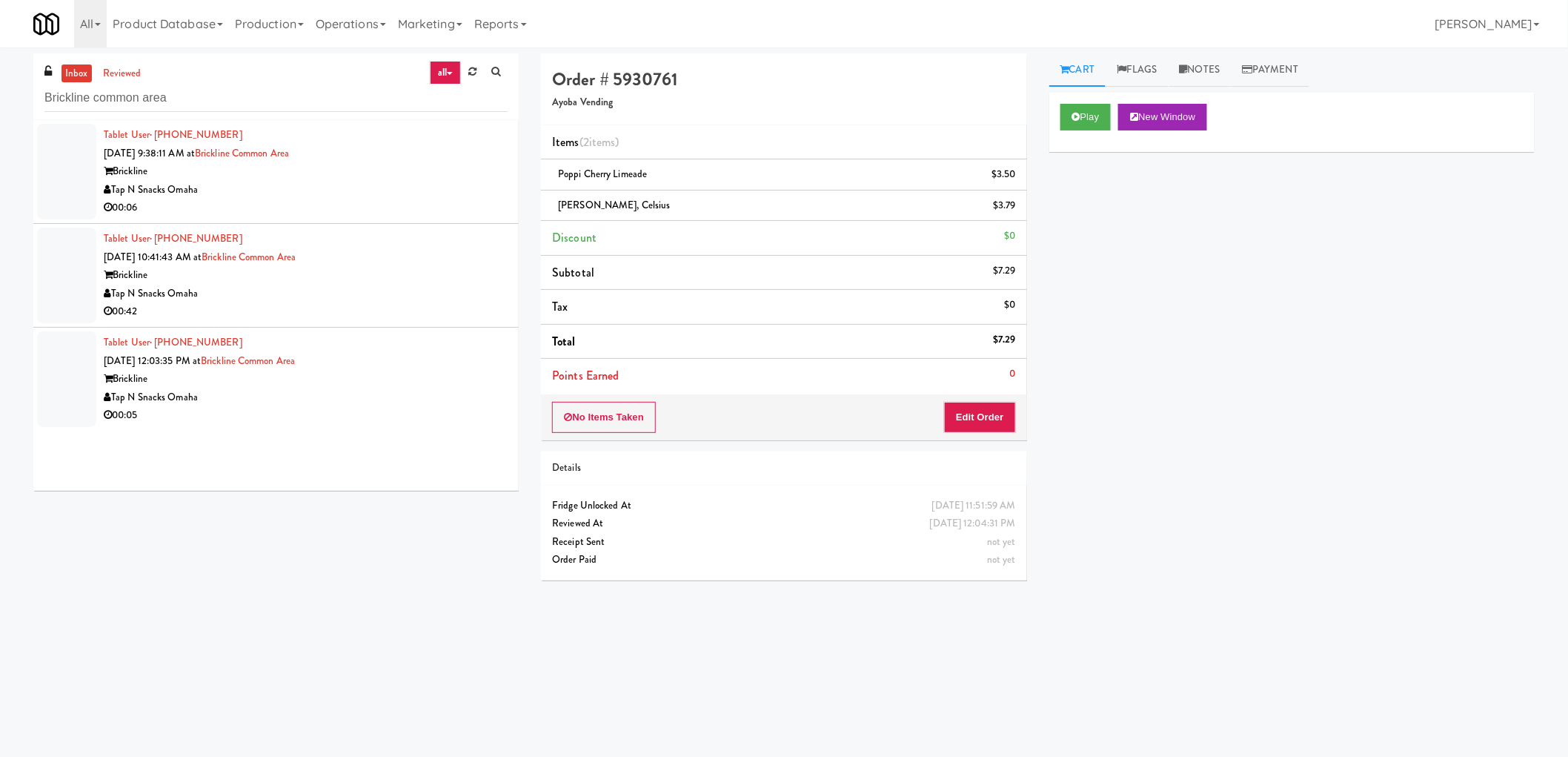
click at [319, 205] on div "00:06" at bounding box center [305, 208] width 403 height 18
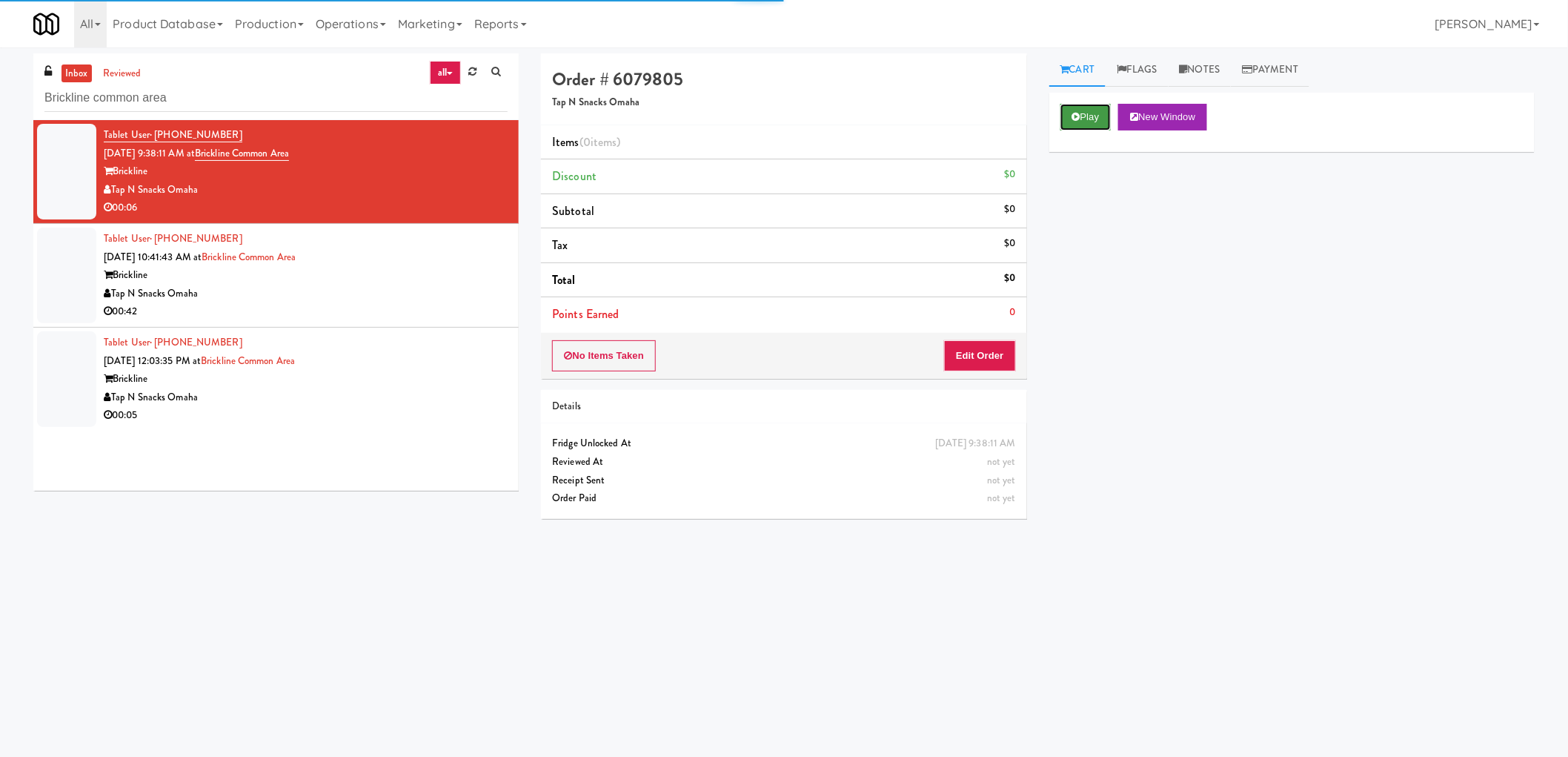
click at [1095, 107] on button "Play" at bounding box center [1085, 117] width 51 height 27
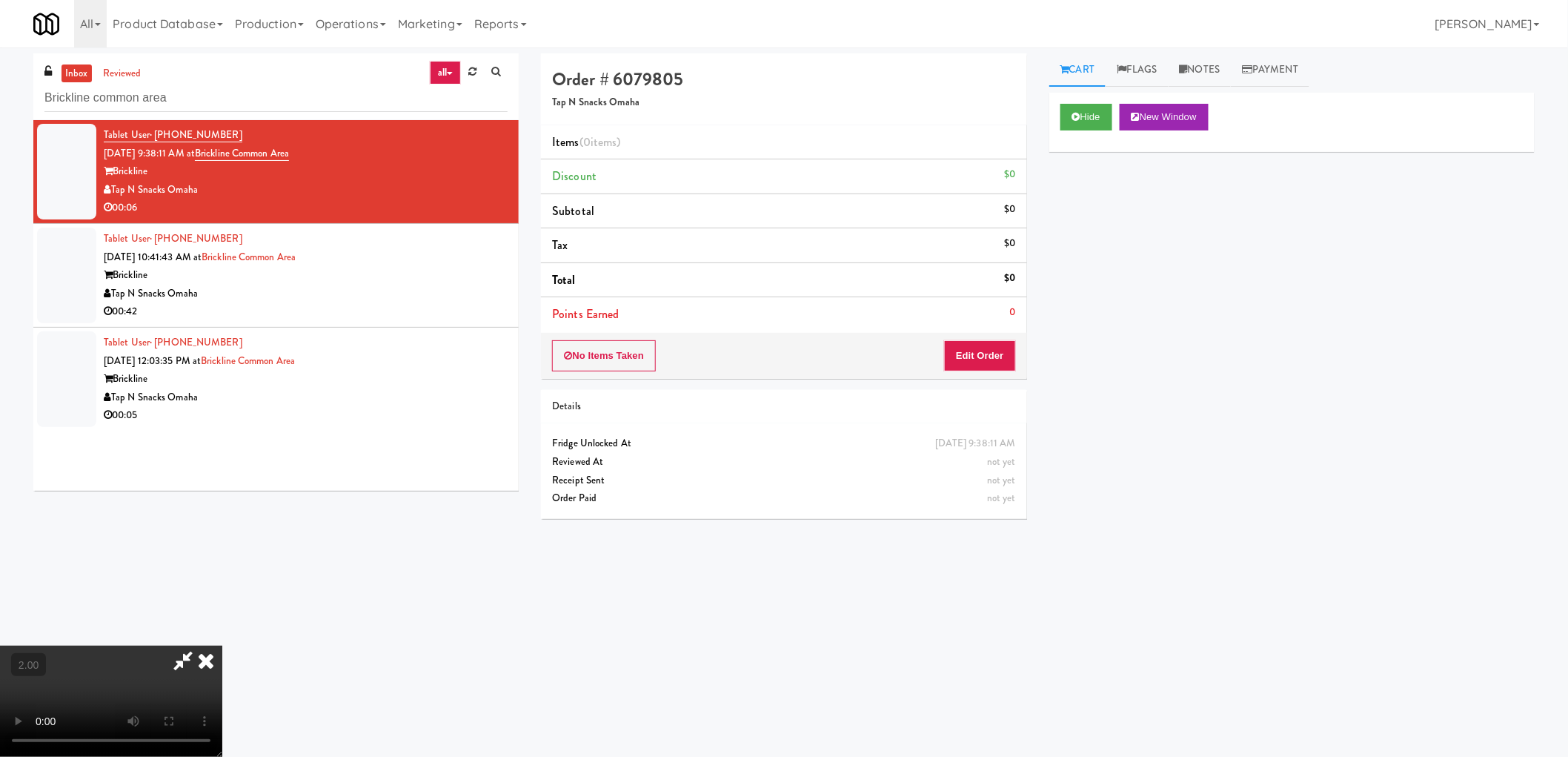
click at [223, 645] on video at bounding box center [111, 700] width 223 height 111
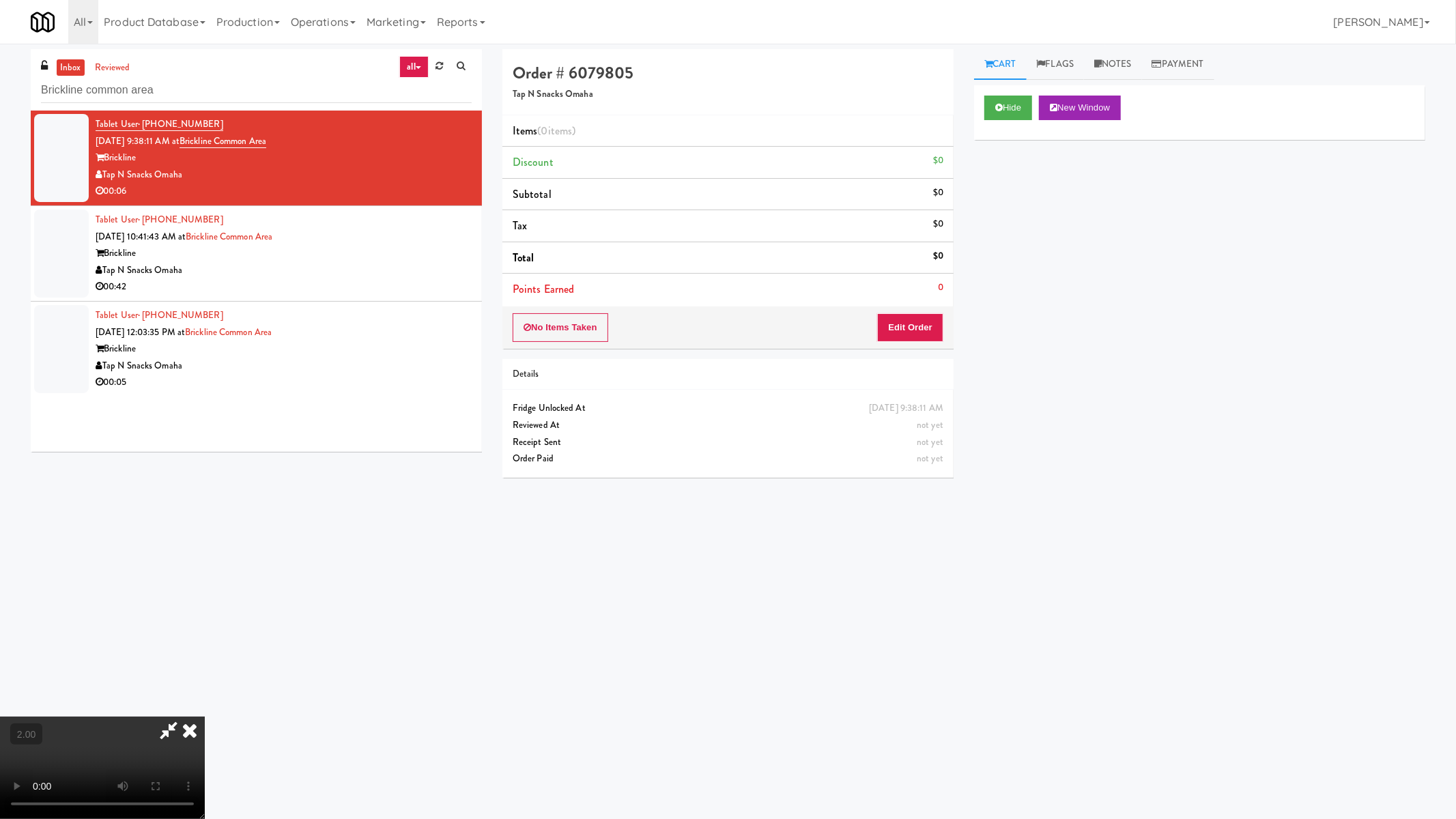
click at [205, 696] on video at bounding box center [102, 767] width 205 height 102
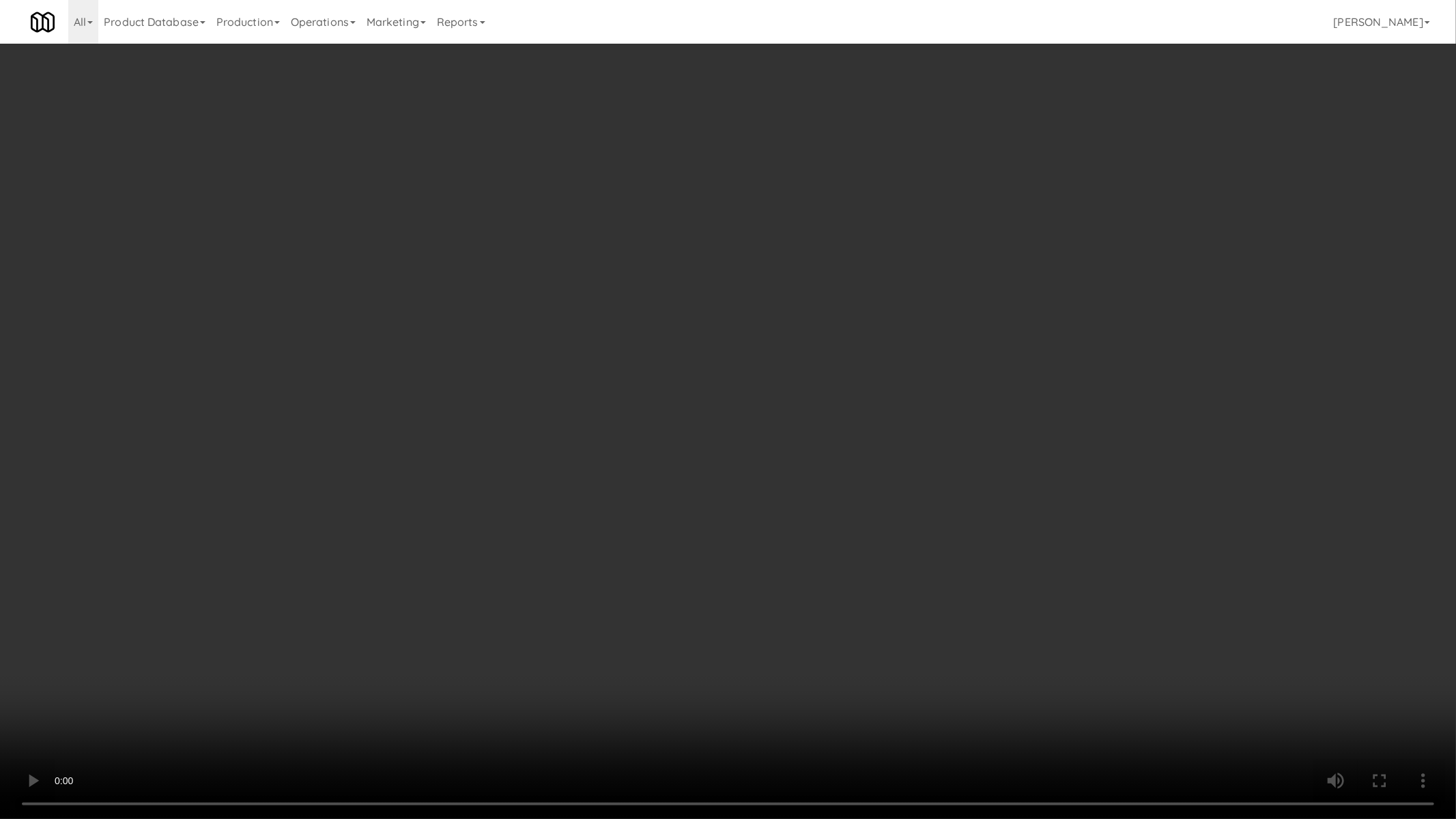
click at [666, 414] on video at bounding box center [728, 409] width 1456 height 819
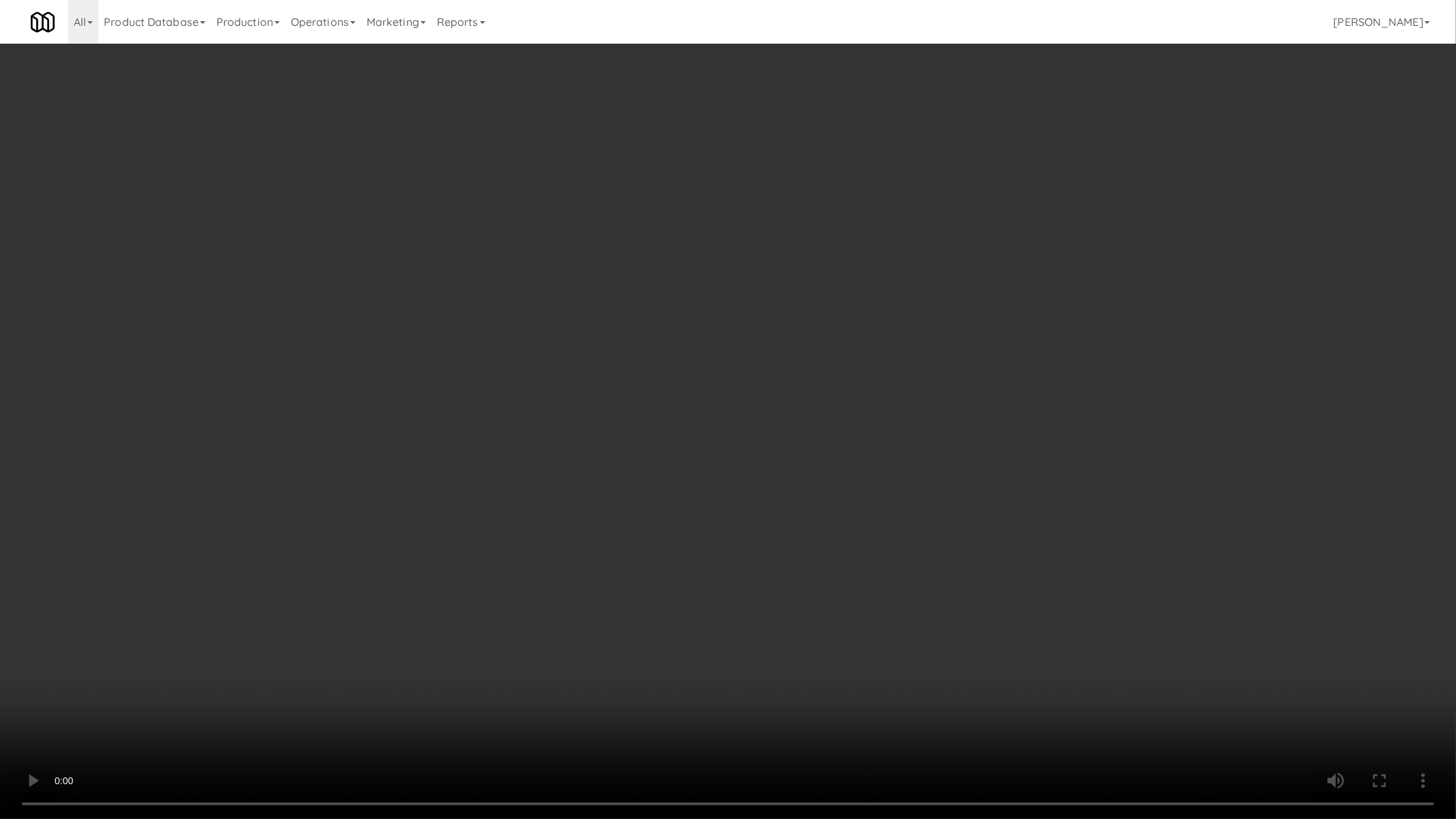
click at [666, 414] on video at bounding box center [728, 409] width 1456 height 819
click at [666, 414] on video at bounding box center [728, 409] width 1456 height 819
click at [667, 417] on video at bounding box center [728, 409] width 1456 height 819
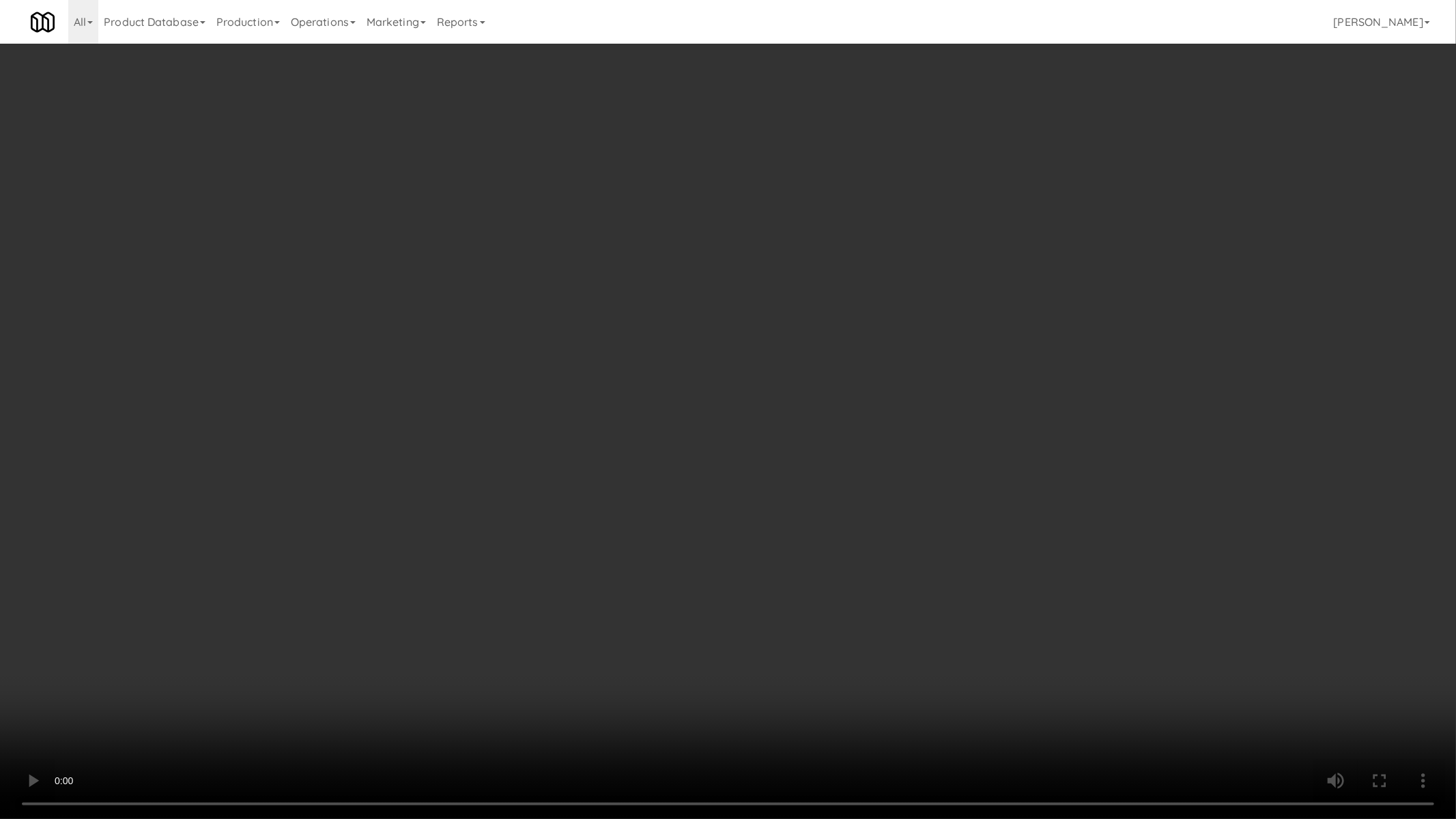
click at [667, 417] on video at bounding box center [728, 409] width 1456 height 819
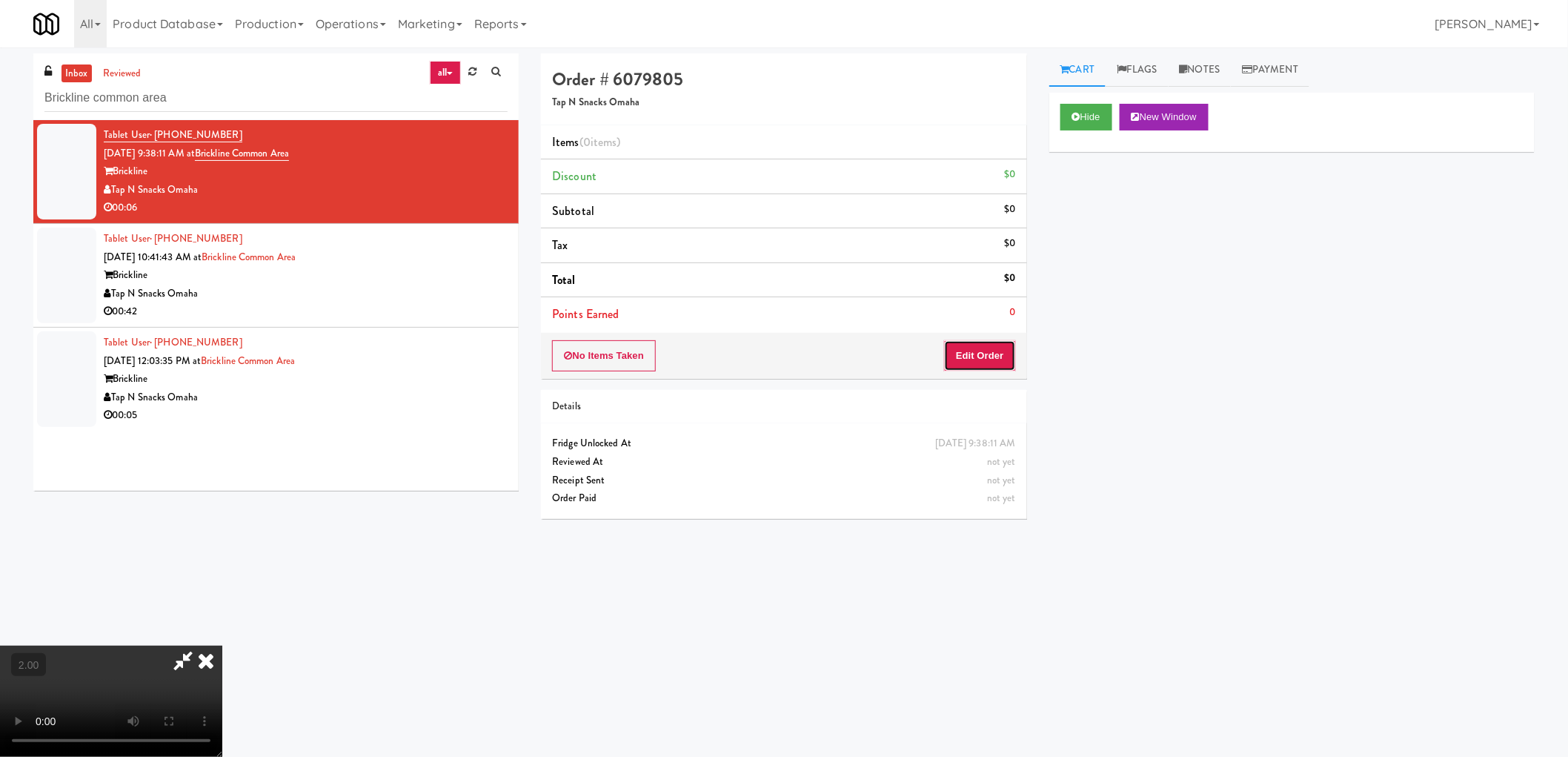
click at [1000, 362] on button "Edit Order" at bounding box center [980, 355] width 72 height 31
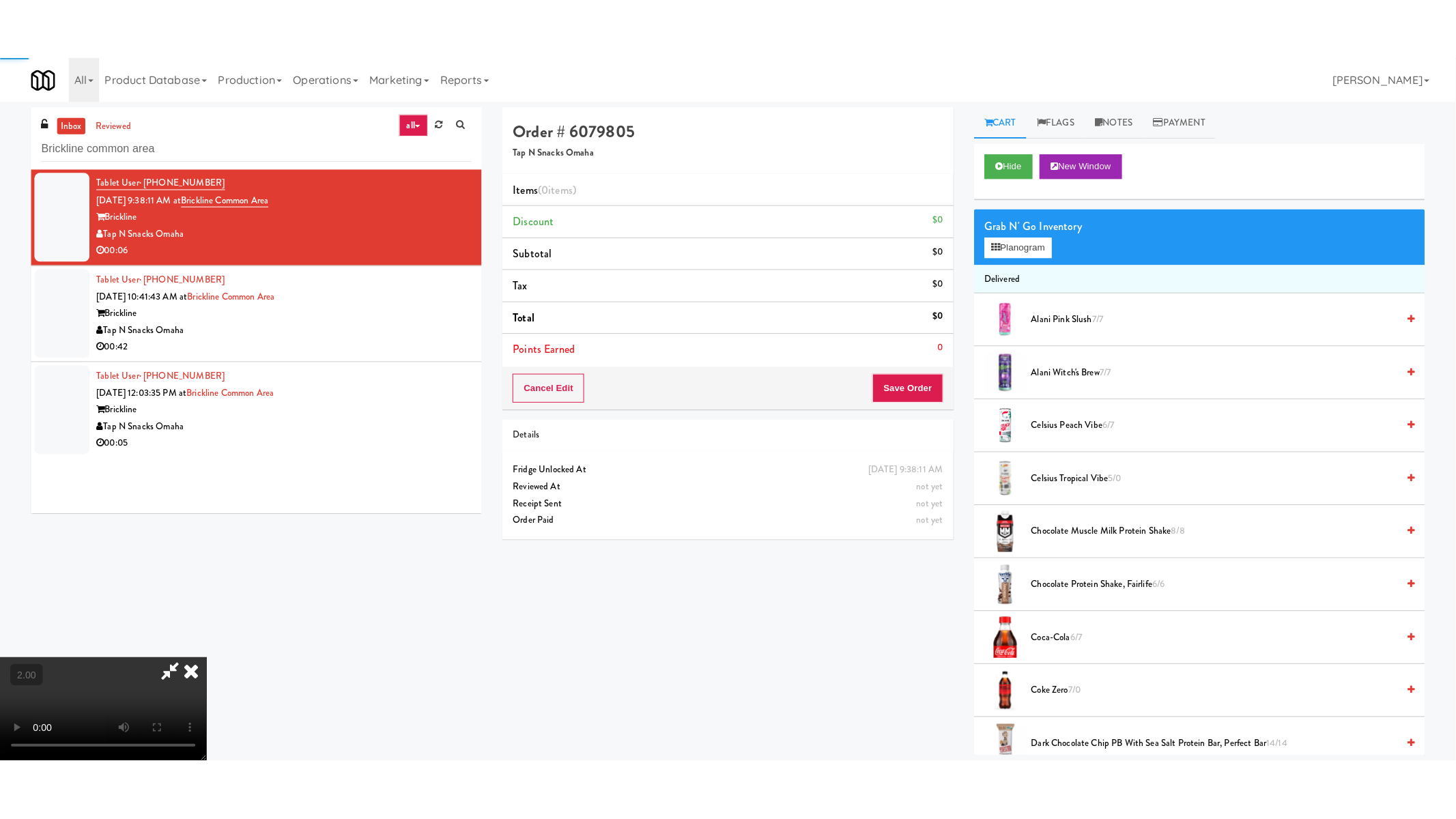
scroll to position [151, 0]
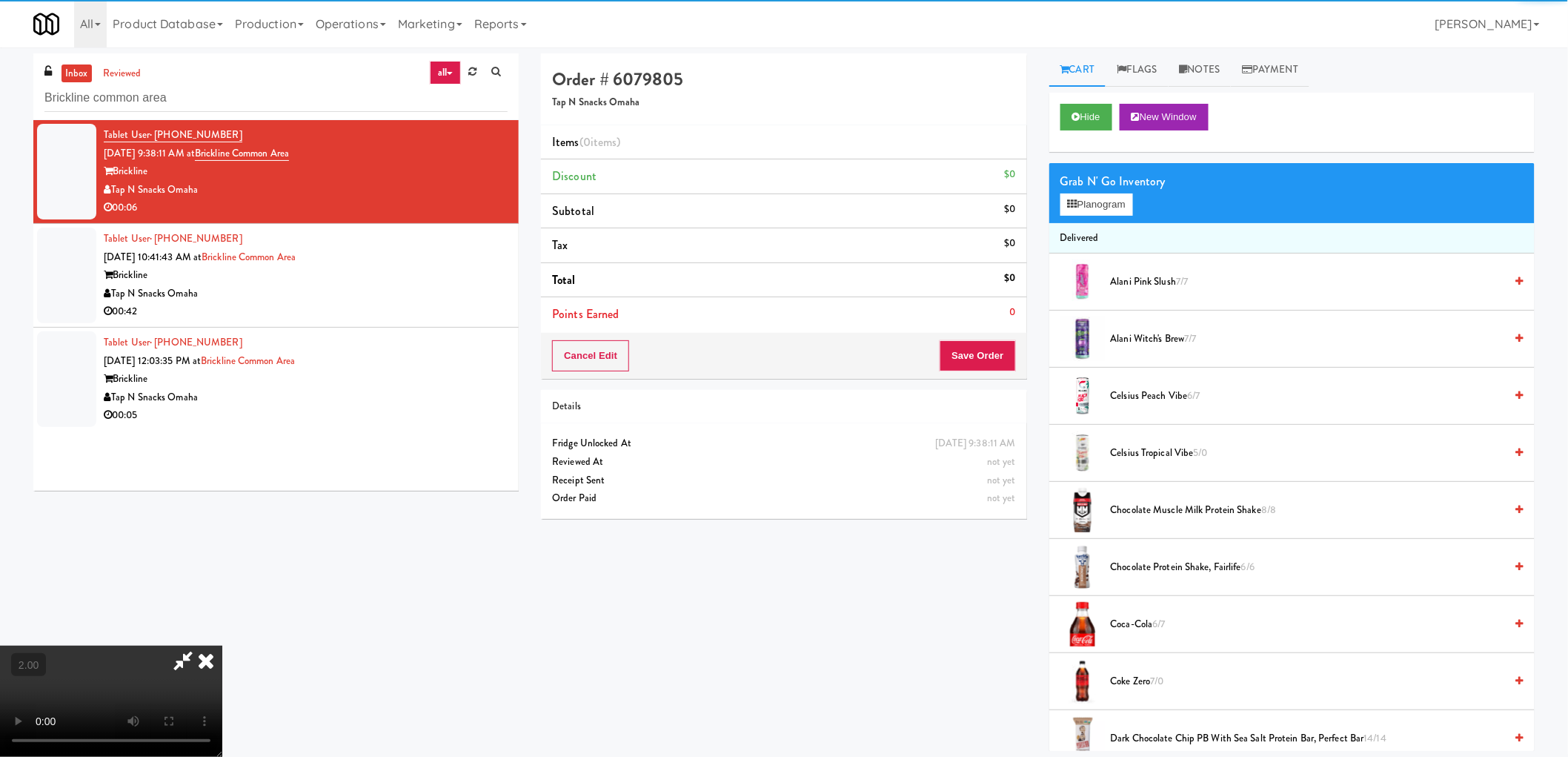
click at [1092, 217] on div "Grab N' Go Inventory Planogram" at bounding box center [1292, 193] width 485 height 60
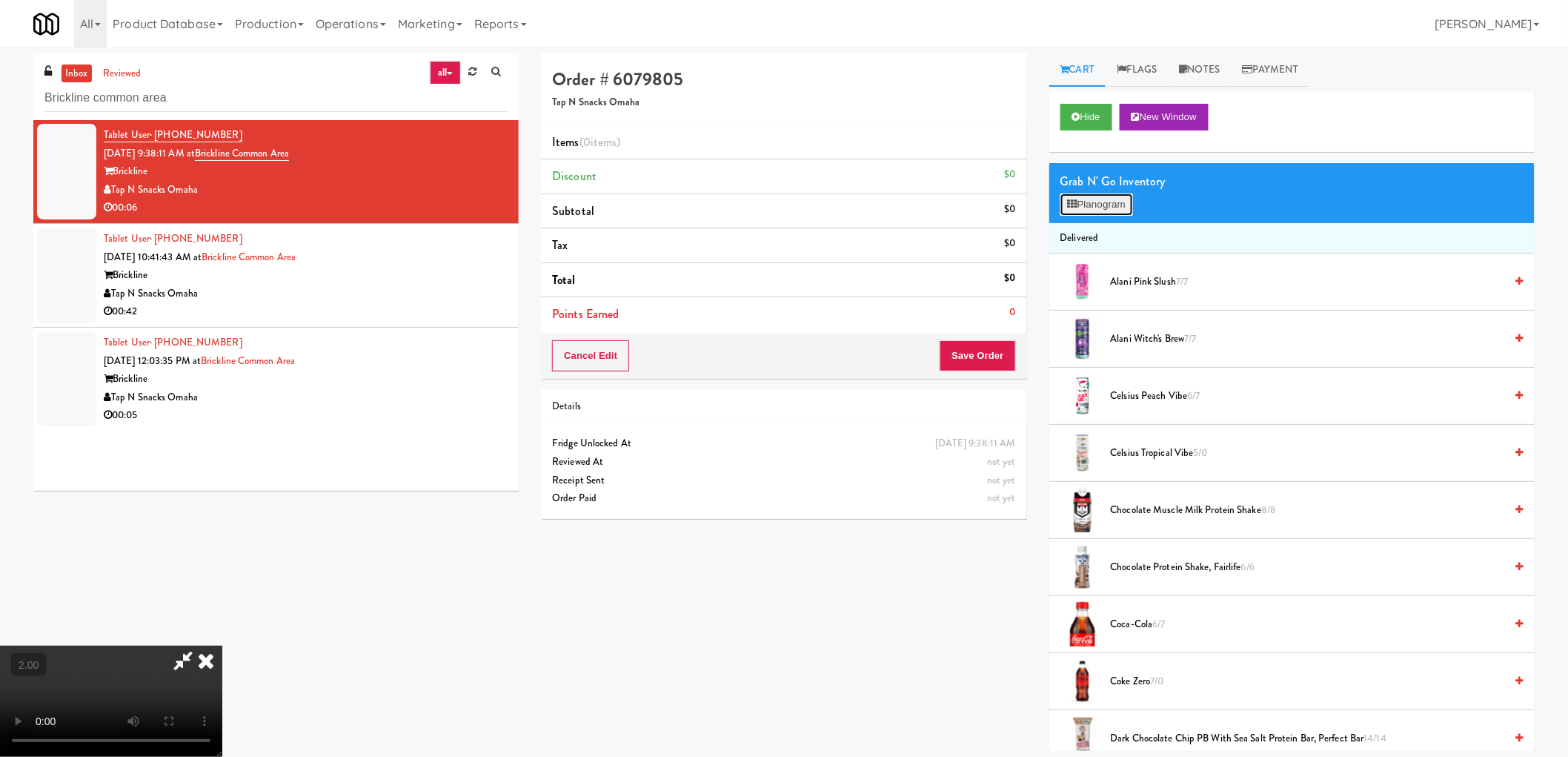
click at [1095, 209] on button "Planogram" at bounding box center [1096, 204] width 73 height 23
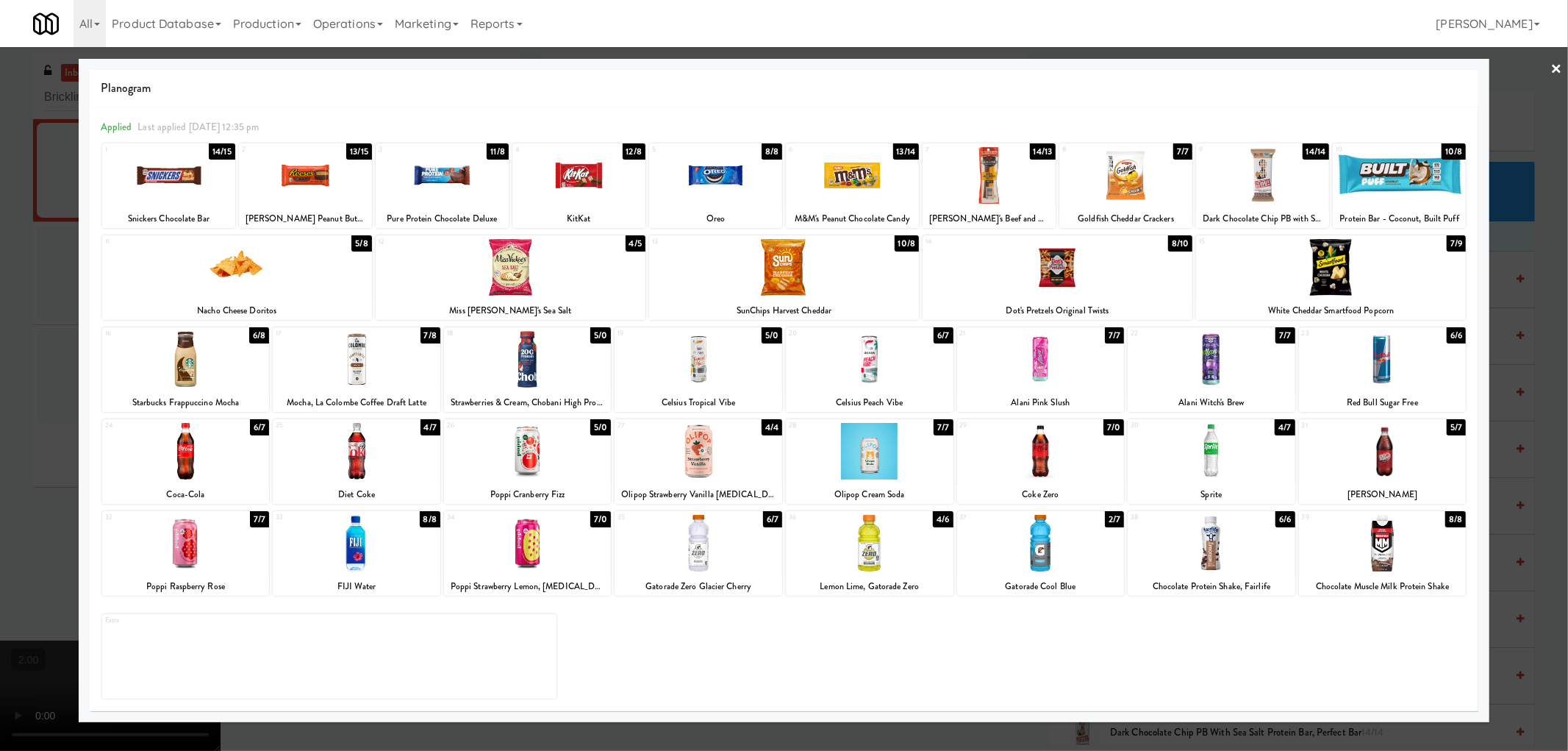
click at [1217, 361] on div at bounding box center [1212, 359] width 168 height 56
click at [0, 441] on div at bounding box center [784, 376] width 1568 height 751
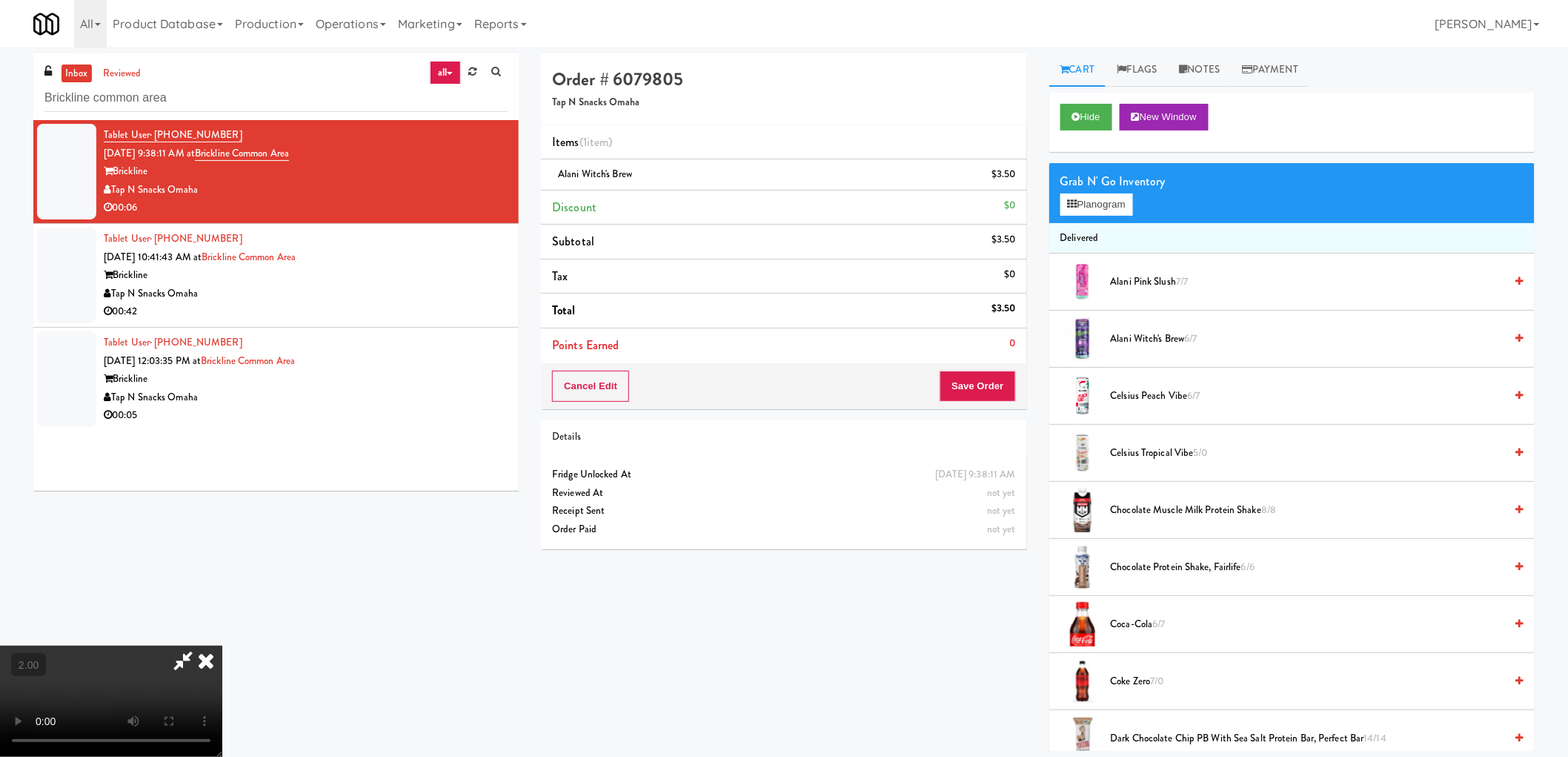
click at [223, 645] on video at bounding box center [111, 700] width 223 height 111
drag, startPoint x: 423, startPoint y: 403, endPoint x: 737, endPoint y: 502, distance: 329.2
click at [223, 645] on video at bounding box center [111, 700] width 223 height 111
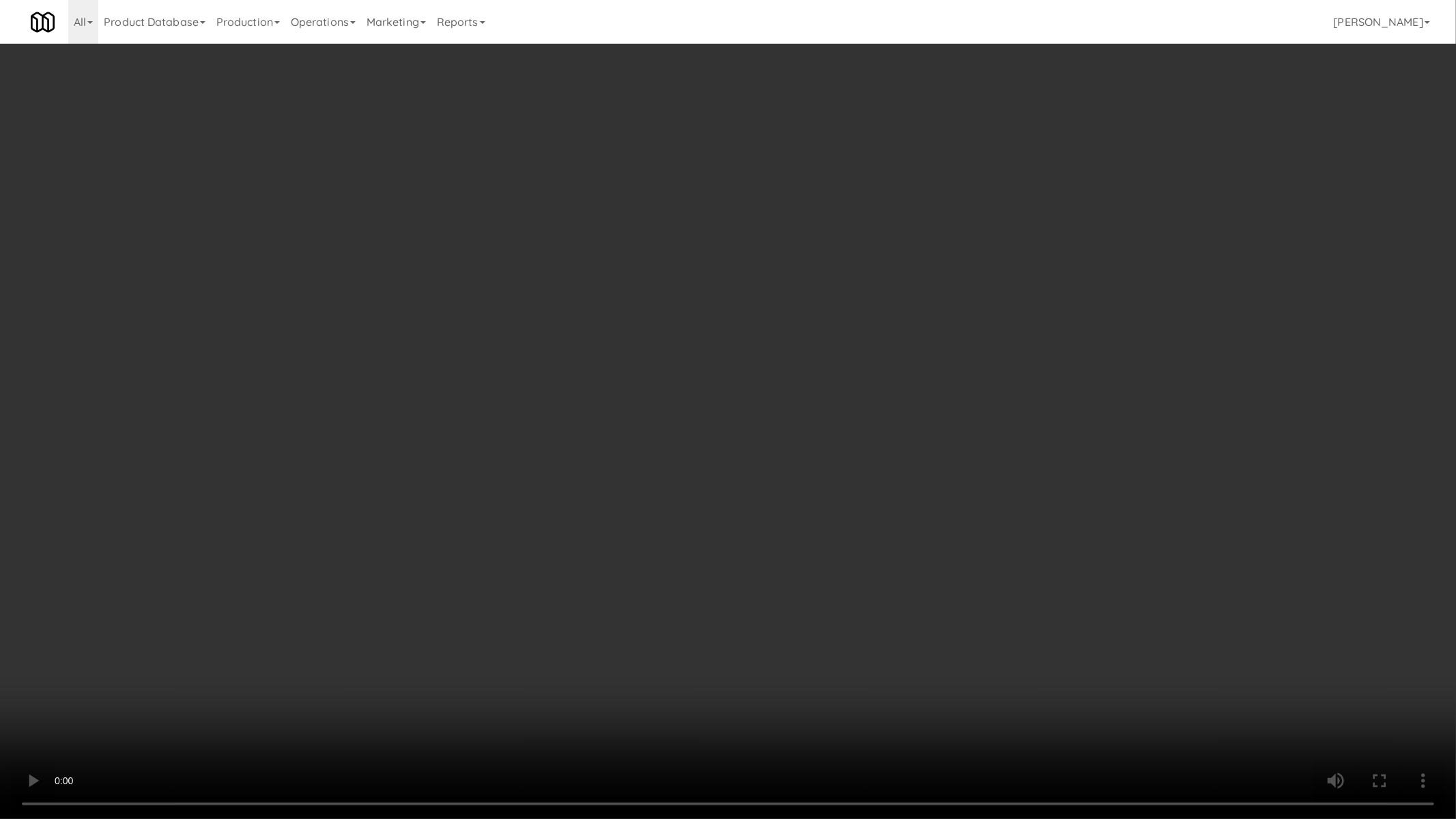
click at [797, 459] on video at bounding box center [728, 409] width 1456 height 819
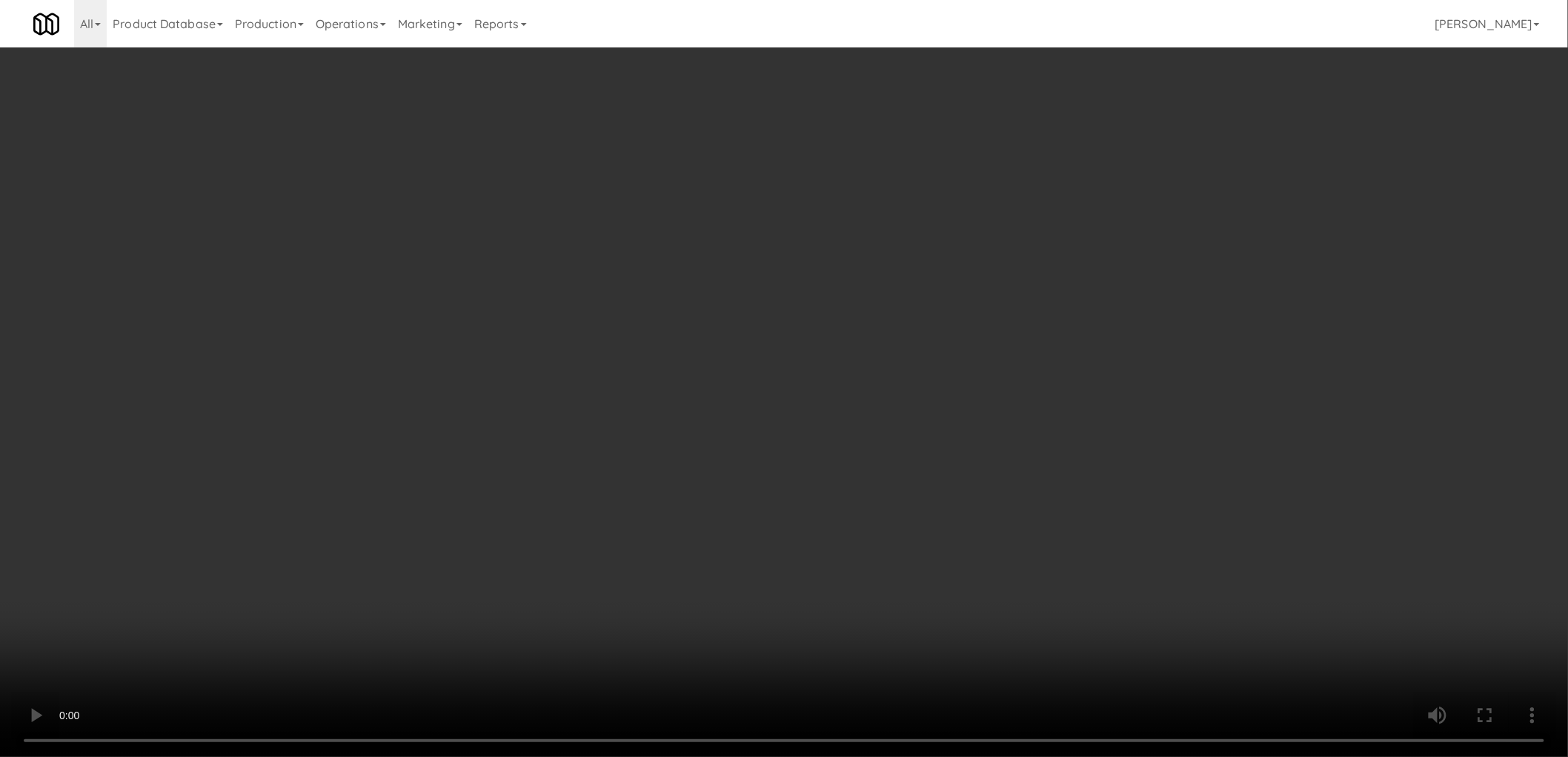
scroll to position [270, 0]
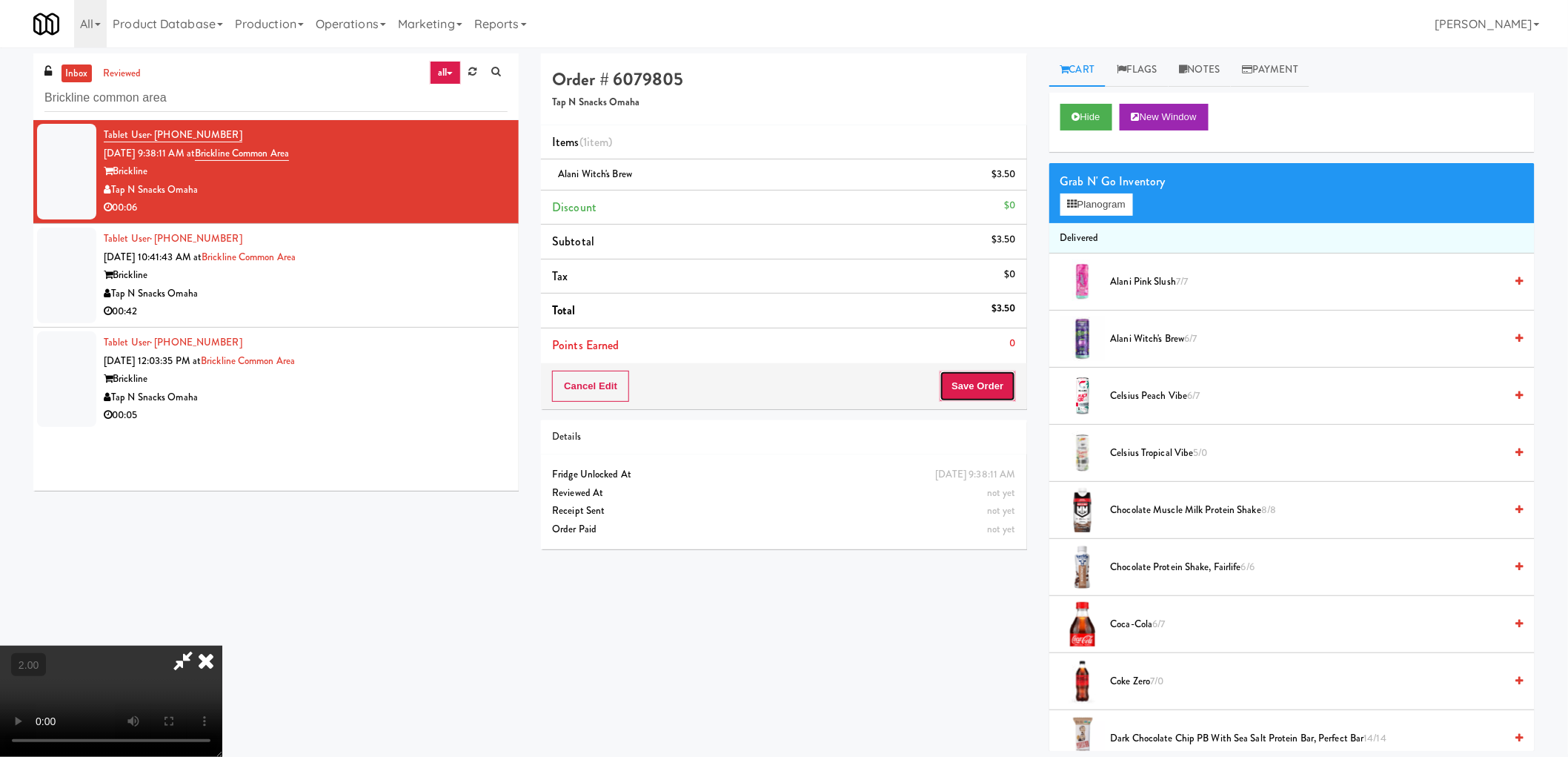
click at [989, 378] on button "Save Order" at bounding box center [977, 385] width 76 height 31
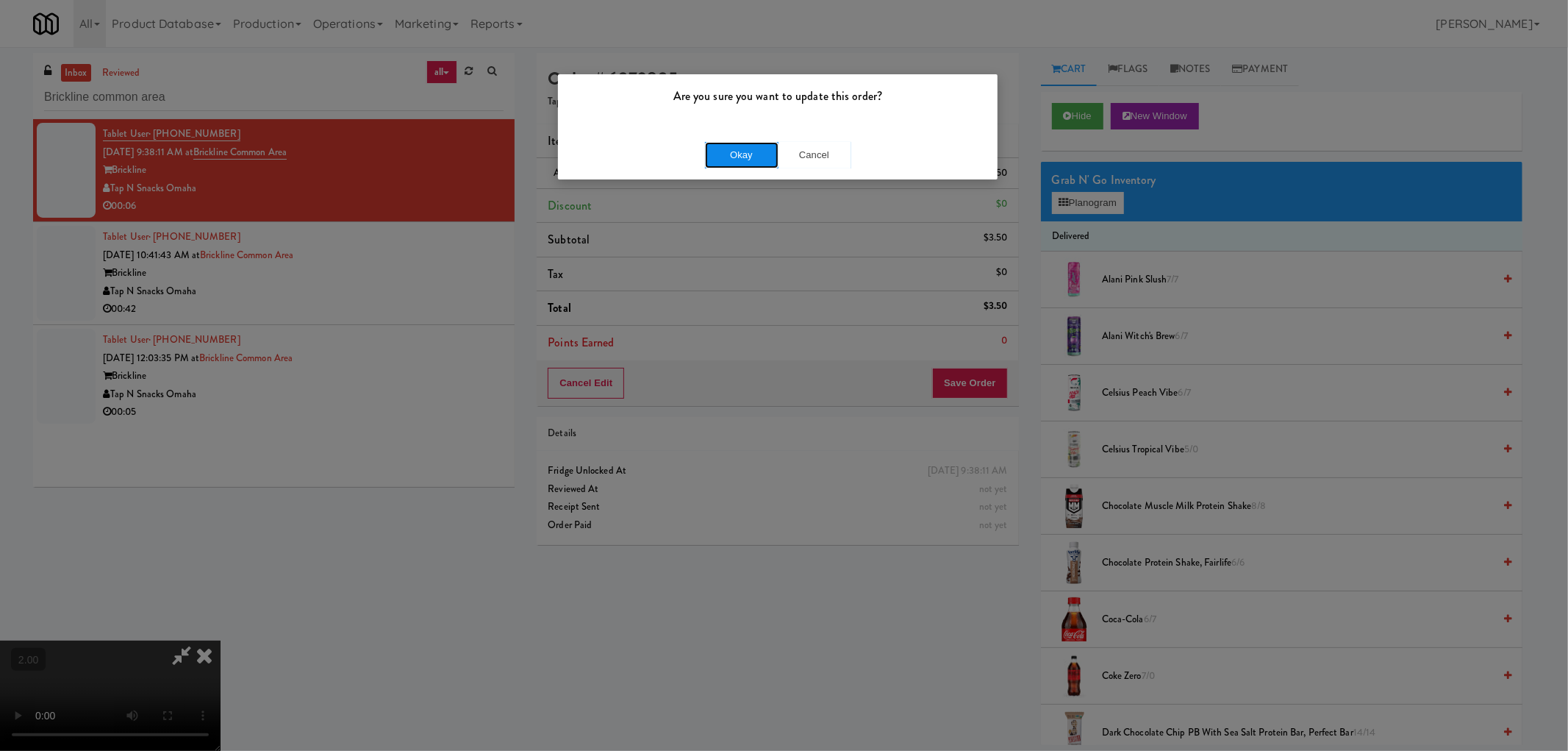
click at [732, 156] on button "Okay" at bounding box center [742, 155] width 74 height 26
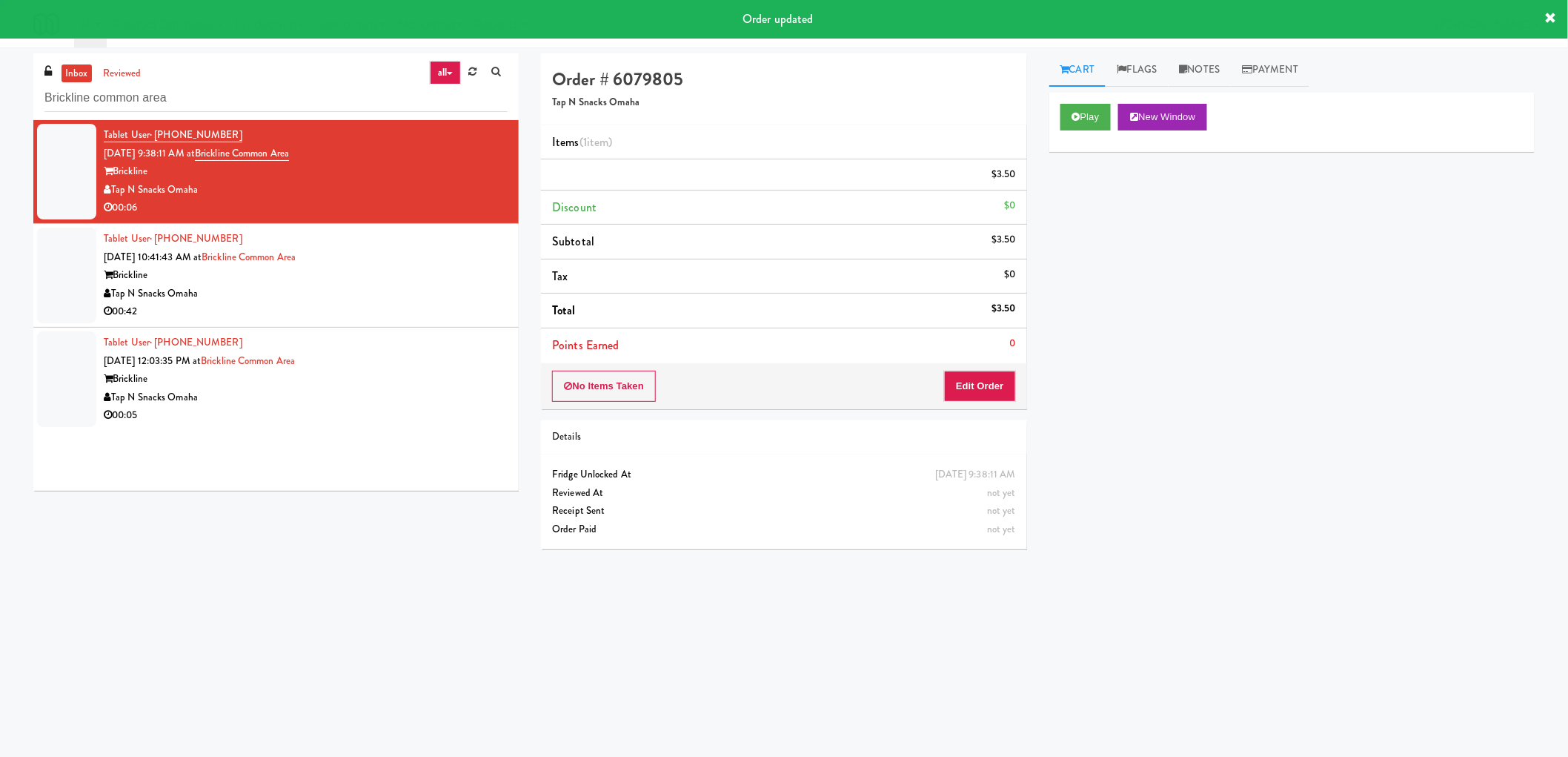
scroll to position [0, 0]
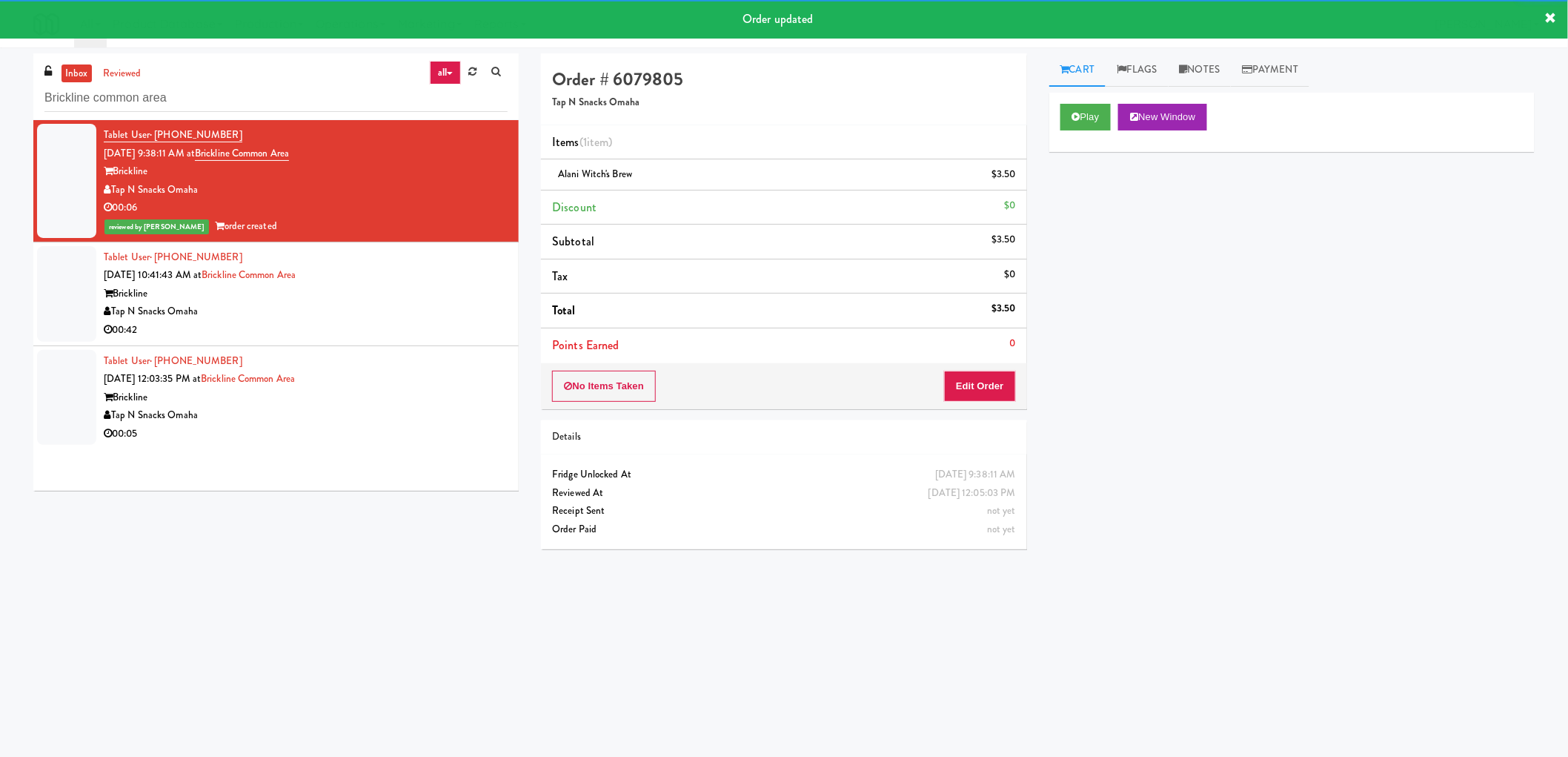
click at [498, 270] on li "Tablet User · (531) 495-9932 Sep 29, 2025 10:41:43 AM at Brickline common area …" at bounding box center [276, 294] width 485 height 103
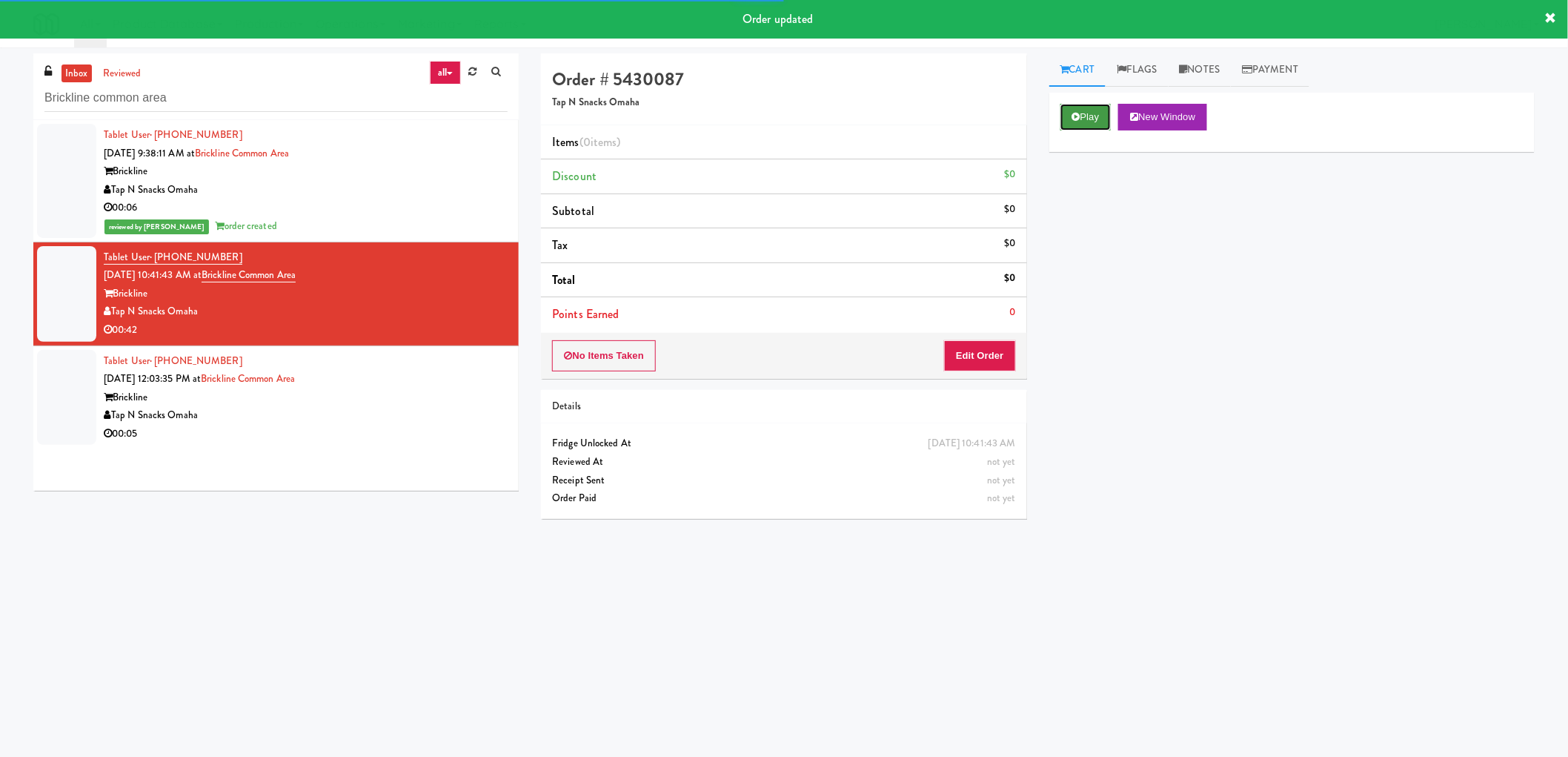
click at [1099, 123] on button "Play" at bounding box center [1085, 117] width 51 height 27
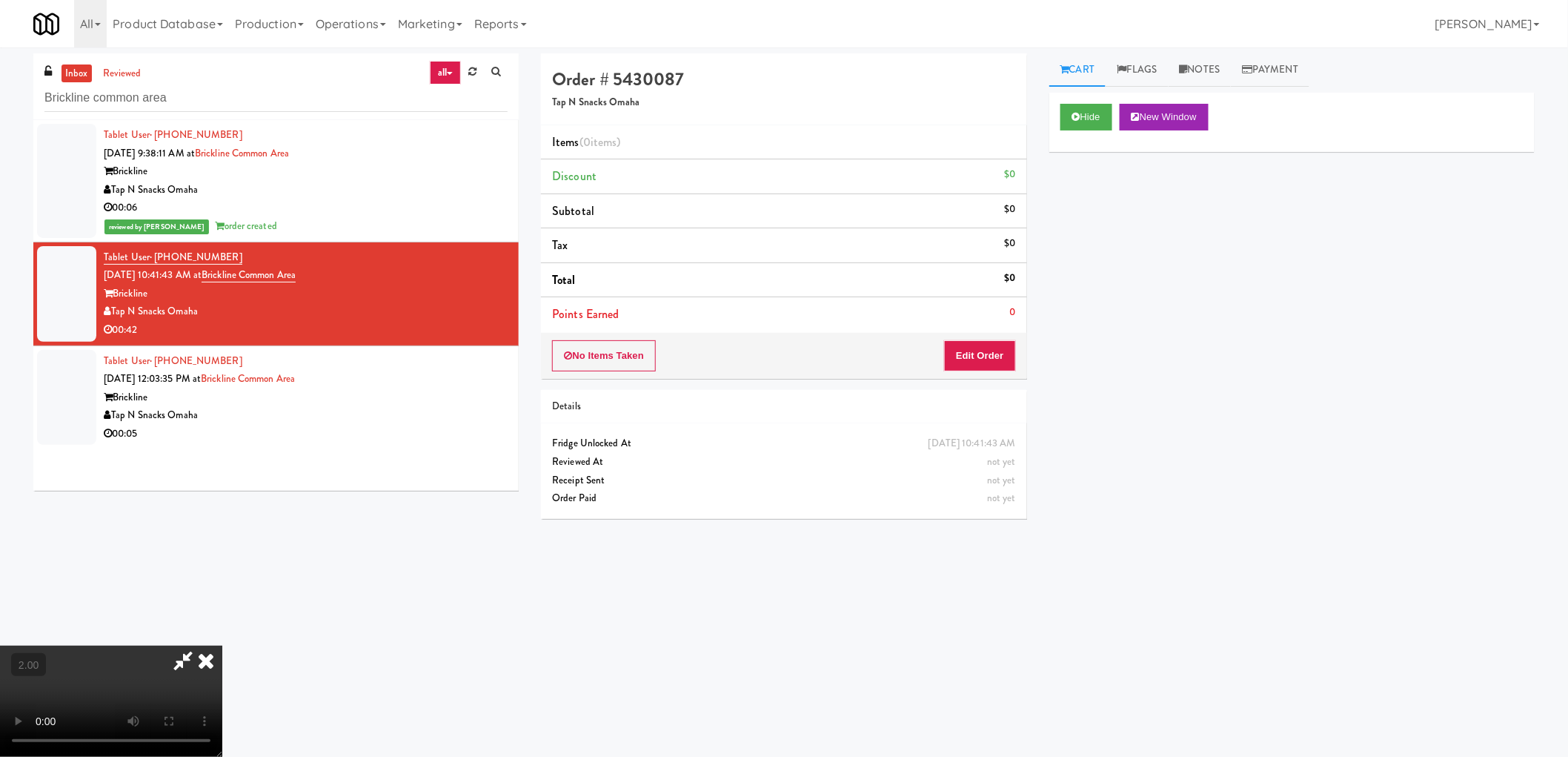
click at [223, 645] on video at bounding box center [111, 700] width 223 height 111
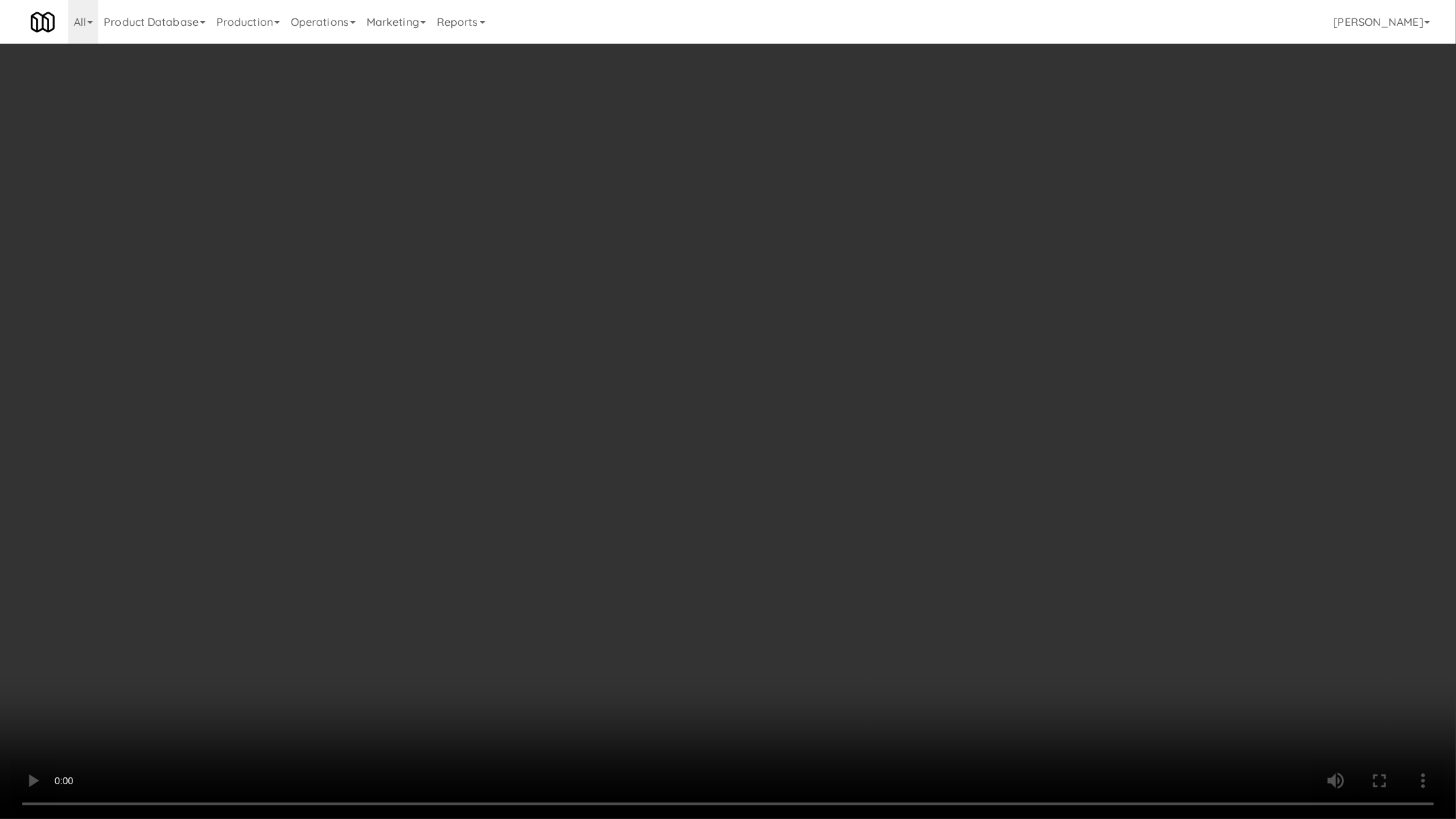
click at [756, 527] on video at bounding box center [728, 409] width 1456 height 819
click at [732, 491] on video at bounding box center [728, 409] width 1456 height 819
click at [726, 494] on video at bounding box center [728, 409] width 1456 height 819
click at [724, 495] on video at bounding box center [728, 409] width 1456 height 819
click at [722, 497] on video at bounding box center [728, 409] width 1456 height 819
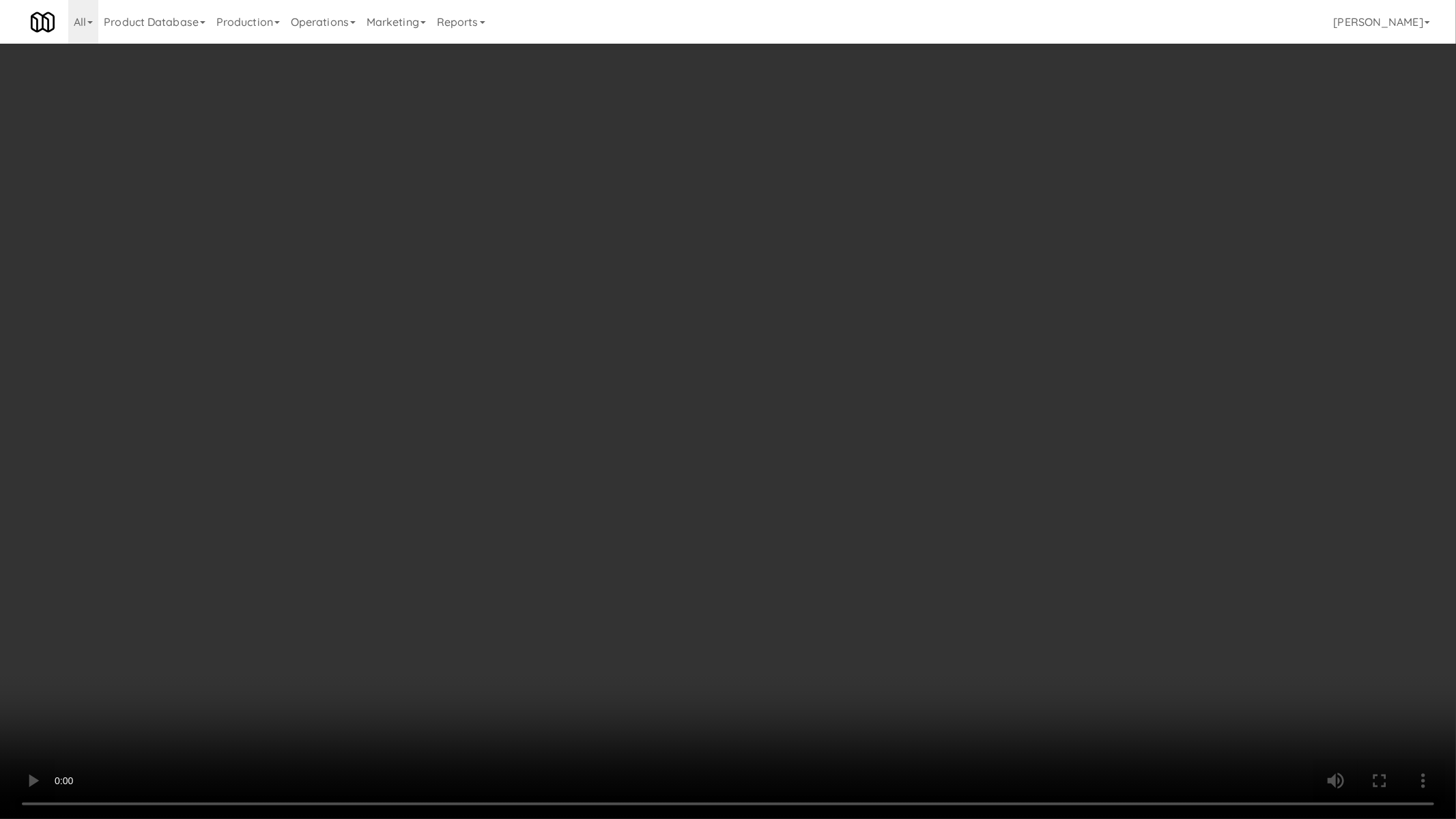
click at [722, 497] on video at bounding box center [728, 409] width 1456 height 819
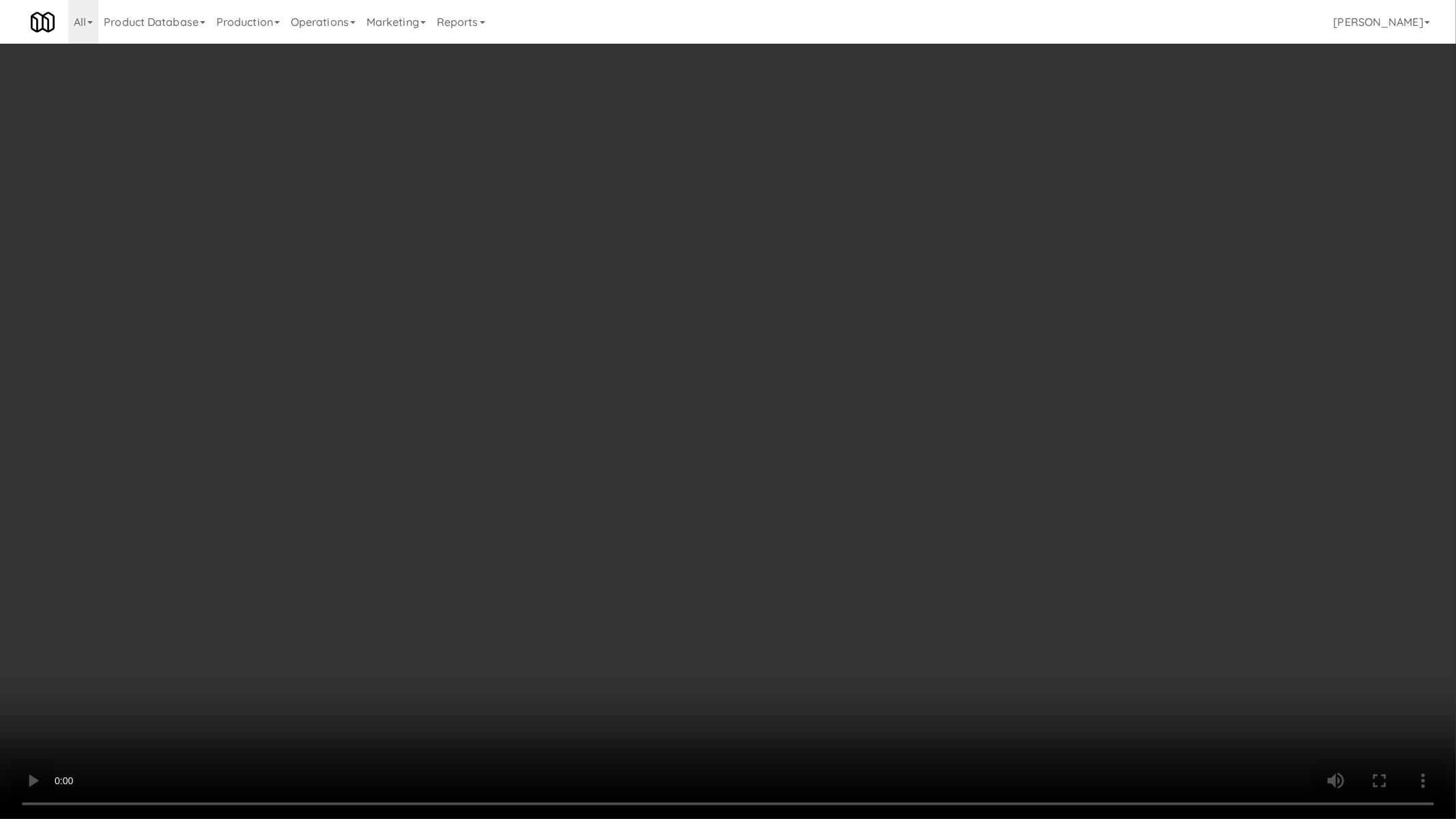
click at [722, 497] on video at bounding box center [728, 409] width 1456 height 819
click at [731, 457] on video at bounding box center [728, 409] width 1456 height 819
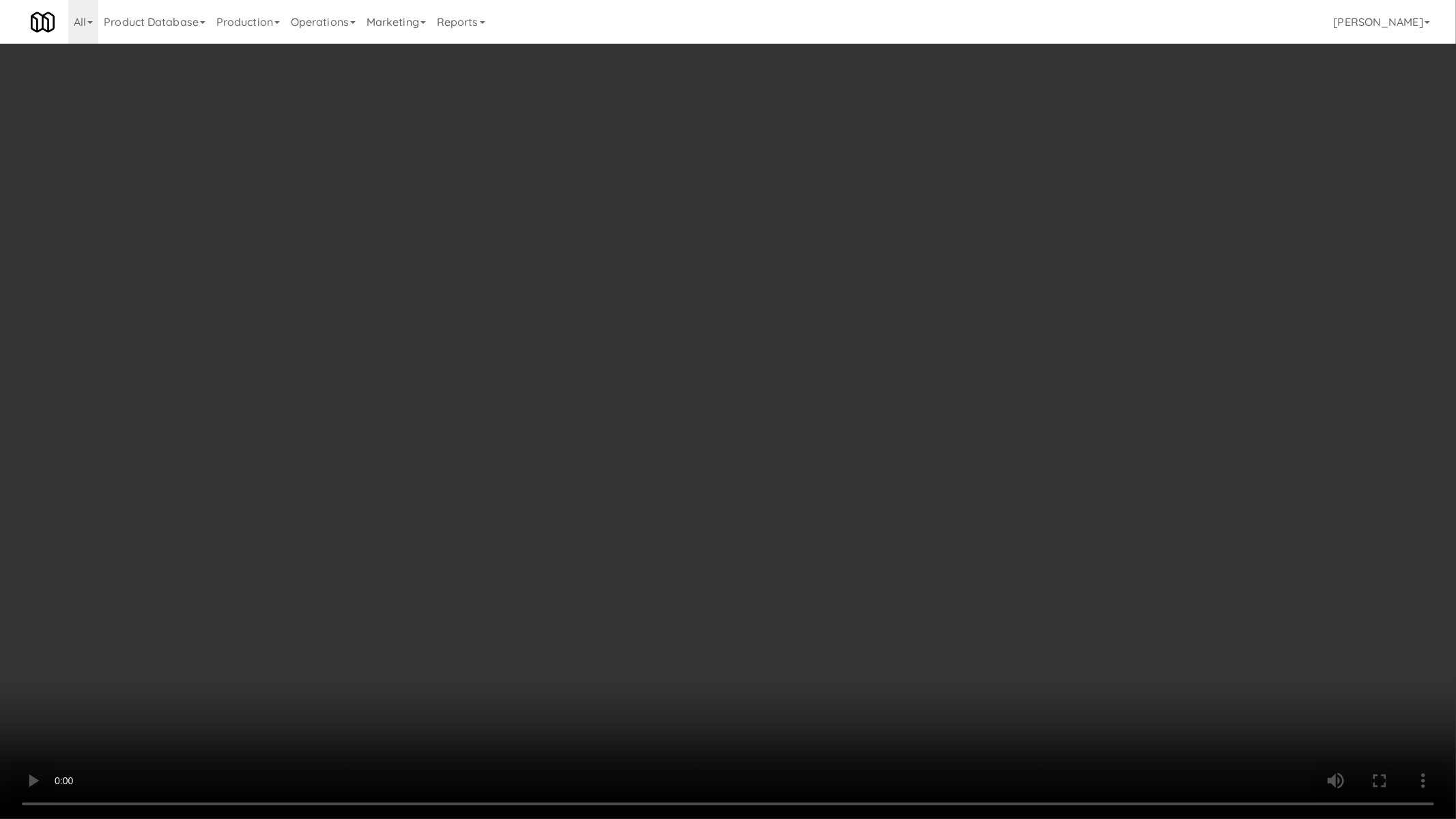
click at [731, 457] on video at bounding box center [728, 409] width 1456 height 819
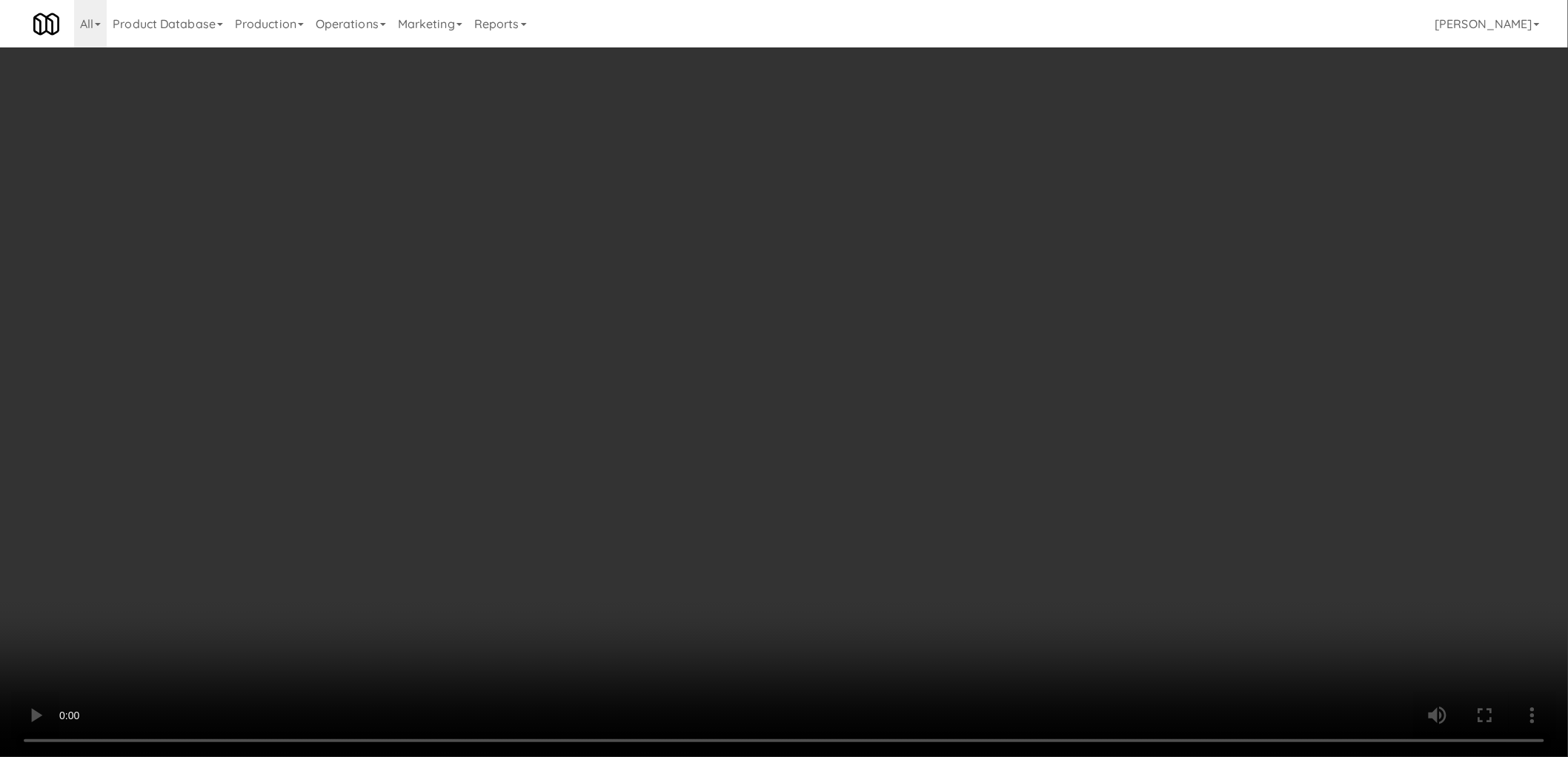
click at [791, 404] on video at bounding box center [784, 378] width 1568 height 757
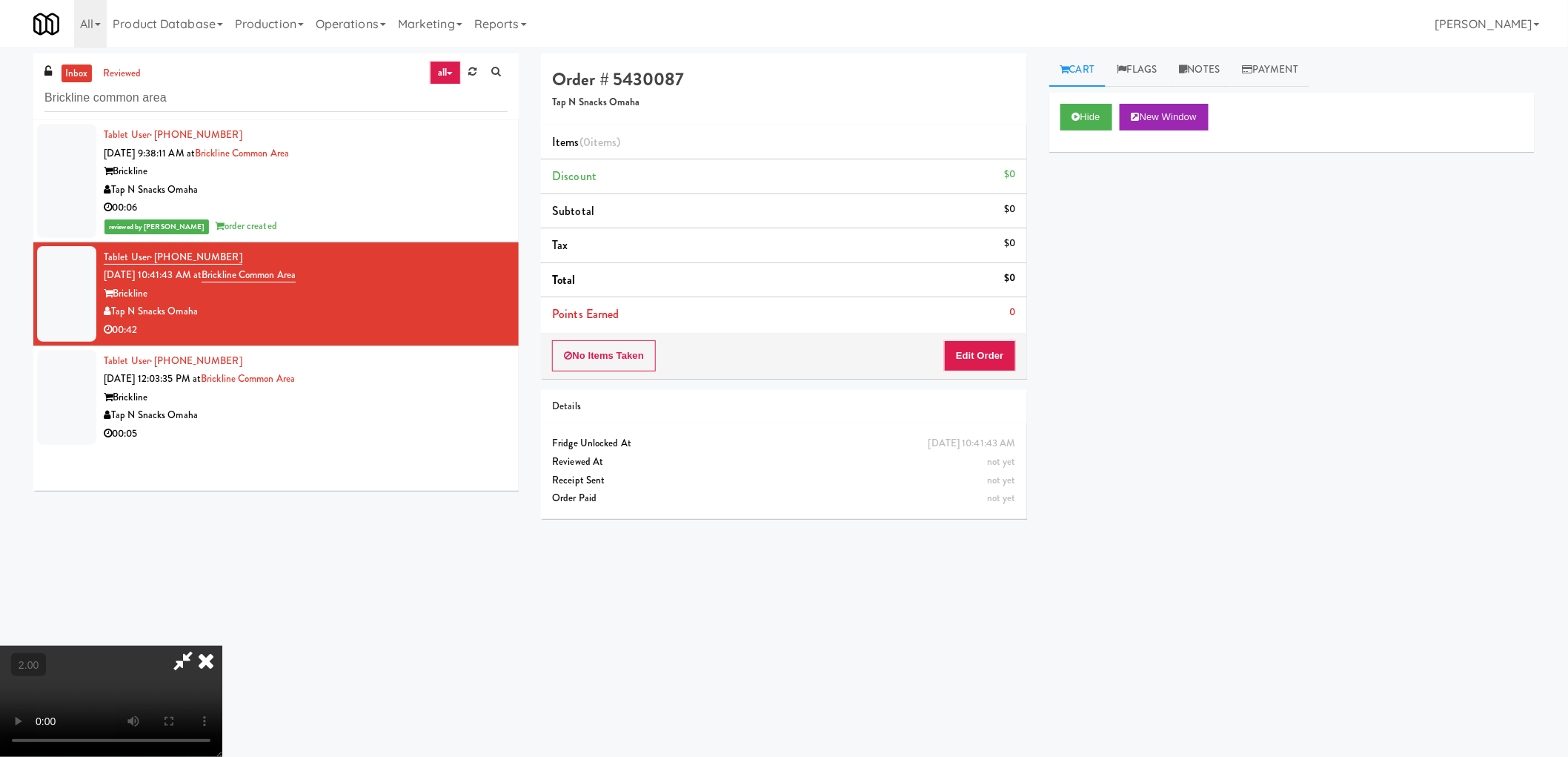
click at [223, 645] on video at bounding box center [111, 700] width 223 height 111
click at [982, 358] on button "Edit Order" at bounding box center [980, 355] width 72 height 31
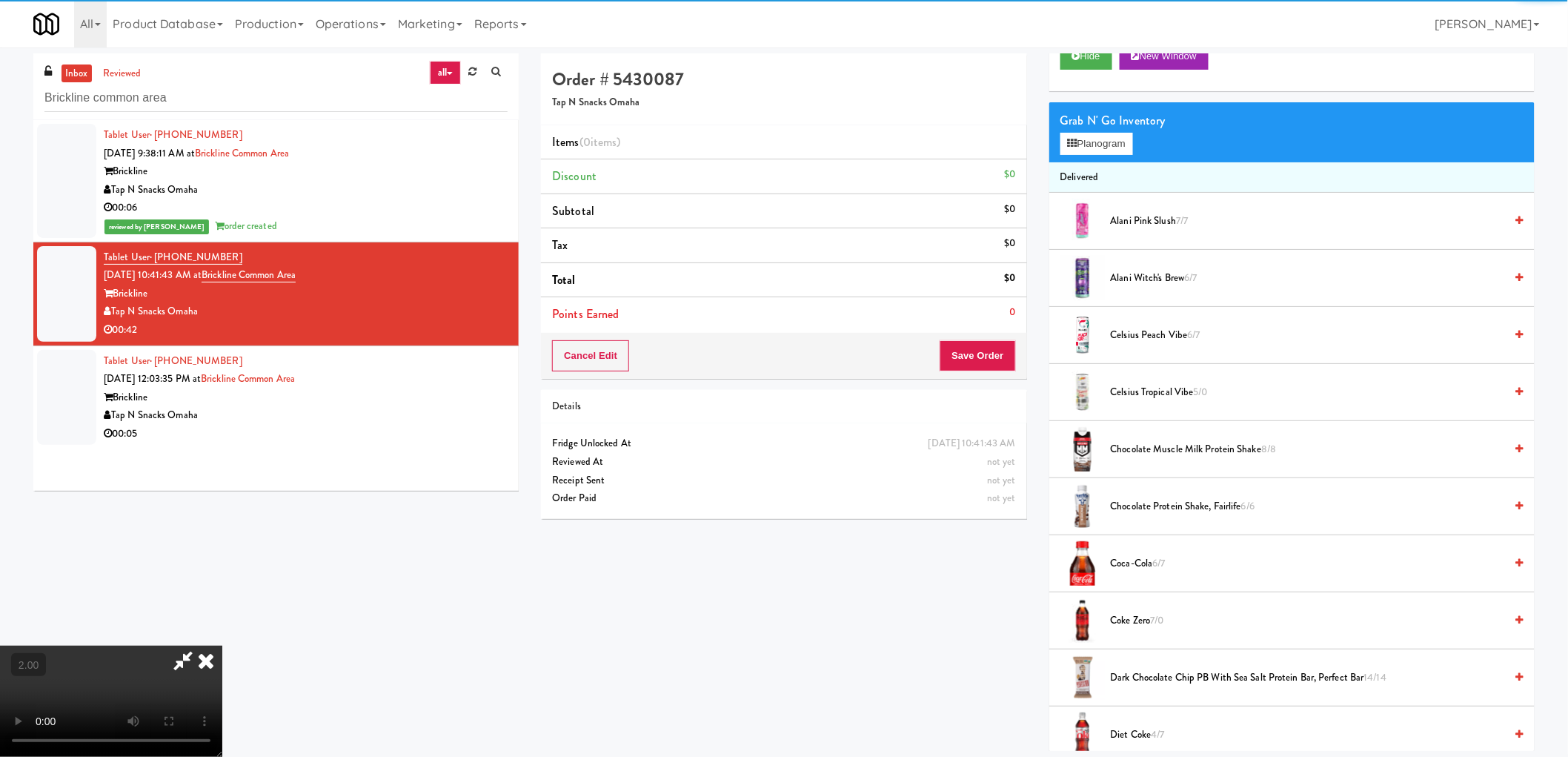
scroll to position [247, 0]
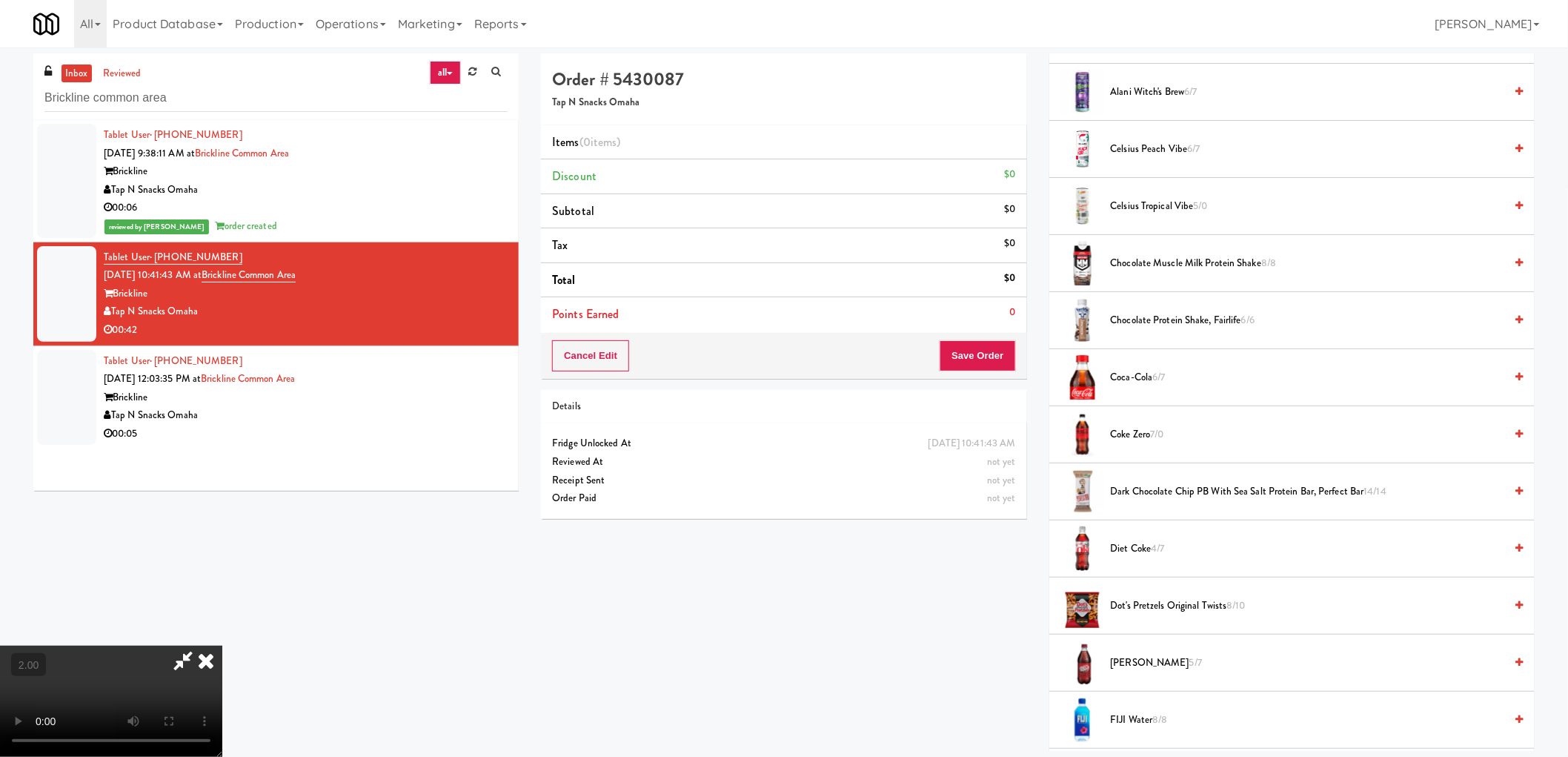
click at [1146, 373] on span "Coca-Cola 6/7" at bounding box center [1308, 378] width 394 height 18
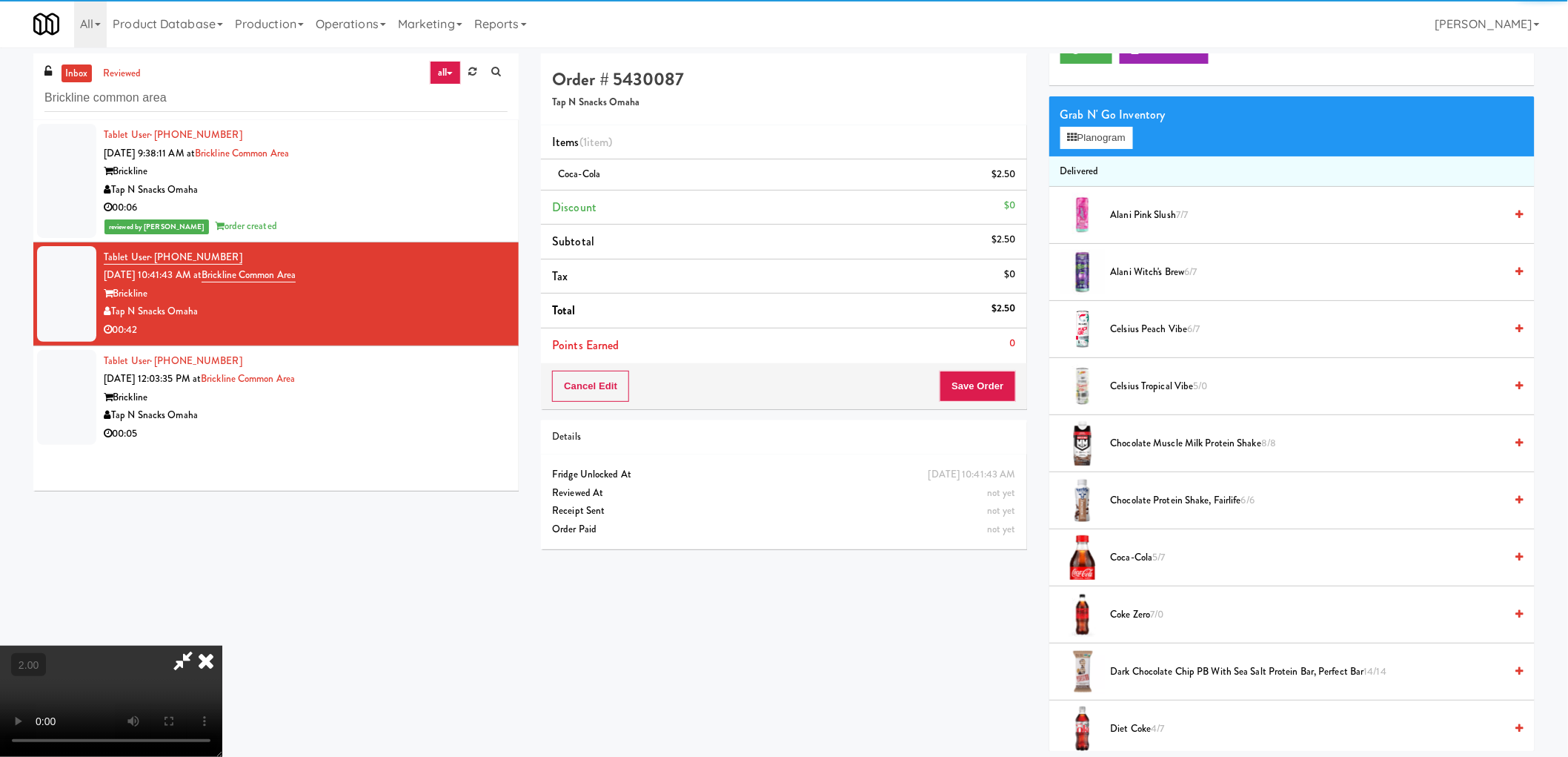
scroll to position [0, 0]
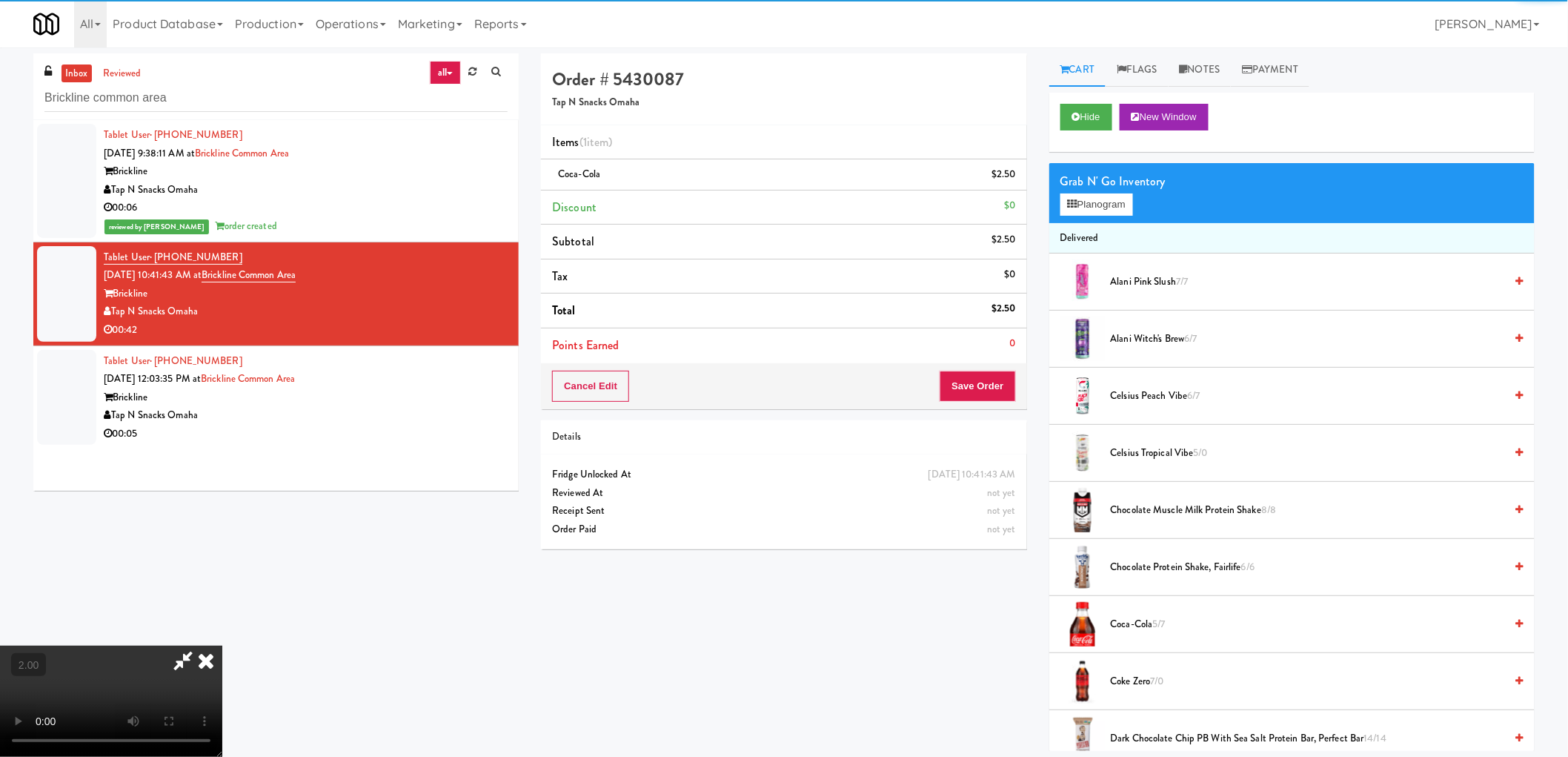
click at [1100, 223] on li "Delivered" at bounding box center [1292, 238] width 485 height 31
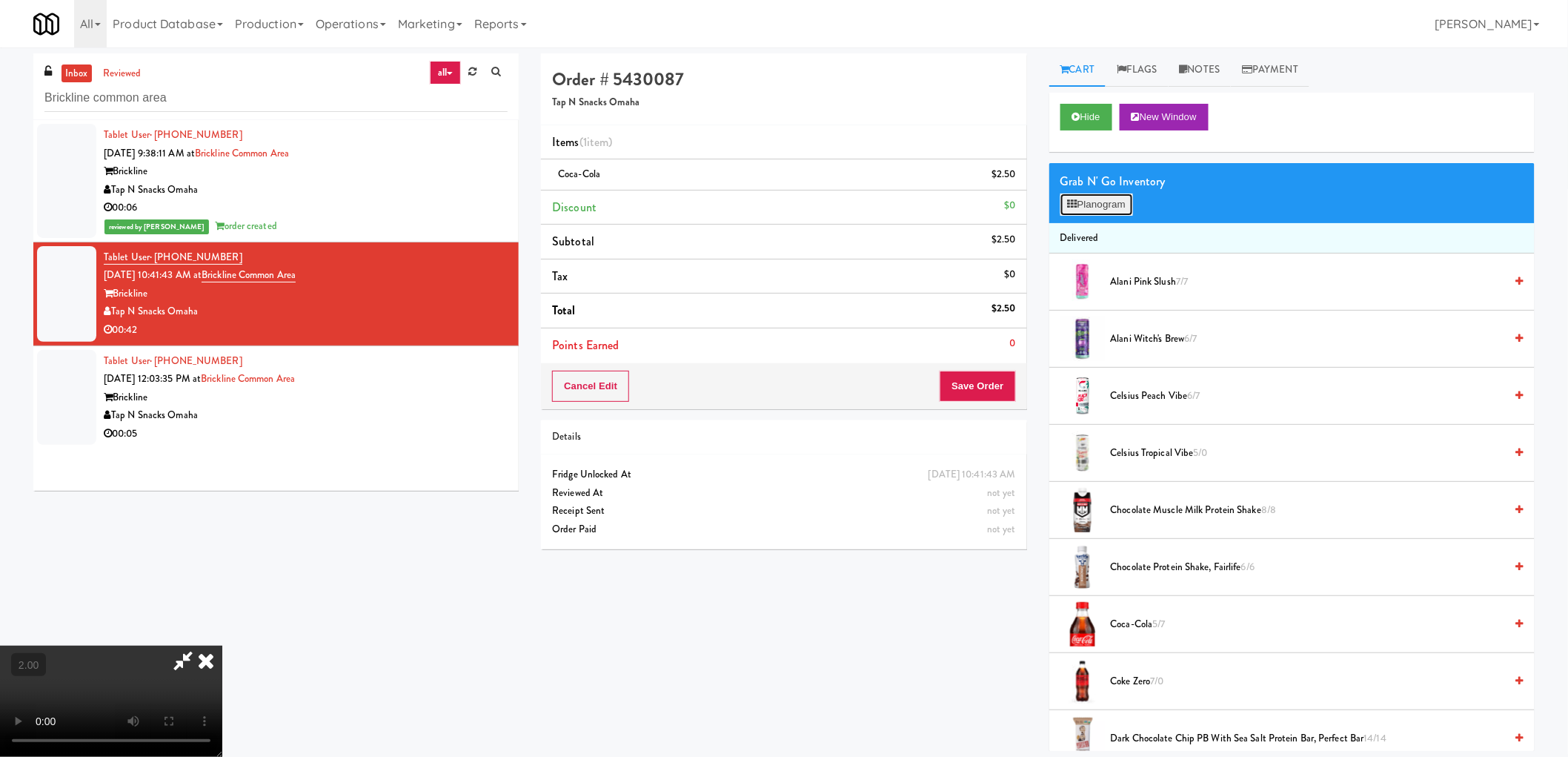
click at [1100, 204] on button "Planogram" at bounding box center [1096, 204] width 73 height 23
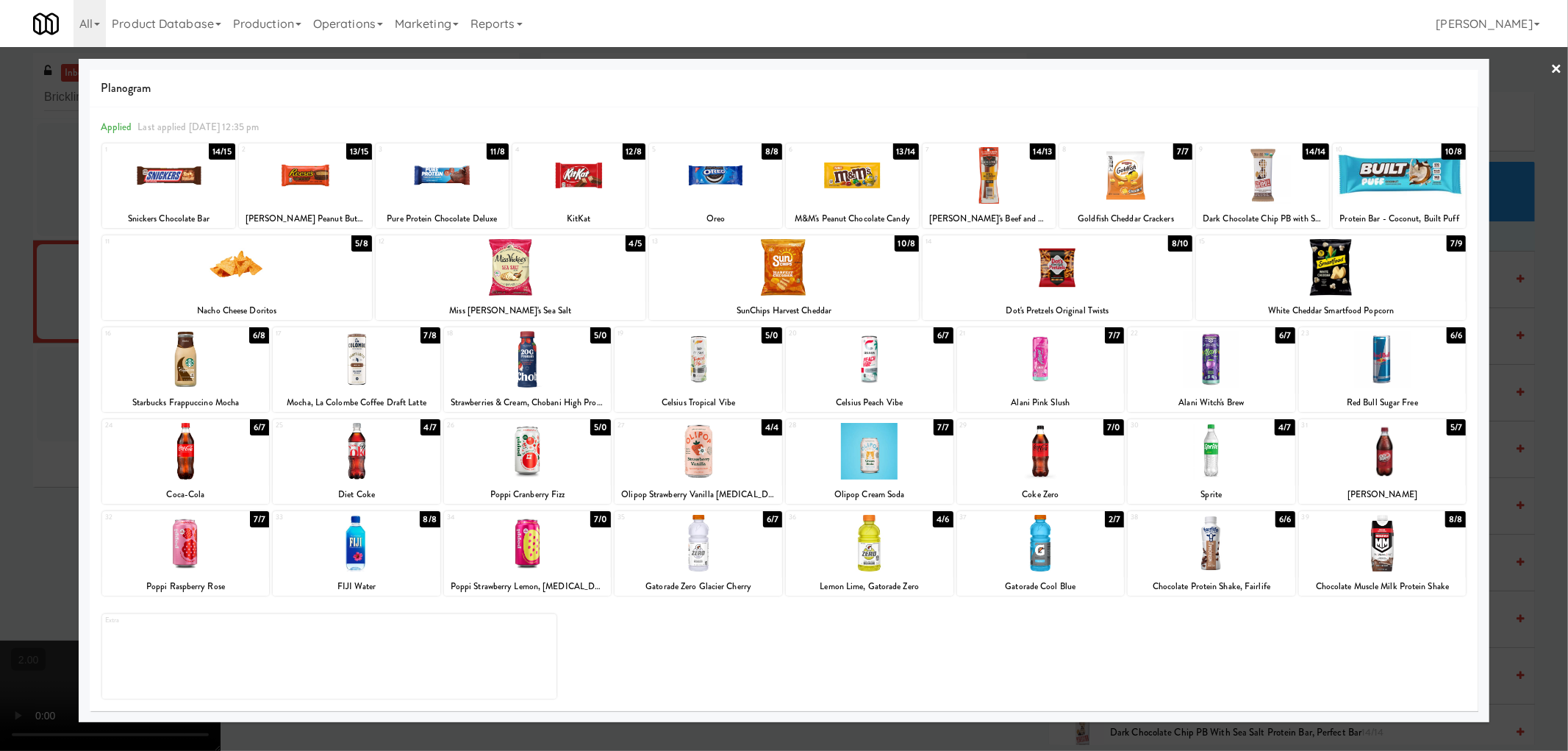
click at [1331, 255] on div at bounding box center [1331, 267] width 270 height 56
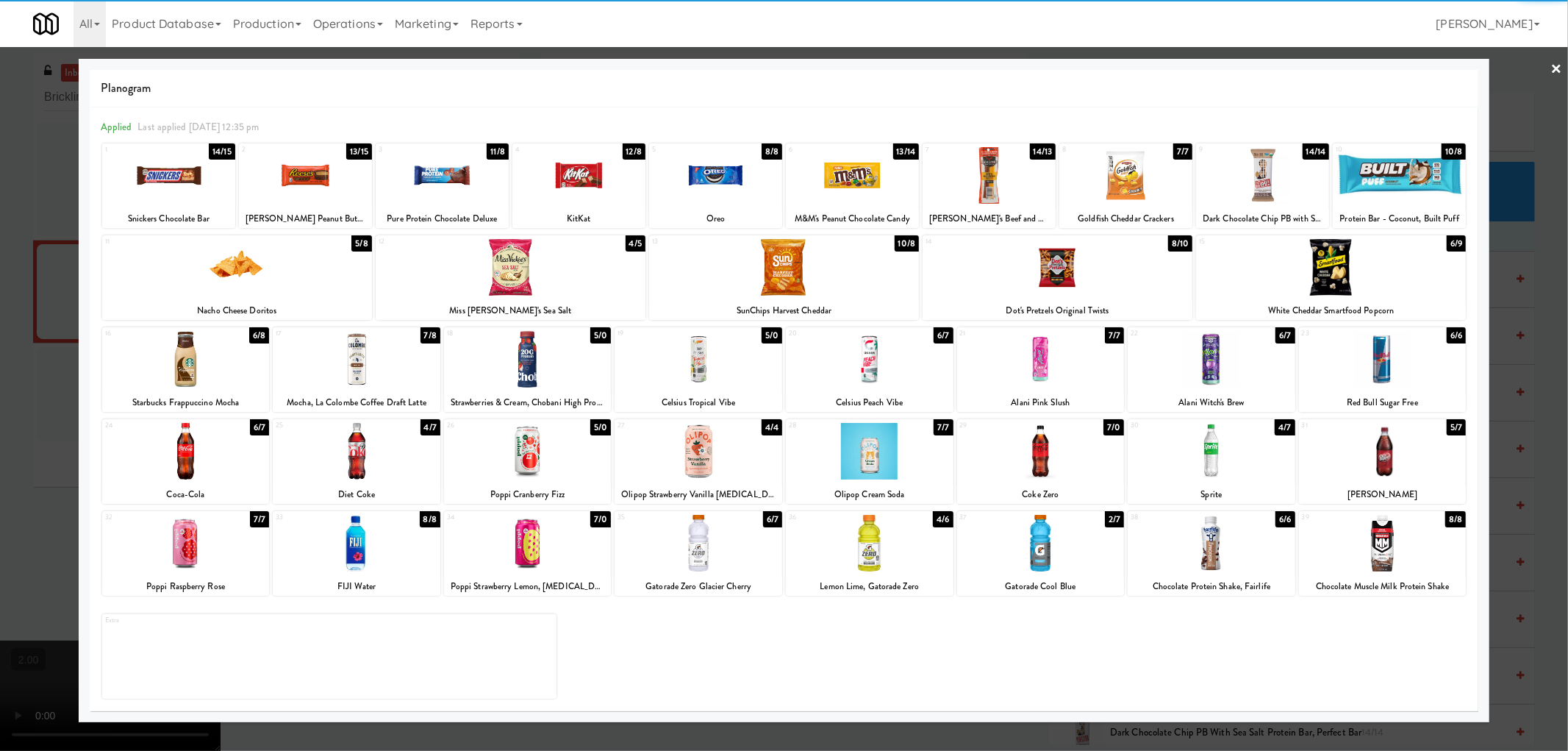
click at [1, 385] on div at bounding box center [784, 376] width 1568 height 751
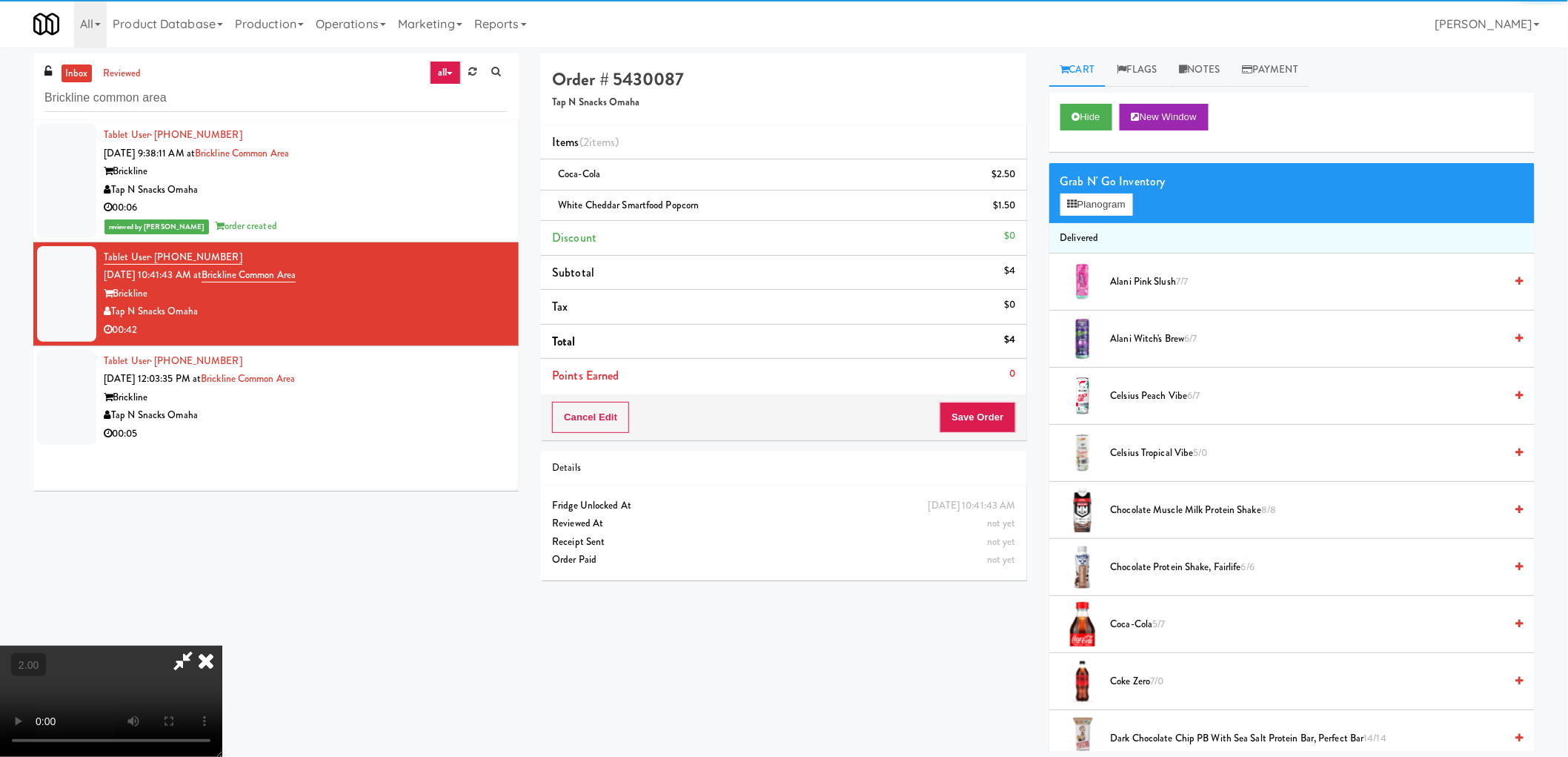
click at [223, 645] on video at bounding box center [111, 700] width 223 height 111
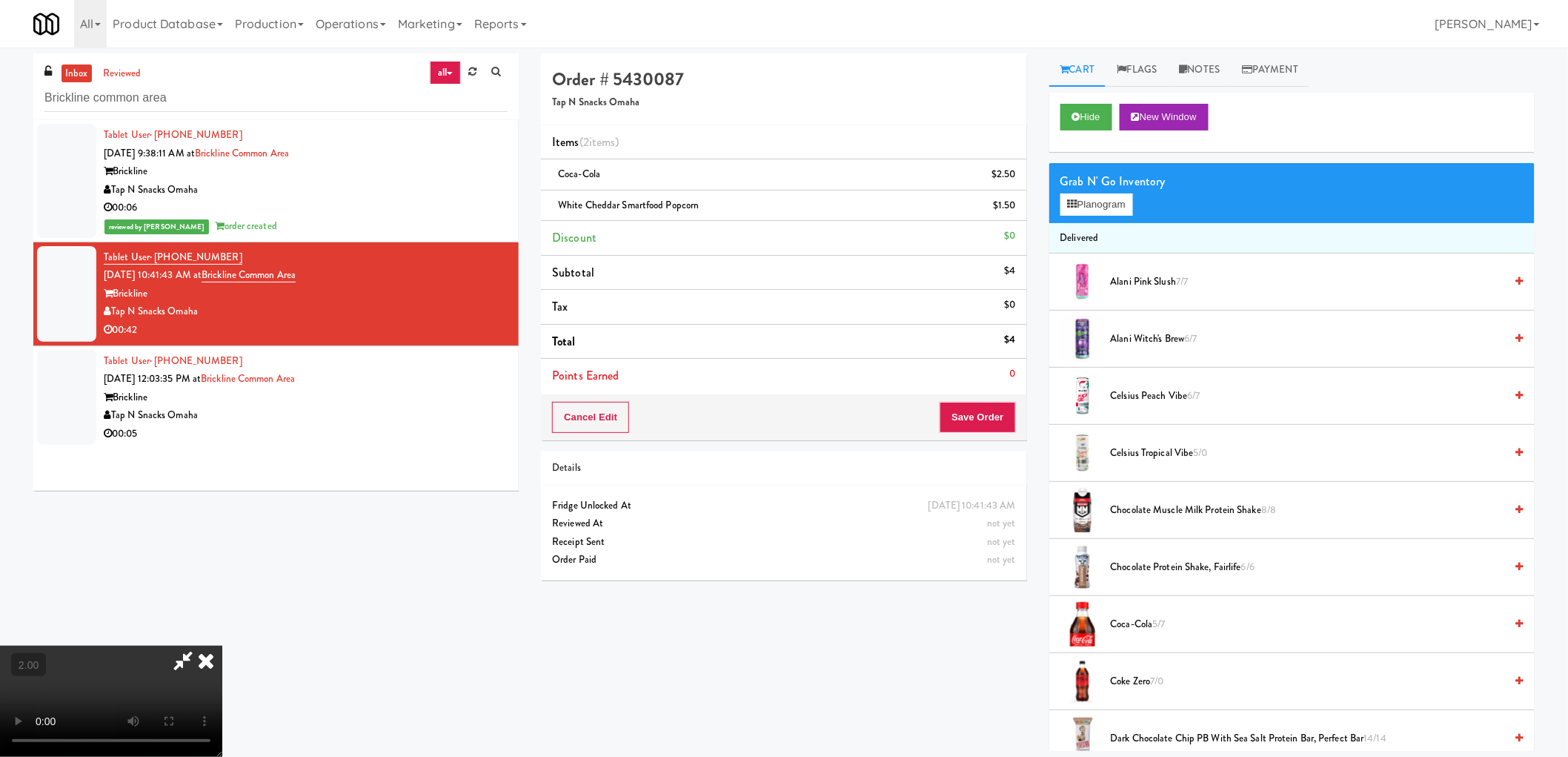
click at [223, 645] on video at bounding box center [111, 700] width 223 height 111
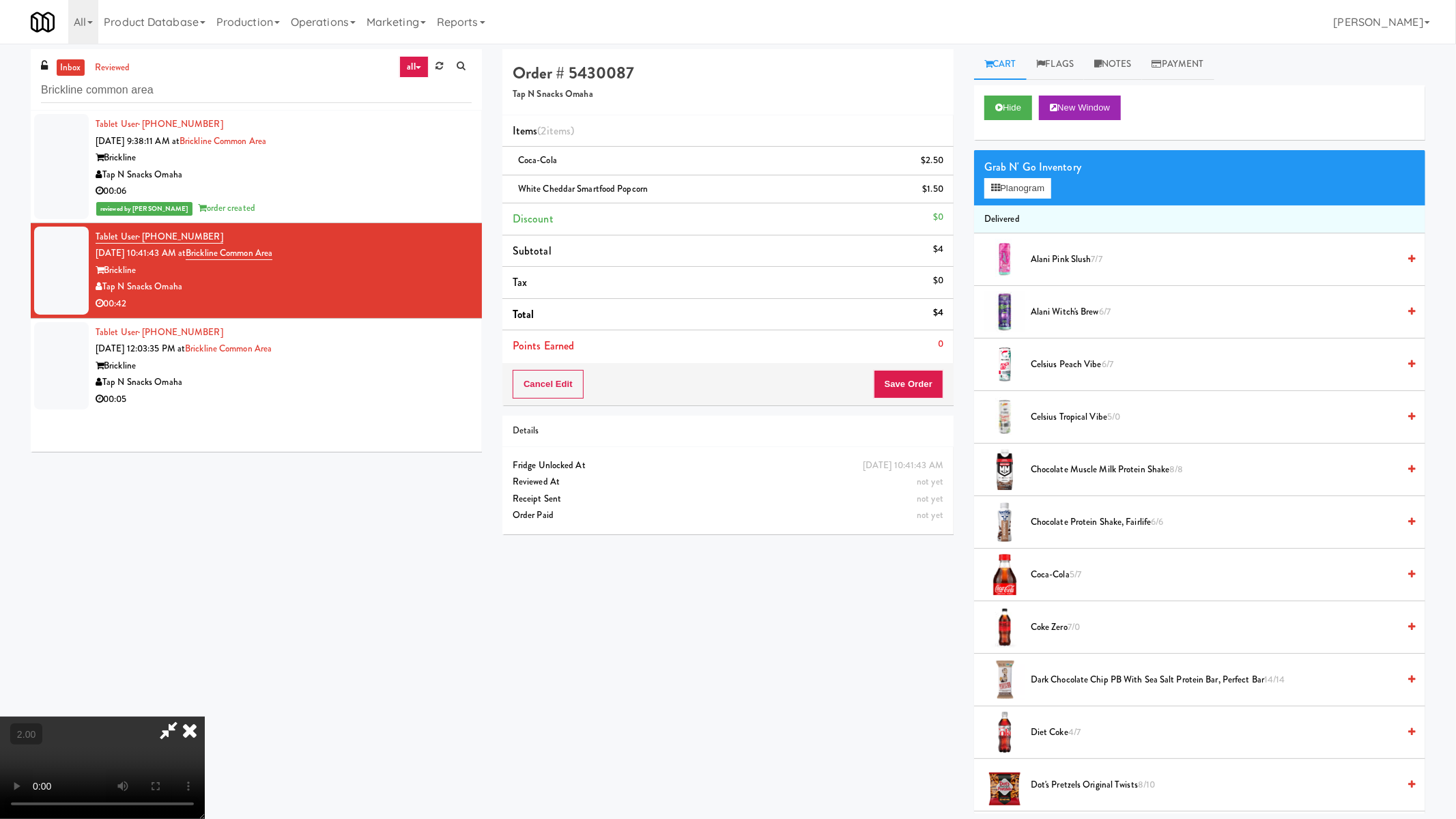
click at [205, 696] on video at bounding box center [102, 767] width 205 height 102
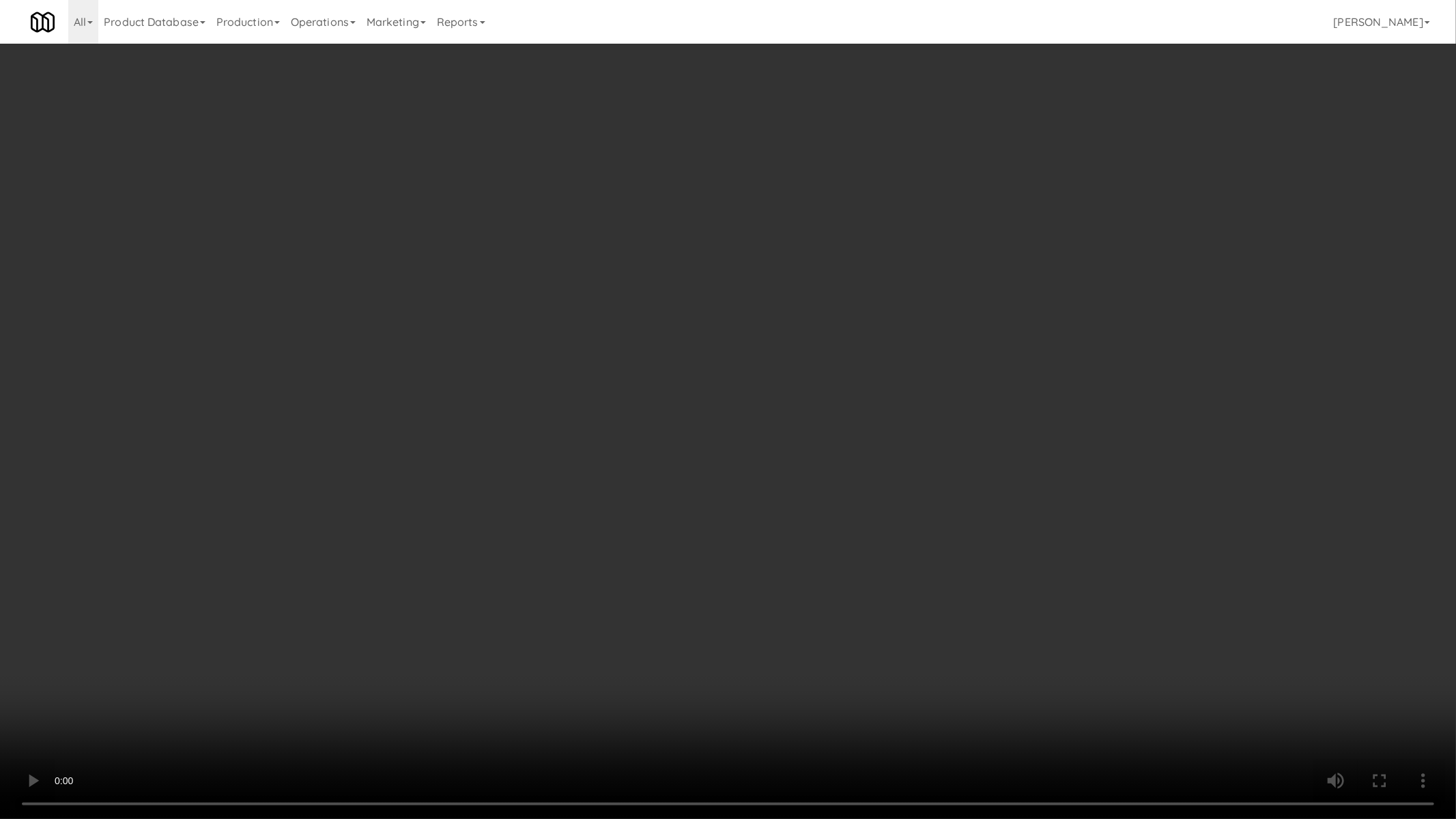
click at [1032, 660] on video at bounding box center [728, 409] width 1456 height 819
click at [955, 616] on video at bounding box center [728, 409] width 1456 height 819
click at [955, 616] on video at bounding box center [728, 409] width 1456 height 819
click at [881, 593] on video at bounding box center [728, 409] width 1456 height 819
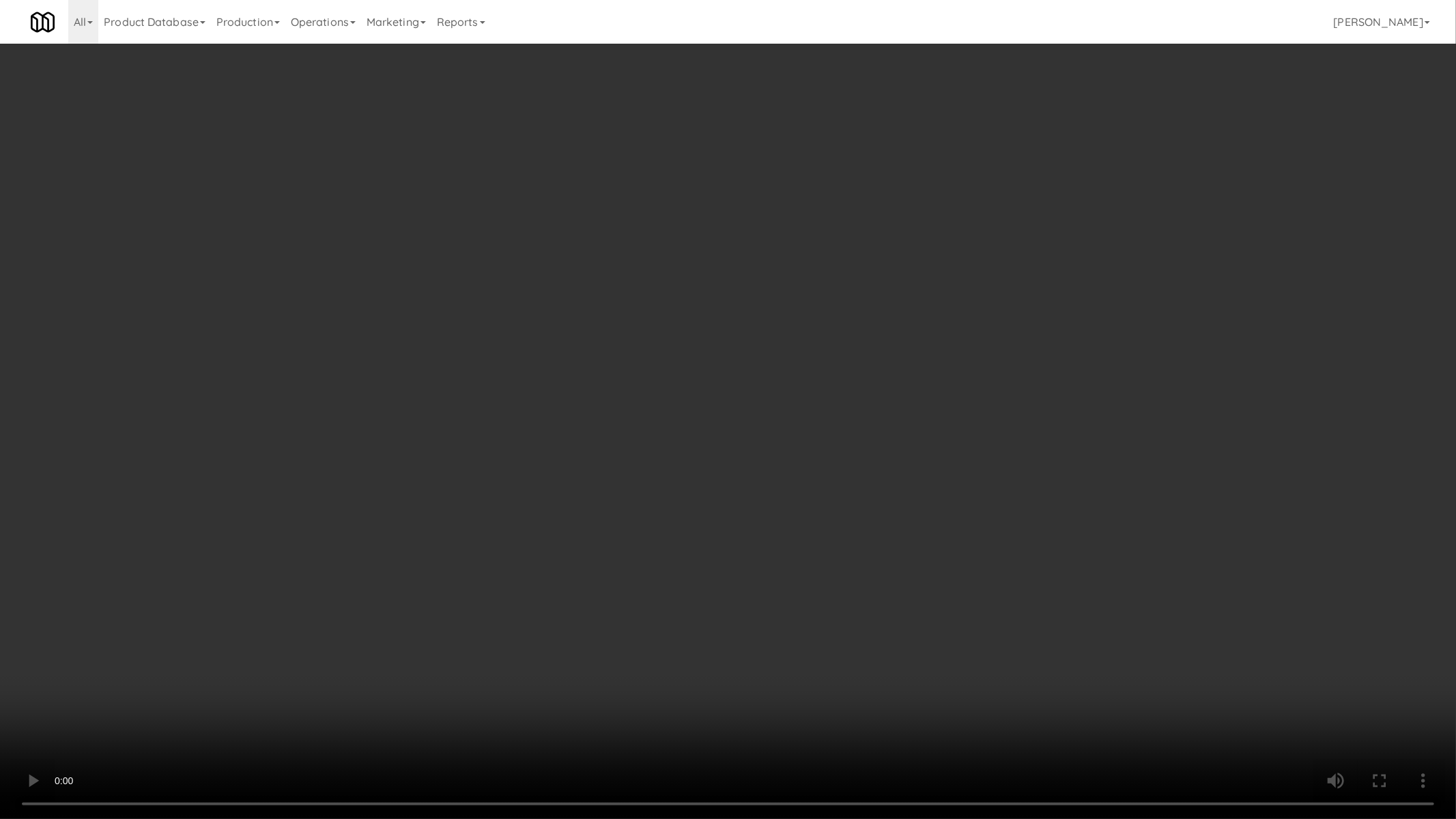
click at [881, 593] on video at bounding box center [728, 409] width 1456 height 819
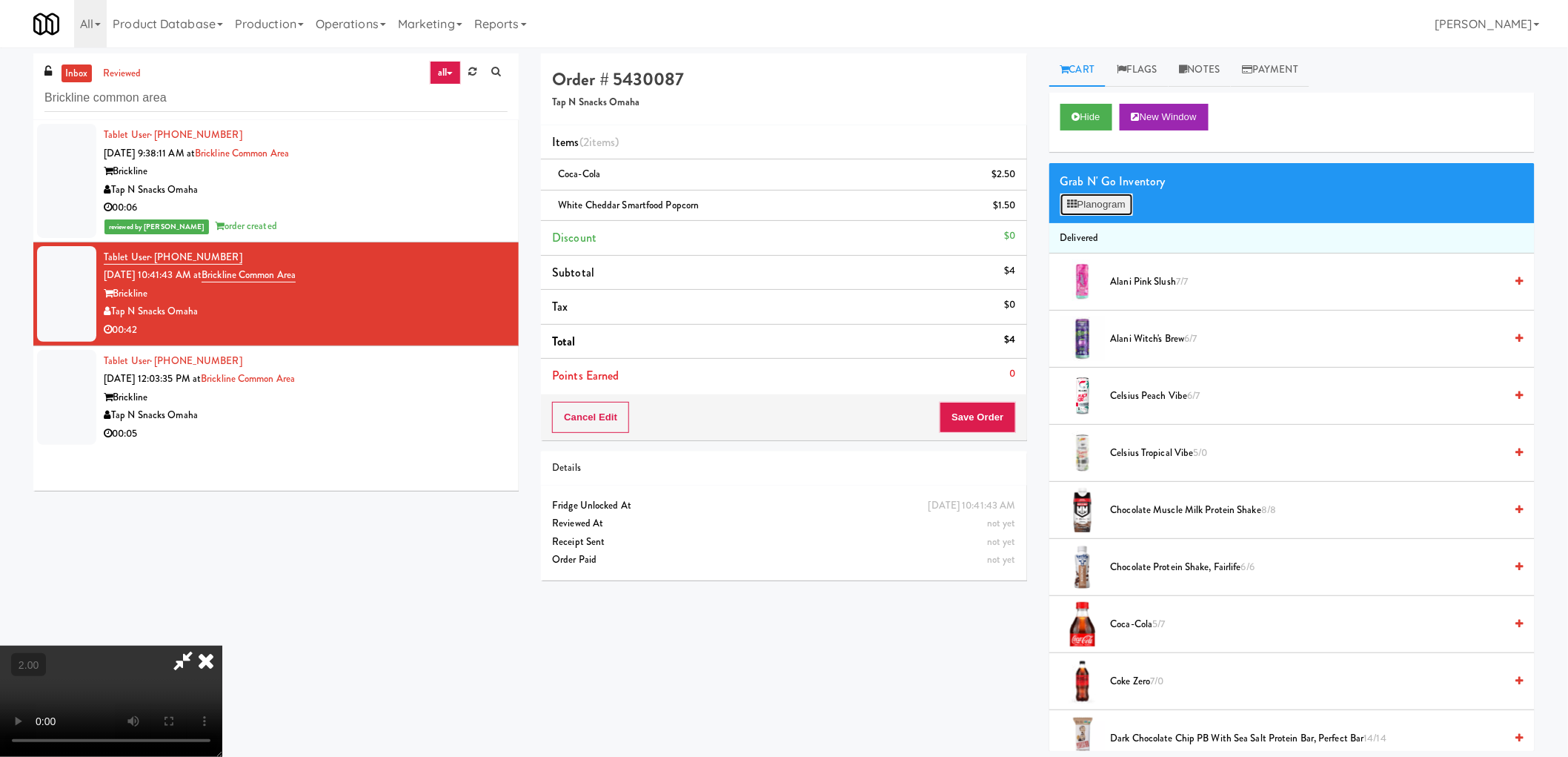
click at [1102, 200] on button "Planogram" at bounding box center [1096, 204] width 73 height 23
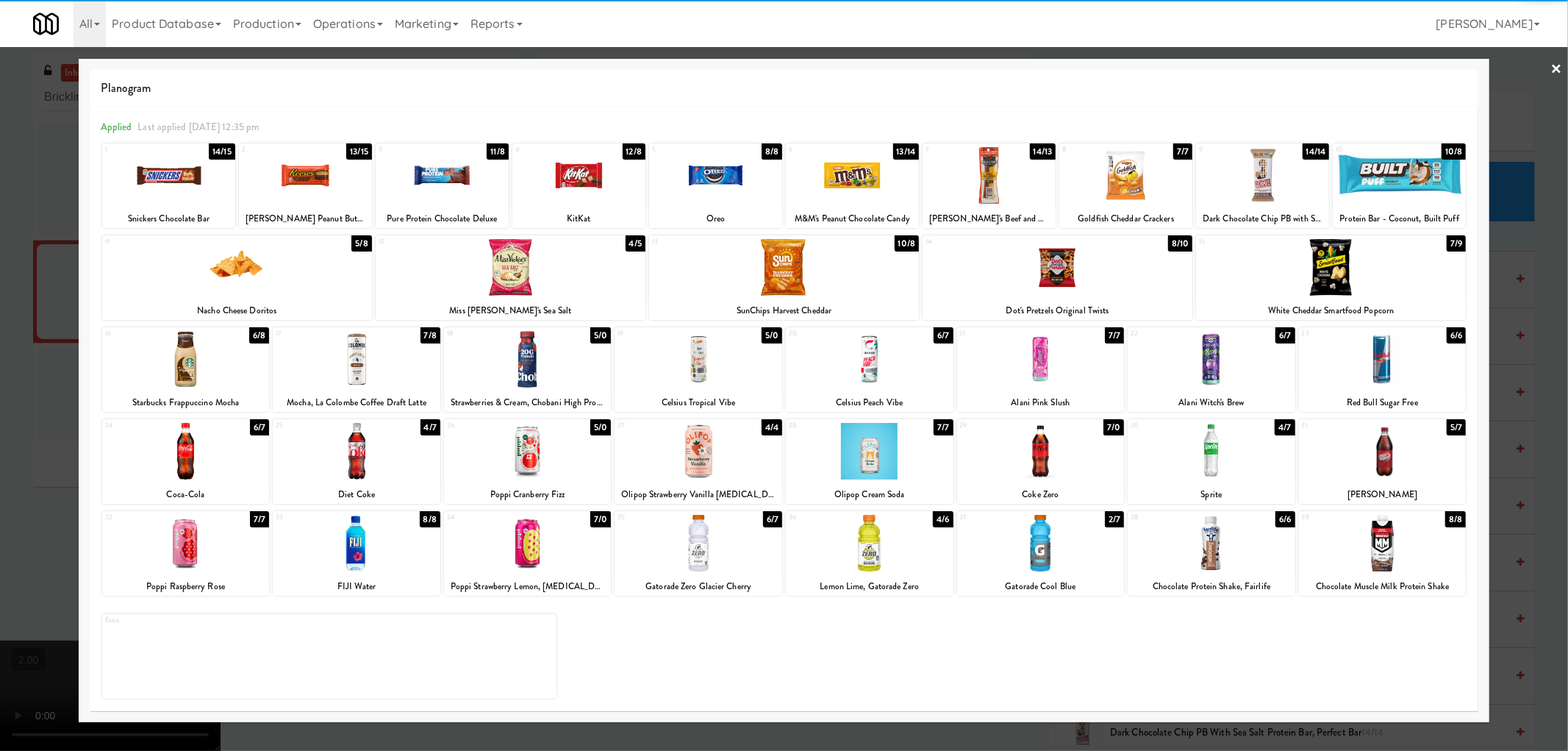
click at [850, 174] on div at bounding box center [852, 175] width 133 height 56
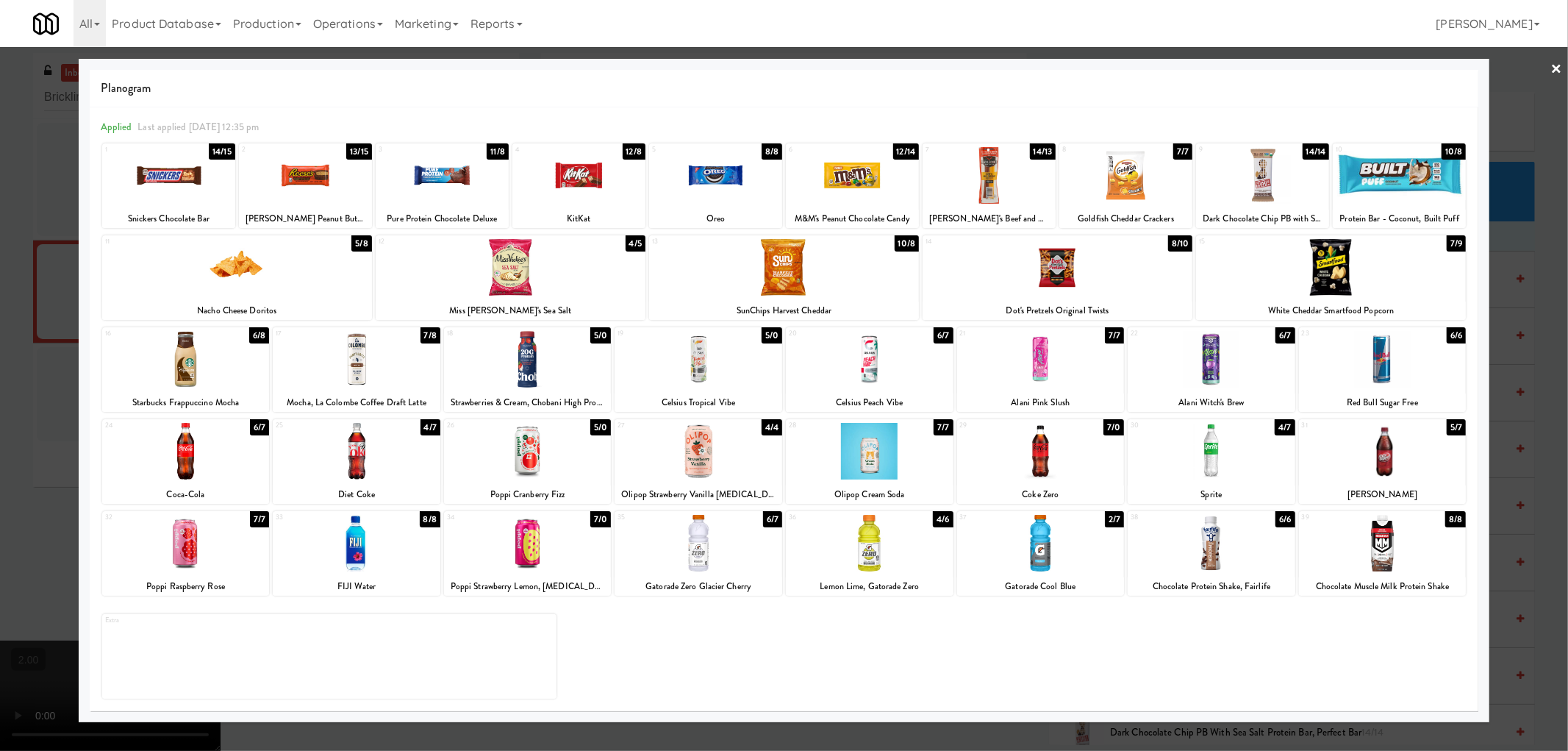
drag, startPoint x: 6, startPoint y: 403, endPoint x: 69, endPoint y: 401, distance: 63.0
click at [8, 401] on div at bounding box center [784, 376] width 1568 height 751
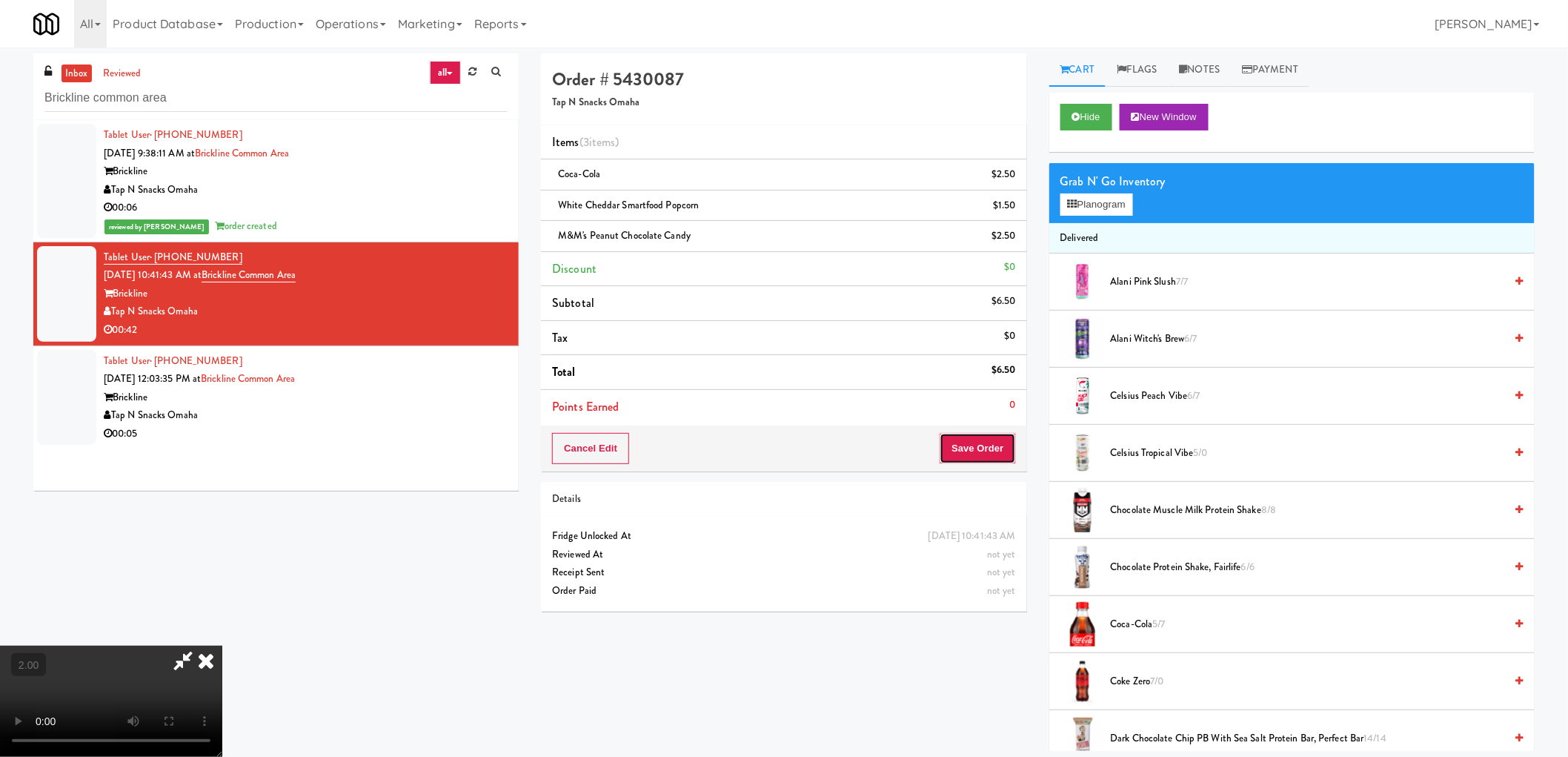
click at [998, 444] on button "Save Order" at bounding box center [977, 448] width 76 height 31
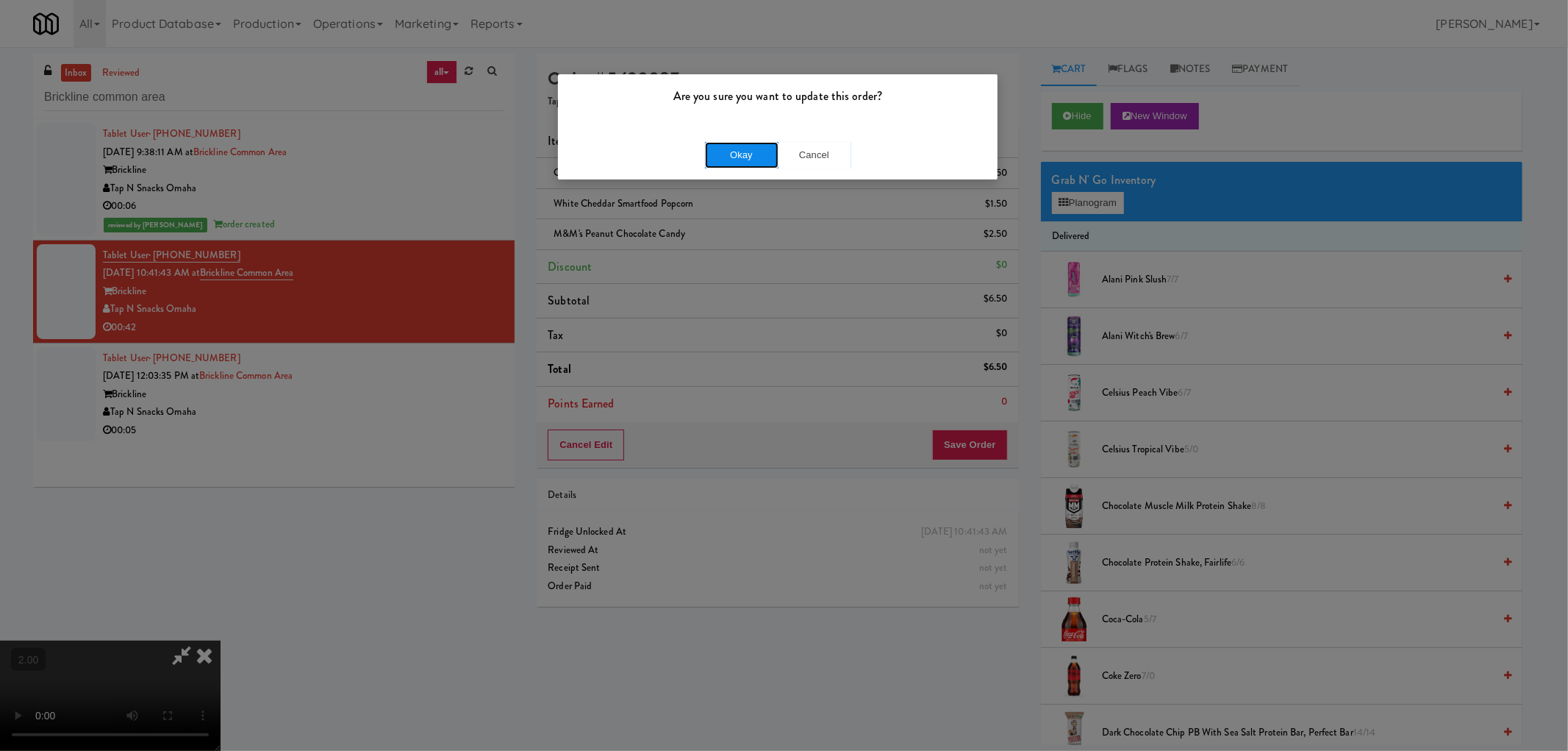
click at [738, 162] on button "Okay" at bounding box center [742, 155] width 74 height 26
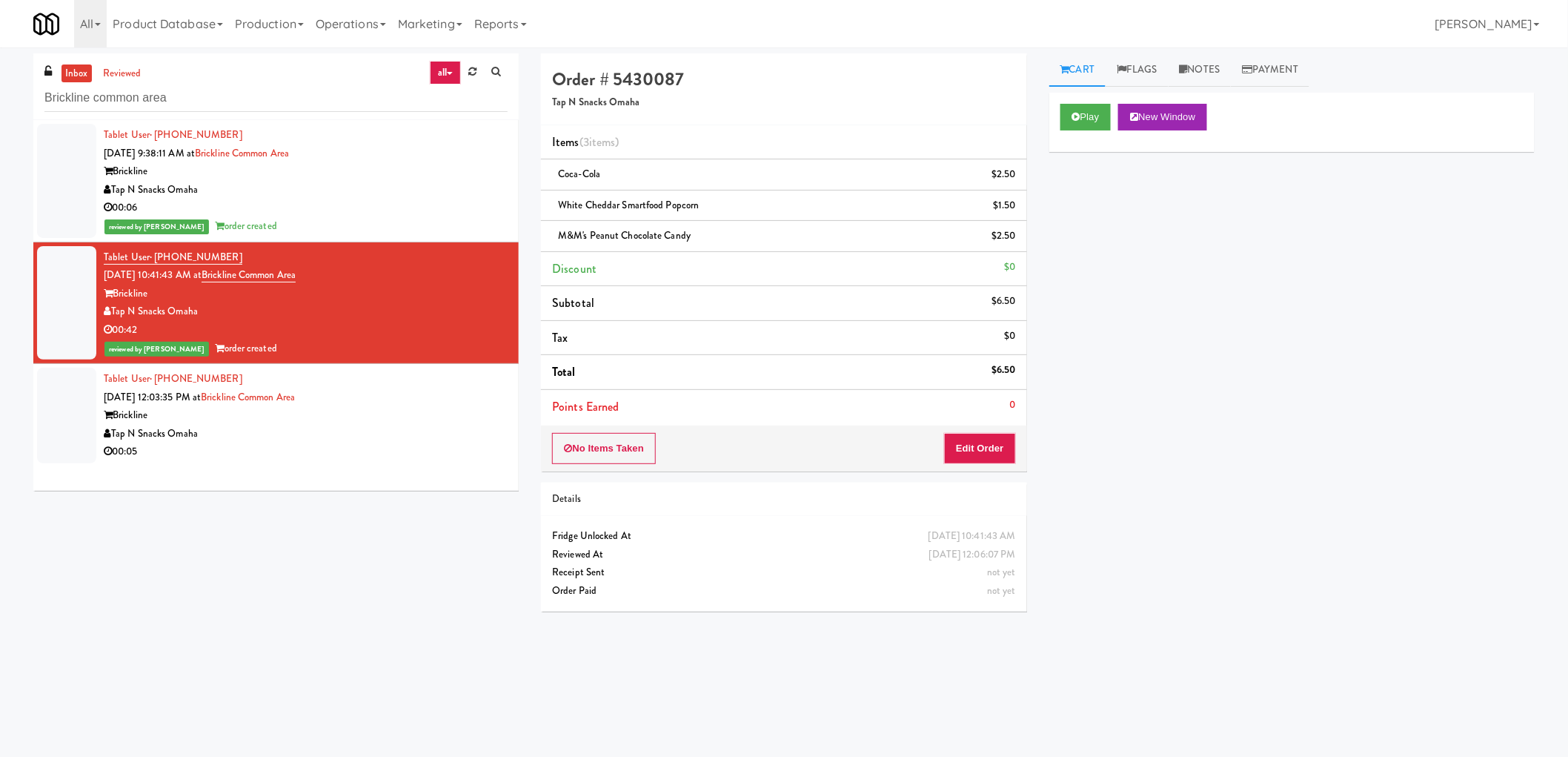
click at [346, 401] on div "Tablet User · (651) 387-0500 Sep 29, 2025 12:03:35 PM at Brickline common area …" at bounding box center [305, 415] width 403 height 91
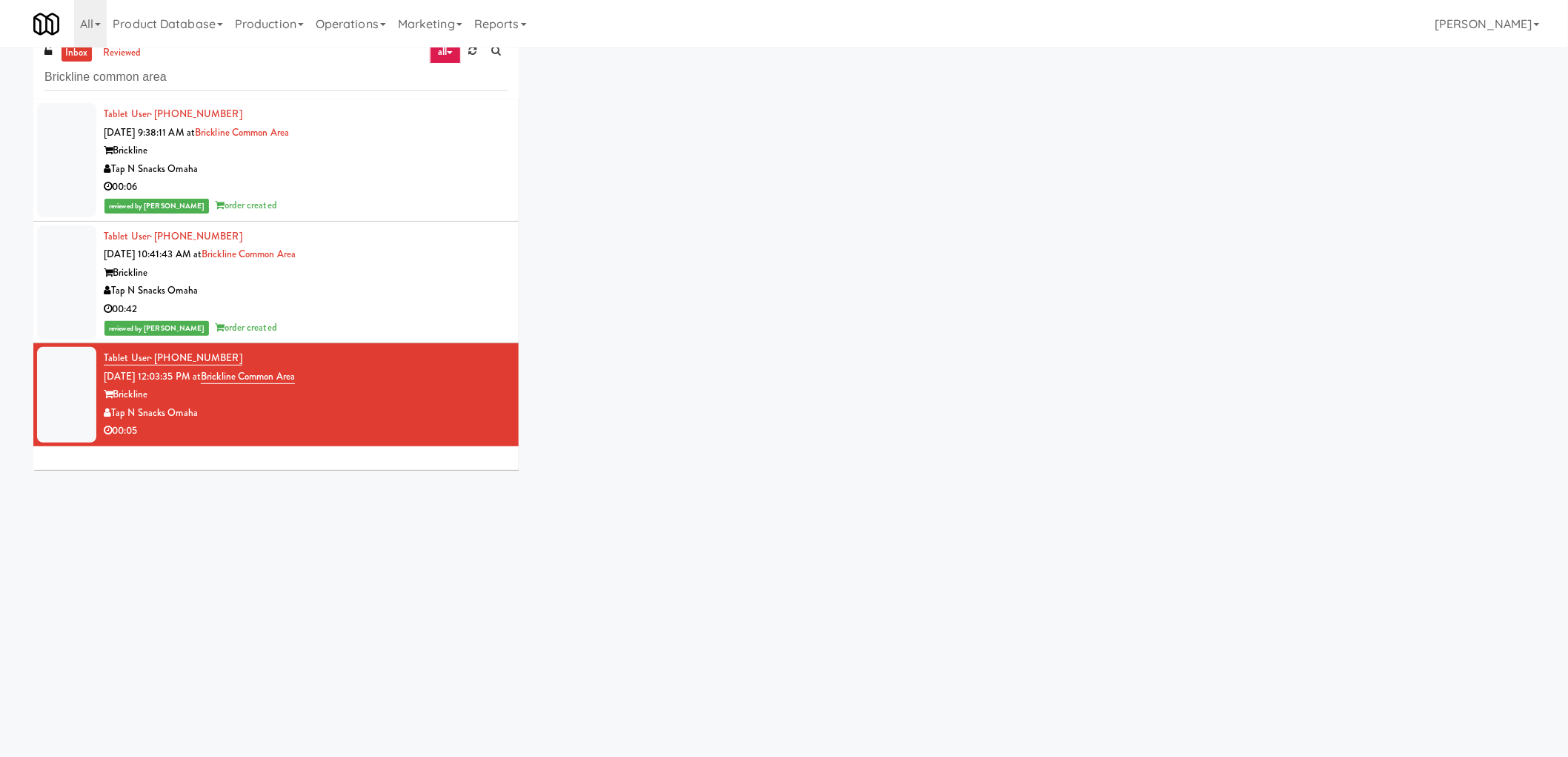
scroll to position [48, 0]
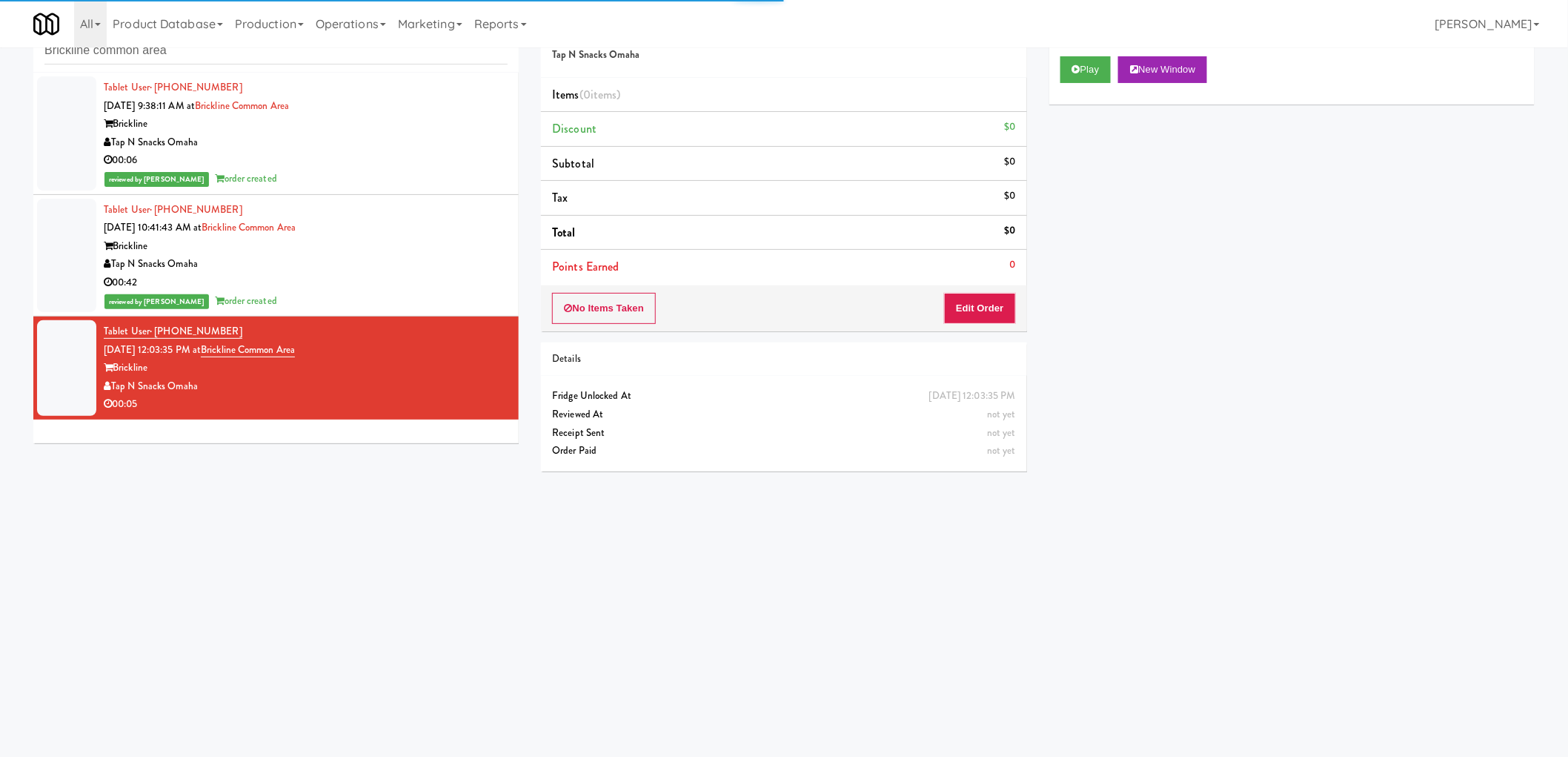
click at [1078, 91] on div "Play New Window" at bounding box center [1292, 74] width 485 height 59
click at [1078, 85] on div "Play New Window" at bounding box center [1292, 74] width 485 height 59
click at [1082, 70] on button "Play" at bounding box center [1085, 70] width 51 height 27
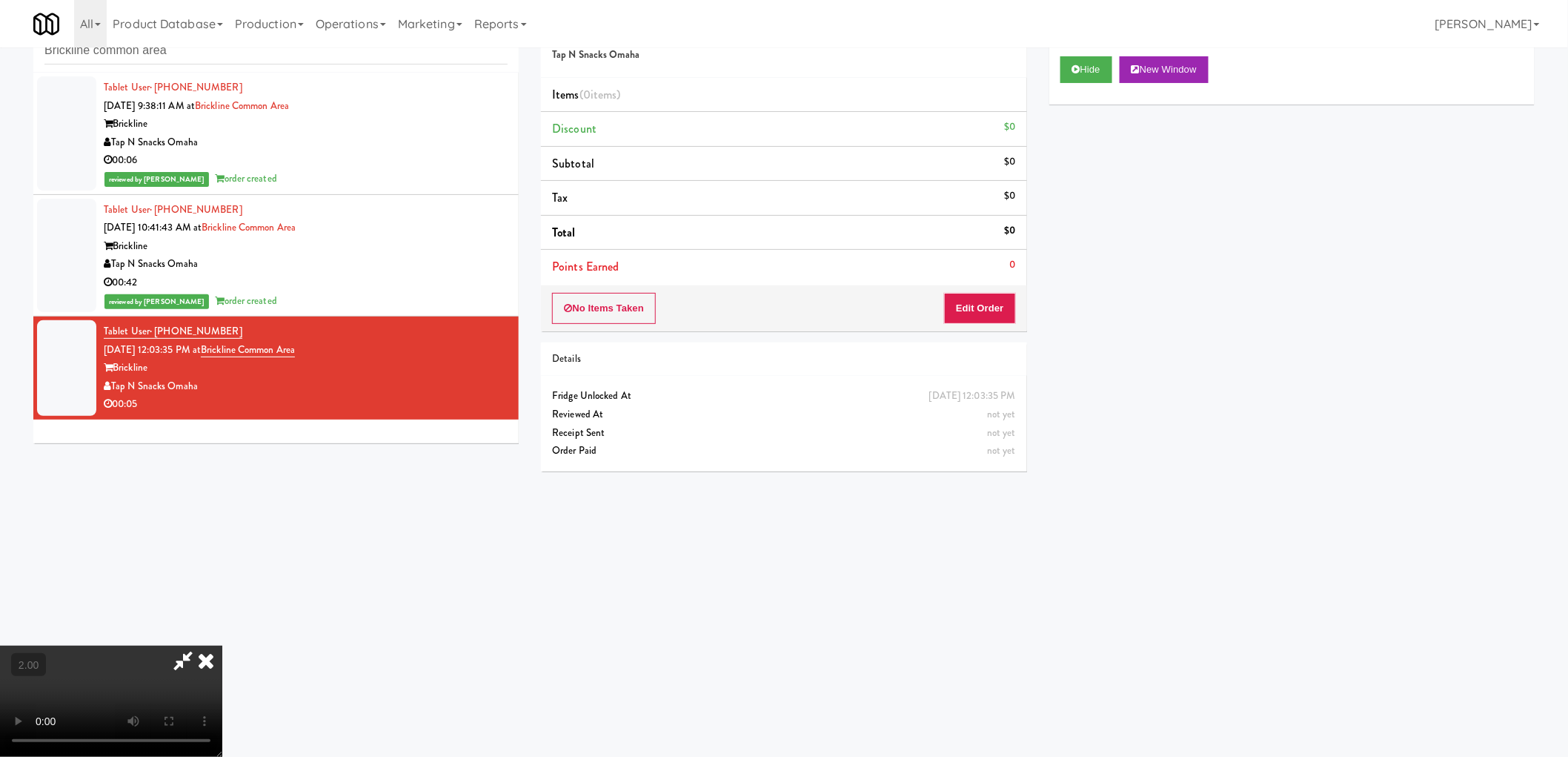
click at [223, 645] on video at bounding box center [111, 700] width 223 height 111
drag, startPoint x: 457, startPoint y: 419, endPoint x: 453, endPoint y: 559, distance: 140.1
click at [223, 645] on video at bounding box center [111, 700] width 223 height 111
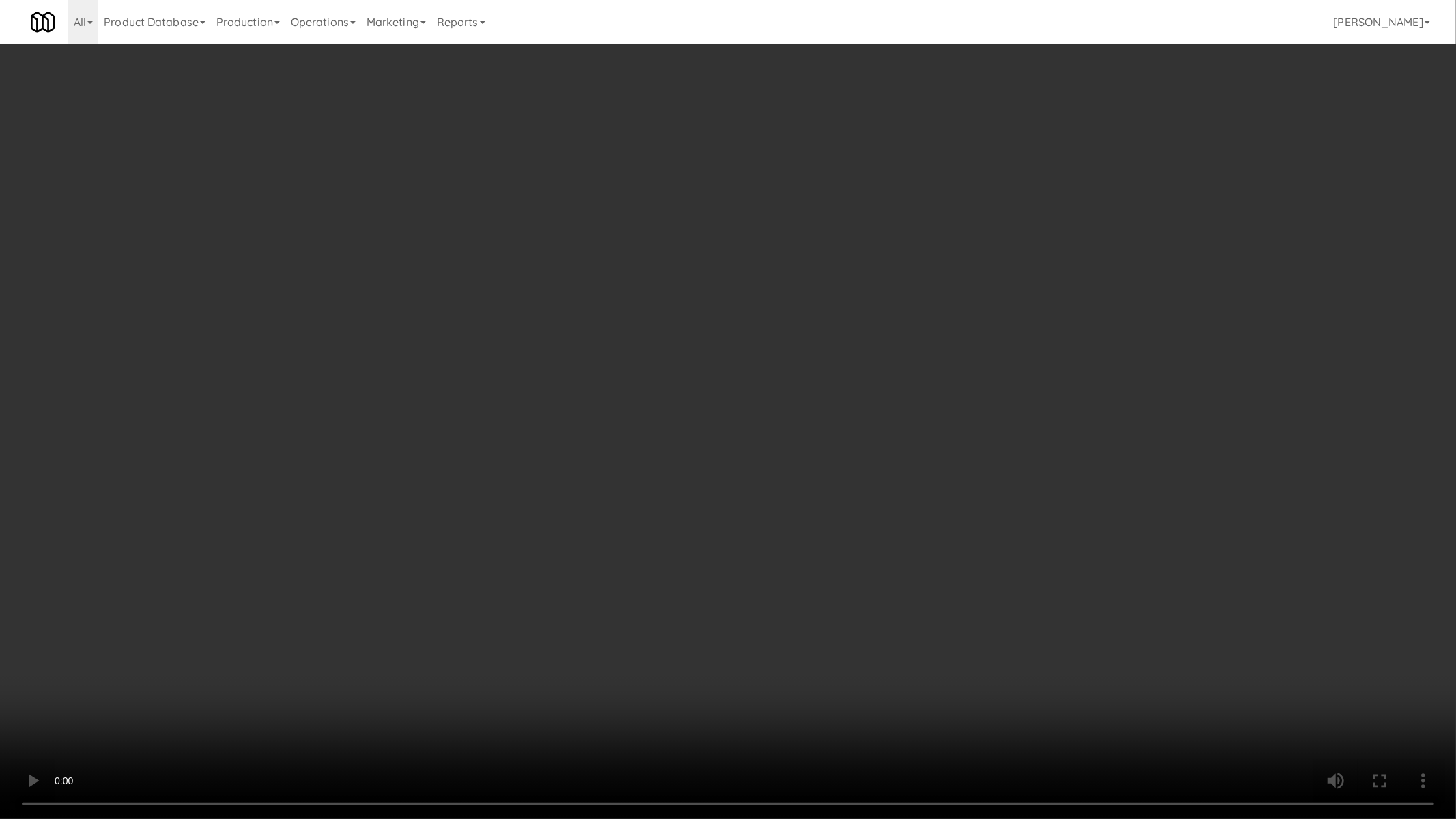
click at [526, 544] on video at bounding box center [728, 409] width 1456 height 819
click at [766, 506] on video at bounding box center [728, 409] width 1456 height 819
click at [800, 490] on video at bounding box center [728, 409] width 1456 height 819
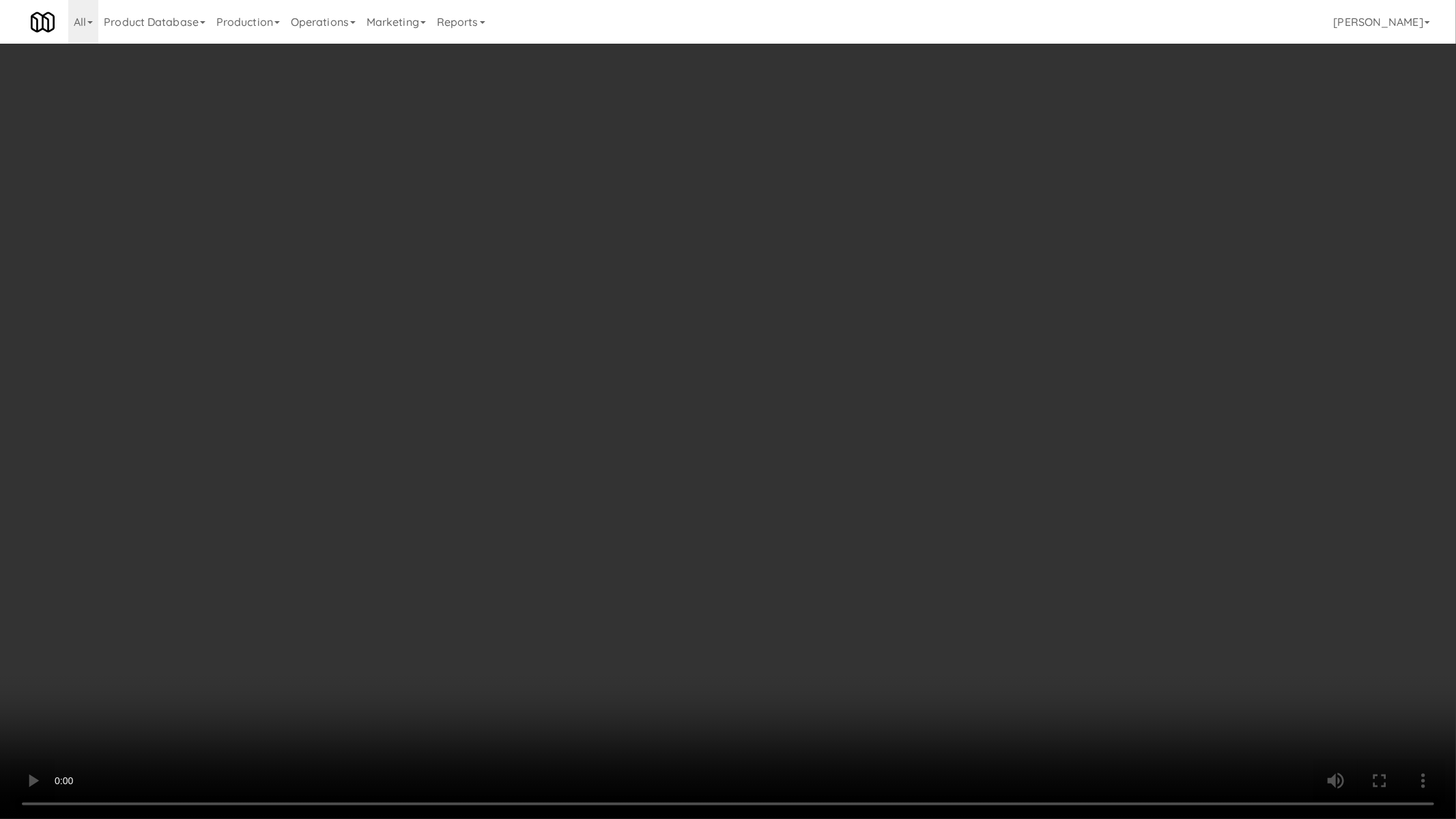
click at [800, 490] on video at bounding box center [728, 409] width 1456 height 819
click at [802, 491] on video at bounding box center [728, 409] width 1456 height 819
click at [802, 493] on video at bounding box center [728, 409] width 1456 height 819
click at [802, 499] on video at bounding box center [728, 409] width 1456 height 819
click at [802, 500] on video at bounding box center [728, 409] width 1456 height 819
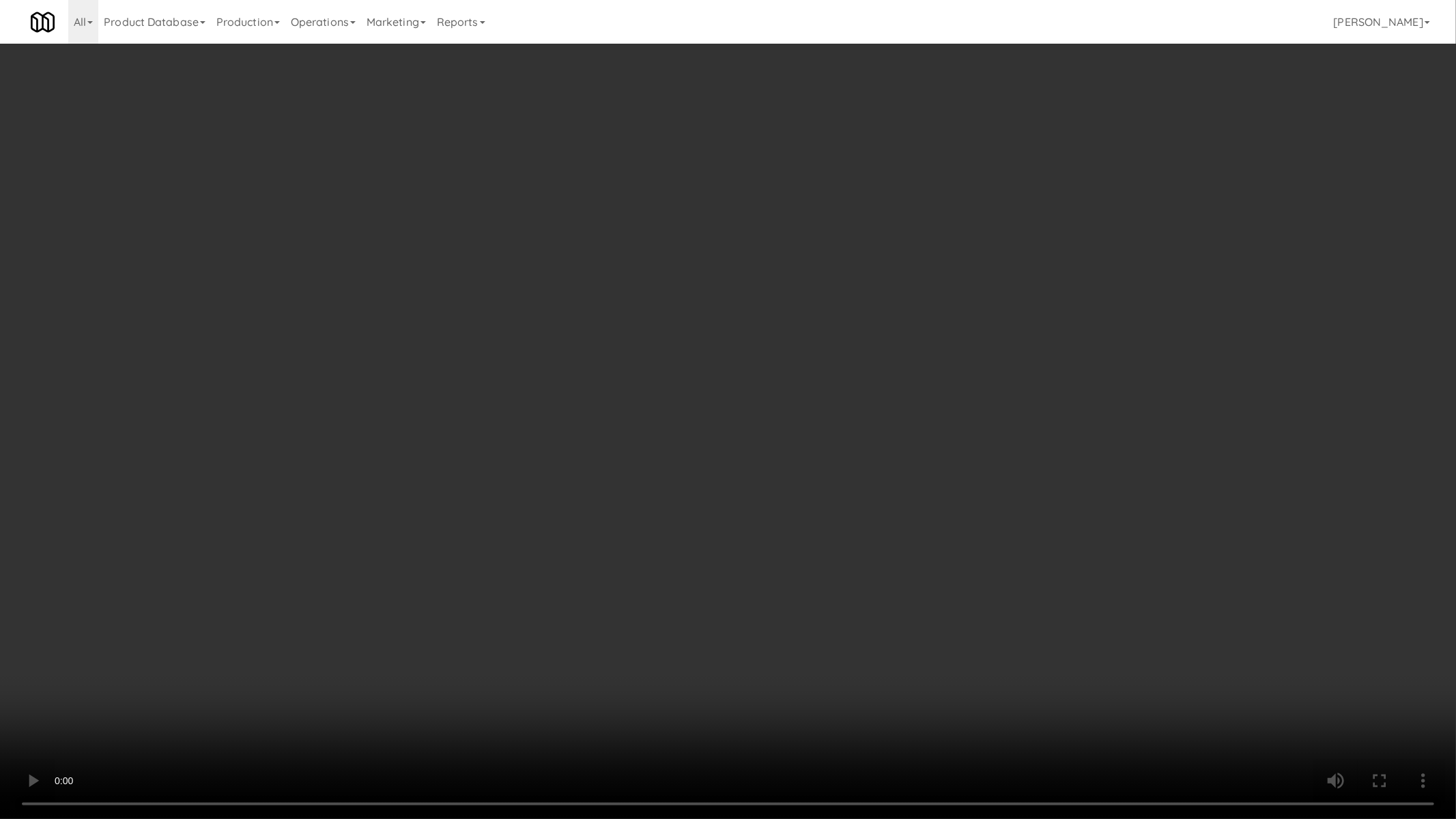
click at [884, 491] on video at bounding box center [728, 409] width 1456 height 819
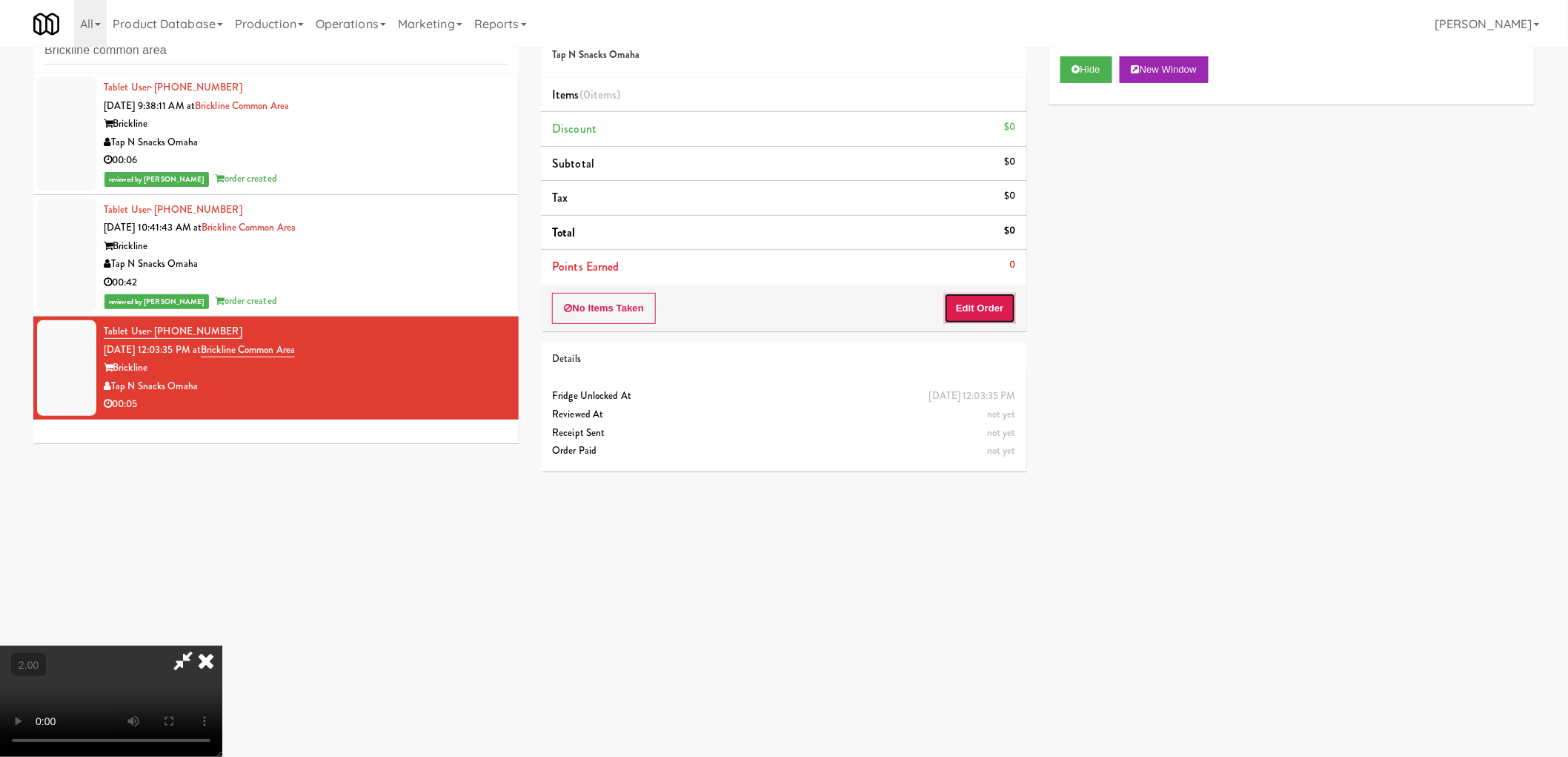
click at [979, 310] on button "Edit Order" at bounding box center [980, 308] width 72 height 31
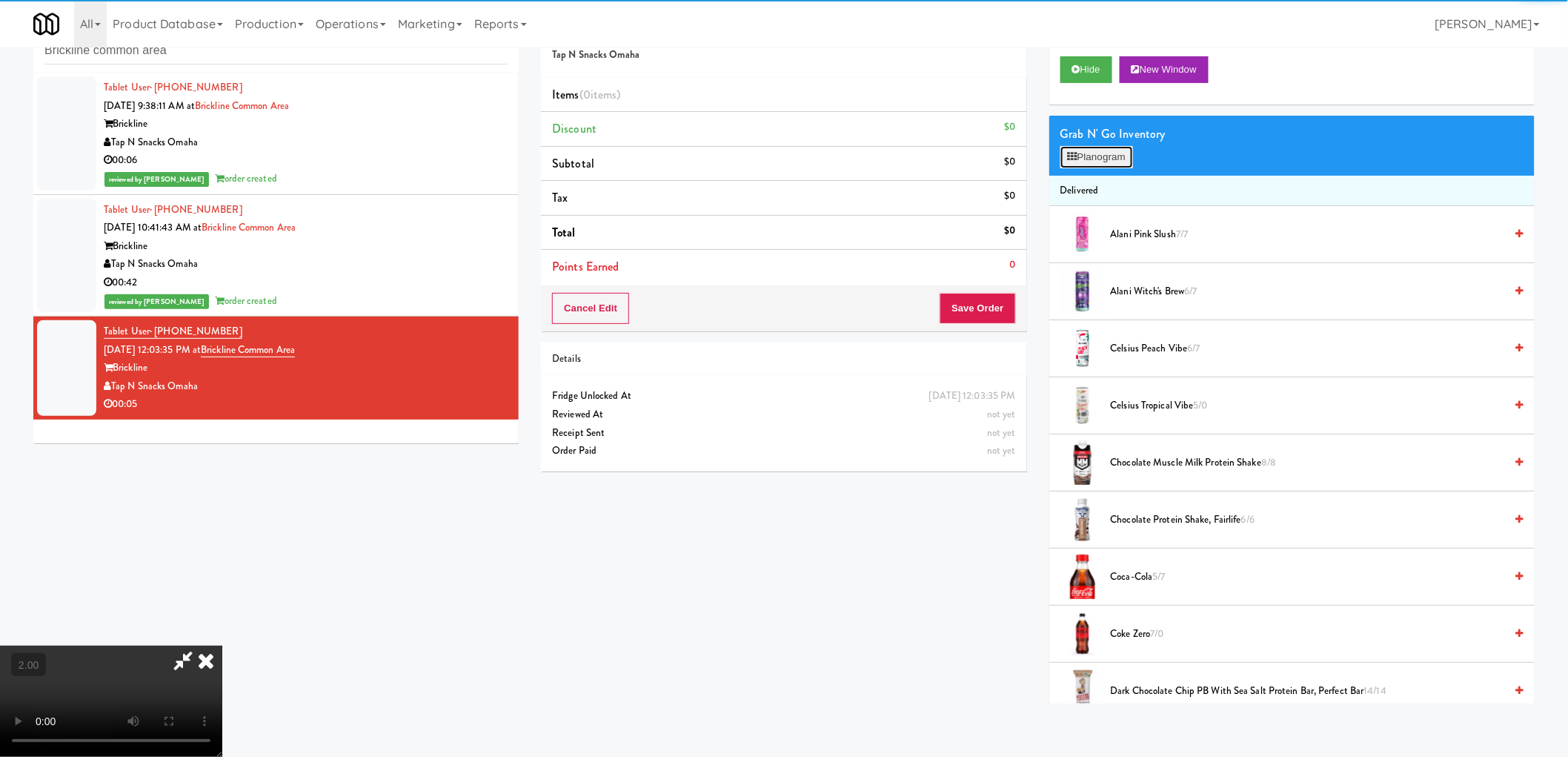
click at [1085, 163] on button "Planogram" at bounding box center [1096, 157] width 73 height 23
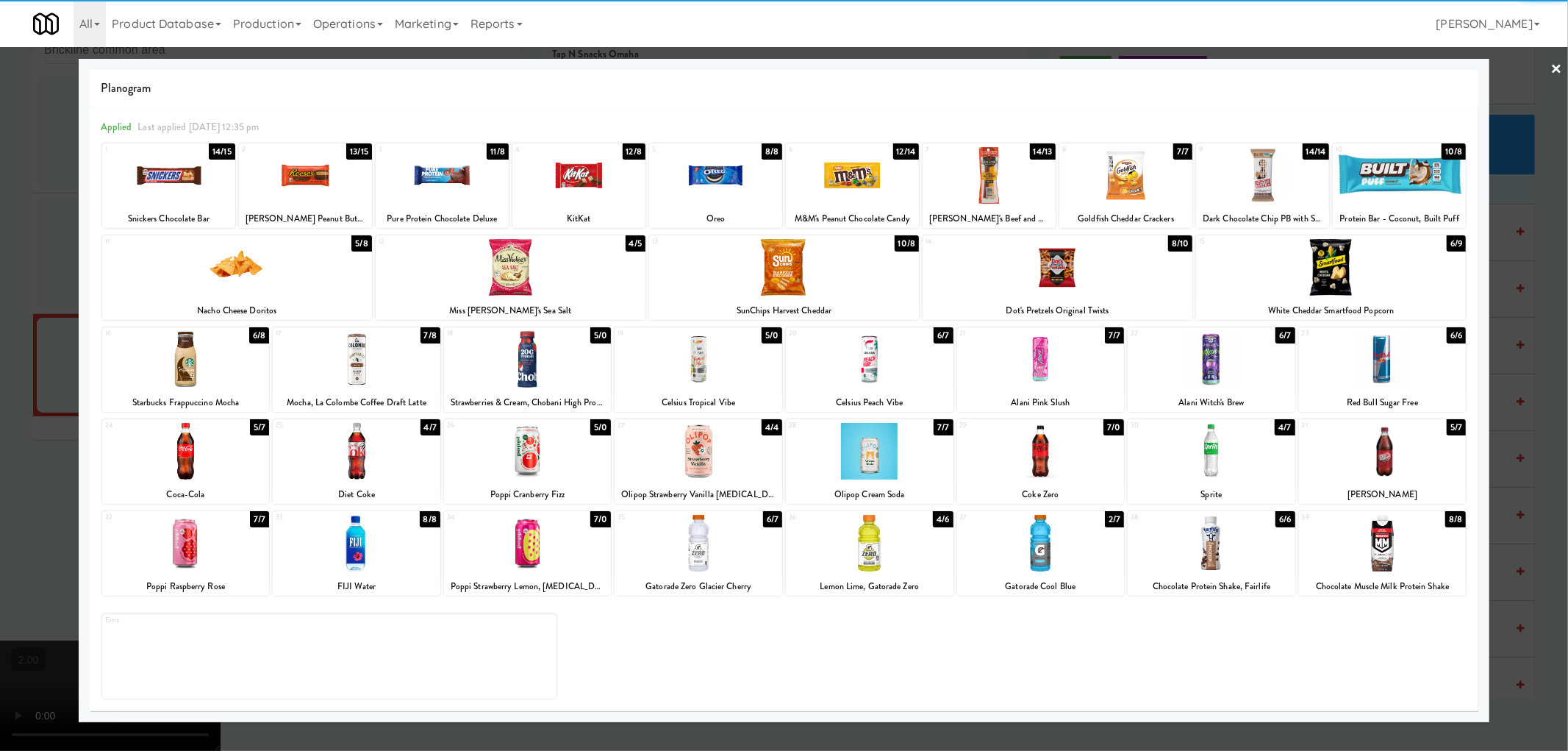
click at [1056, 562] on div at bounding box center [1040, 543] width 168 height 56
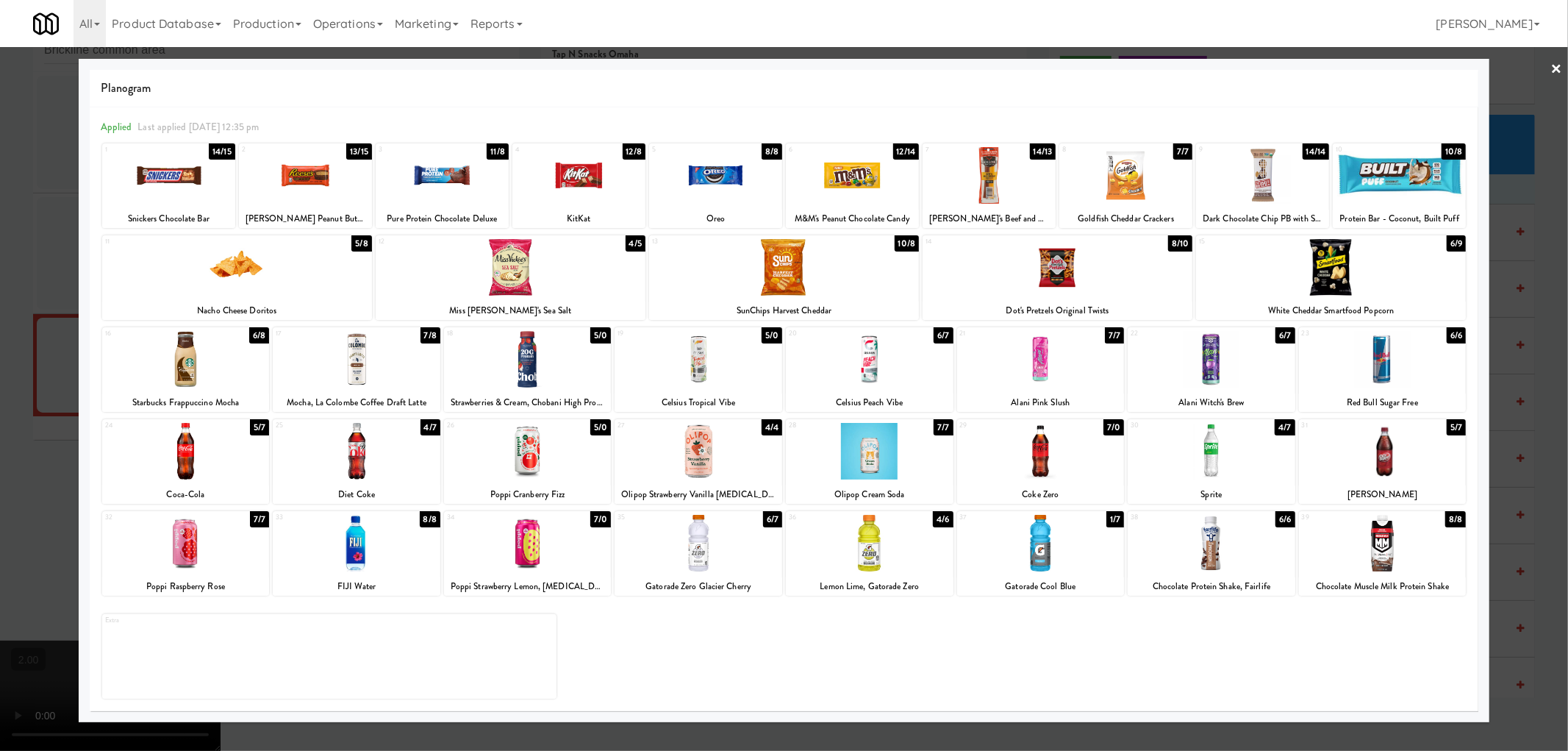
click at [0, 507] on div at bounding box center [784, 376] width 1568 height 751
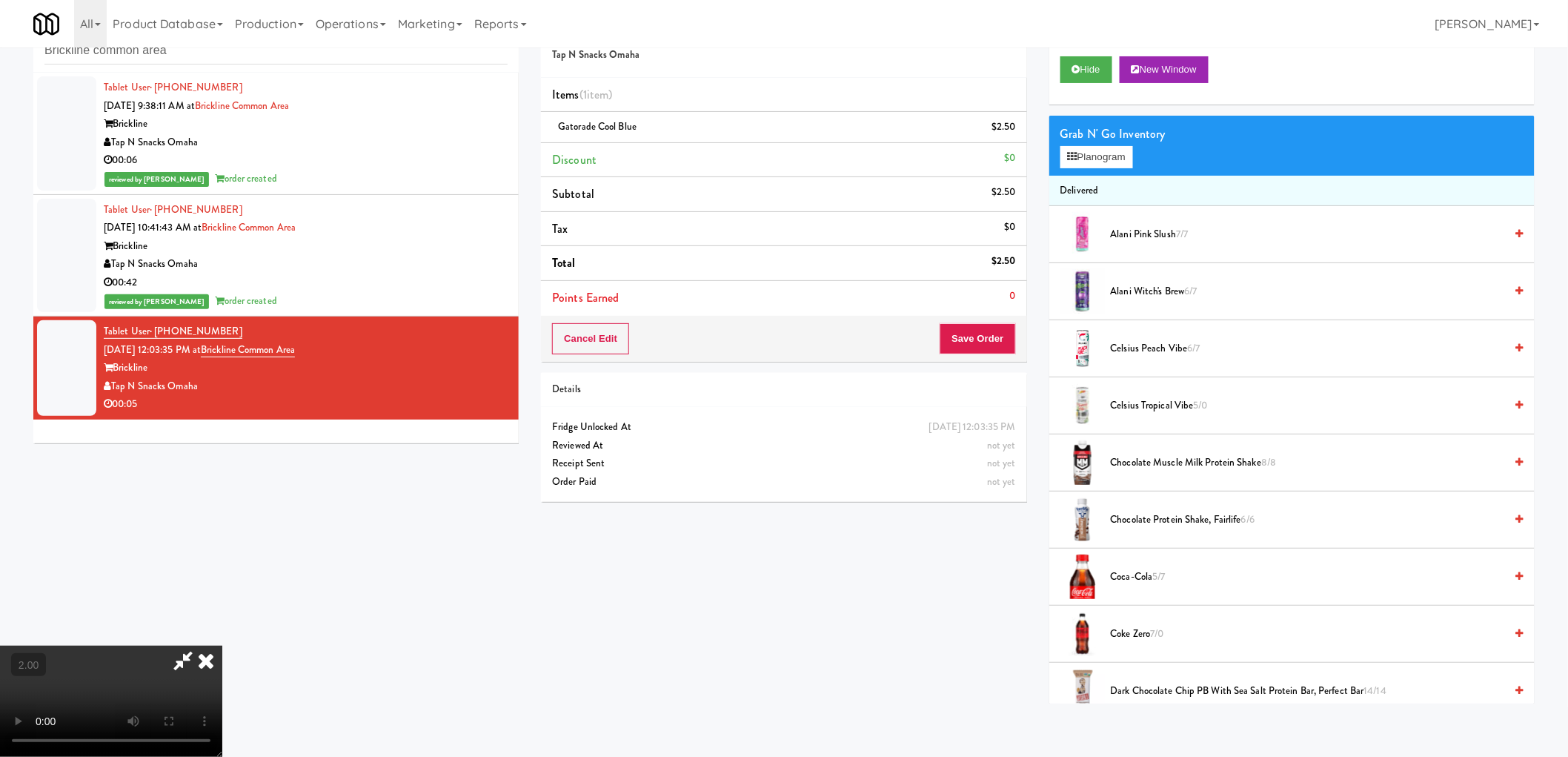
click at [223, 645] on video at bounding box center [111, 700] width 223 height 111
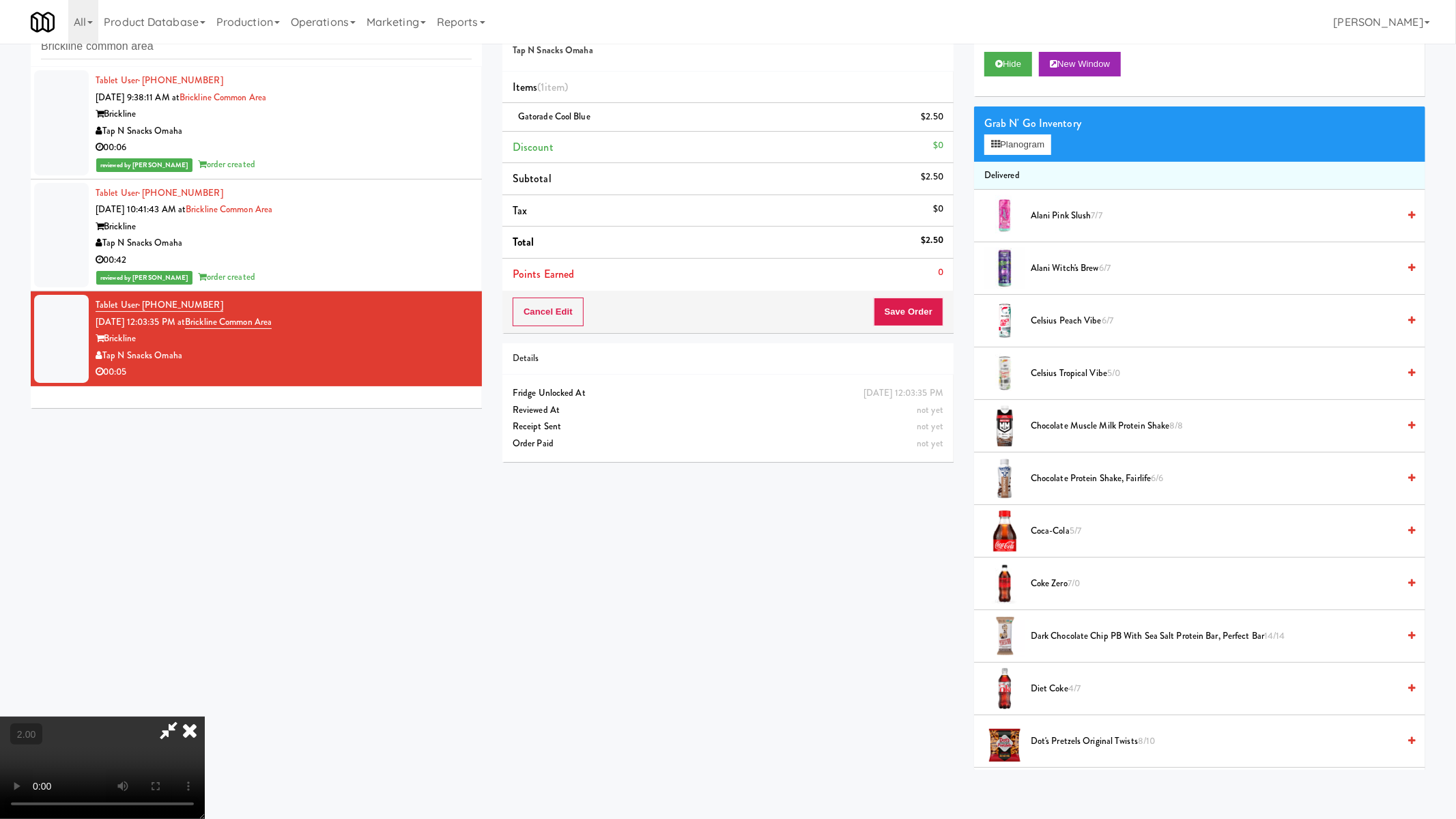
click at [205, 696] on video at bounding box center [102, 767] width 205 height 102
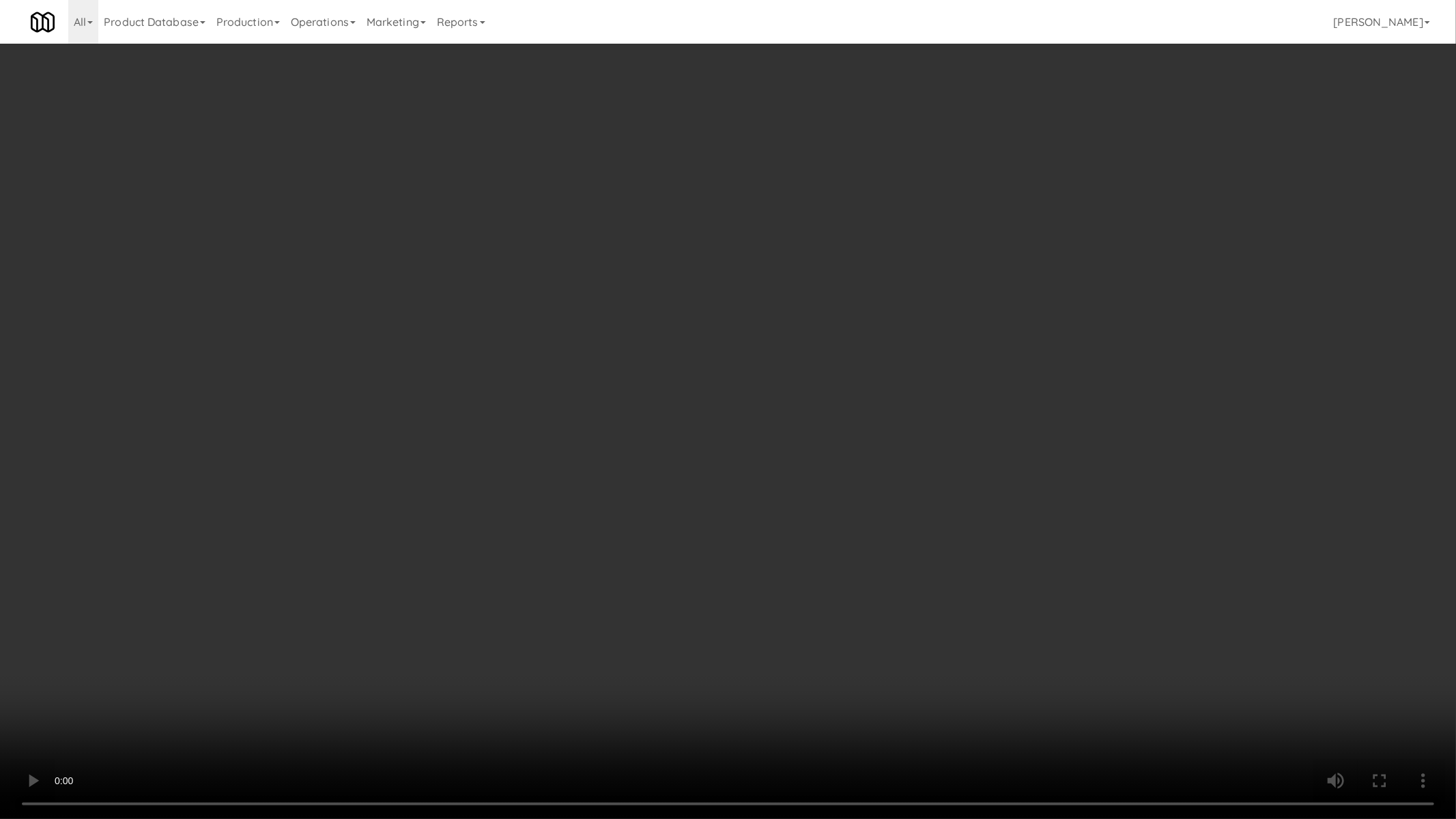
click at [938, 421] on video at bounding box center [728, 409] width 1456 height 819
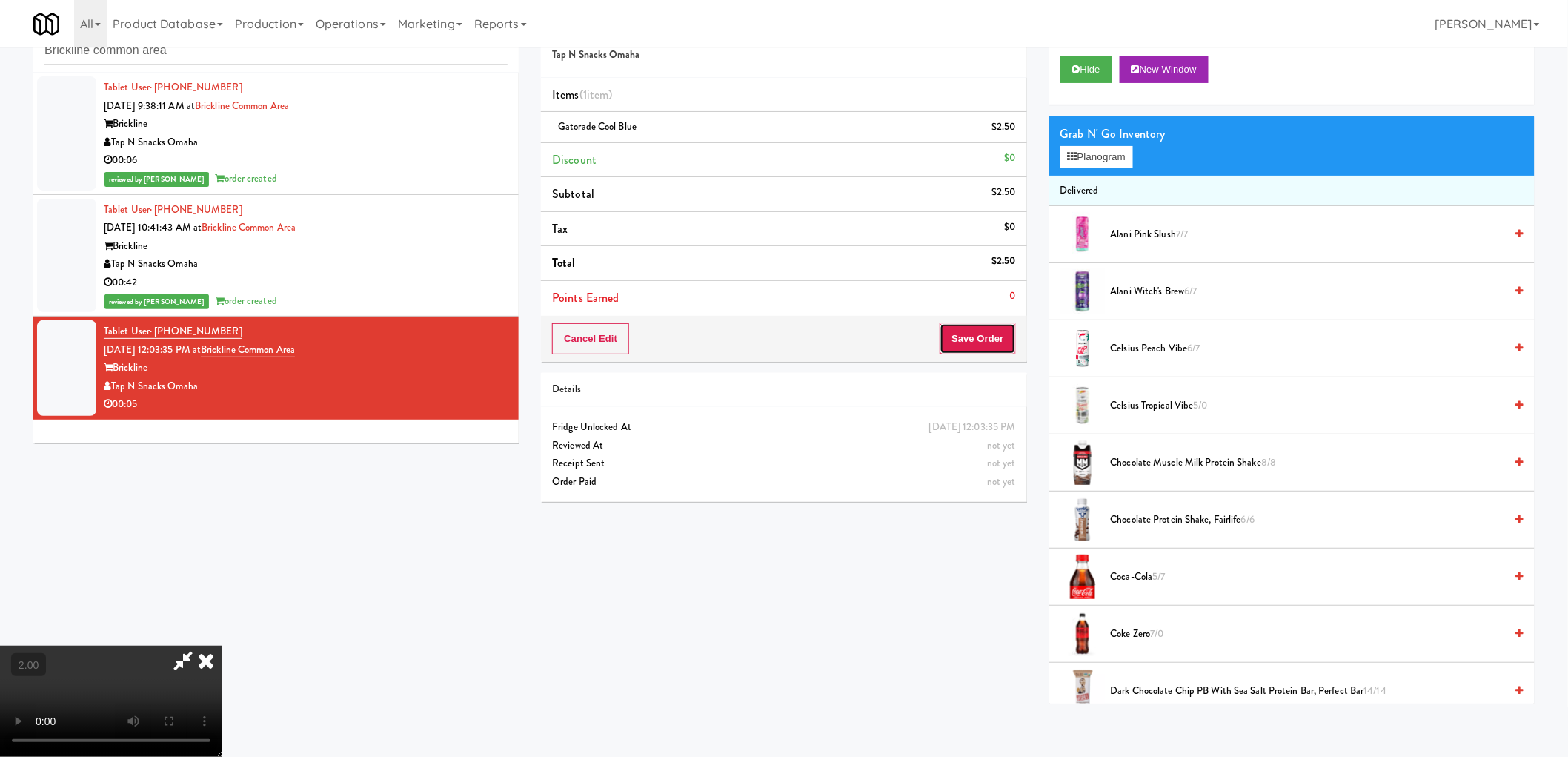
click at [979, 336] on button "Save Order" at bounding box center [977, 338] width 76 height 31
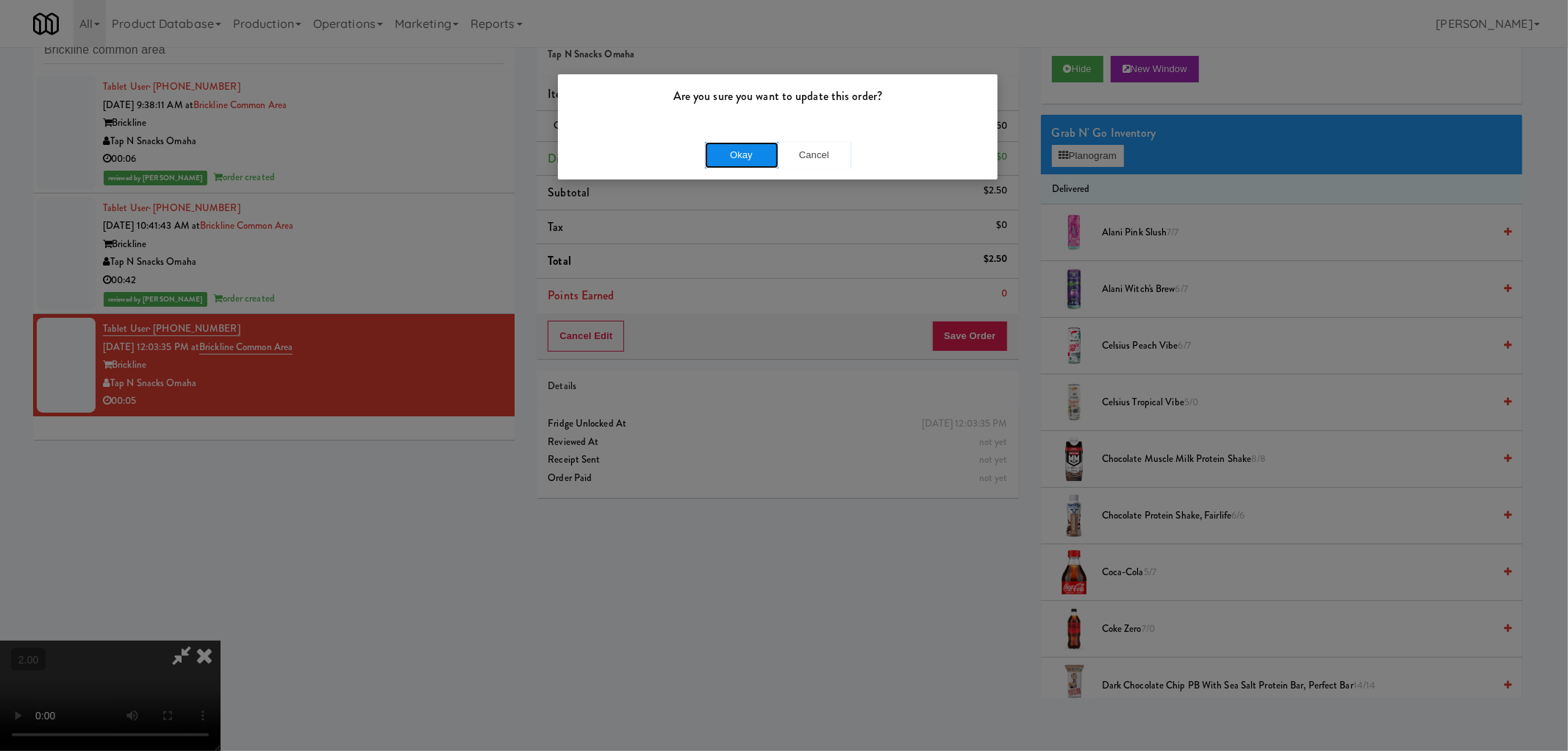
click at [762, 152] on button "Okay" at bounding box center [742, 155] width 74 height 26
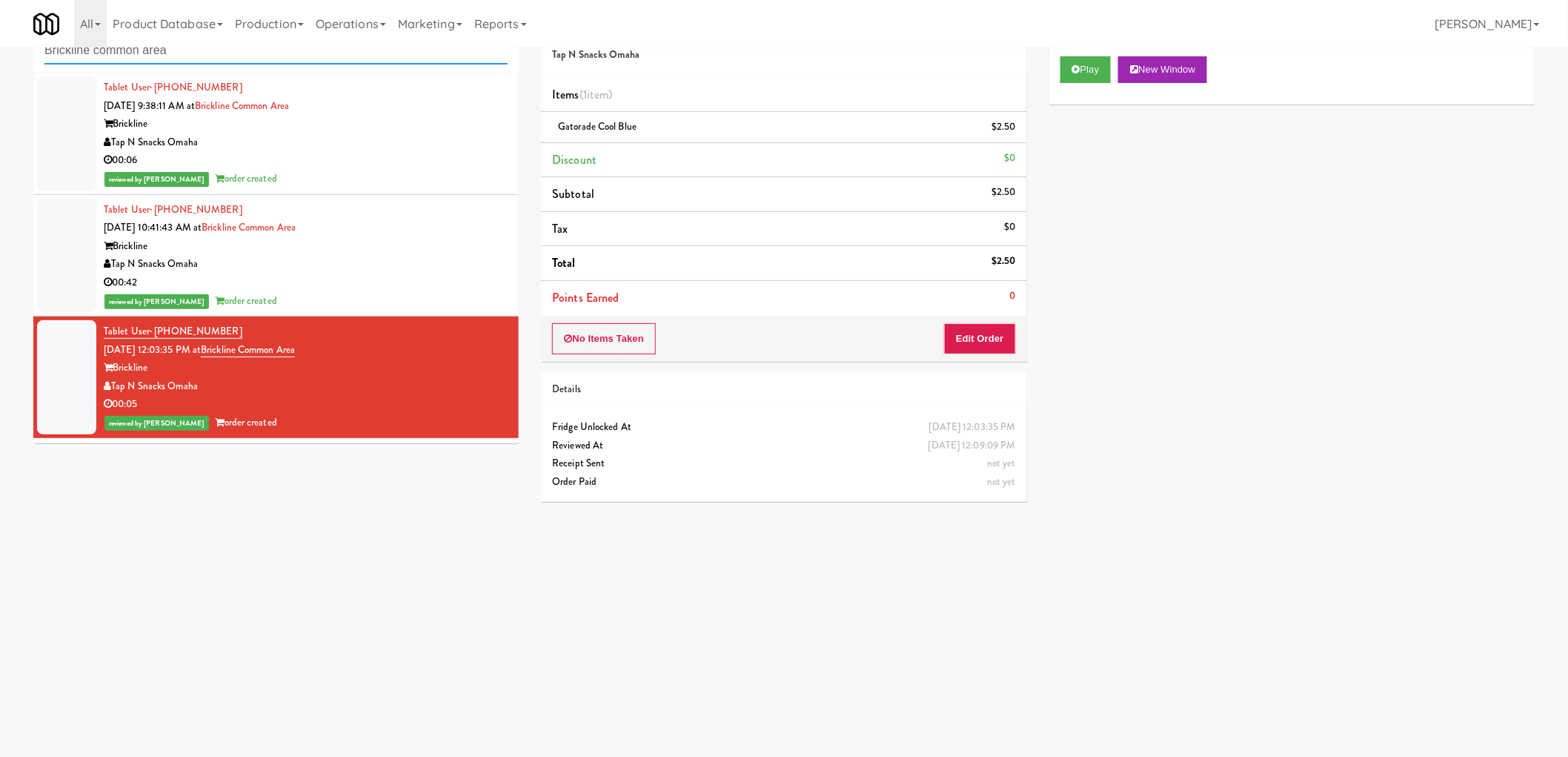
click at [157, 58] on input "Brickline common area" at bounding box center [276, 50] width 463 height 28
paste input "Phase I - Drink Cooler"
click
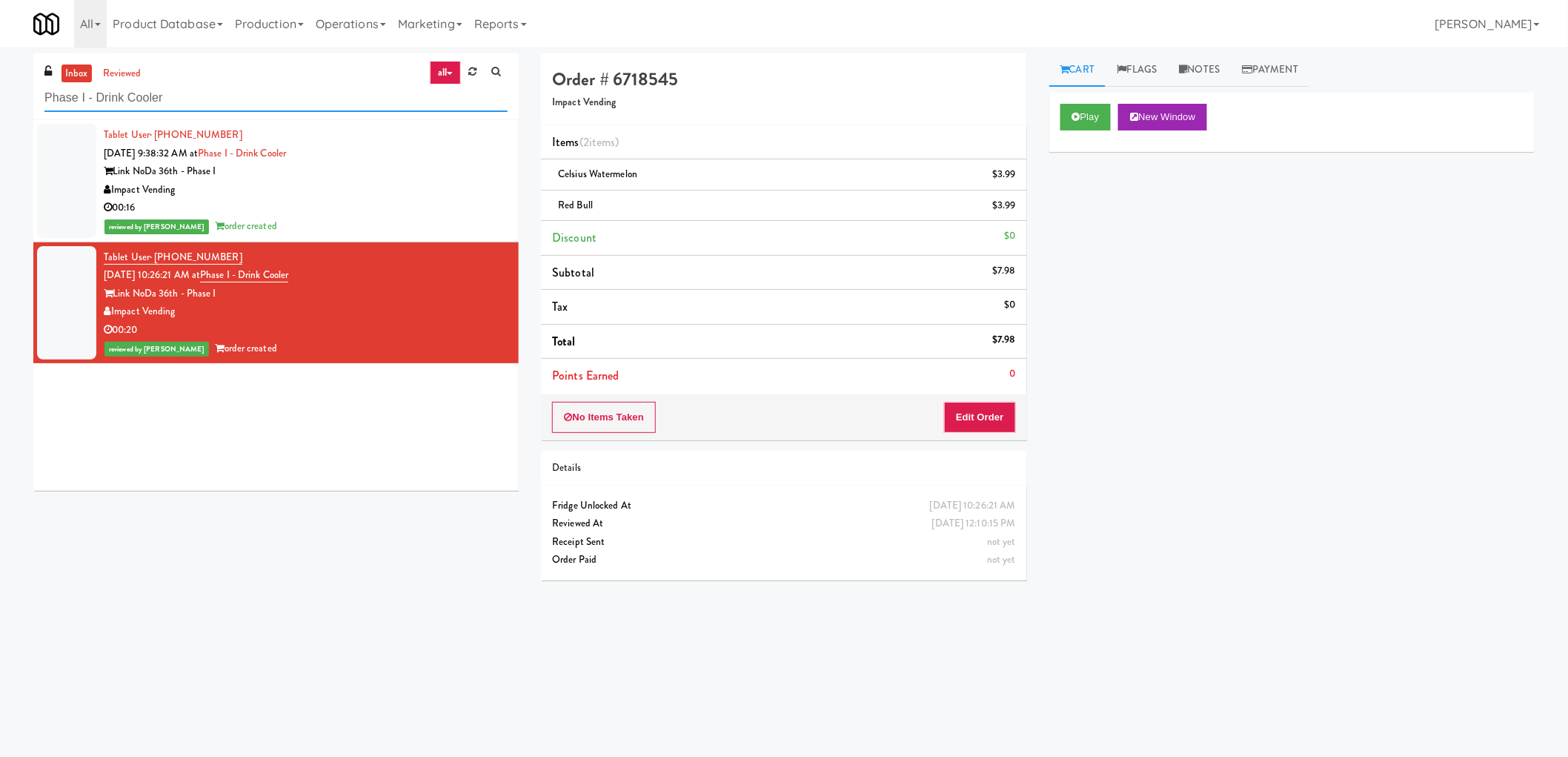
paste input "Reserve Glenview"
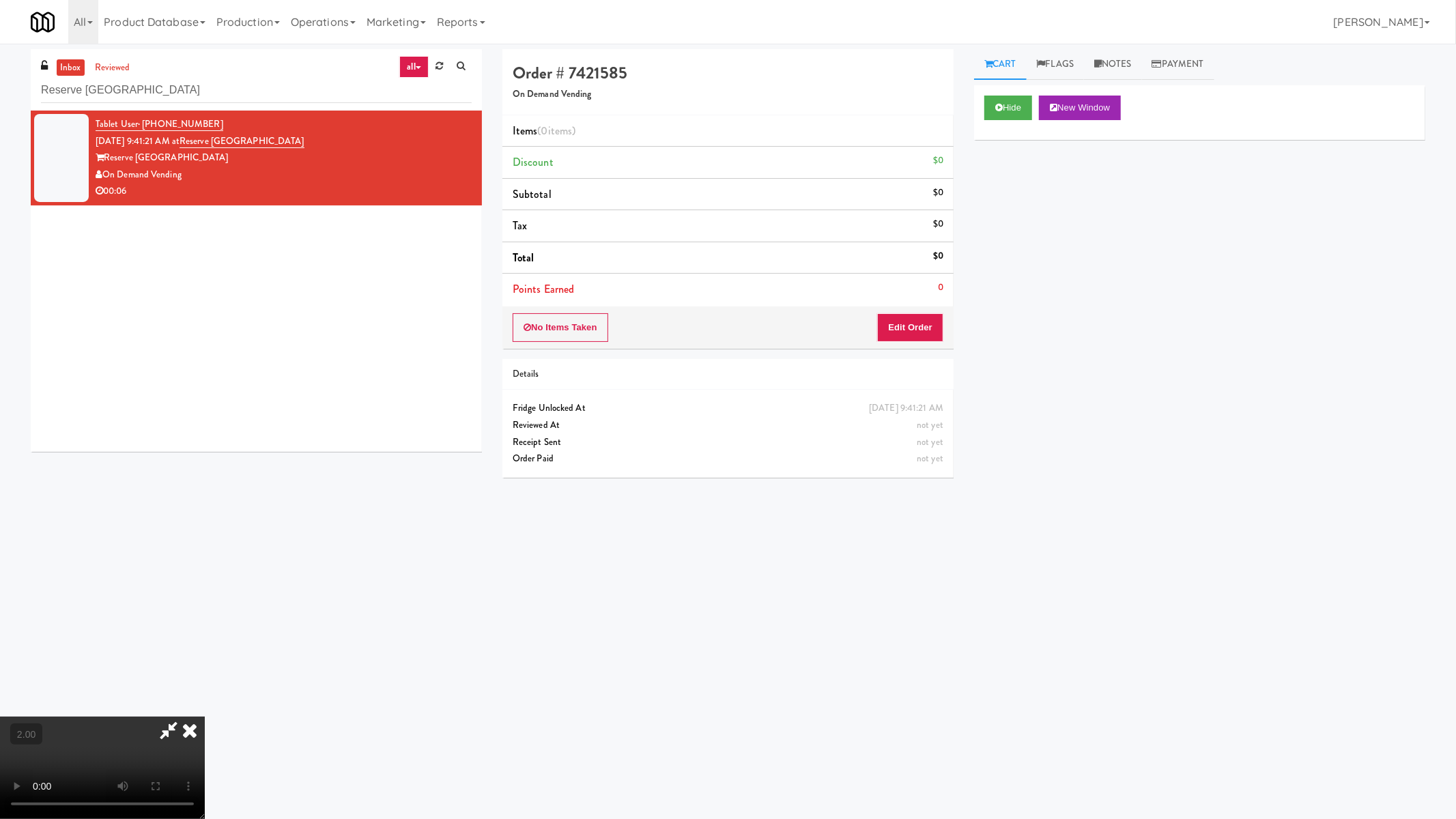
drag, startPoint x: 404, startPoint y: 513, endPoint x: 401, endPoint y: 519, distance: 6.7
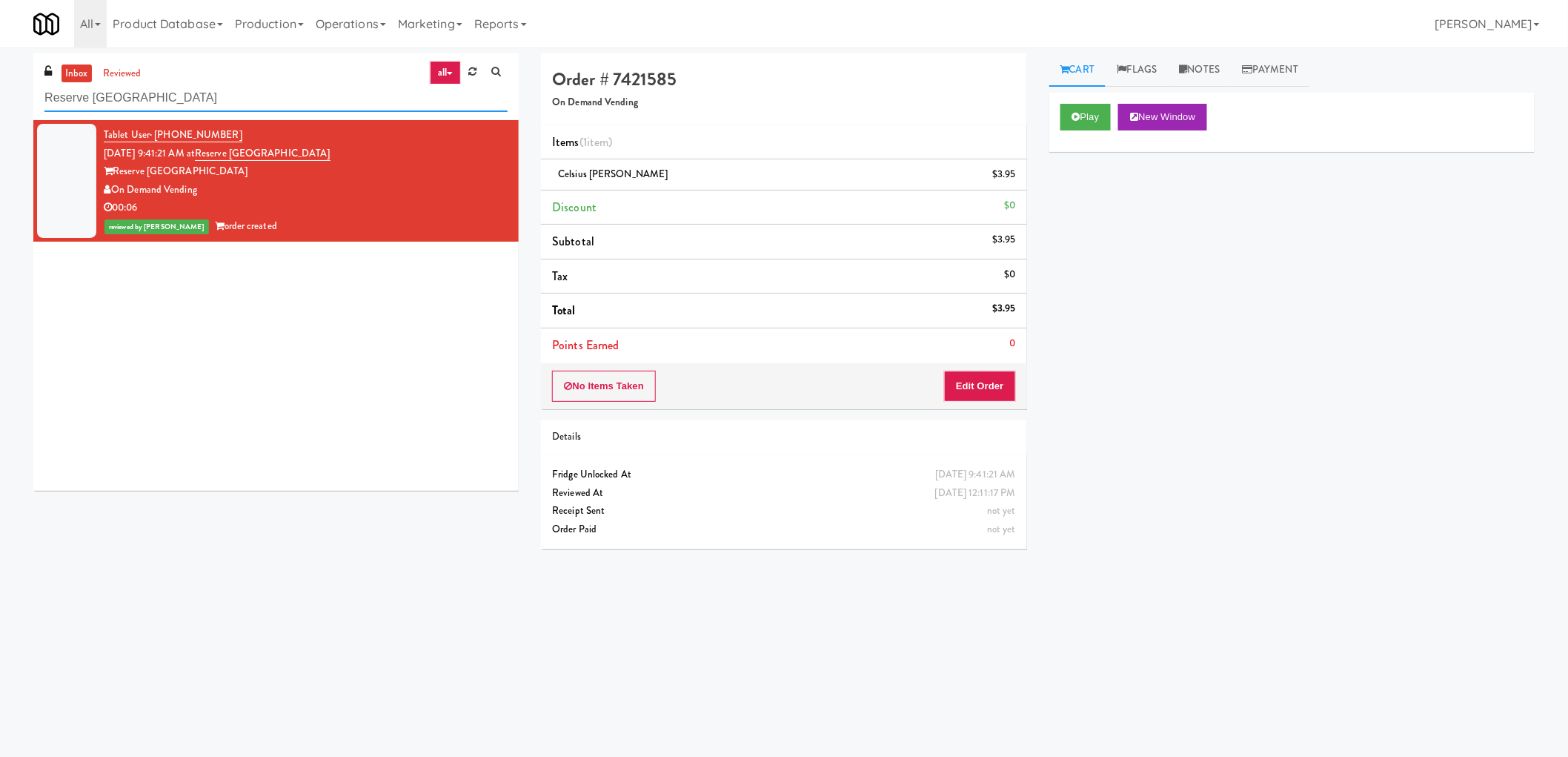
paste input "Union24 - Combo - (Big Lobby)"
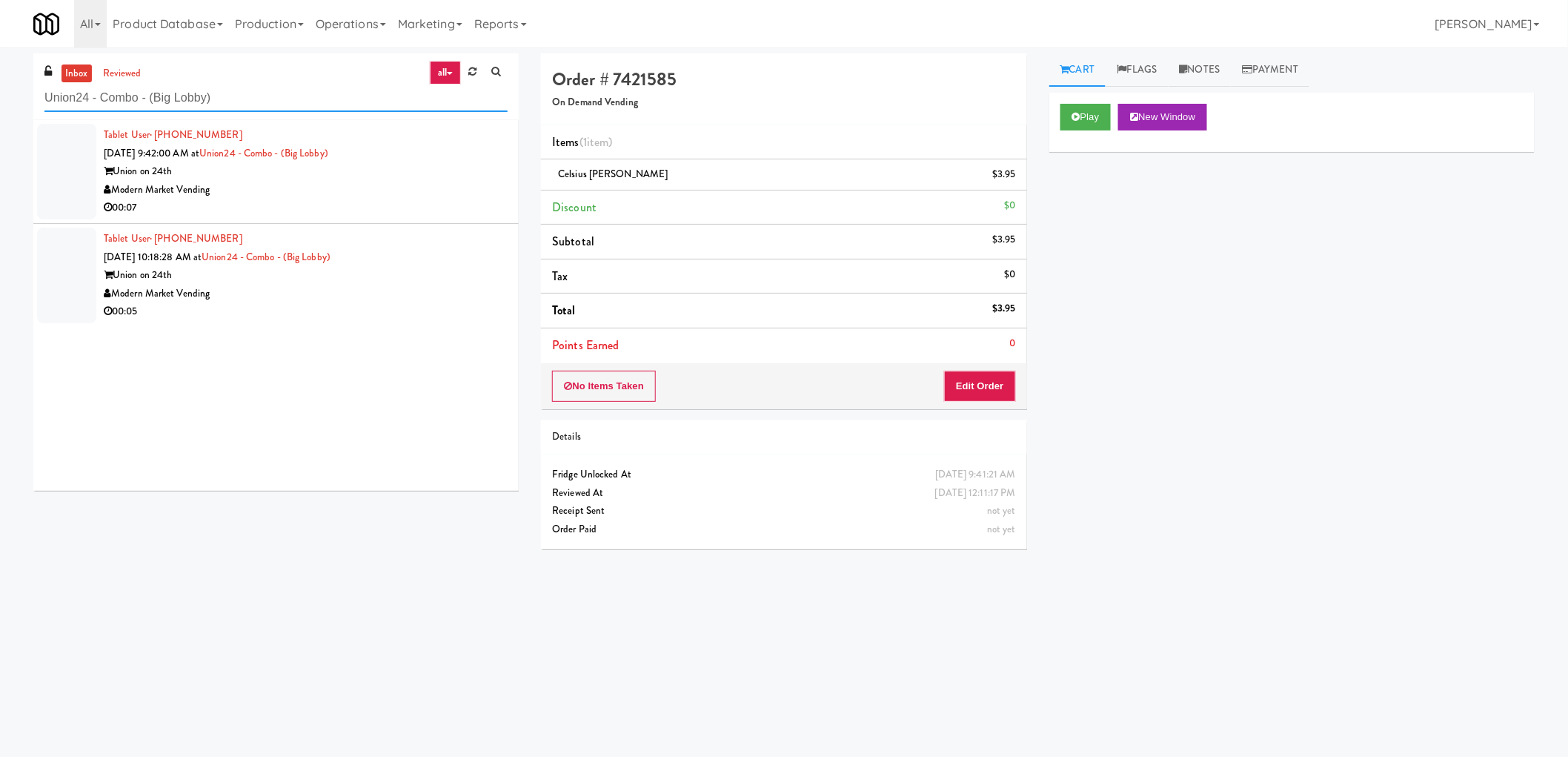
type input "Union24 - Combo - (Big Lobby)"
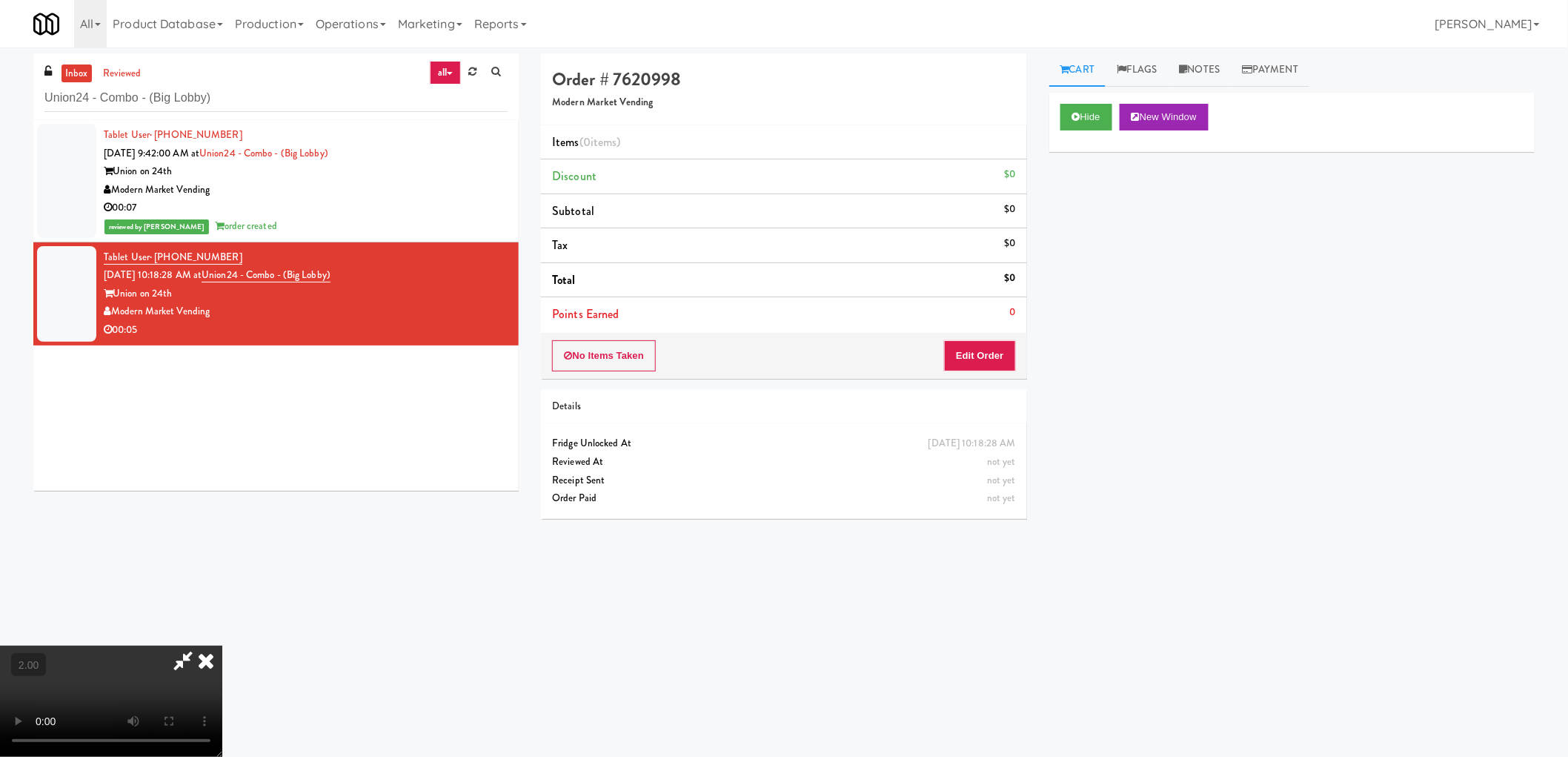
drag, startPoint x: 600, startPoint y: 575, endPoint x: 599, endPoint y: 669, distance: 94.0
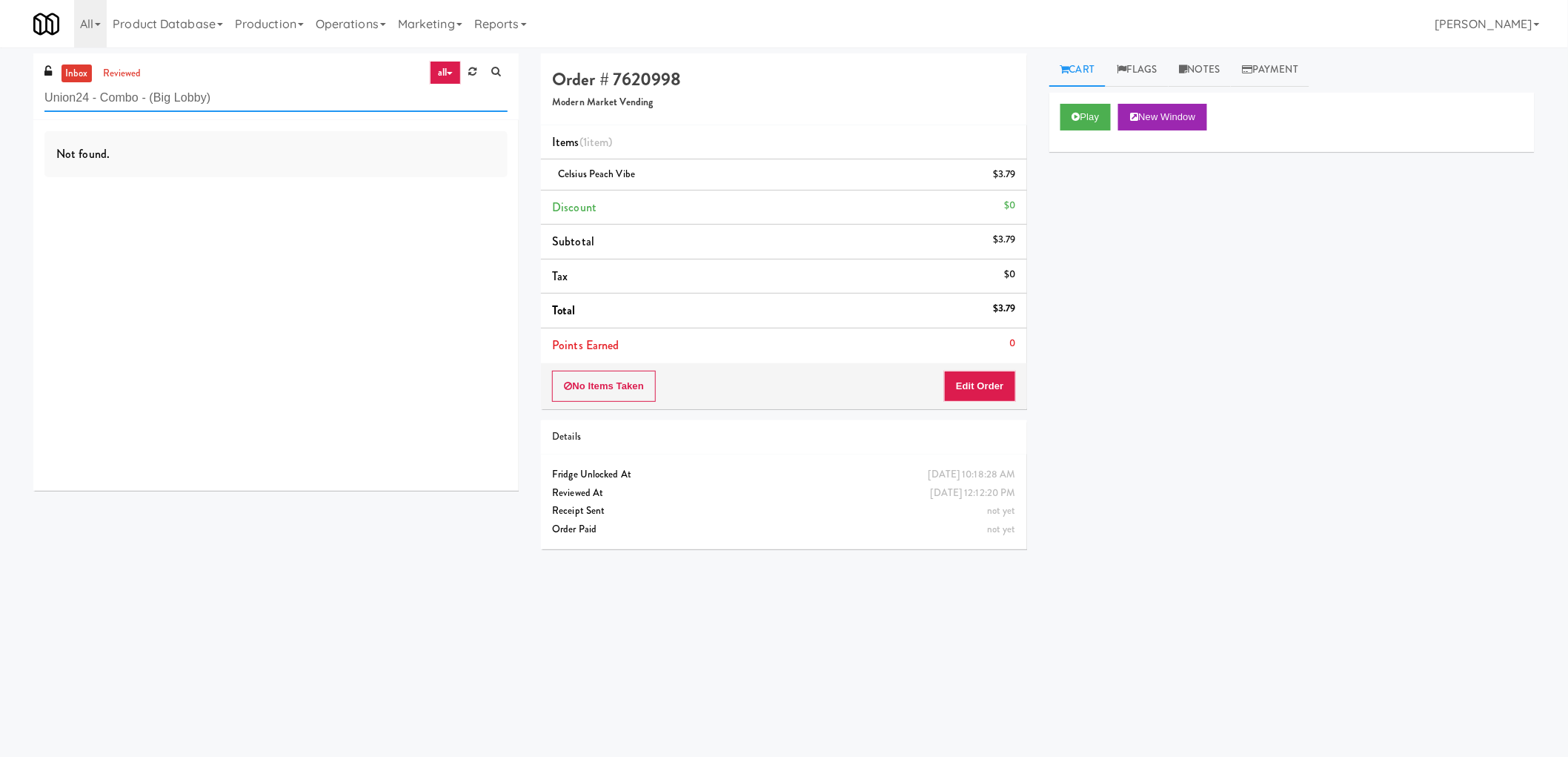
paste input "Body Bank Fitness - Combo Cooler"
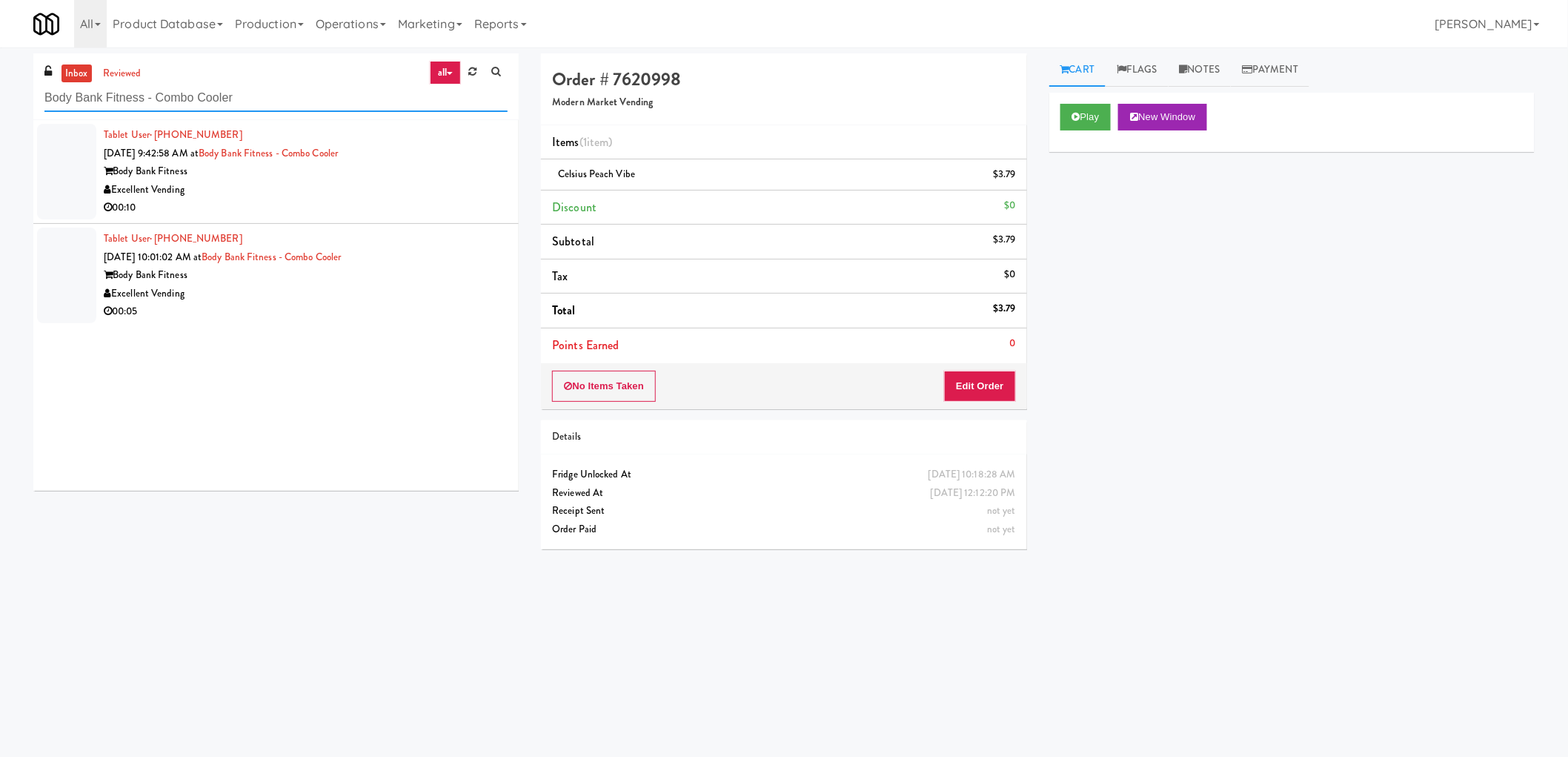
type input "Body Bank Fitness - Combo Cooler"
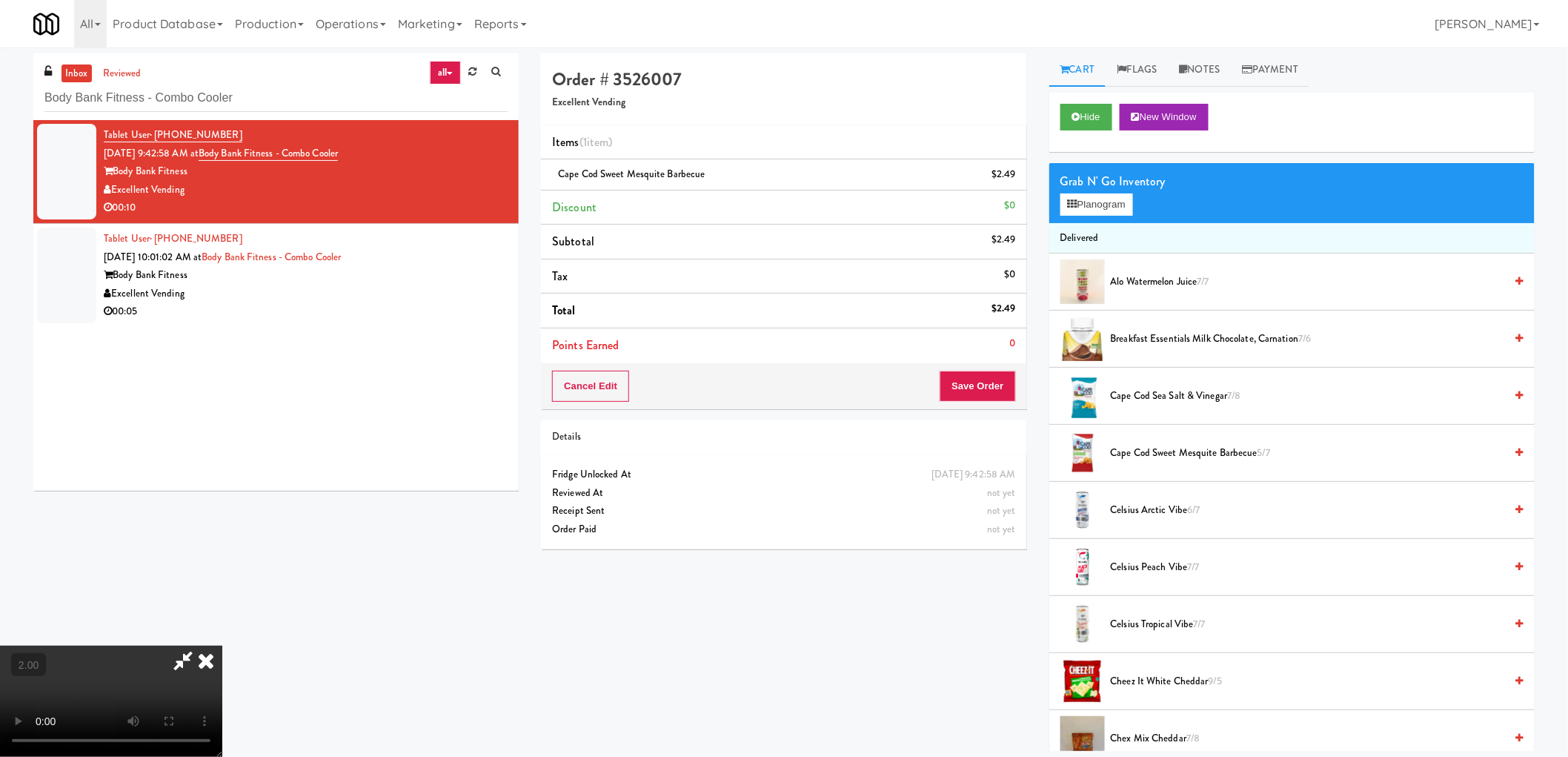
drag, startPoint x: 661, startPoint y: 357, endPoint x: 685, endPoint y: 460, distance: 105.8
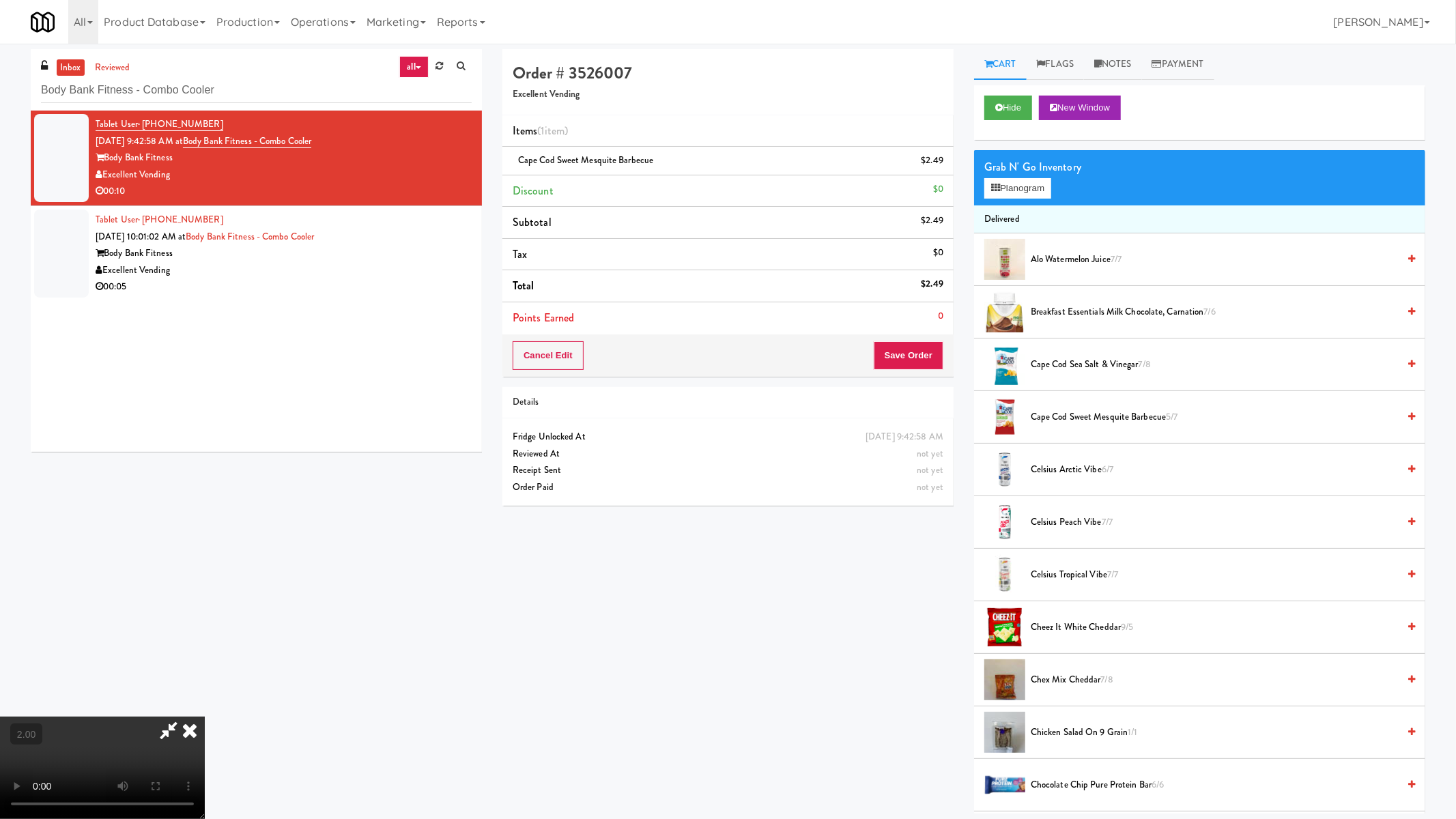
drag, startPoint x: 722, startPoint y: 430, endPoint x: 763, endPoint y: 434, distance: 41.2
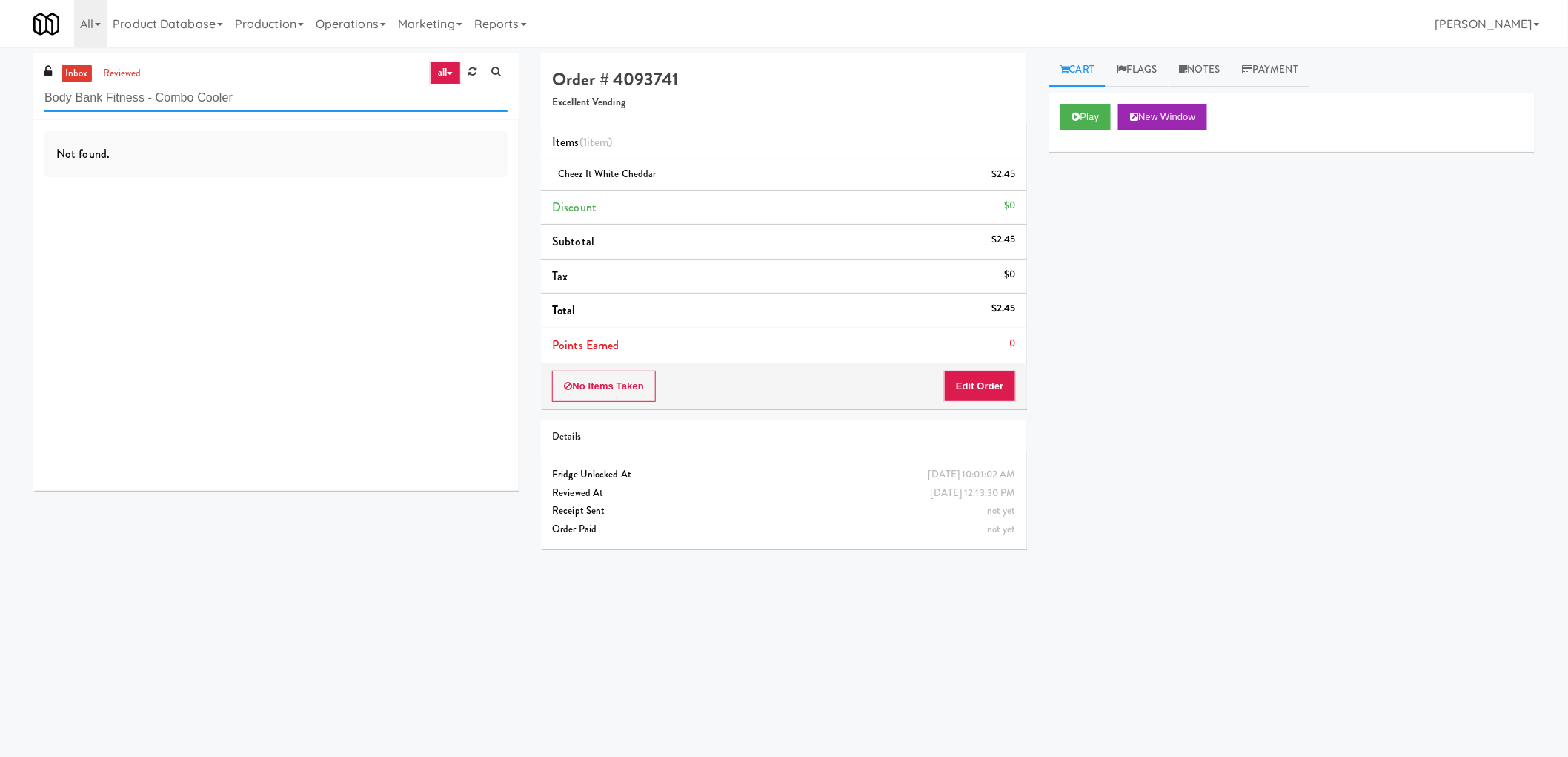
paste input "Mattr (formerly Shawcor)"
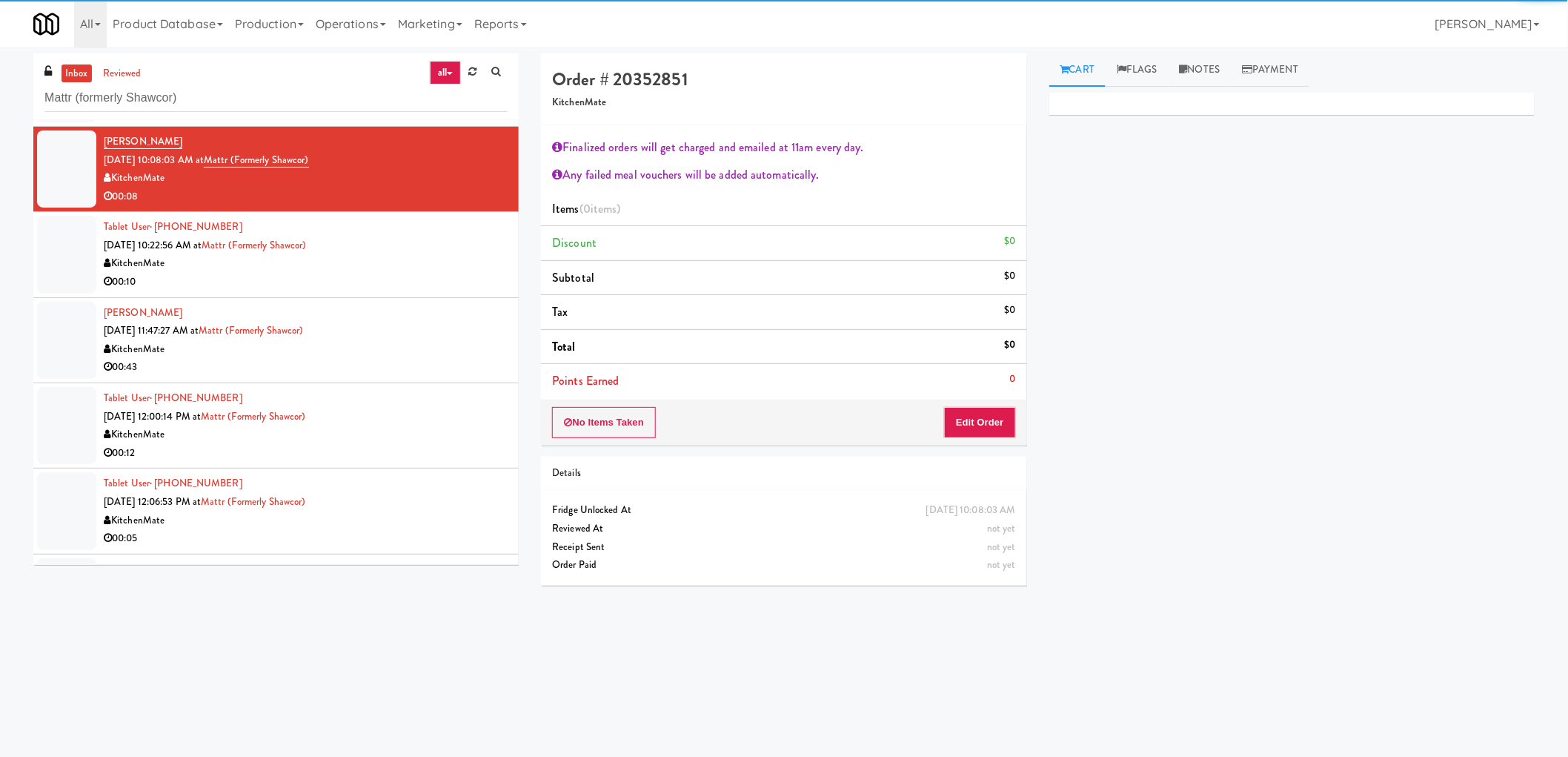
scroll to position [164, 0]
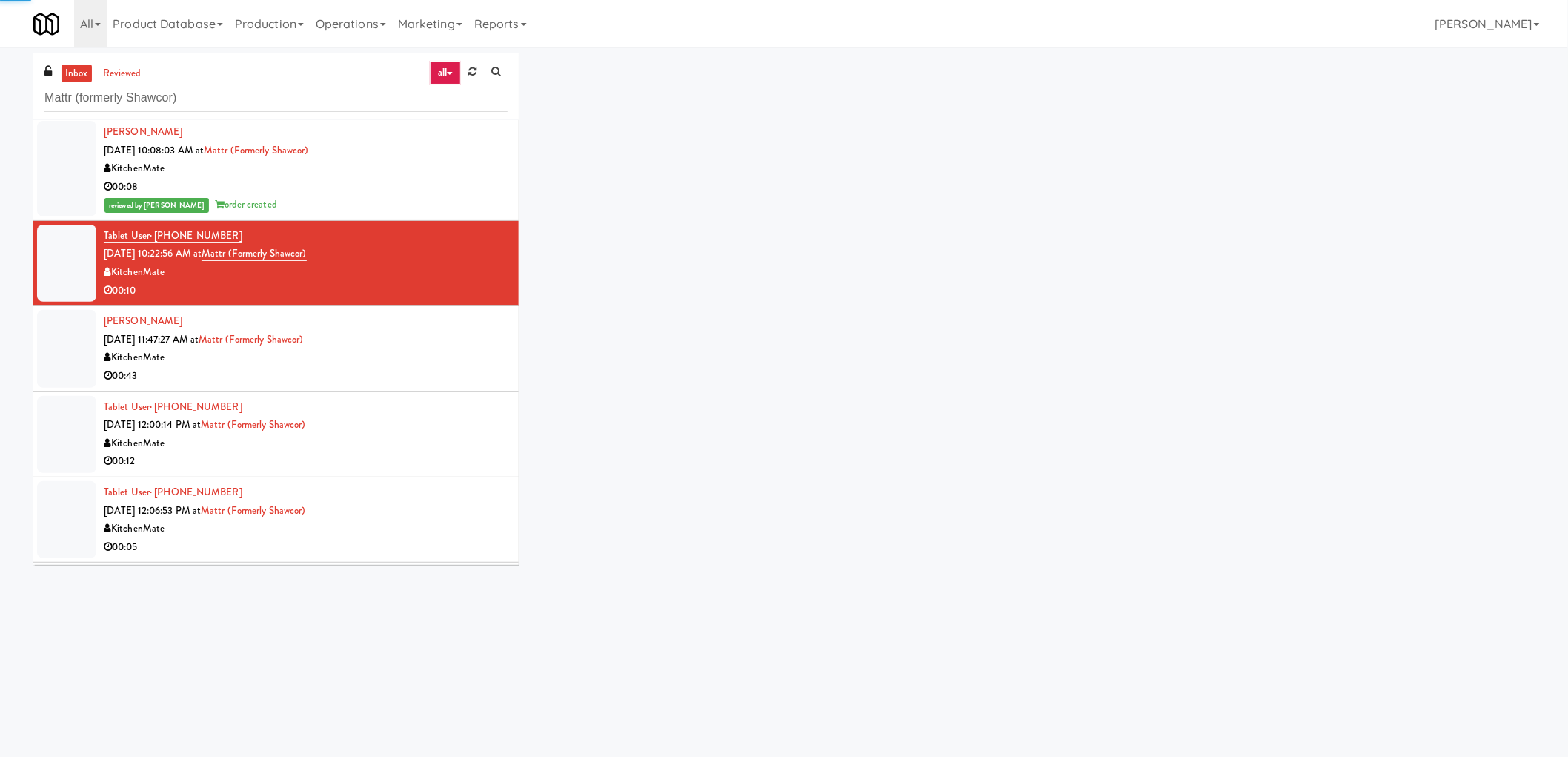
scroll to position [247, 0]
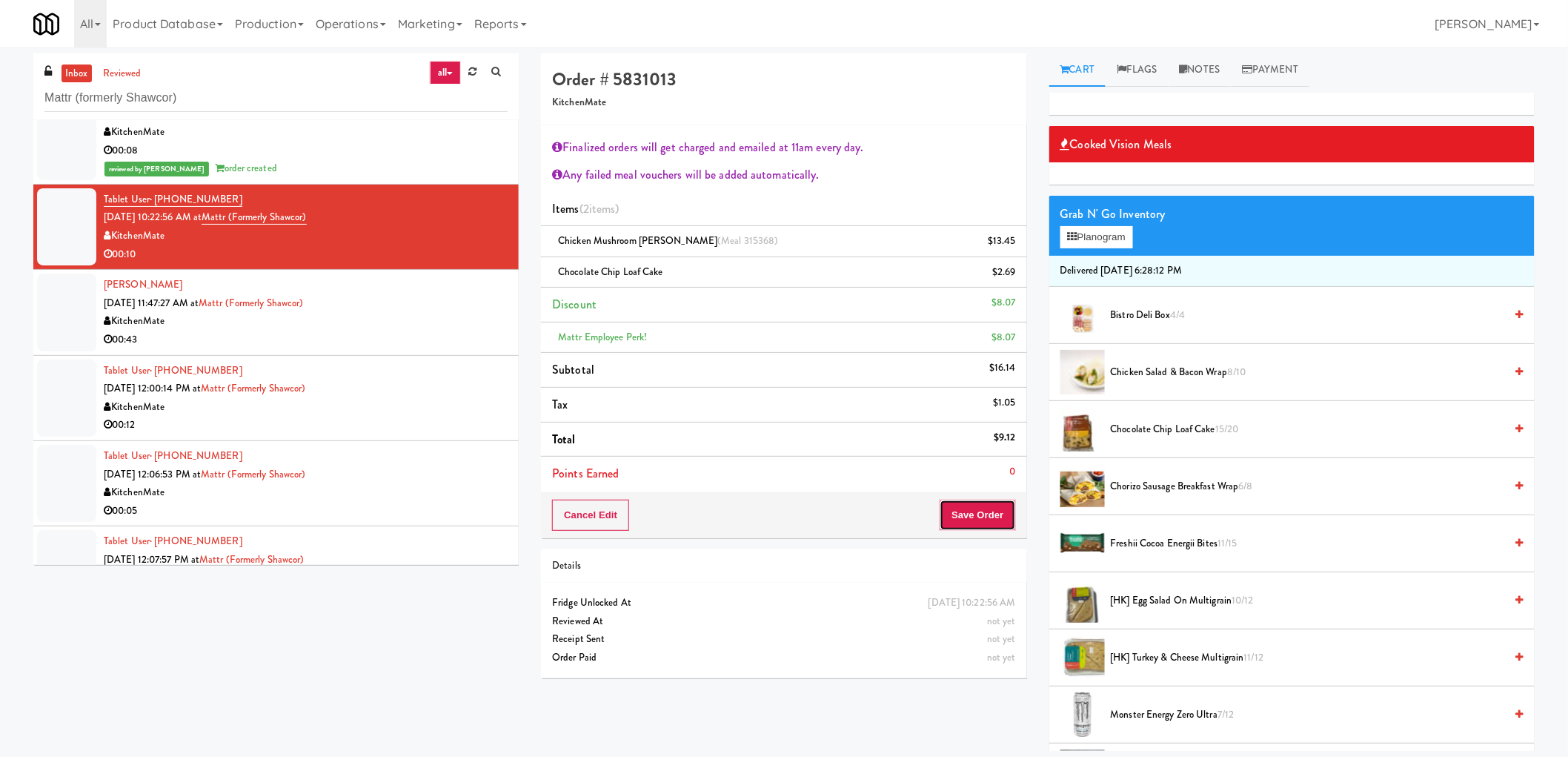
click at [1006, 504] on button "Save Order" at bounding box center [977, 514] width 76 height 31
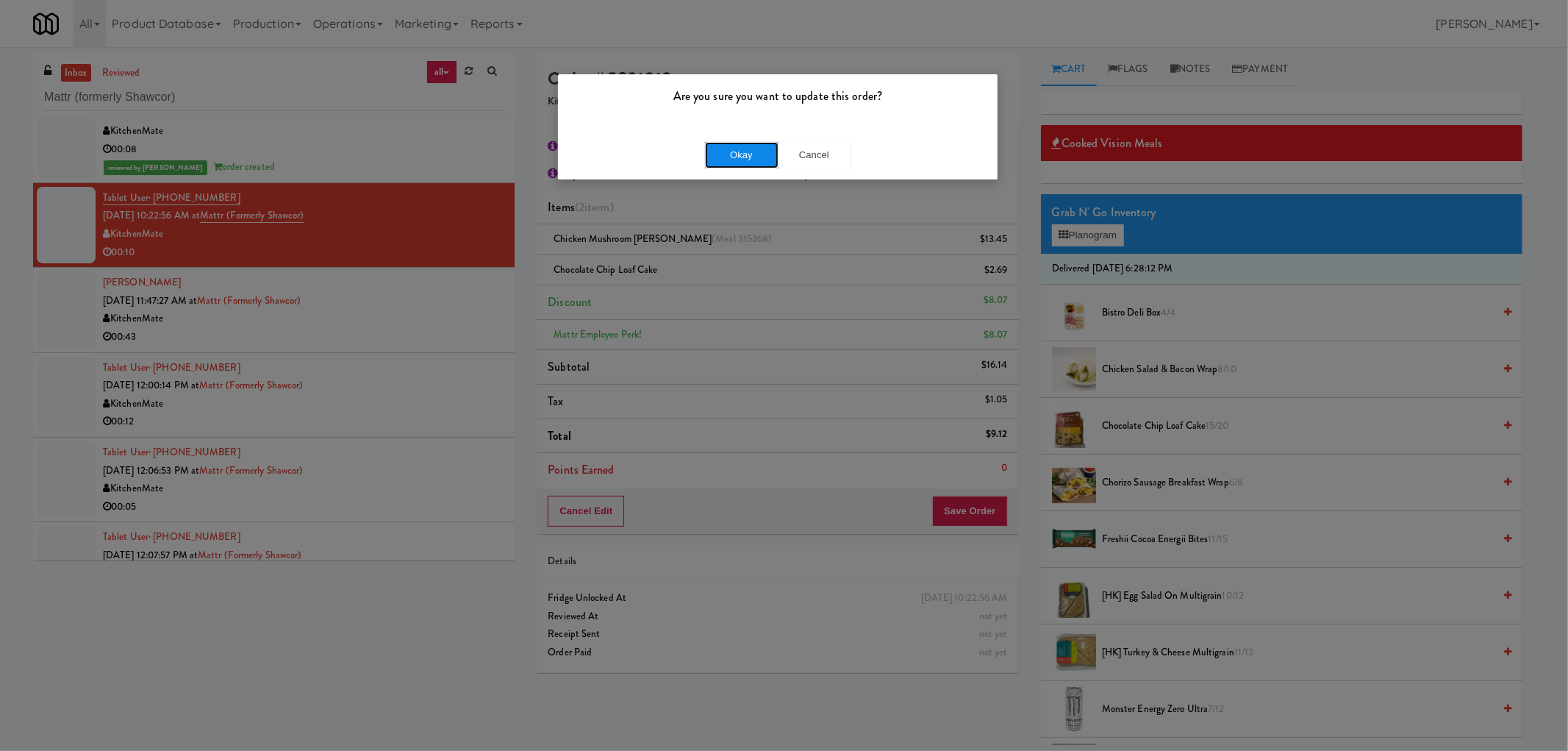
click at [768, 151] on button "Okay" at bounding box center [742, 155] width 74 height 26
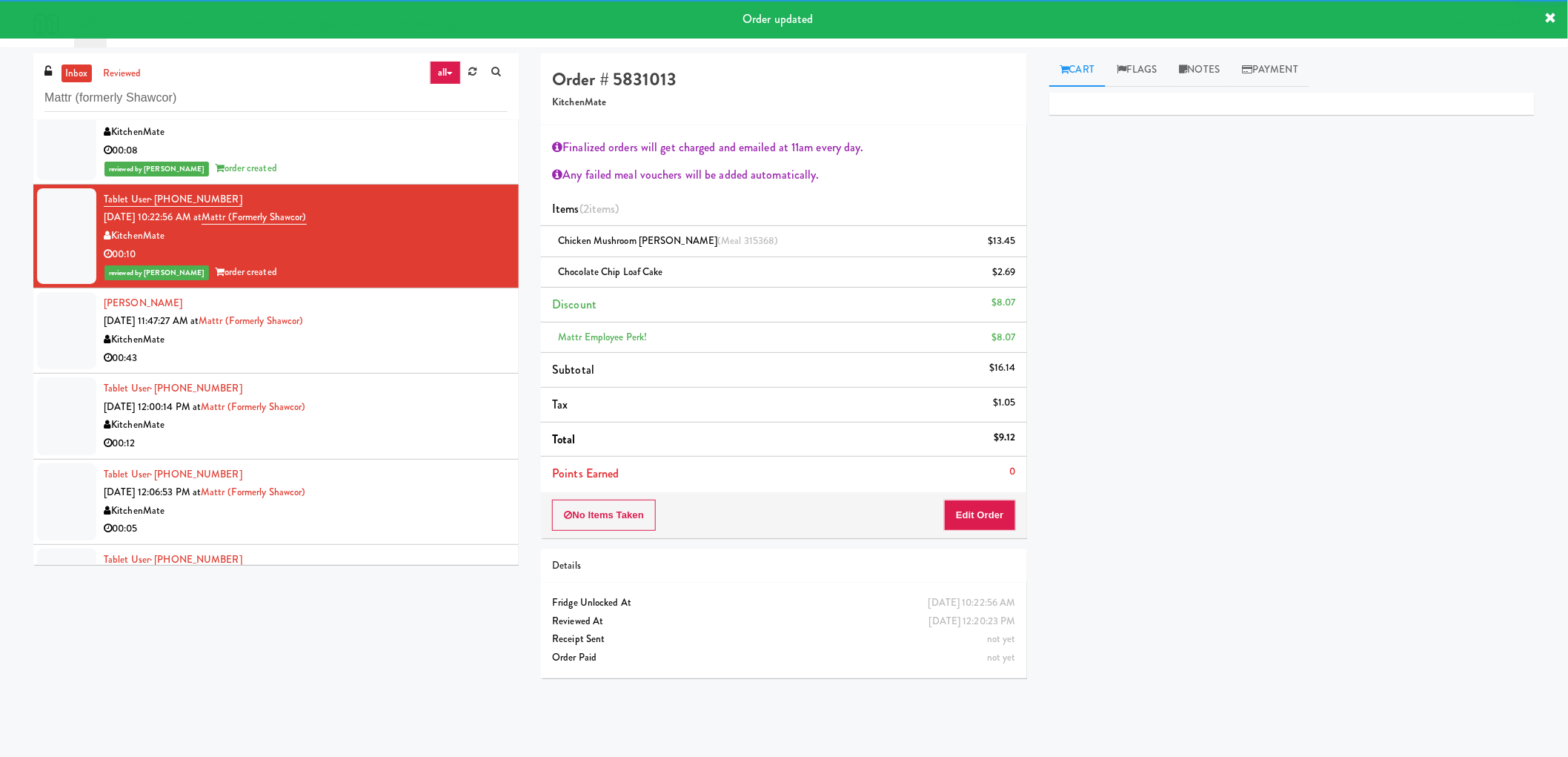
click at [438, 334] on div "KitchenMate" at bounding box center [305, 339] width 403 height 18
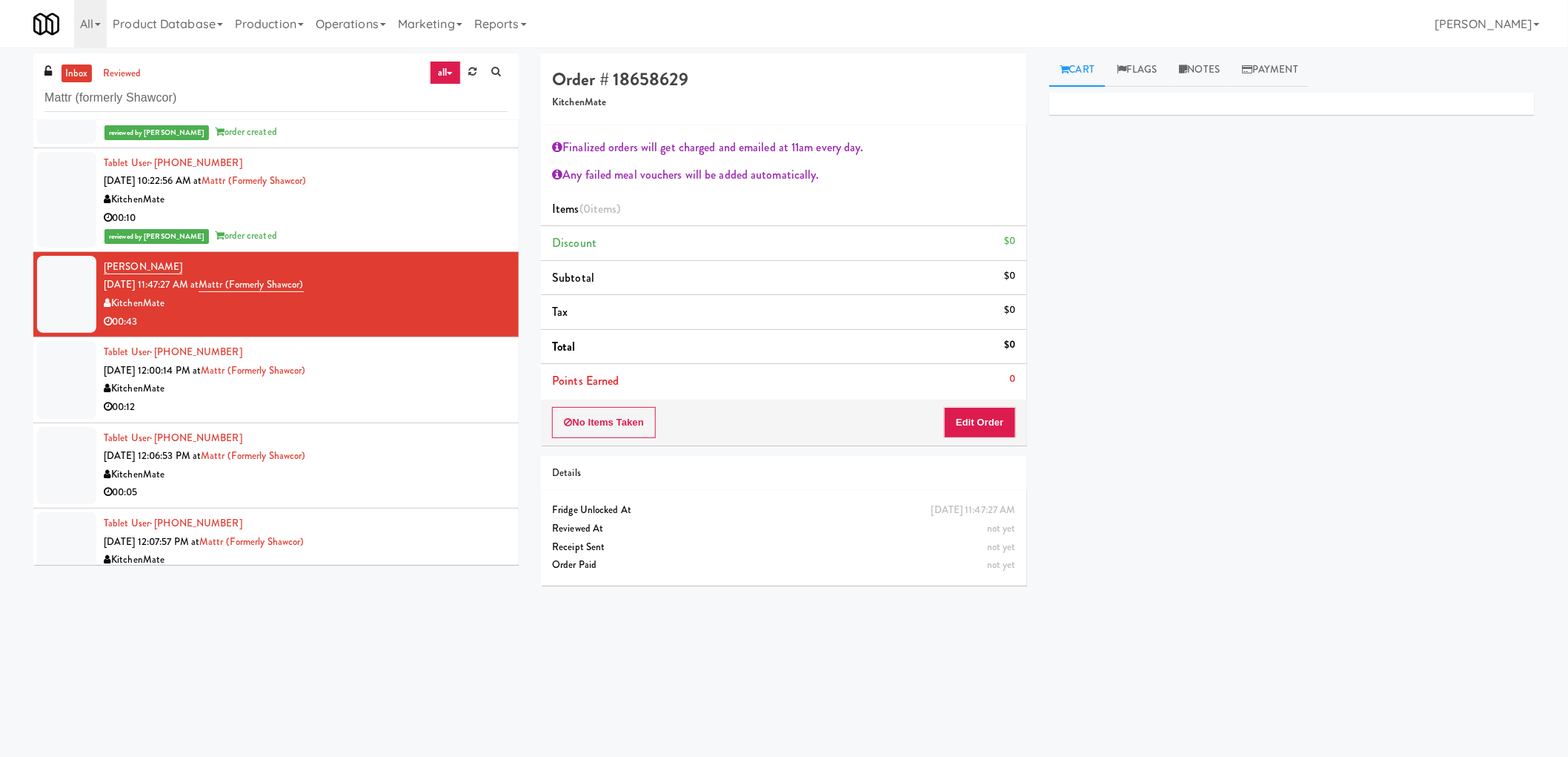
scroll to position [312, 0]
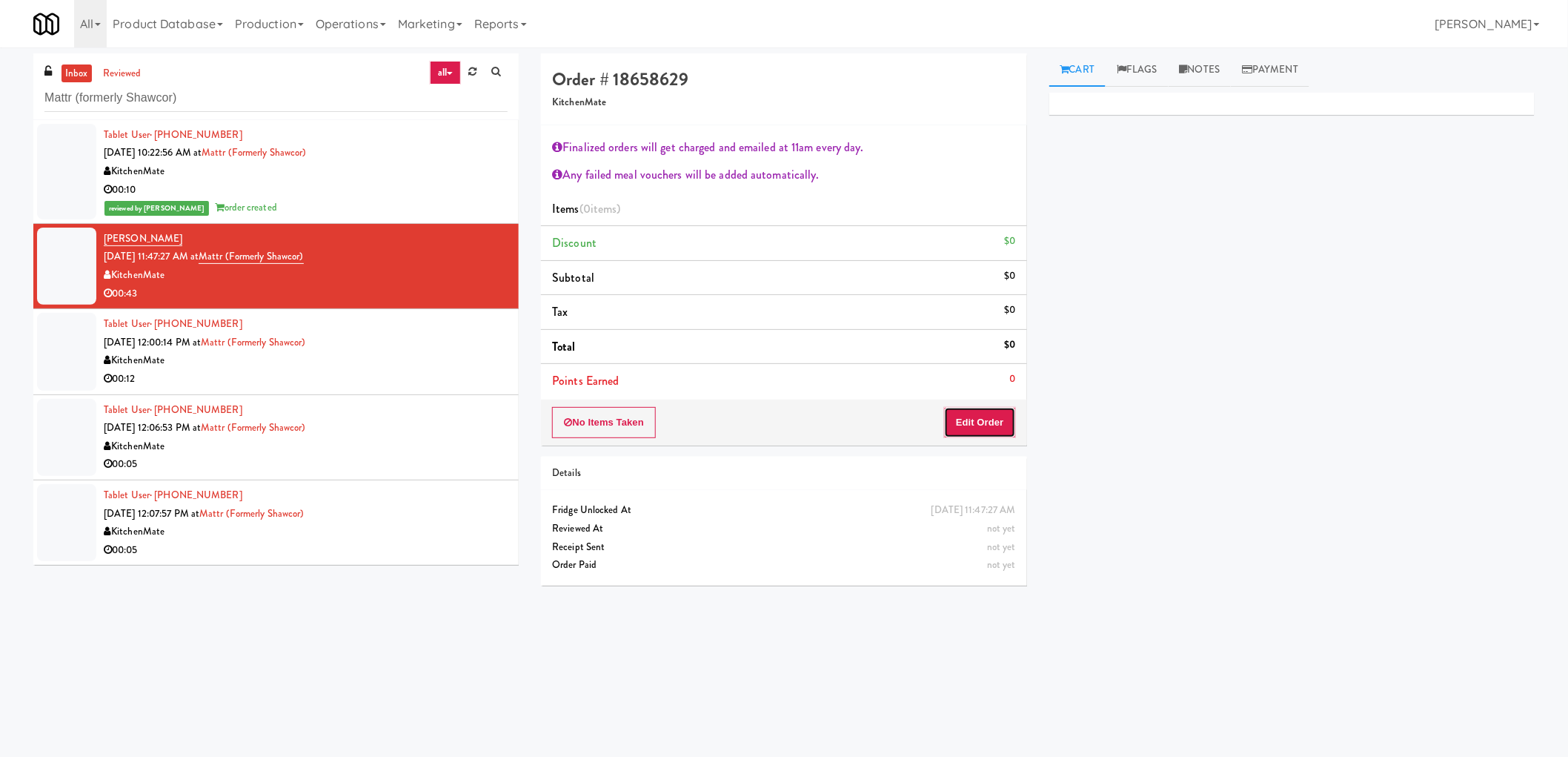
click at [997, 427] on button "Edit Order" at bounding box center [980, 422] width 72 height 31
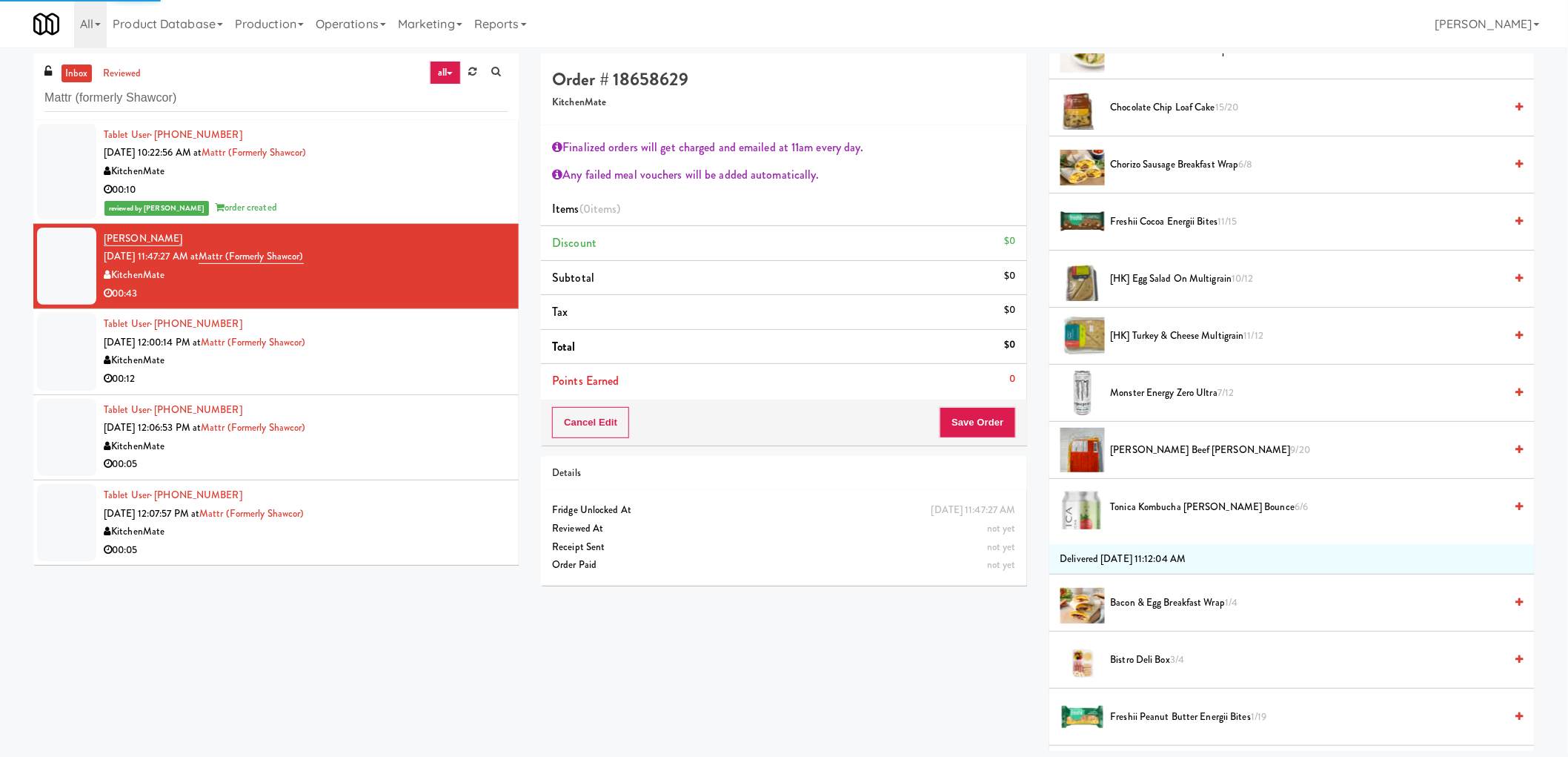
scroll to position [329, 0]
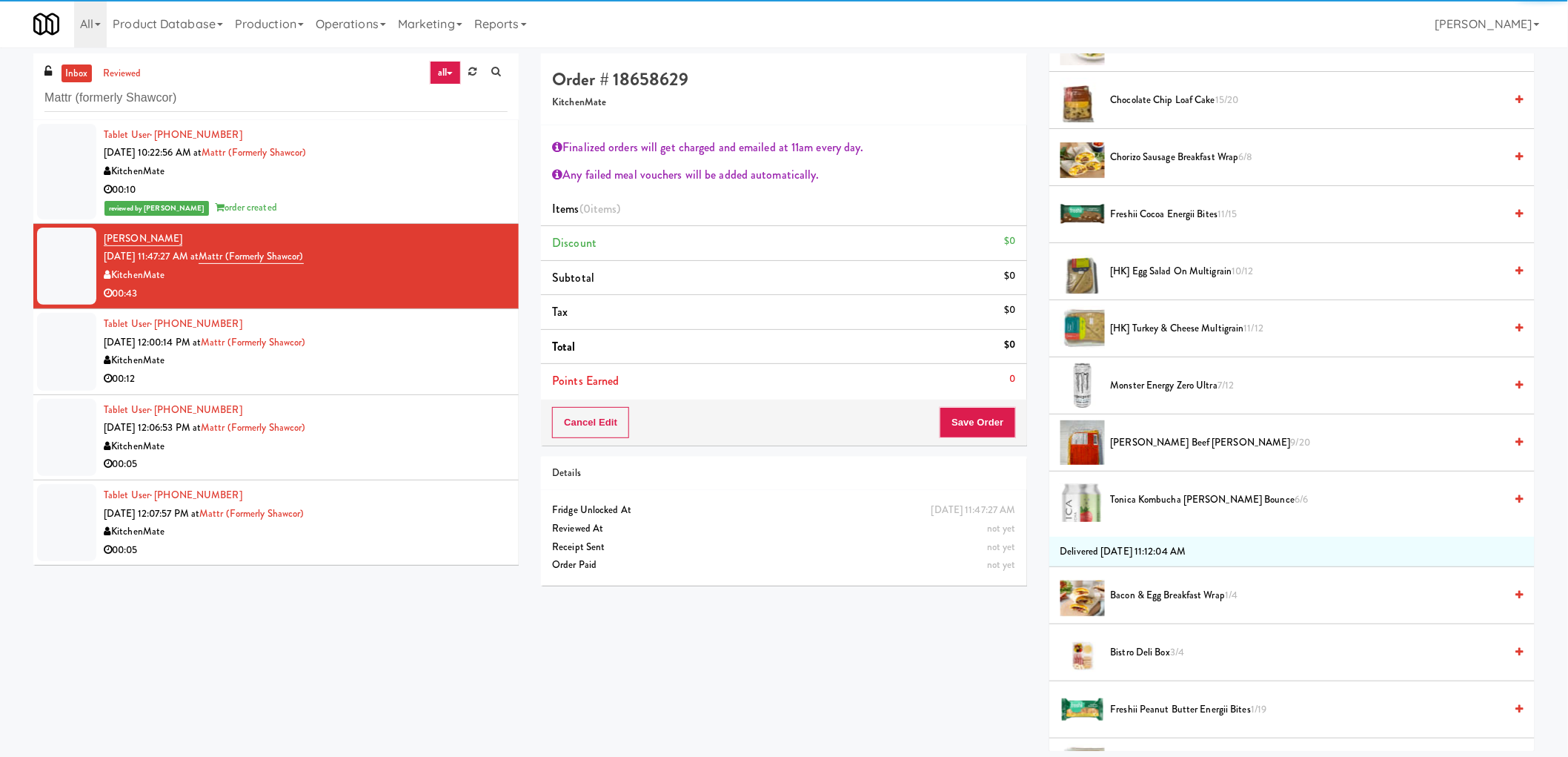
click at [1168, 507] on span "Tonica Kombucha Berry Bounce 6/6" at bounding box center [1308, 499] width 394 height 18
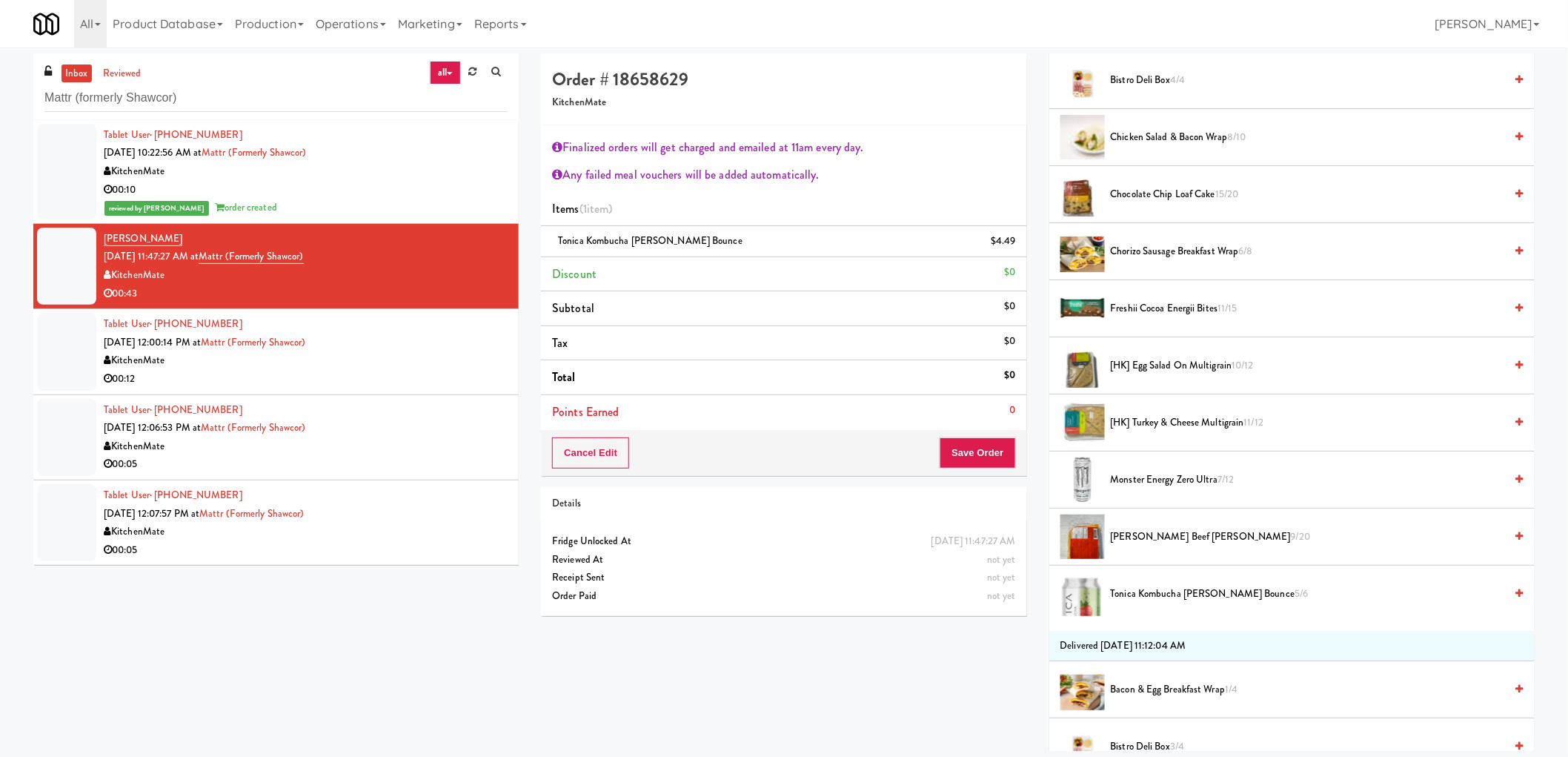
scroll to position [83, 0]
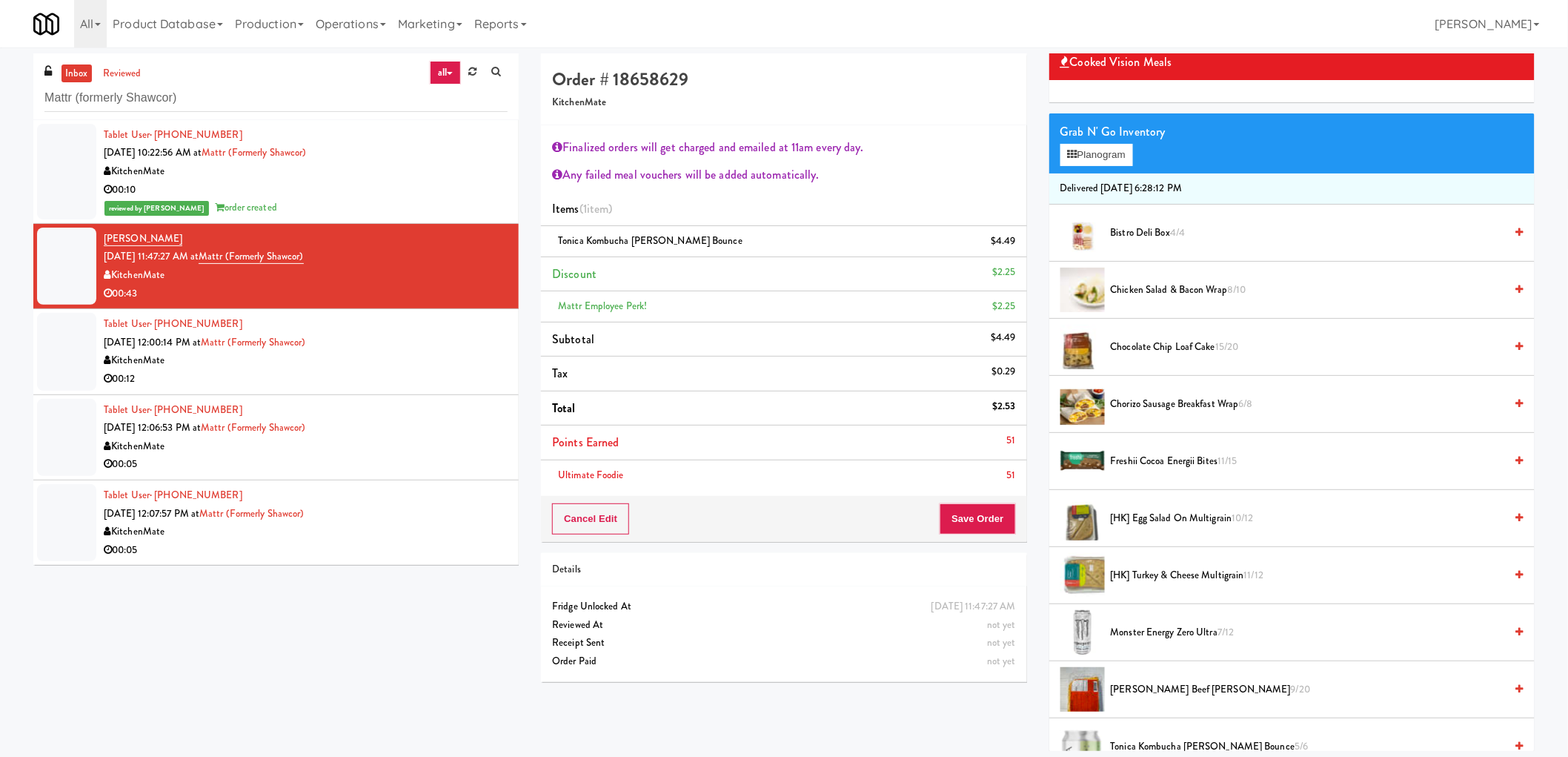
click at [1131, 351] on span "Chocolate Chip Loaf Cake 15/20" at bounding box center [1308, 347] width 394 height 18
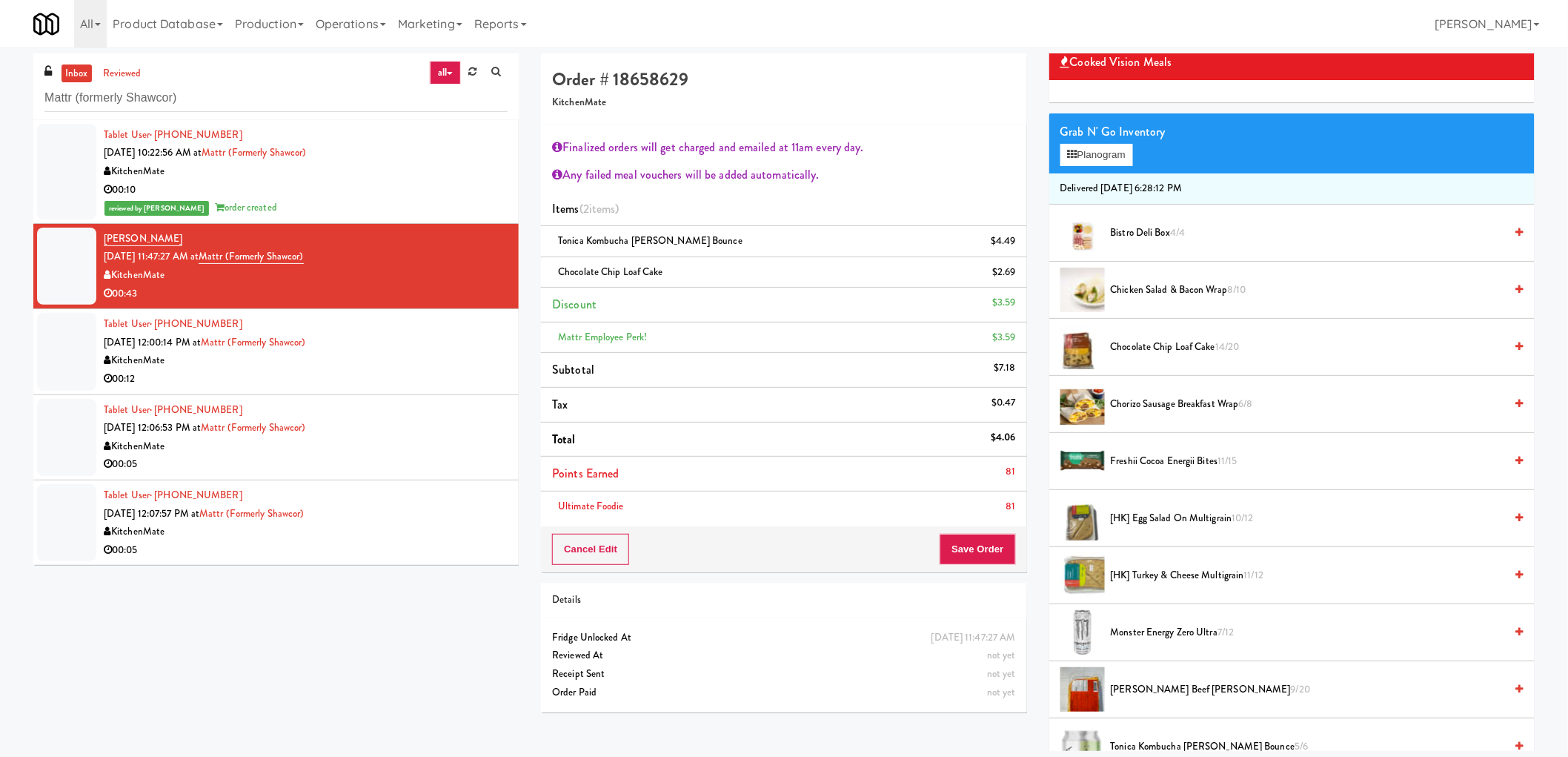
click at [1146, 570] on span "[HK] Turkey & Cheese Multigrain 11/12" at bounding box center [1308, 575] width 394 height 18
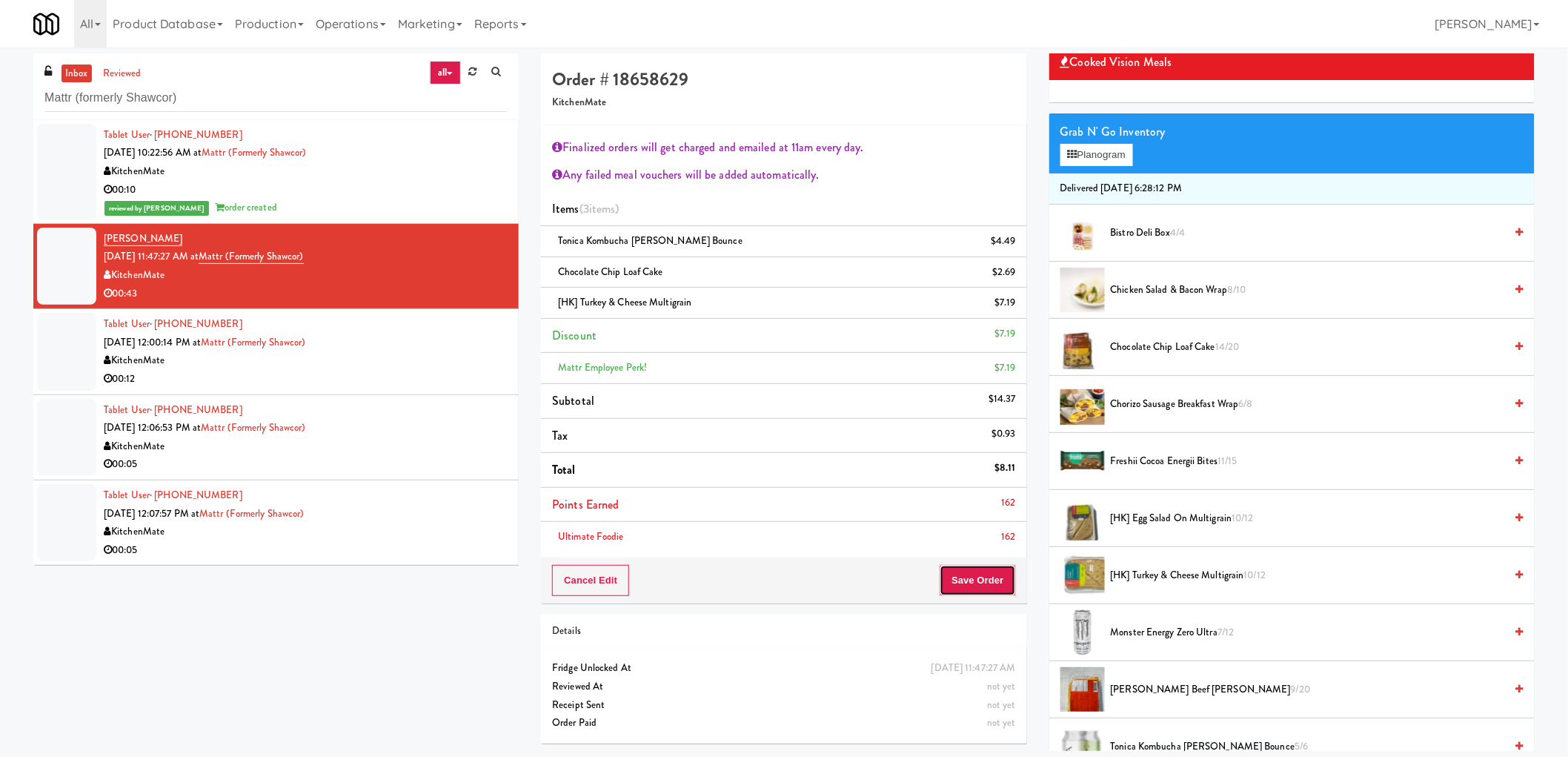
click at [971, 589] on button "Save Order" at bounding box center [977, 579] width 76 height 31
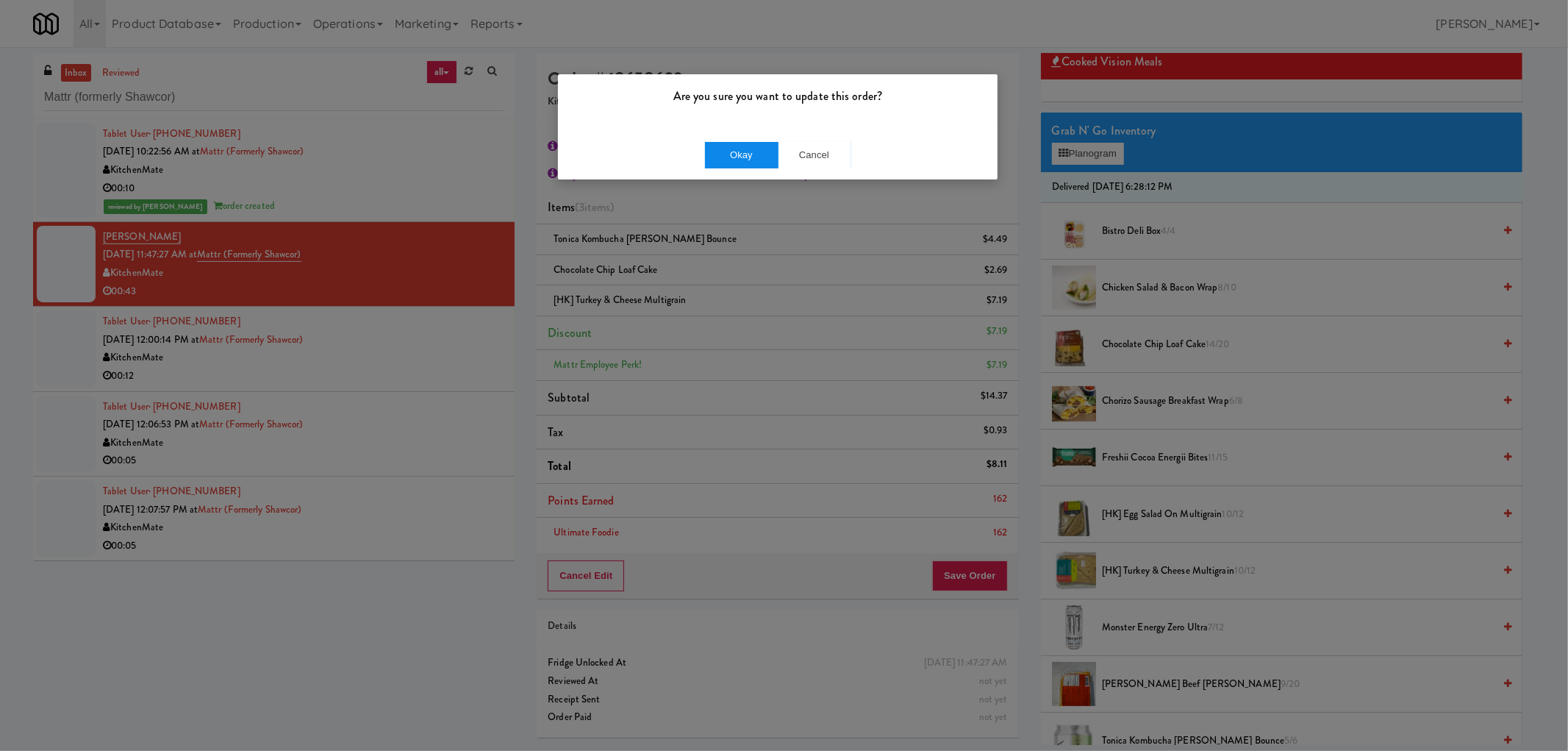
click at [743, 163] on div "Okay Cancel" at bounding box center [778, 155] width 440 height 50
click at [743, 162] on button "Okay" at bounding box center [742, 155] width 74 height 26
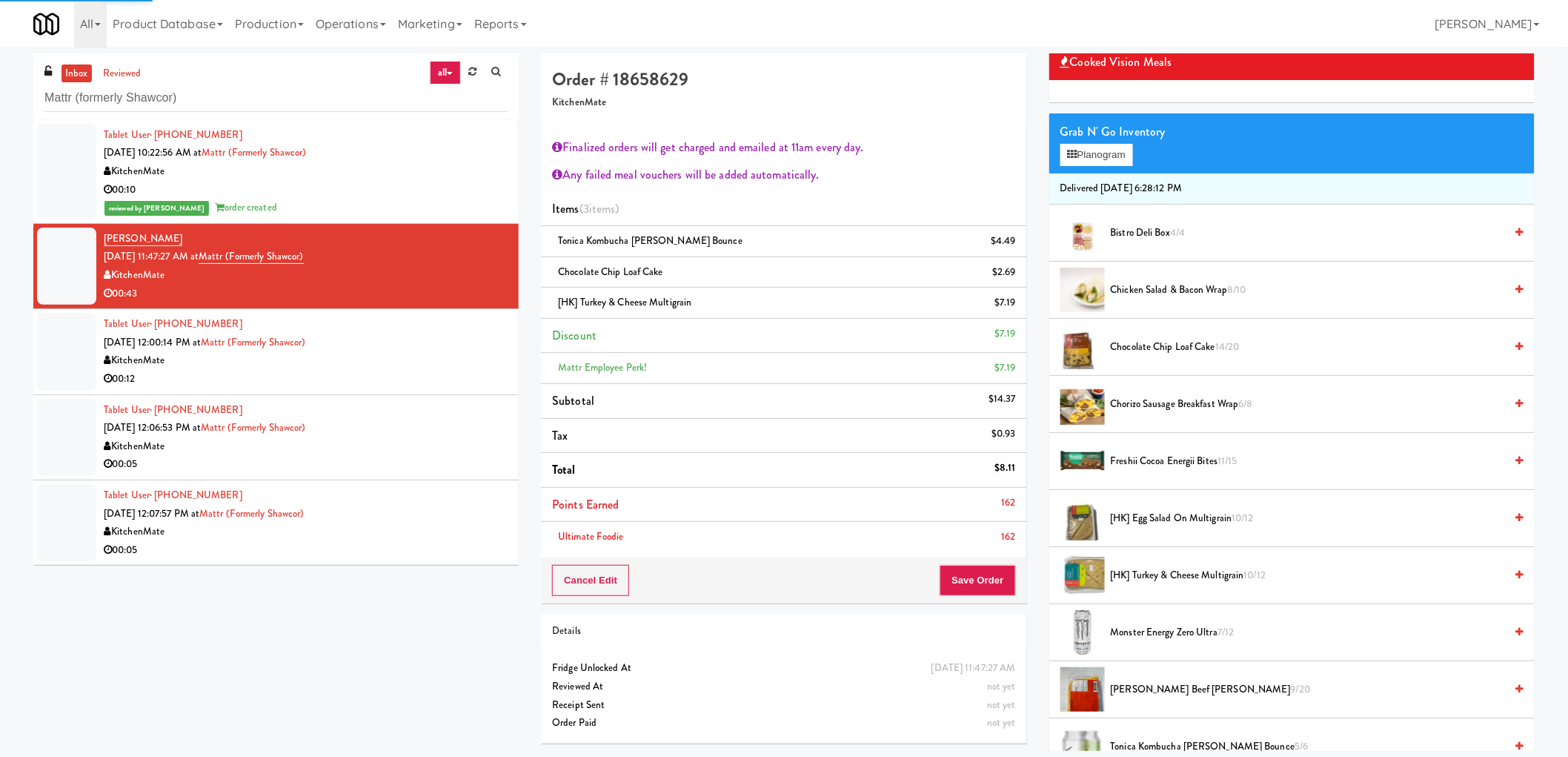
scroll to position [0, 0]
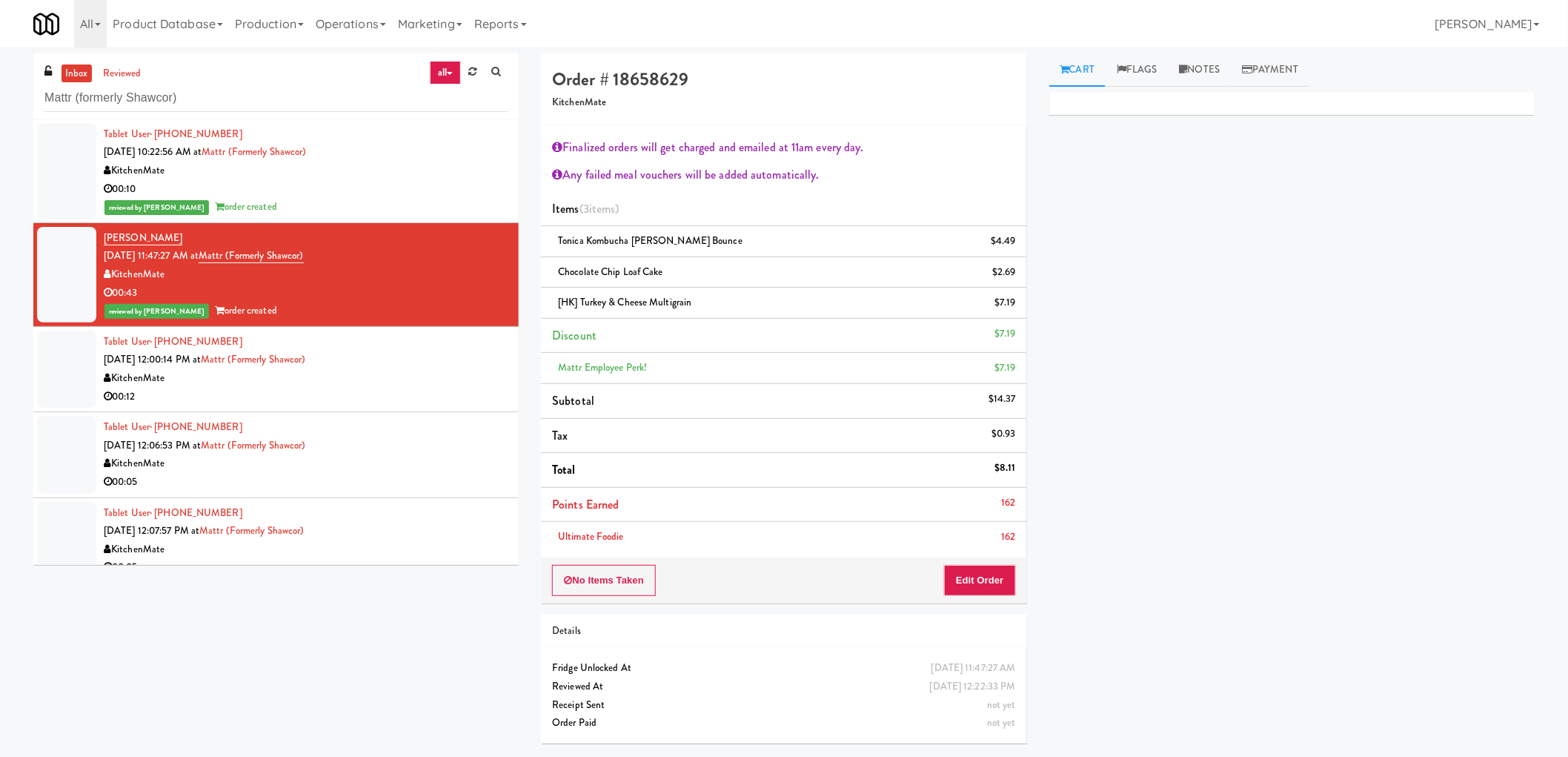
click at [421, 347] on div "Tablet User · (289) 221-4699 Sep 29, 2025 12:00:14 PM at Mattr (formerly Shawco…" at bounding box center [305, 368] width 403 height 73
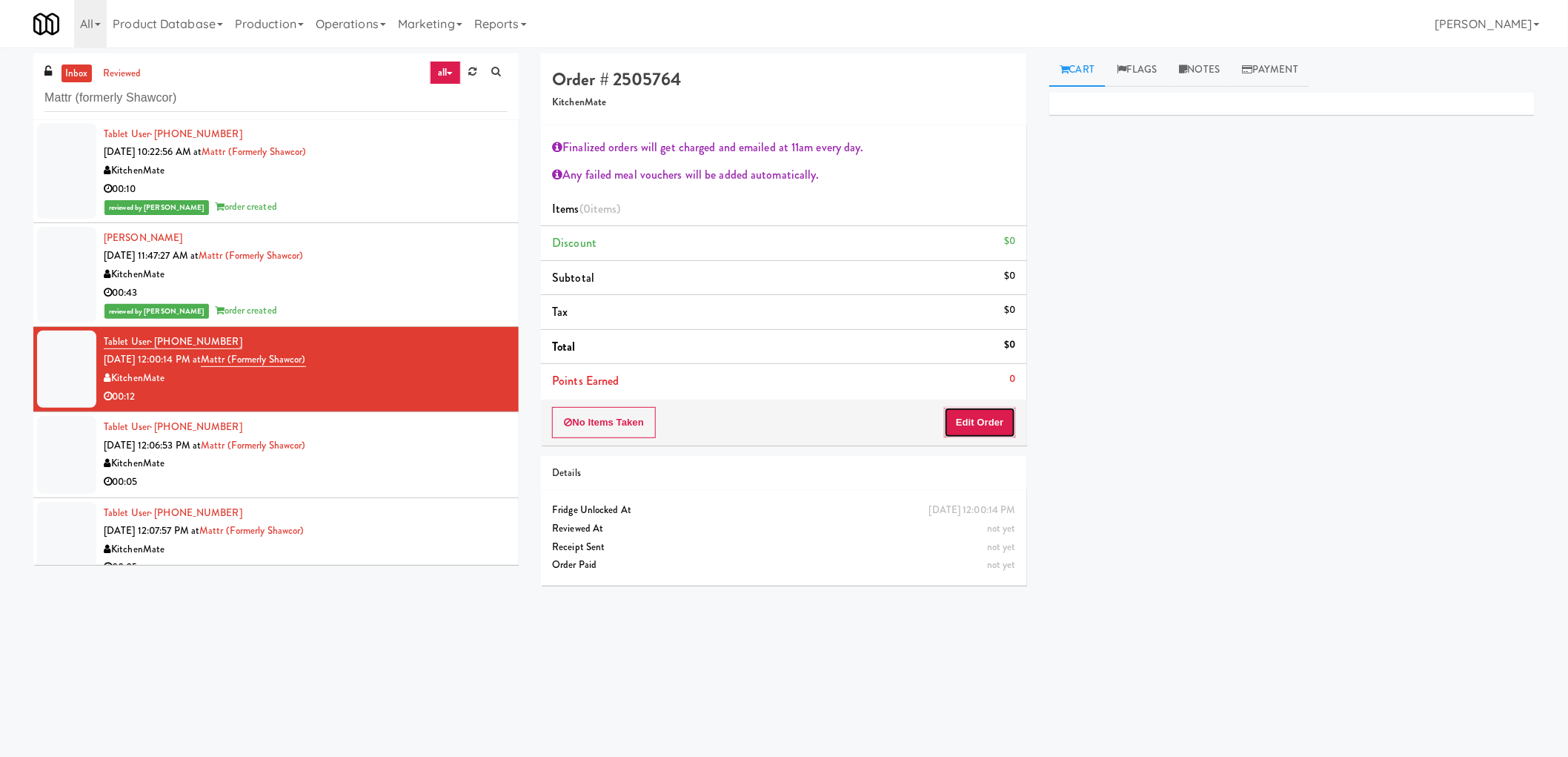
click at [990, 410] on button "Edit Order" at bounding box center [980, 422] width 72 height 31
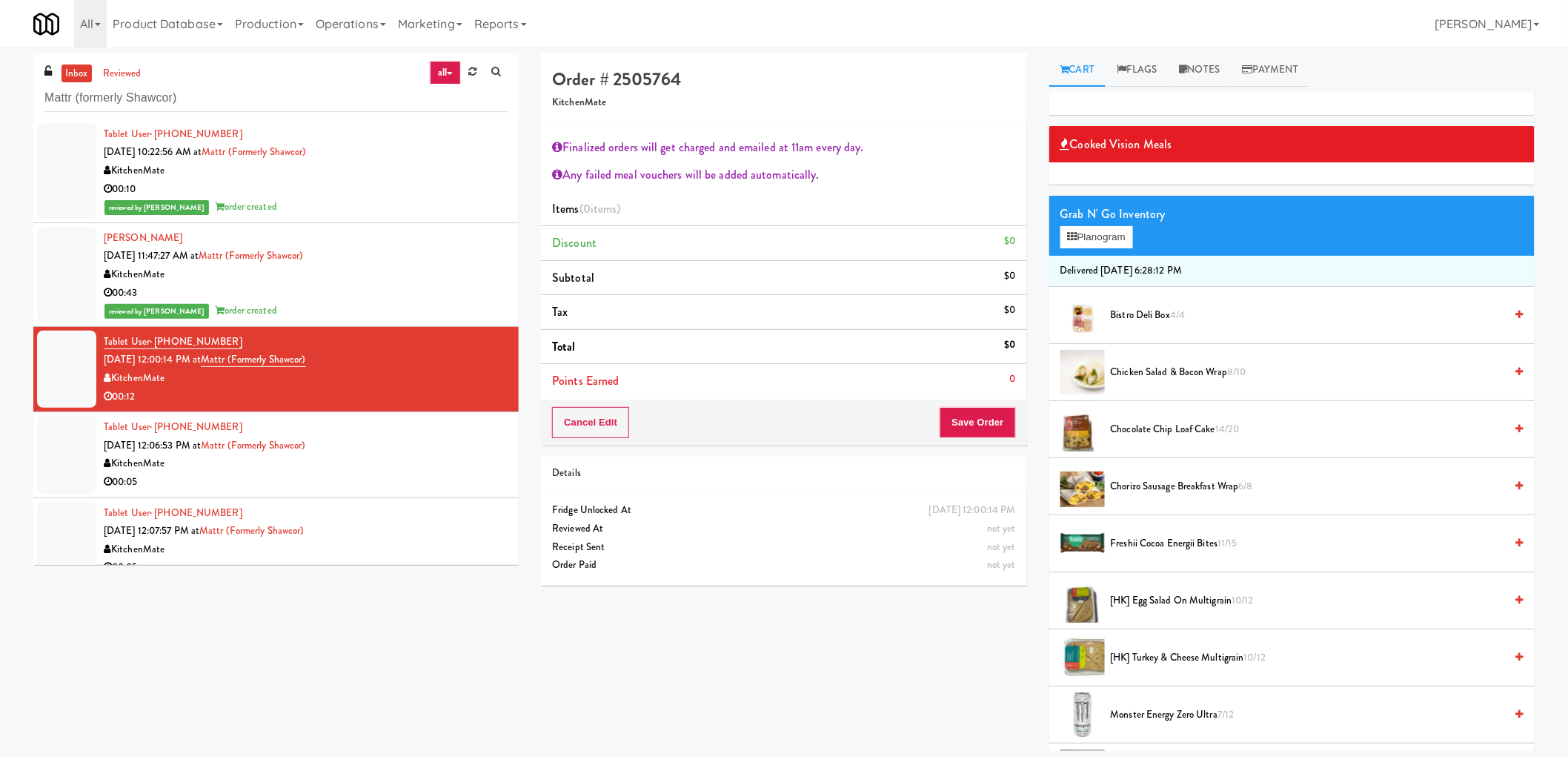
click at [1159, 484] on span "Chorizo Sausage Breakfast Wrap 6/8" at bounding box center [1308, 486] width 394 height 18
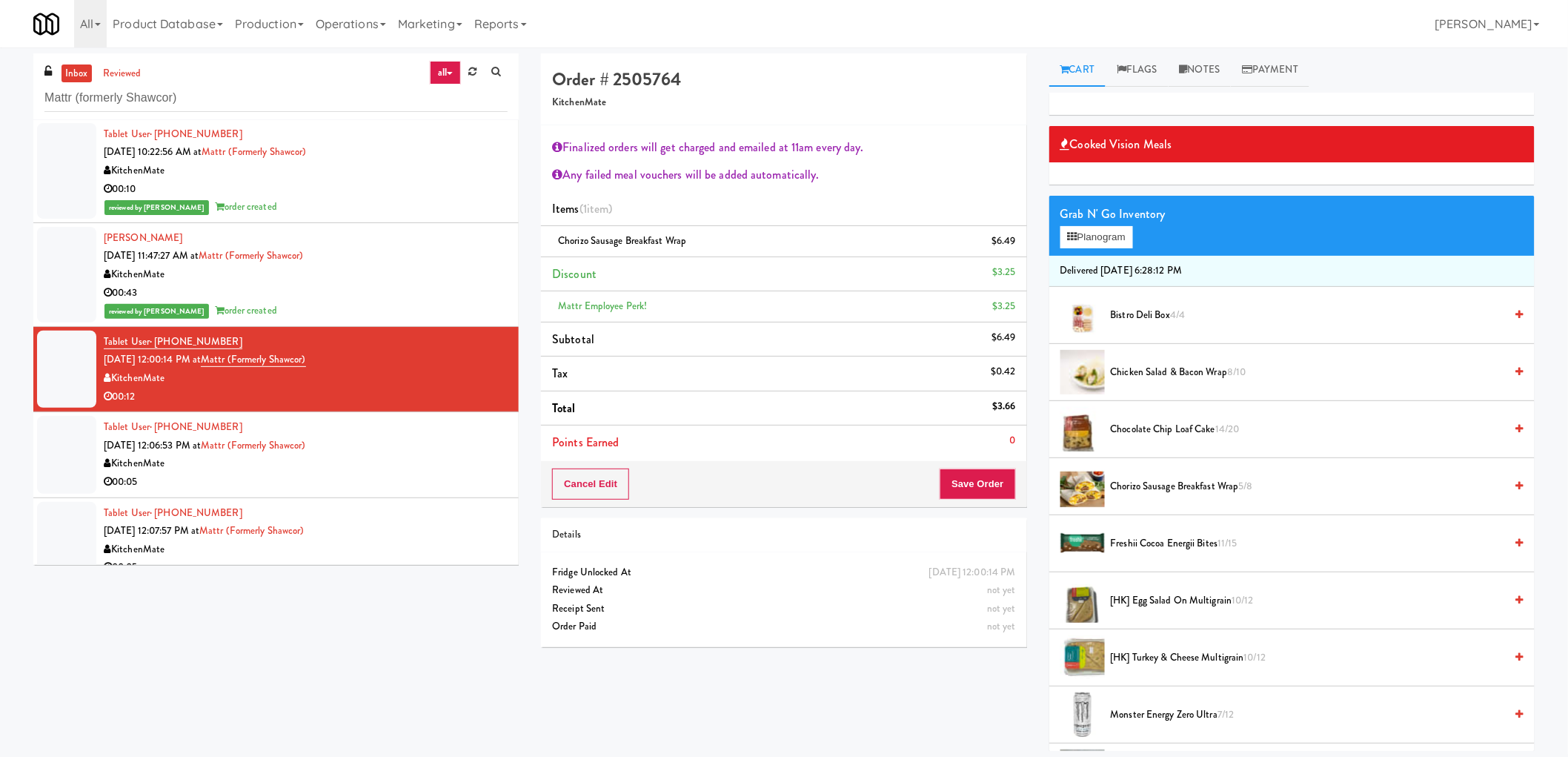
click at [1152, 661] on span "[HK] Turkey & Cheese Multigrain 10/12" at bounding box center [1308, 658] width 394 height 18
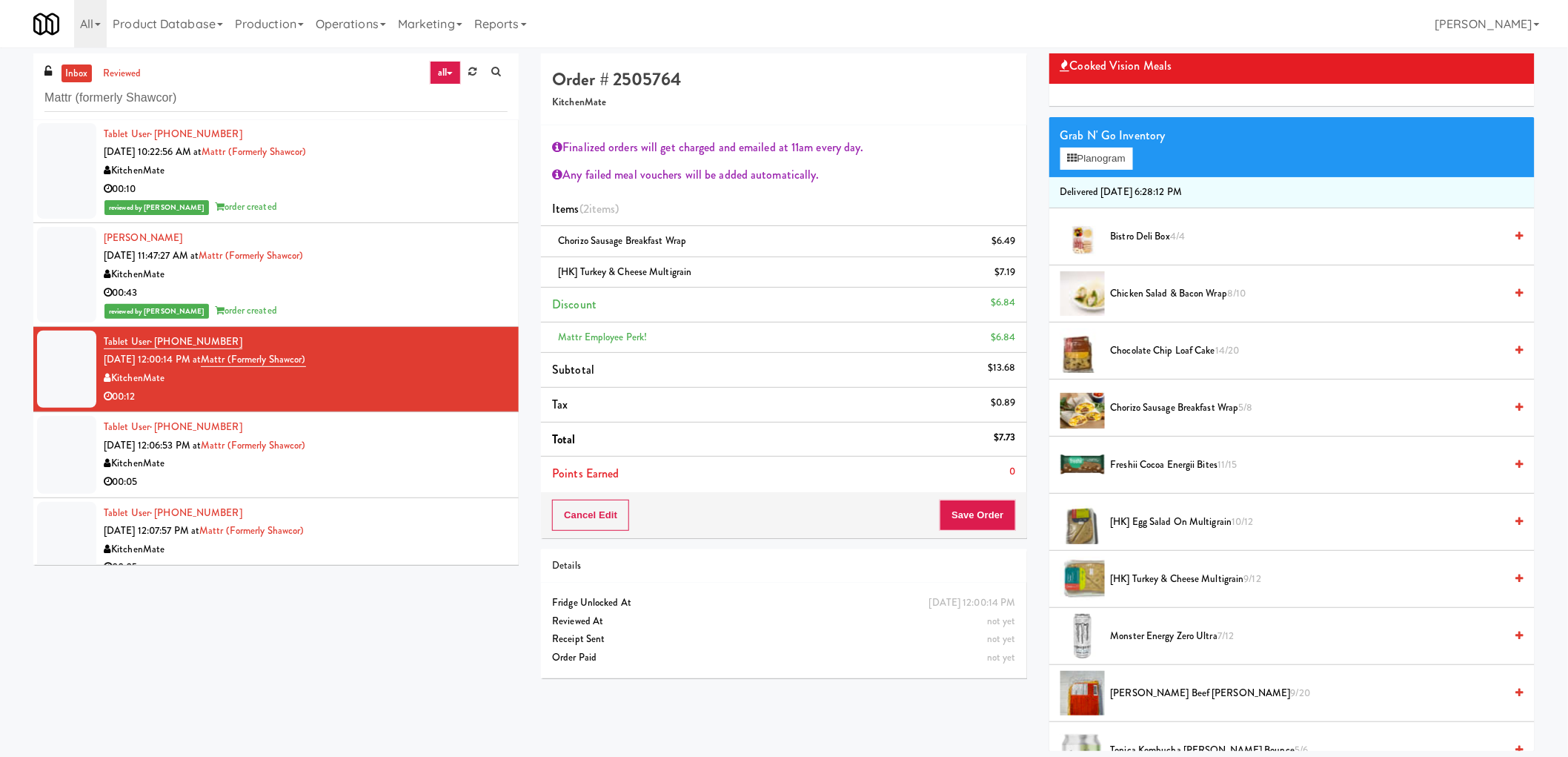
scroll to position [164, 0]
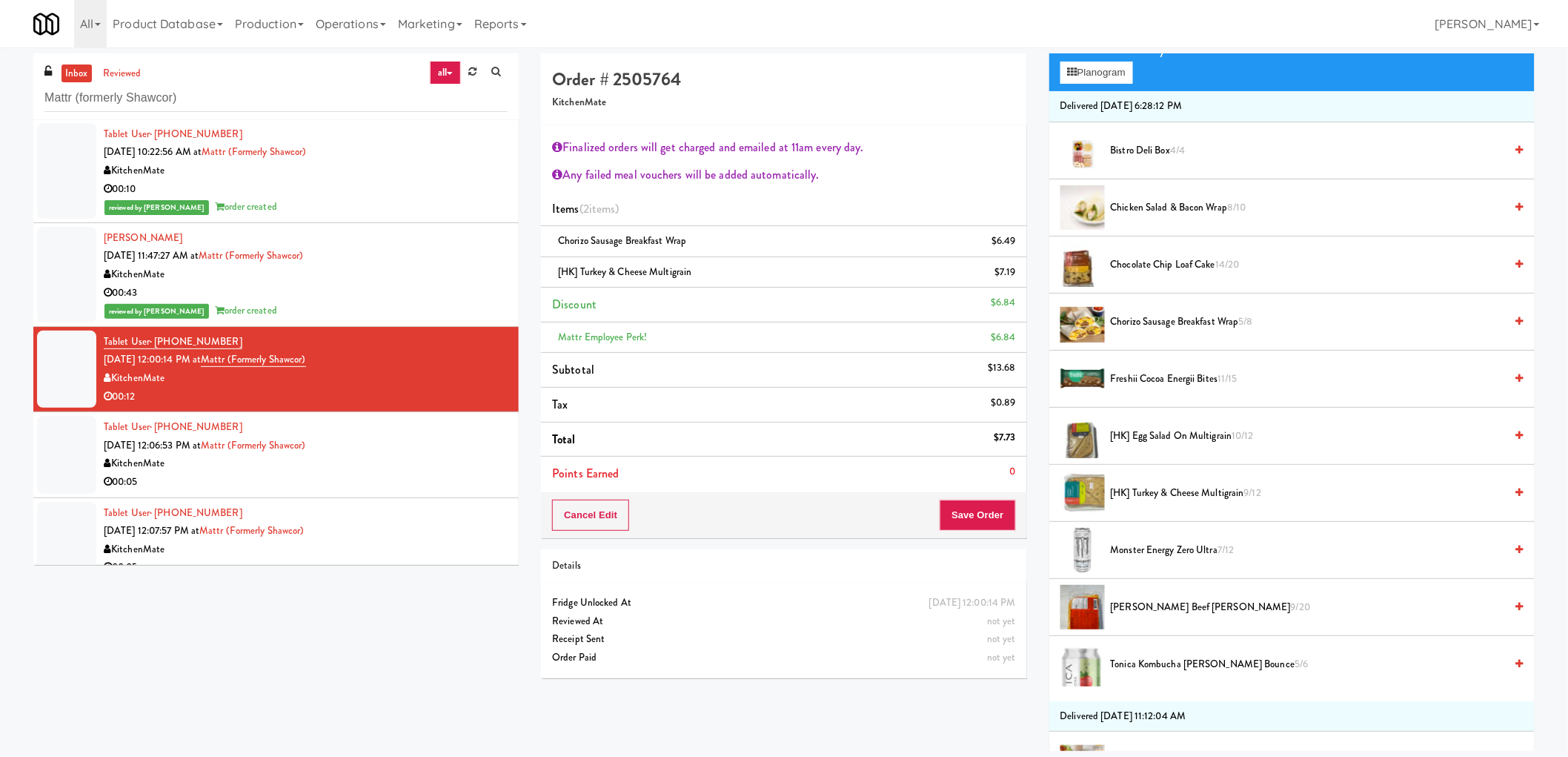
click at [1157, 596] on li "Patty King Beef Patty 9/20" at bounding box center [1292, 607] width 485 height 57
click at [1158, 603] on span "Patty King Beef Patty 9/20" at bounding box center [1308, 607] width 394 height 18
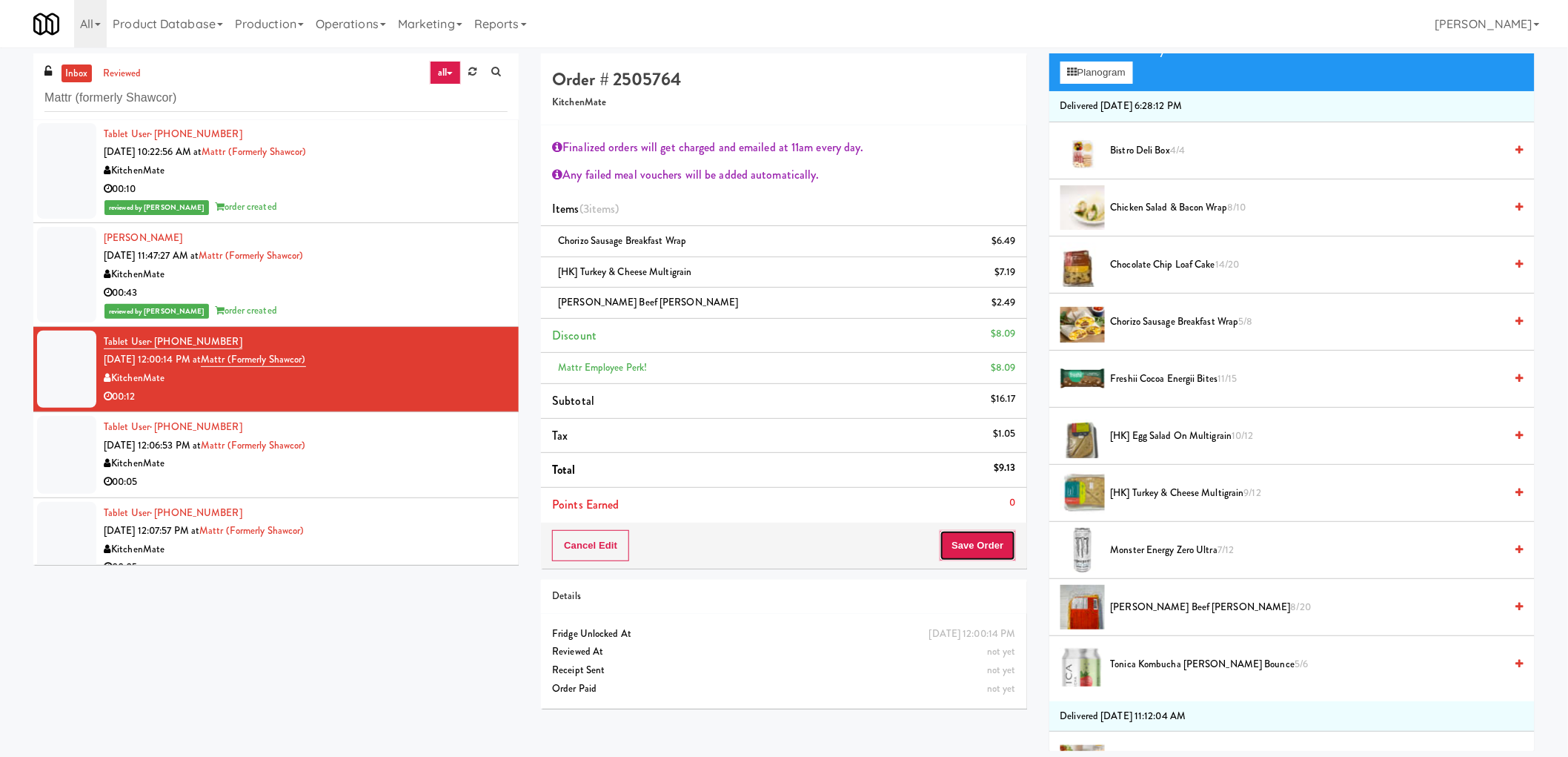
click at [962, 535] on button "Save Order" at bounding box center [977, 545] width 76 height 31
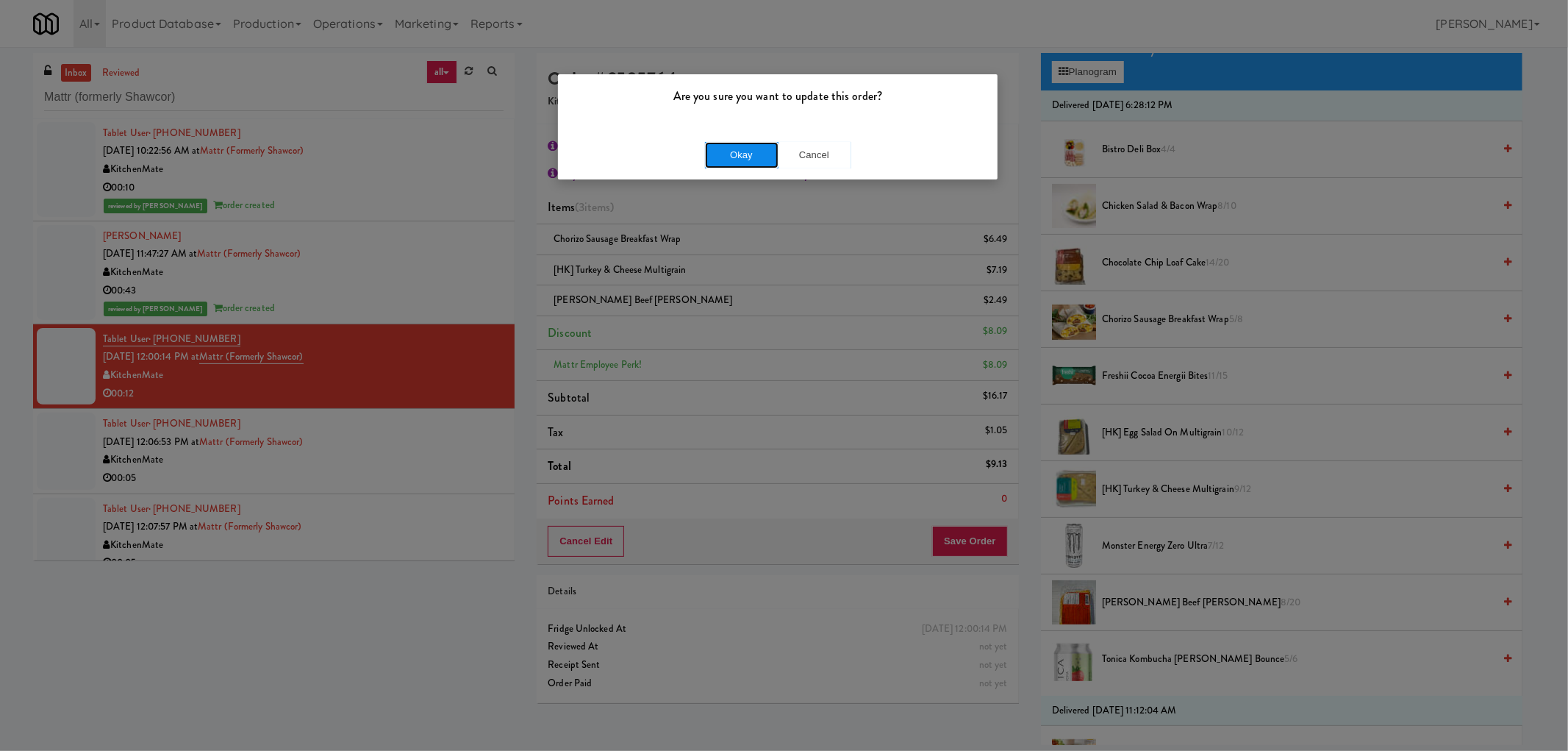
click at [751, 163] on button "Okay" at bounding box center [742, 155] width 74 height 26
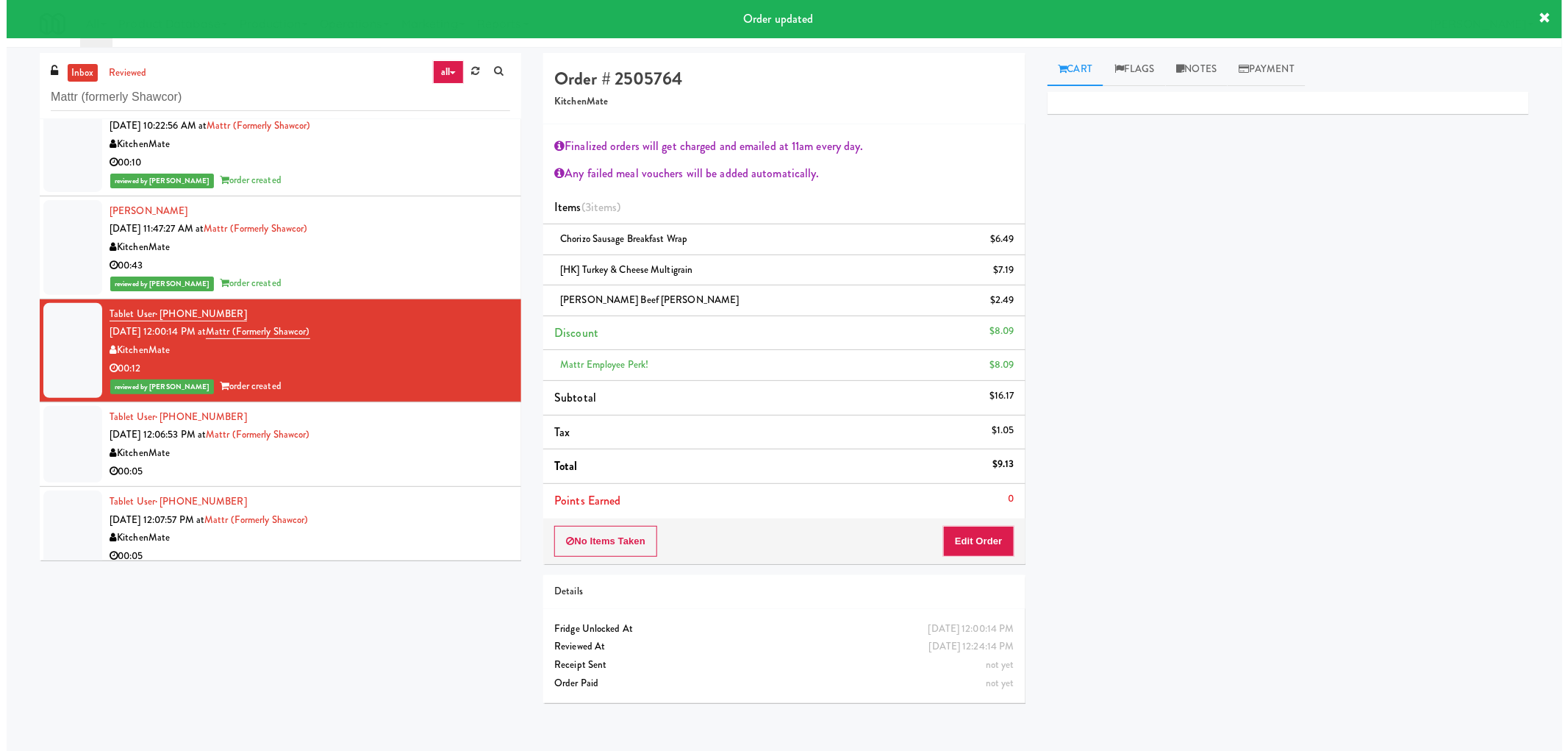
scroll to position [346, 0]
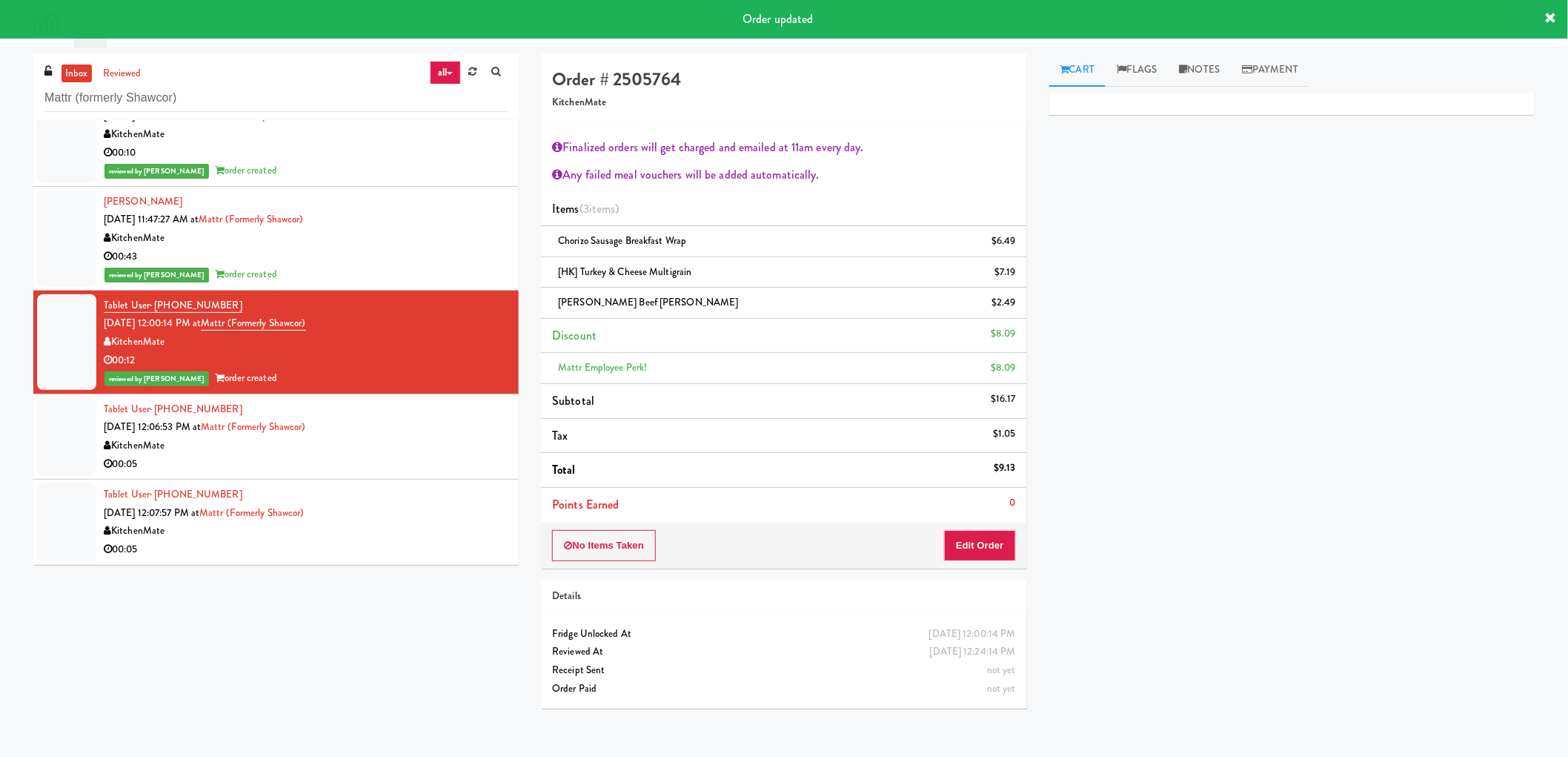
click at [443, 440] on div "KitchenMate" at bounding box center [305, 446] width 403 height 18
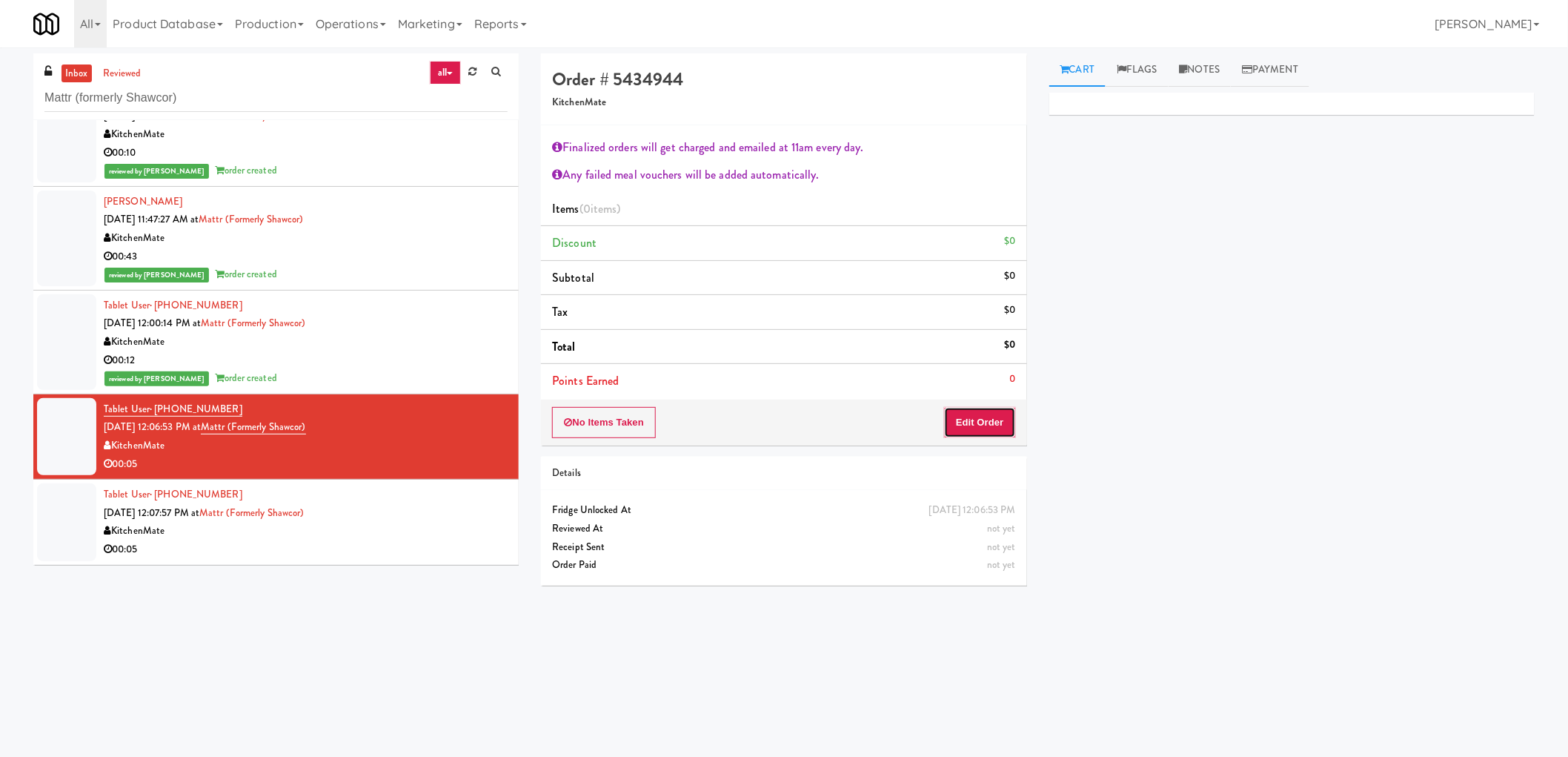
drag, startPoint x: 984, startPoint y: 432, endPoint x: 1031, endPoint y: 432, distance: 47.0
click at [984, 430] on button "Edit Order" at bounding box center [980, 422] width 72 height 31
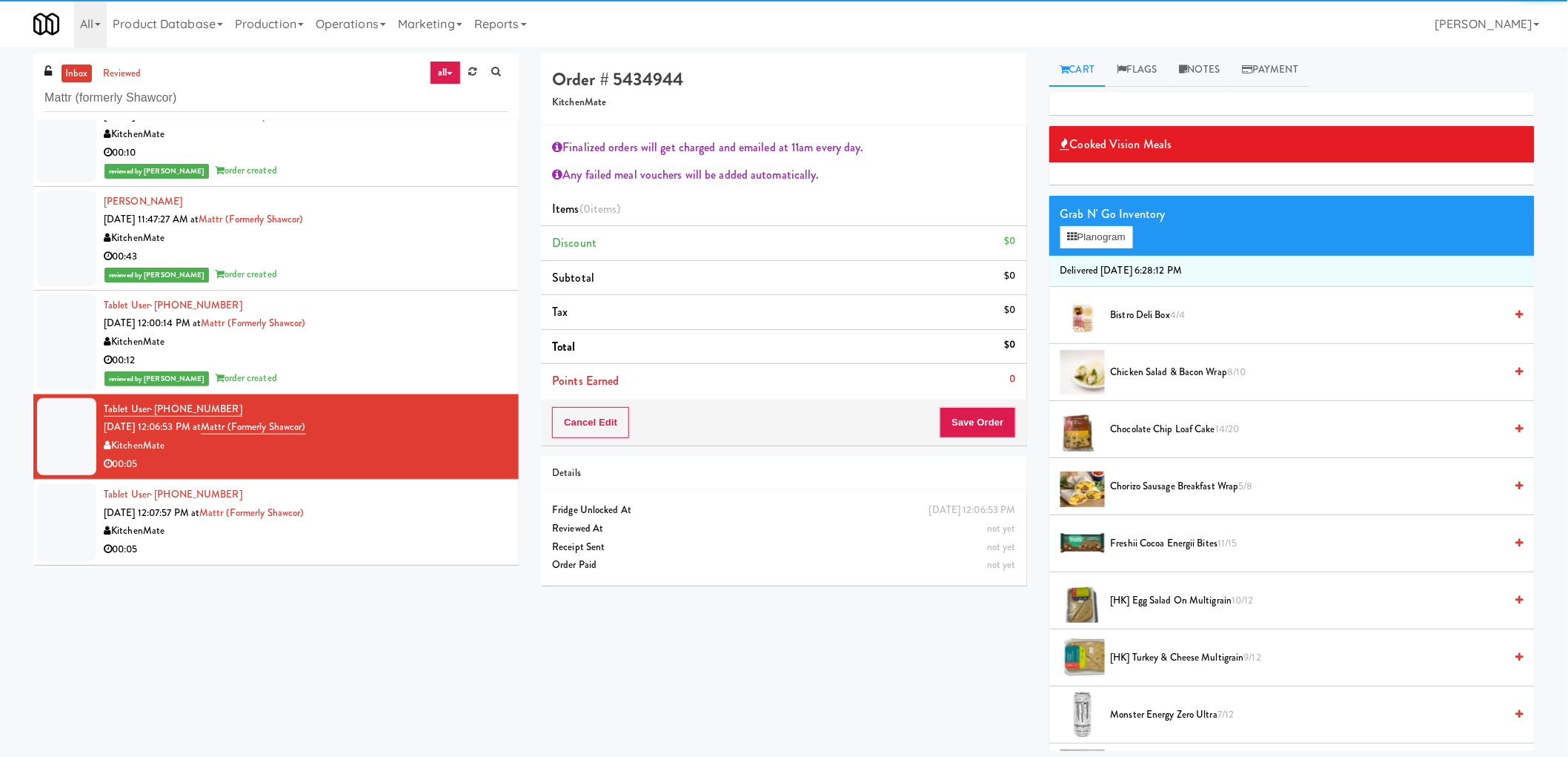
click at [1151, 373] on span "Chicken Salad & Bacon Wrap 8/10" at bounding box center [1308, 373] width 394 height 18
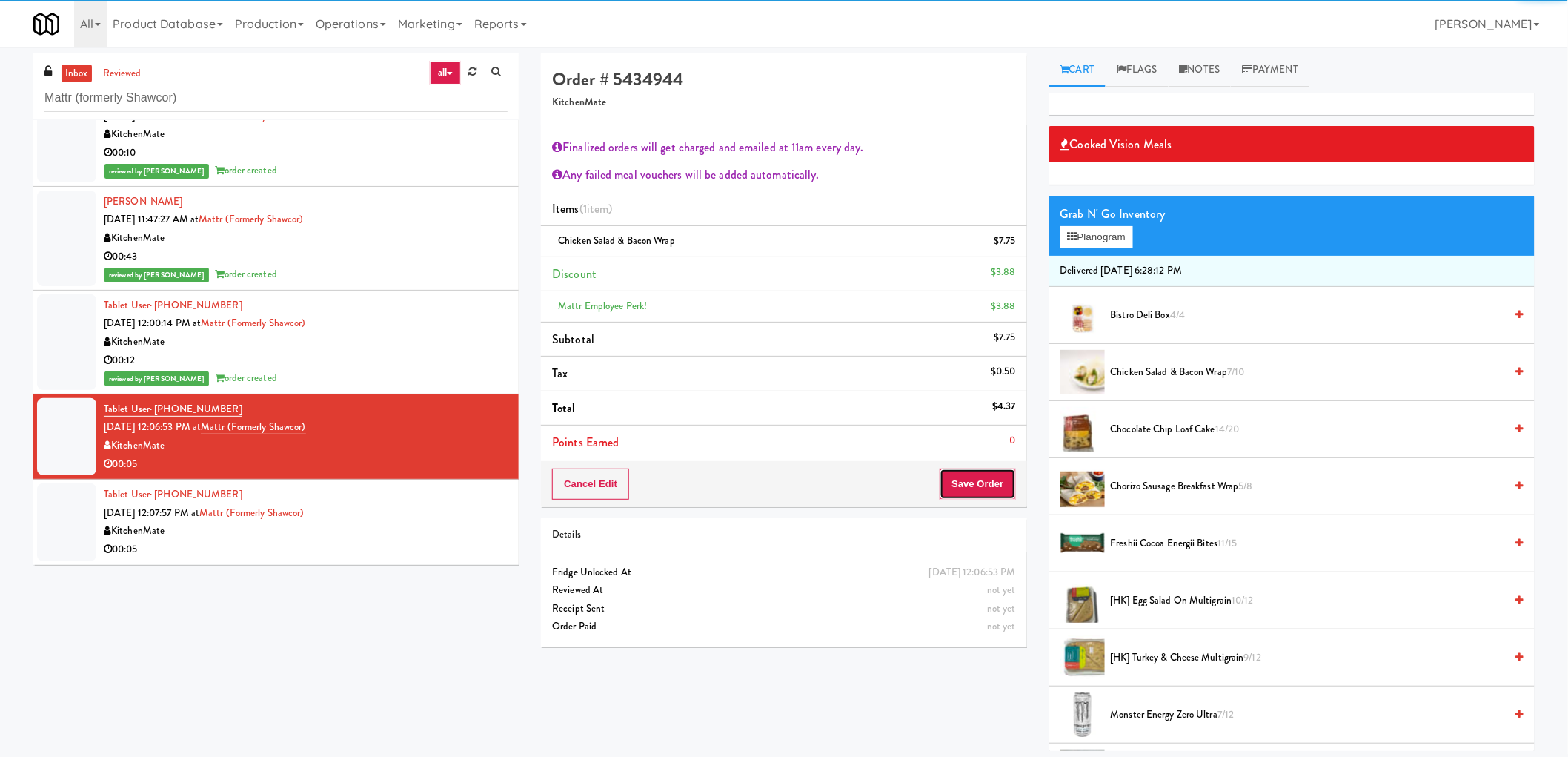
click at [979, 470] on button "Save Order" at bounding box center [977, 484] width 76 height 31
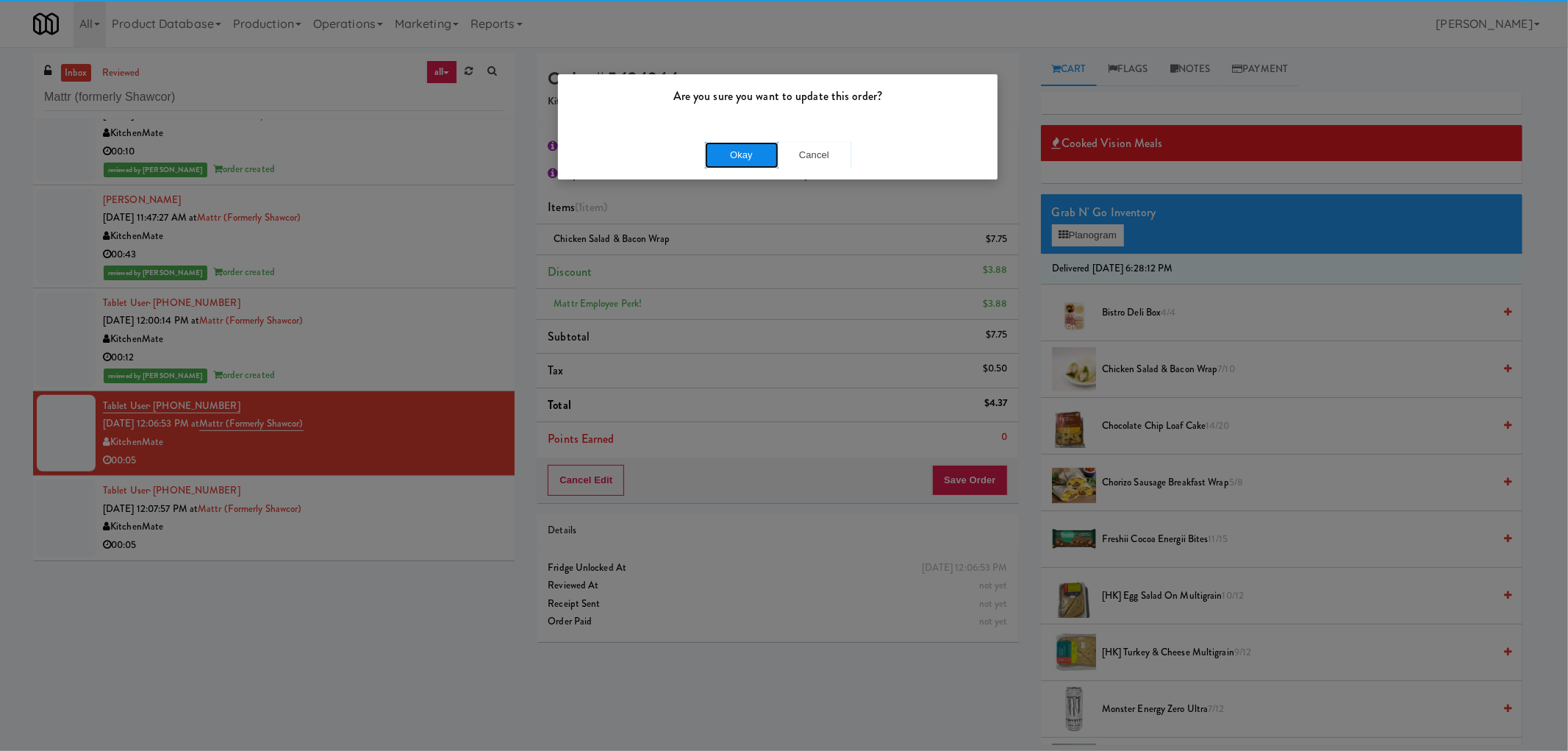
click at [743, 149] on button "Okay" at bounding box center [742, 155] width 74 height 26
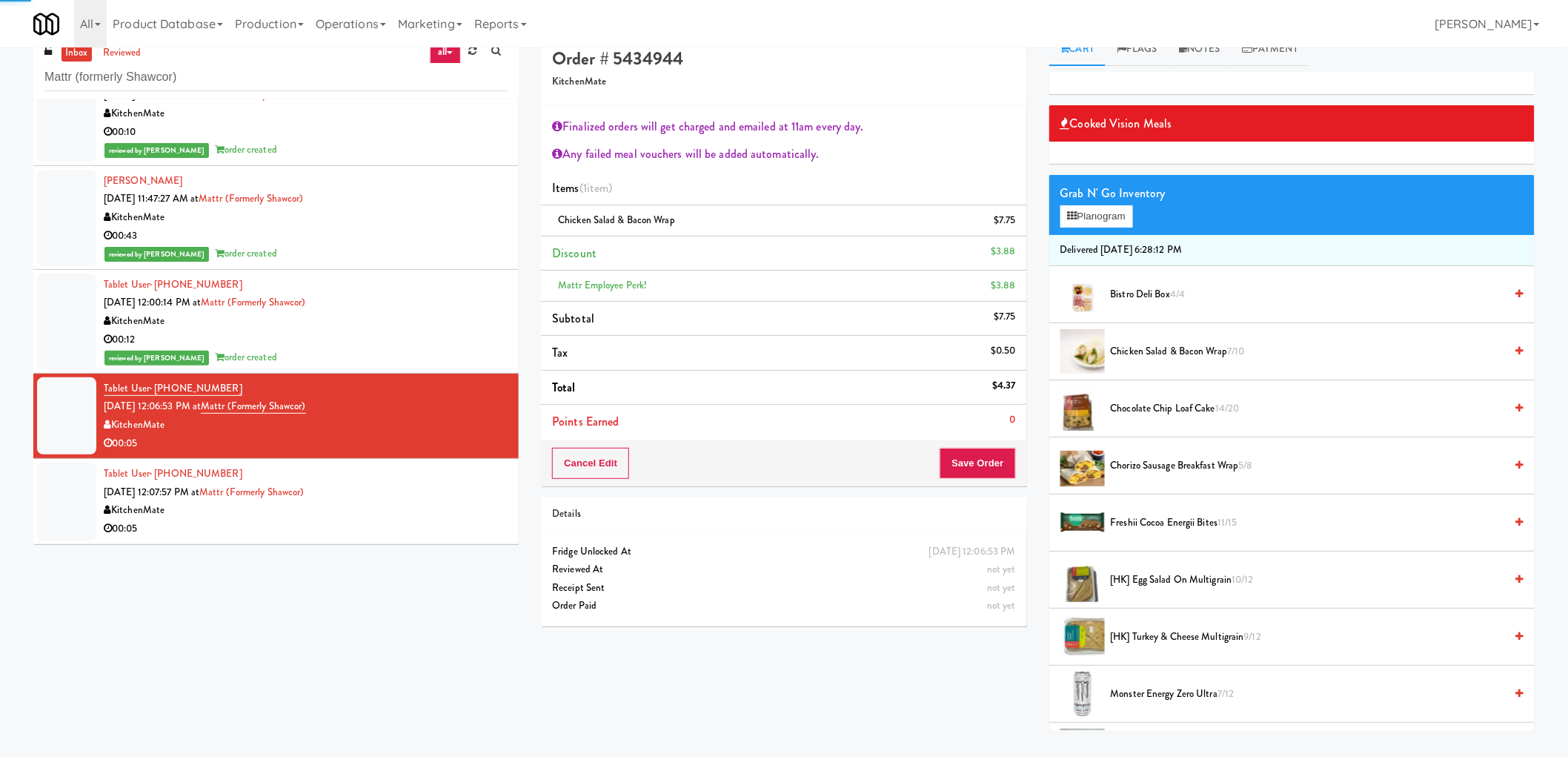
scroll to position [48, 0]
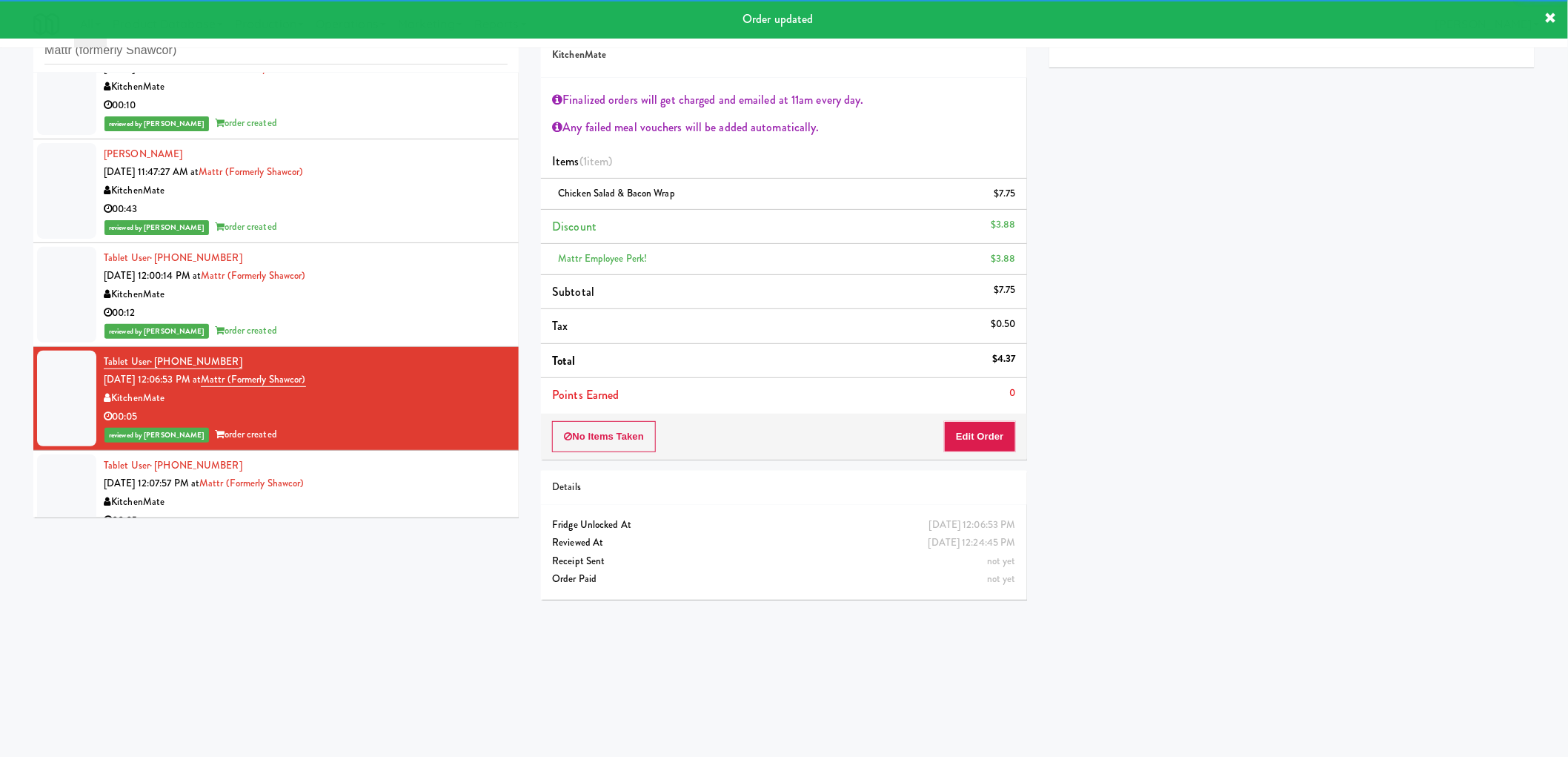
click at [419, 469] on div "Tablet User · (647) 869-5760 Sep 29, 2025 12:07:57 PM at Mattr (formerly Shawco…" at bounding box center [305, 493] width 403 height 73
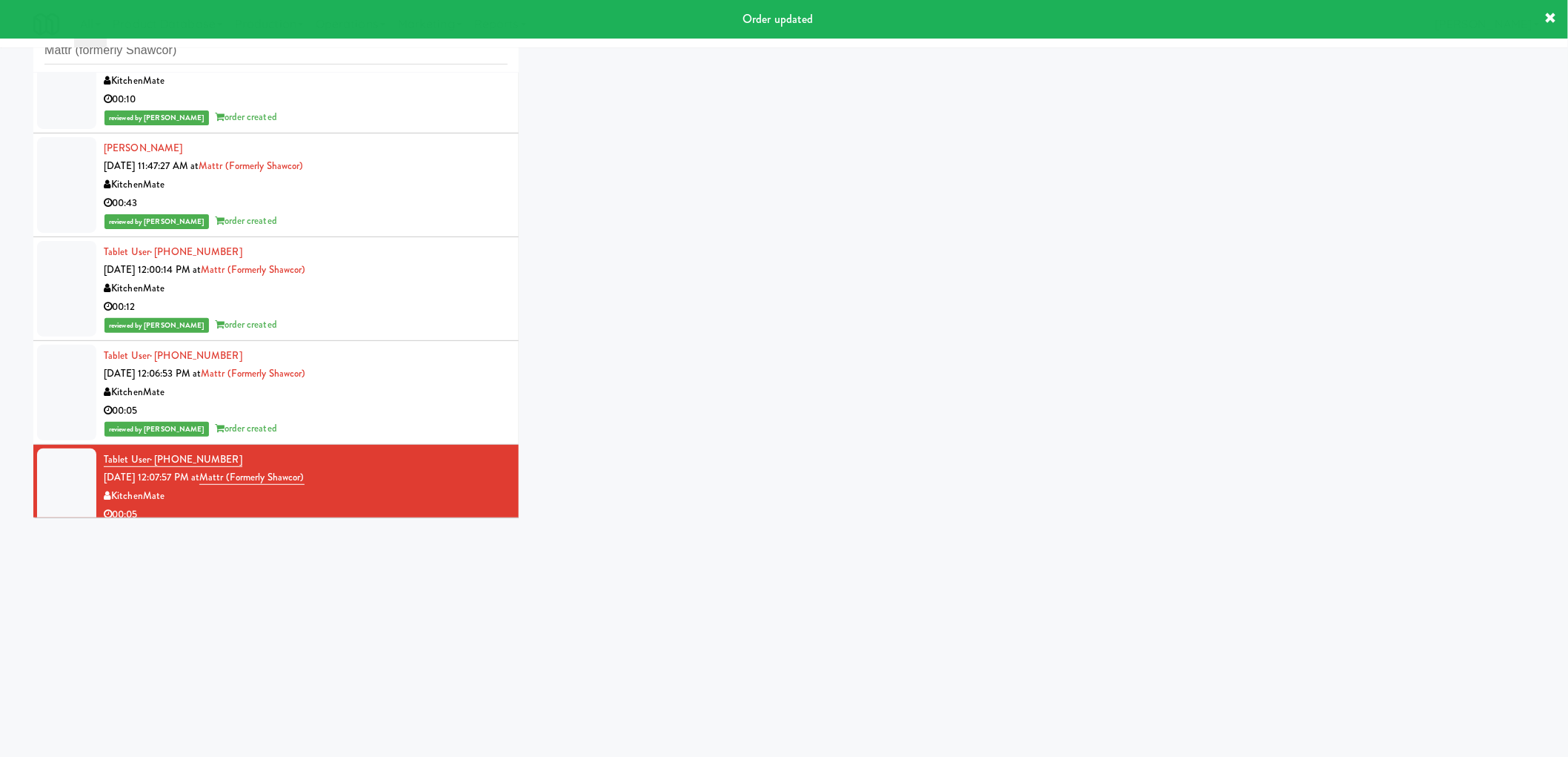
scroll to position [366, 0]
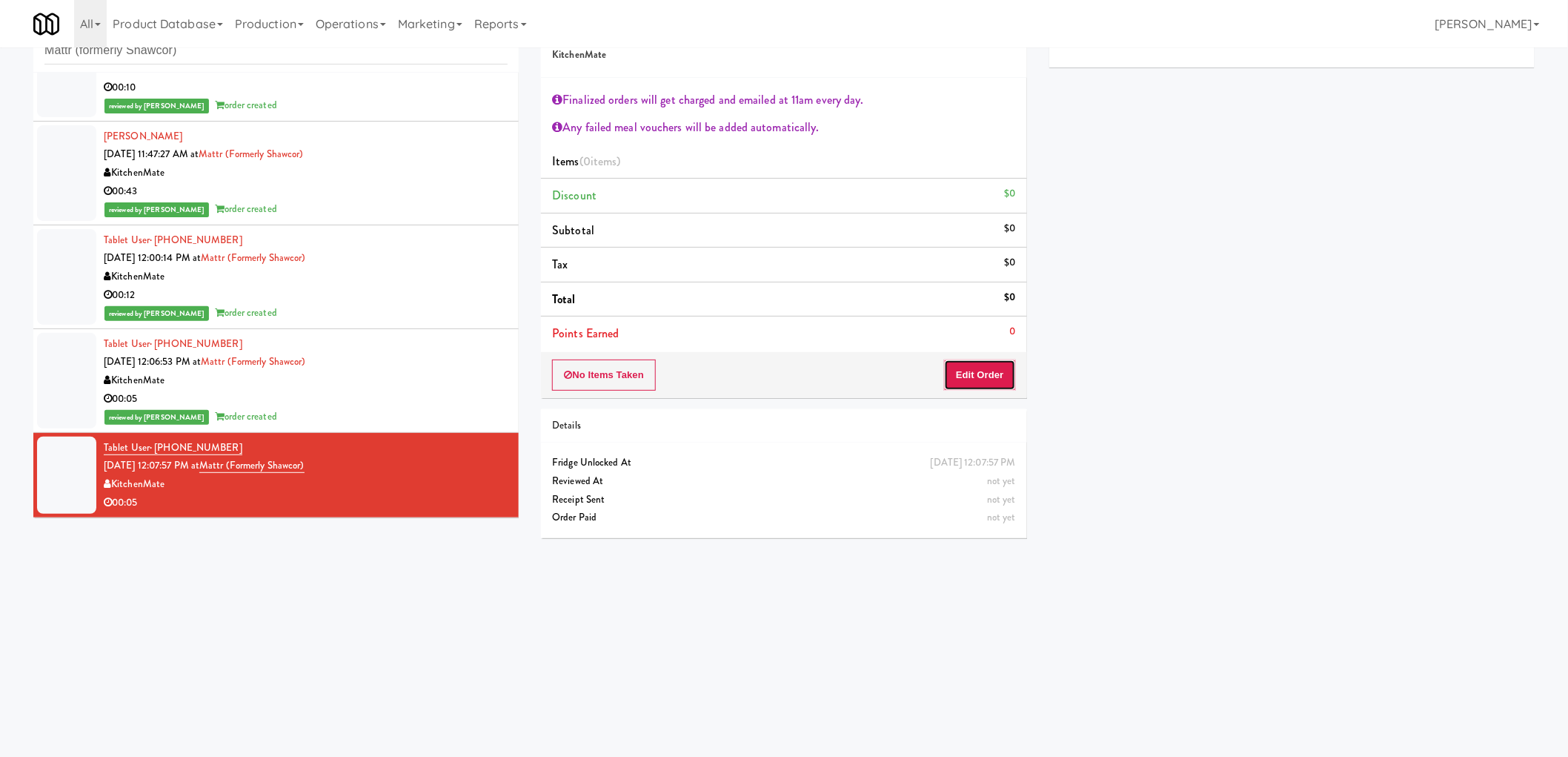
click at [1003, 372] on button "Edit Order" at bounding box center [980, 374] width 72 height 31
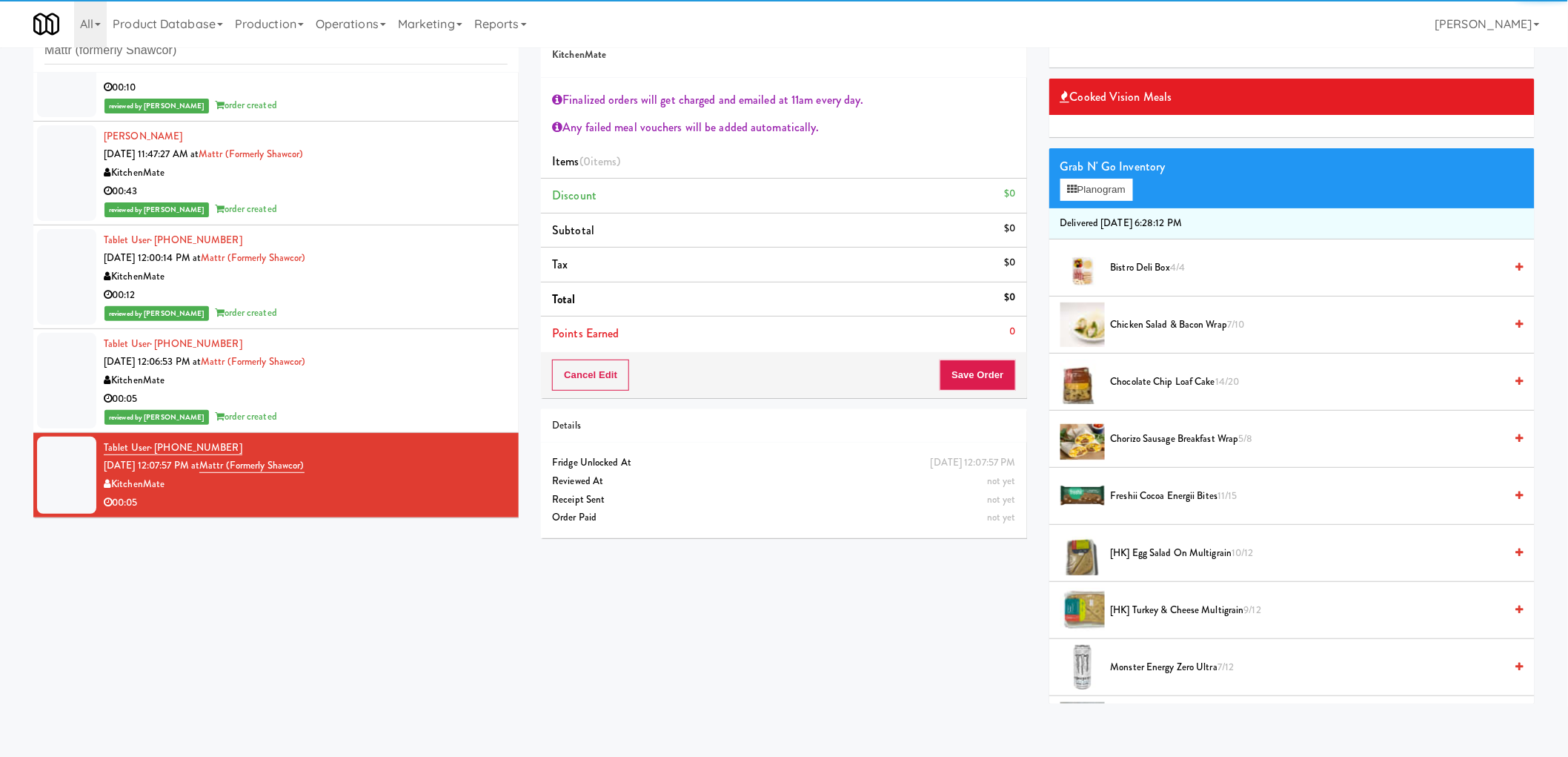
click at [1150, 380] on span "Chocolate Chip Loaf Cake 14/20" at bounding box center [1308, 382] width 394 height 18
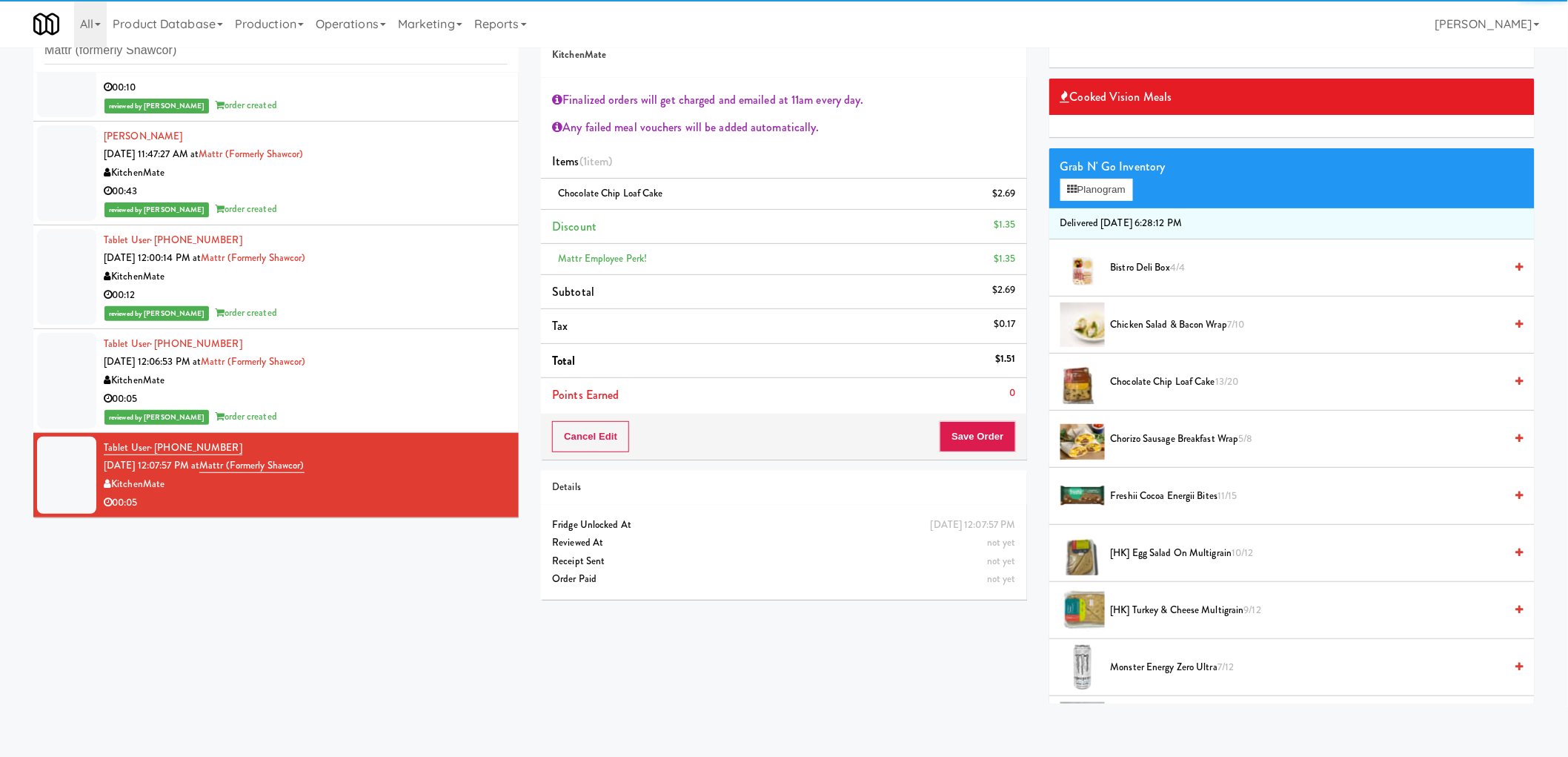
click at [998, 412] on div "Finalized orders will get charged and emailed at 11am every day. Any failed mea…" at bounding box center [784, 246] width 485 height 337
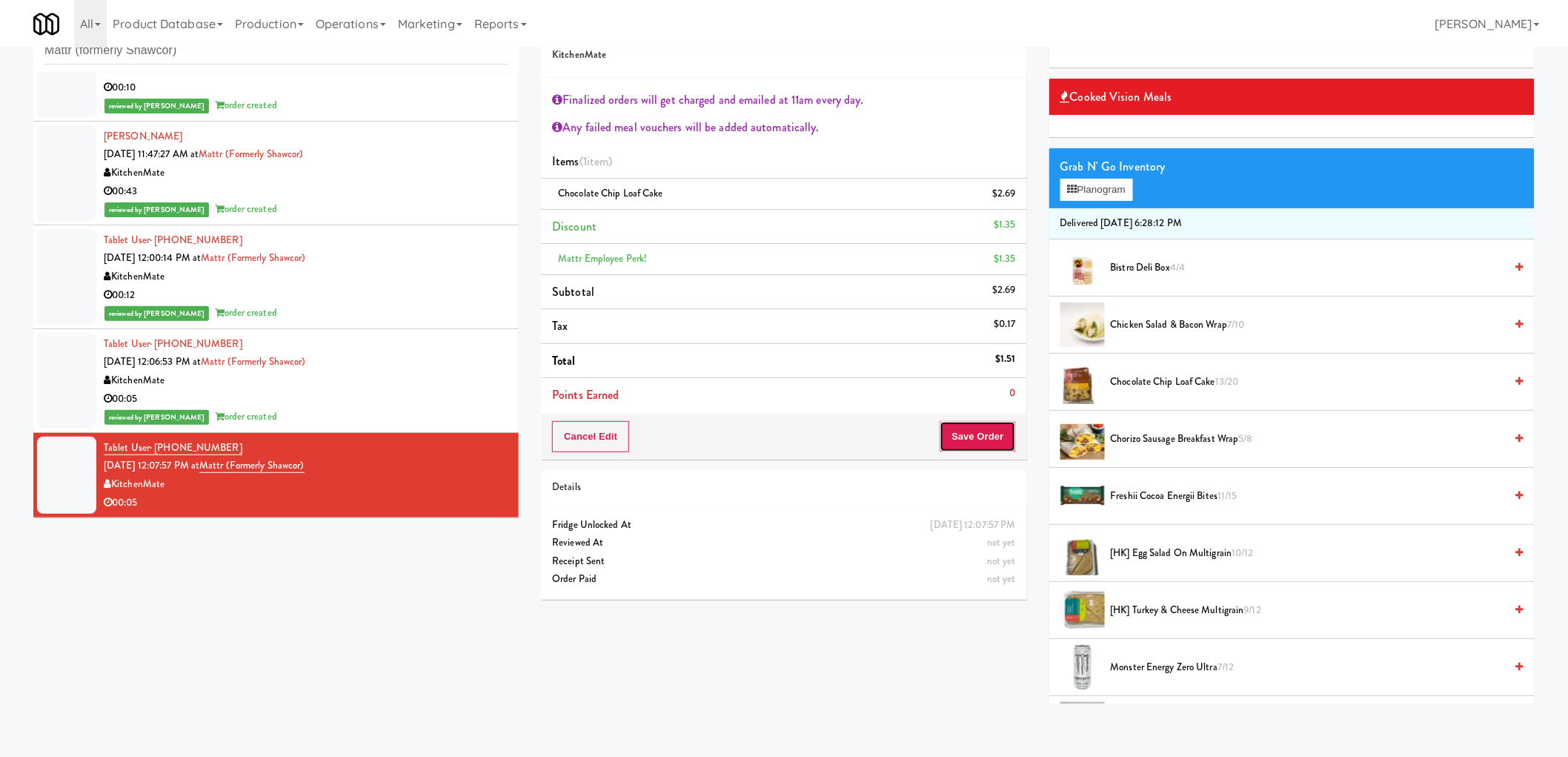
click at [994, 449] on button "Save Order" at bounding box center [977, 436] width 76 height 31
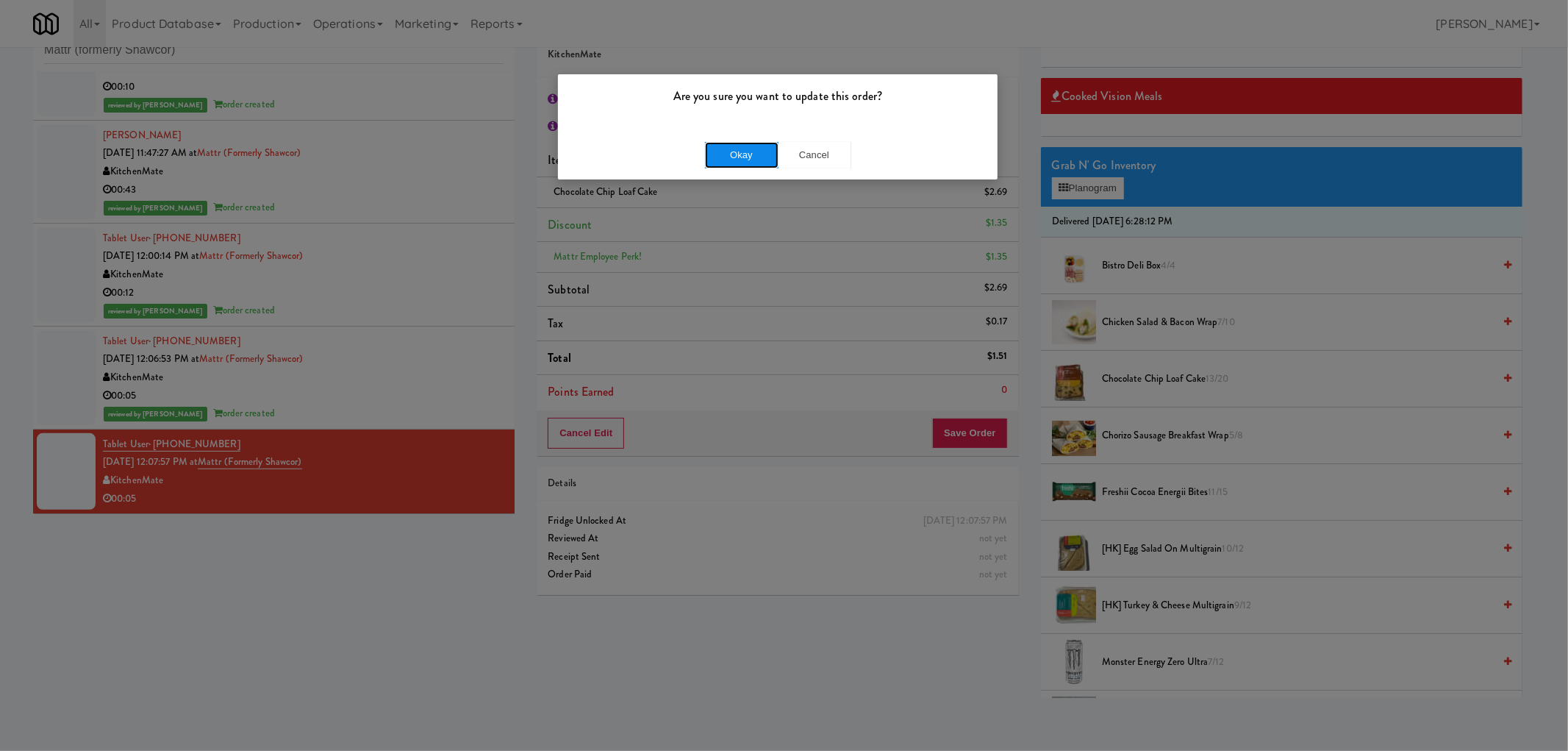
click at [766, 160] on button "Okay" at bounding box center [742, 155] width 74 height 26
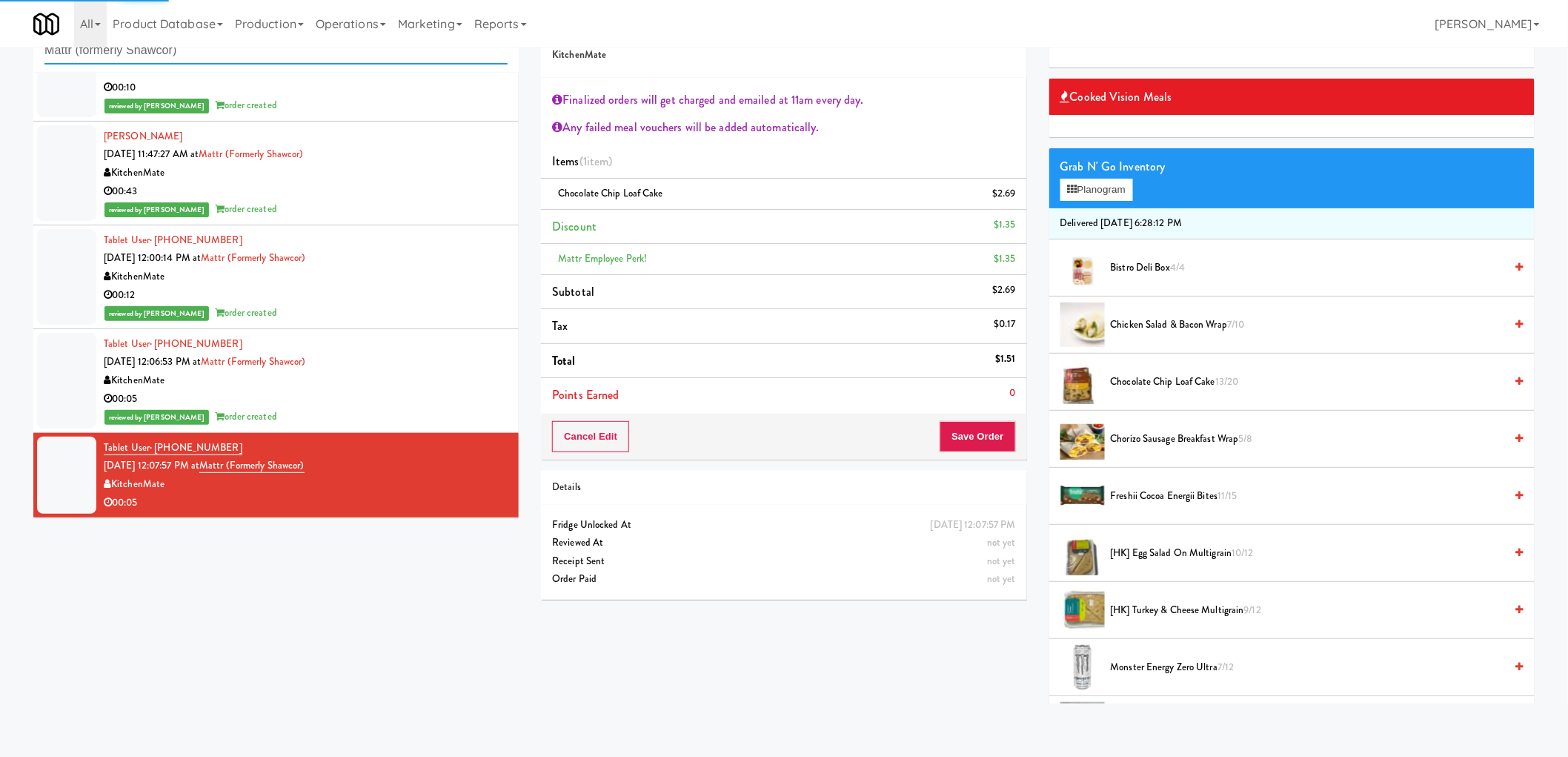
click at [98, 61] on input "Mattr (formerly Shawcor)" at bounding box center [276, 50] width 463 height 28
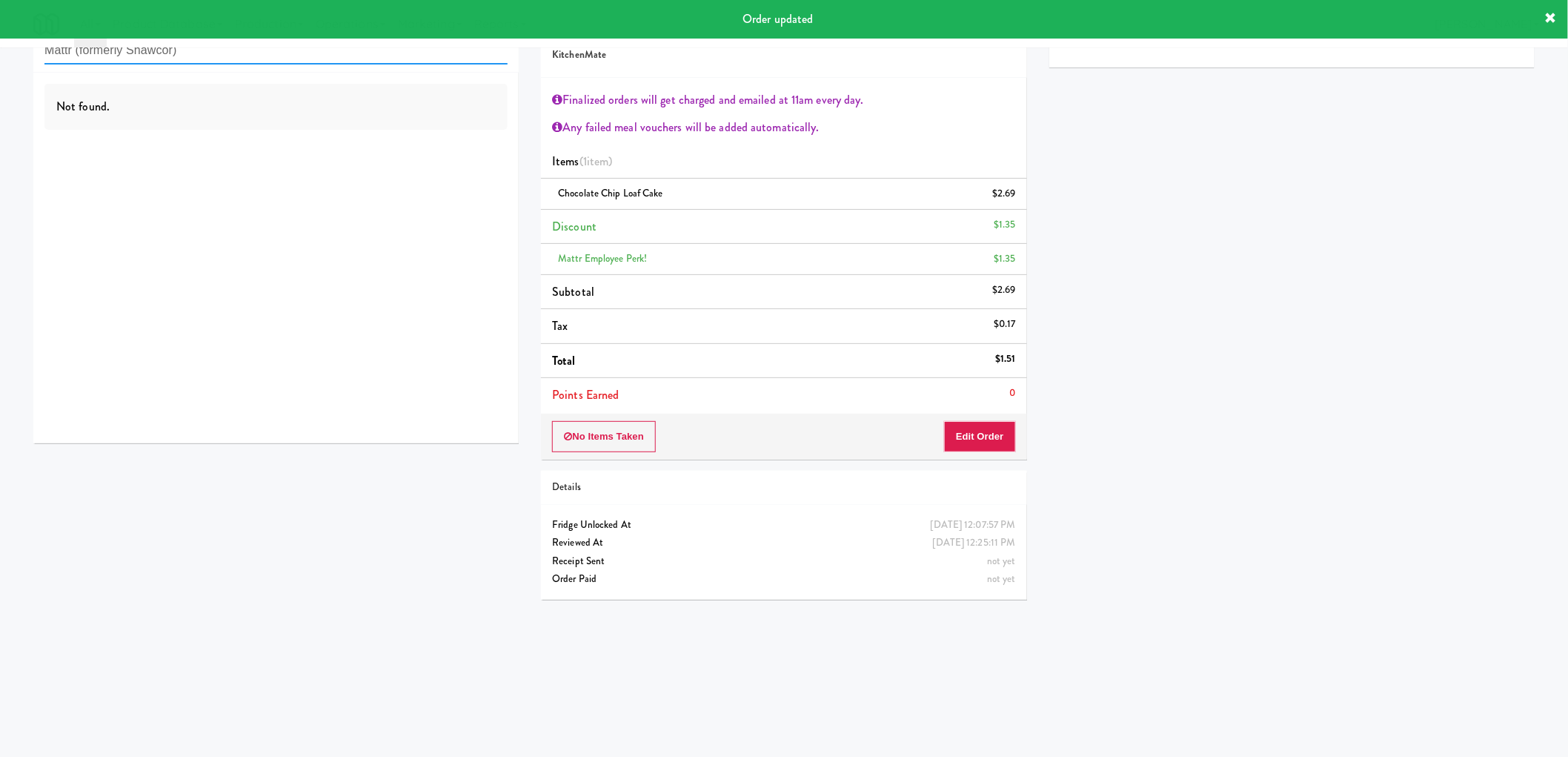
scroll to position [0, 0]
click at [336, 149] on div "00:05" at bounding box center [305, 143] width 403 height 18
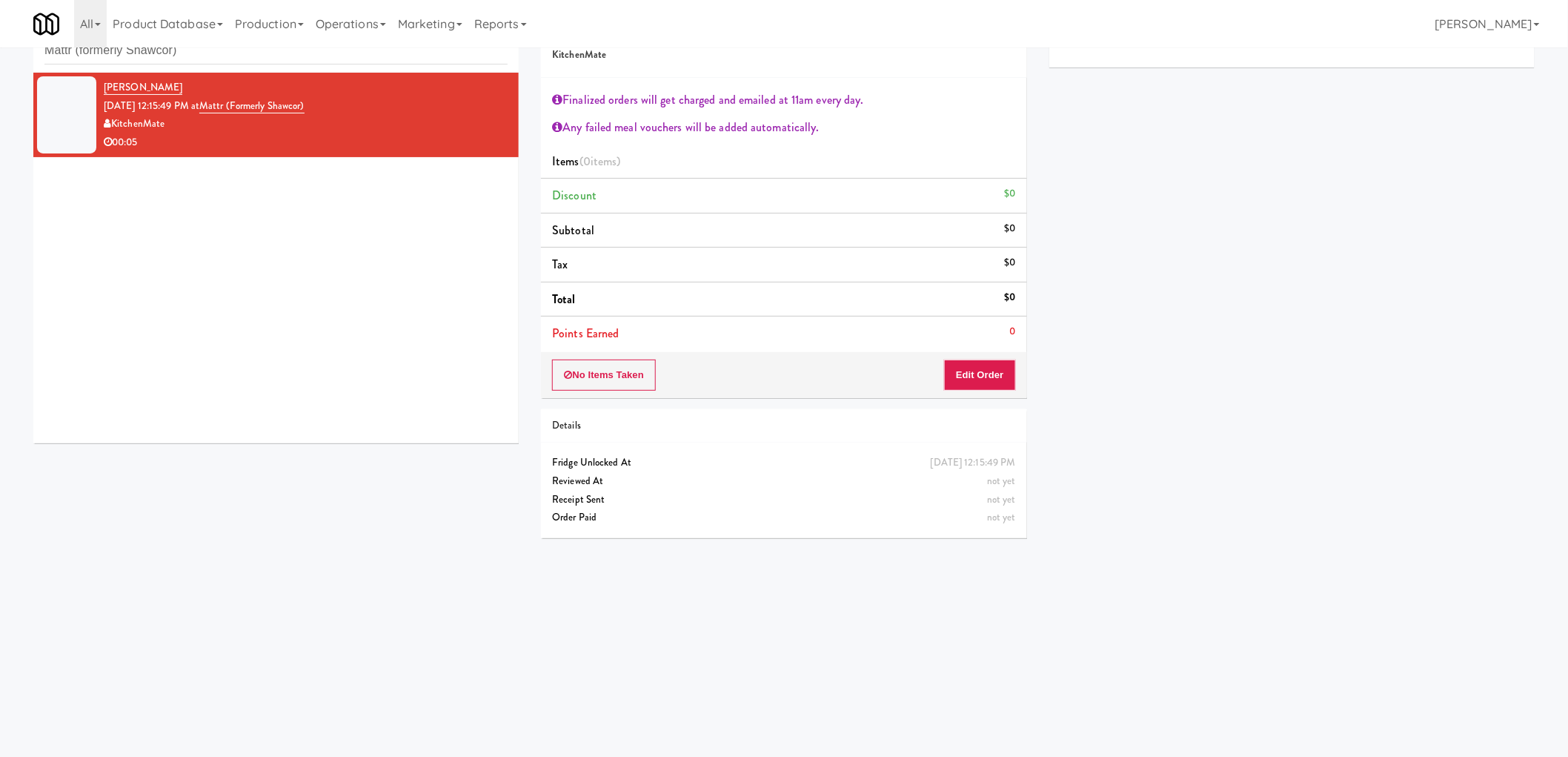
click at [947, 350] on div "Finalized orders will get charged and emailed at 11am every day. Any failed mea…" at bounding box center [784, 214] width 485 height 274
click at [958, 366] on button "Edit Order" at bounding box center [980, 374] width 72 height 31
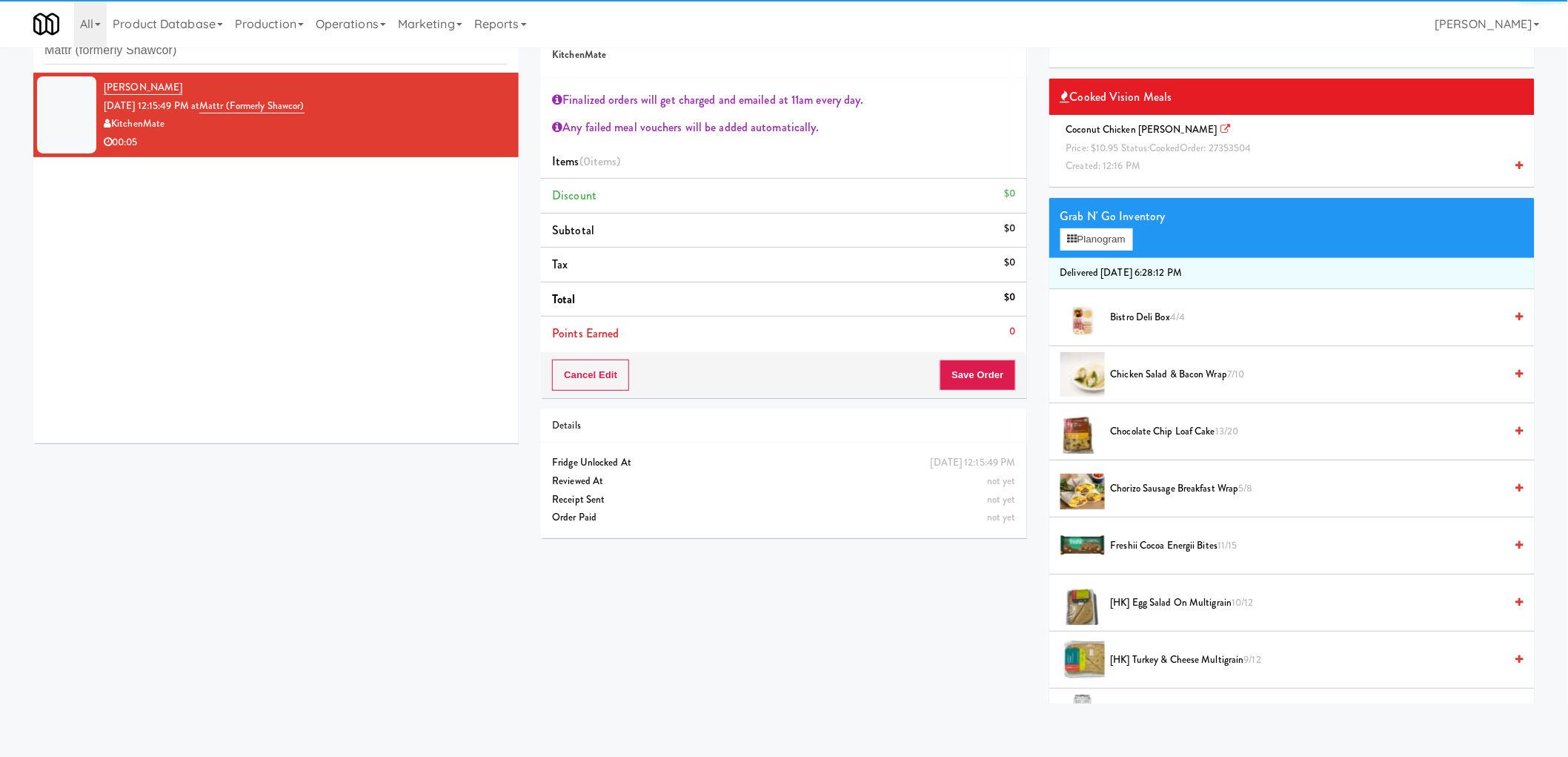
click at [1126, 130] on span "Coconut Chicken Curry Price: $10.95 Status: cooked Order: 27353504 Created: 12:…" at bounding box center [1161, 148] width 203 height 50
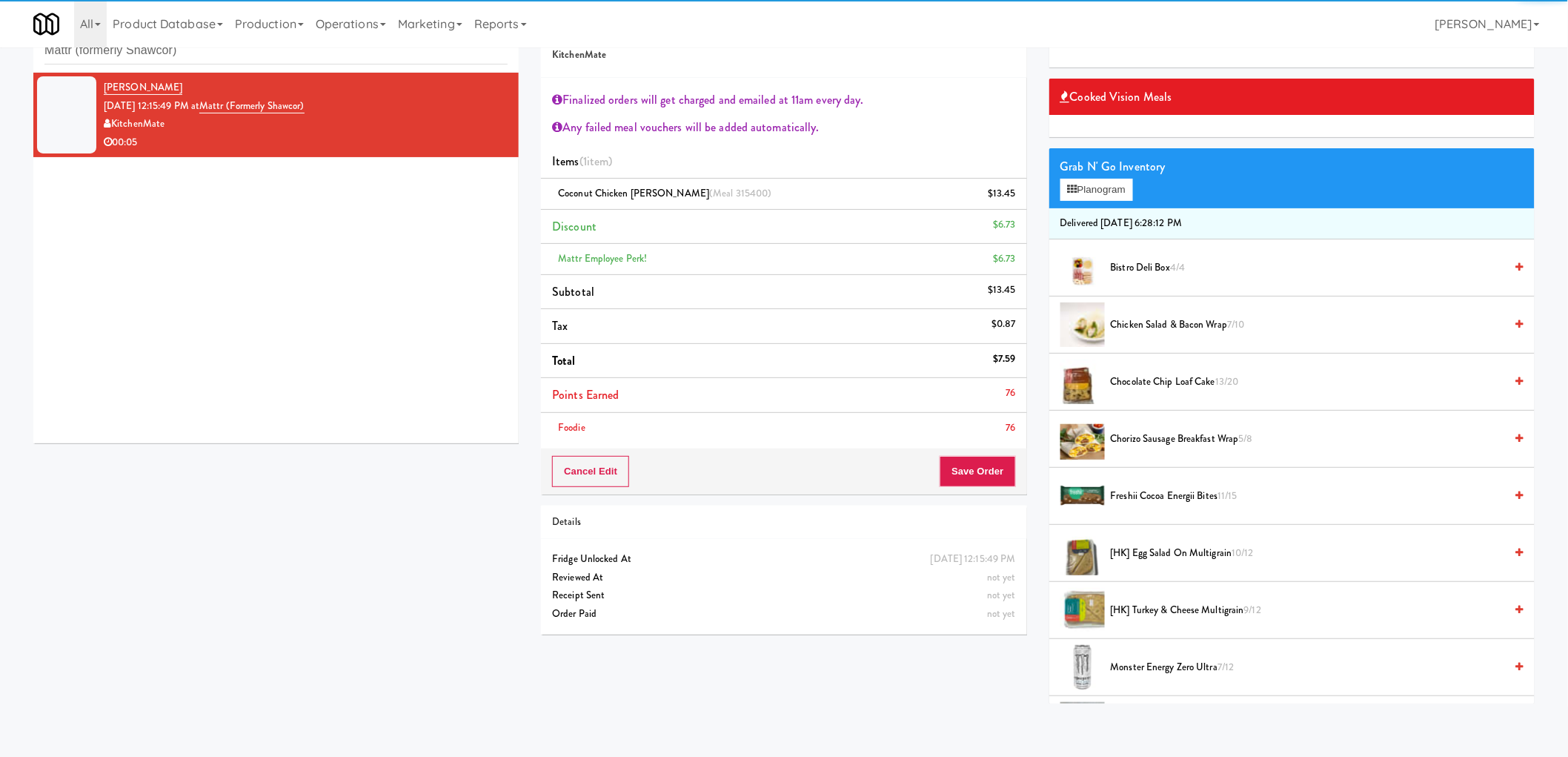
click at [985, 452] on div "Cancel Edit Save Order" at bounding box center [784, 471] width 485 height 46
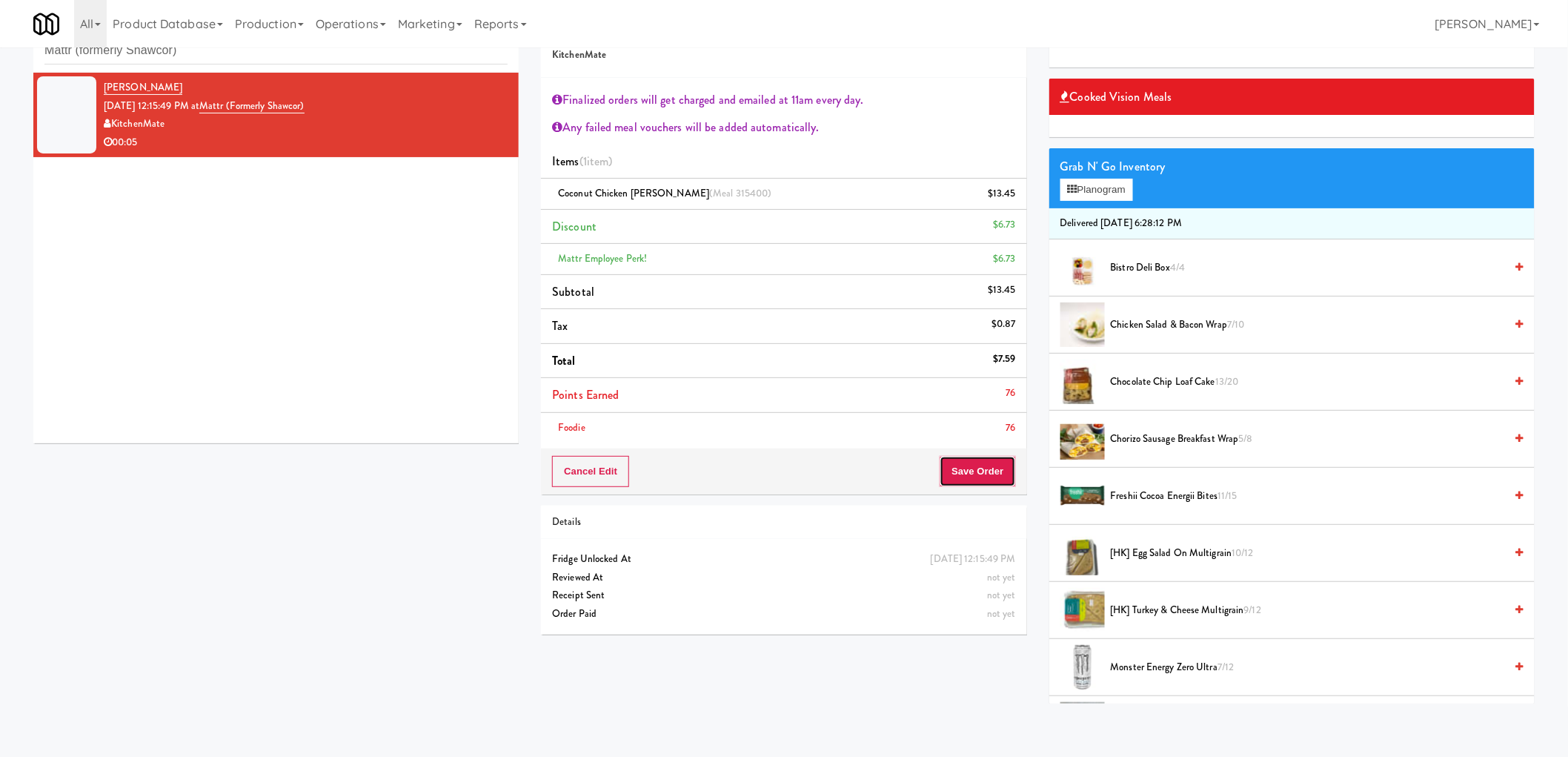
click at [976, 468] on button "Save Order" at bounding box center [977, 471] width 76 height 31
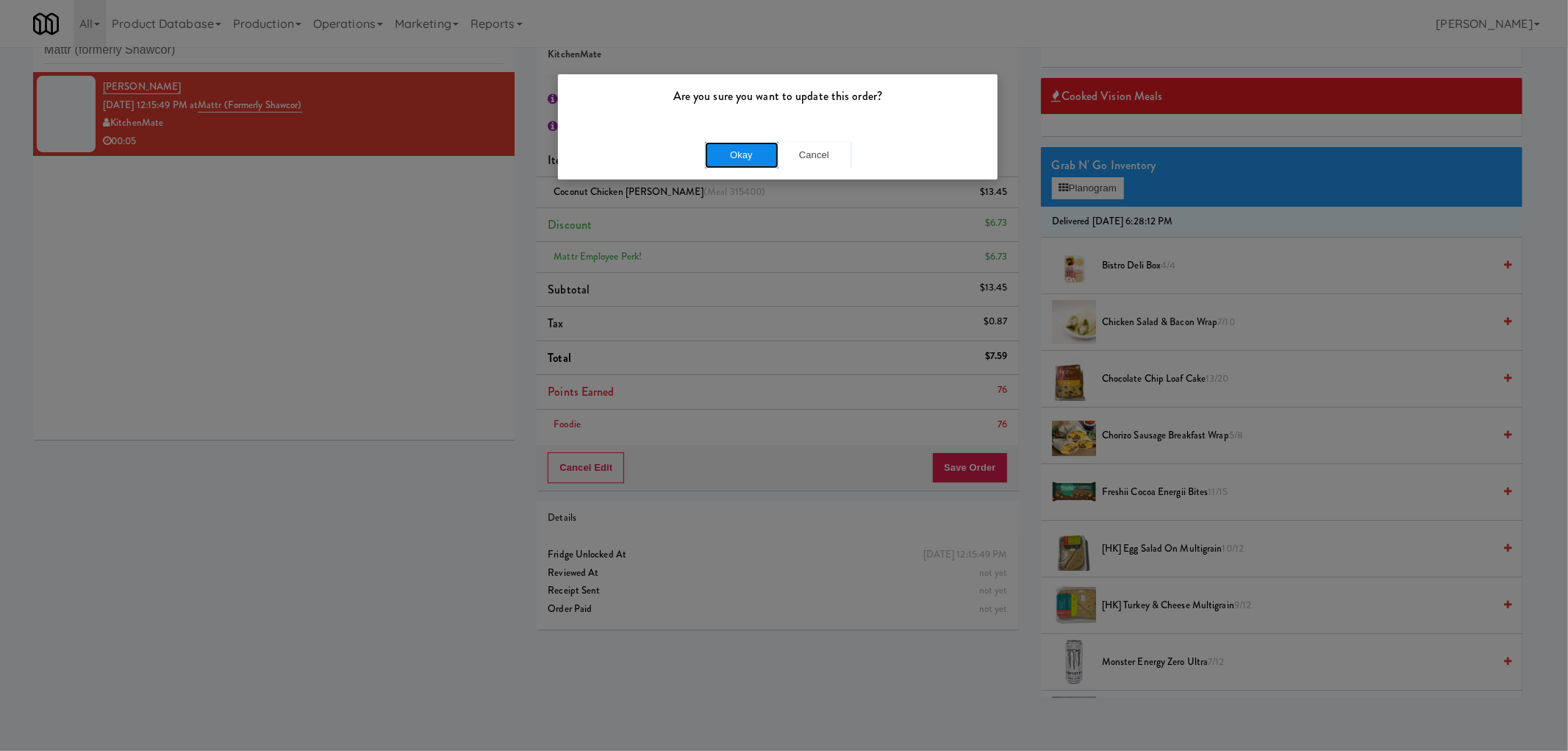
click at [744, 148] on button "Okay" at bounding box center [742, 155] width 74 height 26
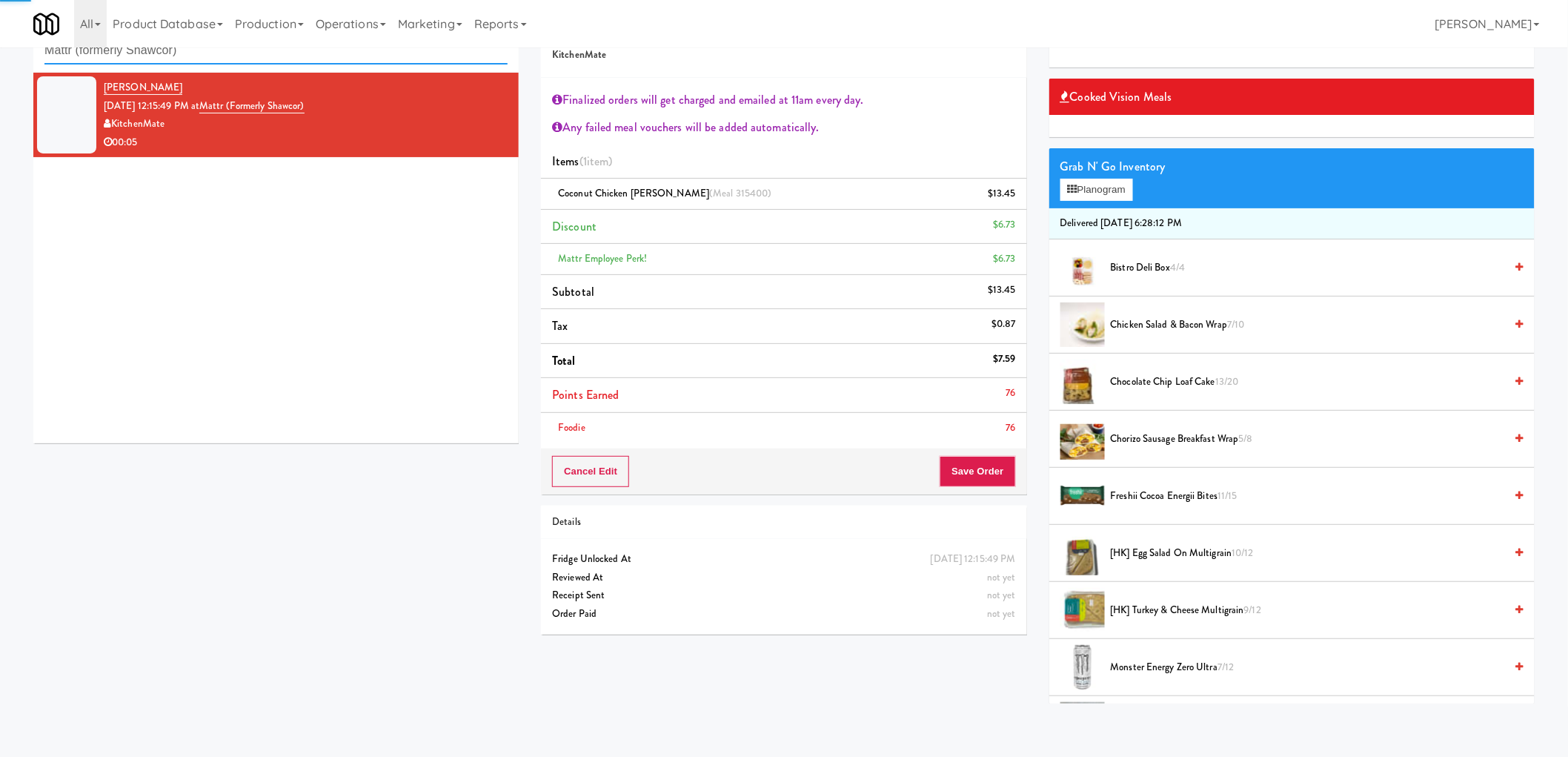
click at [170, 61] on input "Mattr (formerly Shawcor)" at bounding box center [276, 50] width 463 height 28
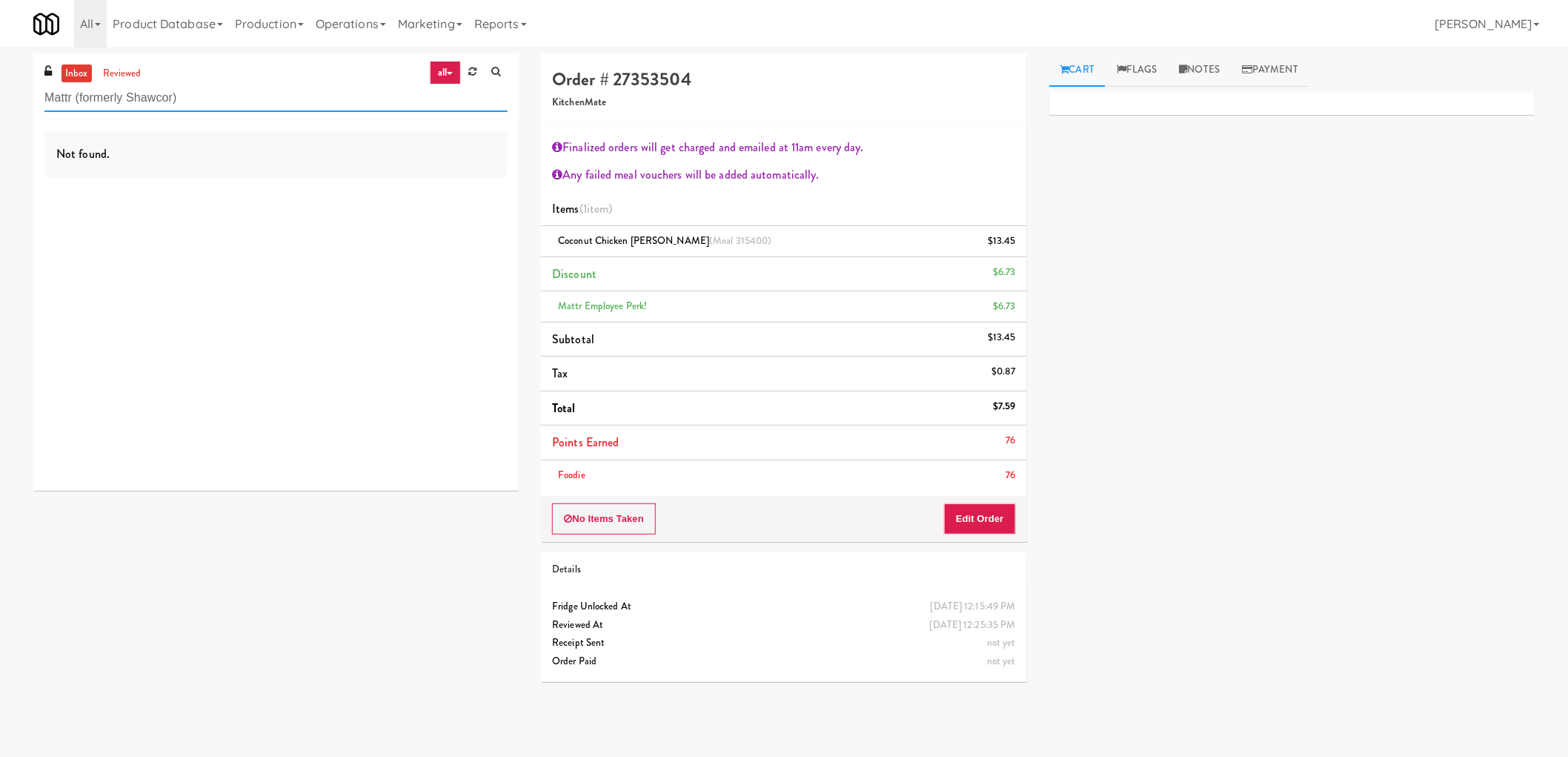
click at [191, 98] on input "Mattr (formerly Shawcor)" at bounding box center [276, 98] width 463 height 28
paste input "Kelvin - Cooler - Left"
type input "Kelvin - Cooler - Left"
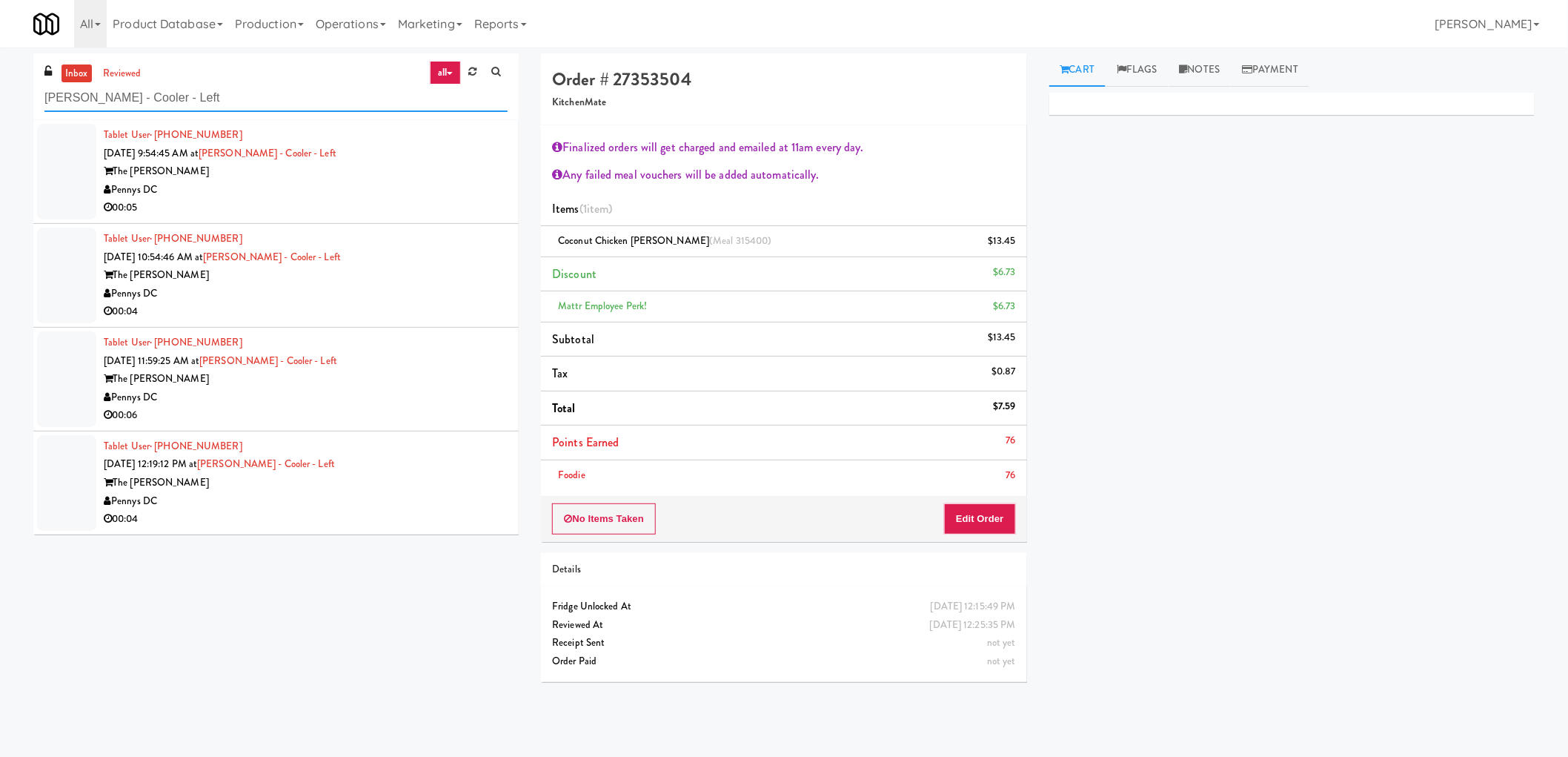
click at [323, 102] on input "Kelvin - Cooler - Left" at bounding box center [276, 98] width 463 height 28
click at [148, 94] on input "Kelvin - Cooler - Left" at bounding box center [276, 98] width 463 height 28
click at [398, 189] on div "Pennys DC" at bounding box center [305, 190] width 403 height 18
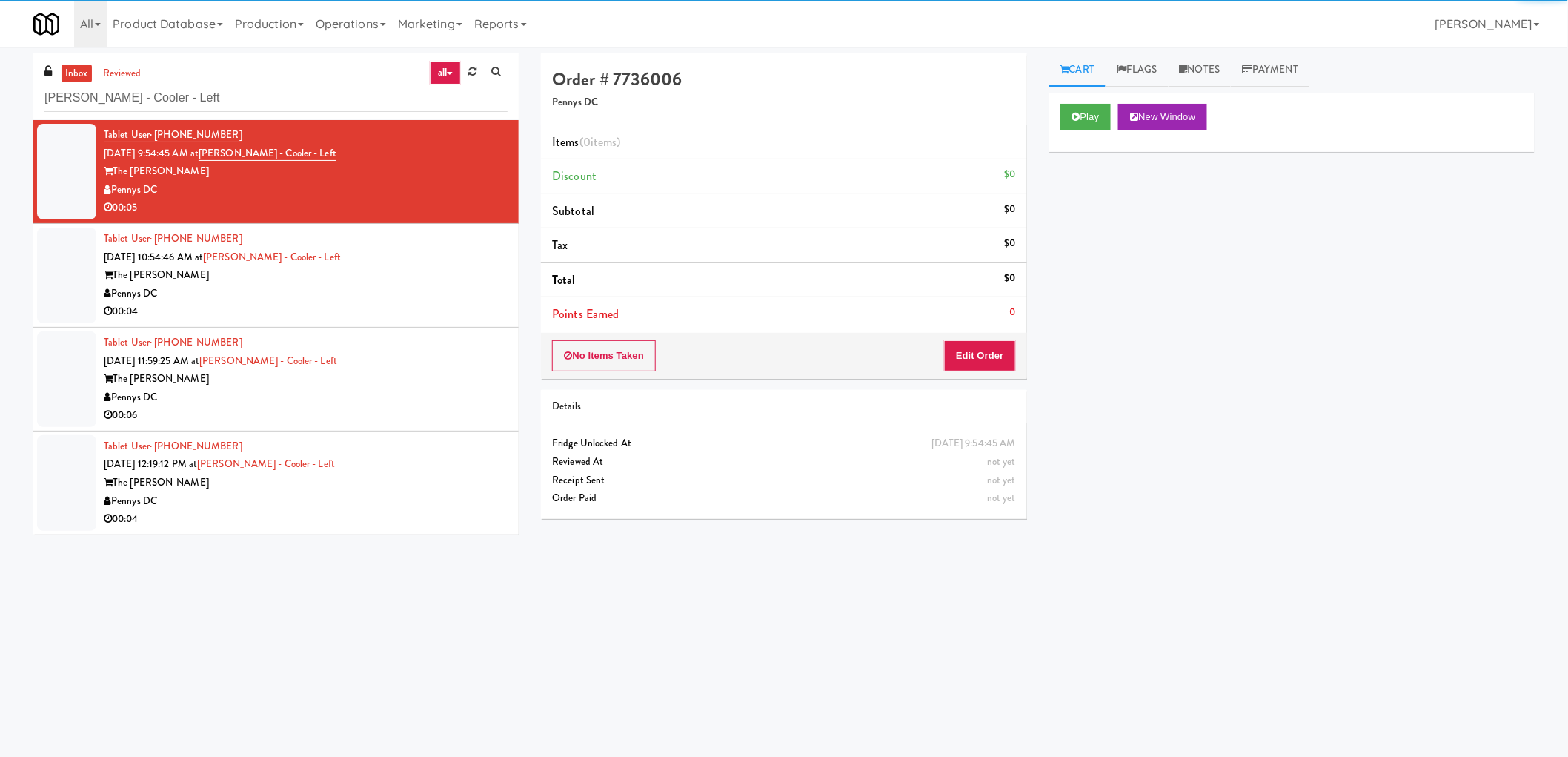
click at [1100, 138] on div "Play New Window" at bounding box center [1292, 122] width 485 height 59
click at [1095, 130] on div "Play New Window" at bounding box center [1292, 122] width 485 height 59
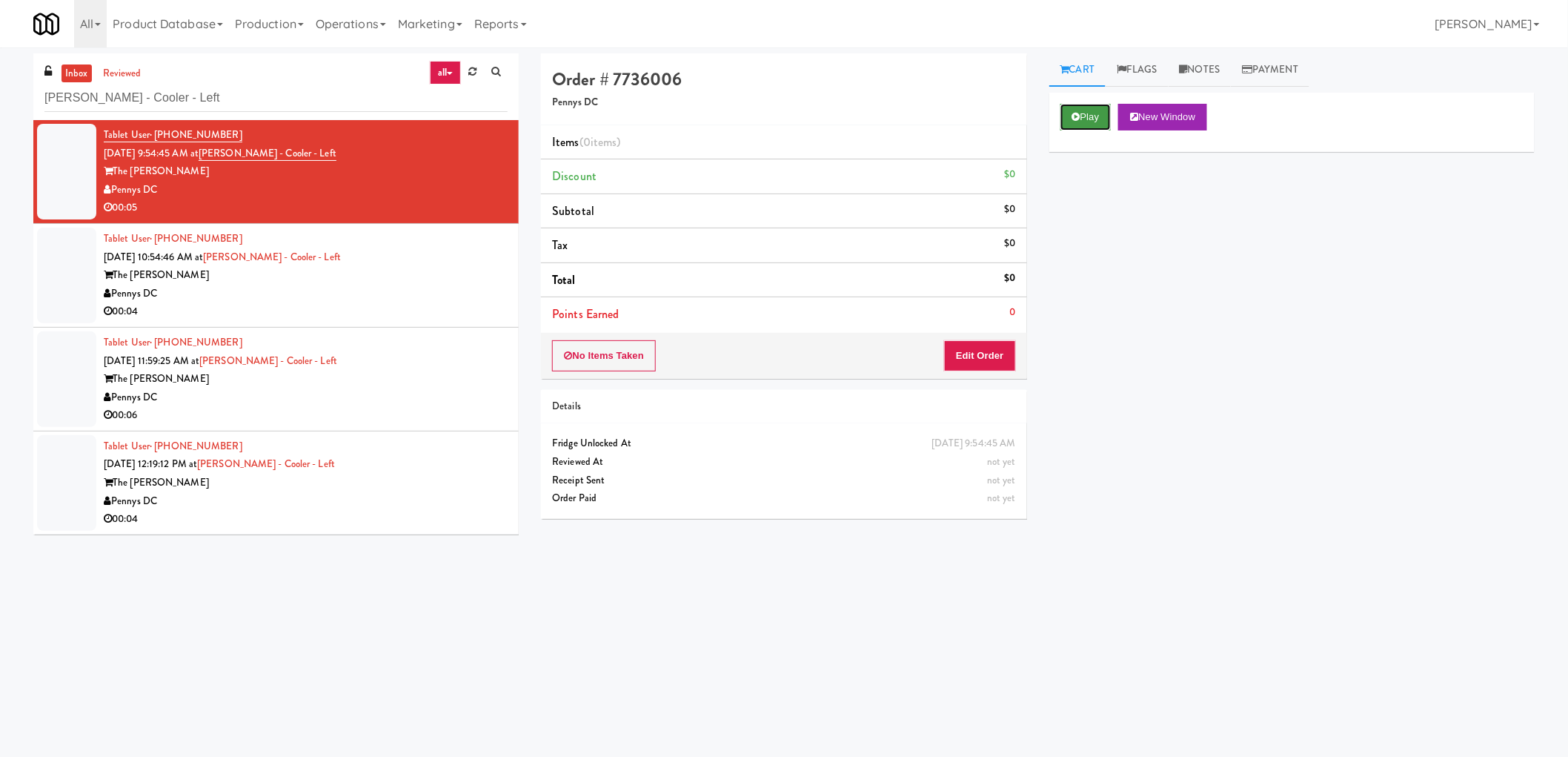
click at [1093, 129] on button "Play" at bounding box center [1085, 117] width 51 height 27
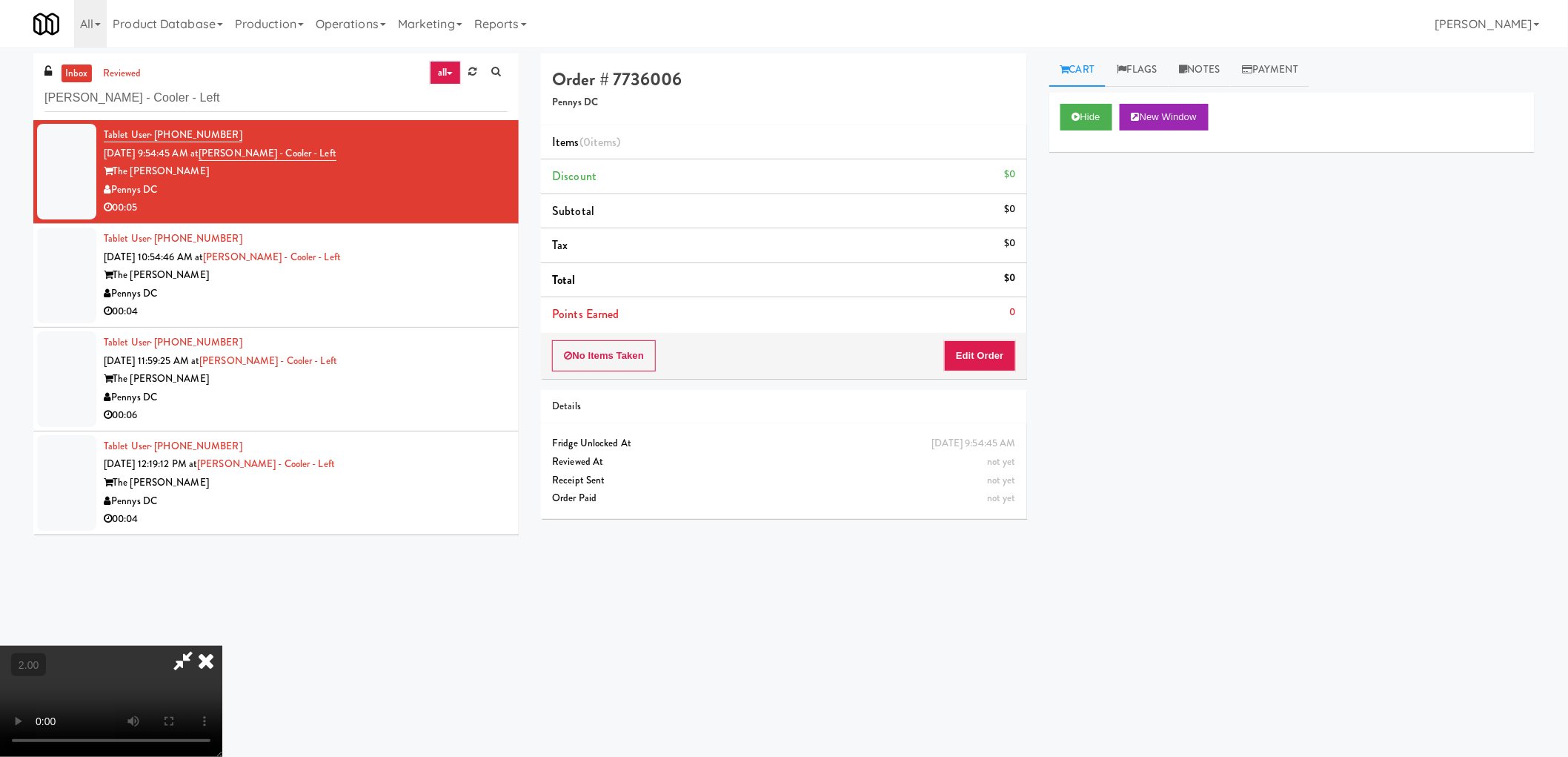
click at [223, 645] on video at bounding box center [111, 700] width 223 height 111
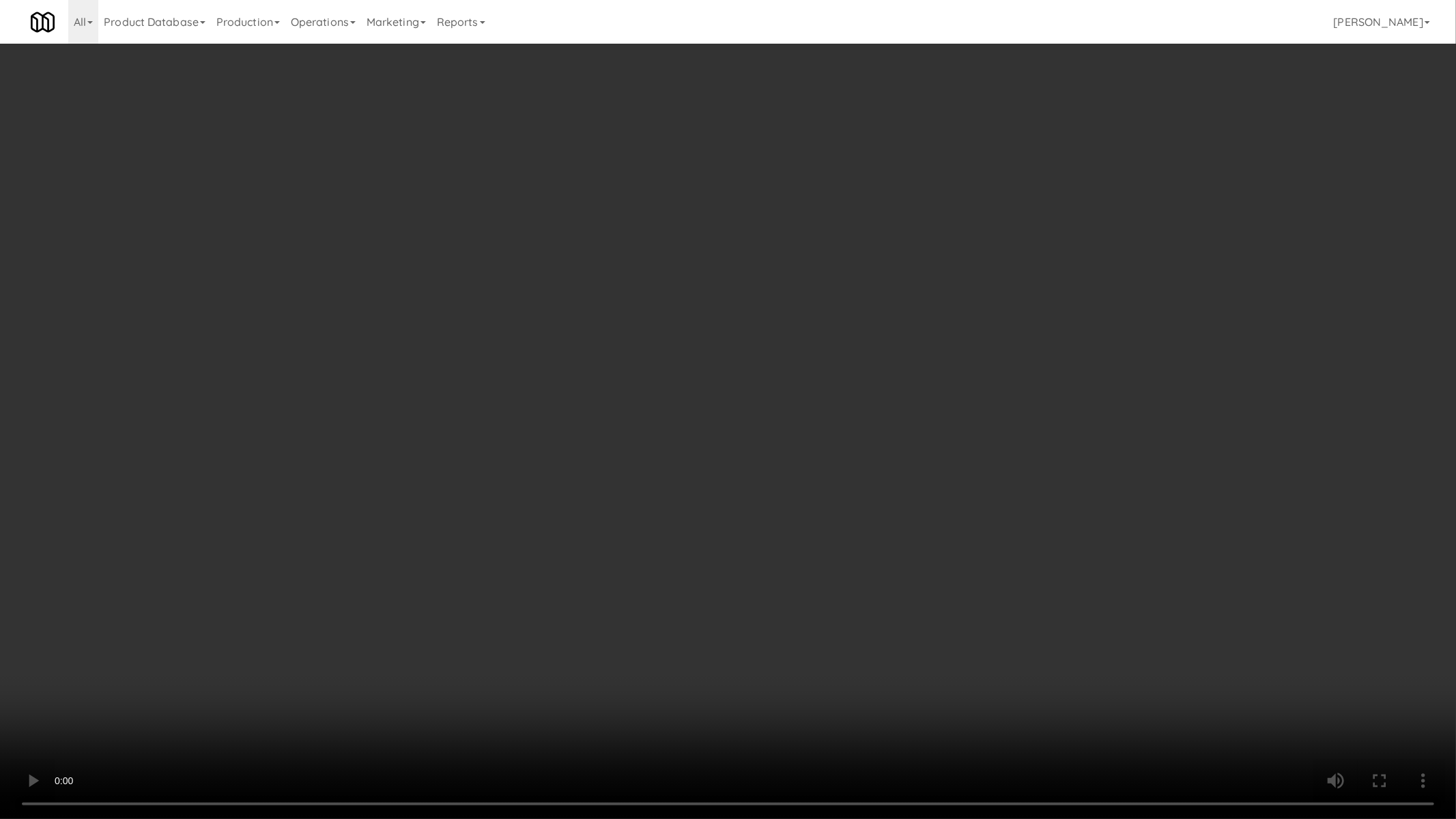
click at [637, 526] on video at bounding box center [728, 409] width 1456 height 819
click at [638, 526] on video at bounding box center [728, 409] width 1456 height 819
click at [640, 527] on video at bounding box center [728, 409] width 1456 height 819
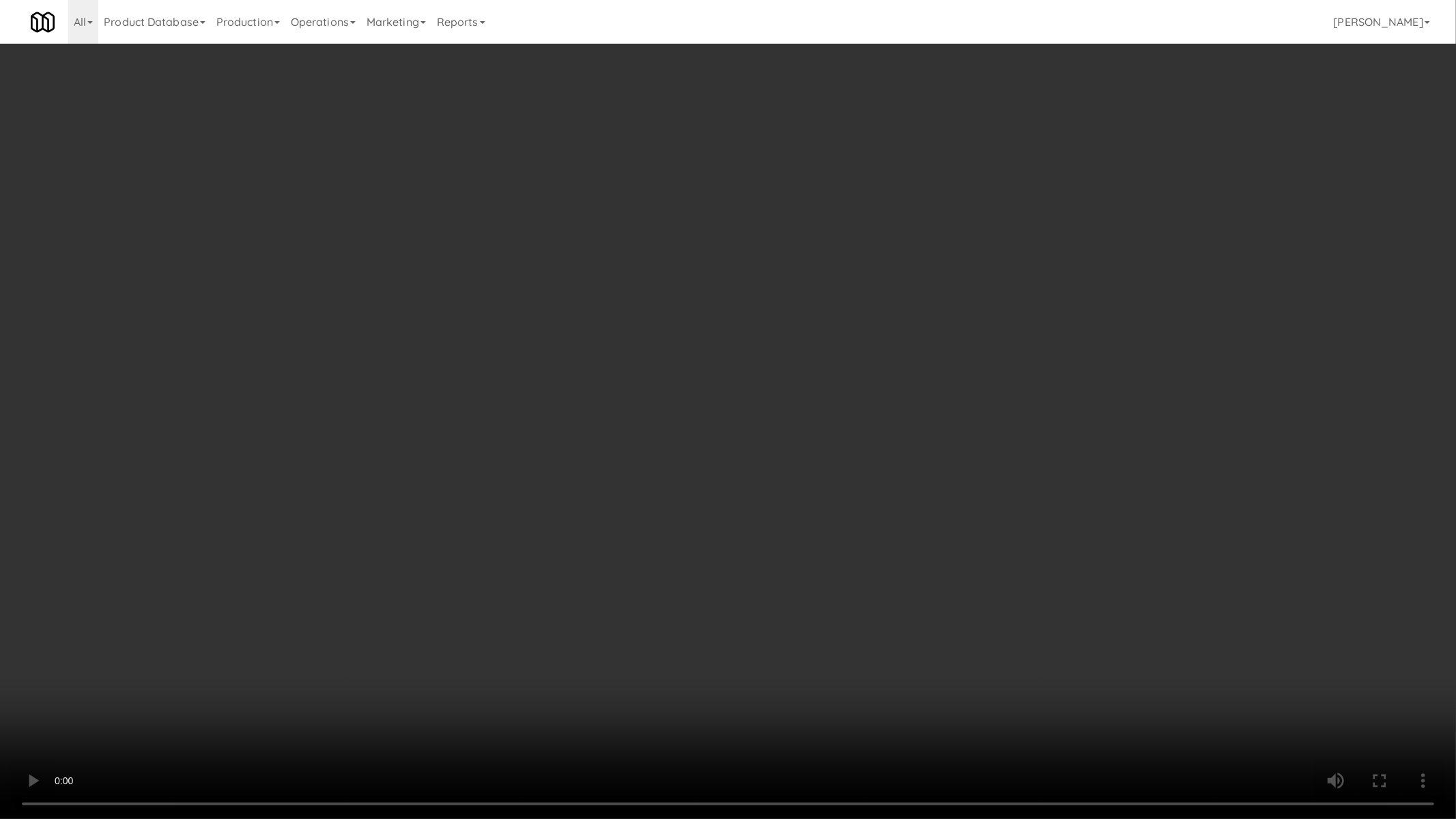
click at [649, 530] on video at bounding box center [728, 409] width 1456 height 819
click at [650, 531] on video at bounding box center [728, 409] width 1456 height 819
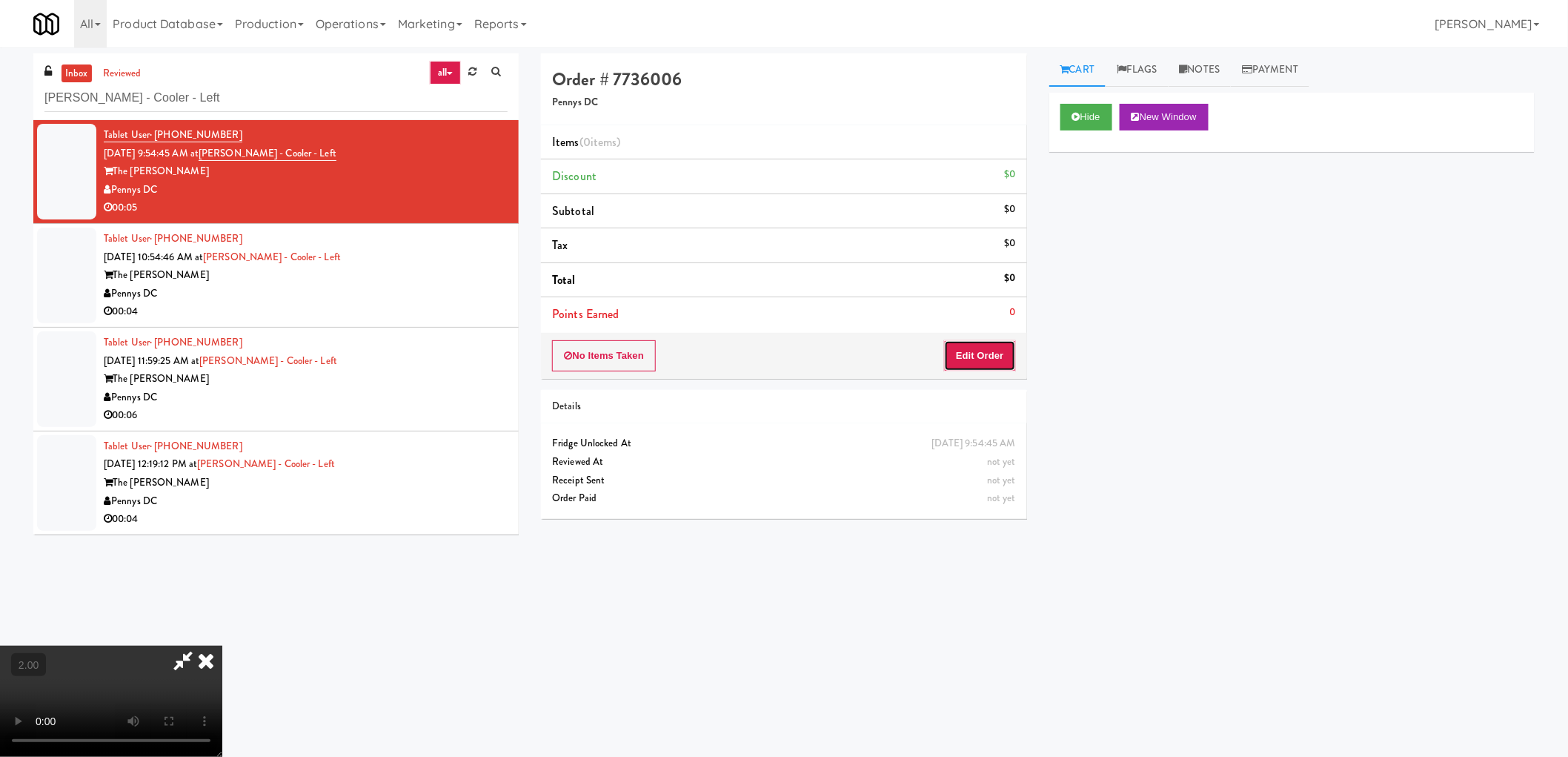
click at [958, 357] on button "Edit Order" at bounding box center [980, 355] width 72 height 31
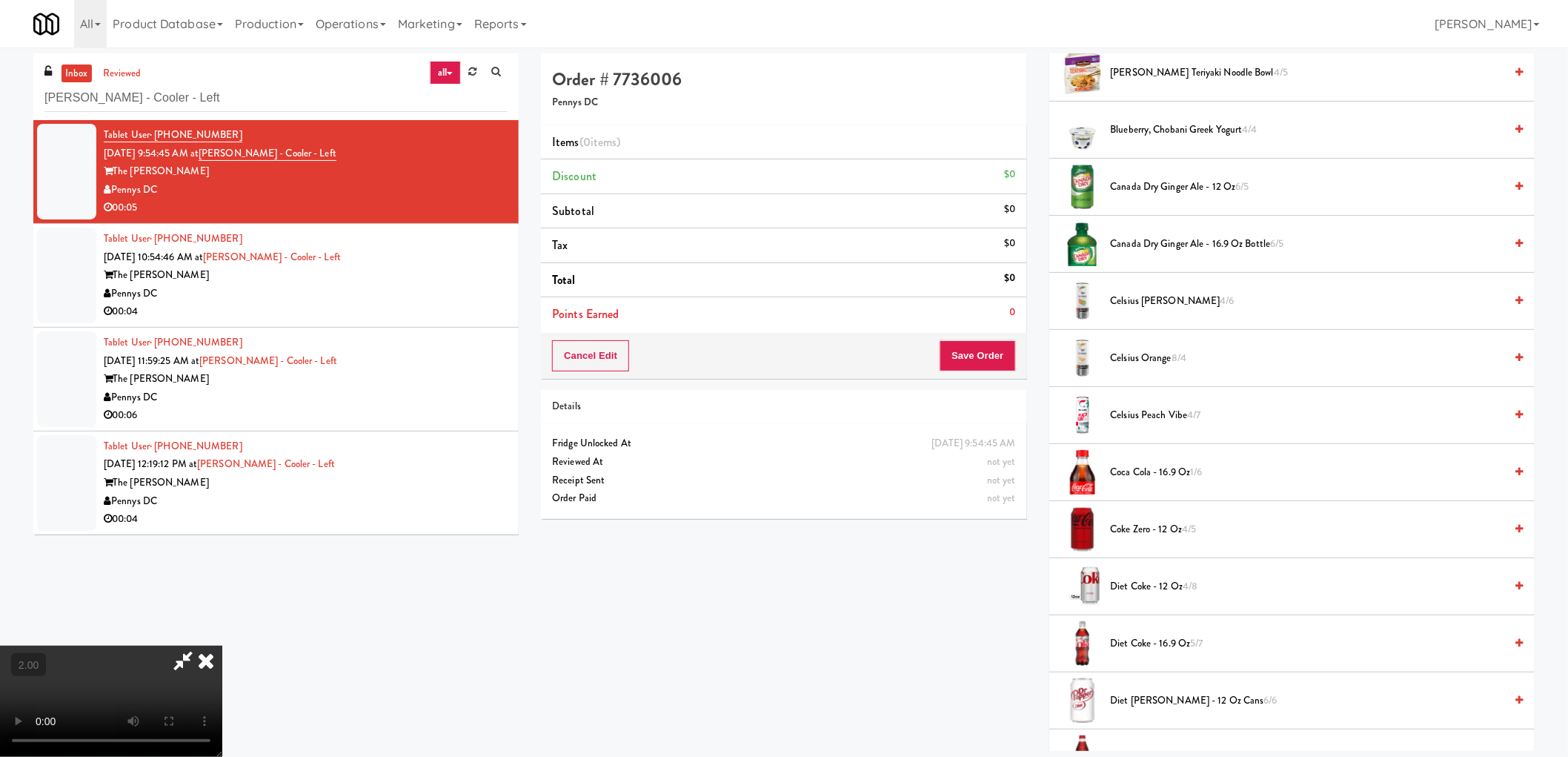
scroll to position [247, 0]
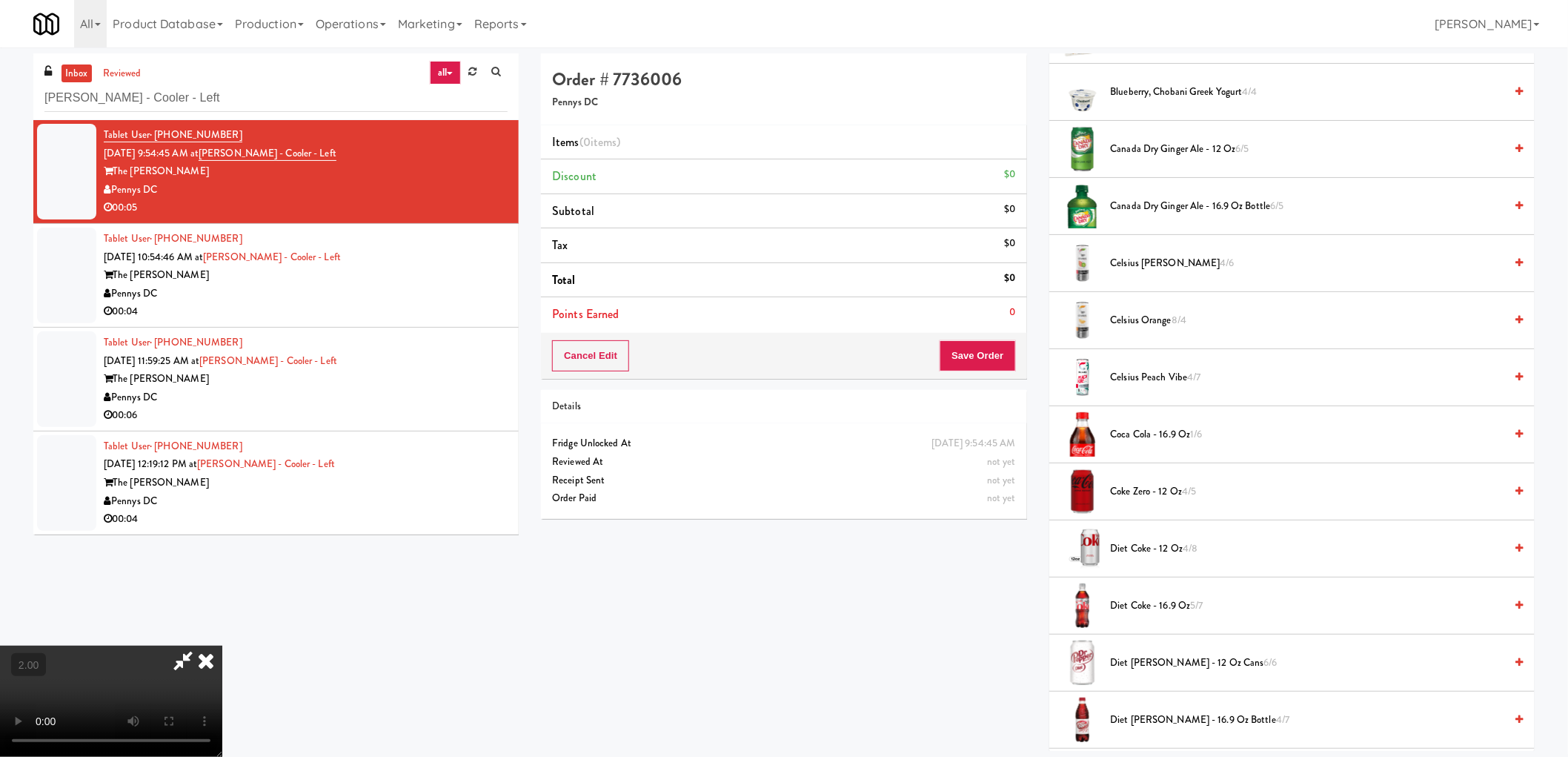
click at [1139, 558] on span "Diet Coke - 12 oz 4/8" at bounding box center [1308, 549] width 394 height 18
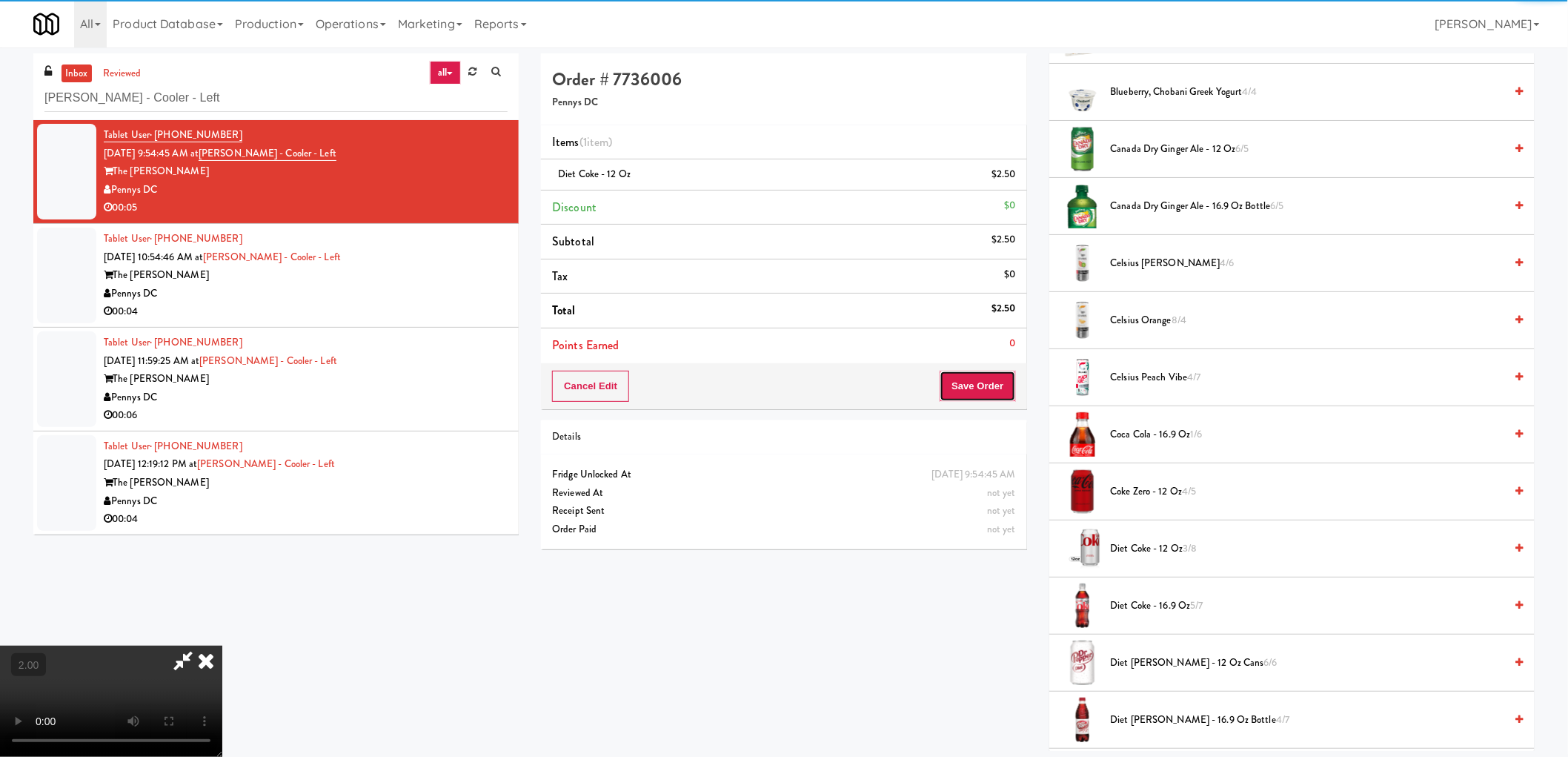
click at [984, 397] on button "Save Order" at bounding box center [977, 385] width 76 height 31
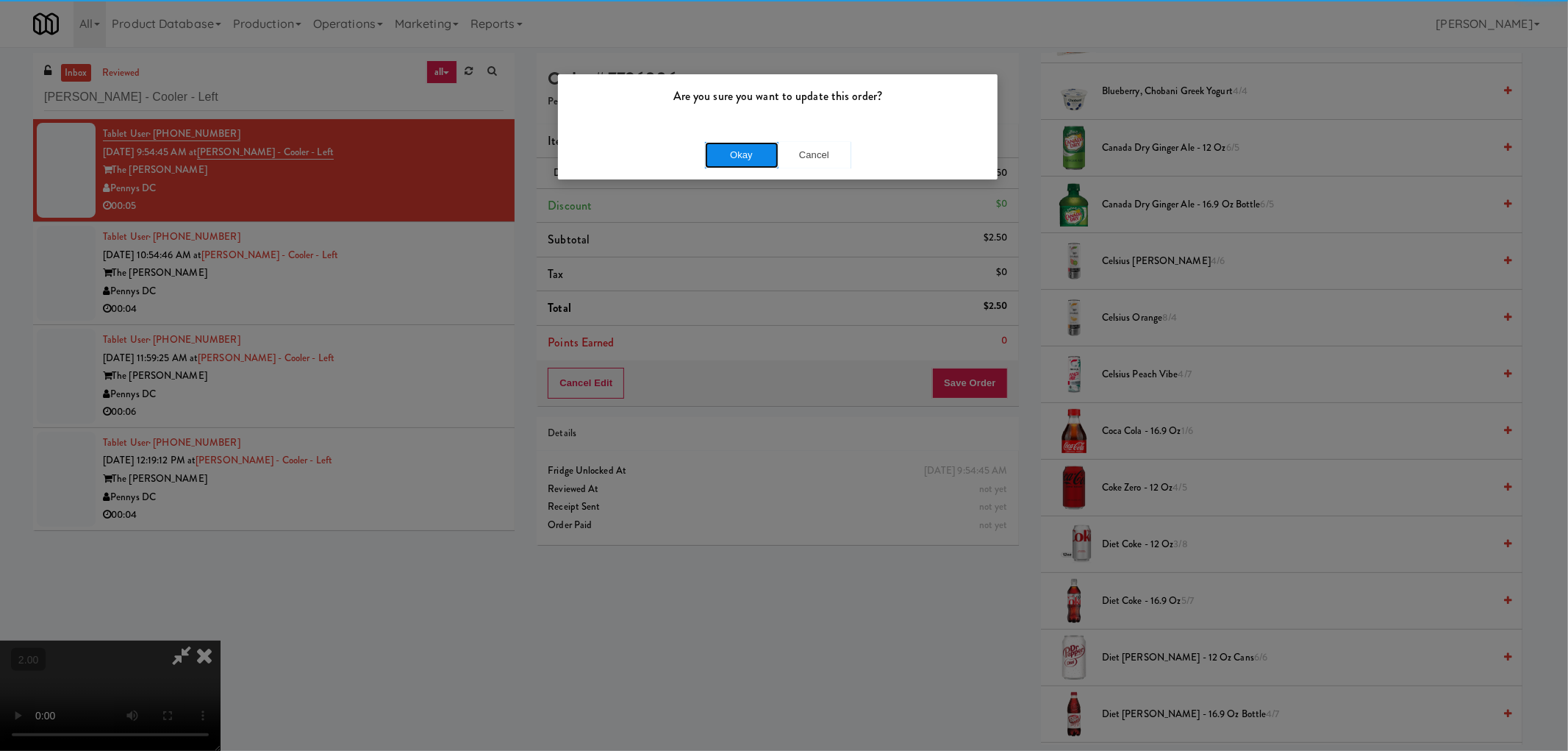
click at [743, 155] on button "Okay" at bounding box center [742, 155] width 74 height 26
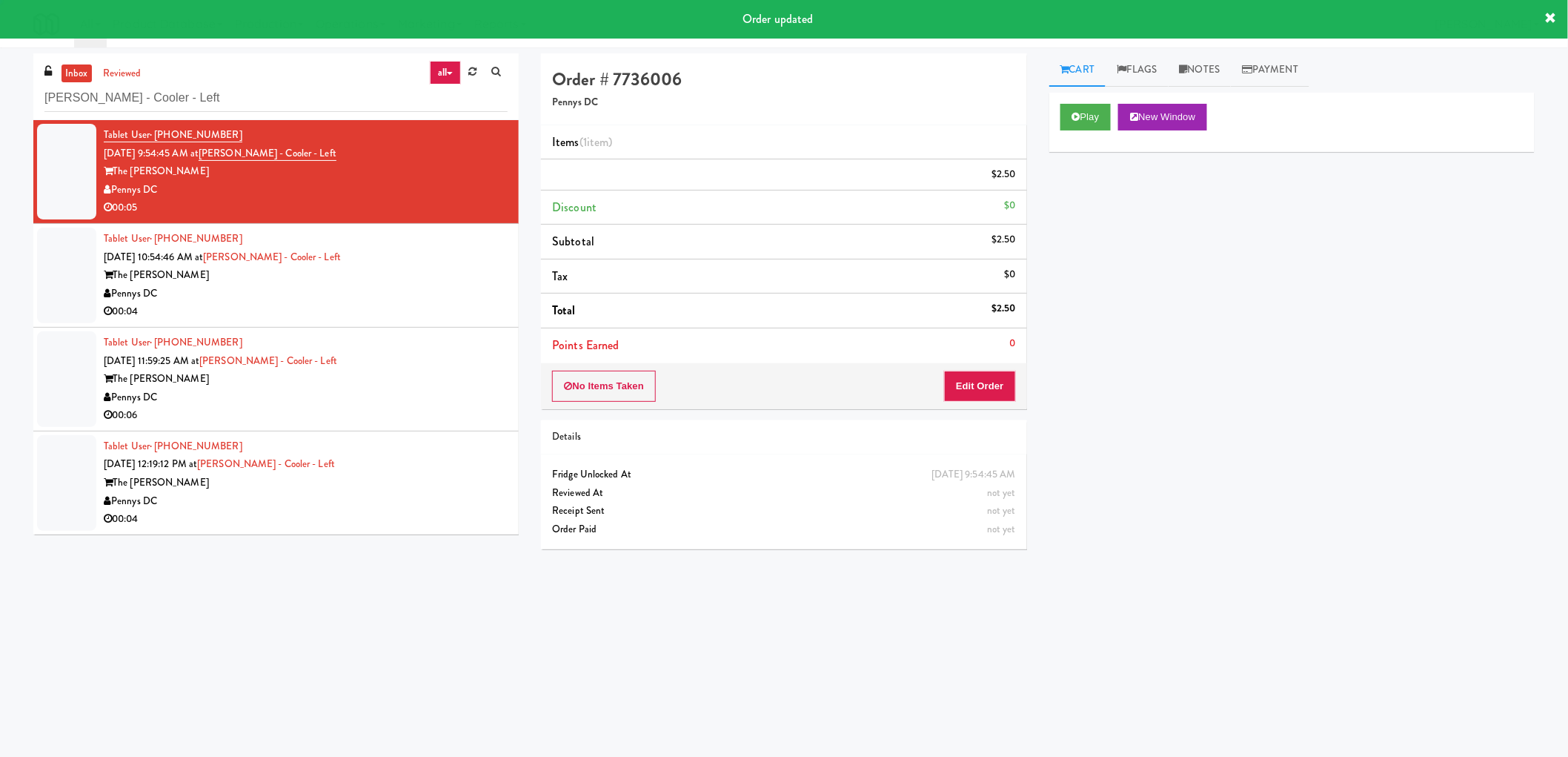
scroll to position [0, 0]
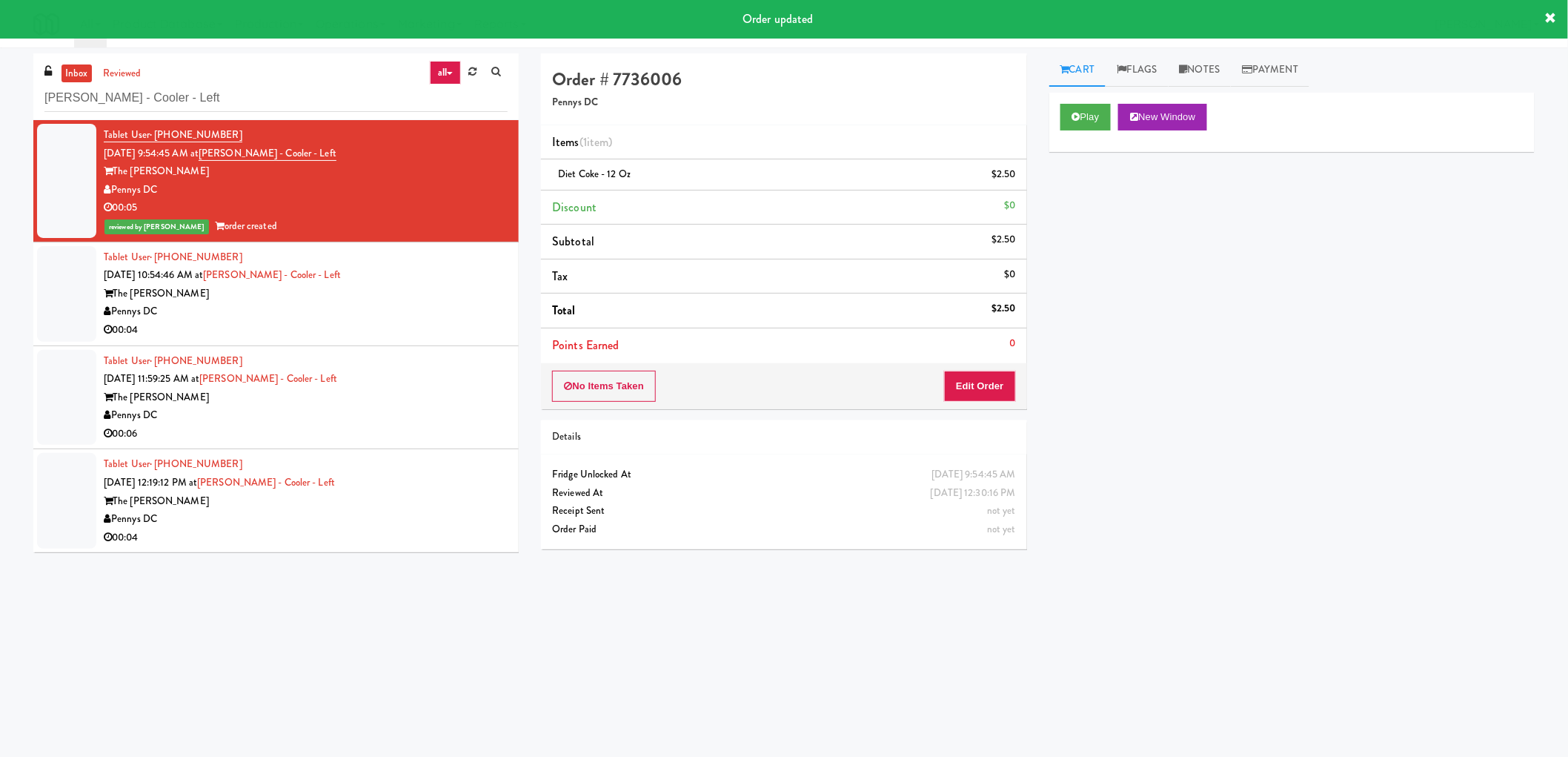
click at [423, 321] on div "00:04" at bounding box center [305, 330] width 403 height 18
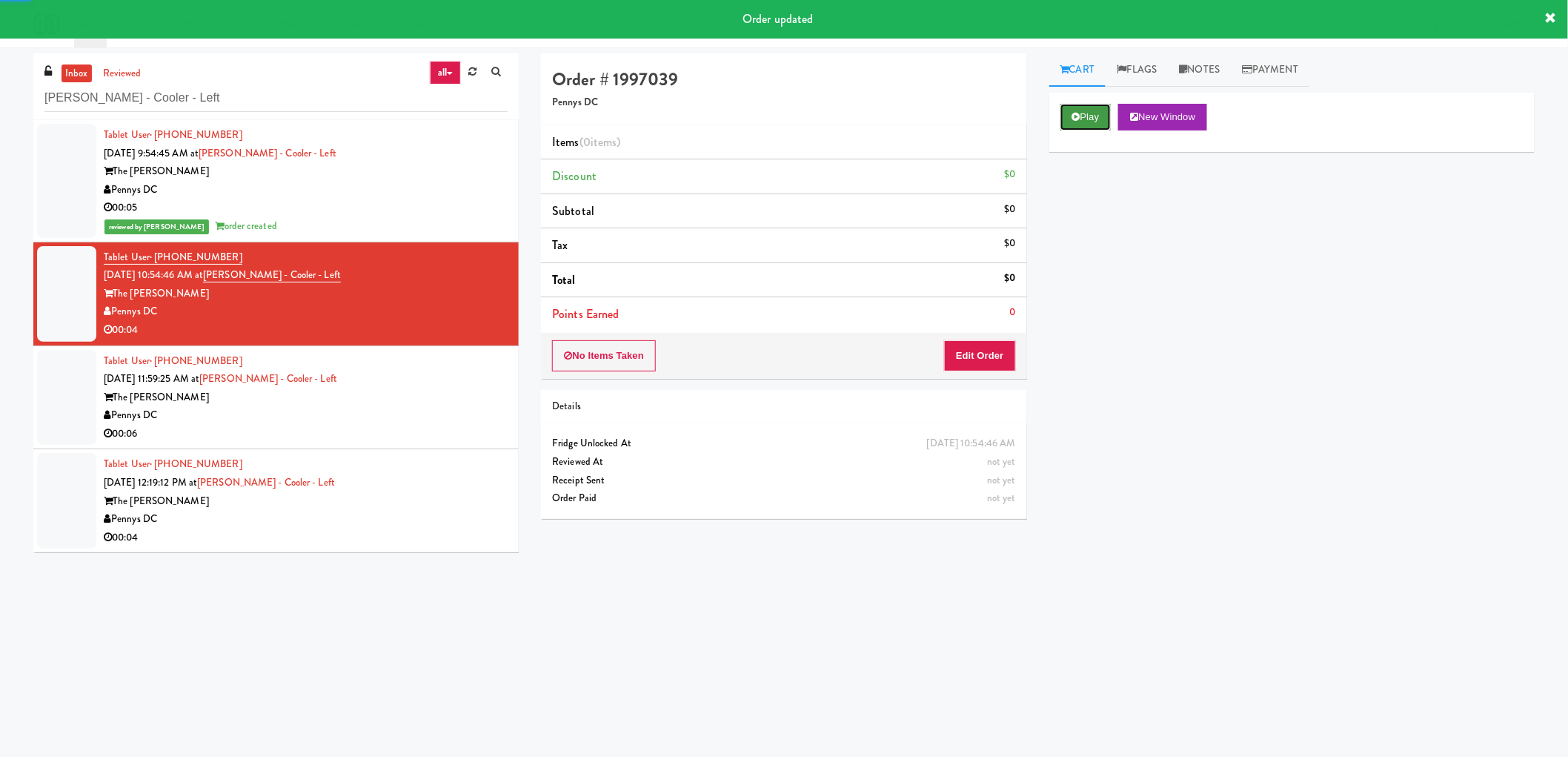
click at [1103, 114] on button "Play" at bounding box center [1085, 117] width 51 height 27
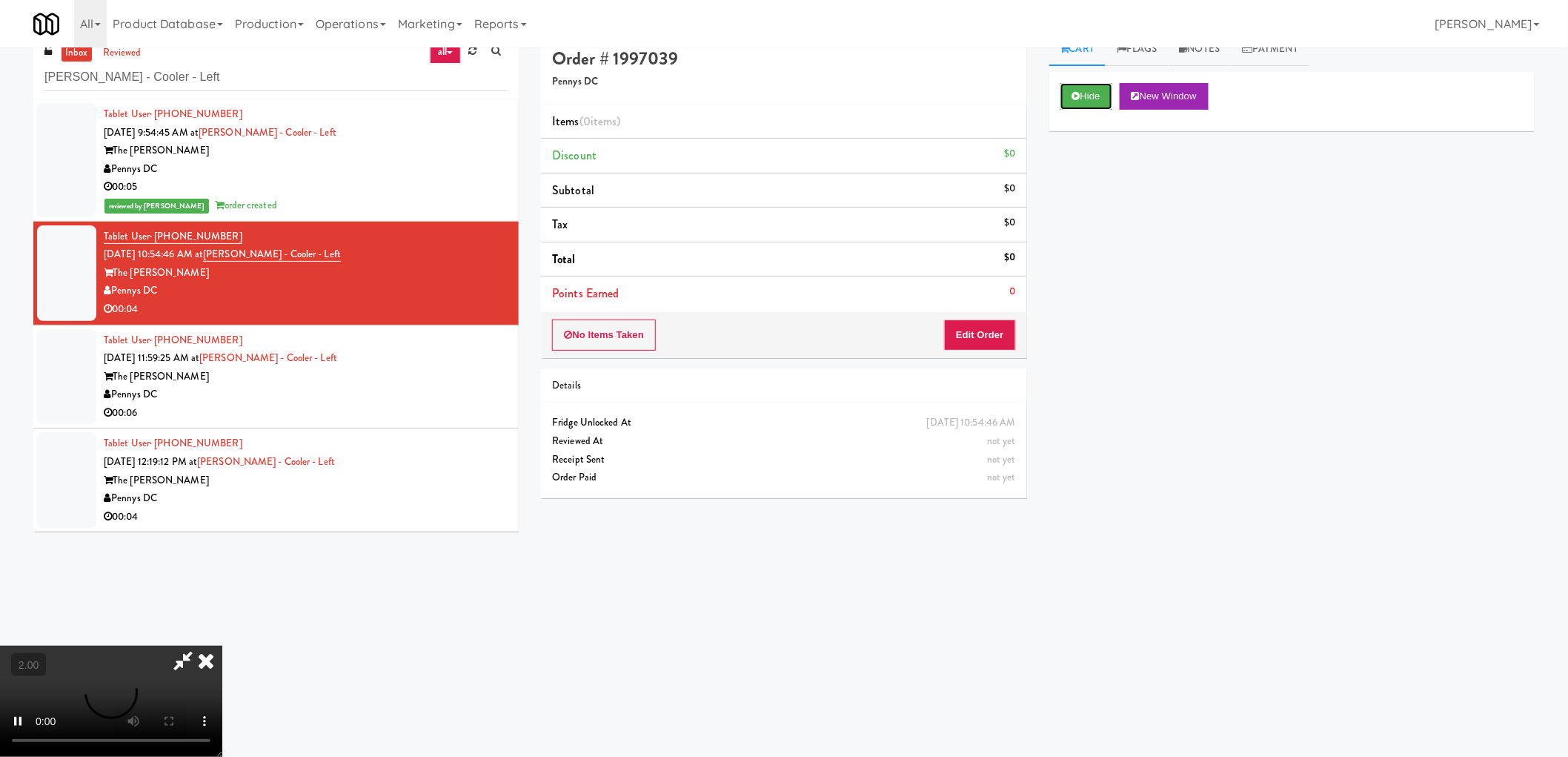
scroll to position [48, 0]
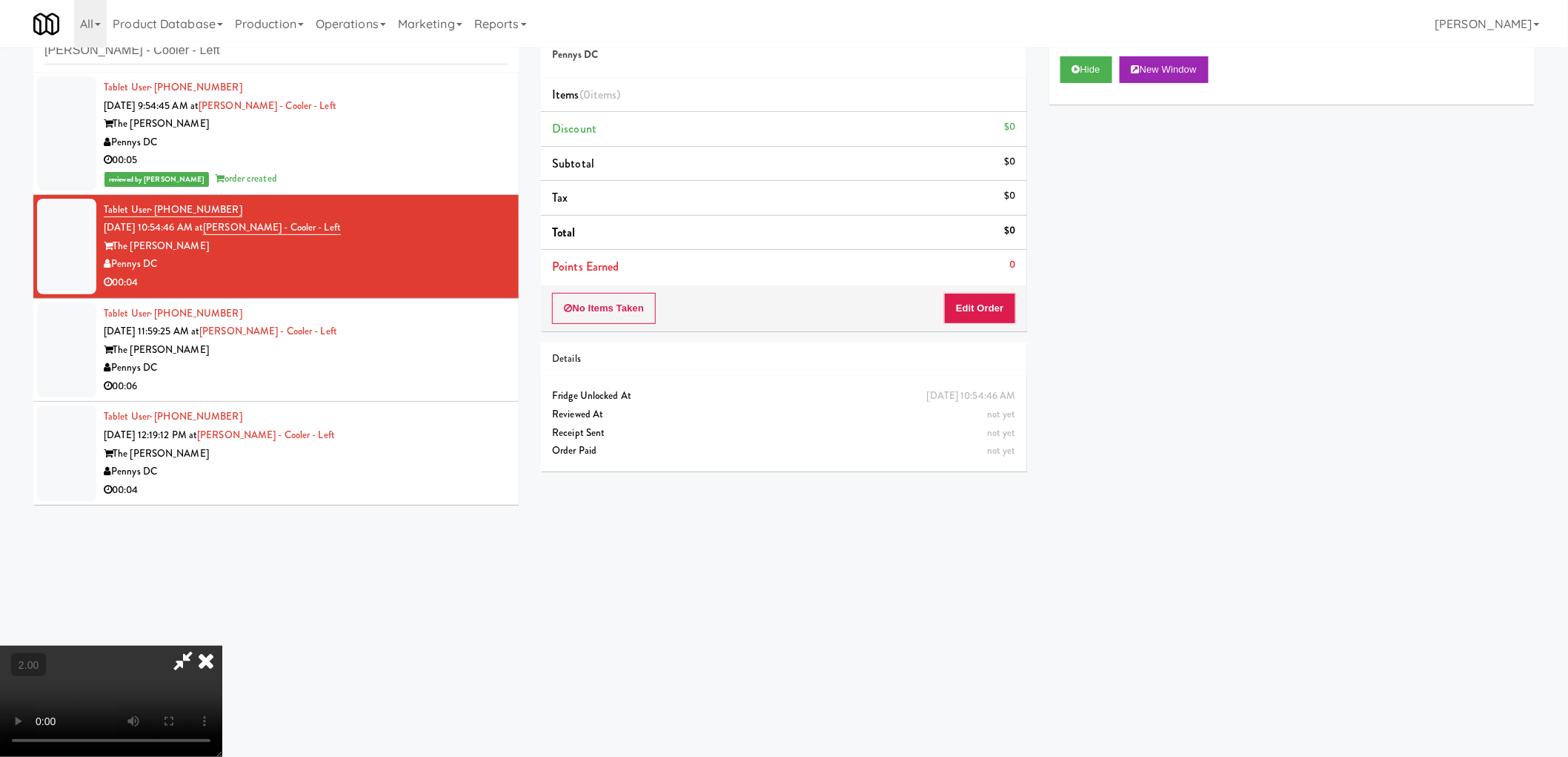
click at [223, 645] on video at bounding box center [111, 700] width 223 height 111
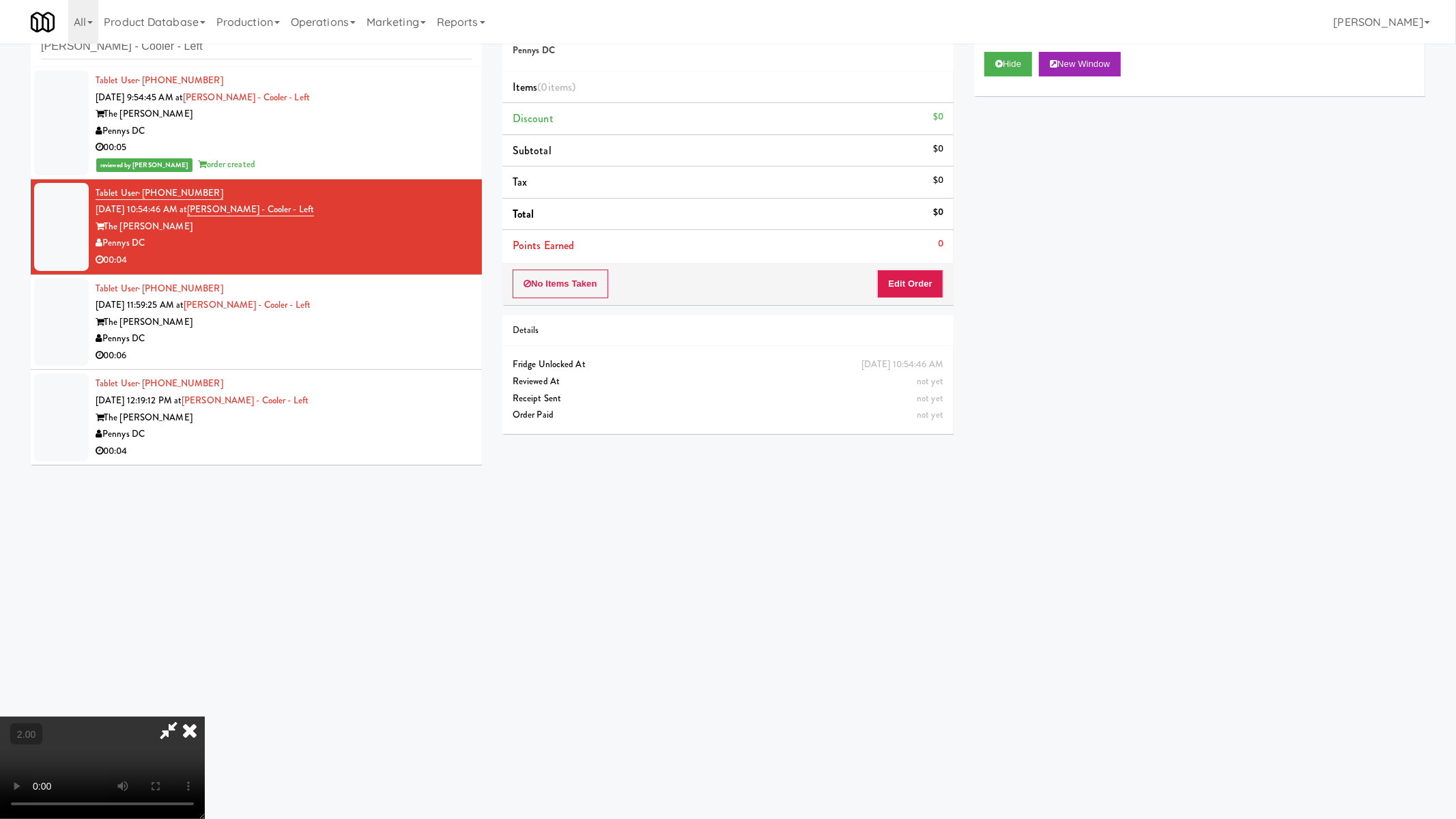
click at [205, 696] on video at bounding box center [102, 767] width 205 height 102
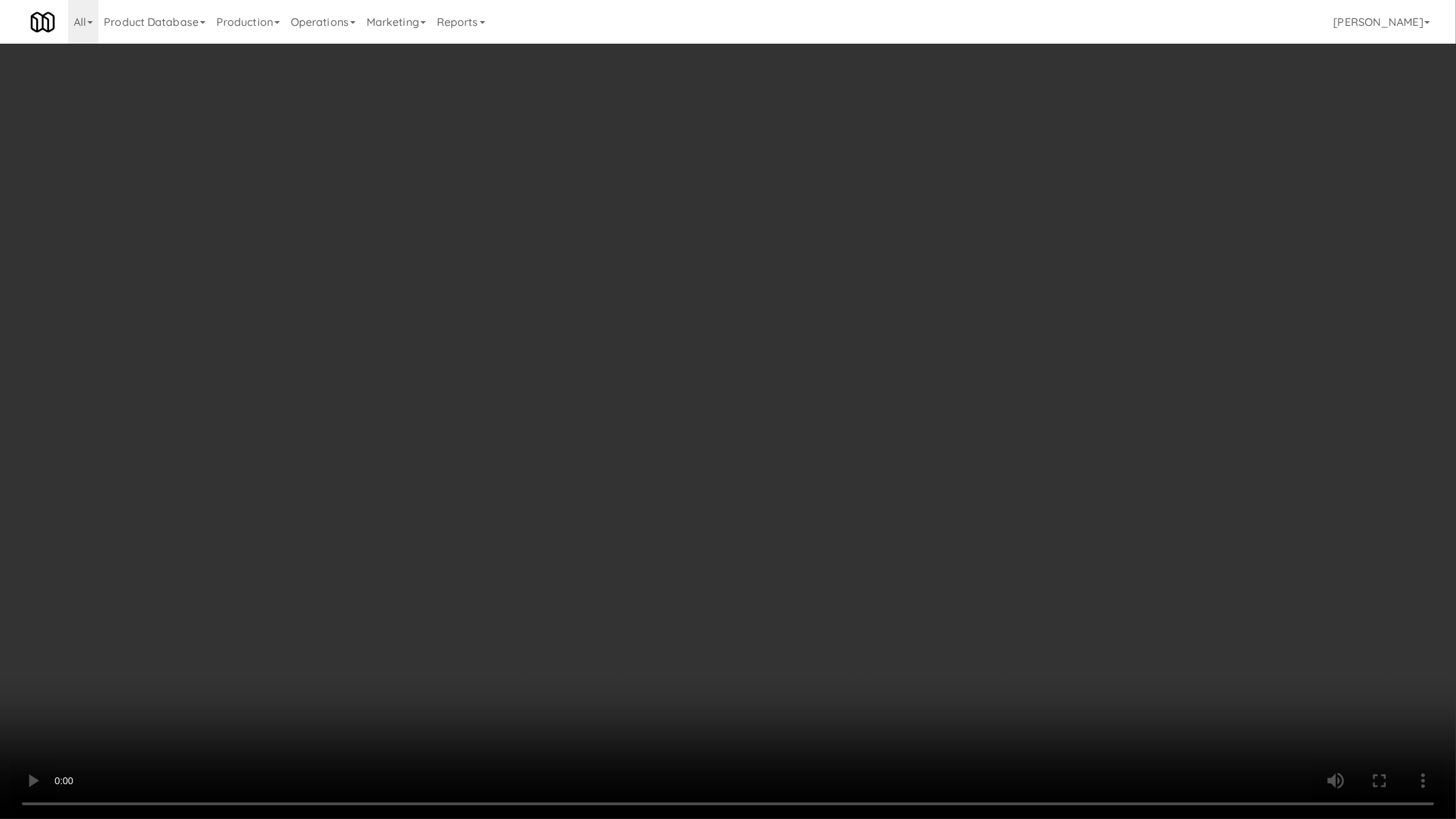
click at [621, 526] on video at bounding box center [728, 409] width 1456 height 819
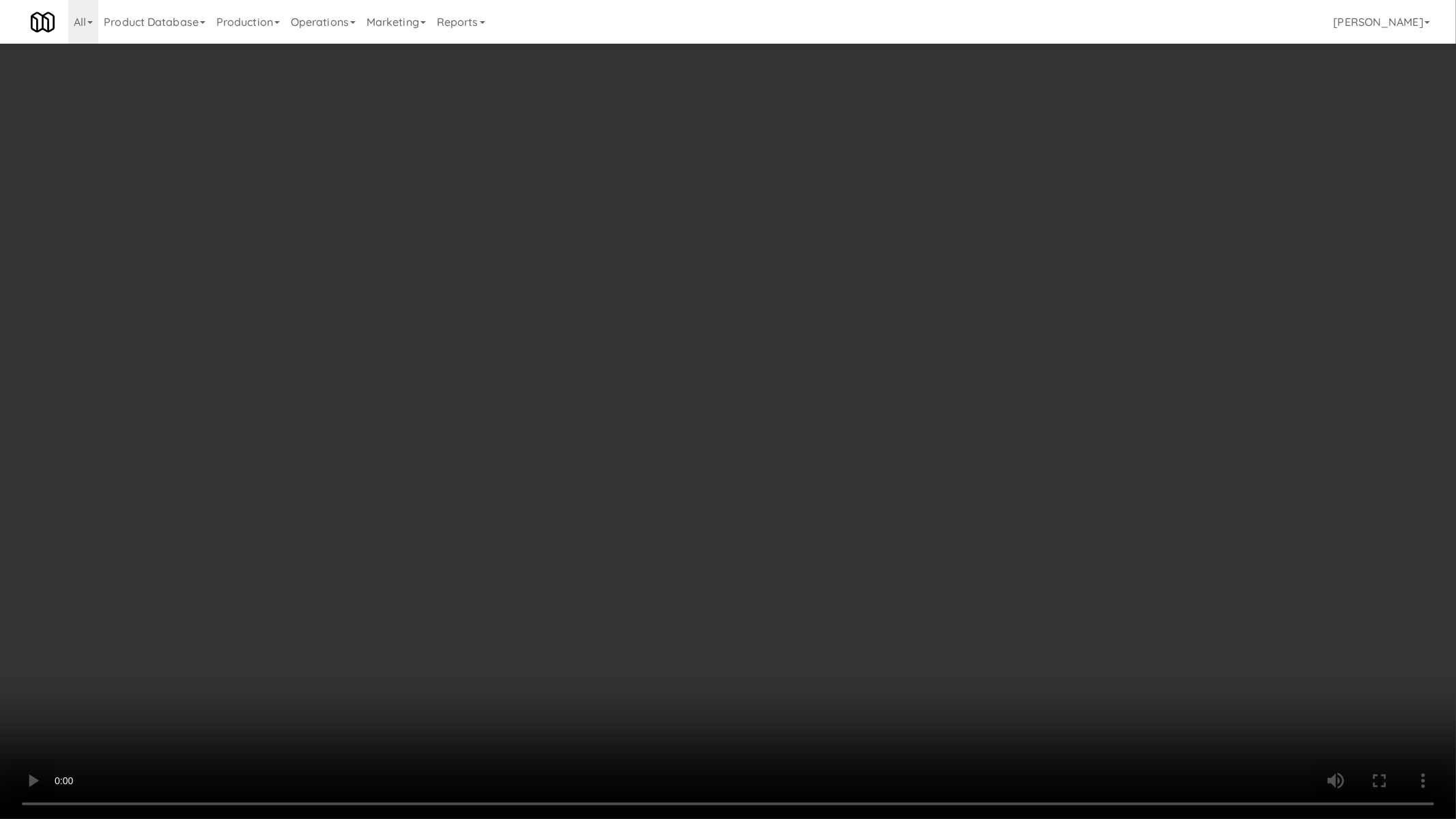
click at [621, 526] on video at bounding box center [728, 409] width 1456 height 819
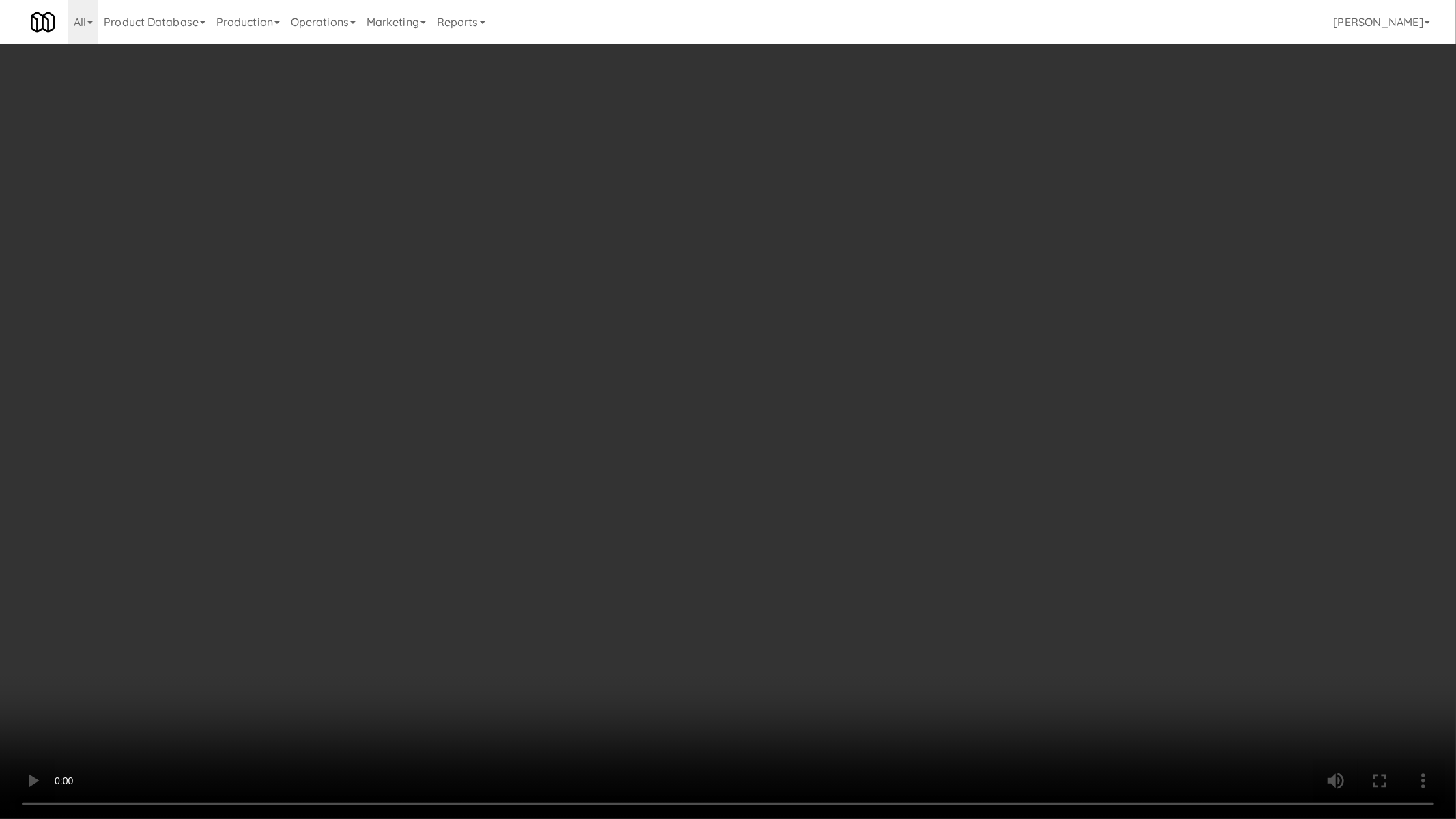
click at [621, 526] on video at bounding box center [728, 409] width 1456 height 819
click at [884, 575] on video at bounding box center [728, 409] width 1456 height 819
click at [896, 464] on video at bounding box center [728, 409] width 1456 height 819
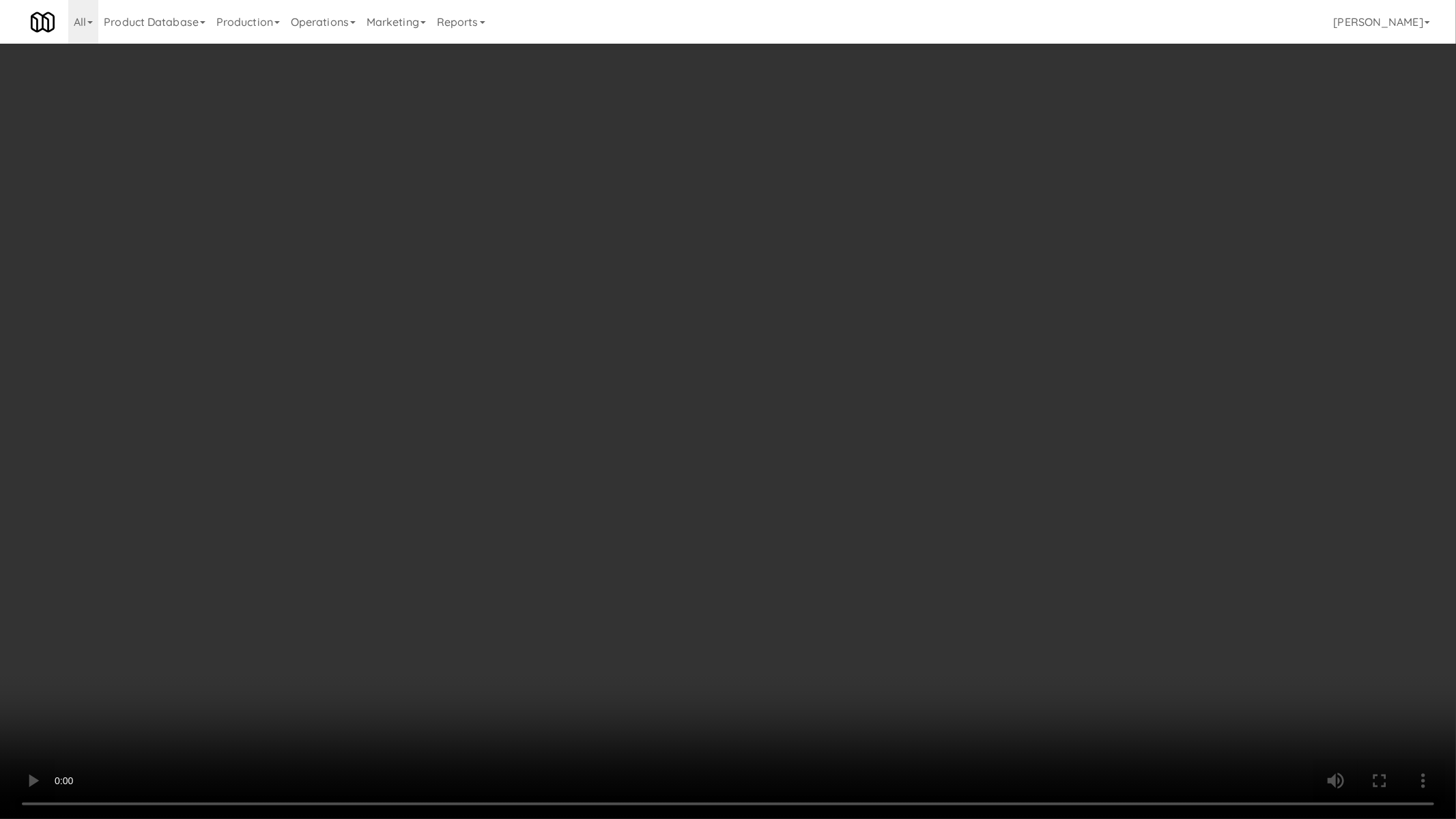
click at [896, 464] on video at bounding box center [728, 409] width 1456 height 819
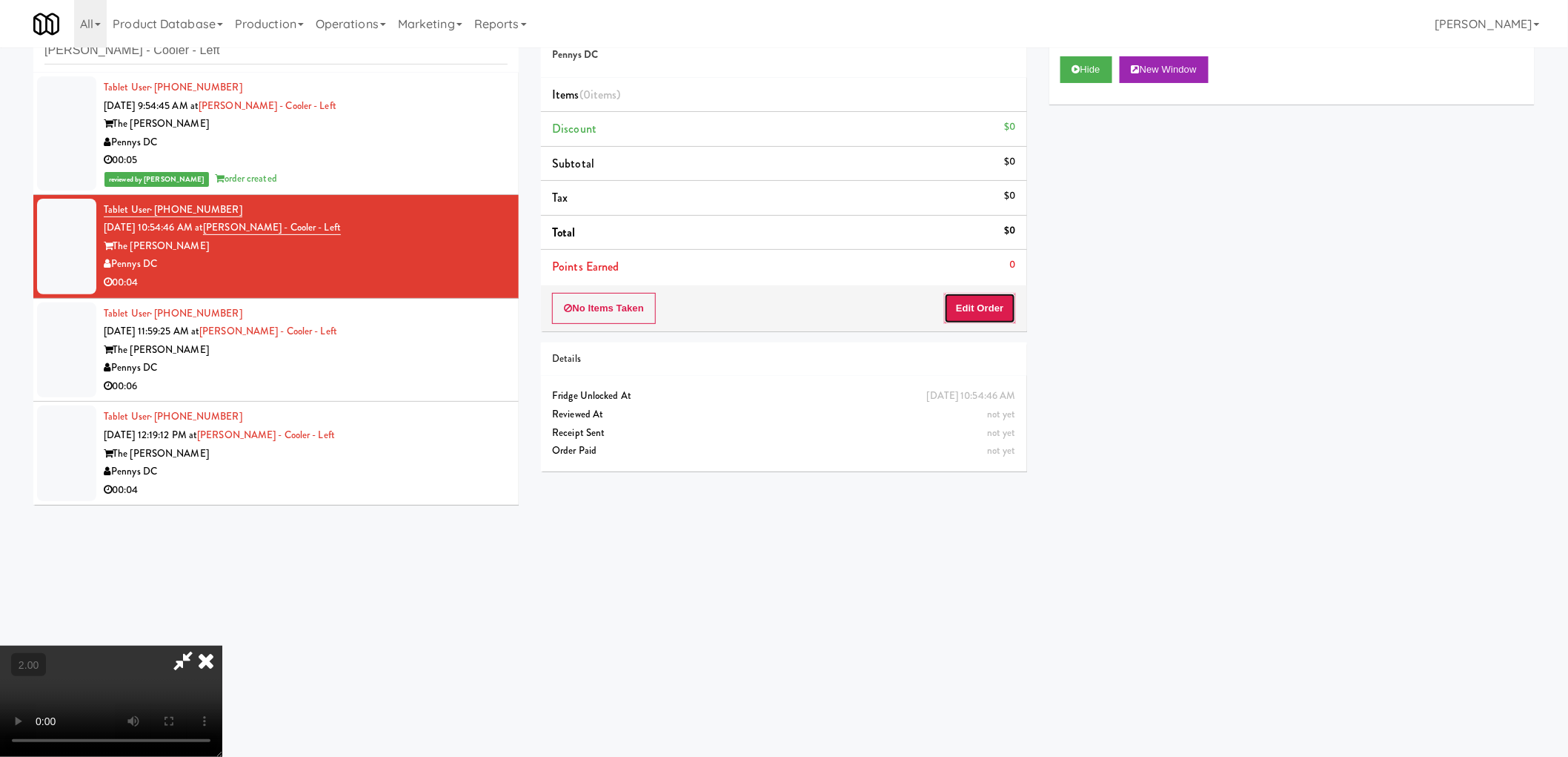
click at [979, 302] on button "Edit Order" at bounding box center [980, 308] width 72 height 31
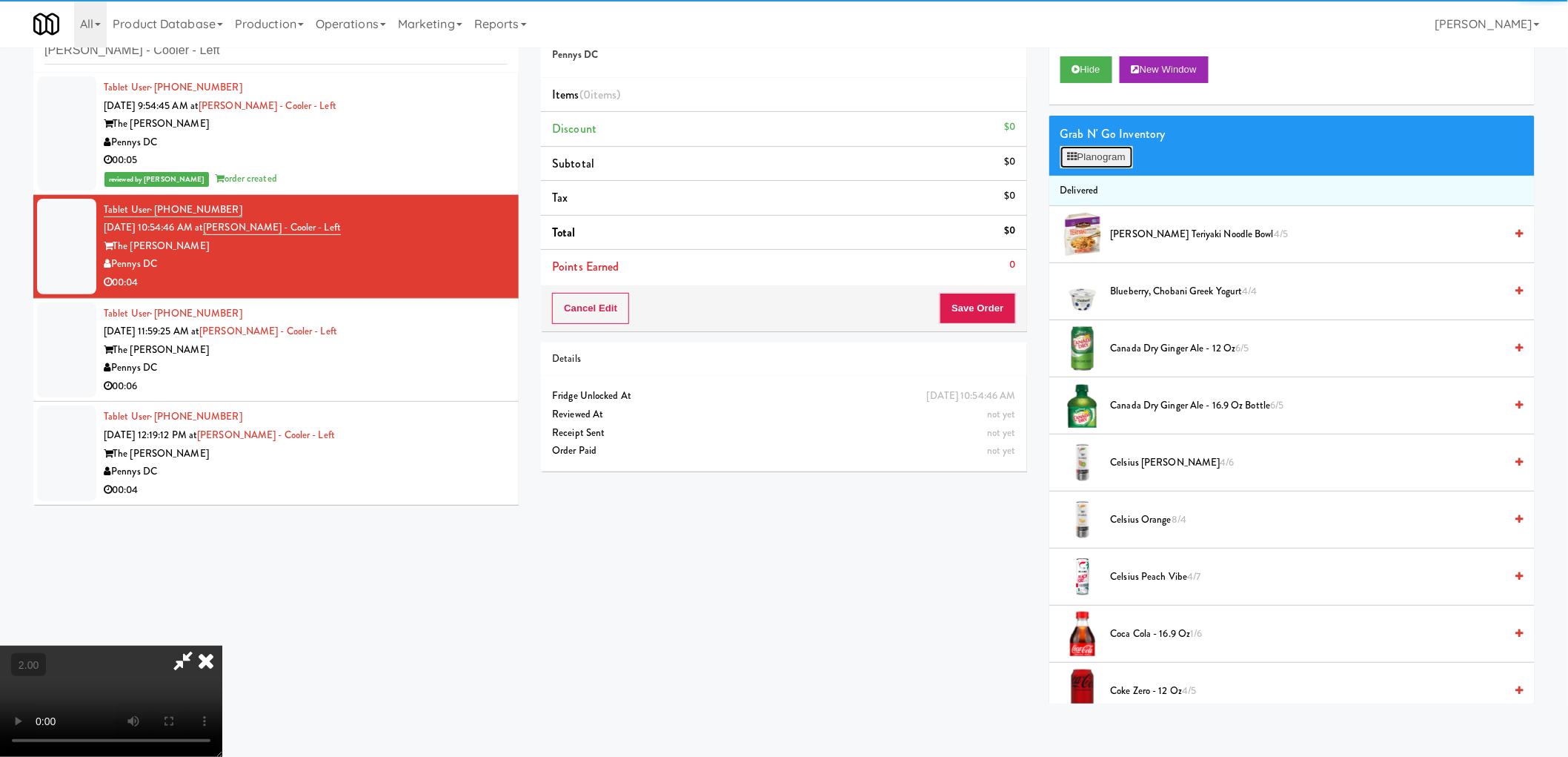
click at [1088, 152] on button "Planogram" at bounding box center [1096, 157] width 73 height 23
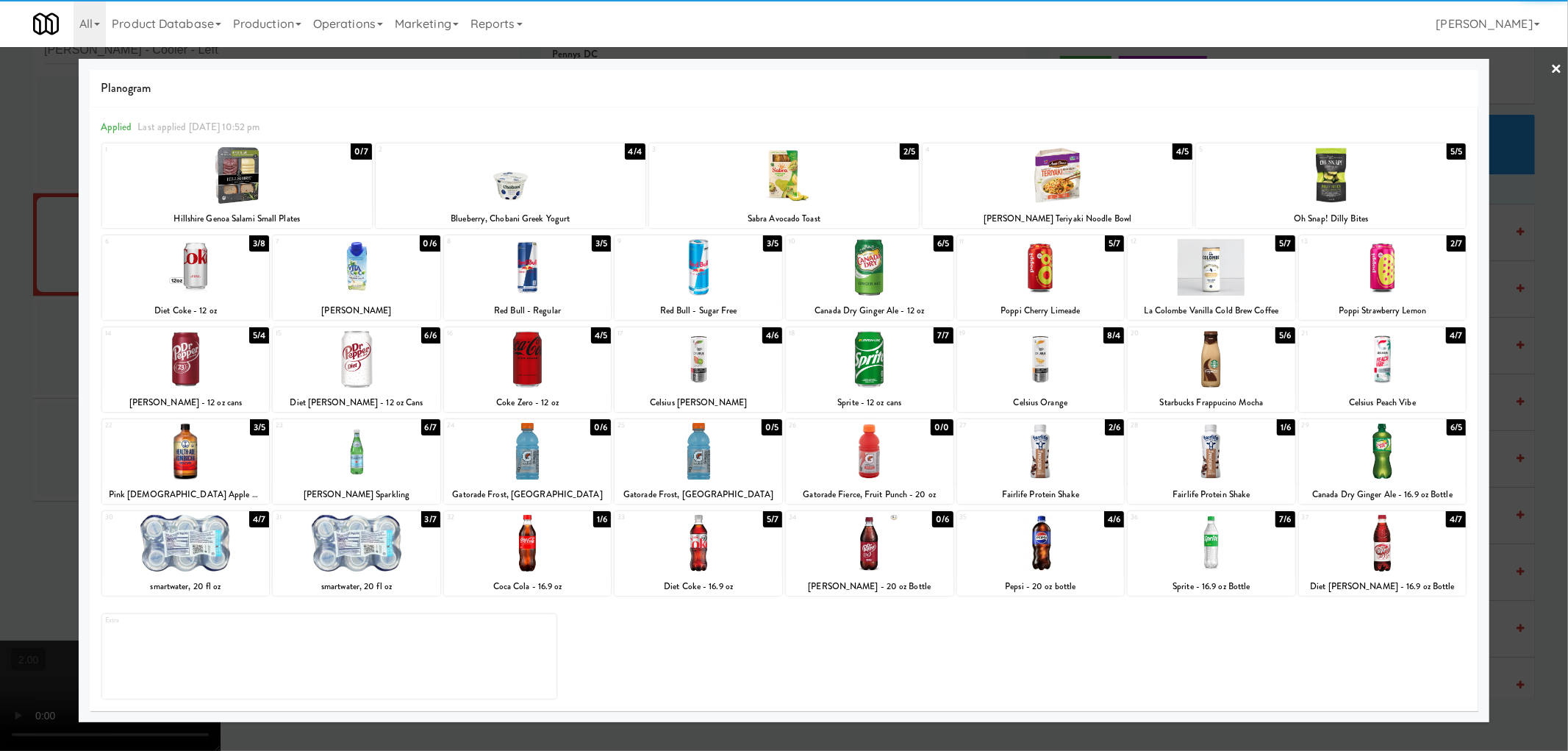
click at [1398, 356] on div at bounding box center [1383, 359] width 168 height 56
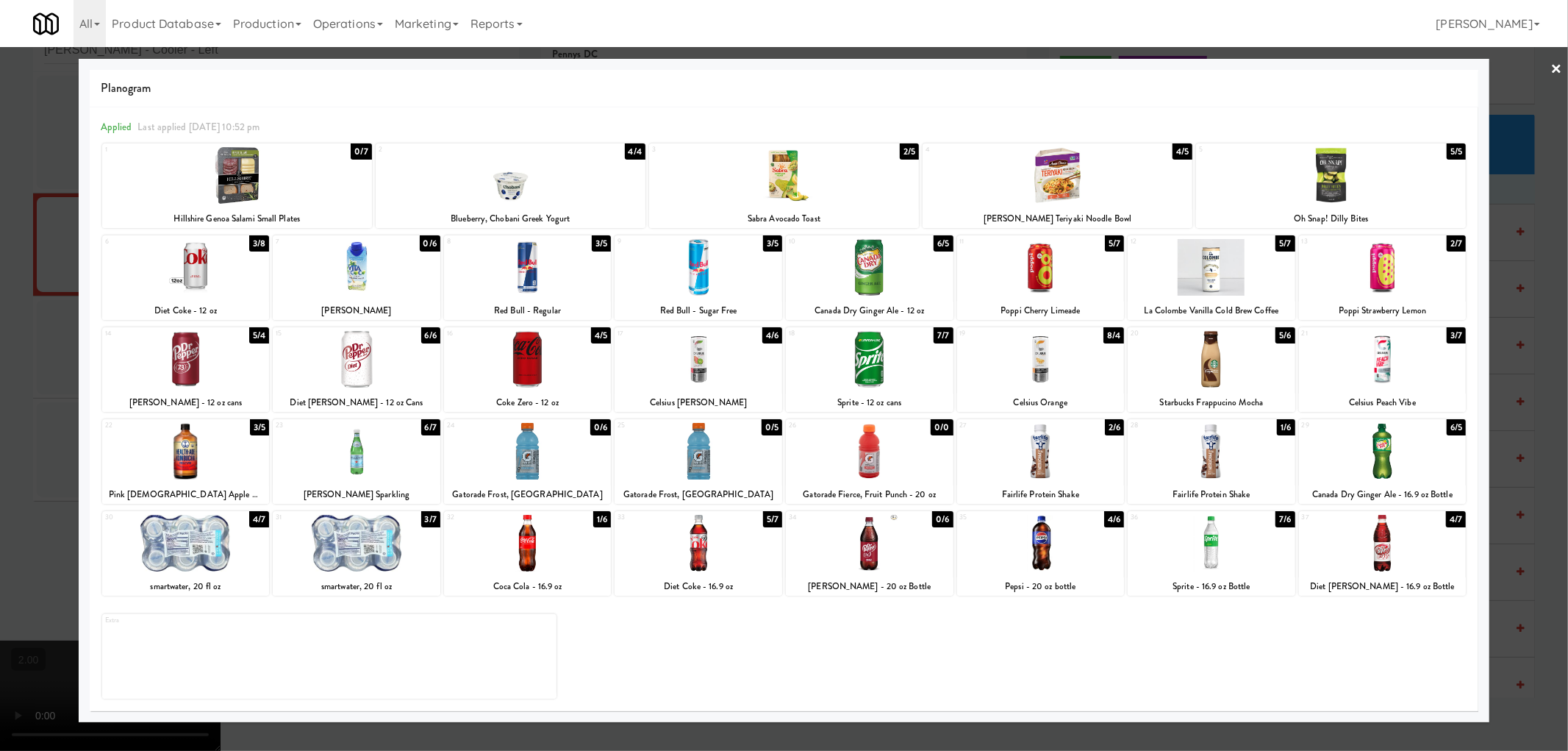
click at [0, 380] on div at bounding box center [784, 376] width 1568 height 751
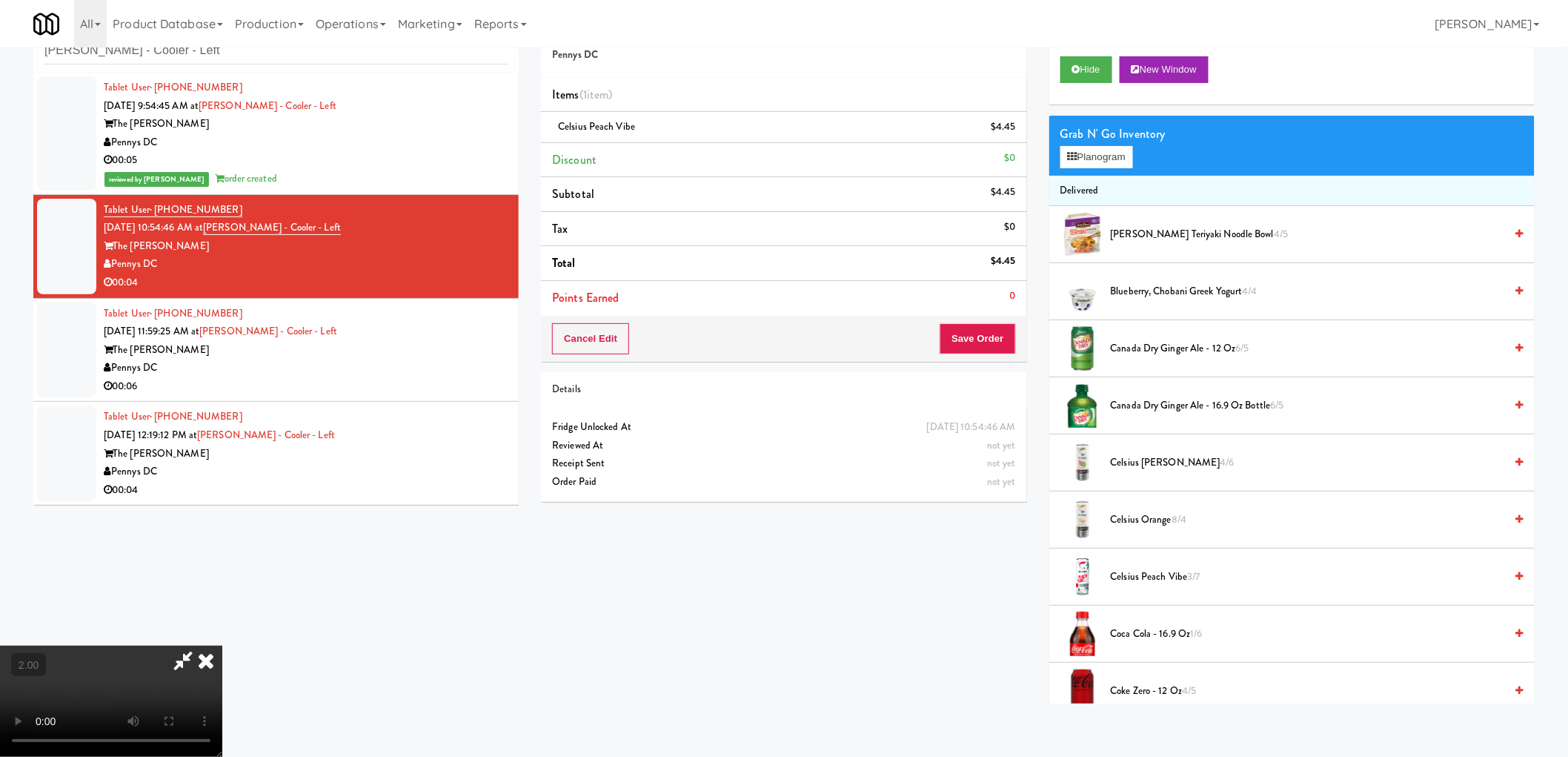
scroll to position [270, 0]
click at [223, 645] on video at bounding box center [111, 700] width 223 height 111
click at [974, 342] on button "Save Order" at bounding box center [977, 338] width 76 height 31
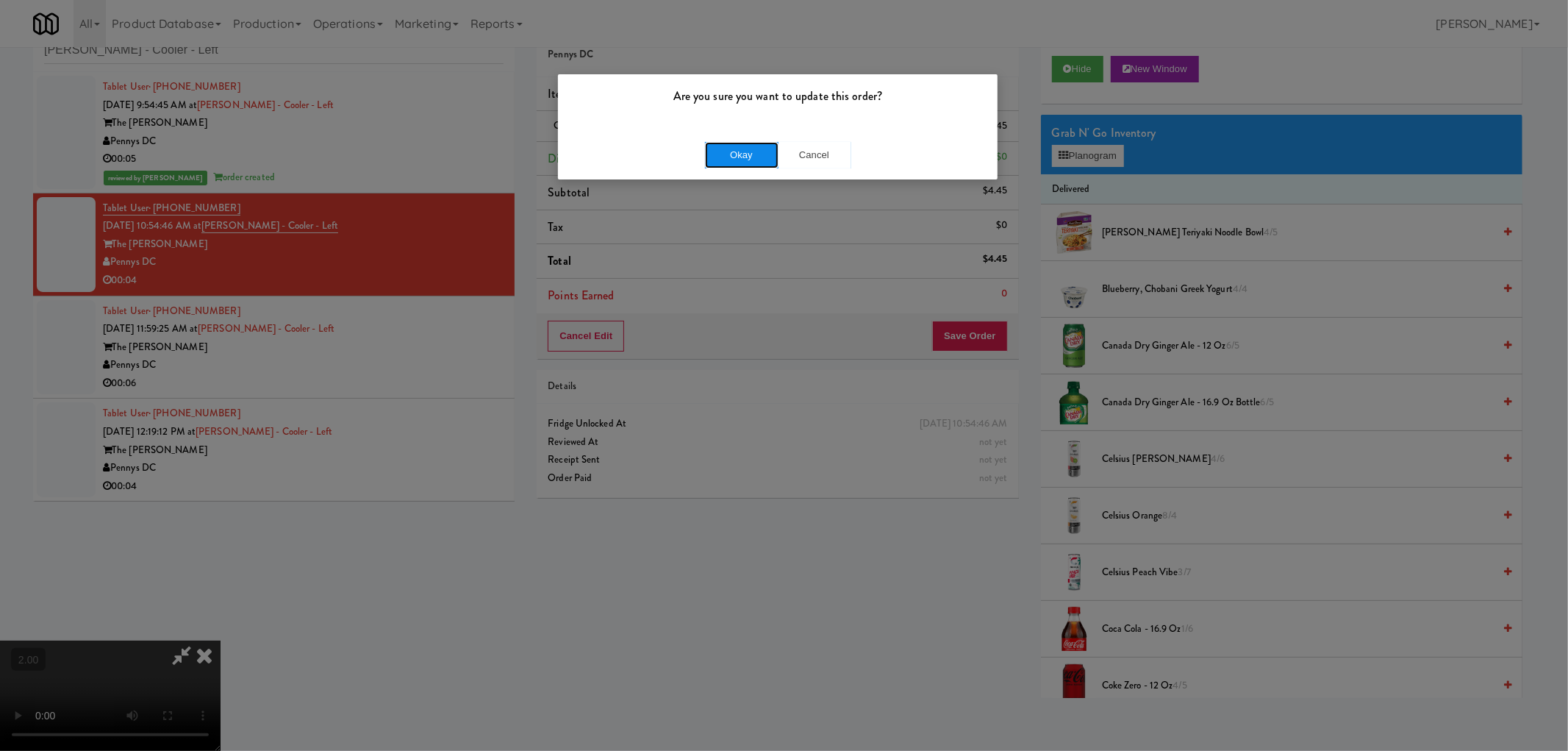
click at [733, 150] on button "Okay" at bounding box center [742, 155] width 74 height 26
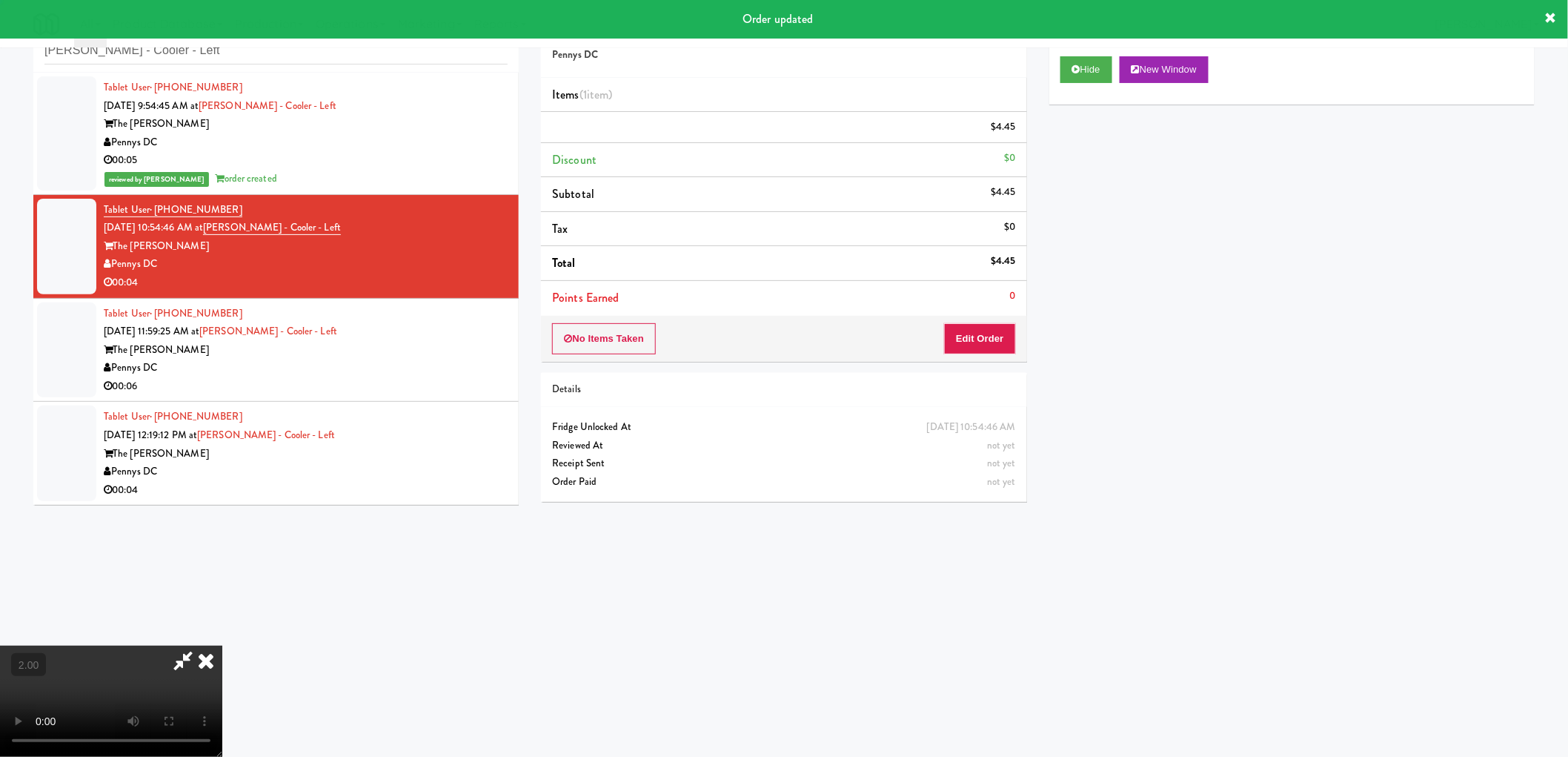
scroll to position [0, 0]
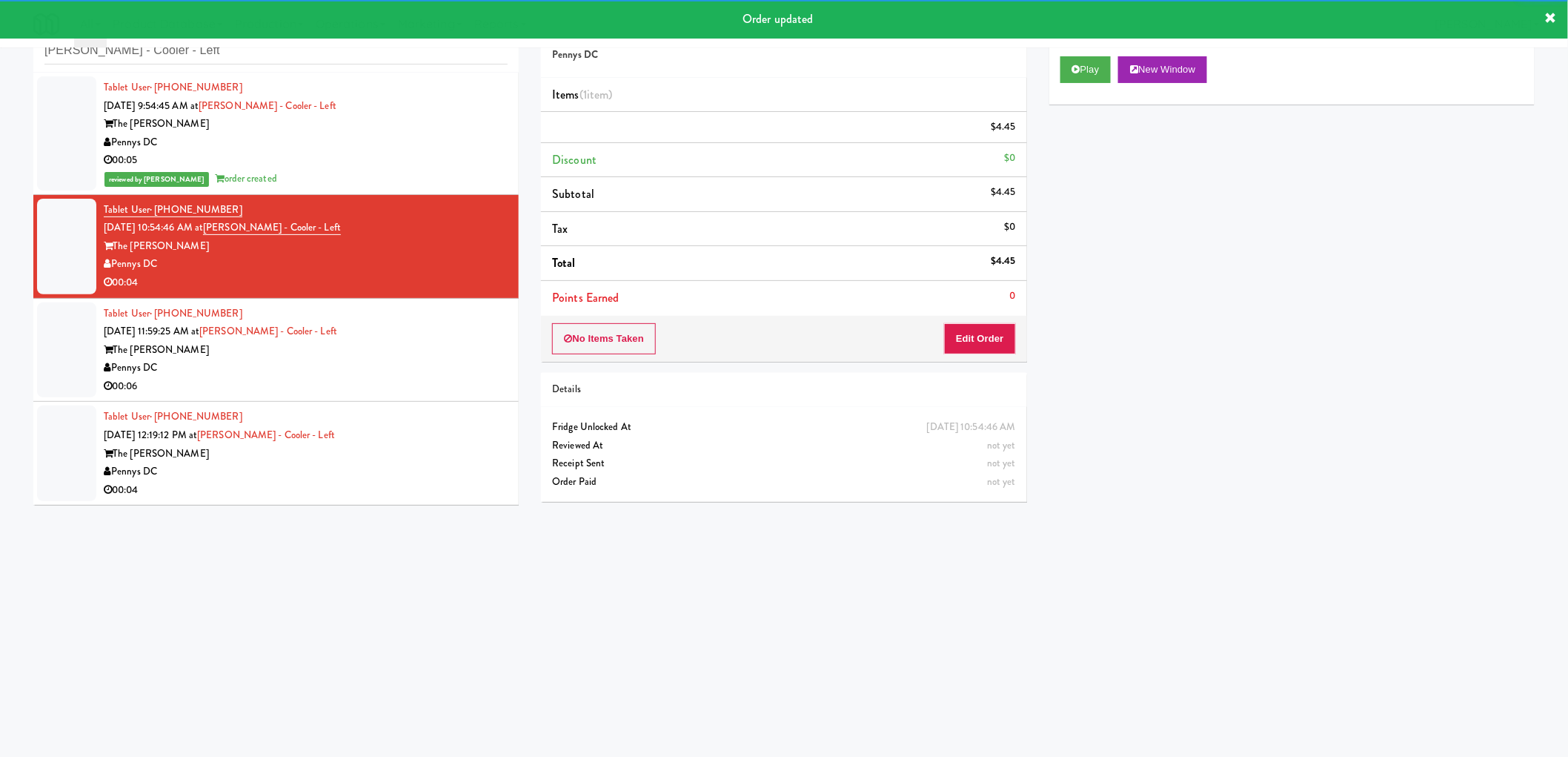
click at [376, 363] on div "Tablet User · (908) 307-3935 Sep 29, 2025 11:59:25 AM at Kelvin - Cooler - Left…" at bounding box center [305, 349] width 403 height 91
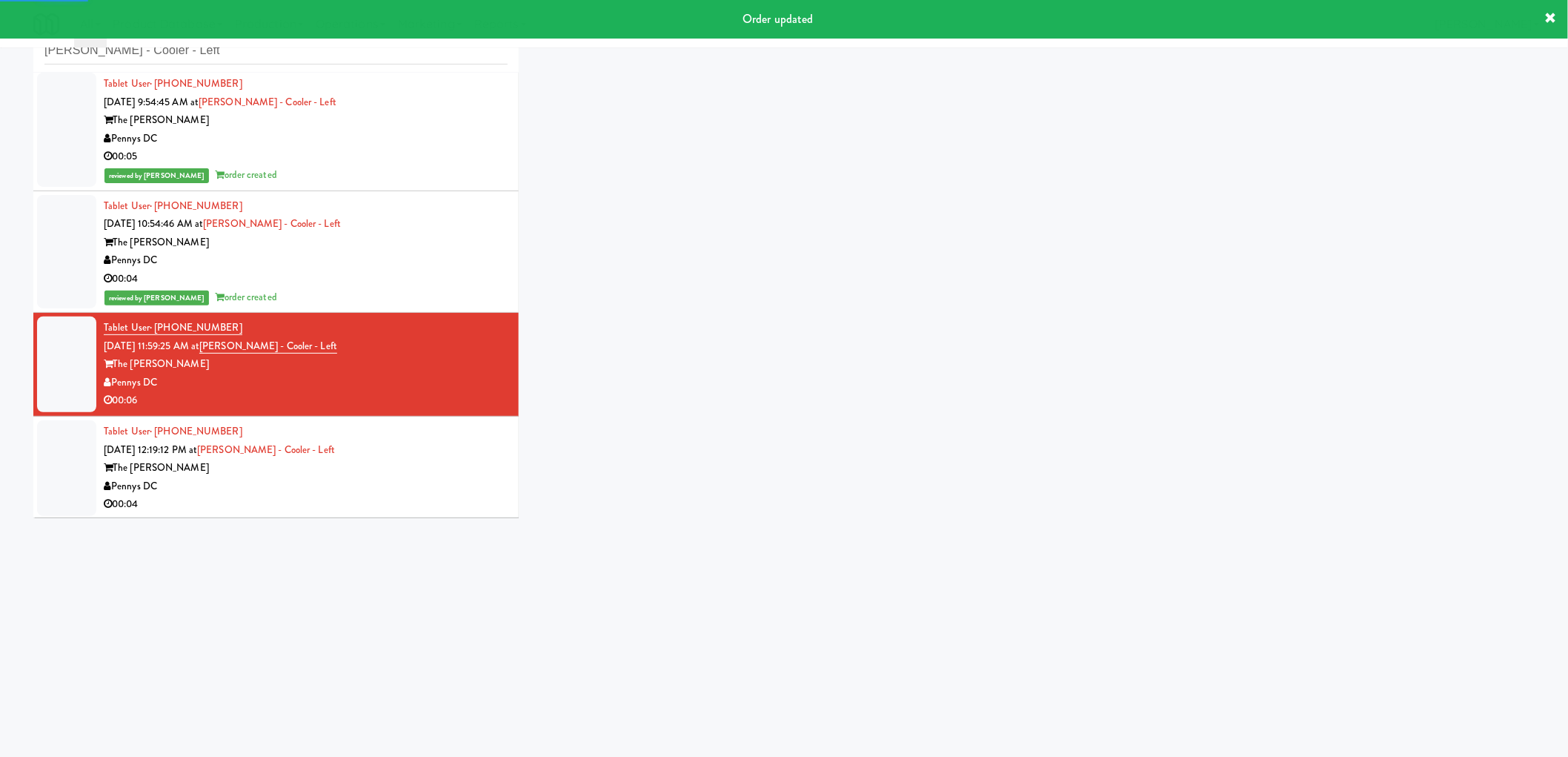
scroll to position [6, 0]
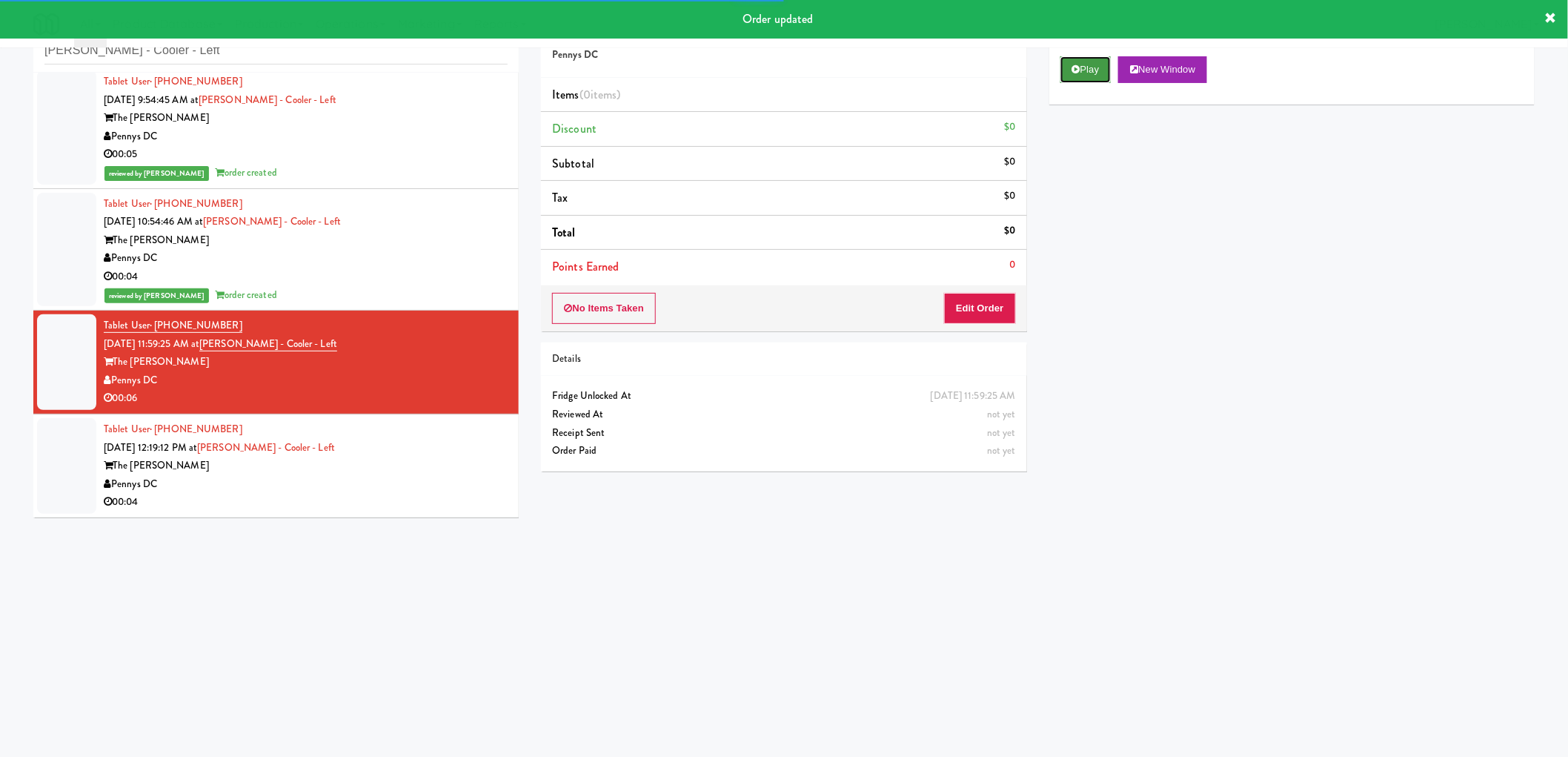
click at [1075, 65] on icon at bounding box center [1076, 69] width 8 height 10
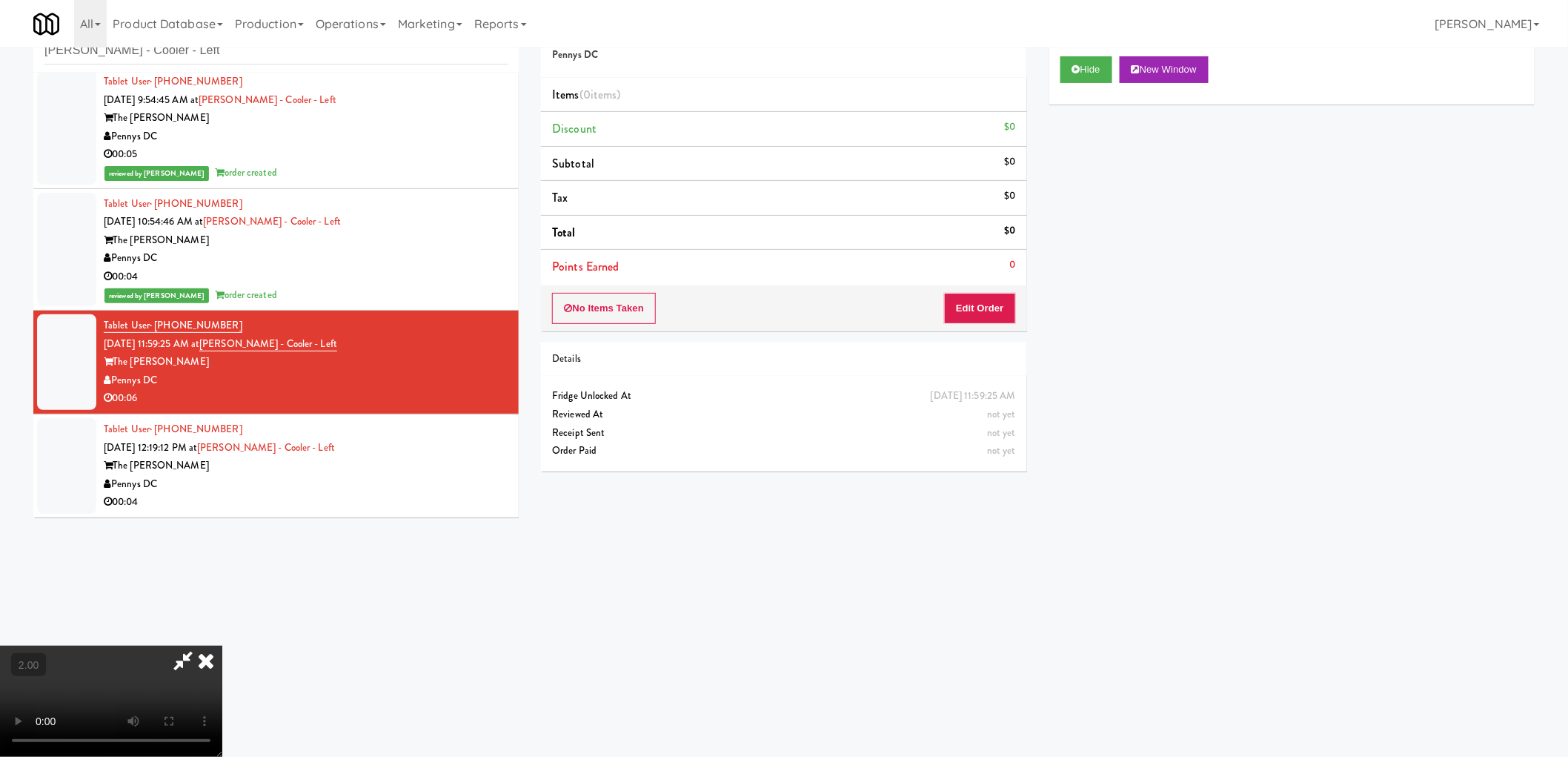
click at [223, 645] on video at bounding box center [111, 700] width 223 height 111
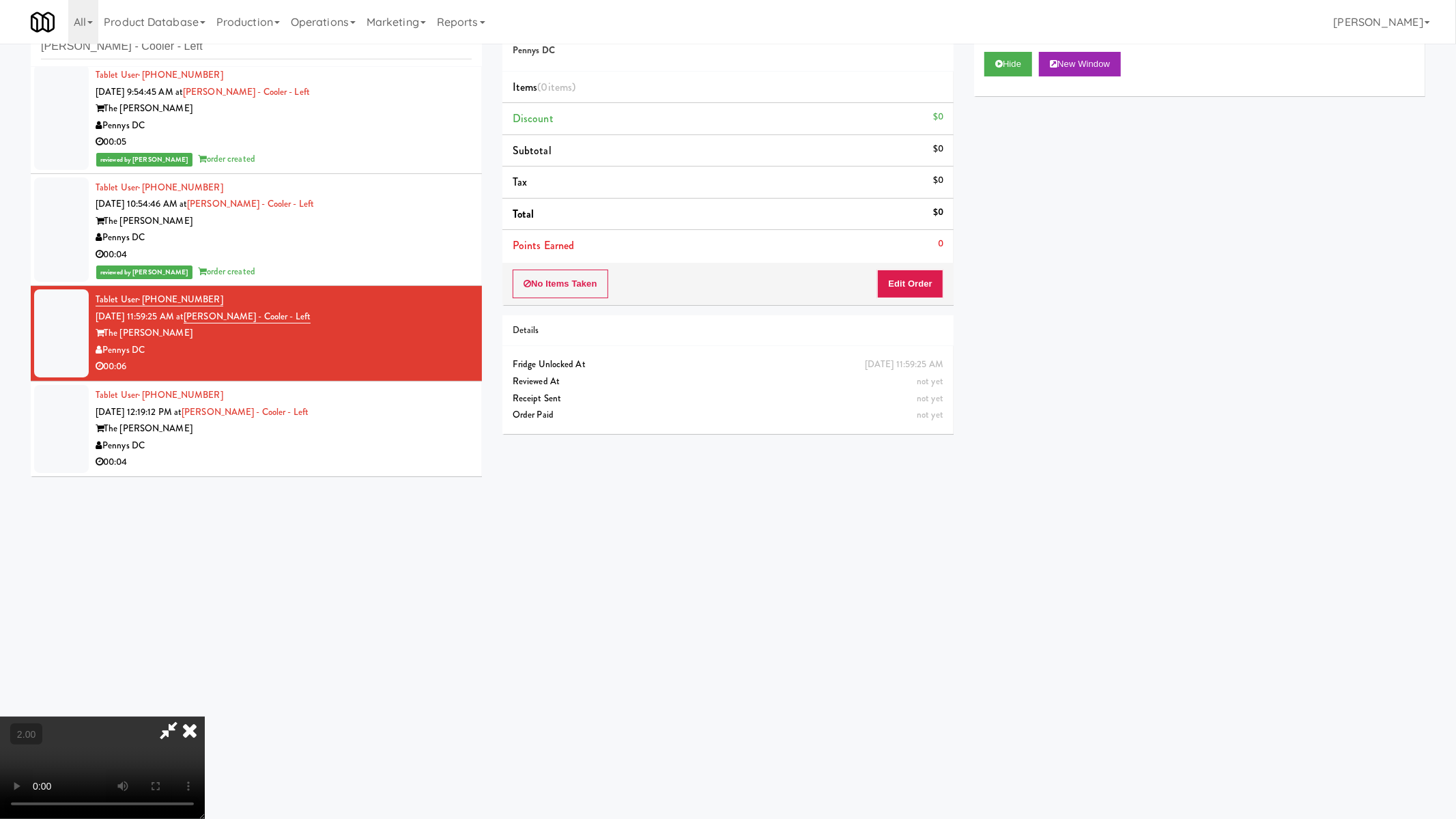
click at [205, 696] on video at bounding box center [102, 767] width 205 height 102
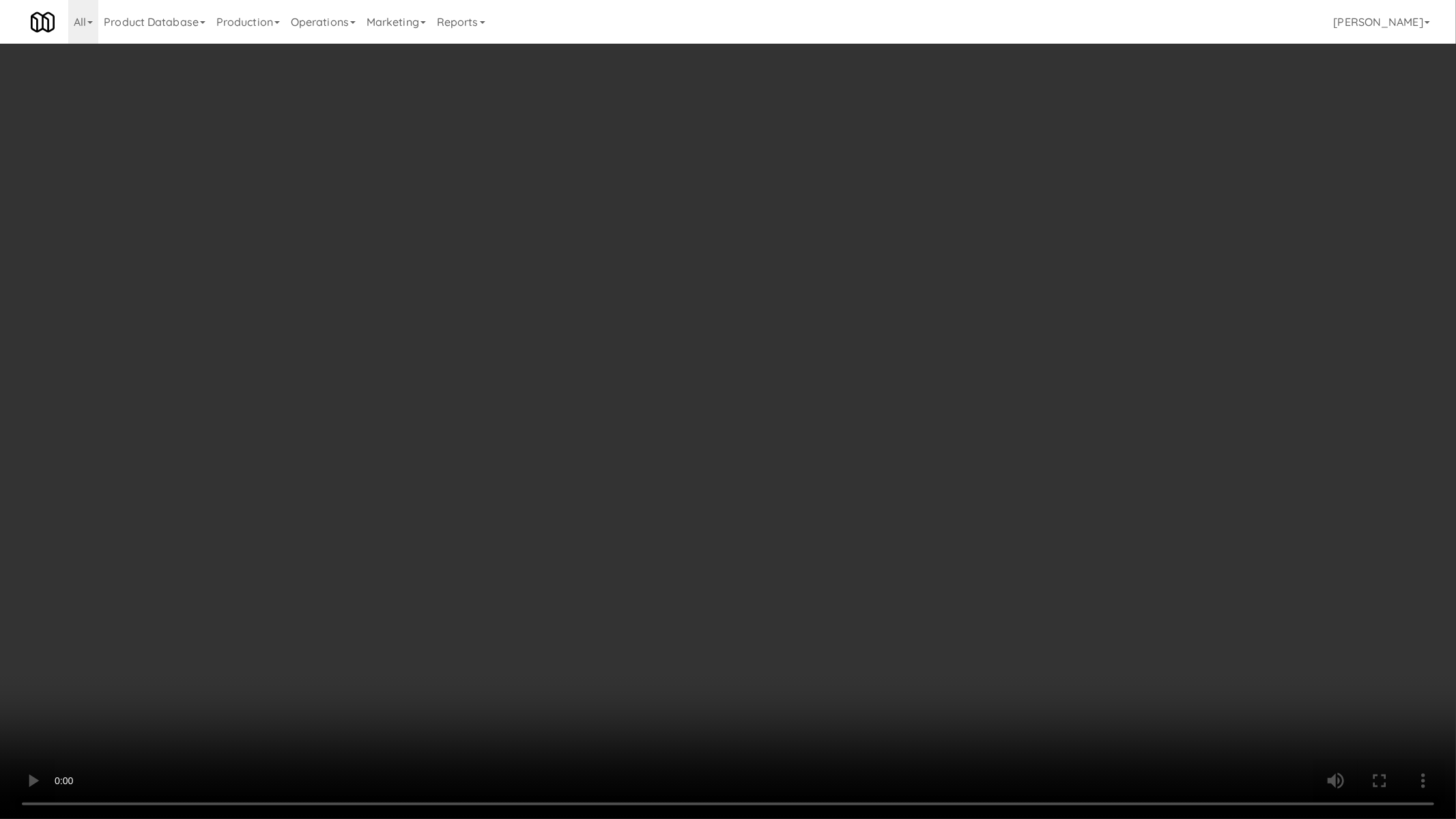
click at [546, 489] on video at bounding box center [728, 409] width 1456 height 819
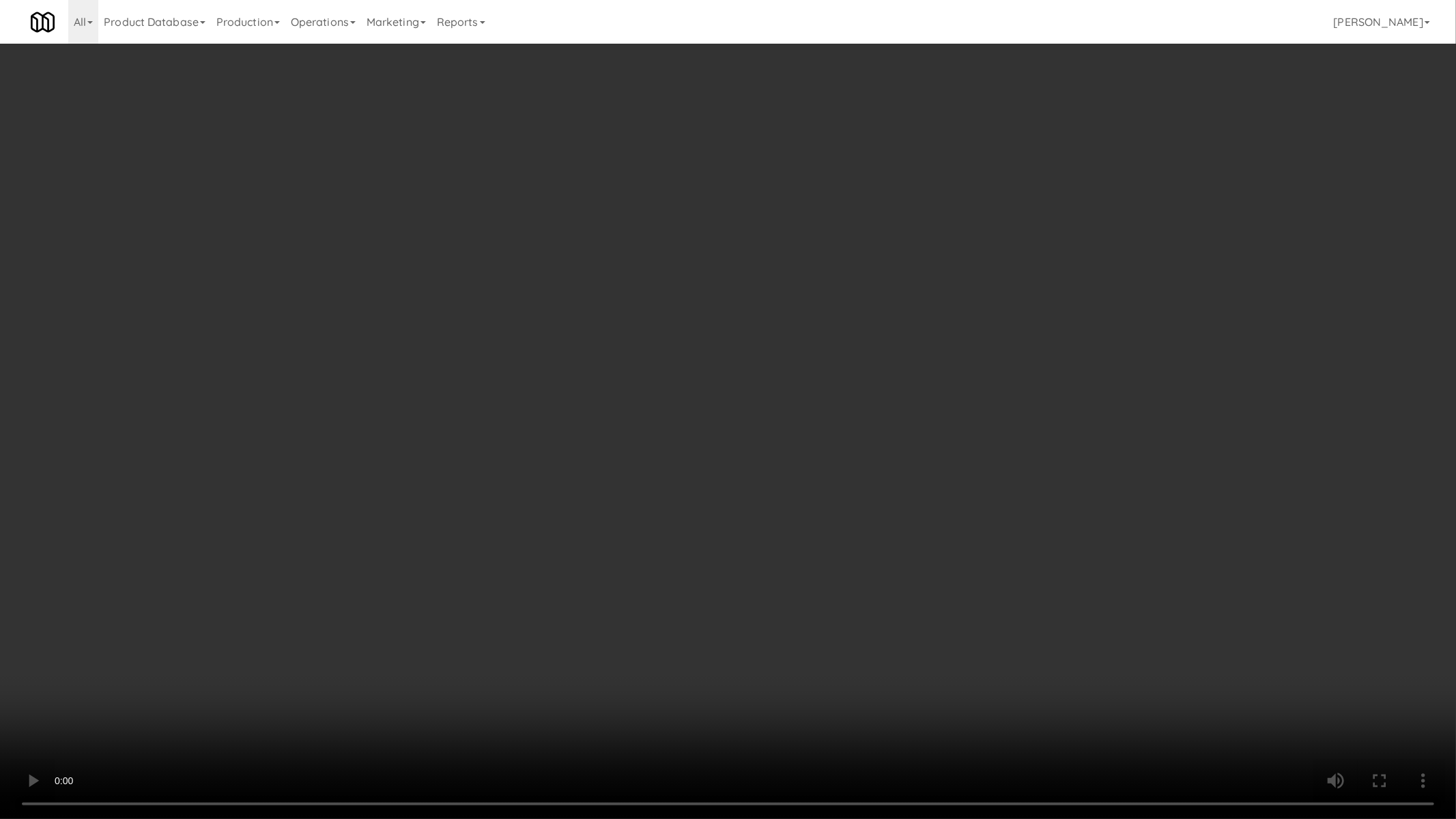
click at [547, 489] on video at bounding box center [728, 409] width 1456 height 819
click at [735, 598] on video at bounding box center [728, 409] width 1456 height 819
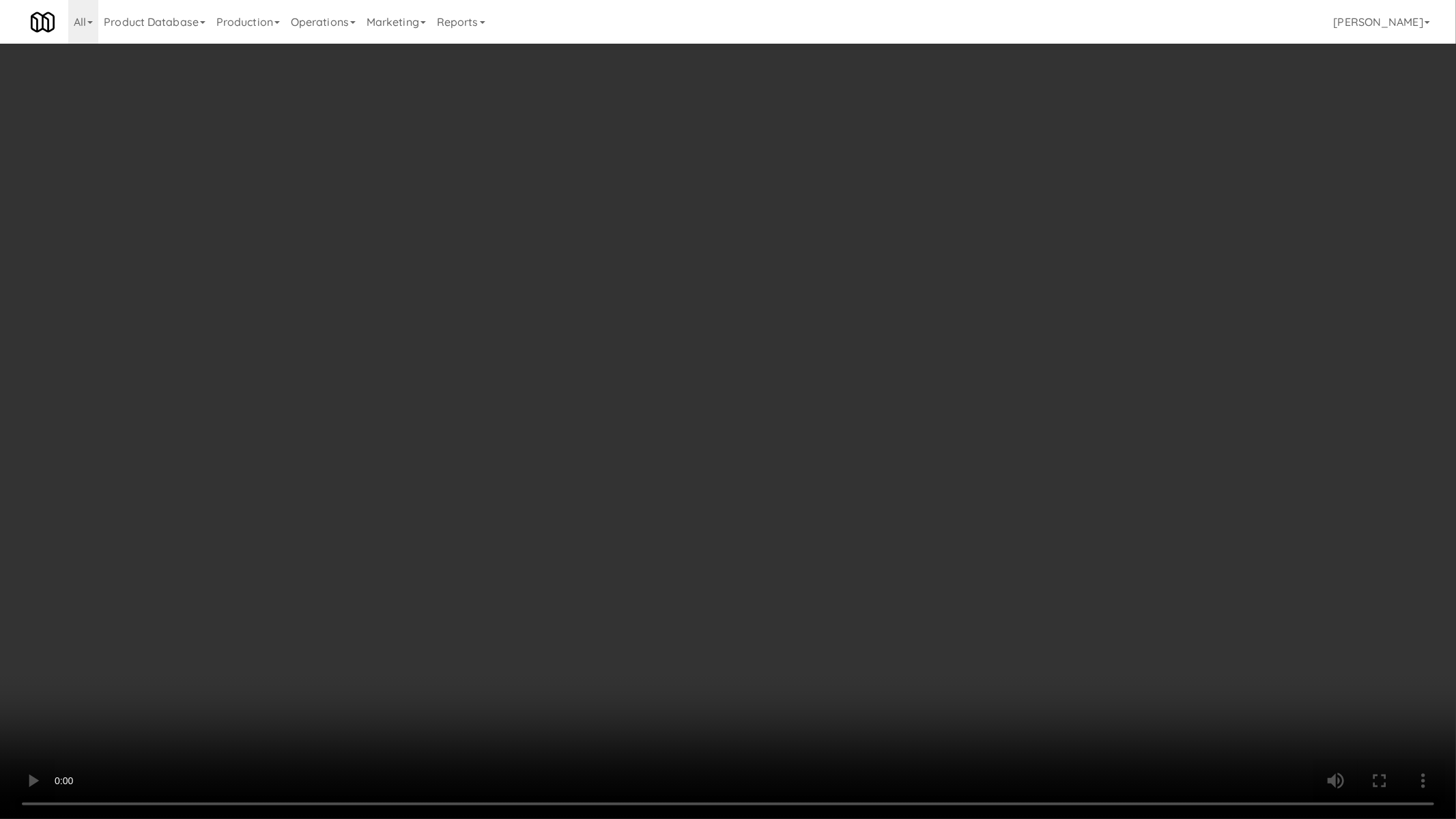
click at [735, 598] on video at bounding box center [728, 409] width 1456 height 819
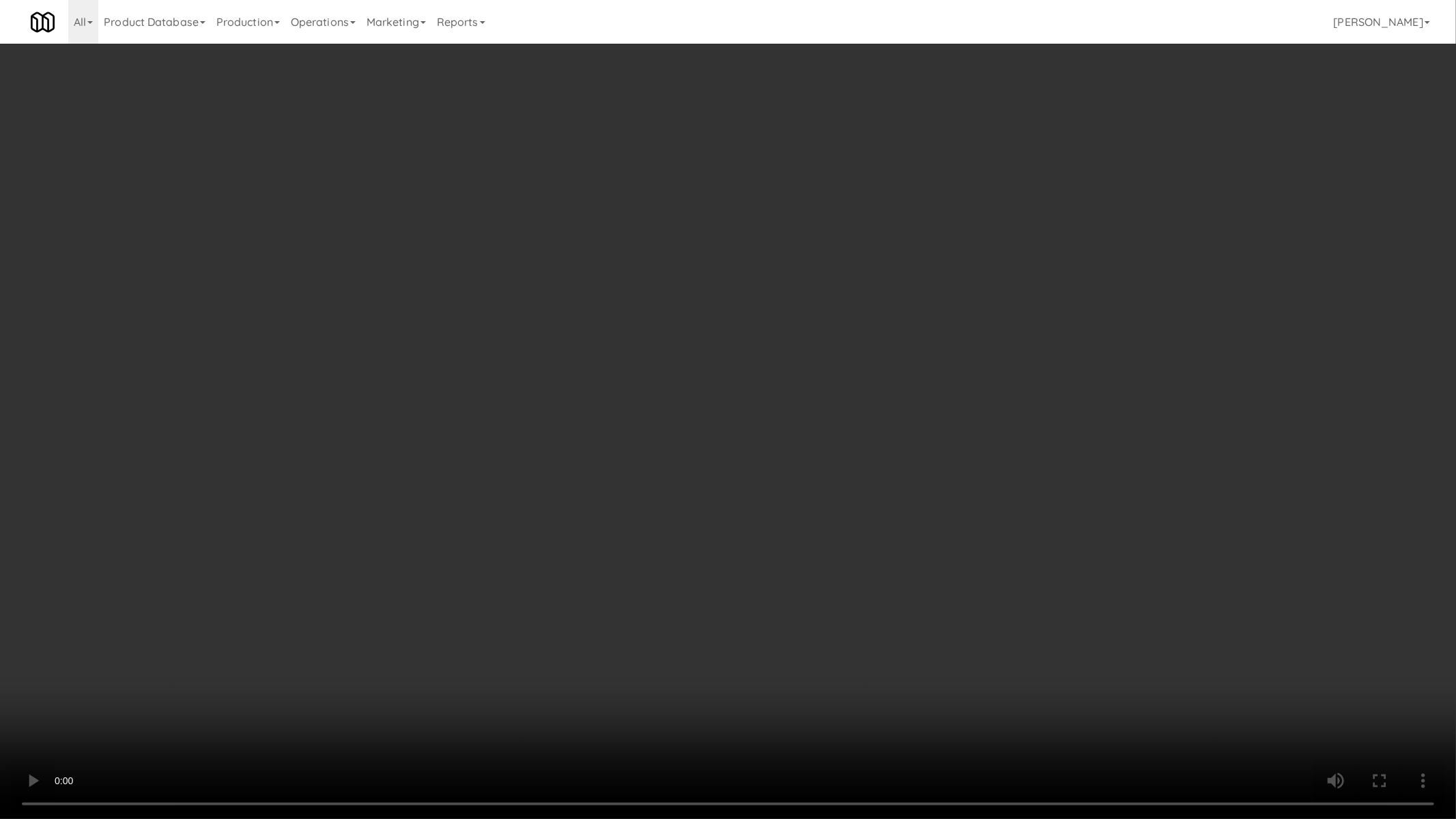
click at [735, 598] on video at bounding box center [728, 409] width 1456 height 819
click at [737, 599] on video at bounding box center [728, 409] width 1456 height 819
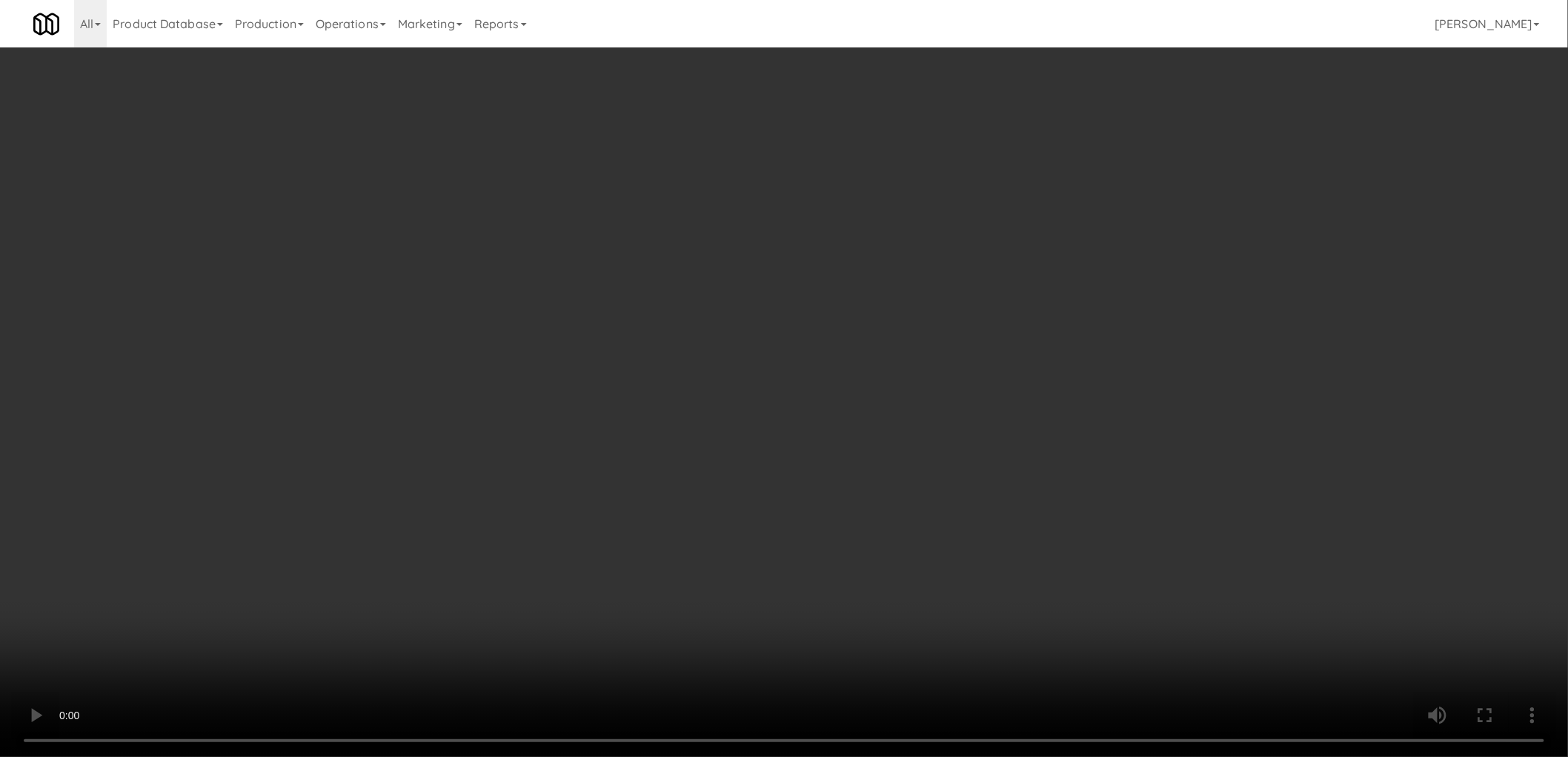
click at [976, 286] on div "No Items Taken Edit Order" at bounding box center [784, 308] width 485 height 46
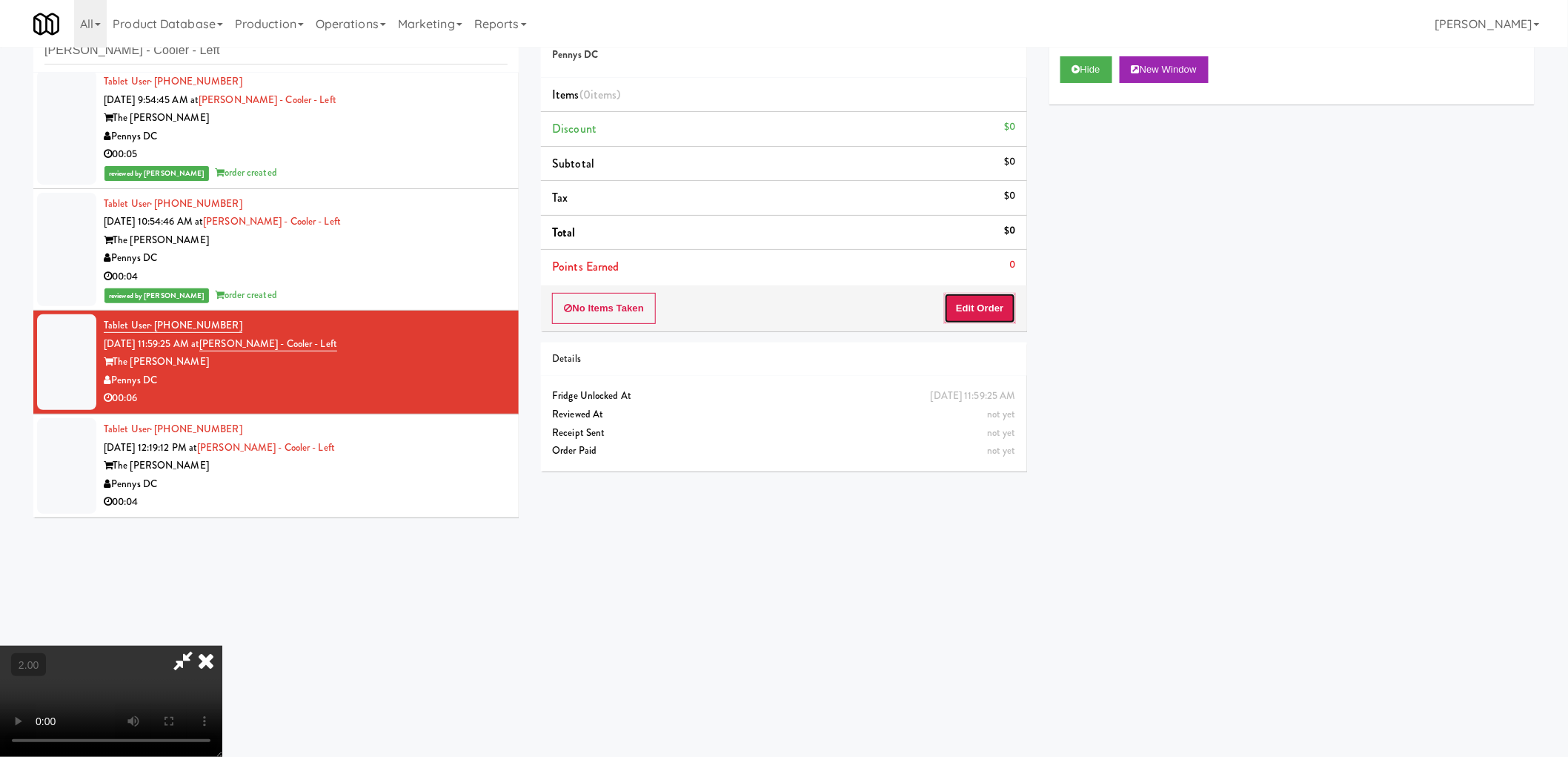
click at [975, 311] on button "Edit Order" at bounding box center [980, 308] width 72 height 31
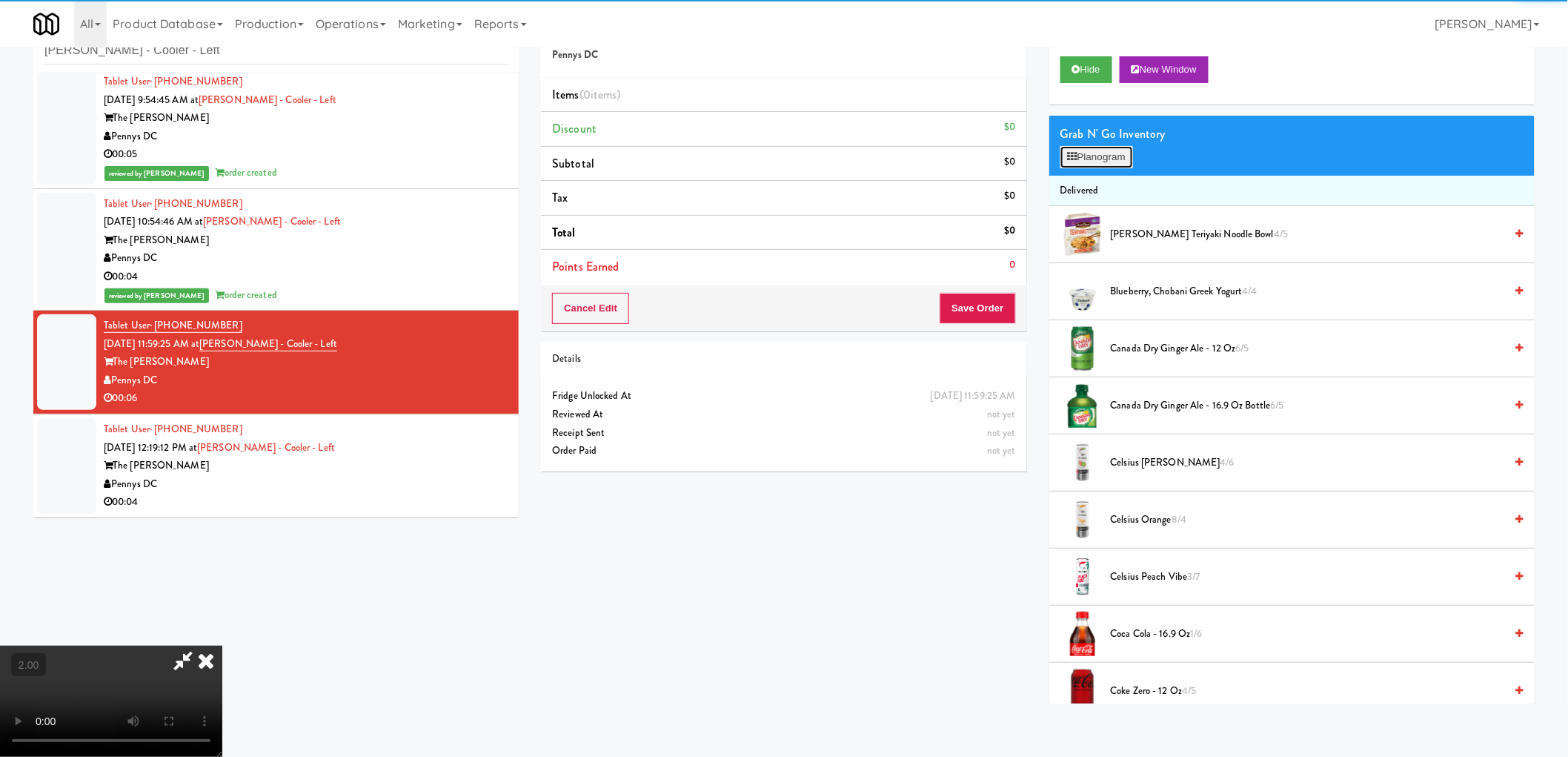
click at [1085, 159] on button "Planogram" at bounding box center [1096, 157] width 73 height 23
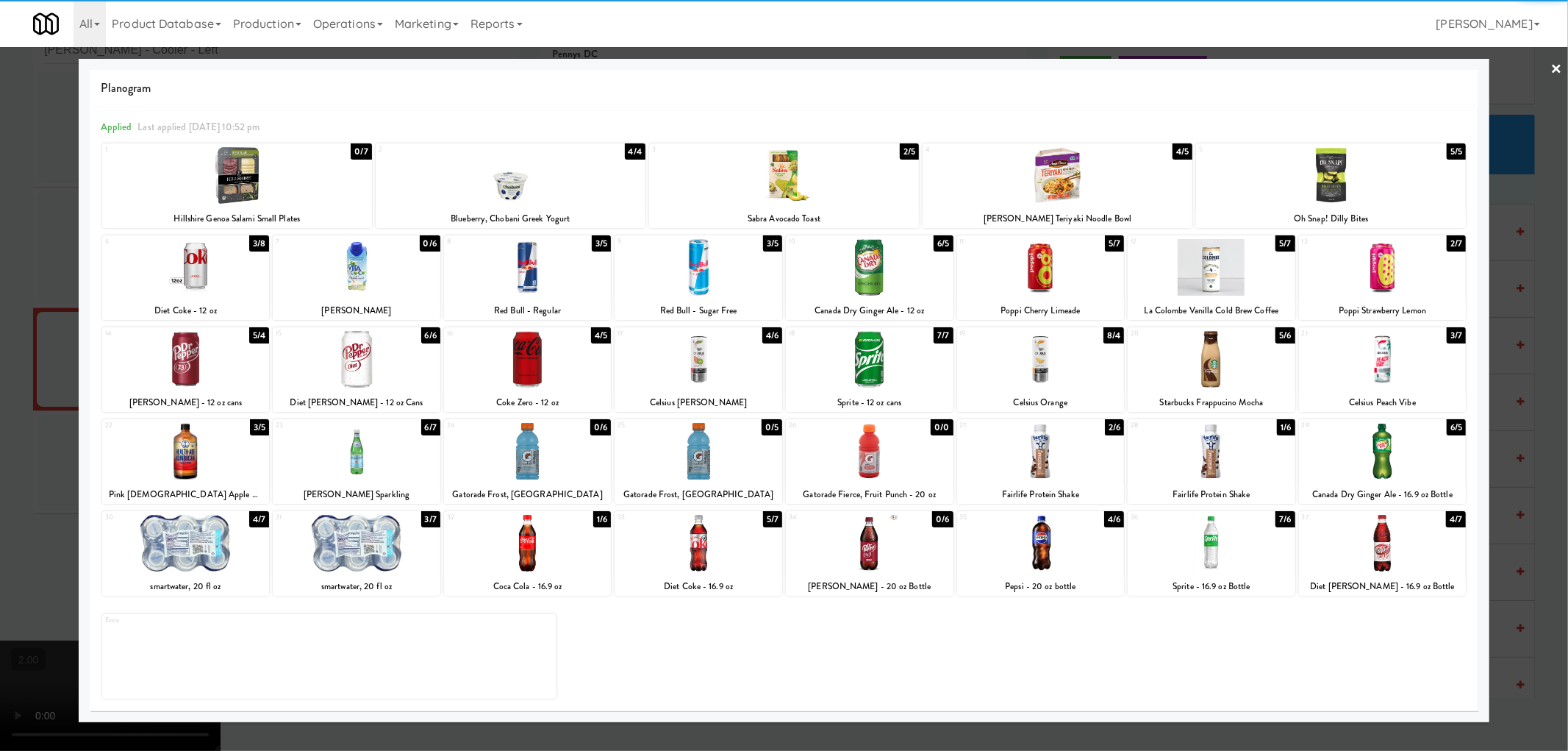
click at [203, 369] on div at bounding box center [186, 359] width 168 height 56
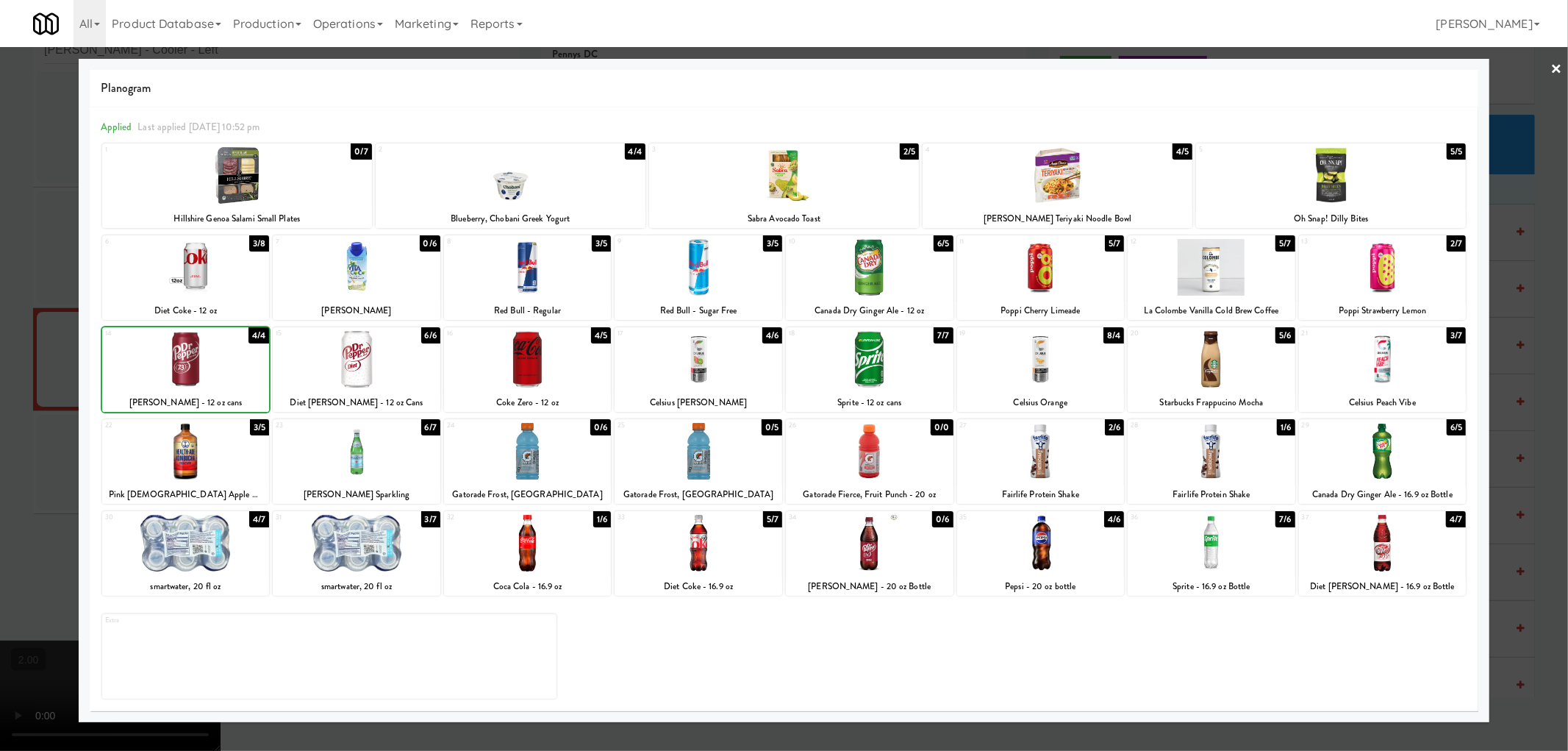
click at [0, 363] on div at bounding box center [784, 376] width 1568 height 751
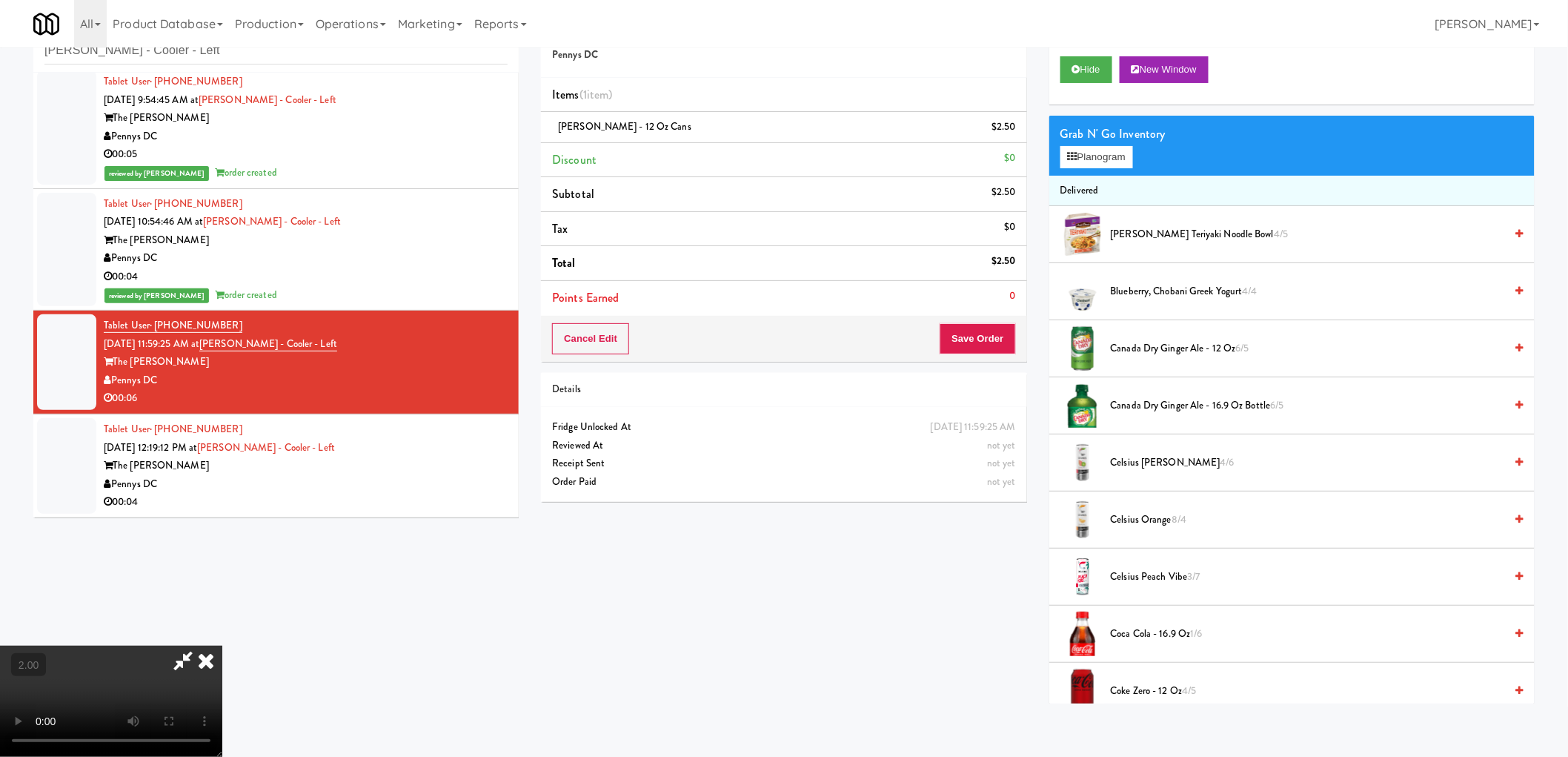
click at [223, 645] on video at bounding box center [111, 700] width 223 height 111
click at [977, 328] on button "Save Order" at bounding box center [977, 338] width 76 height 31
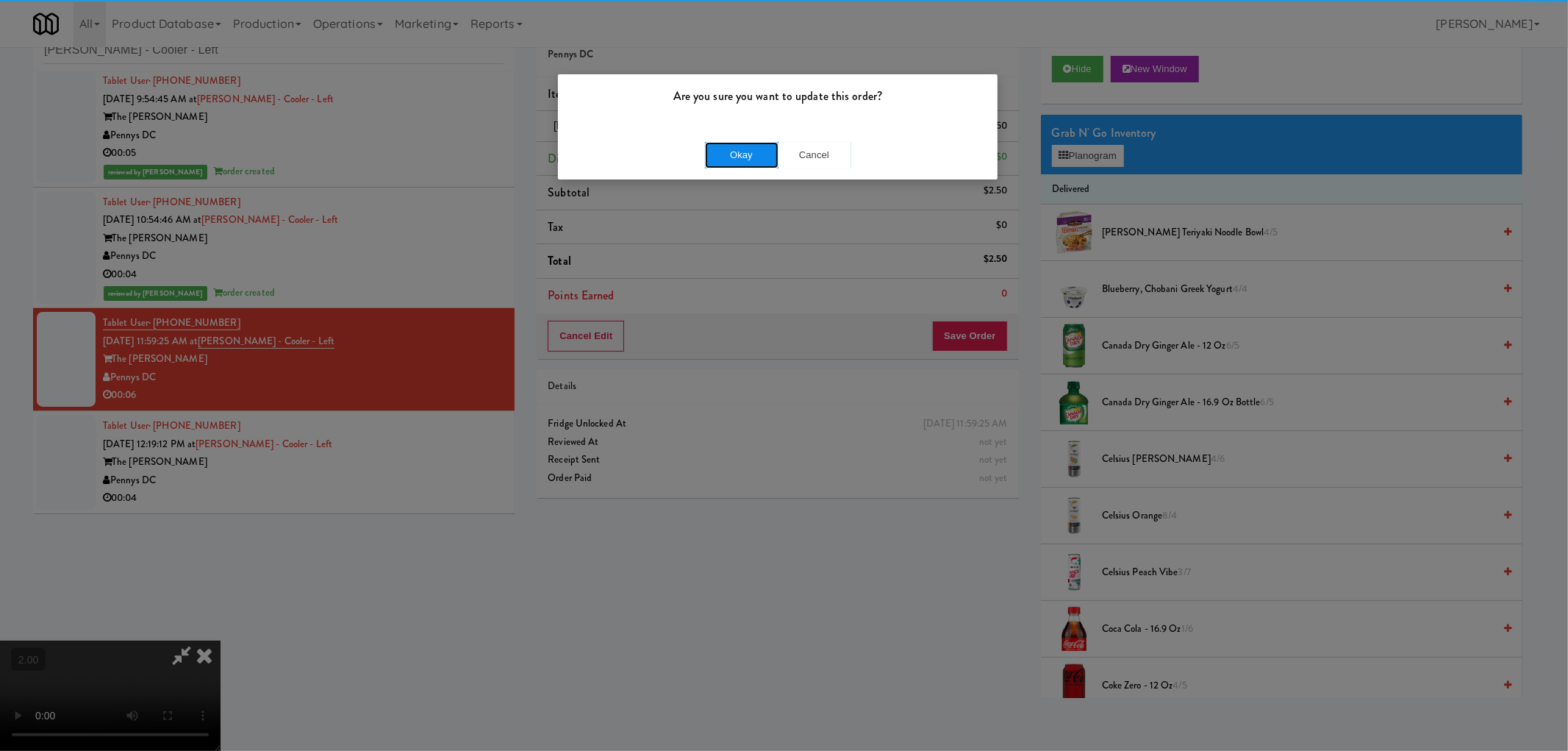
click at [725, 142] on button "Okay" at bounding box center [742, 155] width 74 height 26
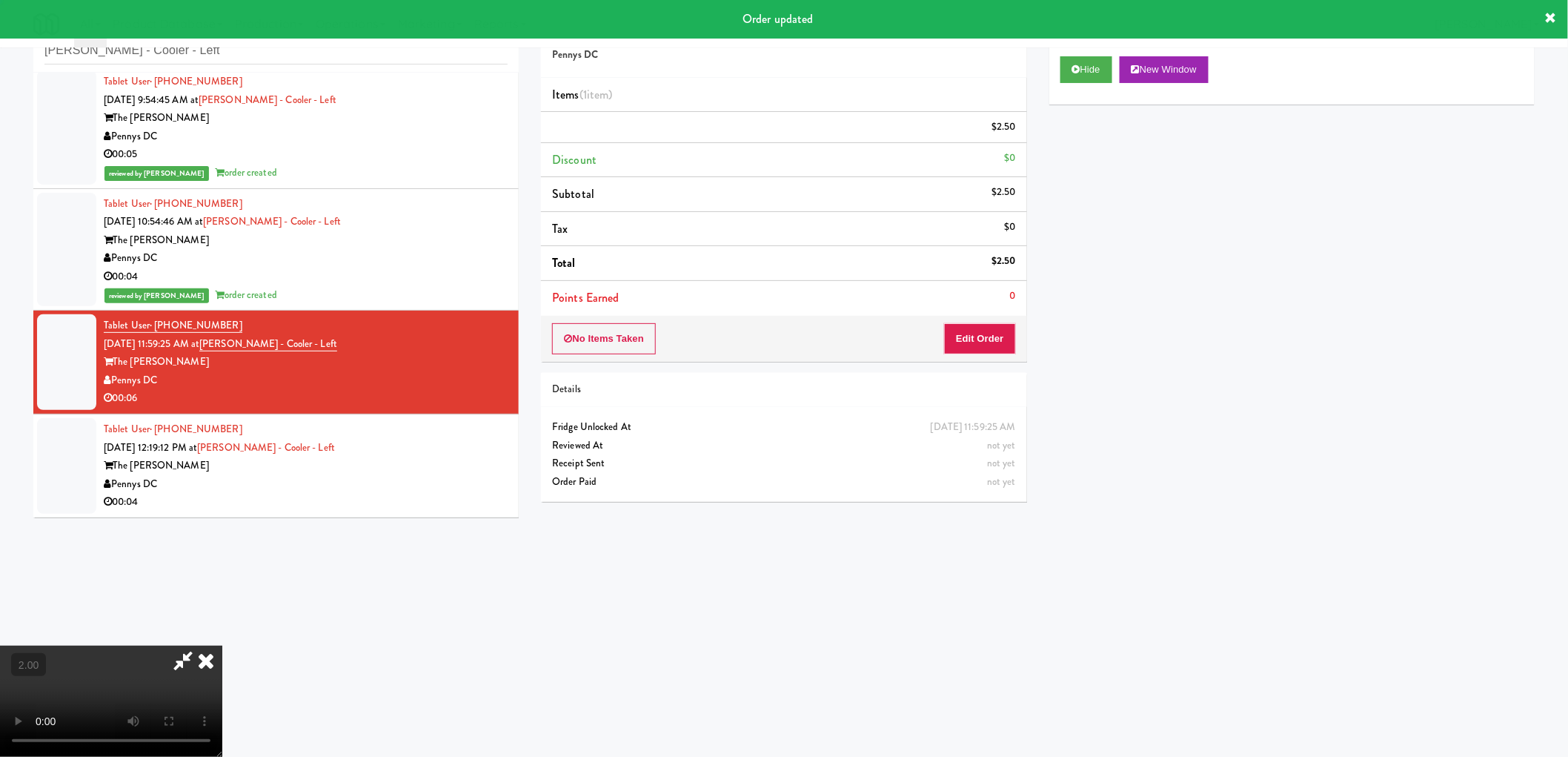
scroll to position [0, 0]
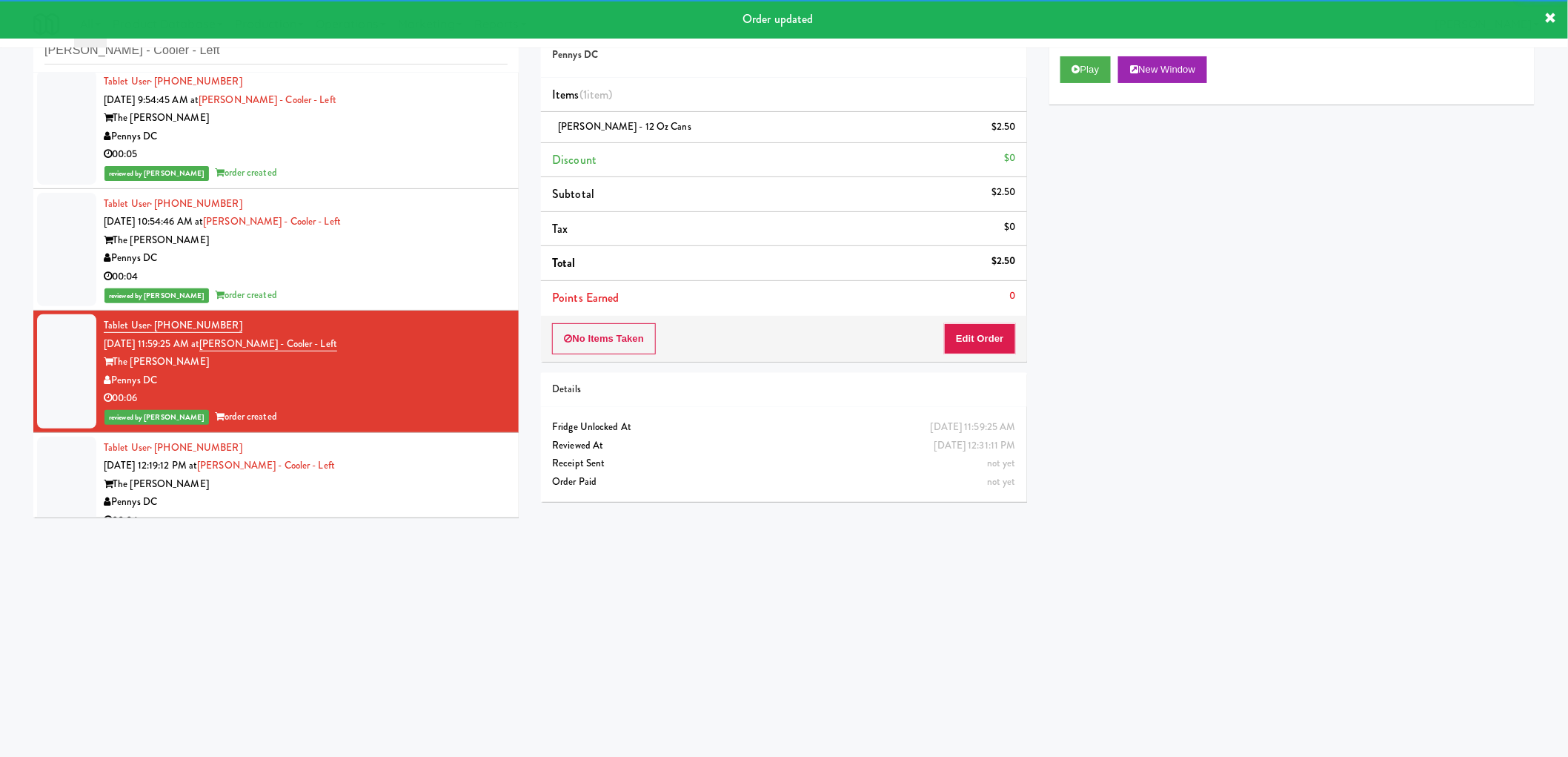
click at [417, 442] on div "Tablet User · (559) 726-5445 Sep 29, 2025 12:19:12 PM at Kelvin - Cooler - Left…" at bounding box center [305, 484] width 403 height 91
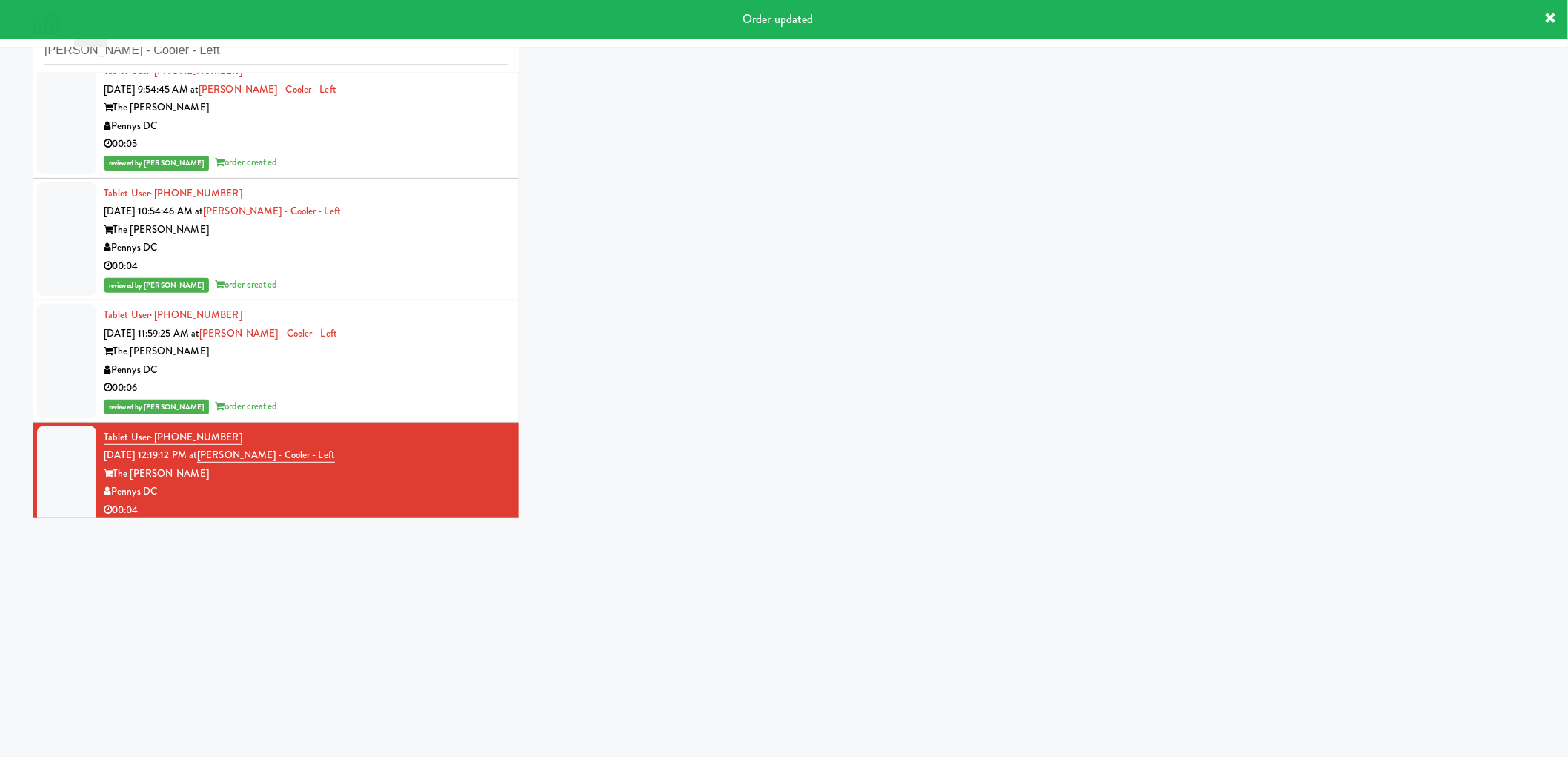
scroll to position [24, 0]
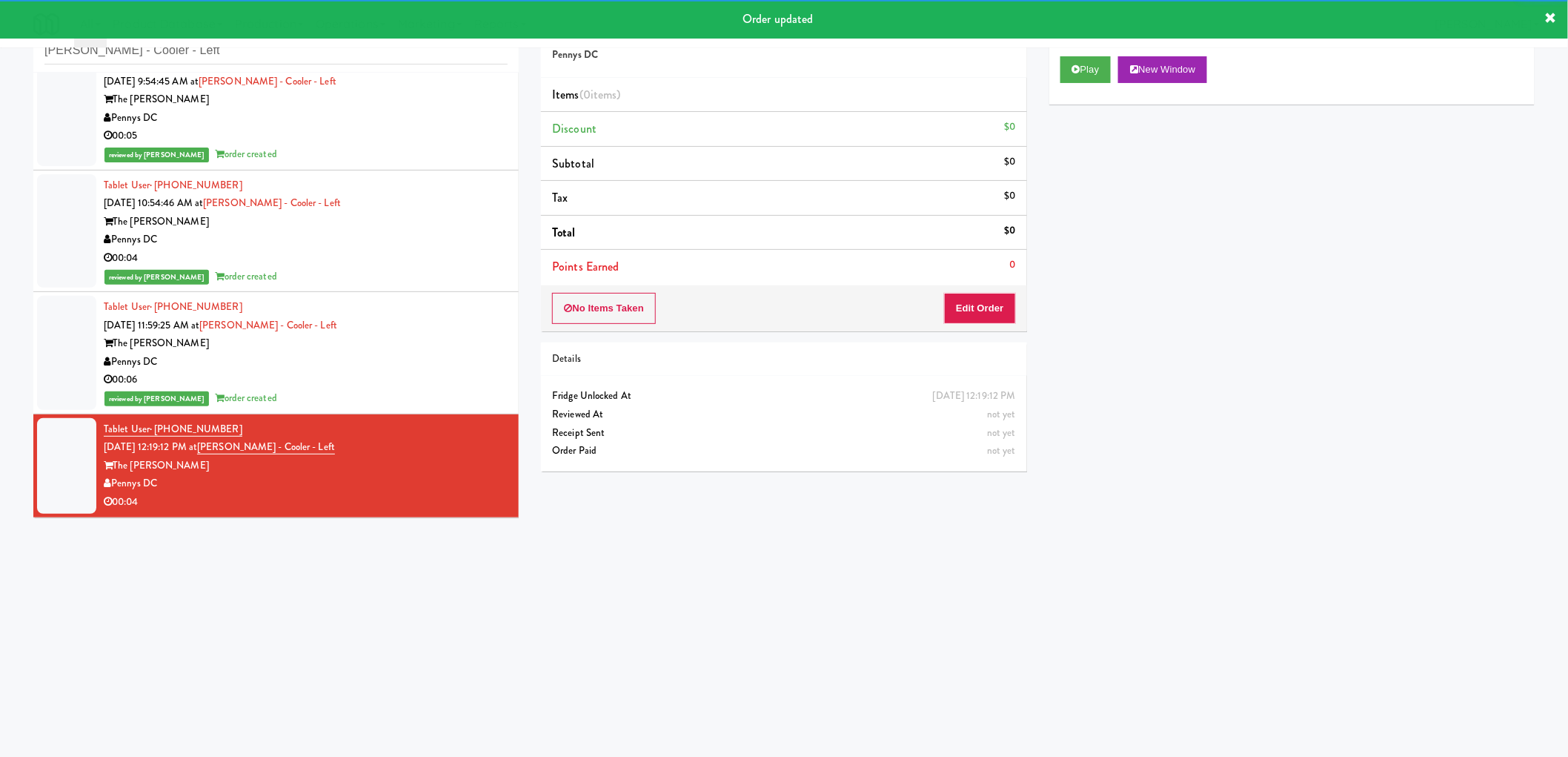
click at [1079, 50] on div "Play New Window" at bounding box center [1292, 74] width 485 height 59
click at [1078, 64] on button "Play" at bounding box center [1085, 70] width 51 height 27
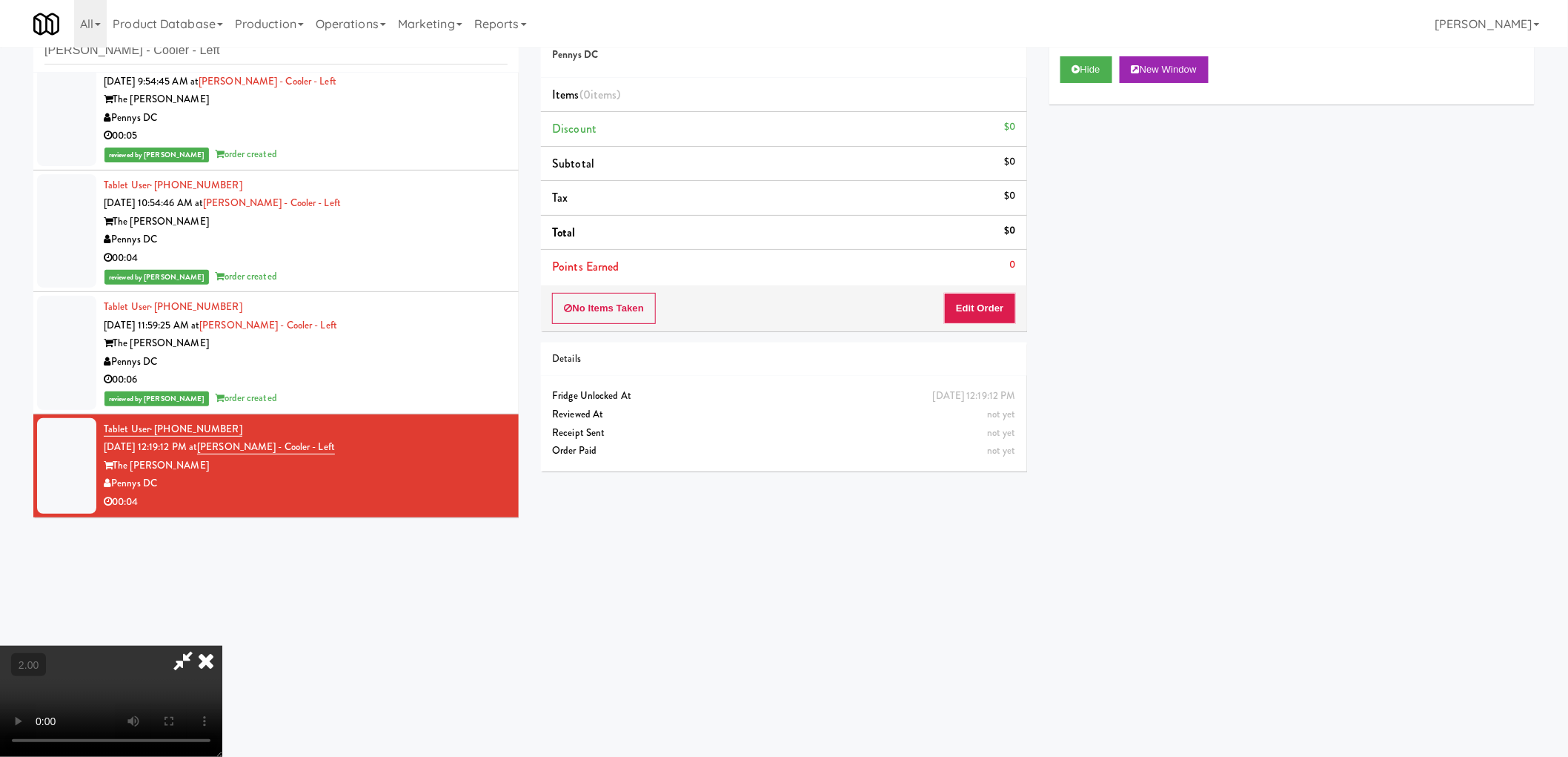
click at [223, 645] on video at bounding box center [111, 700] width 223 height 111
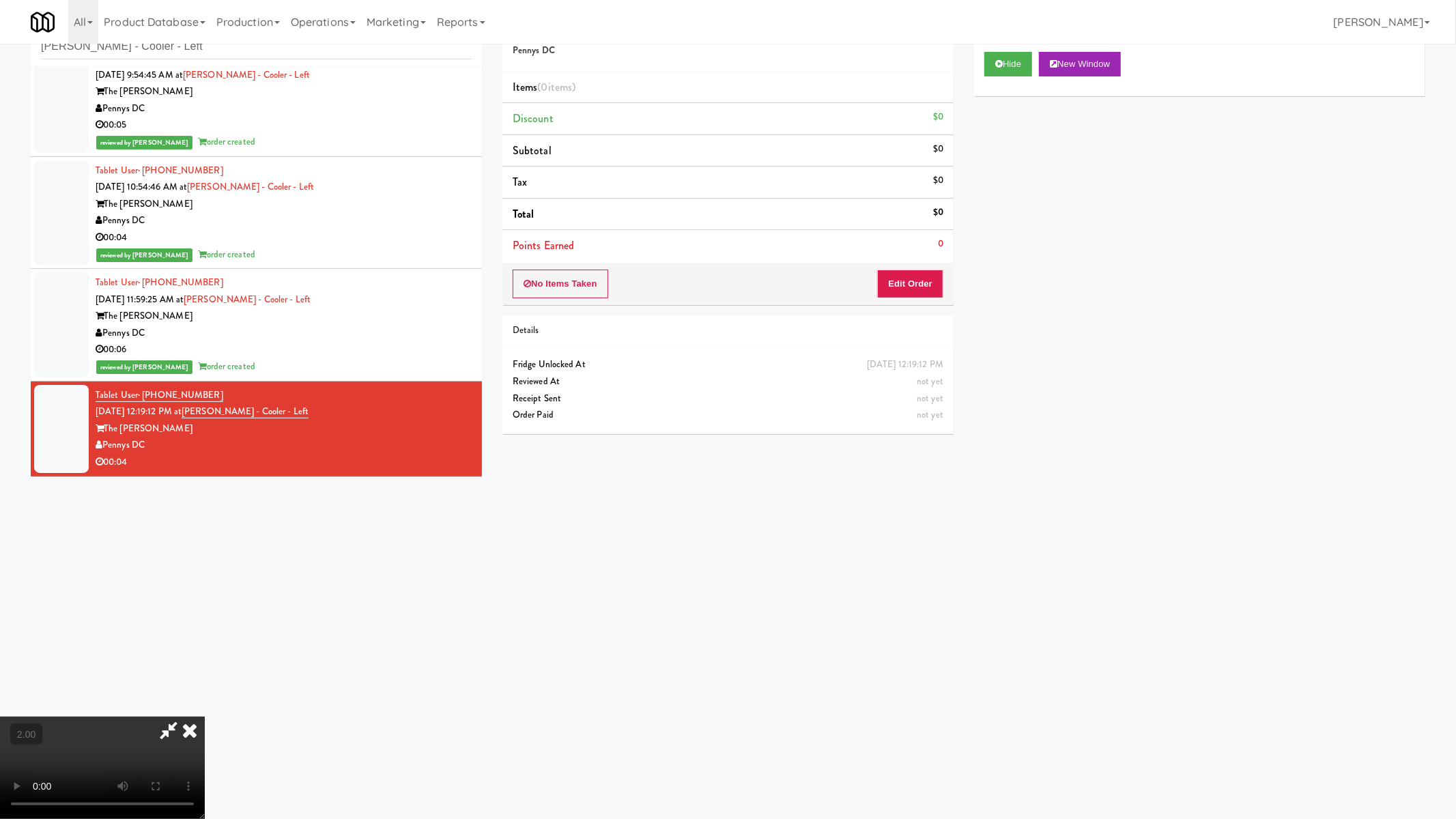
click at [205, 696] on video at bounding box center [102, 767] width 205 height 102
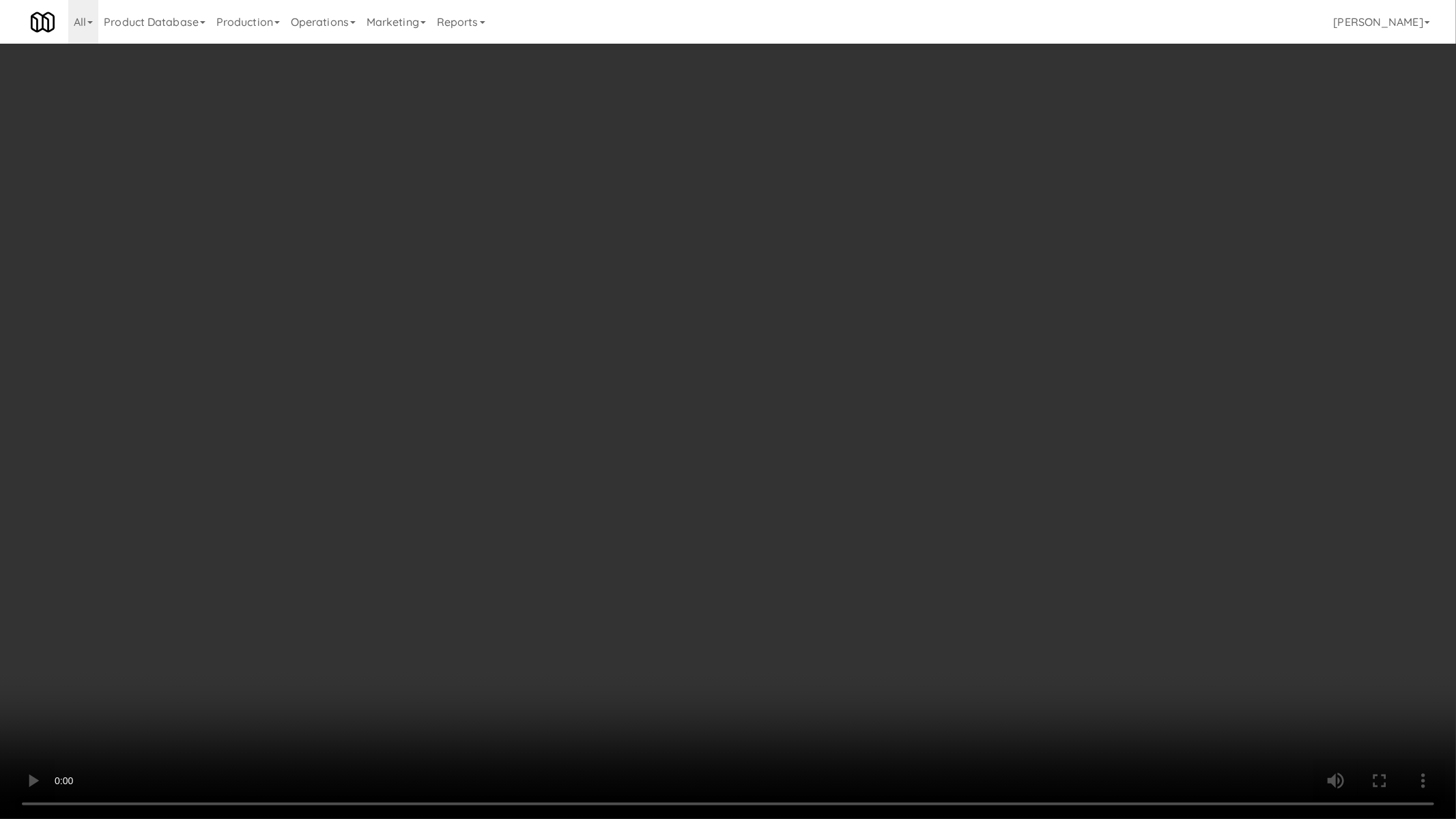
click at [289, 663] on video at bounding box center [728, 409] width 1456 height 819
click at [697, 598] on video at bounding box center [728, 409] width 1456 height 819
click at [741, 568] on video at bounding box center [728, 409] width 1456 height 819
click at [850, 550] on video at bounding box center [728, 409] width 1456 height 819
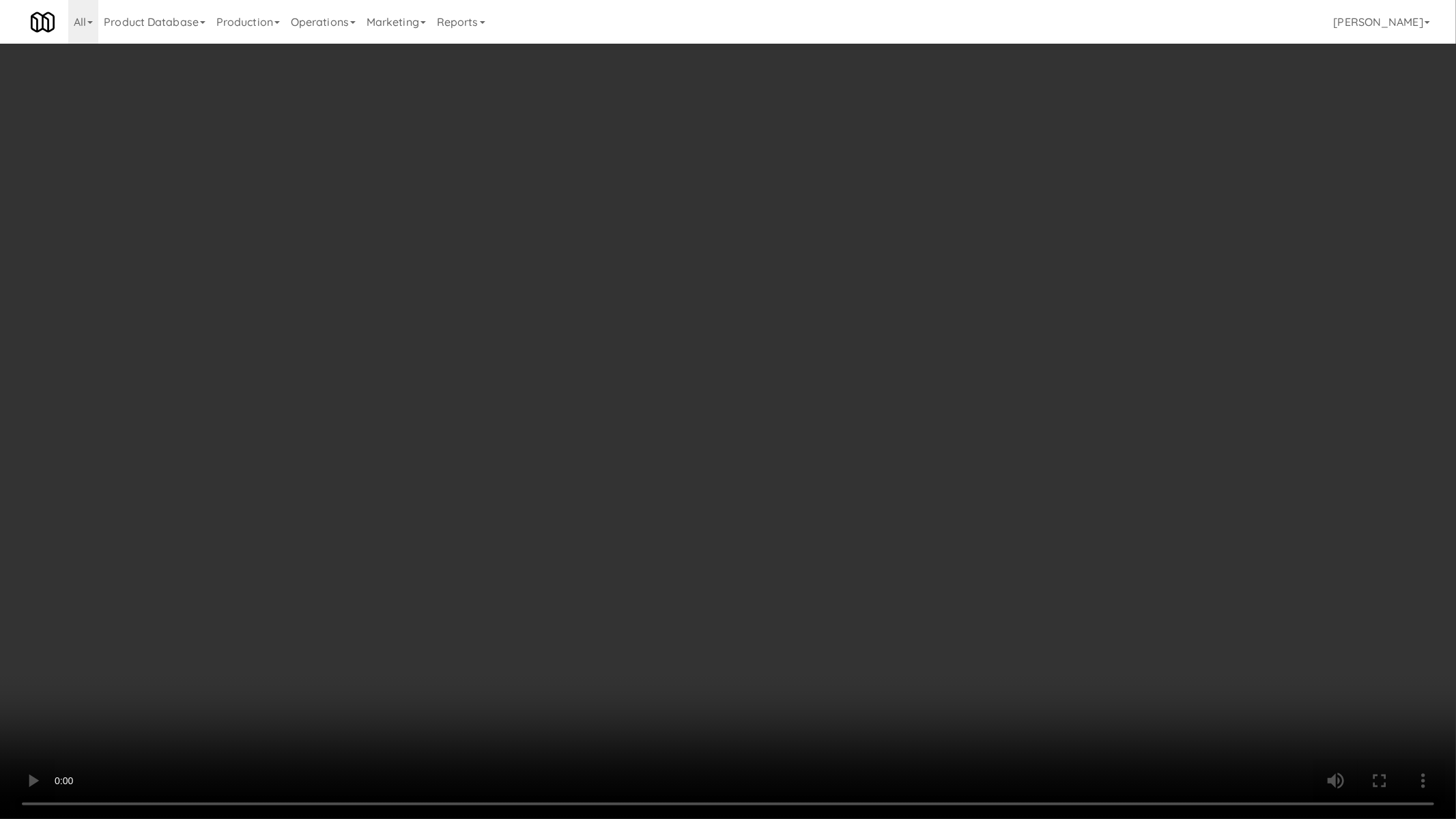
click at [850, 550] on video at bounding box center [728, 409] width 1456 height 819
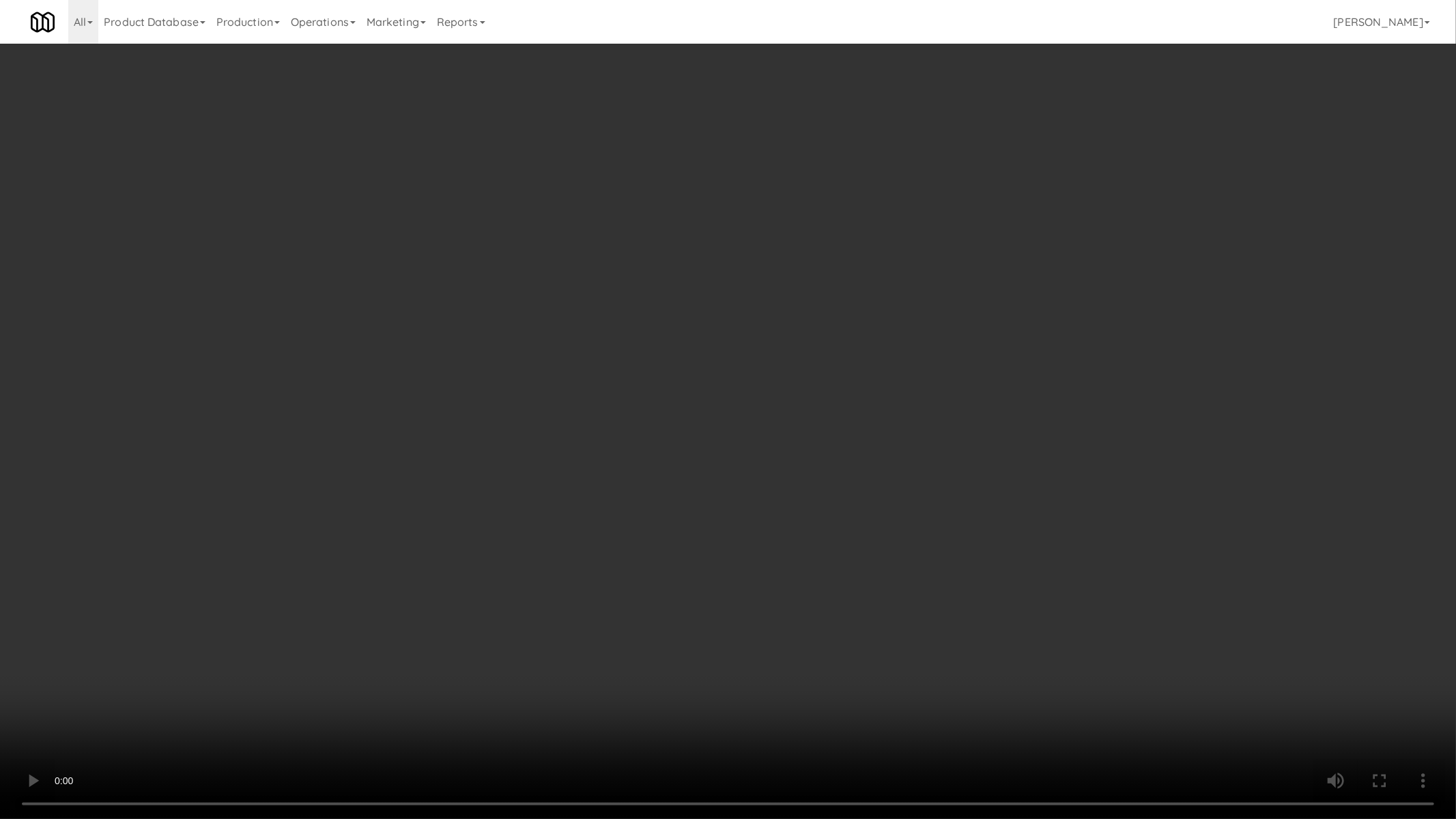
click at [975, 469] on video at bounding box center [728, 409] width 1456 height 819
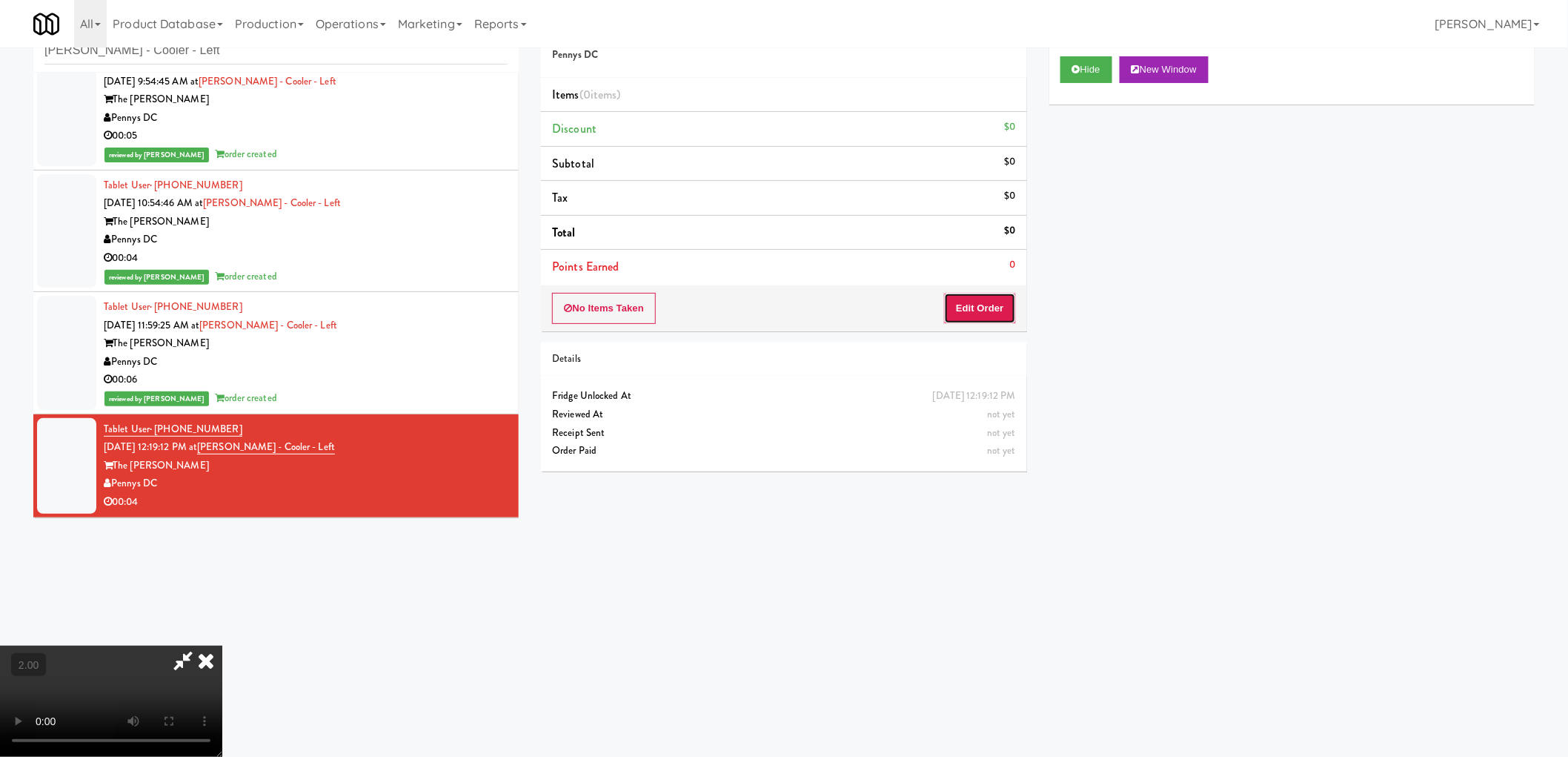
click at [969, 323] on button "Edit Order" at bounding box center [980, 308] width 72 height 31
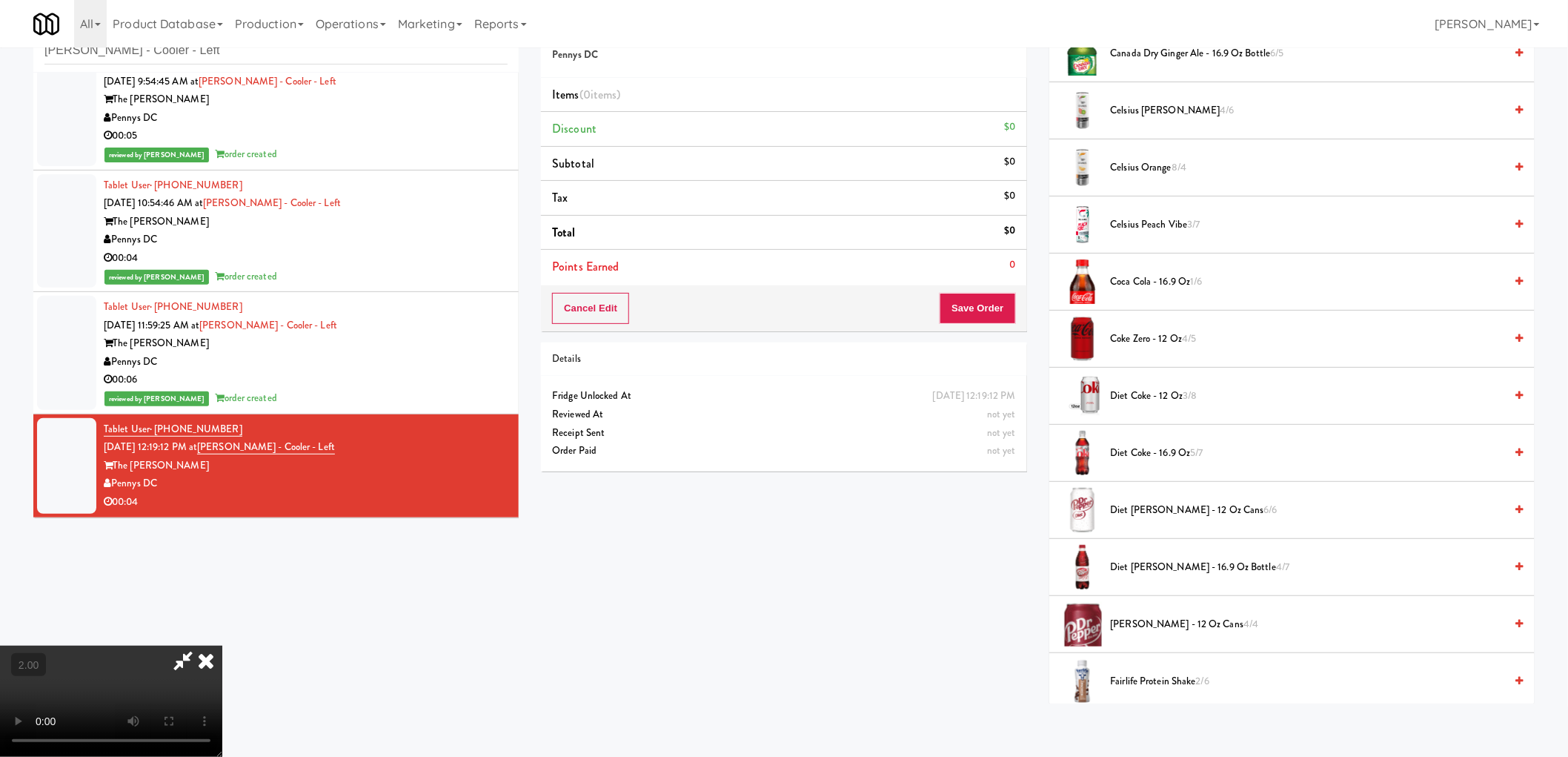
scroll to position [411, 0]
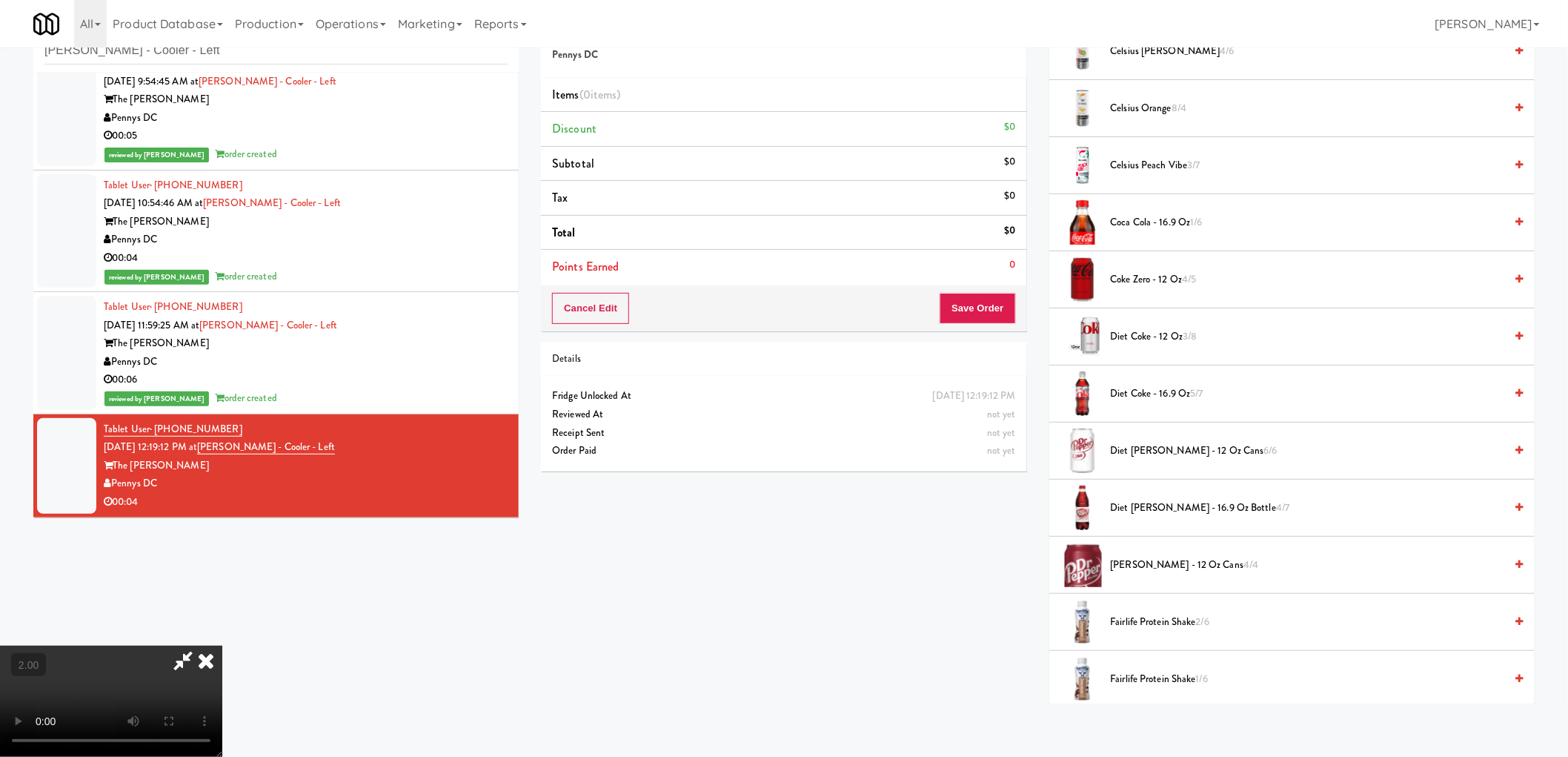
click at [1158, 619] on span "Fairlife Protein Shake 2/6" at bounding box center [1308, 622] width 394 height 18
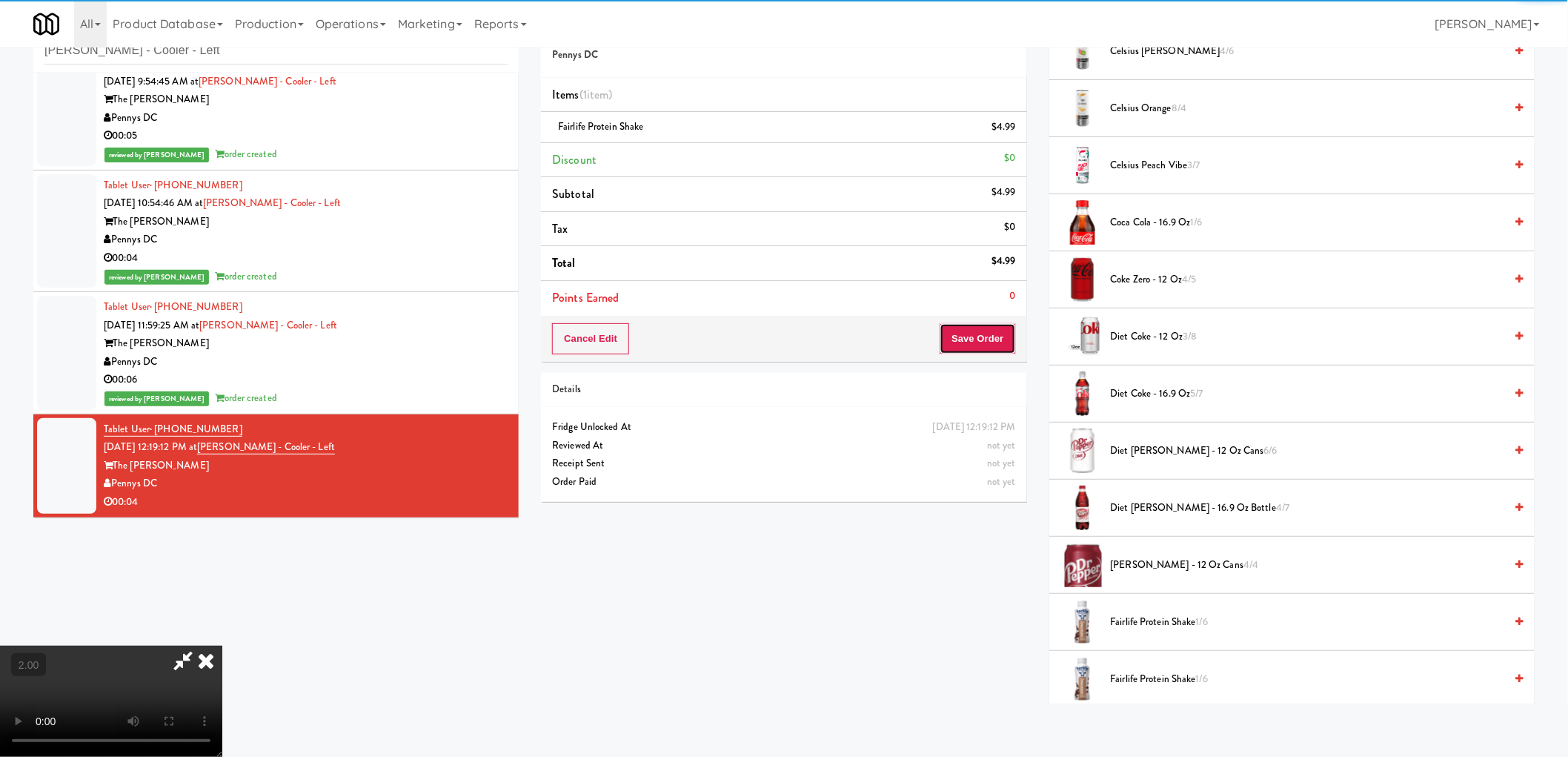
click at [975, 330] on button "Save Order" at bounding box center [977, 338] width 76 height 31
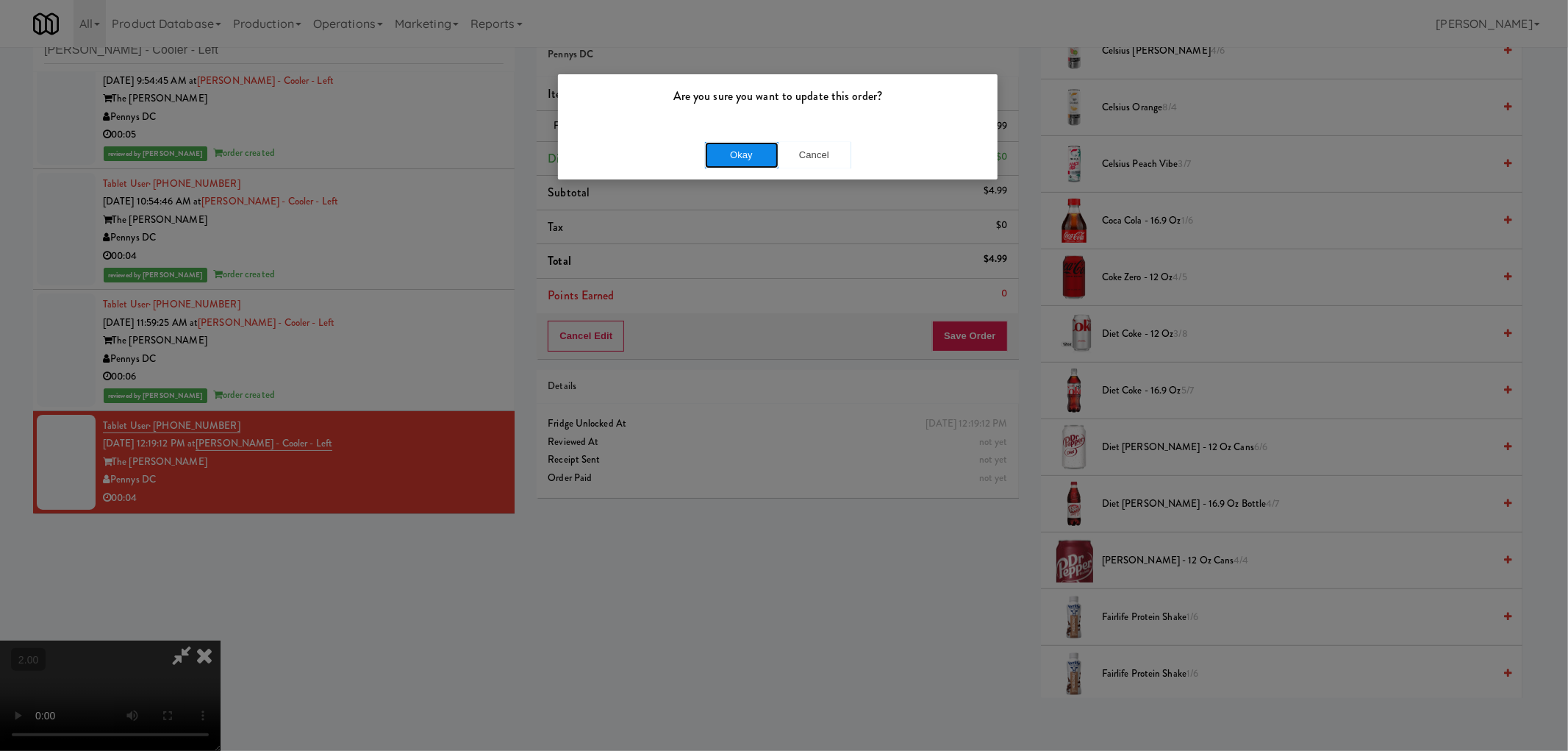
click at [741, 160] on button "Okay" at bounding box center [742, 155] width 74 height 26
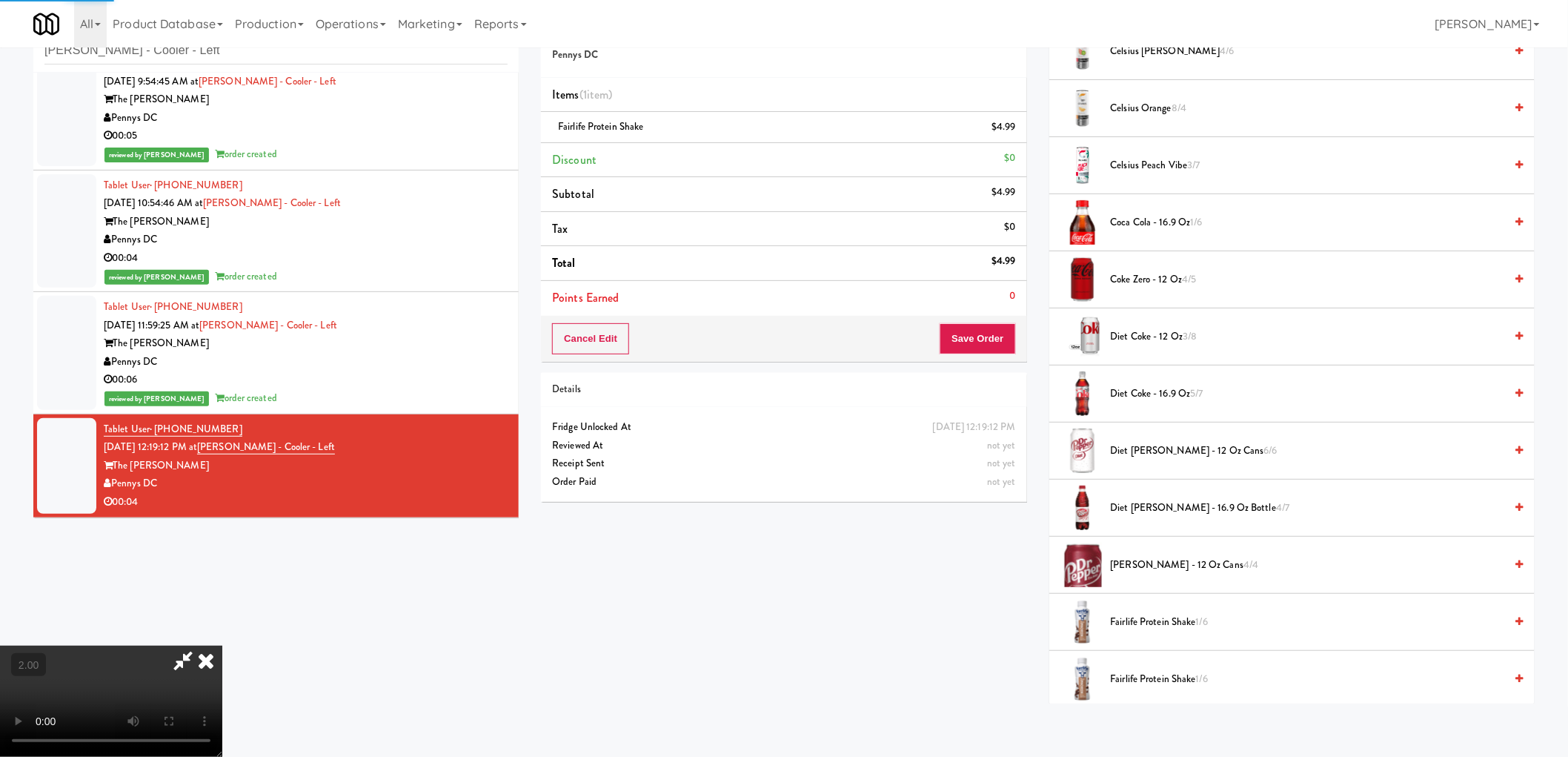
scroll to position [0, 0]
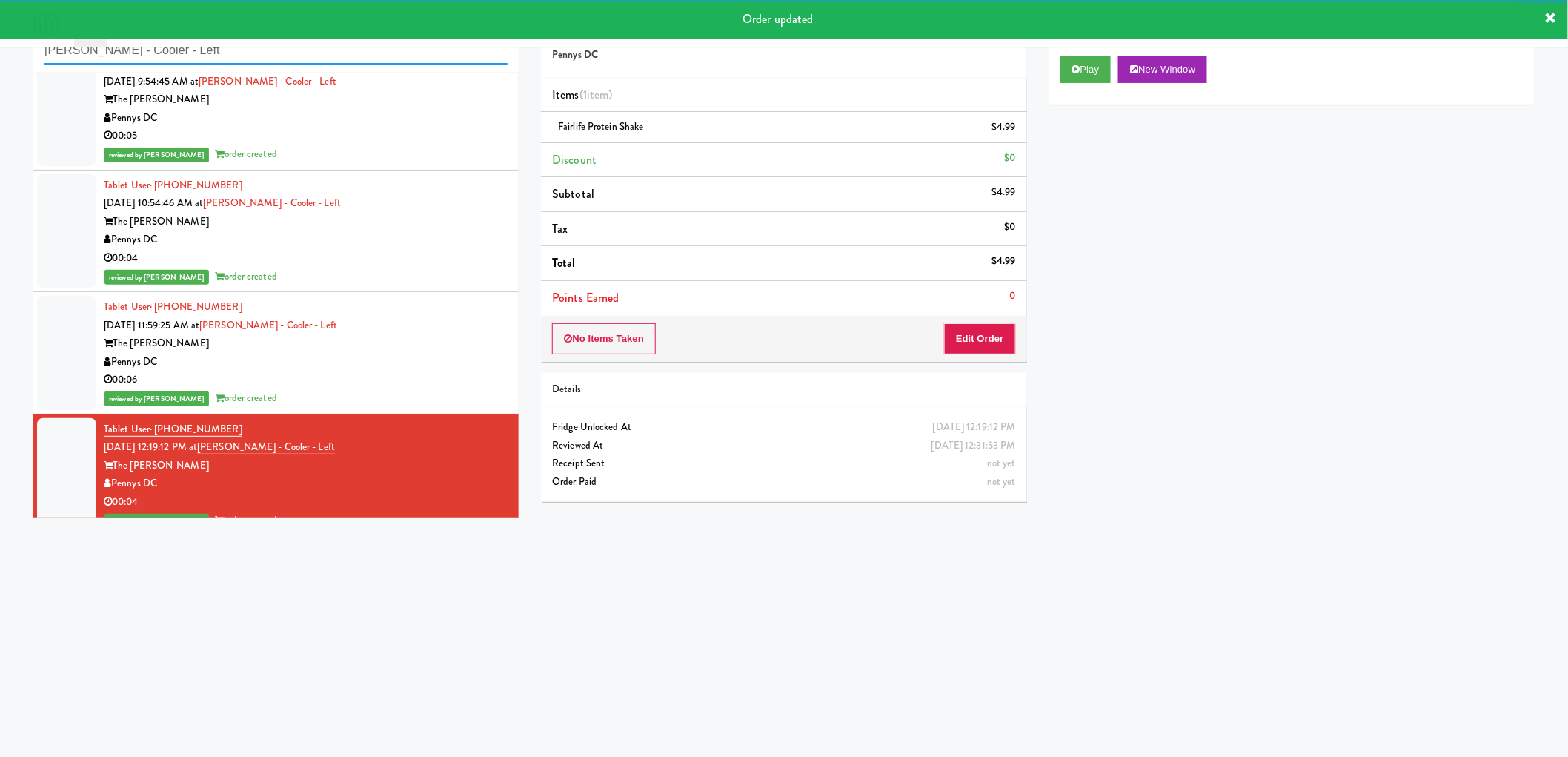
click at [245, 55] on input "Kelvin - Cooler - Left" at bounding box center [276, 50] width 463 height 28
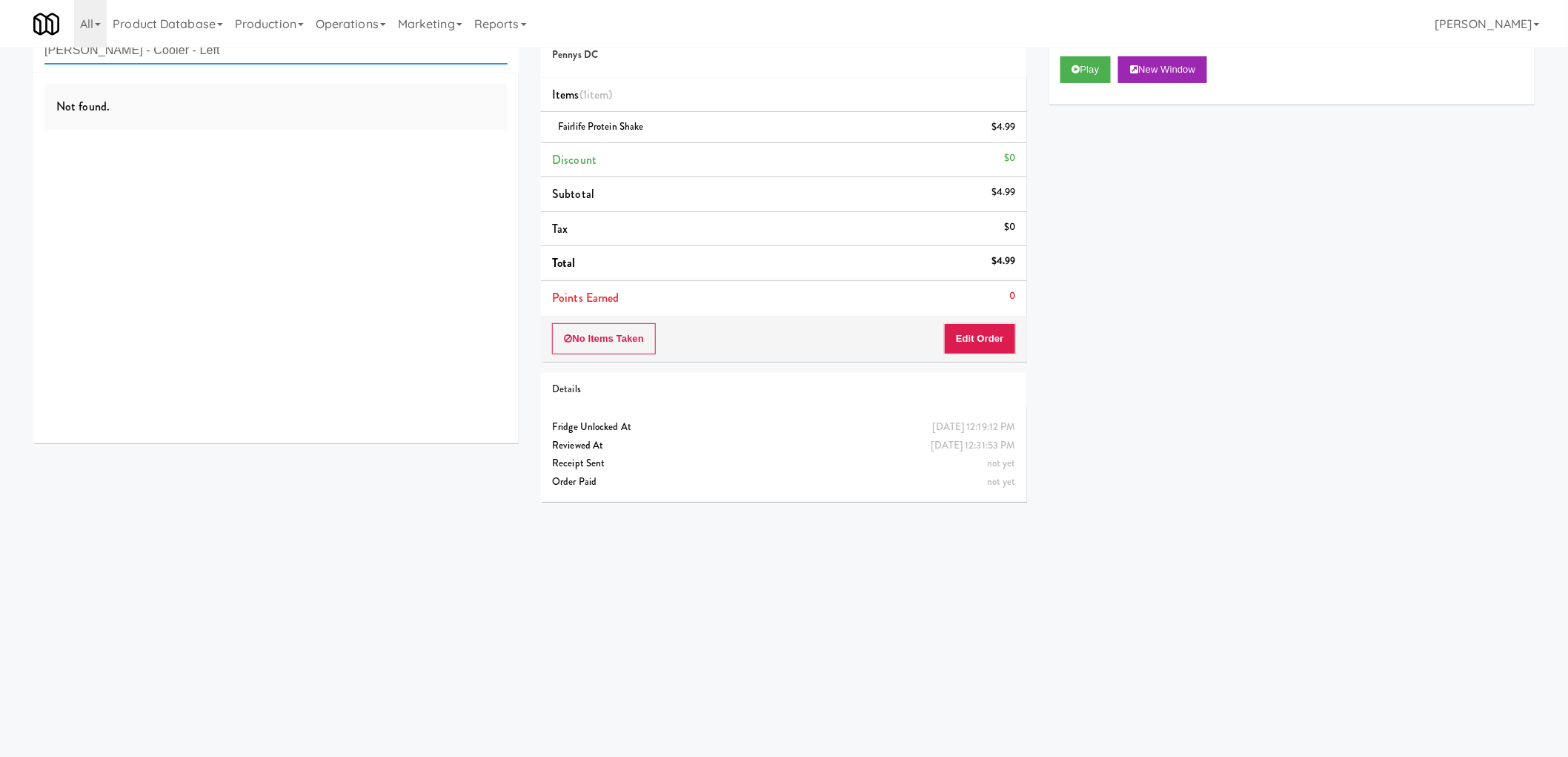
click at [120, 55] on input "Kelvin - Cooler - Left" at bounding box center [276, 50] width 463 height 28
paste input "Laurel (Left)"
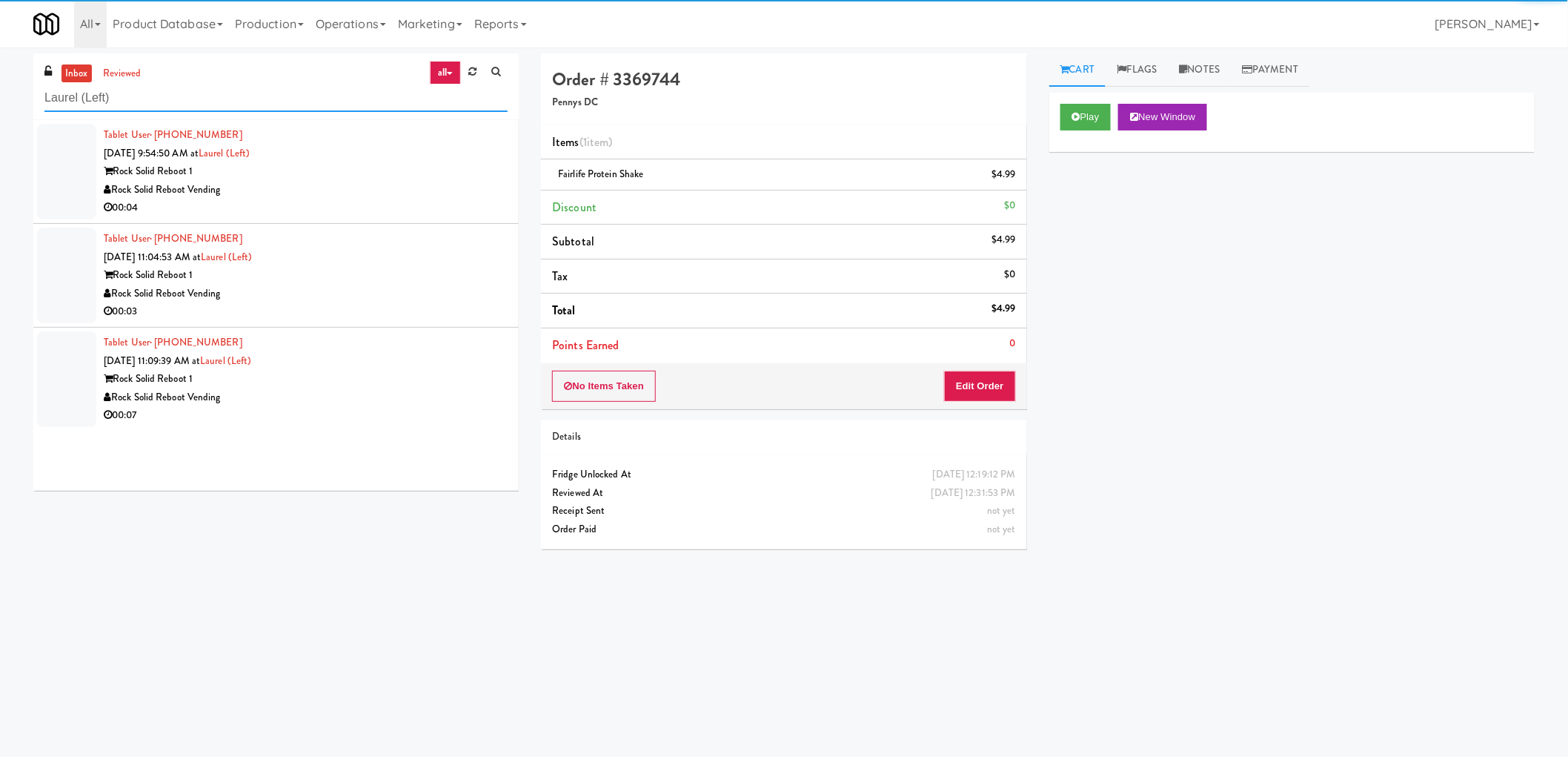
type input "Laurel (Left)"
click at [329, 186] on div "Rock Solid Reboot Vending" at bounding box center [305, 190] width 403 height 18
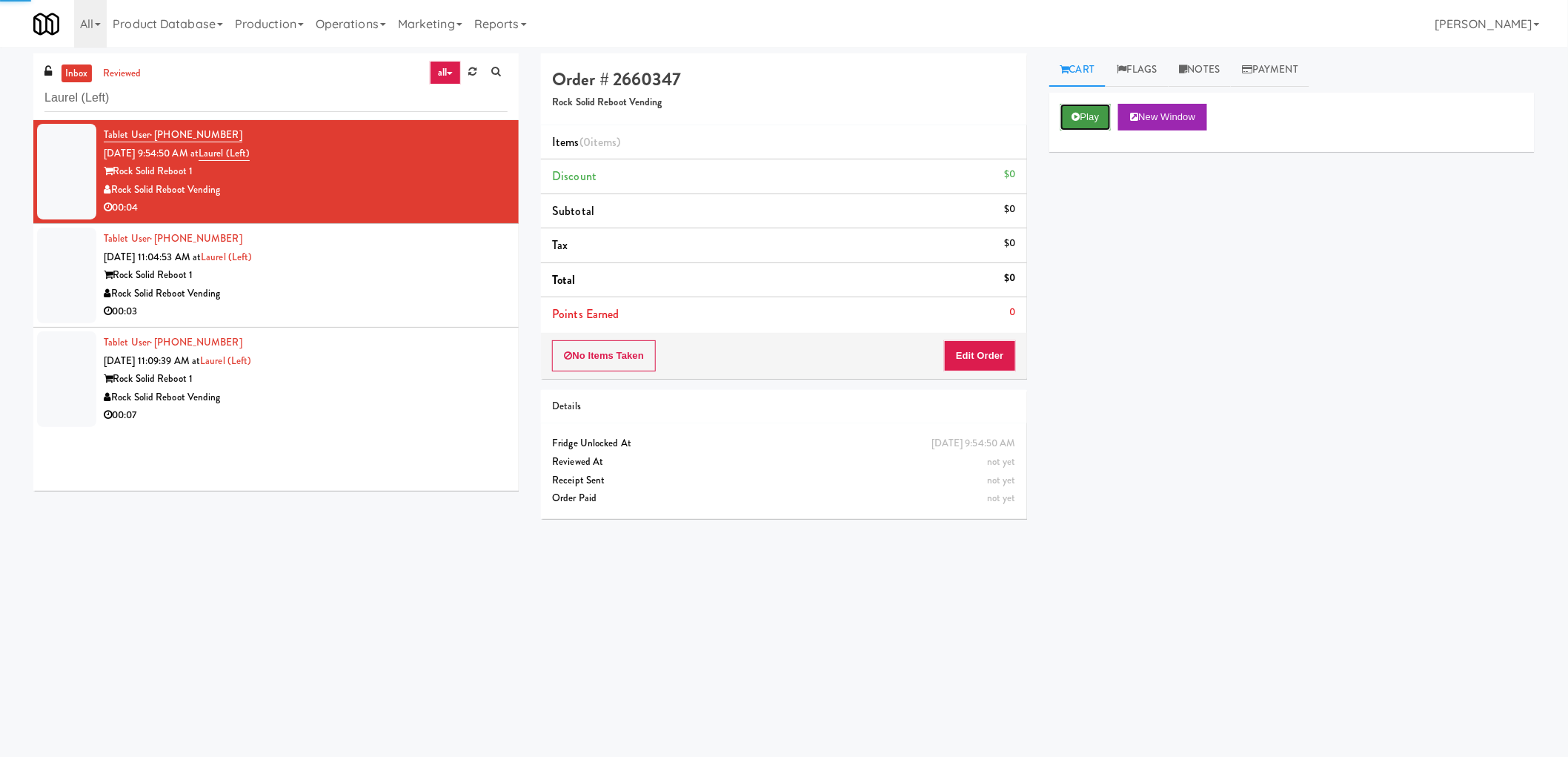
click at [1090, 129] on button "Play" at bounding box center [1085, 117] width 51 height 27
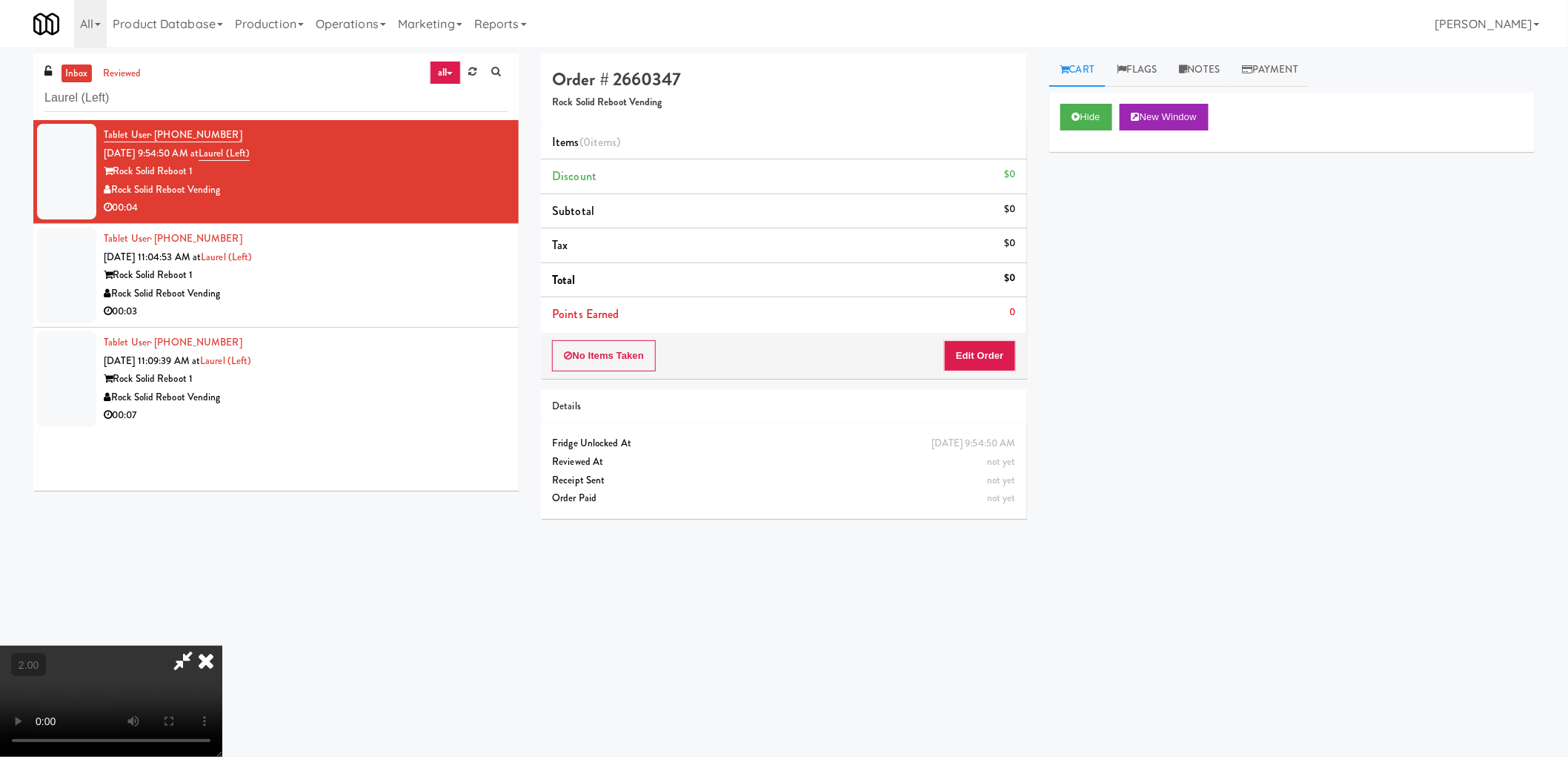
click at [223, 645] on video at bounding box center [111, 700] width 223 height 111
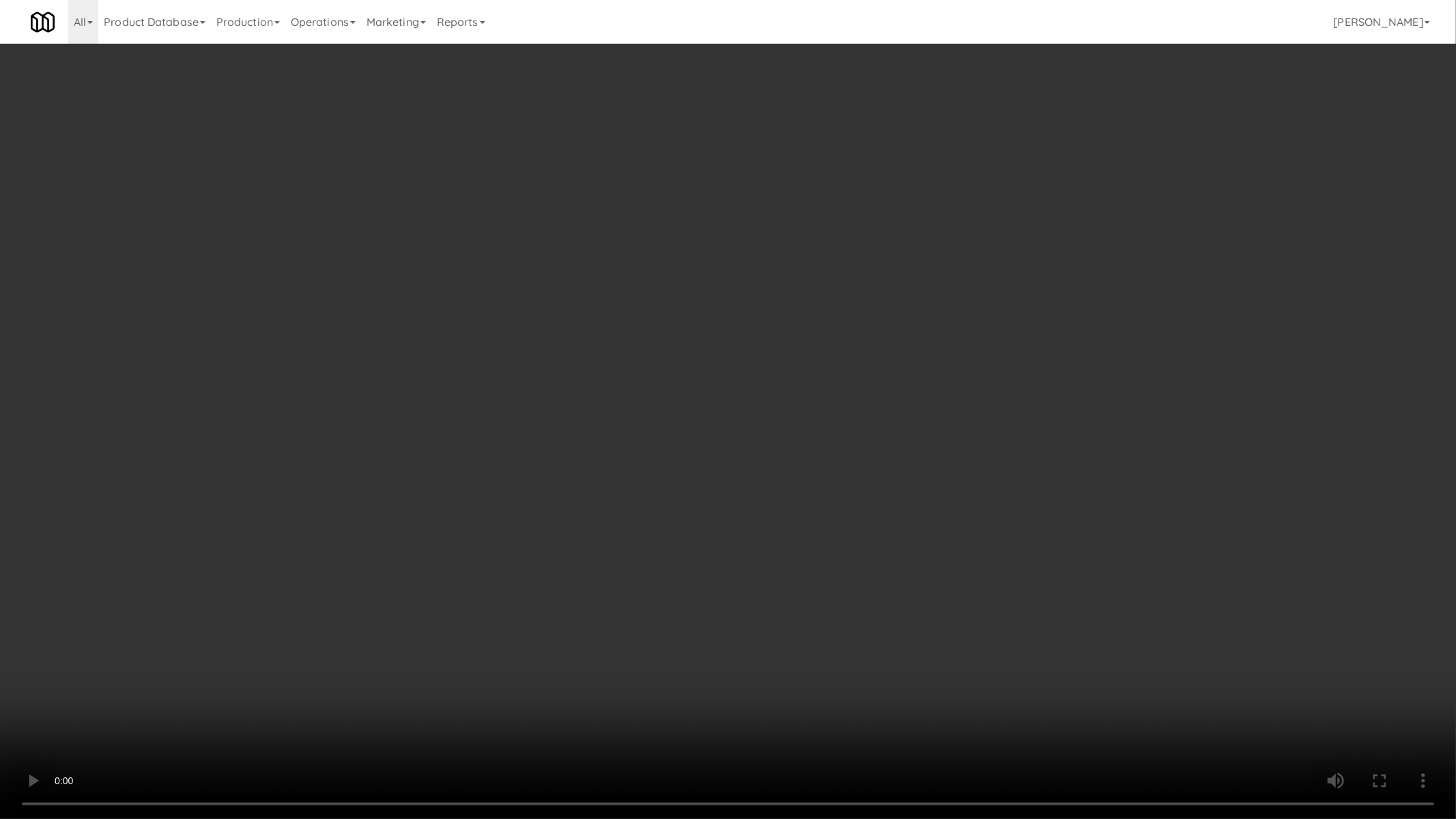
click at [756, 624] on video at bounding box center [728, 409] width 1456 height 819
click at [755, 624] on video at bounding box center [728, 409] width 1456 height 819
click at [852, 599] on video at bounding box center [728, 409] width 1456 height 819
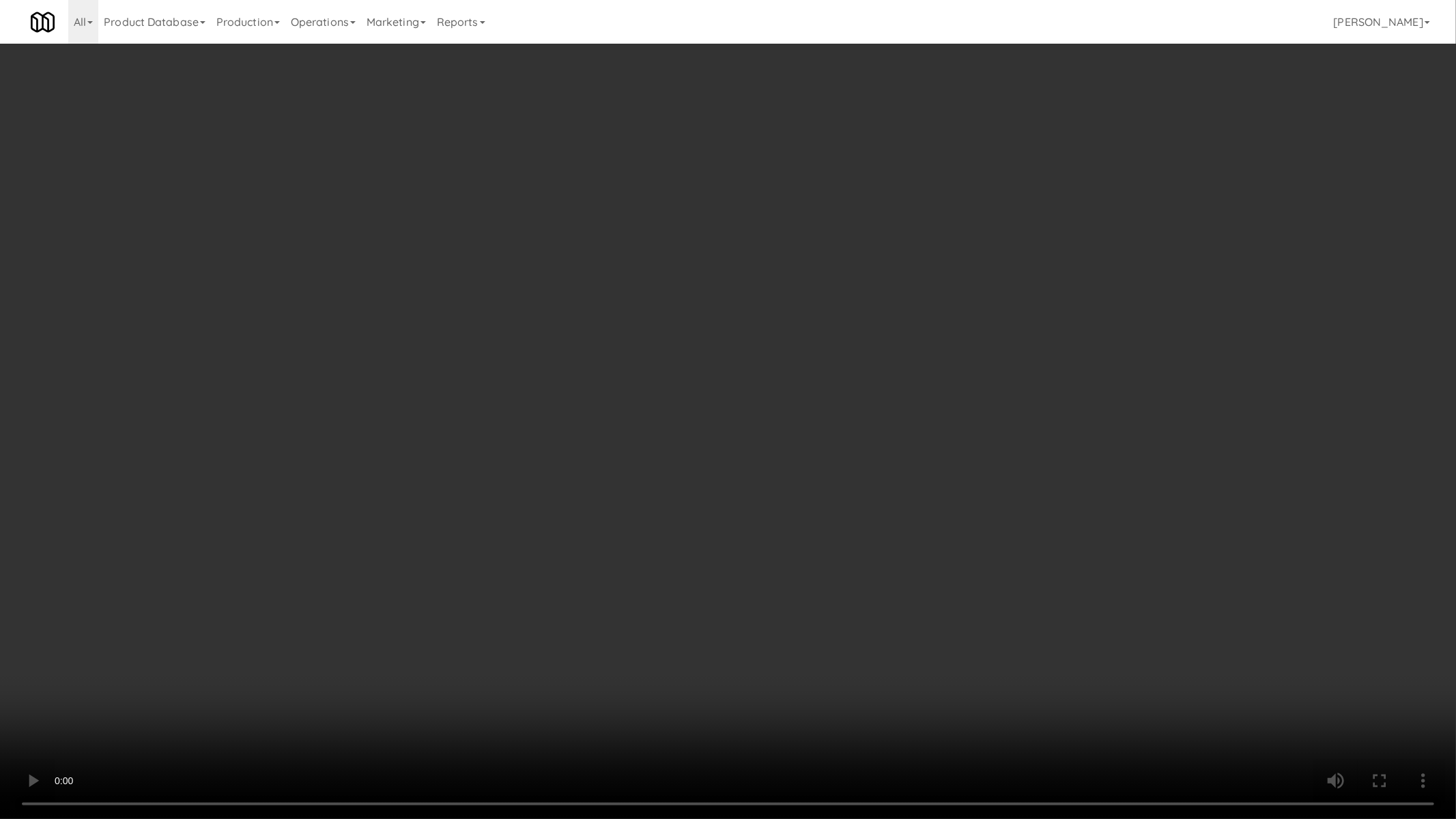
click at [852, 599] on video at bounding box center [728, 409] width 1456 height 819
click at [852, 600] on video at bounding box center [728, 409] width 1456 height 819
click at [852, 603] on video at bounding box center [728, 409] width 1456 height 819
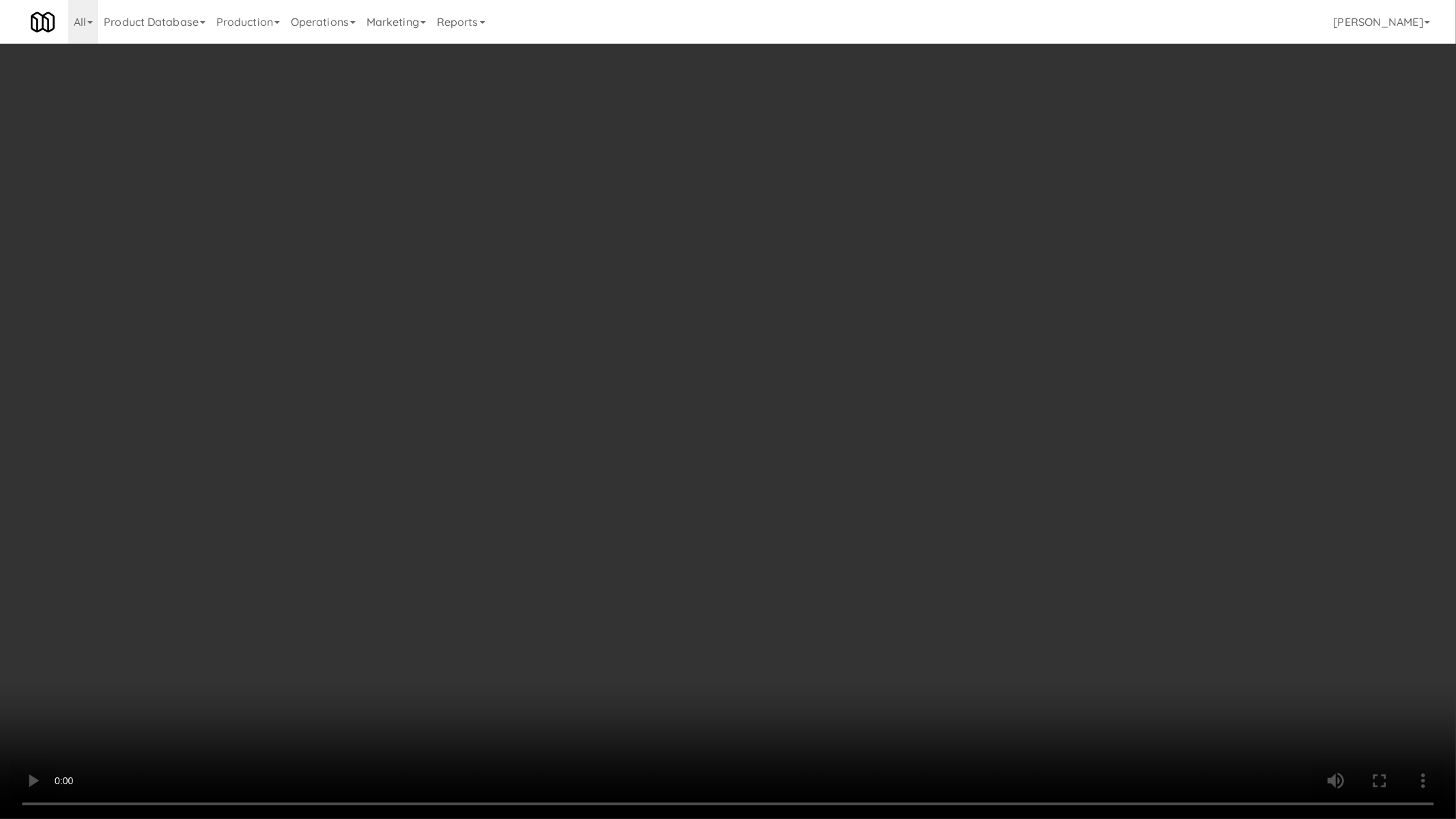
click at [852, 603] on video at bounding box center [728, 409] width 1456 height 819
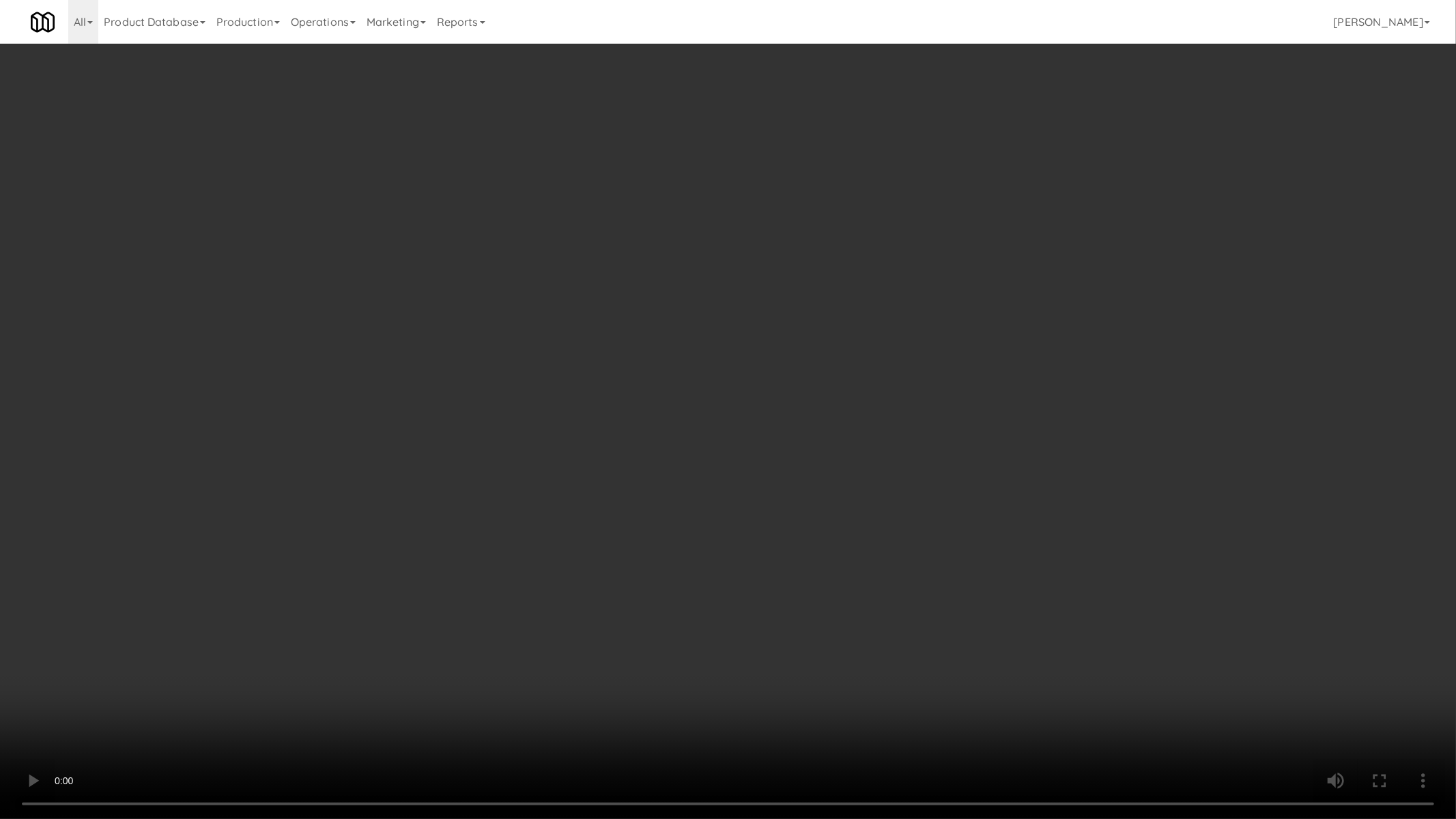
click at [852, 603] on video at bounding box center [728, 409] width 1456 height 819
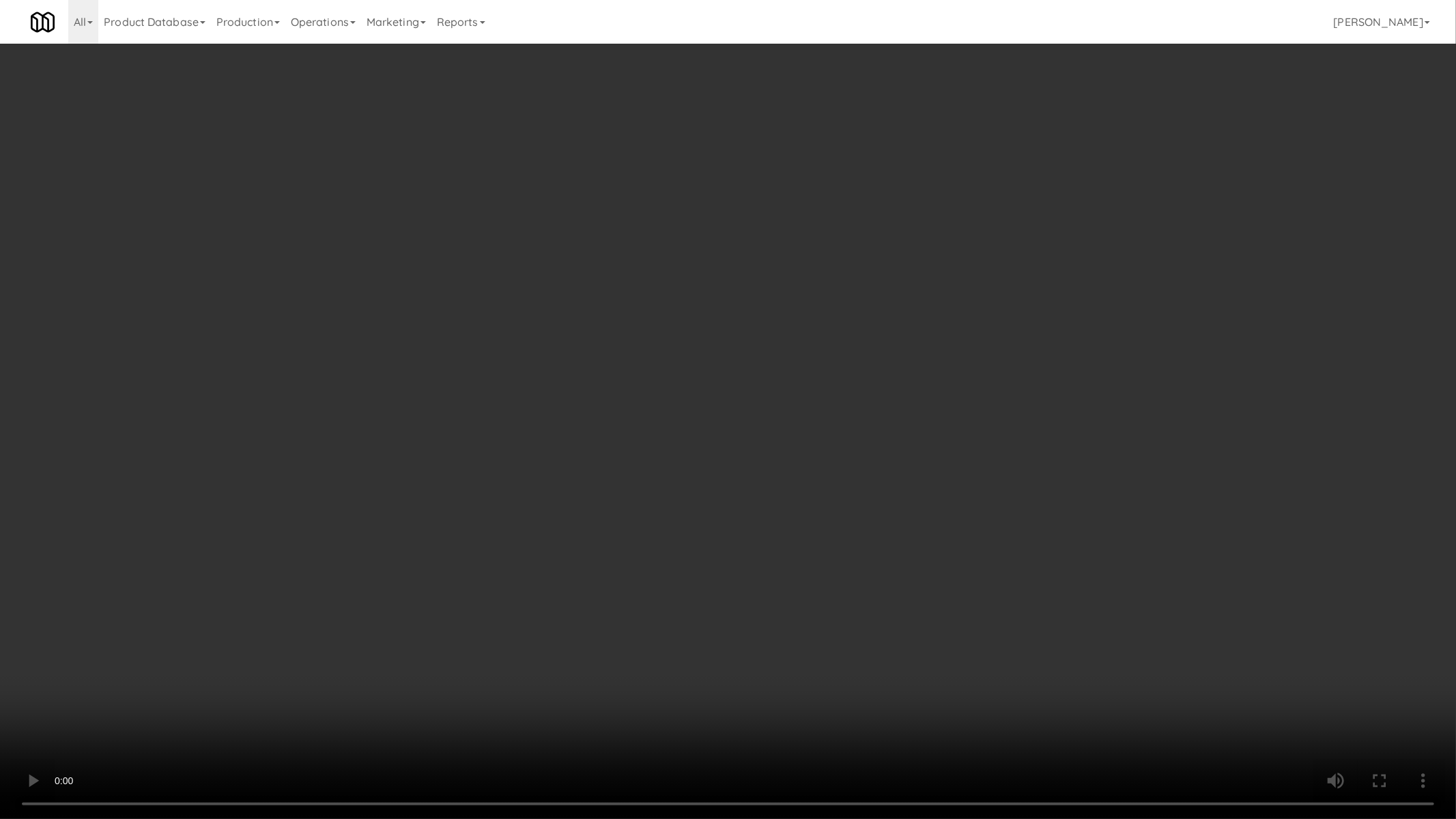
click at [852, 603] on video at bounding box center [728, 409] width 1456 height 819
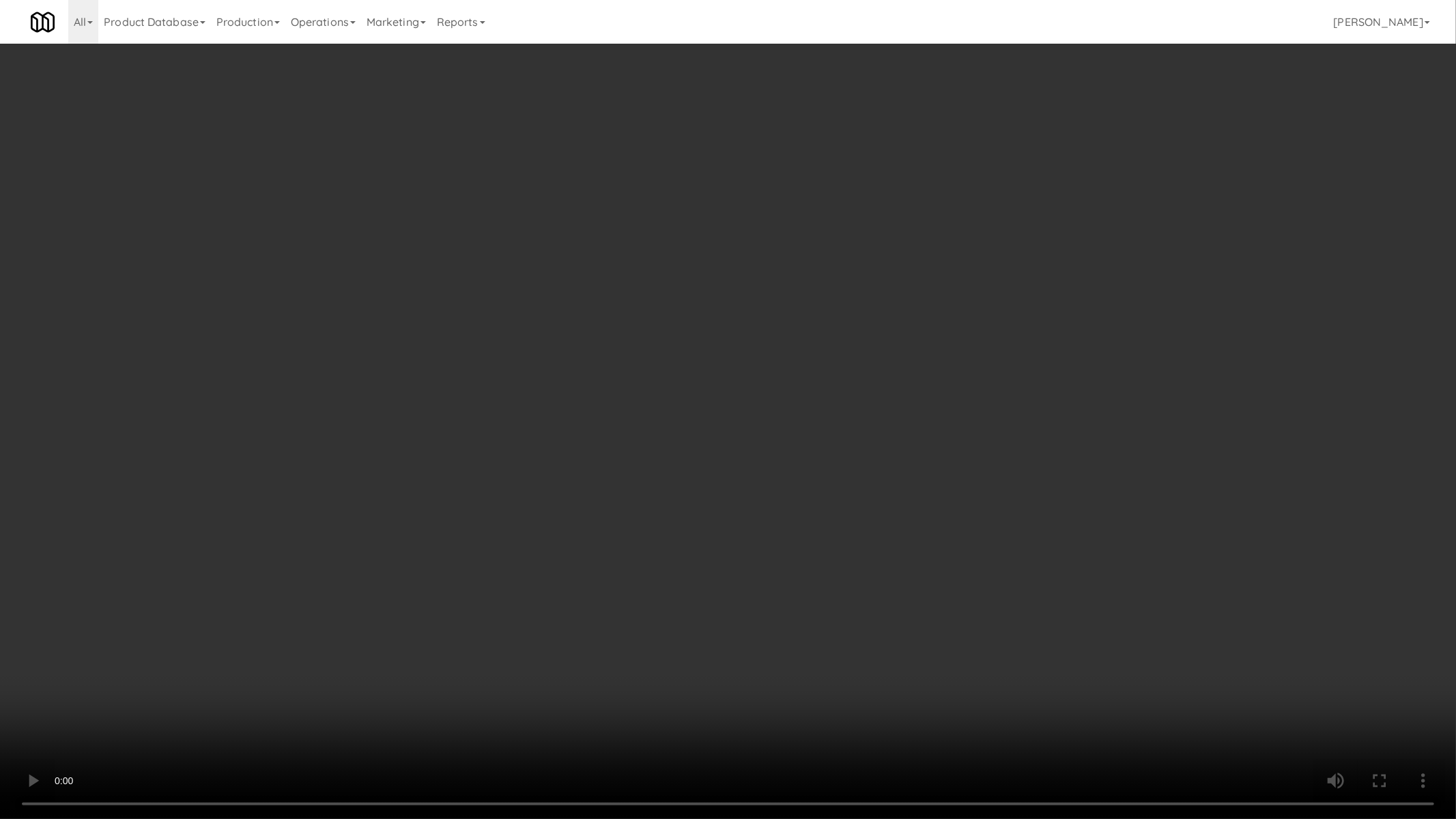
click at [852, 603] on video at bounding box center [728, 409] width 1456 height 819
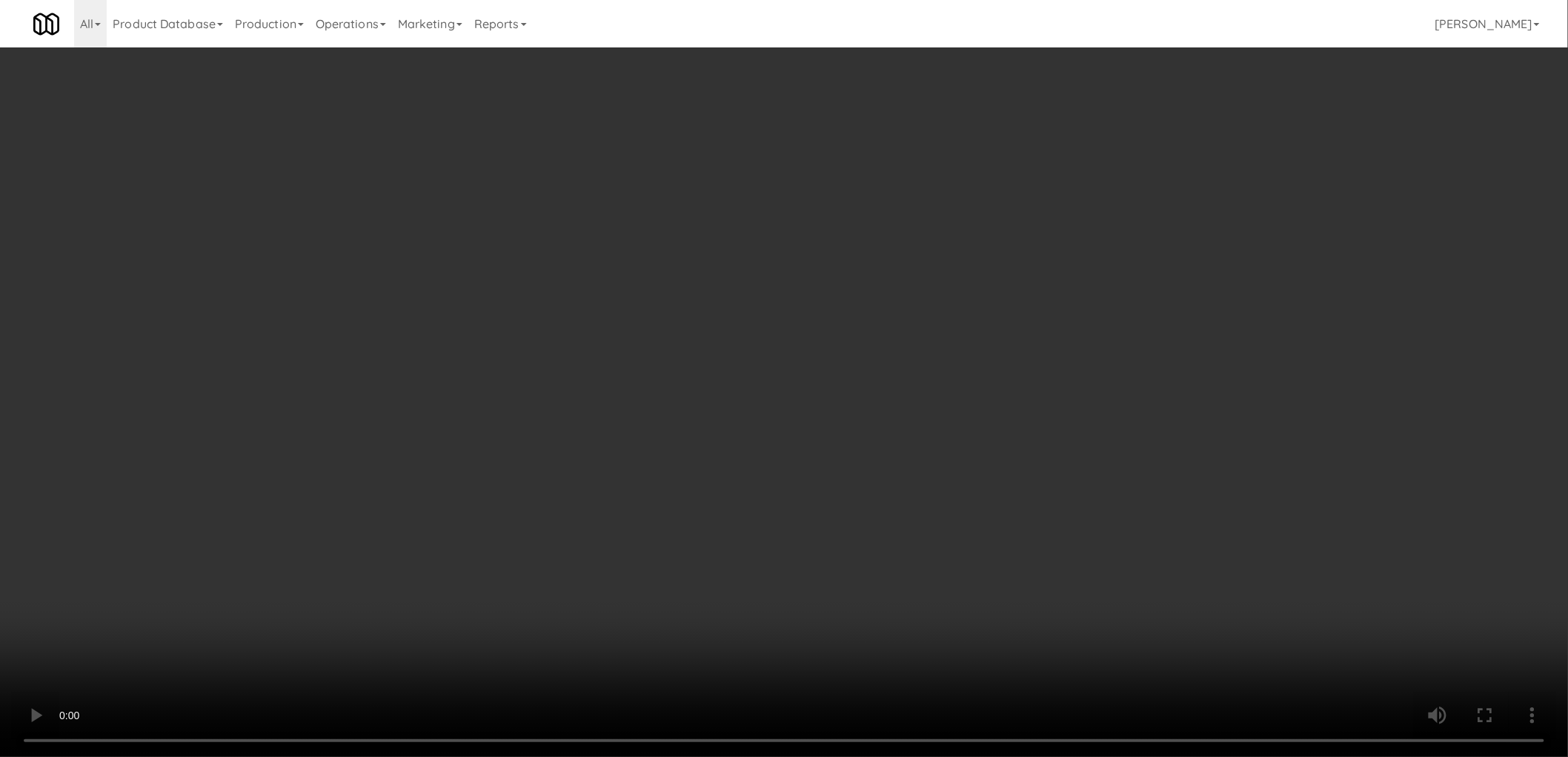
click at [964, 373] on div "No Items Taken Edit Order" at bounding box center [784, 355] width 485 height 46
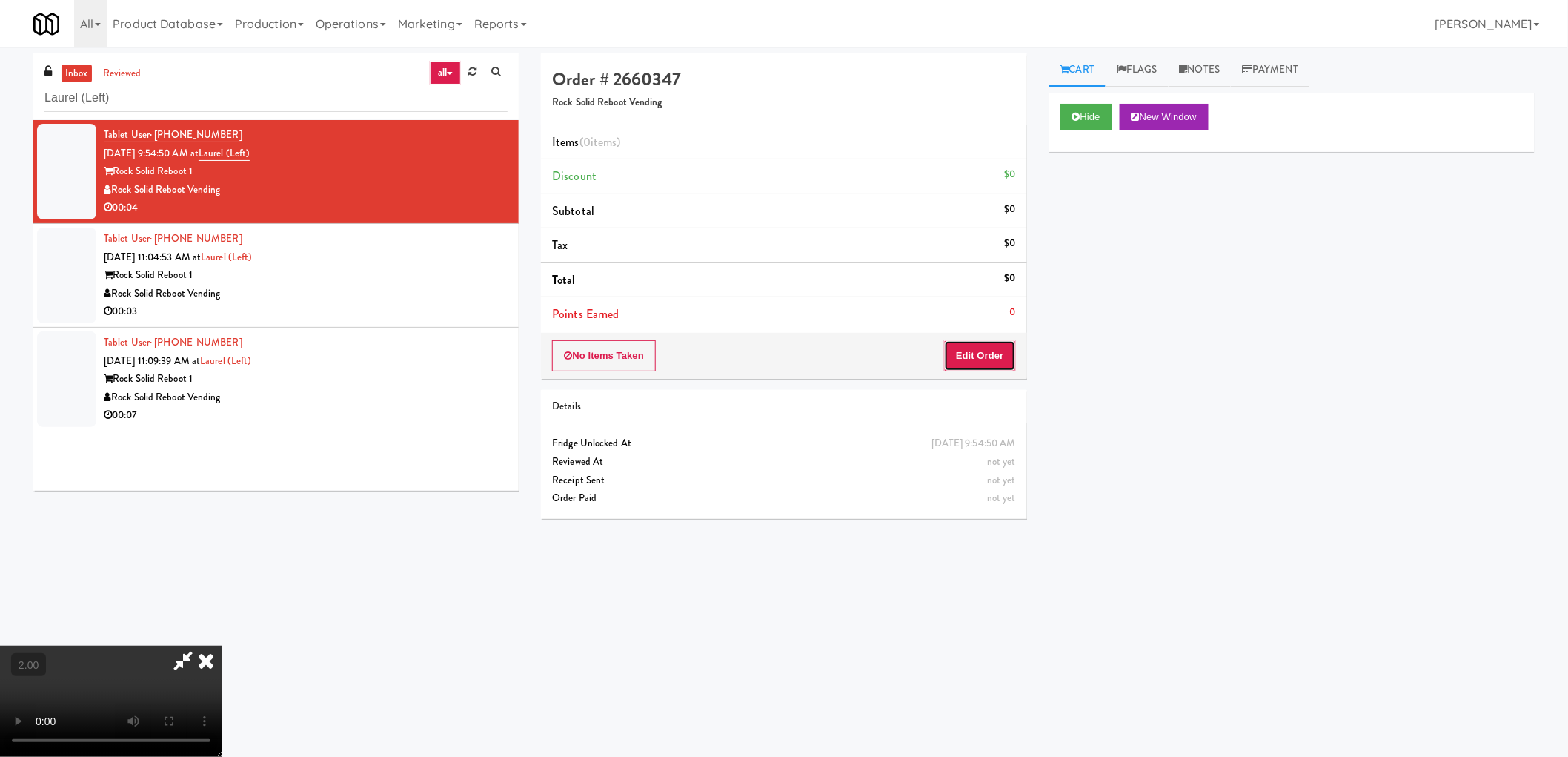
click at [998, 361] on button "Edit Order" at bounding box center [980, 355] width 72 height 31
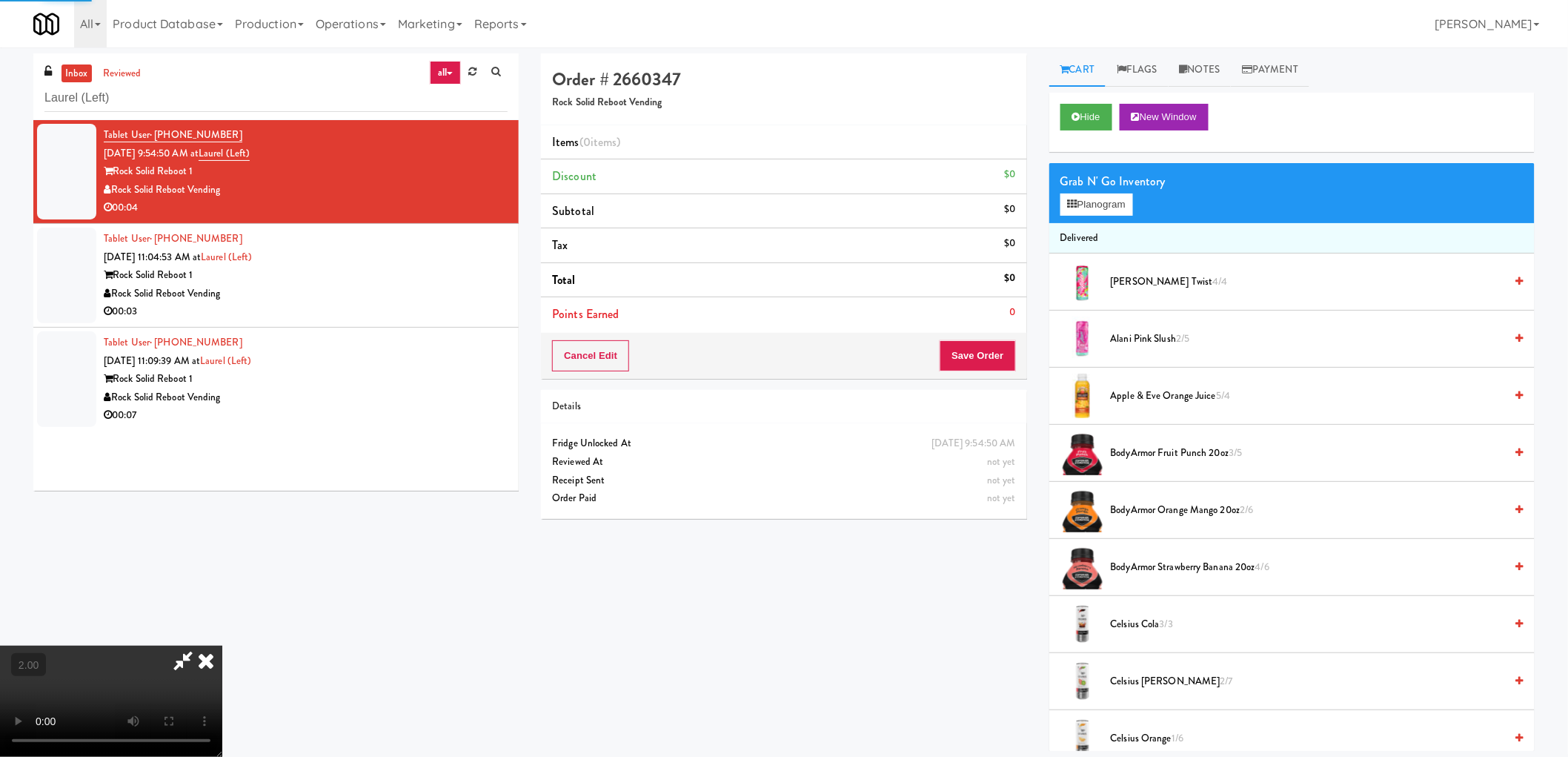
click at [1115, 190] on div "Grab N' Go Inventory" at bounding box center [1292, 181] width 463 height 23
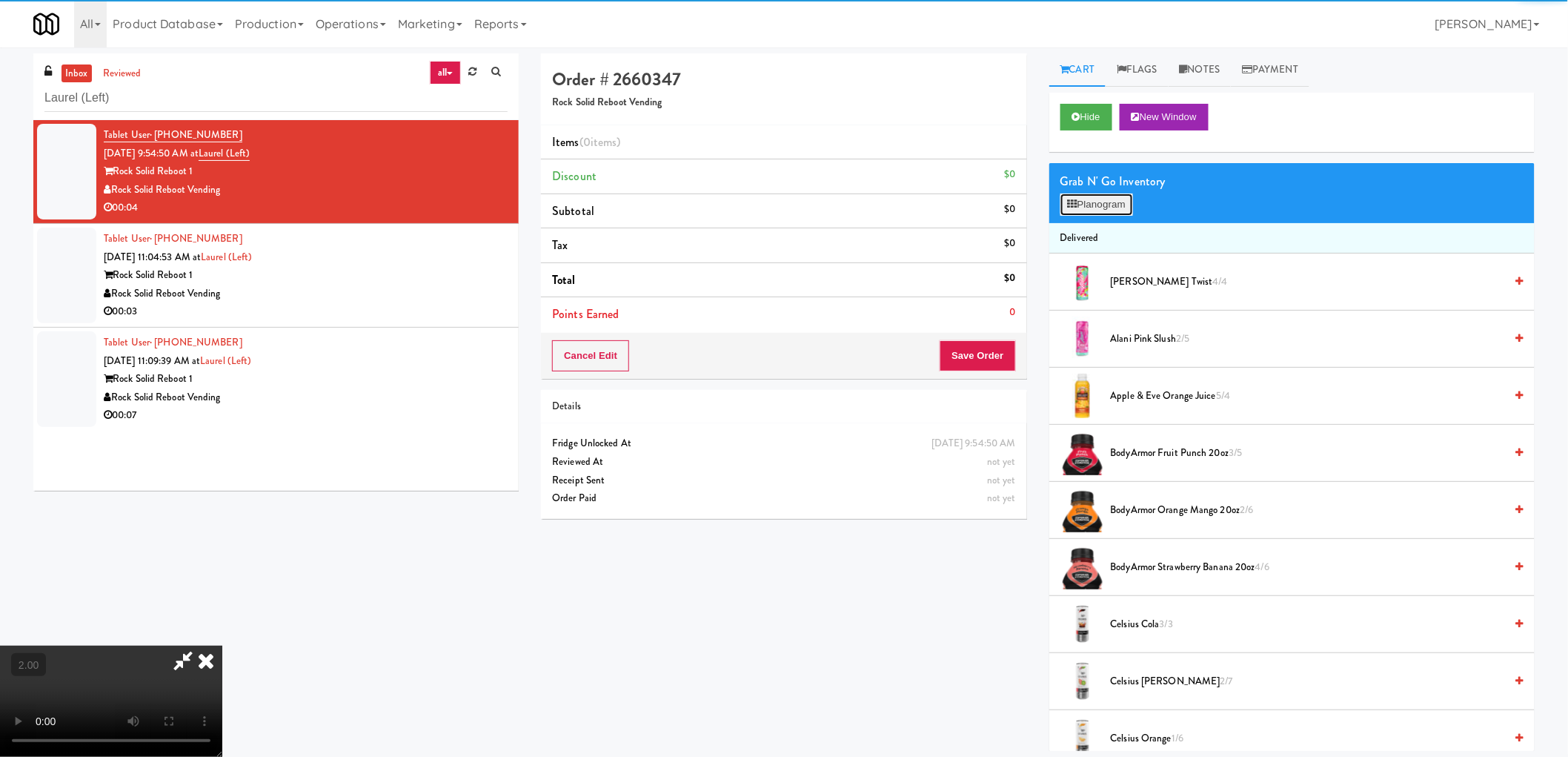
click at [1109, 203] on button "Planogram" at bounding box center [1096, 204] width 73 height 23
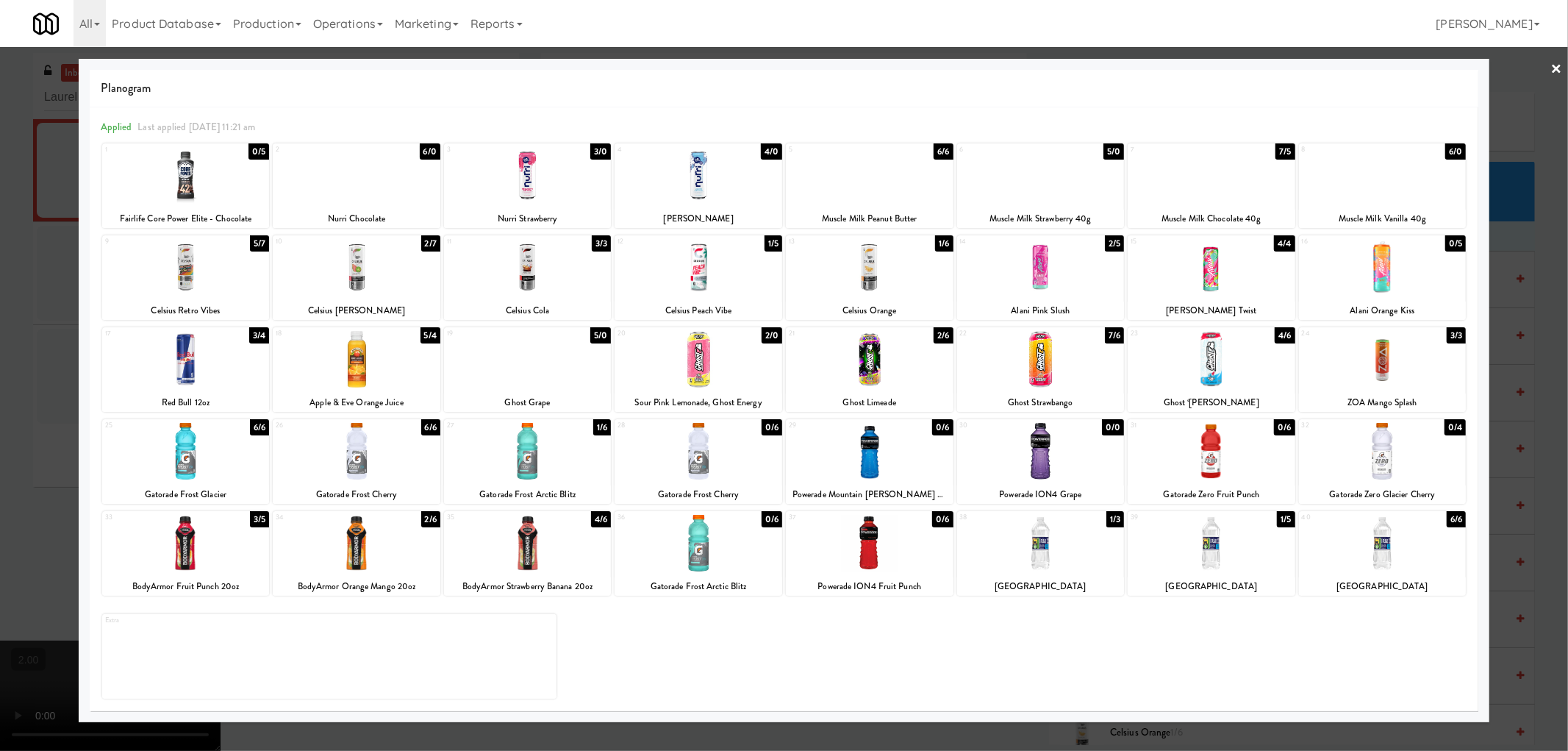
click at [1031, 181] on div at bounding box center [1040, 175] width 168 height 56
click at [0, 334] on div at bounding box center [784, 376] width 1568 height 751
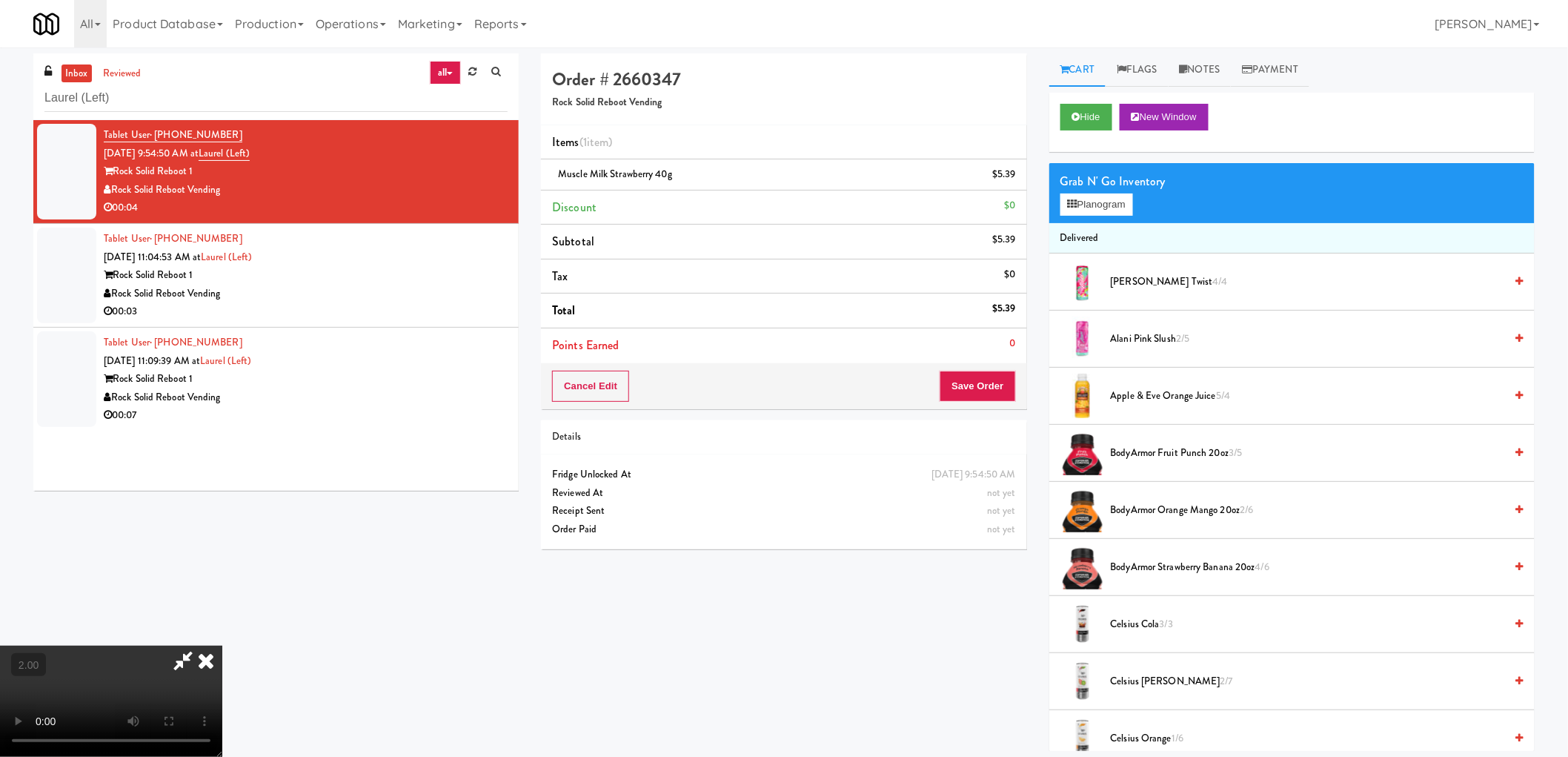
click at [223, 645] on video at bounding box center [111, 700] width 223 height 111
click at [200, 645] on icon at bounding box center [183, 660] width 34 height 30
click at [654, 167] on span "Muscle Milk Strawberry 40g" at bounding box center [614, 173] width 114 height 14
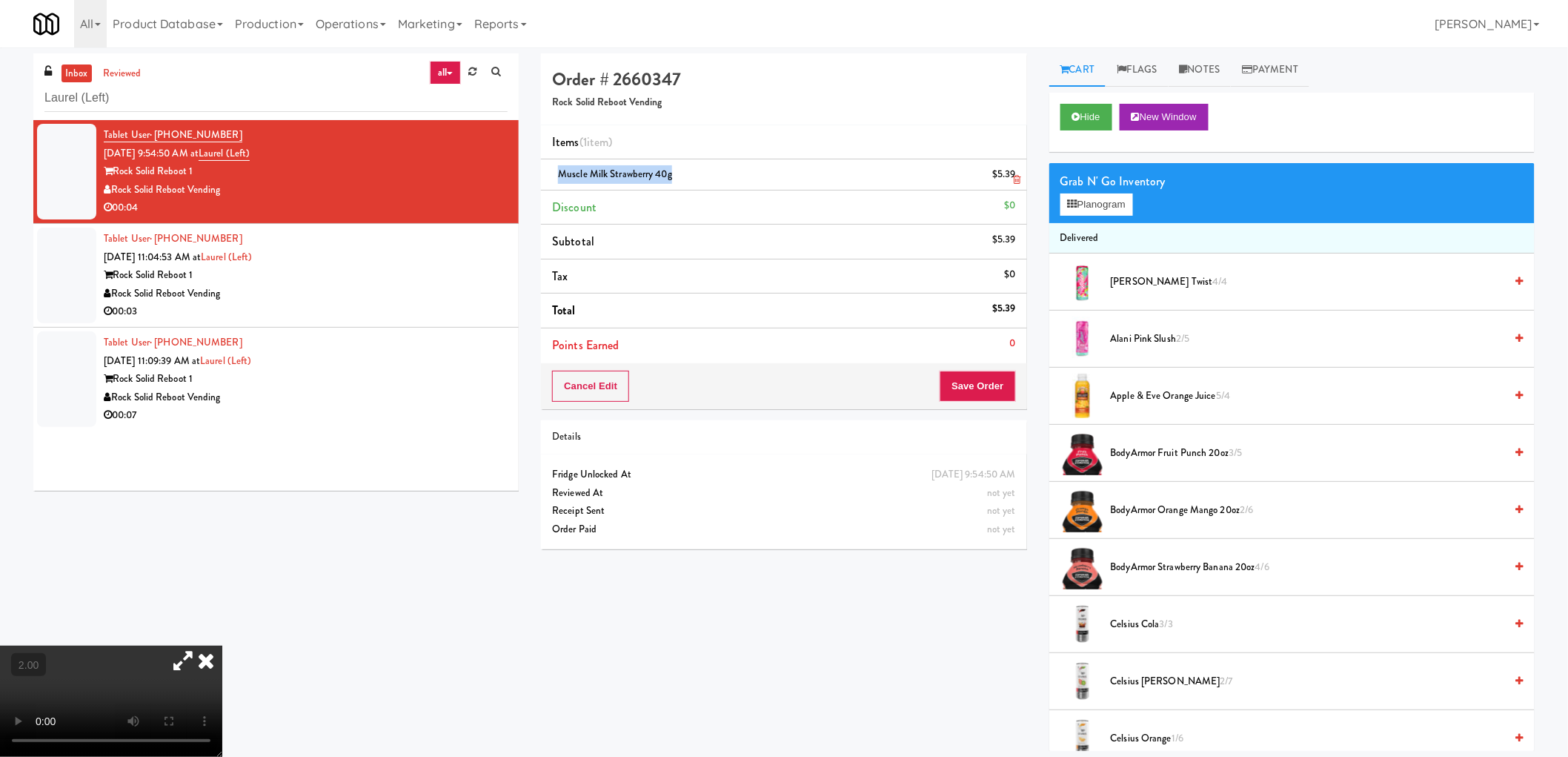
copy span "Muscle Milk Strawberry 40g"
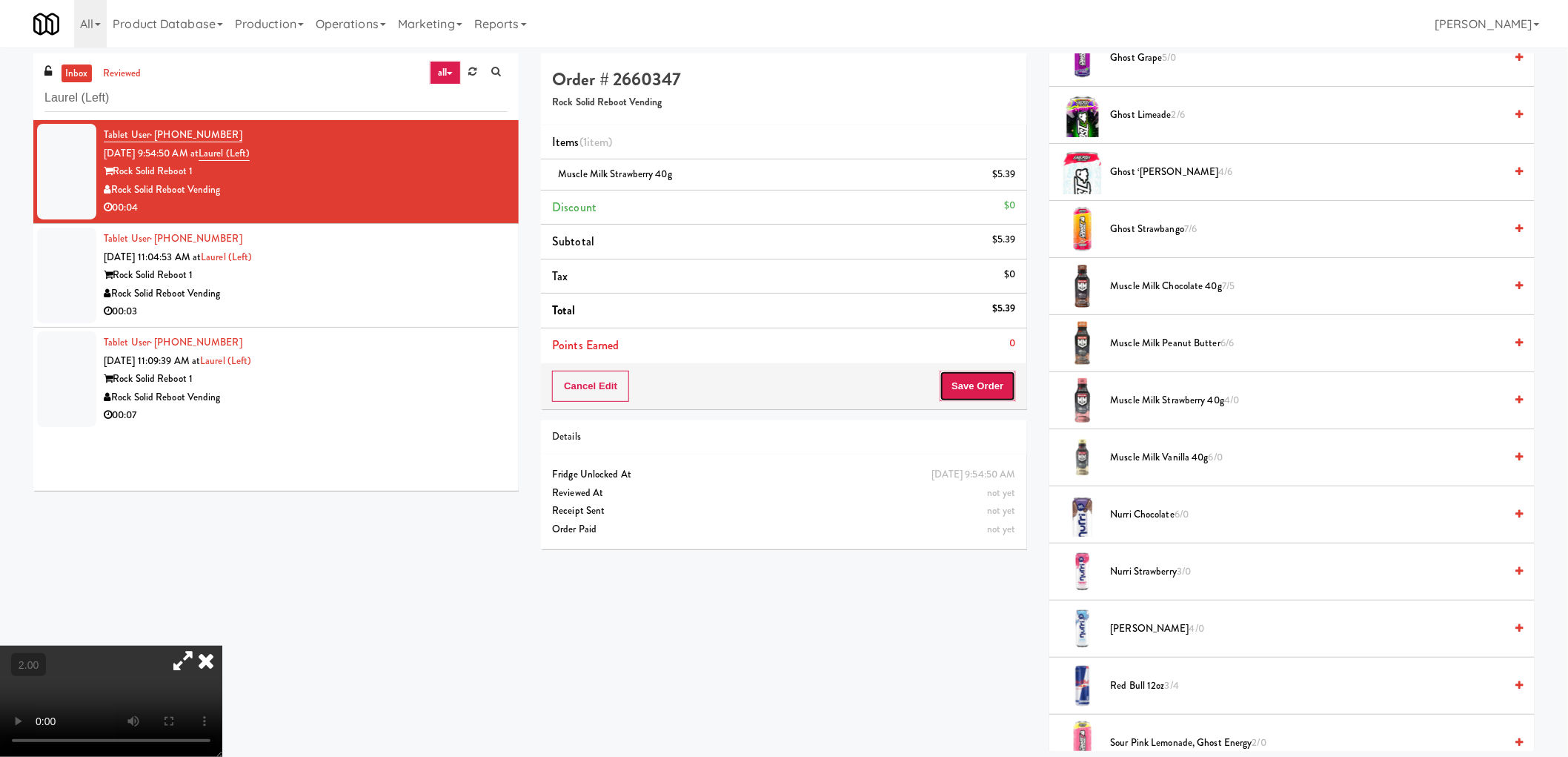
click at [998, 390] on button "Save Order" at bounding box center [977, 385] width 76 height 31
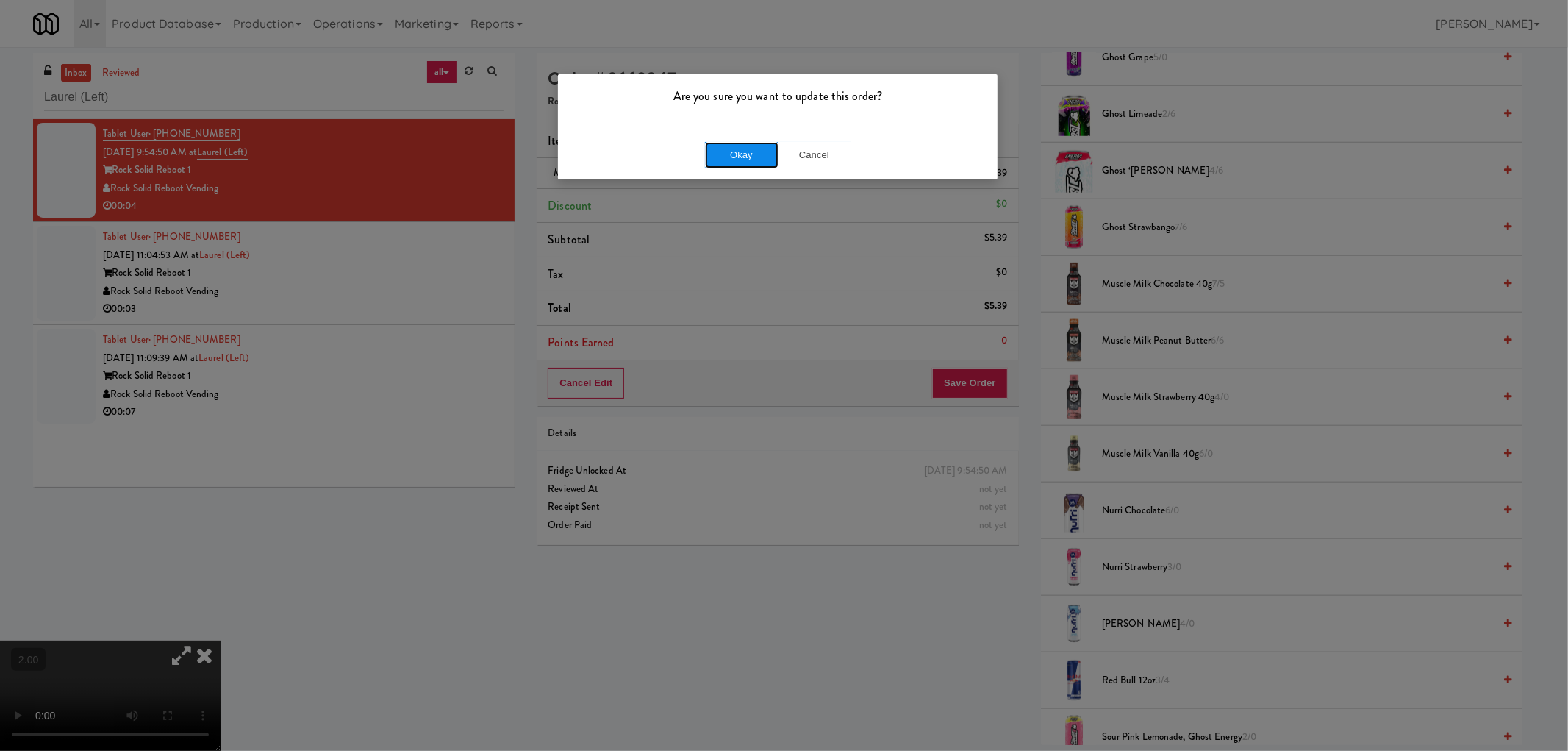
click at [739, 153] on button "Okay" at bounding box center [742, 155] width 74 height 26
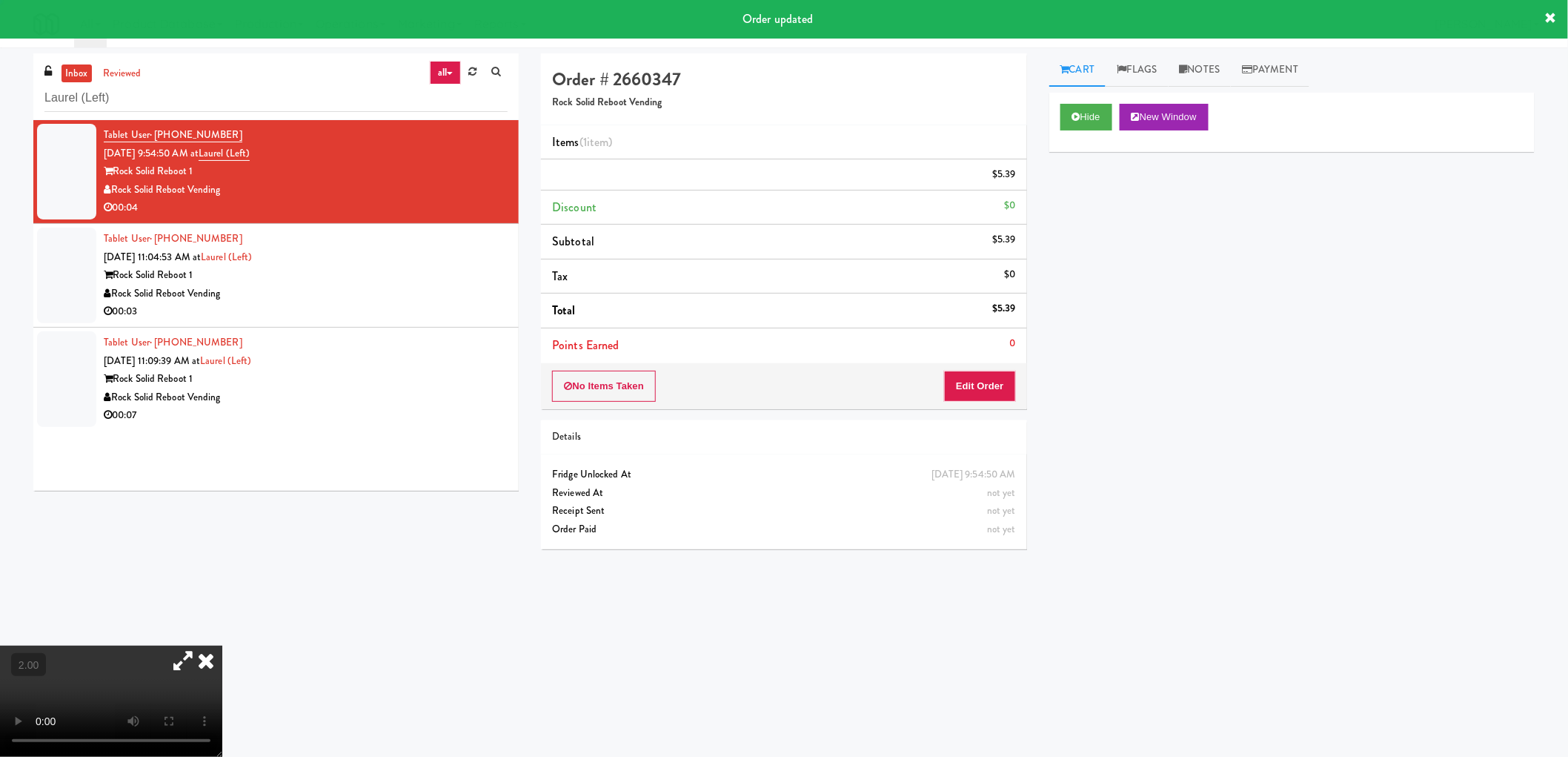
scroll to position [0, 0]
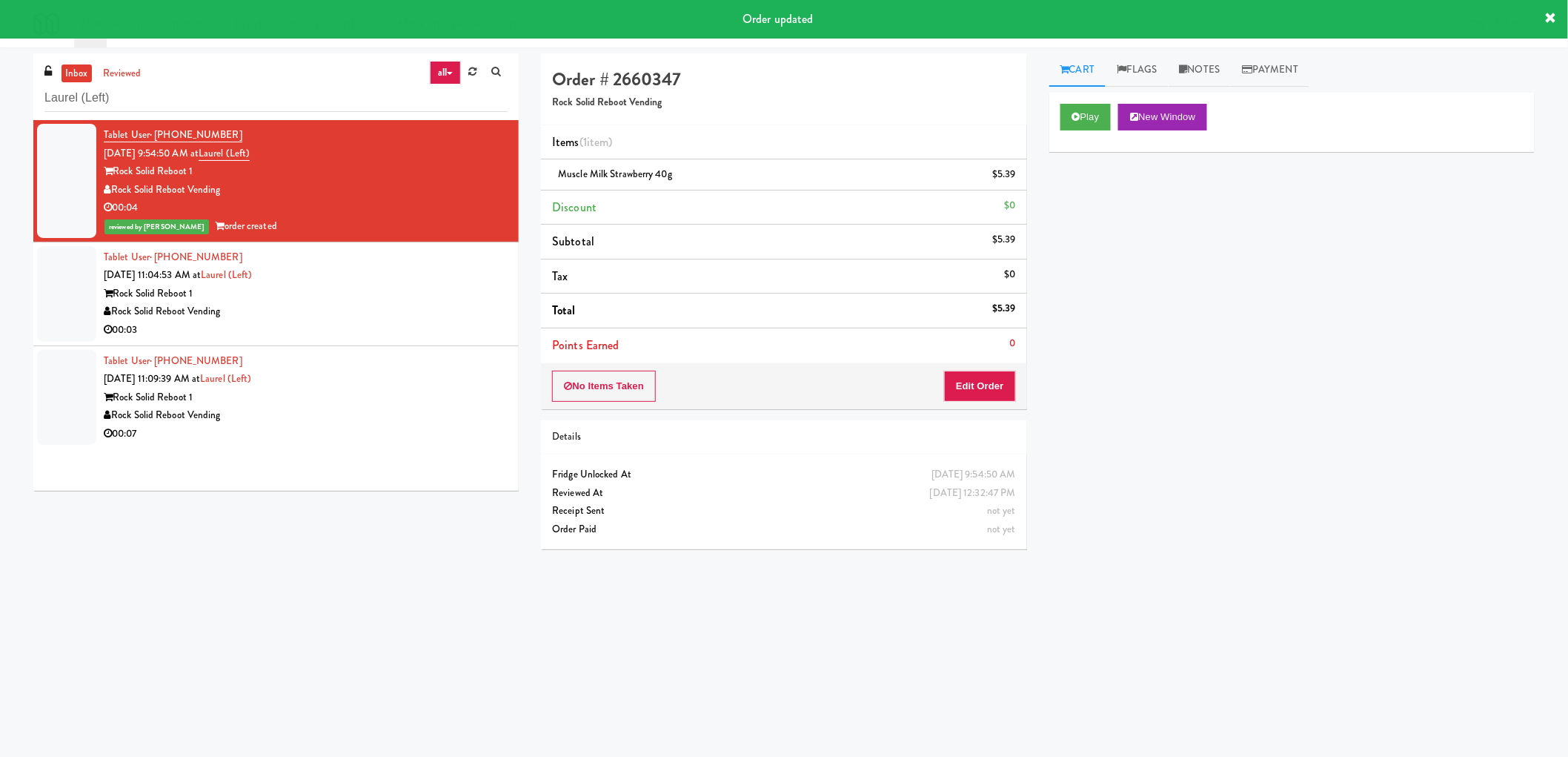
click at [413, 318] on div "Rock Solid Reboot Vending" at bounding box center [305, 312] width 403 height 18
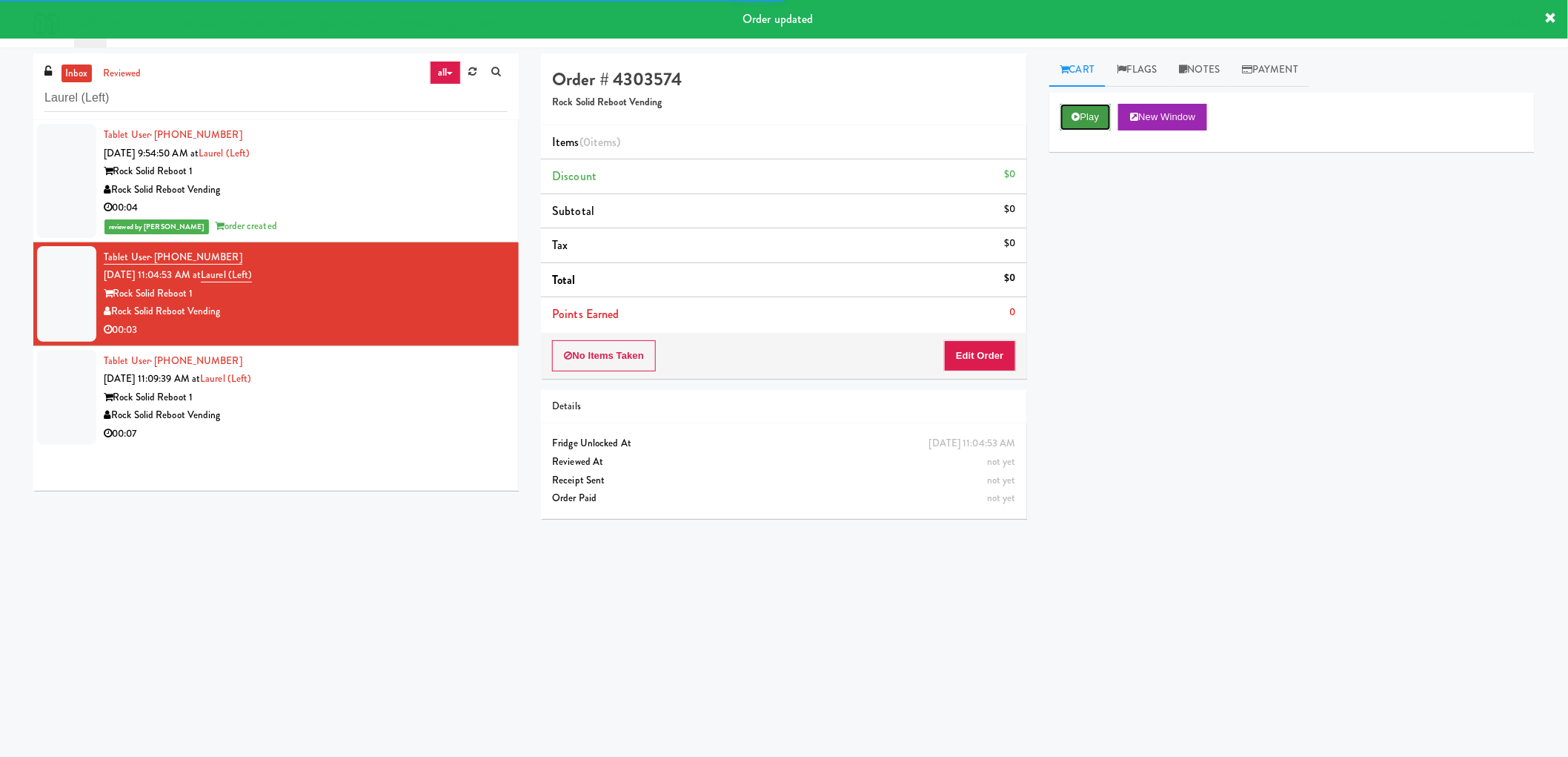
click at [1072, 118] on icon at bounding box center [1076, 117] width 8 height 10
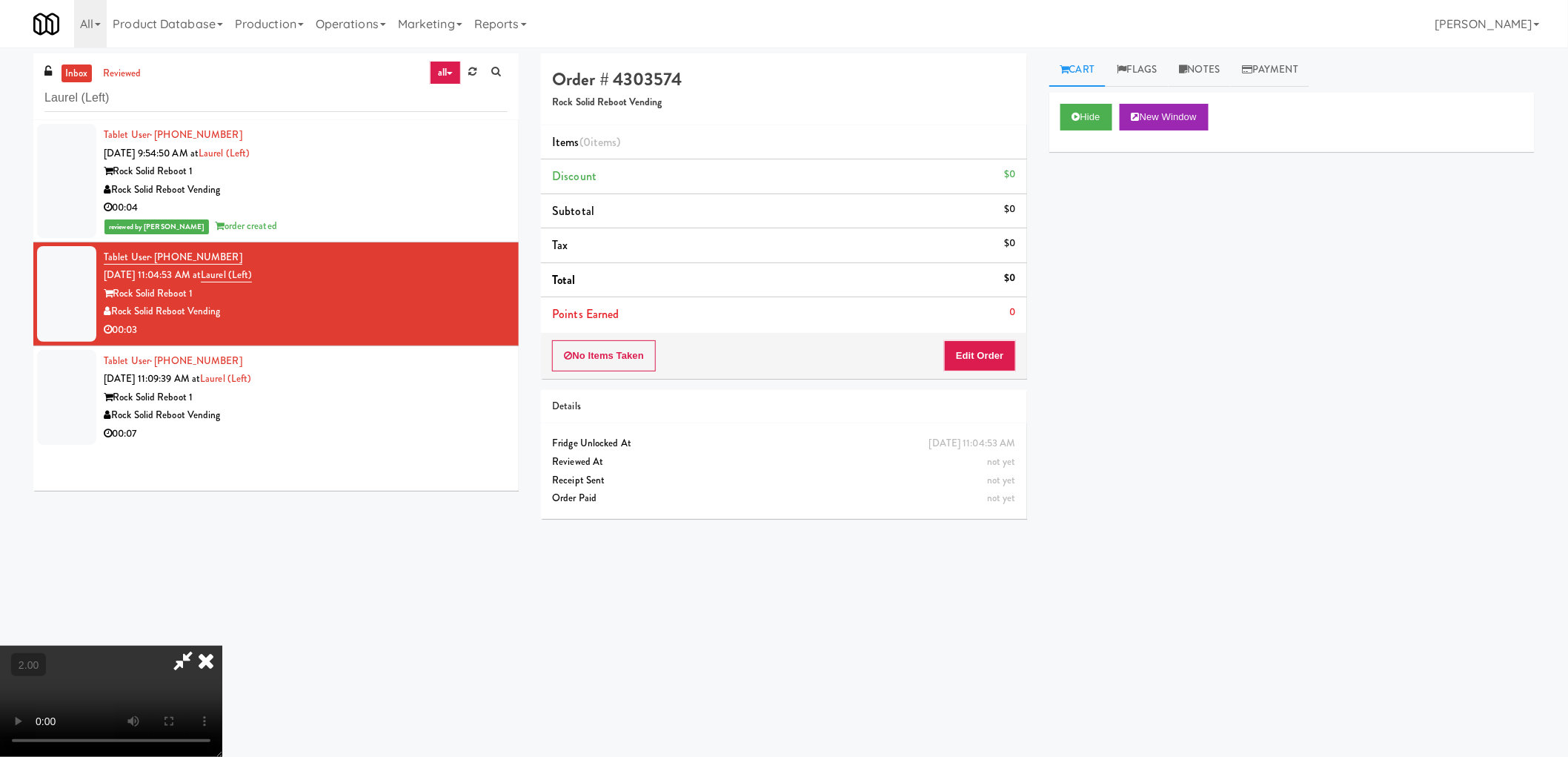
click at [223, 645] on video at bounding box center [111, 700] width 223 height 111
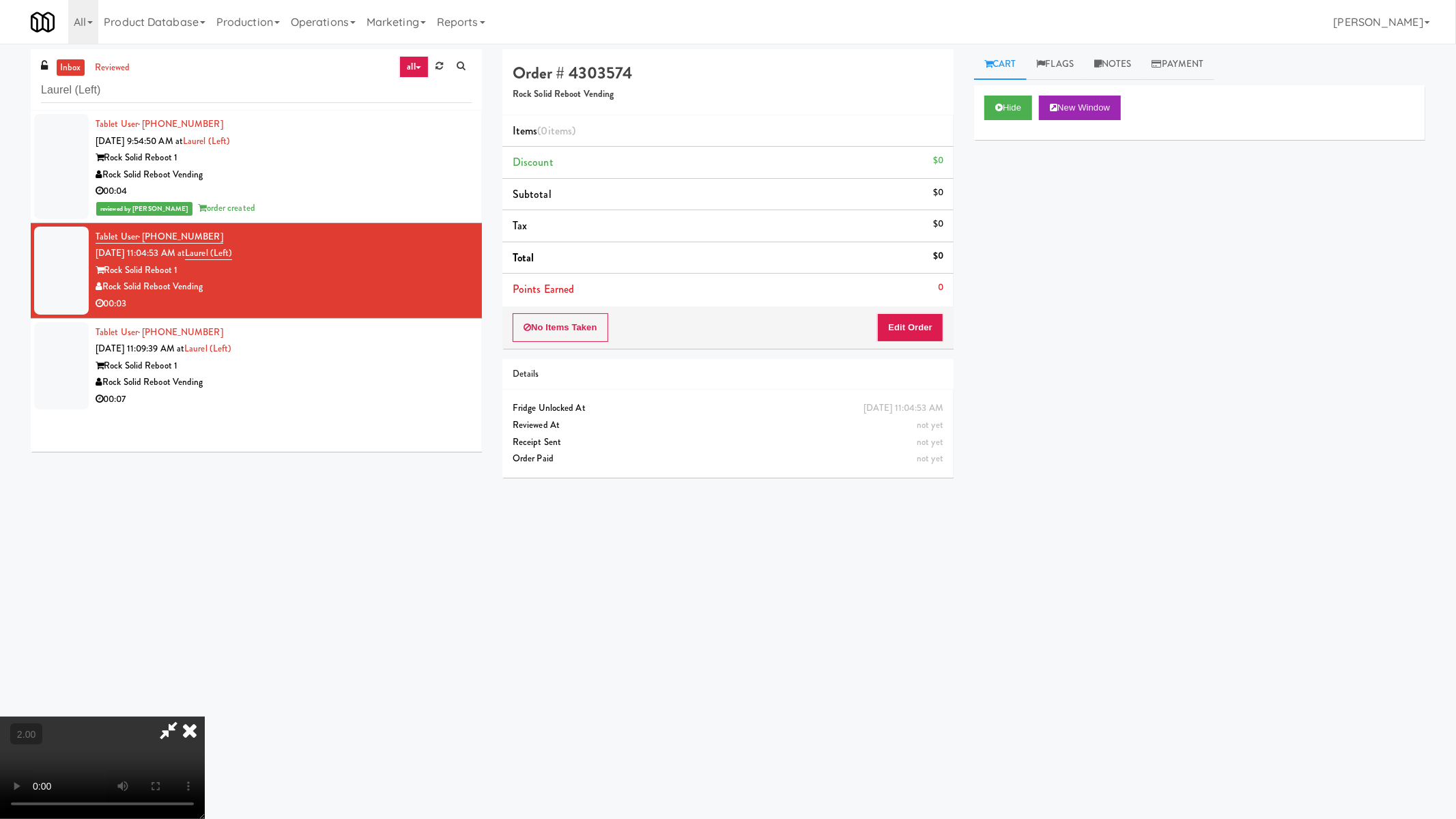
click at [205, 696] on video at bounding box center [102, 767] width 205 height 102
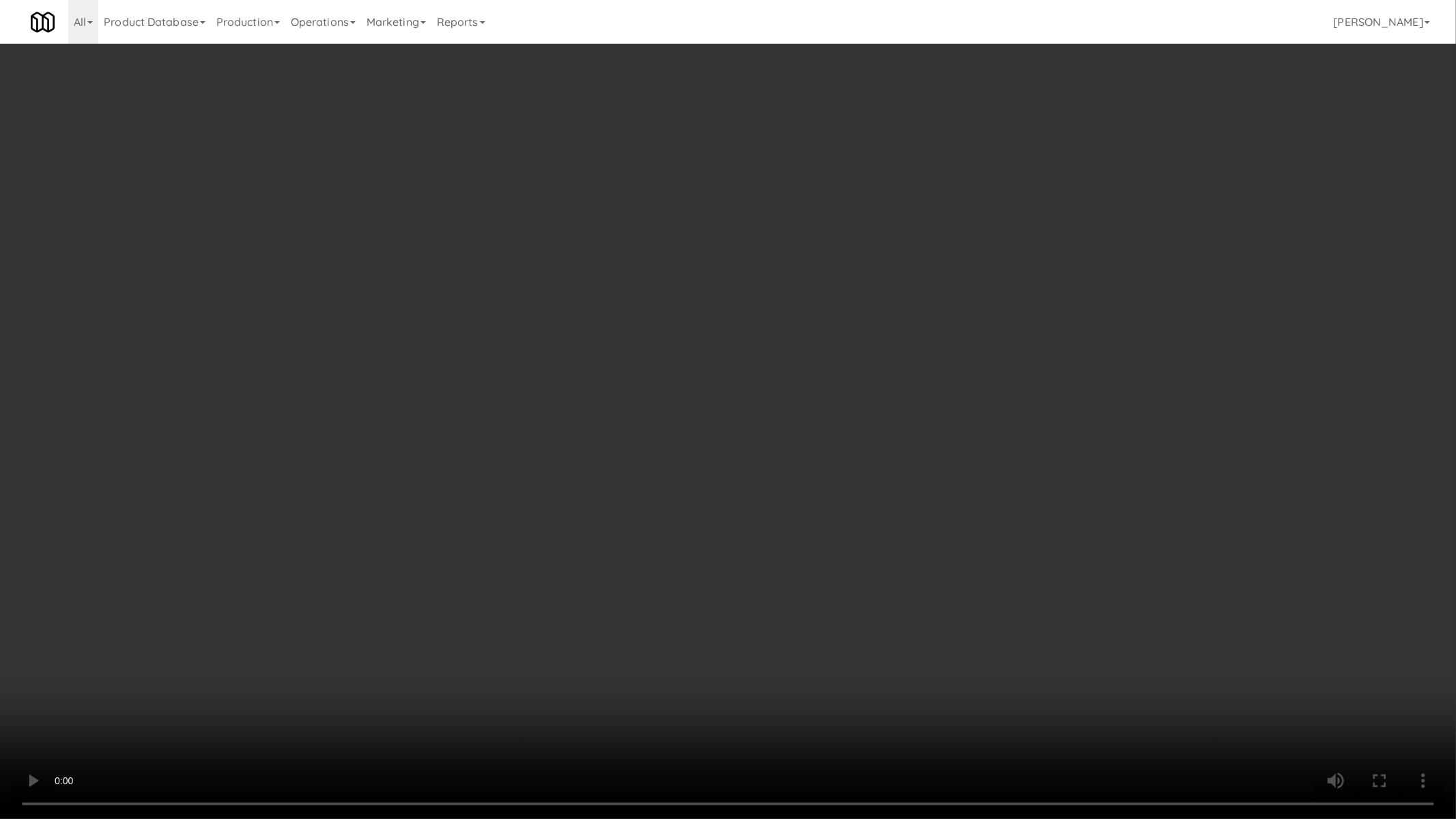
click at [708, 471] on video at bounding box center [728, 409] width 1456 height 819
click at [785, 495] on video at bounding box center [728, 409] width 1456 height 819
click at [1007, 540] on video at bounding box center [728, 409] width 1456 height 819
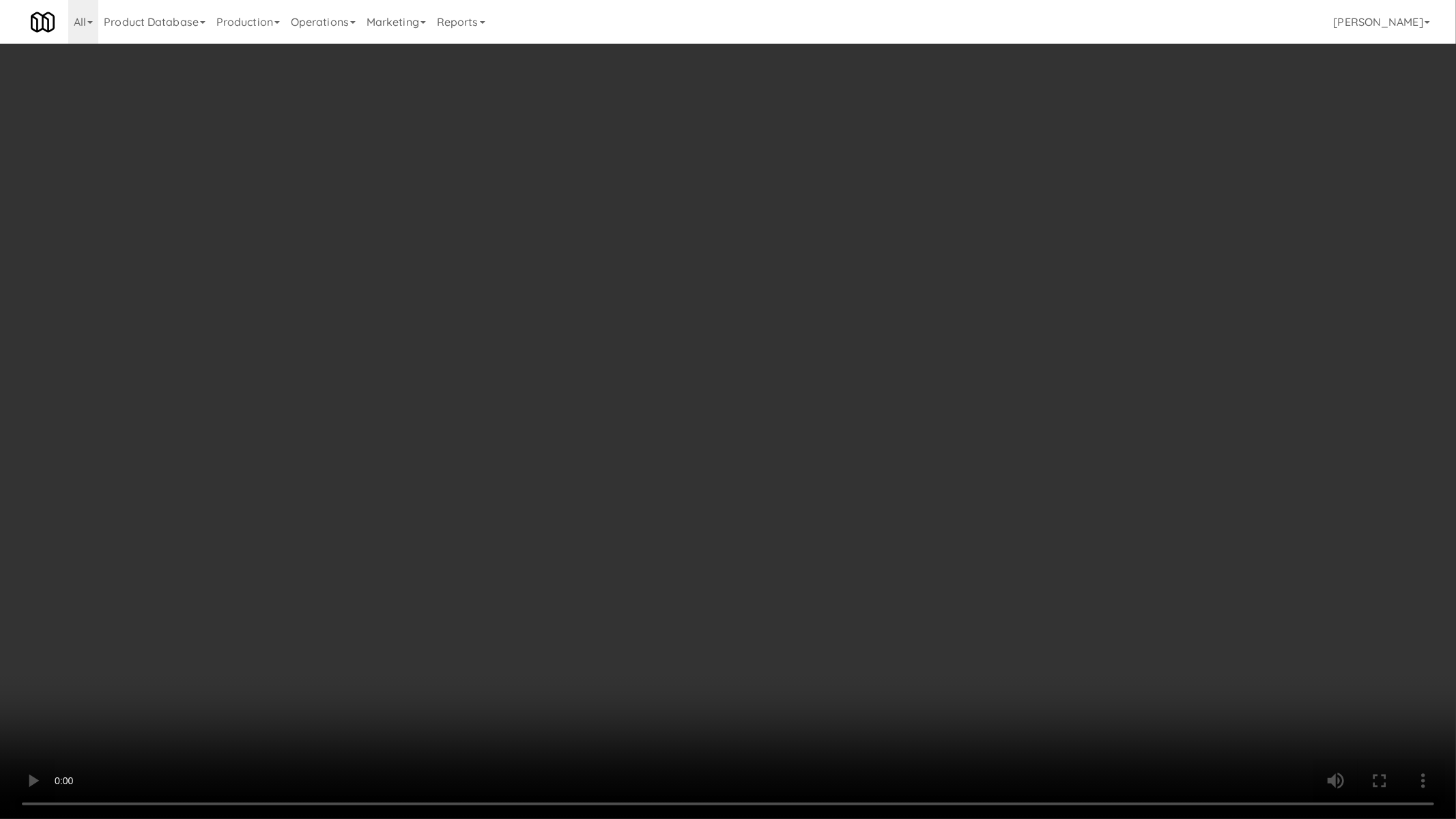
click at [1007, 540] on video at bounding box center [728, 409] width 1456 height 819
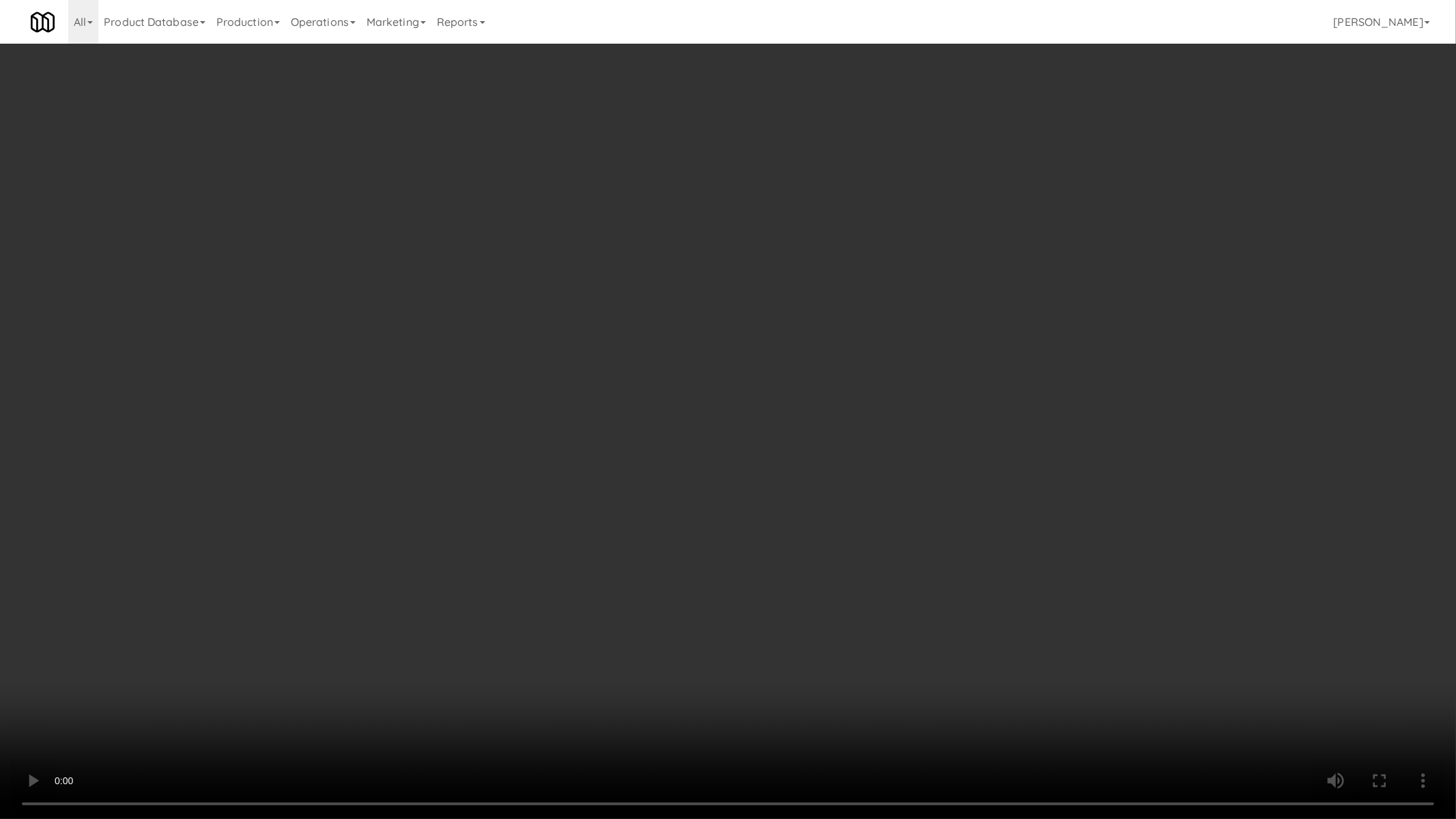
click at [1007, 540] on video at bounding box center [728, 409] width 1456 height 819
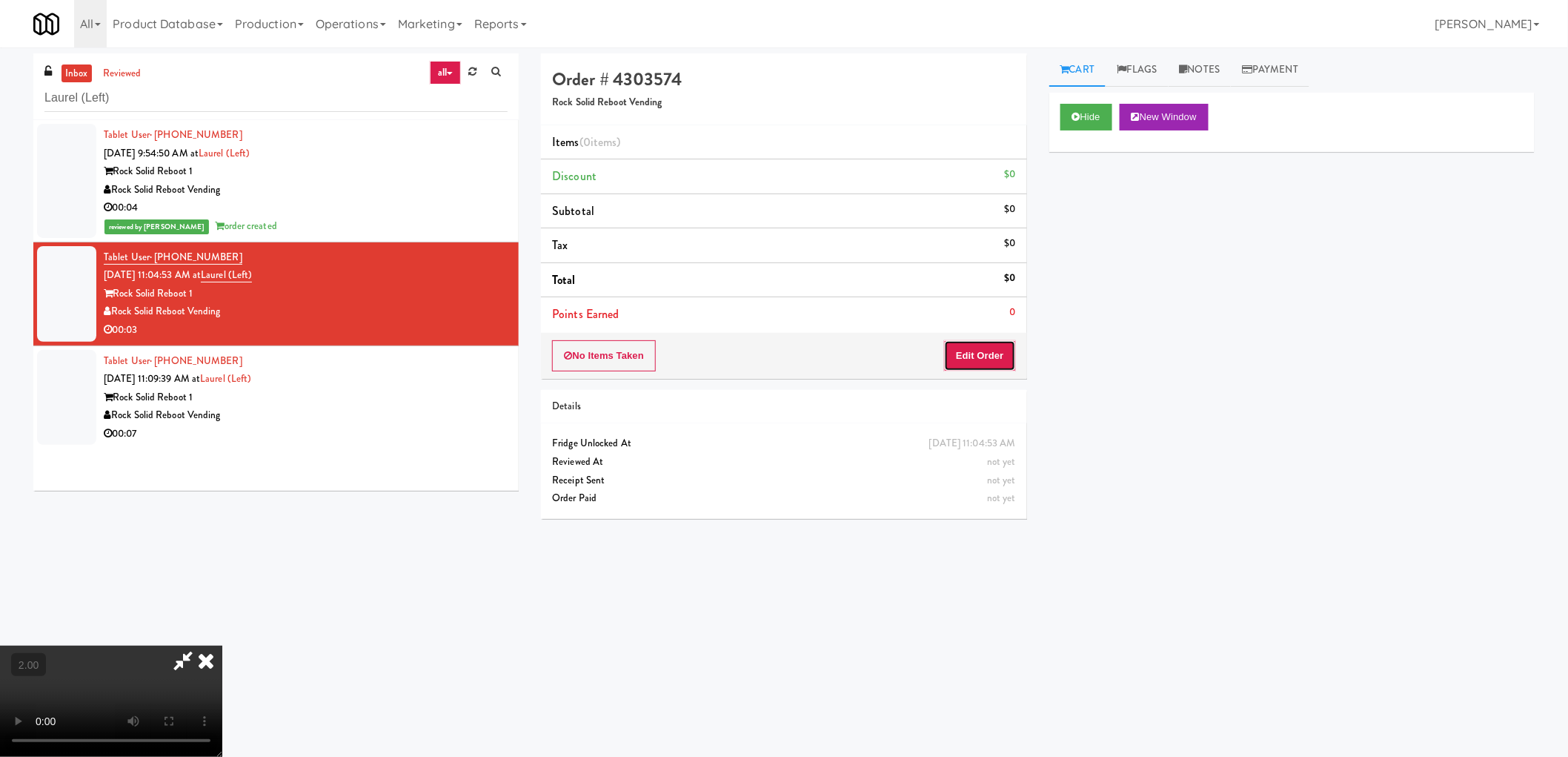
click at [991, 354] on button "Edit Order" at bounding box center [980, 355] width 72 height 31
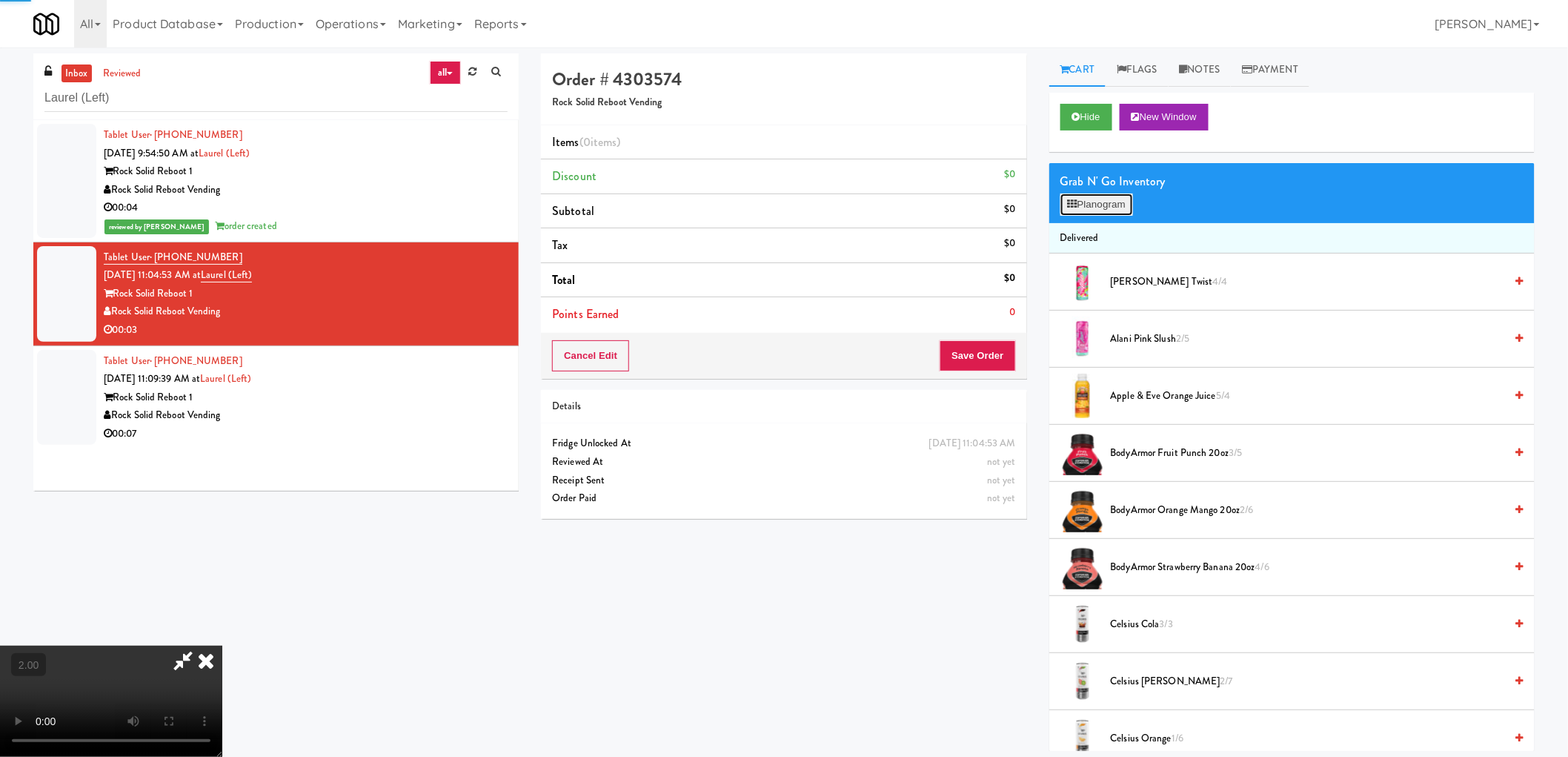
click at [1103, 203] on button "Planogram" at bounding box center [1096, 204] width 73 height 23
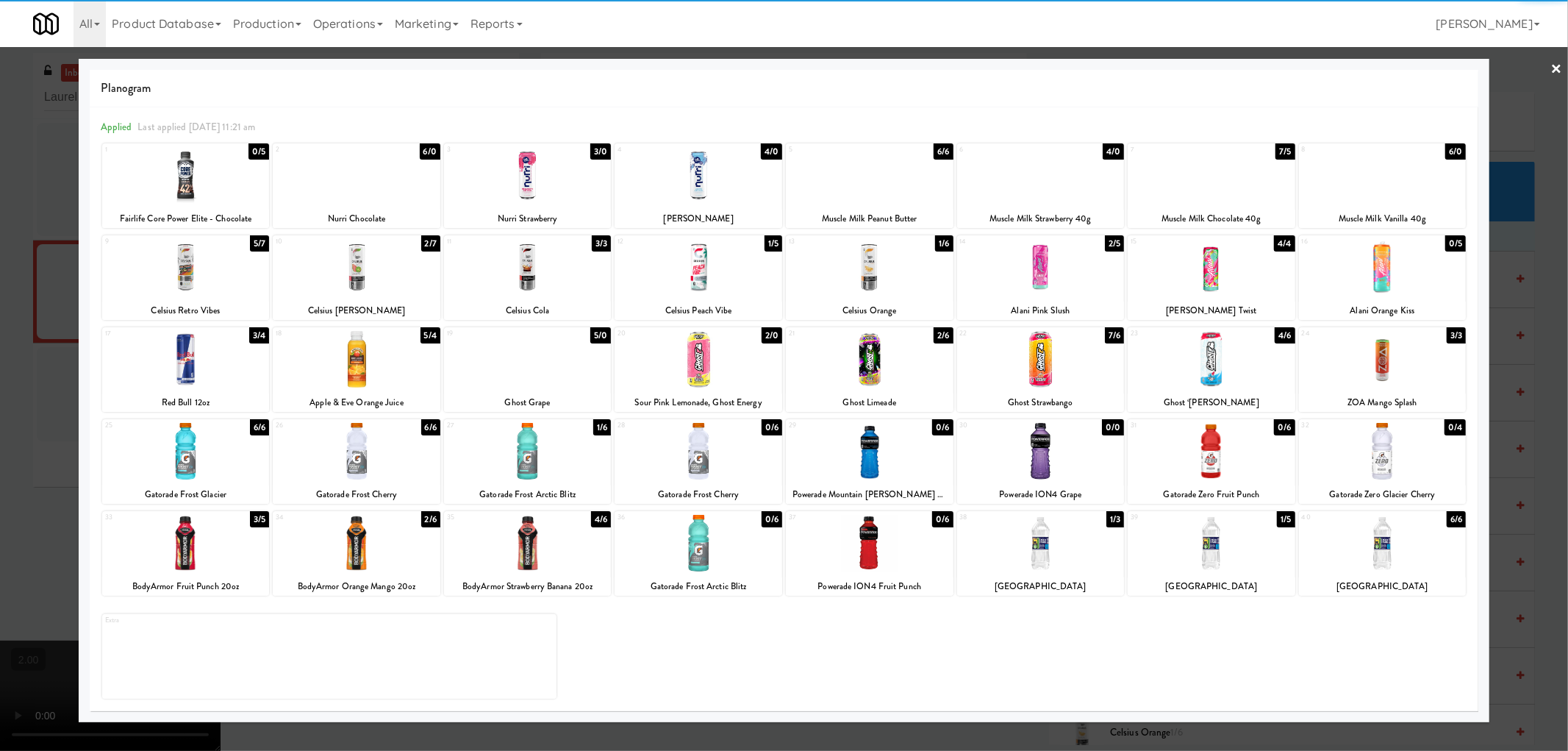
click at [935, 262] on div at bounding box center [869, 267] width 168 height 56
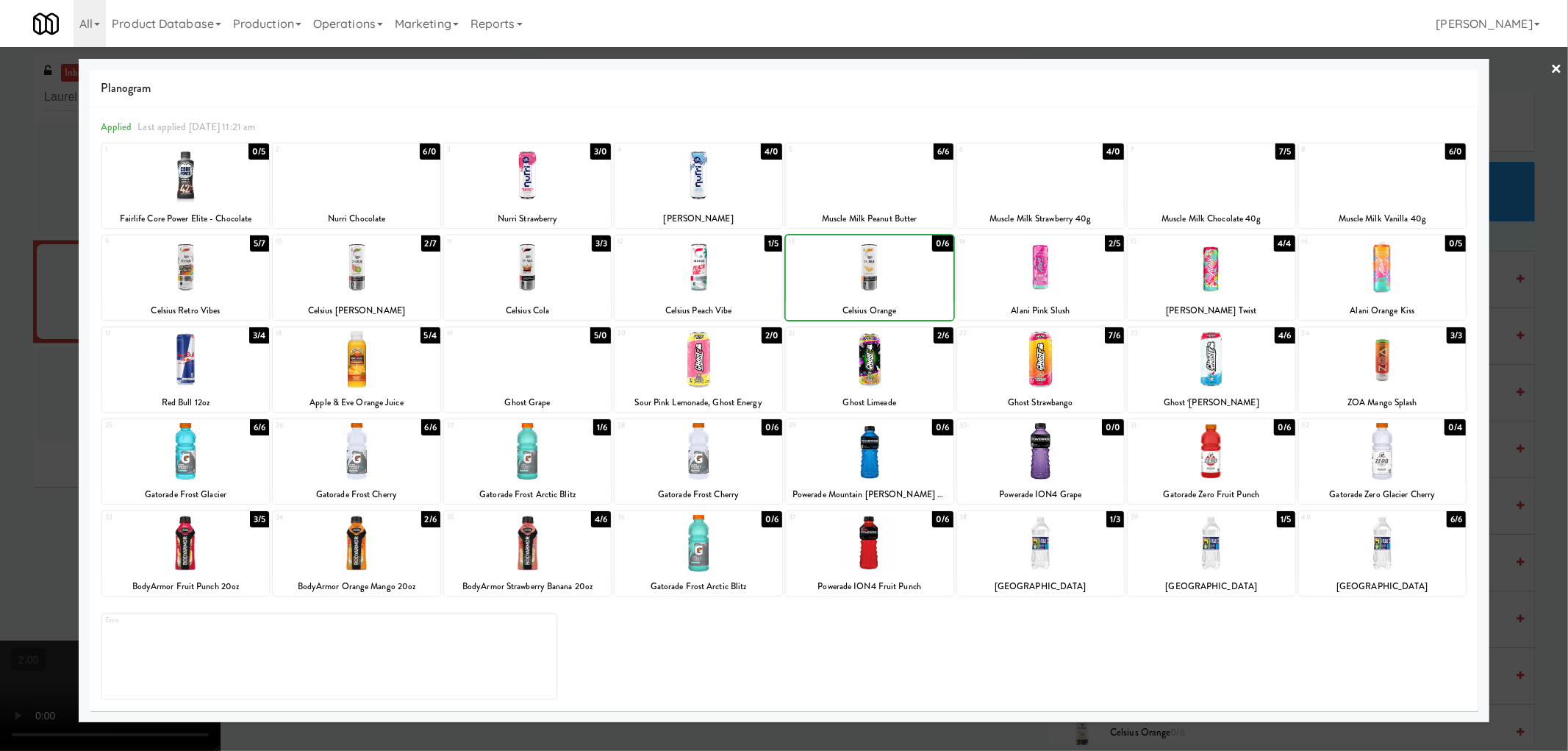
click at [0, 314] on div at bounding box center [784, 376] width 1568 height 751
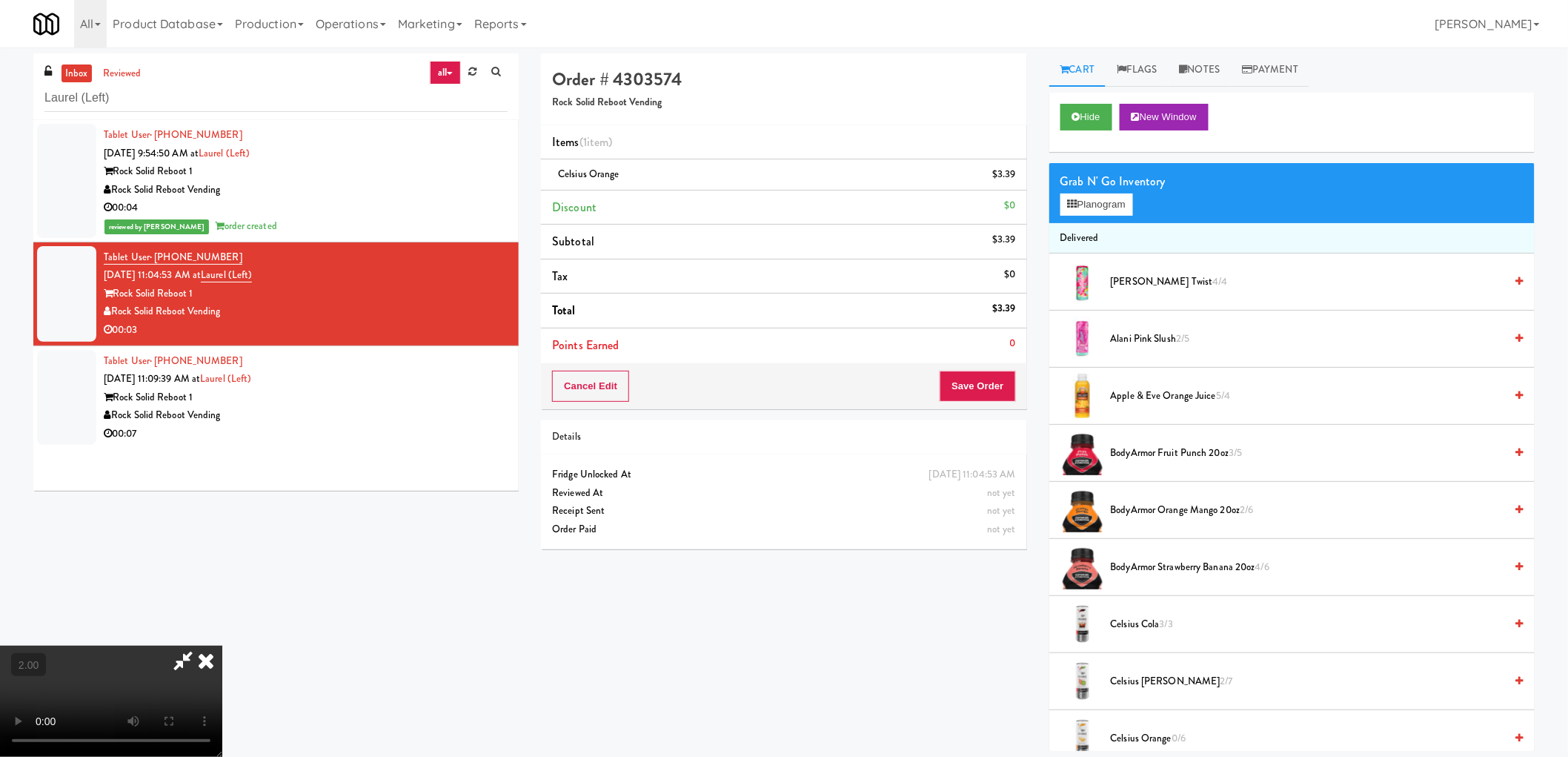
scroll to position [270, 0]
click at [998, 390] on button "Save Order" at bounding box center [977, 385] width 76 height 31
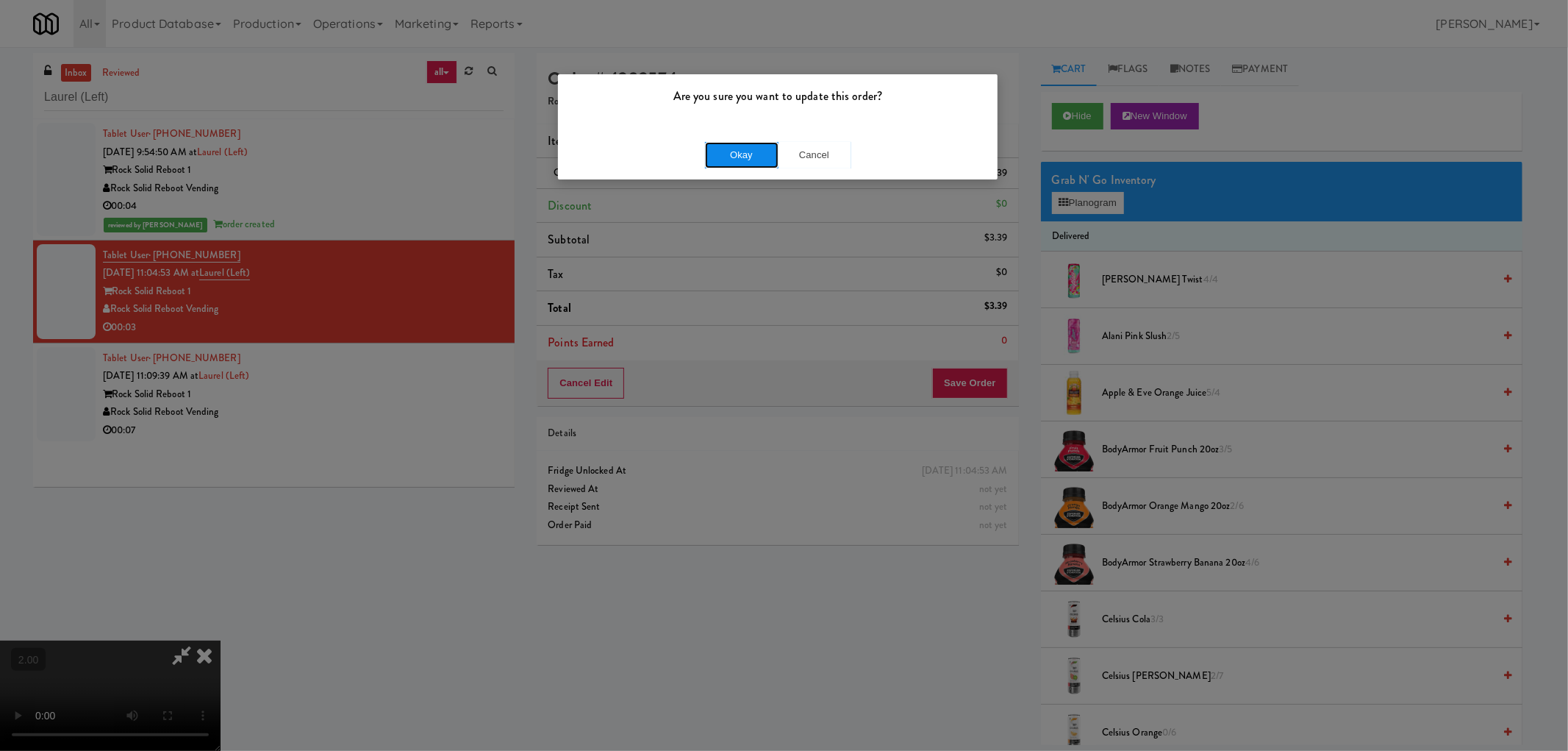
click at [741, 155] on button "Okay" at bounding box center [742, 155] width 74 height 26
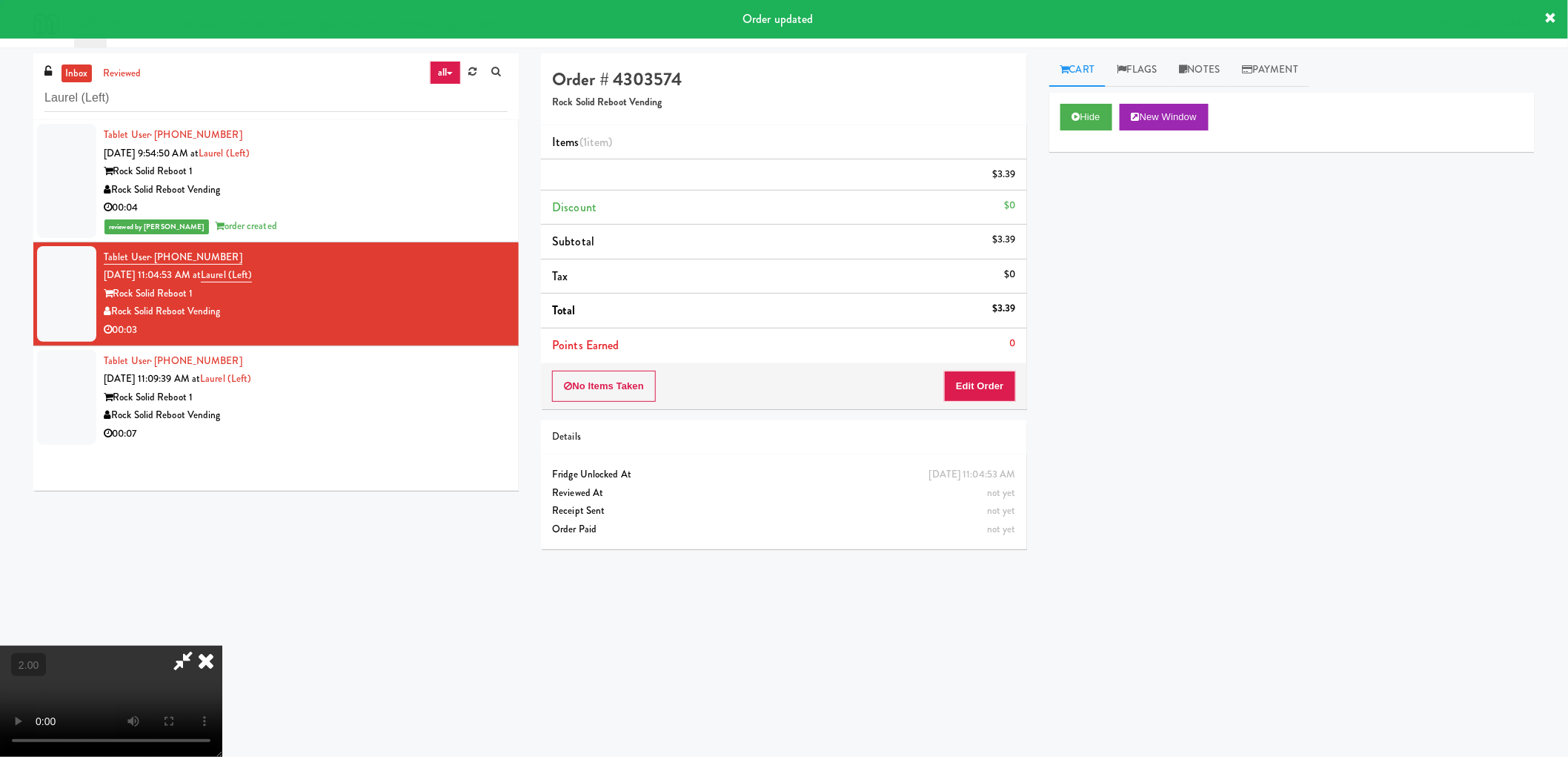
scroll to position [0, 0]
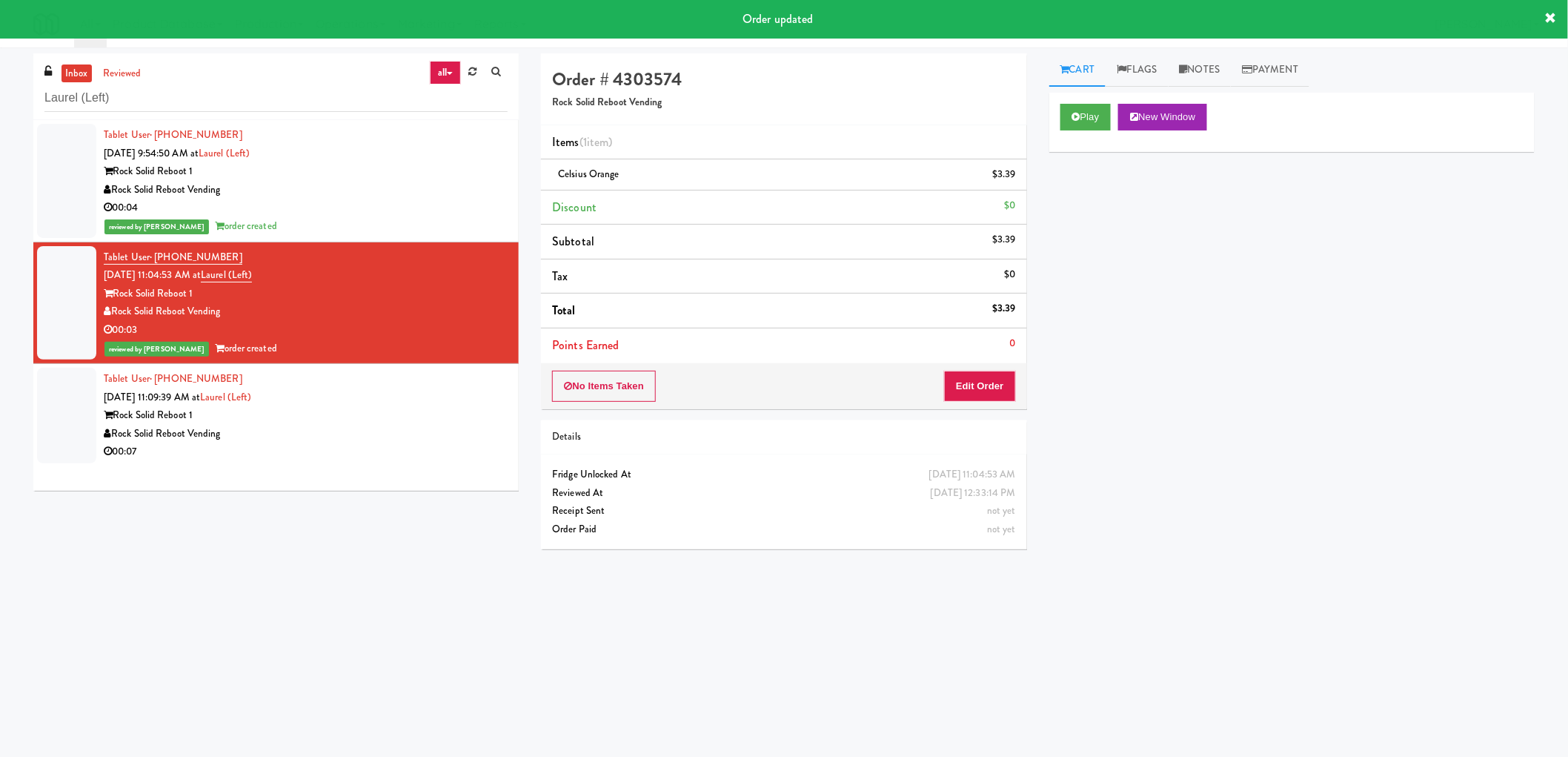
click at [347, 406] on div "Rock Solid Reboot 1" at bounding box center [305, 415] width 403 height 18
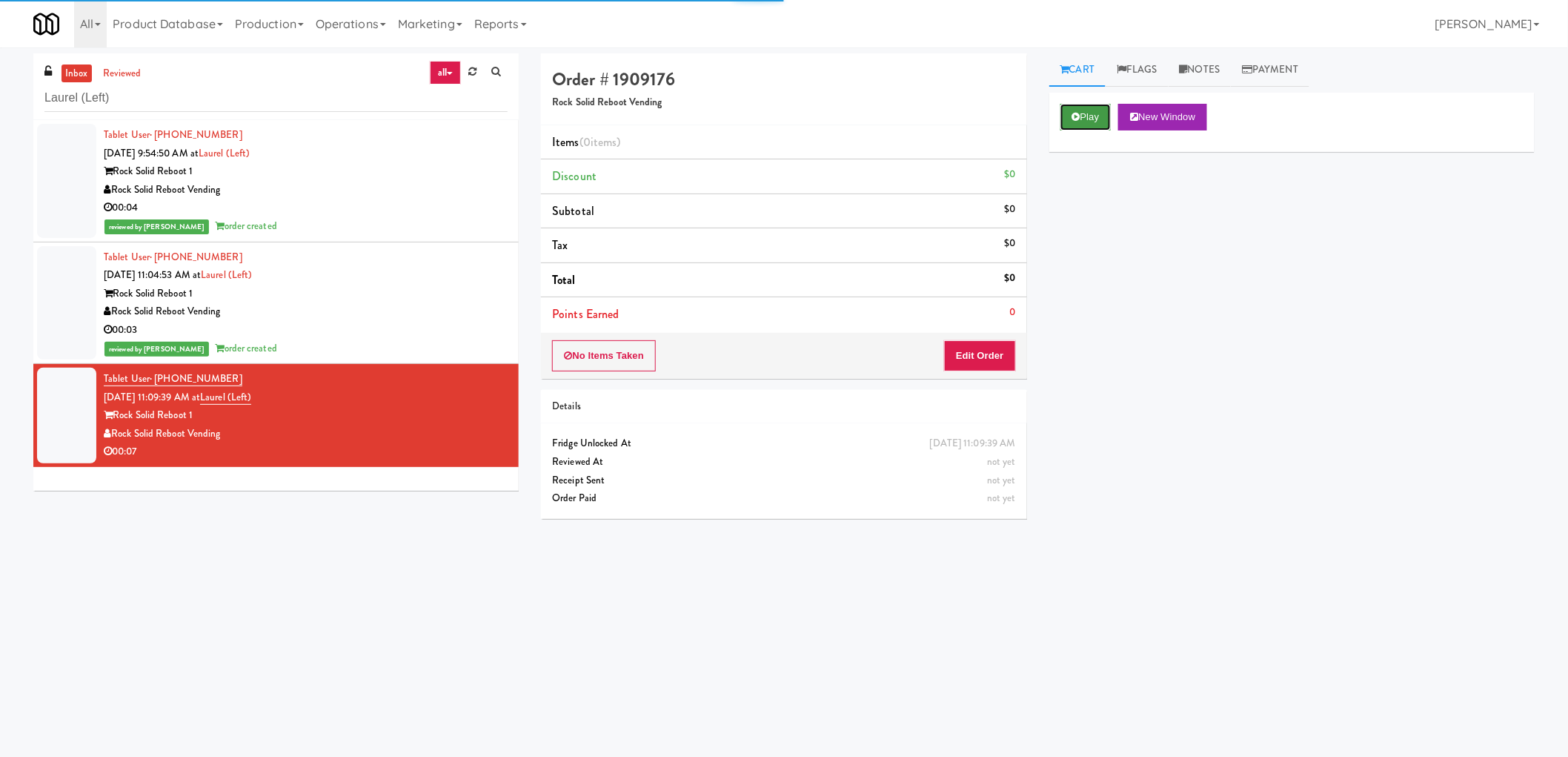
click at [1078, 113] on icon at bounding box center [1076, 117] width 8 height 10
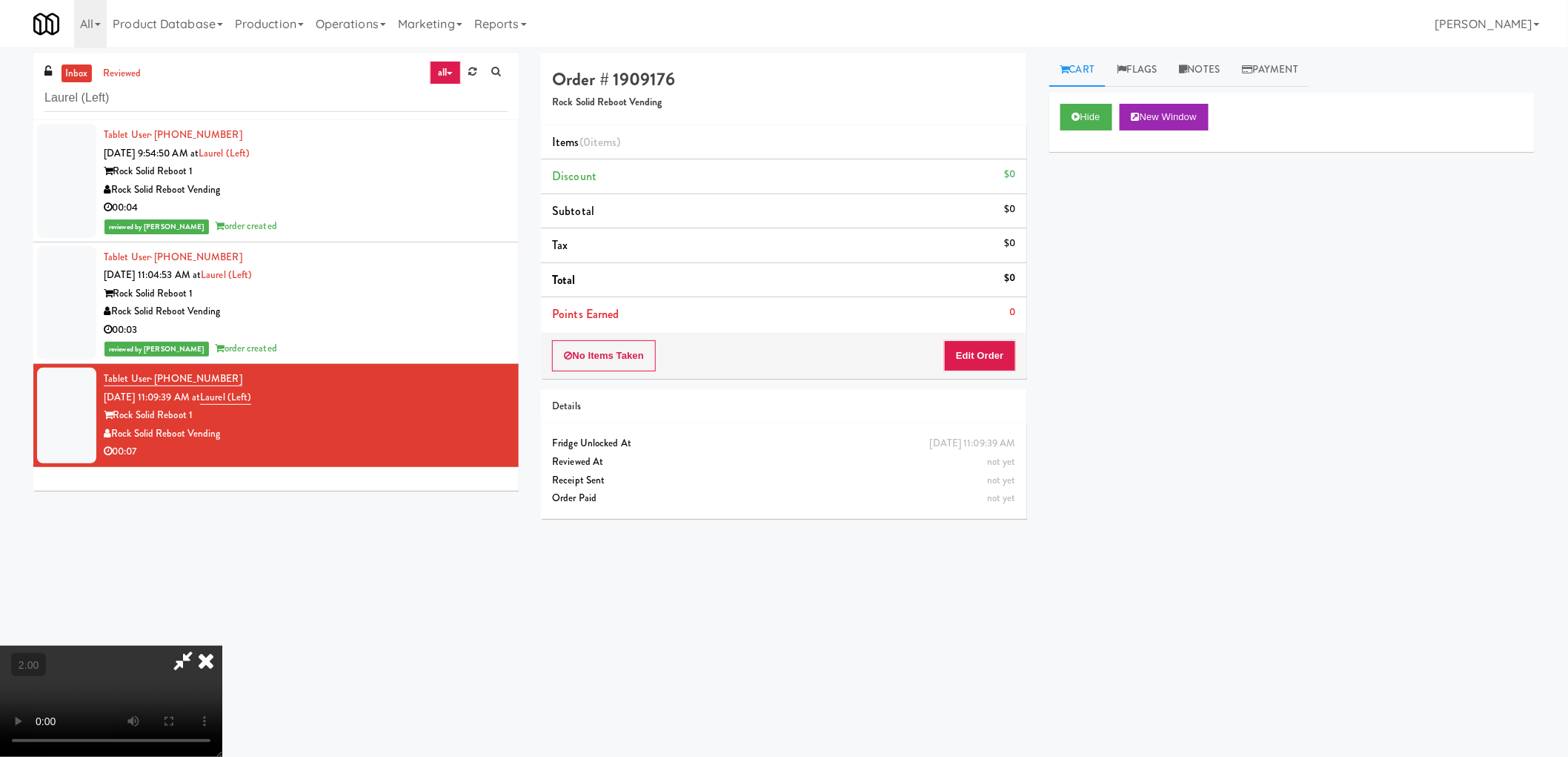
click at [223, 645] on video at bounding box center [111, 700] width 223 height 111
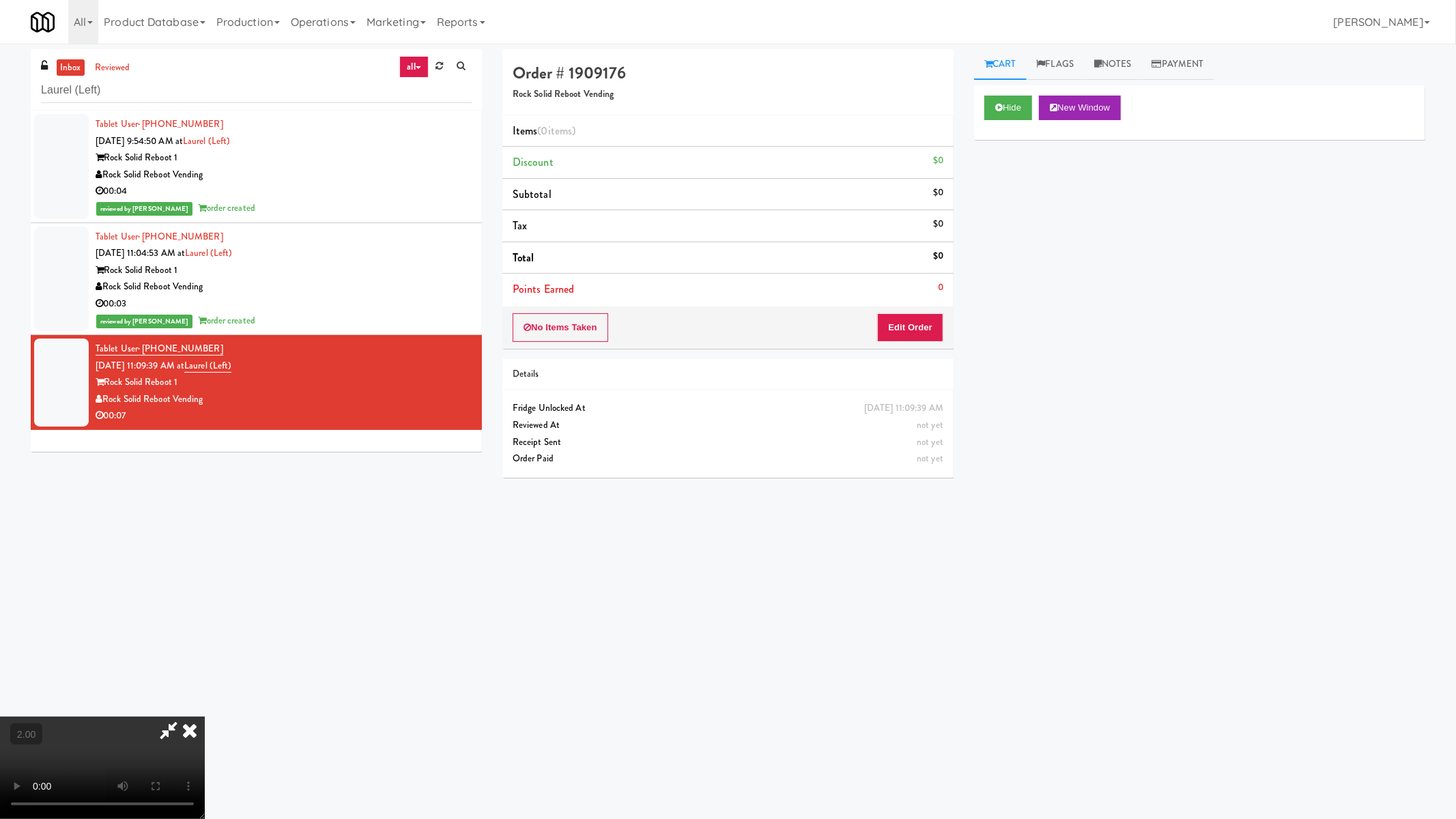
click at [205, 696] on video at bounding box center [102, 767] width 205 height 102
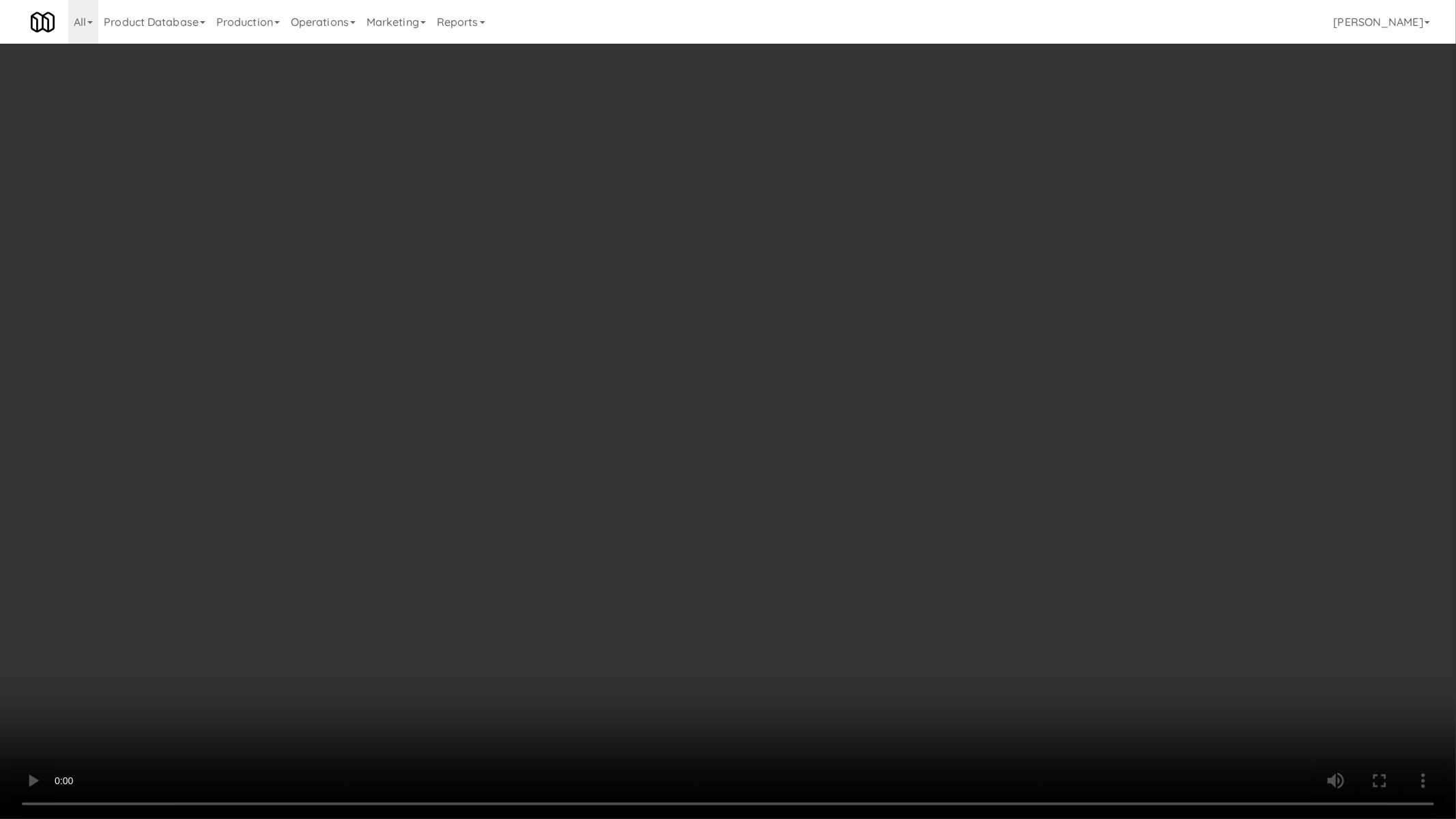
click at [644, 585] on video at bounding box center [728, 409] width 1456 height 819
click at [711, 618] on video at bounding box center [728, 409] width 1456 height 819
click at [712, 618] on video at bounding box center [728, 409] width 1456 height 819
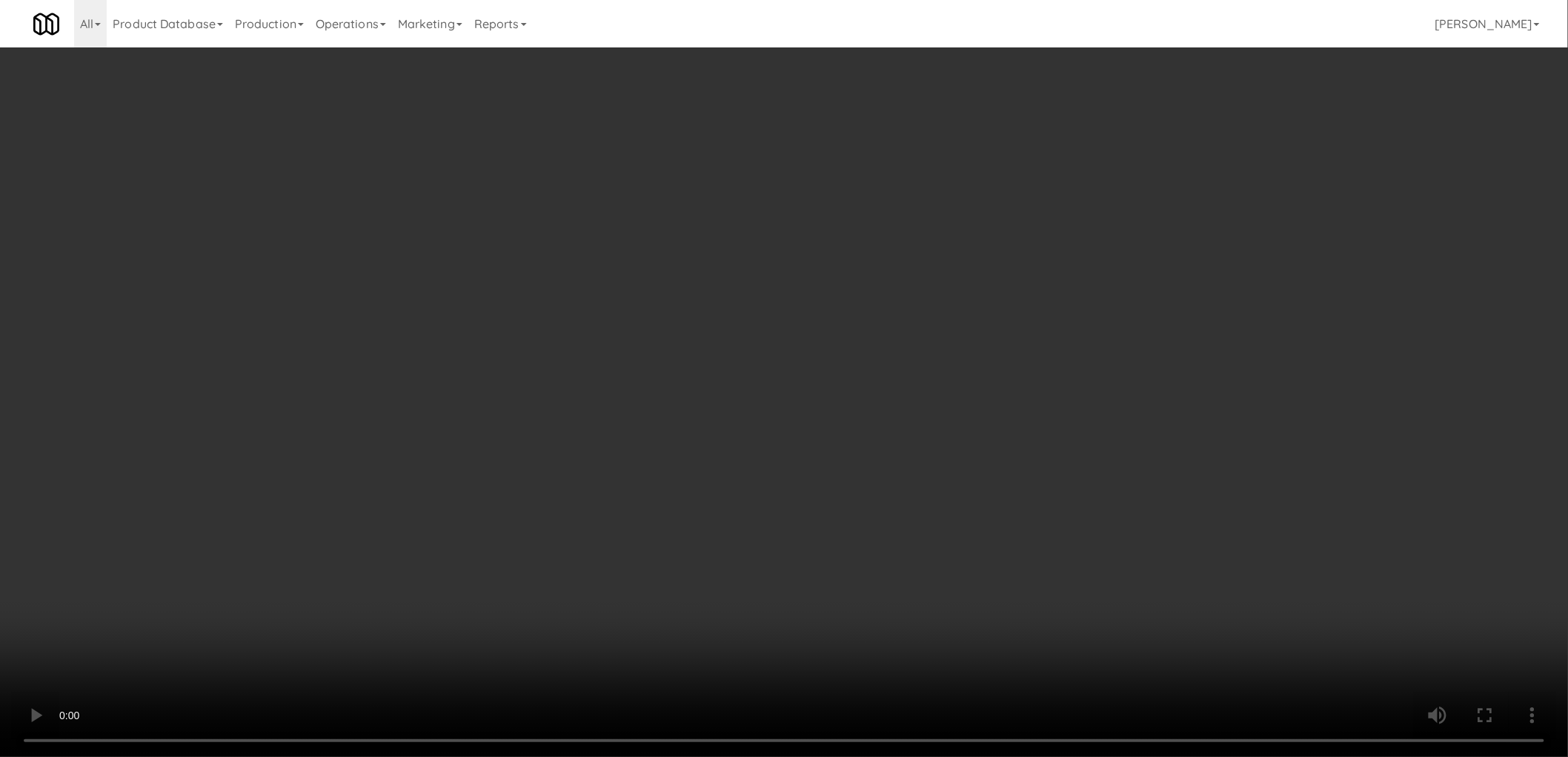
click at [1018, 368] on div "No Items Taken Edit Order" at bounding box center [784, 355] width 485 height 46
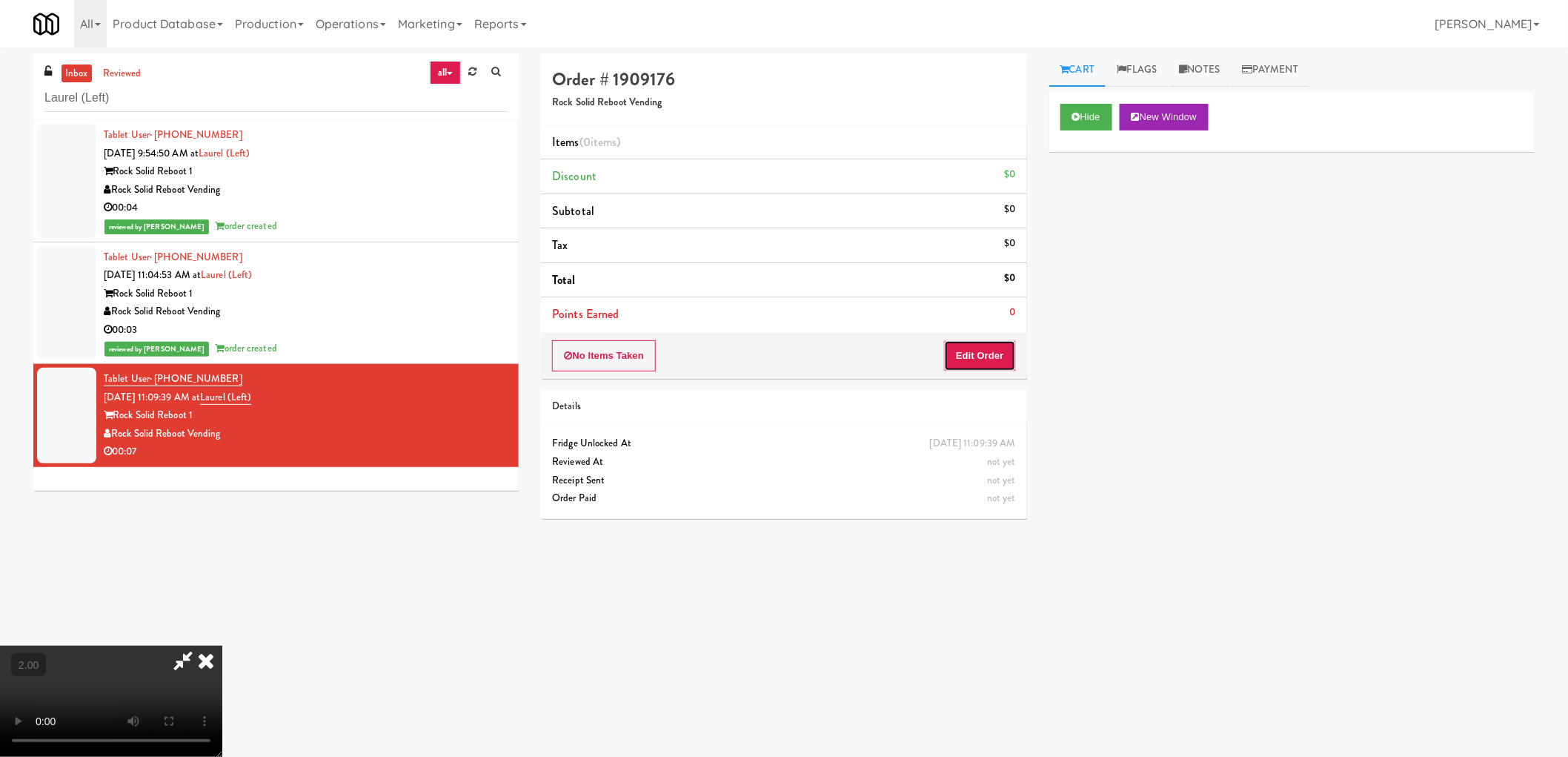
click at [1005, 344] on button "Edit Order" at bounding box center [980, 355] width 72 height 31
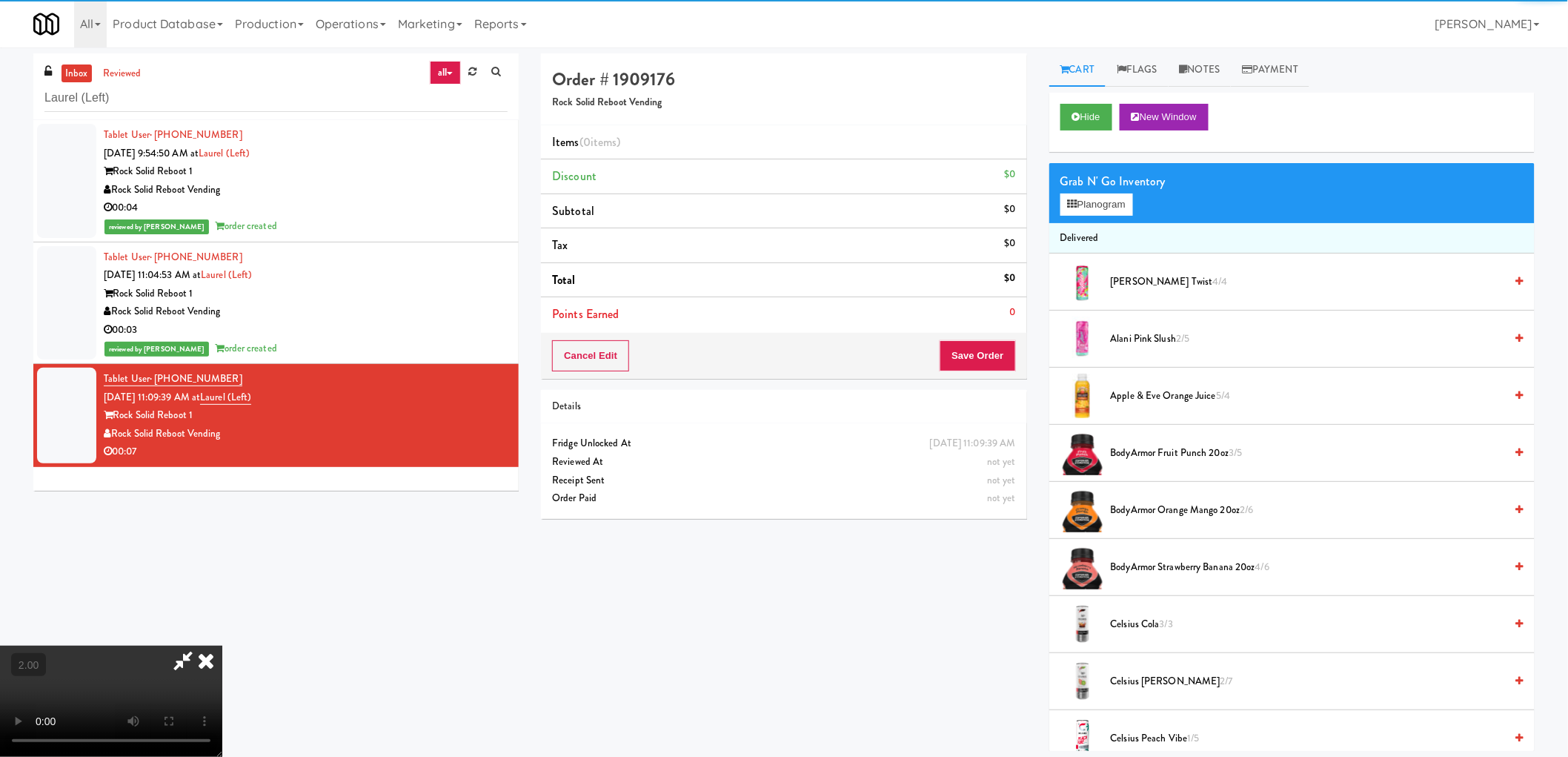
click at [1115, 190] on div "Grab N' Go Inventory" at bounding box center [1292, 181] width 463 height 23
click at [1114, 191] on div "Grab N' Go Inventory Planogram" at bounding box center [1292, 193] width 485 height 60
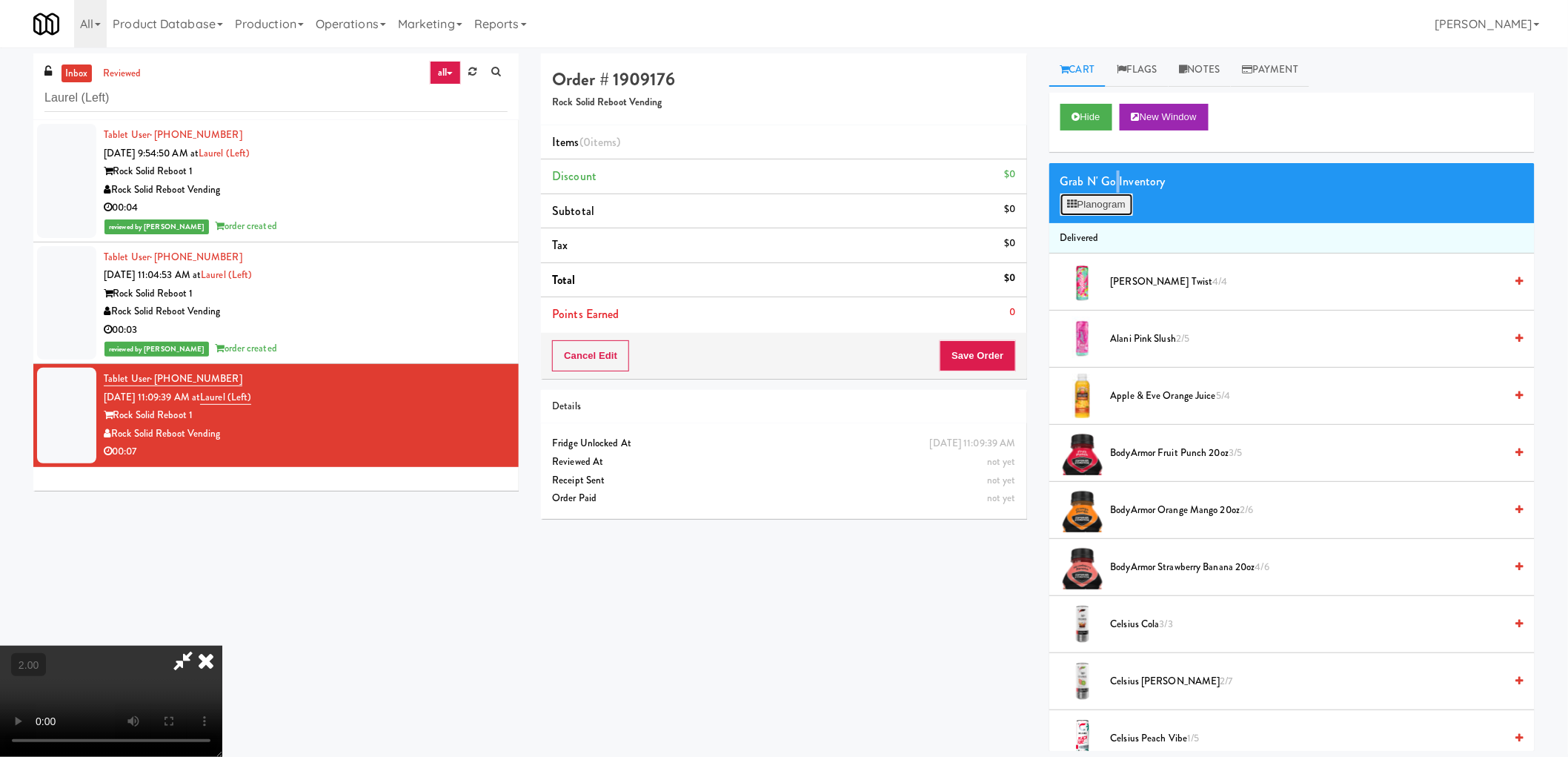
click at [1110, 203] on button "Planogram" at bounding box center [1096, 204] width 73 height 23
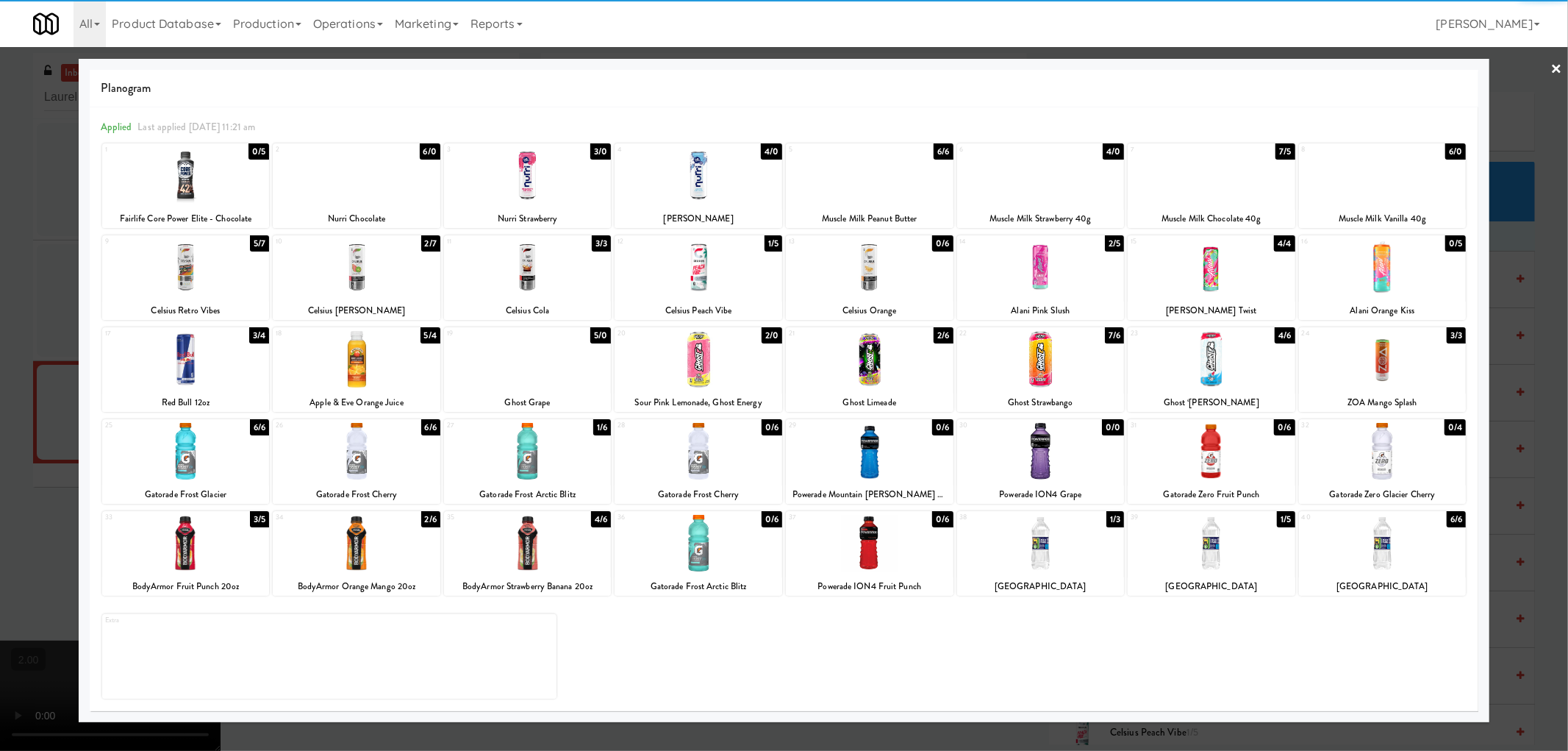
click at [561, 548] on div at bounding box center [528, 543] width 168 height 56
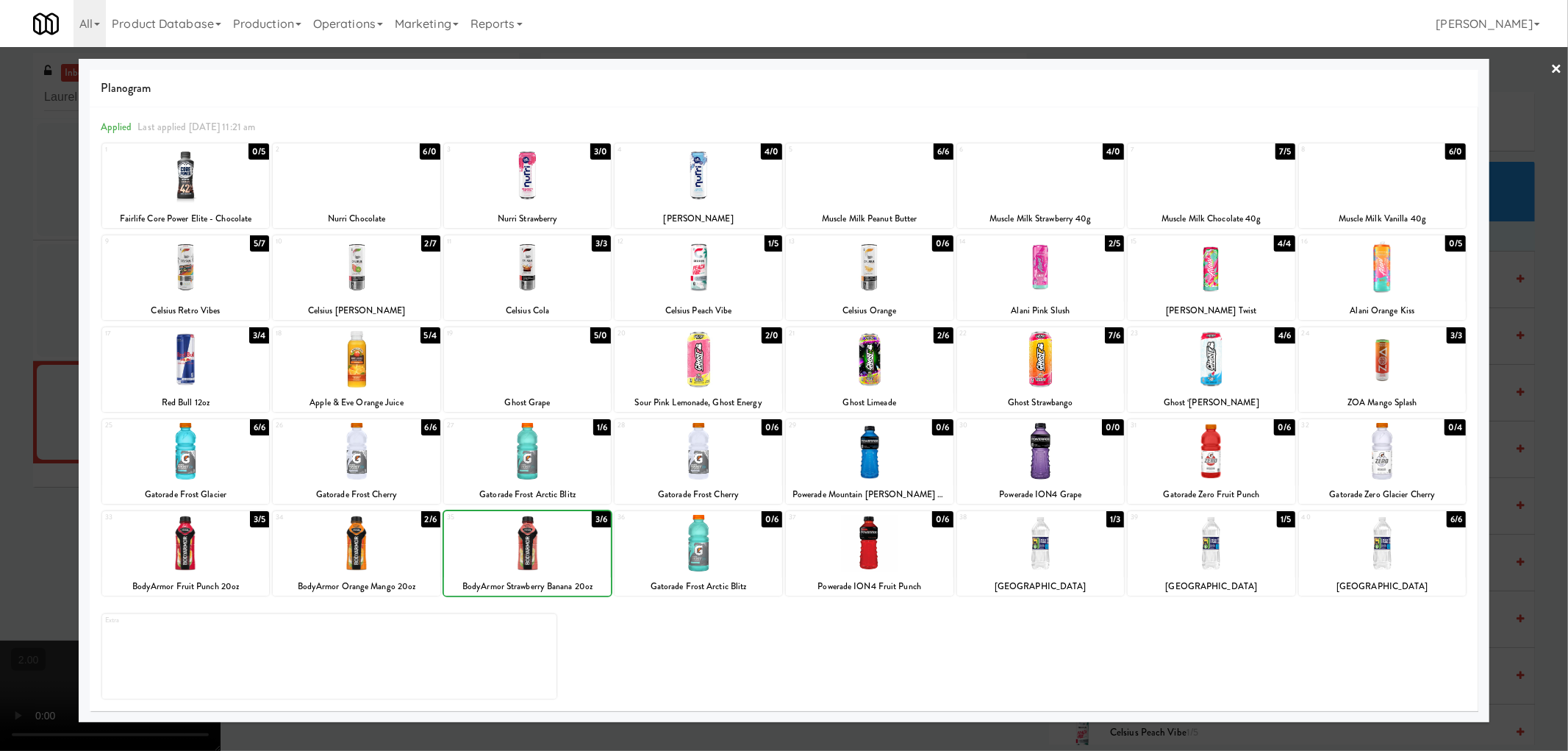
click at [0, 482] on div at bounding box center [784, 376] width 1568 height 751
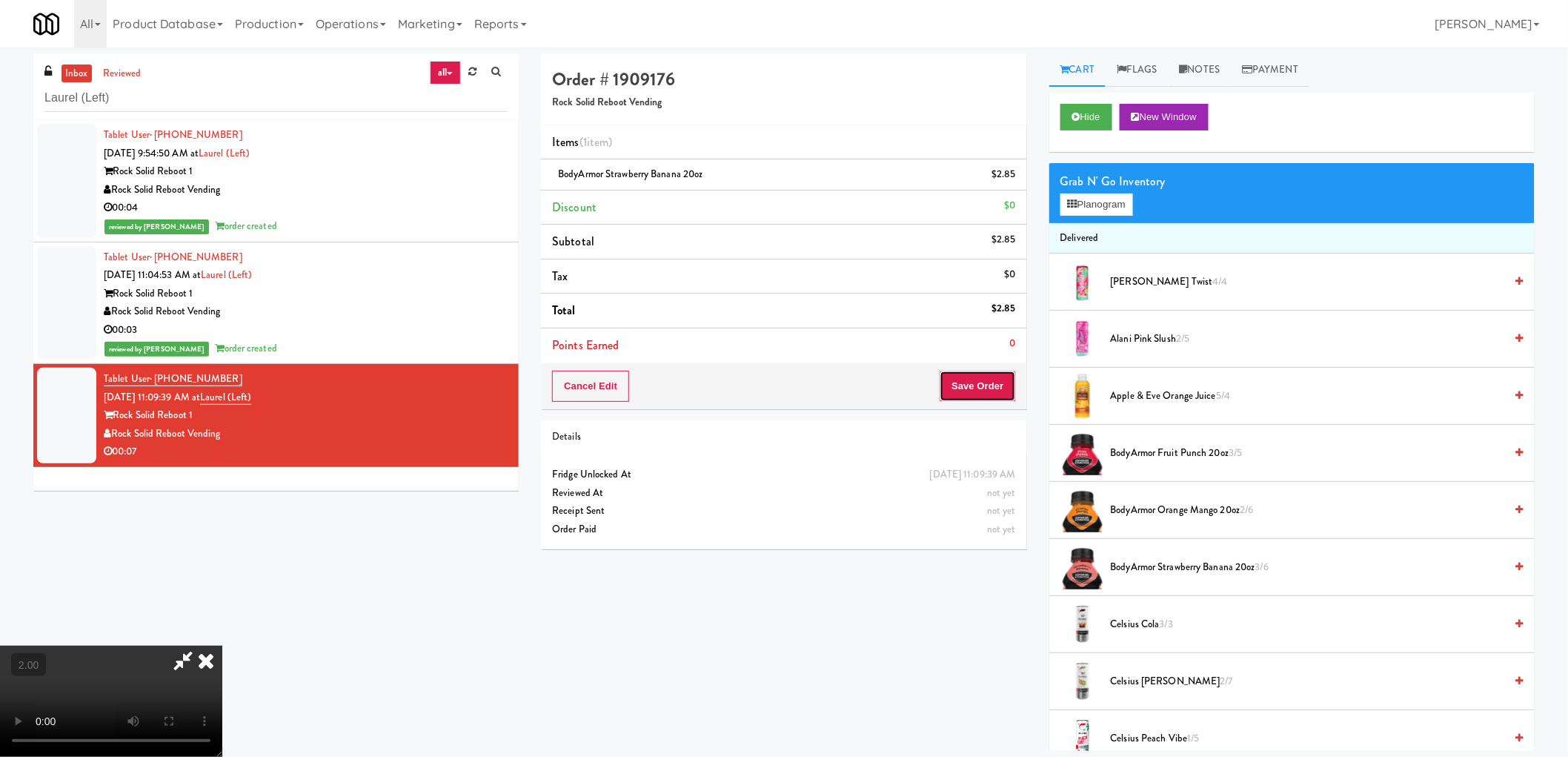
click at [993, 383] on button "Save Order" at bounding box center [977, 385] width 76 height 31
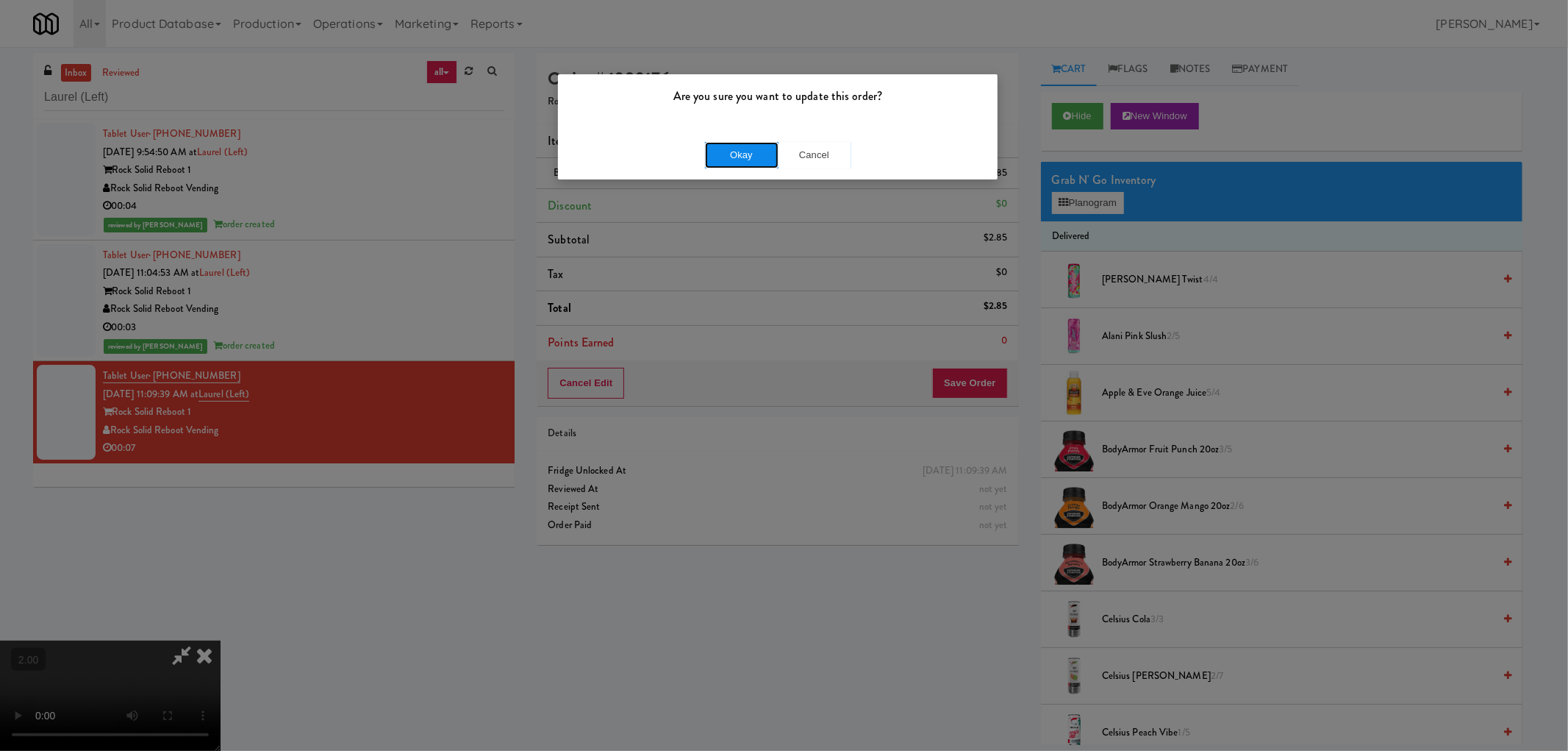
click at [746, 142] on button "Okay" at bounding box center [742, 155] width 74 height 26
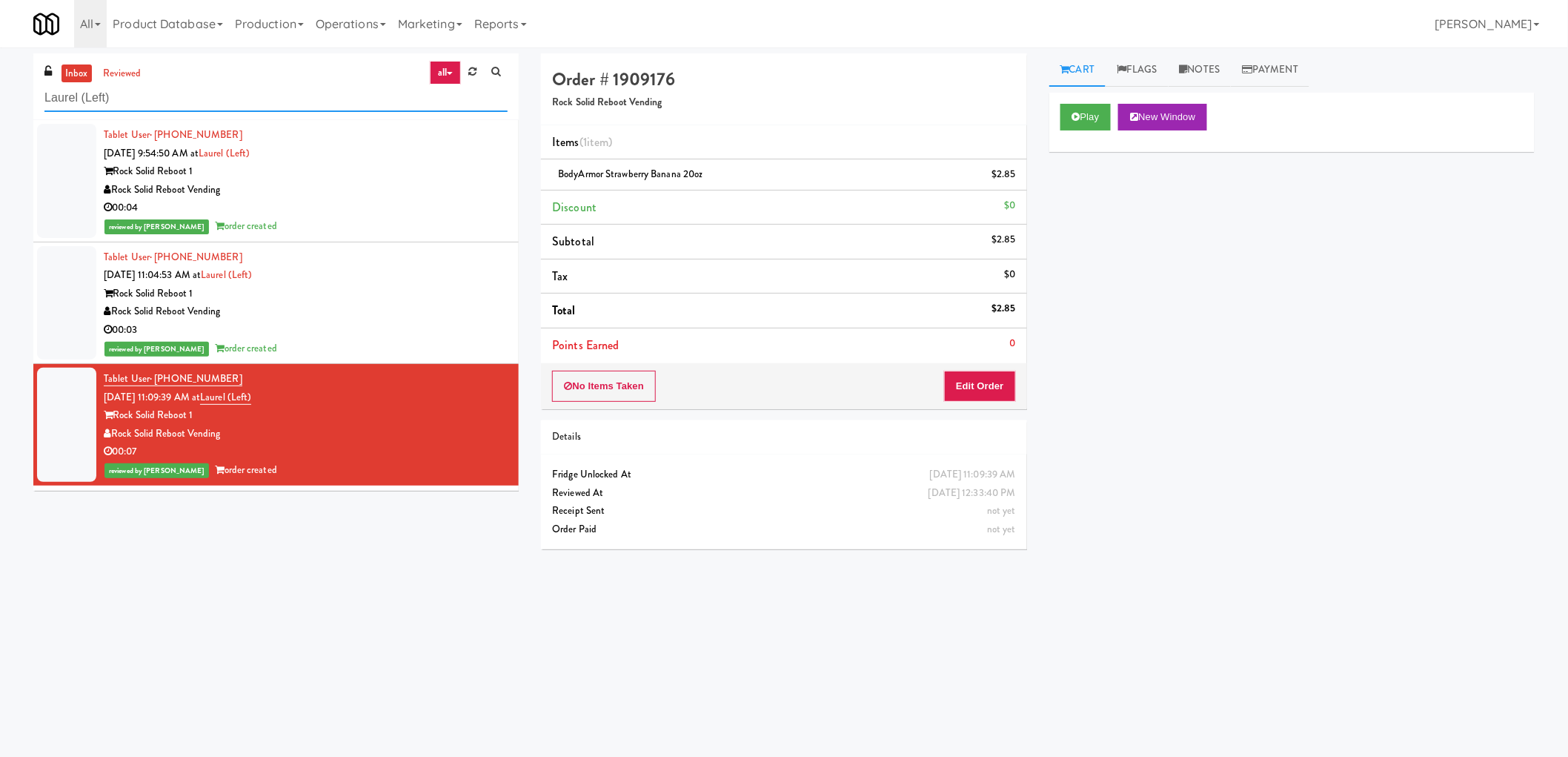
click at [162, 101] on input "Laurel (Left)" at bounding box center [276, 98] width 463 height 28
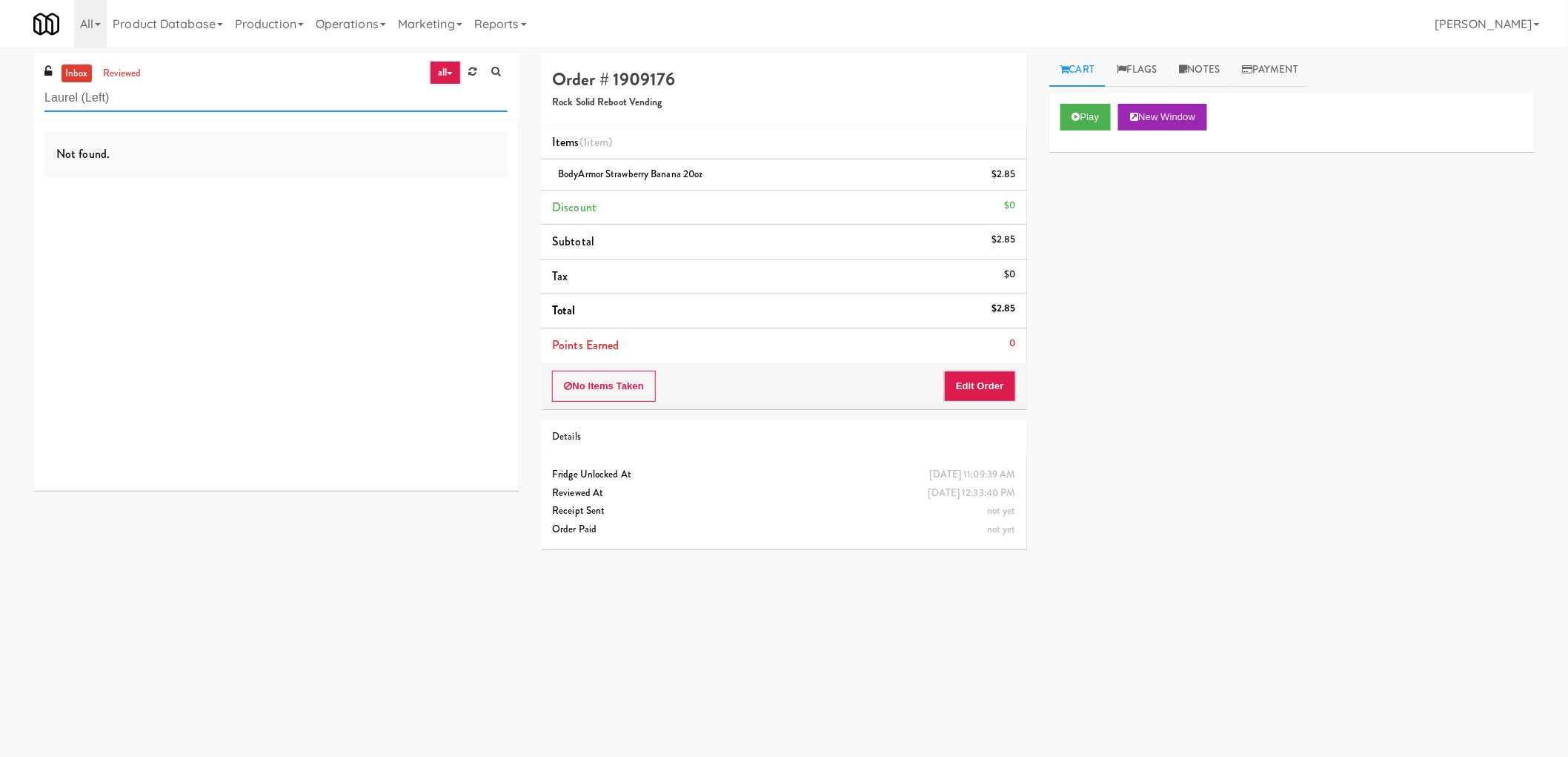
click at [248, 108] on input "Laurel (Left)" at bounding box center [276, 98] width 463 height 28
paste input "Rising Sun - Food"
type input "Rising Sun - Food"
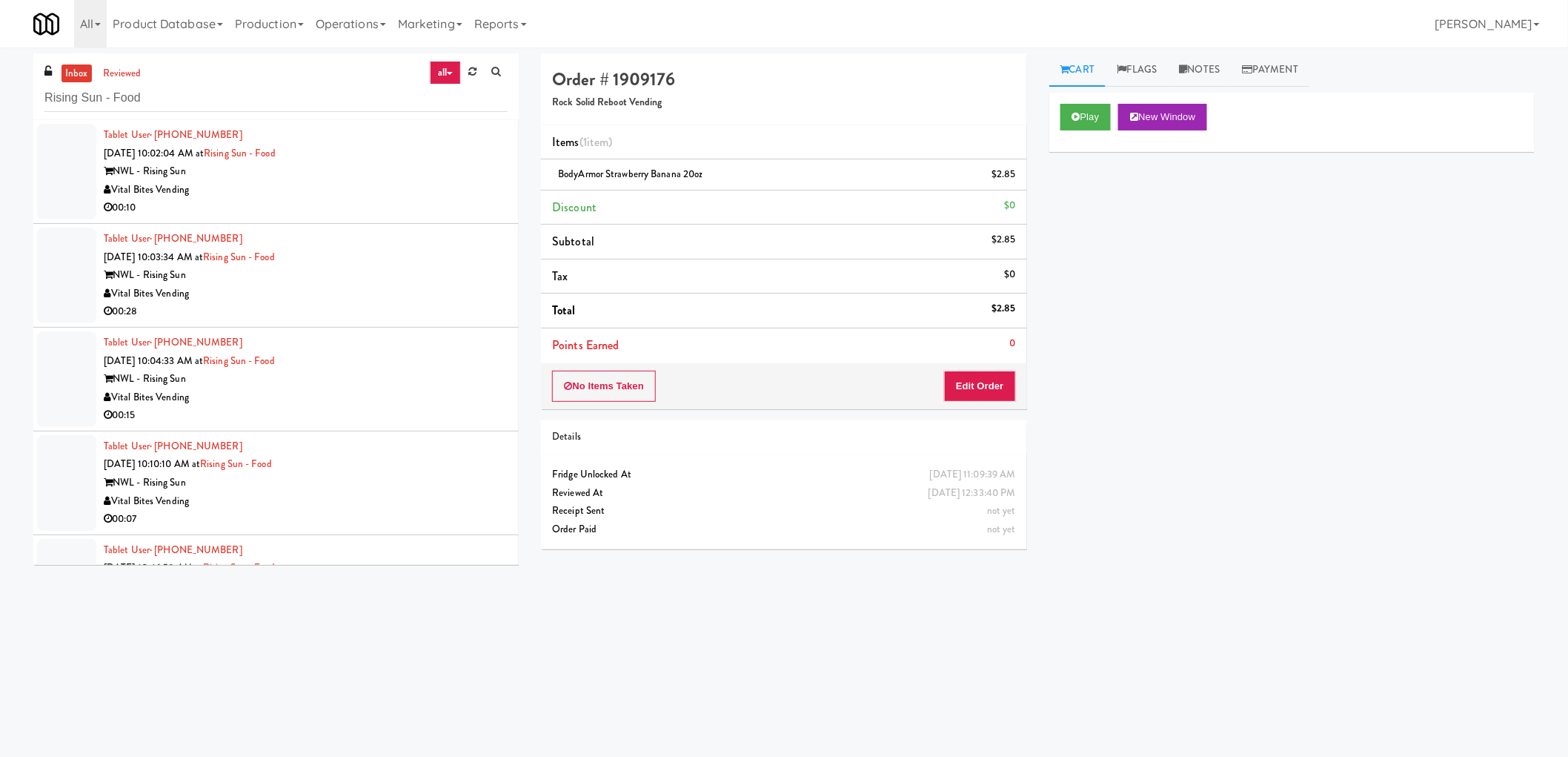
click at [417, 183] on div "Vital Bites Vending" at bounding box center [305, 190] width 403 height 18
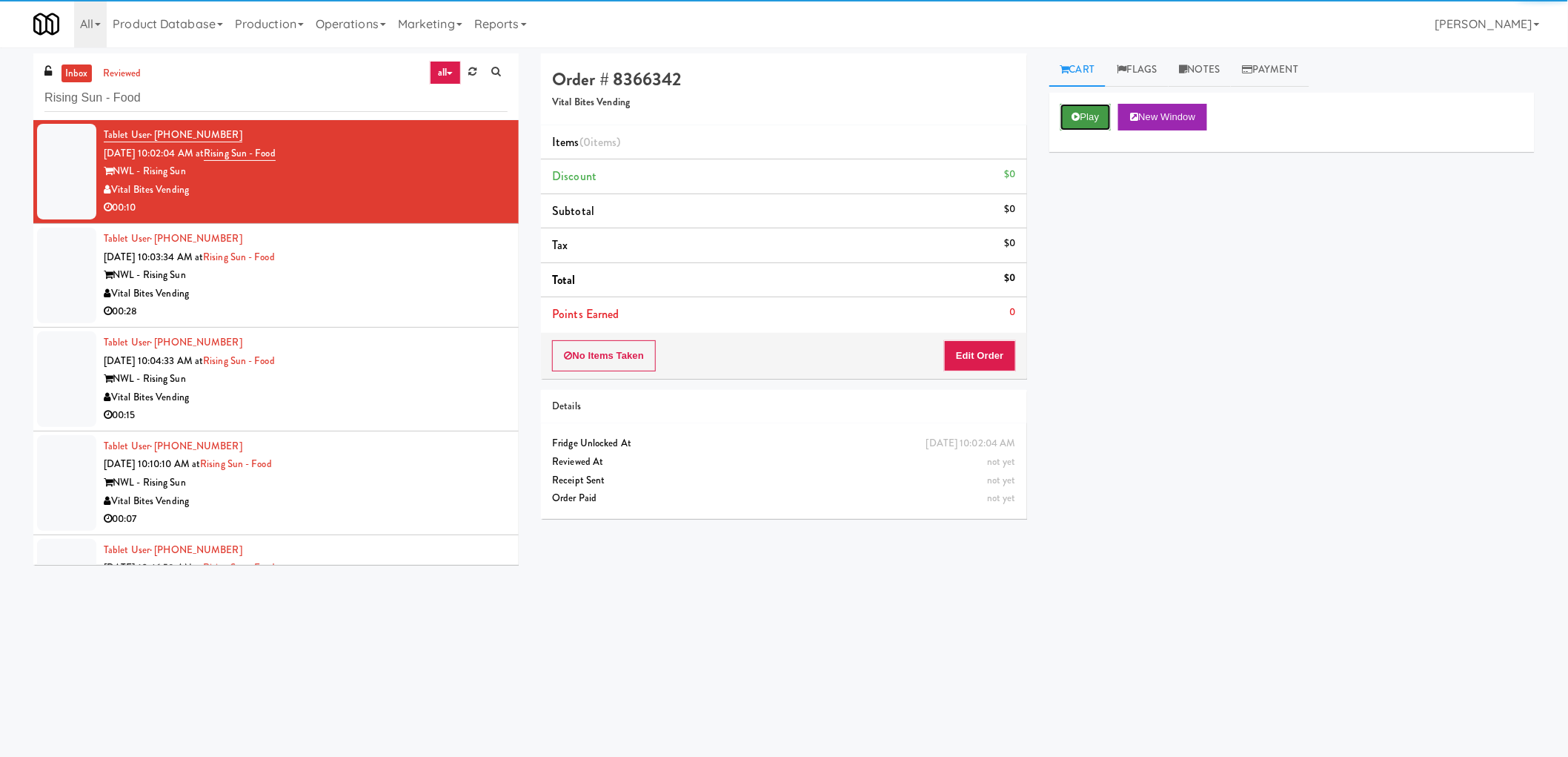
click at [1072, 113] on icon at bounding box center [1076, 117] width 8 height 10
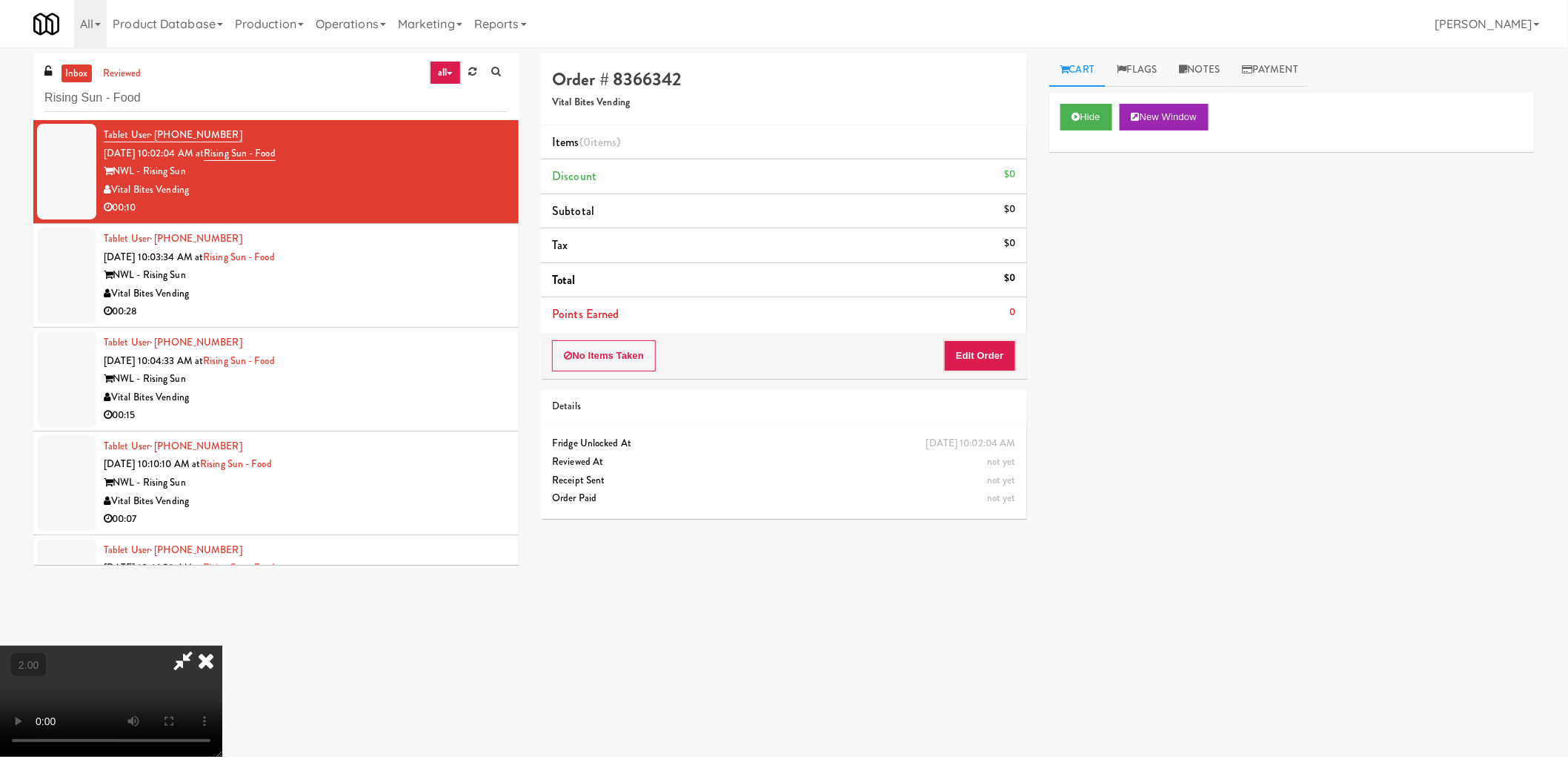
click at [223, 645] on video at bounding box center [111, 700] width 223 height 111
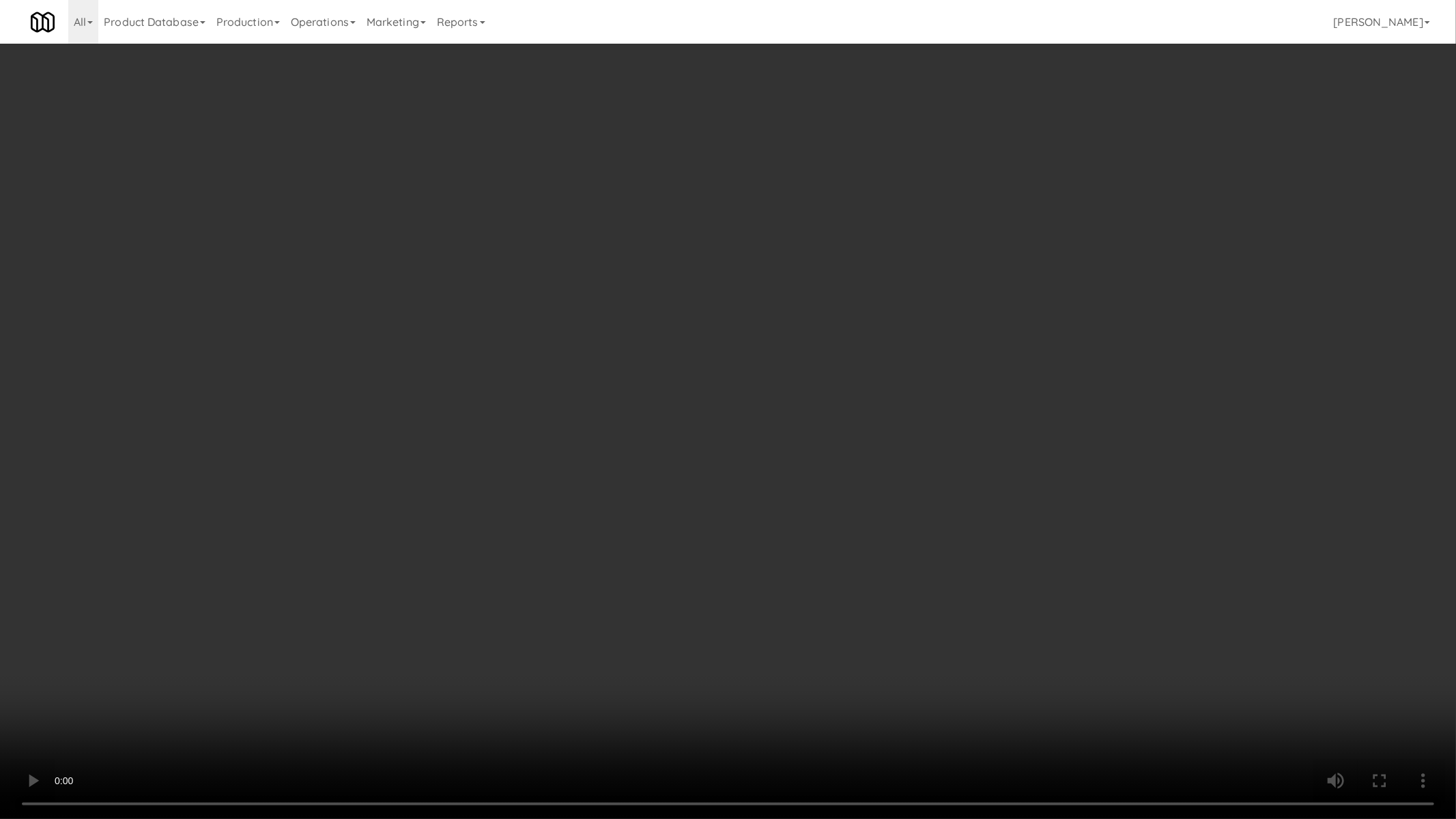
click at [704, 500] on video at bounding box center [728, 409] width 1456 height 819
click at [710, 582] on video at bounding box center [728, 409] width 1456 height 819
click at [392, 613] on video at bounding box center [728, 409] width 1456 height 819
click at [509, 565] on video at bounding box center [728, 409] width 1456 height 819
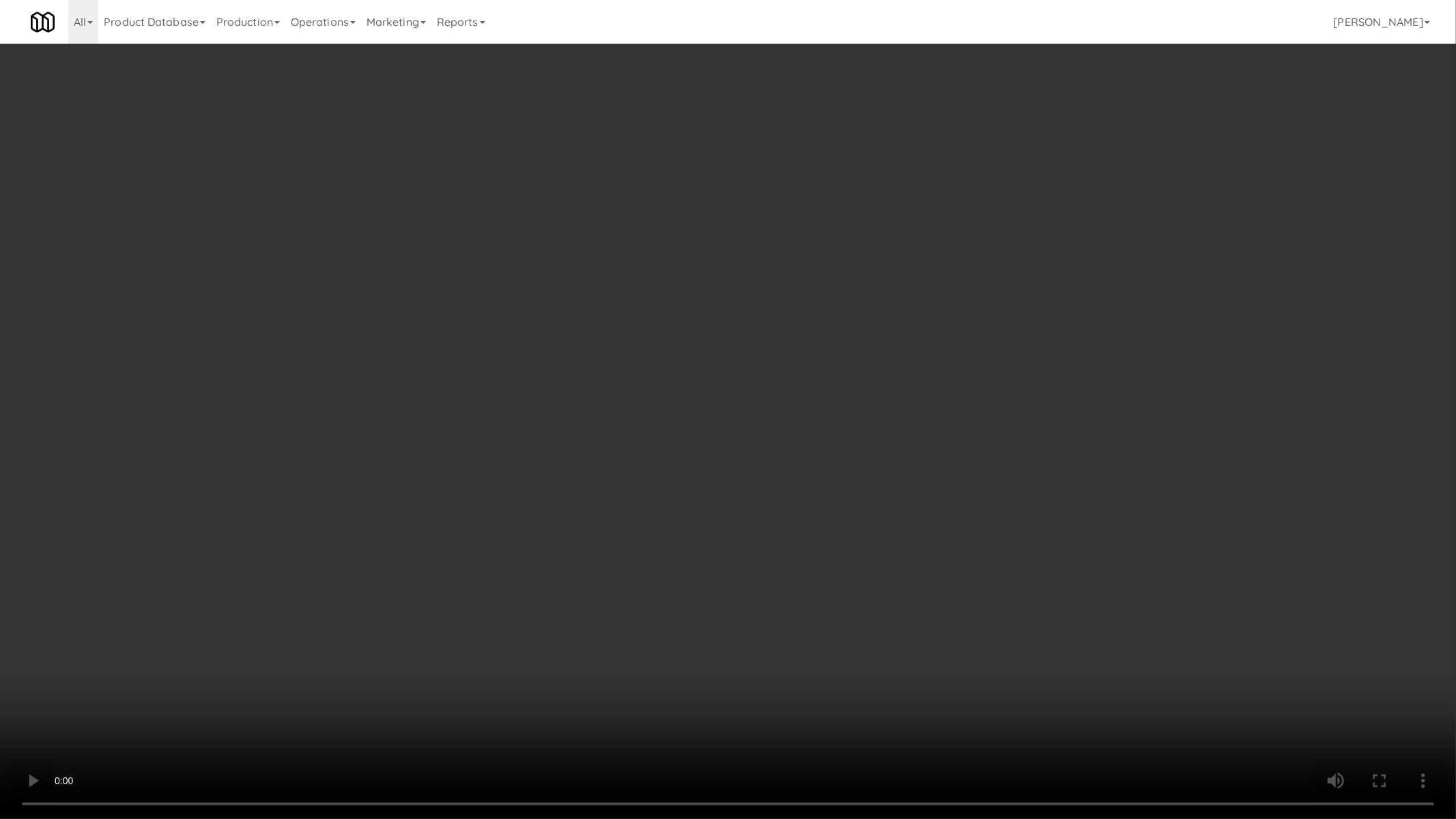
click at [637, 631] on video at bounding box center [728, 409] width 1456 height 819
click at [717, 386] on video at bounding box center [728, 409] width 1456 height 819
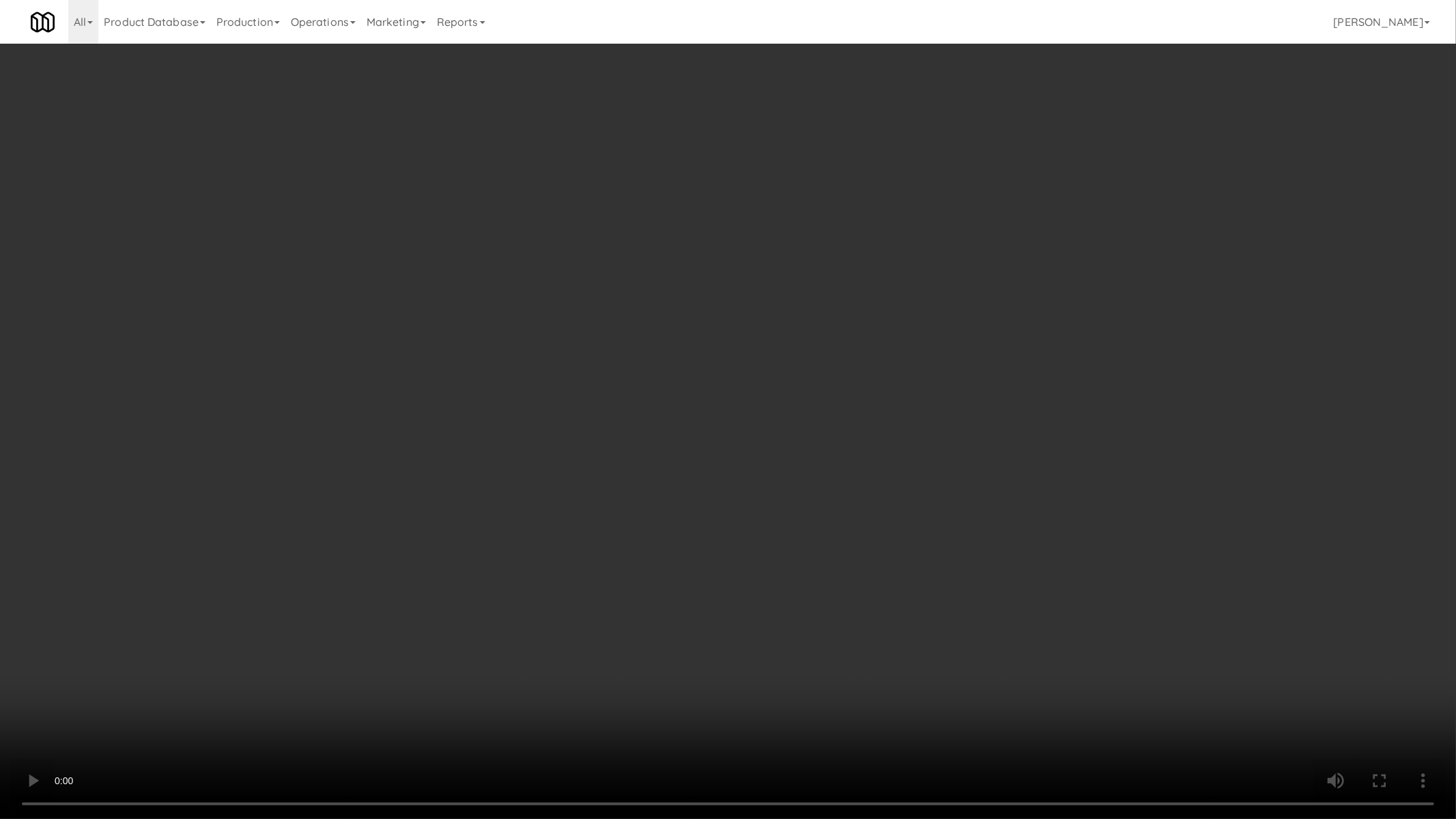
click at [720, 393] on video at bounding box center [728, 409] width 1456 height 819
click at [953, 457] on video at bounding box center [728, 409] width 1456 height 819
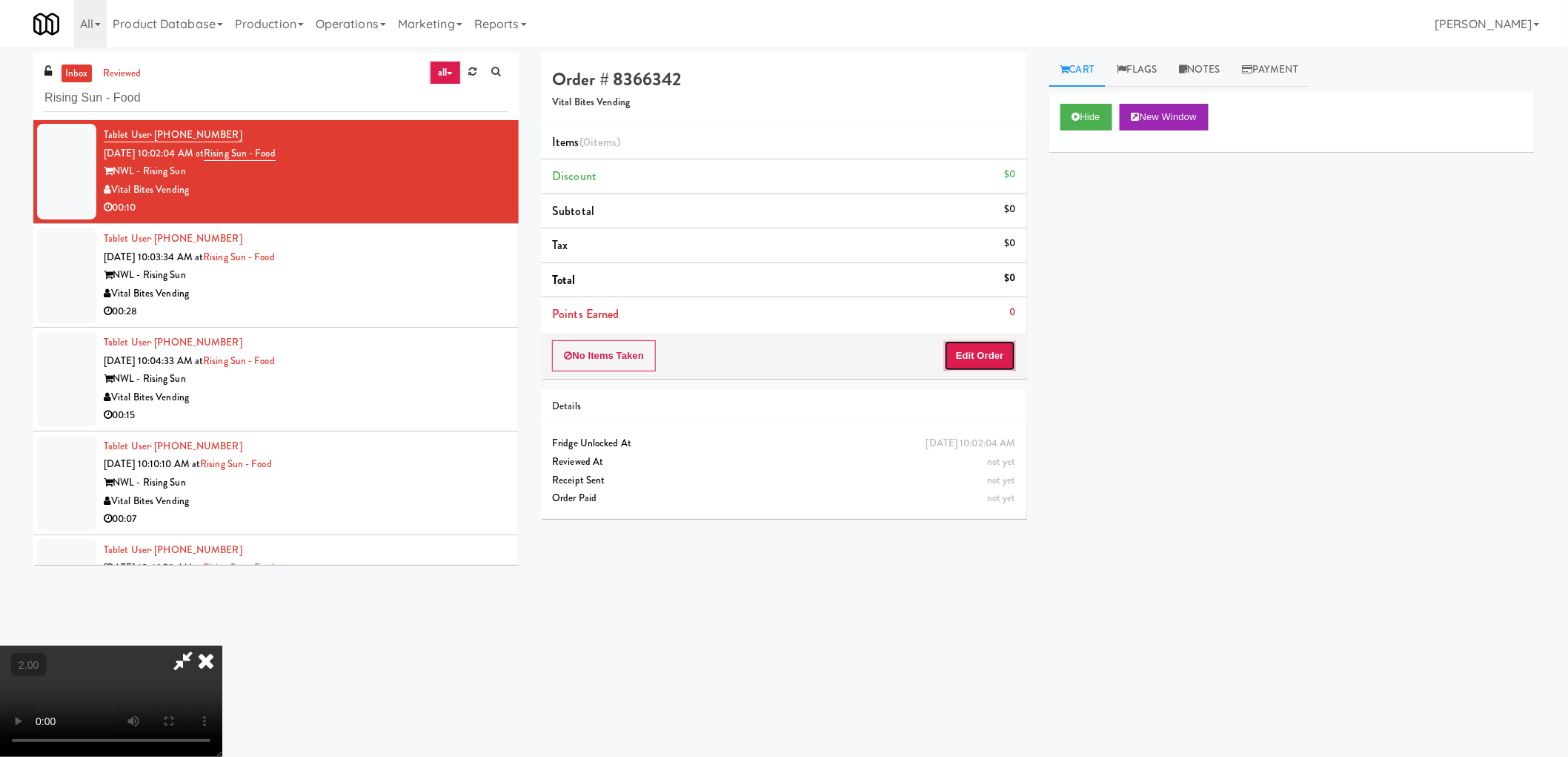
click at [986, 357] on button "Edit Order" at bounding box center [980, 355] width 72 height 31
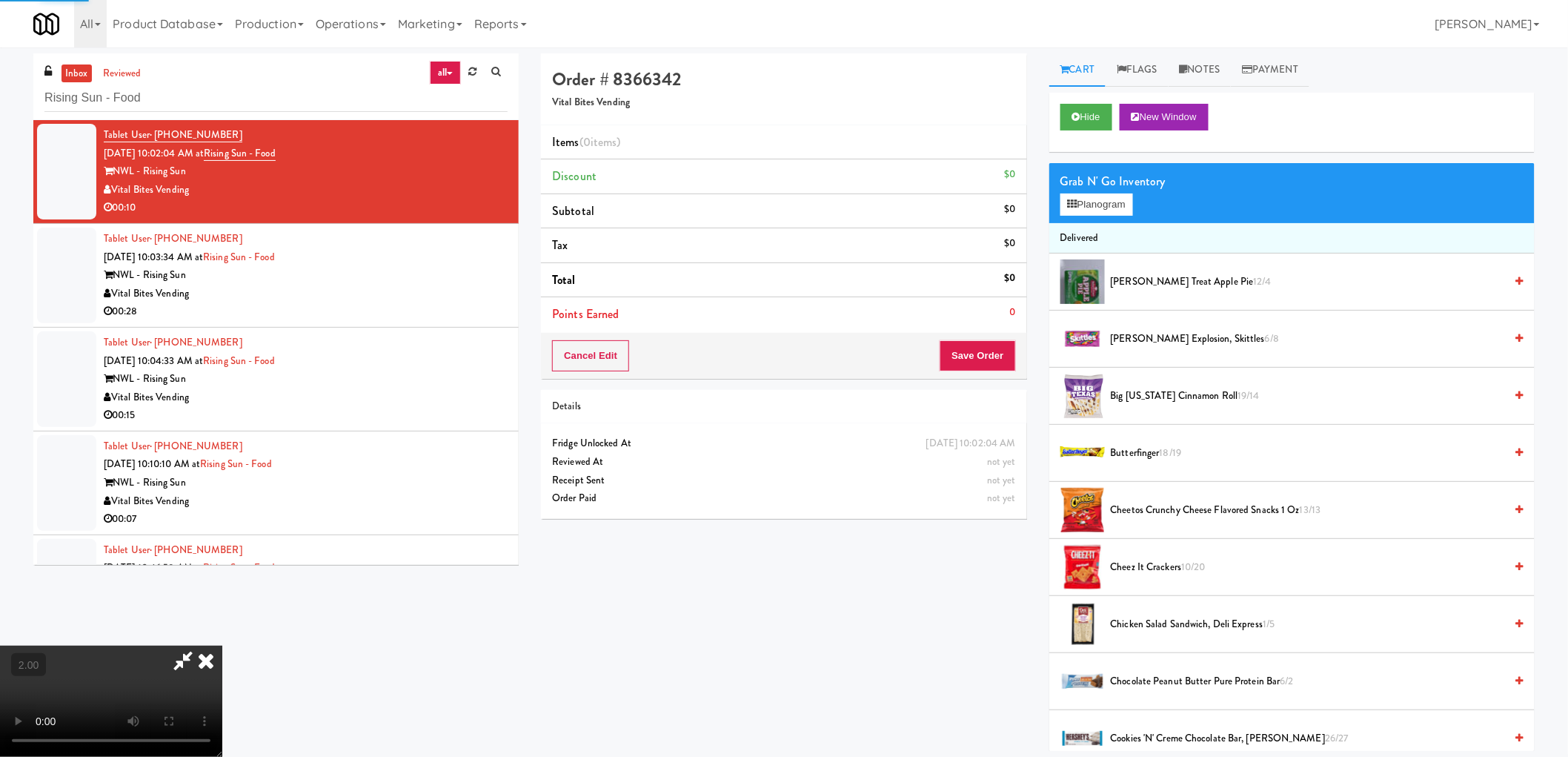
click at [1105, 208] on button "Planogram" at bounding box center [1096, 204] width 73 height 23
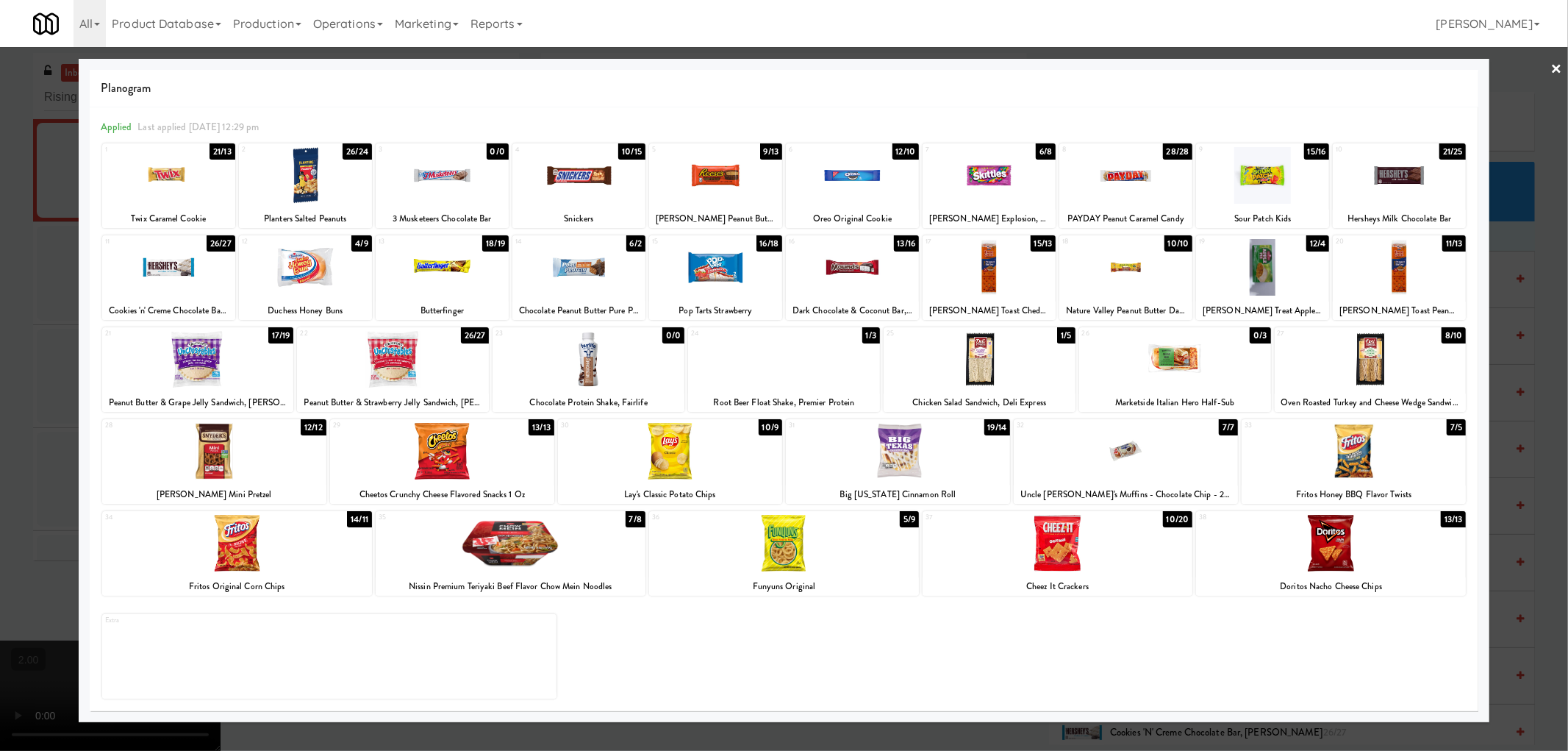
click at [916, 484] on div "31 19/14 Big Texas Cinnamon Roll" at bounding box center [897, 462] width 224 height 84
click at [0, 528] on div at bounding box center [784, 376] width 1568 height 751
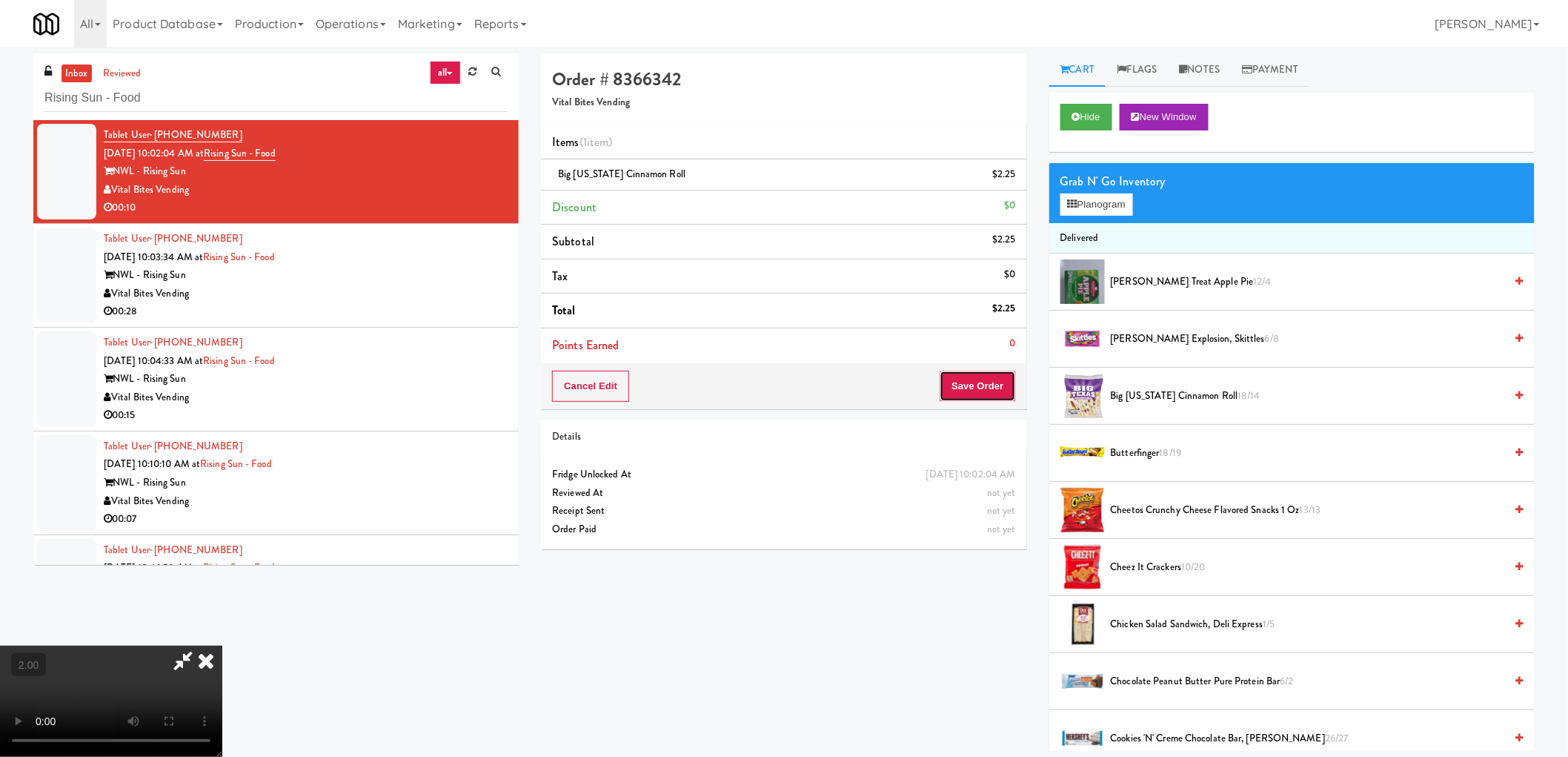
click at [979, 371] on button "Save Order" at bounding box center [977, 385] width 76 height 31
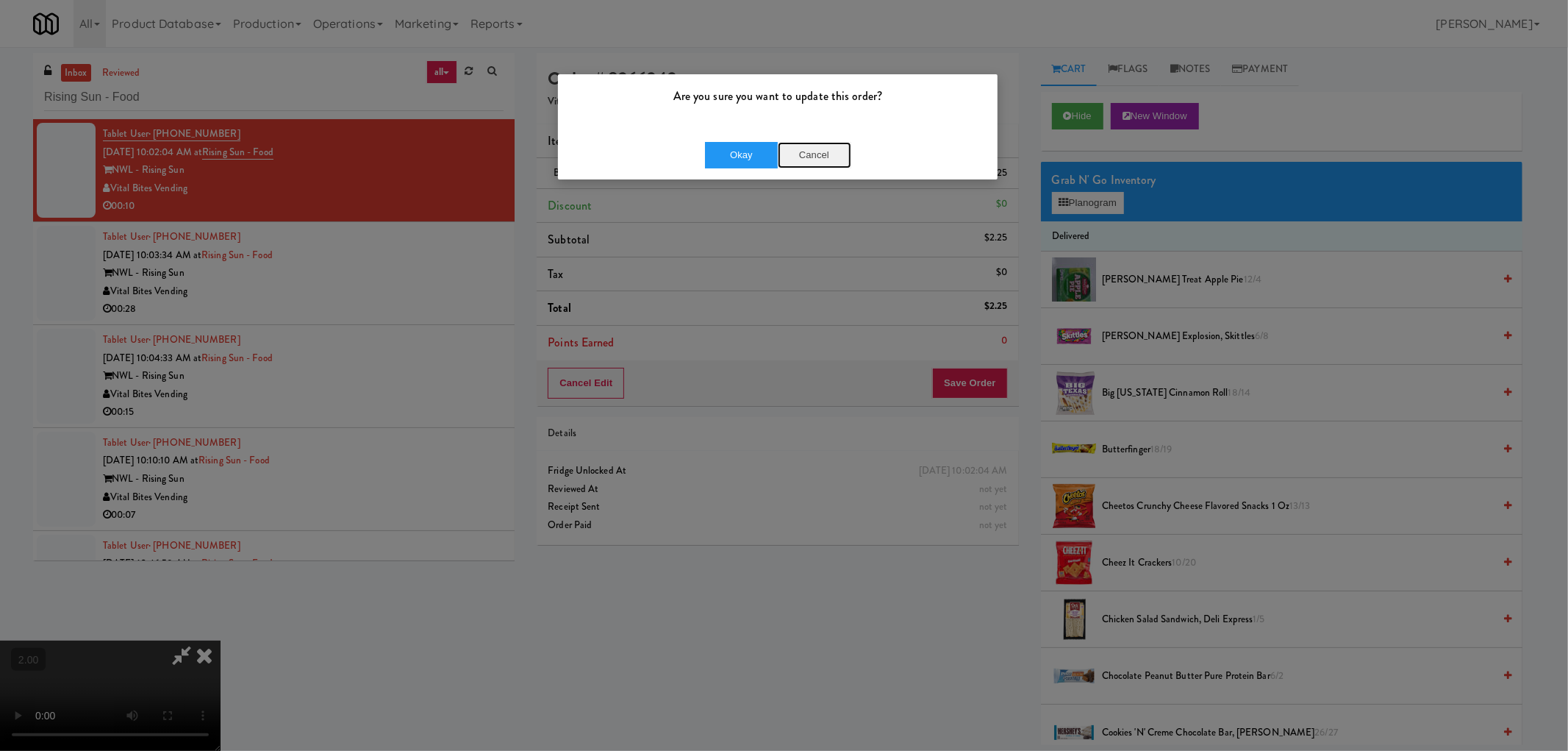
click at [821, 160] on button "Cancel" at bounding box center [815, 155] width 74 height 26
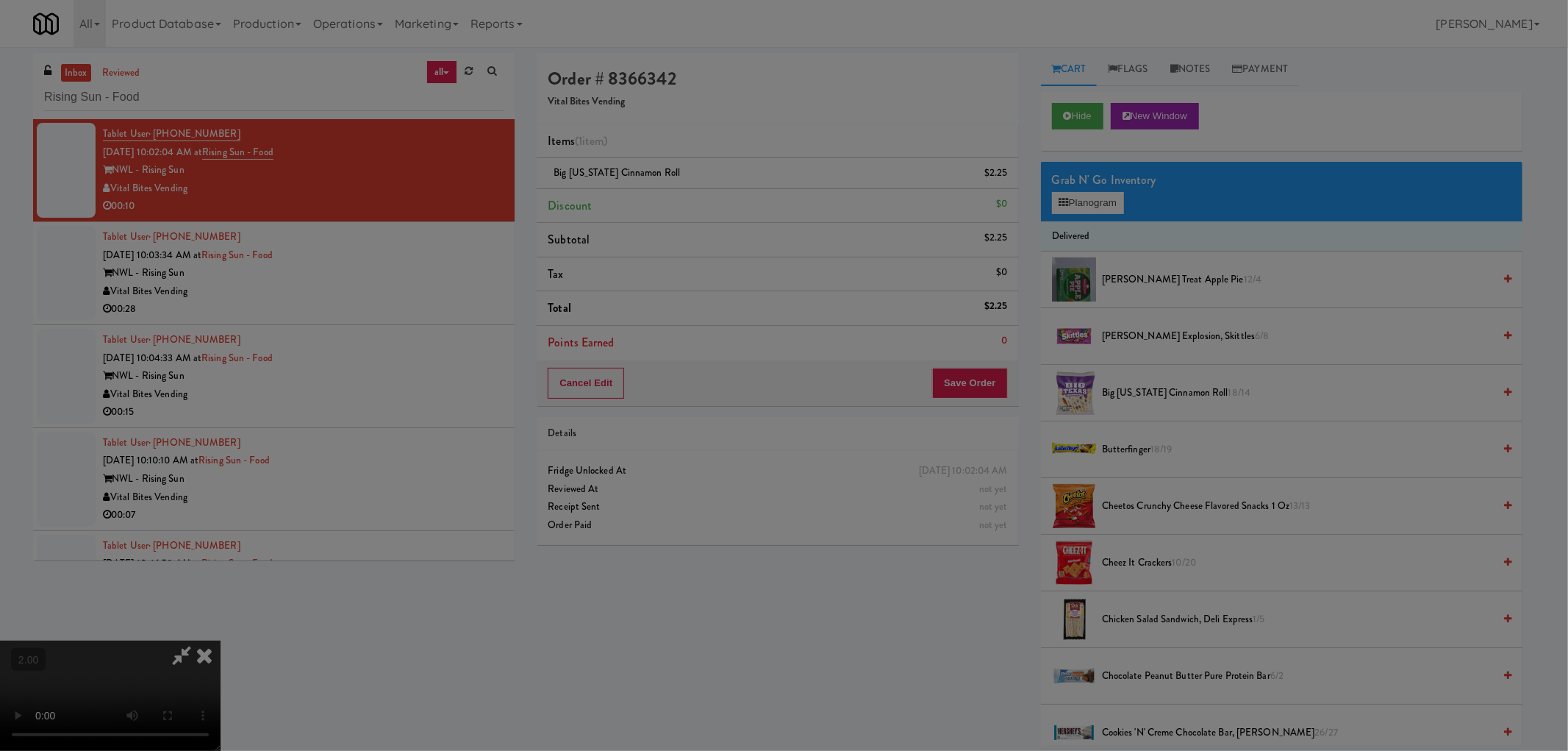
click at [636, 413] on body "Are you sure you want to update this order? Okay Cancel Okay Are you sure you w…" at bounding box center [784, 423] width 1568 height 751
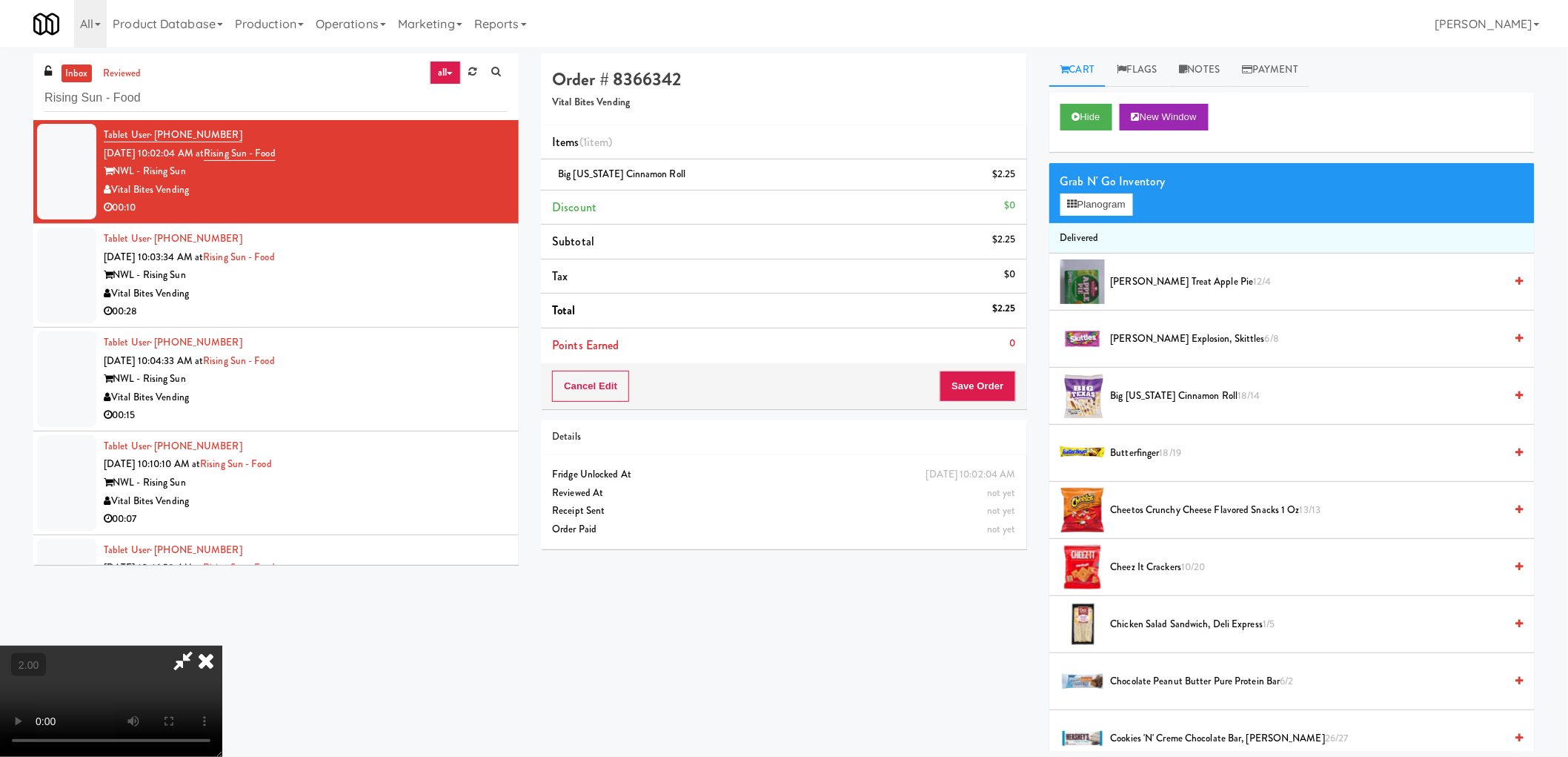
click at [223, 645] on video at bounding box center [111, 700] width 223 height 111
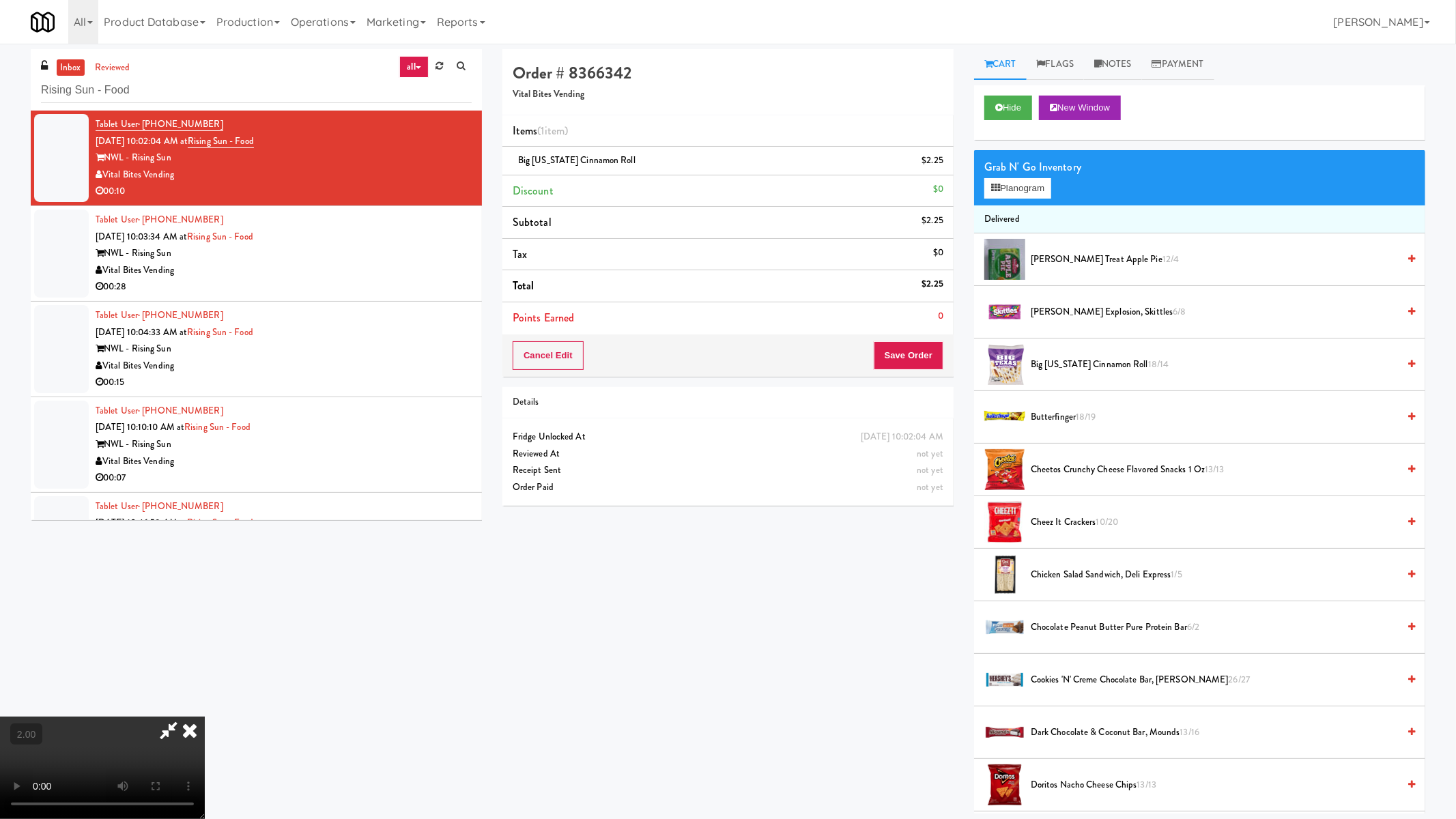
click at [205, 696] on video at bounding box center [102, 767] width 205 height 102
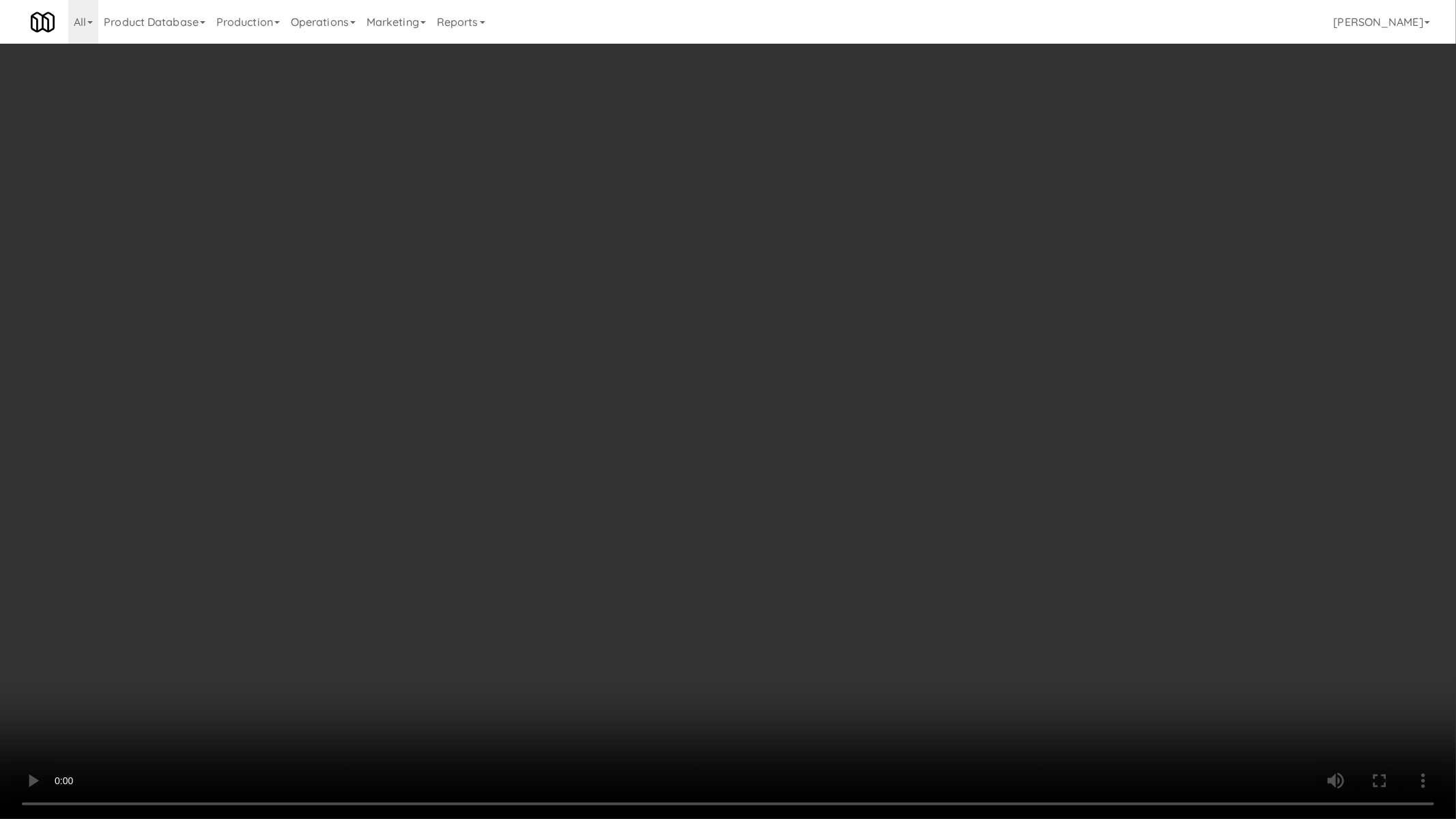
click at [697, 597] on video at bounding box center [728, 409] width 1456 height 819
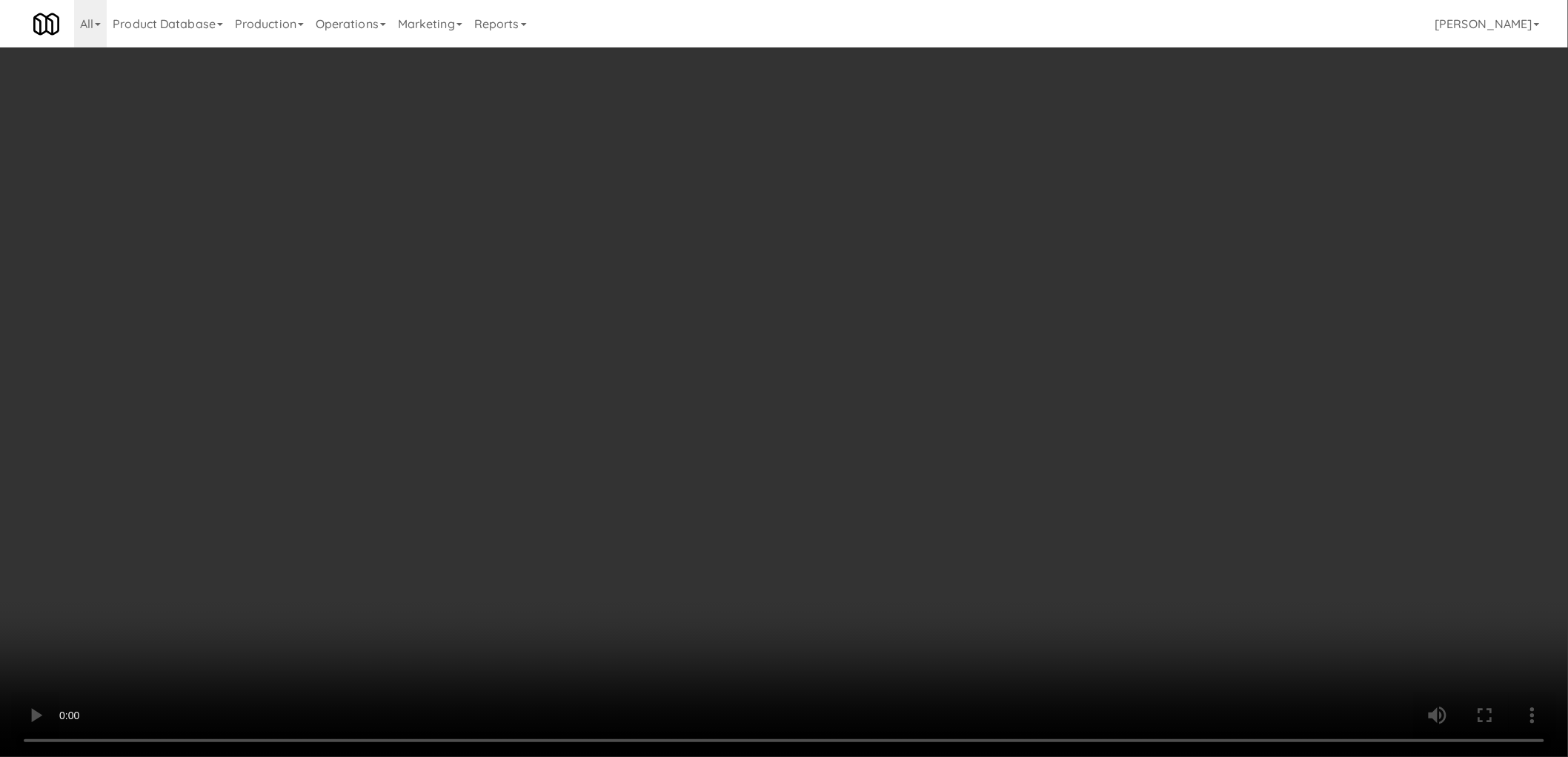
click at [1030, 379] on div "Order # 8366342 Vital Bites Vending Items (1 item ) Big Texas Cinnamon Roll $2.…" at bounding box center [784, 307] width 508 height 507
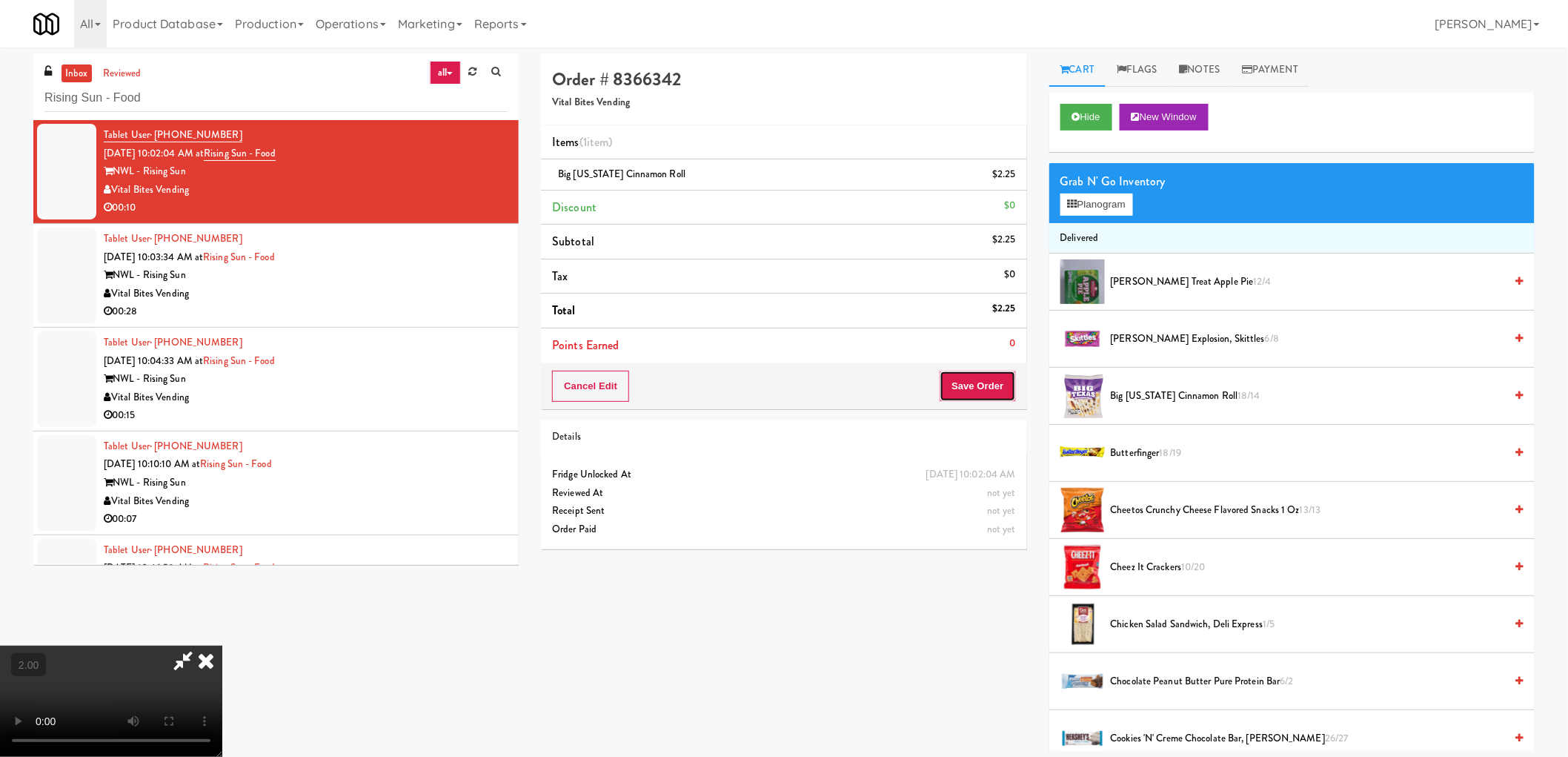
click at [1008, 384] on button "Save Order" at bounding box center [977, 385] width 76 height 31
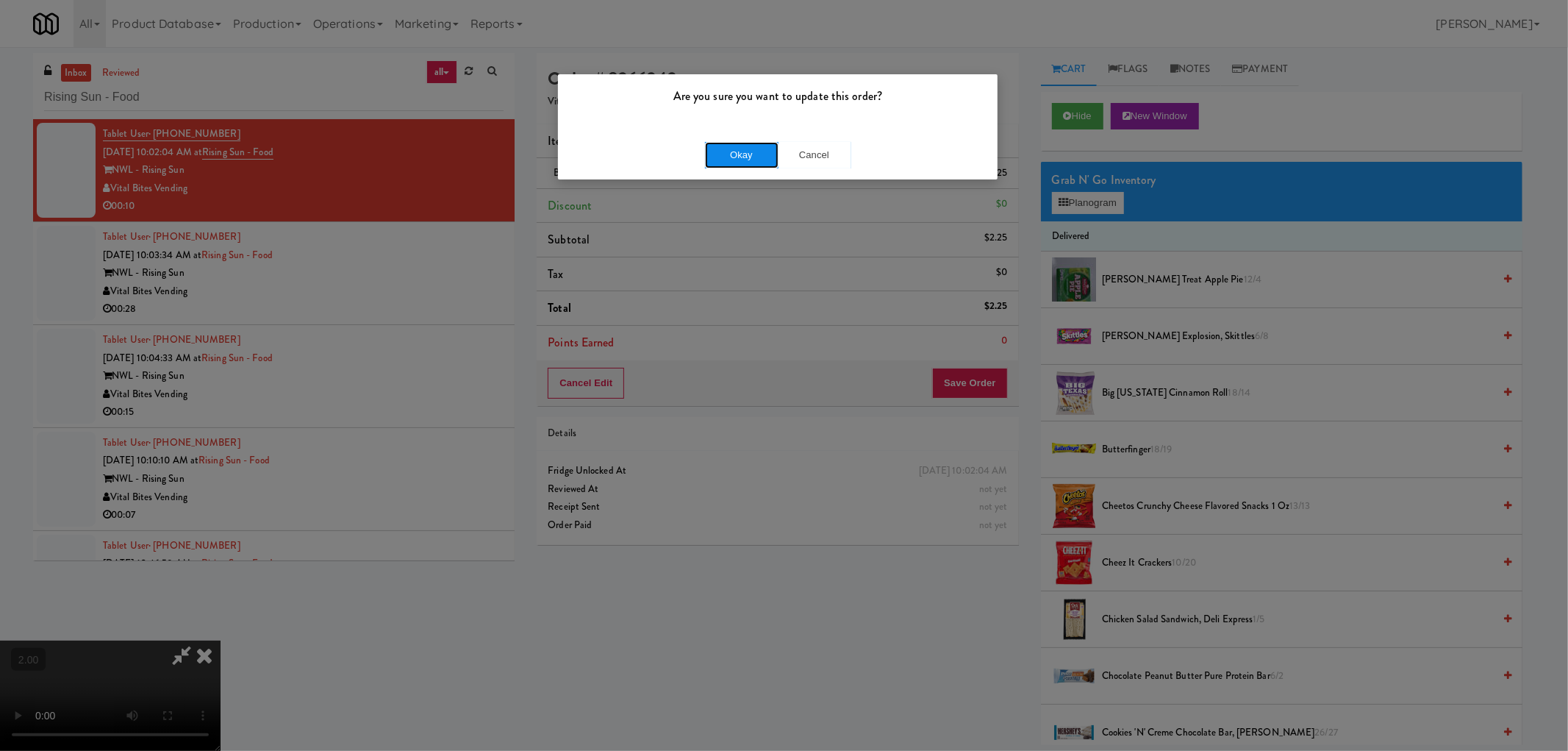
click at [758, 158] on button "Okay" at bounding box center [742, 155] width 74 height 26
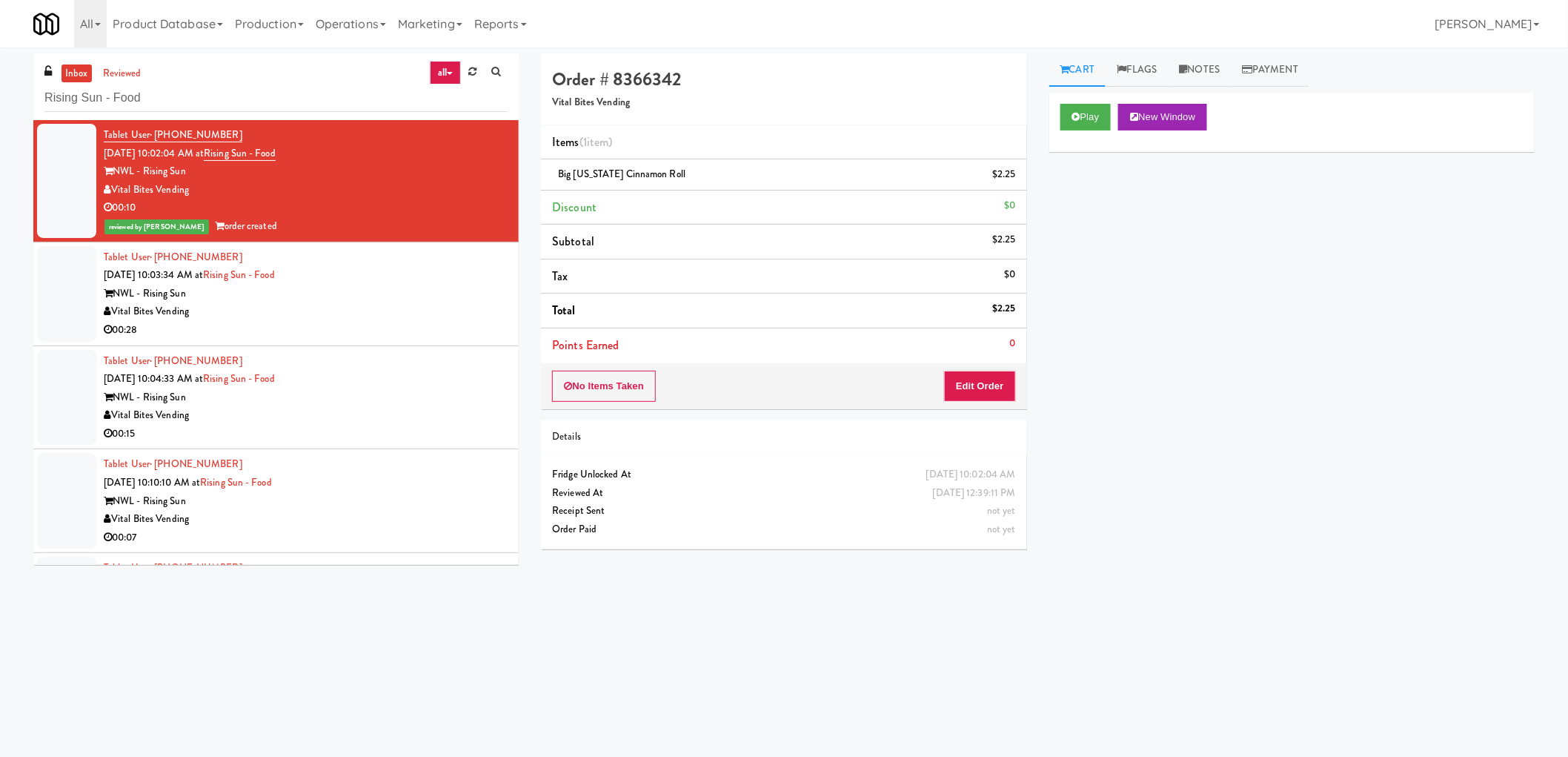
click at [403, 292] on div "NWL - Rising Sun" at bounding box center [305, 293] width 403 height 18
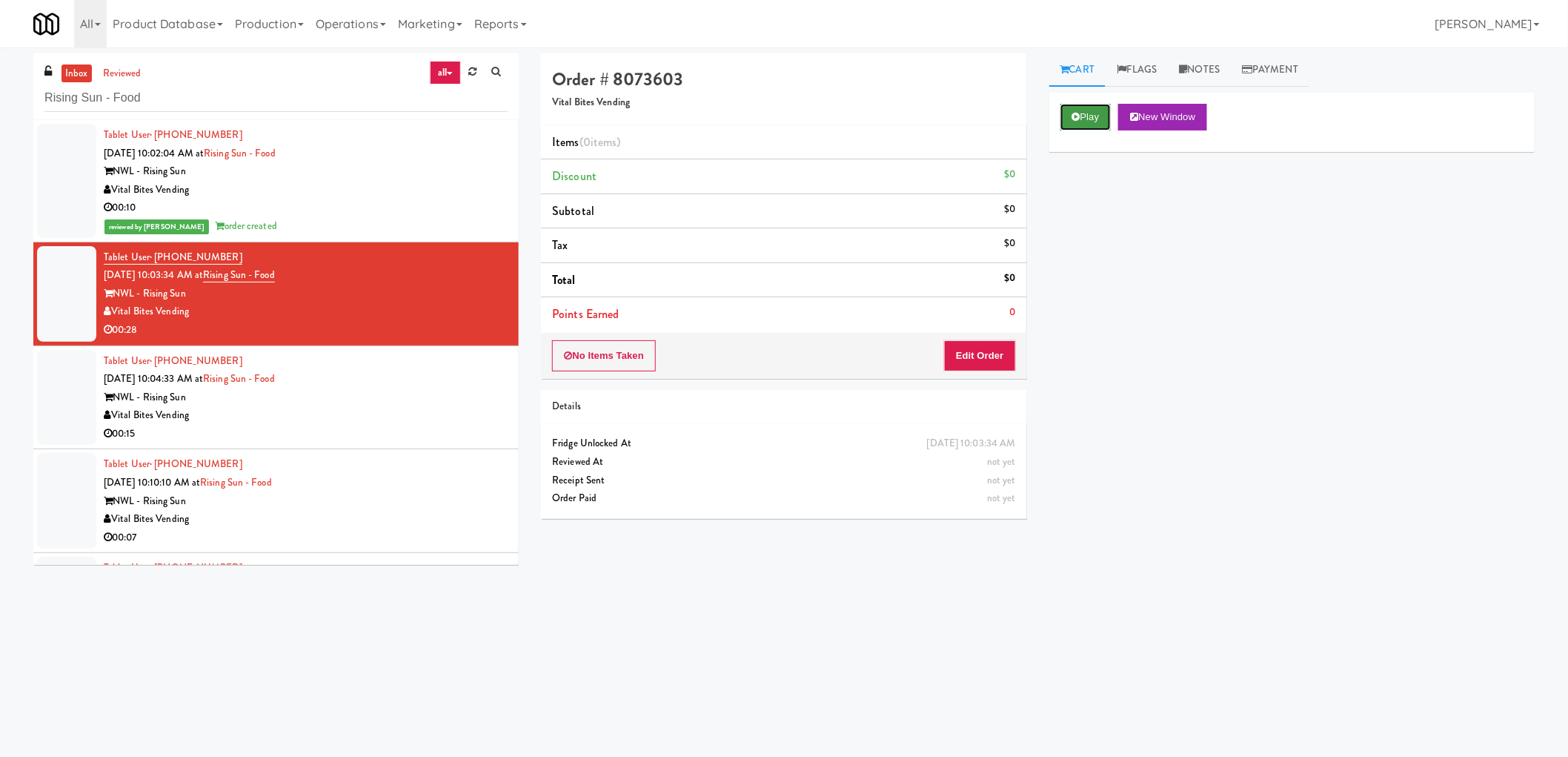
click at [1085, 117] on button "Play" at bounding box center [1085, 117] width 51 height 27
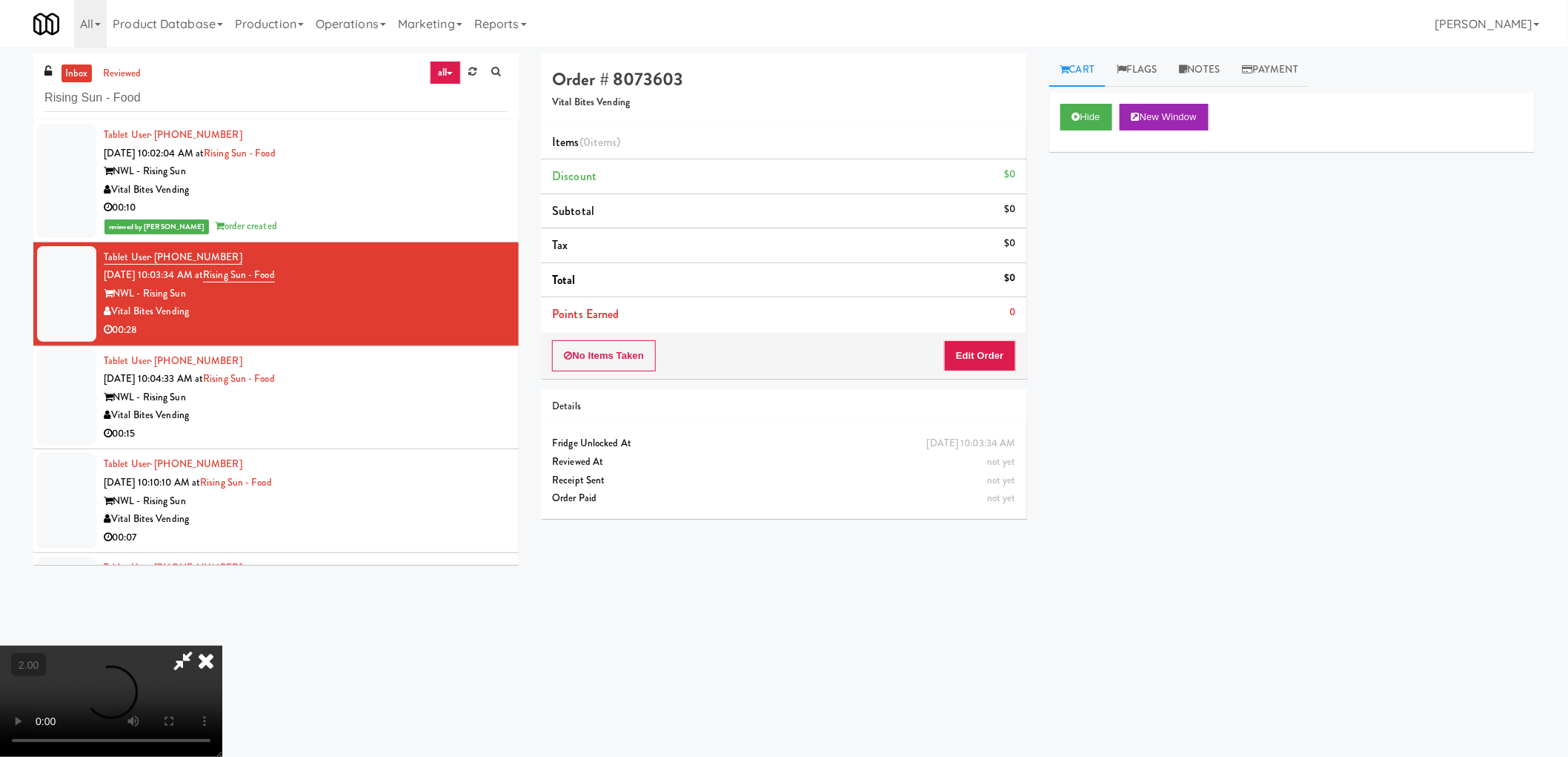
click at [223, 645] on video at bounding box center [111, 700] width 223 height 111
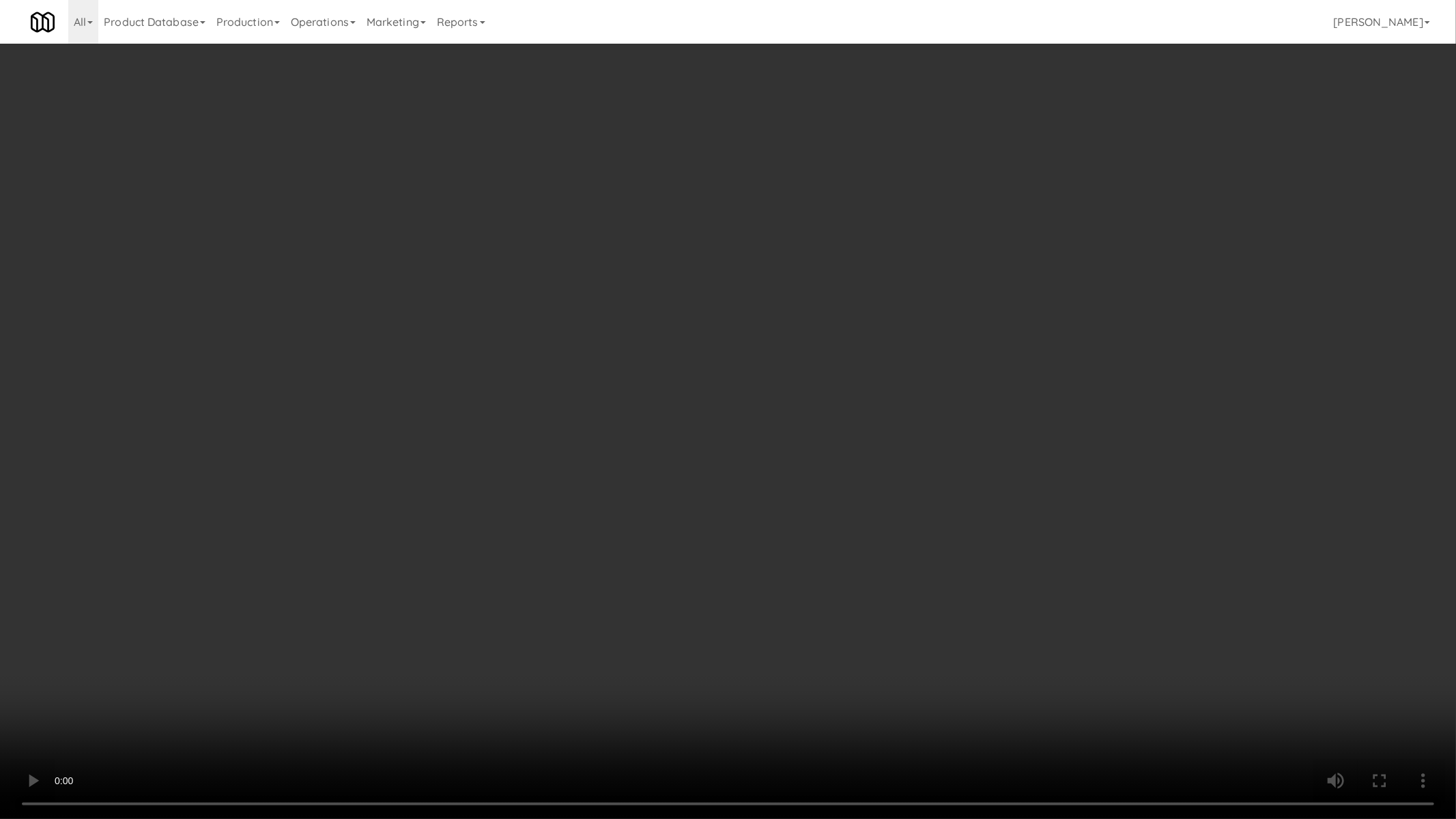
click at [567, 299] on video at bounding box center [728, 409] width 1456 height 819
click at [237, 696] on video at bounding box center [728, 409] width 1456 height 819
click at [650, 536] on video at bounding box center [728, 409] width 1456 height 819
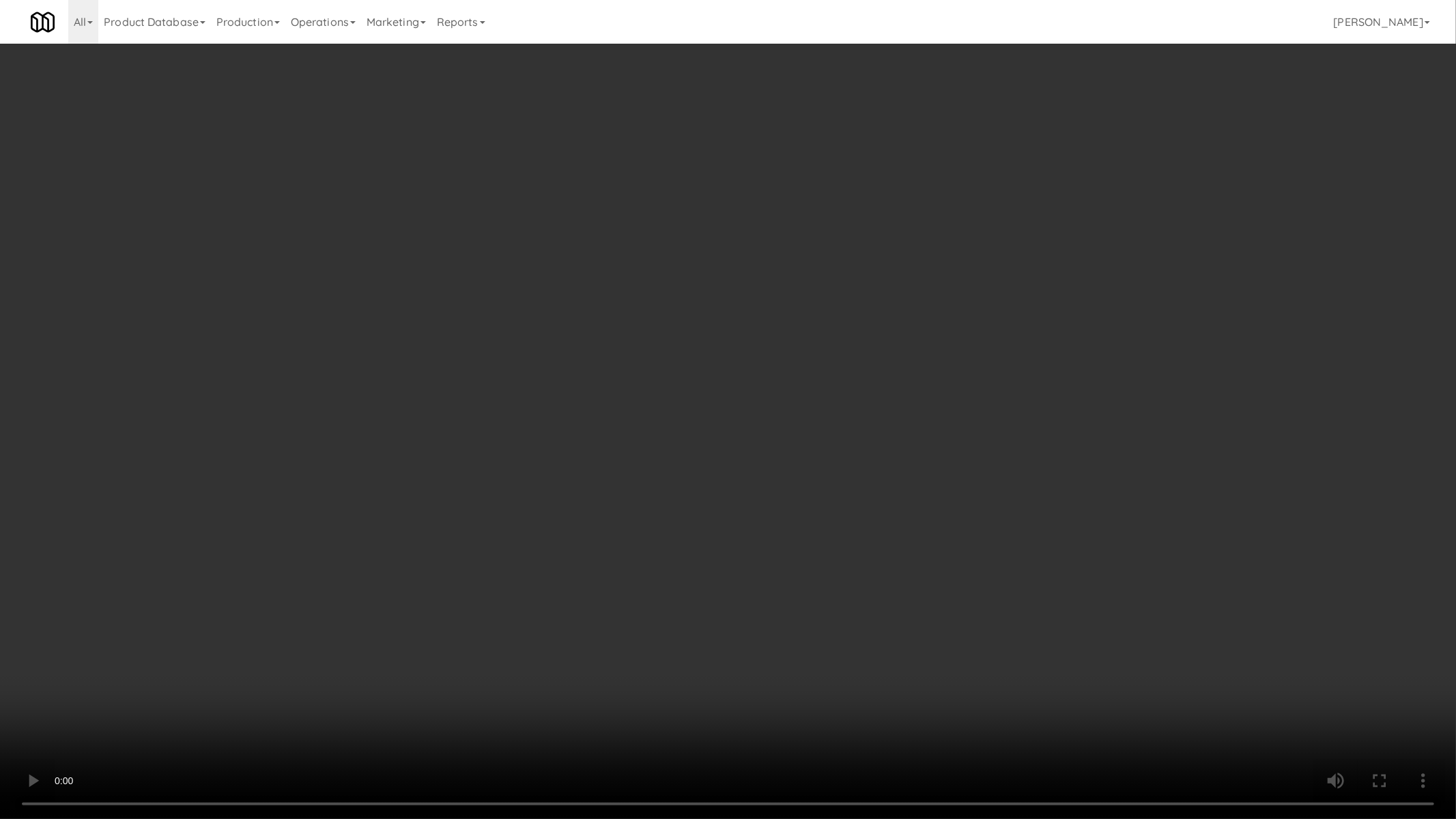
click at [650, 536] on video at bounding box center [728, 409] width 1456 height 819
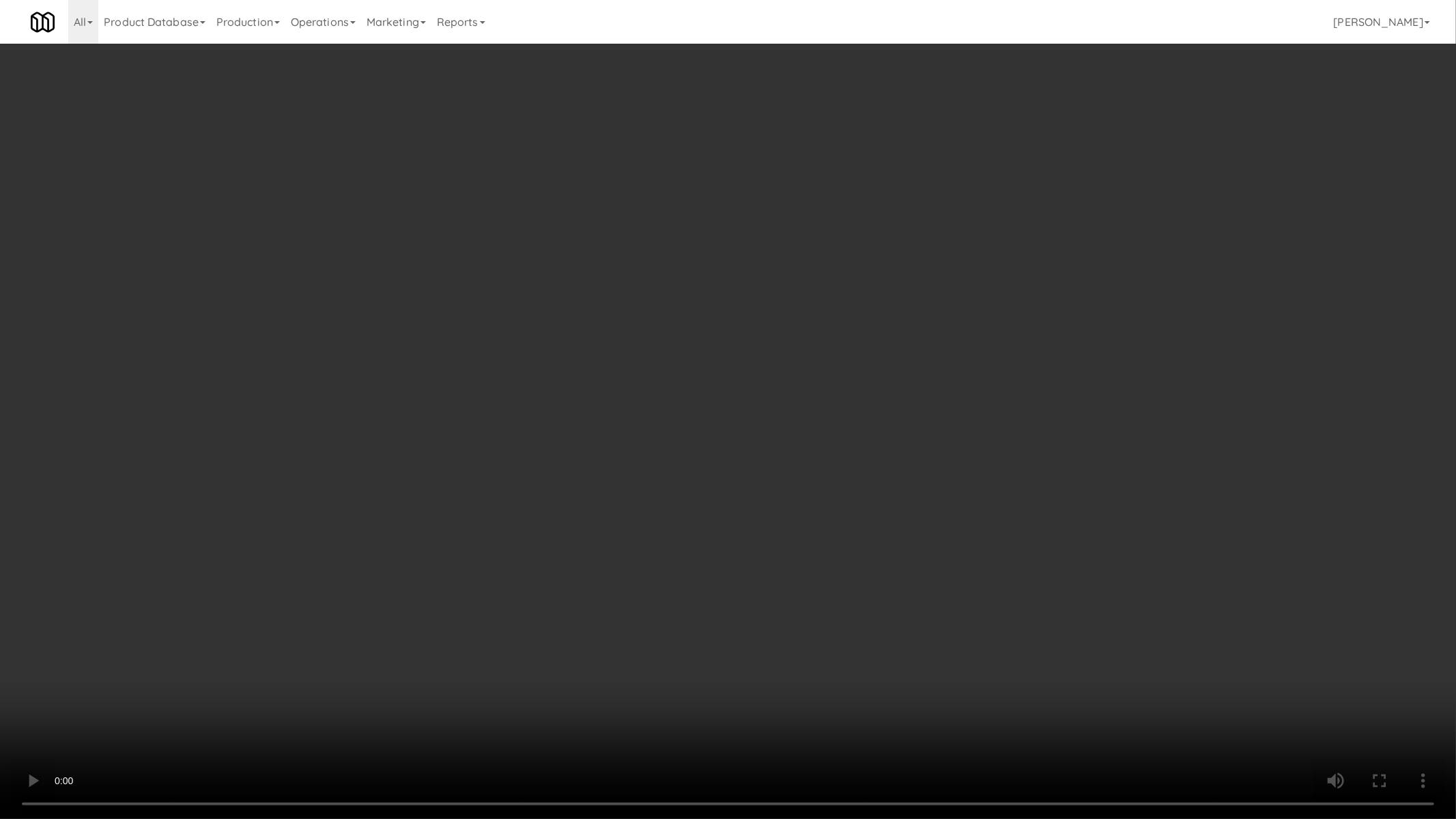
click at [650, 537] on video at bounding box center [728, 409] width 1456 height 819
click at [650, 538] on video at bounding box center [728, 409] width 1456 height 819
click at [649, 539] on video at bounding box center [728, 409] width 1456 height 819
click at [649, 543] on video at bounding box center [728, 409] width 1456 height 819
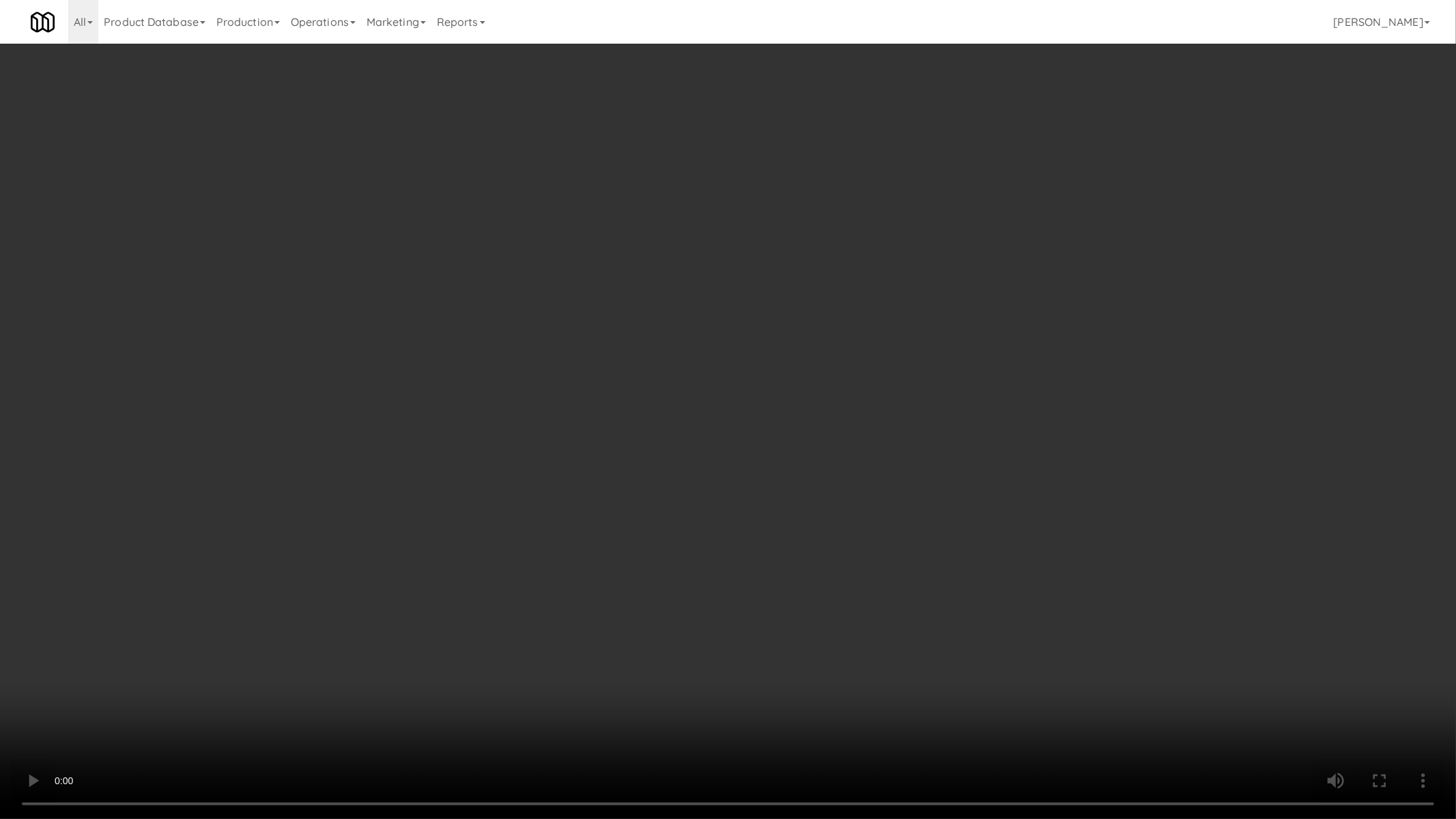
click at [773, 427] on video at bounding box center [728, 409] width 1456 height 819
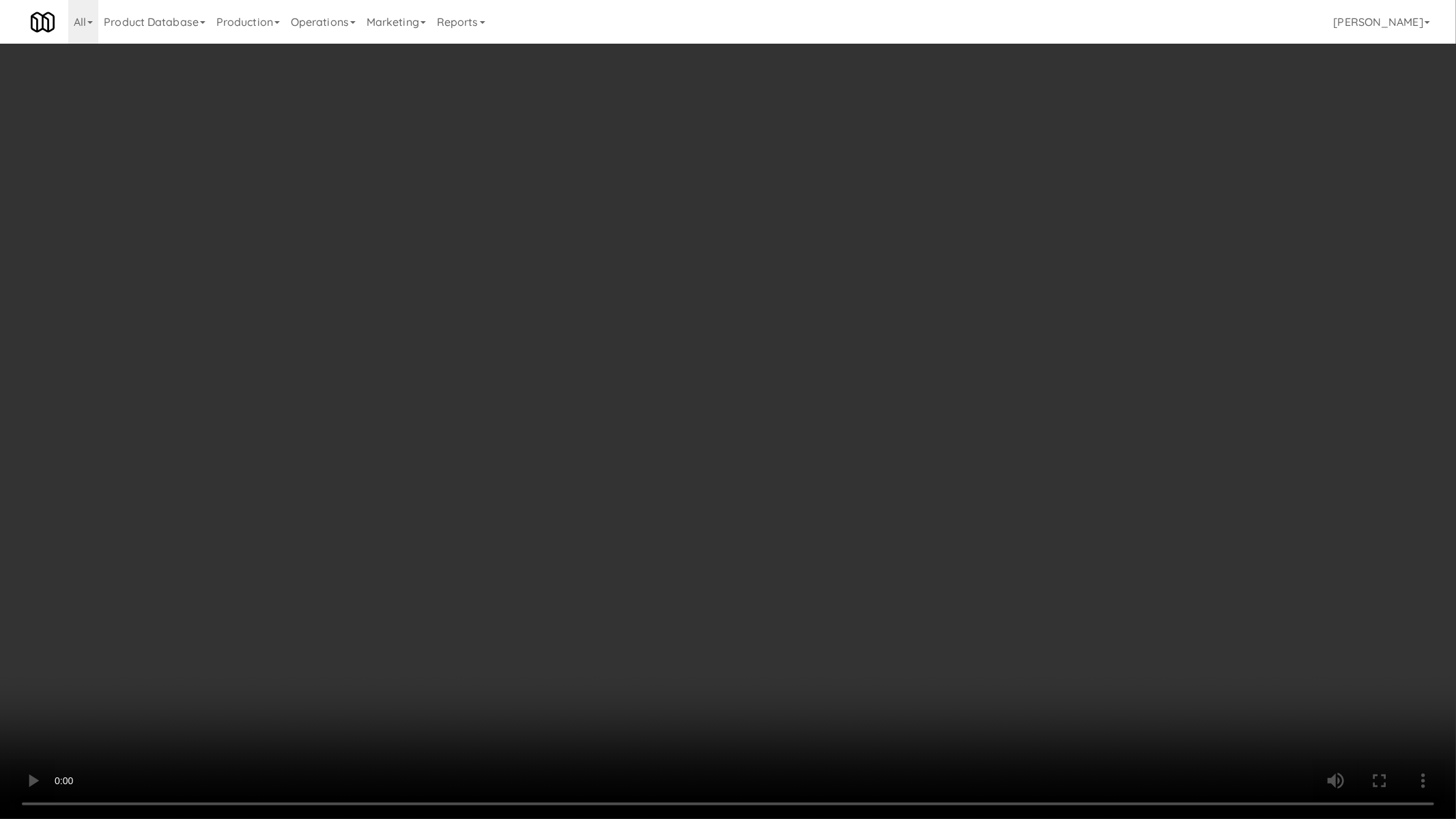
click at [773, 427] on video at bounding box center [728, 409] width 1456 height 819
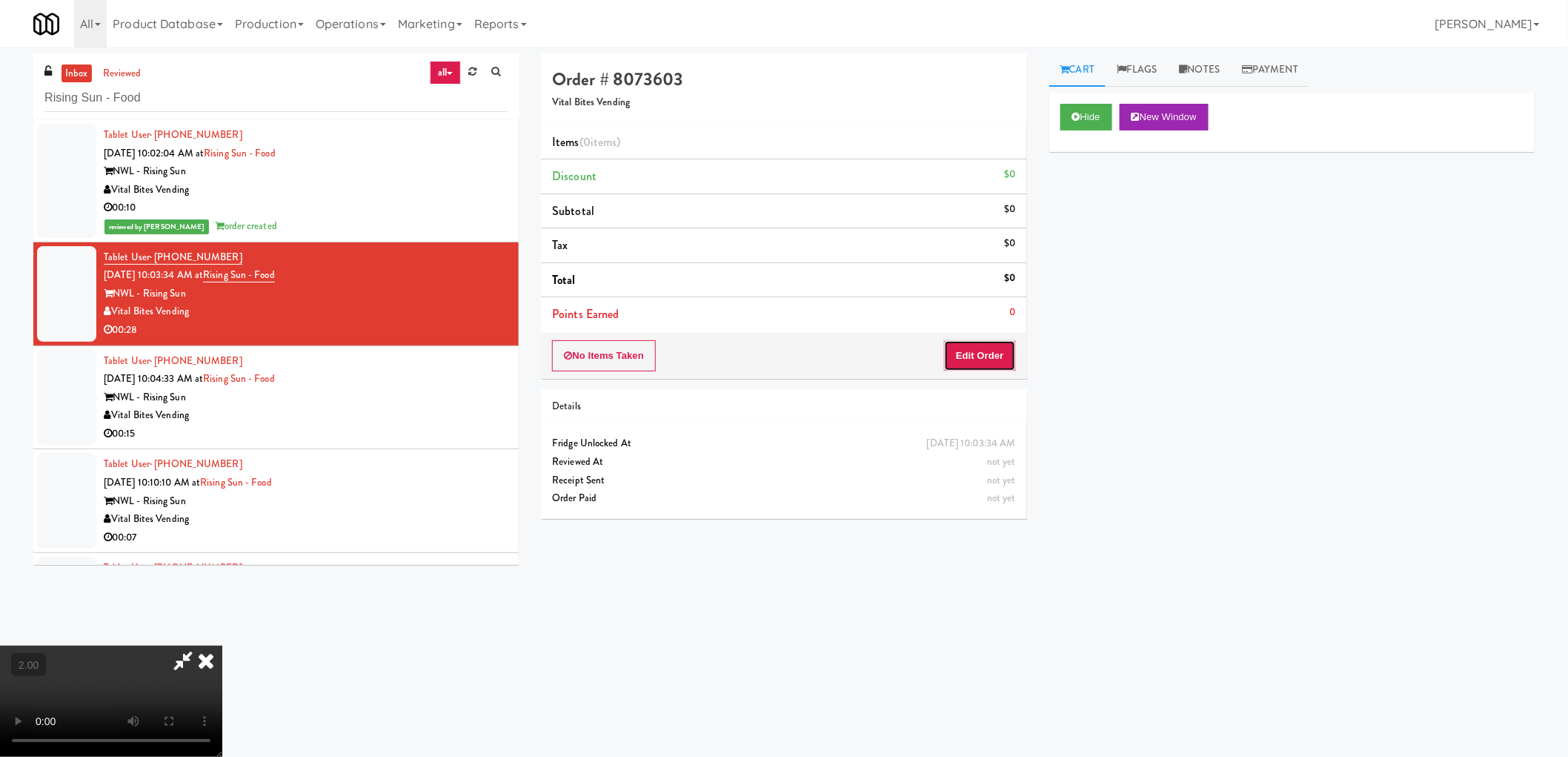
click at [999, 357] on button "Edit Order" at bounding box center [980, 355] width 72 height 31
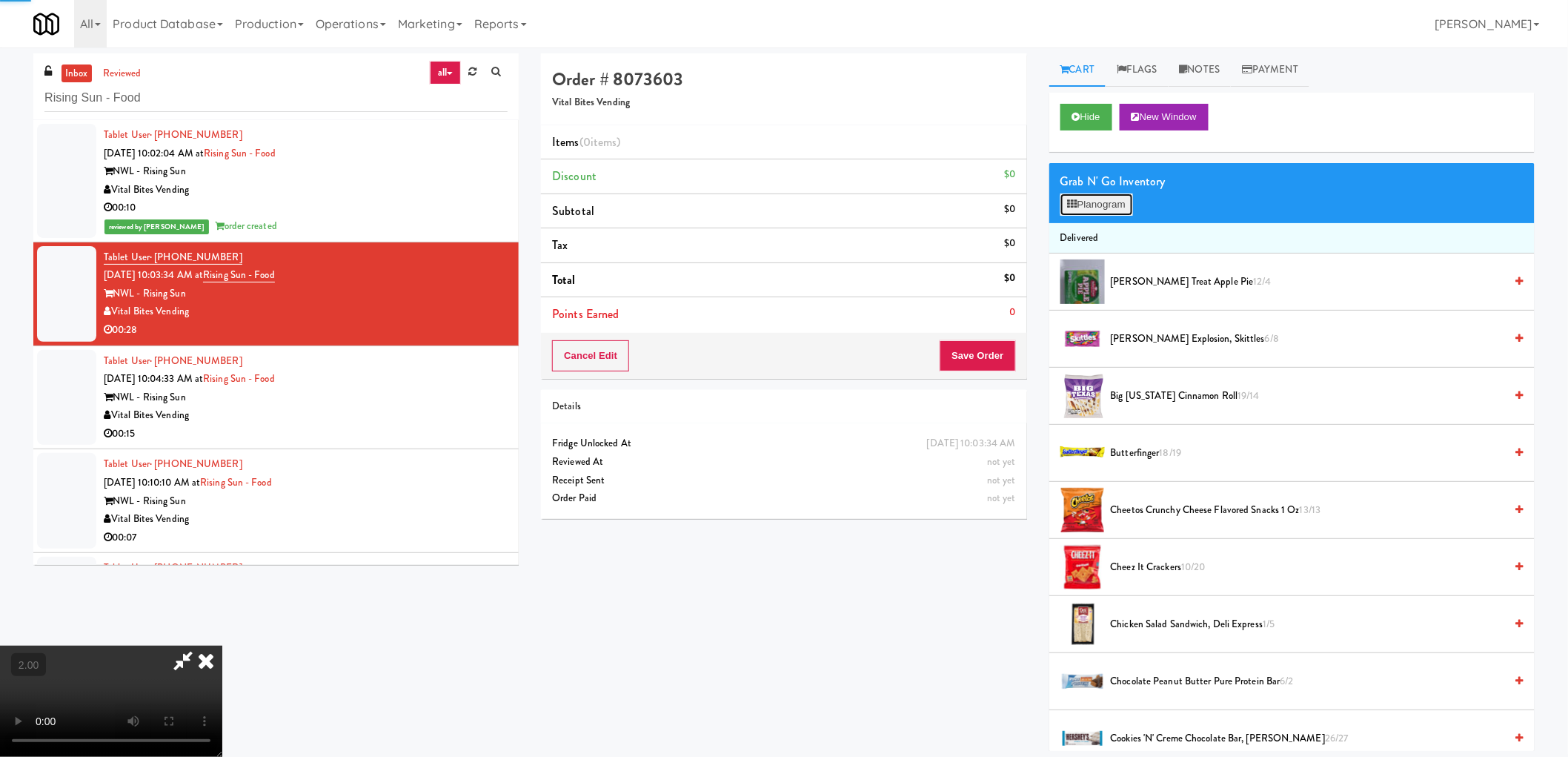
click at [1106, 208] on button "Planogram" at bounding box center [1096, 204] width 73 height 23
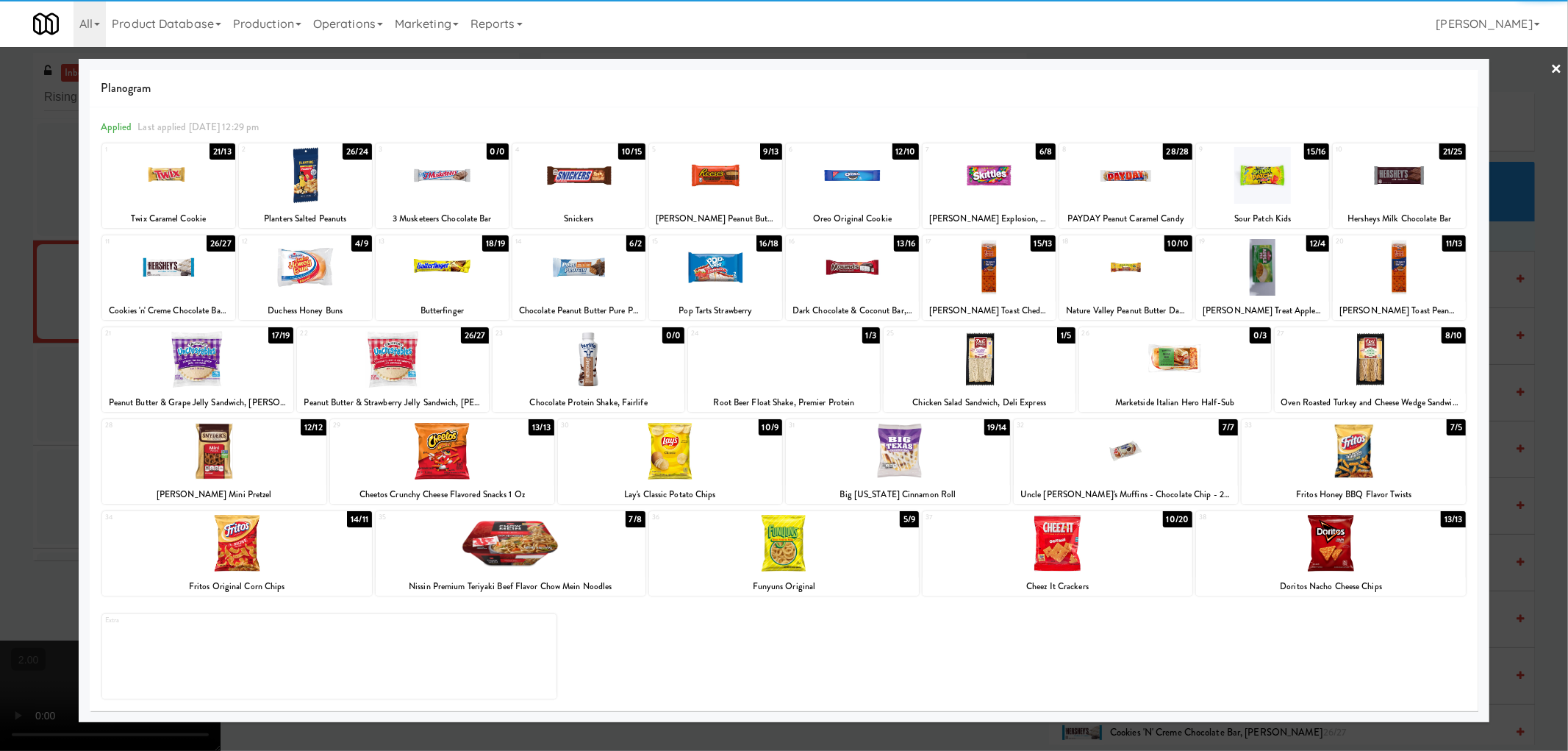
click at [1008, 368] on div at bounding box center [980, 359] width 192 height 56
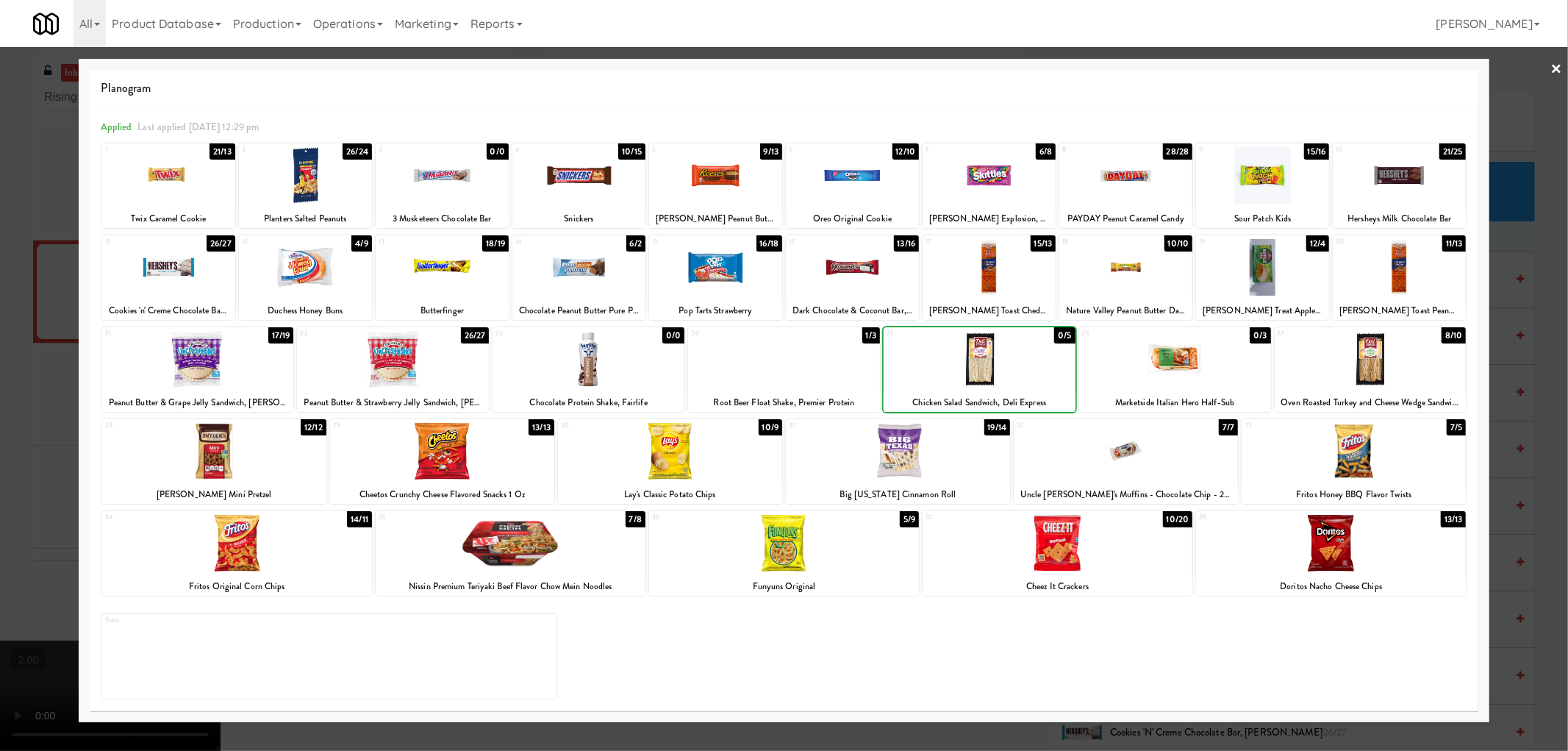
click at [0, 495] on div at bounding box center [784, 376] width 1568 height 751
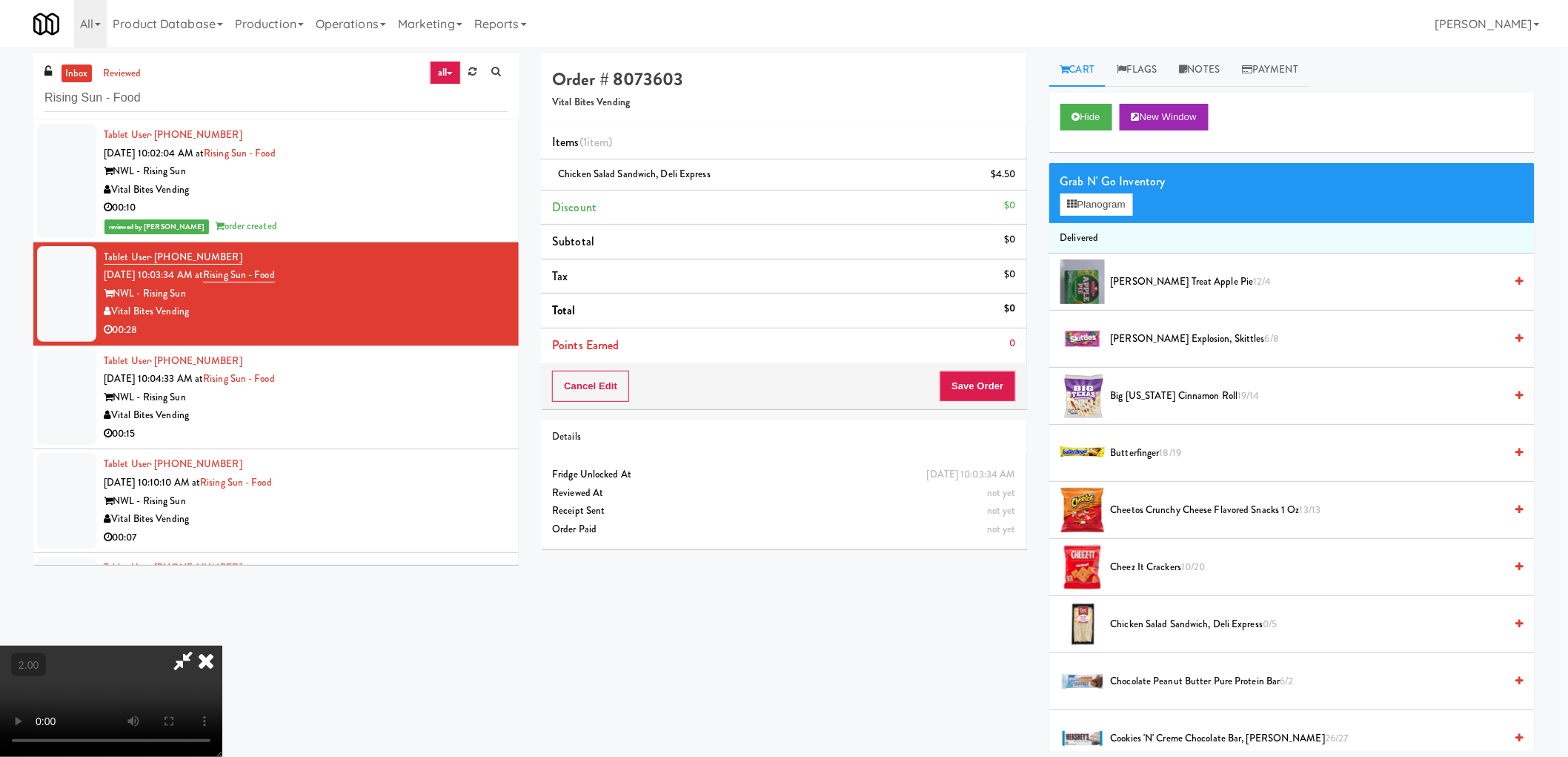
click at [223, 645] on video at bounding box center [111, 700] width 223 height 111
drag, startPoint x: 457, startPoint y: 474, endPoint x: 618, endPoint y: 565, distance: 184.9
click at [223, 645] on video at bounding box center [111, 700] width 223 height 111
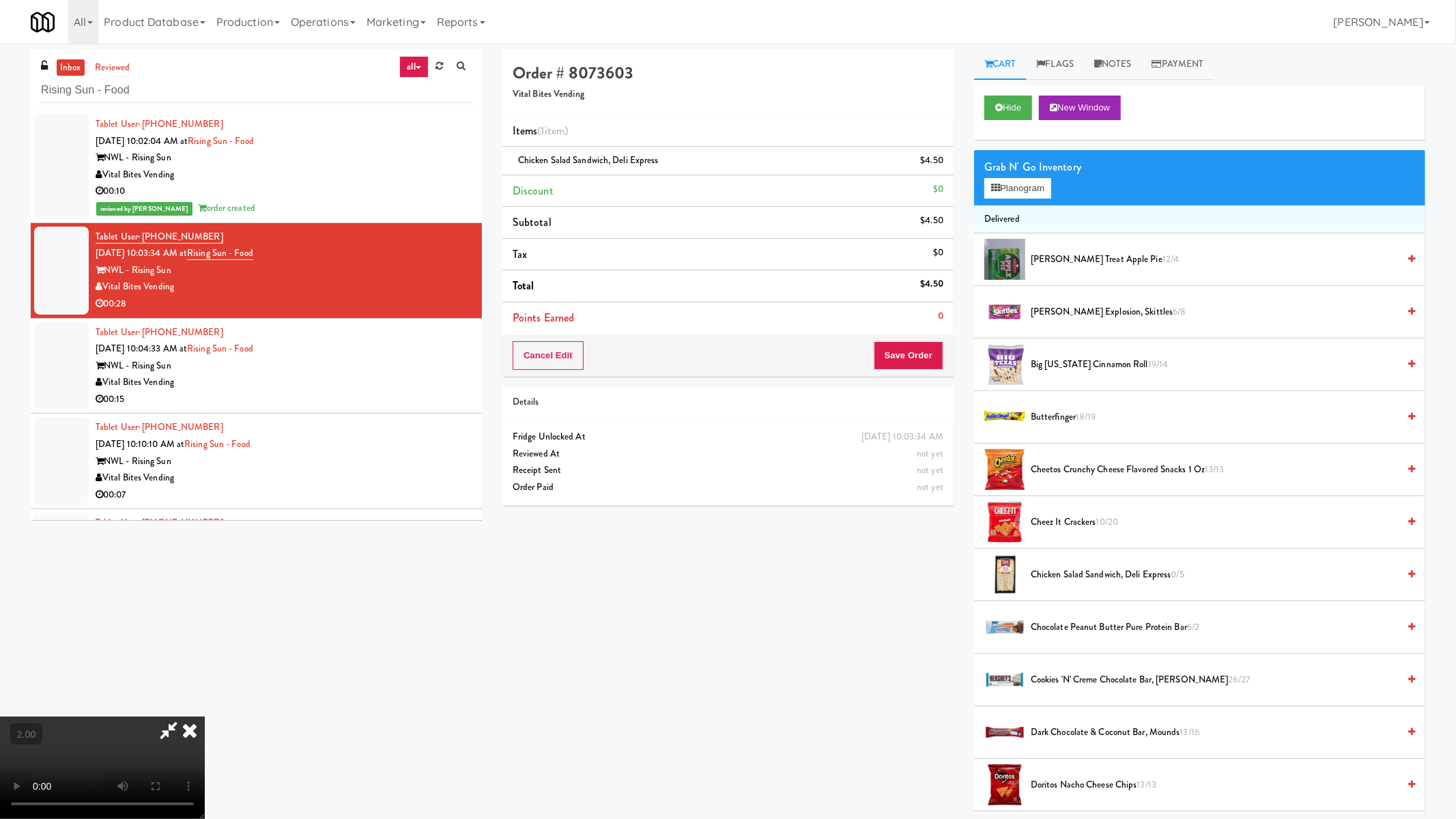
click at [205, 696] on video at bounding box center [102, 767] width 205 height 102
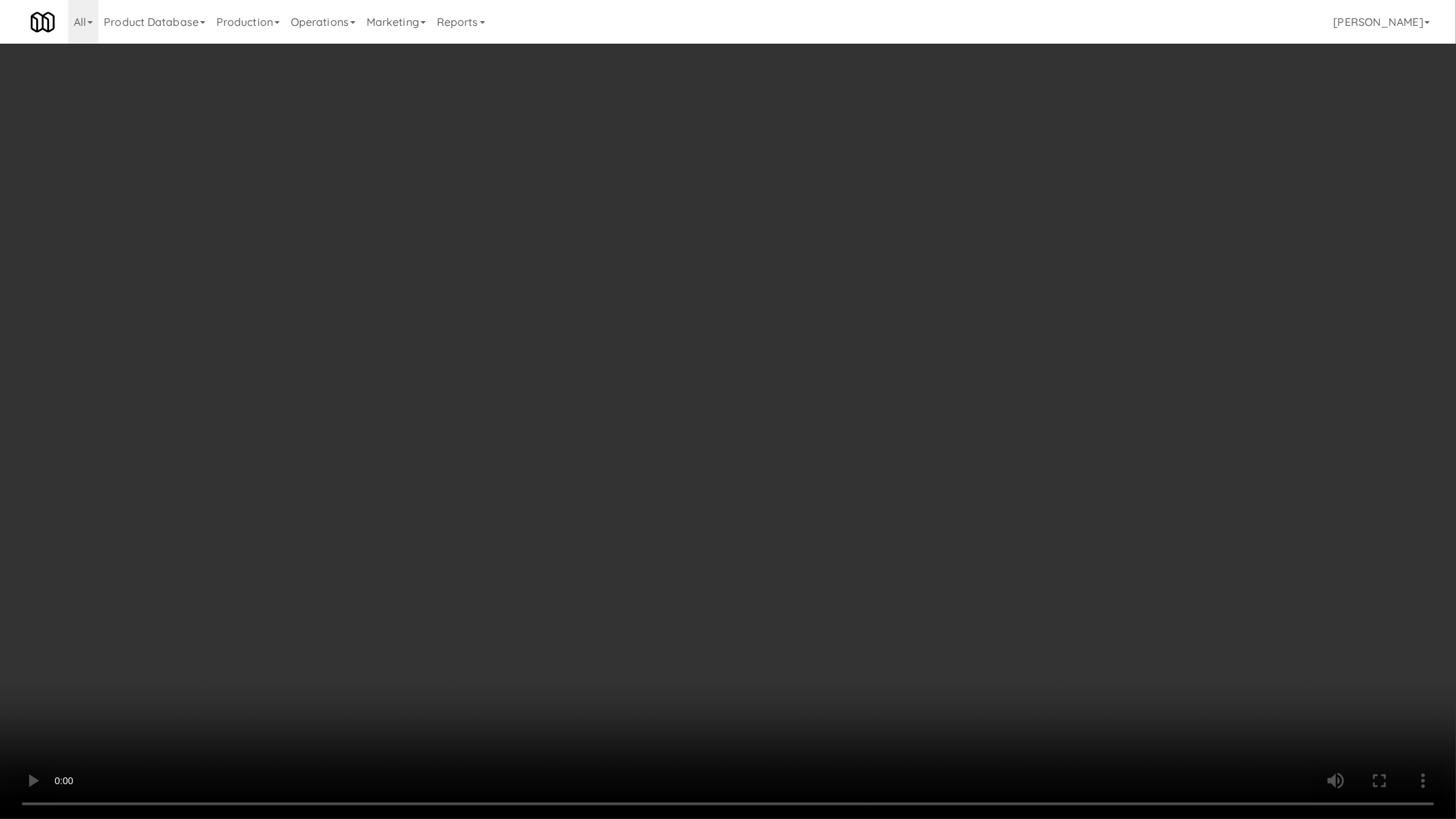
click at [945, 516] on video at bounding box center [728, 409] width 1456 height 819
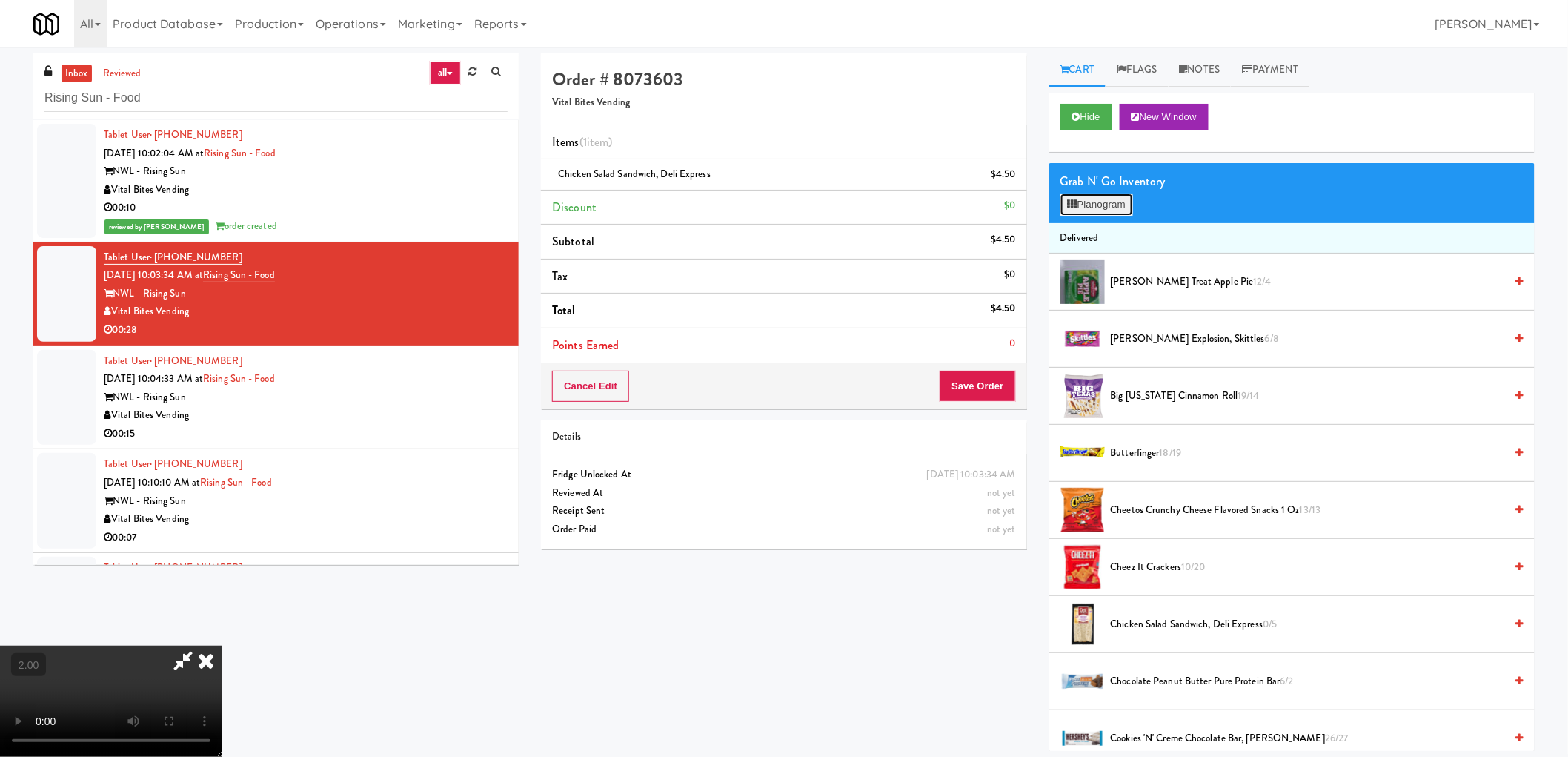
click at [1091, 194] on button "Planogram" at bounding box center [1096, 204] width 73 height 23
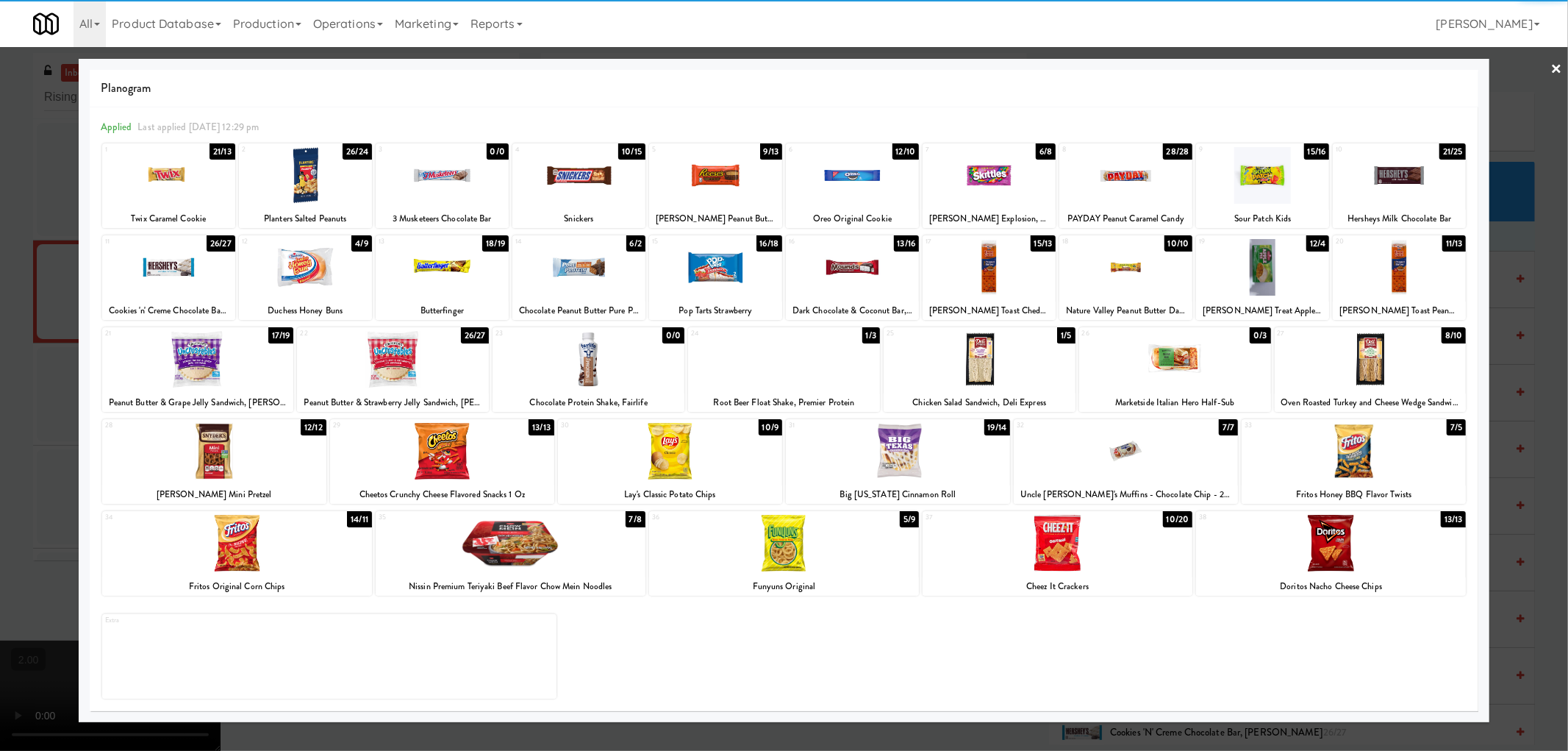
click at [428, 352] on div at bounding box center [393, 359] width 192 height 56
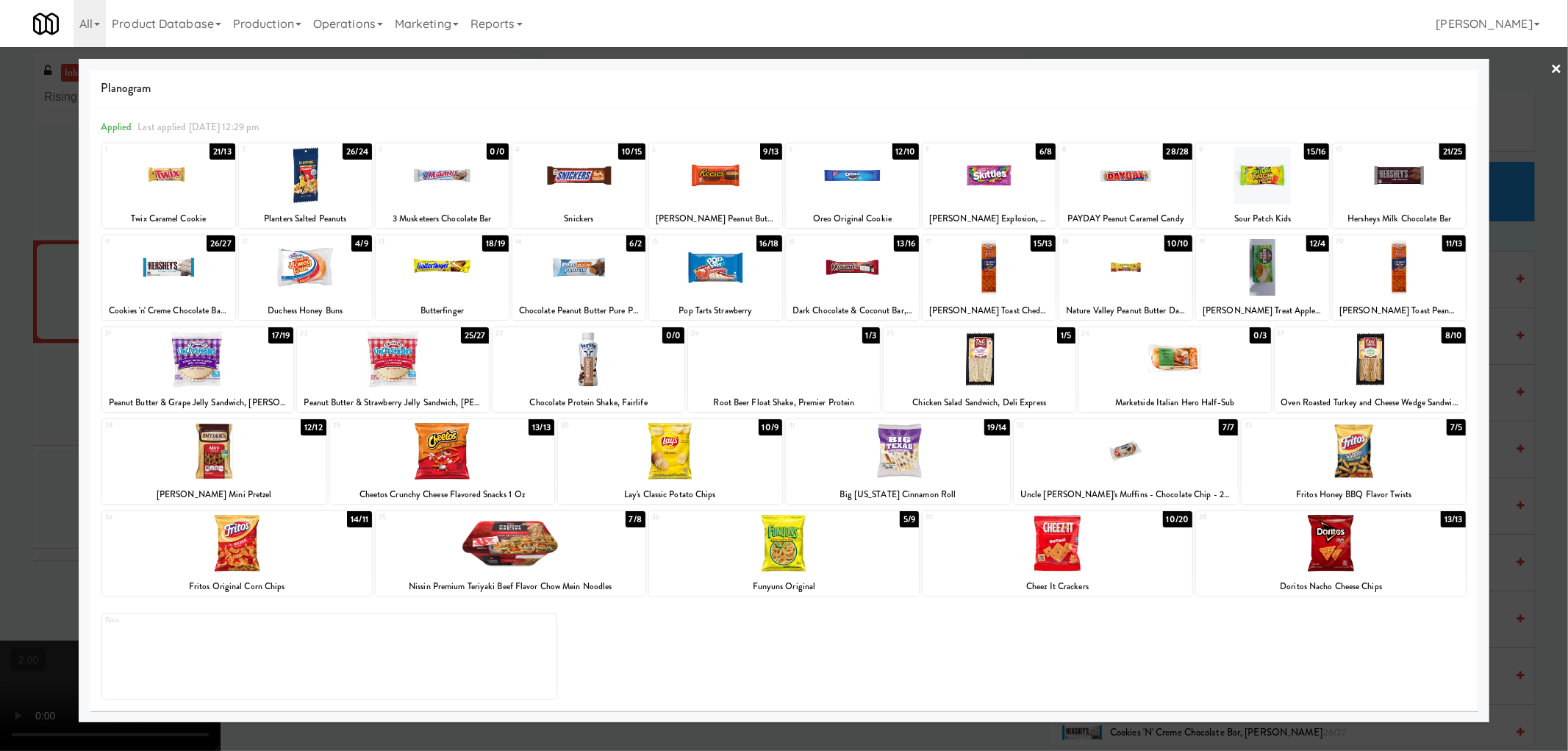
click at [0, 409] on div at bounding box center [784, 376] width 1568 height 751
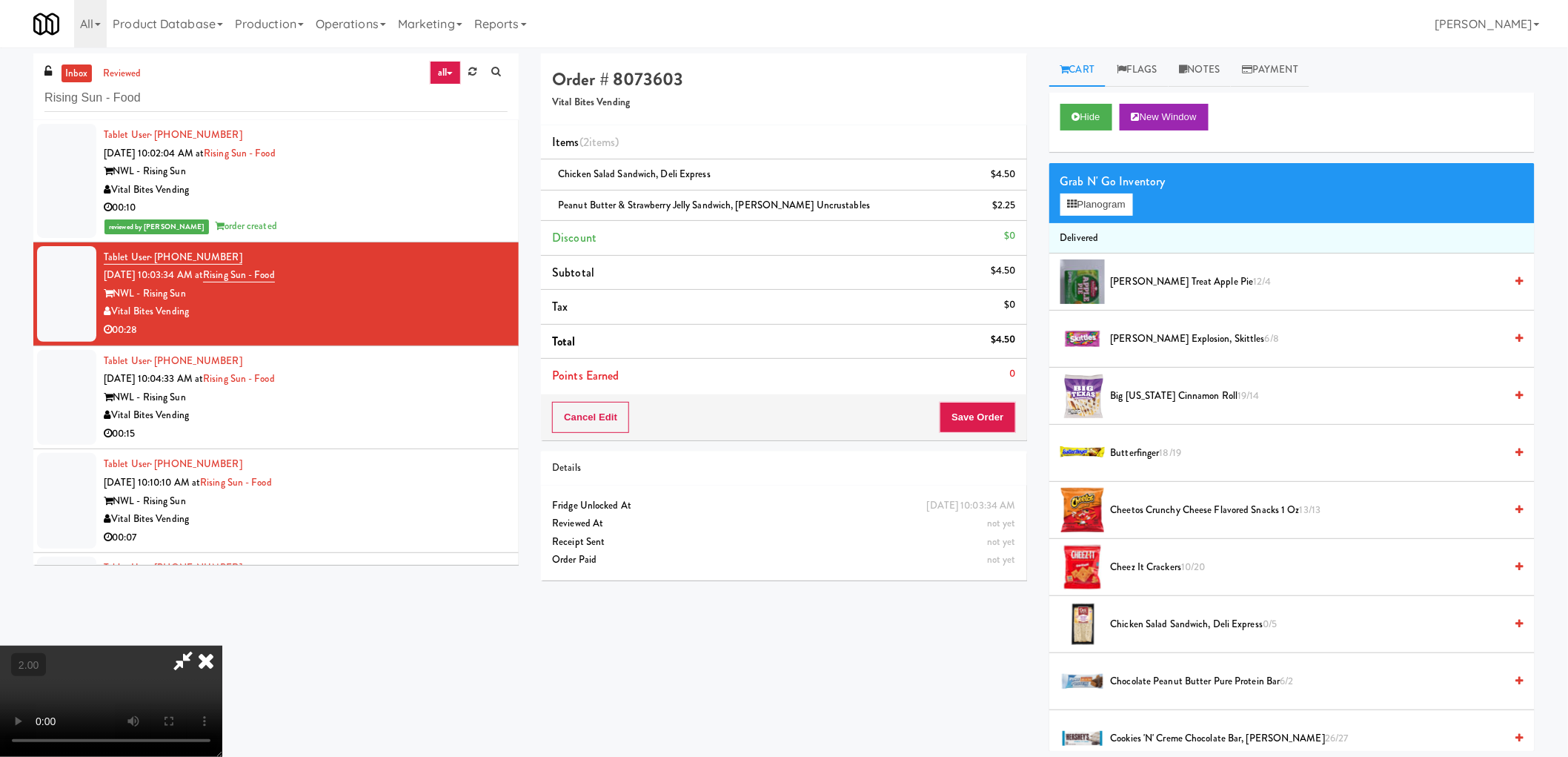
click at [223, 645] on video at bounding box center [111, 700] width 223 height 111
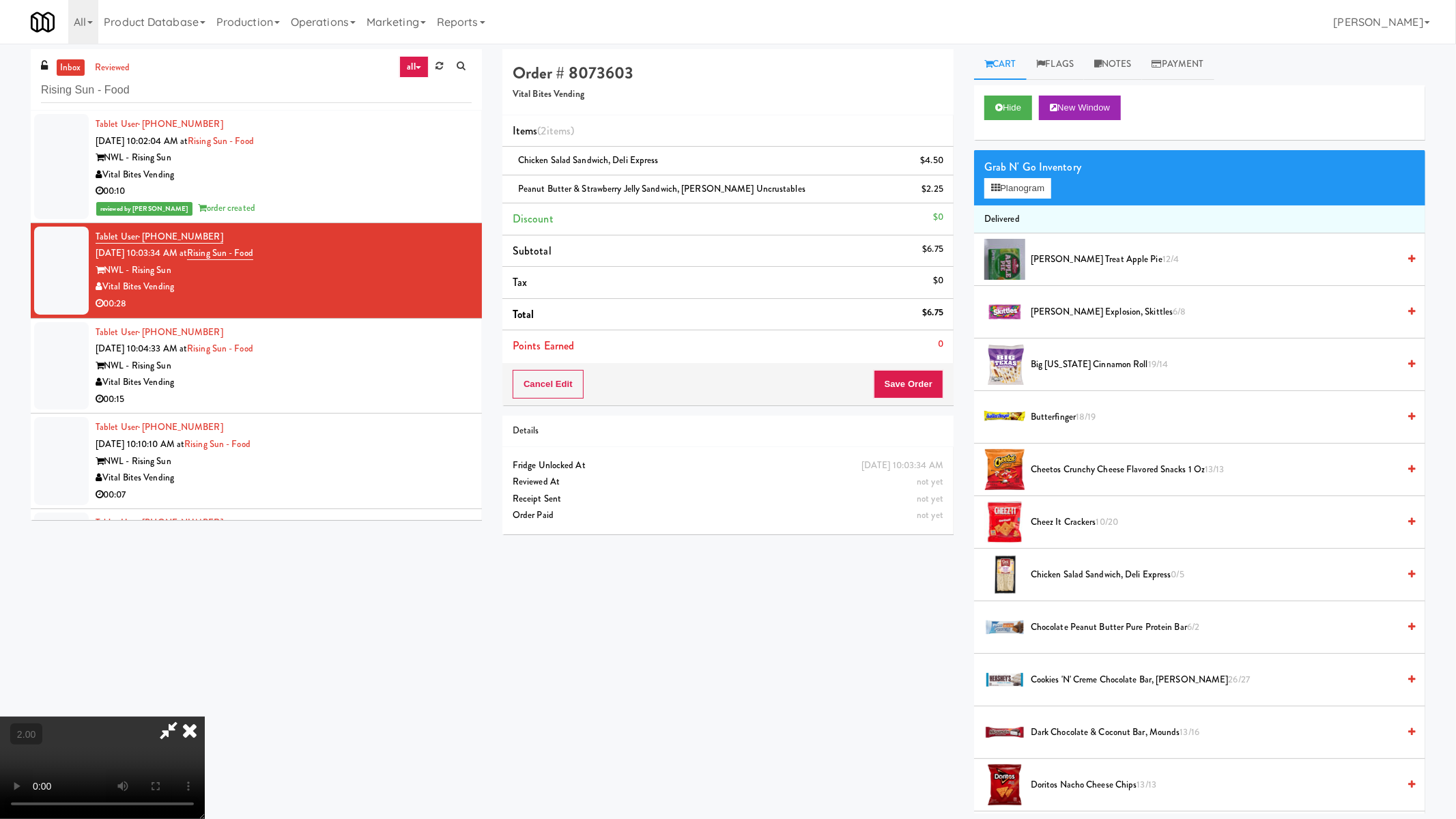
click at [205, 696] on video at bounding box center [102, 767] width 205 height 102
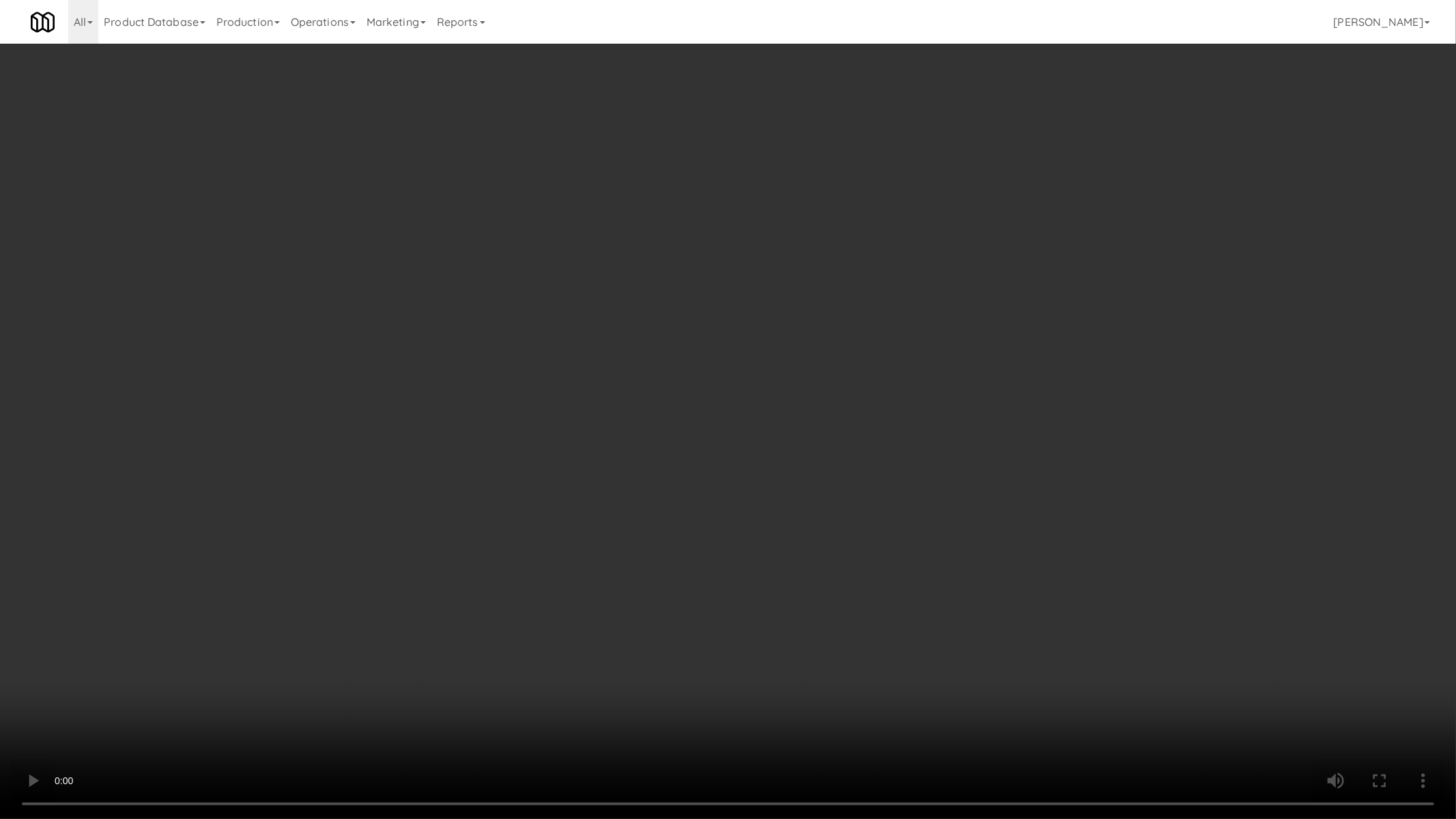
click at [759, 432] on video at bounding box center [728, 409] width 1456 height 819
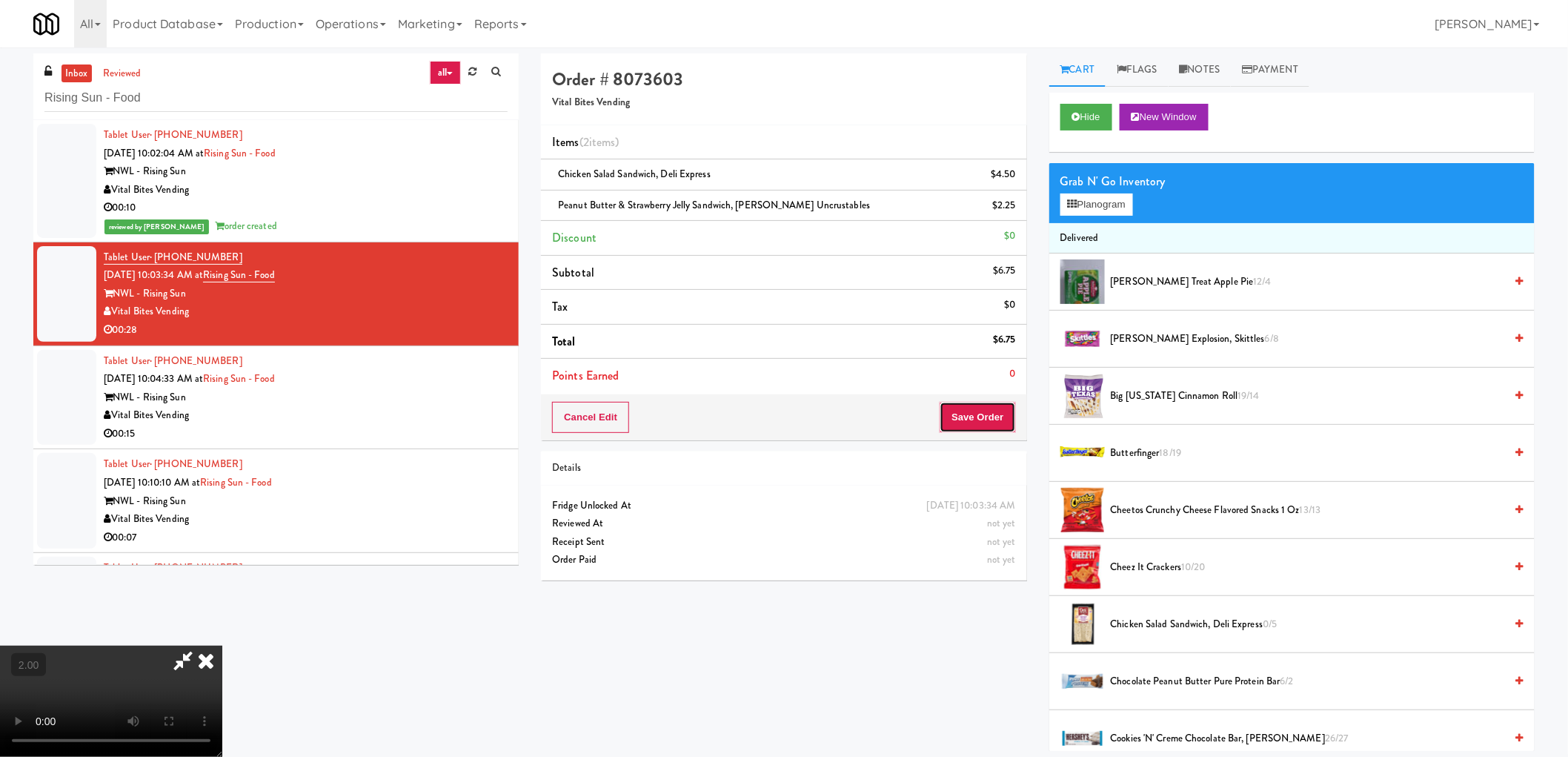
click at [979, 419] on button "Save Order" at bounding box center [977, 417] width 76 height 31
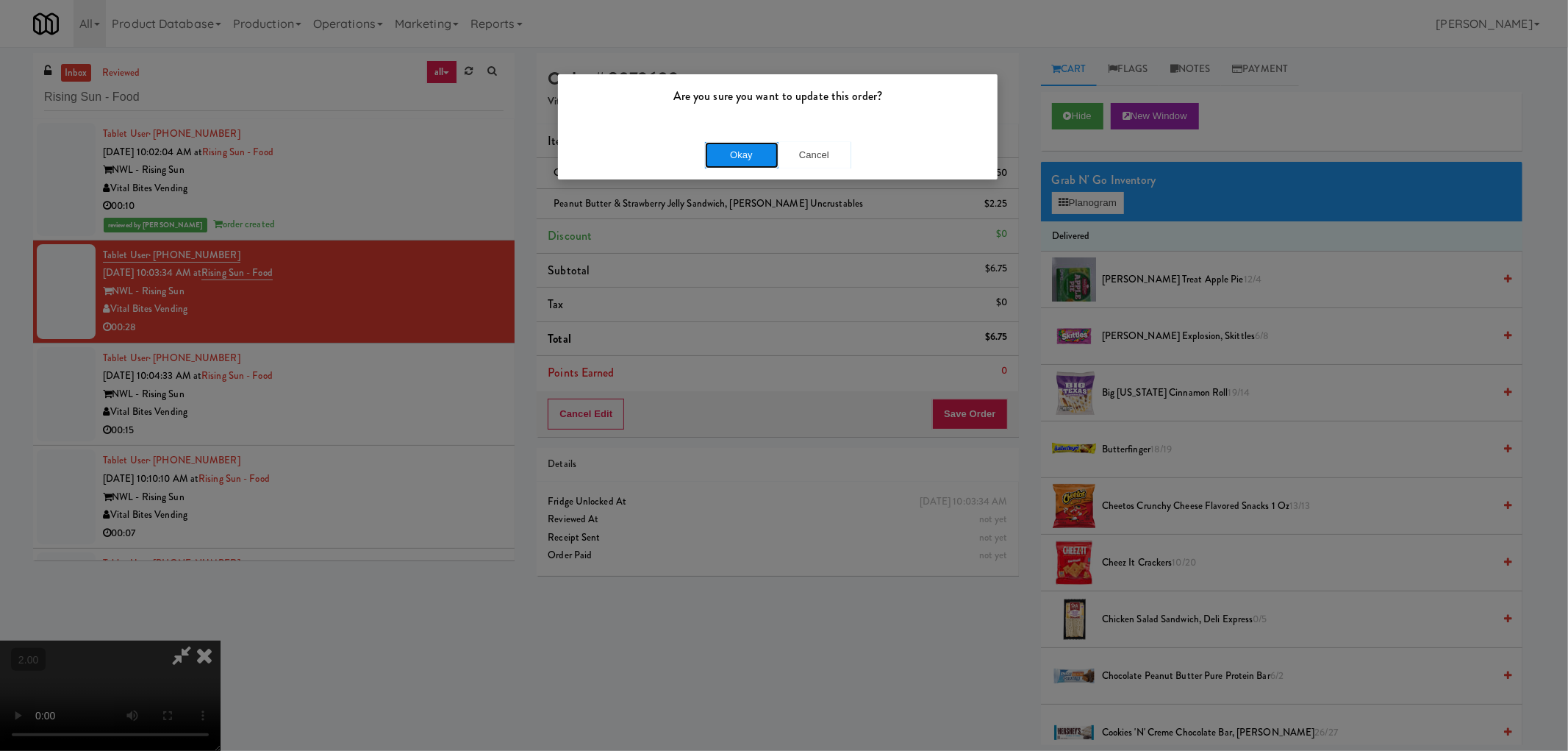
click at [736, 156] on button "Okay" at bounding box center [742, 155] width 74 height 26
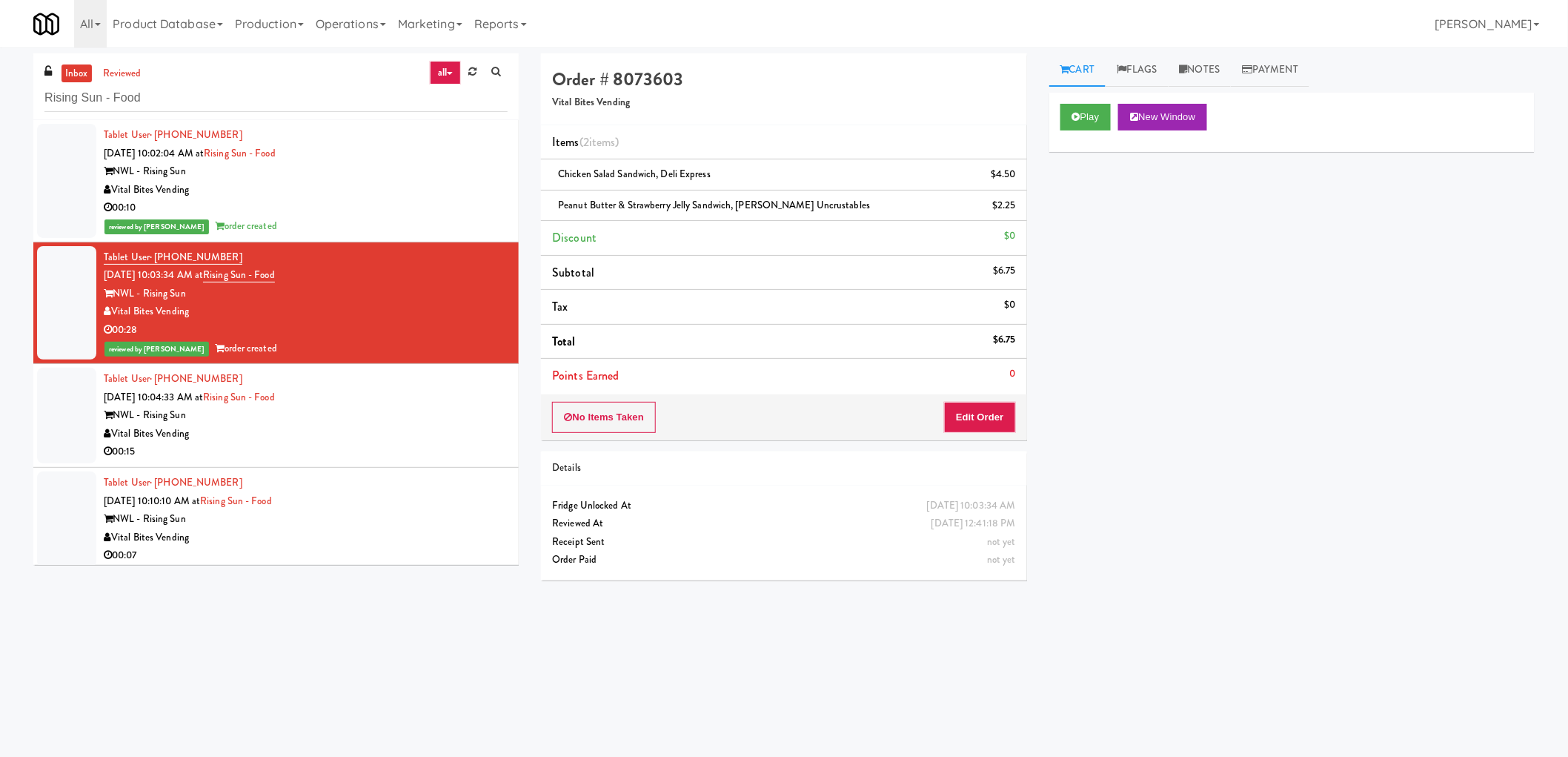
click at [372, 389] on div "Tablet User · (609) 381-8986 Sep 29, 2025 10:04:33 AM at Rising Sun - Food NWL …" at bounding box center [305, 415] width 403 height 91
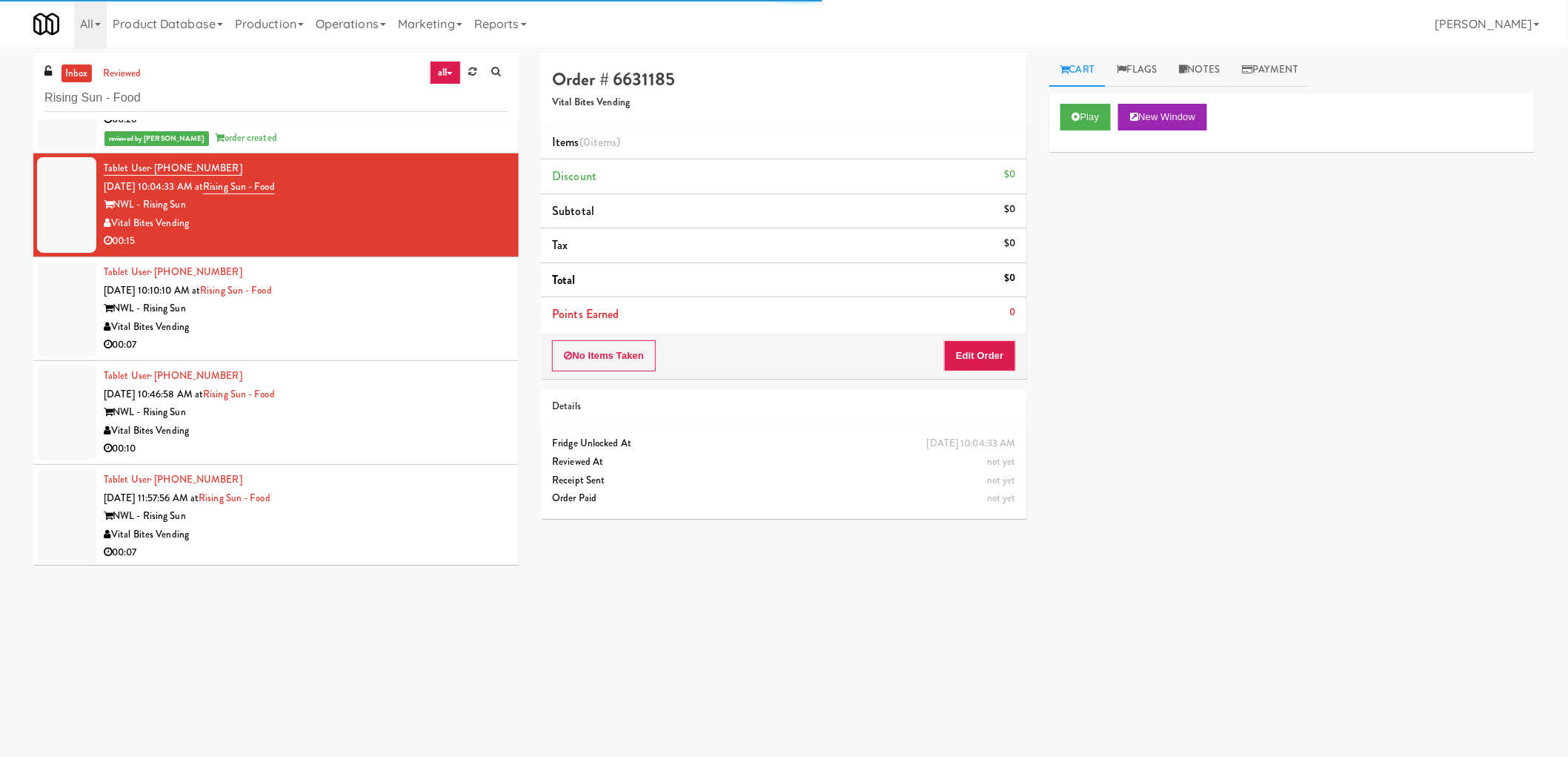
scroll to position [164, 0]
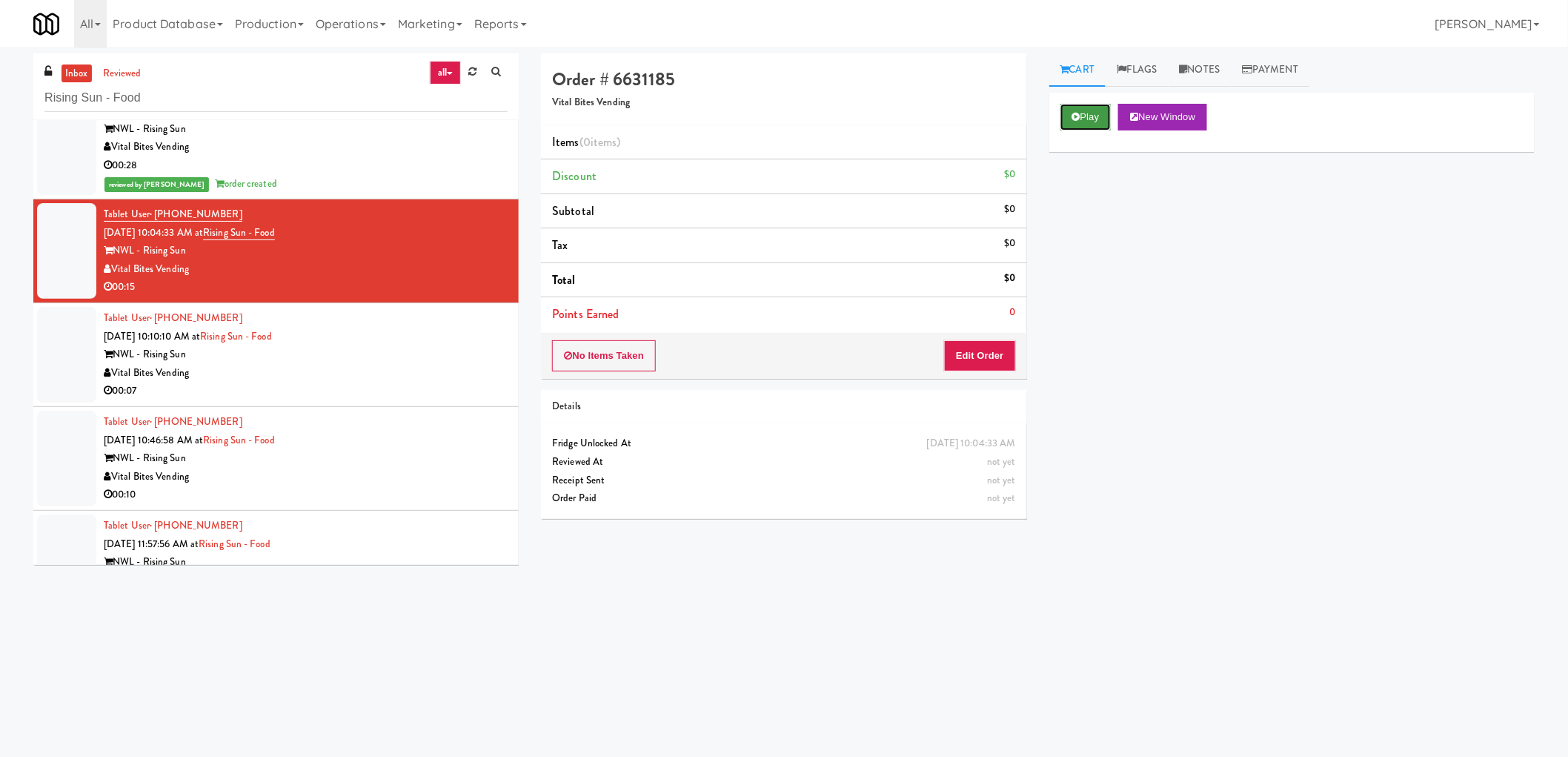
click at [1073, 105] on button "Play" at bounding box center [1085, 117] width 51 height 27
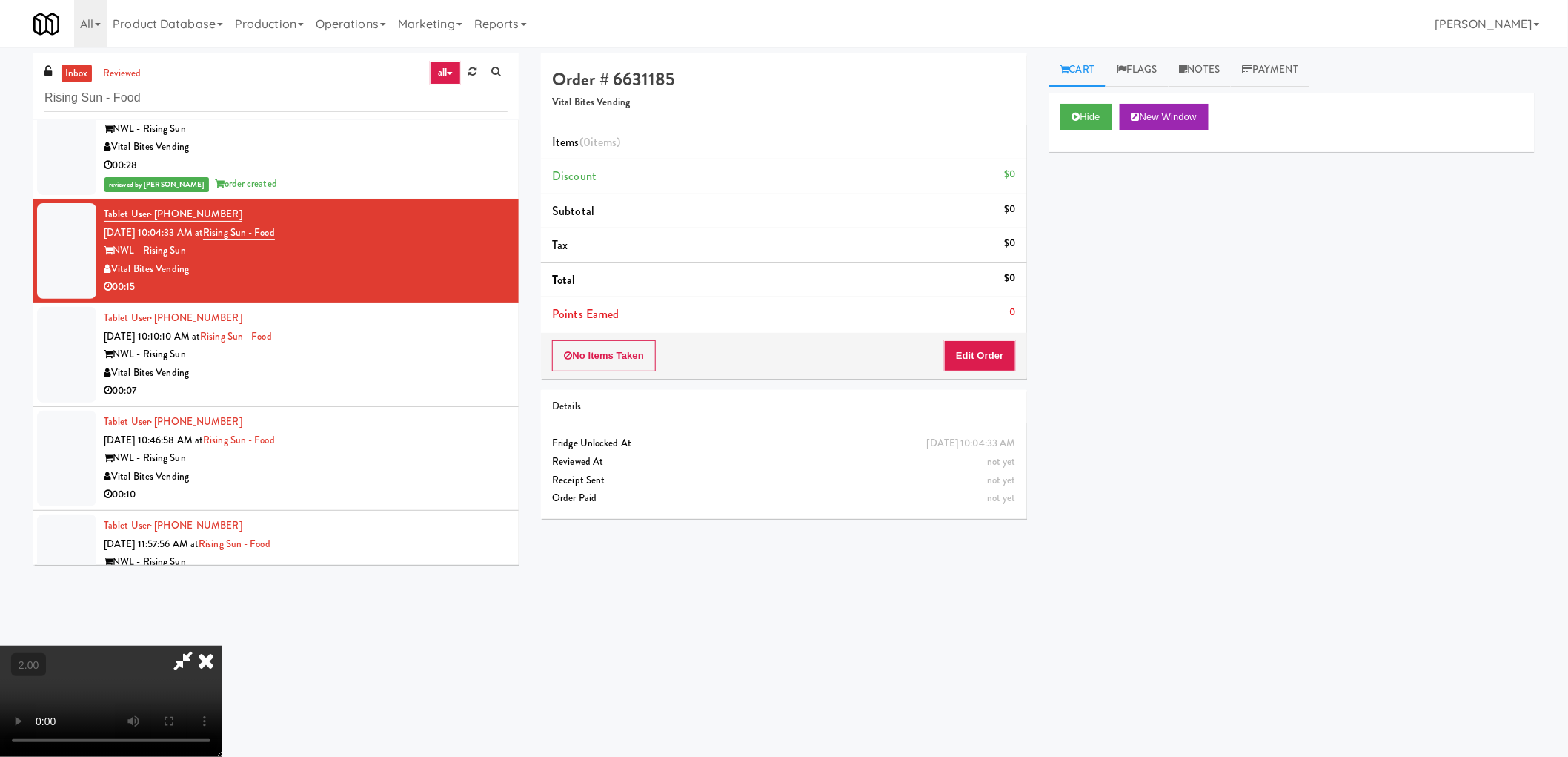
click at [223, 645] on video at bounding box center [111, 700] width 223 height 111
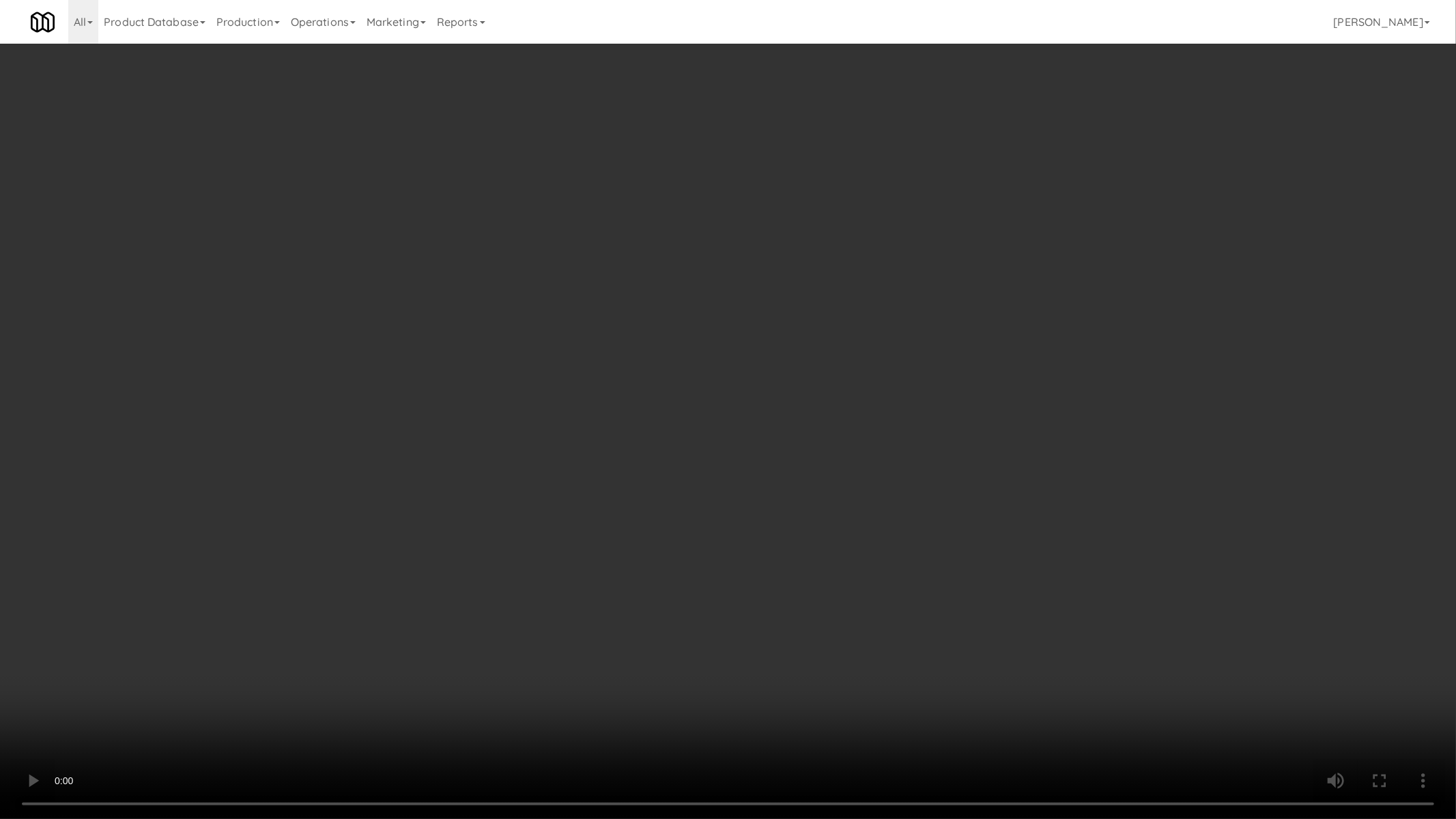
click at [723, 487] on video at bounding box center [728, 409] width 1456 height 819
click at [834, 427] on video at bounding box center [728, 409] width 1456 height 819
click at [839, 427] on video at bounding box center [728, 409] width 1456 height 819
click at [849, 421] on video at bounding box center [728, 409] width 1456 height 819
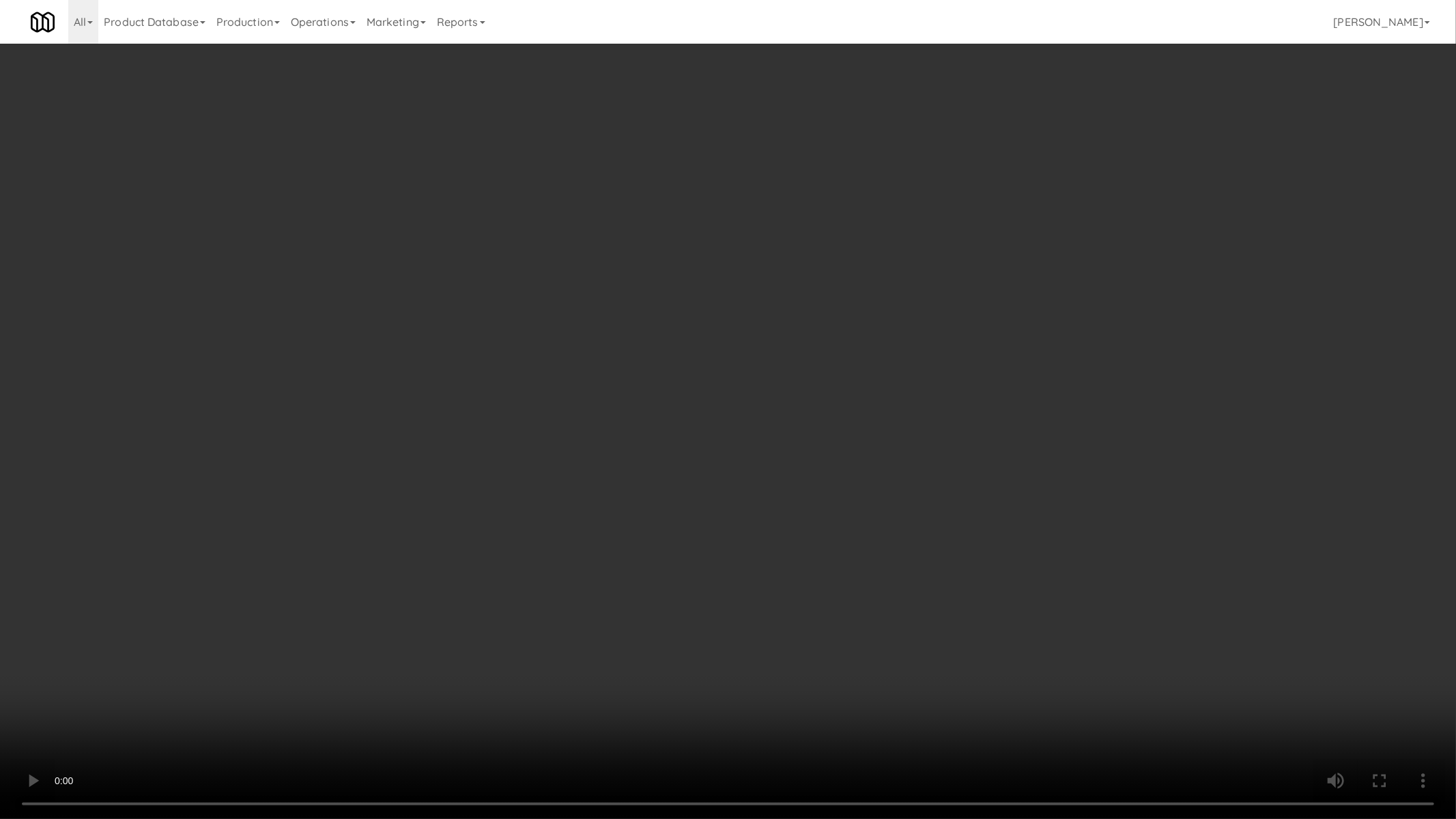
click at [849, 421] on video at bounding box center [728, 409] width 1456 height 819
click at [862, 425] on video at bounding box center [728, 409] width 1456 height 819
click at [865, 428] on video at bounding box center [728, 409] width 1456 height 819
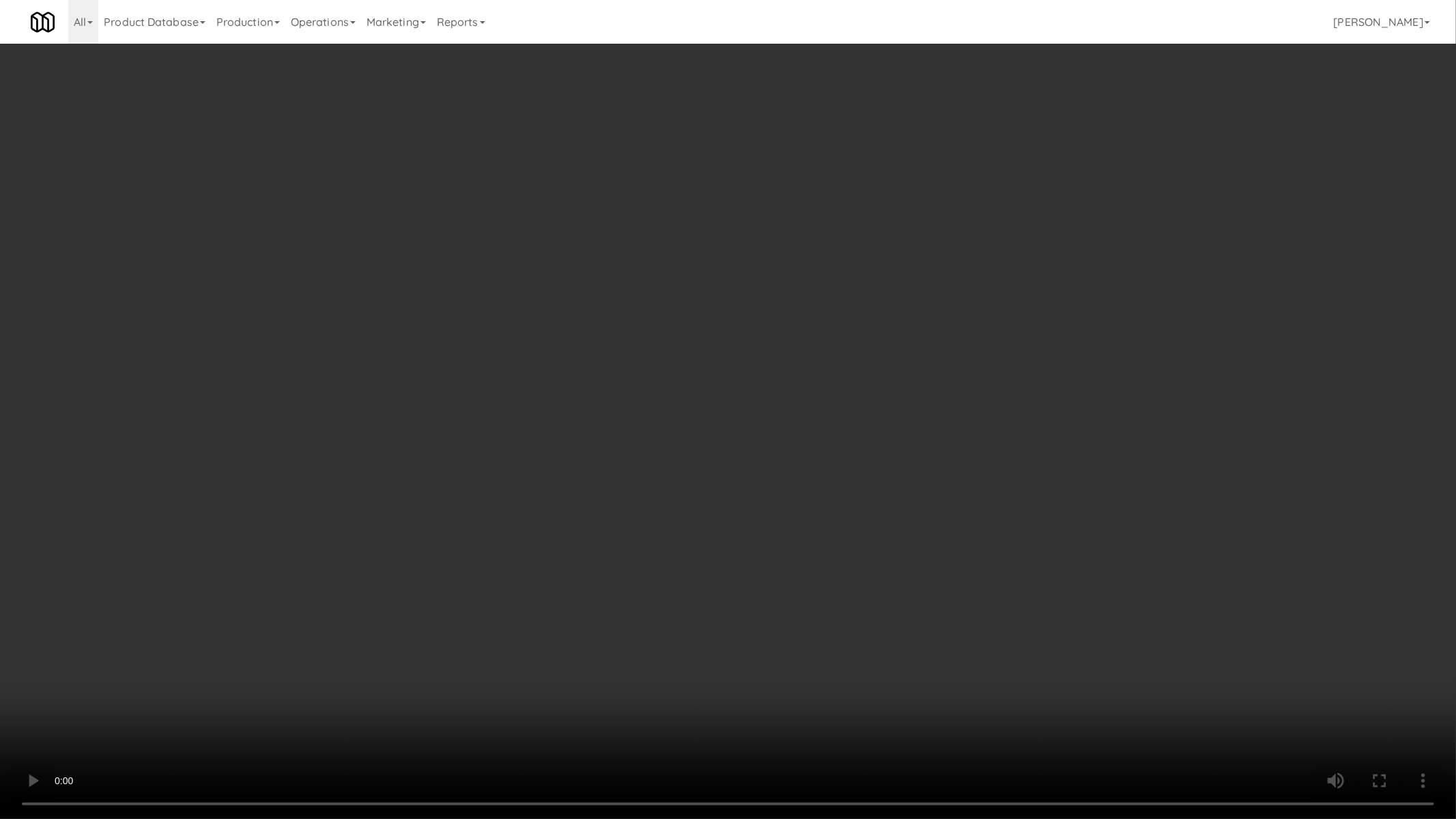
click at [865, 428] on video at bounding box center [728, 409] width 1456 height 819
click at [936, 500] on video at bounding box center [728, 409] width 1456 height 819
click at [981, 597] on video at bounding box center [728, 409] width 1456 height 819
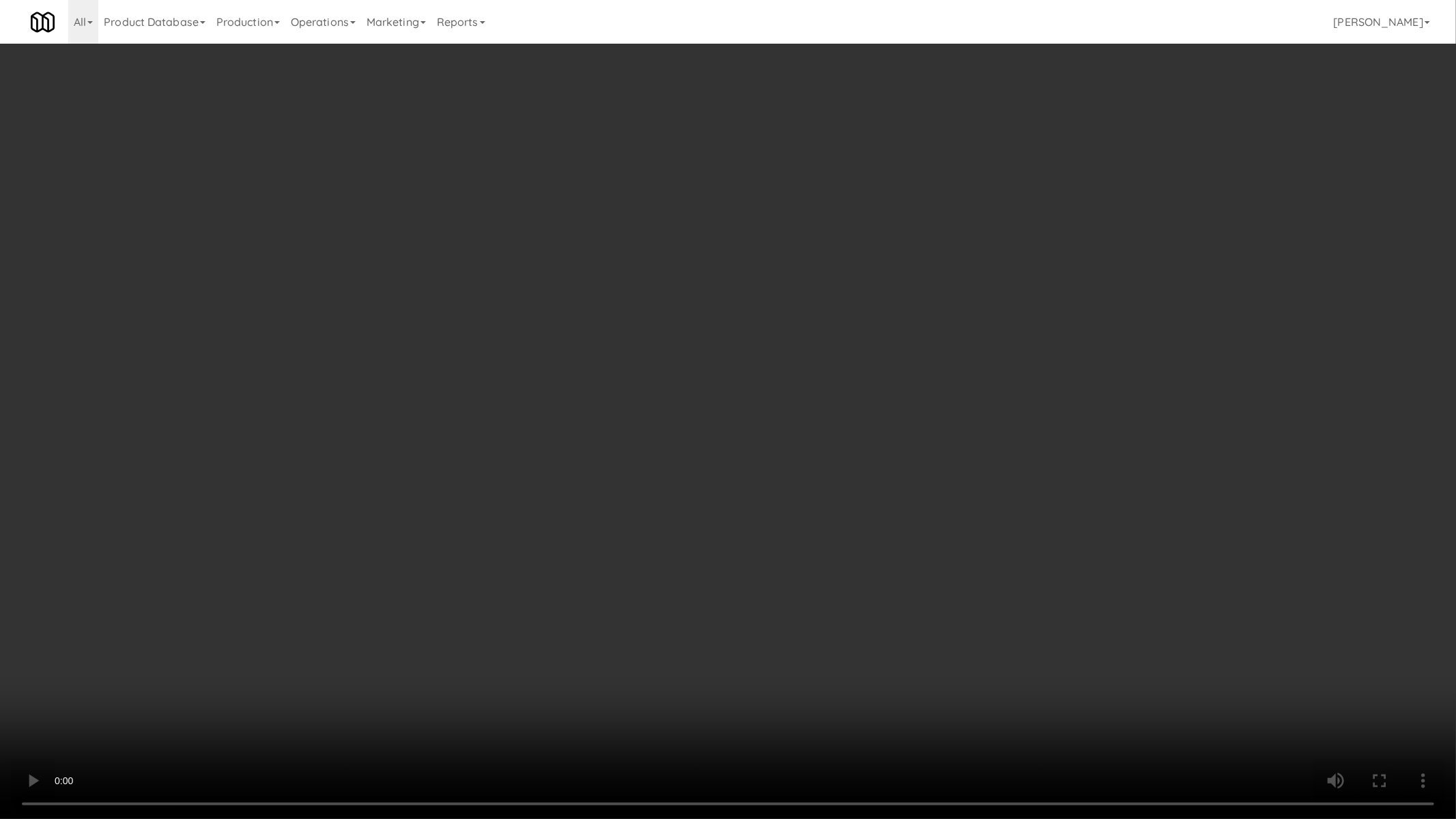
click at [981, 597] on video at bounding box center [728, 409] width 1456 height 819
click at [942, 536] on video at bounding box center [728, 409] width 1456 height 819
click at [939, 530] on video at bounding box center [728, 409] width 1456 height 819
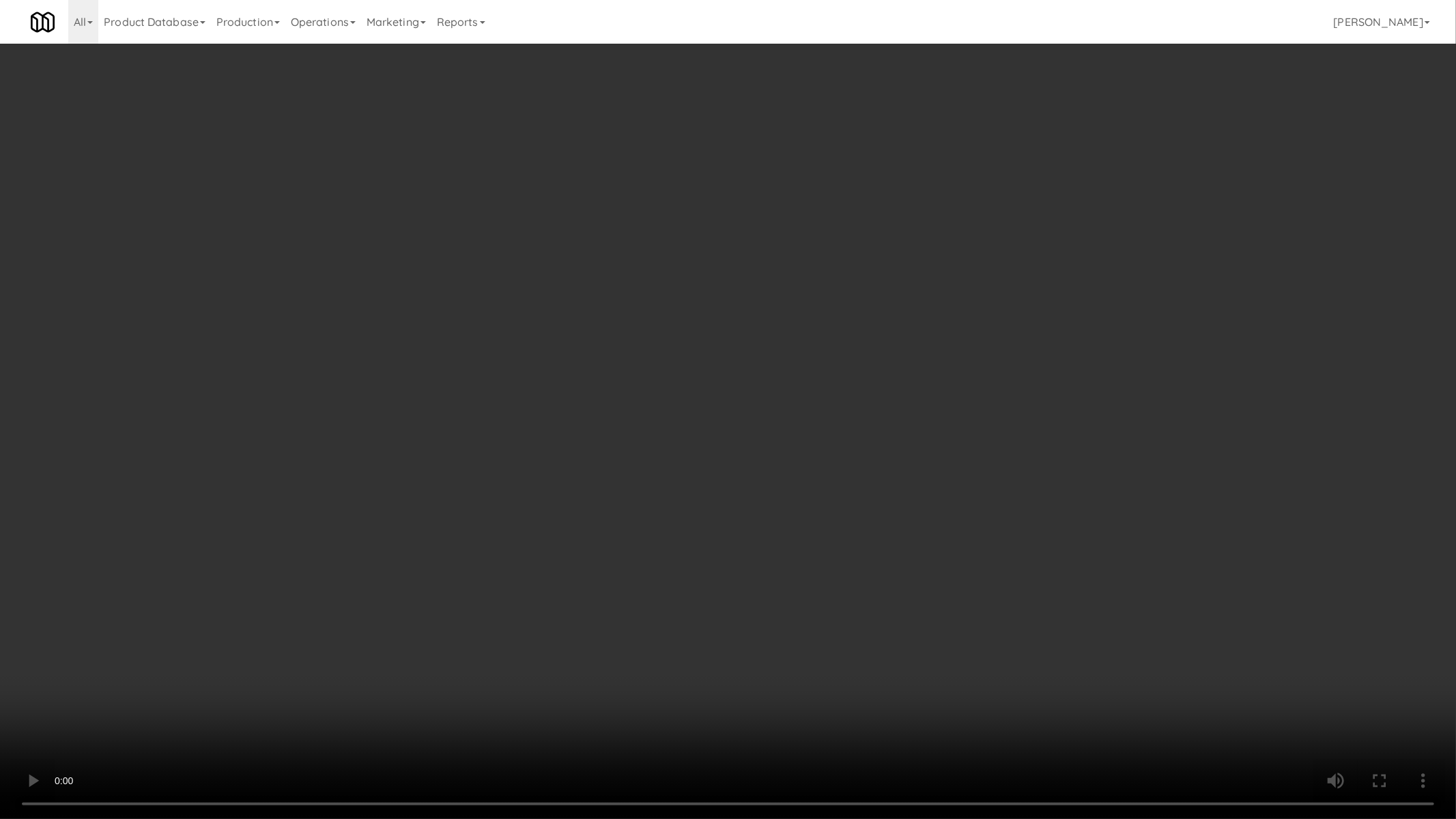
click at [939, 530] on video at bounding box center [728, 409] width 1456 height 819
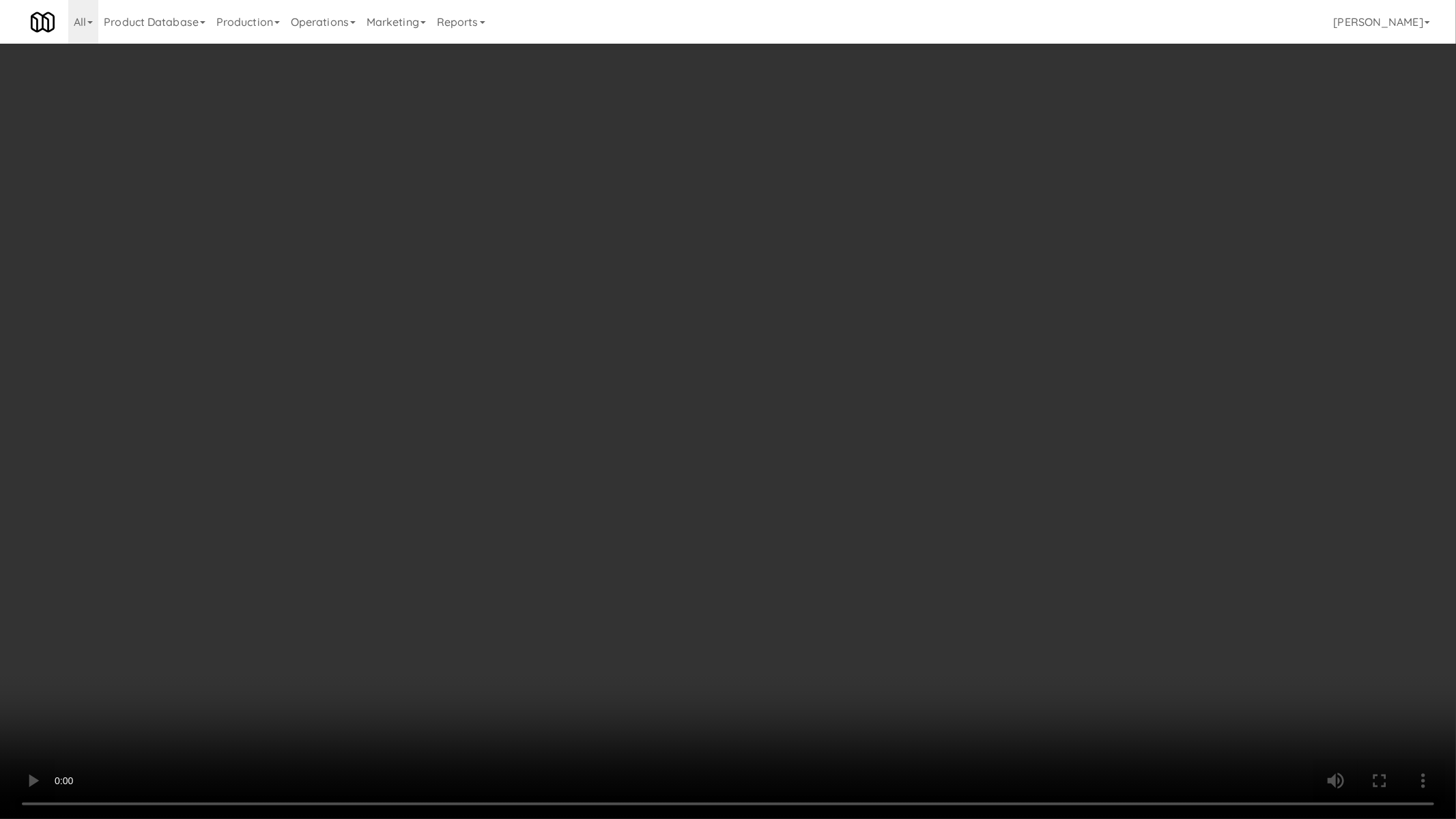
click at [939, 530] on video at bounding box center [728, 409] width 1456 height 819
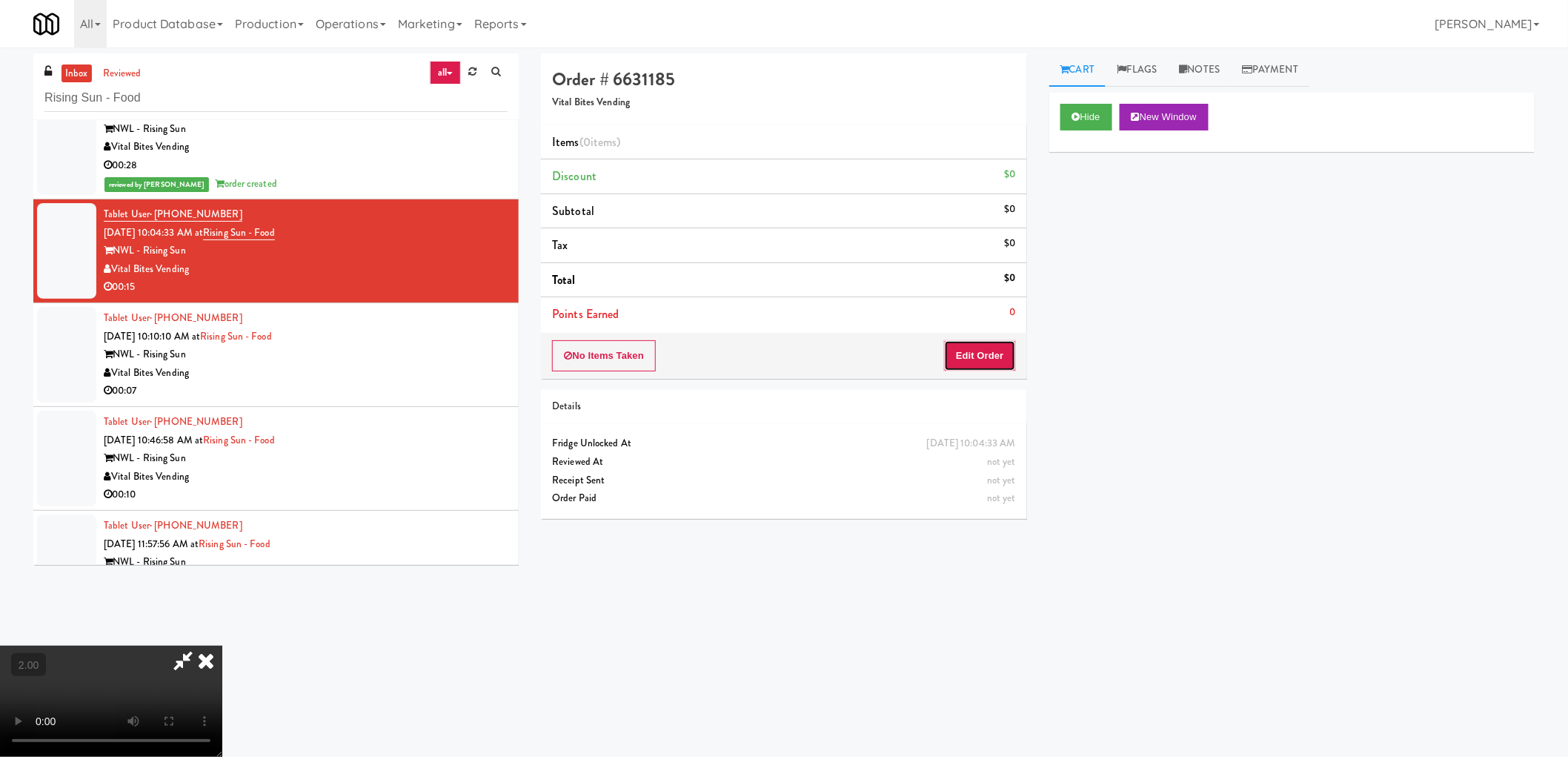
click at [982, 343] on button "Edit Order" at bounding box center [980, 355] width 72 height 31
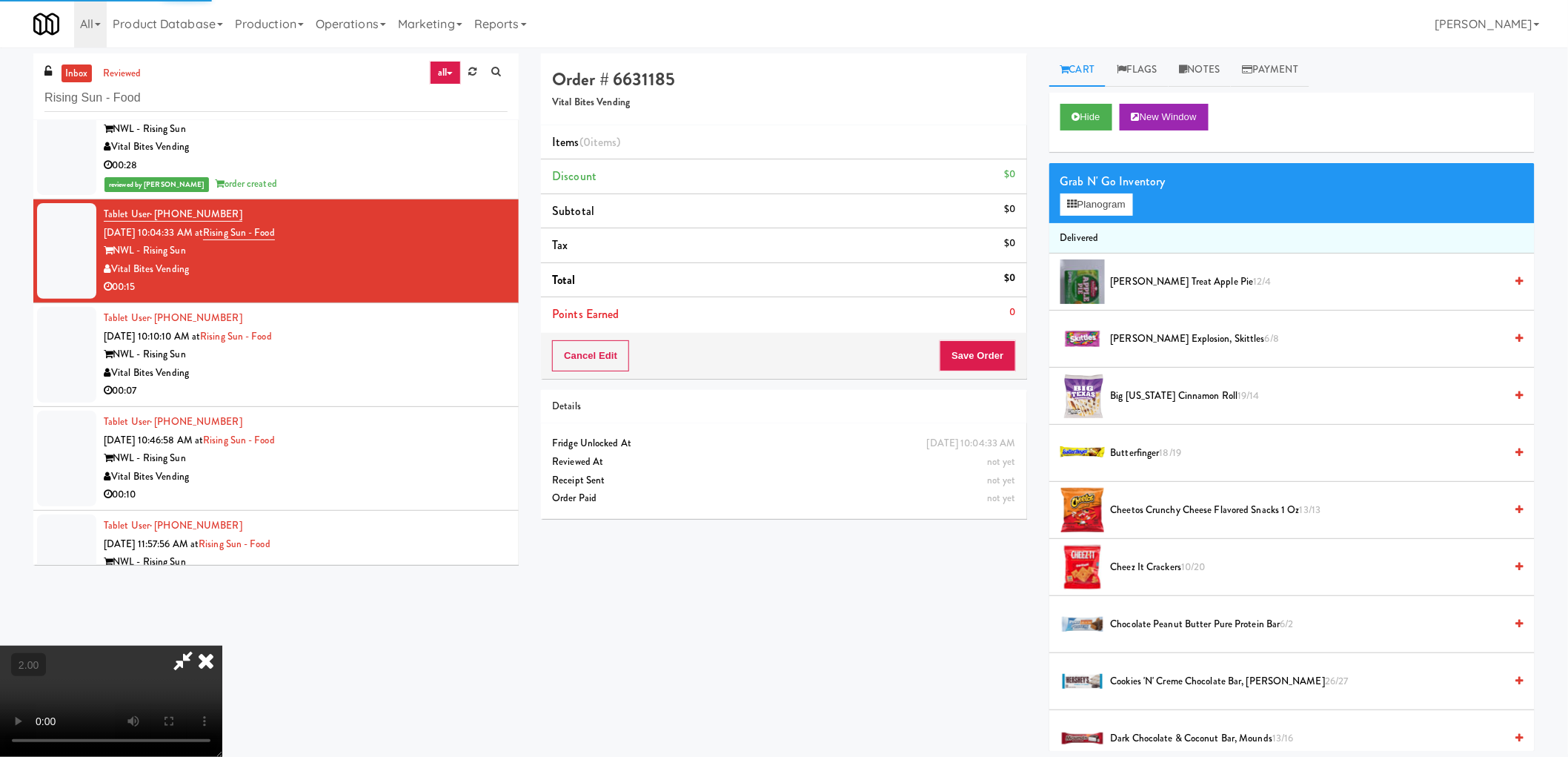
click at [1127, 178] on div "Grab N' Go Inventory" at bounding box center [1292, 181] width 463 height 23
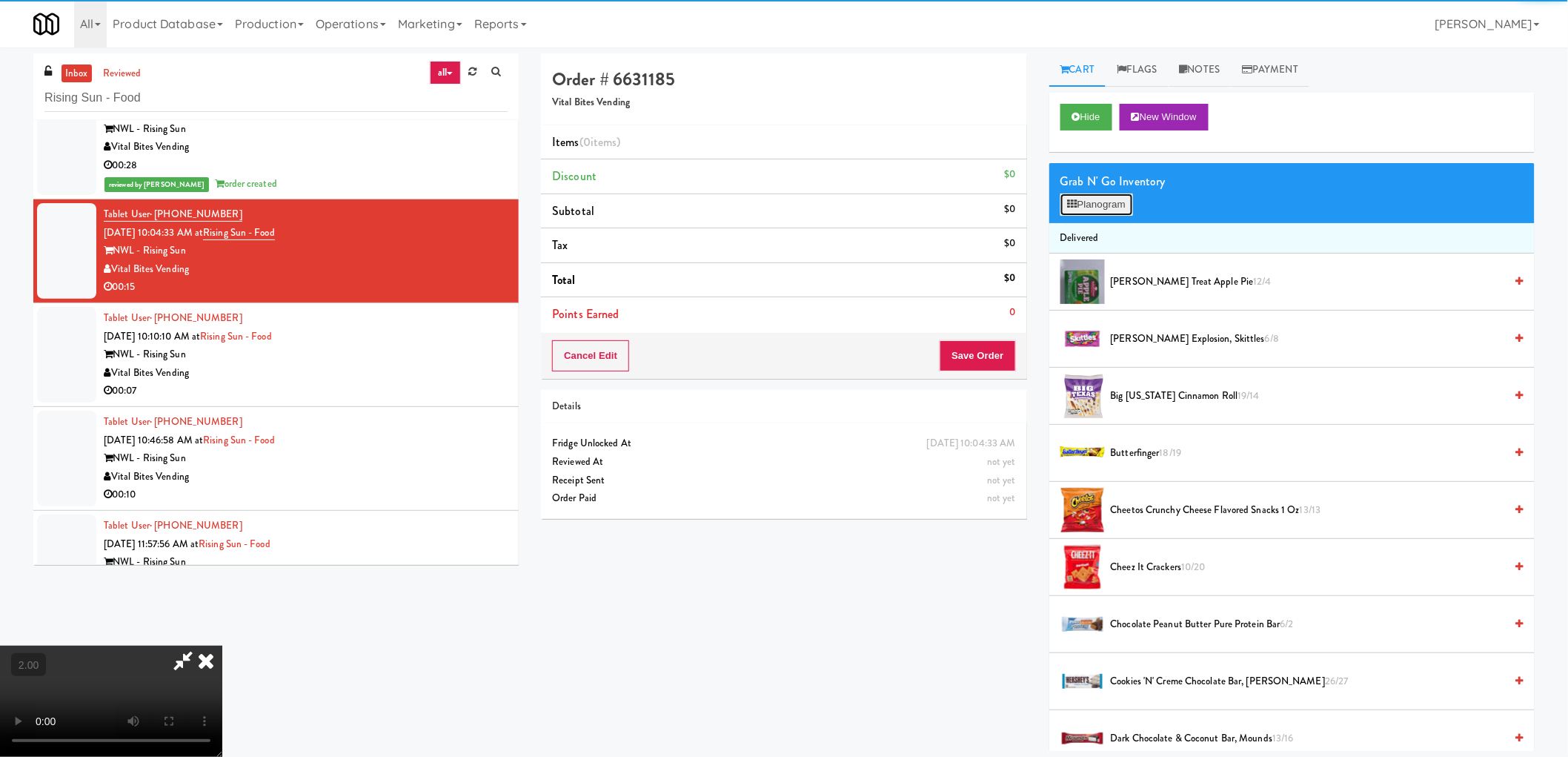
click at [1107, 201] on button "Planogram" at bounding box center [1096, 204] width 73 height 23
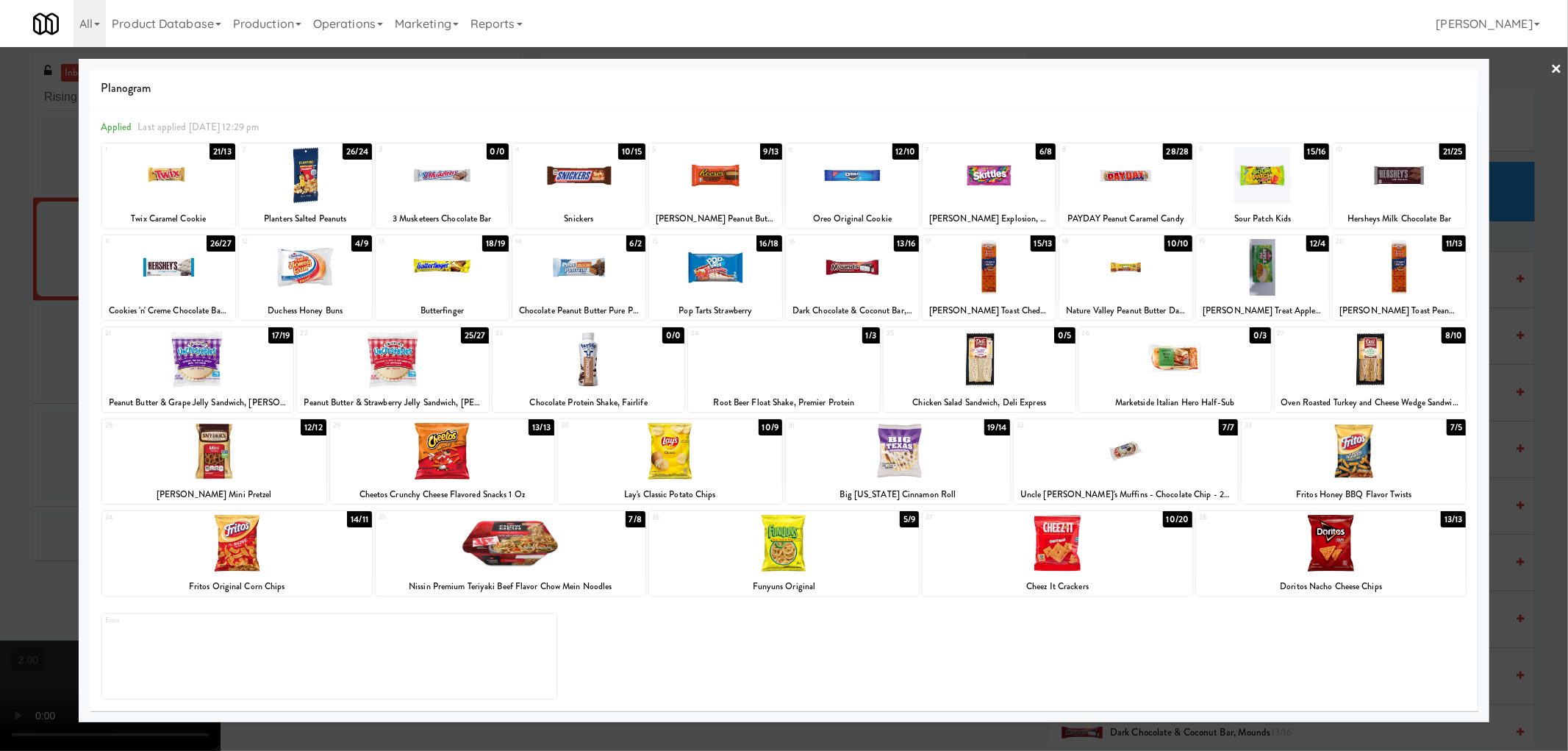
click at [725, 268] on div at bounding box center [715, 267] width 133 height 56
click at [2, 444] on div at bounding box center [784, 376] width 1568 height 751
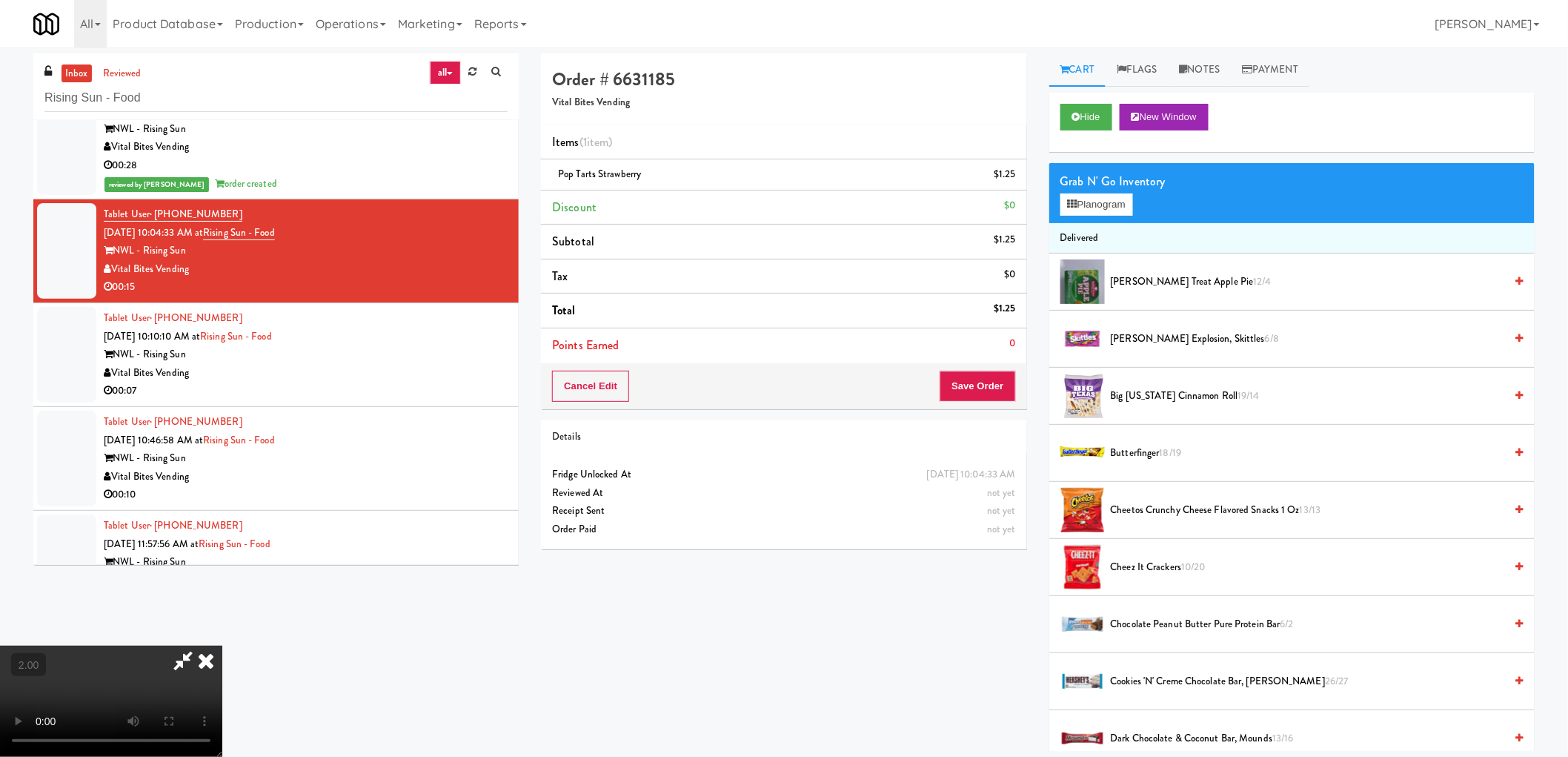
click at [223, 645] on video at bounding box center [111, 700] width 223 height 111
drag, startPoint x: 656, startPoint y: 454, endPoint x: 721, endPoint y: 618, distance: 176.4
click at [223, 645] on video at bounding box center [111, 700] width 223 height 111
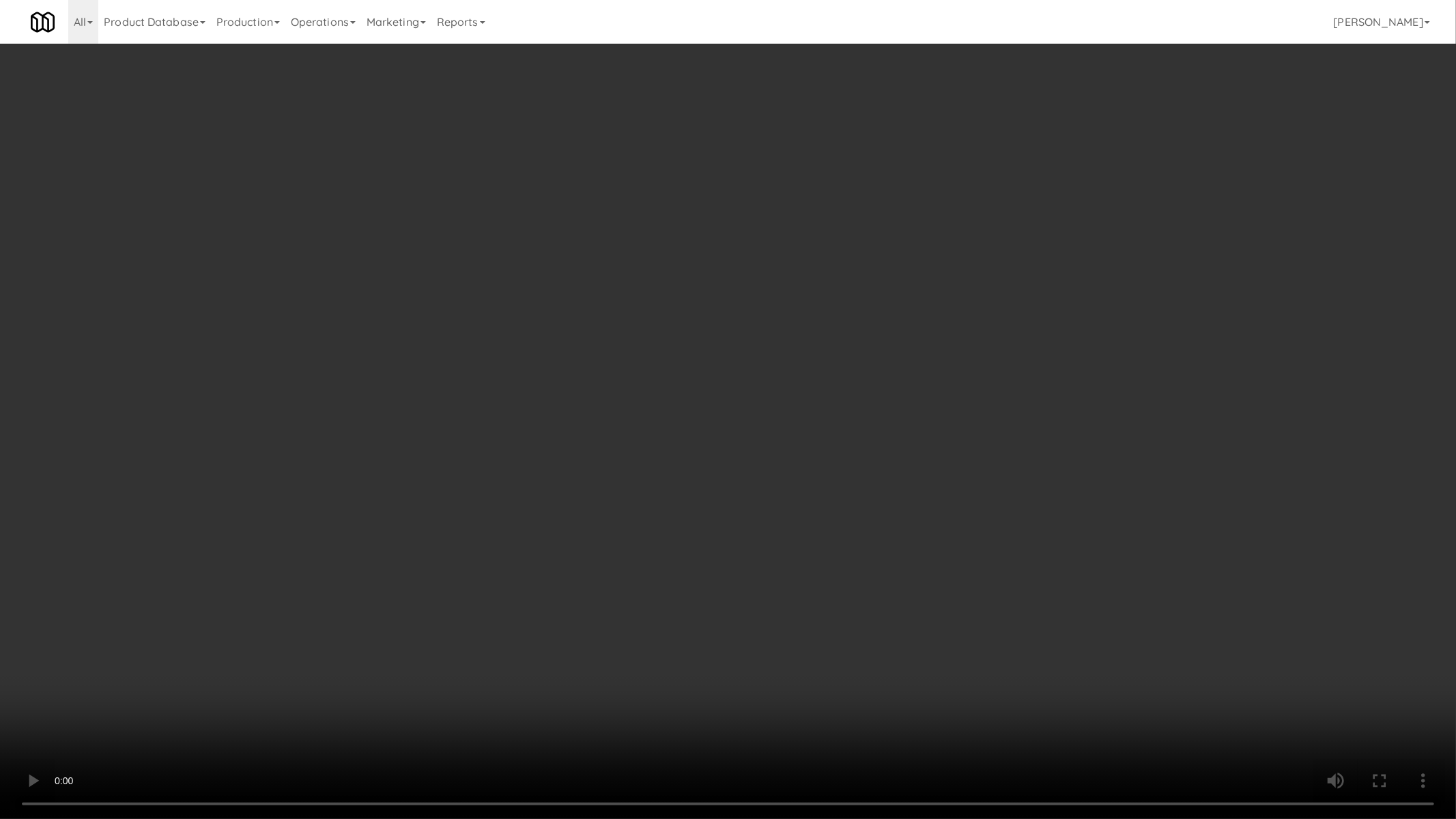
click at [902, 622] on video at bounding box center [728, 409] width 1456 height 819
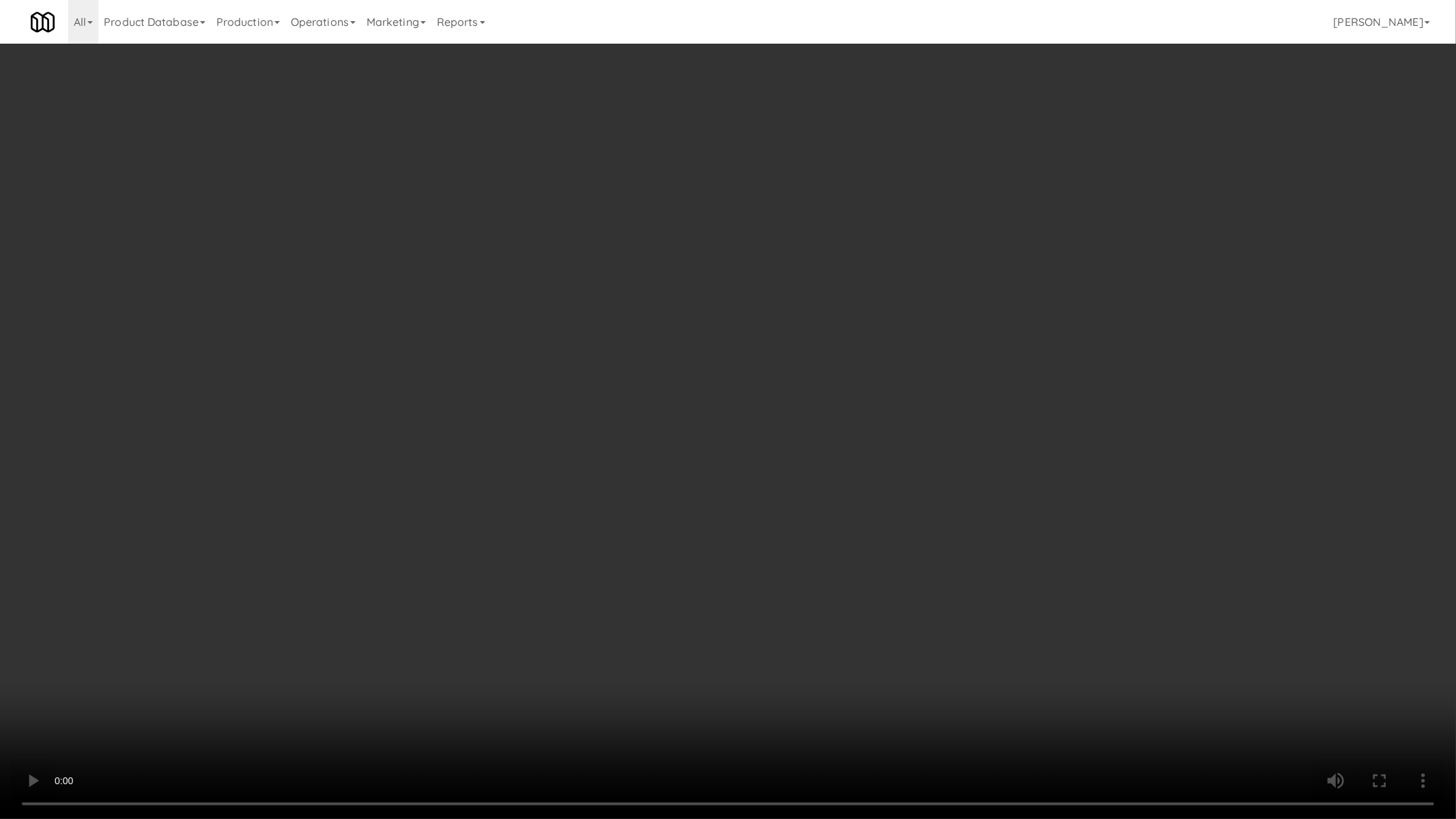
click at [902, 622] on video at bounding box center [728, 409] width 1456 height 819
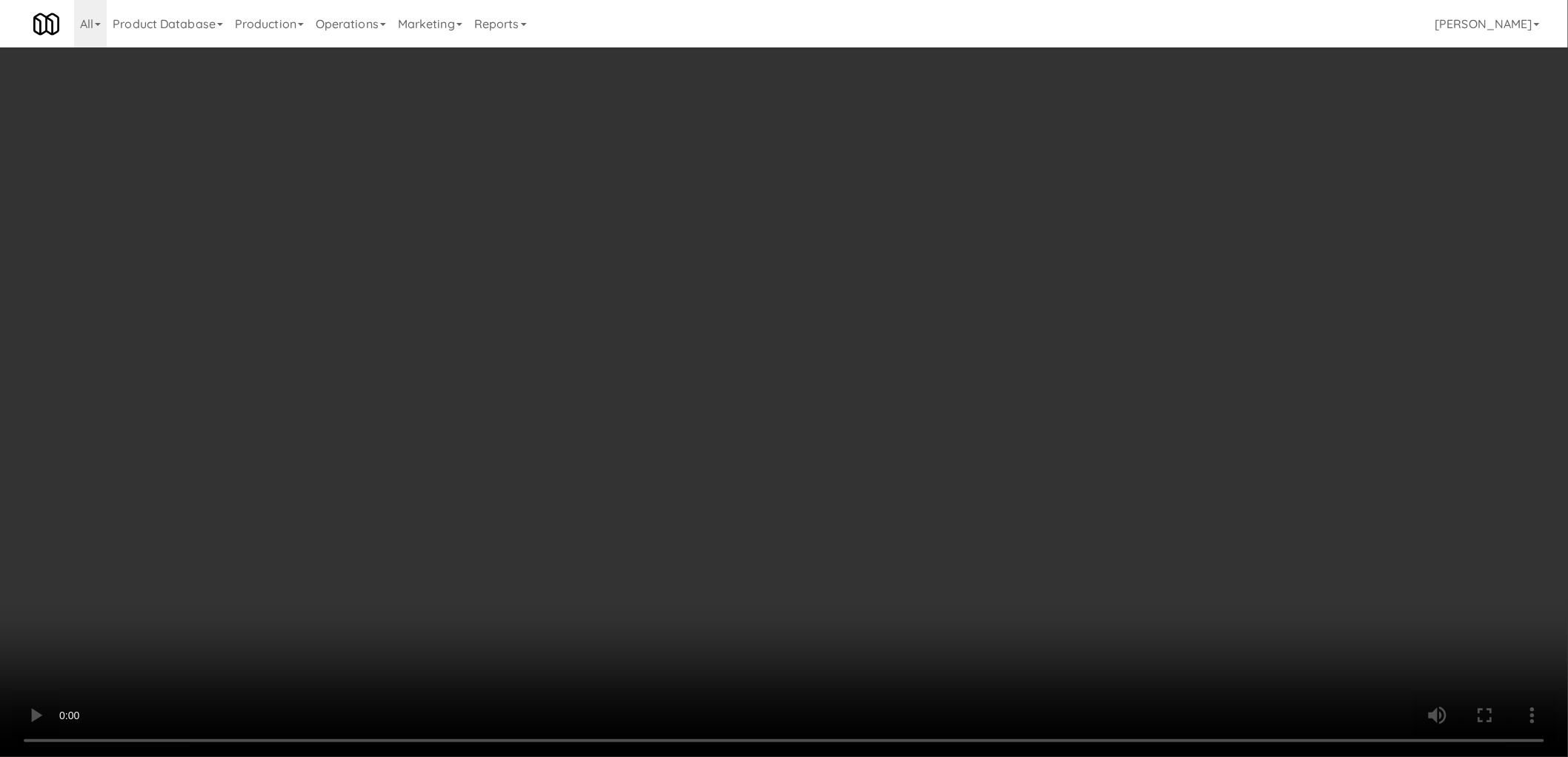
click at [710, 586] on video at bounding box center [784, 378] width 1568 height 757
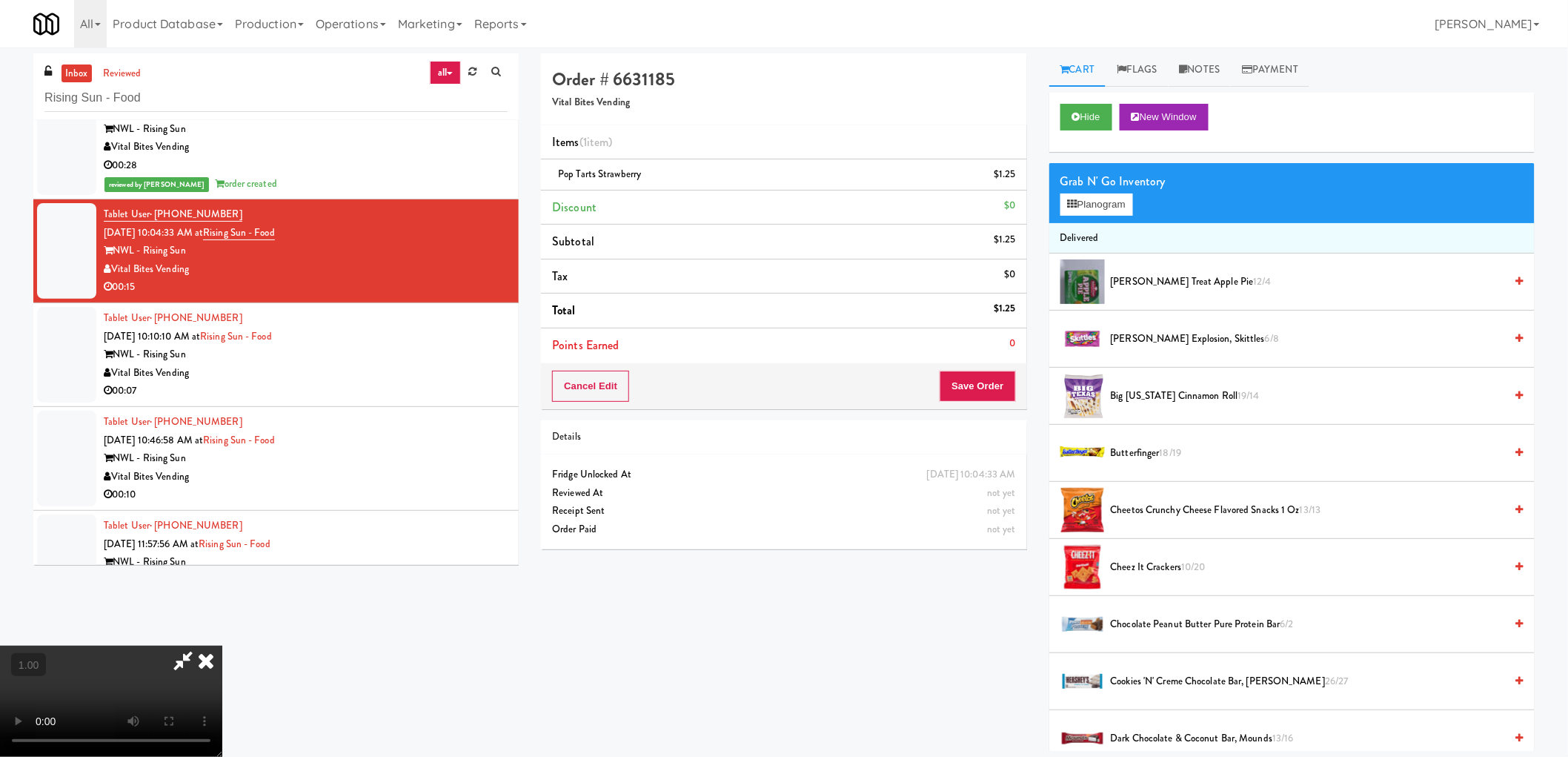
click at [223, 645] on video at bounding box center [111, 700] width 223 height 111
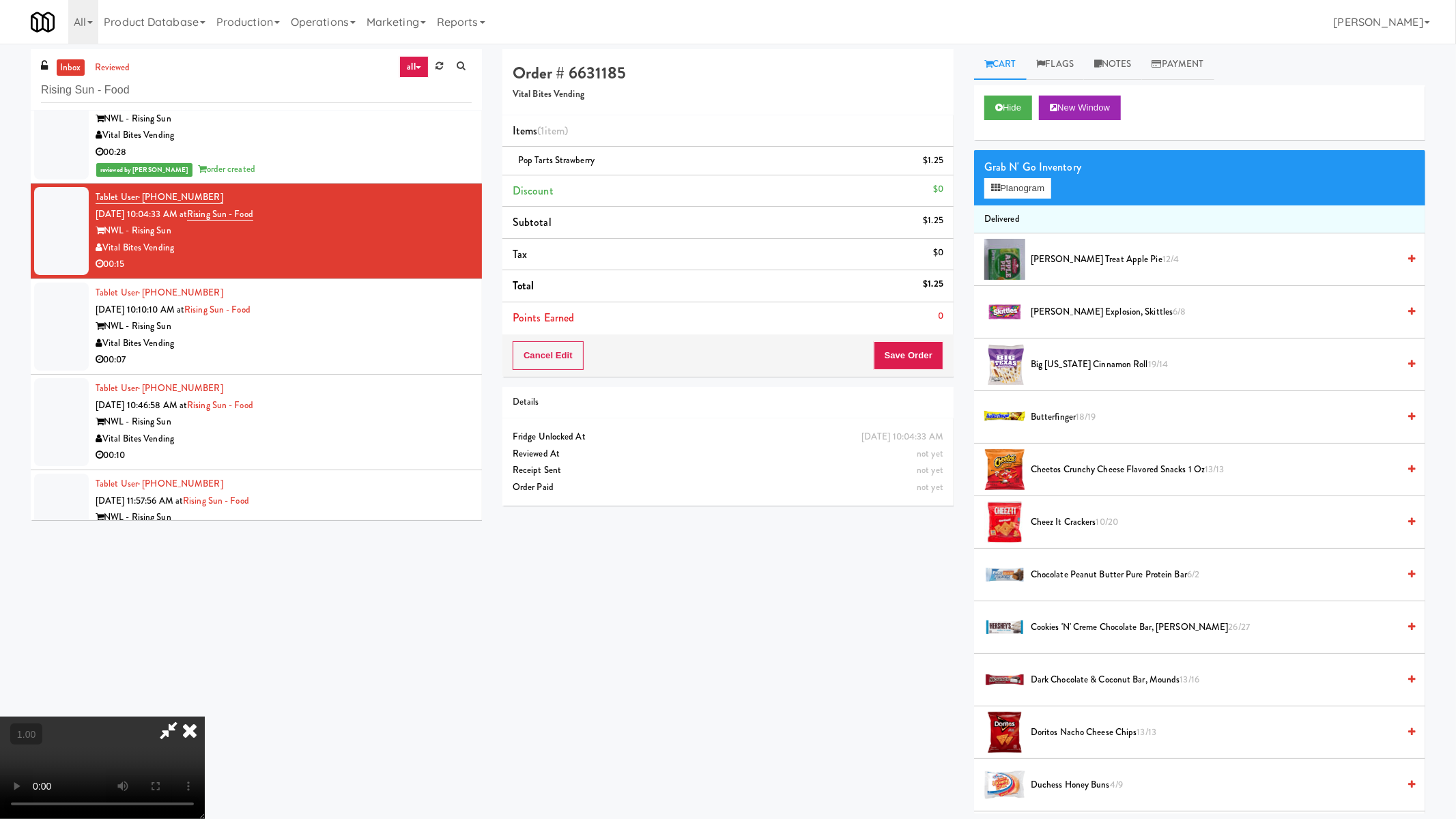
drag, startPoint x: 802, startPoint y: 352, endPoint x: 795, endPoint y: 356, distance: 8.1
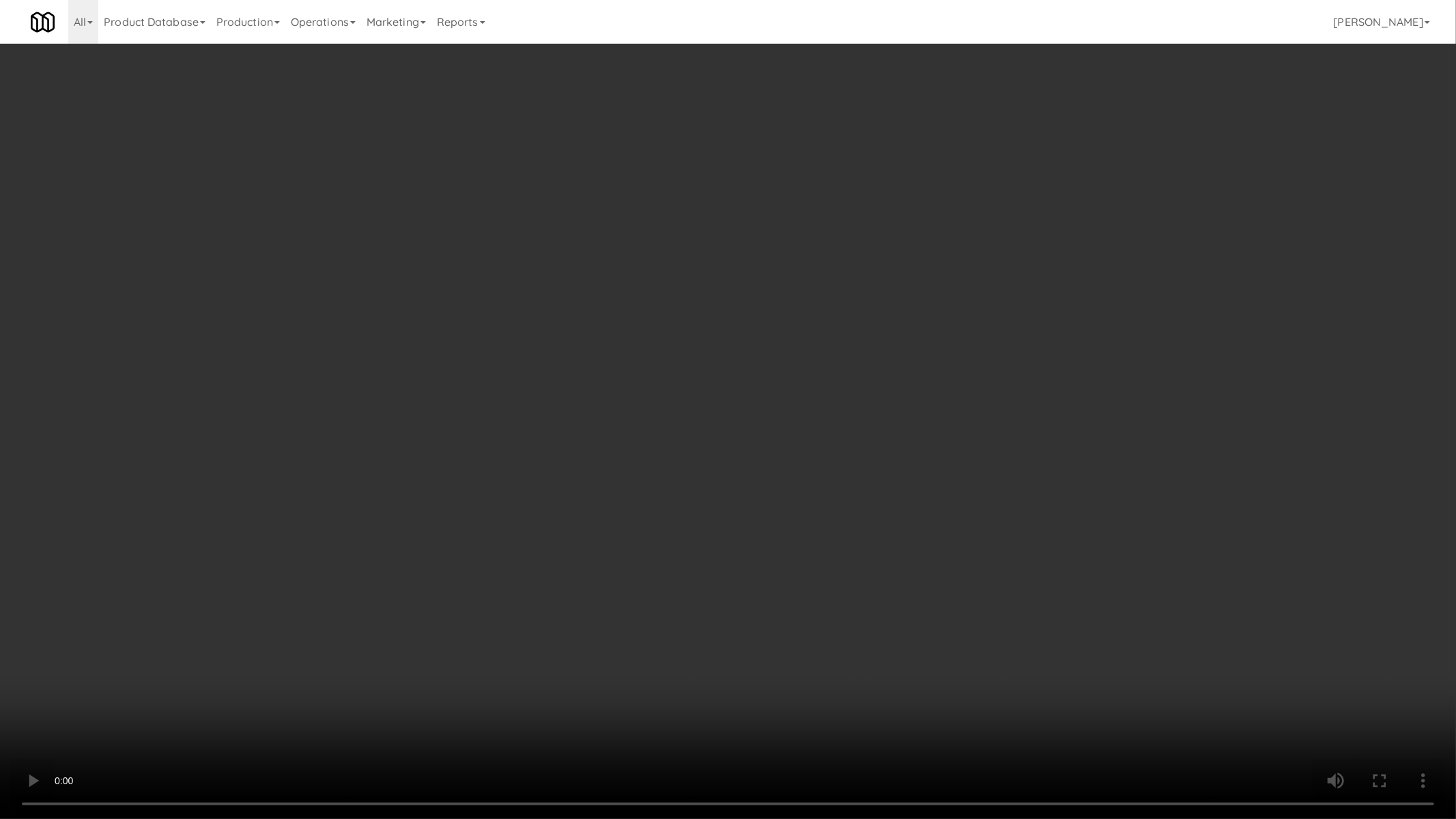
click at [799, 353] on video at bounding box center [728, 409] width 1456 height 819
click at [978, 365] on video at bounding box center [728, 409] width 1456 height 819
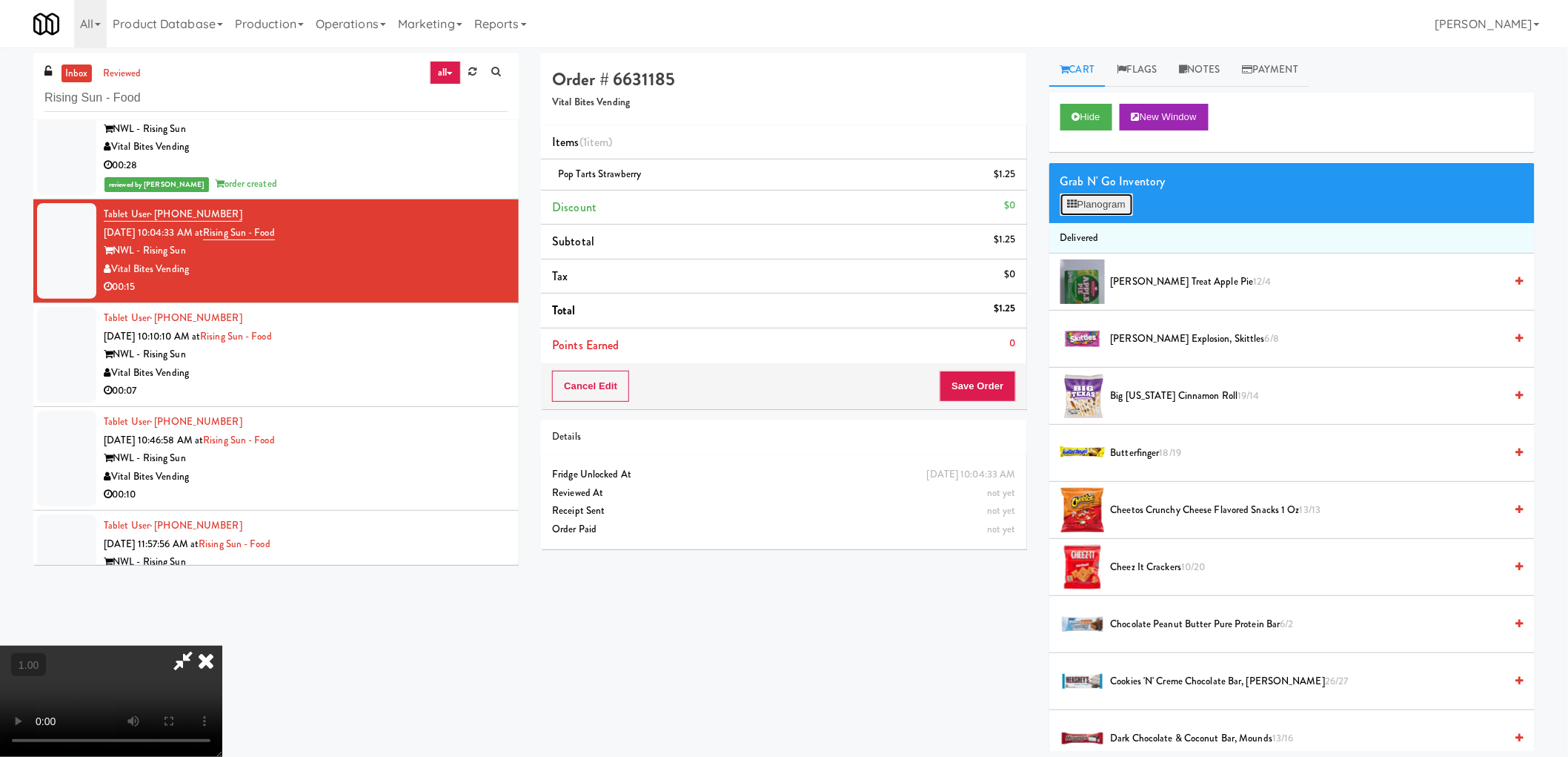
click at [1115, 203] on button "Planogram" at bounding box center [1096, 204] width 73 height 23
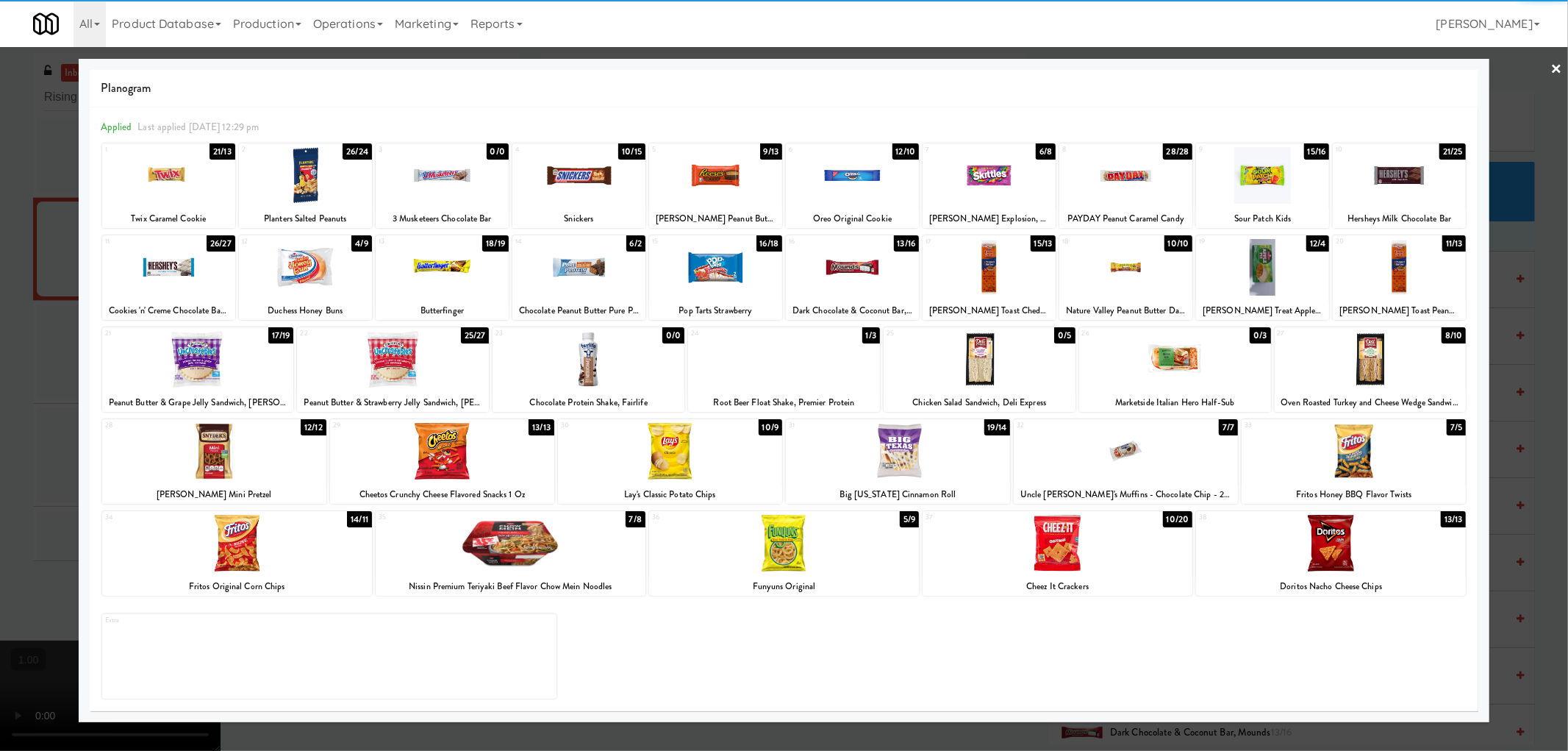
click at [604, 184] on div at bounding box center [579, 175] width 133 height 56
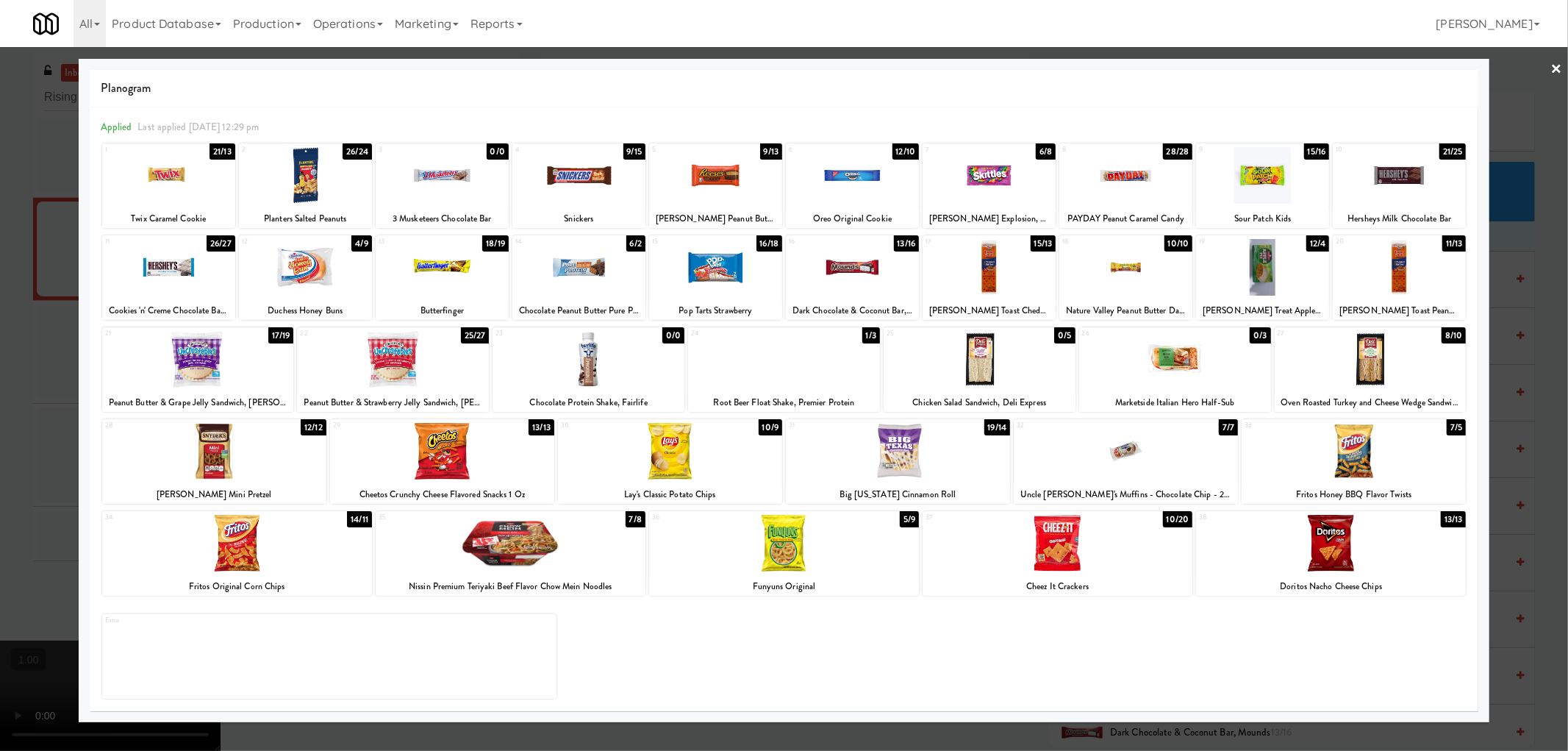
click at [0, 394] on div at bounding box center [784, 376] width 1568 height 751
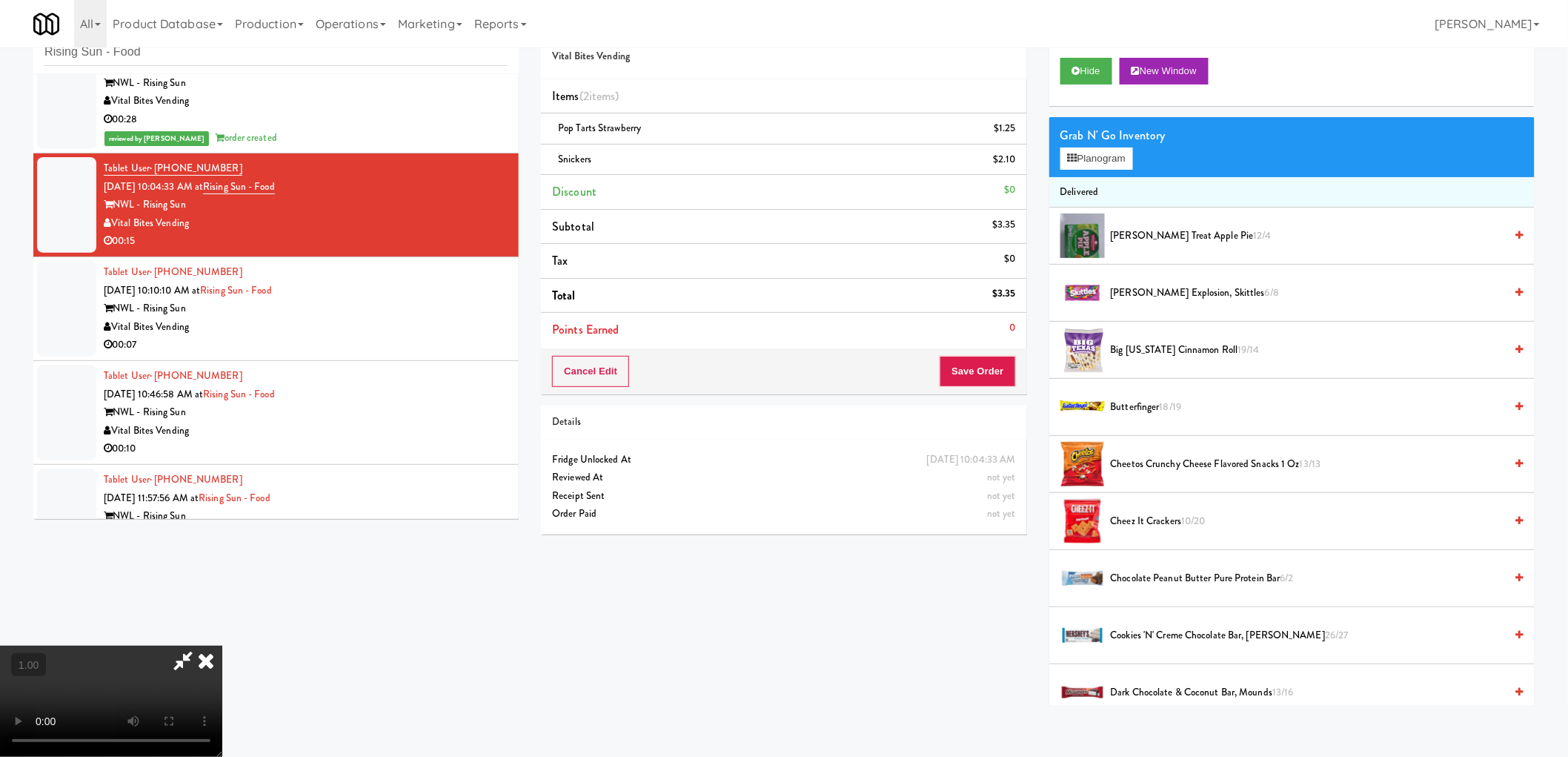
scroll to position [48, 0]
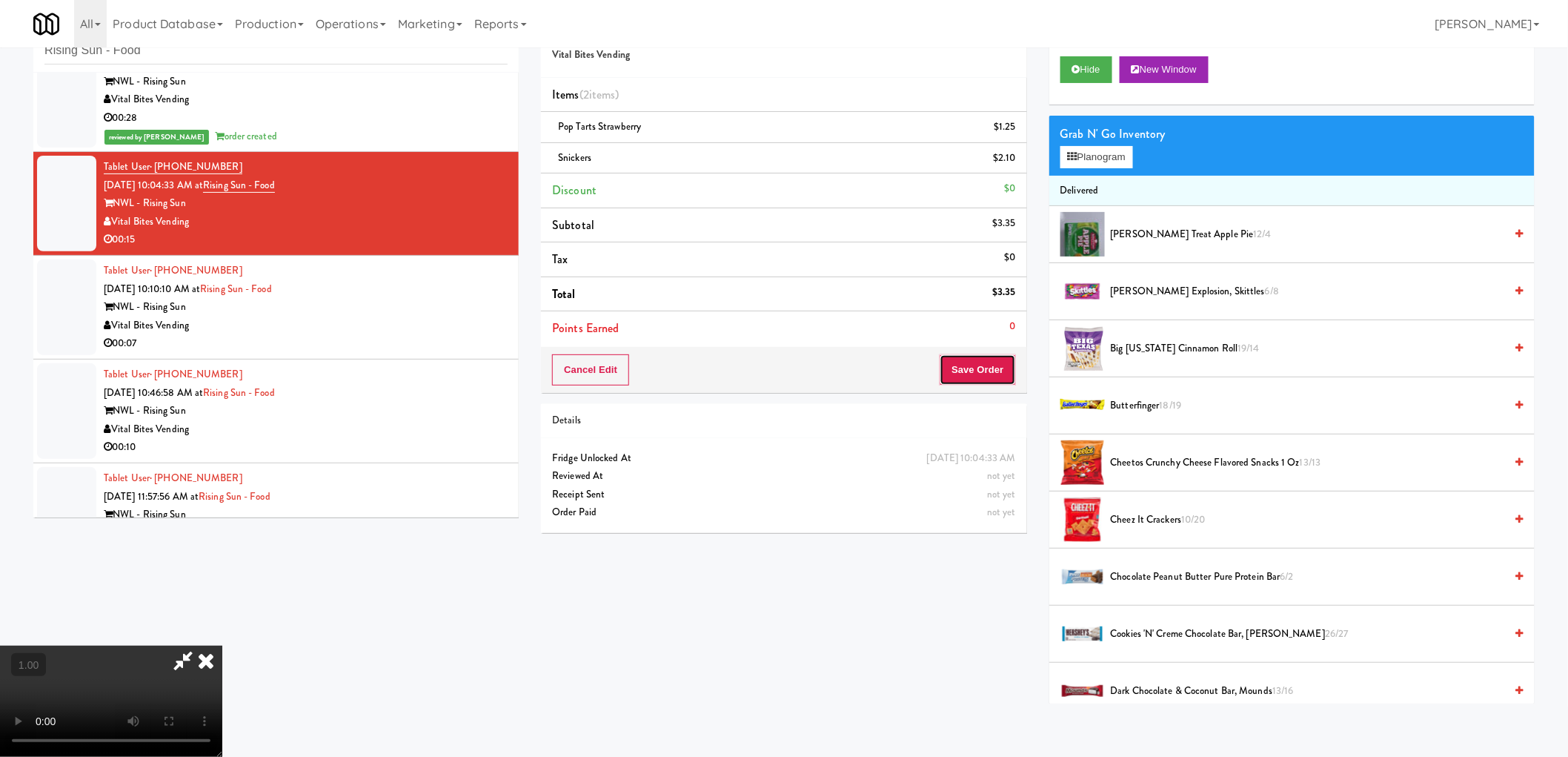
click at [961, 372] on button "Save Order" at bounding box center [977, 369] width 76 height 31
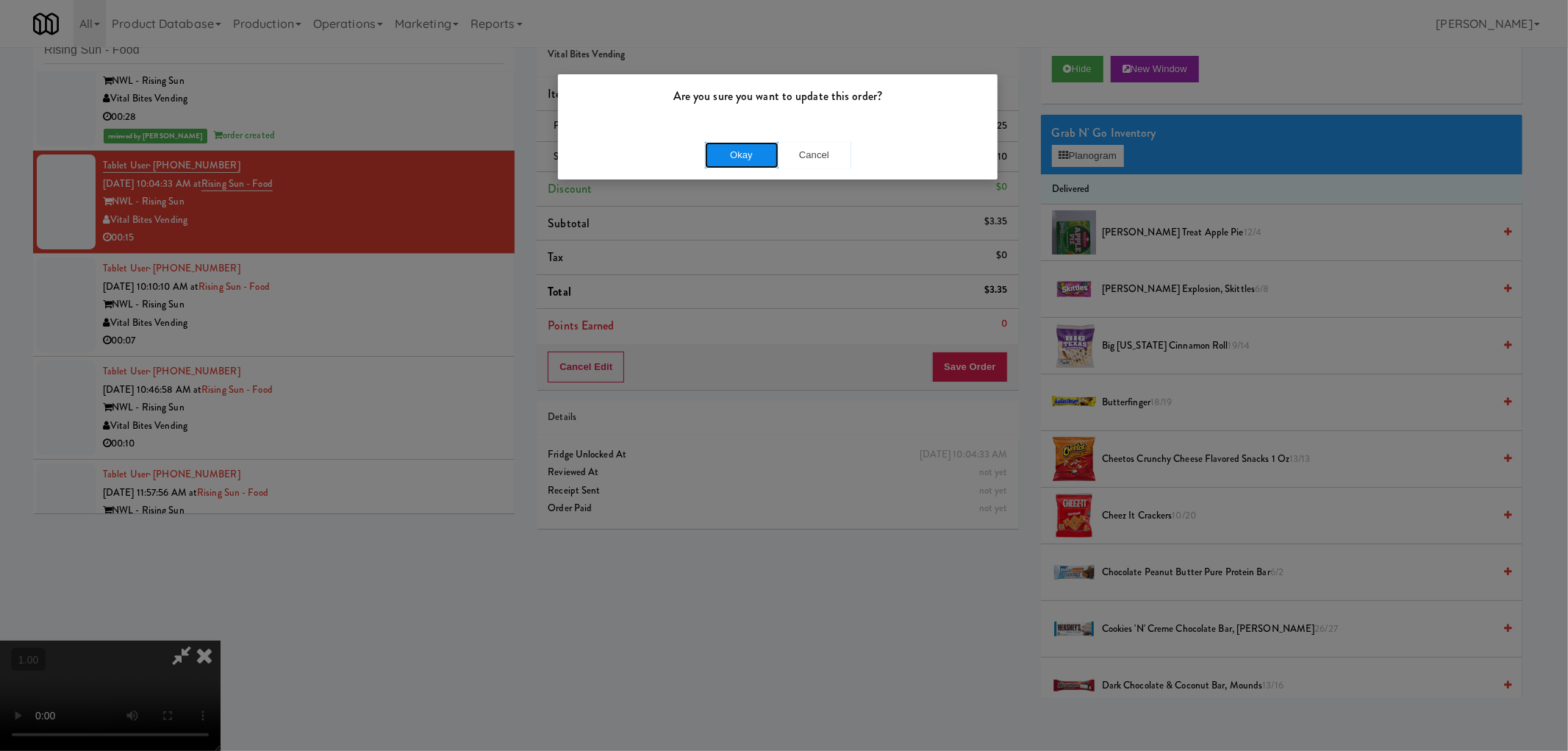
click at [750, 156] on button "Okay" at bounding box center [742, 155] width 74 height 26
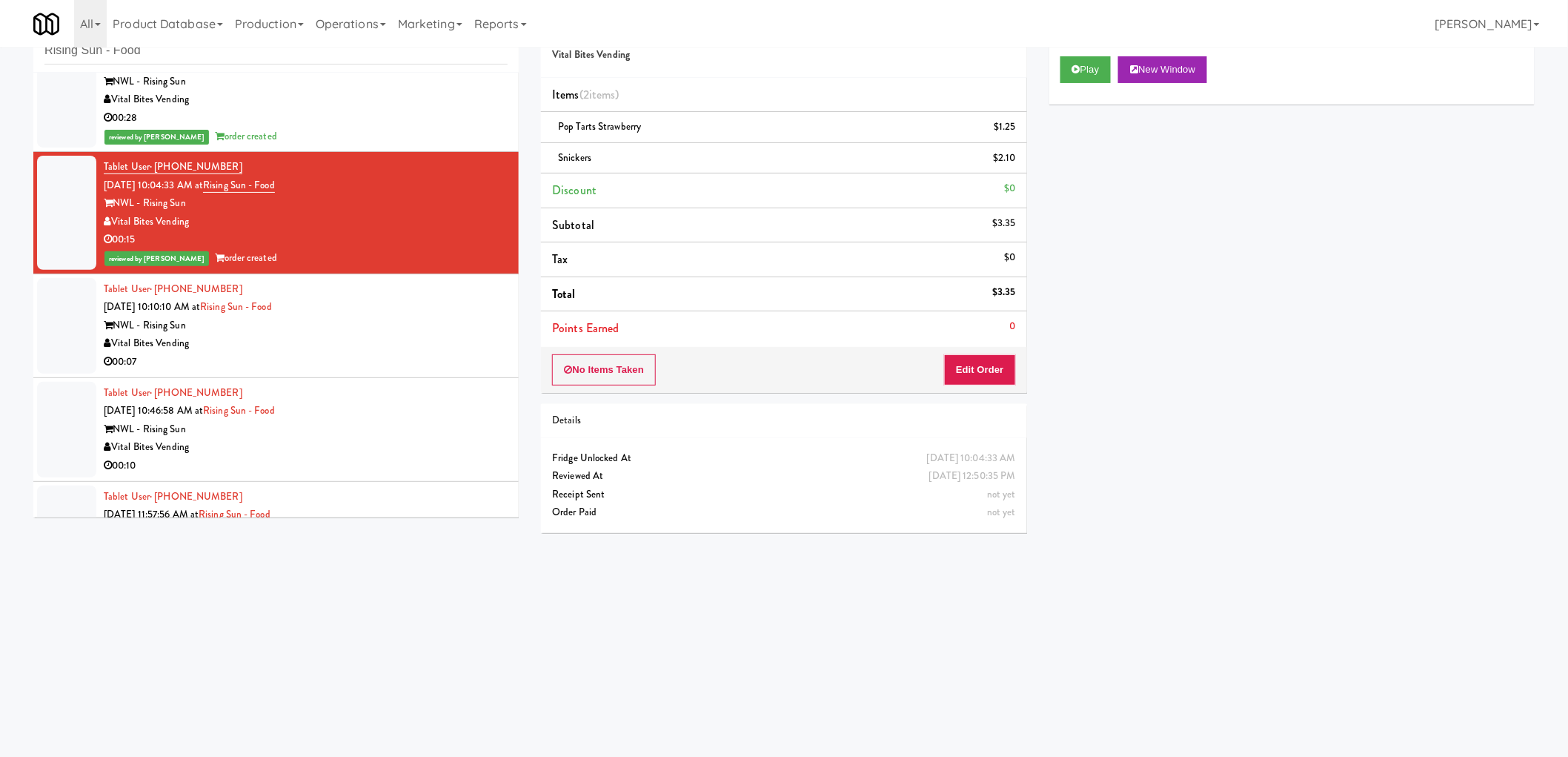
click at [366, 333] on div "NWL - Rising Sun" at bounding box center [305, 326] width 403 height 18
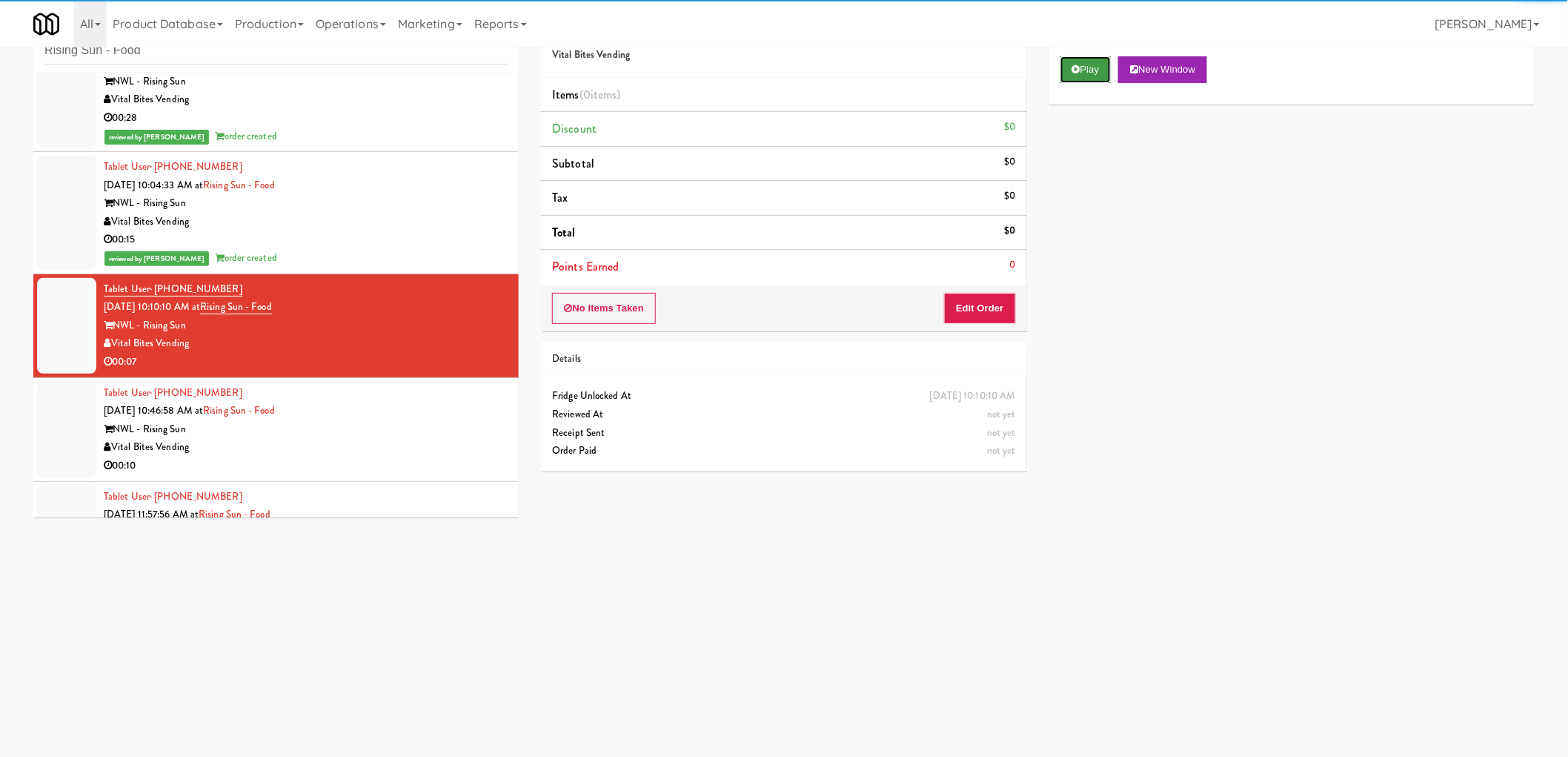
click at [1076, 77] on button "Play" at bounding box center [1085, 70] width 51 height 27
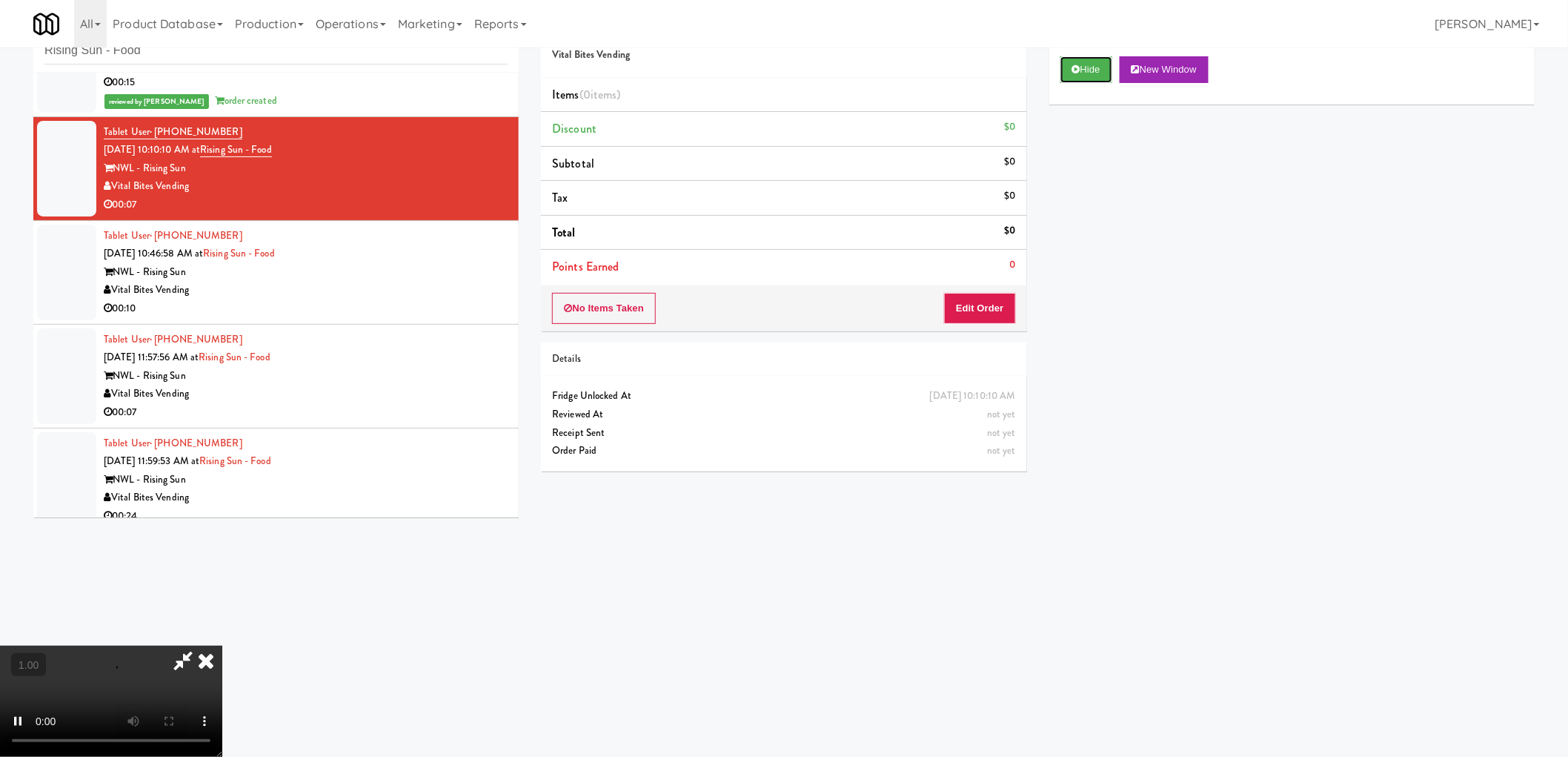
scroll to position [329, 0]
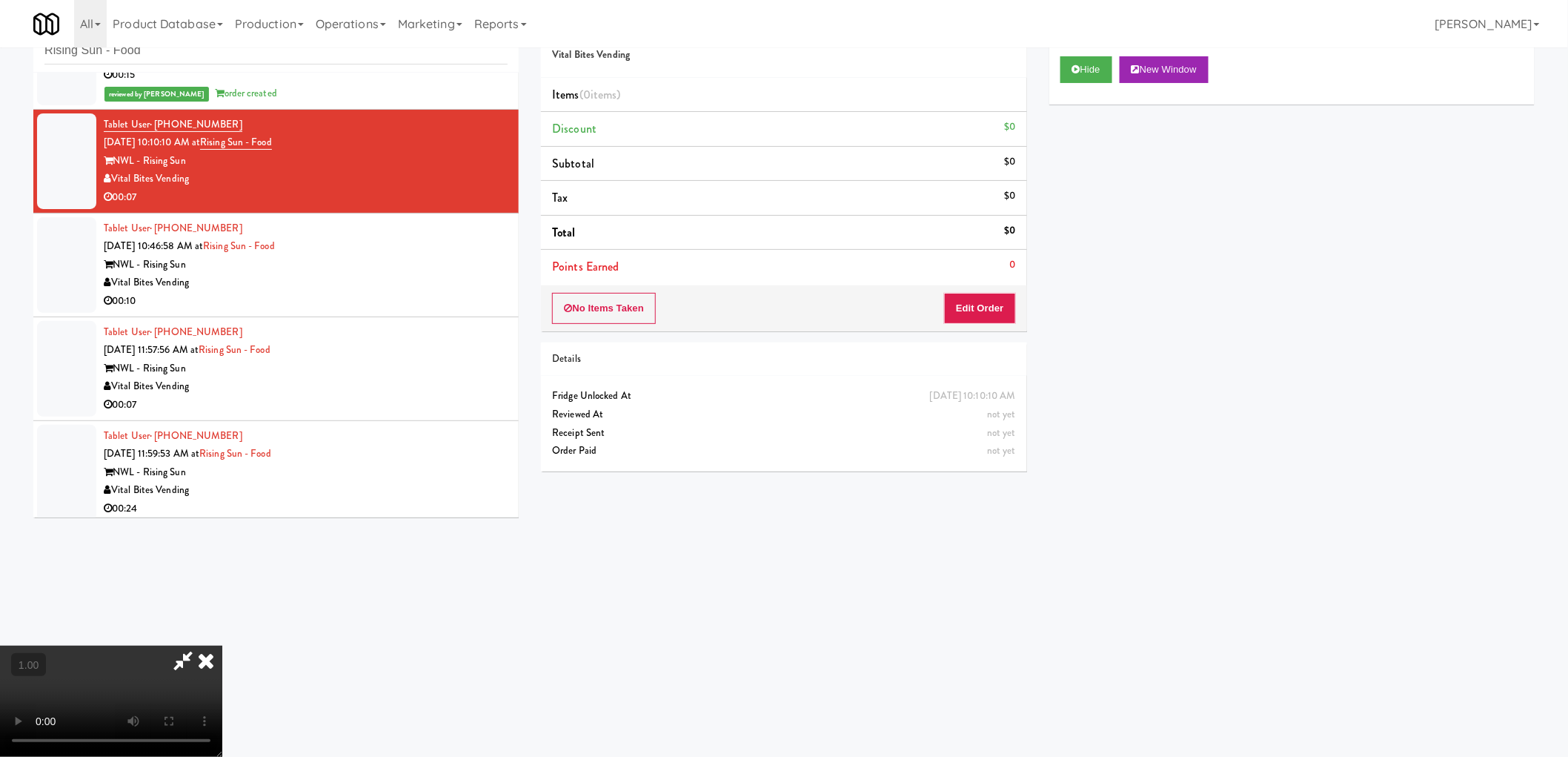
click at [223, 645] on video at bounding box center [111, 700] width 223 height 111
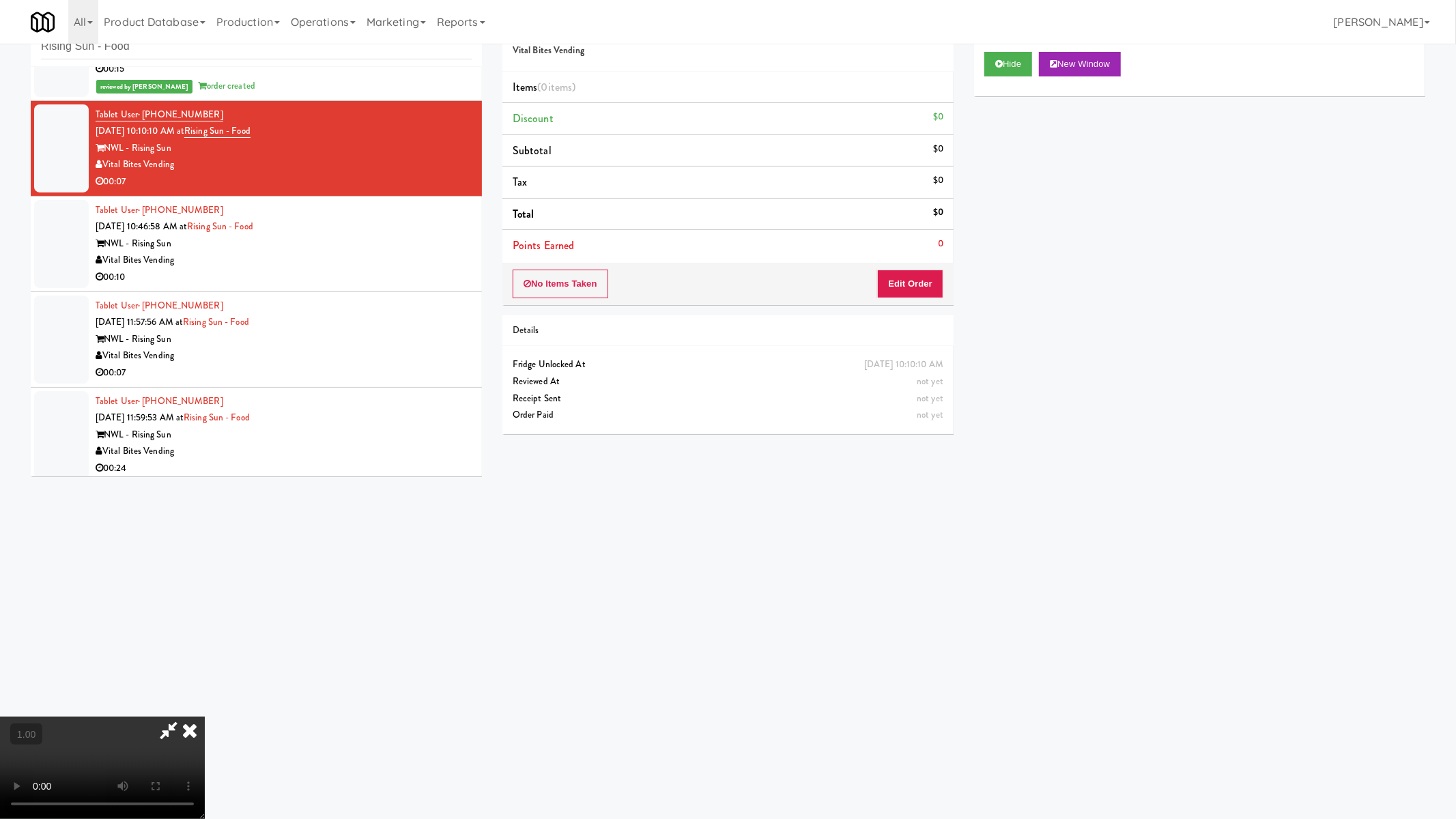
click at [205, 696] on video at bounding box center [102, 767] width 205 height 102
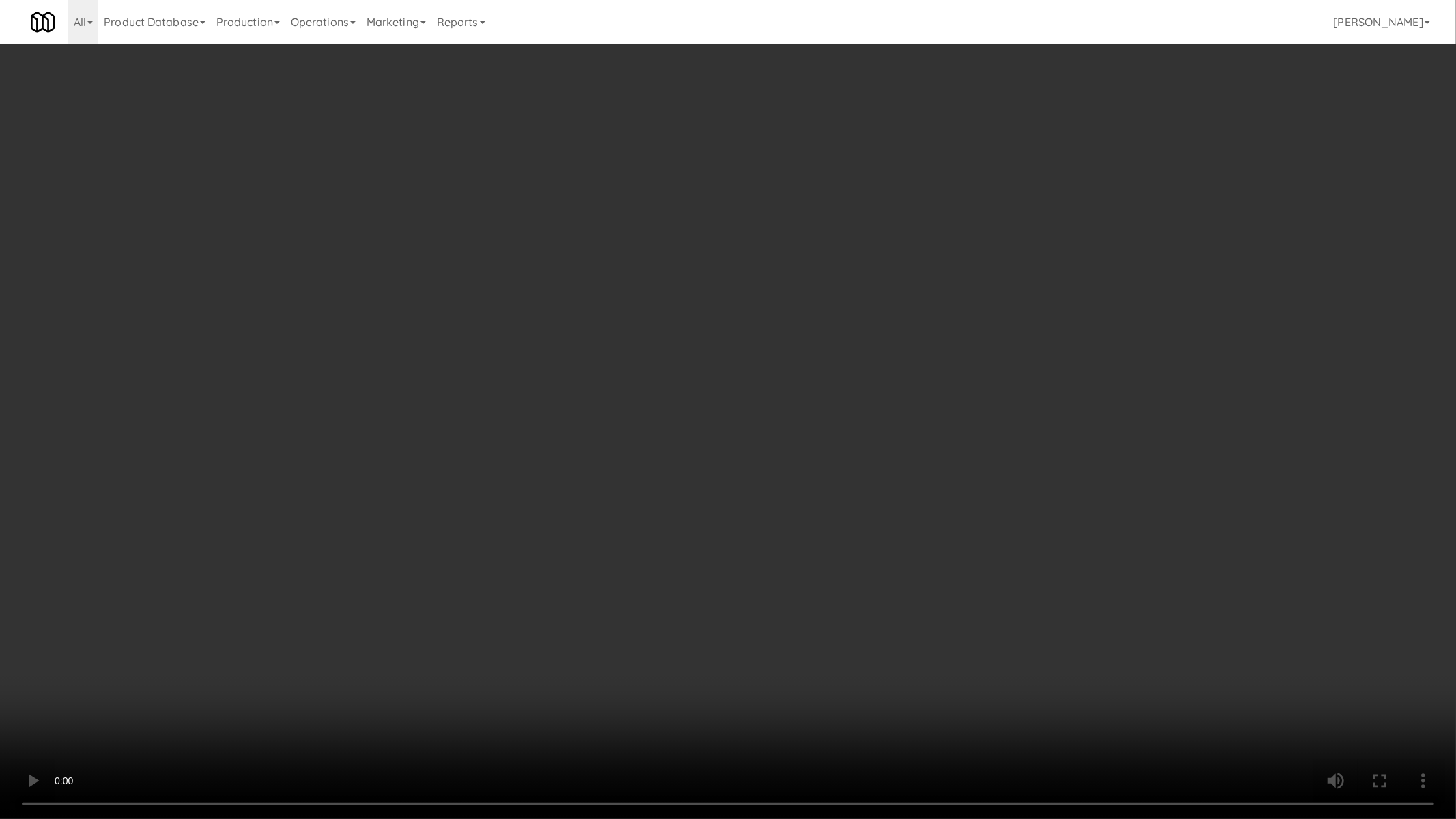
click at [816, 512] on video at bounding box center [728, 409] width 1456 height 819
click at [836, 510] on video at bounding box center [728, 409] width 1456 height 819
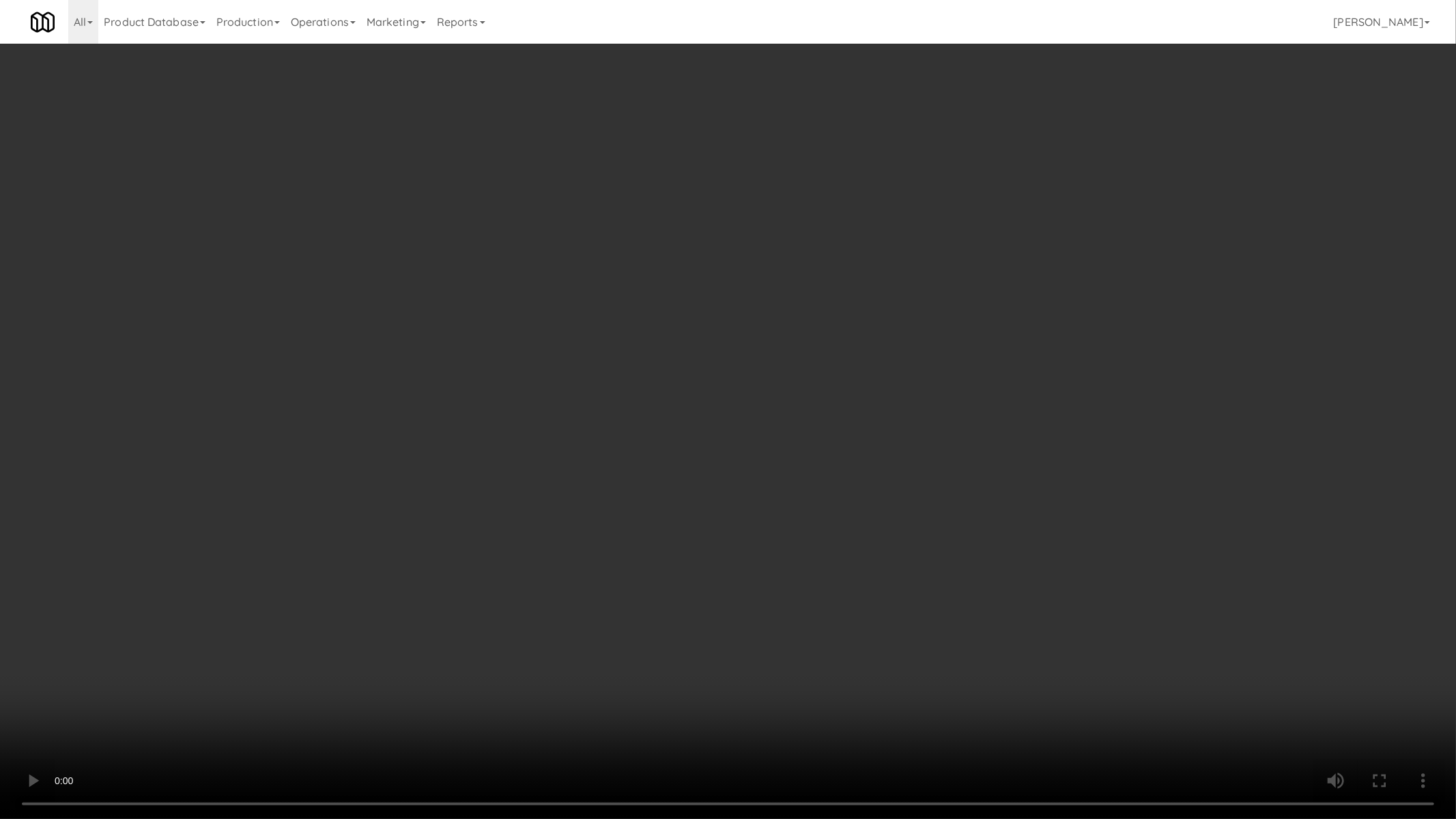
click at [836, 510] on video at bounding box center [728, 409] width 1456 height 819
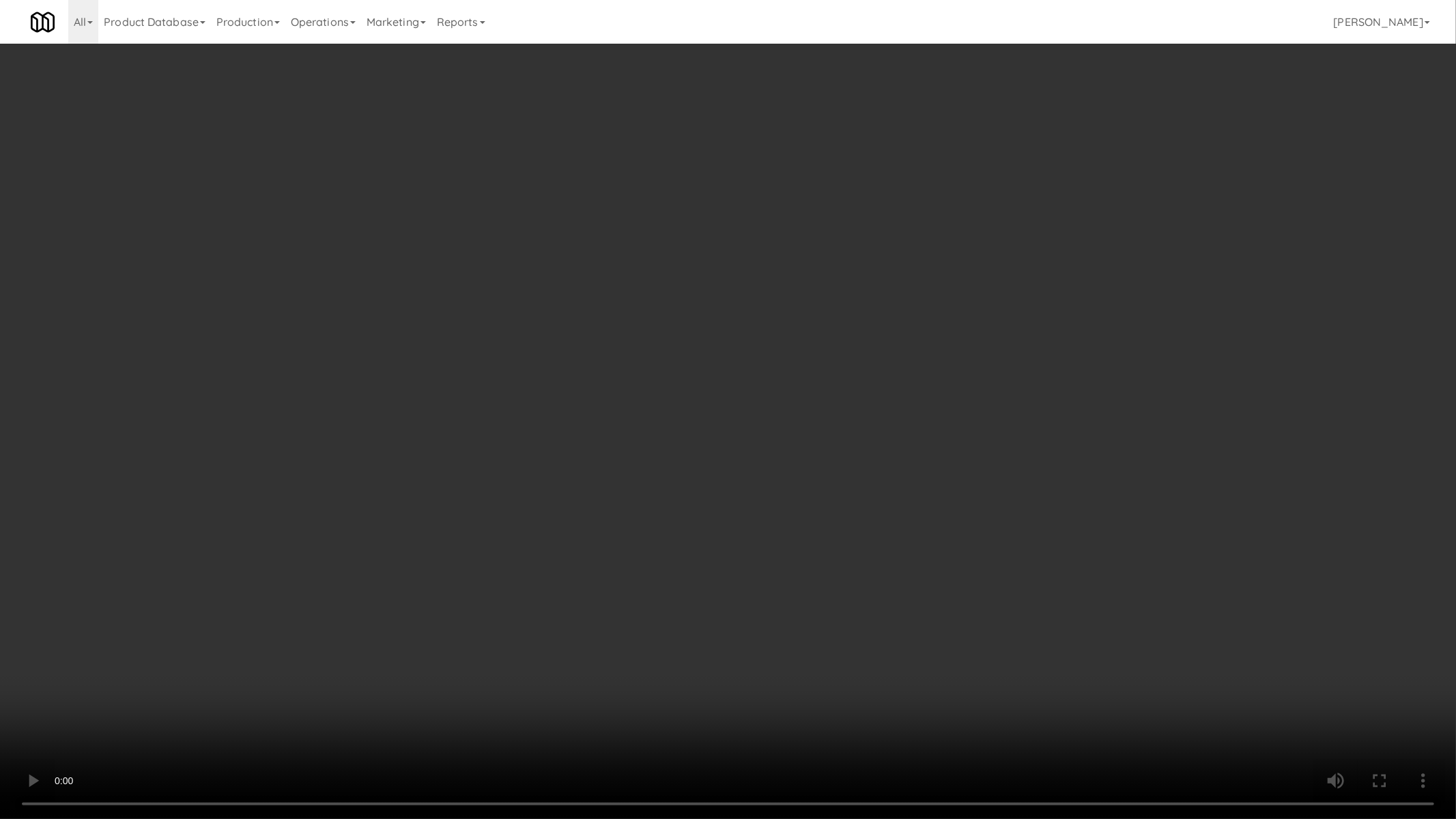
click at [836, 510] on video at bounding box center [728, 409] width 1456 height 819
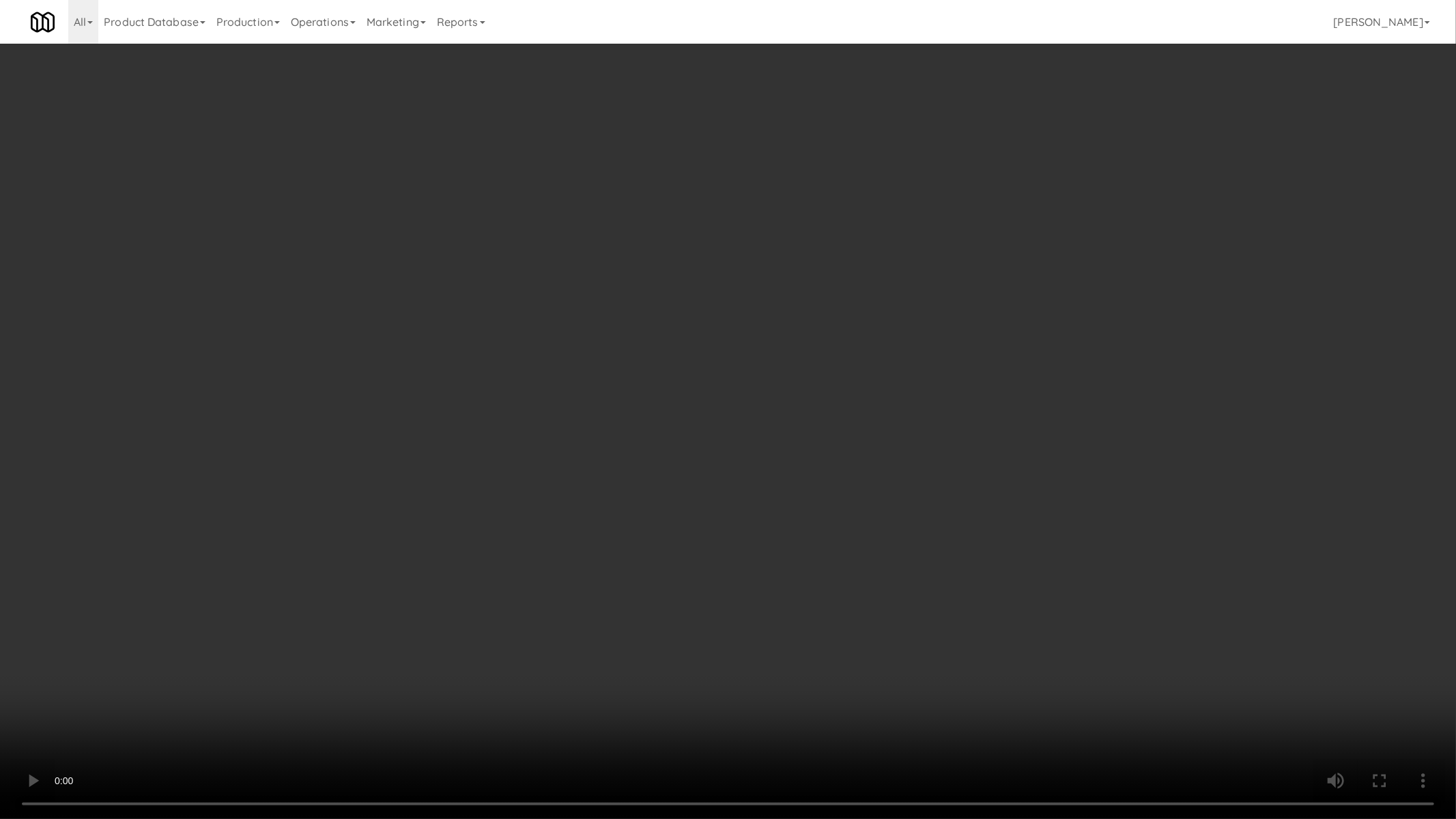
click at [836, 510] on video at bounding box center [728, 409] width 1456 height 819
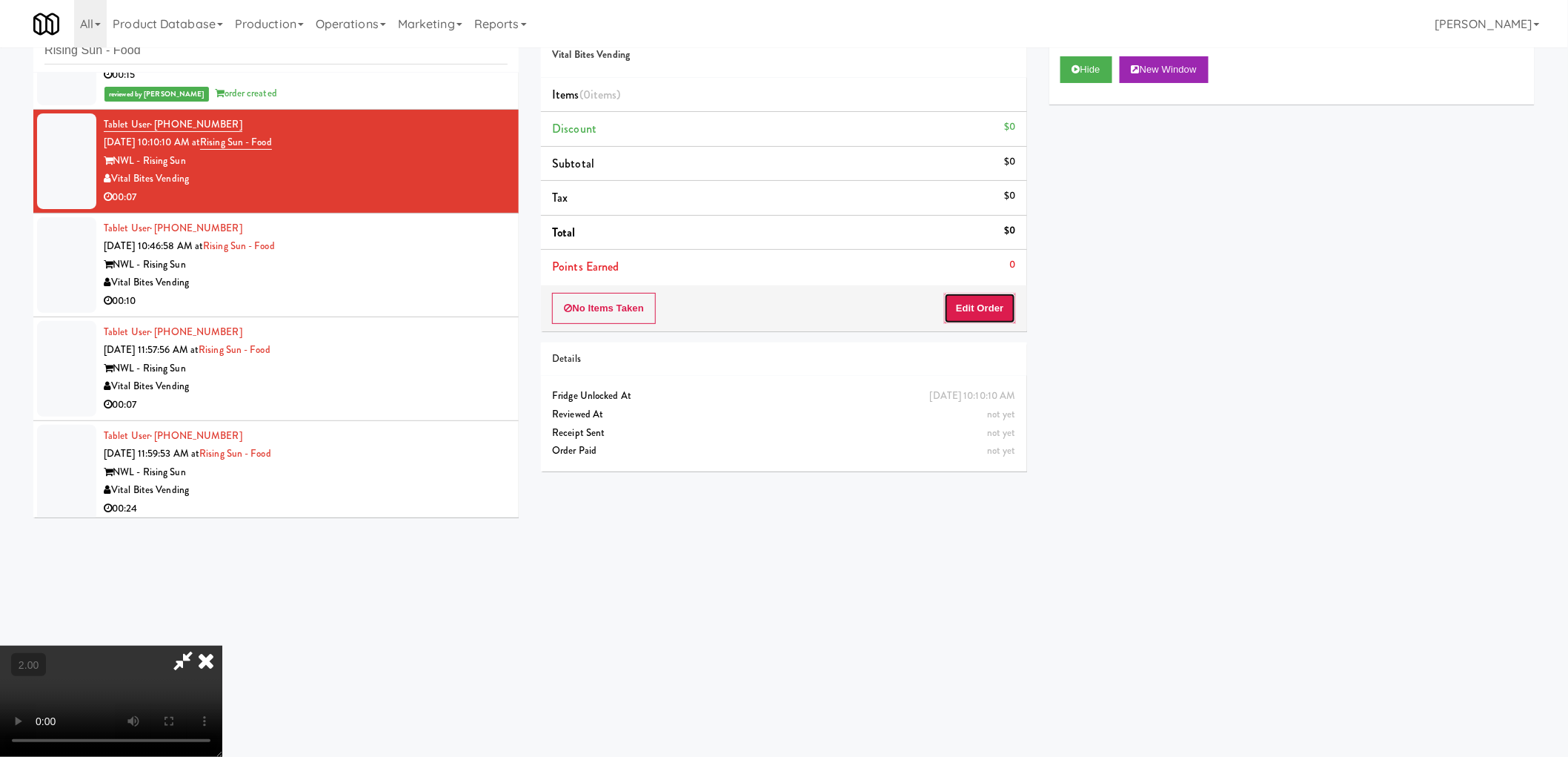
click at [989, 321] on button "Edit Order" at bounding box center [980, 308] width 72 height 31
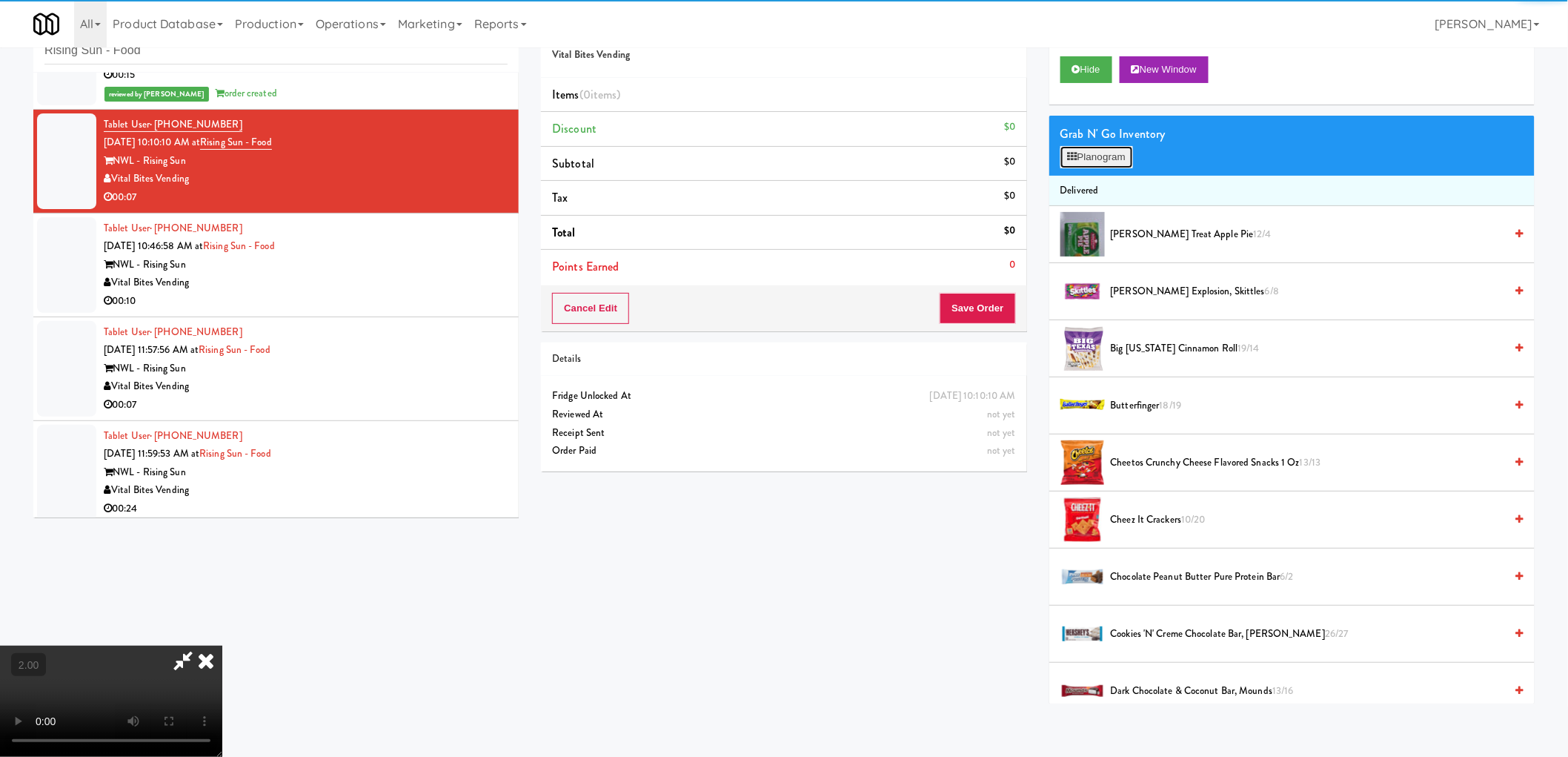
click at [1106, 153] on button "Planogram" at bounding box center [1096, 157] width 73 height 23
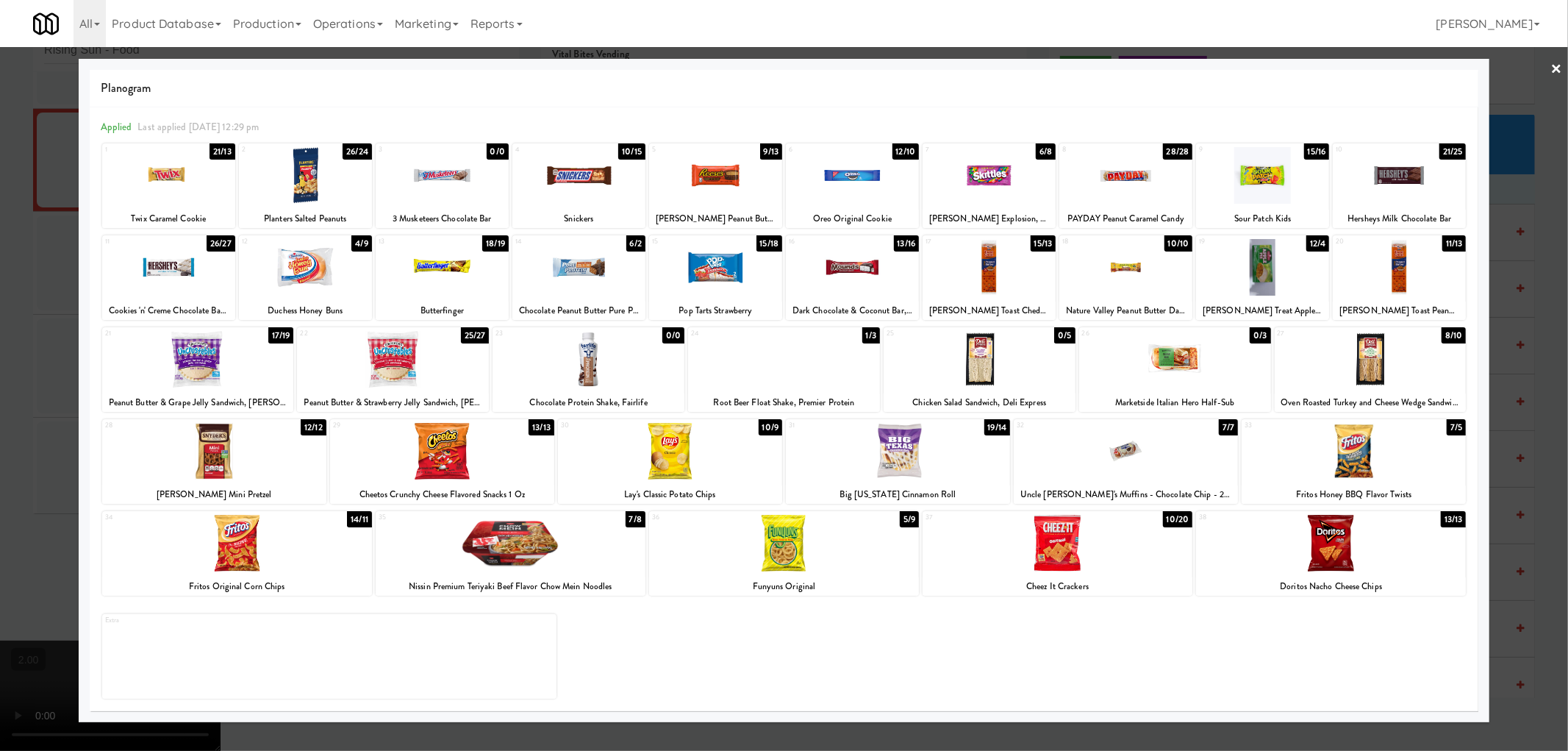
click at [741, 166] on div at bounding box center [715, 175] width 133 height 56
click at [6, 354] on div at bounding box center [784, 376] width 1568 height 751
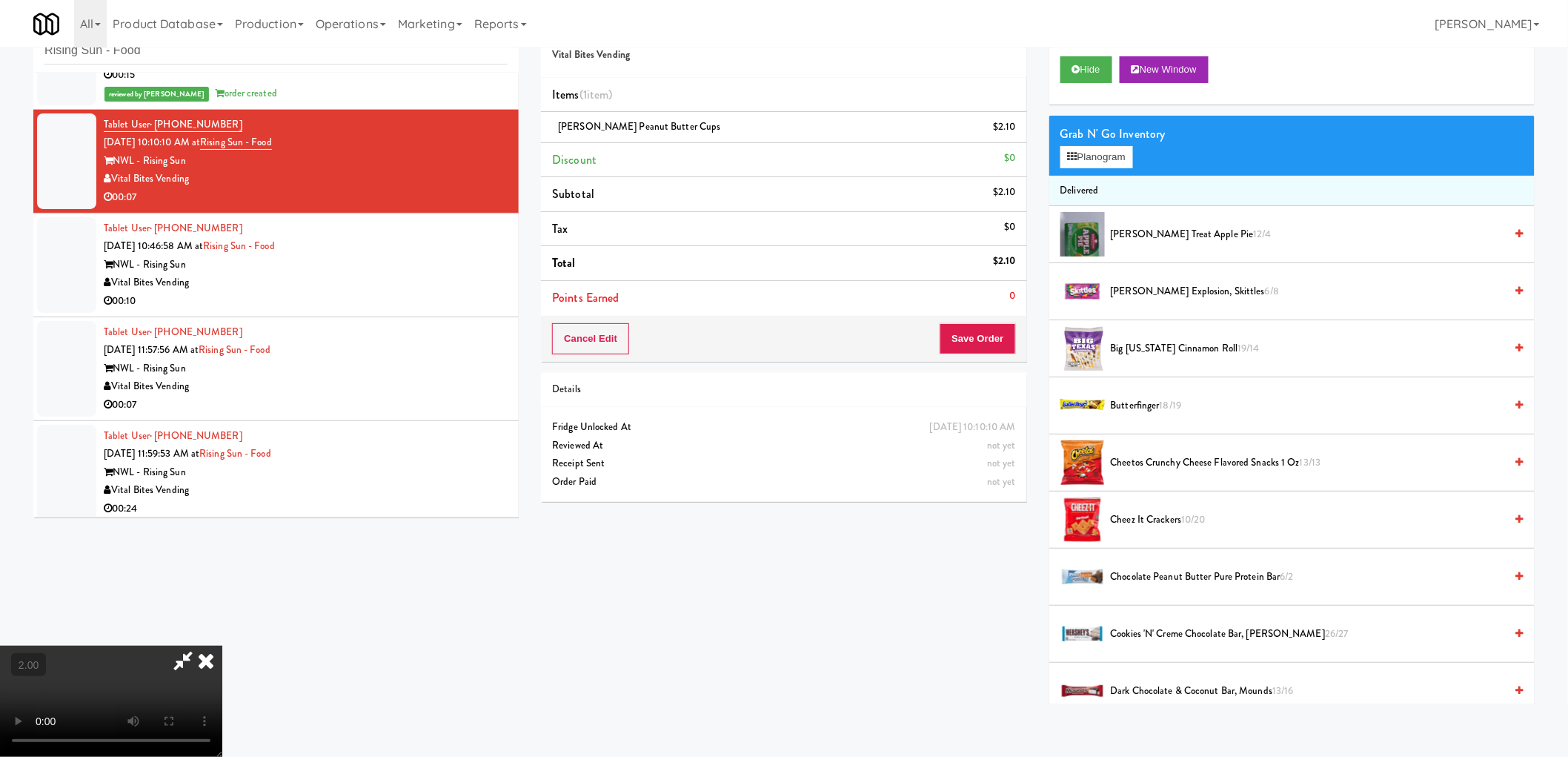
click at [223, 645] on video at bounding box center [111, 700] width 223 height 111
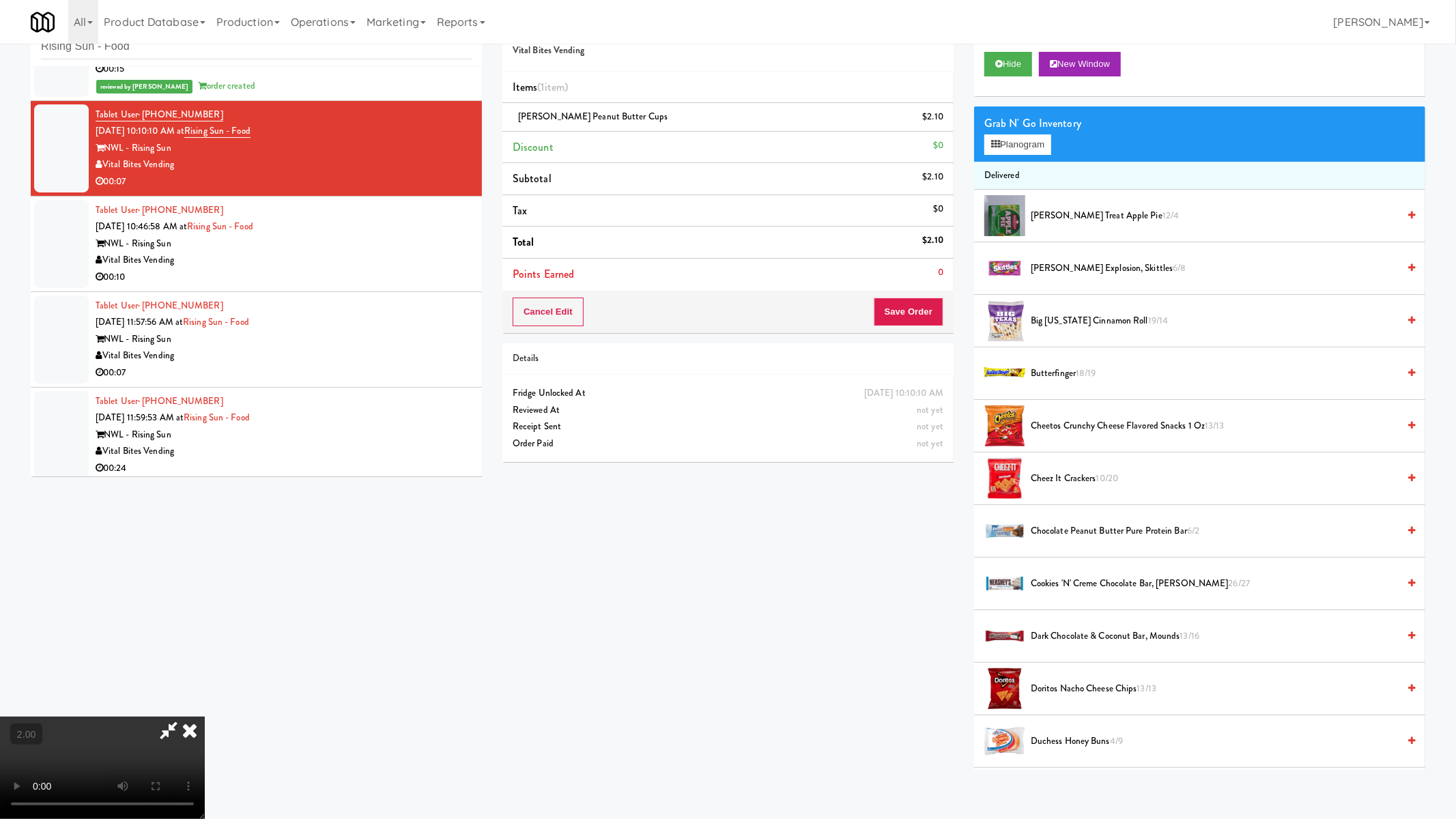
click at [205, 696] on video at bounding box center [102, 767] width 205 height 102
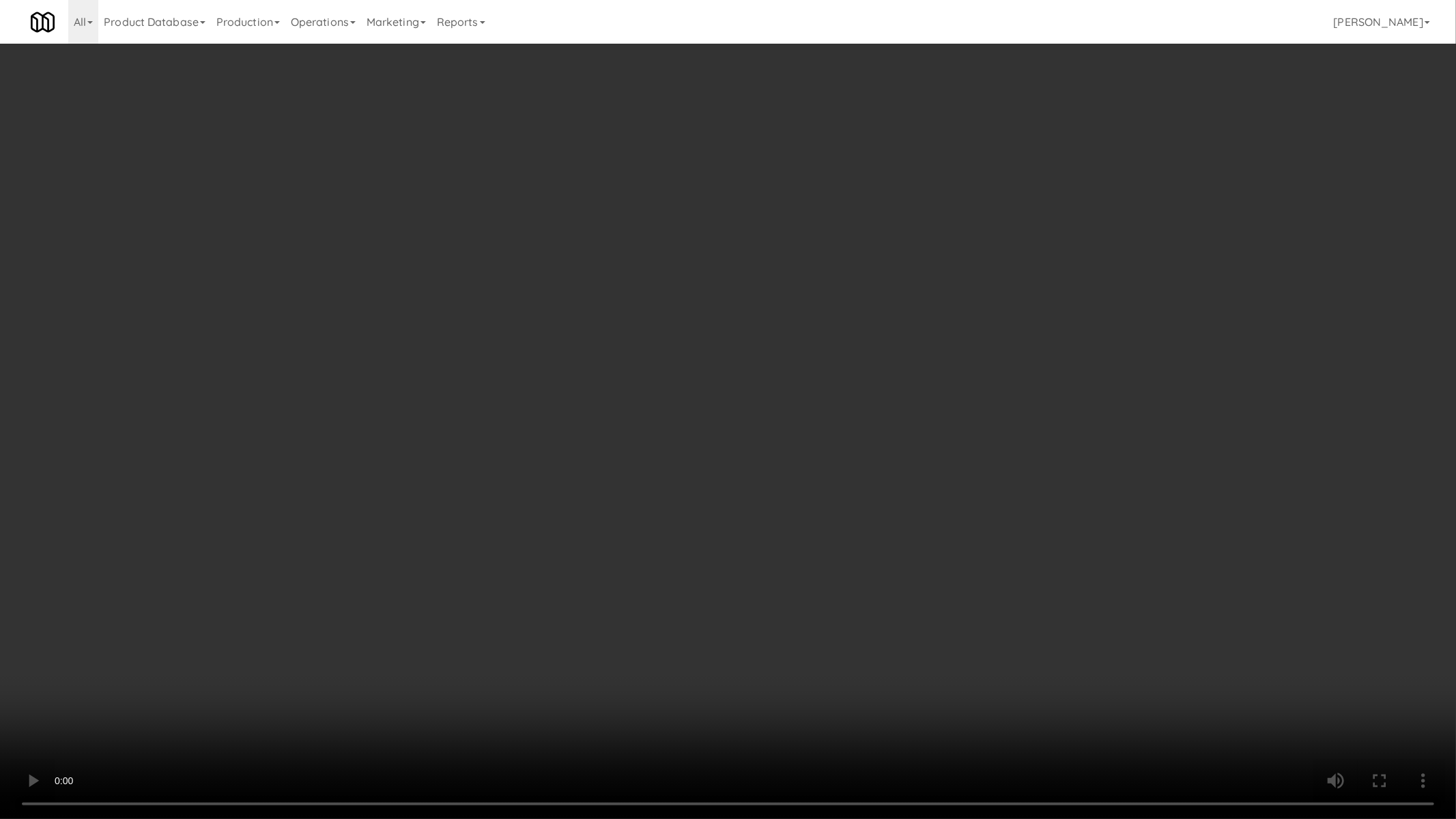
click at [725, 568] on video at bounding box center [728, 409] width 1456 height 819
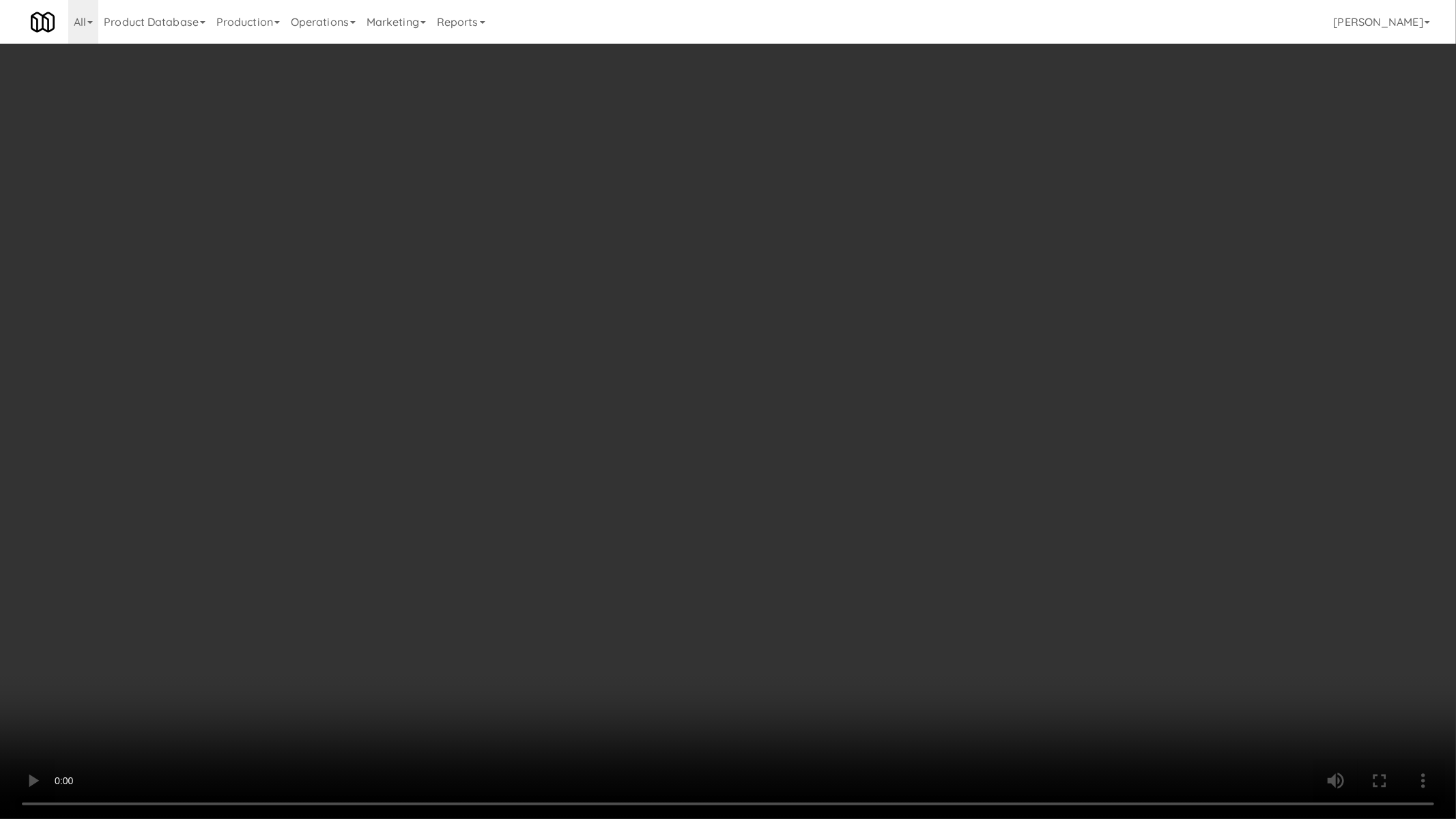
click at [725, 568] on video at bounding box center [728, 409] width 1456 height 819
click at [725, 570] on video at bounding box center [728, 409] width 1456 height 819
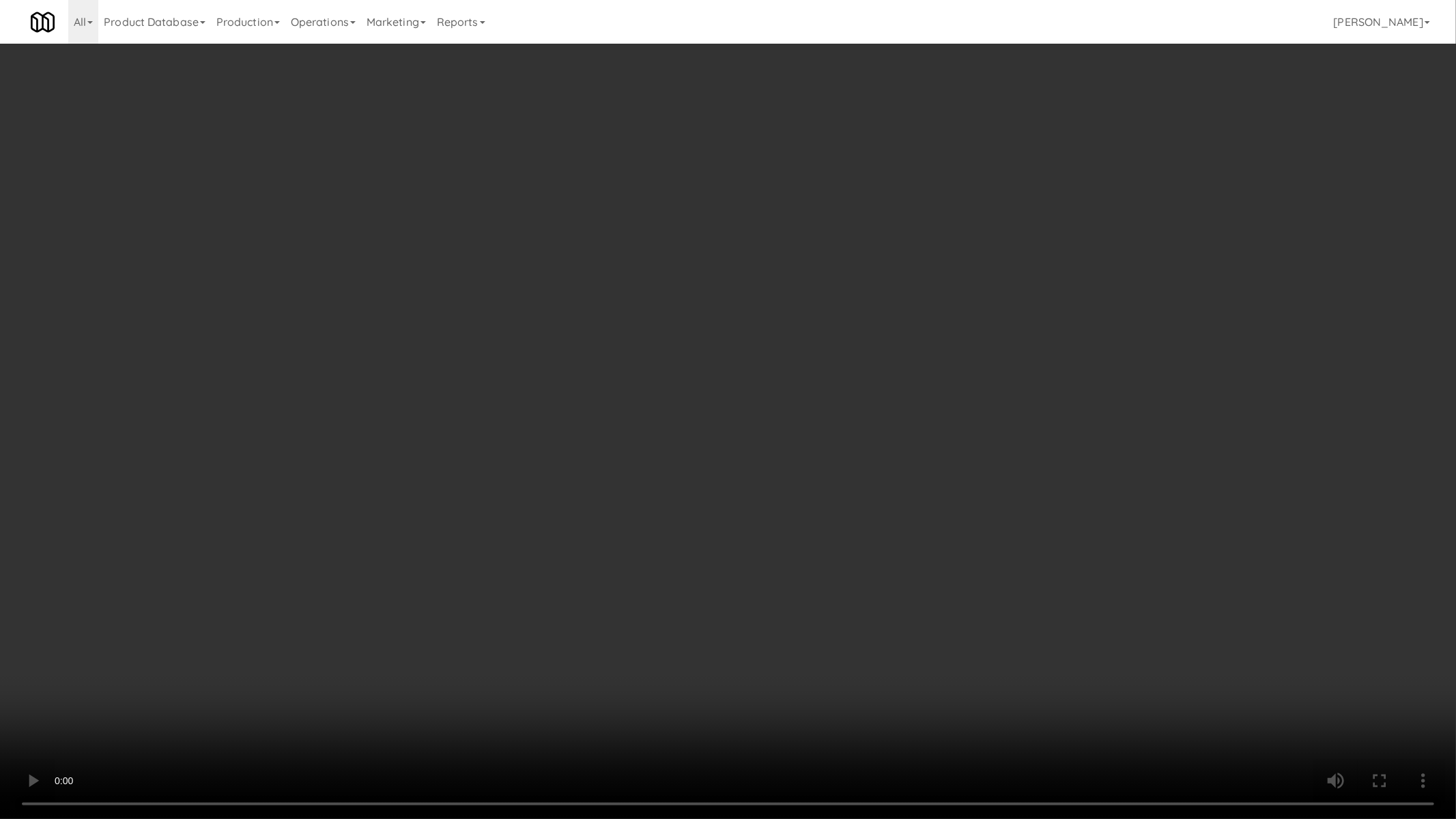
click at [725, 570] on video at bounding box center [728, 409] width 1456 height 819
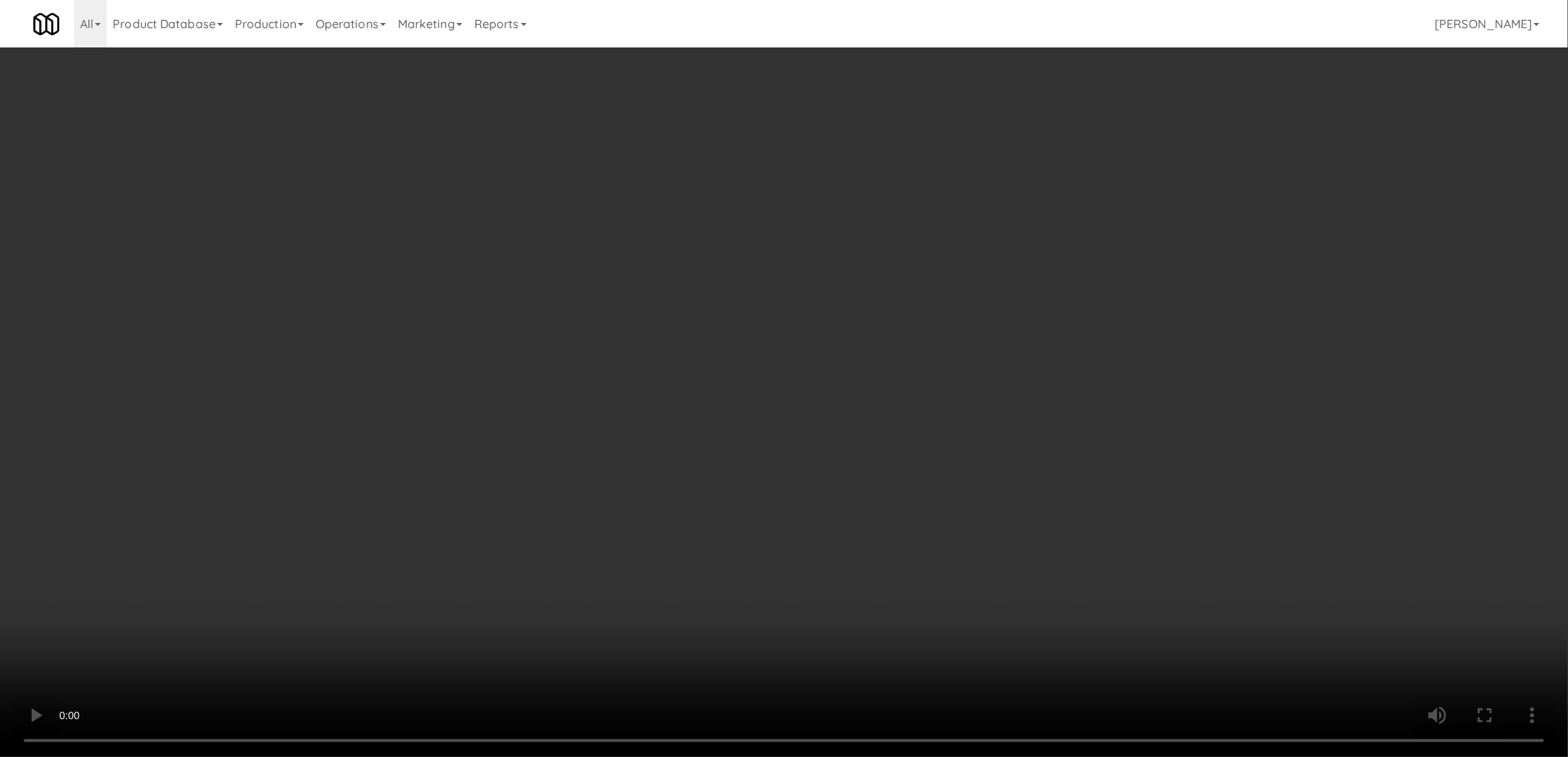
scroll to position [83, 0]
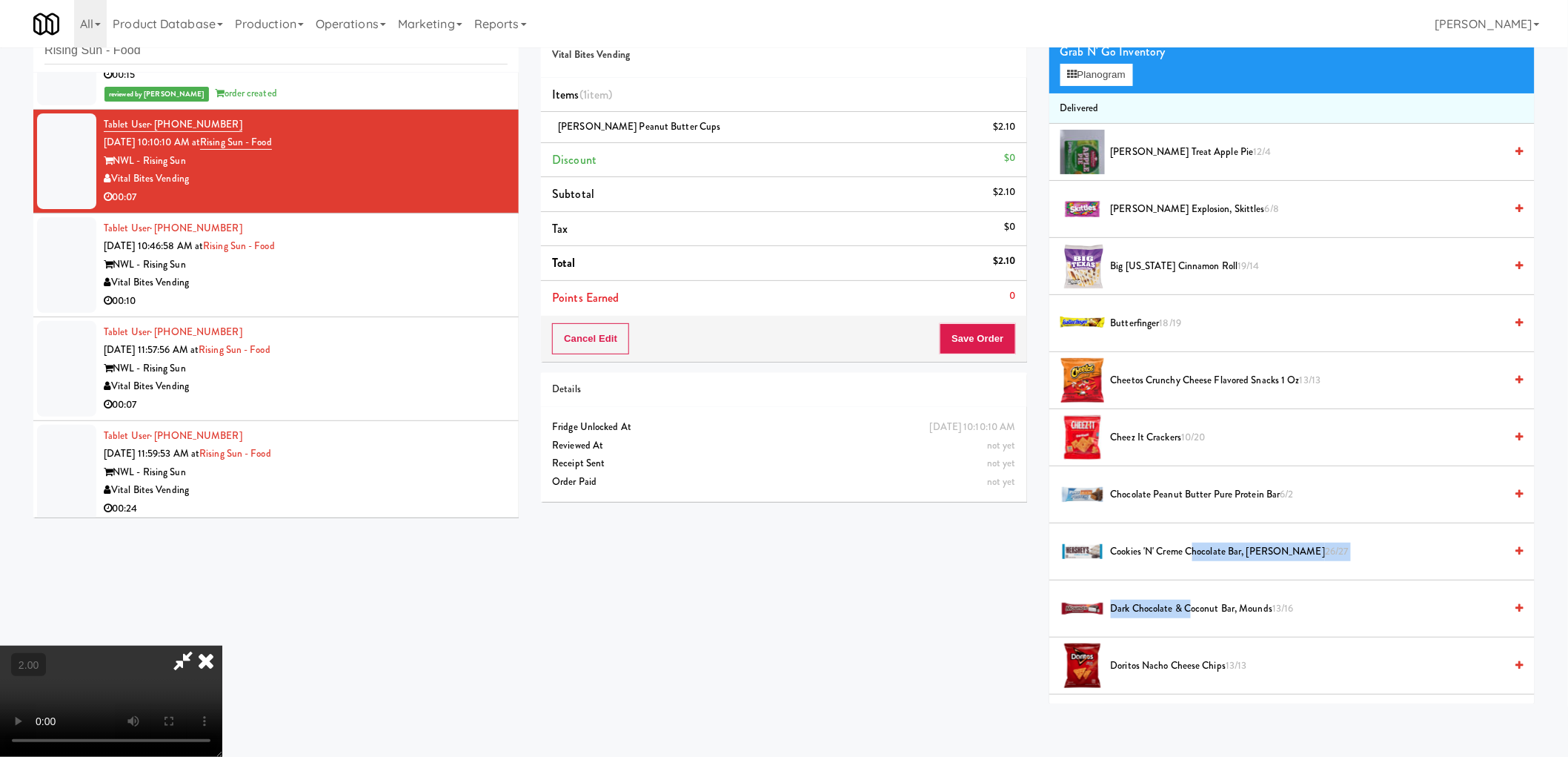
drag, startPoint x: 1191, startPoint y: 556, endPoint x: 1204, endPoint y: 752, distance: 196.4
click at [1024, 594] on div "Order # 5675132 Vital Bites Vending Items (1 item ) Reese's Peanut Butter Cups …" at bounding box center [1038, 354] width 1016 height 698
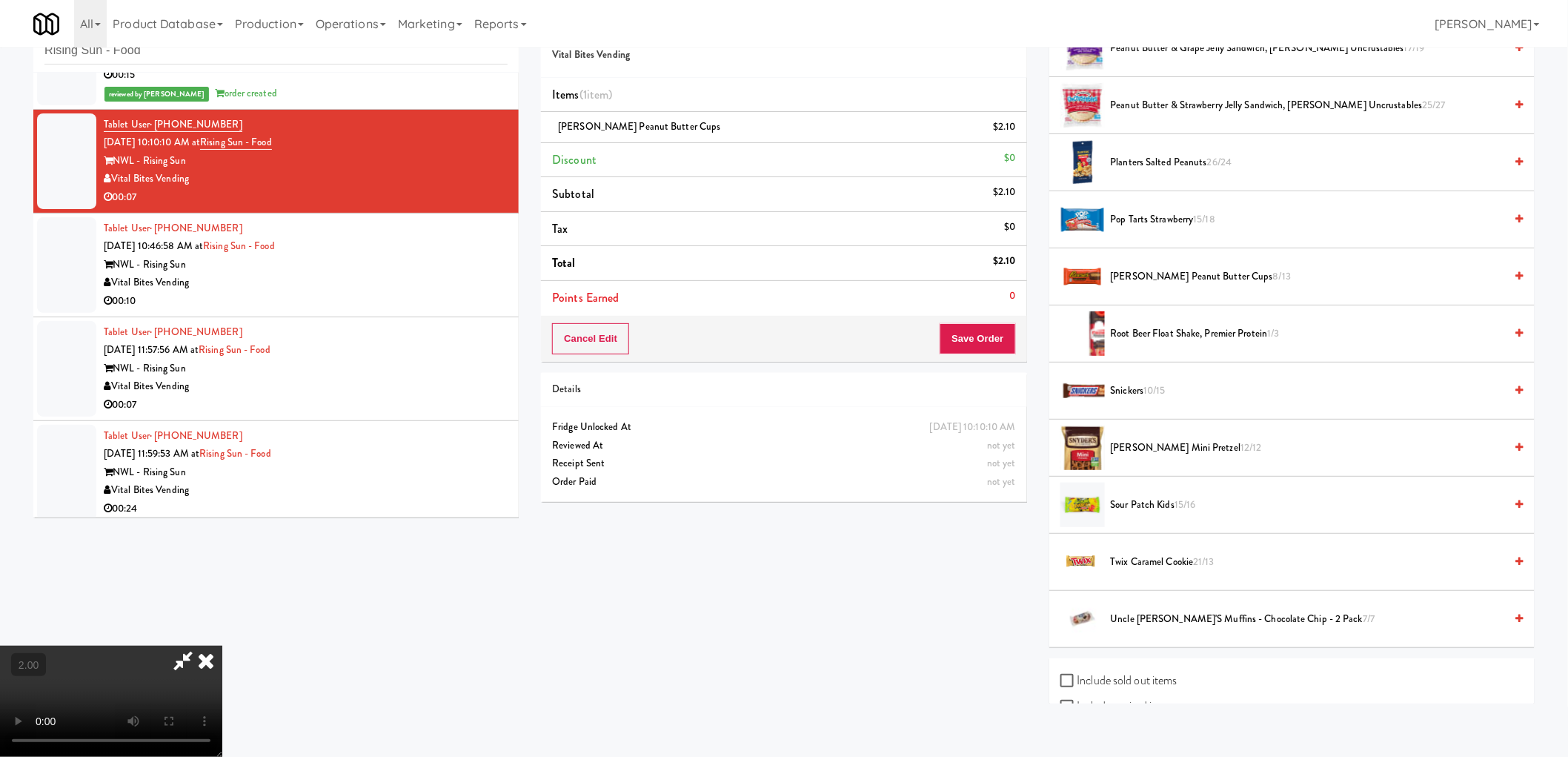
scroll to position [1617, 0]
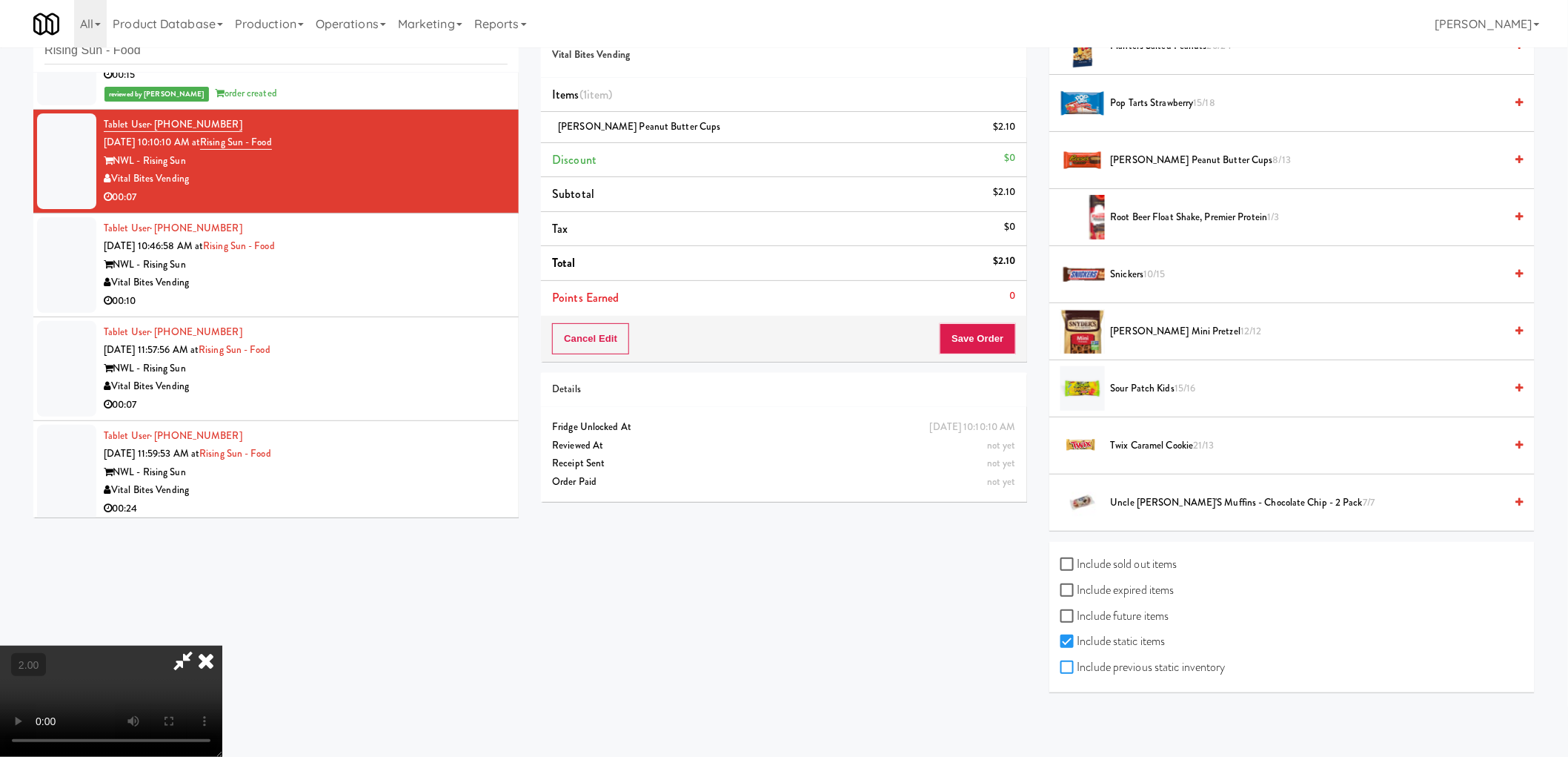
click at [1070, 664] on input "Include previous static inventory" at bounding box center [1069, 668] width 17 height 12
checkbox input "true"
click at [1075, 593] on input "Include expired items" at bounding box center [1069, 590] width 17 height 12
checkbox input "true"
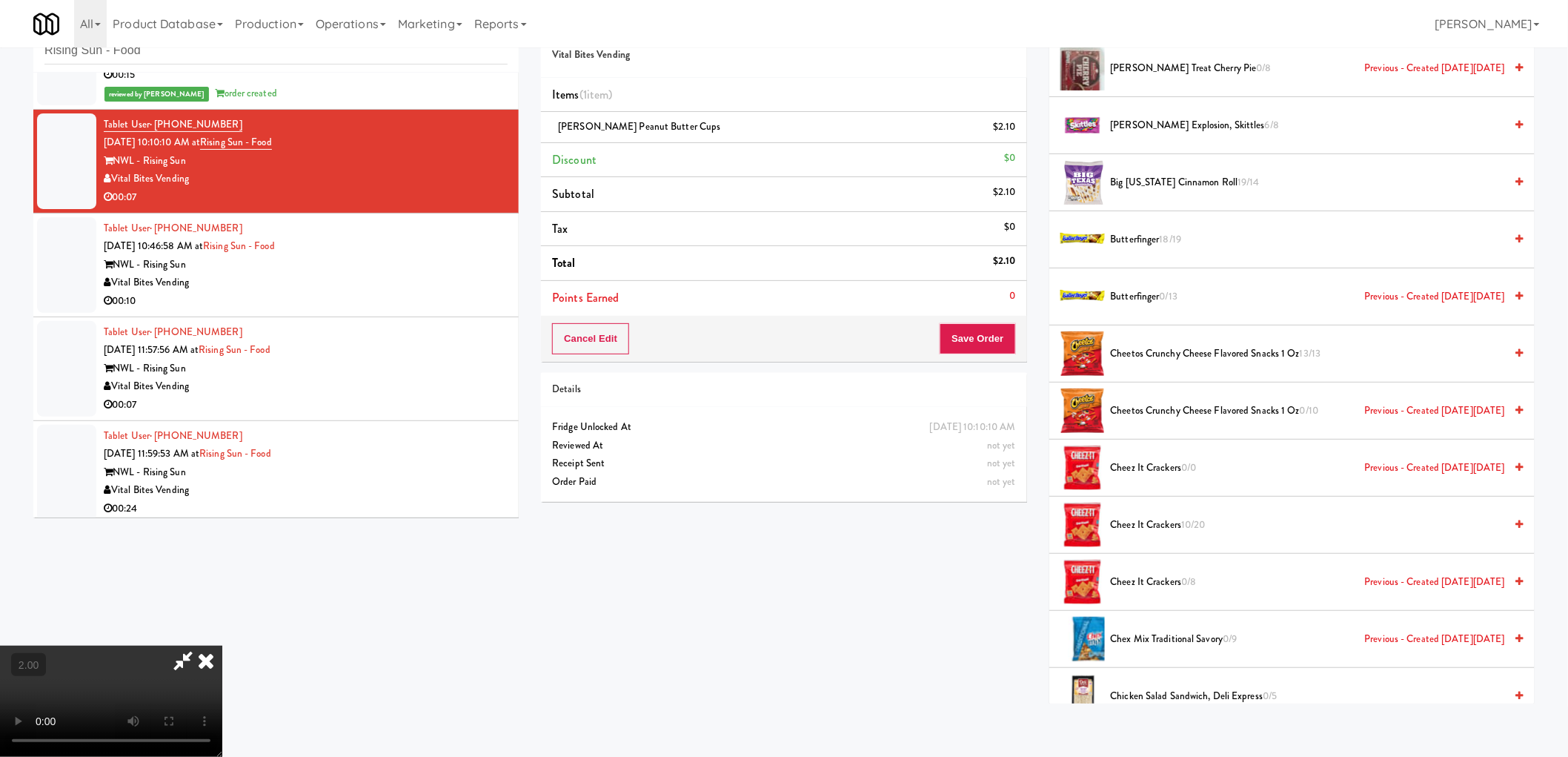
scroll to position [3765, 0]
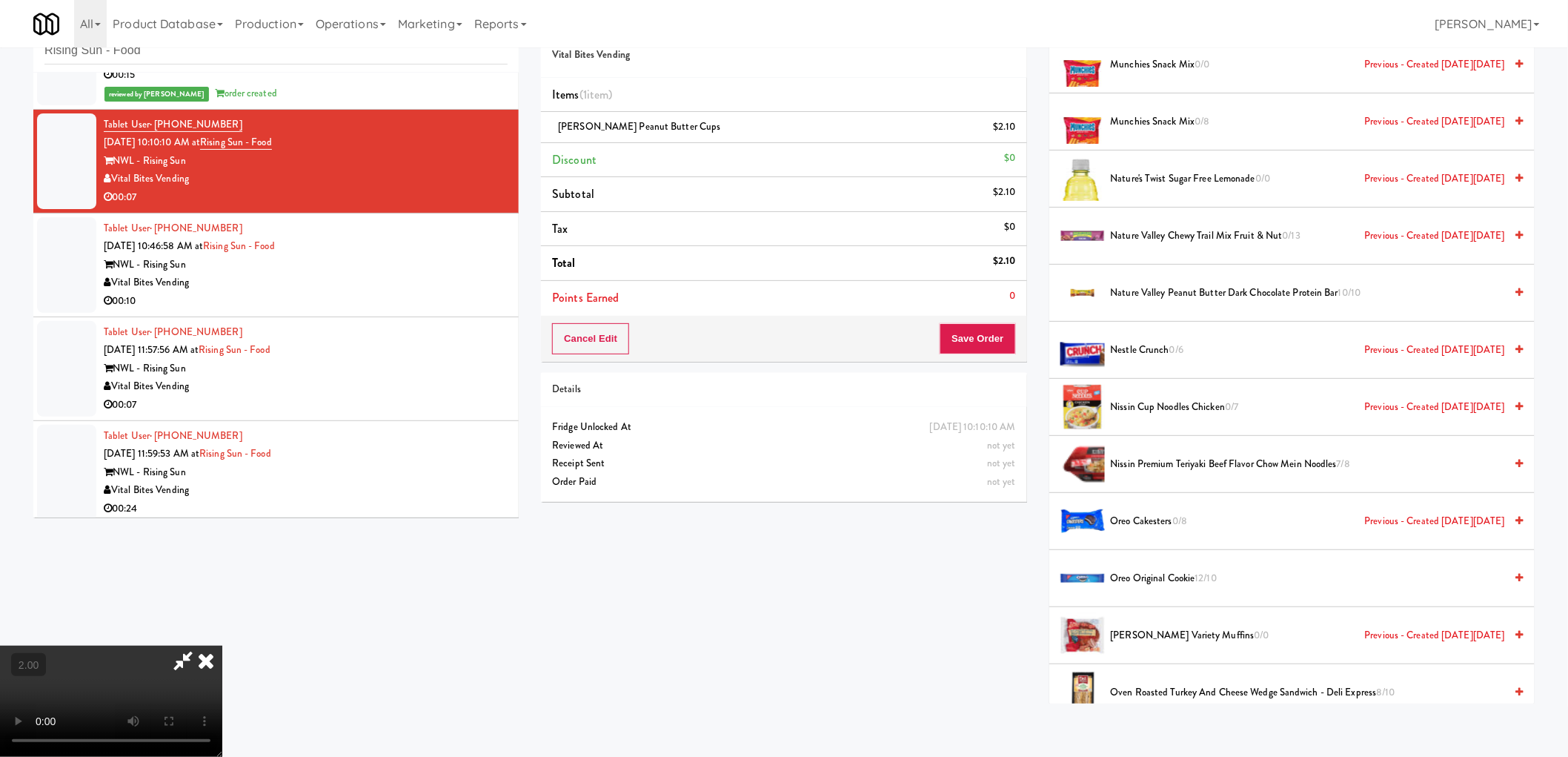
click at [1170, 350] on span "Nestle Crunch 0/6 Previous - Created on Tue, Jul 22nd 2025" at bounding box center [1308, 350] width 394 height 18
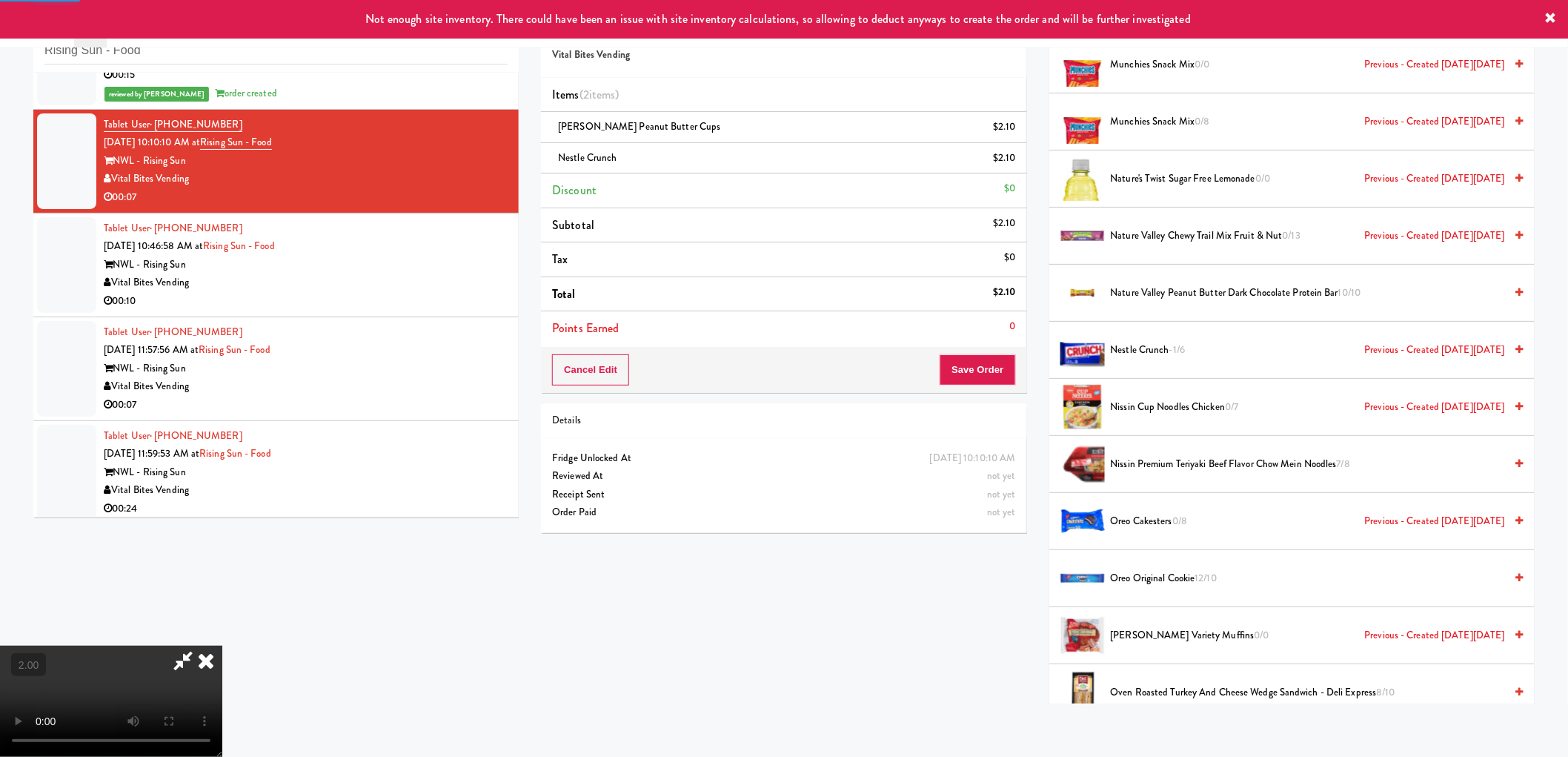
click at [223, 645] on video at bounding box center [111, 700] width 223 height 111
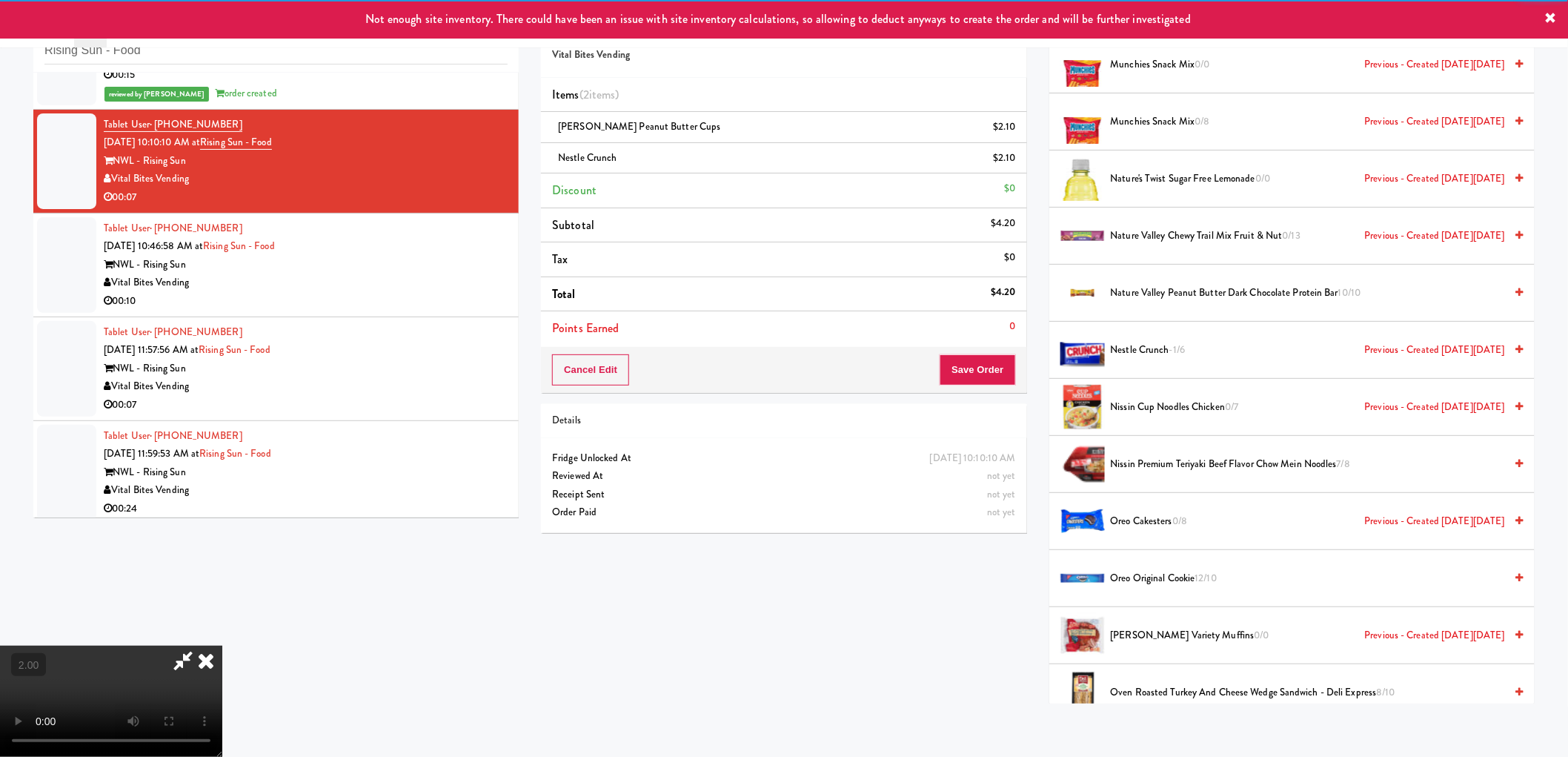
click at [223, 645] on video at bounding box center [111, 700] width 223 height 111
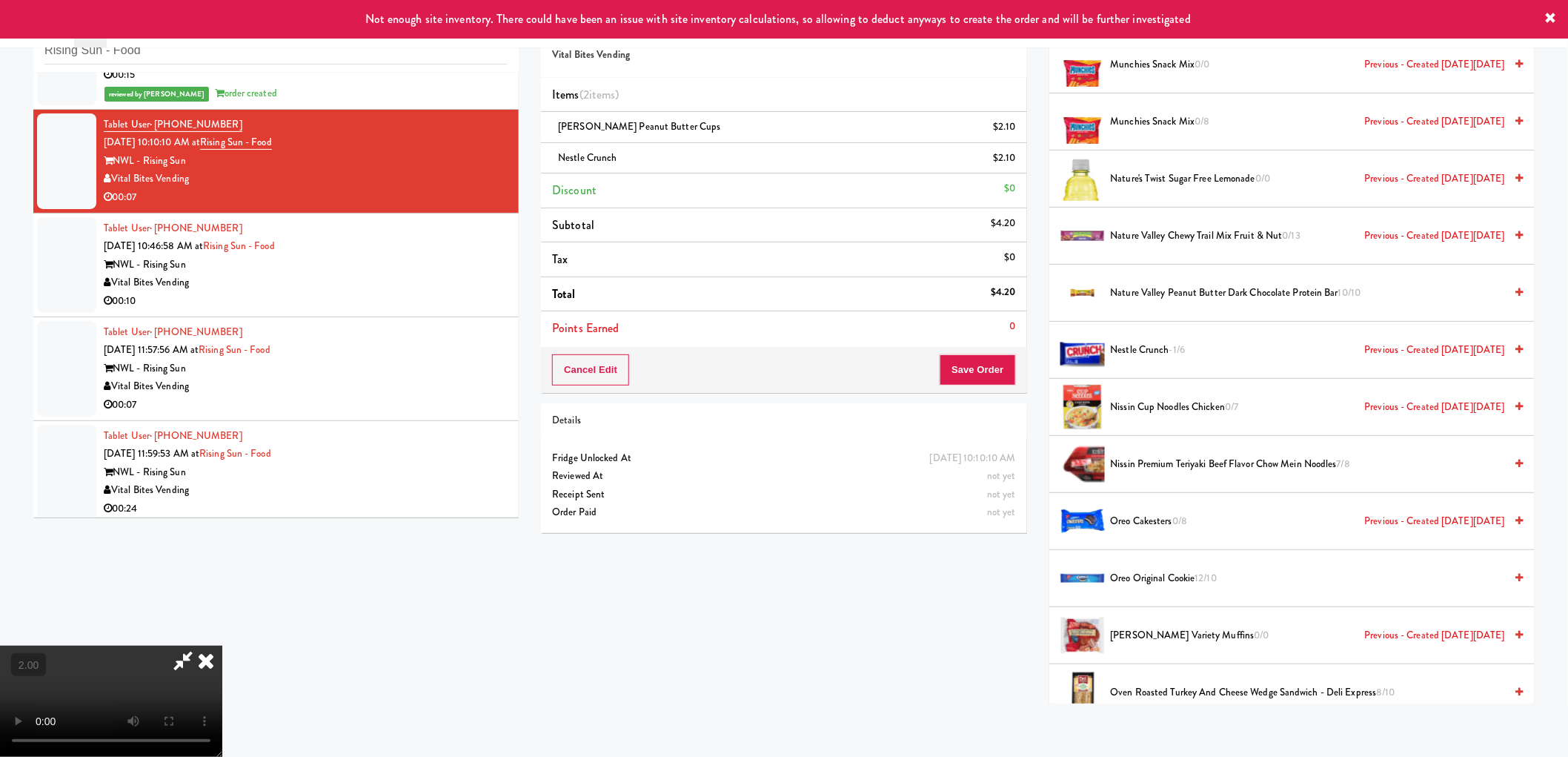
click at [223, 645] on video at bounding box center [111, 700] width 223 height 111
click at [986, 369] on button "Save Order" at bounding box center [977, 369] width 76 height 31
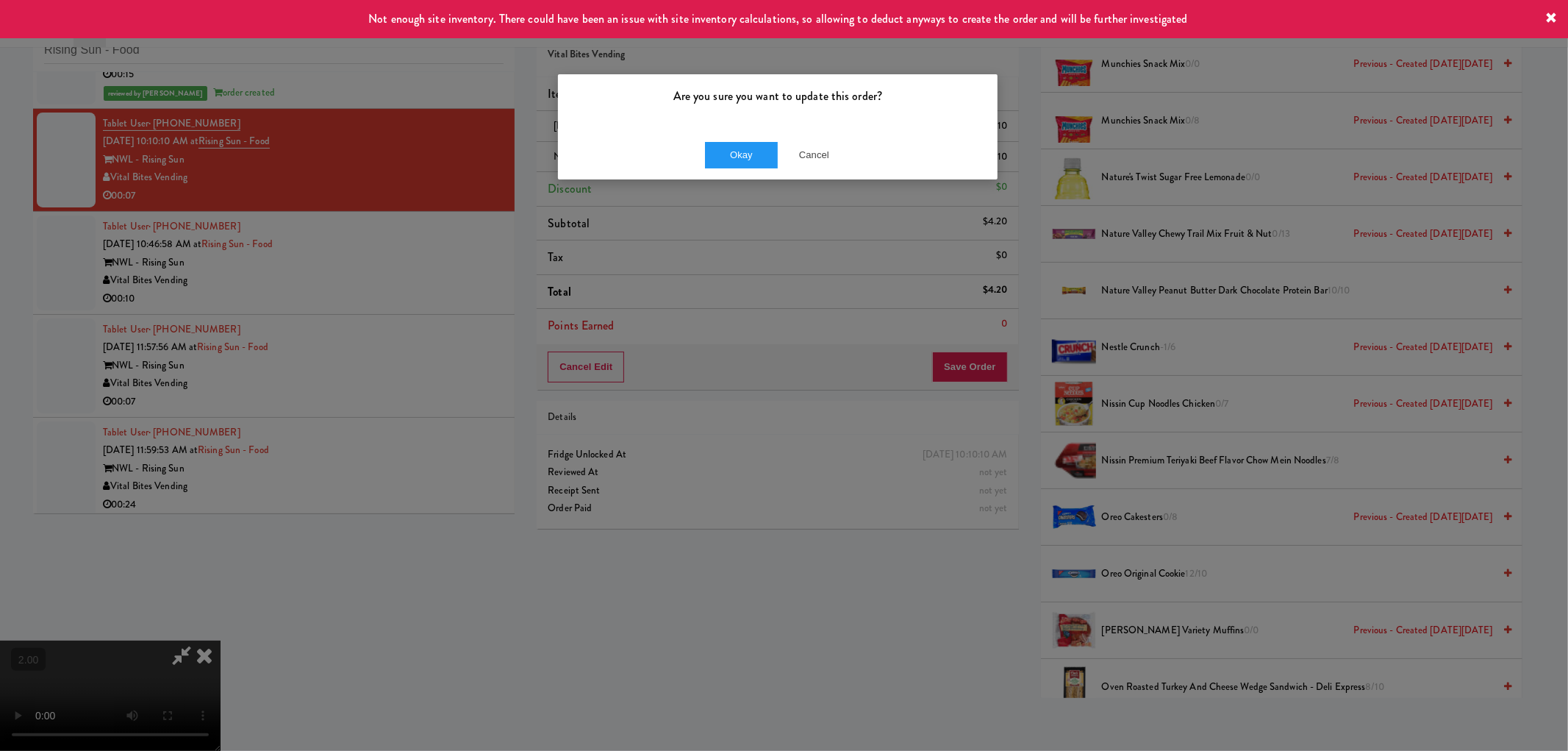
click at [740, 170] on div "Okay Cancel" at bounding box center [778, 155] width 440 height 50
click at [740, 165] on button "Okay" at bounding box center [742, 155] width 74 height 26
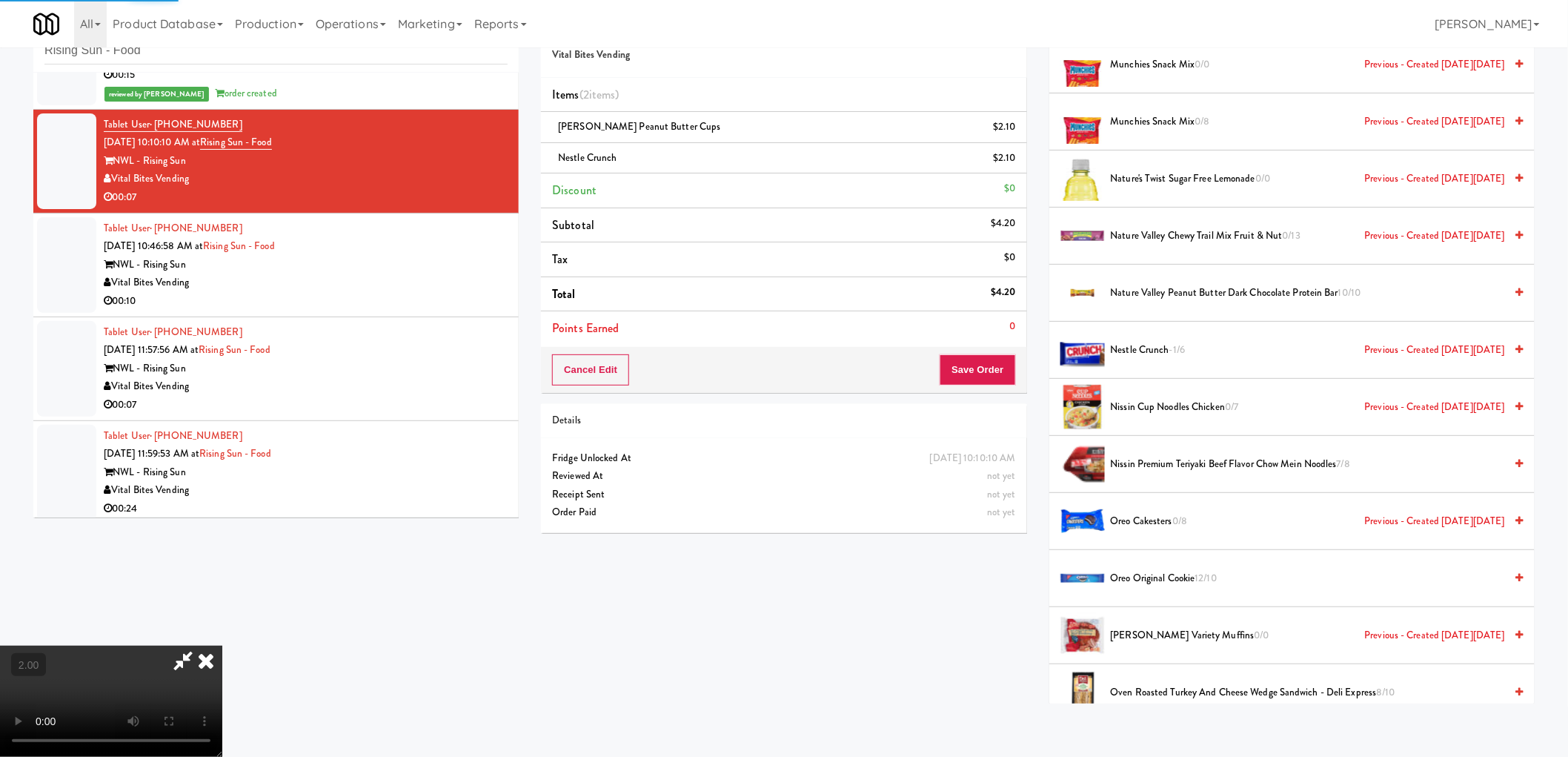
scroll to position [0, 0]
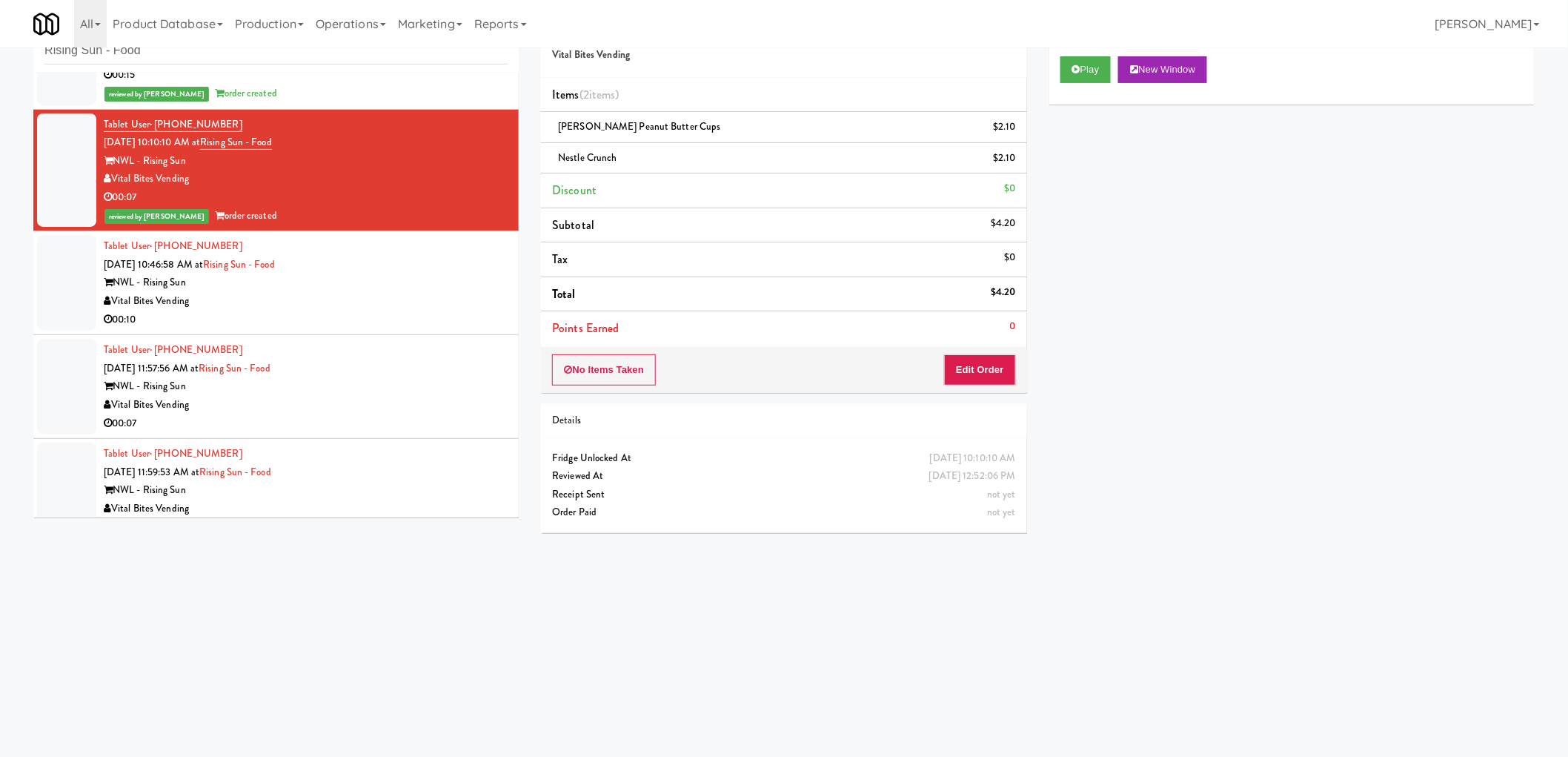
click at [383, 301] on div "Vital Bites Vending" at bounding box center [305, 301] width 403 height 18
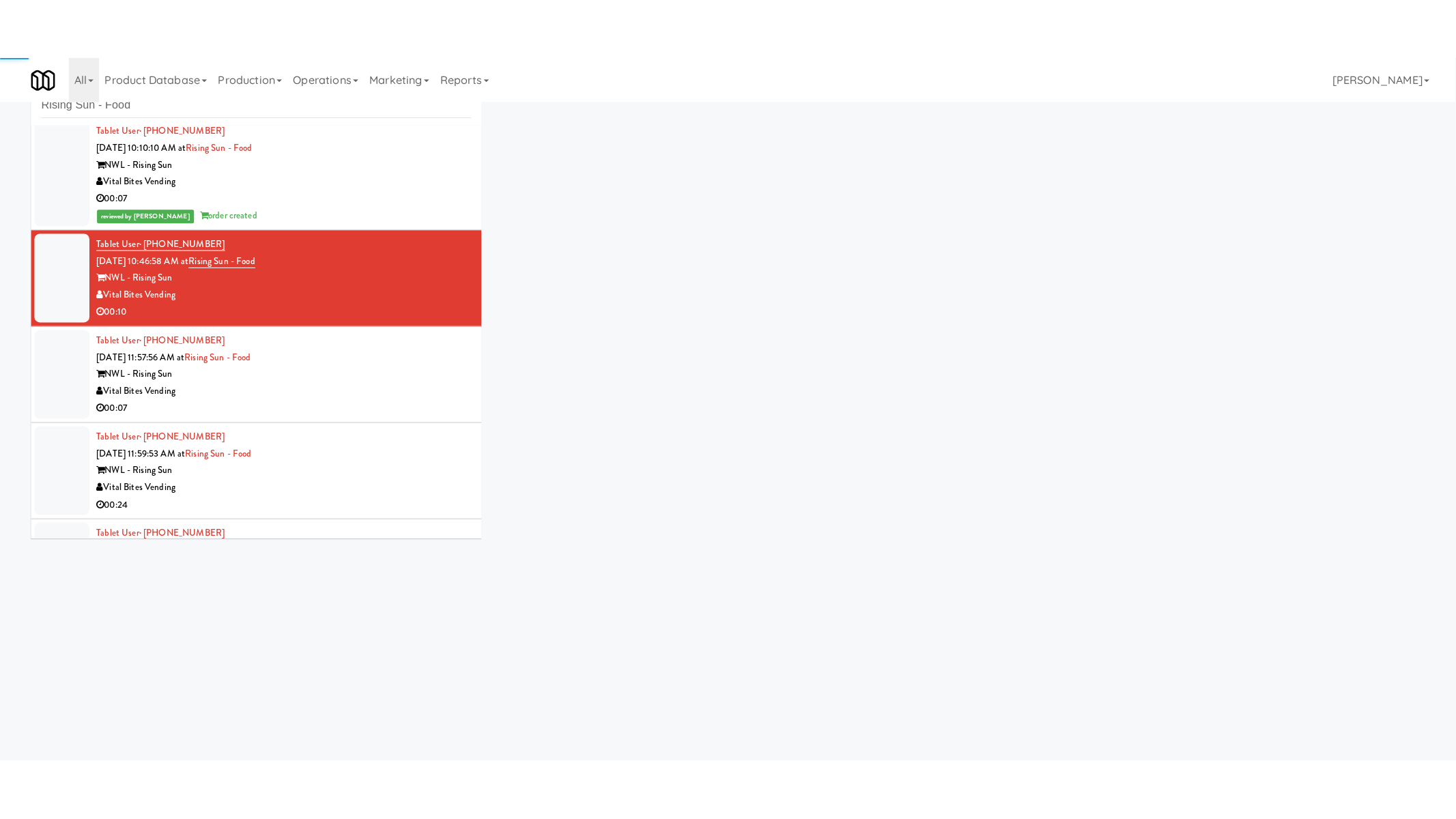
scroll to position [378, 0]
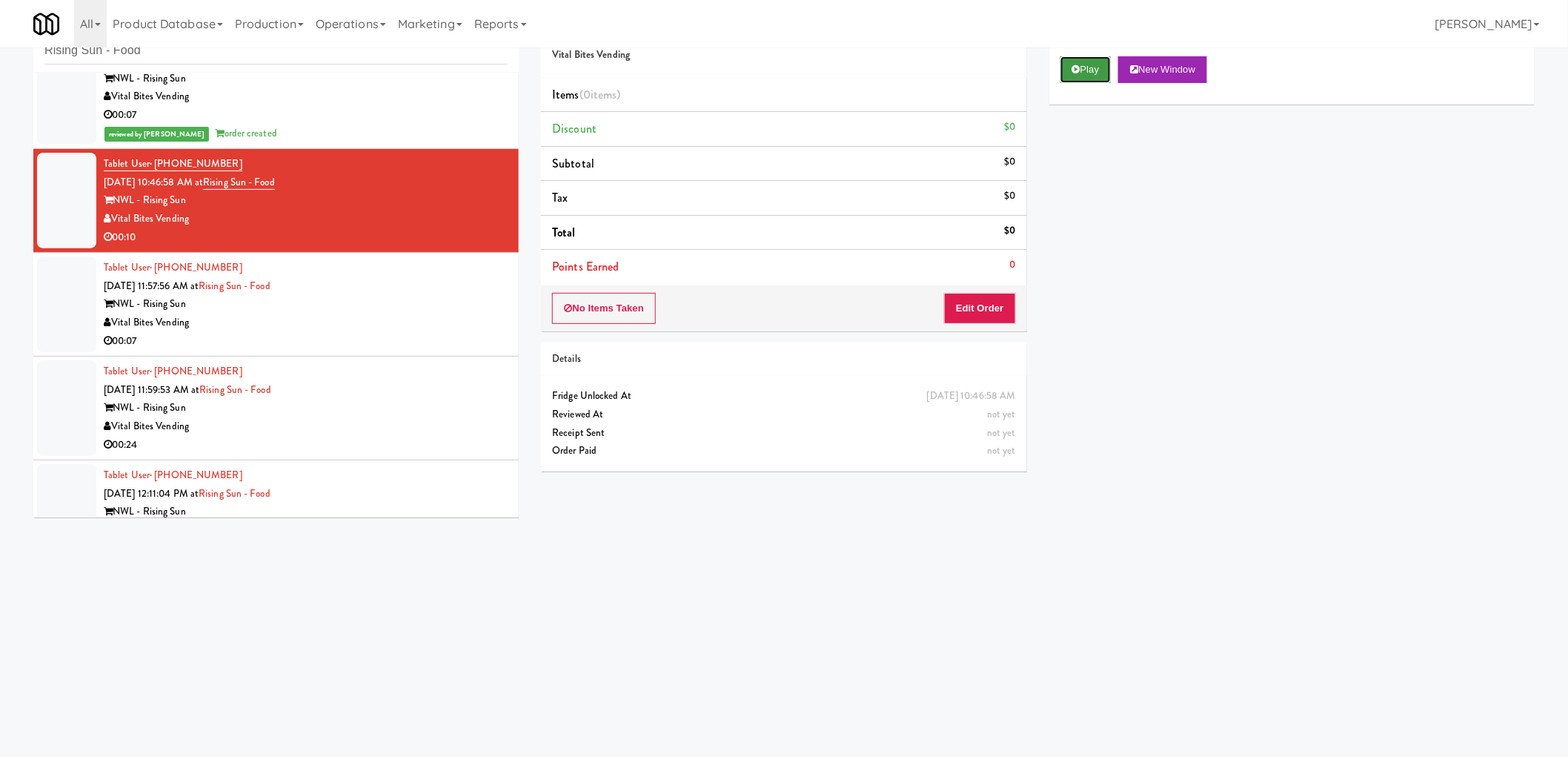
click at [1075, 73] on icon at bounding box center [1076, 69] width 8 height 10
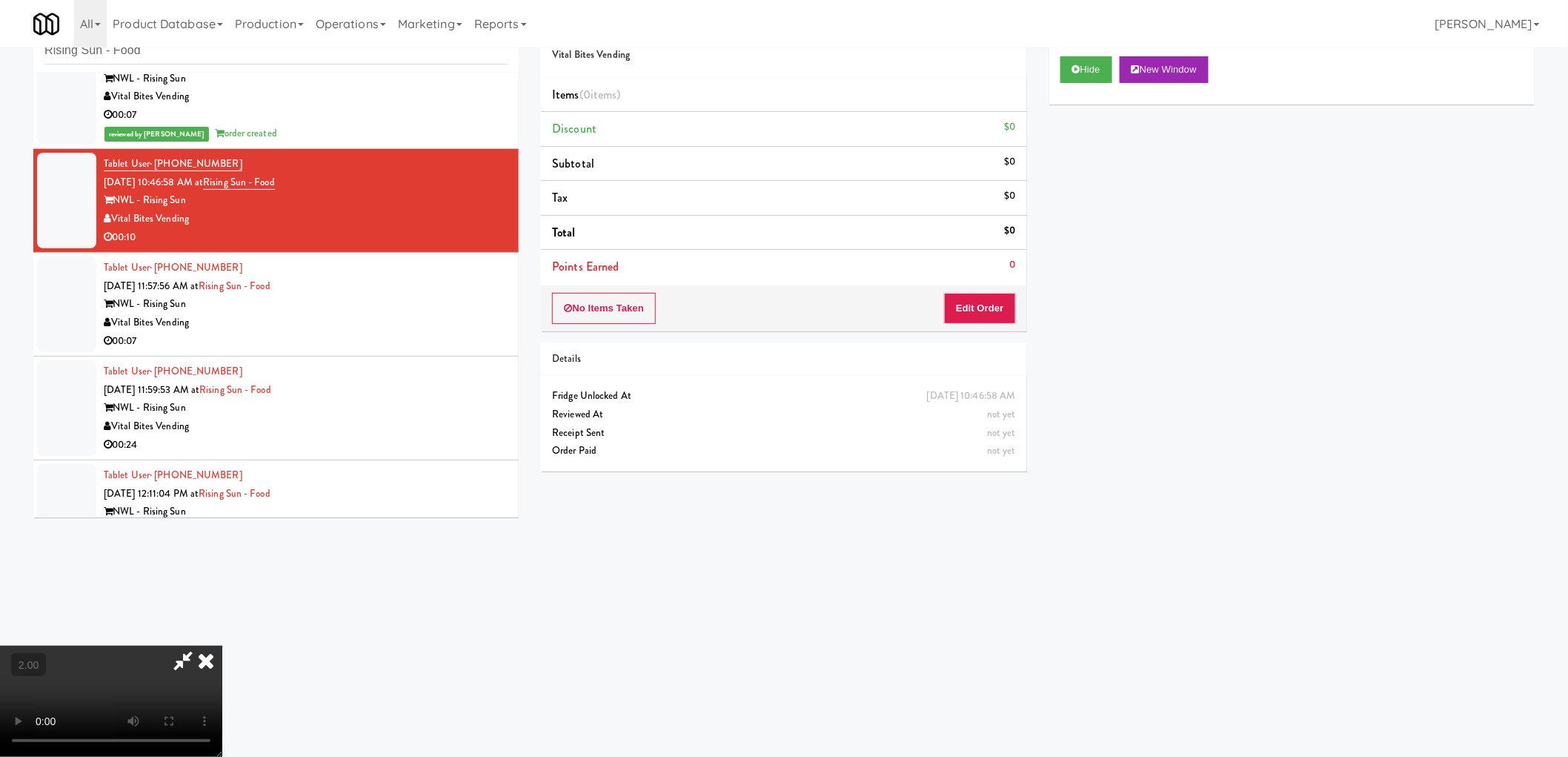
click at [223, 645] on video at bounding box center [111, 700] width 223 height 111
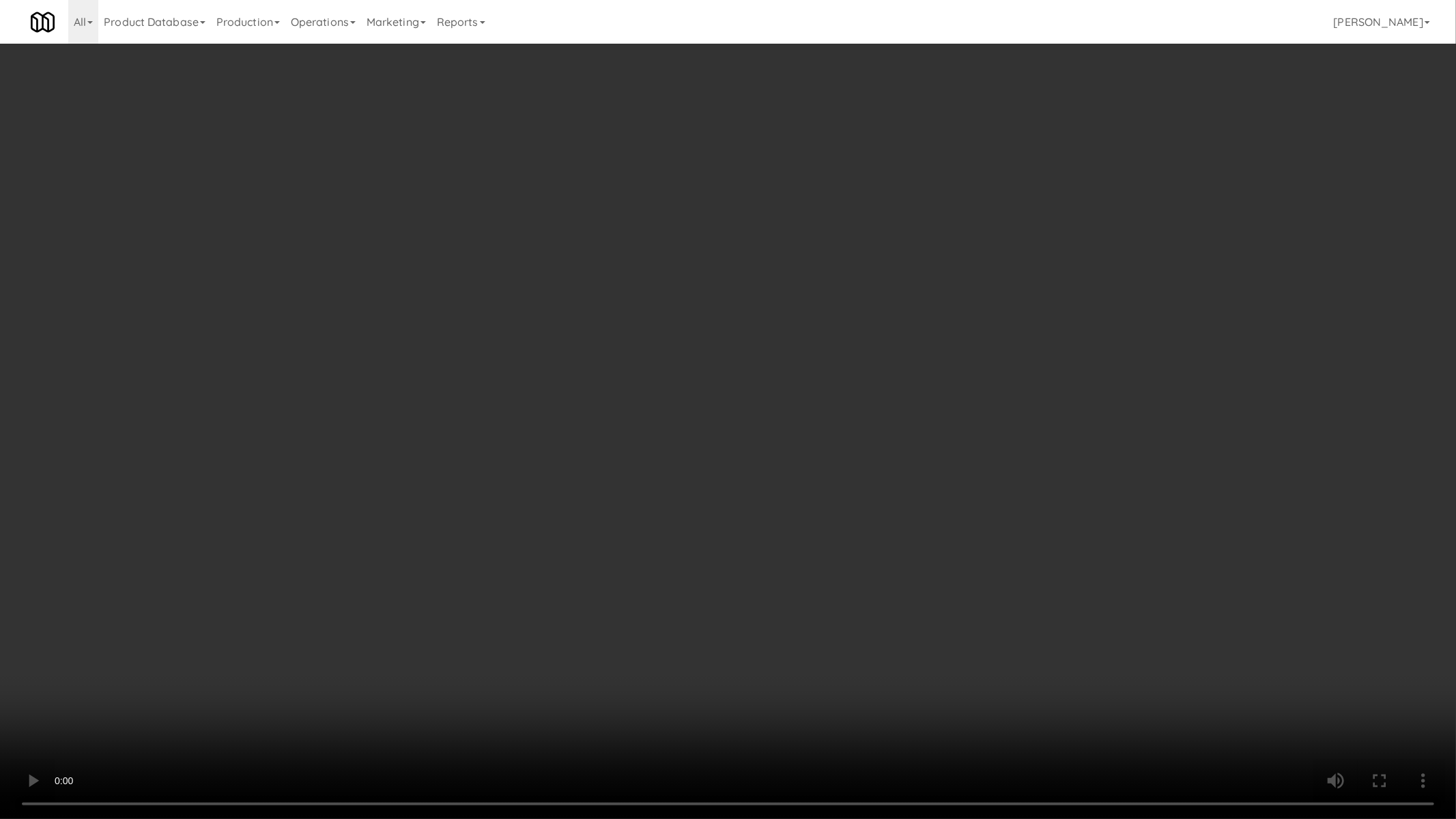
click at [885, 448] on video at bounding box center [728, 409] width 1456 height 819
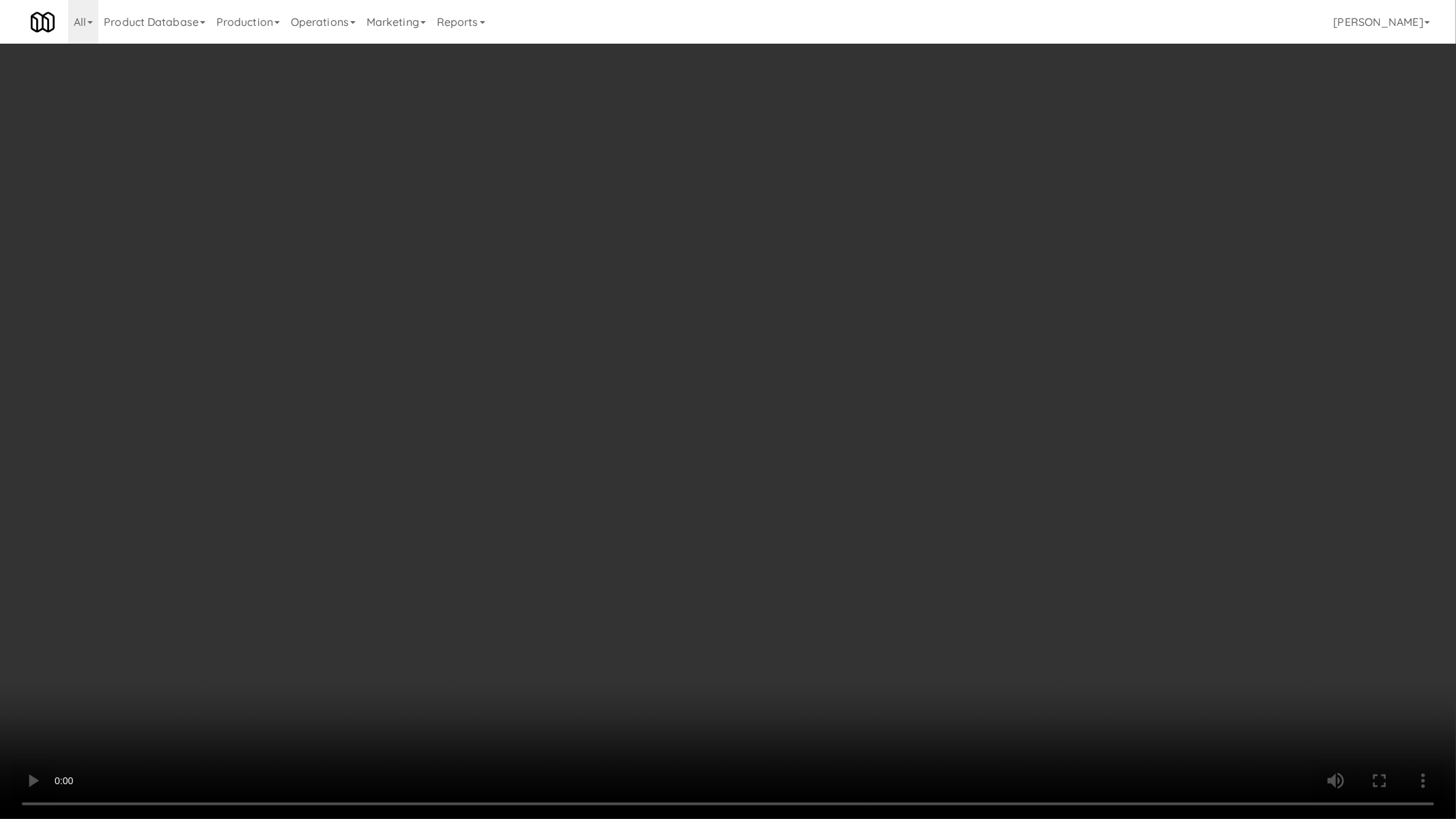
click at [885, 448] on video at bounding box center [728, 409] width 1456 height 819
click at [988, 520] on video at bounding box center [728, 409] width 1456 height 819
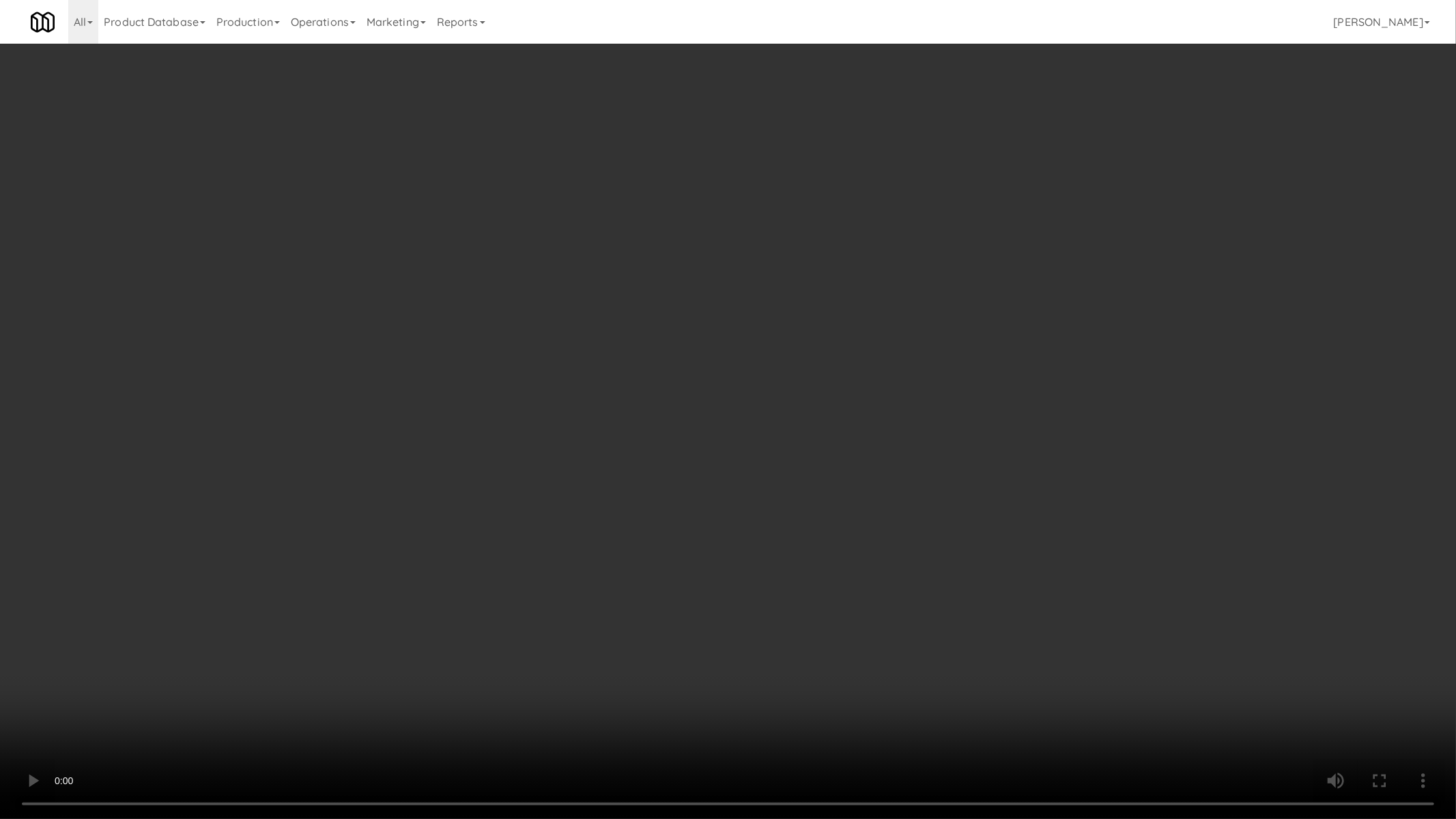
click at [988, 520] on video at bounding box center [728, 409] width 1456 height 819
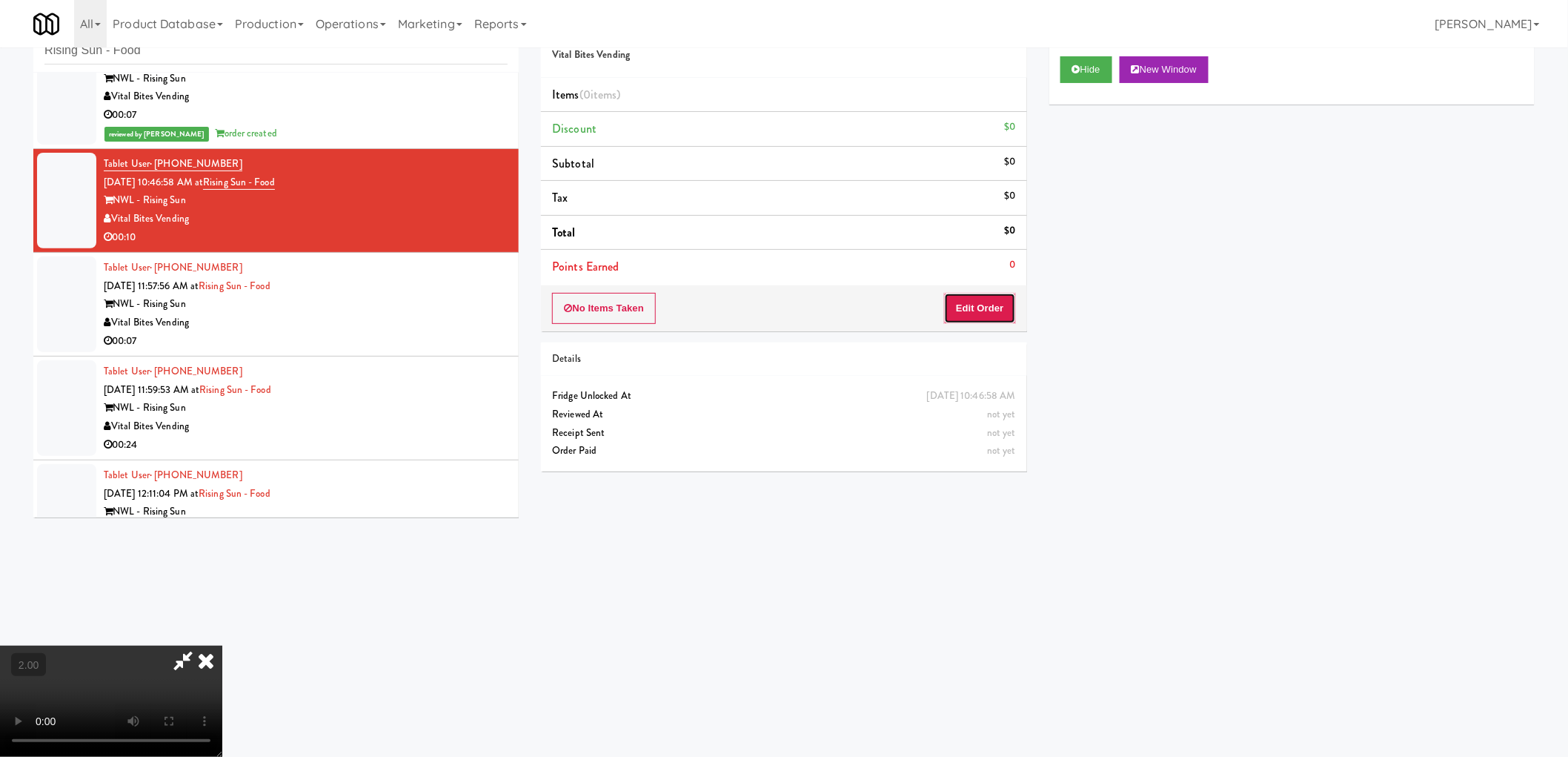
click at [997, 310] on button "Edit Order" at bounding box center [980, 308] width 72 height 31
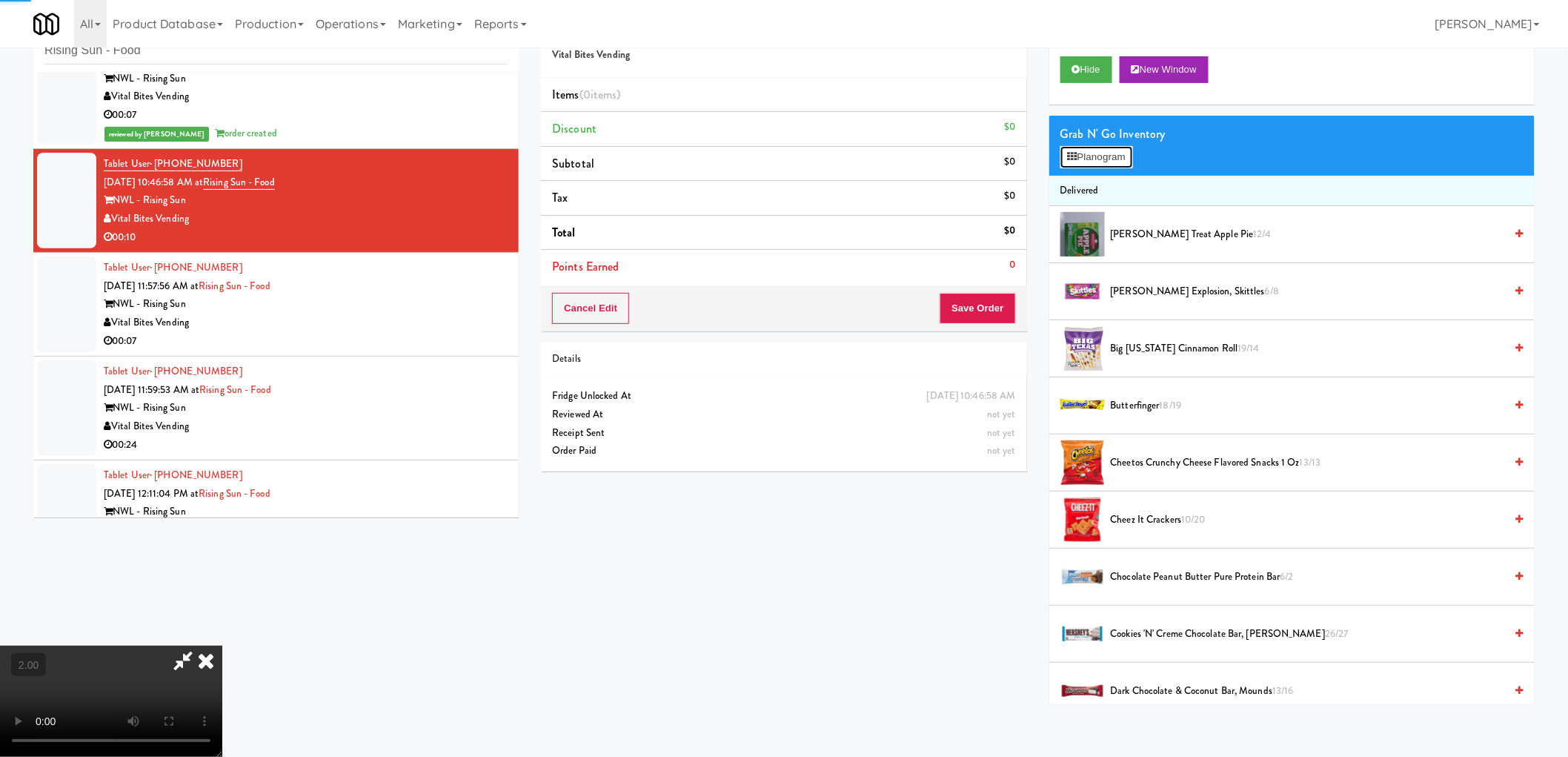
click at [1076, 153] on icon at bounding box center [1073, 157] width 10 height 10
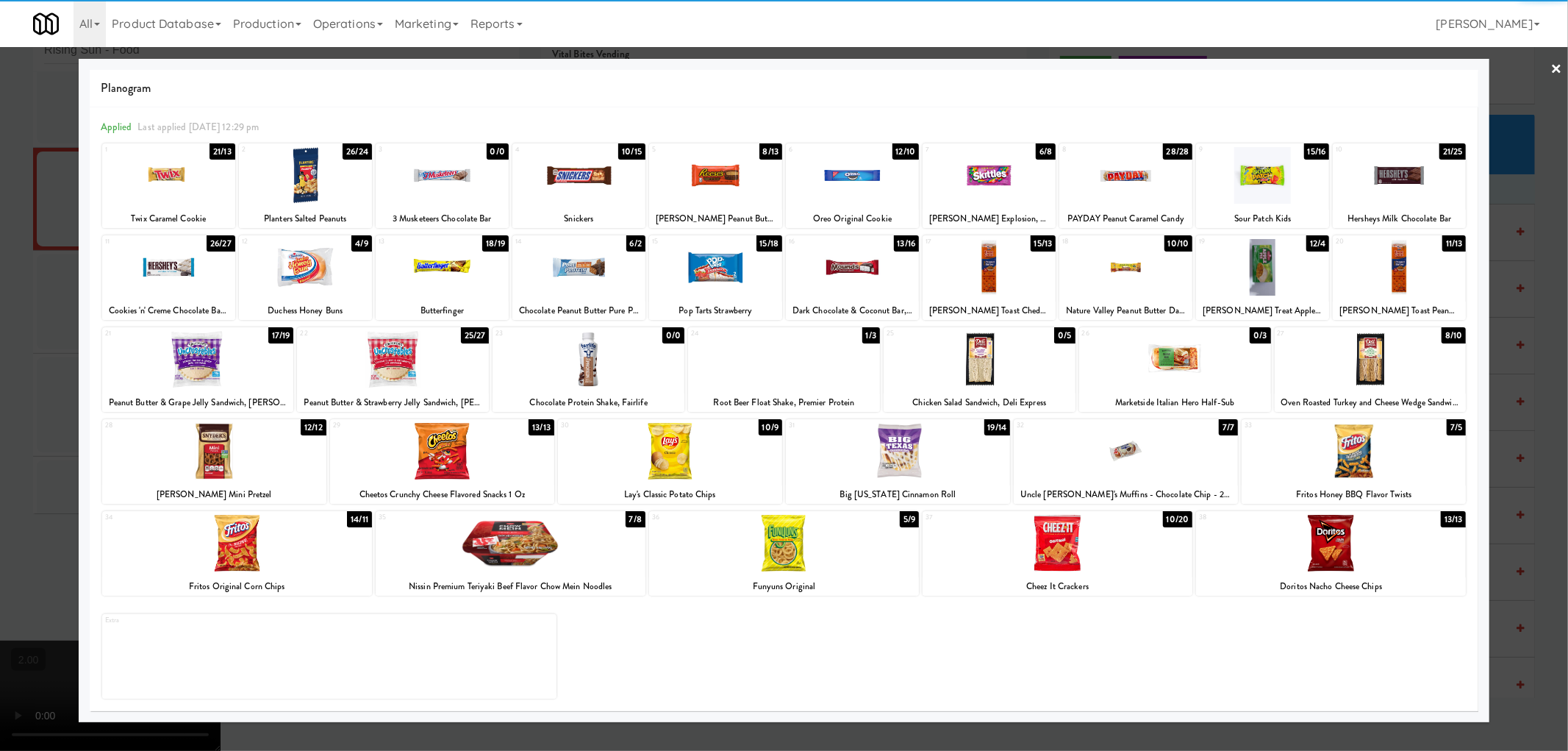
click at [1388, 368] on div at bounding box center [1370, 359] width 192 height 56
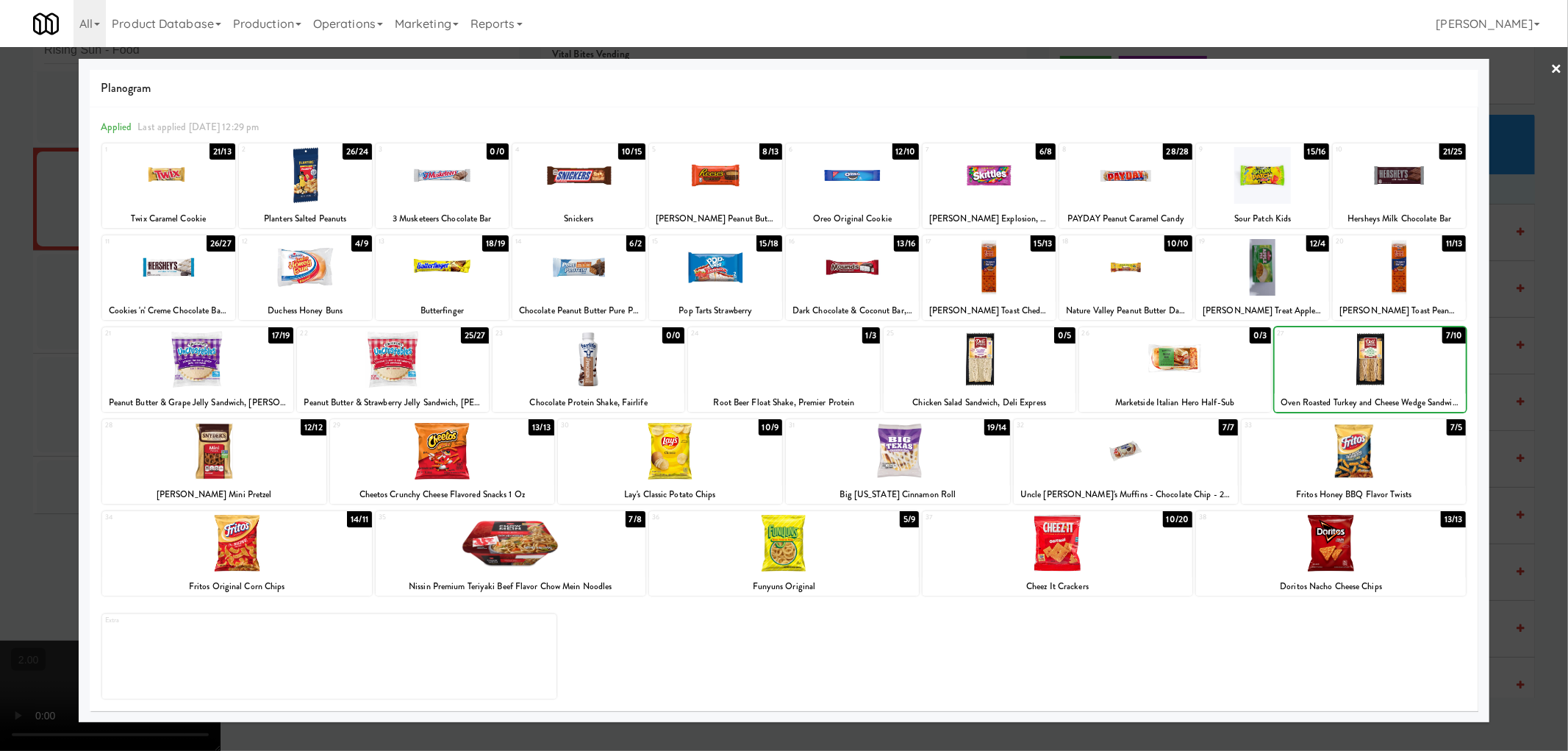
drag, startPoint x: 0, startPoint y: 323, endPoint x: 23, endPoint y: 328, distance: 23.5
click at [3, 324] on div at bounding box center [784, 376] width 1568 height 751
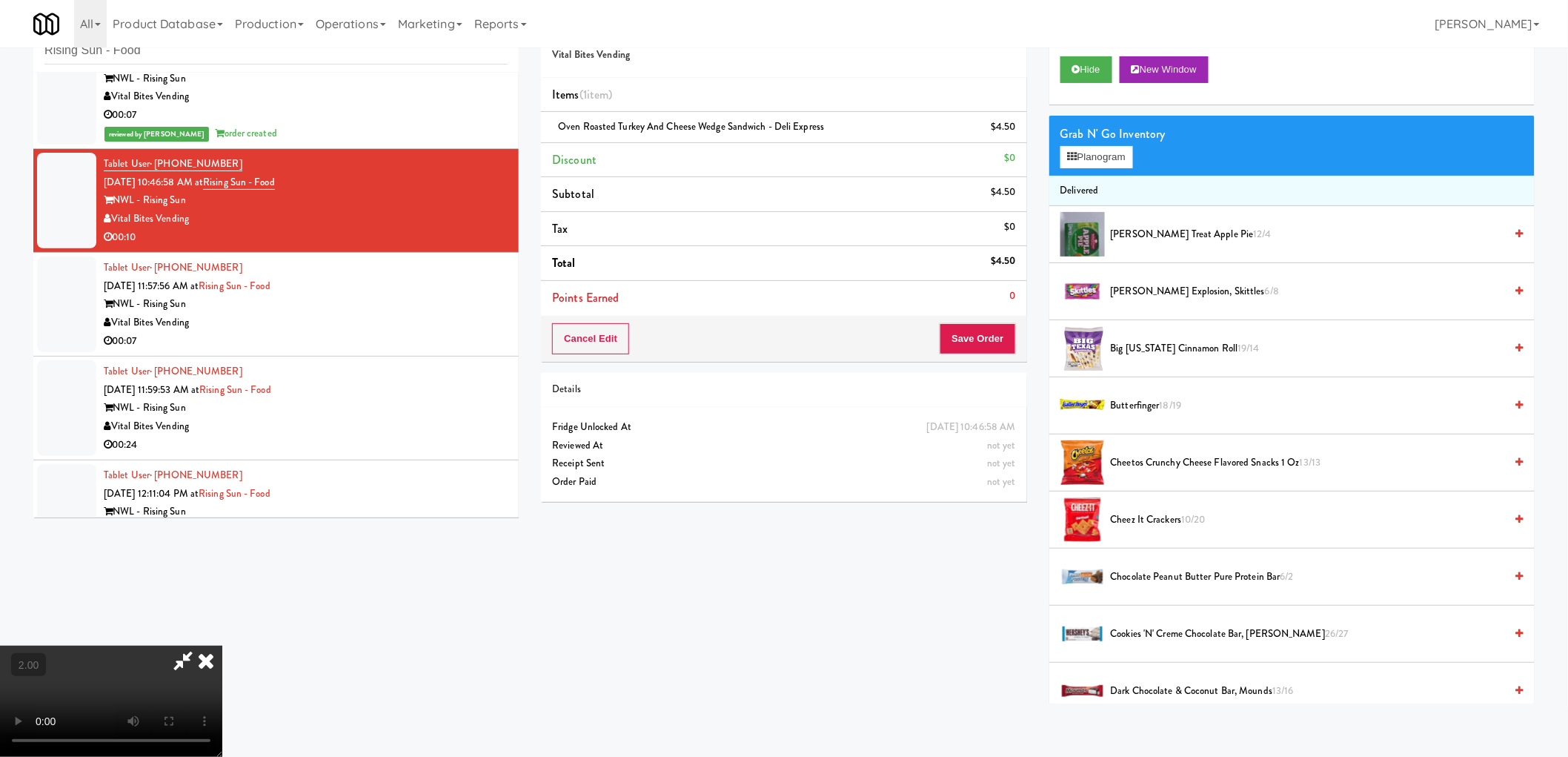
click at [223, 645] on video at bounding box center [111, 700] width 223 height 111
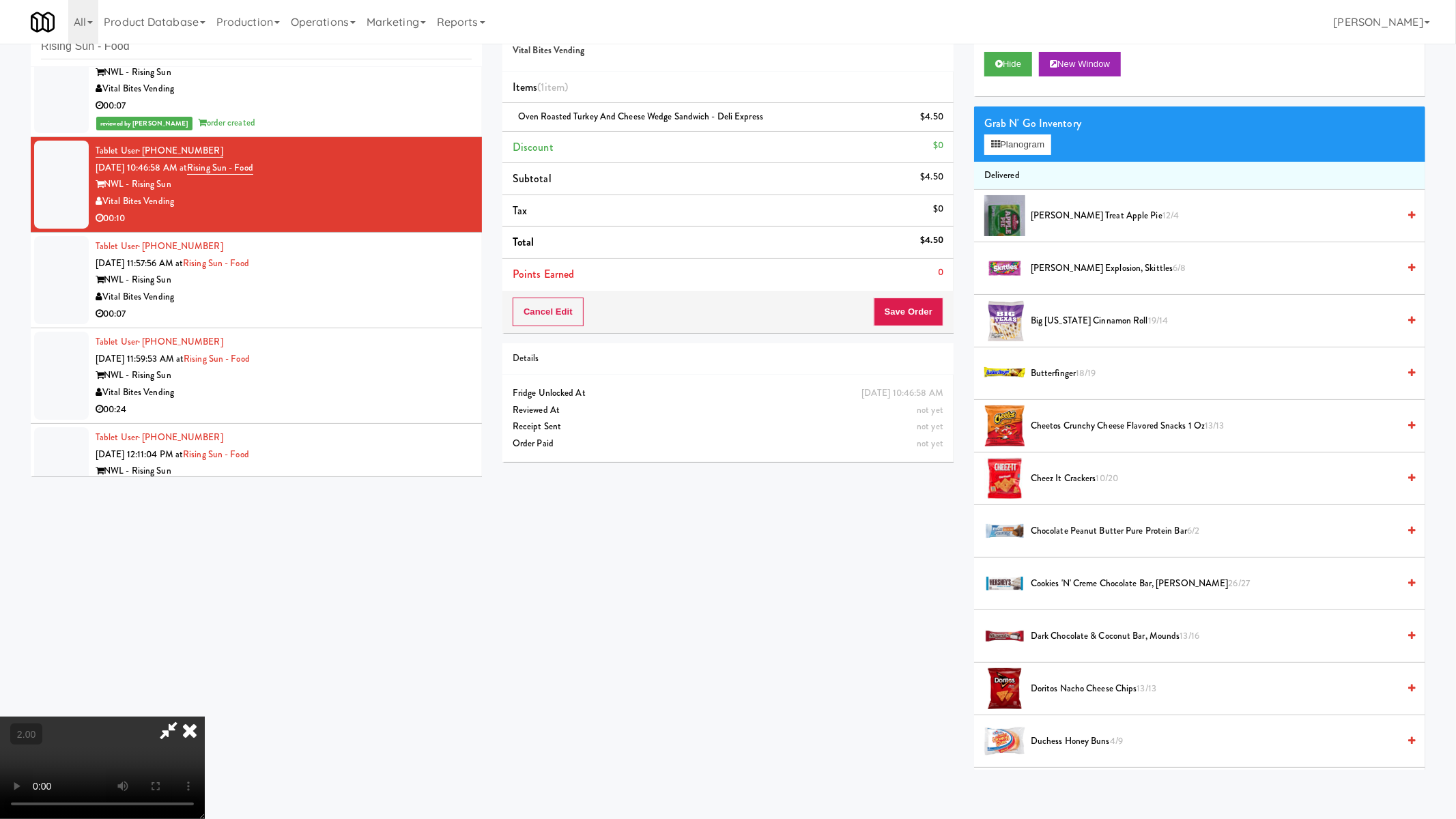
click at [205, 696] on video at bounding box center [102, 767] width 205 height 102
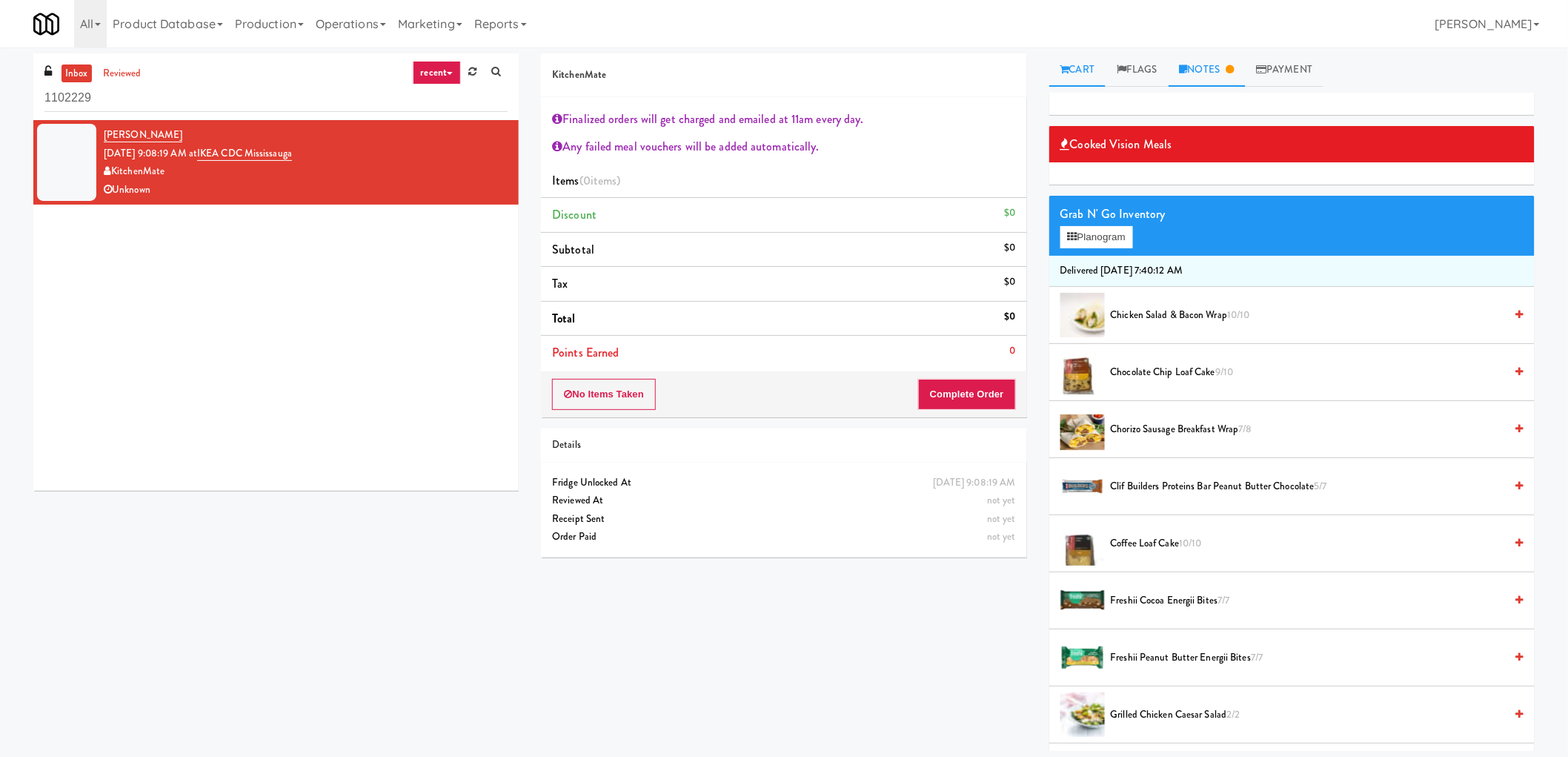
click at [1217, 74] on link "Notes" at bounding box center [1207, 70] width 77 height 33
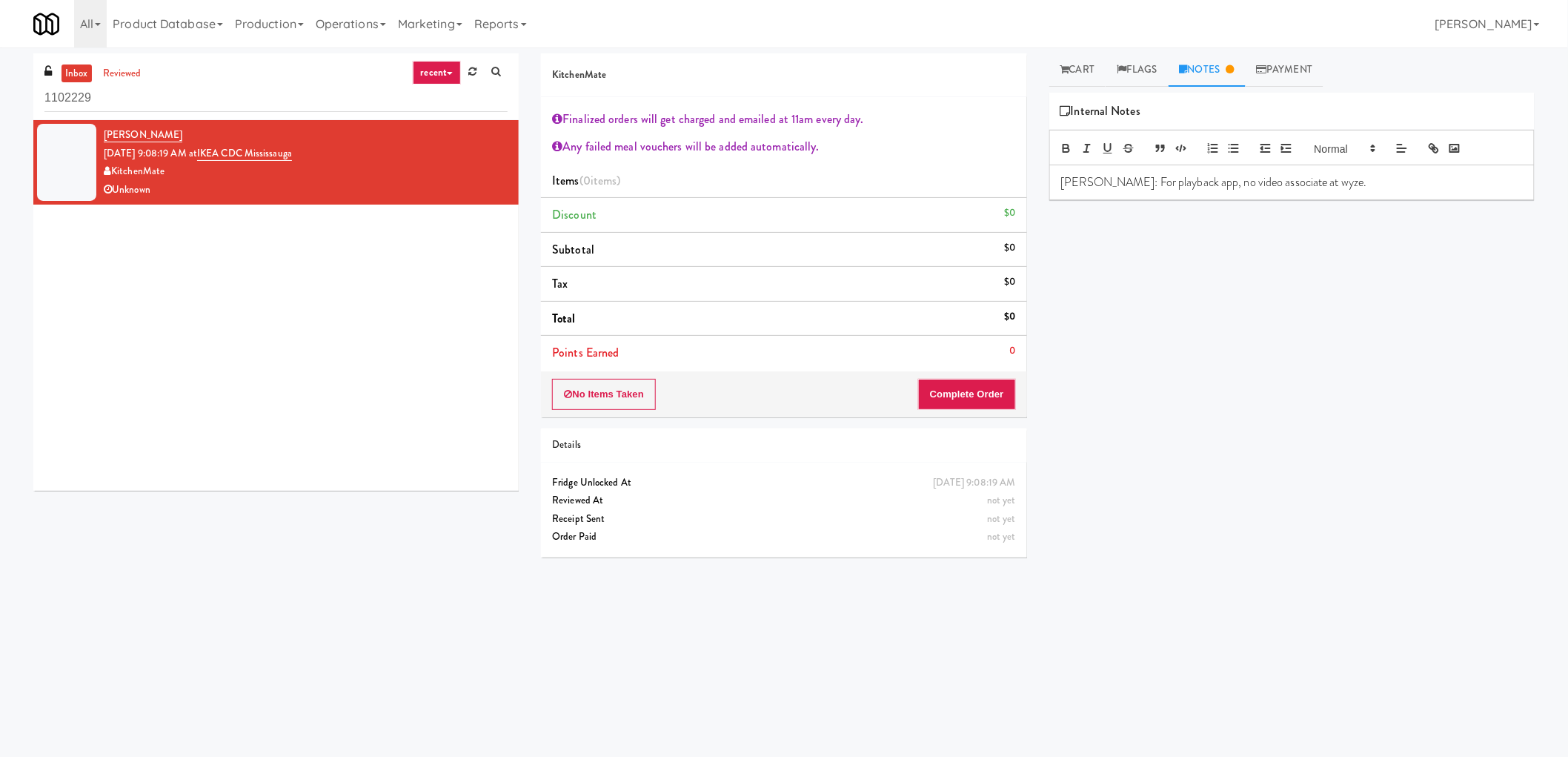
click at [130, 113] on div "inbox reviewed recent all unclear take inventory issue suspicious failed recent…" at bounding box center [276, 87] width 485 height 67
click at [121, 99] on input "1102229" at bounding box center [276, 98] width 463 height 28
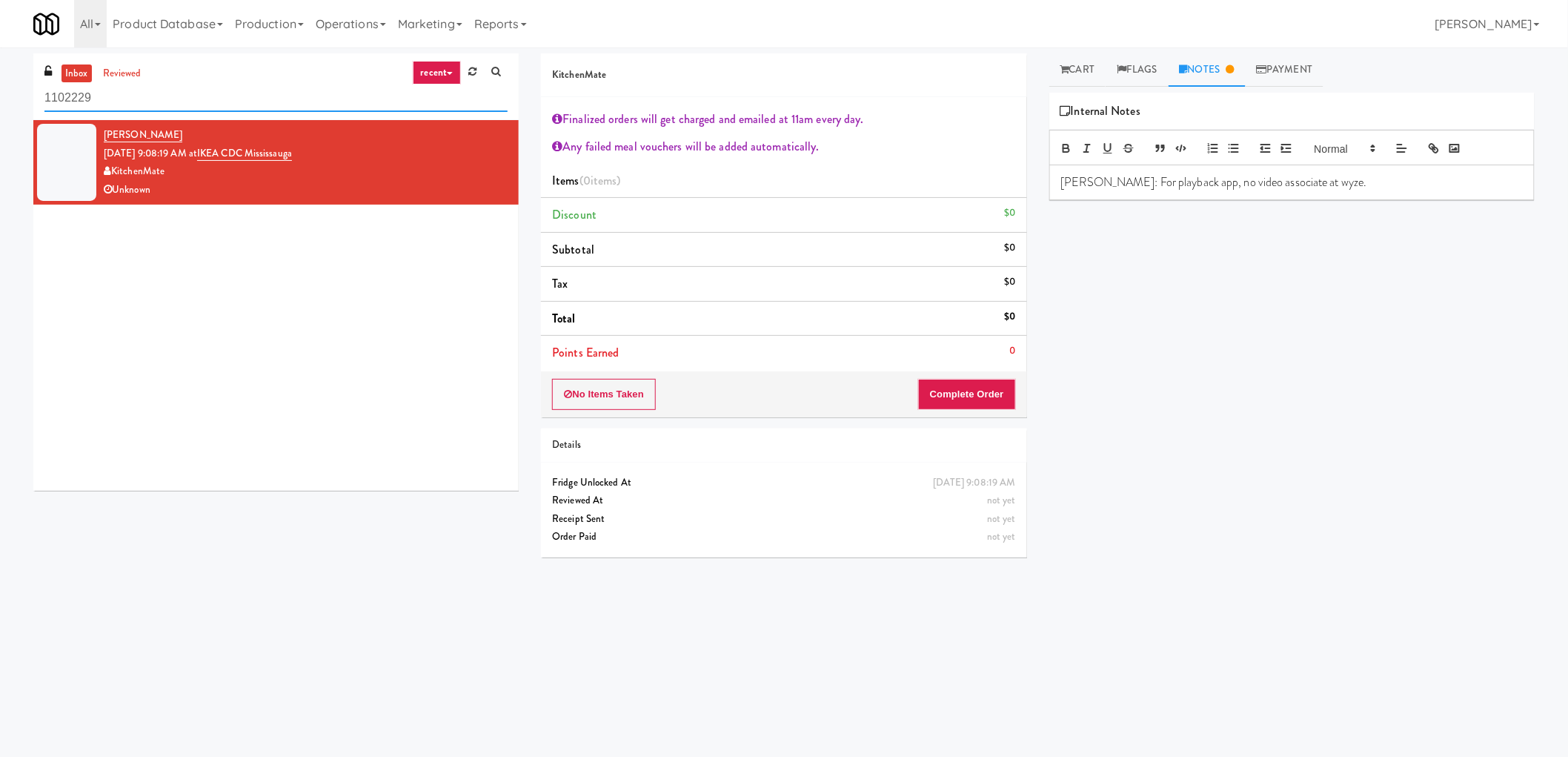
paste input "IKEA CDC Mississauga"
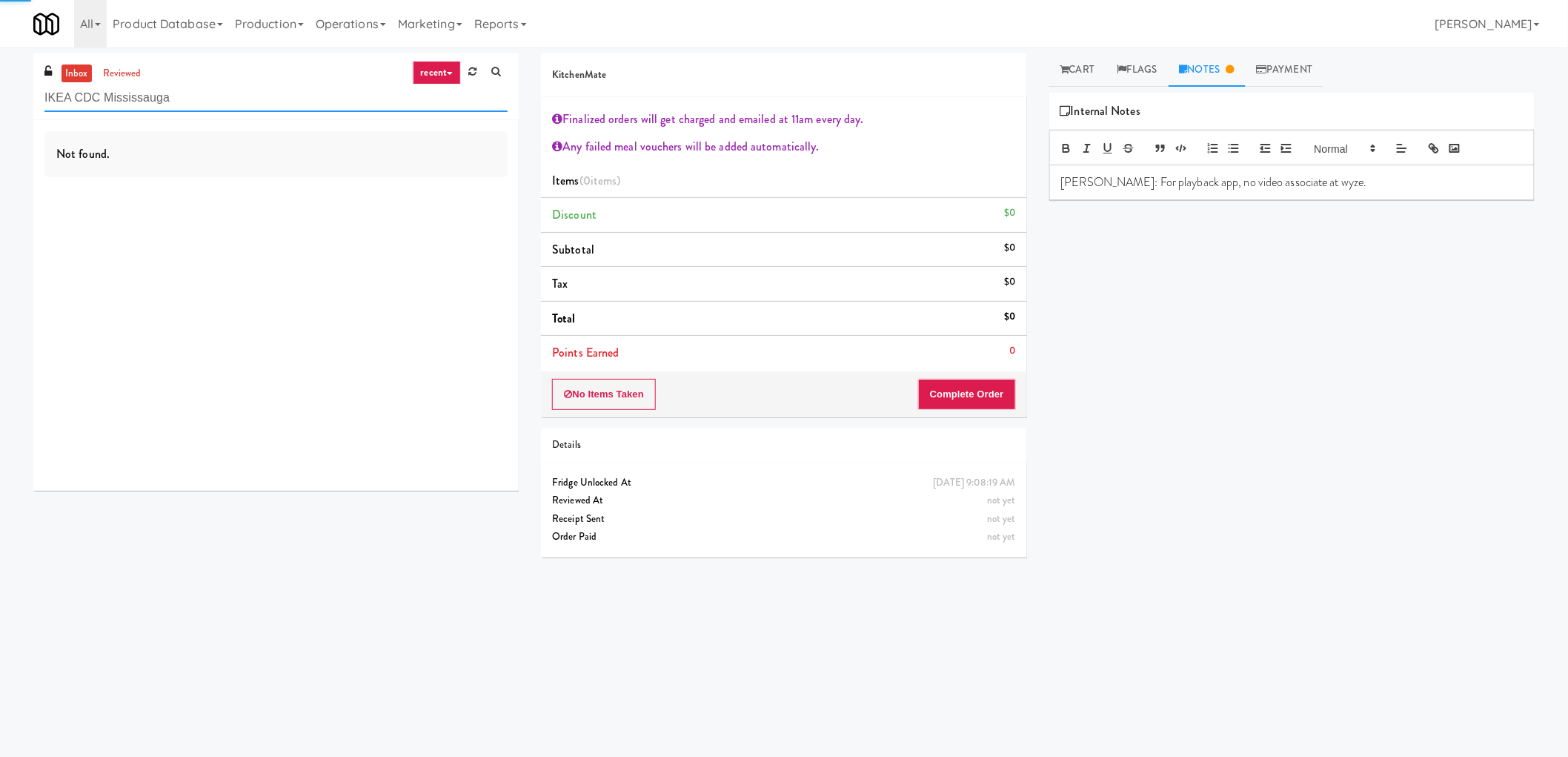
type input "IKEA CDC Mississauga"
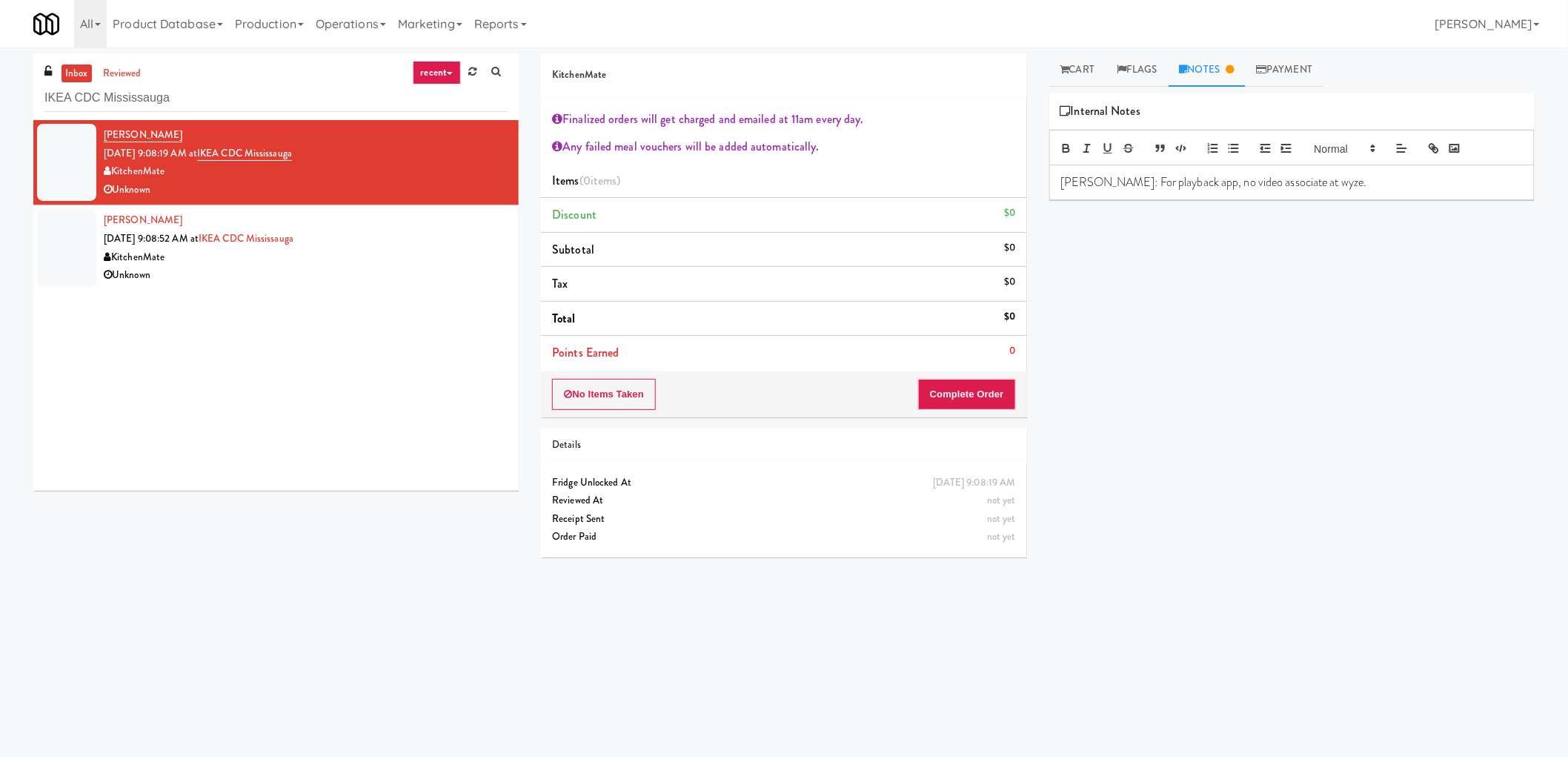
click at [383, 237] on div "Devanarayanan Rajeevan Sep 29, 2025 9:08:52 AM at IKEA CDC Mississauga KitchenM…" at bounding box center [305, 247] width 403 height 73
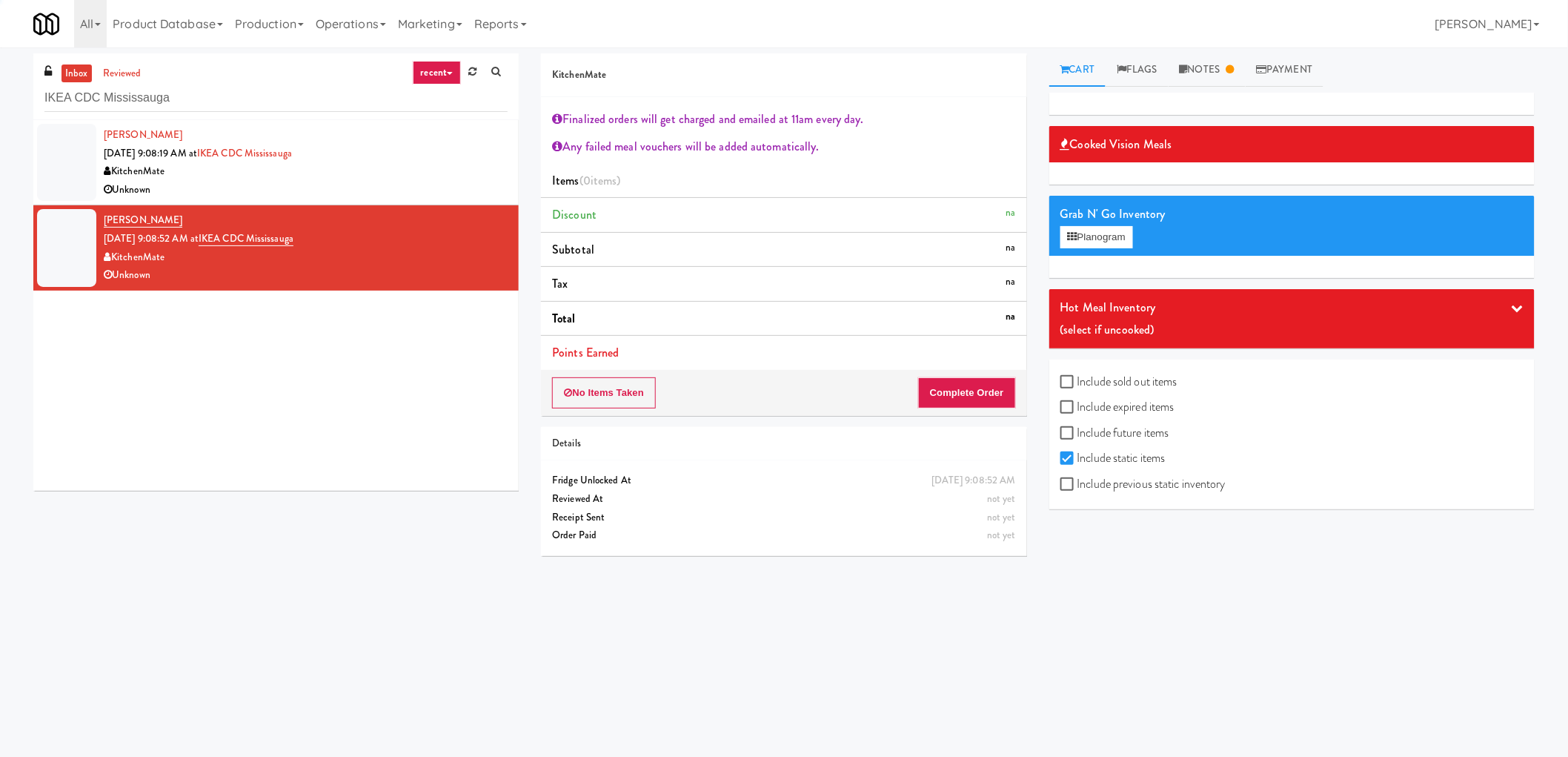
click at [431, 159] on div "Devanarayanan Rajeevan Sep 29, 2025 9:08:19 AM at IKEA CDC Mississauga KitchenM…" at bounding box center [305, 162] width 403 height 73
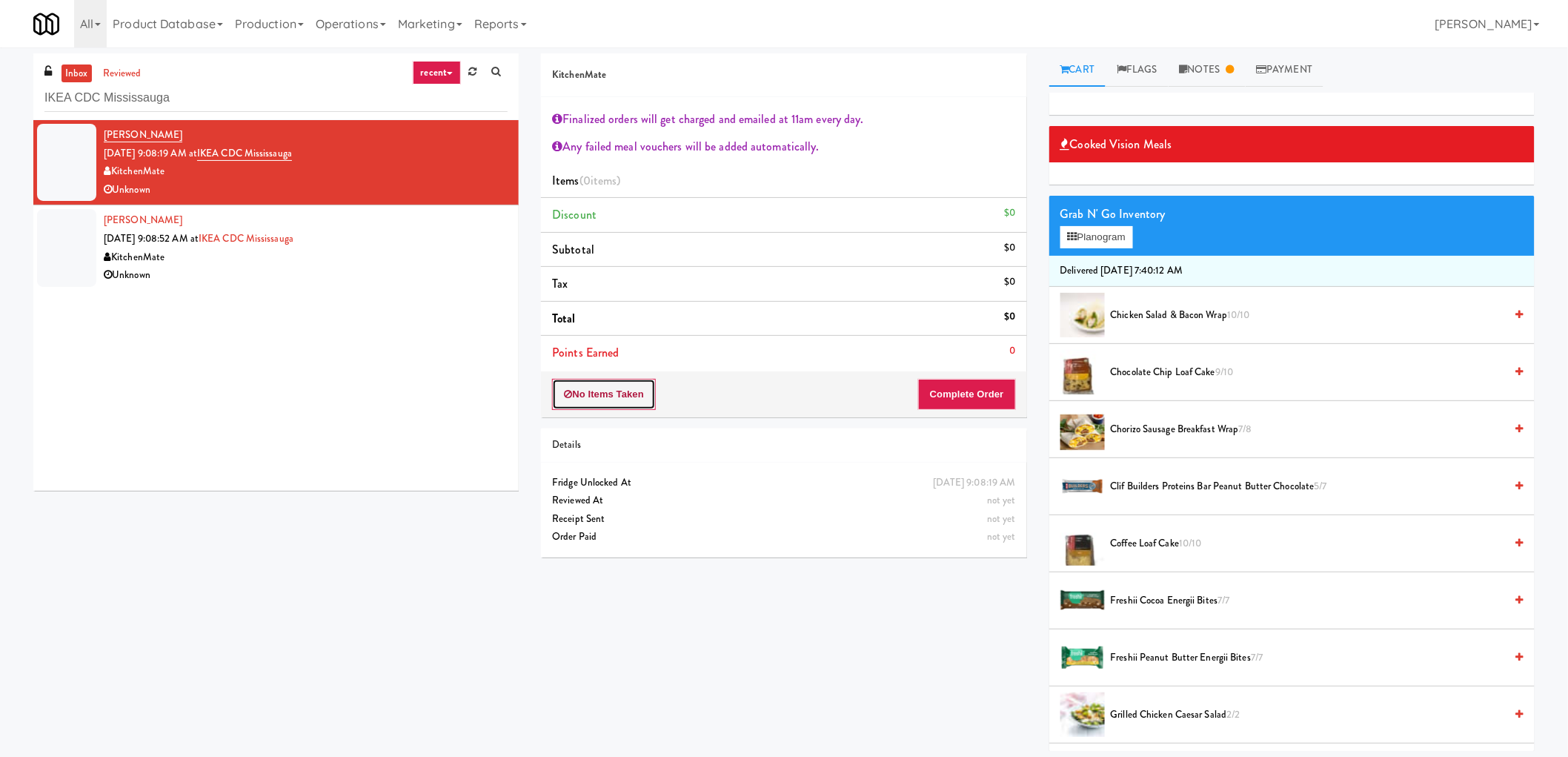
click at [633, 399] on button "No Items Taken" at bounding box center [604, 394] width 103 height 31
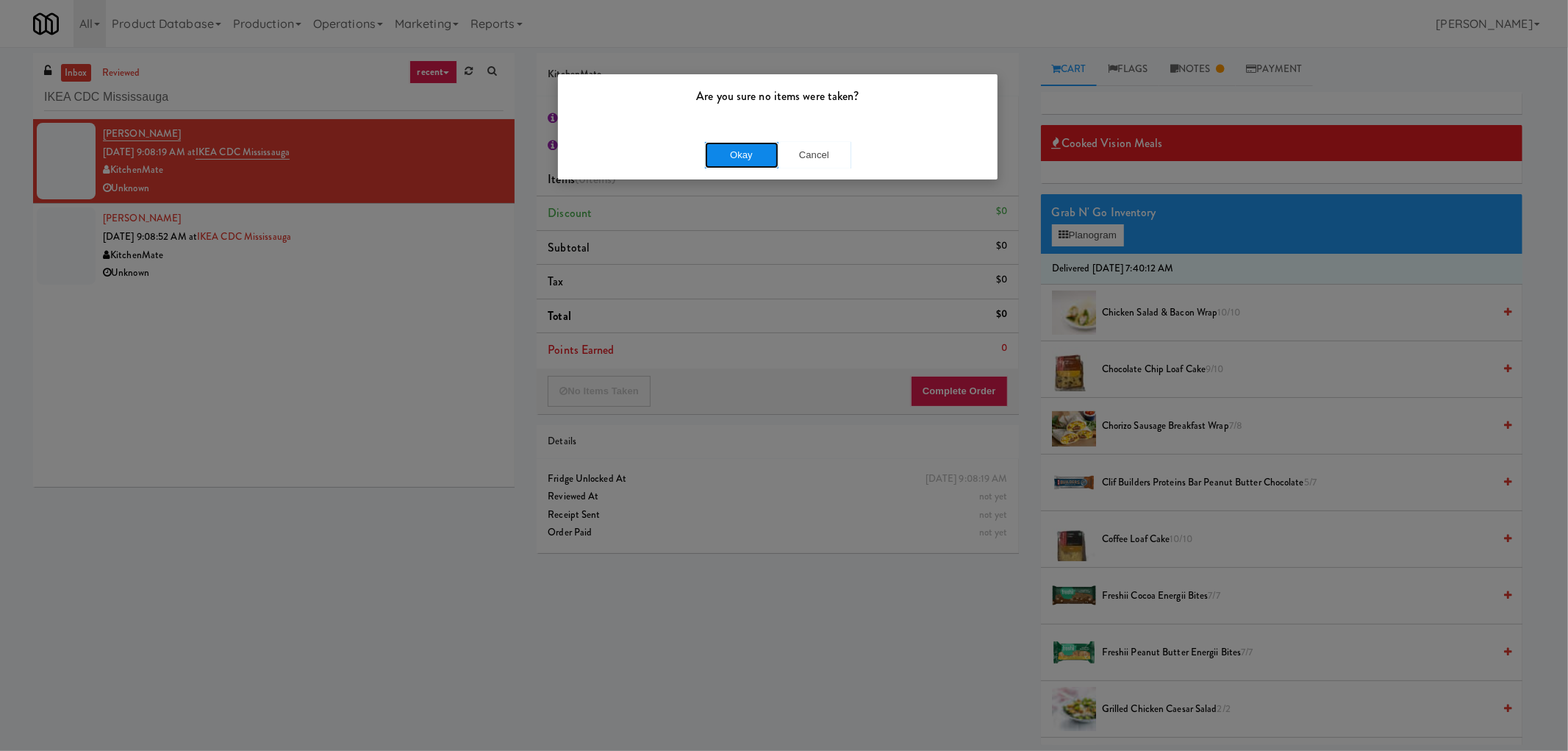
click at [739, 160] on button "Okay" at bounding box center [742, 155] width 74 height 26
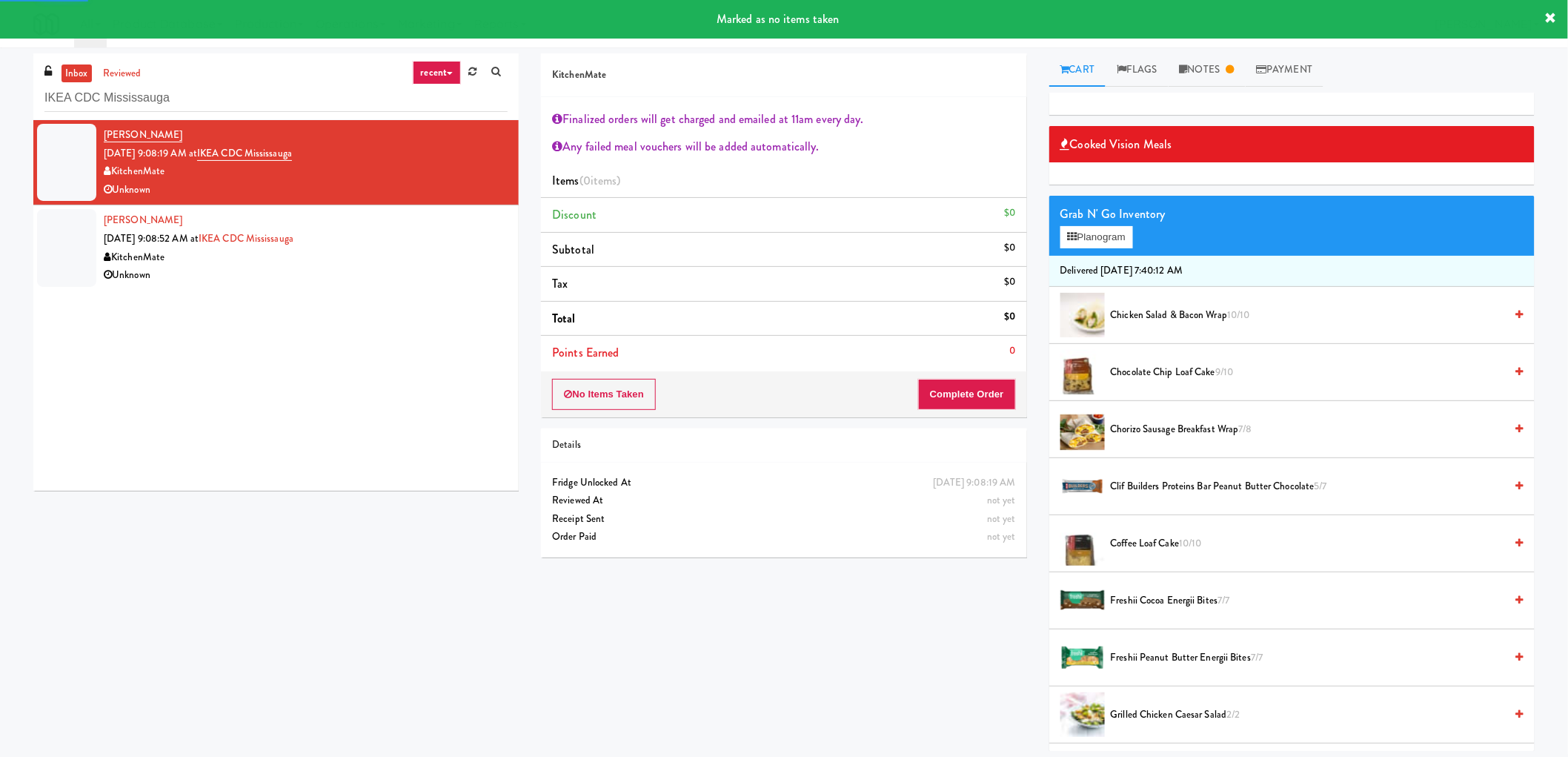
click at [425, 215] on div "Devanarayanan Rajeevan Sep 29, 2025 9:08:52 AM at IKEA CDC Mississauga KitchenM…" at bounding box center [305, 247] width 403 height 73
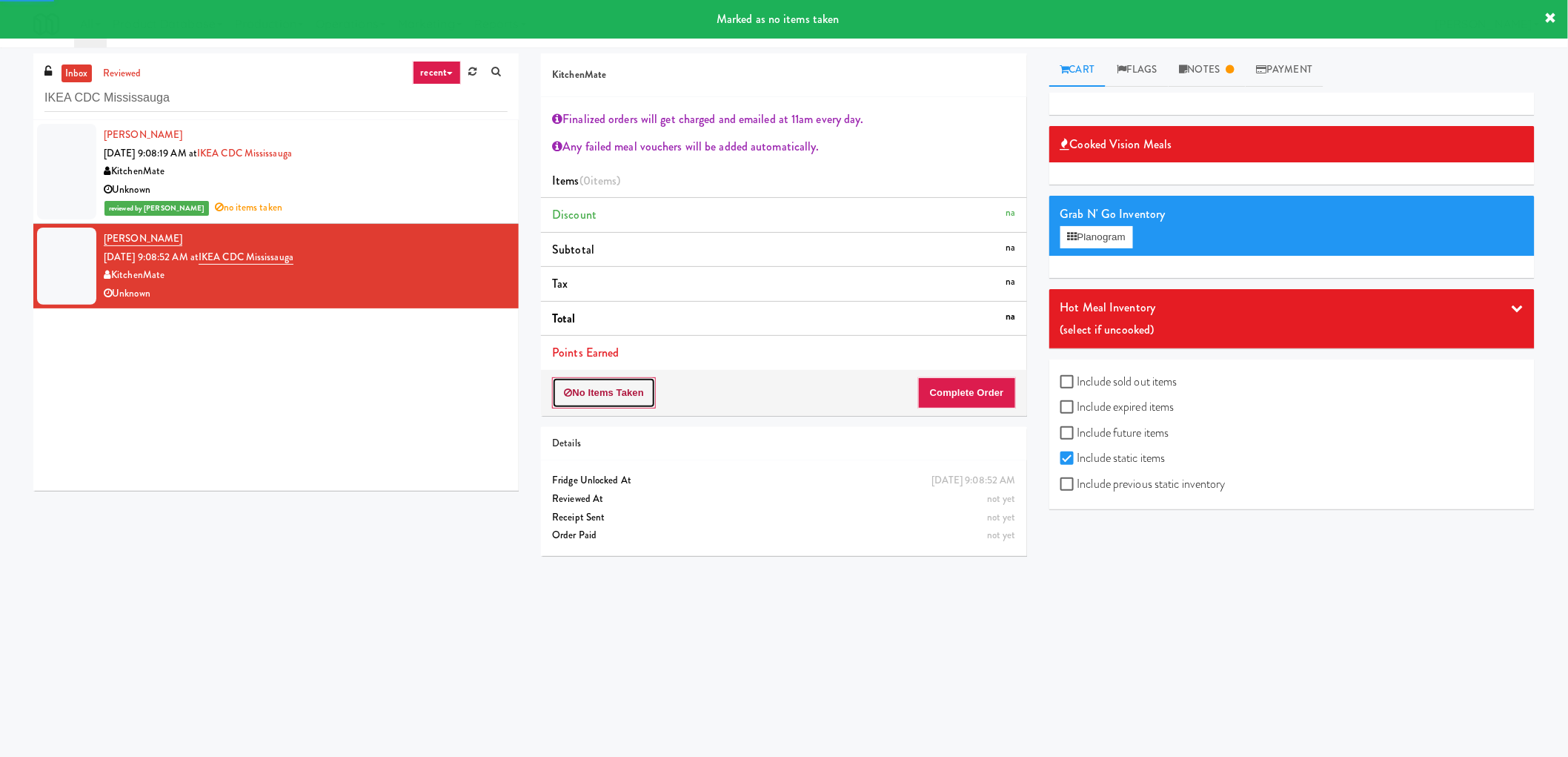
click at [611, 406] on button "No Items Taken" at bounding box center [604, 392] width 103 height 31
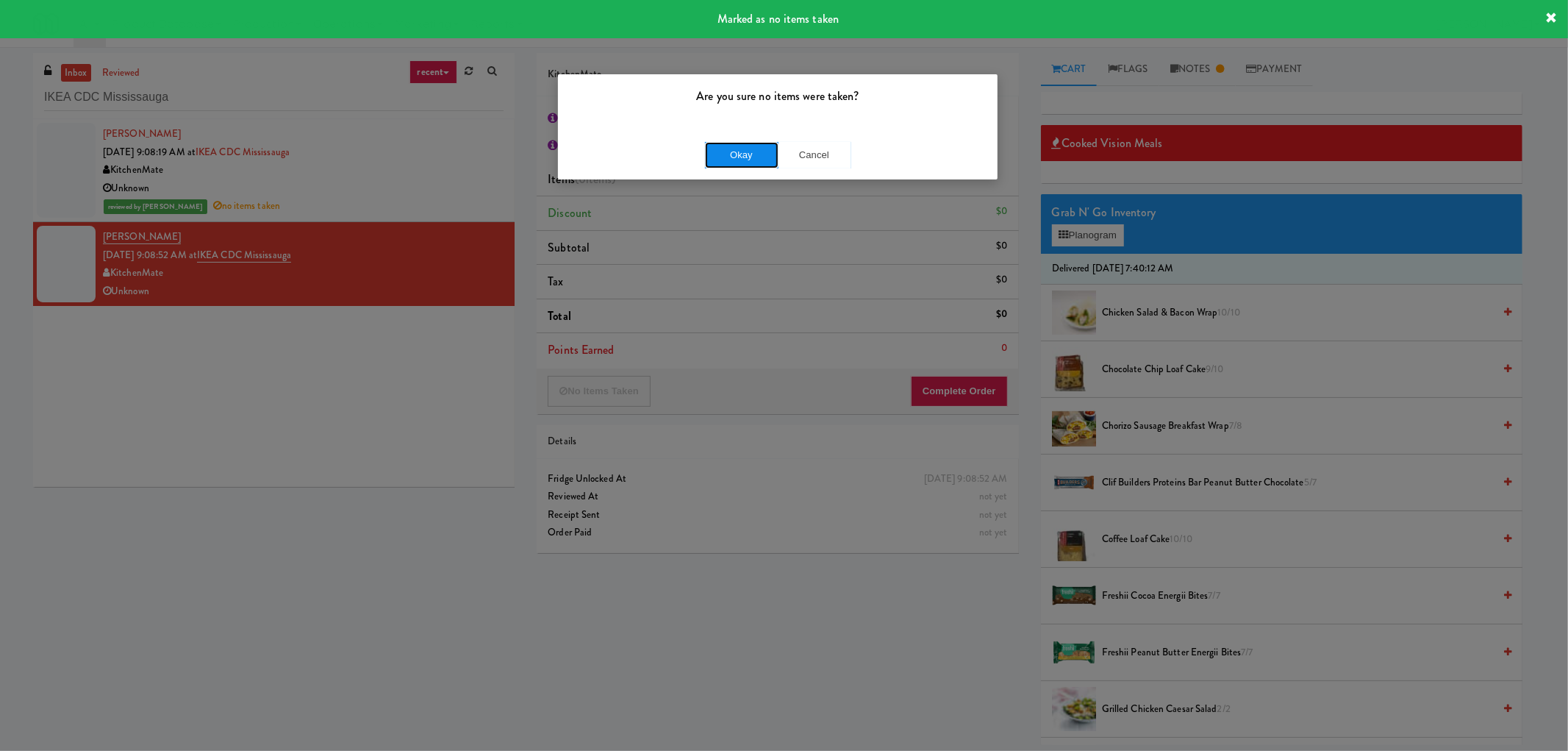
click at [739, 160] on button "Okay" at bounding box center [742, 155] width 74 height 26
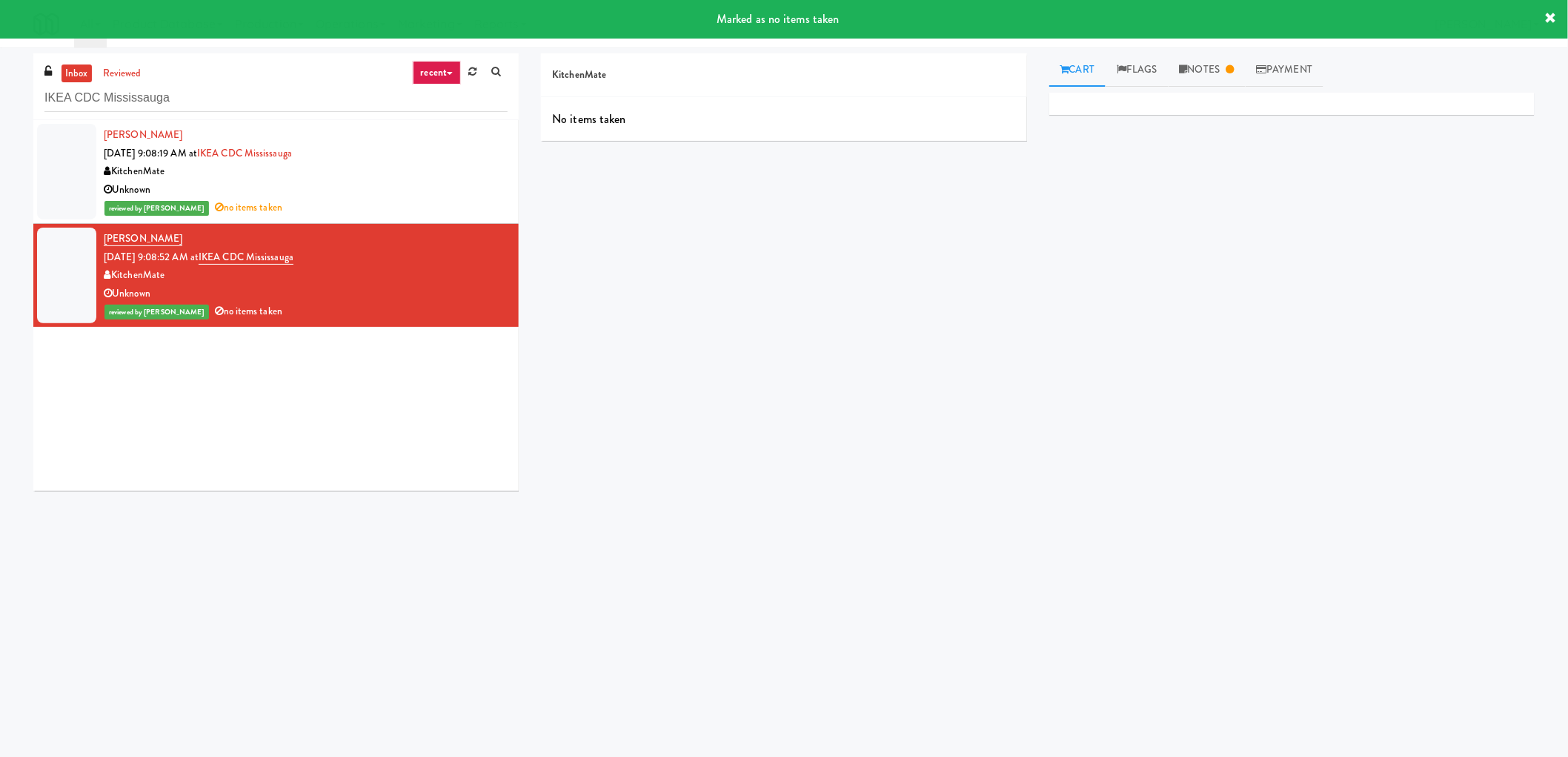
click at [294, 415] on div "Devanarayanan Rajeevan Sep 29, 2025 9:08:19 AM at IKEA CDC Mississauga KitchenM…" at bounding box center [276, 305] width 485 height 370
click at [234, 86] on input "IKEA CDC Mississauga" at bounding box center [276, 98] width 463 height 28
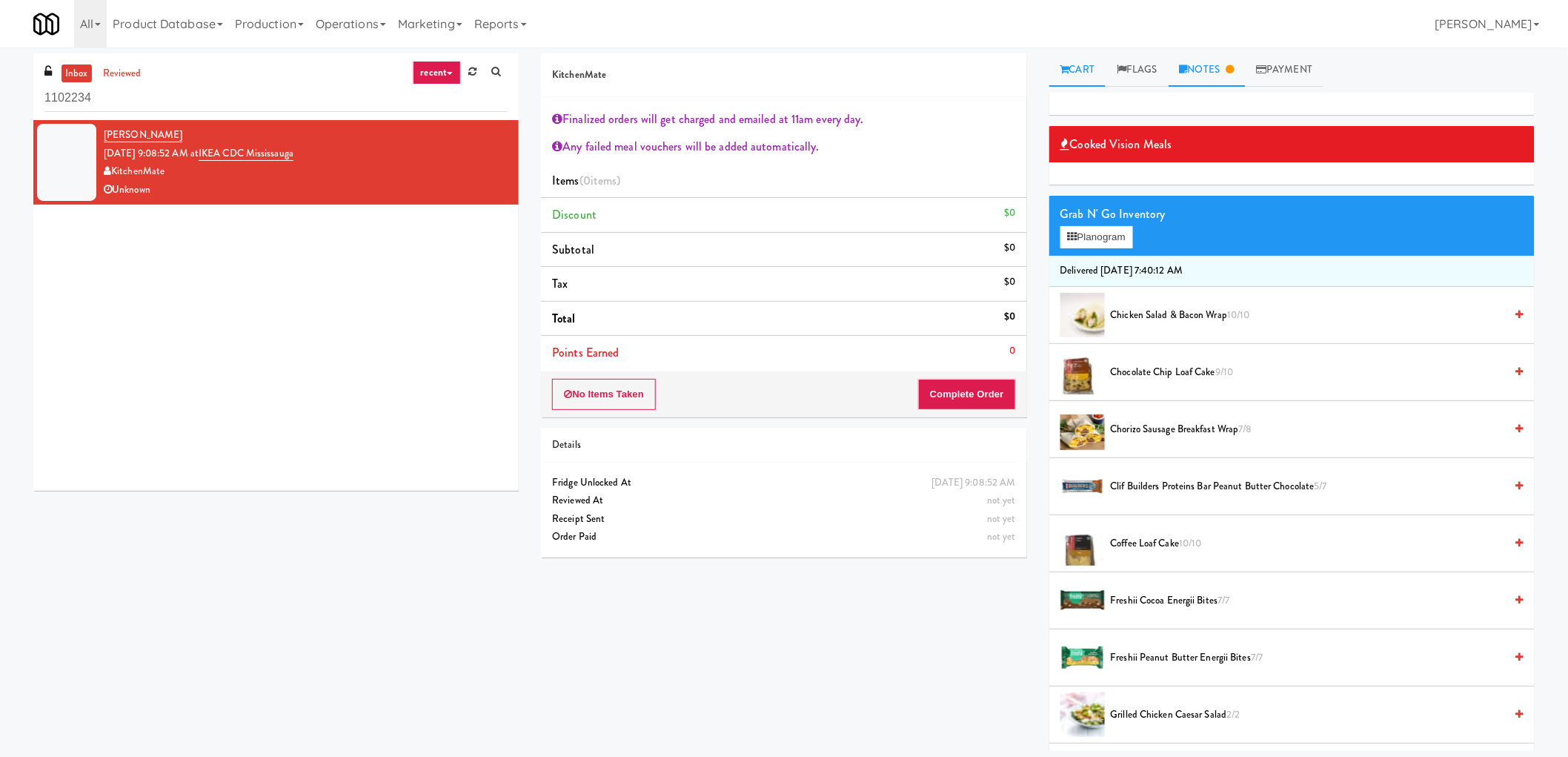
click at [1225, 59] on link "Notes" at bounding box center [1207, 70] width 77 height 33
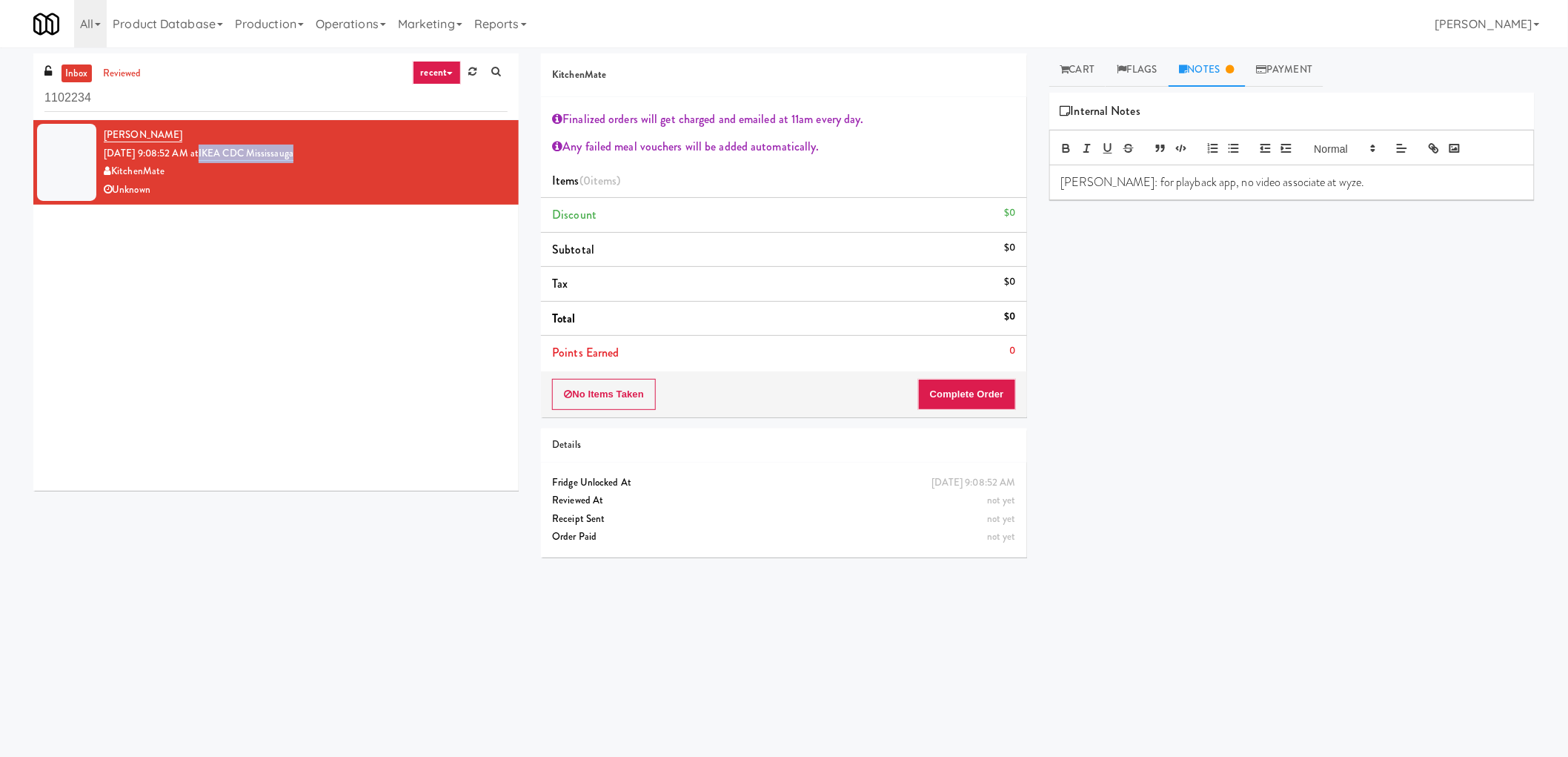
drag, startPoint x: 323, startPoint y: 154, endPoint x: 223, endPoint y: 158, distance: 100.1
click at [223, 158] on div "[PERSON_NAME] [DATE] 9:08:52 AM at IKEA CDC [GEOGRAPHIC_DATA] KitchenMate Unkno…" at bounding box center [305, 162] width 403 height 73
copy link "IKEA CDC Mississauga"
click at [97, 98] on input "1102234" at bounding box center [276, 98] width 463 height 28
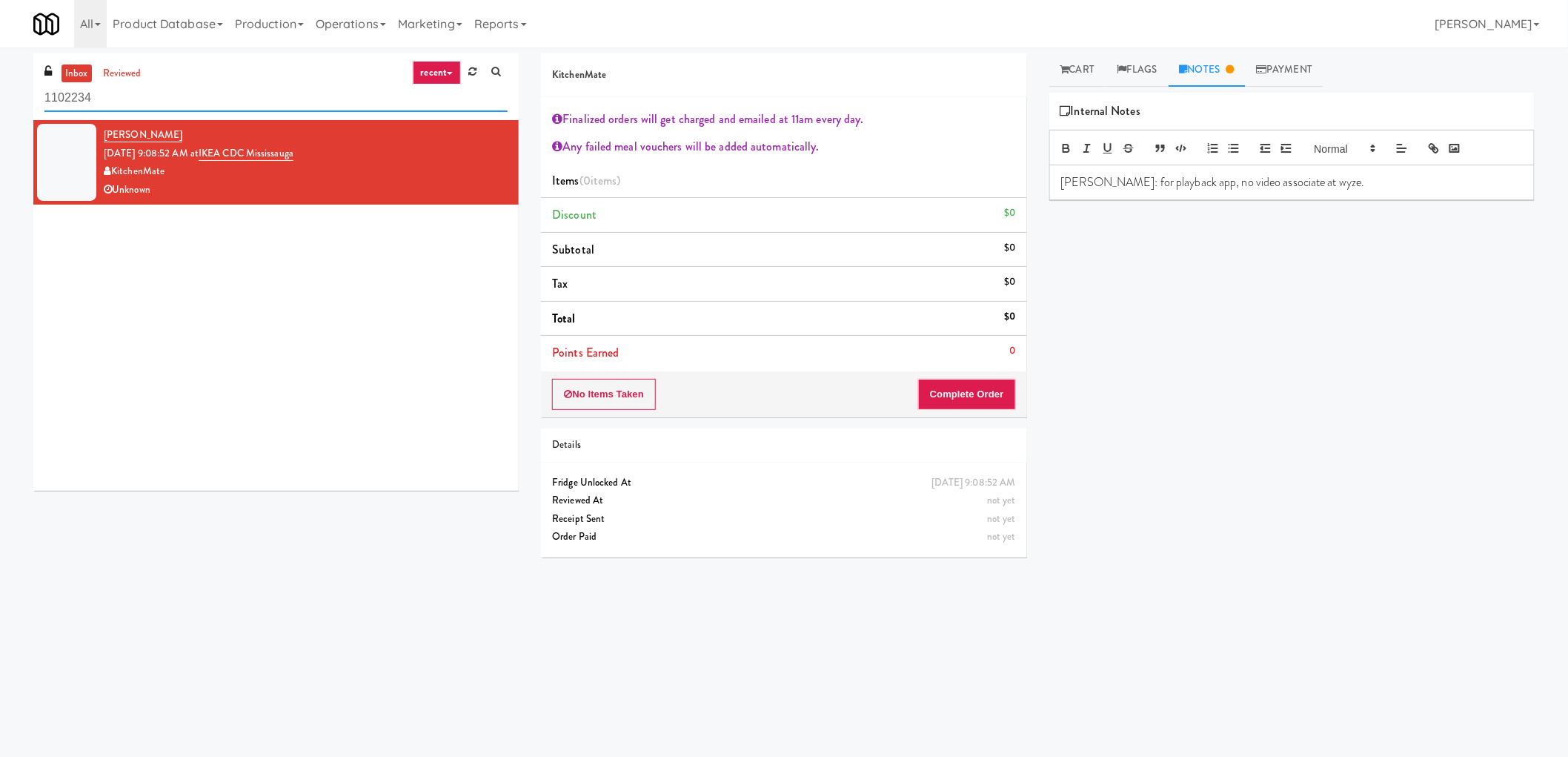
click at [97, 98] on input "1102234" at bounding box center [276, 98] width 463 height 28
paste input "IKEA CDC Mississauga"
type input "IKEA CDC Mississauga"
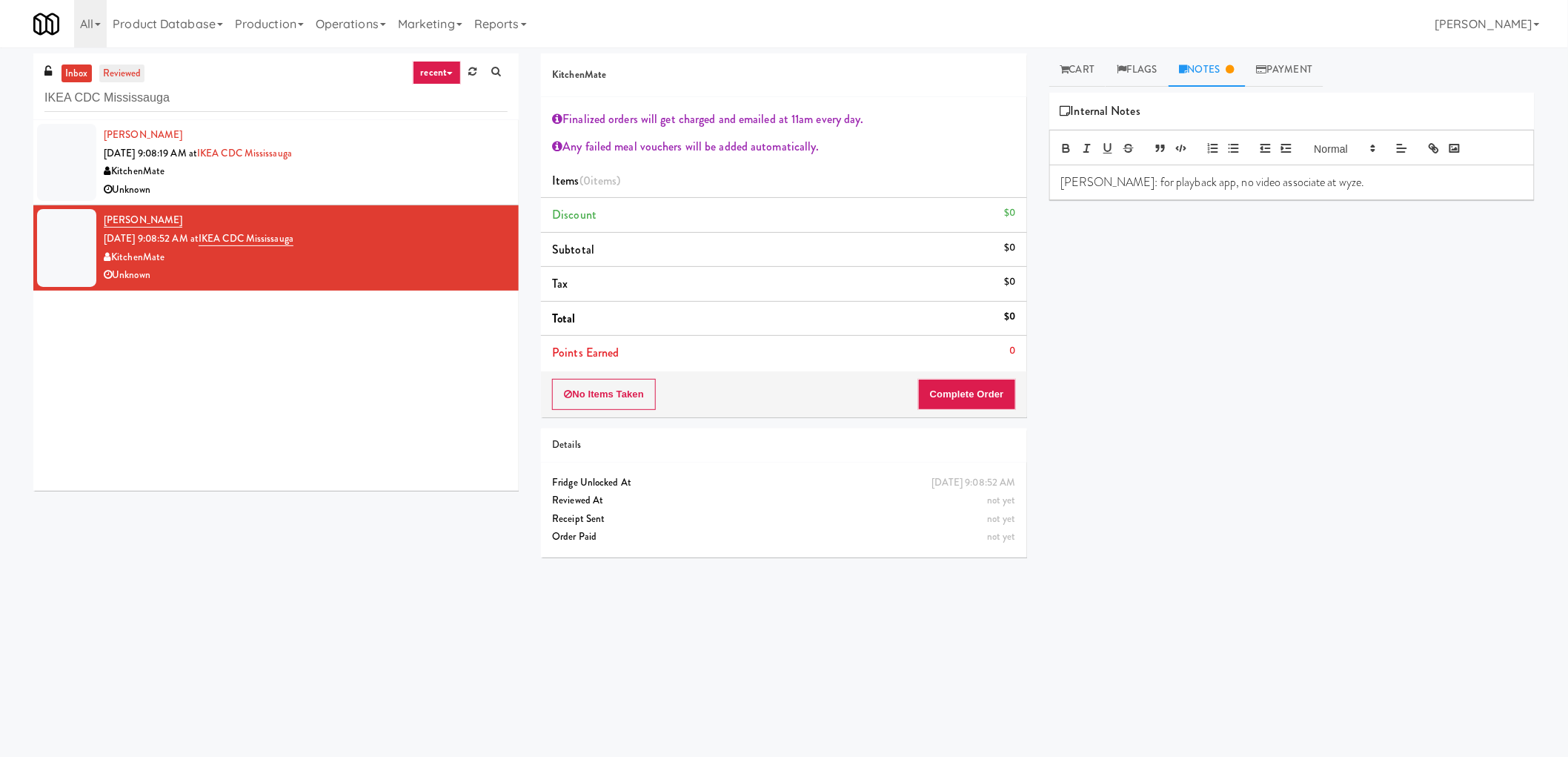
click at [137, 65] on link "reviewed" at bounding box center [122, 73] width 46 height 18
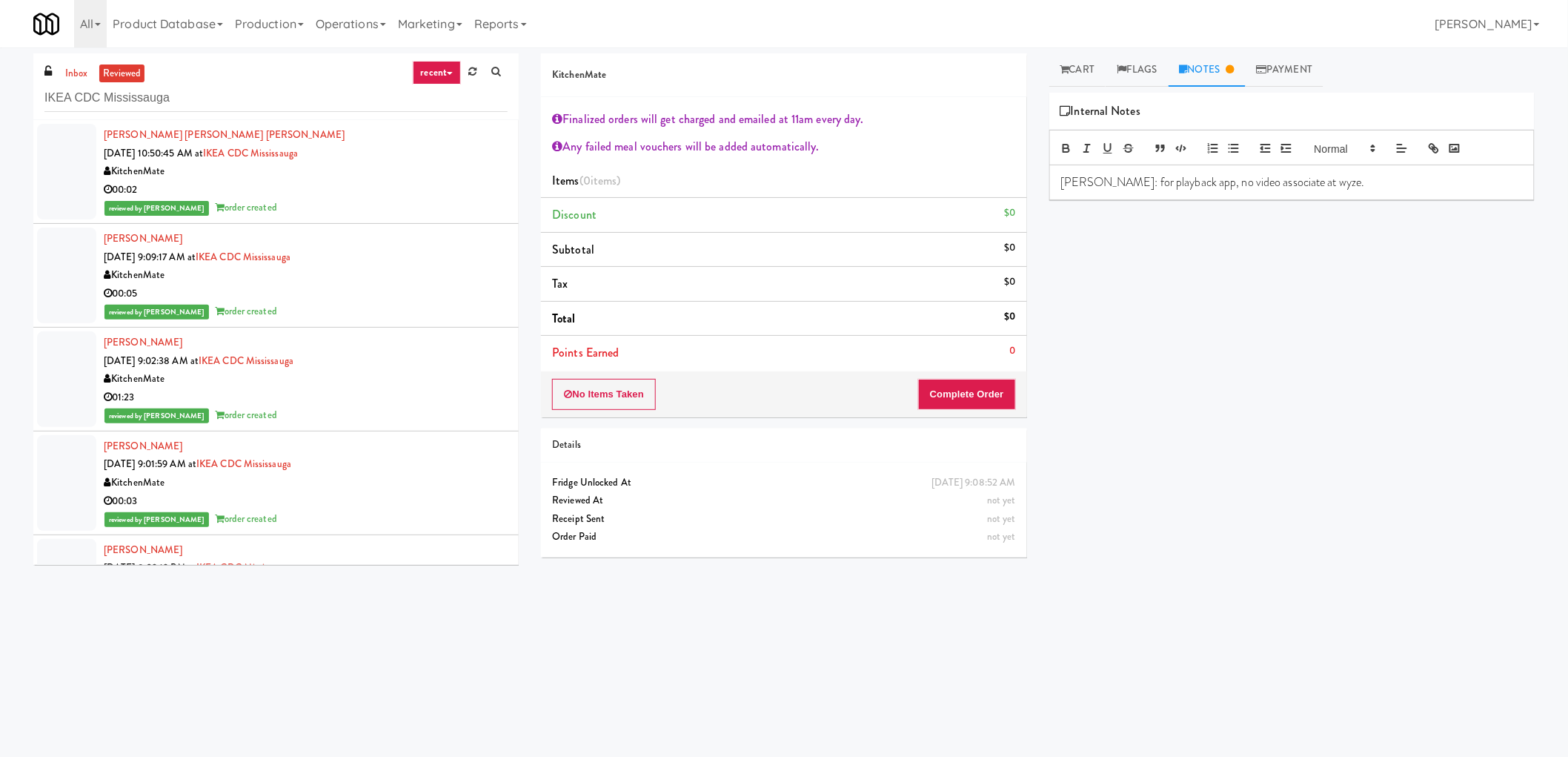
click at [435, 285] on div "00:05" at bounding box center [305, 293] width 403 height 18
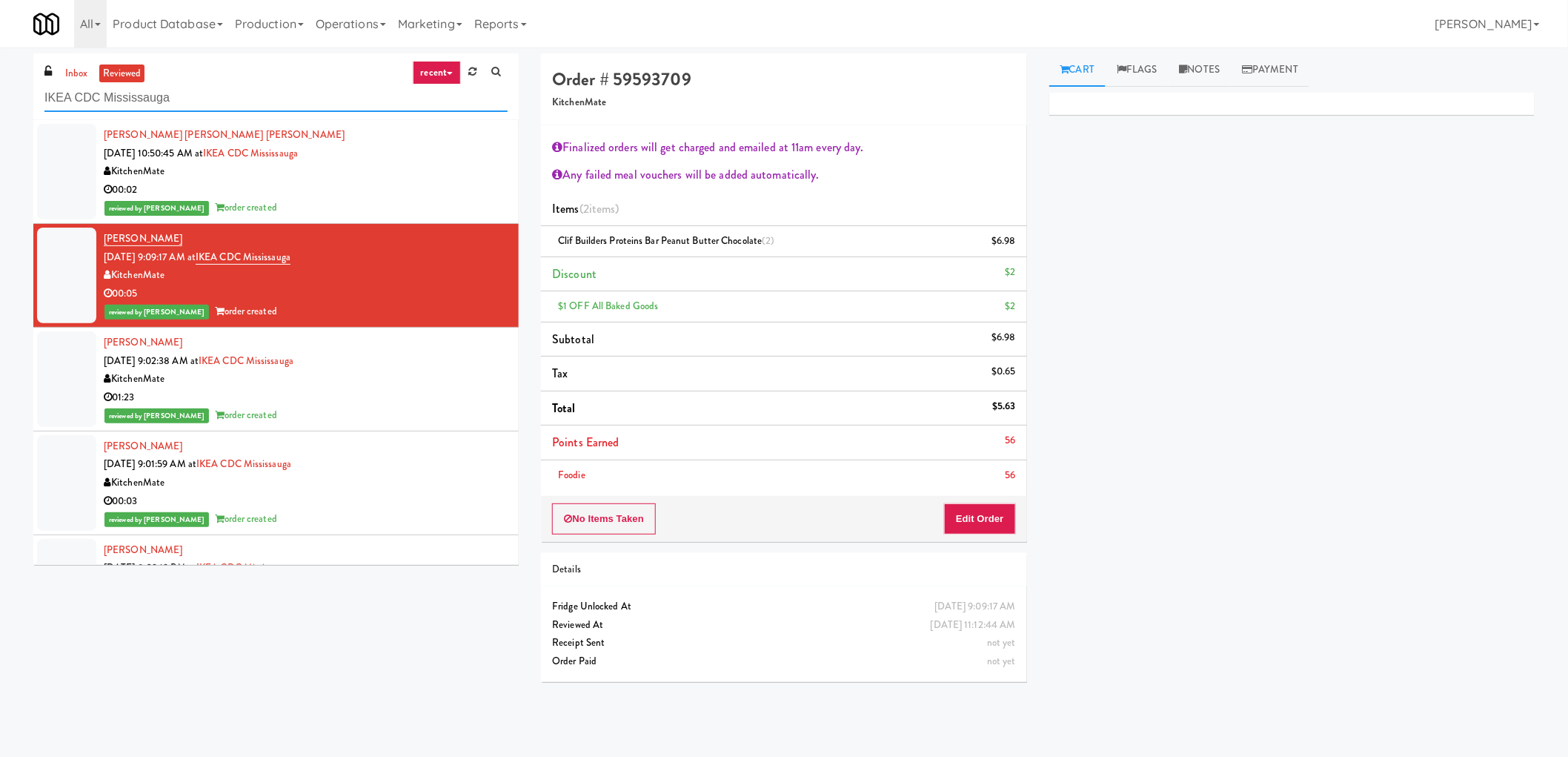
click at [147, 111] on input "IKEA CDC Mississauga" at bounding box center [276, 98] width 463 height 28
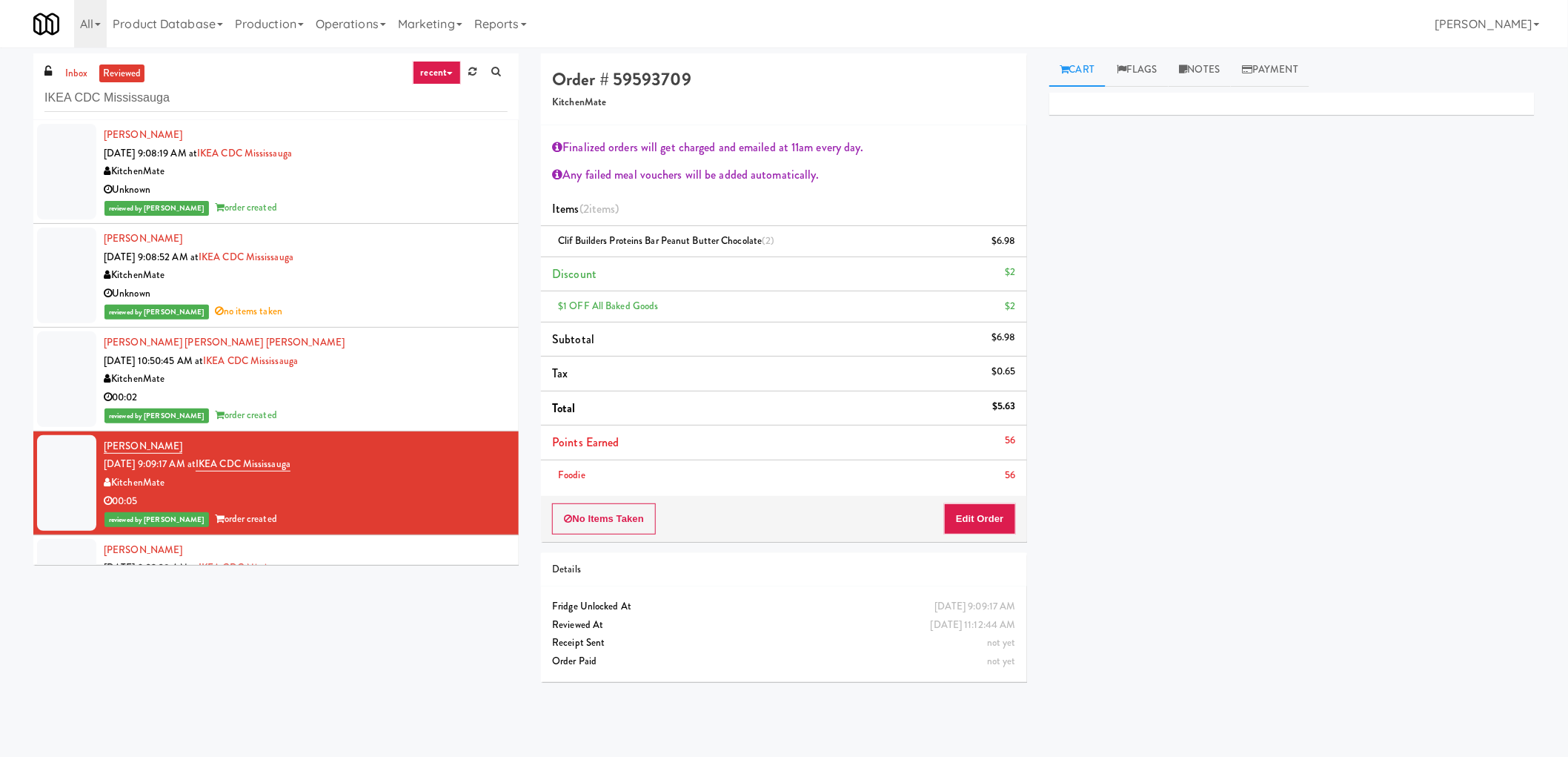
click at [434, 278] on div "KitchenMate" at bounding box center [305, 275] width 403 height 18
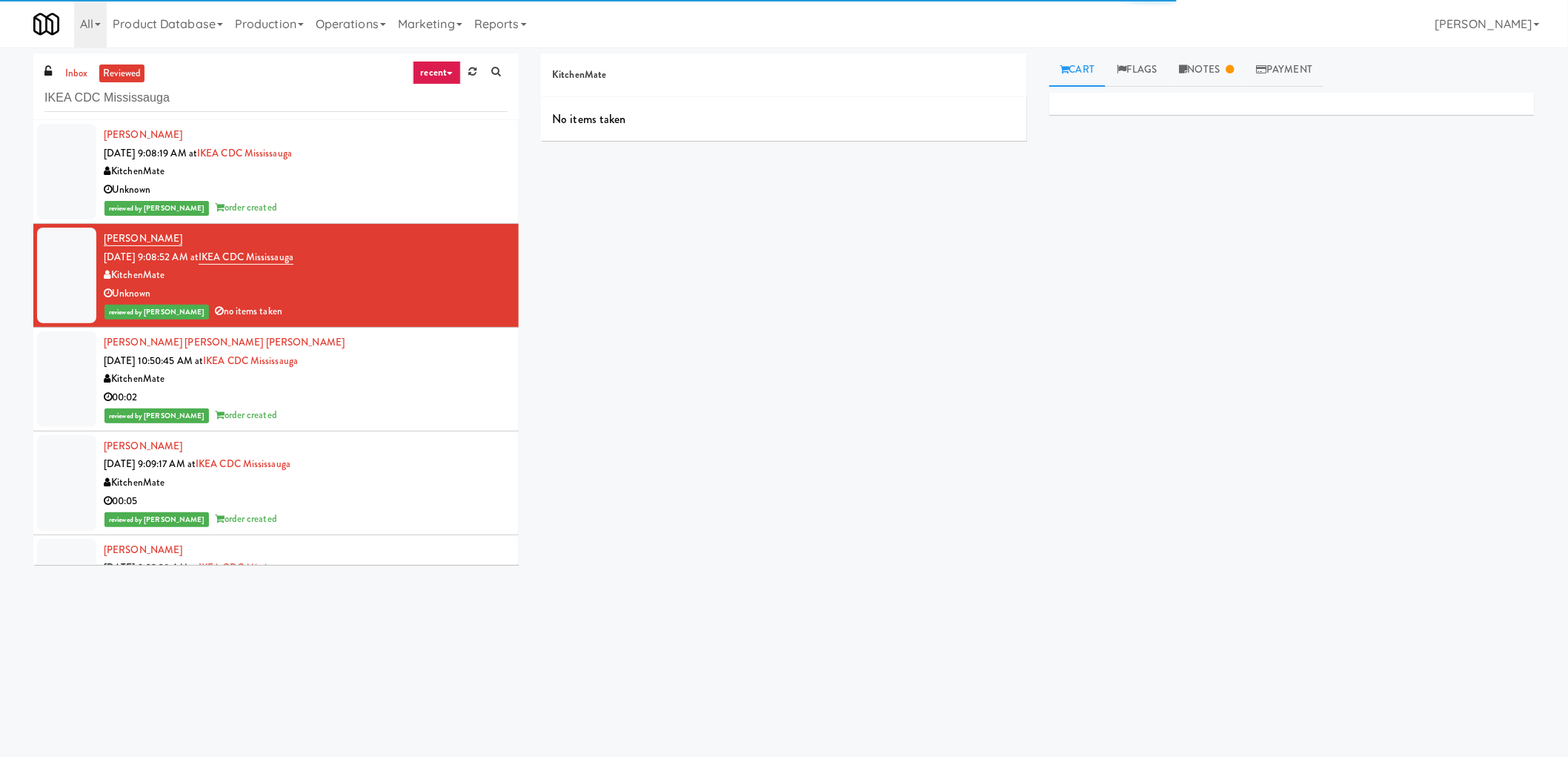
click at [410, 187] on div "Unknown" at bounding box center [305, 190] width 403 height 18
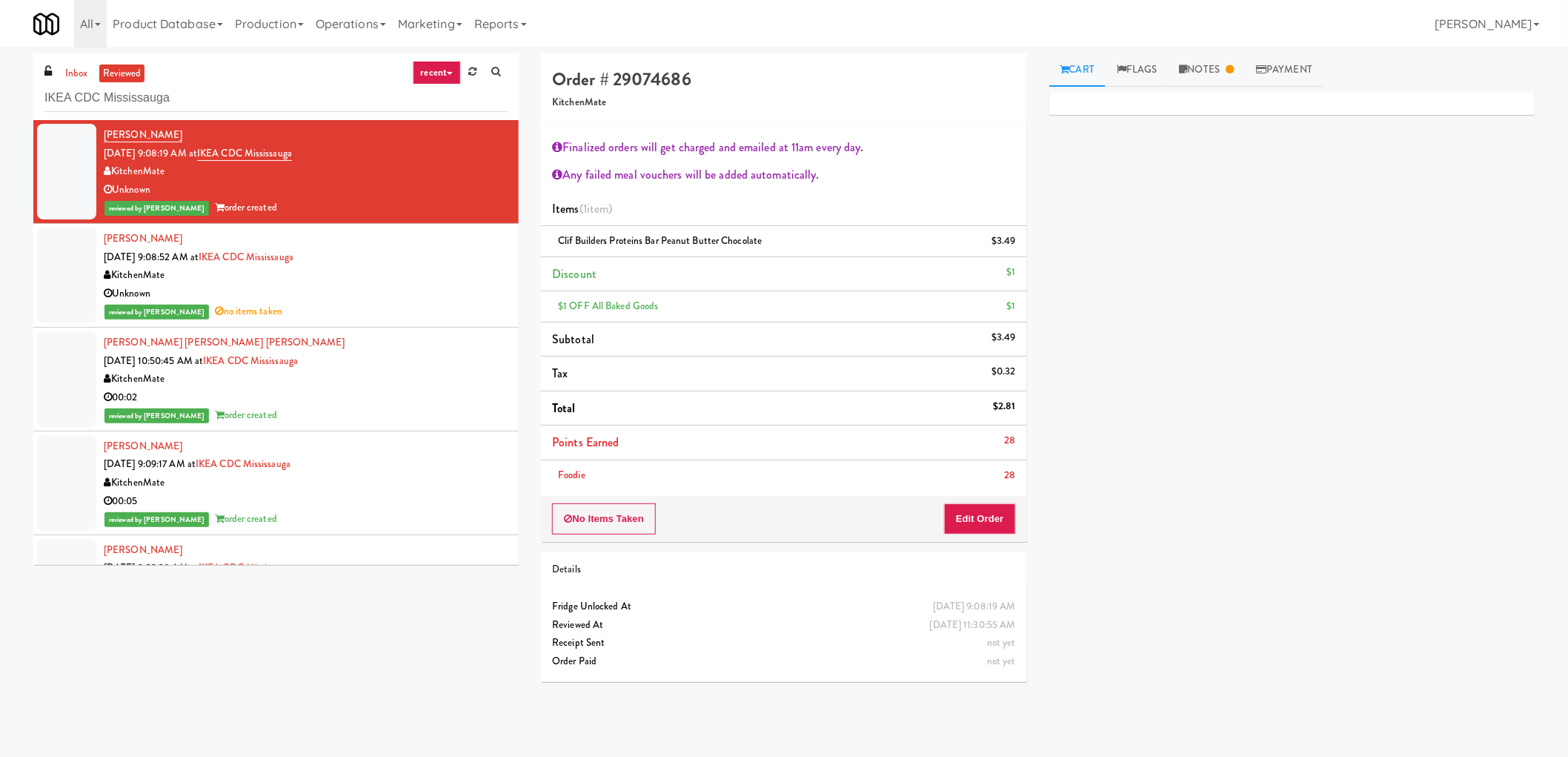
click at [420, 282] on div "KitchenMate" at bounding box center [305, 275] width 403 height 18
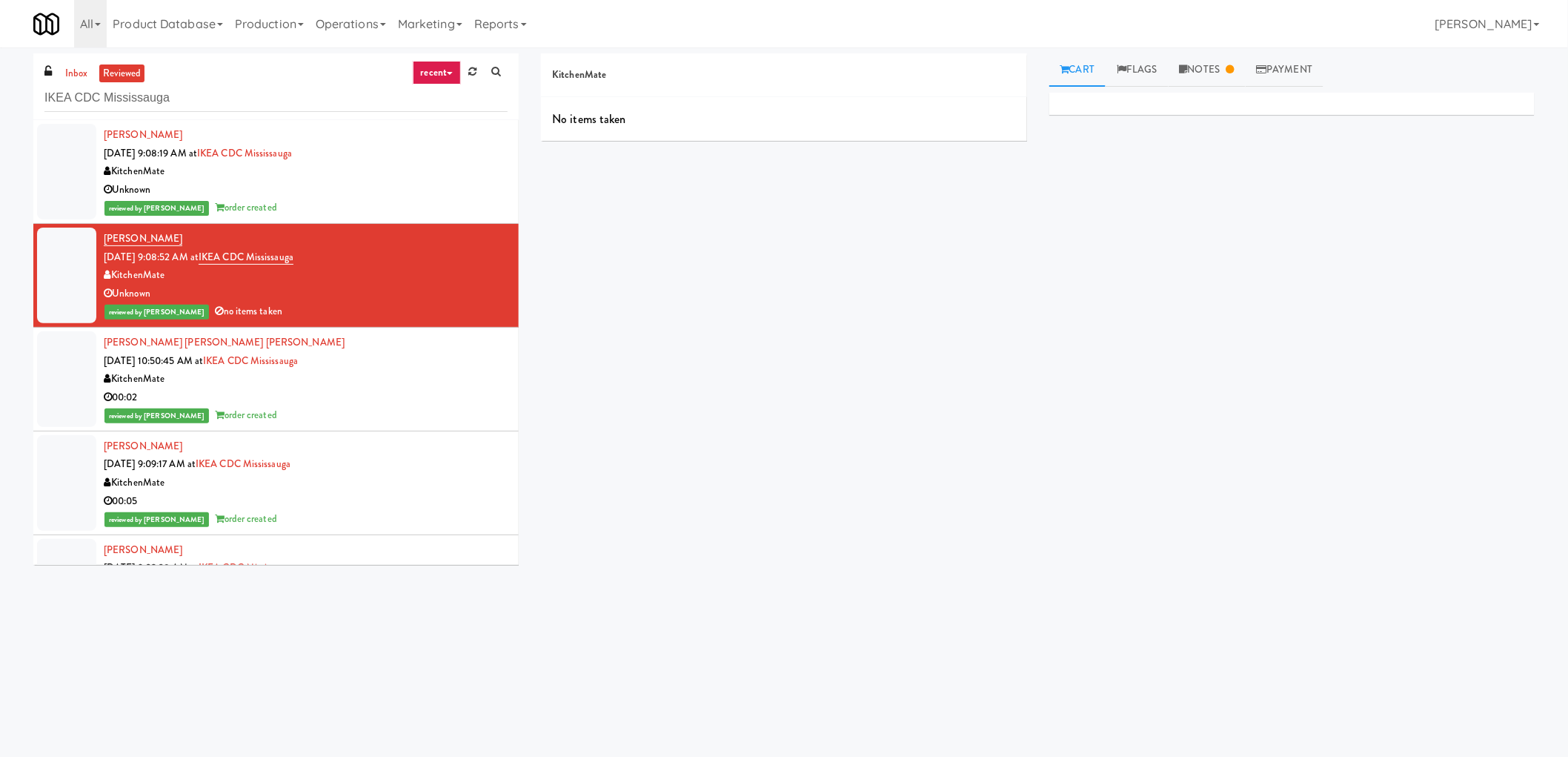
click at [404, 209] on div "reviewed by Frederick G order created" at bounding box center [305, 208] width 403 height 18
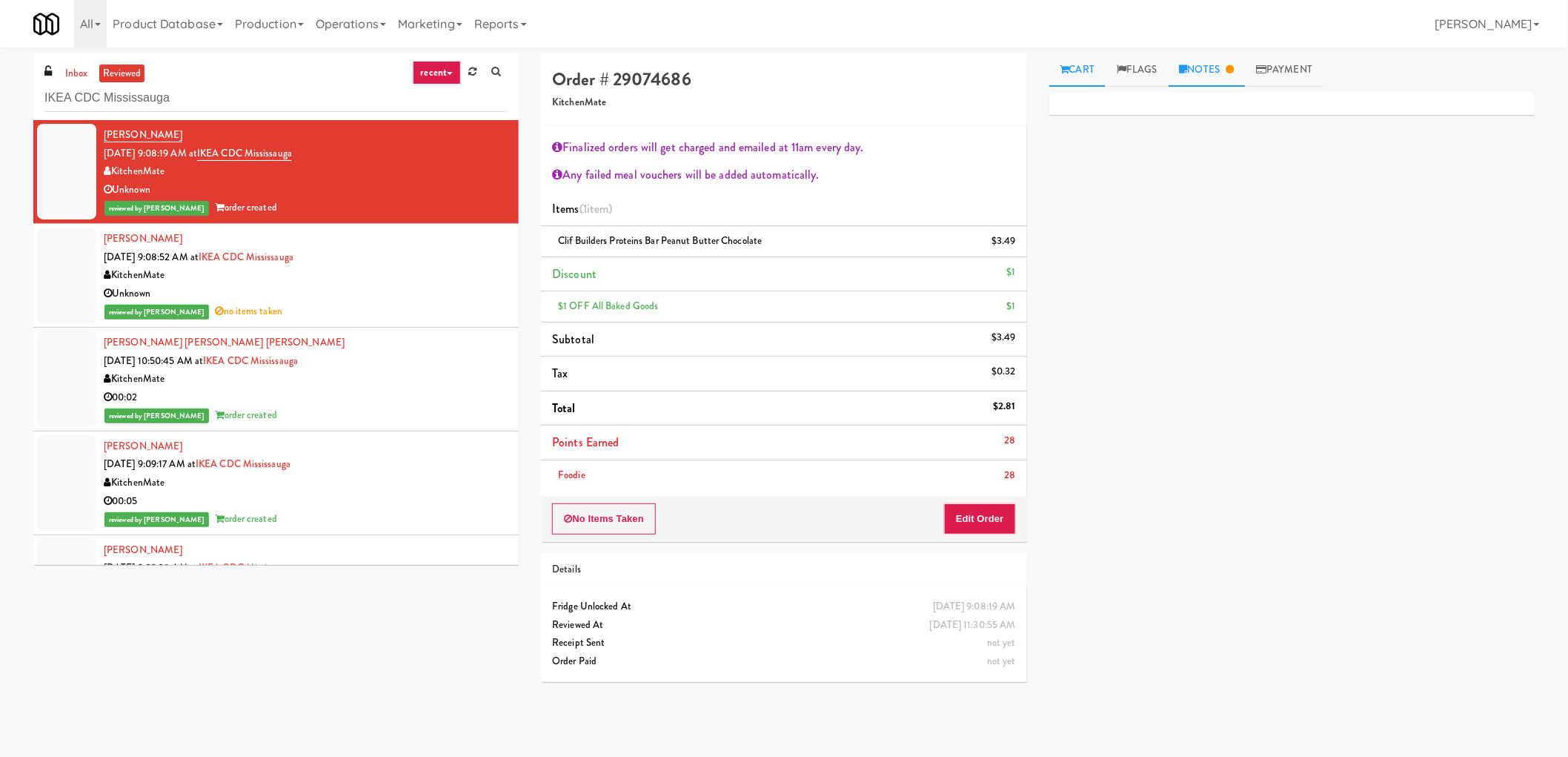
drag, startPoint x: 1182, startPoint y: 83, endPoint x: 1194, endPoint y: 83, distance: 12.0
click at [1184, 83] on link "Notes" at bounding box center [1207, 70] width 77 height 33
click at [443, 261] on div "[PERSON_NAME] [DATE] 9:08:52 AM at IKEA CDC Mississauga KitchenMate Unknown rev…" at bounding box center [305, 275] width 403 height 91
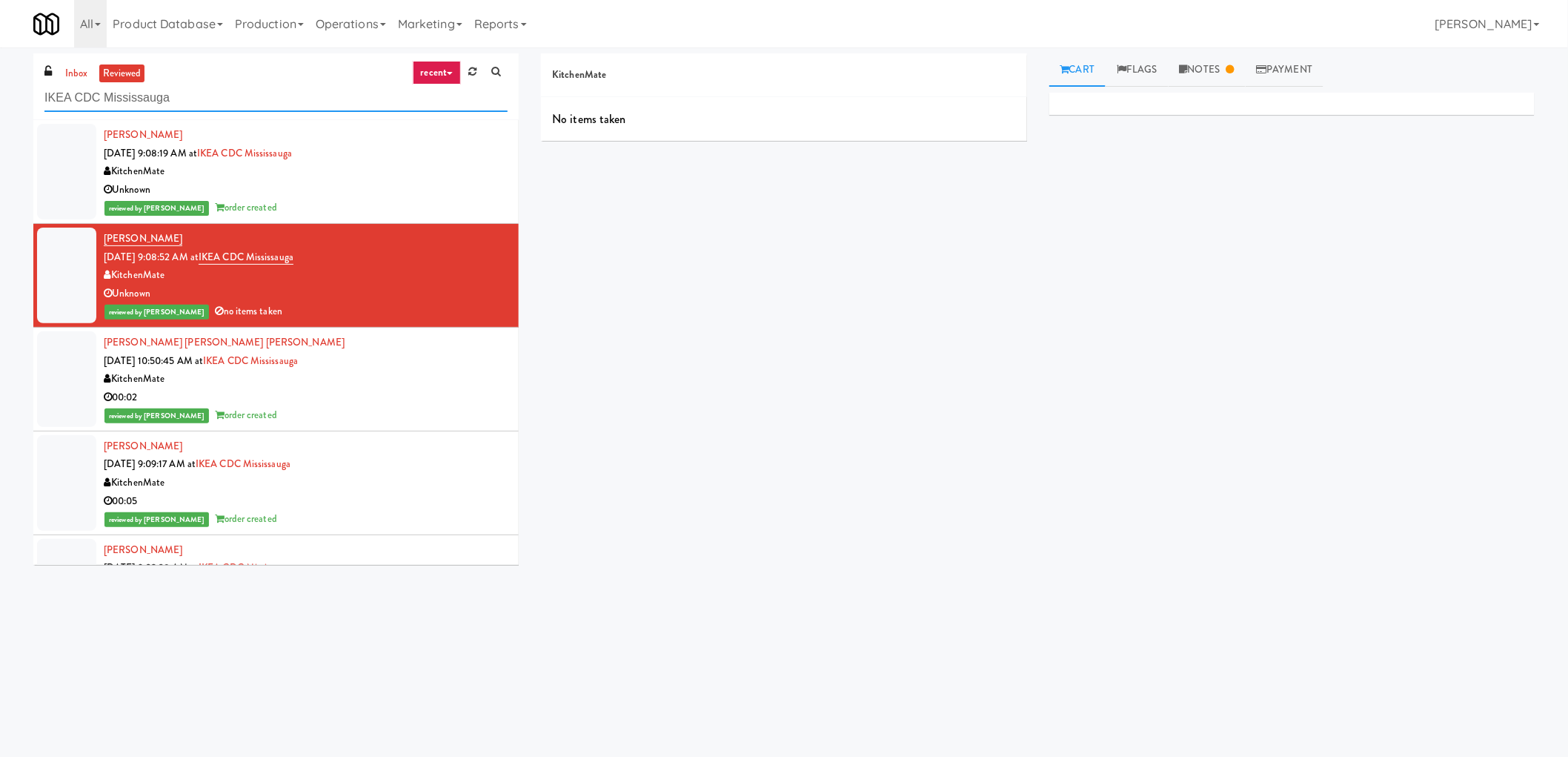
drag, startPoint x: 183, startPoint y: 94, endPoint x: 74, endPoint y: 102, distance: 109.3
click at [74, 102] on input "IKEA CDC Mississauga" at bounding box center [276, 98] width 463 height 28
click at [216, 100] on input "IKEA CDC Mississauga" at bounding box center [276, 98] width 463 height 28
click at [381, 196] on div "Unknown" at bounding box center [305, 190] width 403 height 18
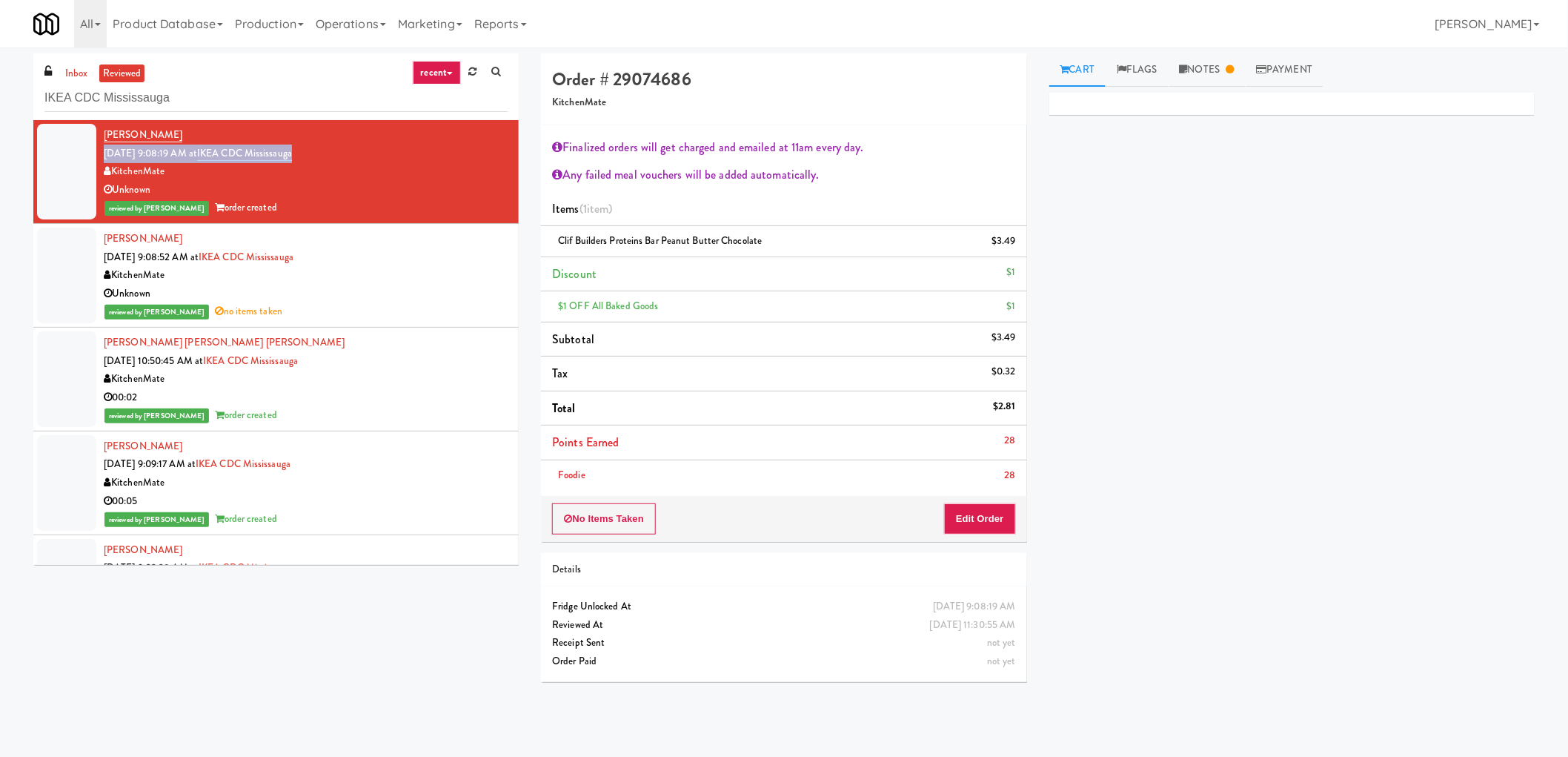
drag, startPoint x: 323, startPoint y: 147, endPoint x: 103, endPoint y: 151, distance: 220.0
click at [103, 151] on div "Devanarayanan Rajeevan Sep 29, 2025 9:08:19 AM at IKEA CDC Mississauga KitchenM…" at bounding box center [305, 171] width 403 height 91
copy span "Sep 29, 2025 9:08:19 AM at IKEA CDC Mississauga"
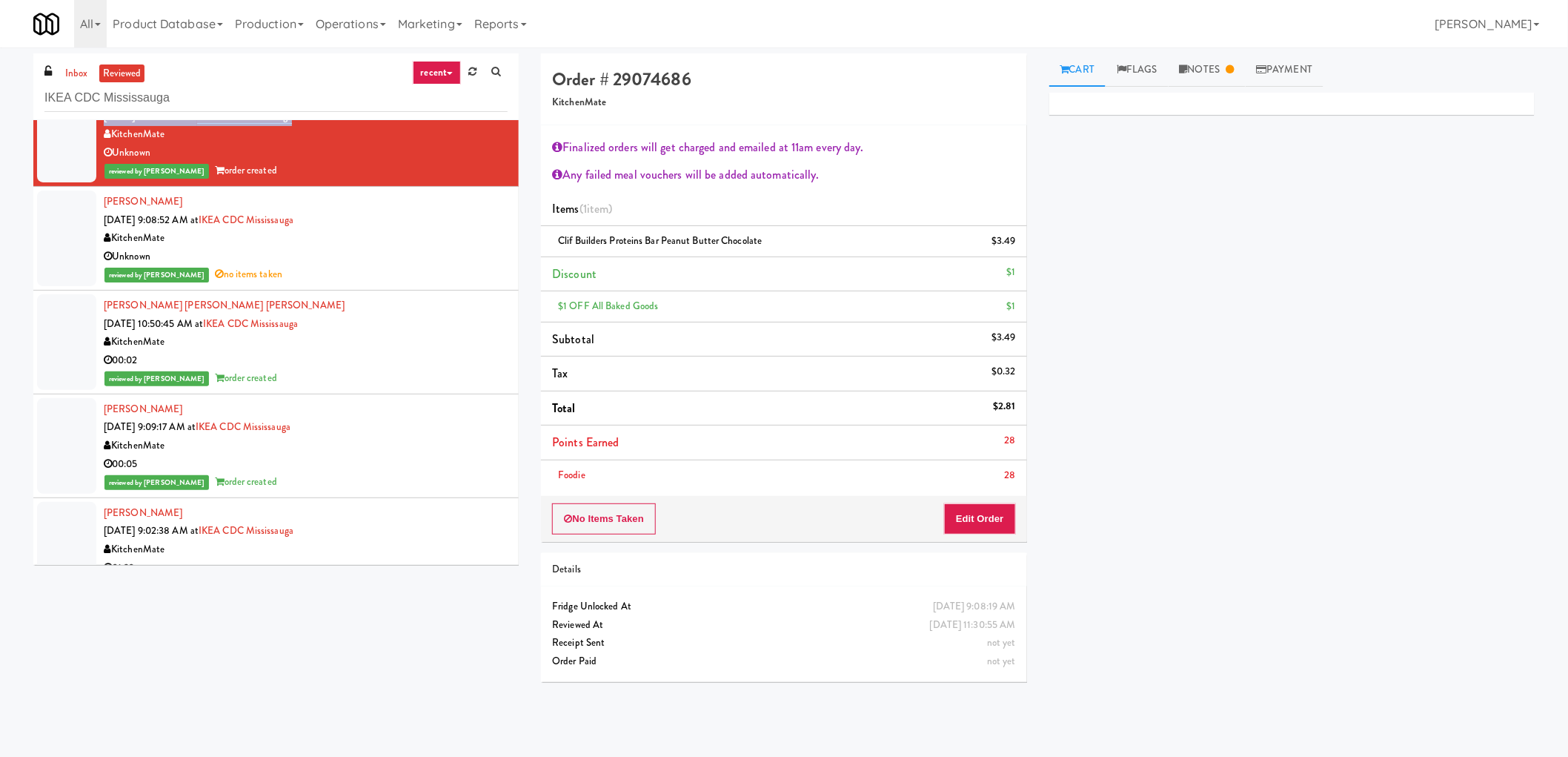
scroll to position [83, 0]
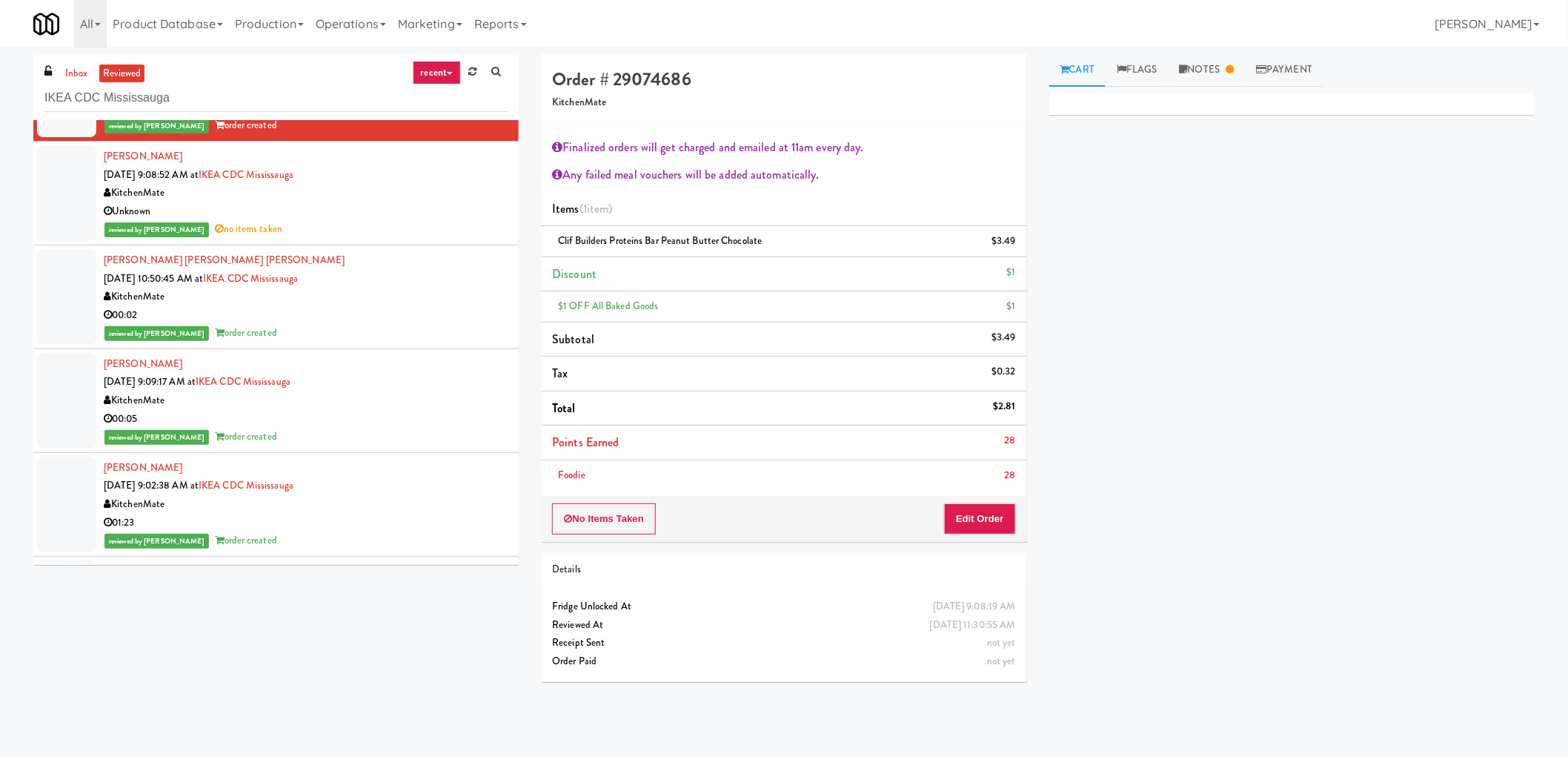
click at [405, 397] on div "KitchenMate" at bounding box center [305, 400] width 403 height 18
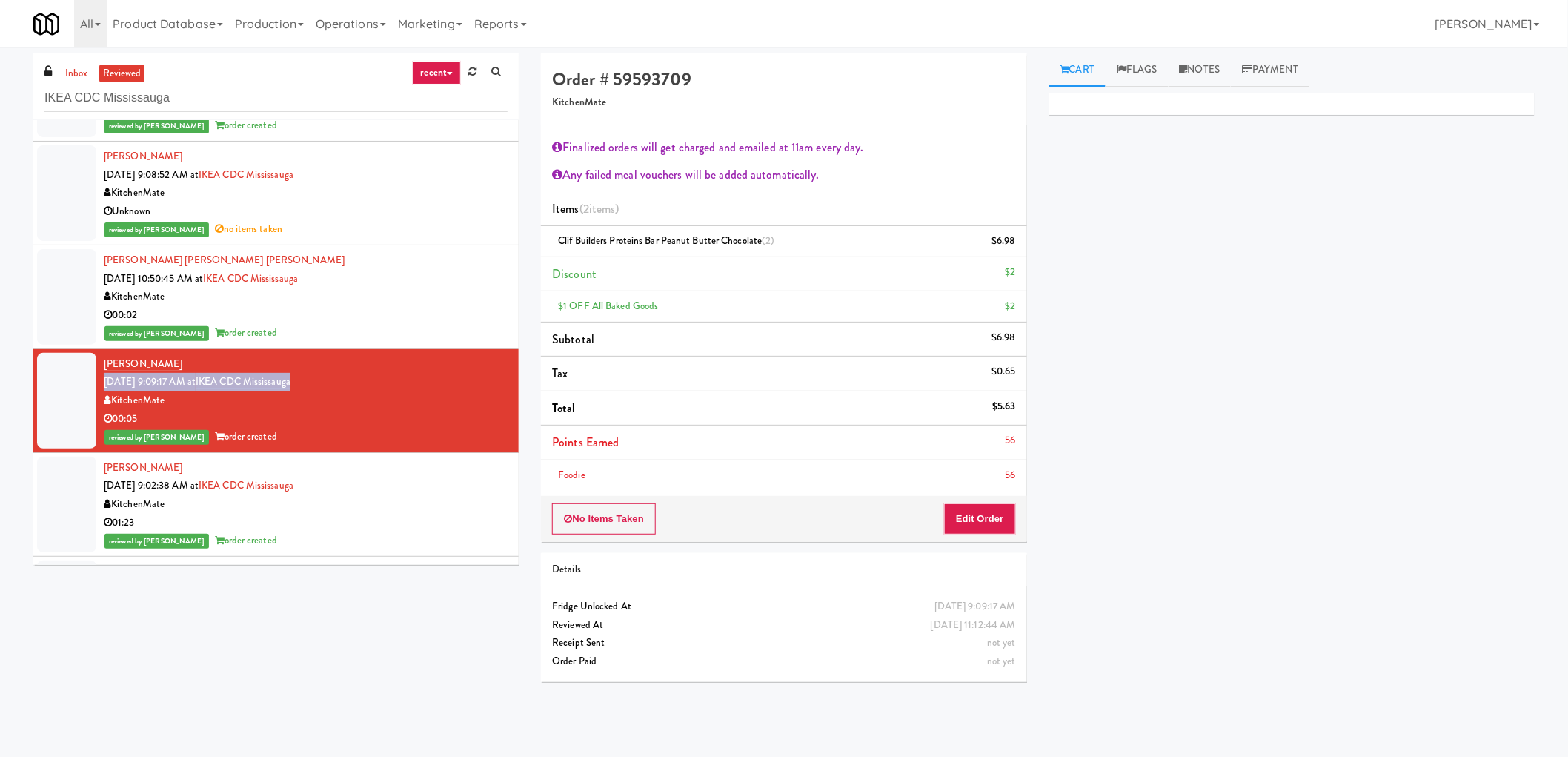
drag, startPoint x: 335, startPoint y: 386, endPoint x: 137, endPoint y: 350, distance: 201.2
click at [103, 382] on div "[PERSON_NAME] [DATE] 9:09:17 AM at IKEA CDC Mississauga KitchenMate 00:05 revie…" at bounding box center [305, 400] width 403 height 91
copy span "Sep 29, 2025 9:09:17 AM at IKEA CDC Mississauga"
click at [564, 241] on span "Clif Builders proteins Bar Peanut Butter Chocolate (2)" at bounding box center [666, 240] width 217 height 14
copy span "Clif Builders proteins"
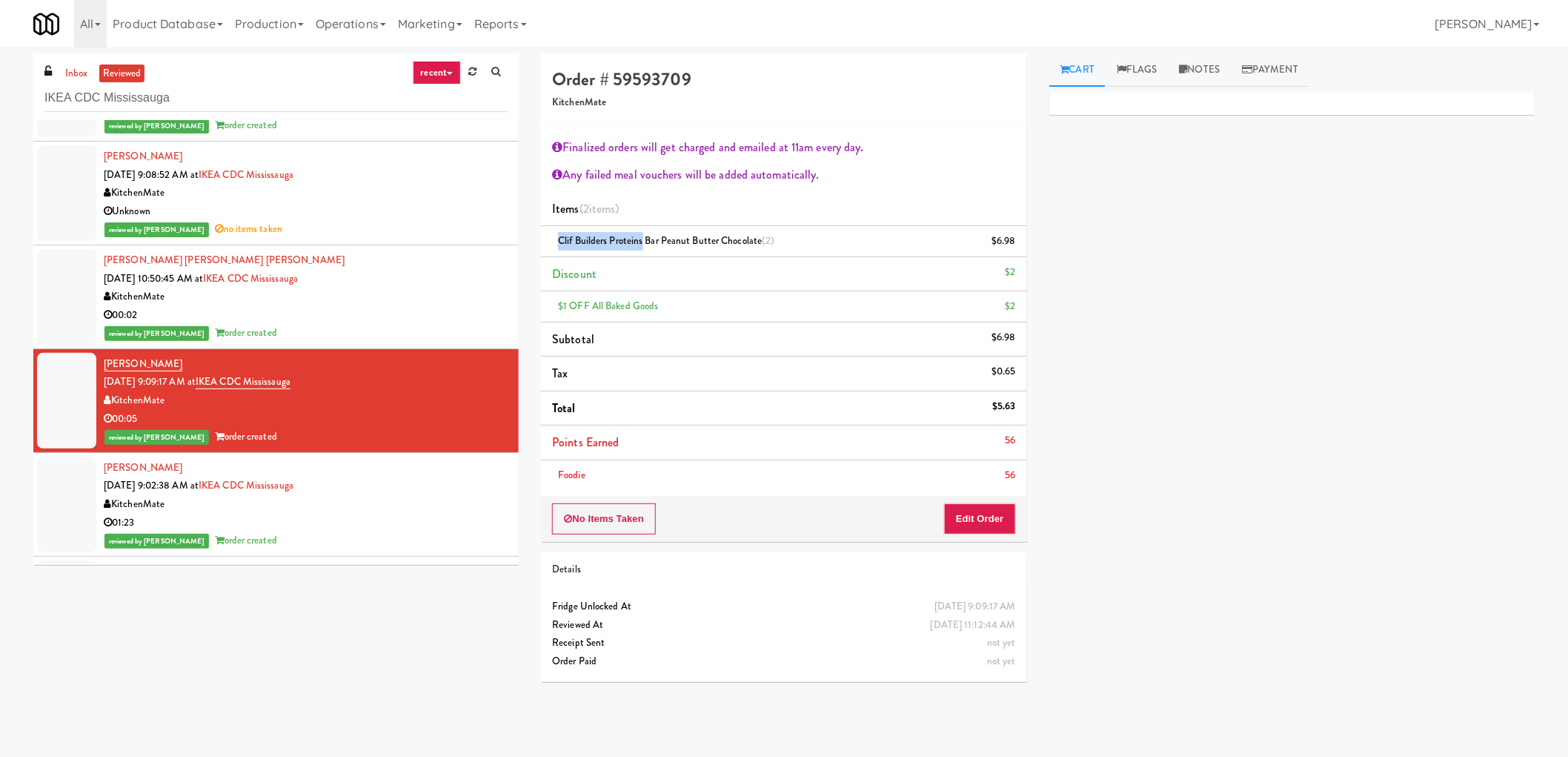
drag, startPoint x: 564, startPoint y: 241, endPoint x: 628, endPoint y: 243, distance: 64.0
click at [628, 243] on span "Clif Builders proteins Bar Peanut Butter Chocolate (2)" at bounding box center [666, 240] width 217 height 14
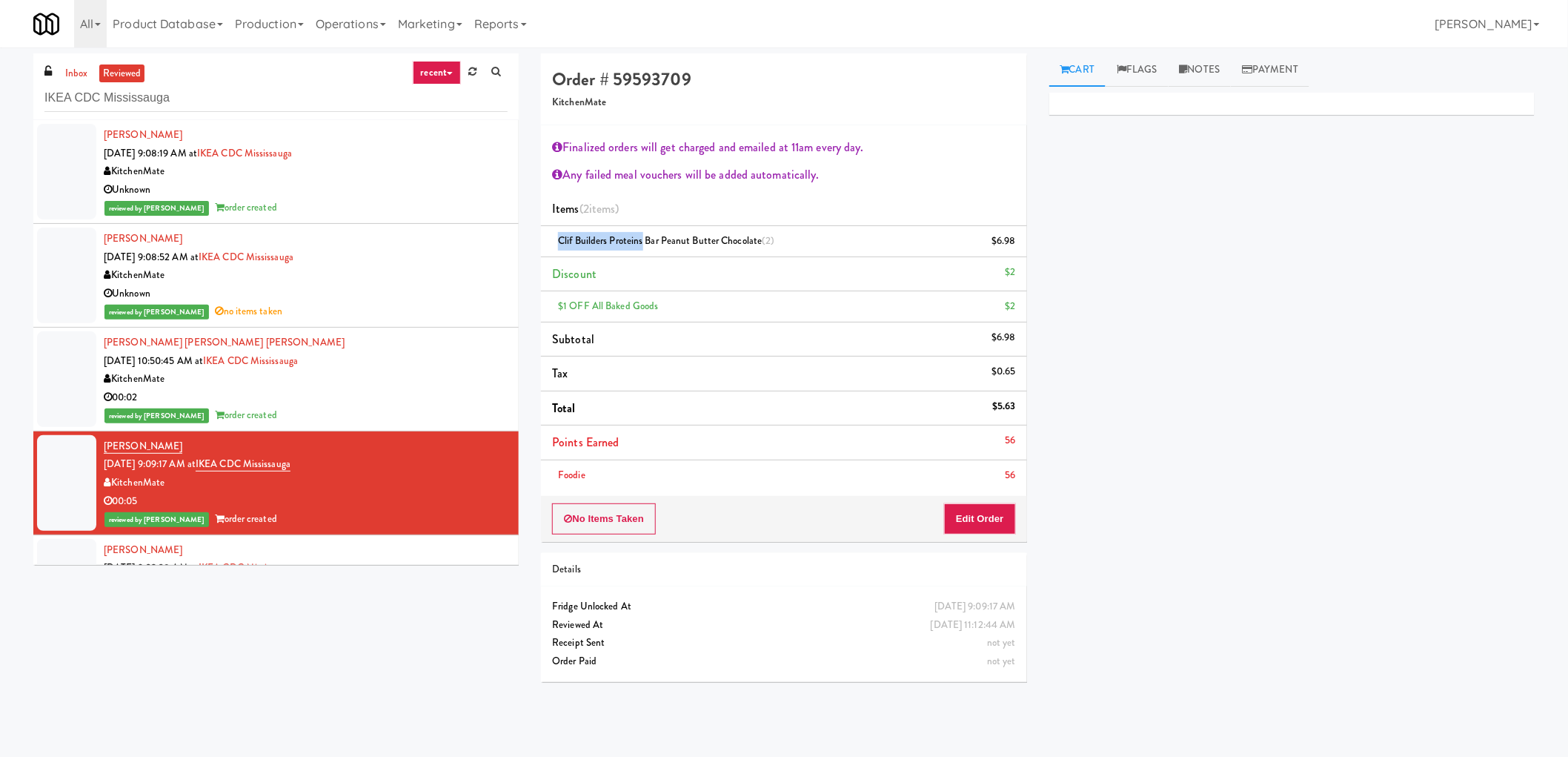
copy link "Devanarayanan Rajeevan"
drag, startPoint x: 203, startPoint y: 131, endPoint x: 103, endPoint y: 132, distance: 100.0
click at [103, 132] on li "Devanarayanan Rajeevan Sep 29, 2025 9:08:19 AM at IKEA CDC Mississauga KitchenM…" at bounding box center [276, 172] width 485 height 103
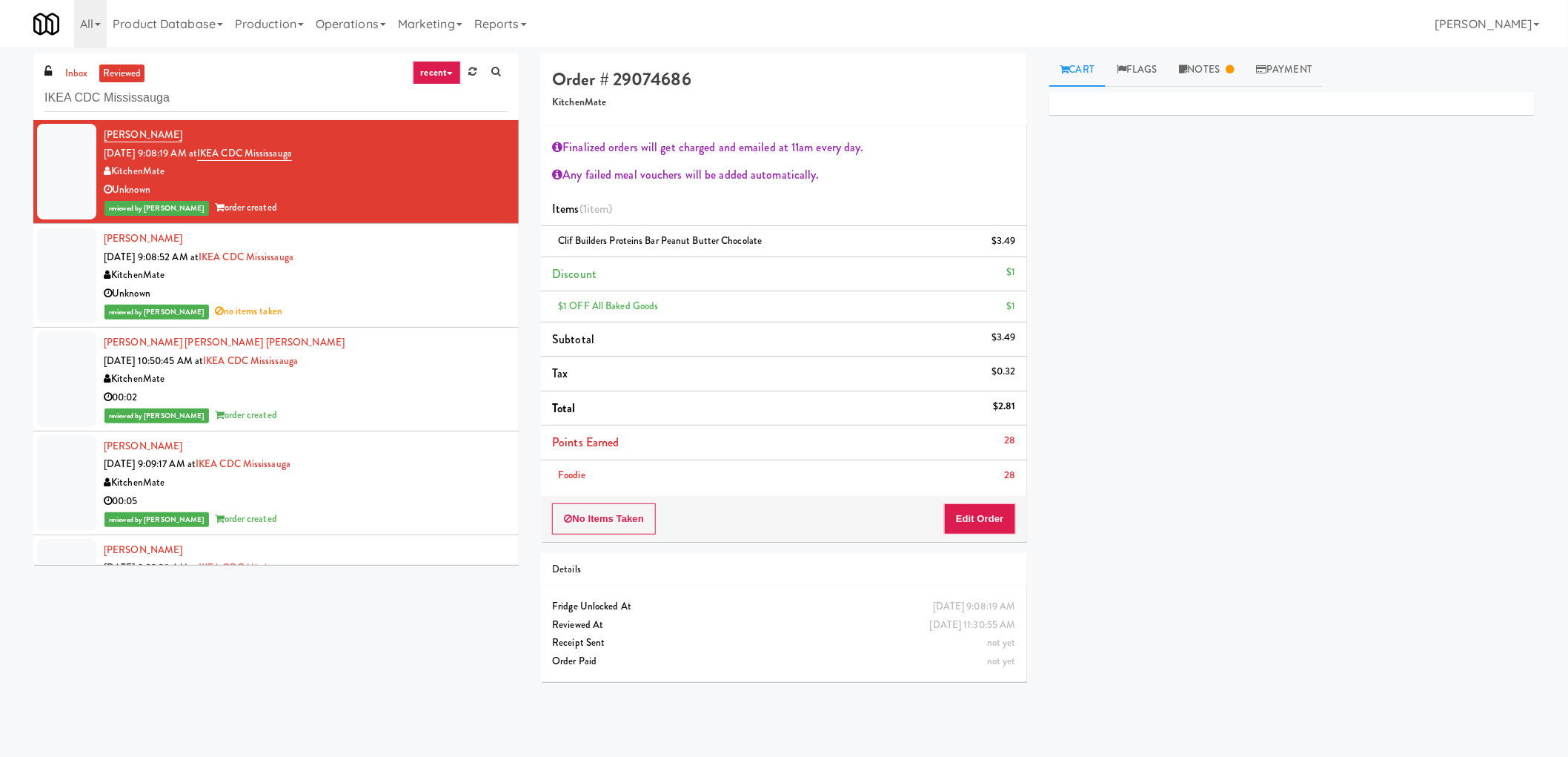
click at [439, 218] on li "Devanarayanan Rajeevan Sep 29, 2025 9:08:19 AM at IKEA CDC Mississauga KitchenM…" at bounding box center [276, 172] width 485 height 103
click at [423, 258] on div "Devanarayanan Rajeevan Sep 29, 2025 9:08:52 AM at IKEA CDC Mississauga KitchenM…" at bounding box center [305, 275] width 403 height 91
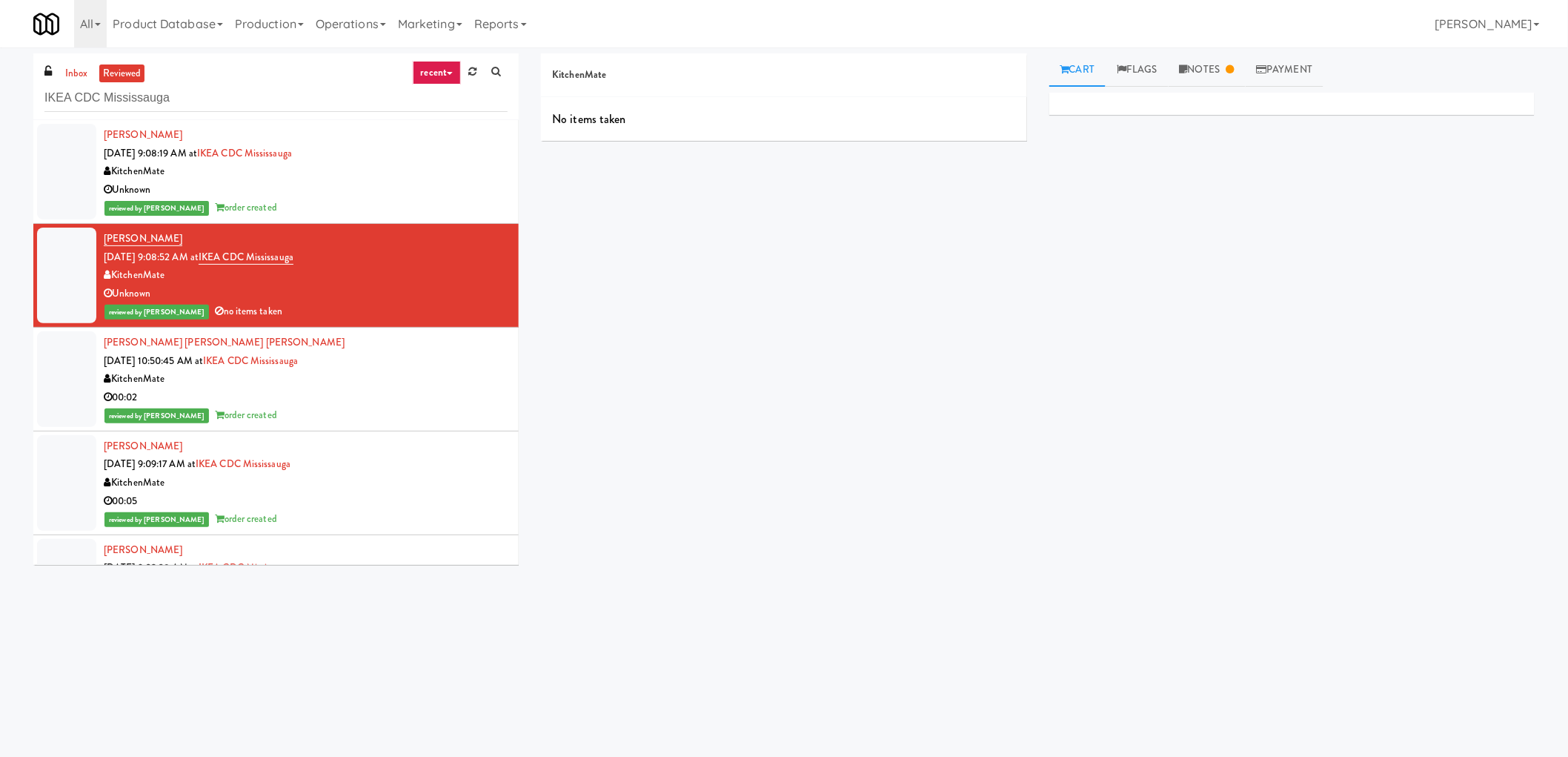
click at [360, 472] on div "Devanarayanan Rajeevan Sep 29, 2025 9:09:17 AM at IKEA CDC Mississauga KitchenM…" at bounding box center [305, 482] width 403 height 91
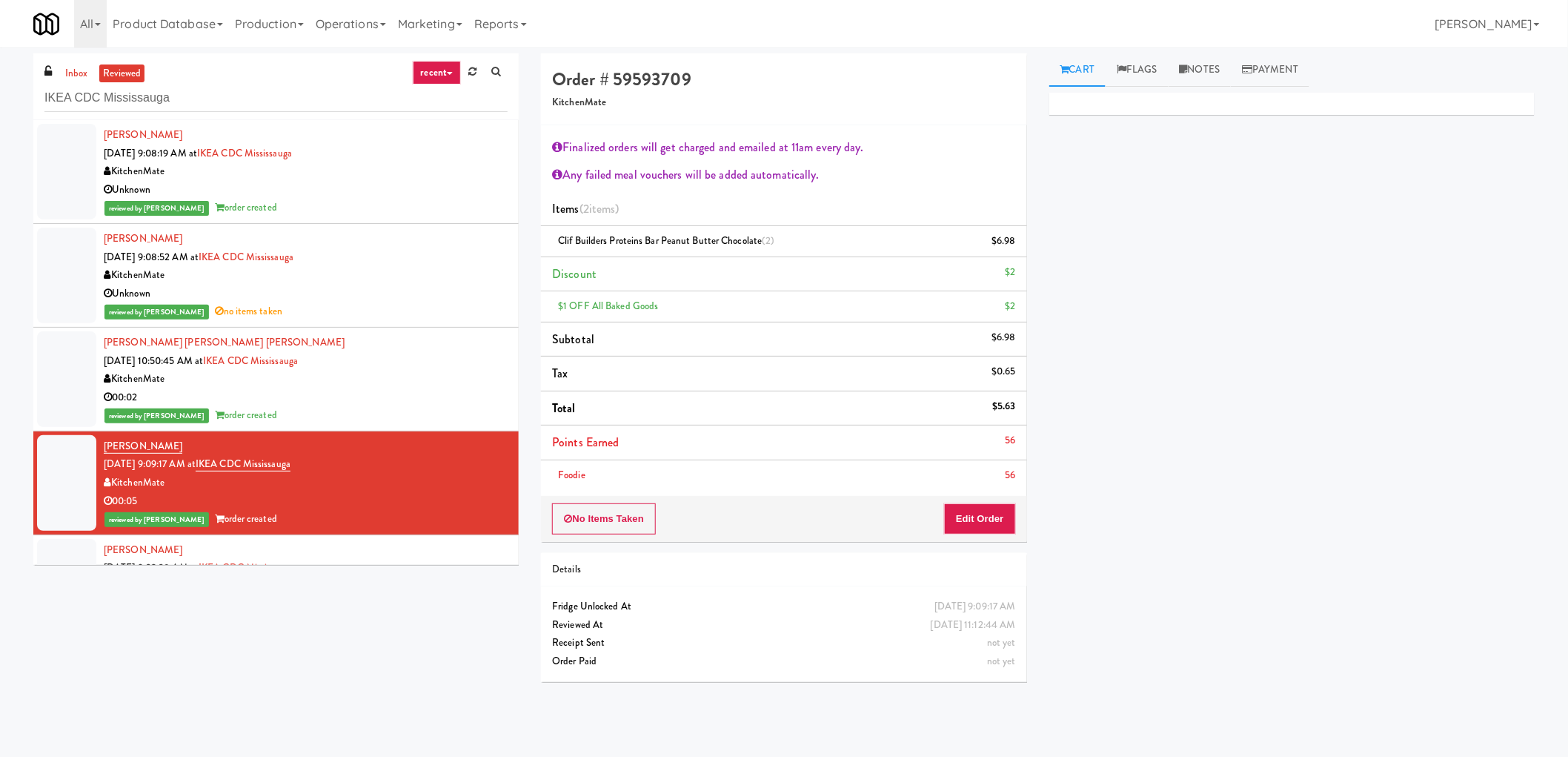
click at [435, 163] on div "KitchenMate" at bounding box center [305, 172] width 403 height 18
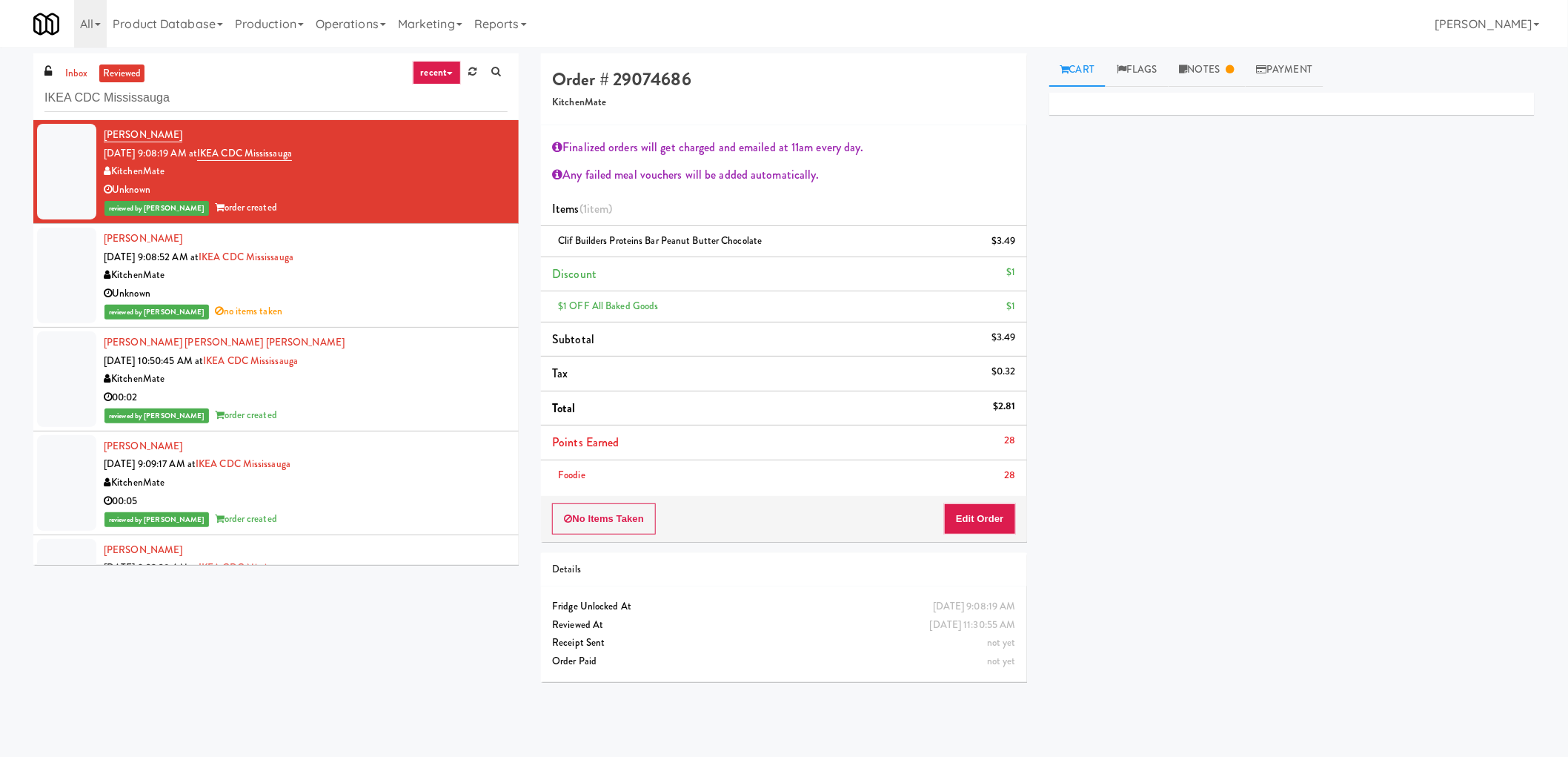
click at [393, 454] on div "Devanarayanan Rajeevan Sep 29, 2025 9:09:17 AM at IKEA CDC Mississauga KitchenM…" at bounding box center [305, 482] width 403 height 91
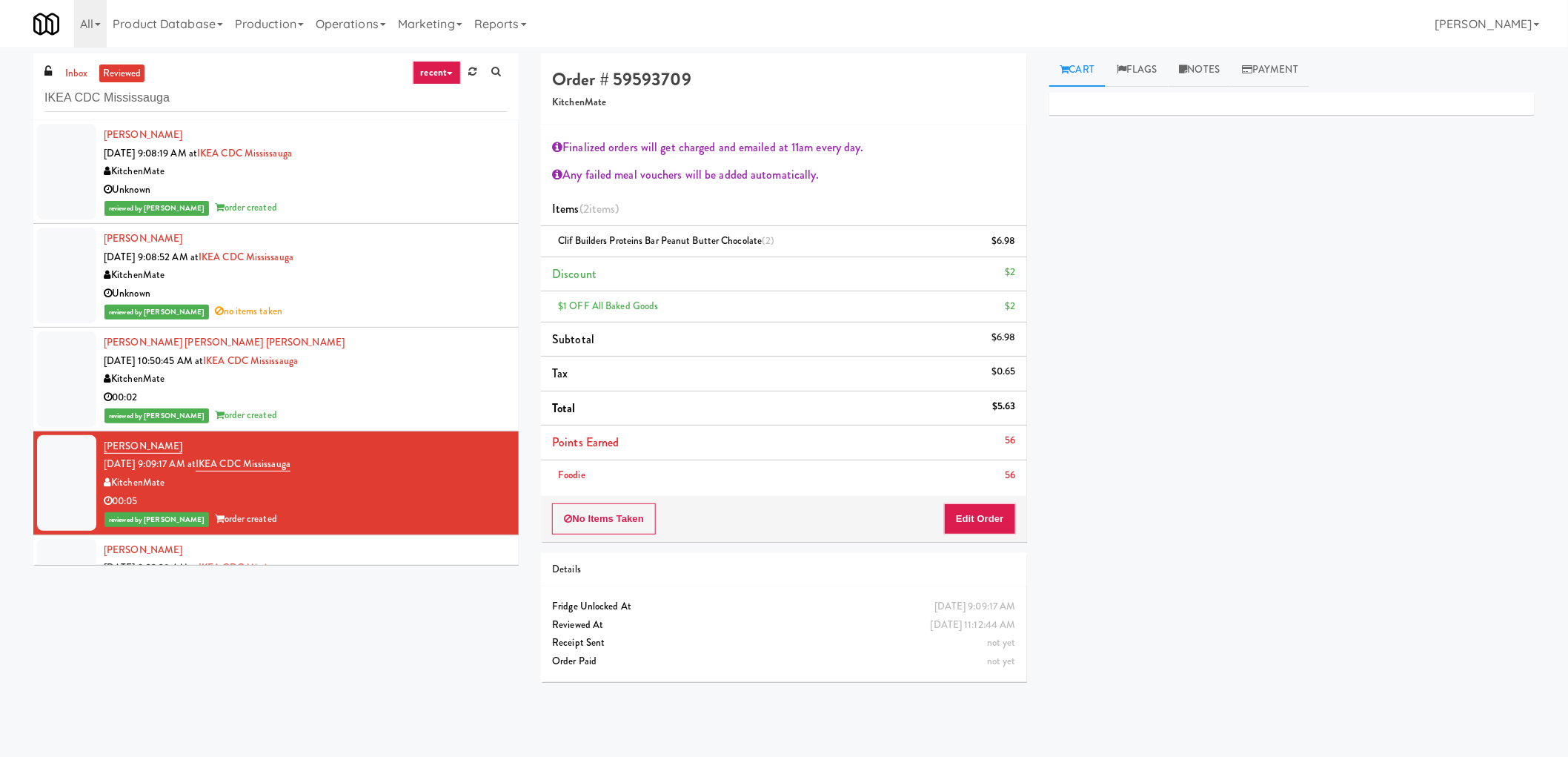
click at [403, 181] on div "Unknown" at bounding box center [305, 190] width 403 height 18
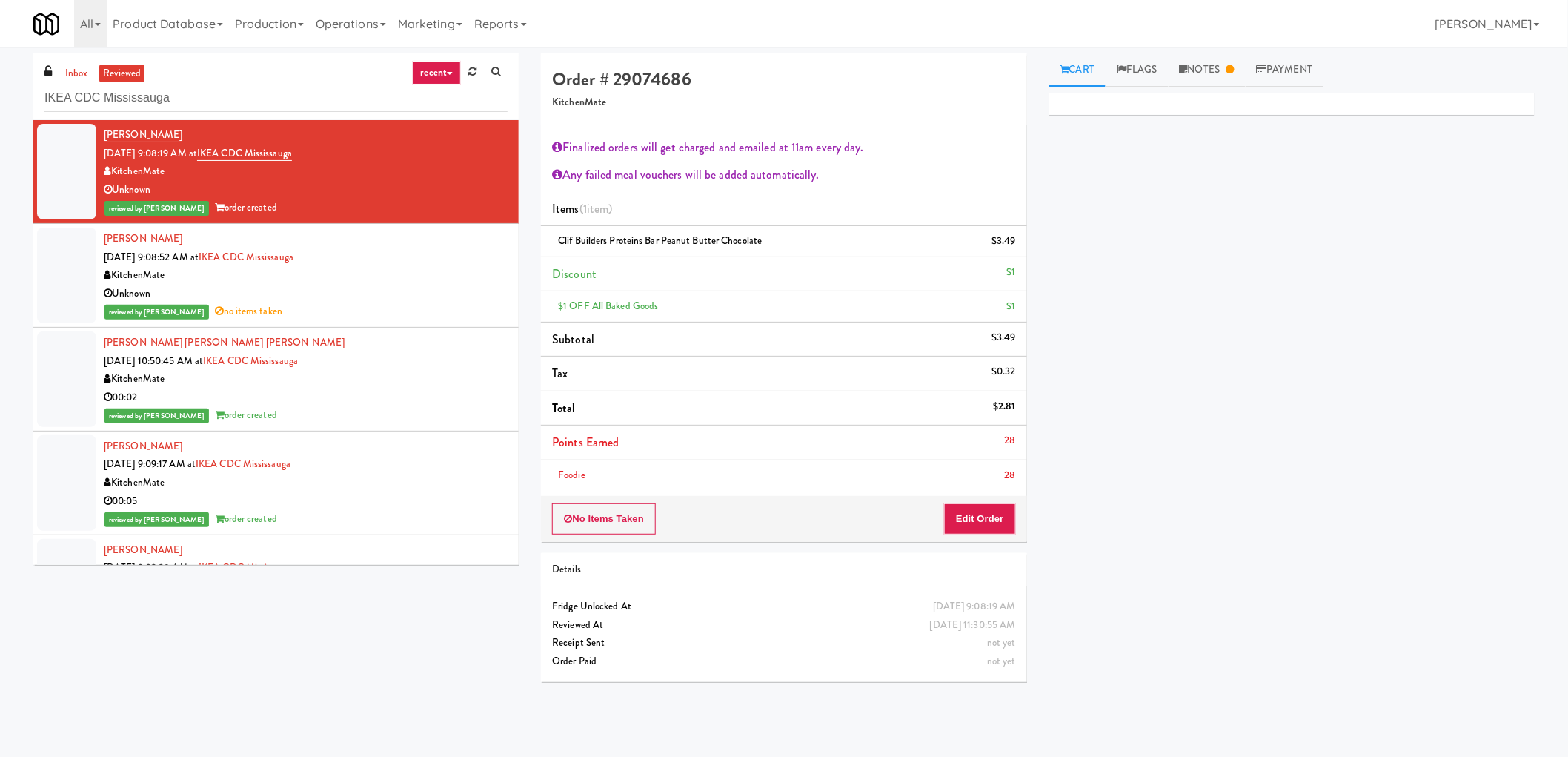
click at [378, 289] on div "Unknown" at bounding box center [305, 293] width 403 height 18
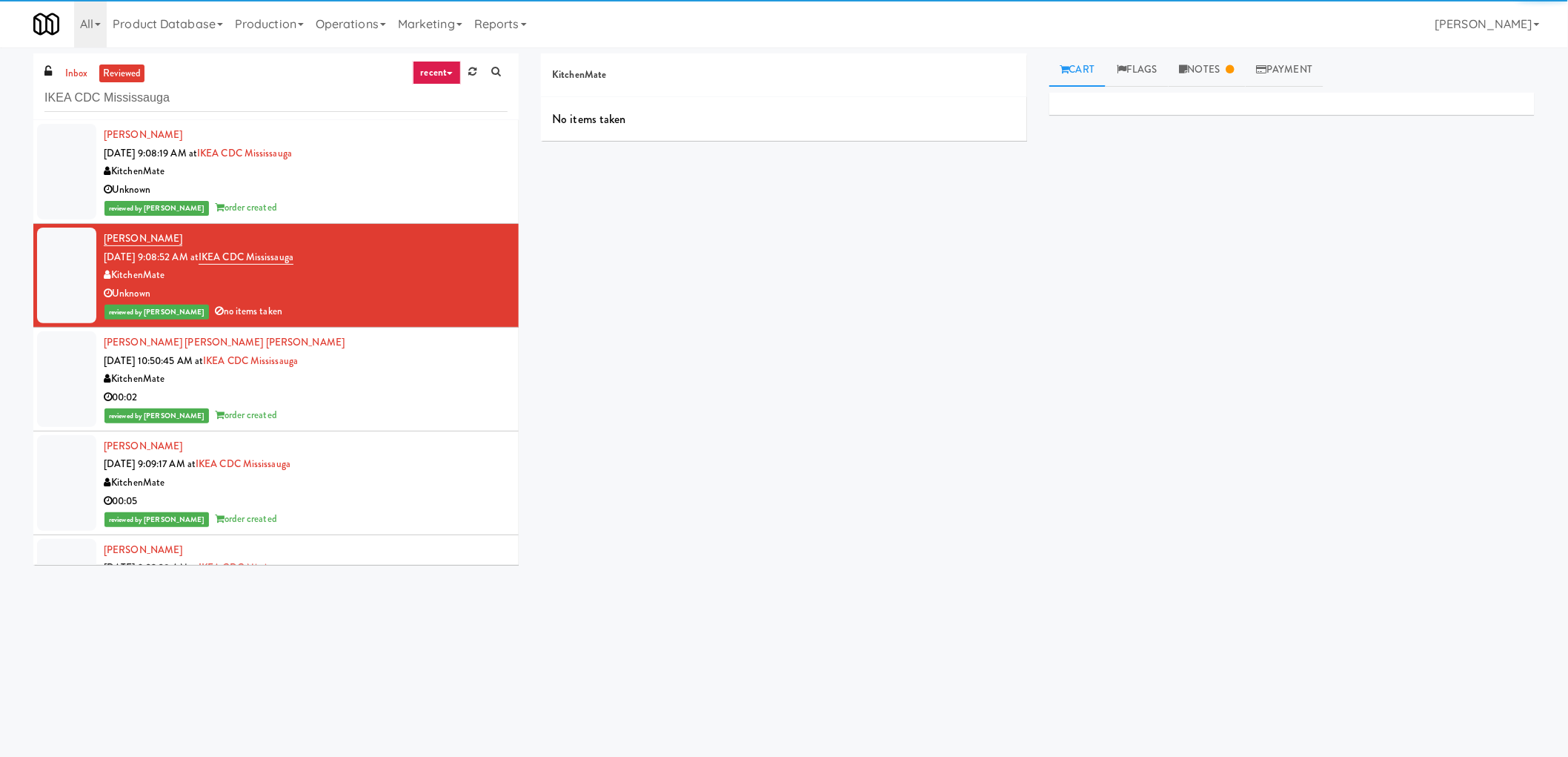
click at [377, 188] on div "Unknown" at bounding box center [305, 190] width 403 height 18
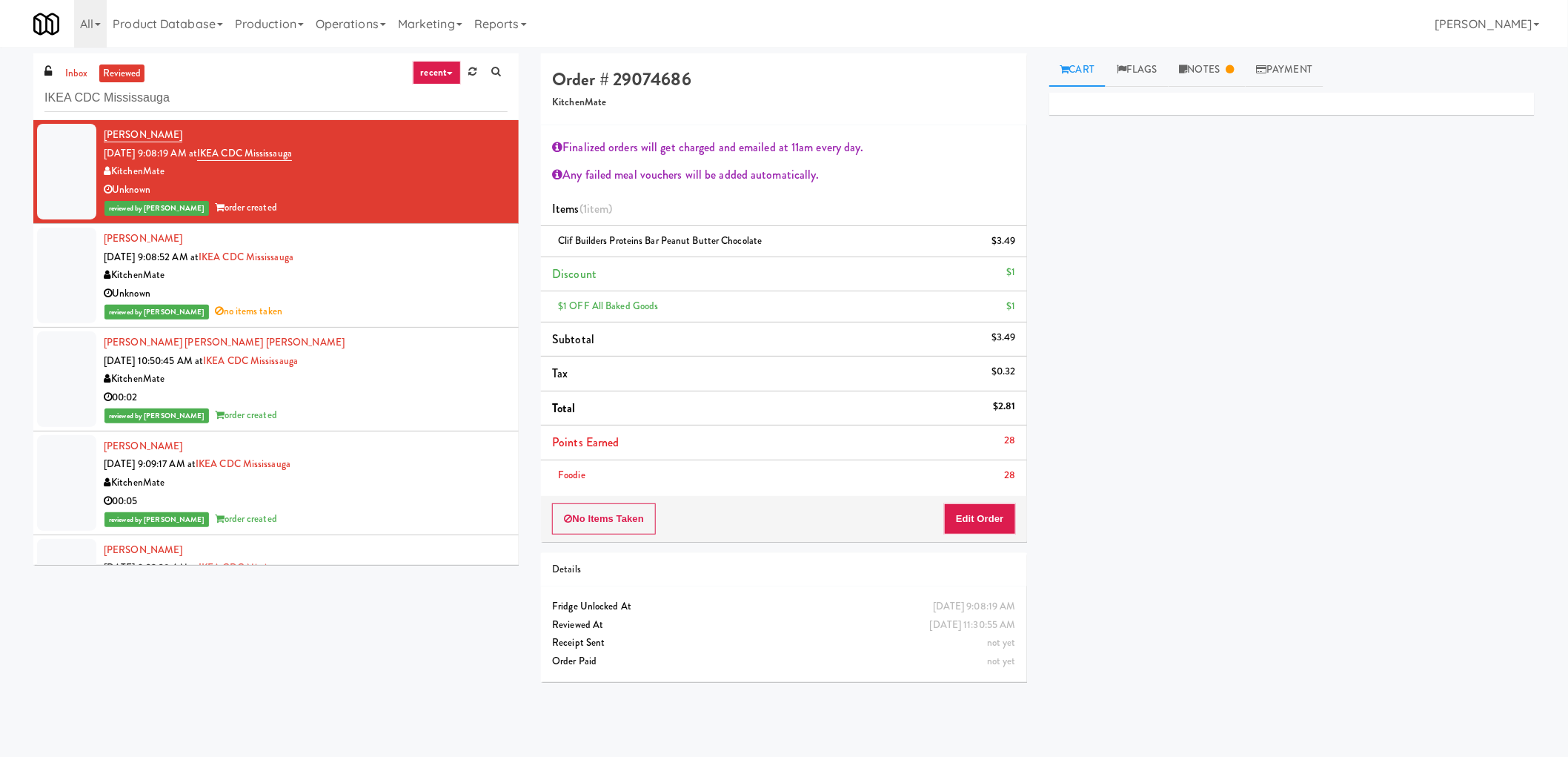
click at [420, 464] on div "Devanarayanan Rajeevan Sep 29, 2025 9:09:17 AM at IKEA CDC Mississauga KitchenM…" at bounding box center [305, 482] width 403 height 91
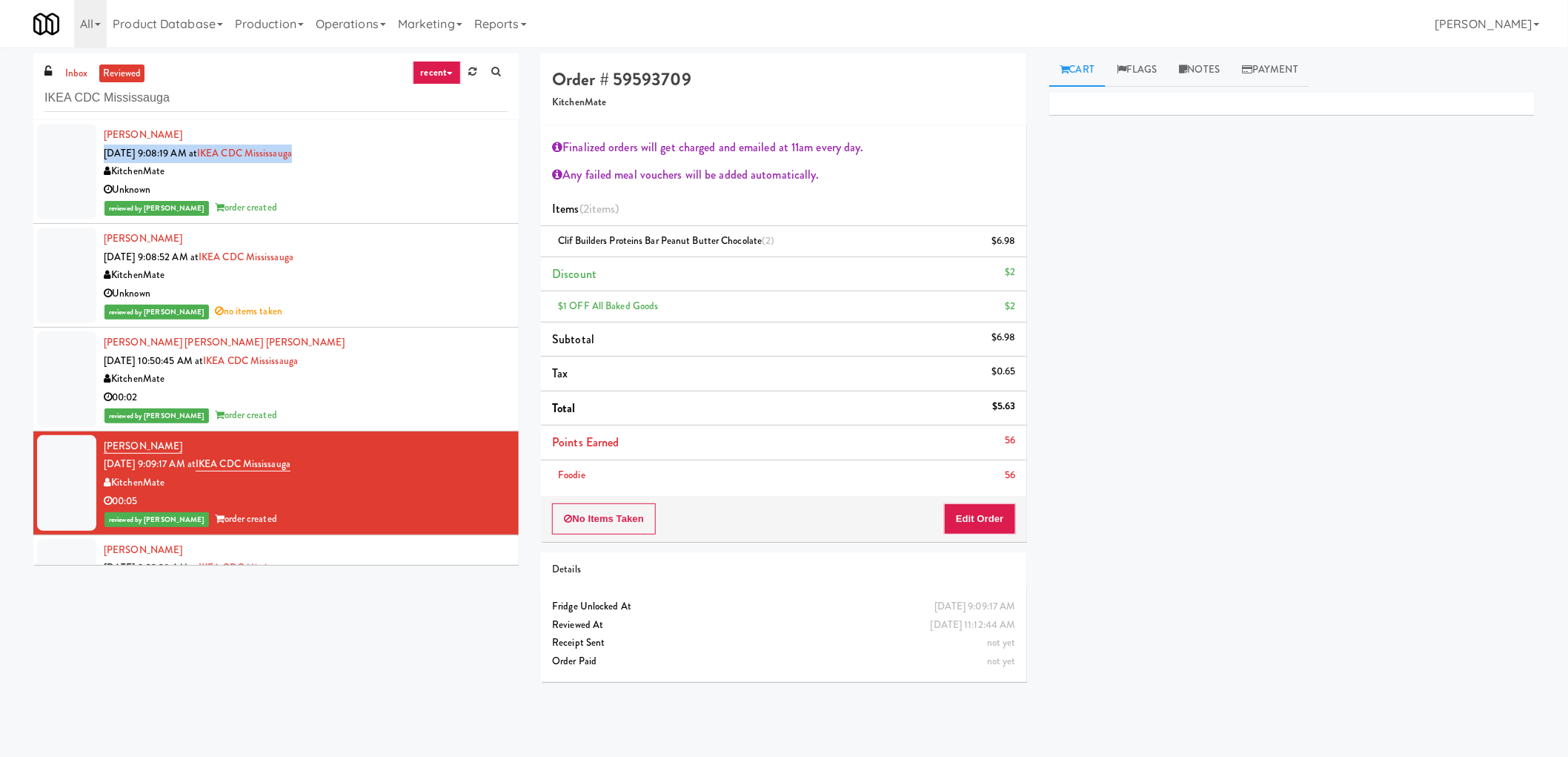
drag, startPoint x: 350, startPoint y: 156, endPoint x: 97, endPoint y: 152, distance: 253.0
click at [97, 152] on li "Devanarayanan Rajeevan Sep 29, 2025 9:08:19 AM at IKEA CDC Mississauga KitchenM…" at bounding box center [276, 172] width 485 height 103
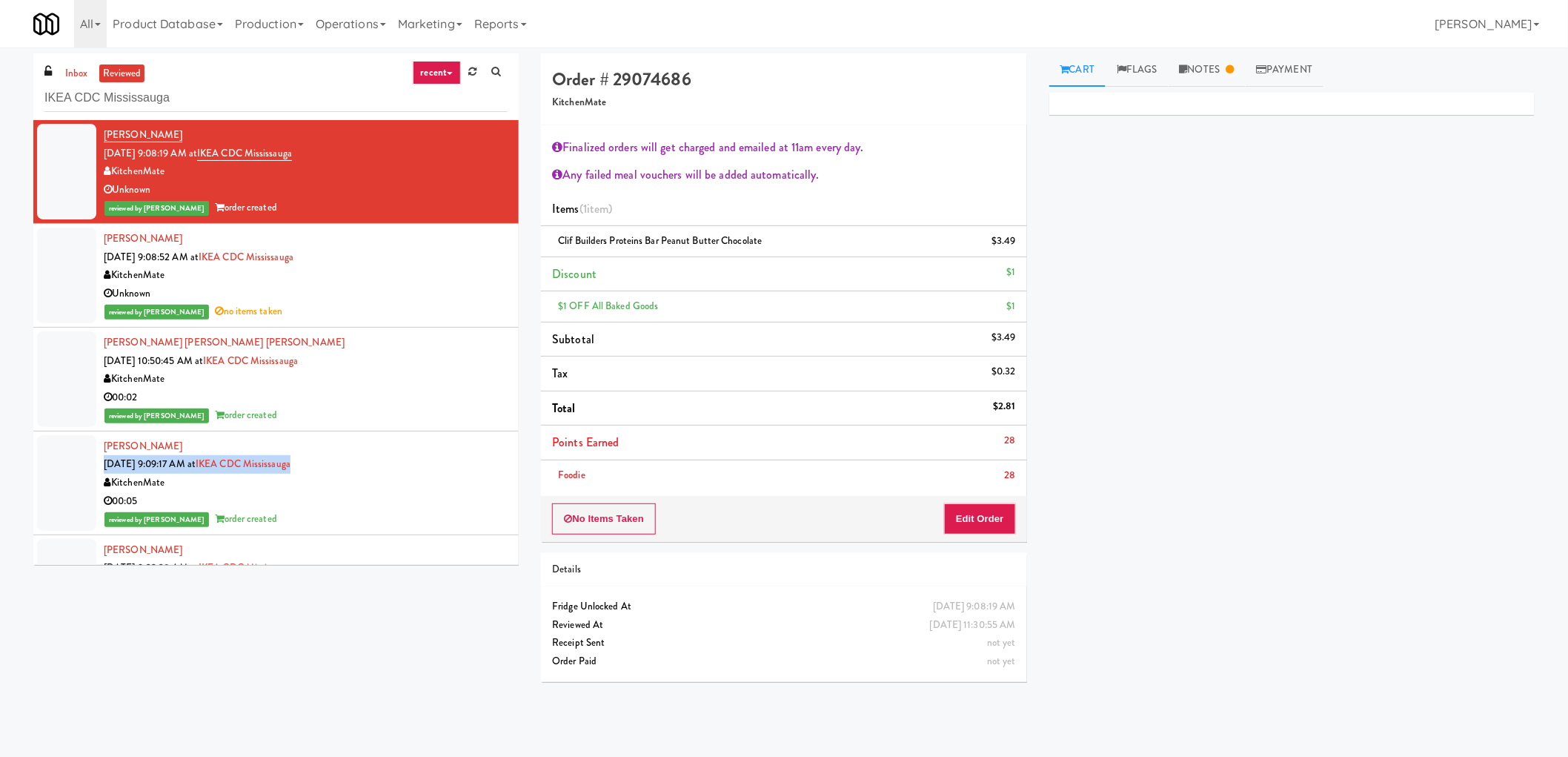
drag, startPoint x: 391, startPoint y: 460, endPoint x: 105, endPoint y: 464, distance: 286.0
click at [105, 464] on div "Devanarayanan Rajeevan Sep 29, 2025 9:09:17 AM at IKEA CDC Mississauga KitchenM…" at bounding box center [305, 482] width 403 height 91
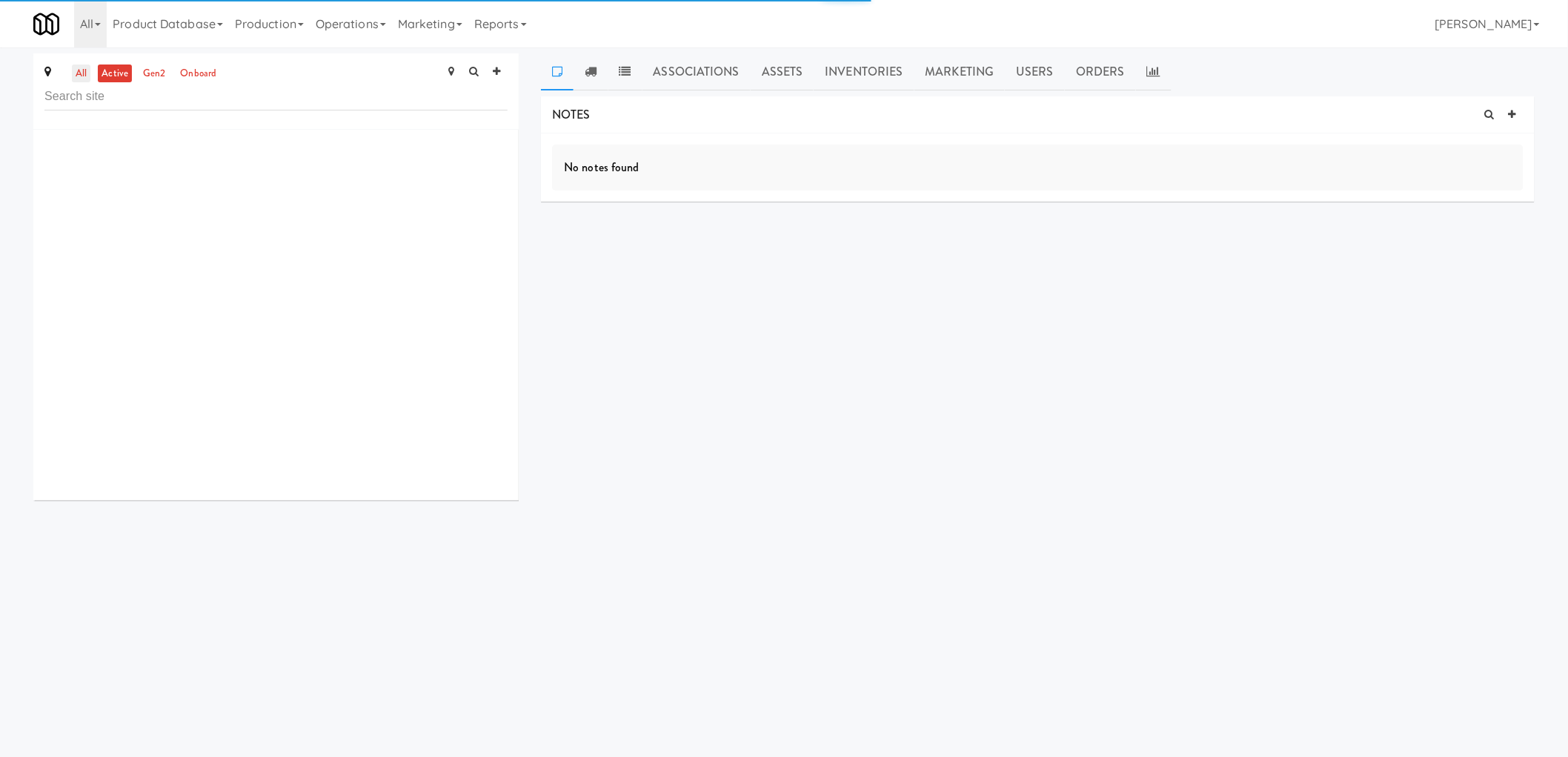
click at [83, 68] on link "all" at bounding box center [81, 73] width 18 height 18
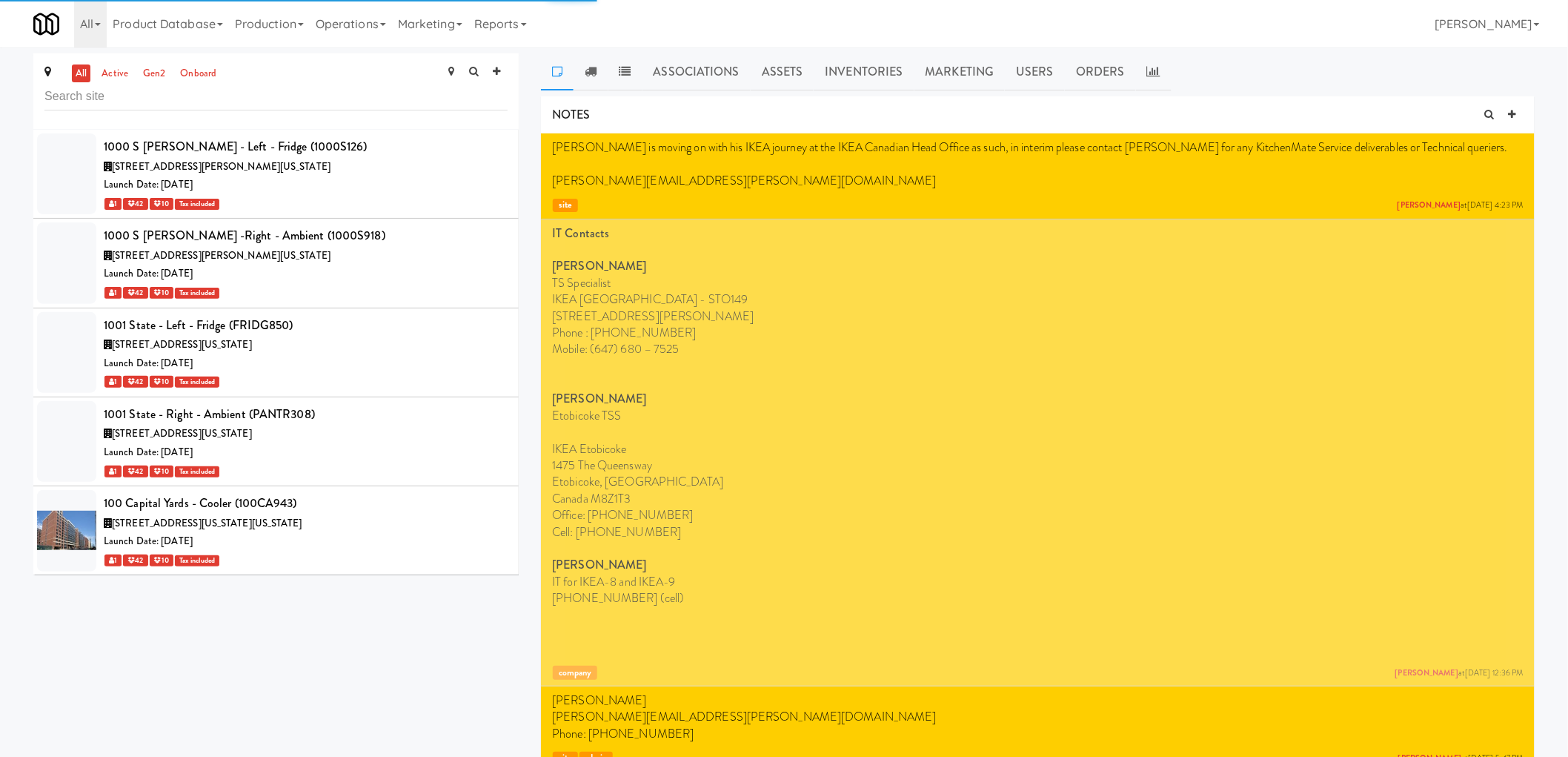
scroll to position [39639, 0]
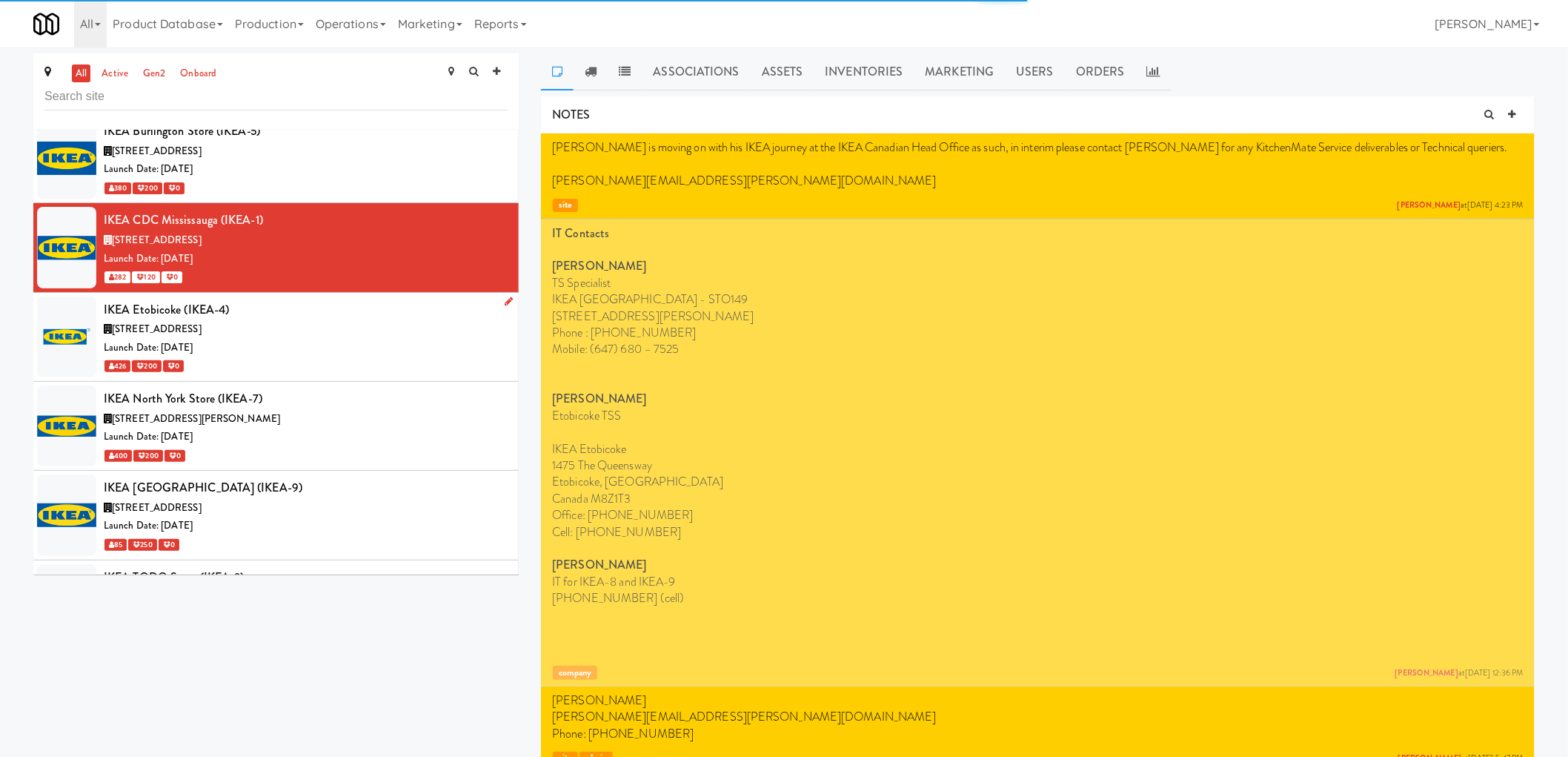
click at [418, 298] on div "IKEA Etobicoke (IKEA-4)" at bounding box center [305, 309] width 403 height 23
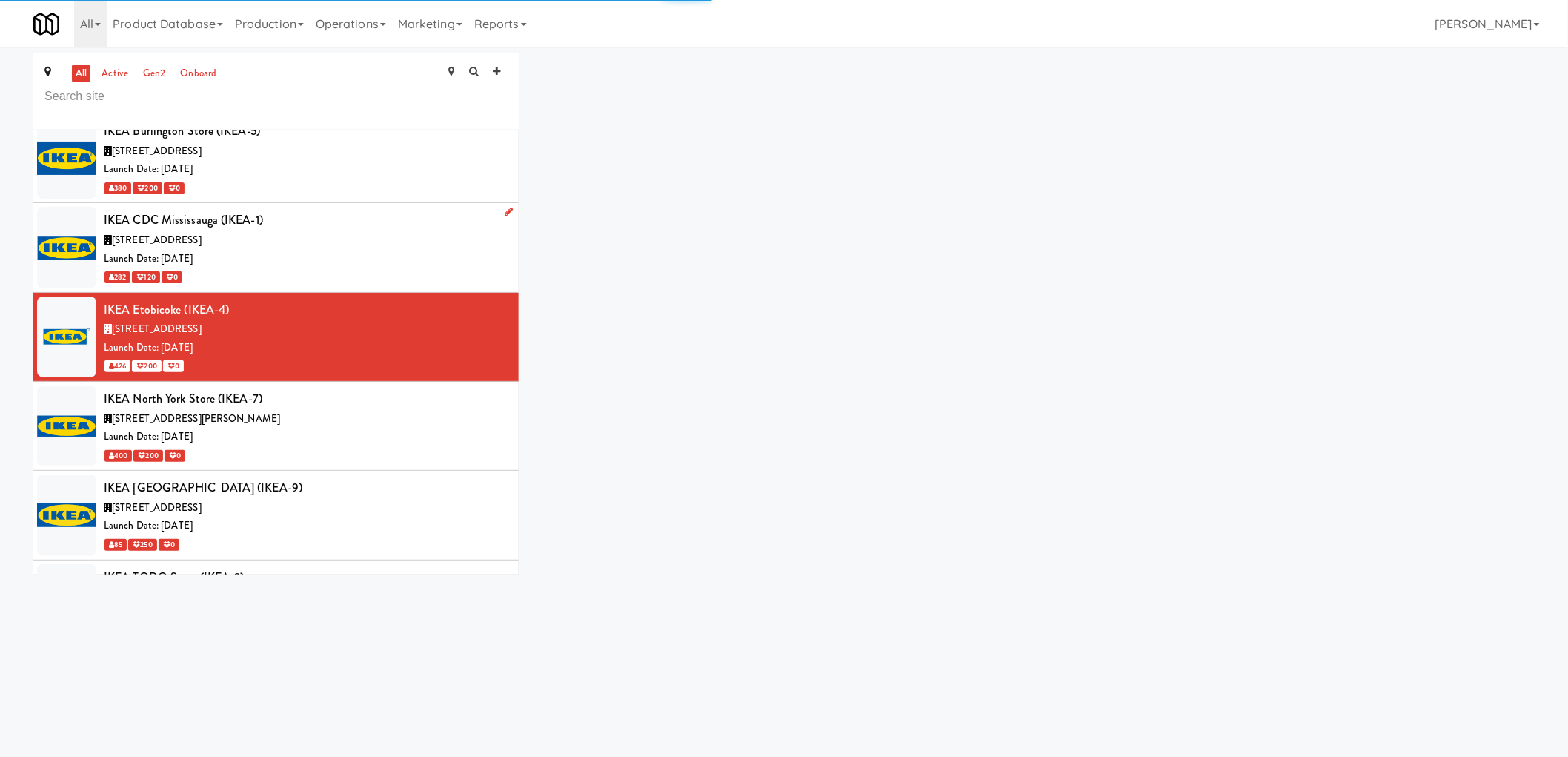
click at [434, 231] on div "3275 Argentia Rd, Mississauga ON" at bounding box center [305, 240] width 403 height 18
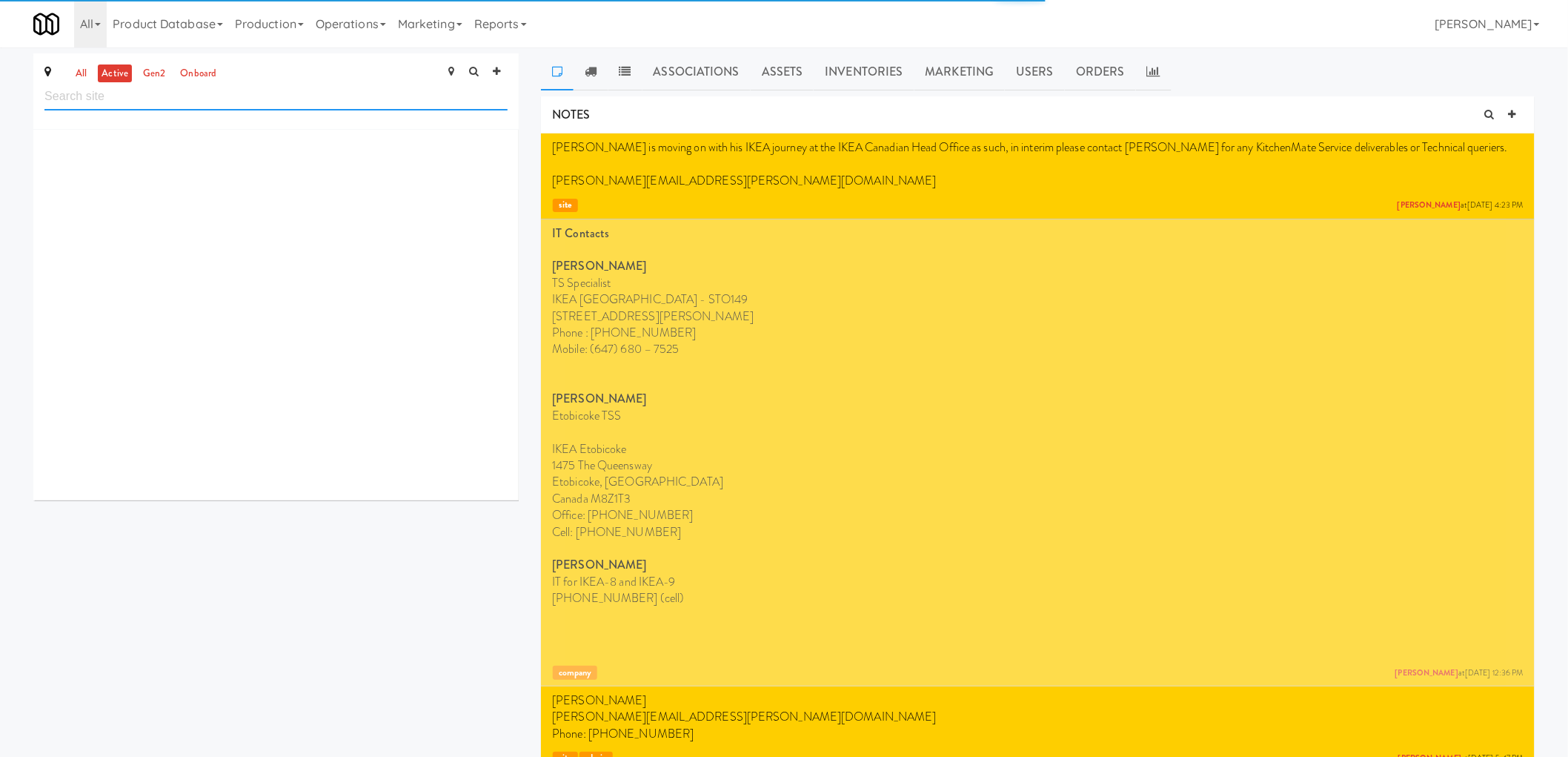
click at [247, 87] on input "text" at bounding box center [276, 97] width 463 height 28
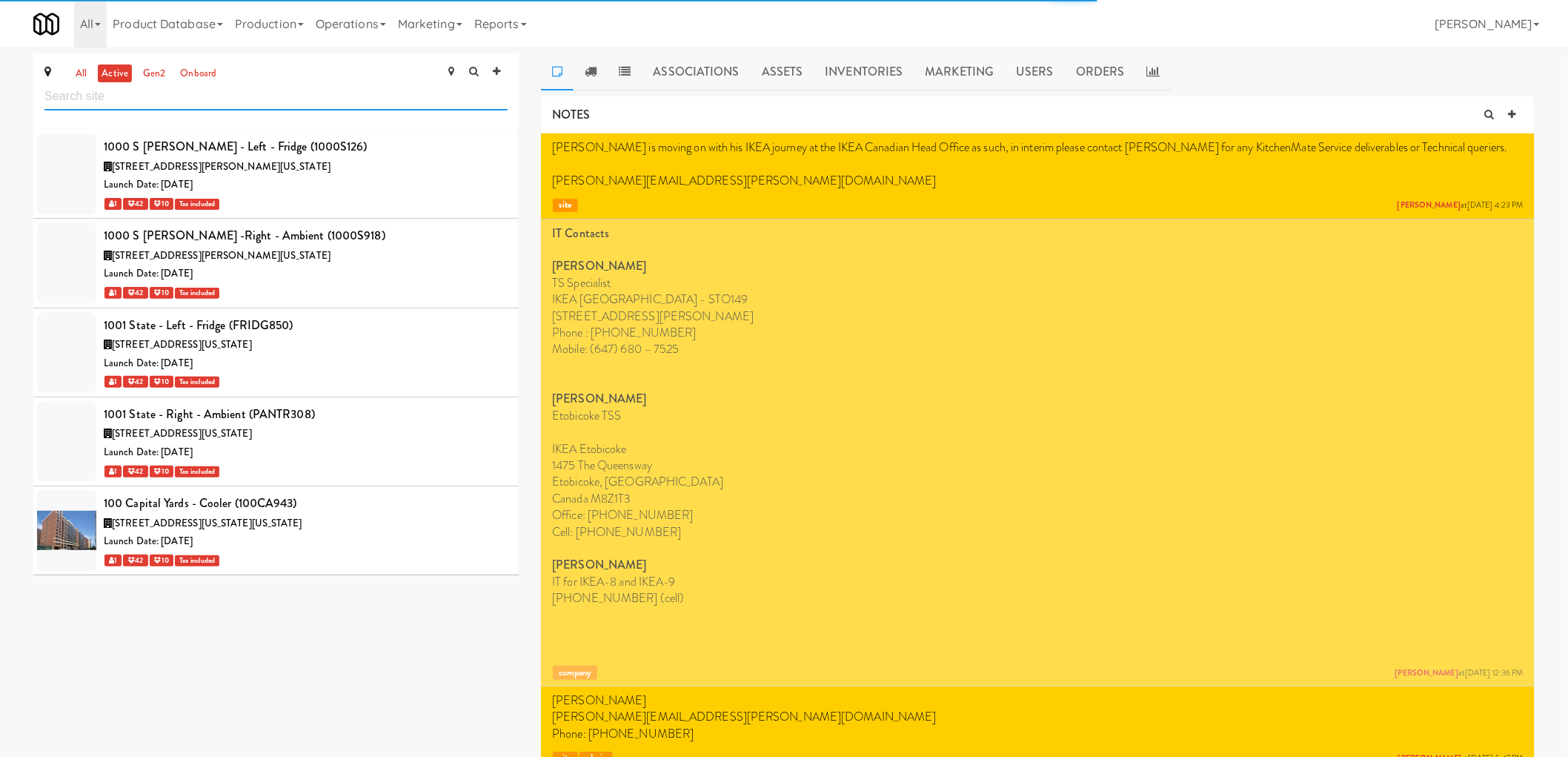
scroll to position [39639, 0]
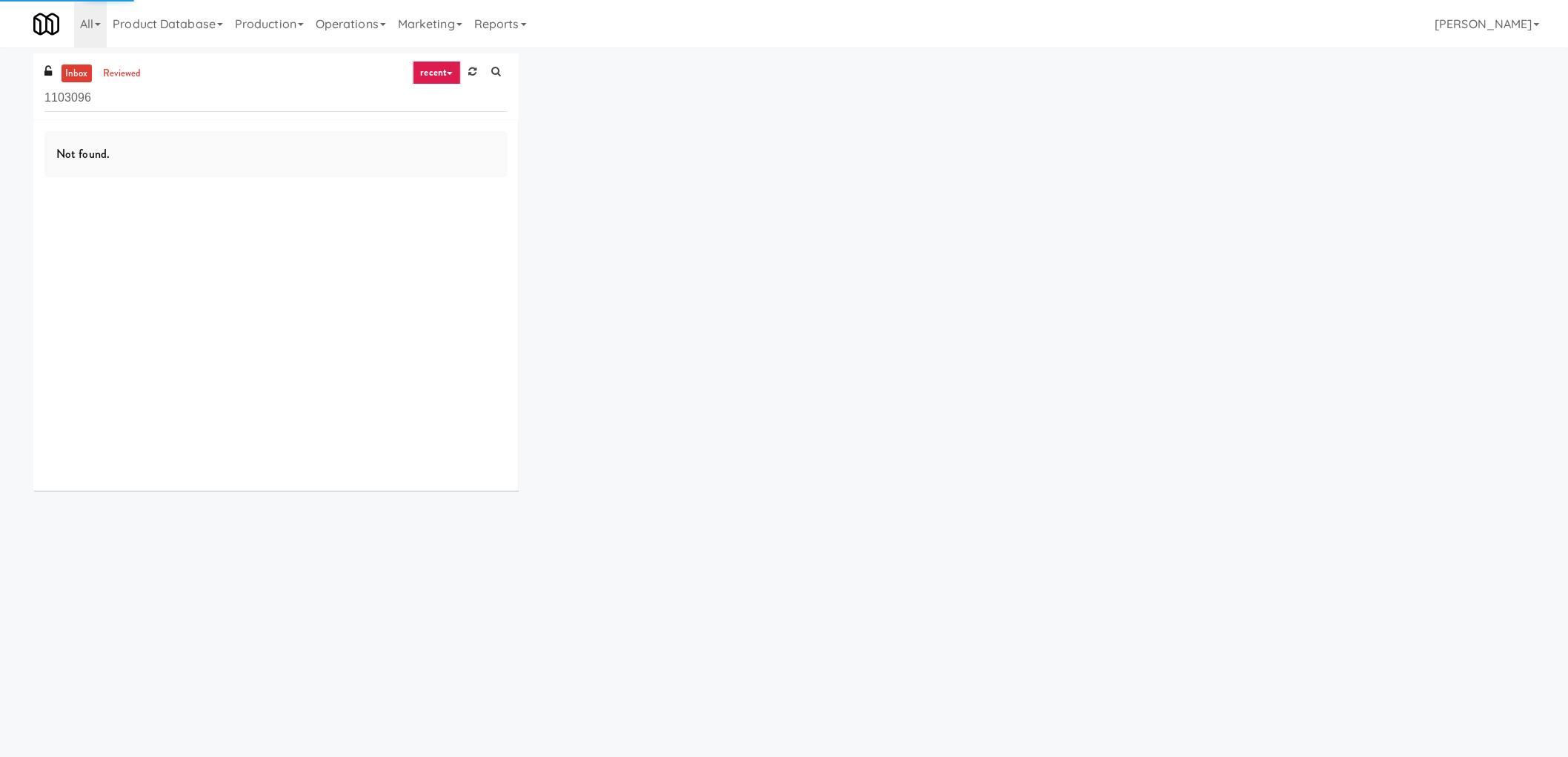
click at [177, 106] on input "1103096" at bounding box center [276, 98] width 463 height 28
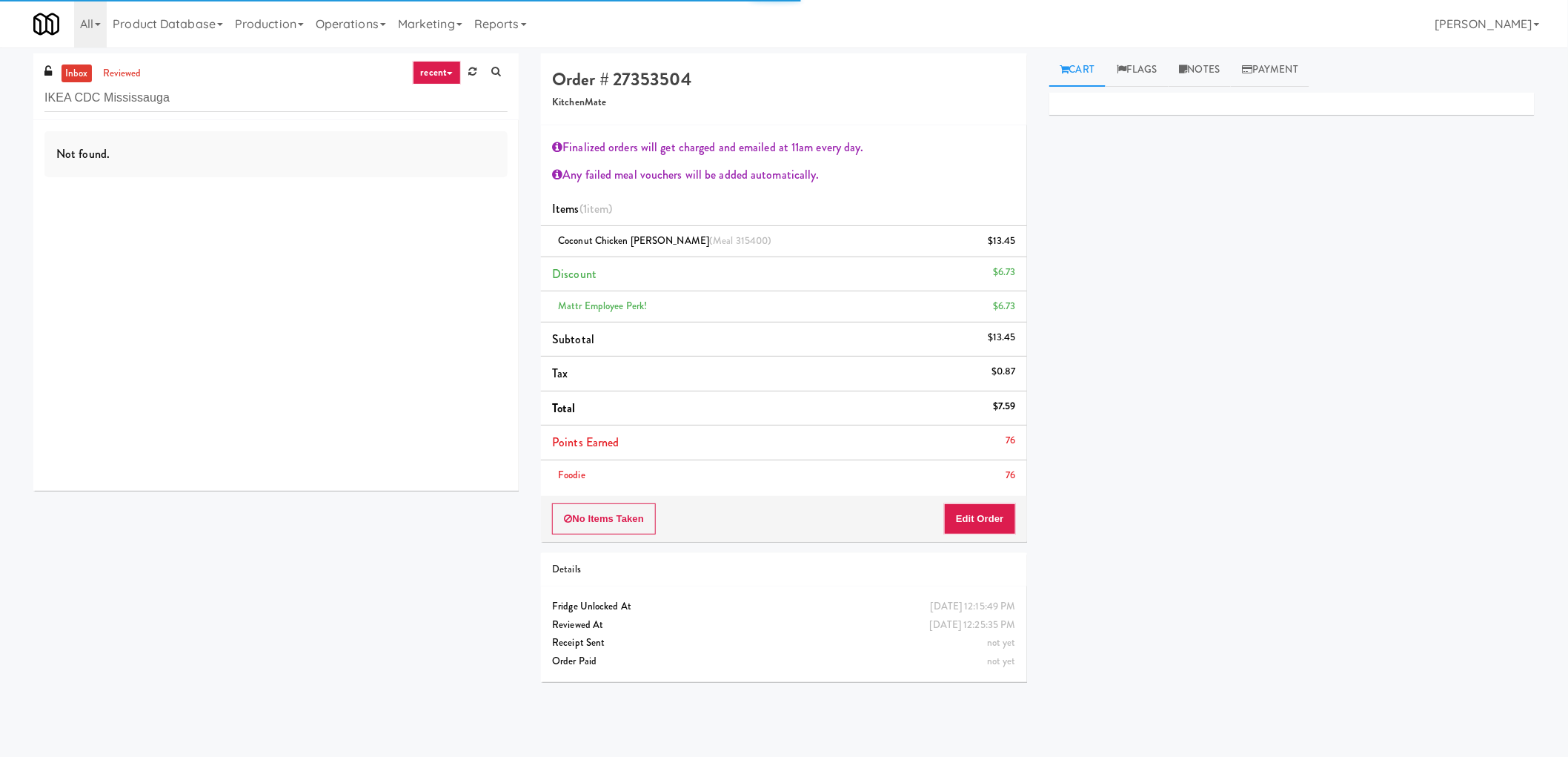
type input "IKEA CDC Mississauga"
click at [415, 65] on link "recent" at bounding box center [437, 73] width 49 height 23
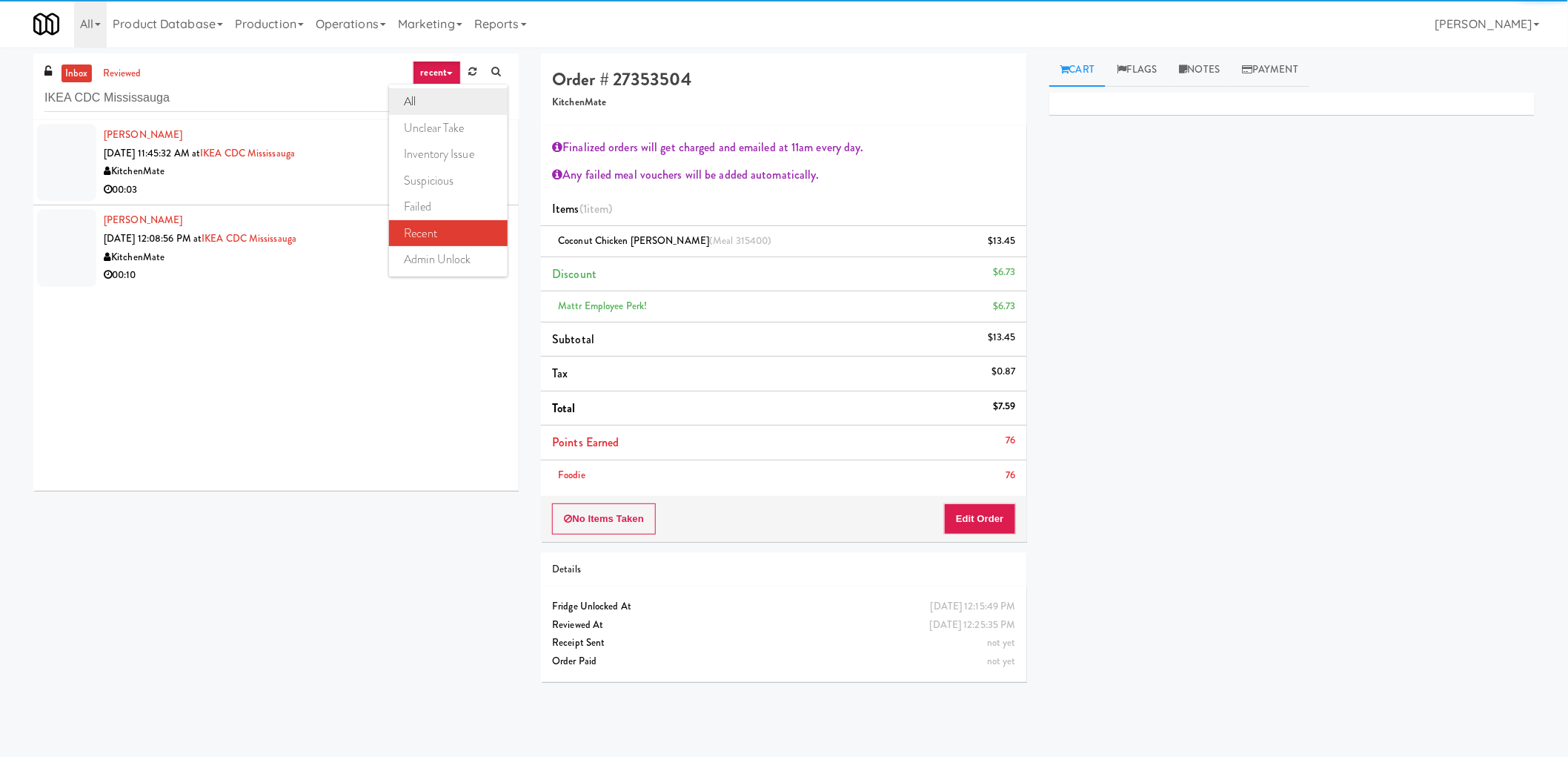
click at [428, 104] on link "all" at bounding box center [448, 102] width 118 height 27
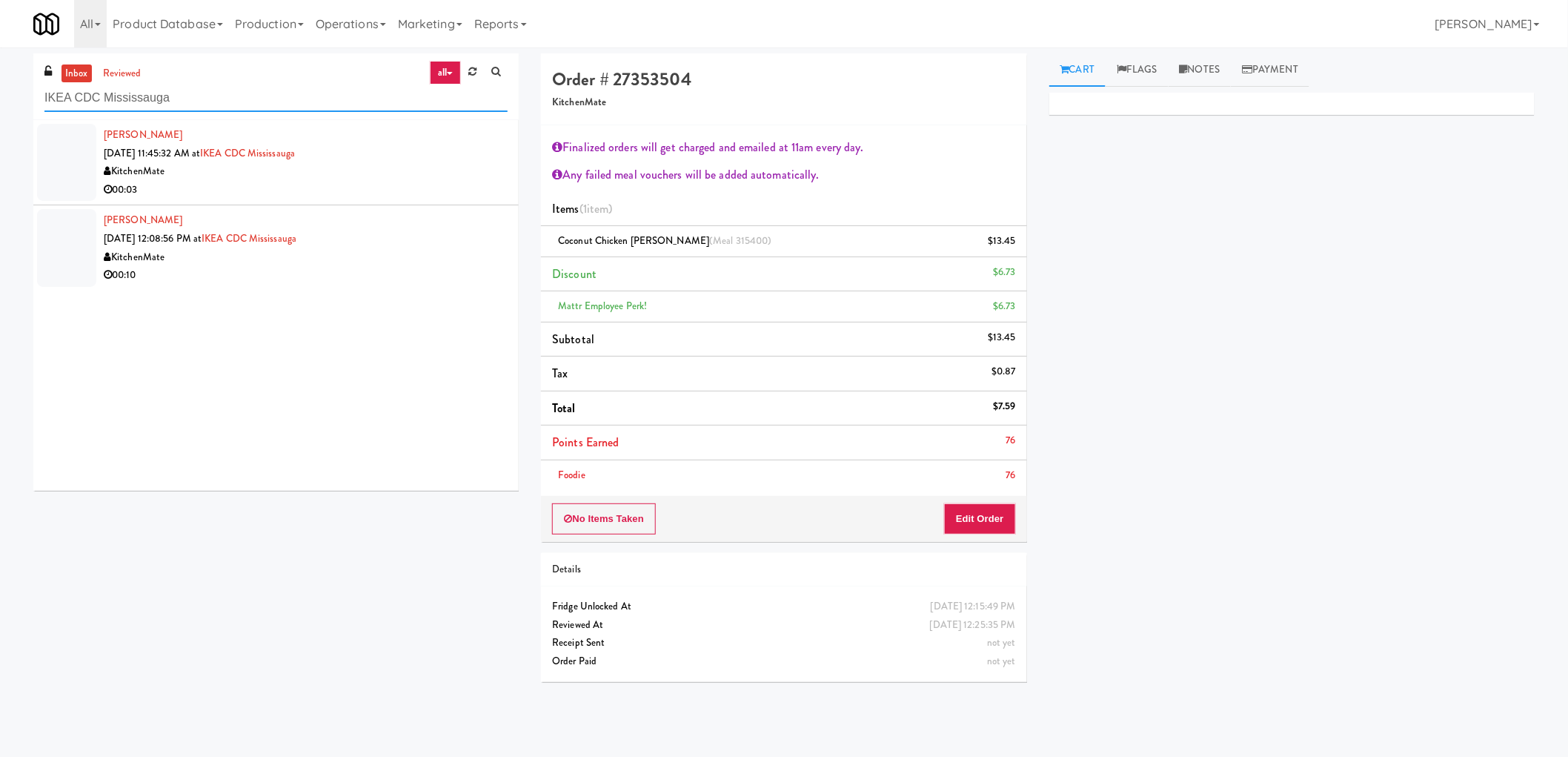
click at [373, 100] on input "IKEA CDC Mississauga" at bounding box center [276, 98] width 463 height 28
click at [127, 60] on div "inbox reviewed all all unclear take inventory issue suspicious failed recent ad…" at bounding box center [276, 87] width 485 height 67
click at [123, 70] on link "reviewed" at bounding box center [122, 73] width 46 height 18
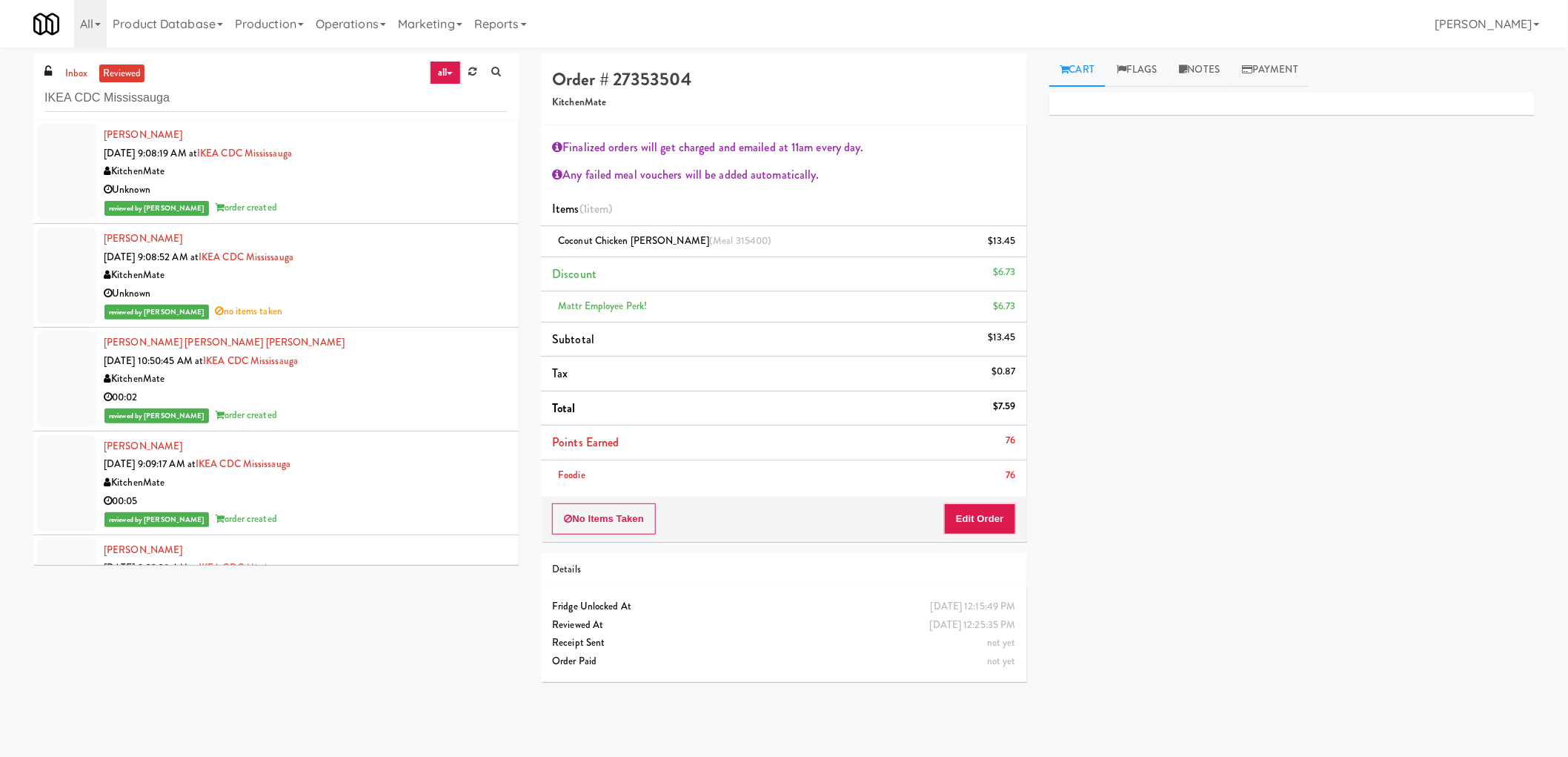
click at [452, 183] on div "Unknown" at bounding box center [305, 190] width 403 height 18
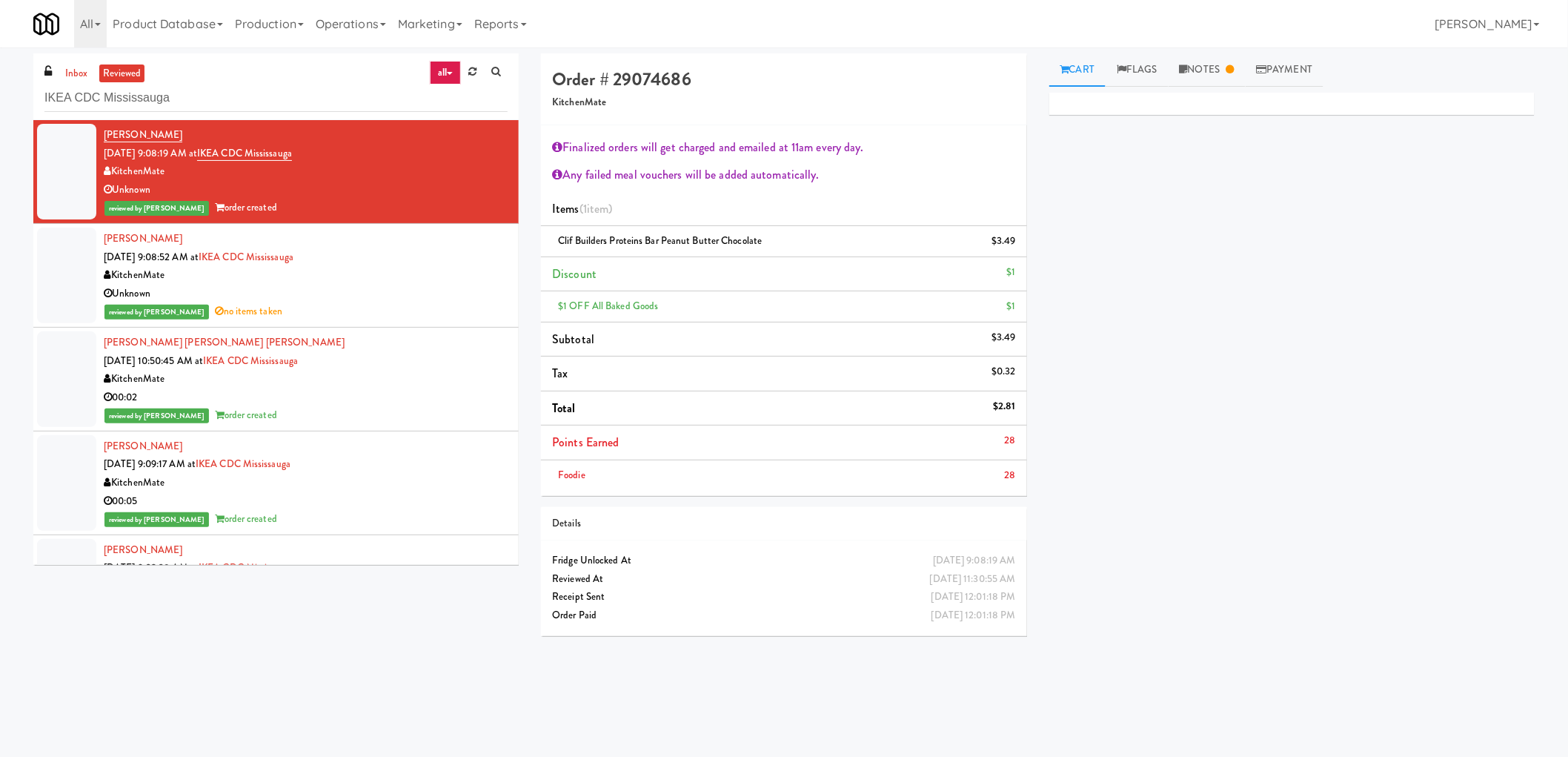
click at [1224, 90] on div "Cart Flags Notes Payment Primary Flag Clear Flag if unable to determine what wa…" at bounding box center [1291, 351] width 508 height 595
click at [1275, 73] on link "Payment" at bounding box center [1285, 70] width 78 height 33
click at [1227, 77] on link "Notes" at bounding box center [1207, 70] width 77 height 33
click at [1098, 70] on link "Cart" at bounding box center [1078, 70] width 57 height 33
click at [430, 289] on div "Unknown" at bounding box center [305, 293] width 403 height 18
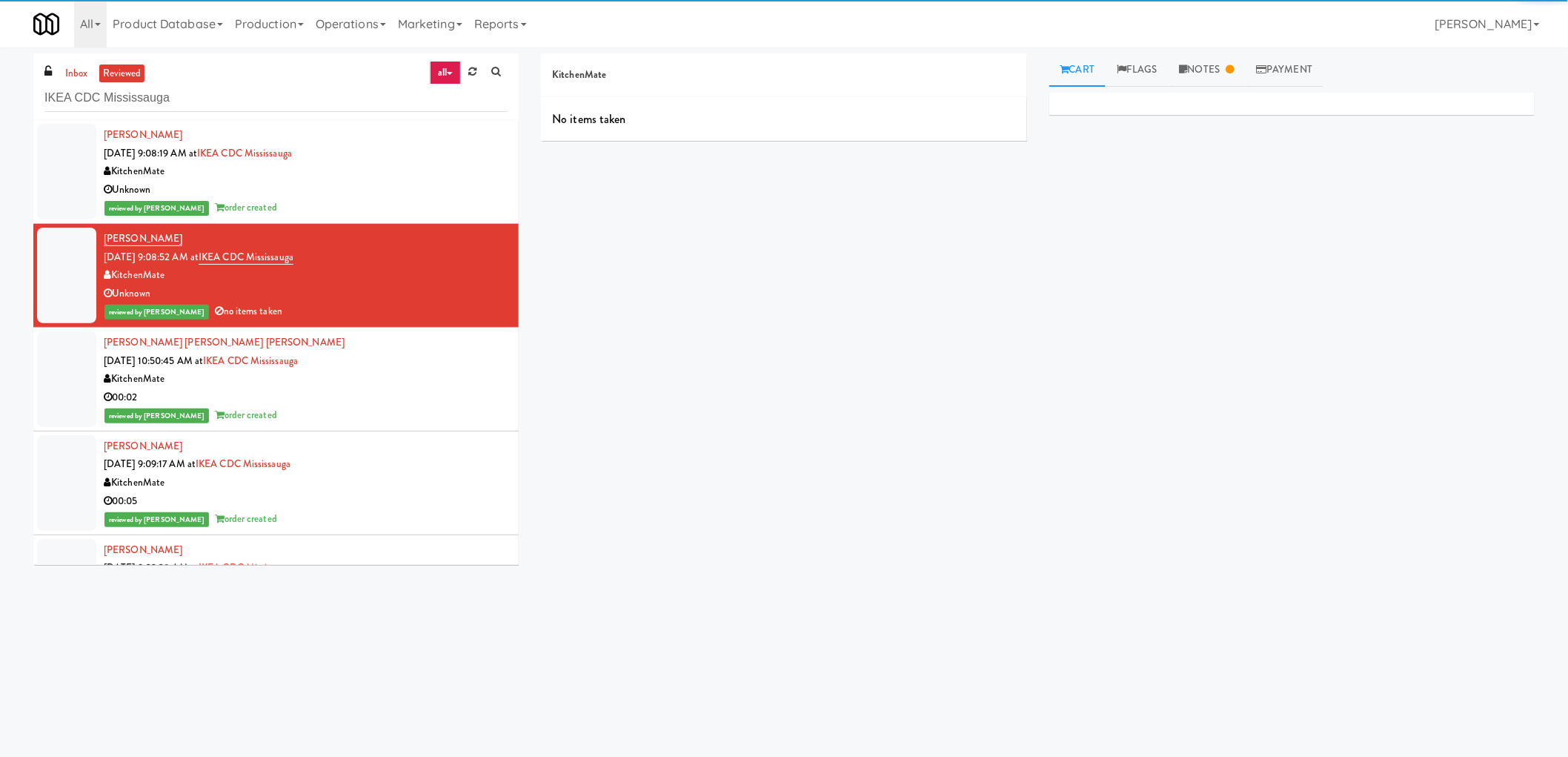
click at [418, 173] on div "KitchenMate" at bounding box center [305, 172] width 403 height 18
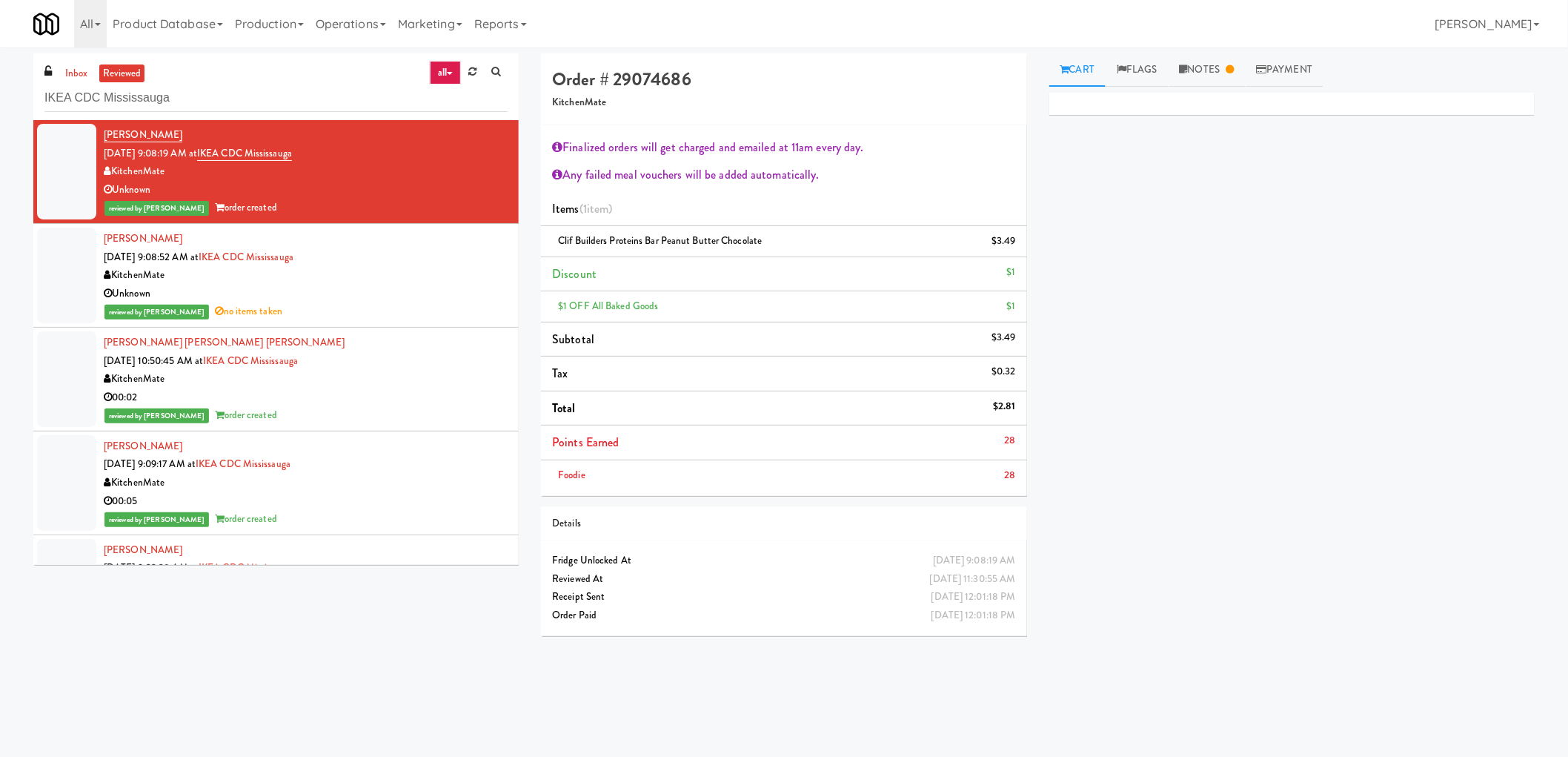
click at [403, 486] on div "KitchenMate" at bounding box center [305, 483] width 403 height 18
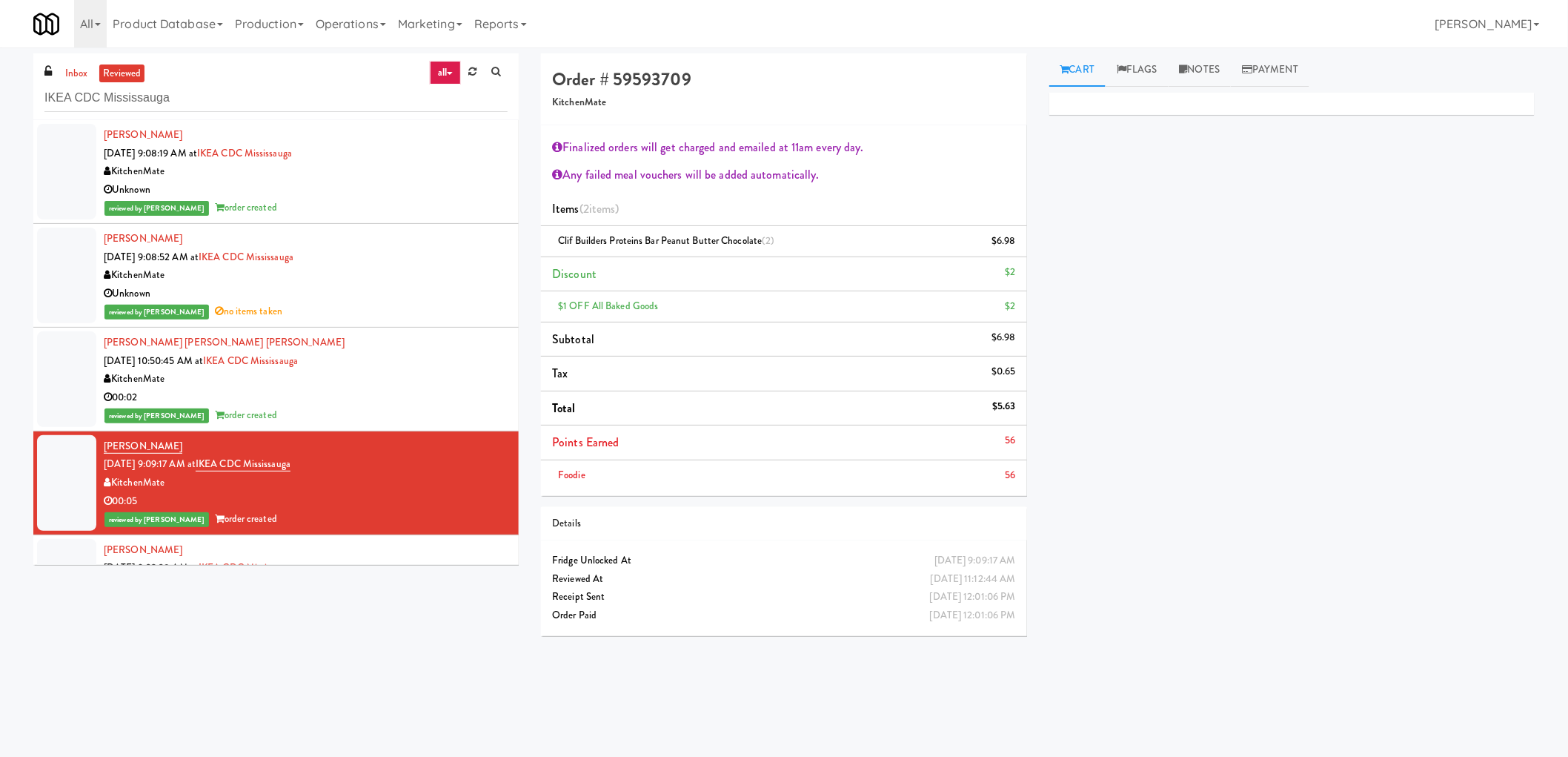
click at [411, 181] on div "Unknown" at bounding box center [305, 190] width 403 height 18
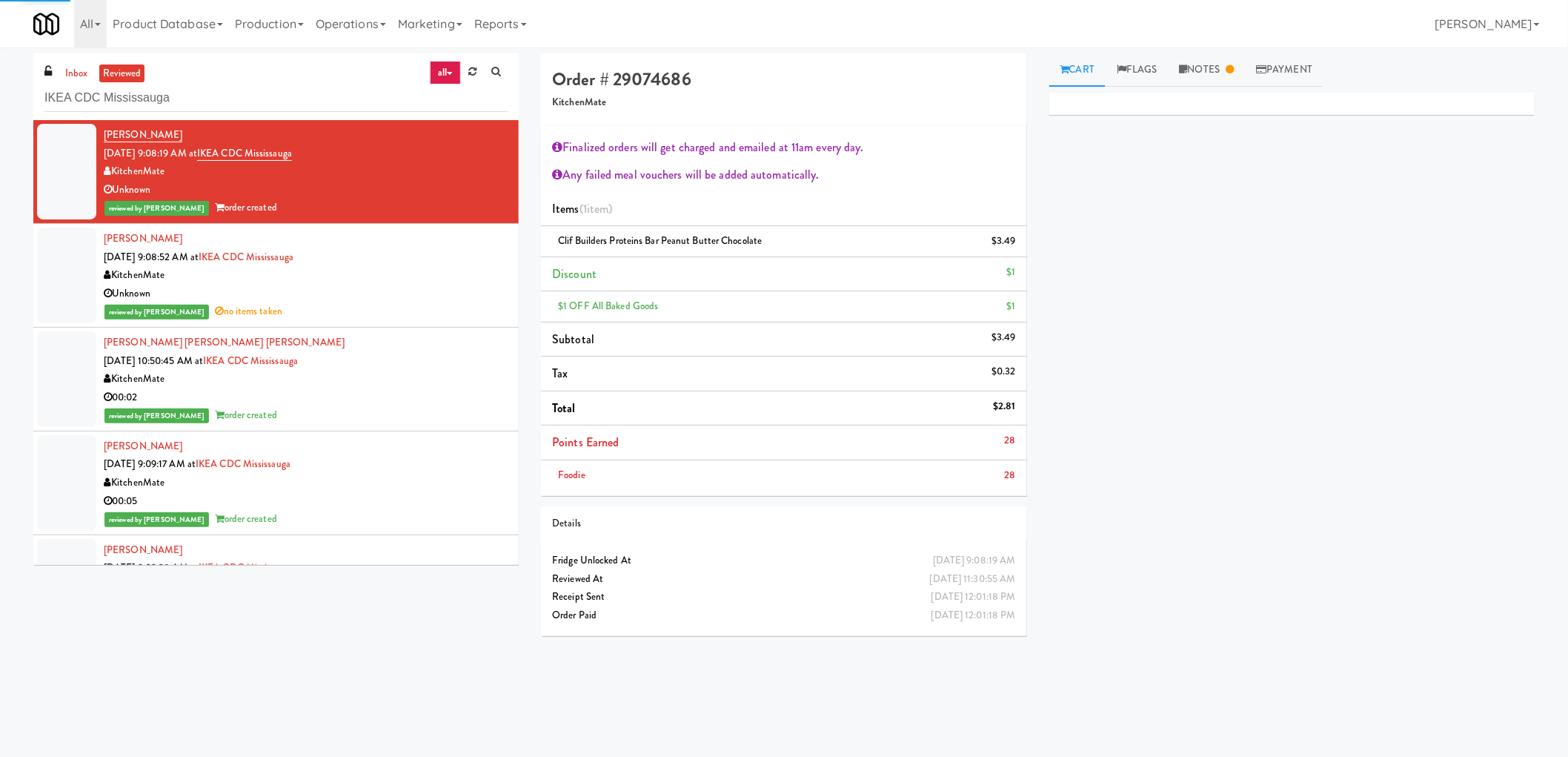
click at [359, 517] on div "reviewed by James A order created" at bounding box center [305, 519] width 403 height 18
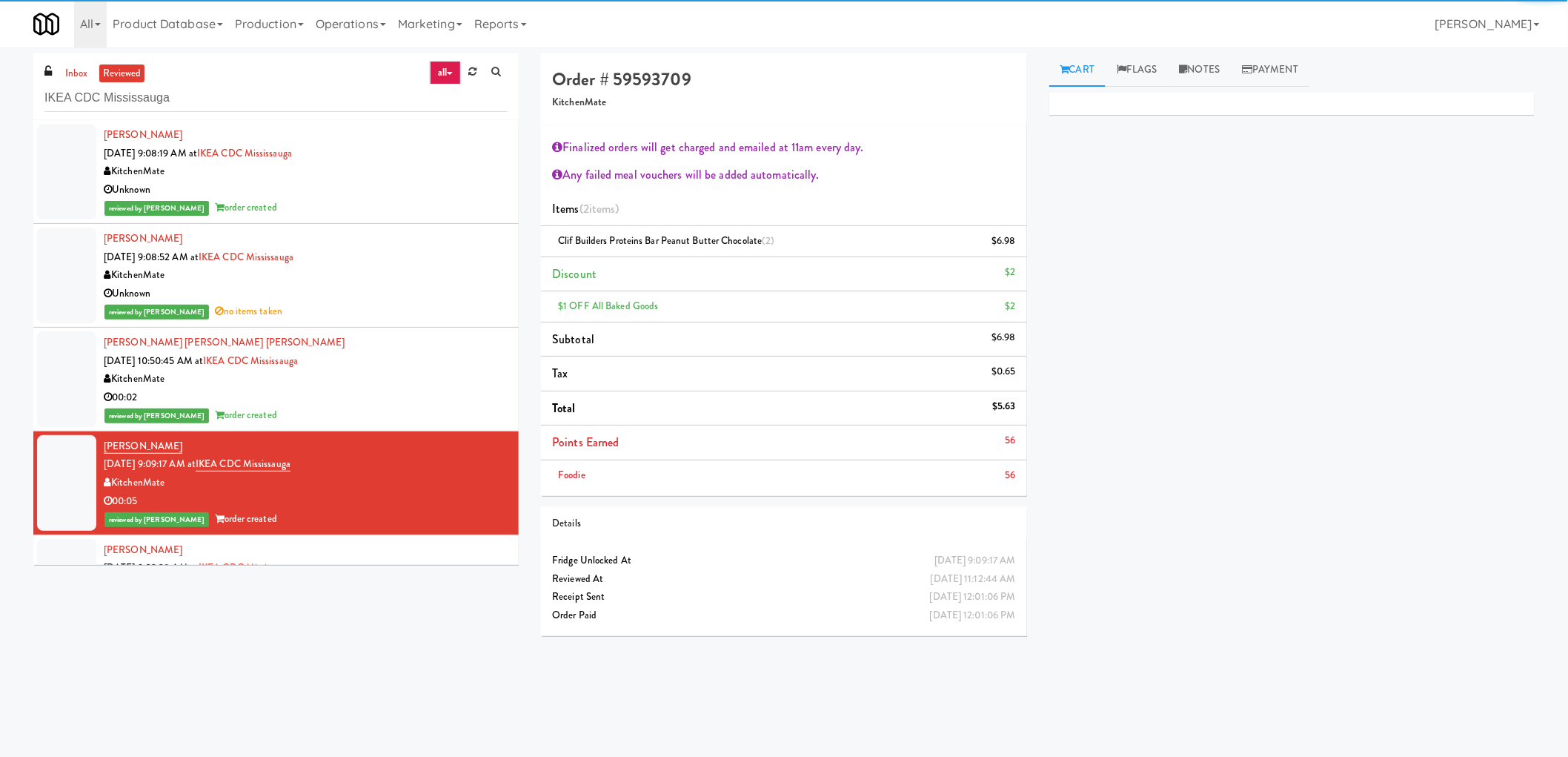
click at [371, 185] on div "Unknown" at bounding box center [305, 190] width 403 height 18
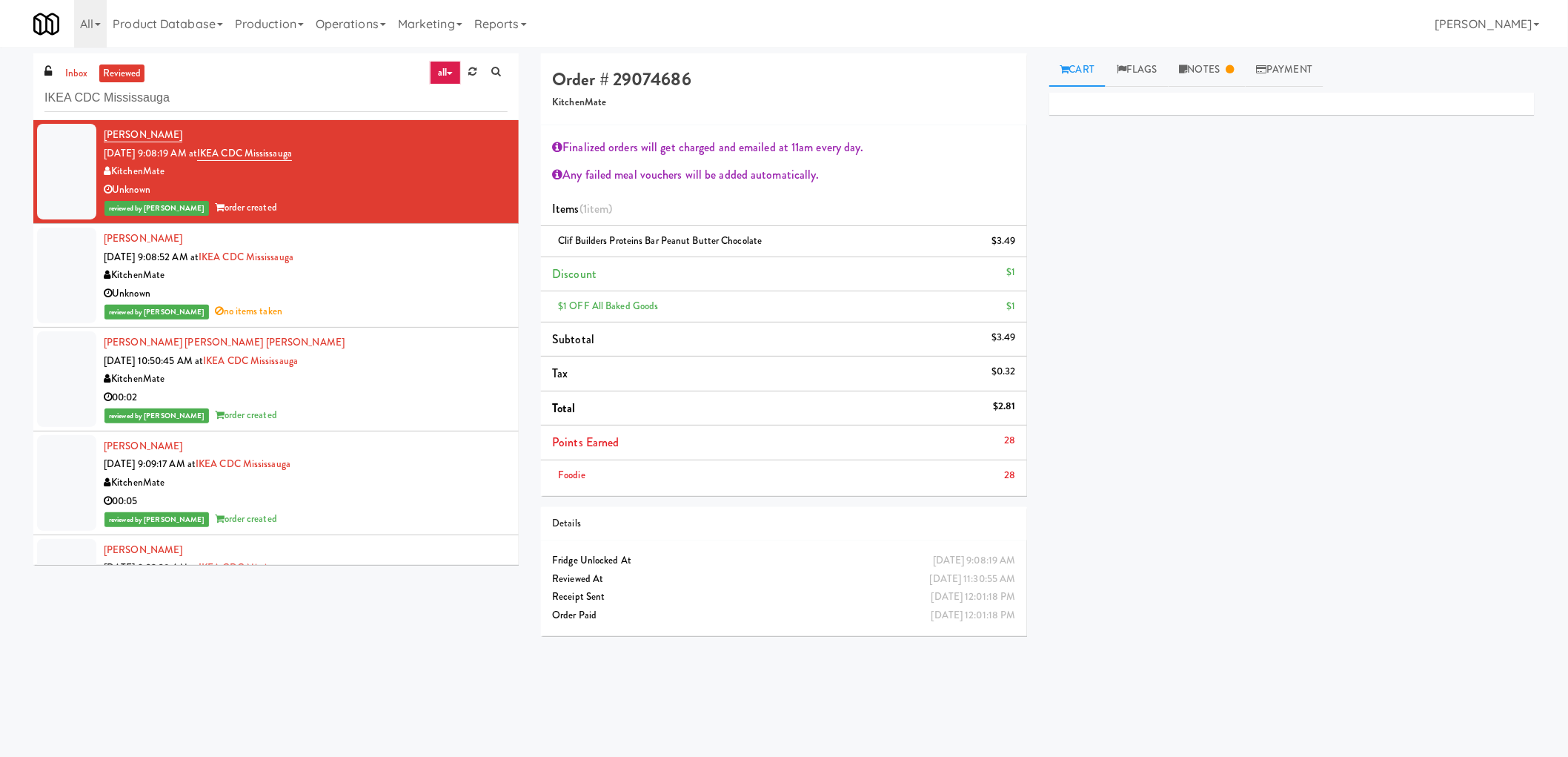
drag, startPoint x: 558, startPoint y: 238, endPoint x: 871, endPoint y: 238, distance: 313.0
click at [871, 238] on div "Clif Builders proteins Bar Peanut Butter Chocolate $3.49" at bounding box center [784, 241] width 463 height 18
click at [413, 463] on div "Devanarayanan Rajeevan Sep 29, 2025 9:09:17 AM at IKEA CDC Mississauga KitchenM…" at bounding box center [305, 482] width 403 height 91
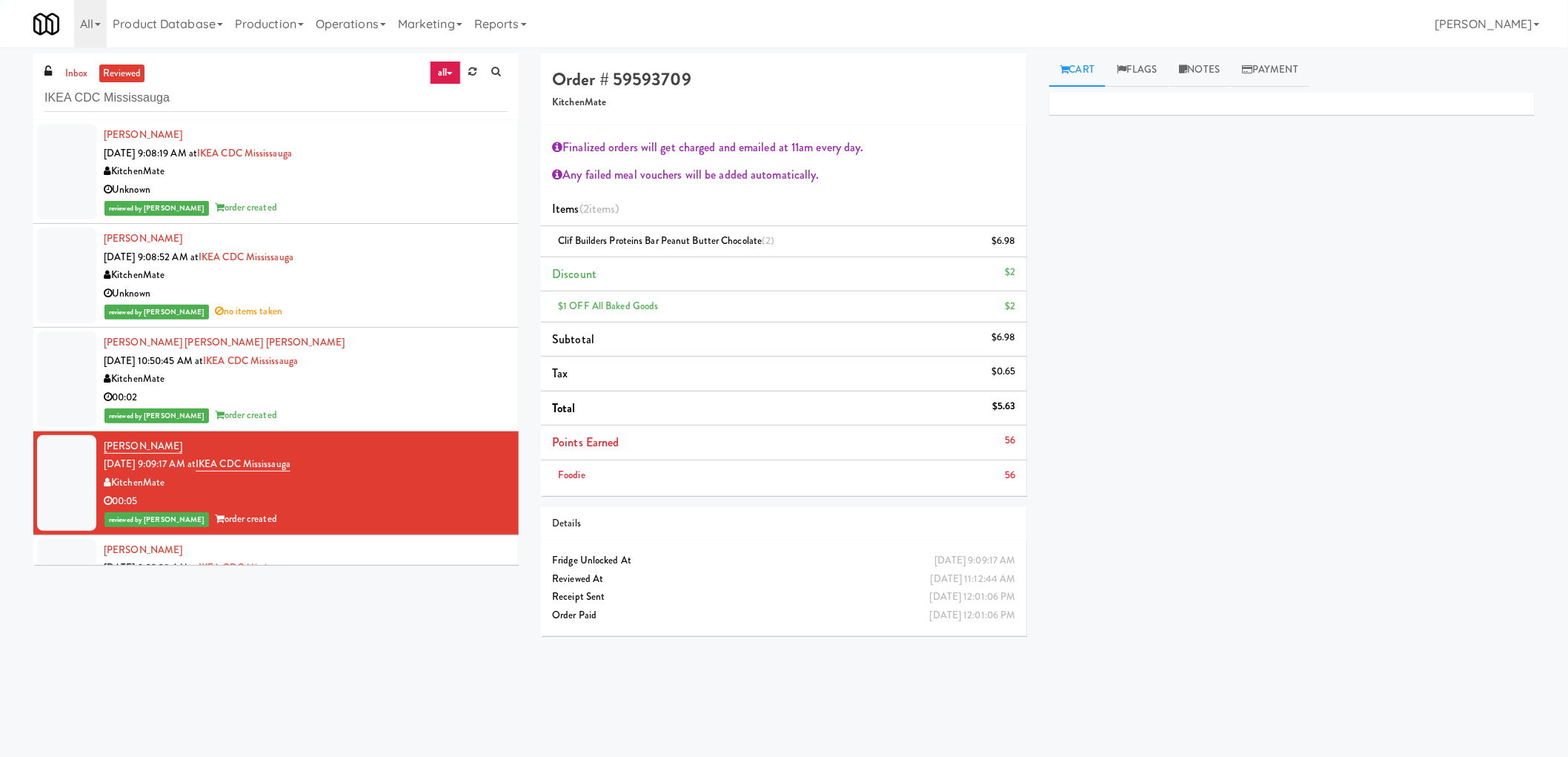
click at [364, 345] on div "Brandon Lee Couto De Sousa Sep 29, 2025 10:50:45 AM at IKEA CDC Mississauga Kit…" at bounding box center [305, 378] width 403 height 91
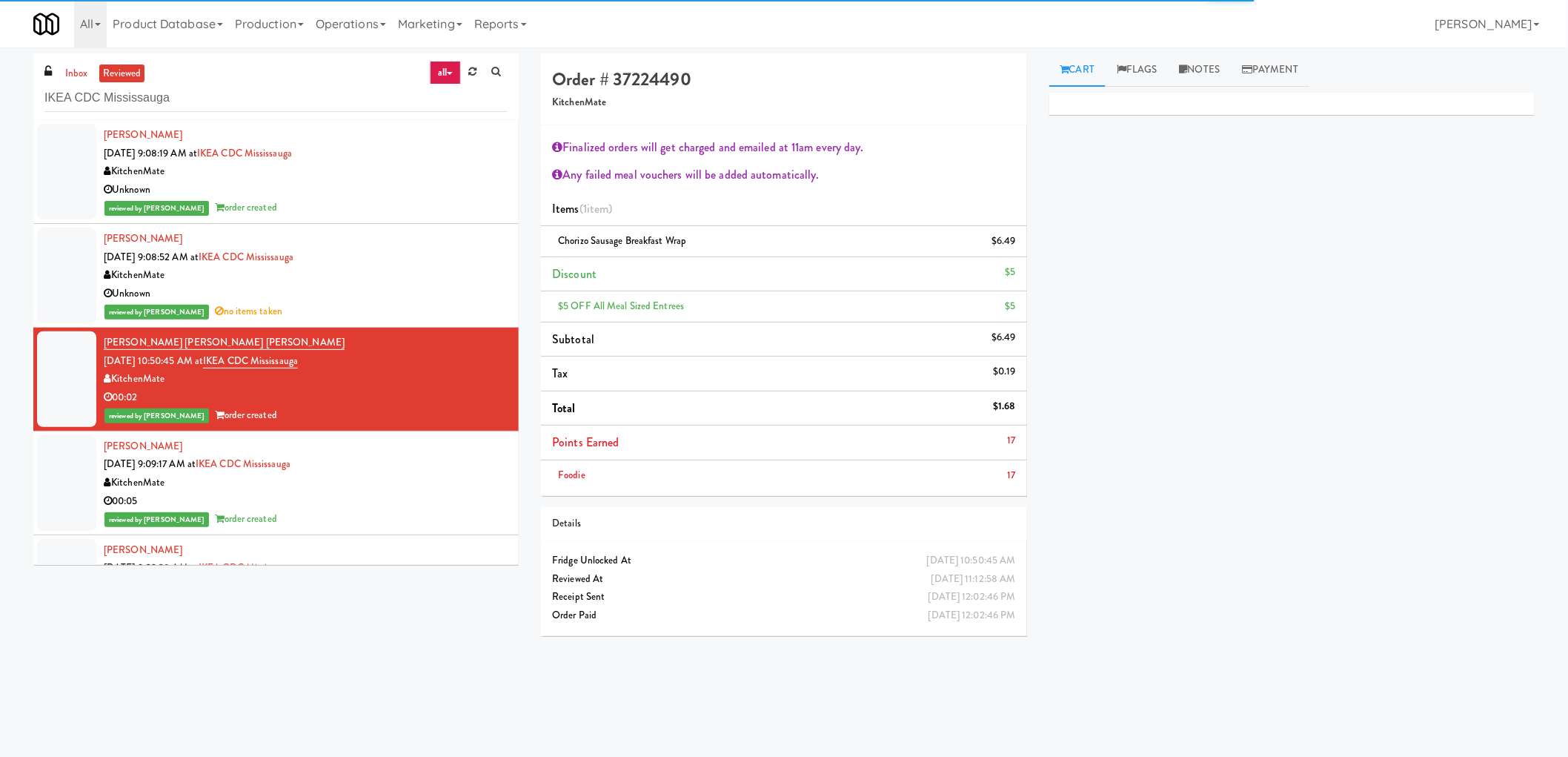
drag, startPoint x: 383, startPoint y: 464, endPoint x: 445, endPoint y: 350, distance: 129.8
click at [383, 464] on div "Devanarayanan Rajeevan Sep 29, 2025 9:09:17 AM at IKEA CDC Mississauga KitchenM…" at bounding box center [305, 482] width 403 height 91
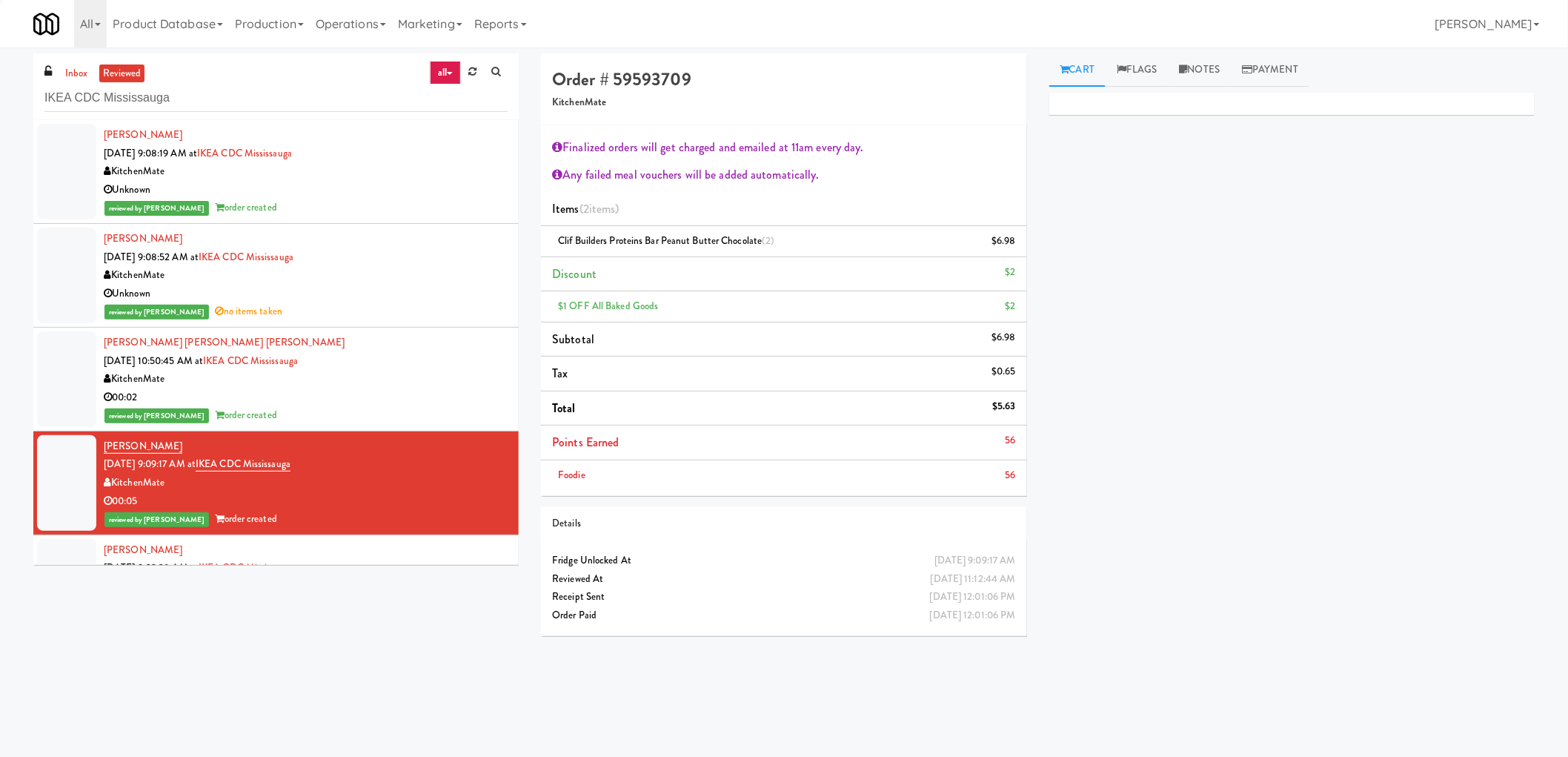
click at [398, 261] on div "Devanarayanan Rajeevan Sep 29, 2025 9:08:52 AM at IKEA CDC Mississauga KitchenM…" at bounding box center [305, 275] width 403 height 91
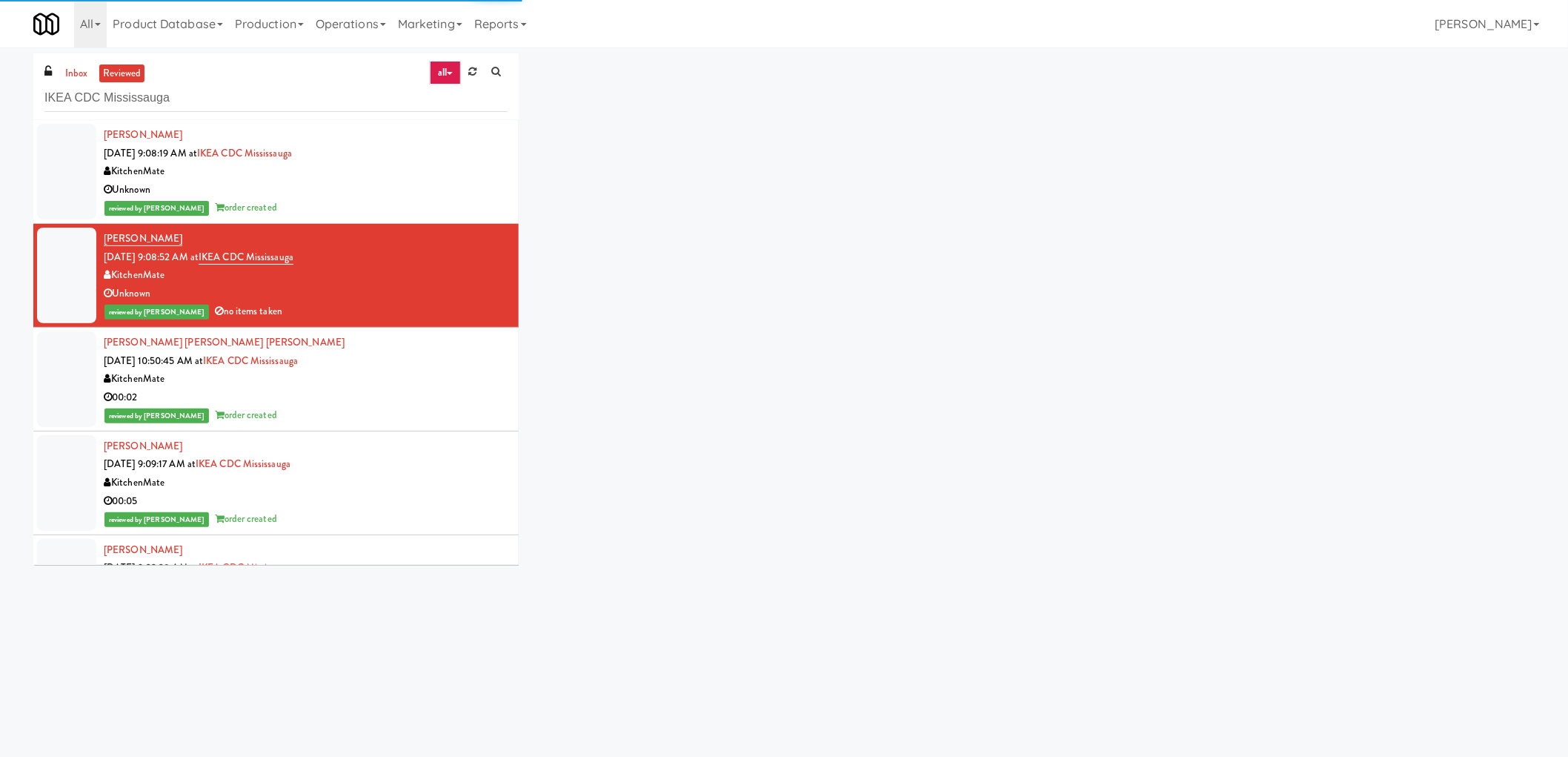
click at [397, 187] on div "Unknown" at bounding box center [305, 190] width 403 height 18
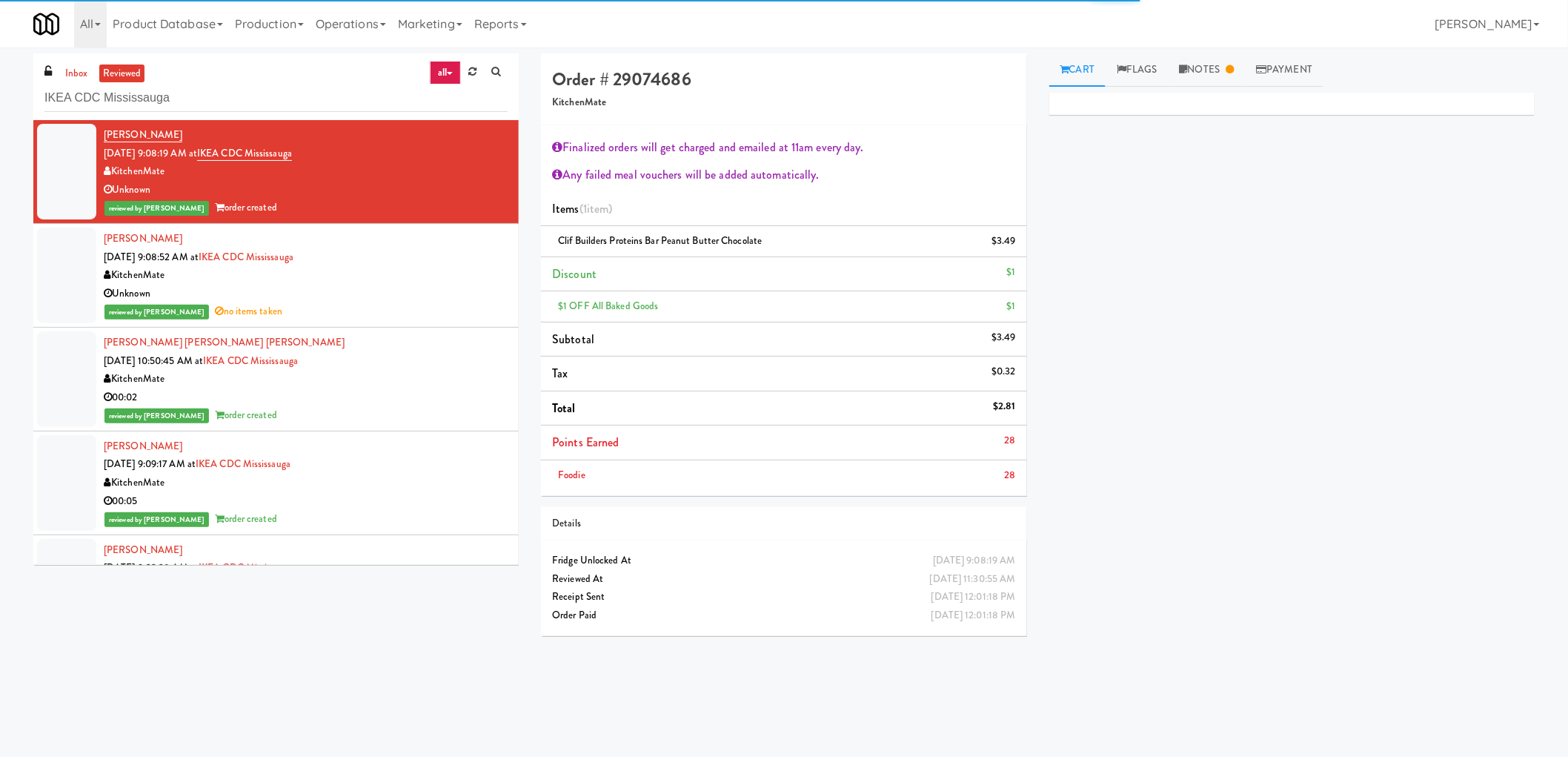
click at [370, 484] on div "KitchenMate" at bounding box center [305, 483] width 403 height 18
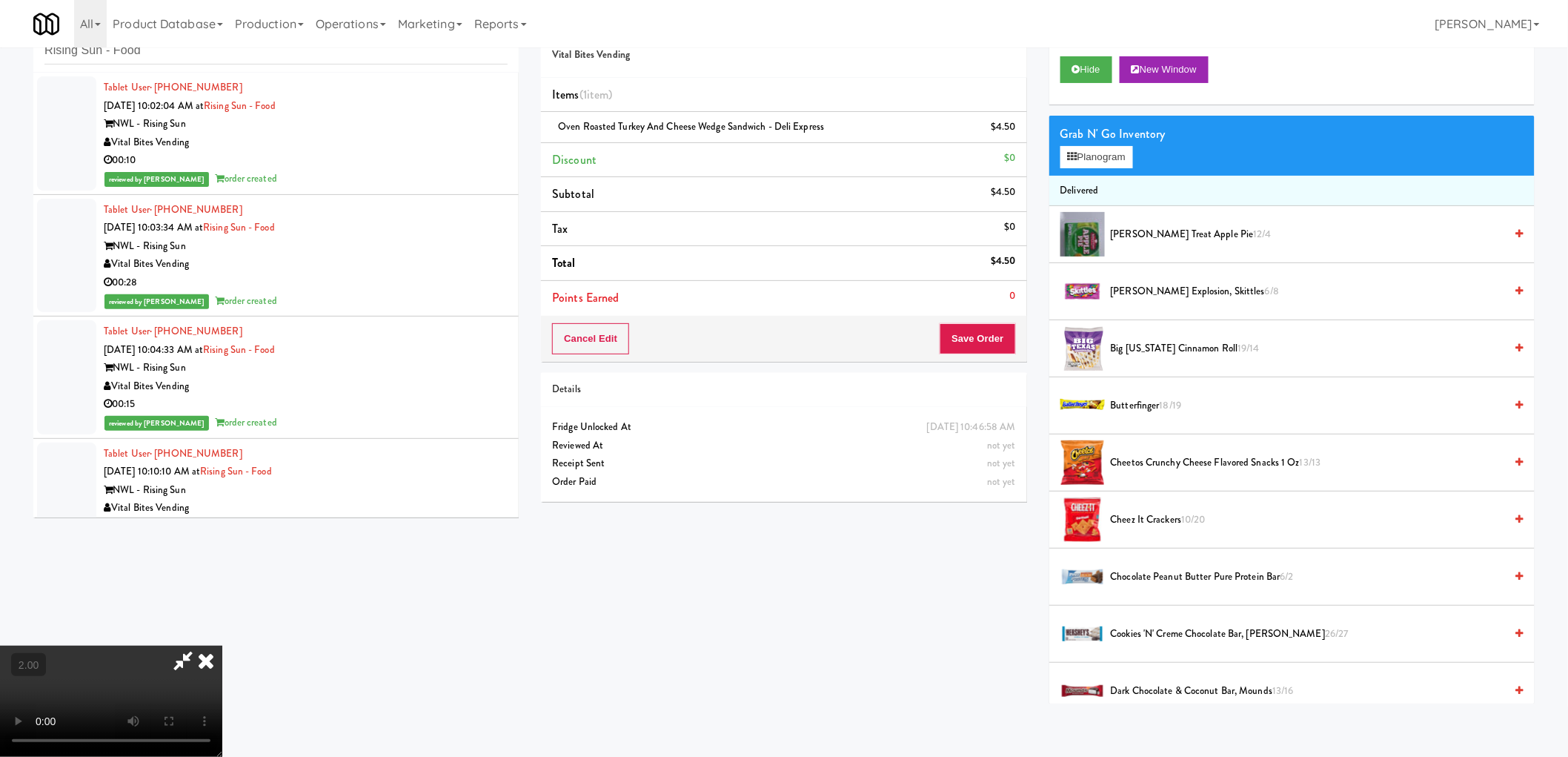
scroll to position [411, 0]
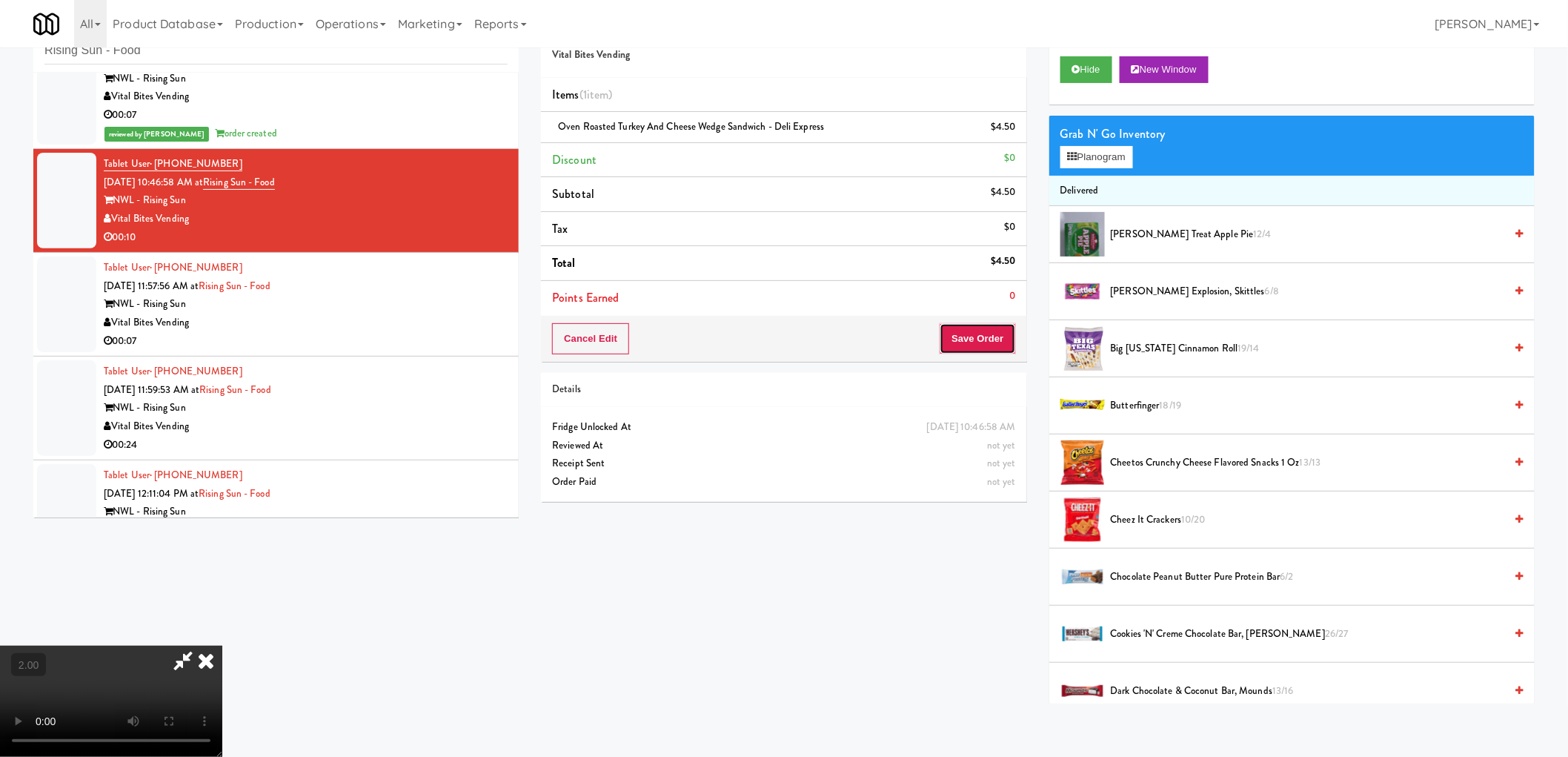
click at [1001, 348] on button "Save Order" at bounding box center [977, 338] width 76 height 31
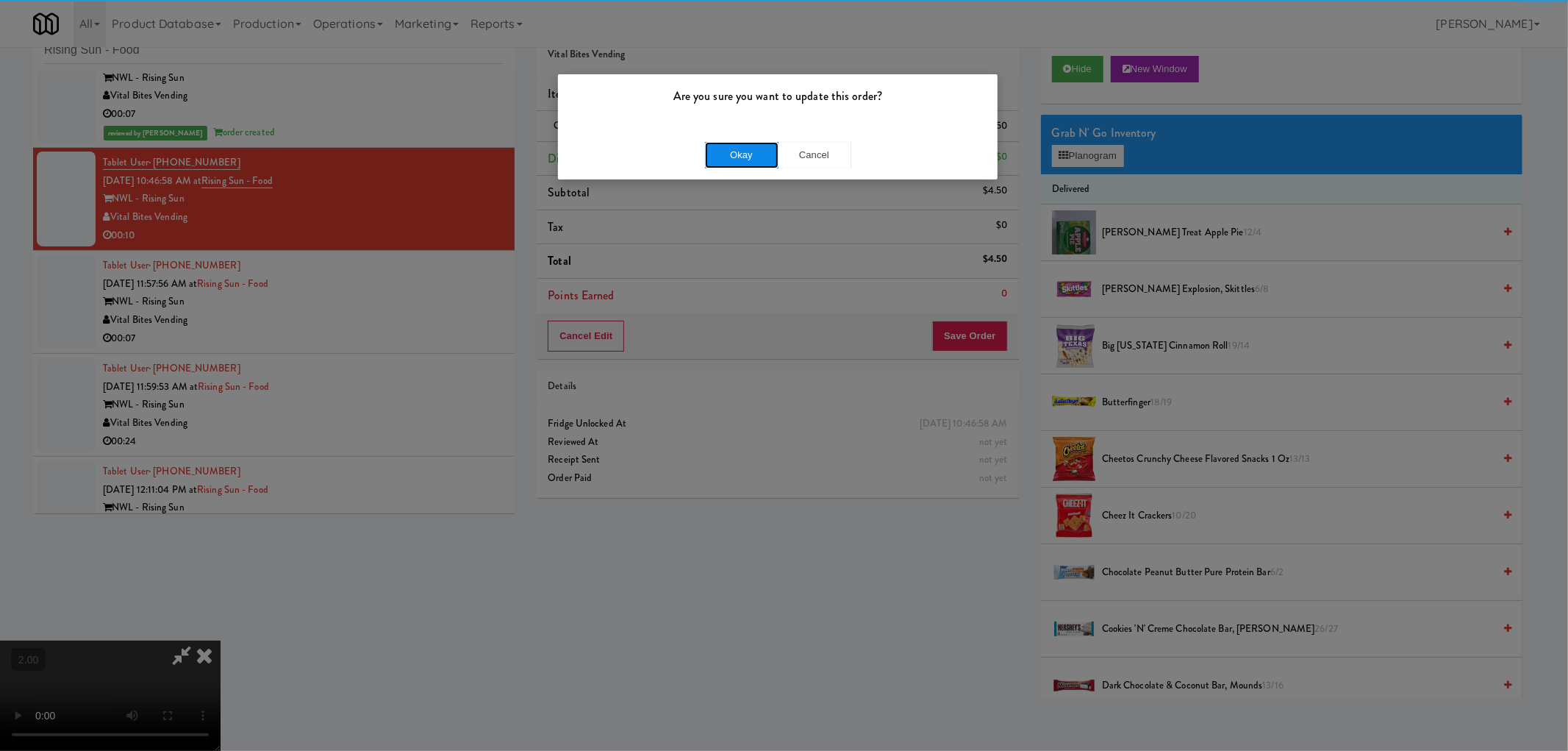
click at [745, 159] on button "Okay" at bounding box center [742, 155] width 74 height 26
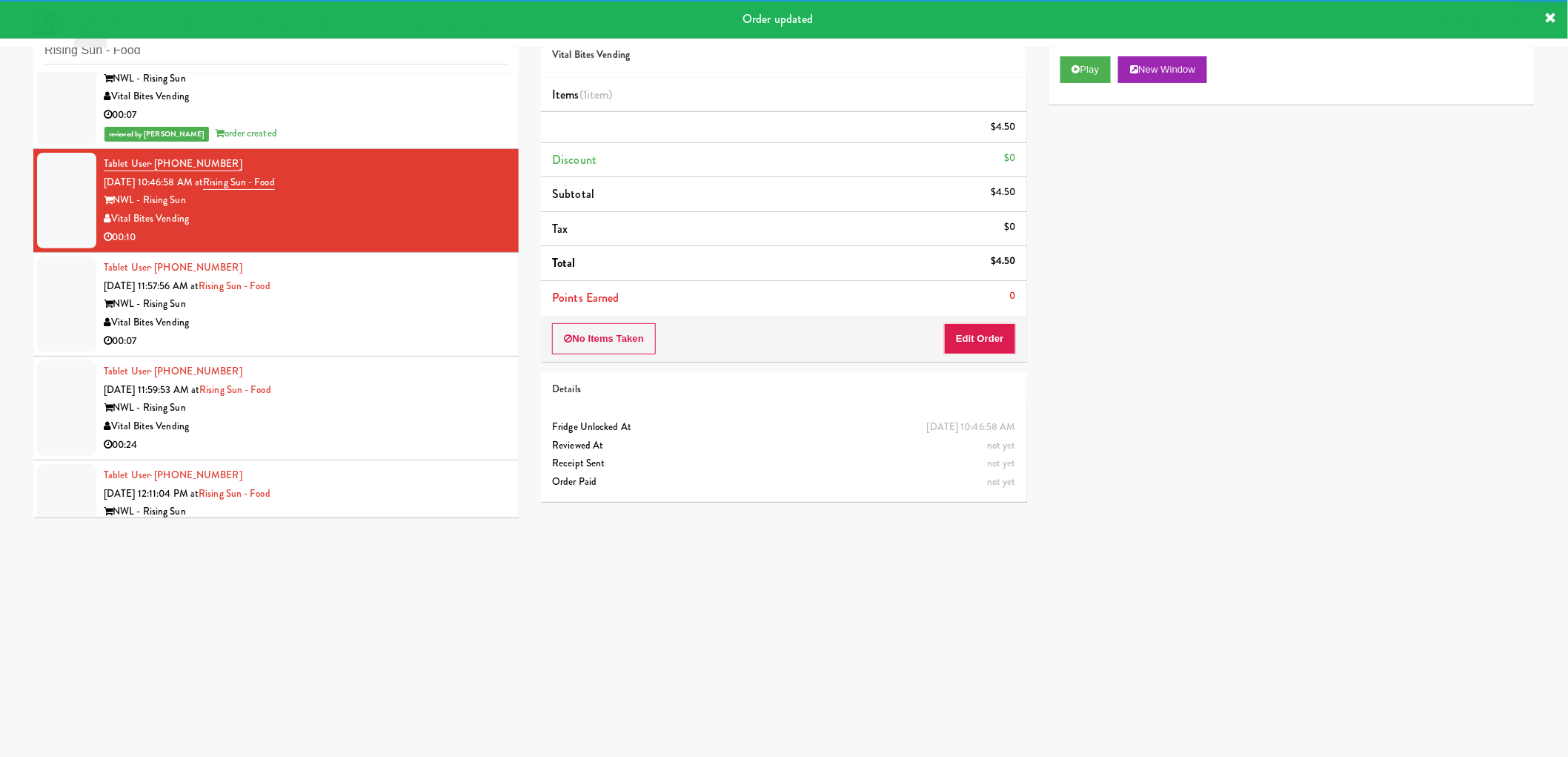
click at [368, 303] on div "Tablet User · (201) 240-6821 [DATE] 11:57:56 AM at Rising Sun - Food NWL - Risi…" at bounding box center [305, 303] width 403 height 91
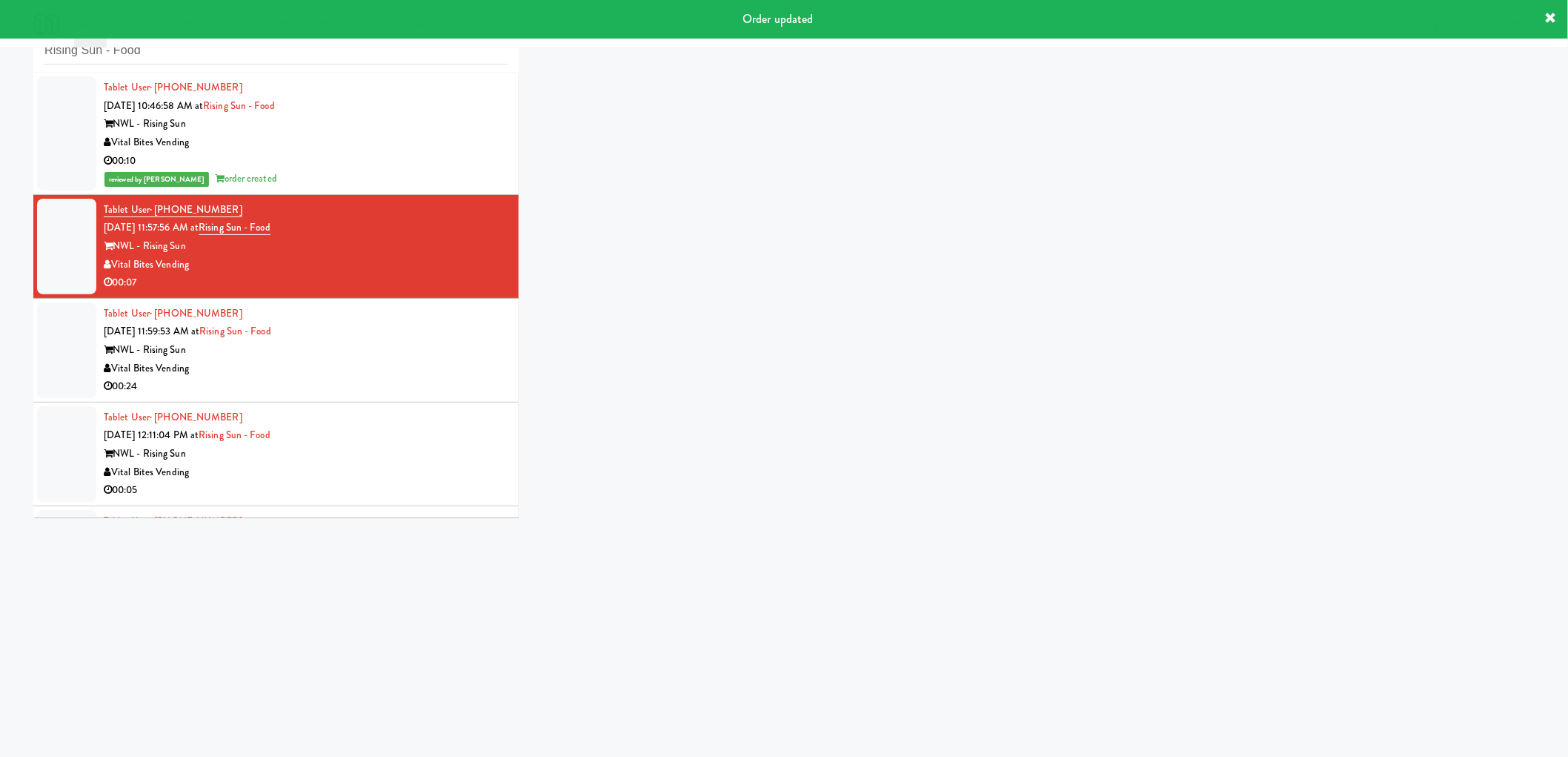
scroll to position [576, 0]
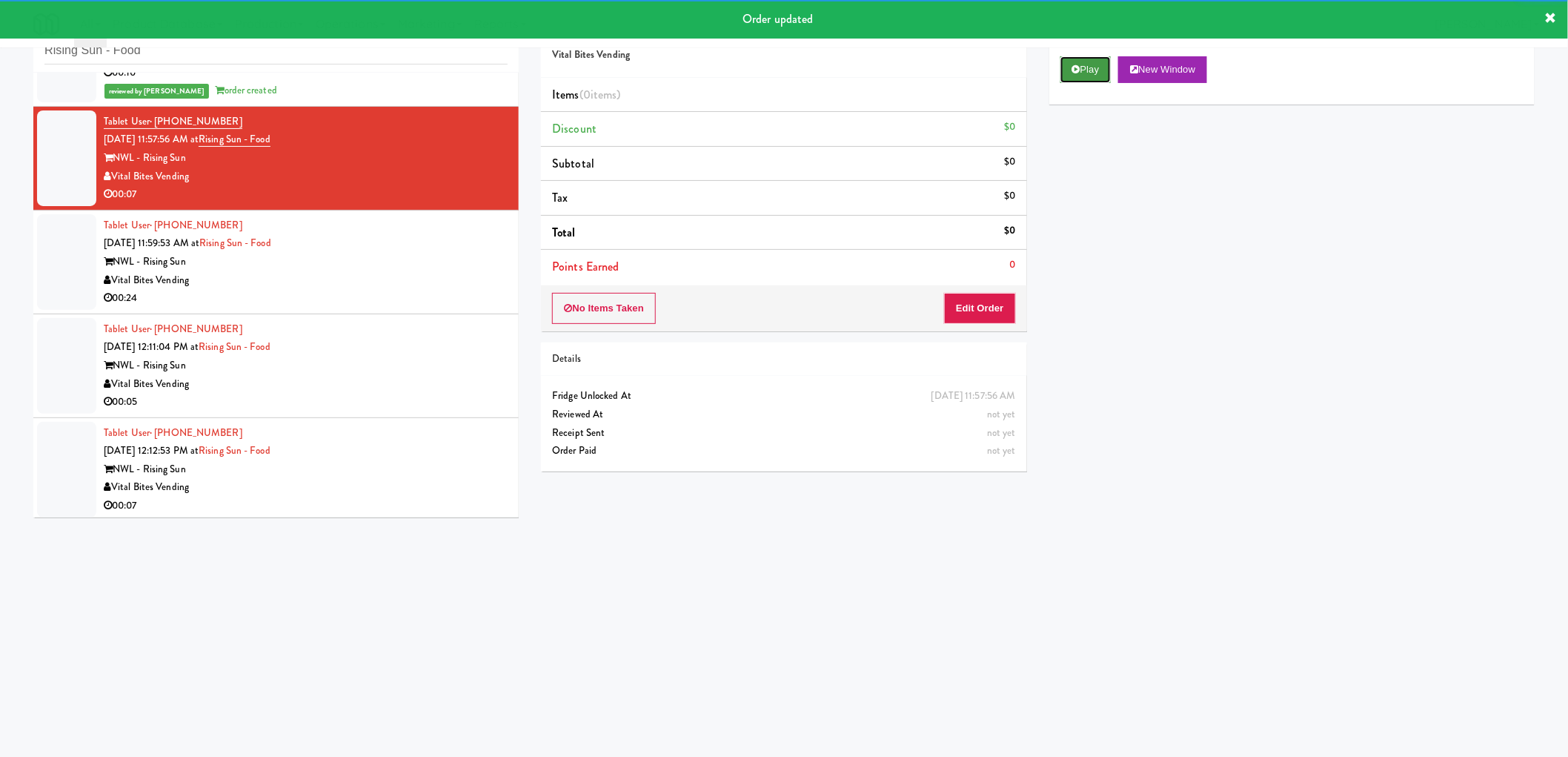
click at [1105, 57] on button "Play" at bounding box center [1085, 70] width 51 height 27
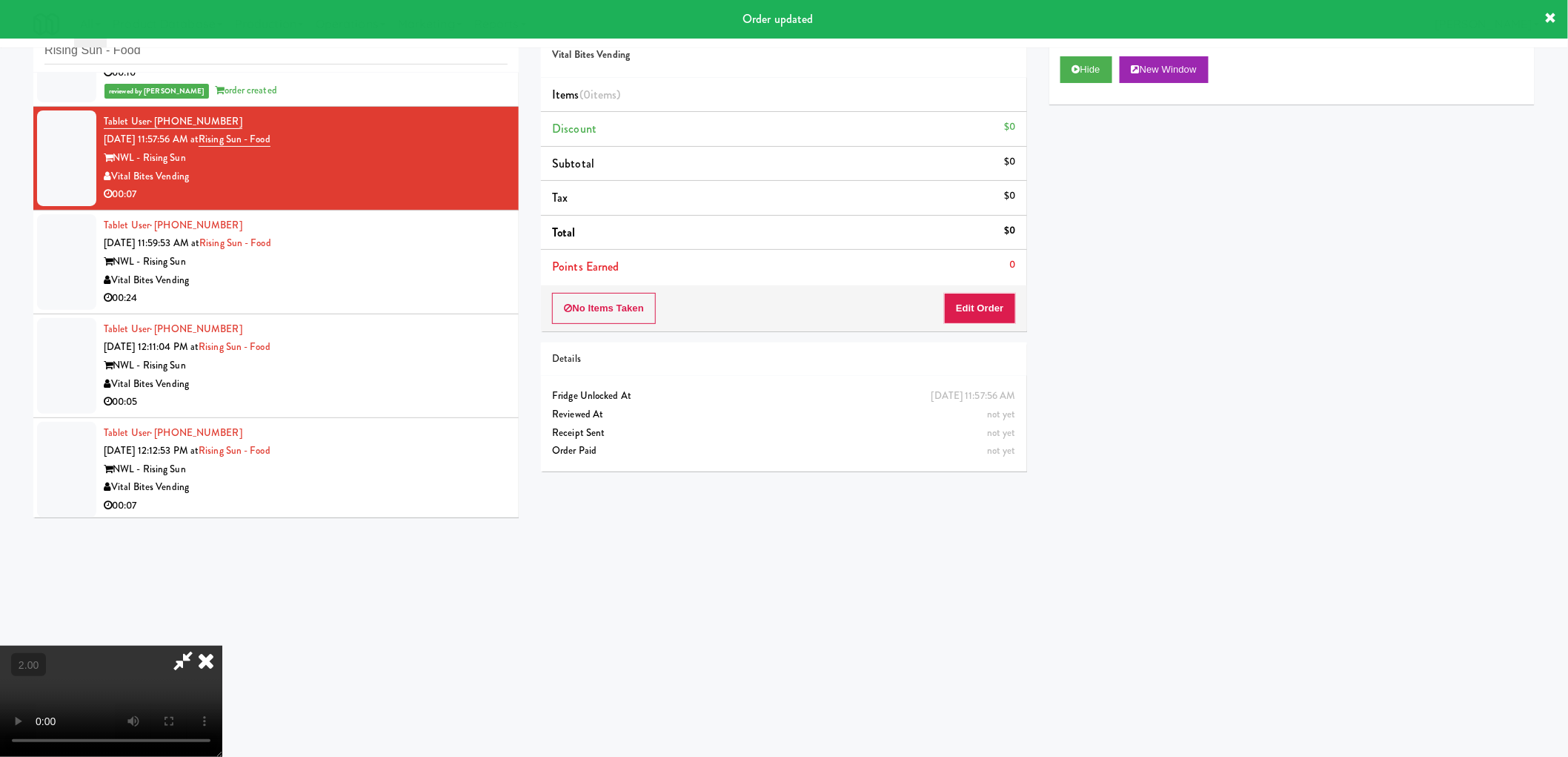
click at [1550, 18] on icon at bounding box center [1550, 18] width 12 height 12
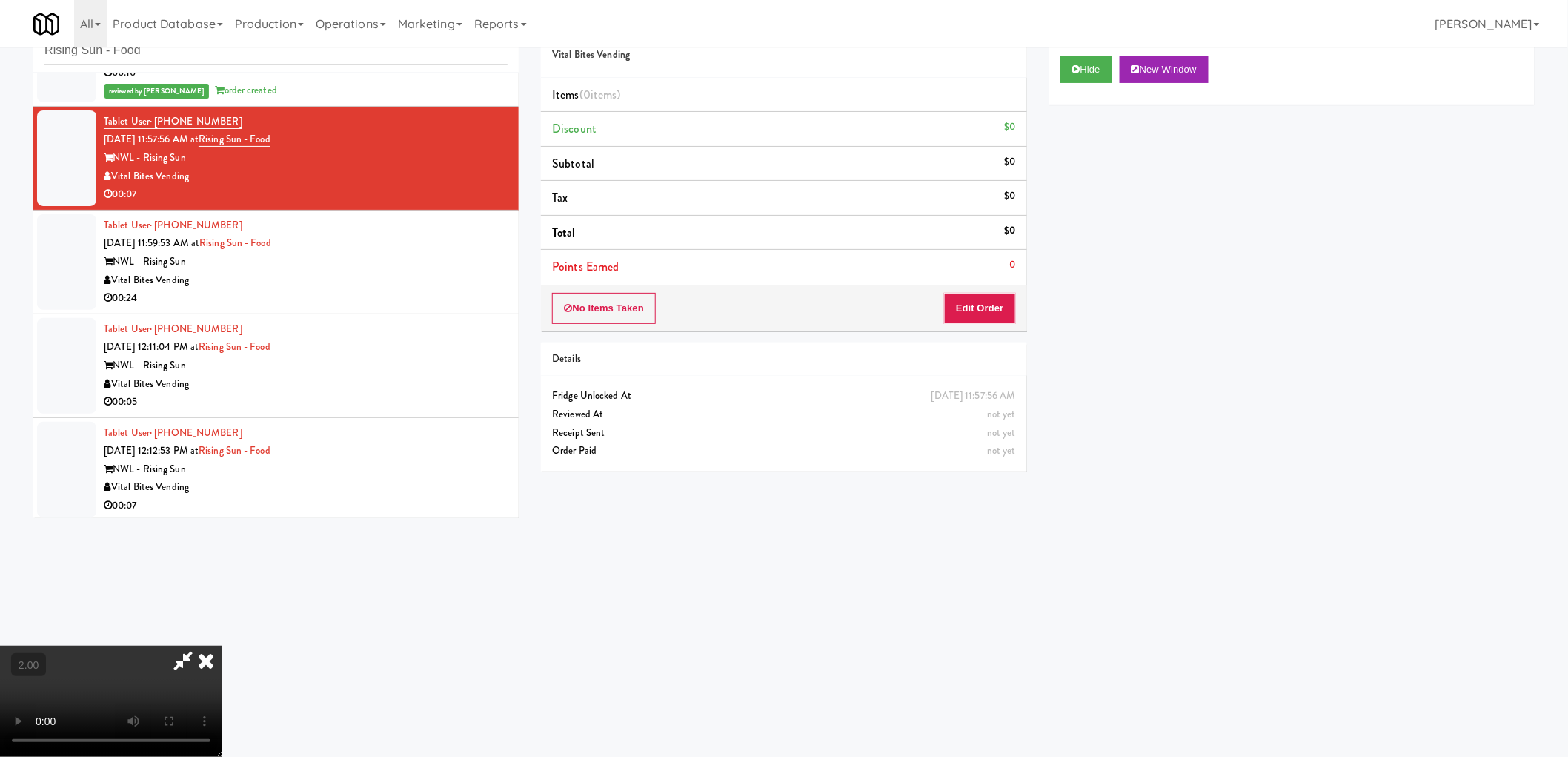
click at [223, 695] on video at bounding box center [111, 700] width 223 height 111
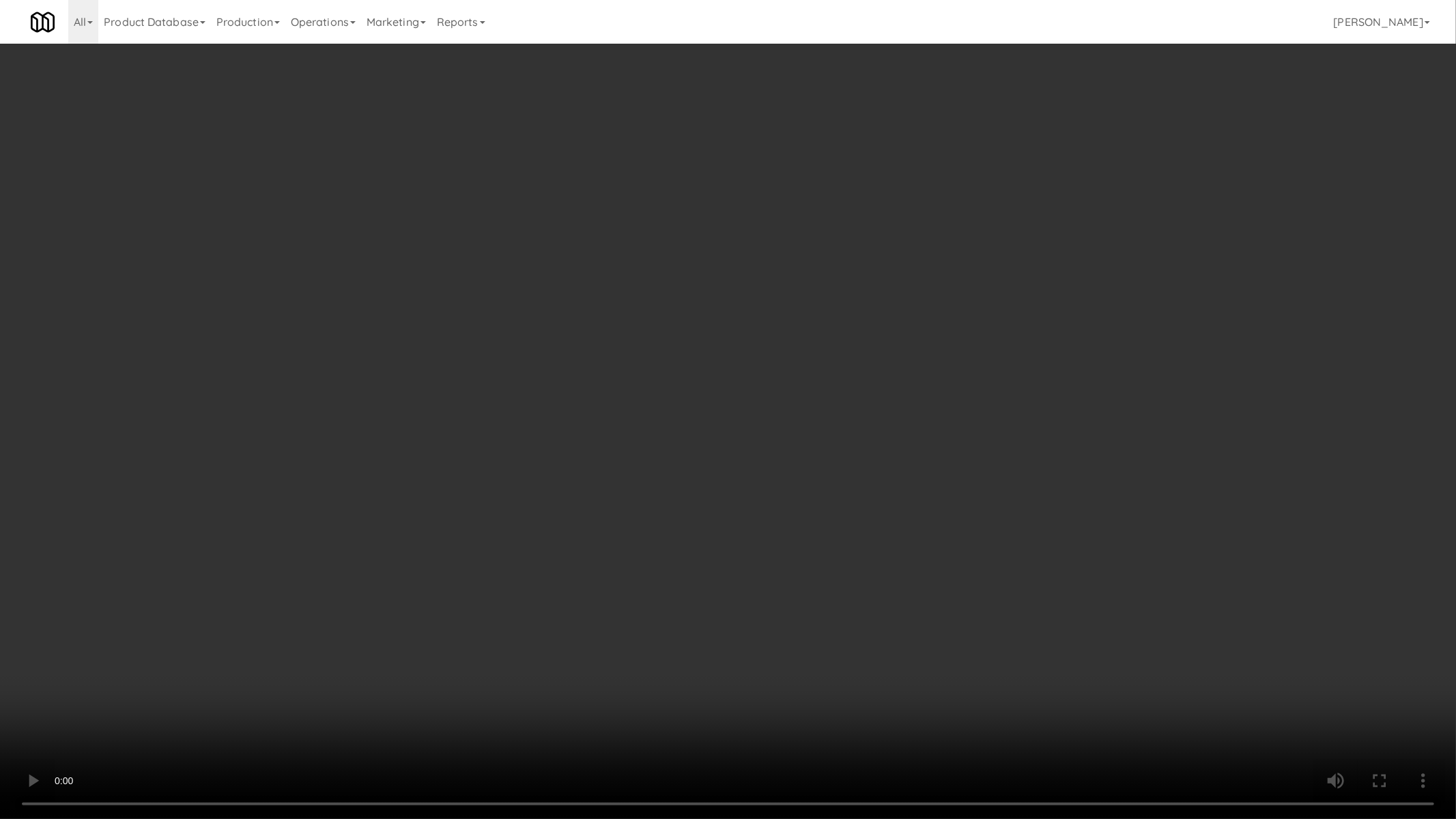
click at [759, 507] on video at bounding box center [728, 409] width 1456 height 819
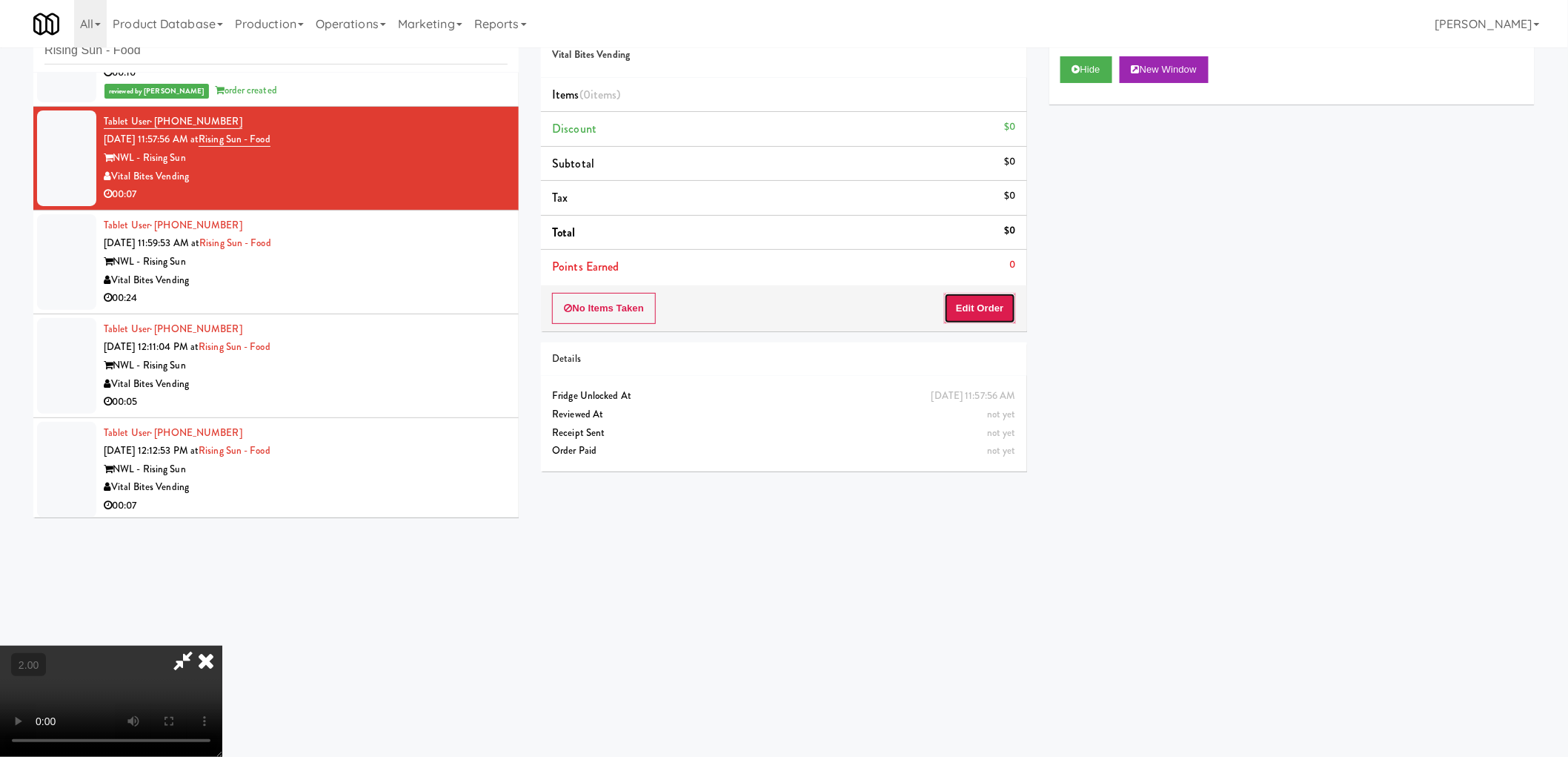
click at [986, 298] on button "Edit Order" at bounding box center [980, 308] width 72 height 31
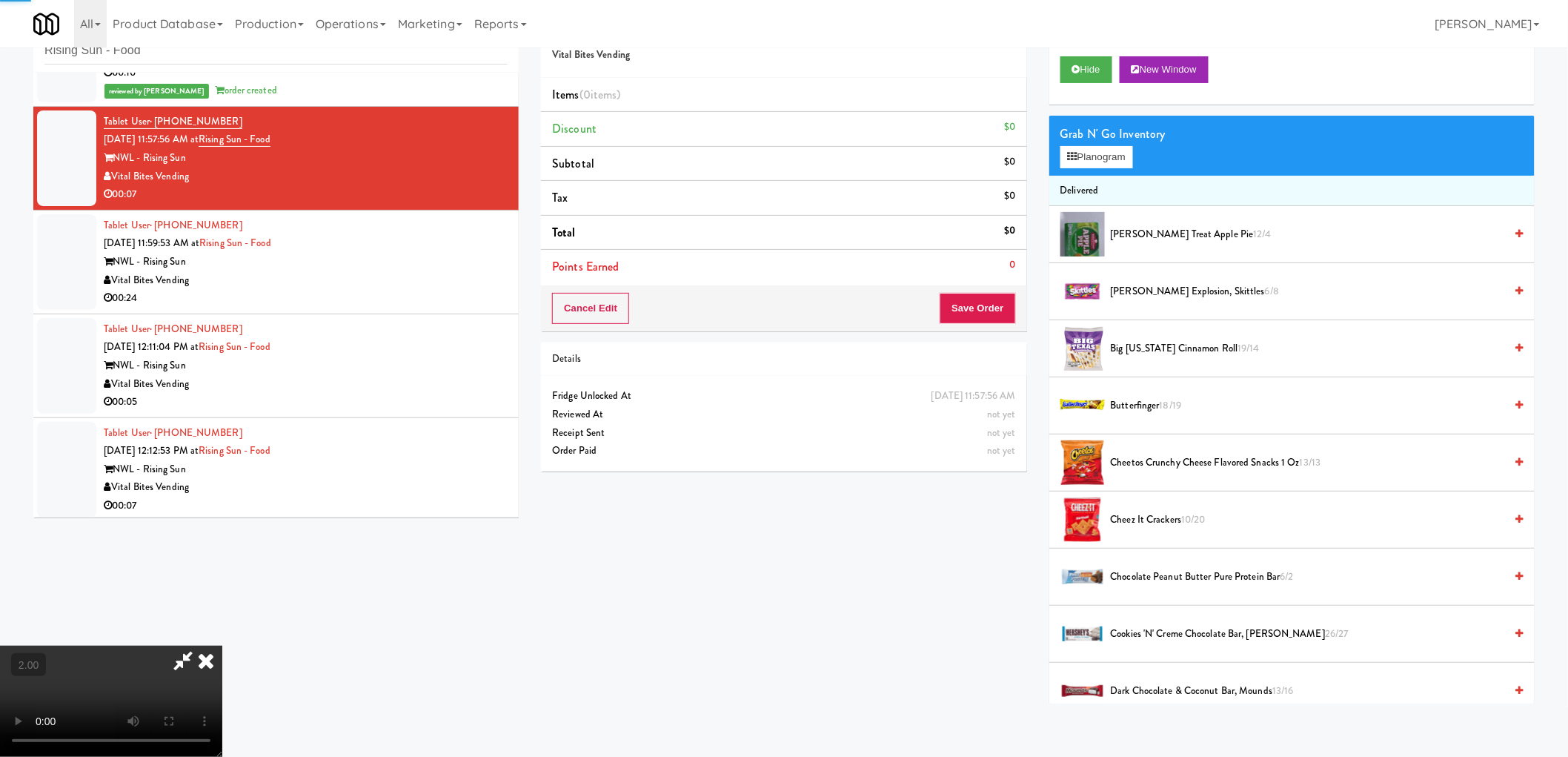
click at [1110, 168] on div "Grab N' Go Inventory Planogram" at bounding box center [1292, 146] width 485 height 60
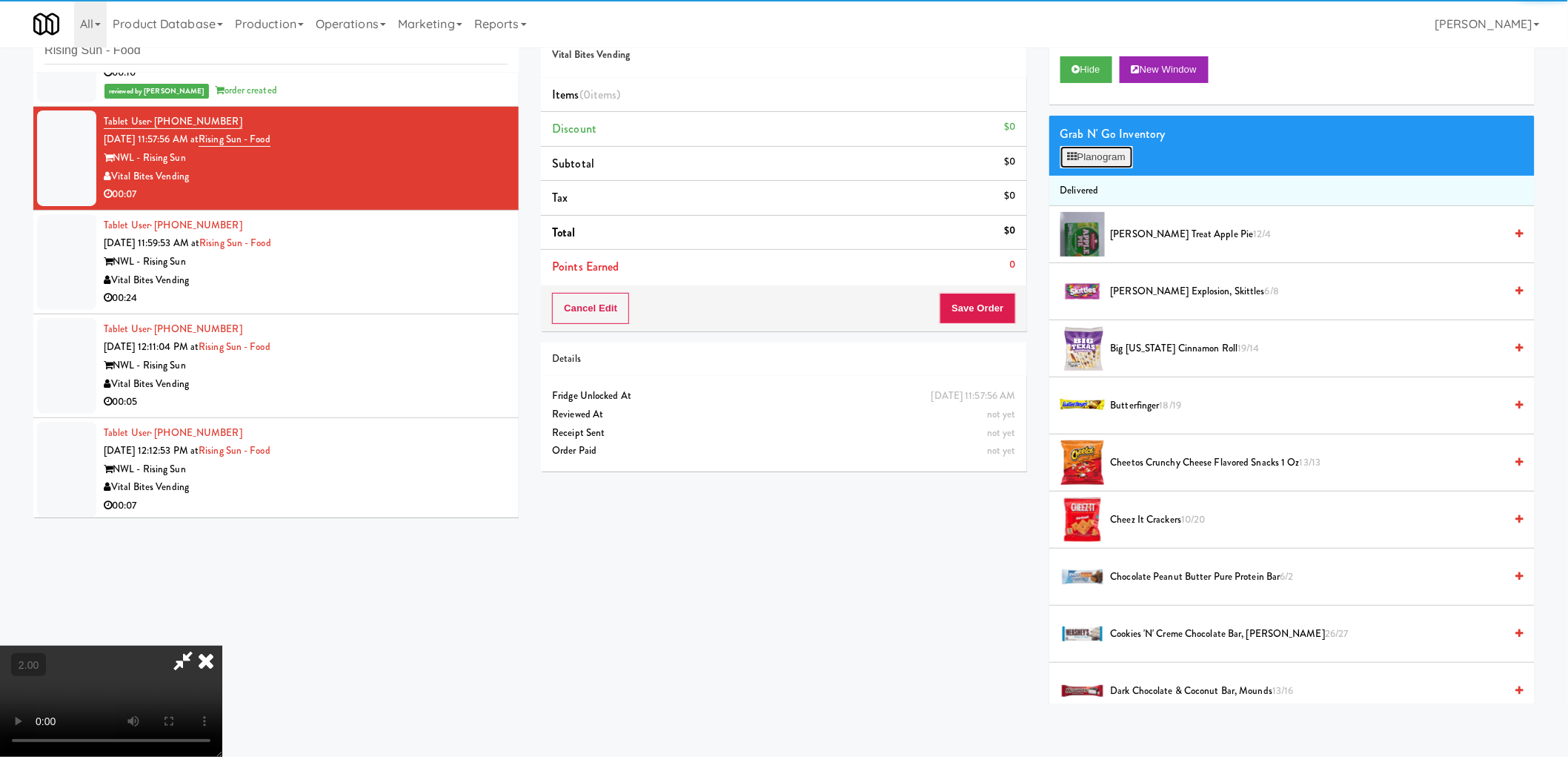
click at [1111, 163] on button "Planogram" at bounding box center [1096, 157] width 73 height 23
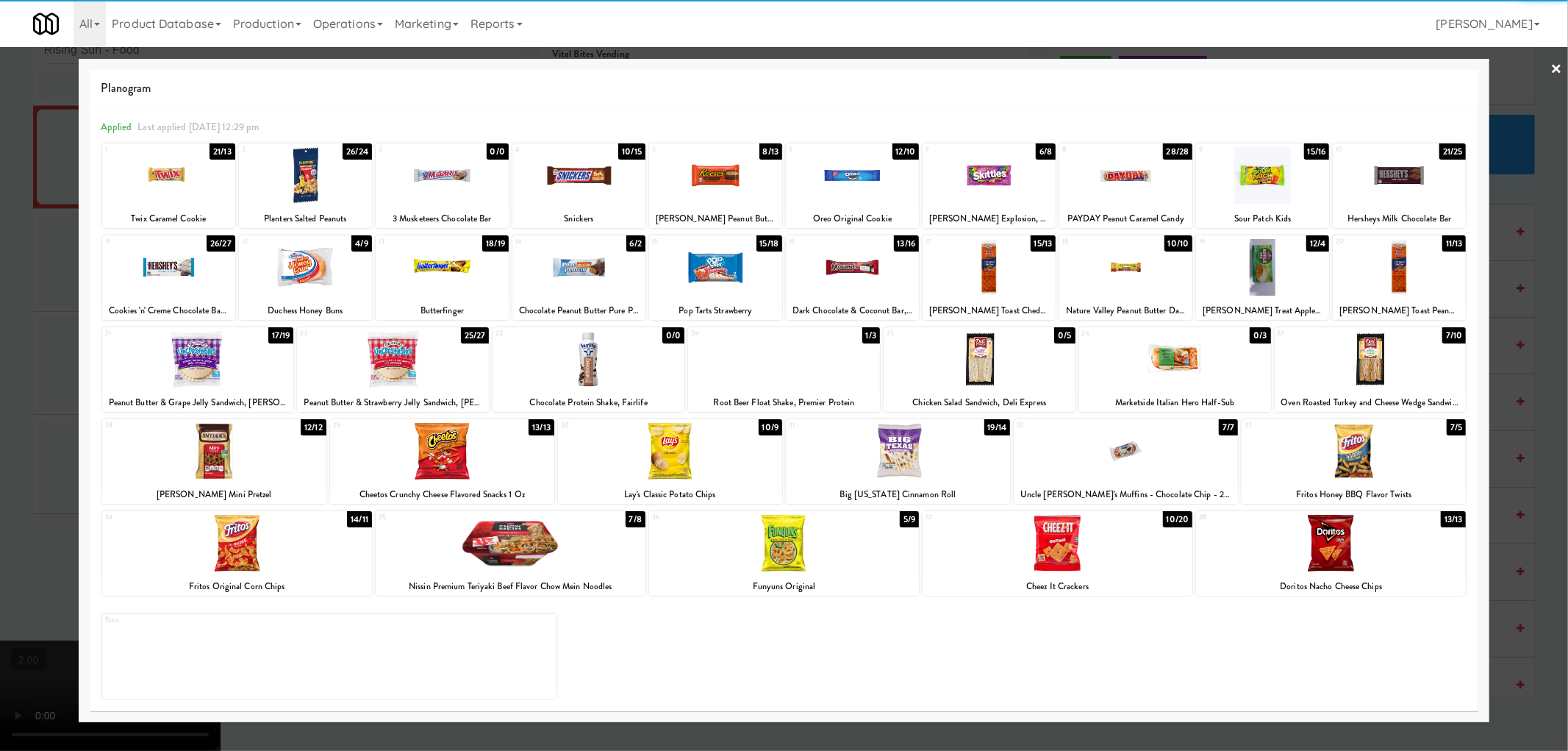
click at [802, 537] on div at bounding box center [784, 543] width 270 height 56
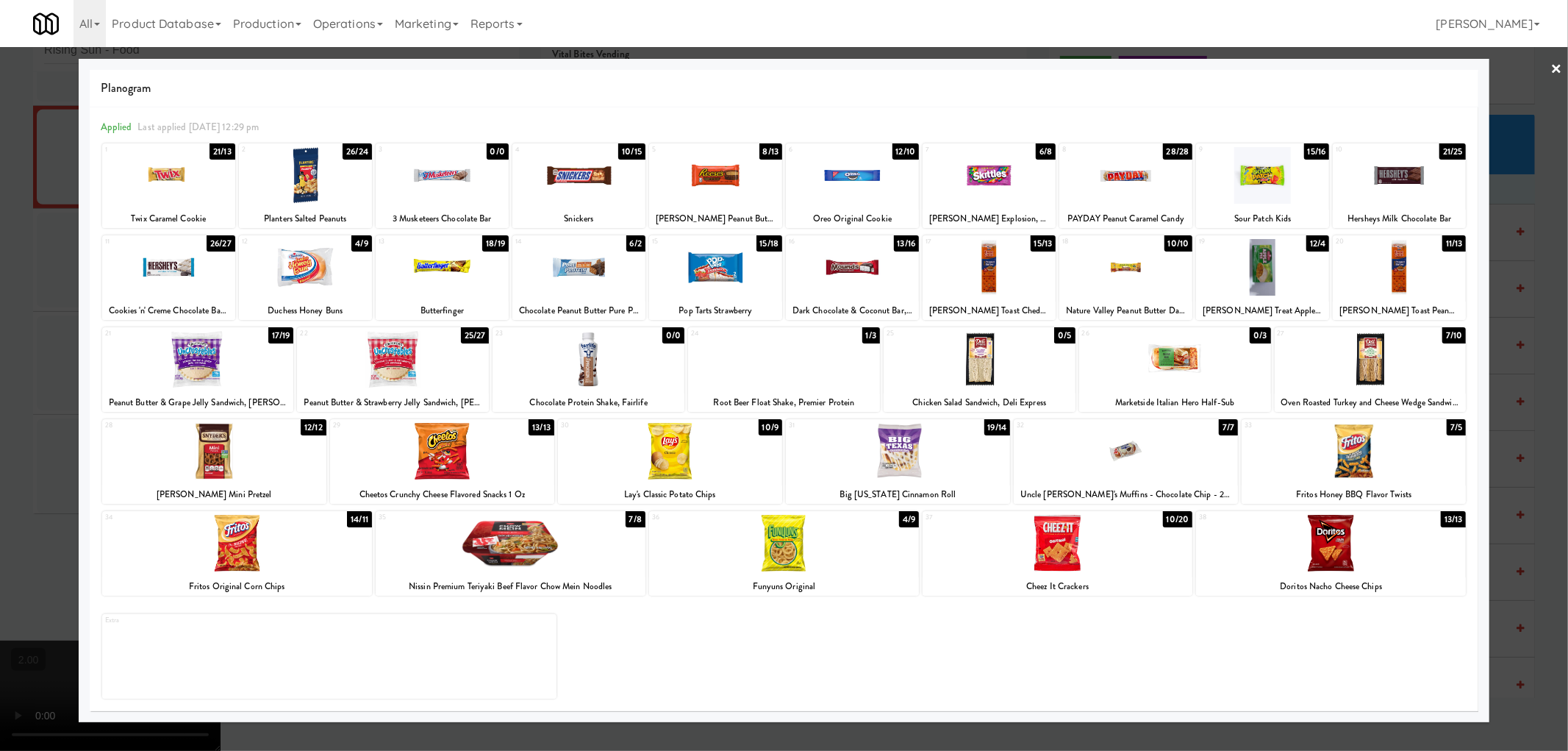
click at [0, 500] on div at bounding box center [784, 376] width 1568 height 751
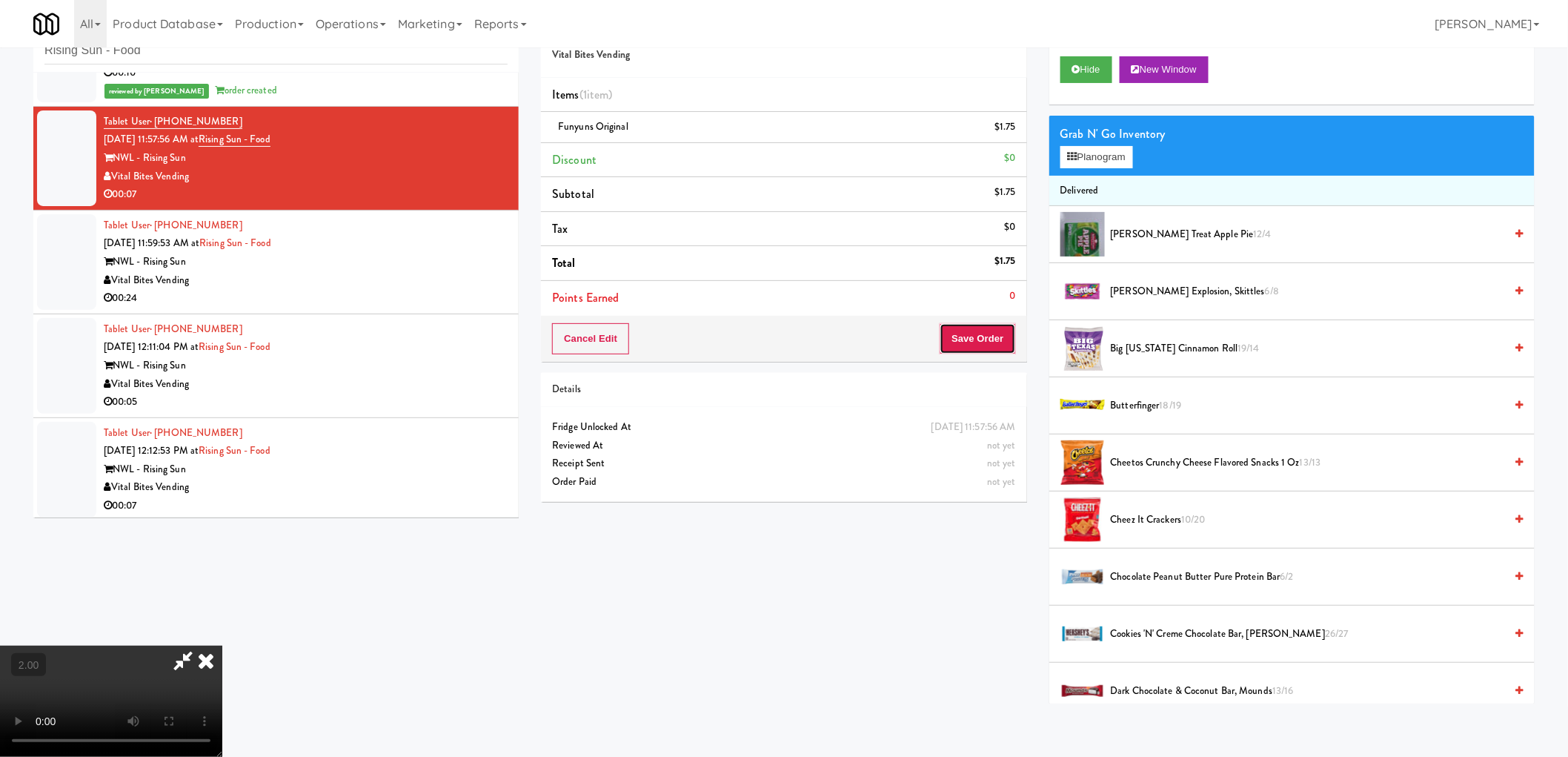
click at [990, 328] on button "Save Order" at bounding box center [977, 338] width 76 height 31
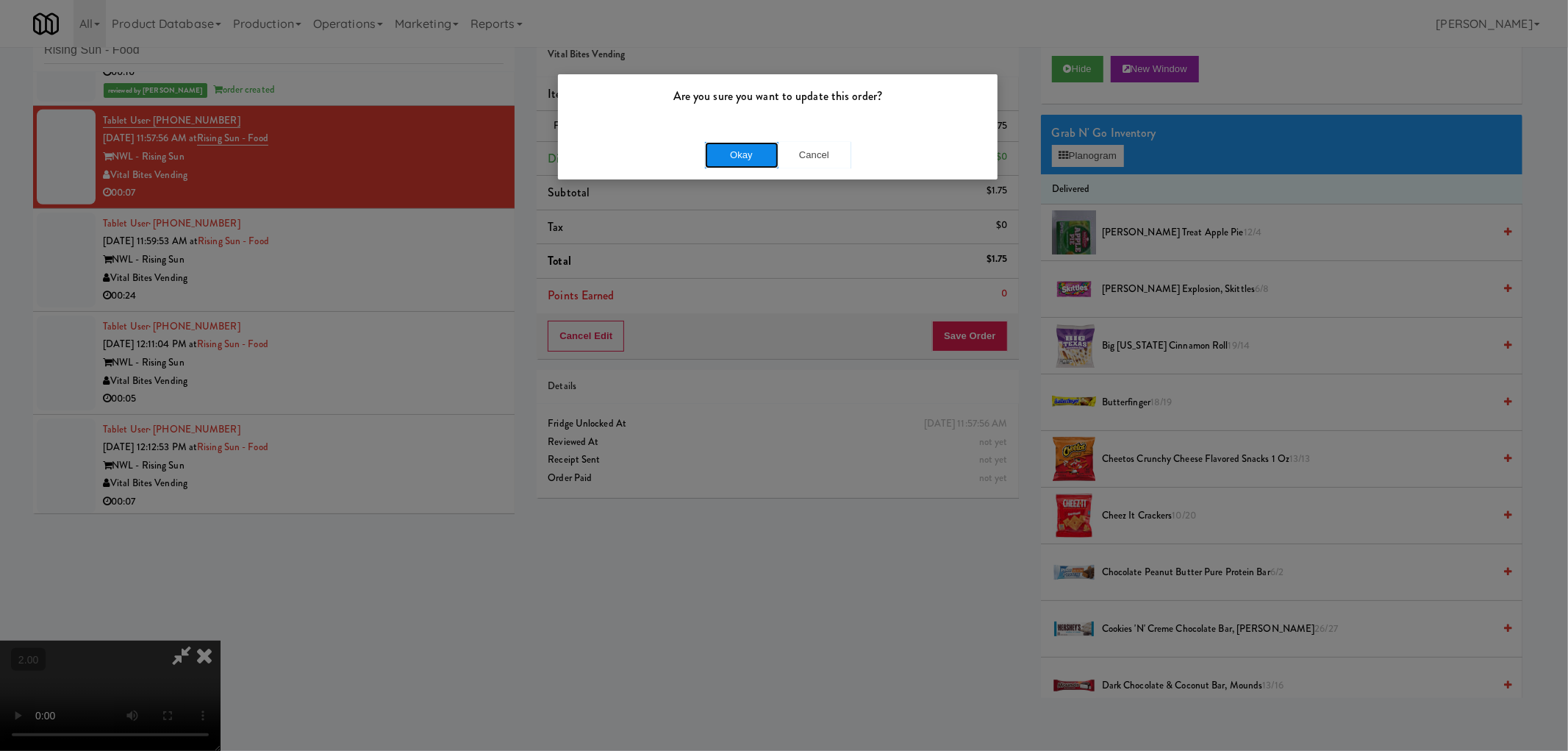
click at [748, 162] on button "Okay" at bounding box center [742, 155] width 74 height 26
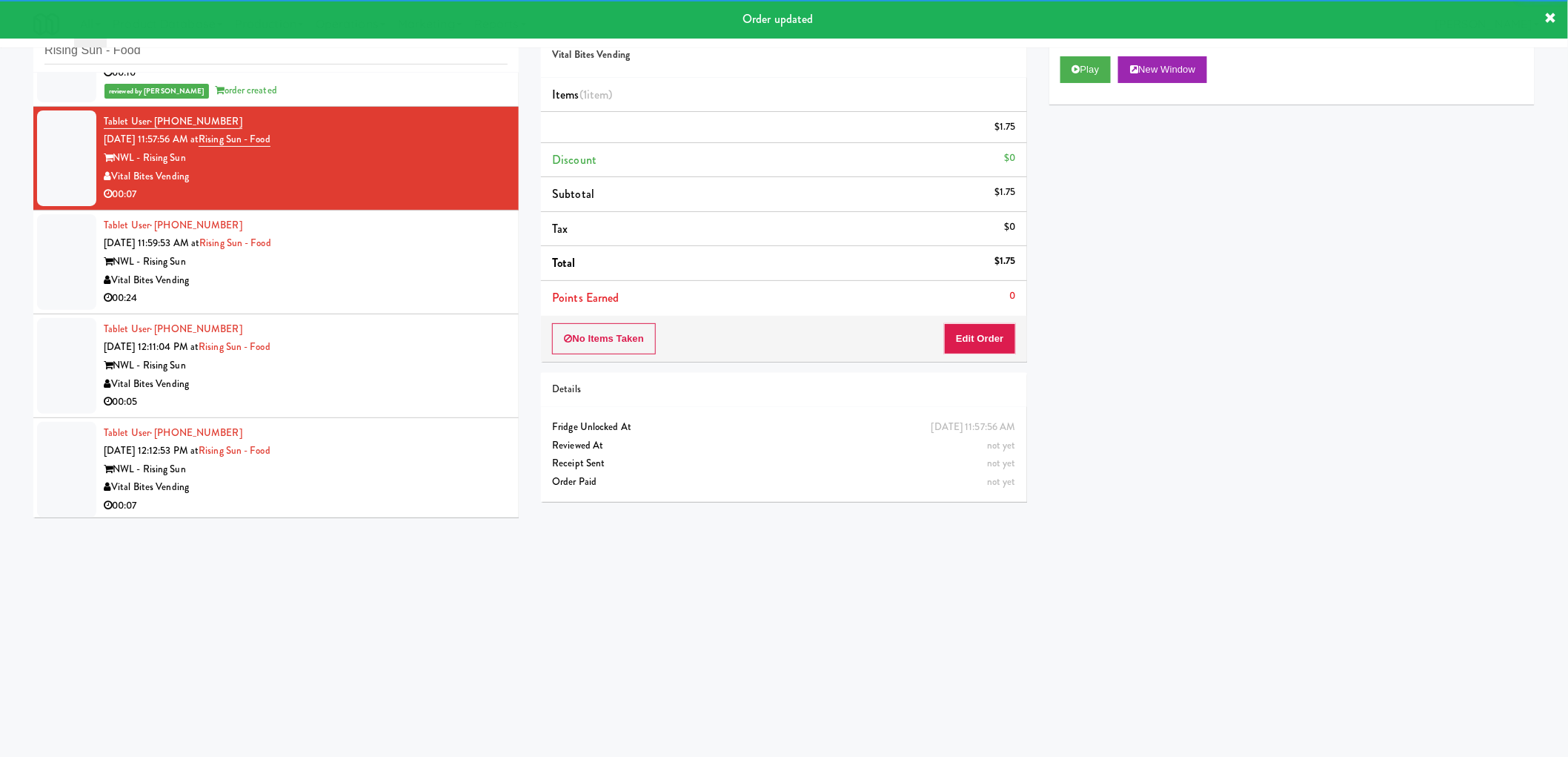
click at [463, 258] on div "NWL - Rising Sun" at bounding box center [305, 262] width 403 height 18
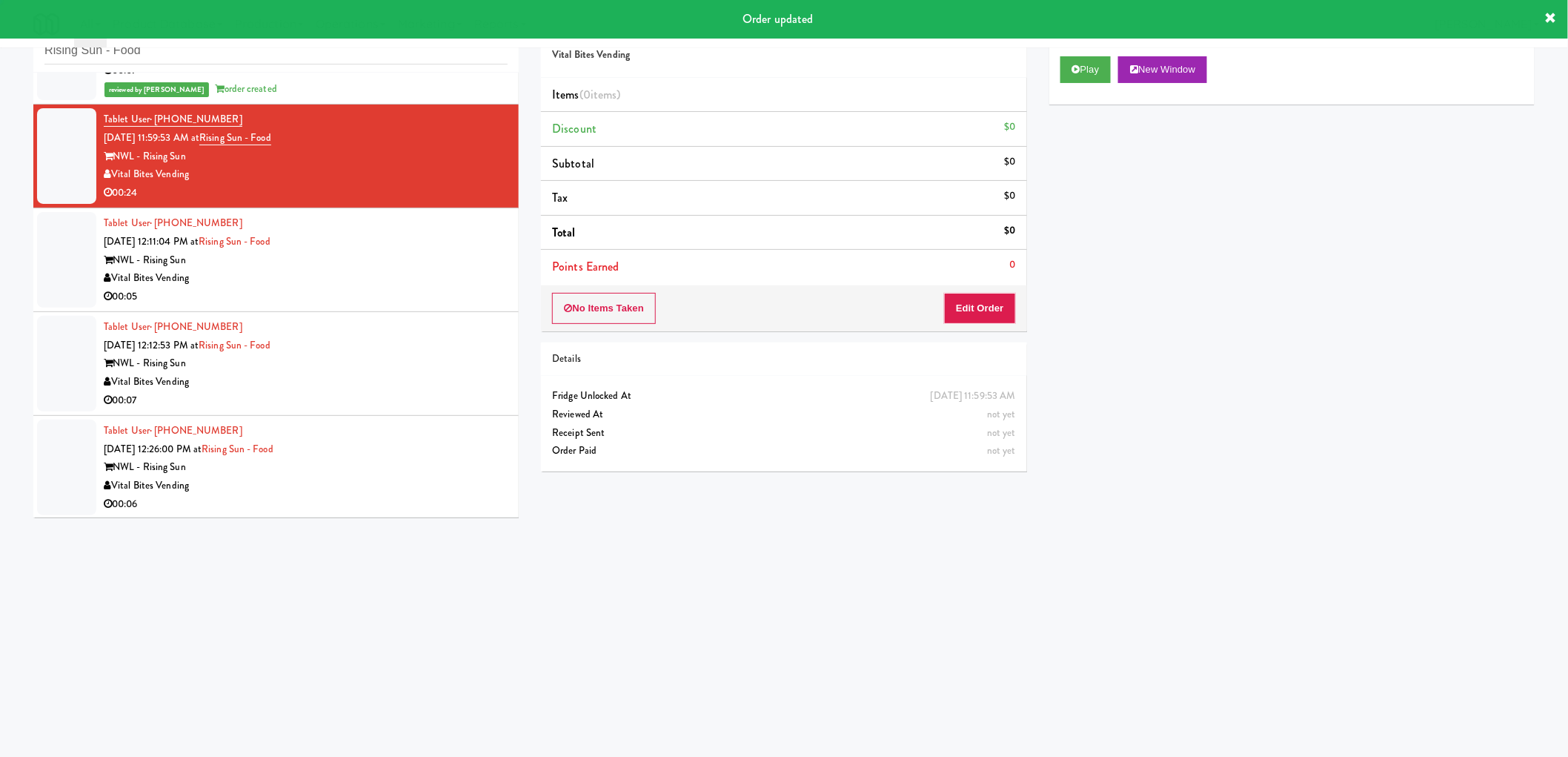
scroll to position [702, 0]
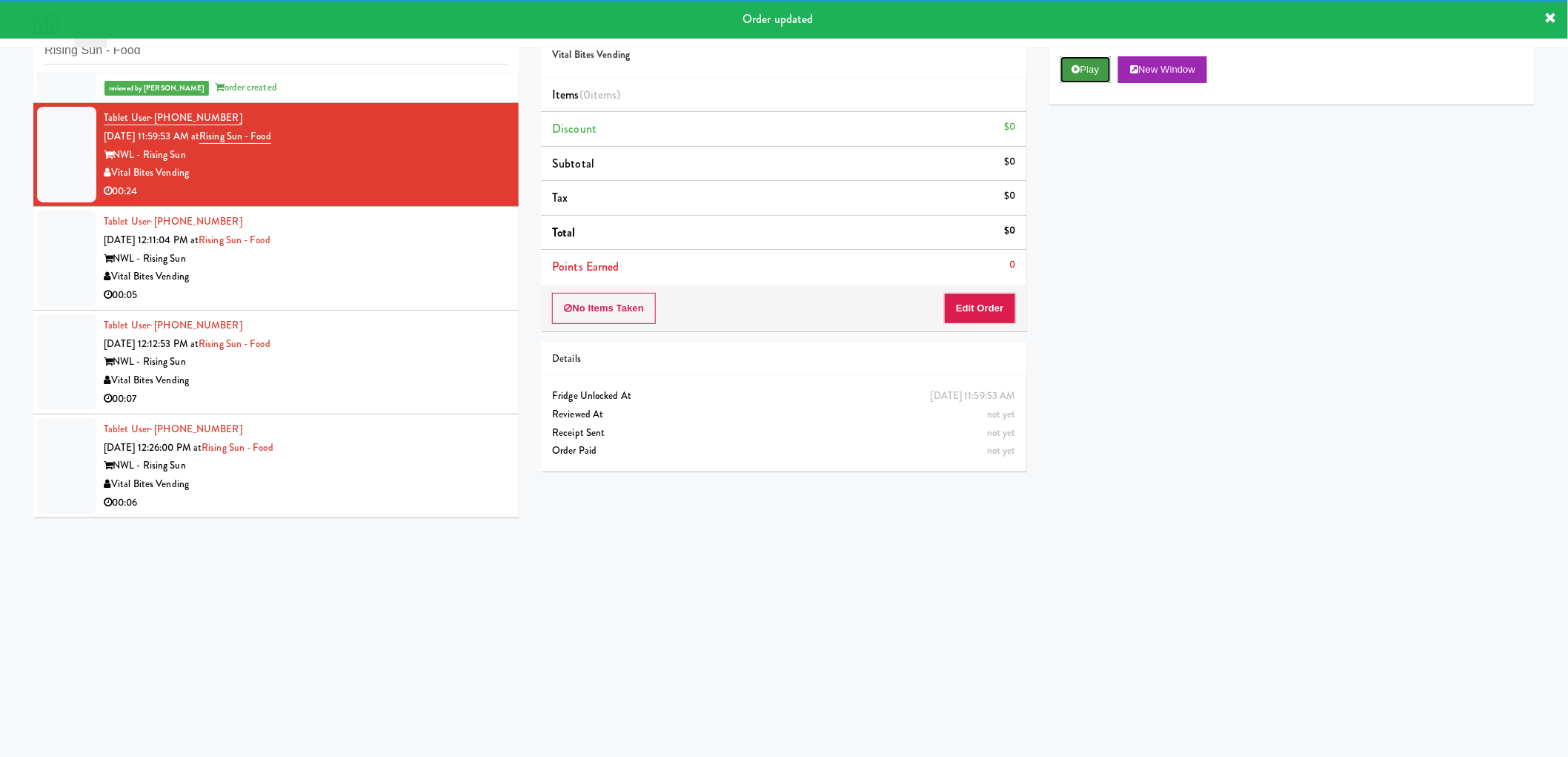
click at [1098, 76] on button "Play" at bounding box center [1085, 70] width 51 height 27
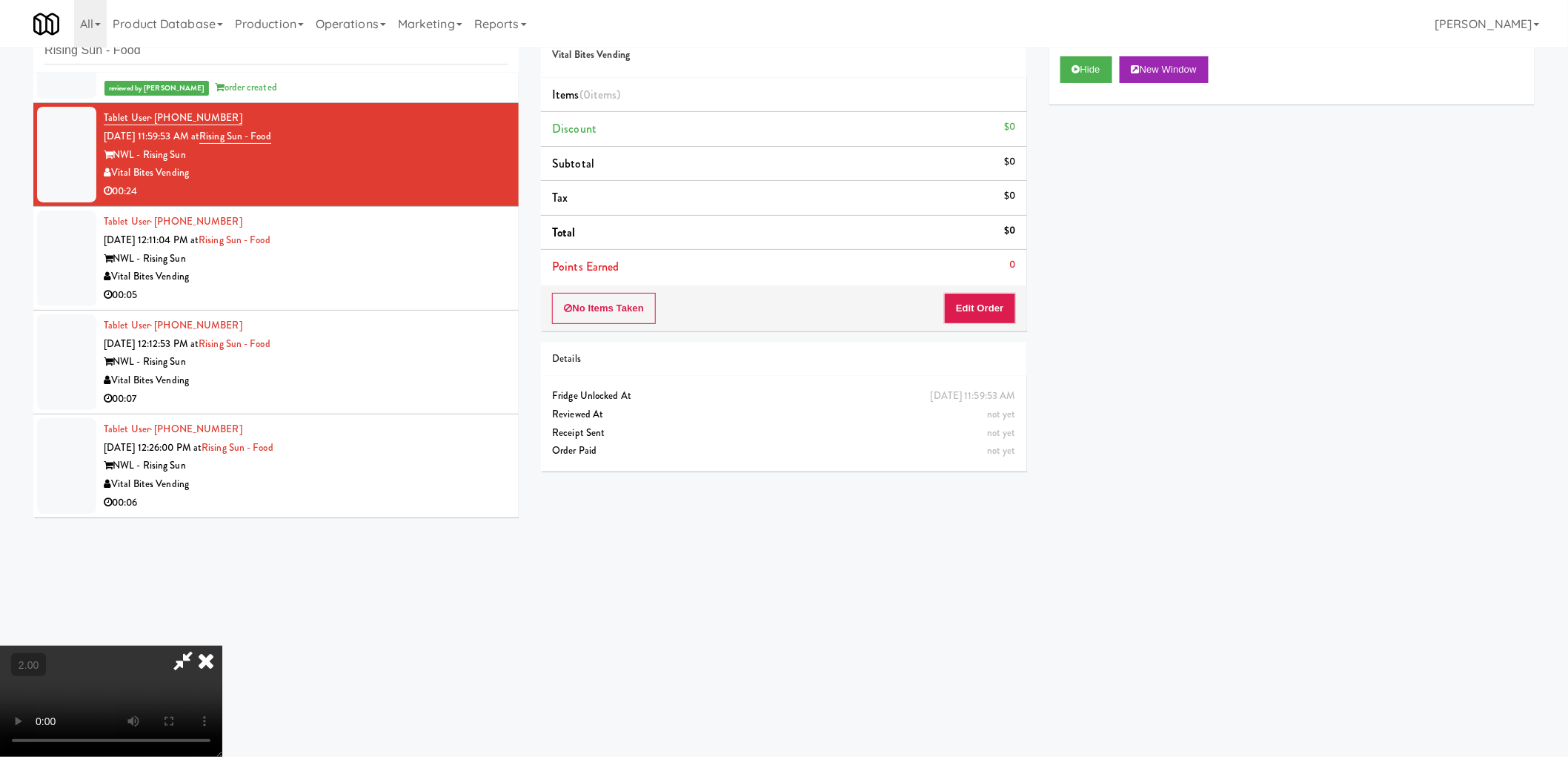
click at [223, 645] on video at bounding box center [111, 700] width 223 height 111
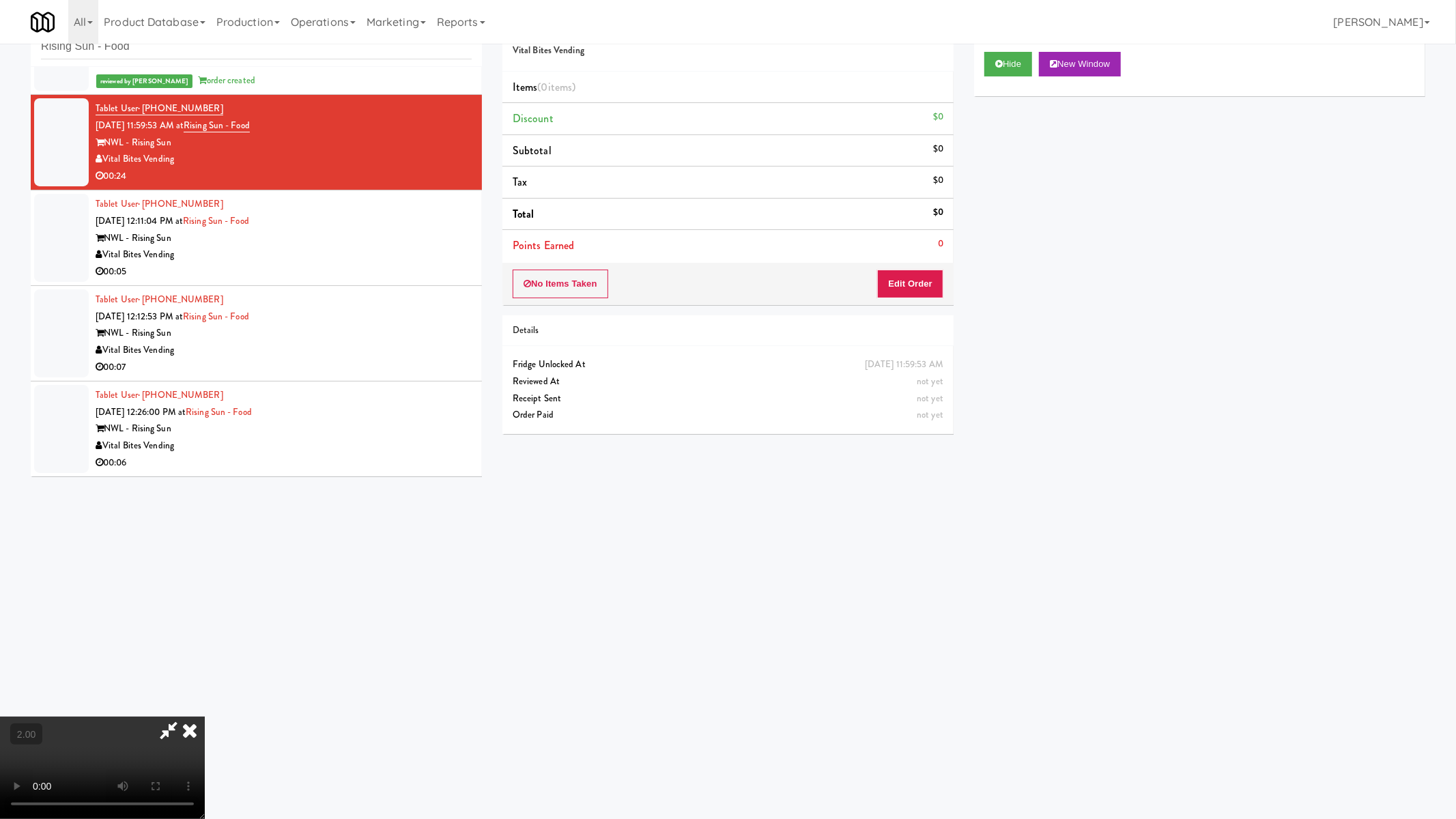
click at [205, 716] on video at bounding box center [102, 767] width 205 height 102
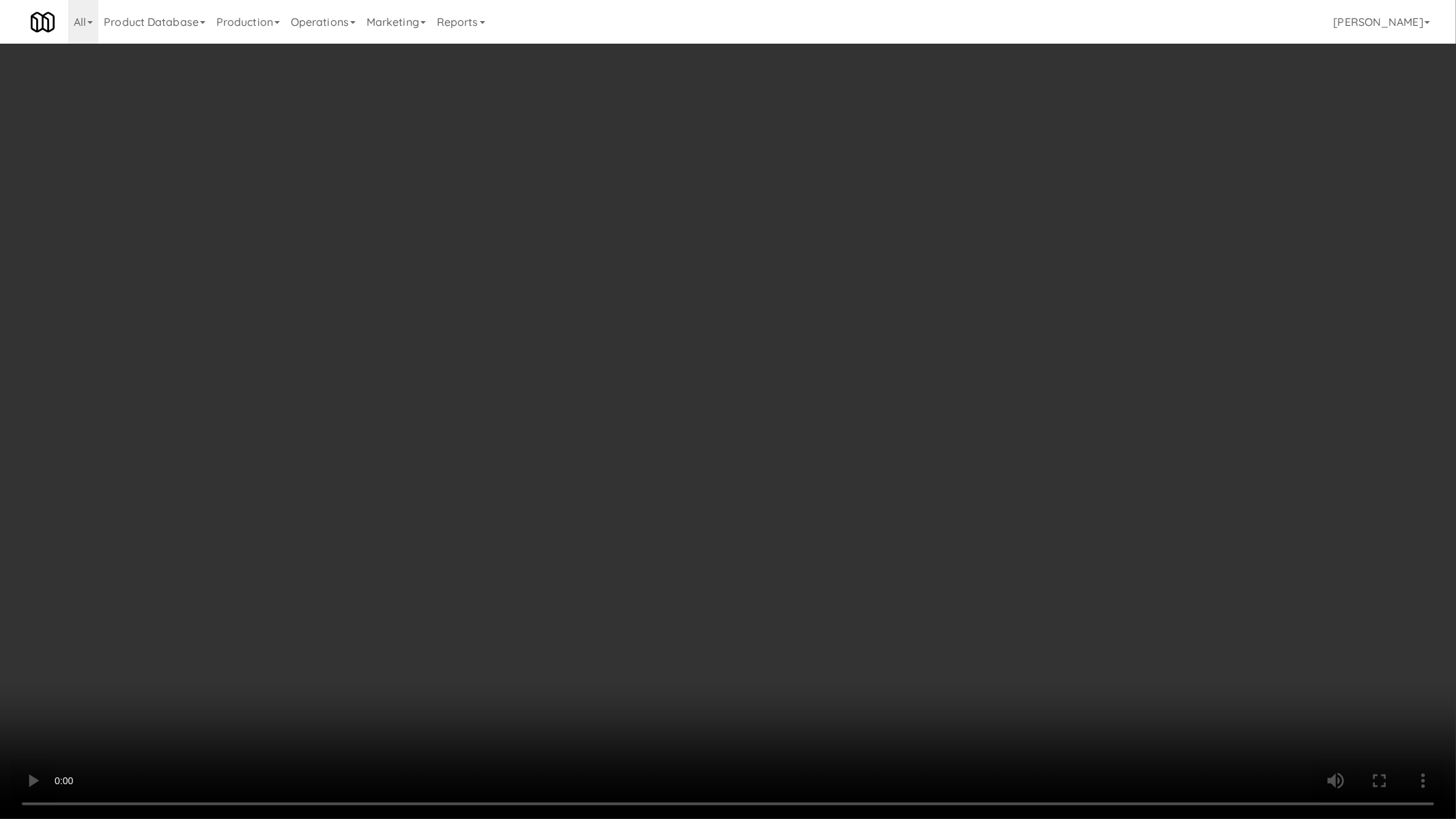
click at [815, 528] on video at bounding box center [728, 409] width 1456 height 819
click at [816, 528] on video at bounding box center [728, 409] width 1456 height 819
click at [909, 571] on video at bounding box center [728, 409] width 1456 height 819
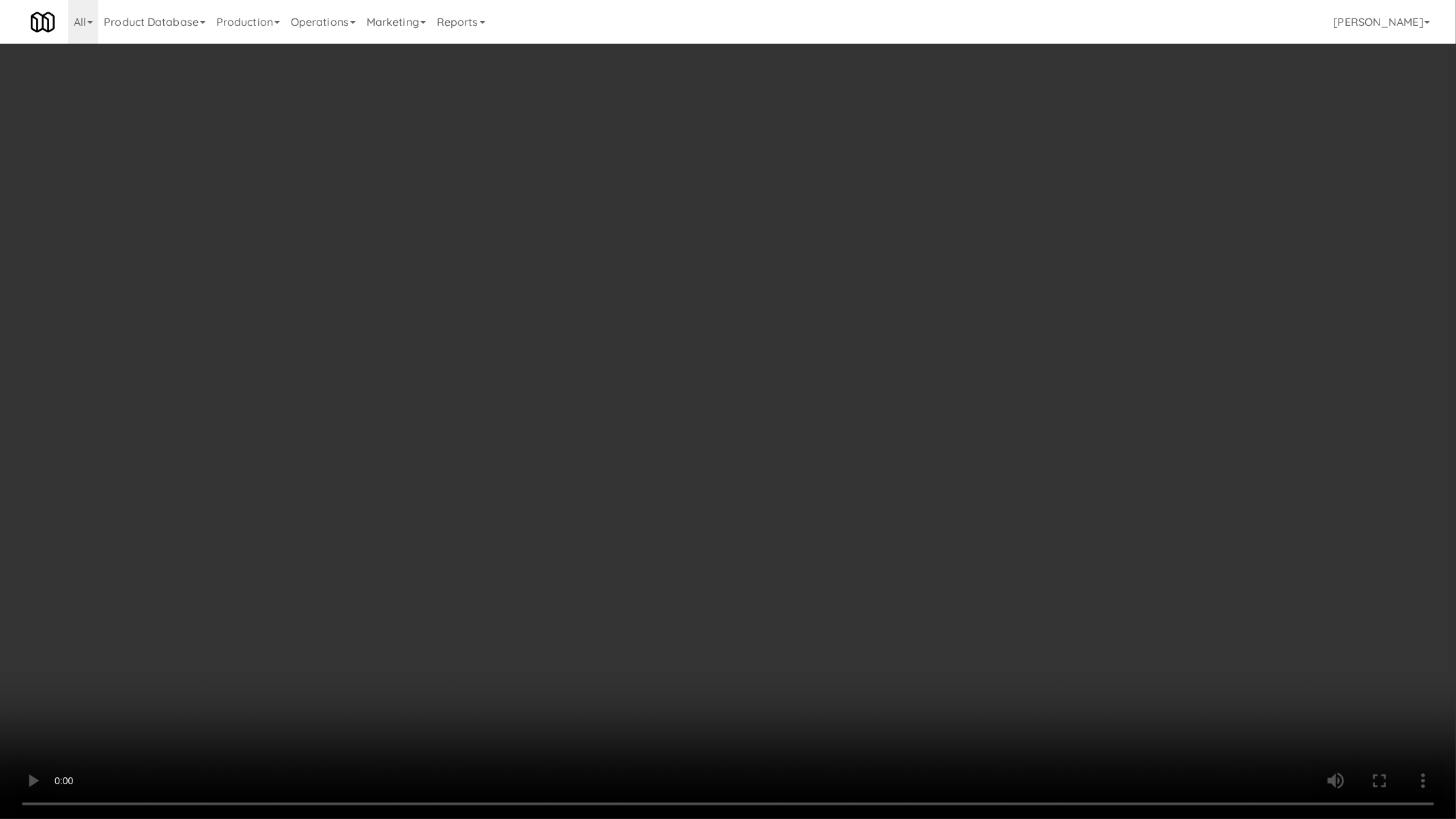
click at [909, 571] on video at bounding box center [728, 409] width 1456 height 819
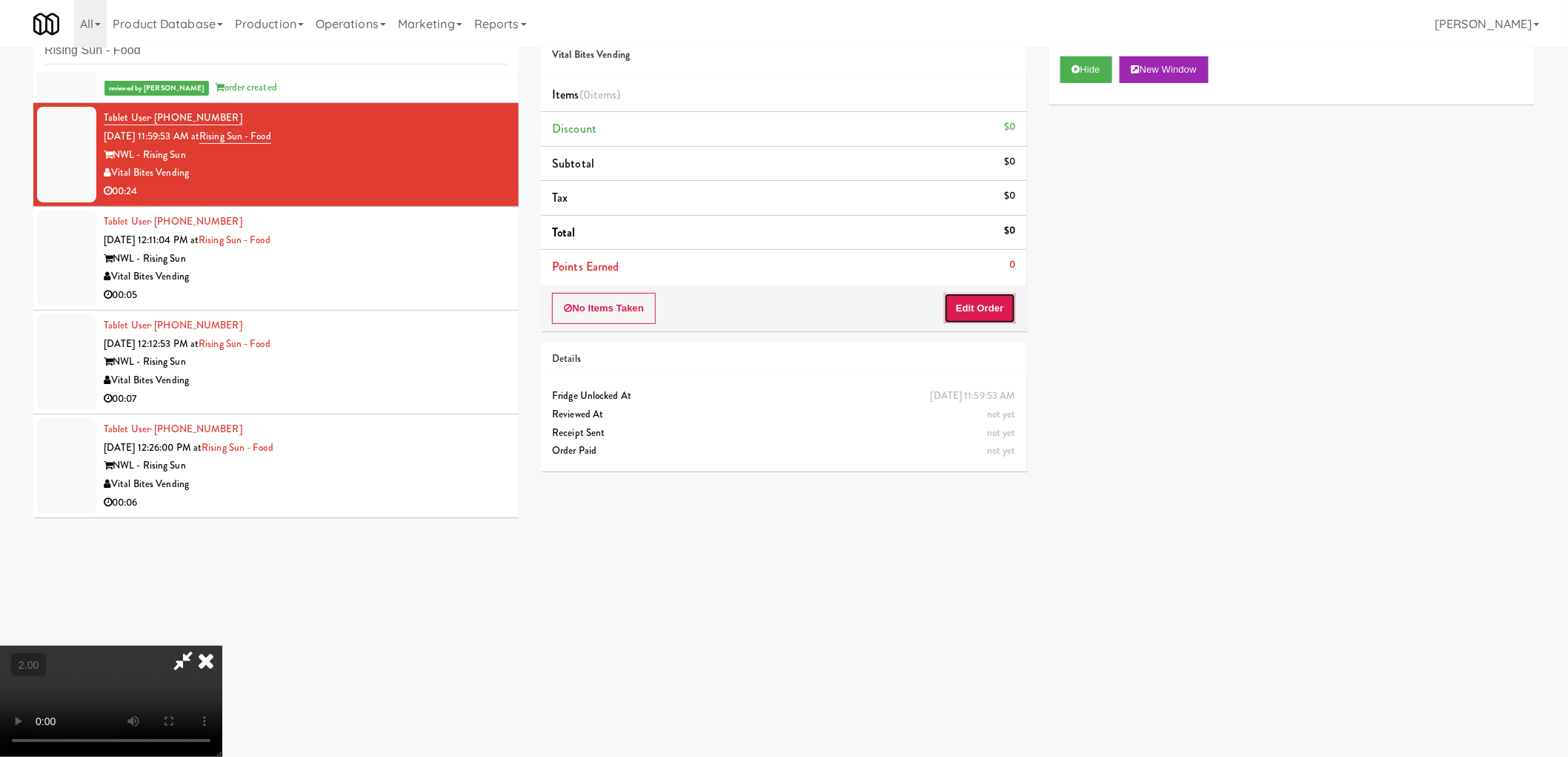
click at [983, 311] on button "Edit Order" at bounding box center [980, 308] width 72 height 31
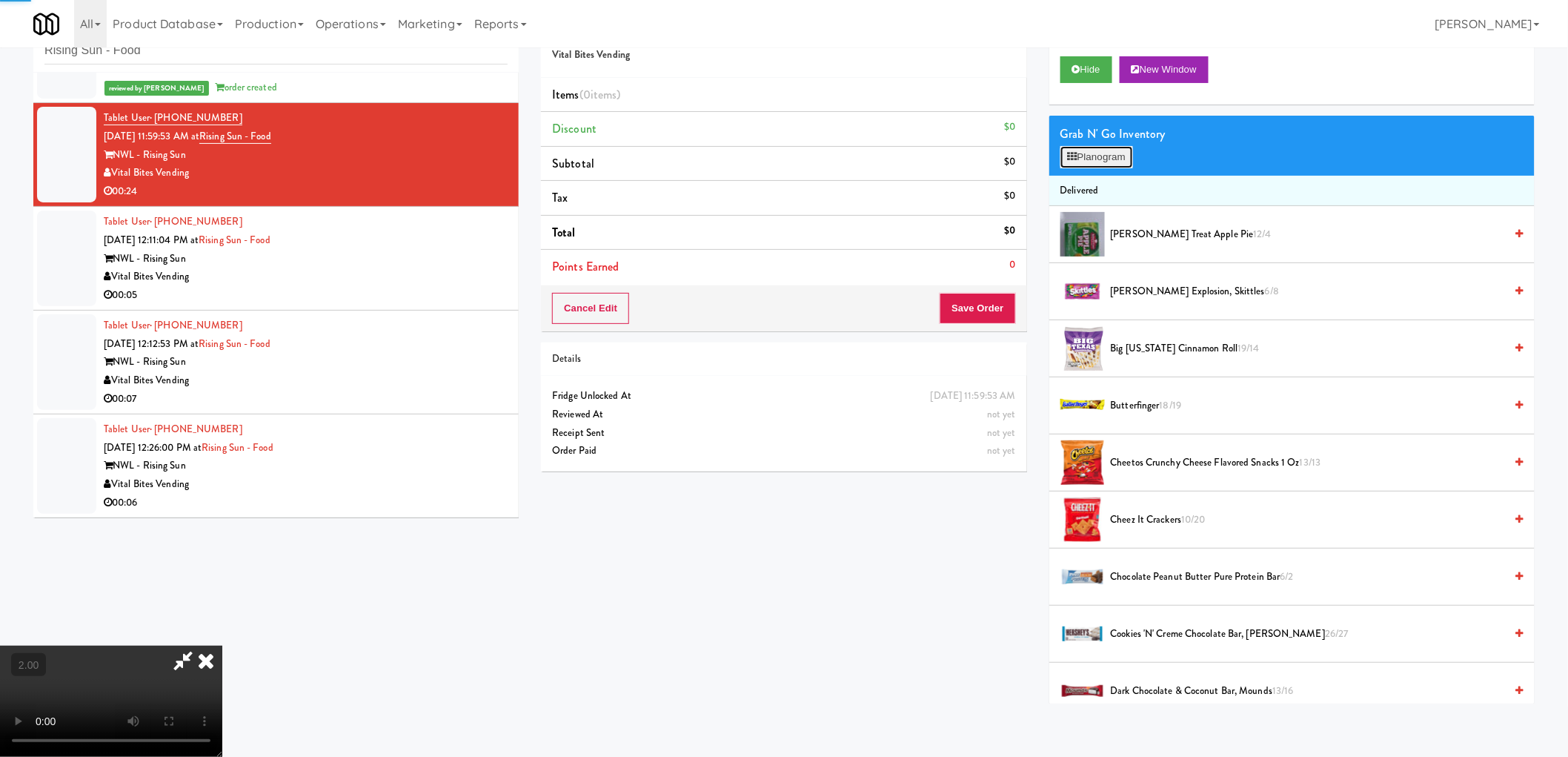
click at [1112, 147] on button "Planogram" at bounding box center [1096, 157] width 73 height 23
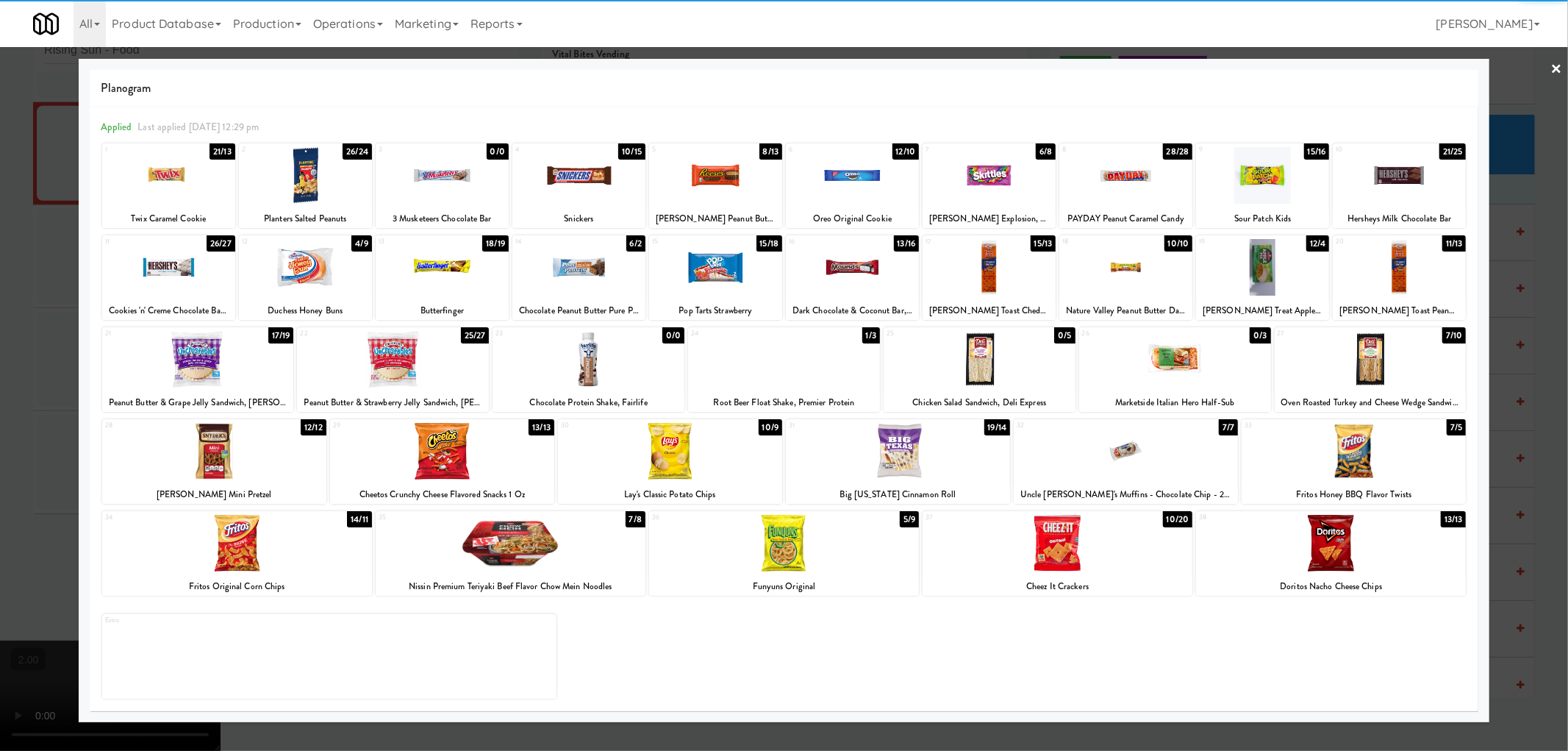
click at [246, 561] on div at bounding box center [237, 543] width 270 height 56
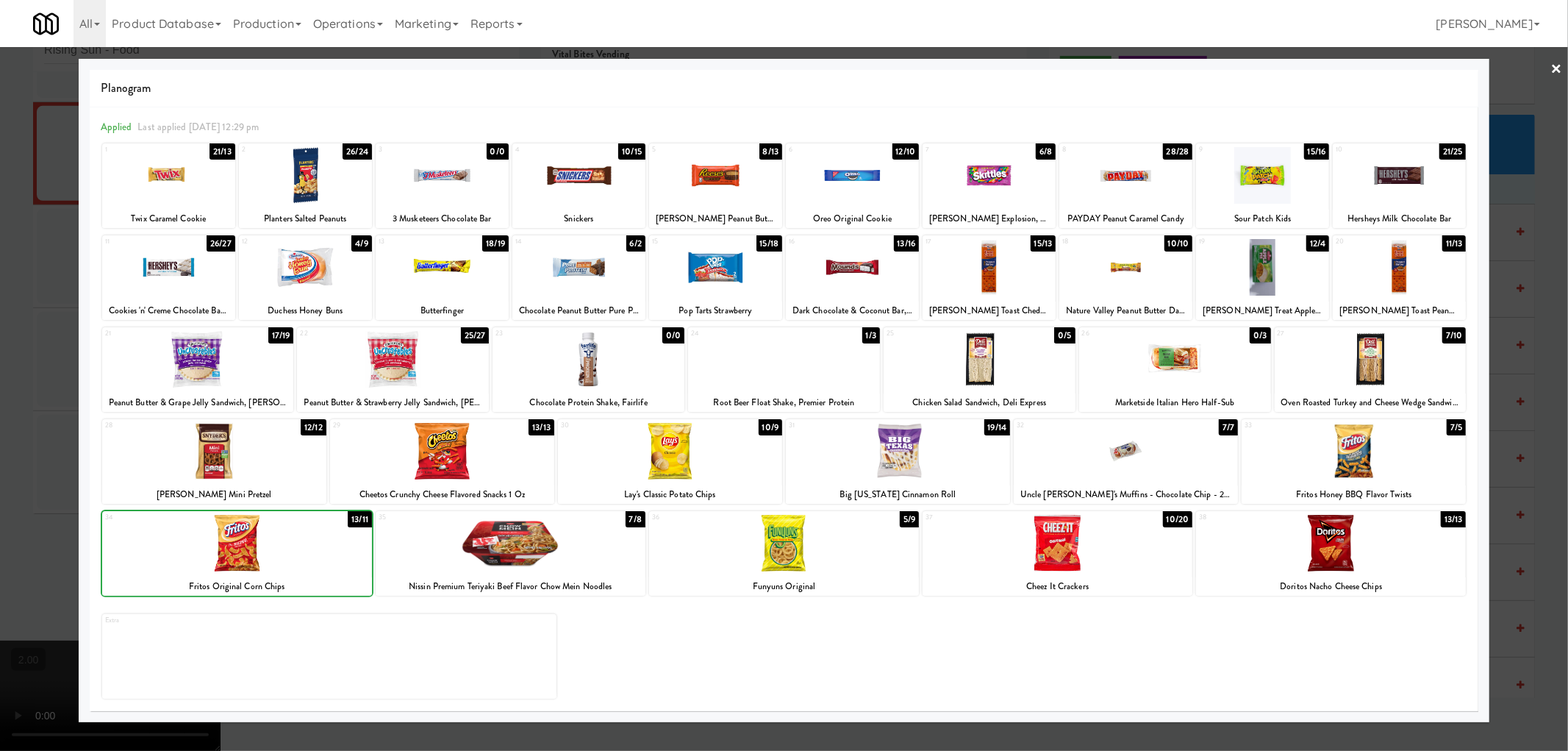
click at [0, 519] on div at bounding box center [784, 376] width 1568 height 751
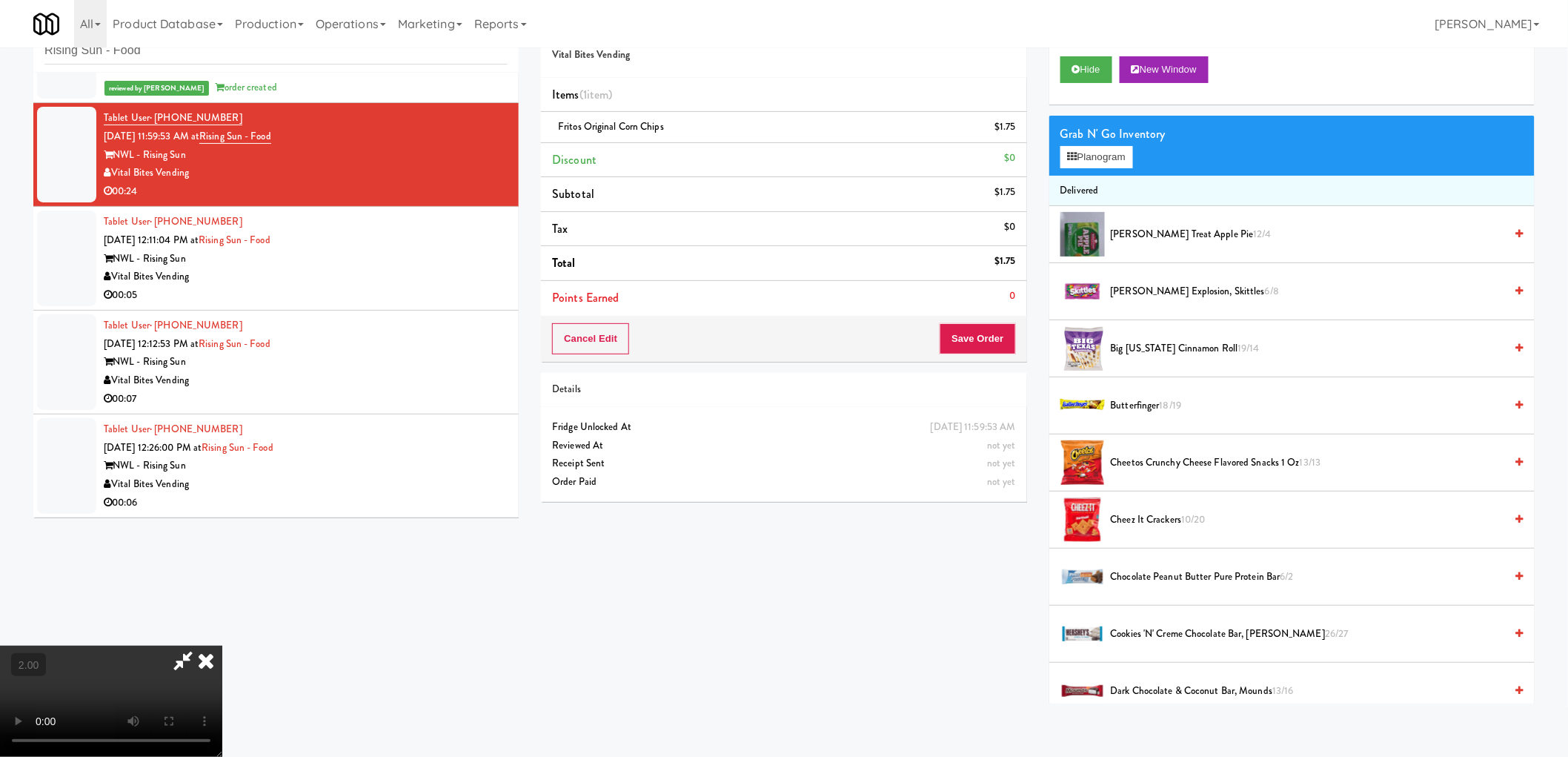
click at [223, 645] on video at bounding box center [111, 700] width 223 height 111
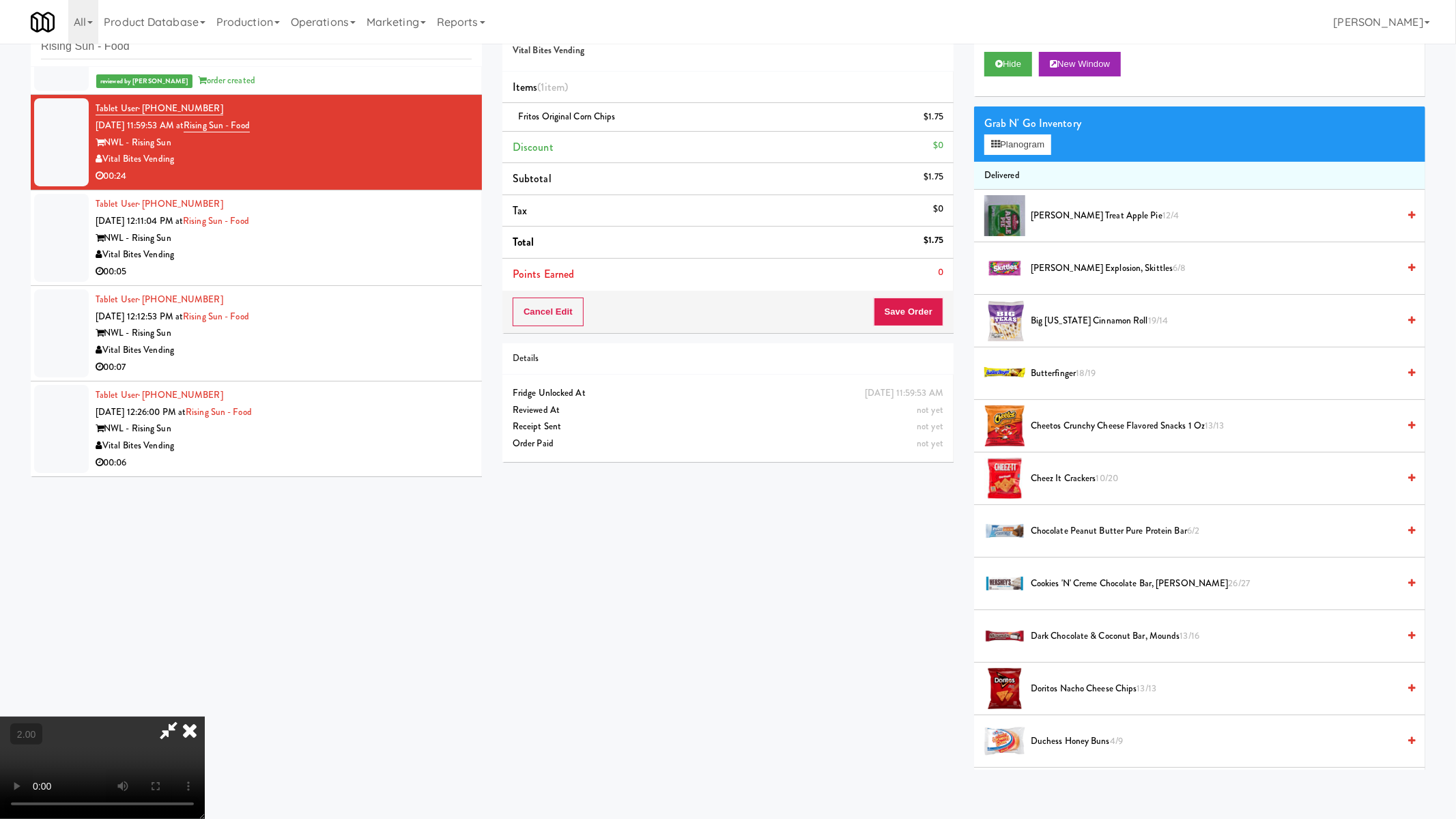
click at [205, 716] on video at bounding box center [102, 767] width 205 height 102
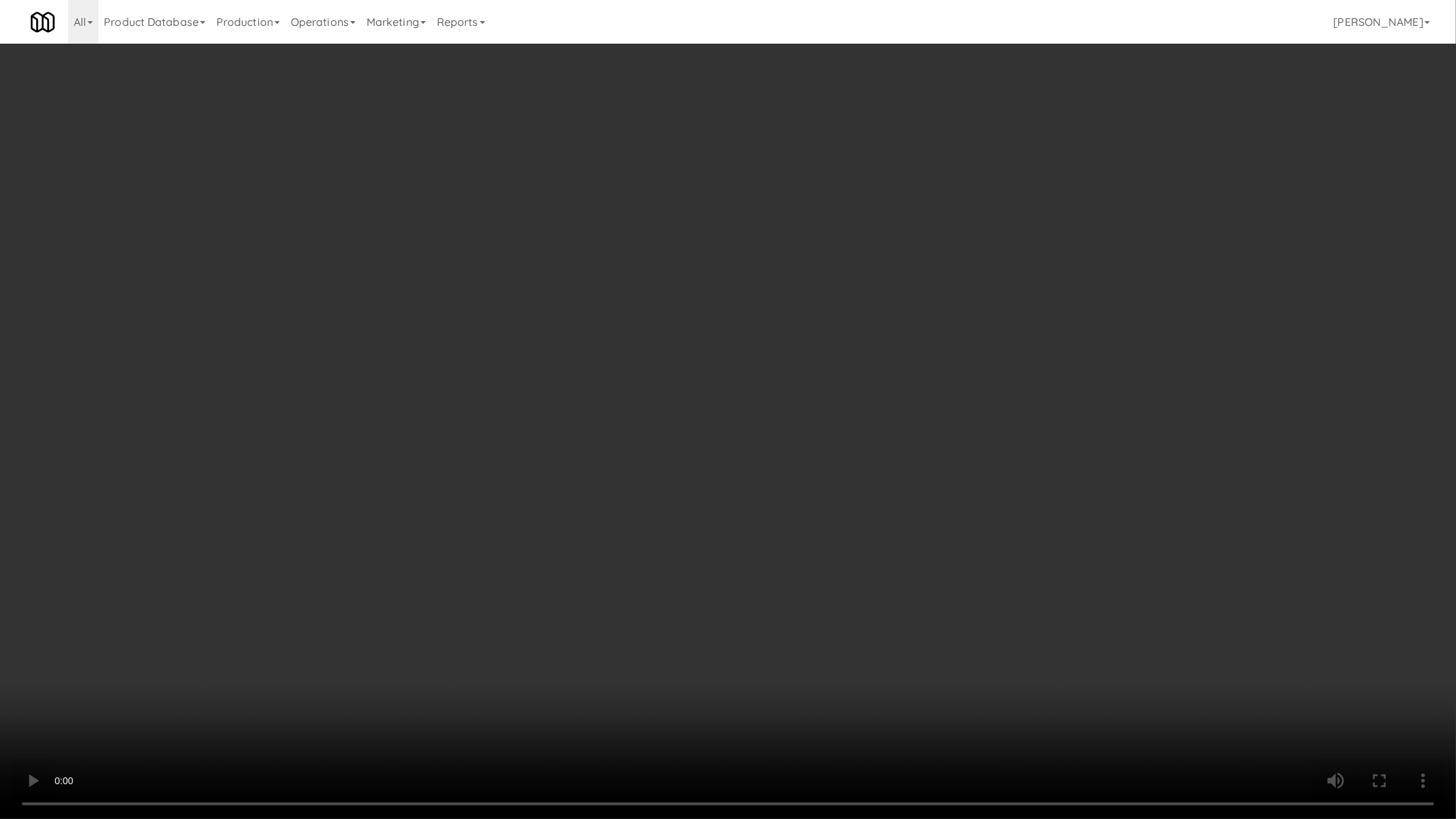
click at [899, 494] on video at bounding box center [728, 409] width 1456 height 819
click at [709, 581] on video at bounding box center [728, 409] width 1456 height 819
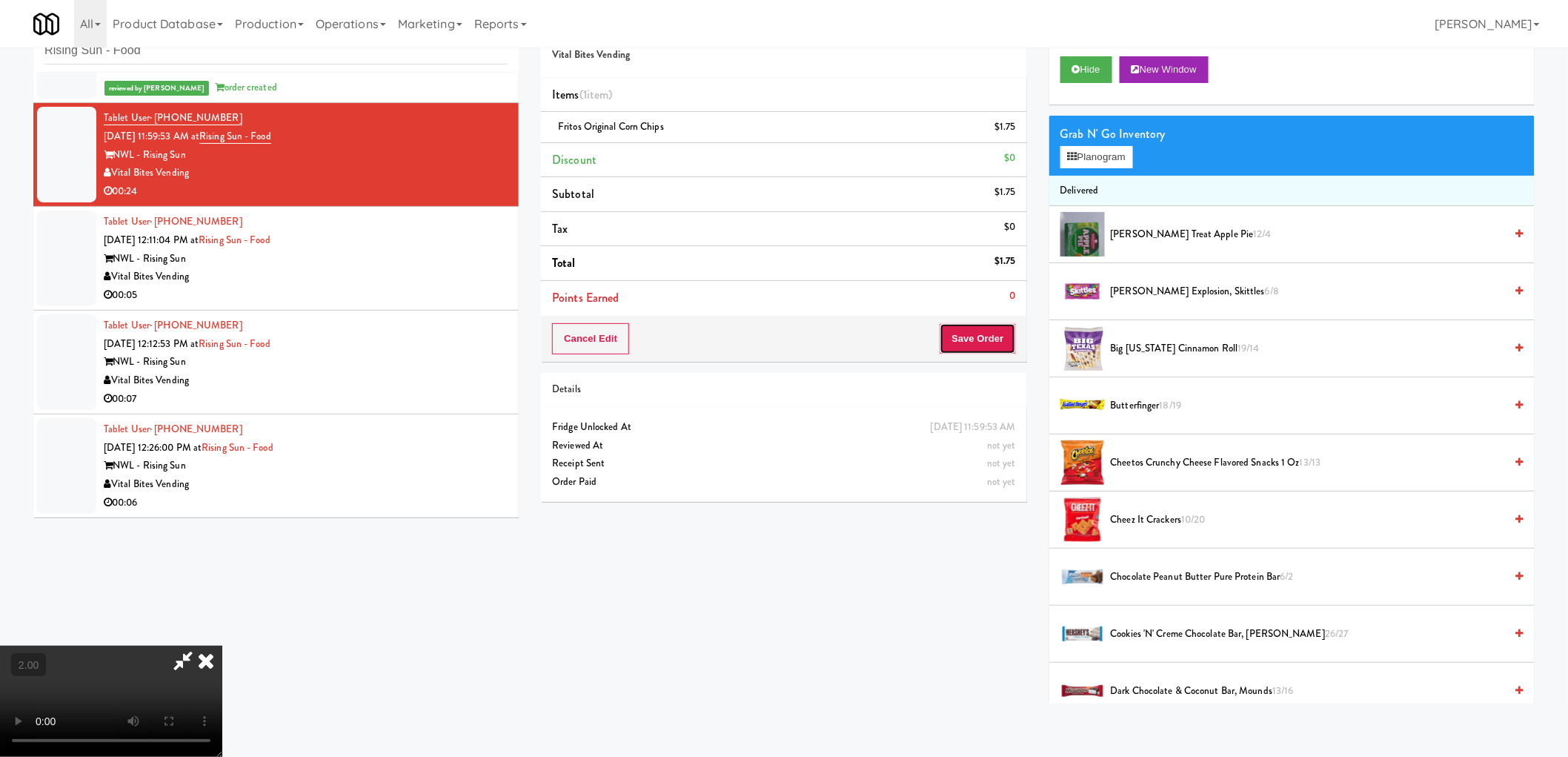
click at [969, 337] on button "Save Order" at bounding box center [977, 338] width 76 height 31
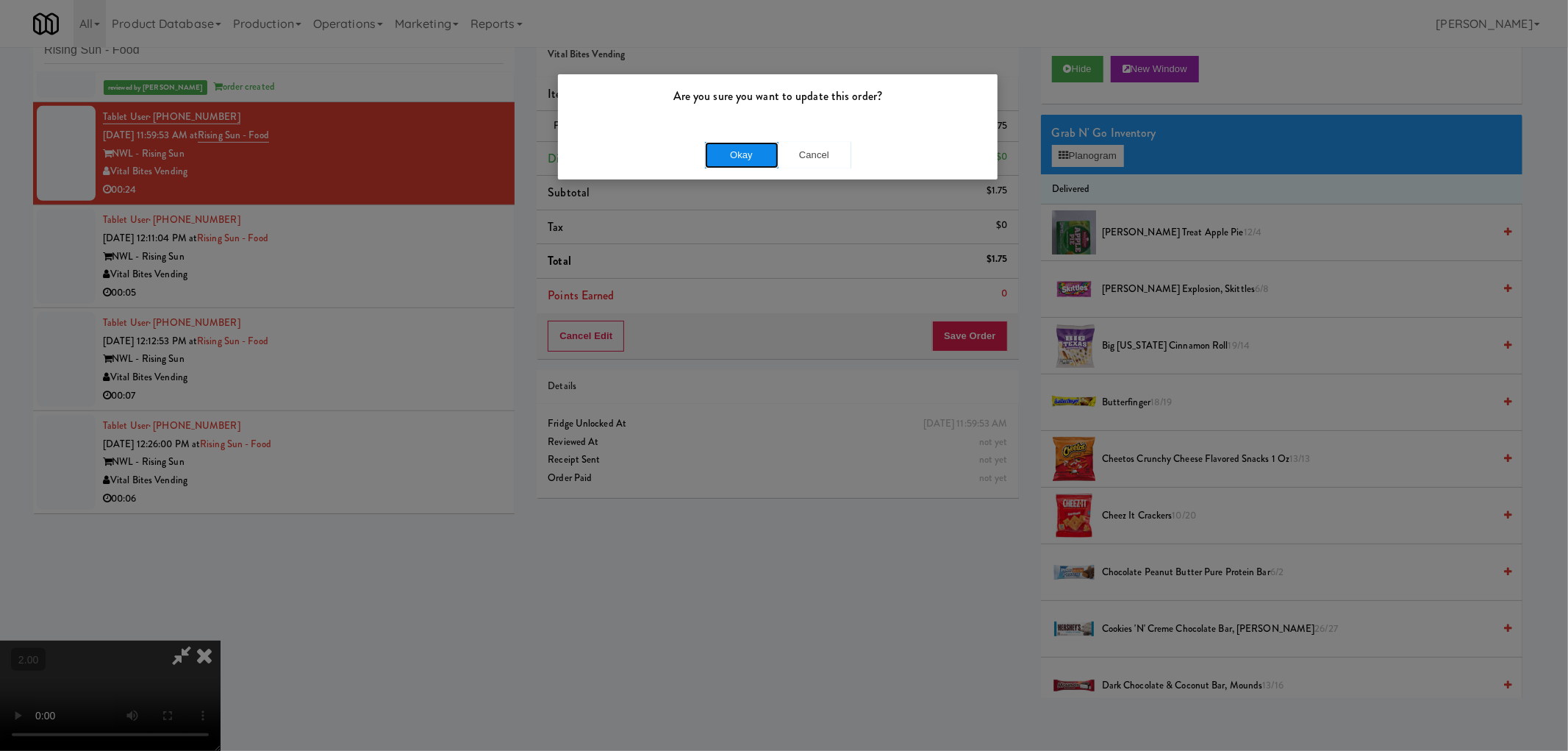
click at [743, 142] on button "Okay" at bounding box center [742, 155] width 74 height 26
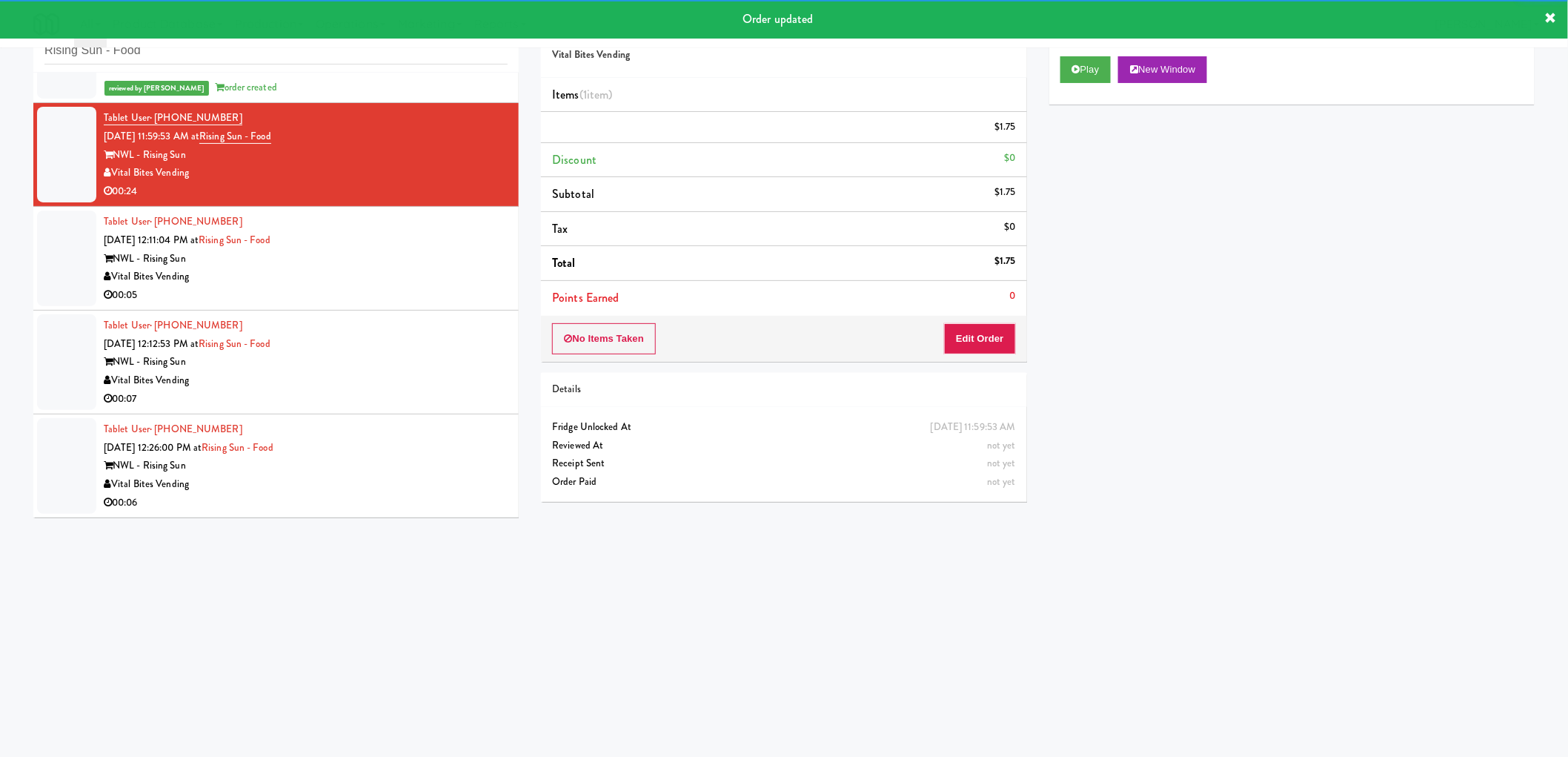
click at [385, 283] on div "Vital Bites Vending" at bounding box center [305, 277] width 403 height 18
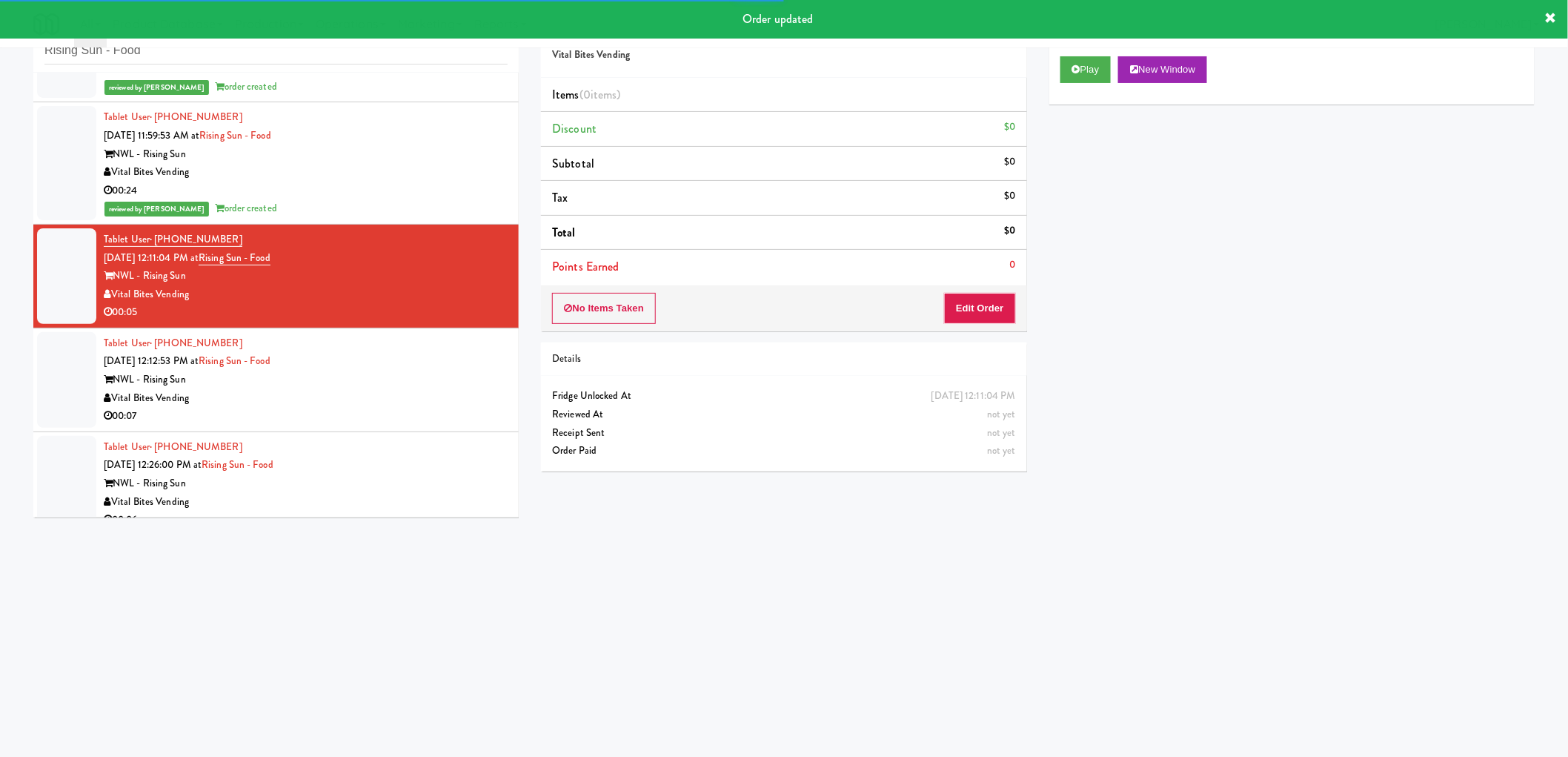
scroll to position [720, 0]
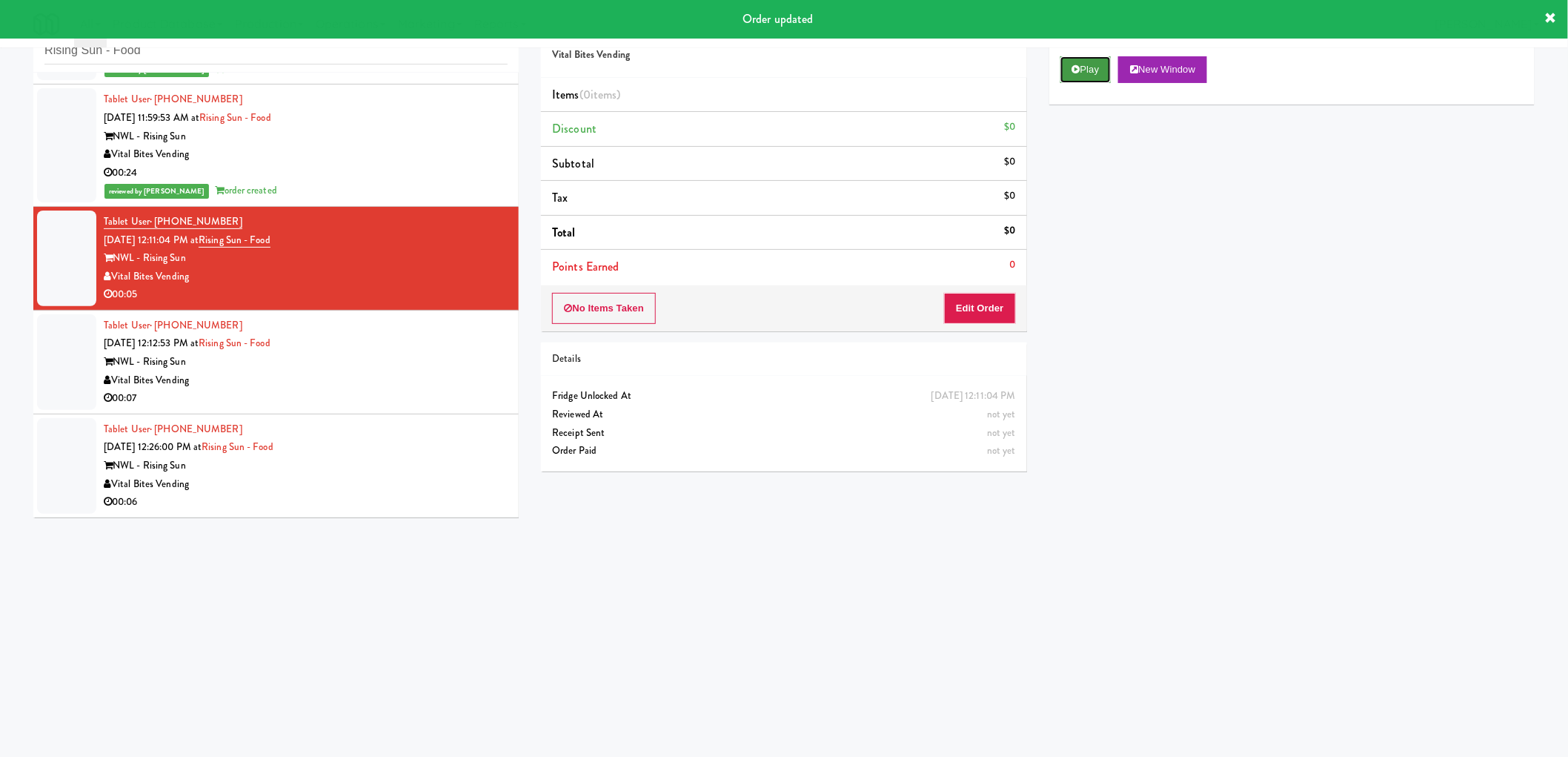
click at [1085, 72] on button "Play" at bounding box center [1085, 70] width 51 height 27
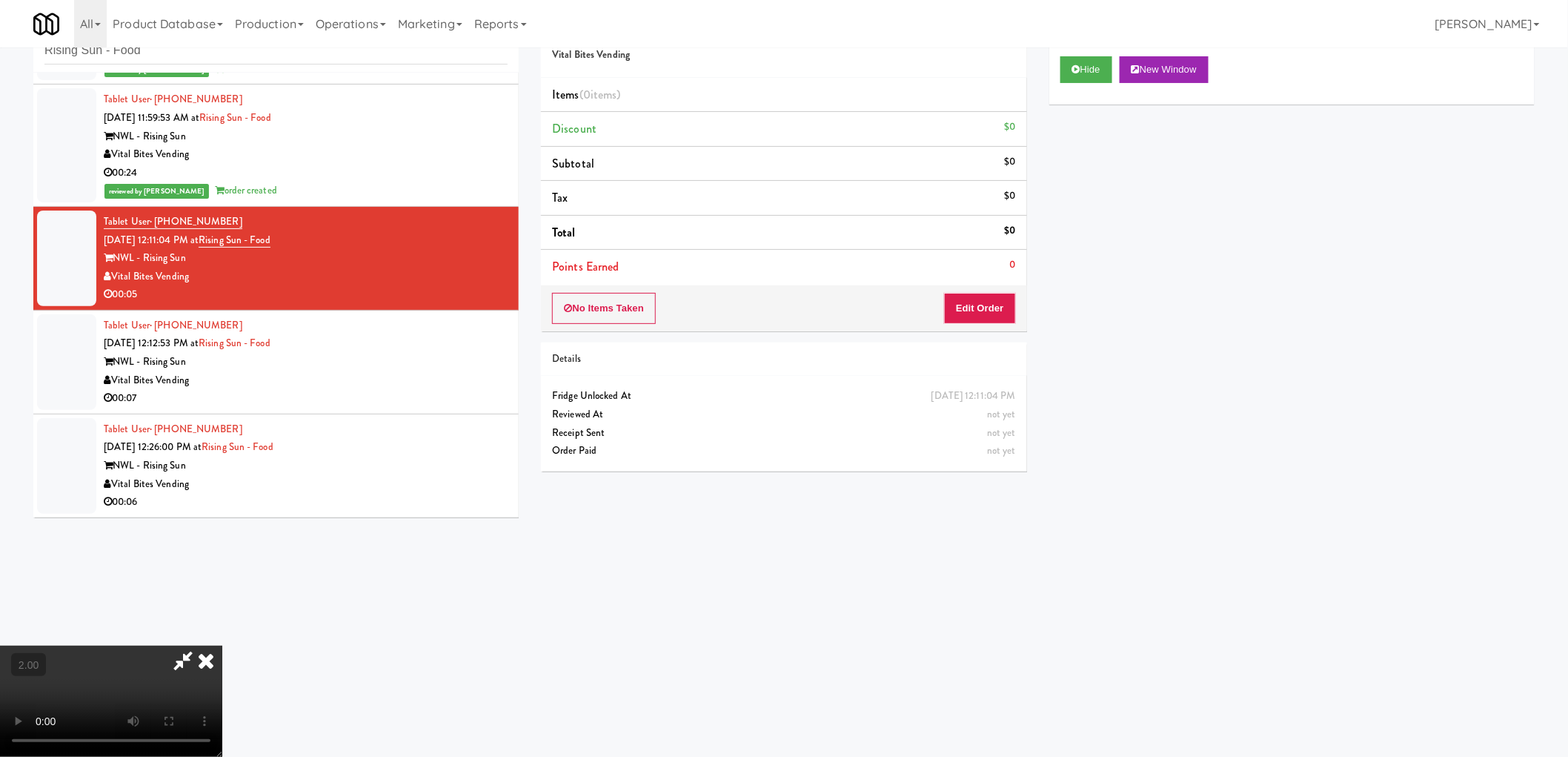
click at [223, 645] on video at bounding box center [111, 700] width 223 height 111
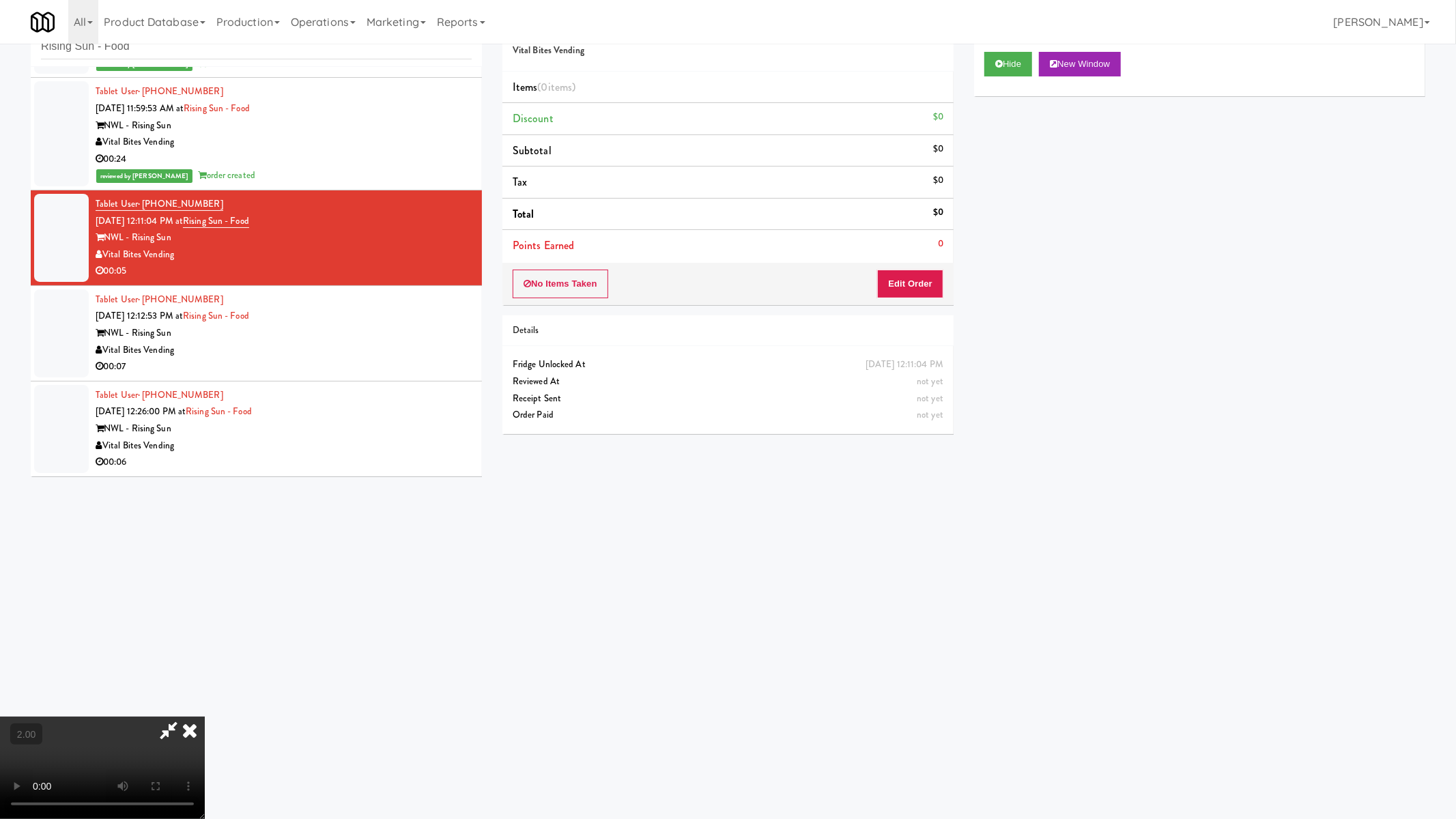
click at [205, 716] on video at bounding box center [102, 767] width 205 height 102
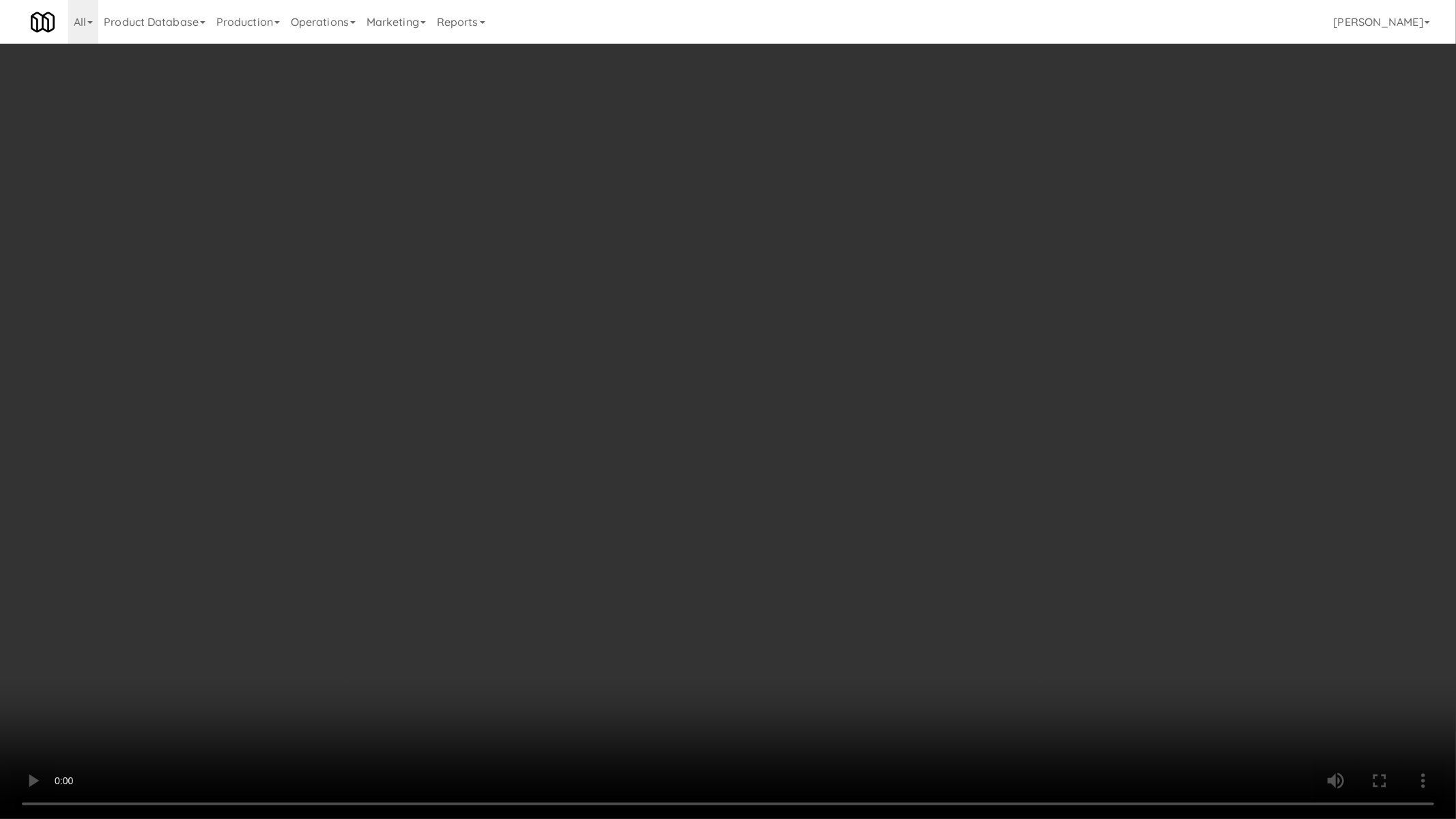
click at [744, 444] on video at bounding box center [728, 409] width 1456 height 819
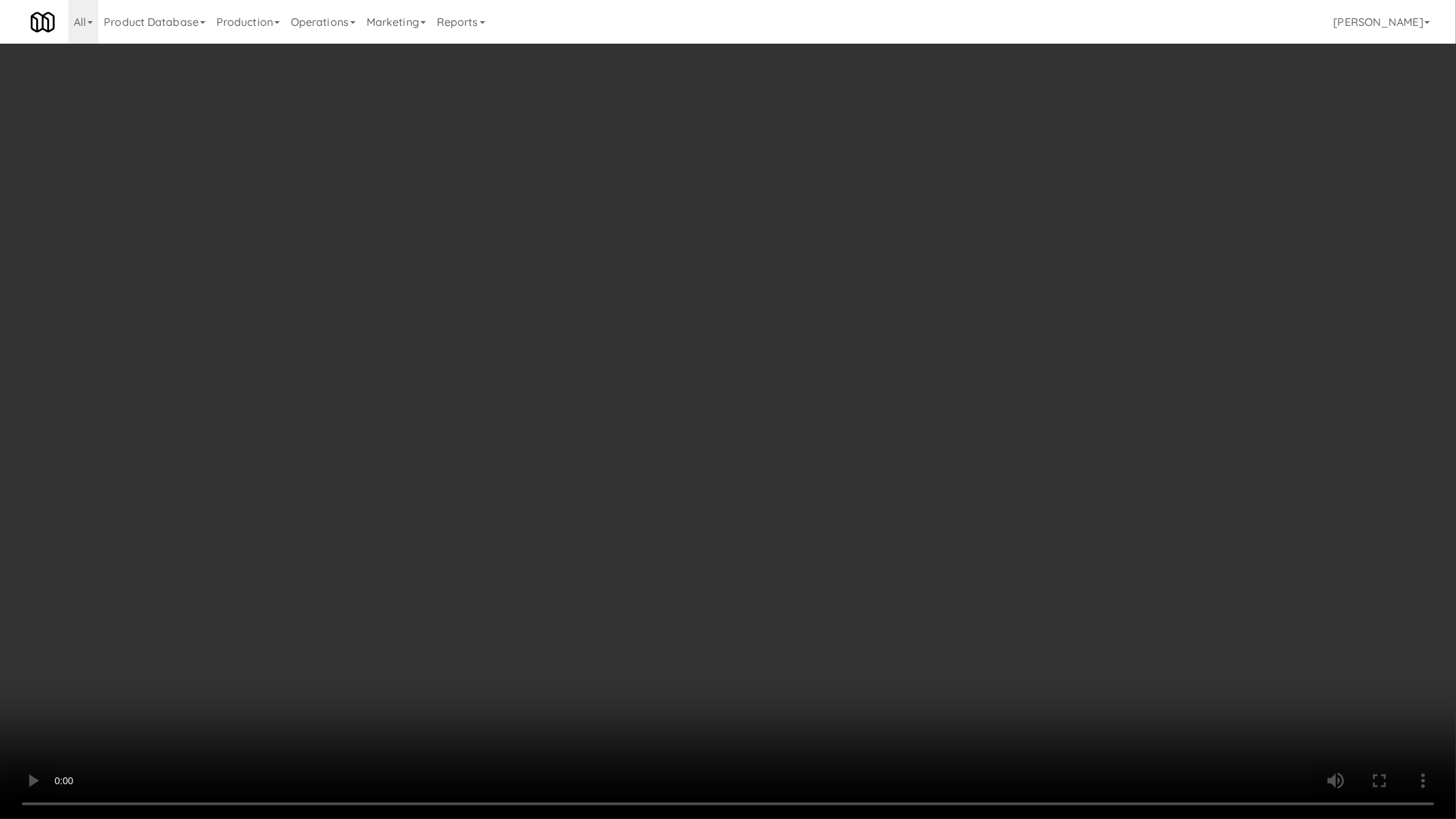
click at [744, 444] on video at bounding box center [728, 409] width 1456 height 819
click at [780, 447] on video at bounding box center [728, 409] width 1456 height 819
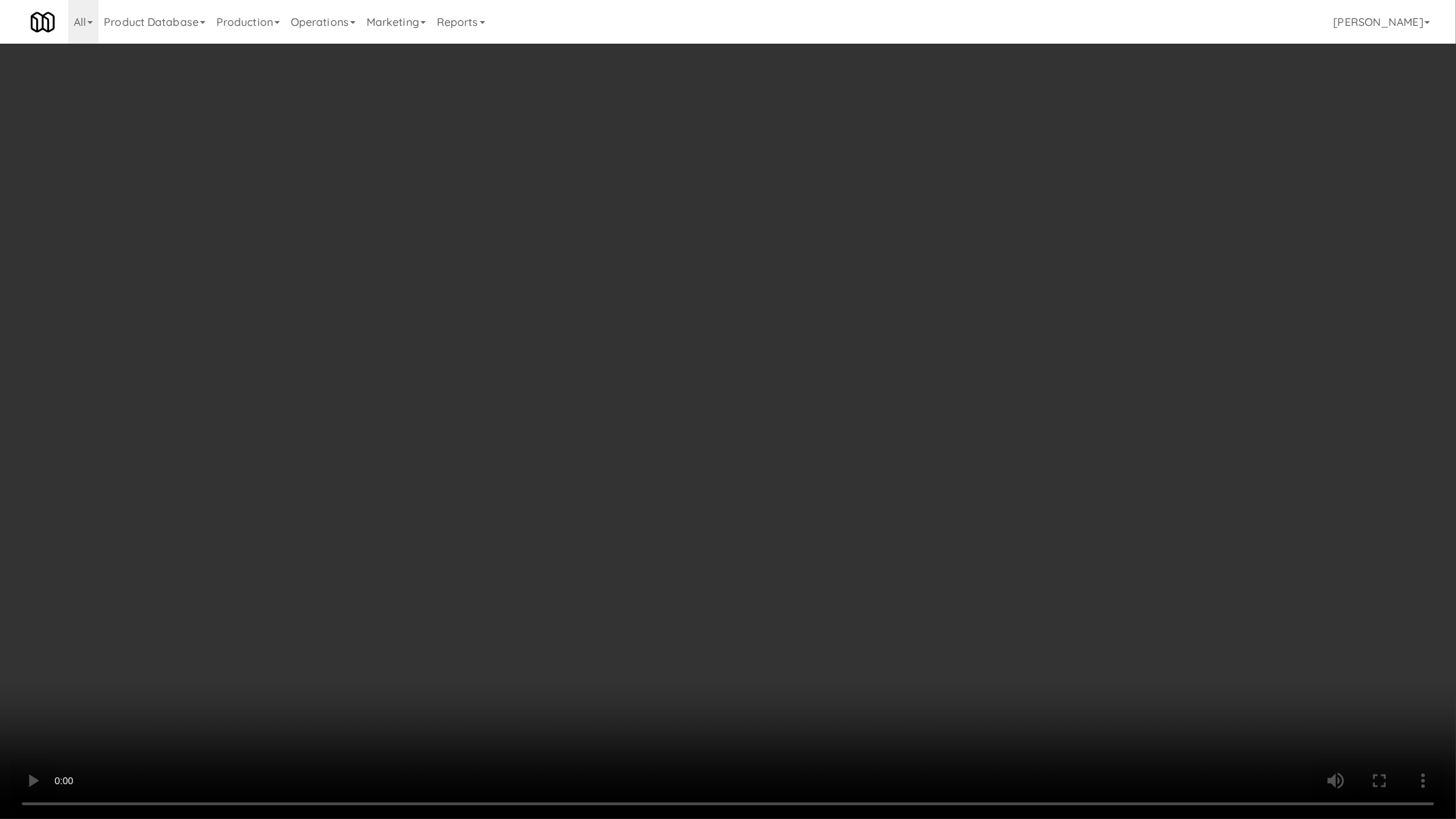
click at [780, 447] on video at bounding box center [728, 409] width 1456 height 819
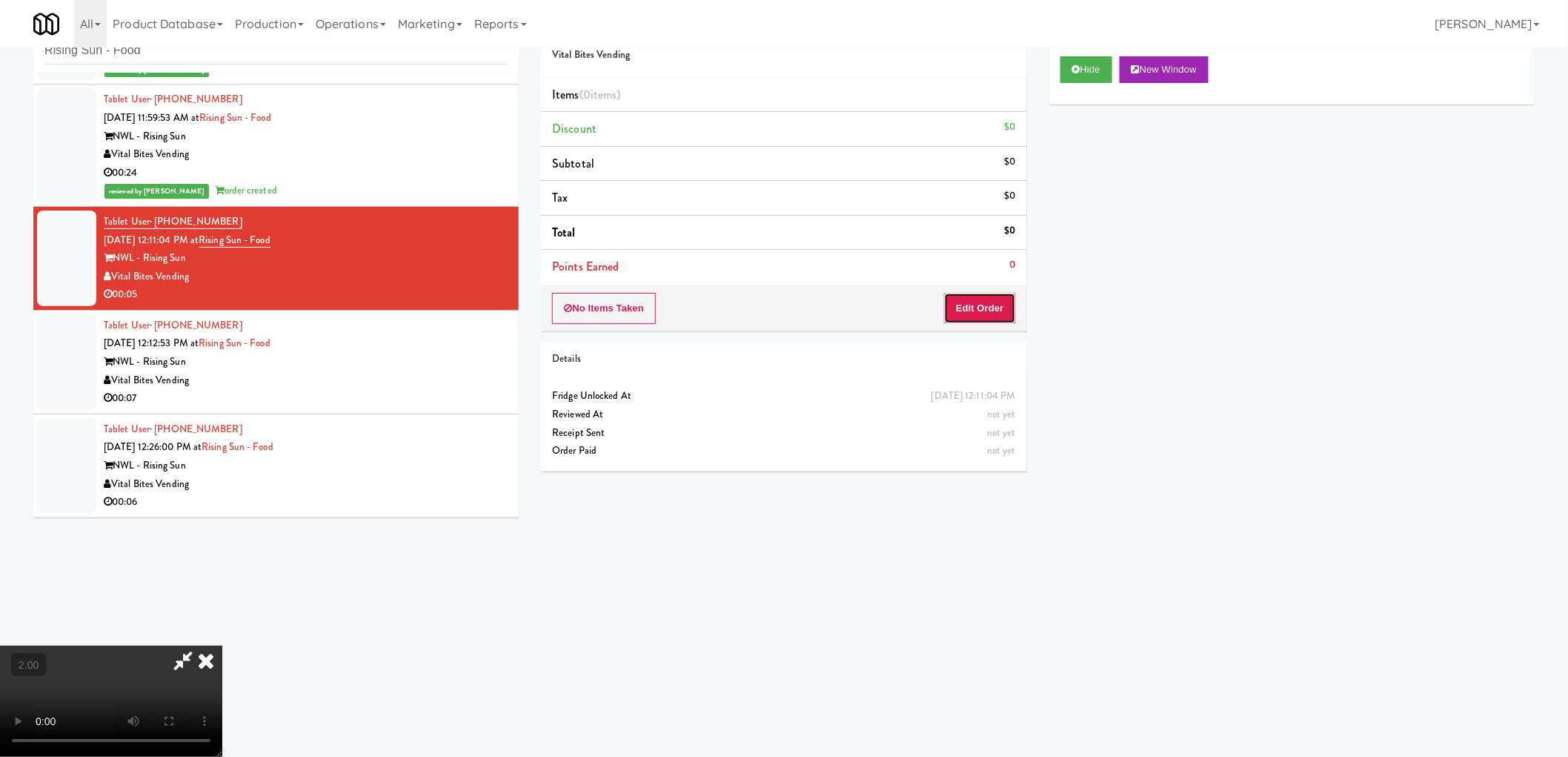
click at [980, 315] on button "Edit Order" at bounding box center [980, 308] width 72 height 31
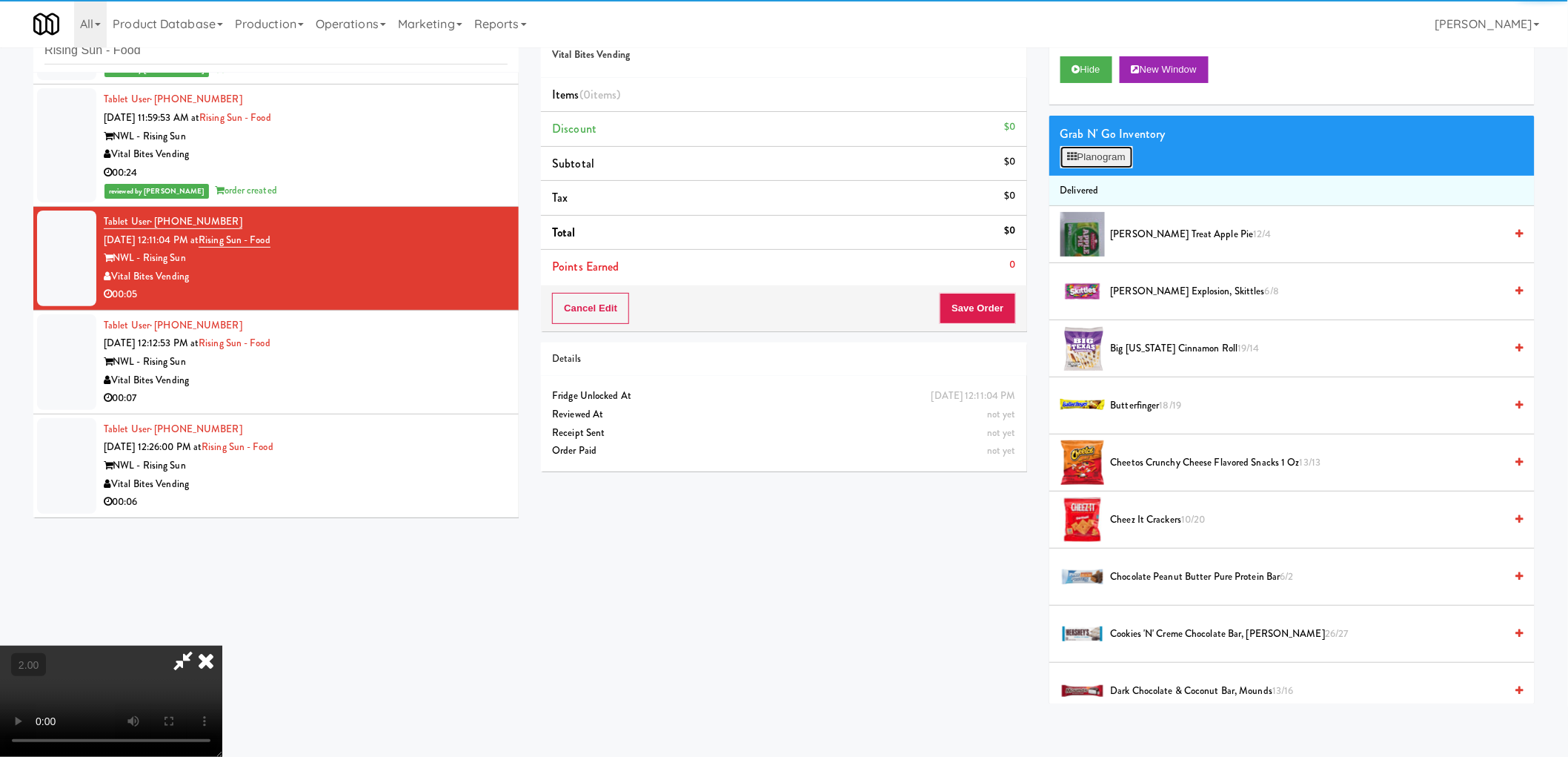
click at [1114, 146] on button "Planogram" at bounding box center [1096, 157] width 73 height 23
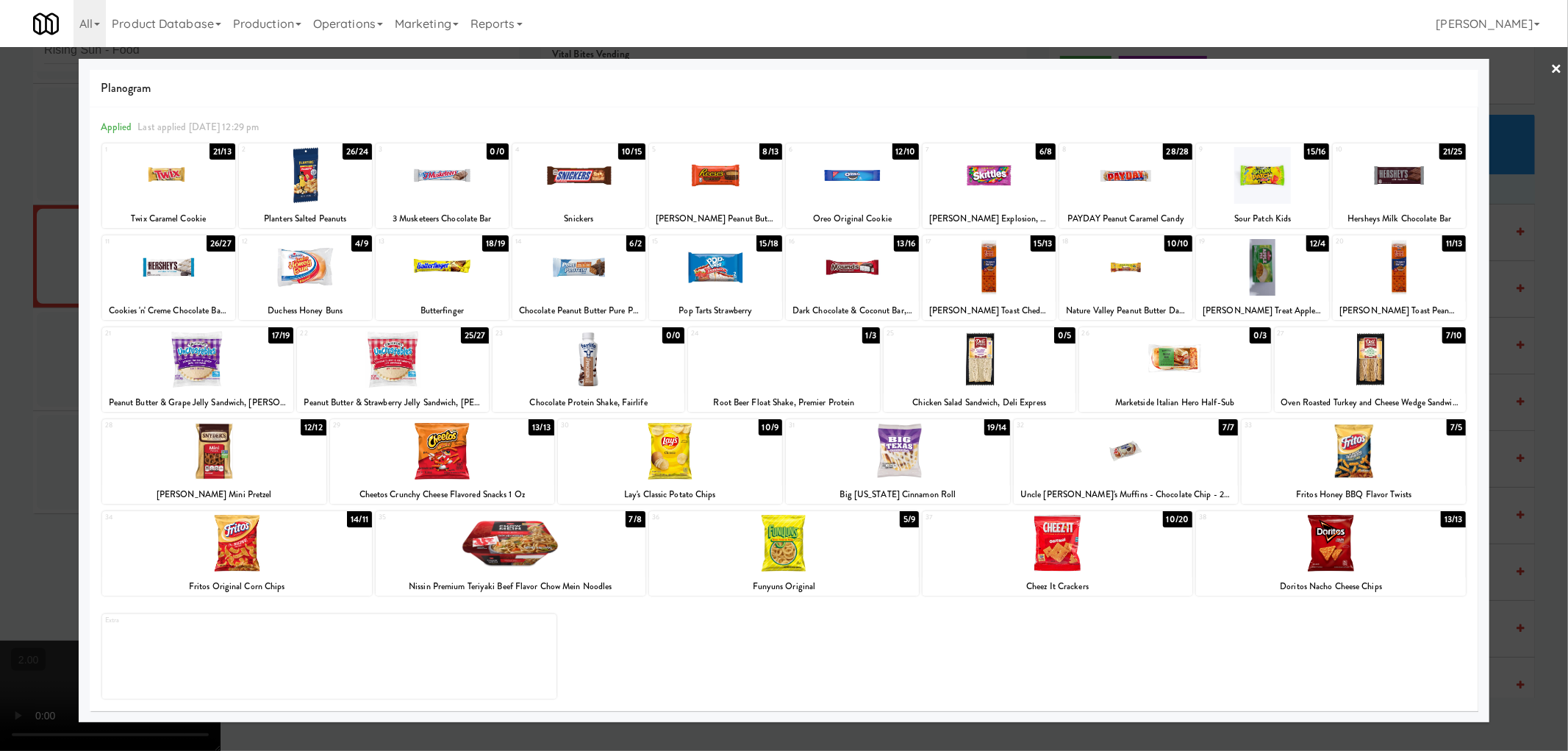
click at [245, 537] on div at bounding box center [237, 543] width 270 height 56
click at [0, 567] on div at bounding box center [784, 376] width 1568 height 751
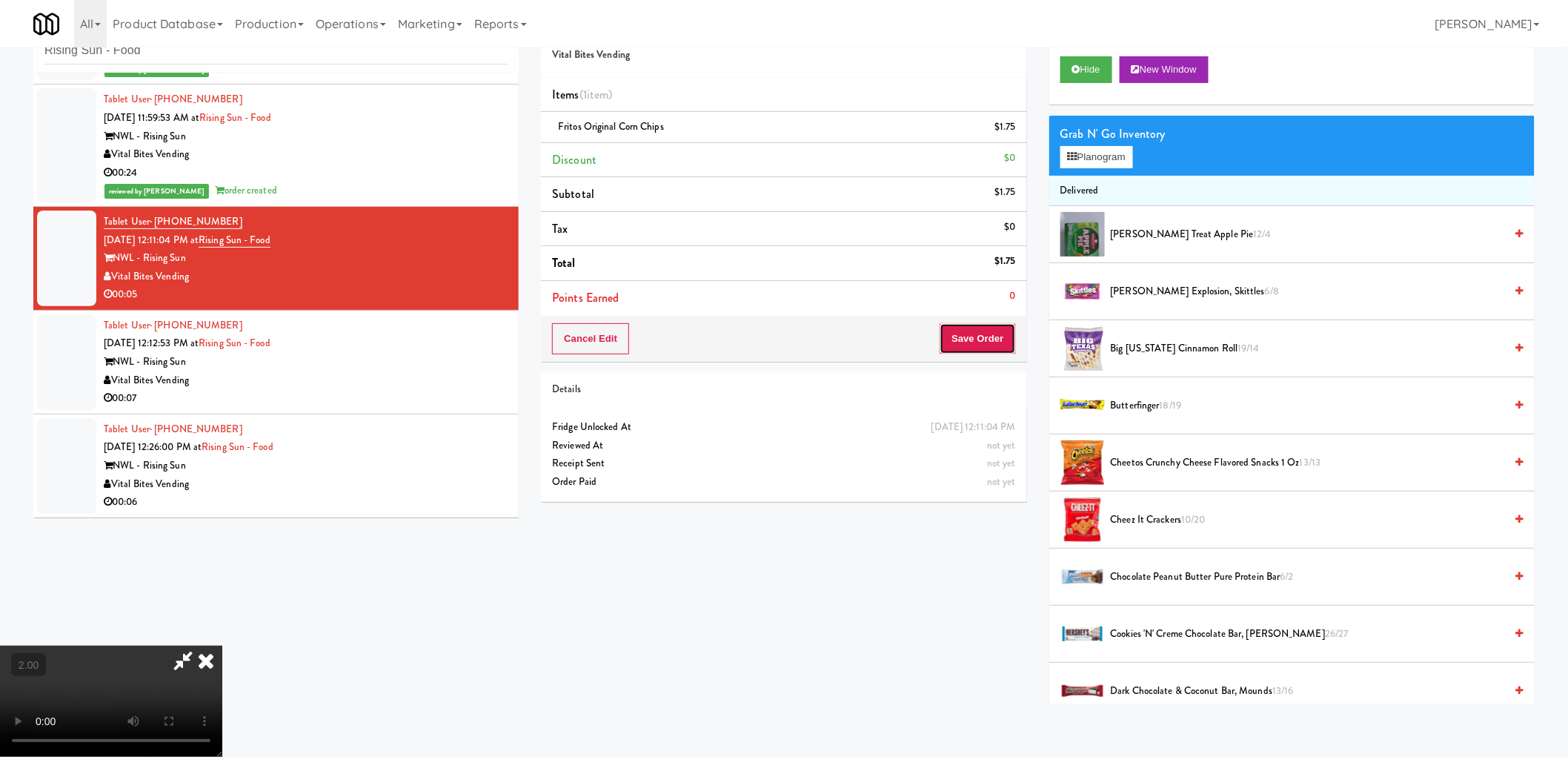
click at [971, 343] on button "Save Order" at bounding box center [977, 338] width 76 height 31
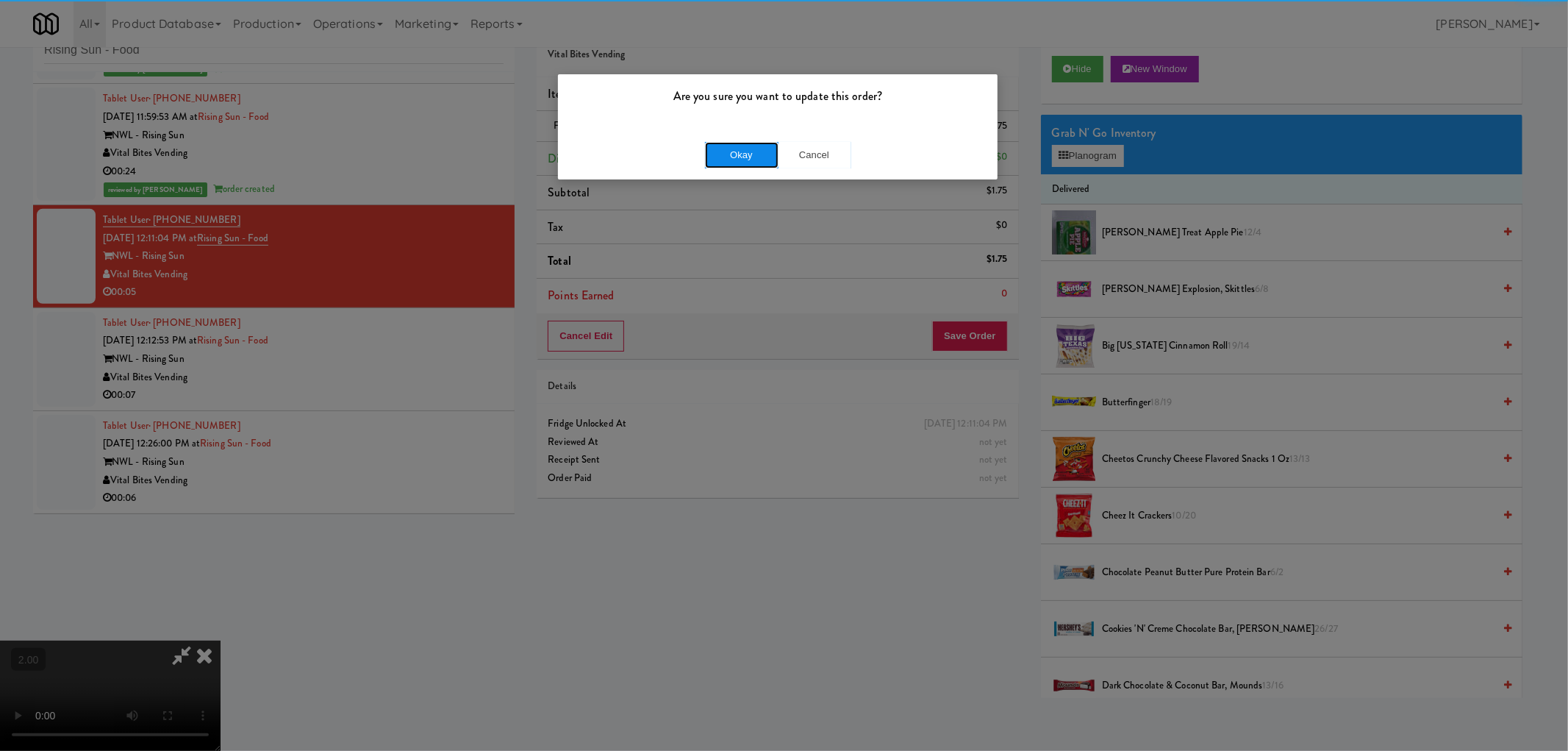
click at [759, 147] on button "Okay" at bounding box center [742, 155] width 74 height 26
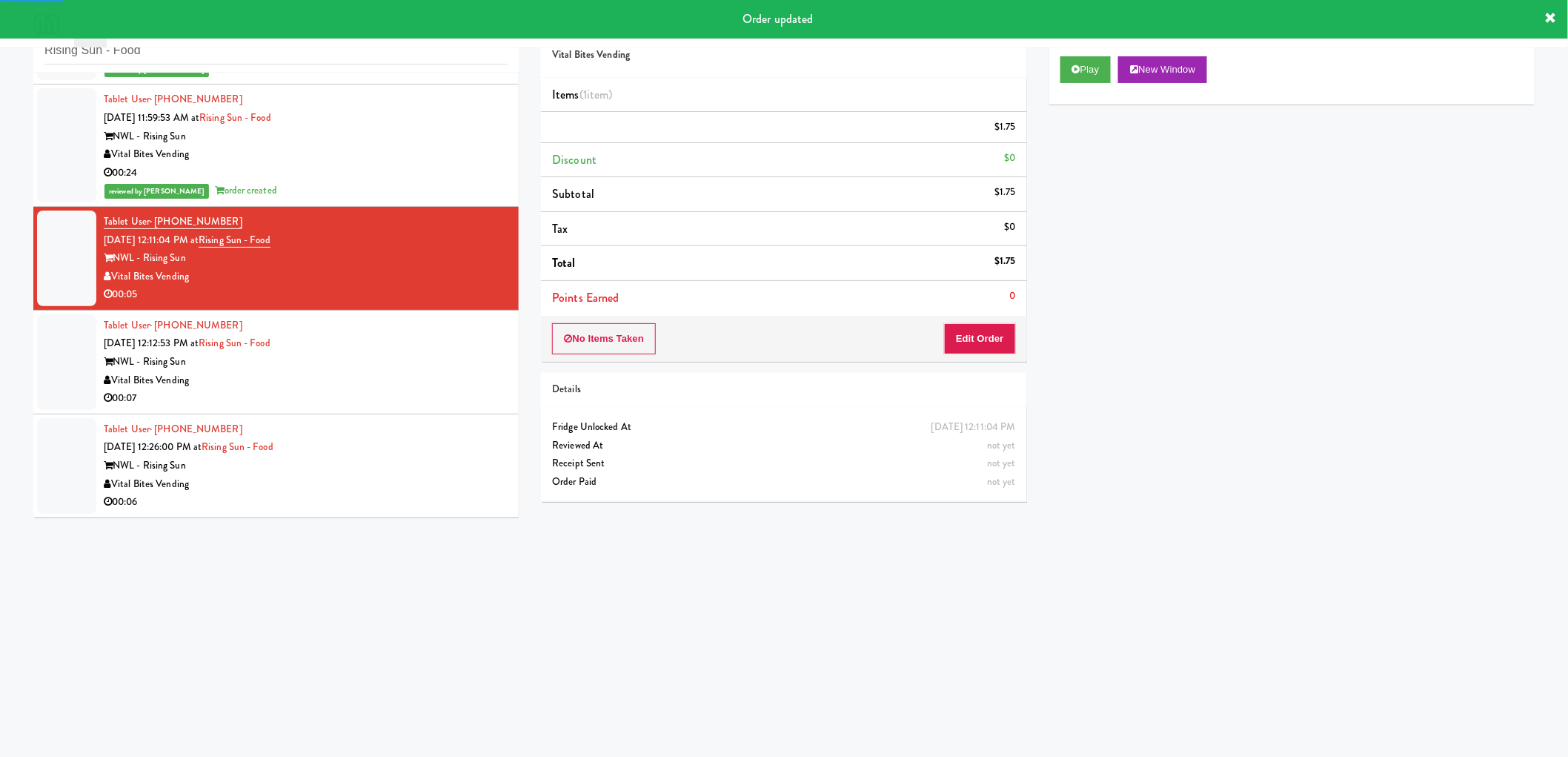
click at [403, 398] on div "00:07" at bounding box center [305, 399] width 403 height 18
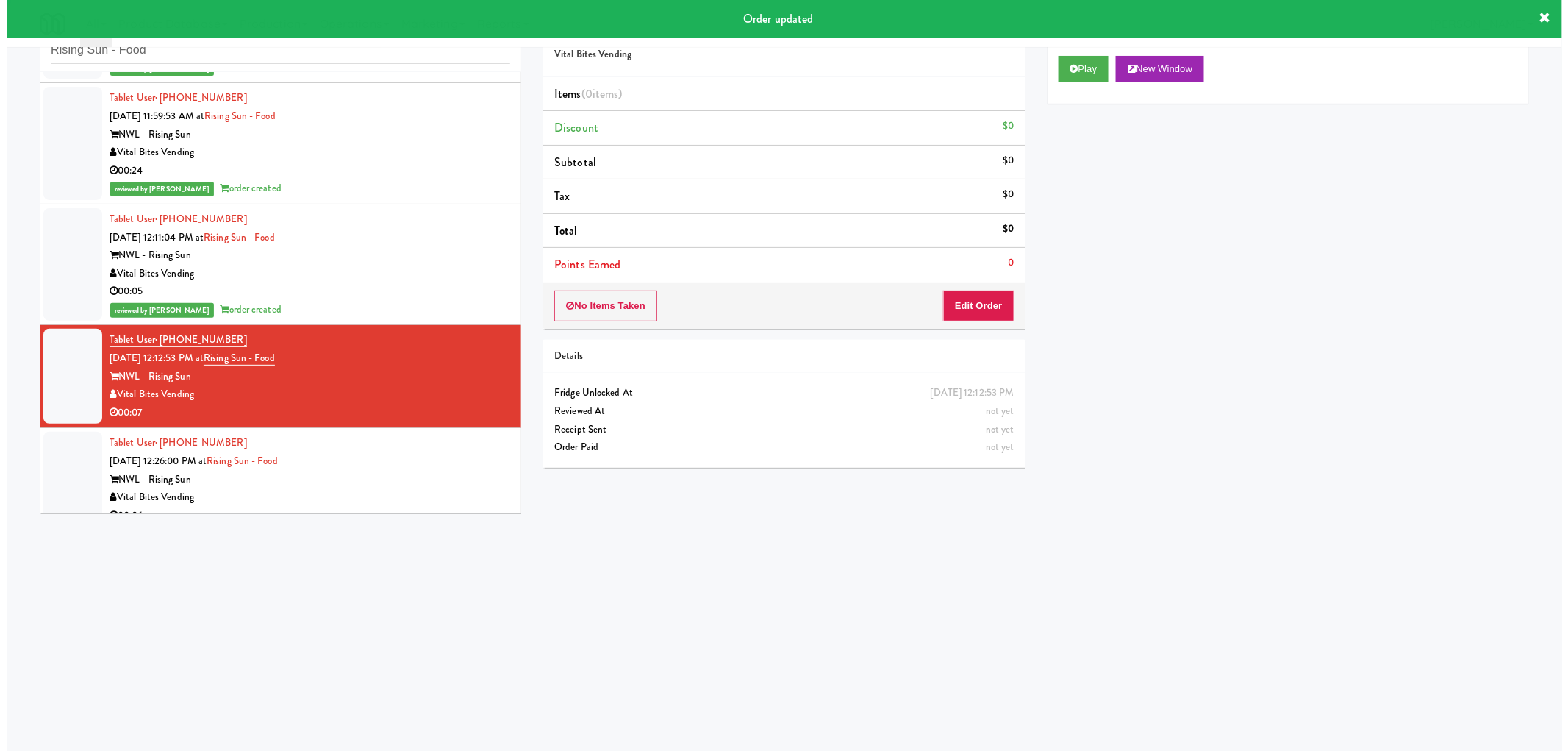
scroll to position [732, 0]
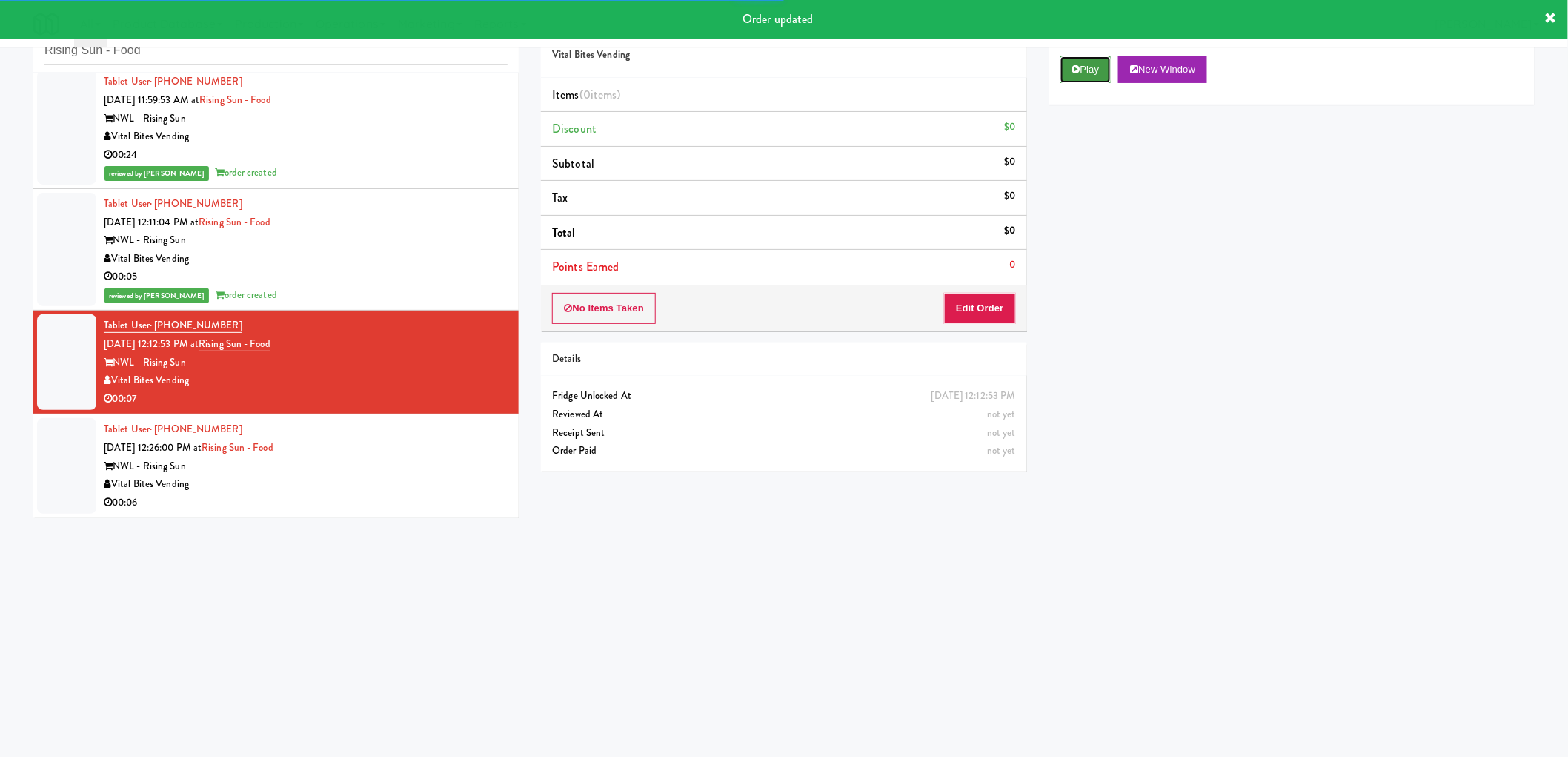
click at [1088, 70] on button "Play" at bounding box center [1085, 70] width 51 height 27
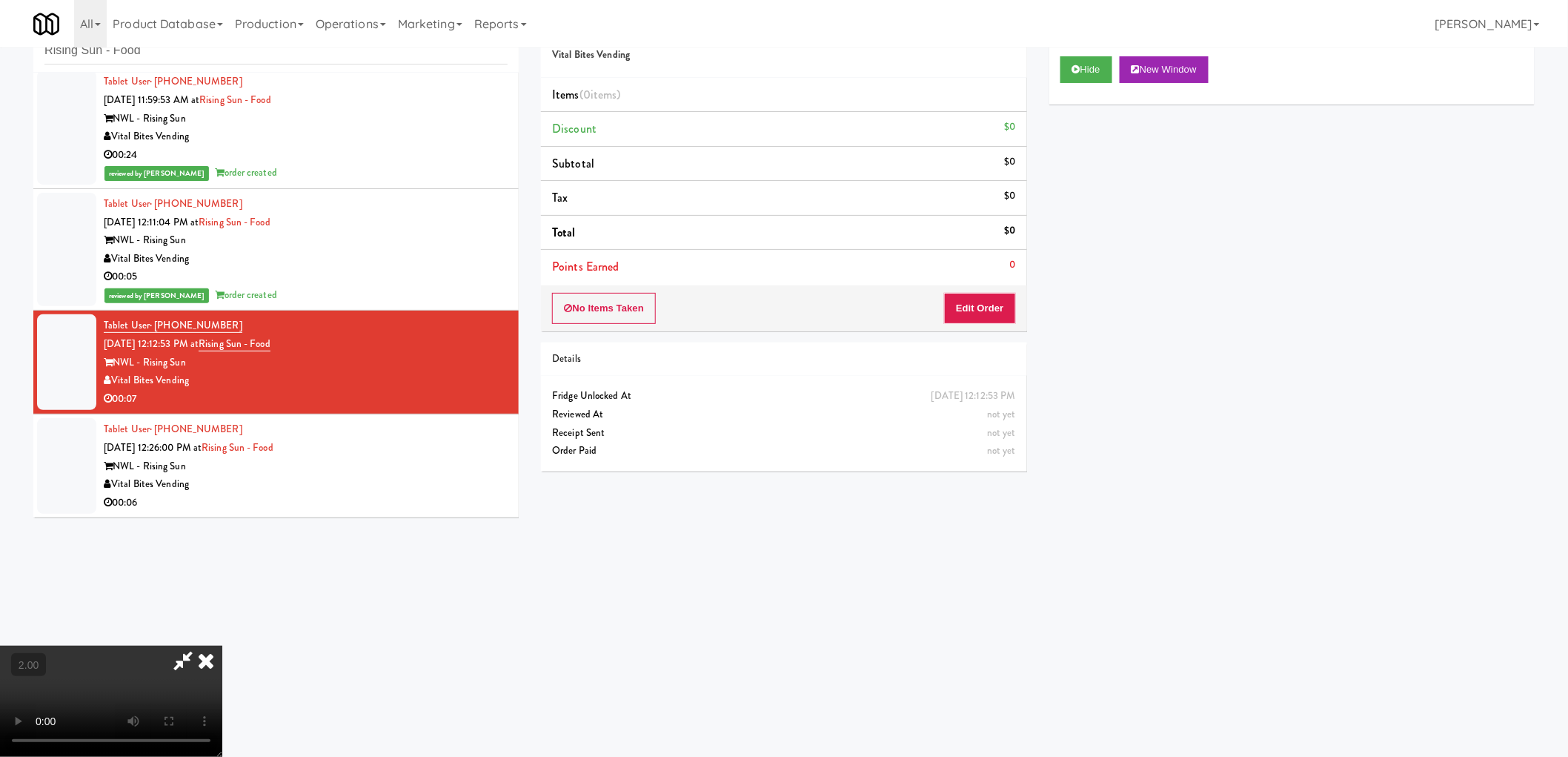
click at [223, 645] on video at bounding box center [111, 700] width 223 height 111
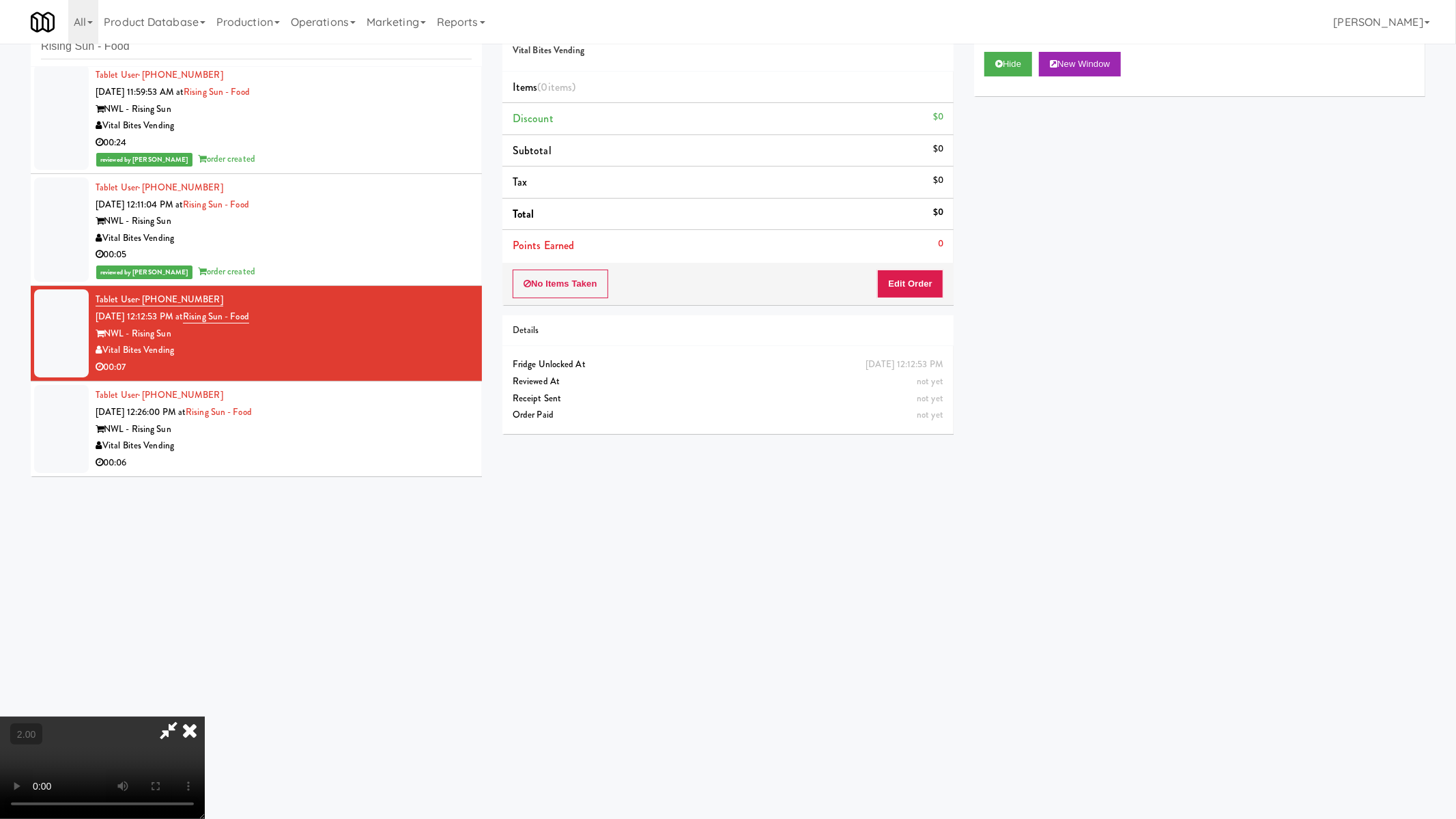
click at [205, 716] on video at bounding box center [102, 767] width 205 height 102
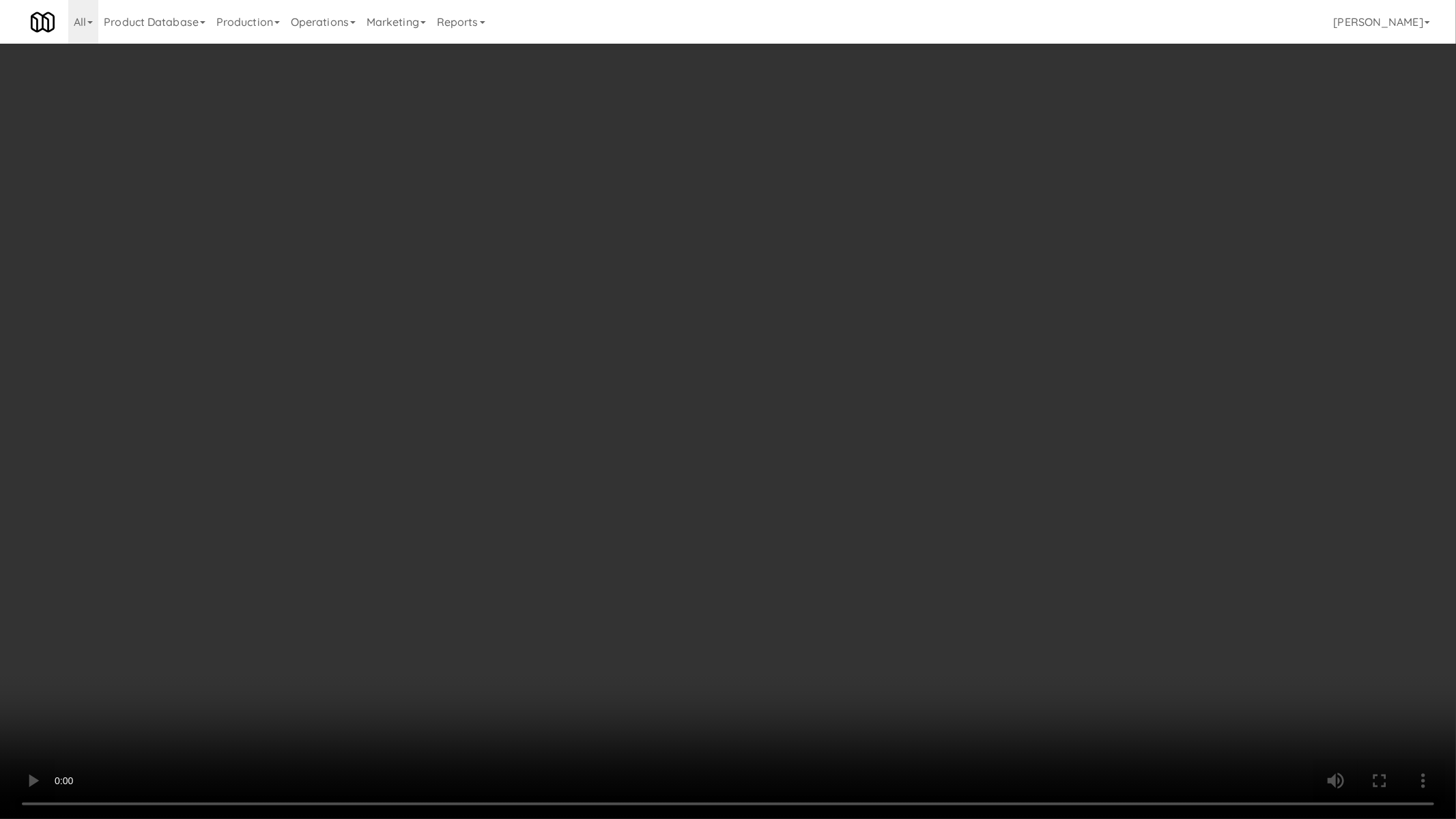
click at [576, 664] on video at bounding box center [728, 409] width 1456 height 819
click at [577, 664] on video at bounding box center [728, 409] width 1456 height 819
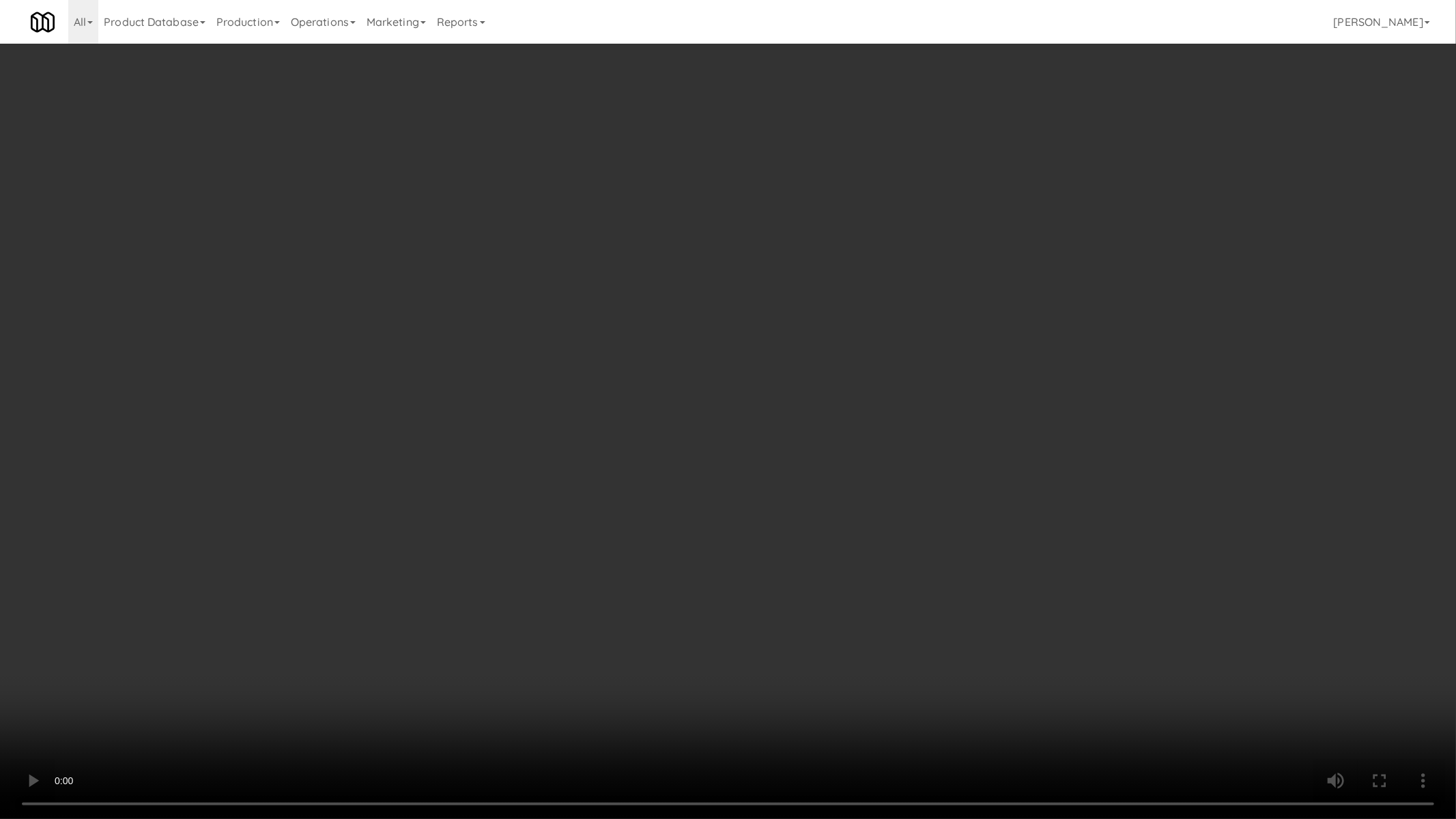
click at [577, 664] on video at bounding box center [728, 409] width 1456 height 819
click at [578, 665] on video at bounding box center [728, 409] width 1456 height 819
click at [579, 665] on video at bounding box center [728, 409] width 1456 height 819
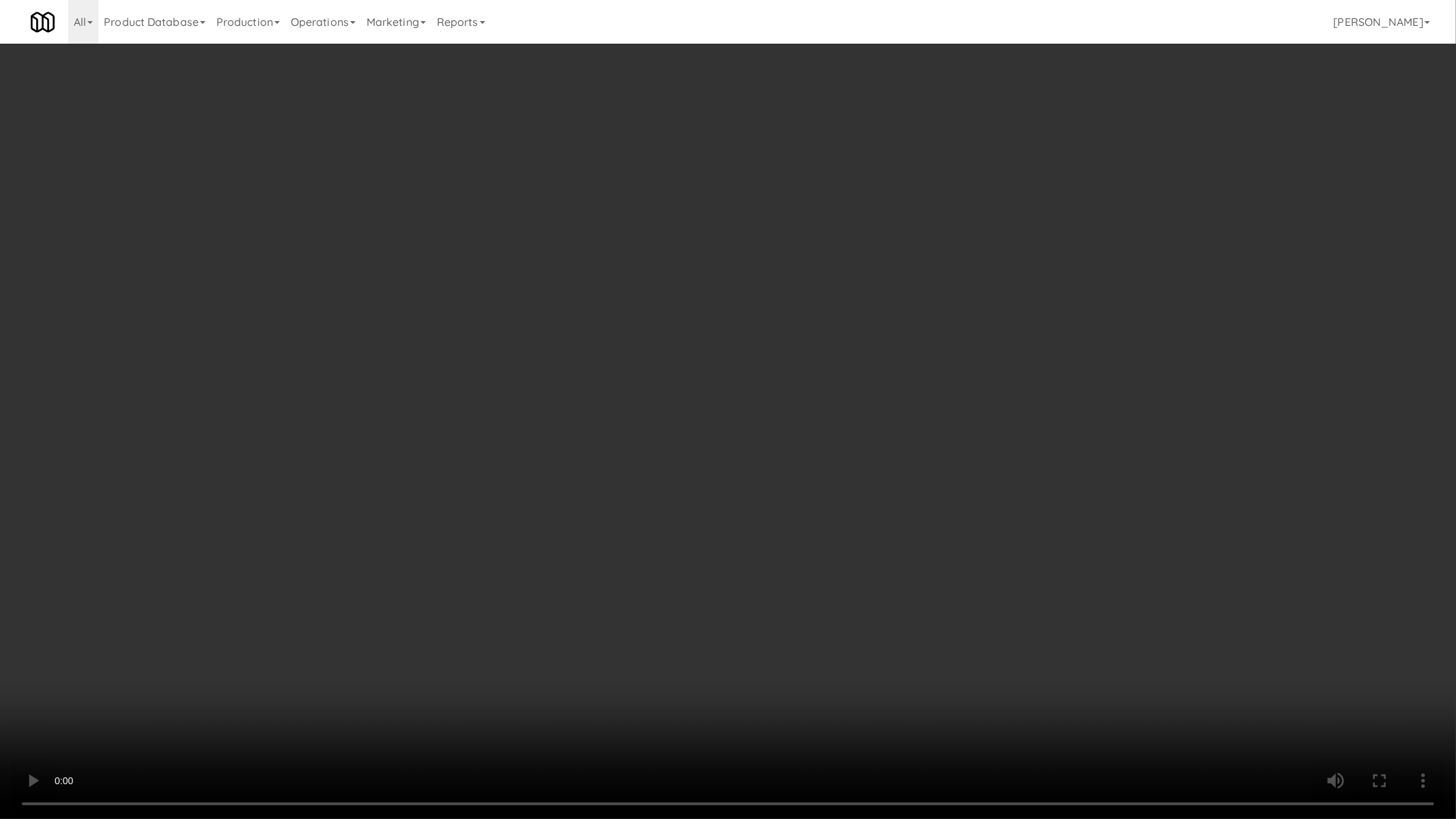
click at [579, 670] on video at bounding box center [728, 409] width 1456 height 819
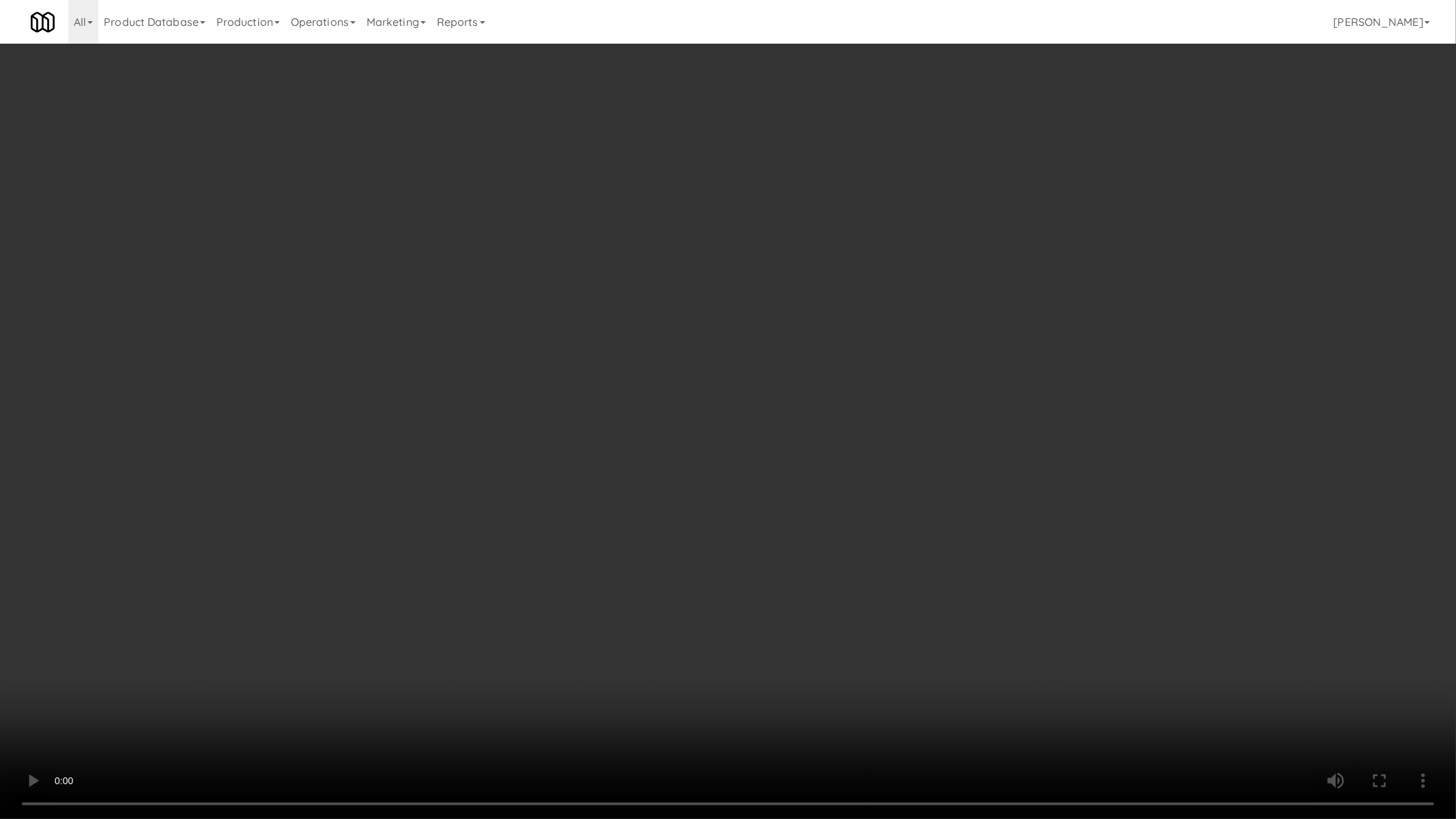
click at [579, 670] on video at bounding box center [728, 409] width 1456 height 819
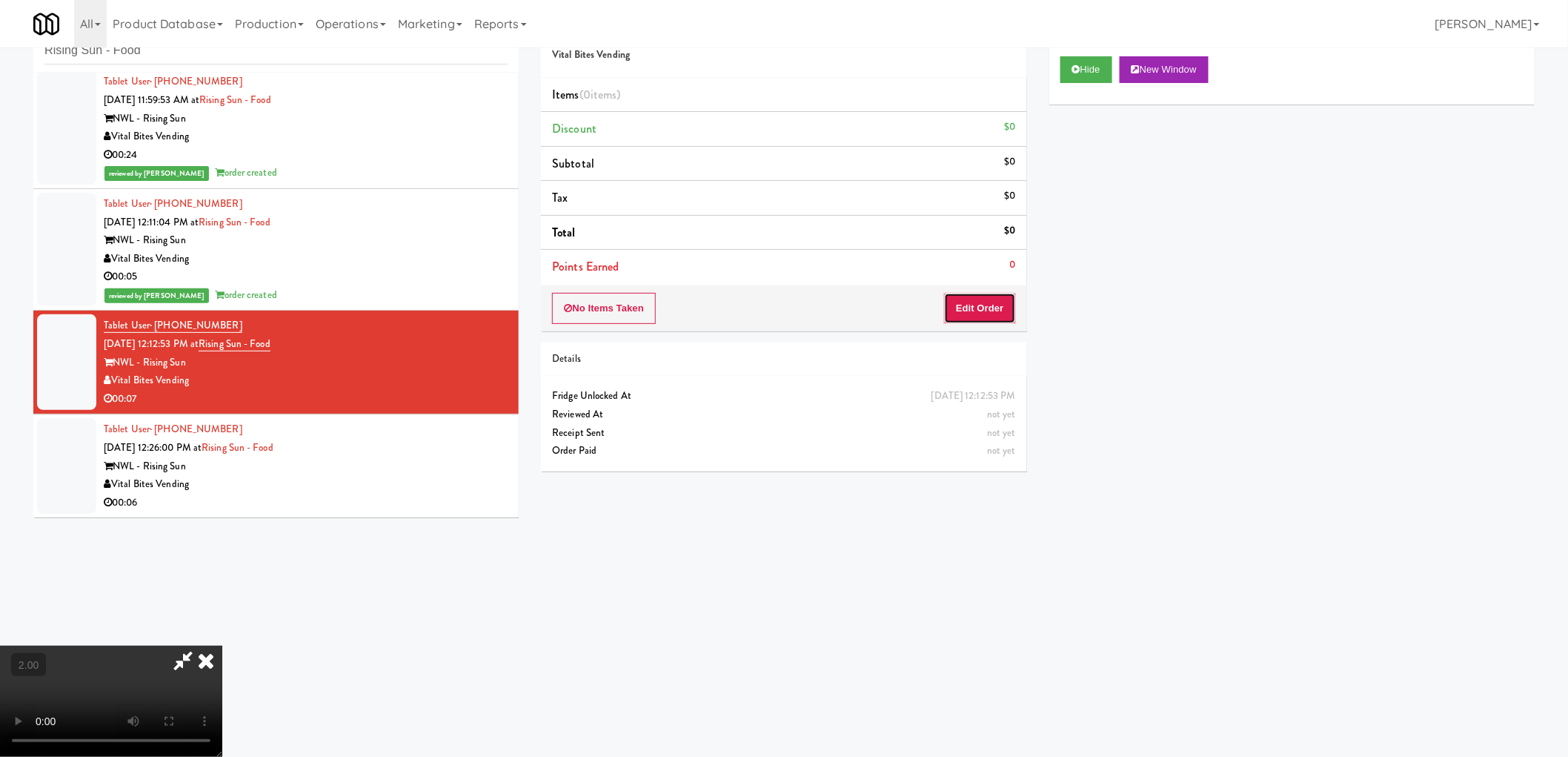
click at [995, 317] on button "Edit Order" at bounding box center [980, 308] width 72 height 31
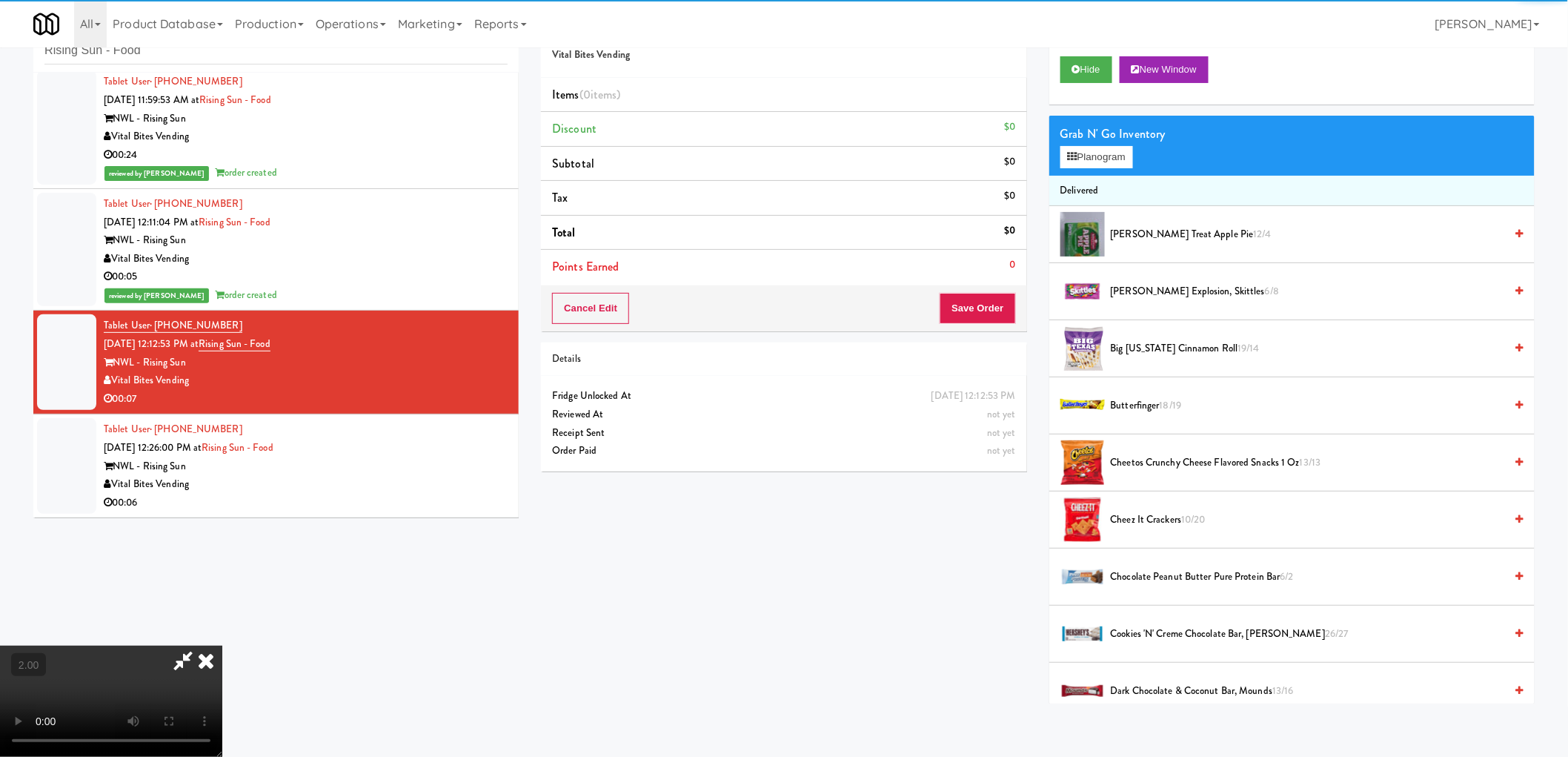
click at [1098, 188] on li "Delivered" at bounding box center [1292, 191] width 485 height 31
click at [1101, 173] on div "Grab N' Go Inventory Planogram" at bounding box center [1292, 146] width 485 height 60
click at [1100, 154] on button "Planogram" at bounding box center [1096, 157] width 73 height 23
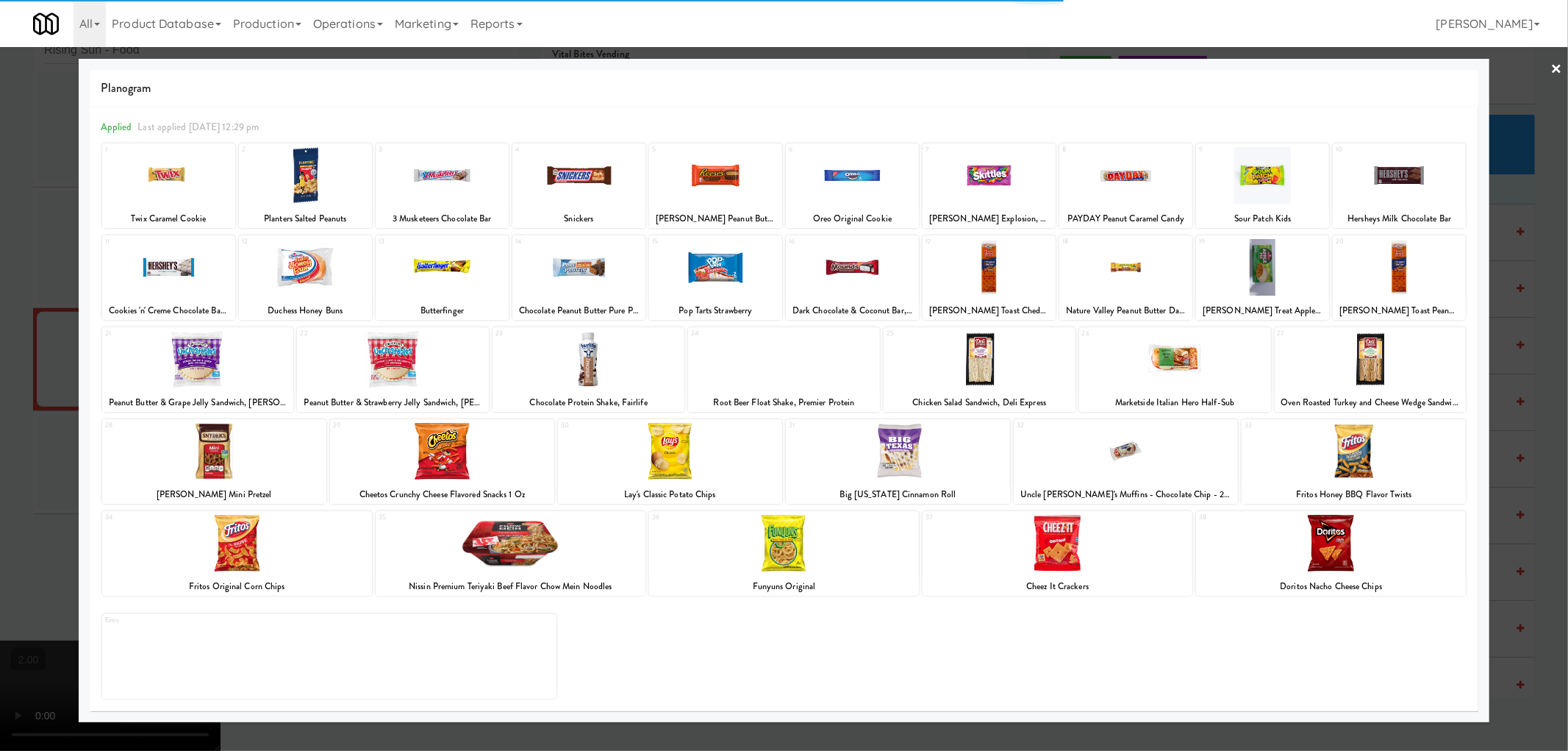
click at [325, 188] on div at bounding box center [305, 175] width 133 height 56
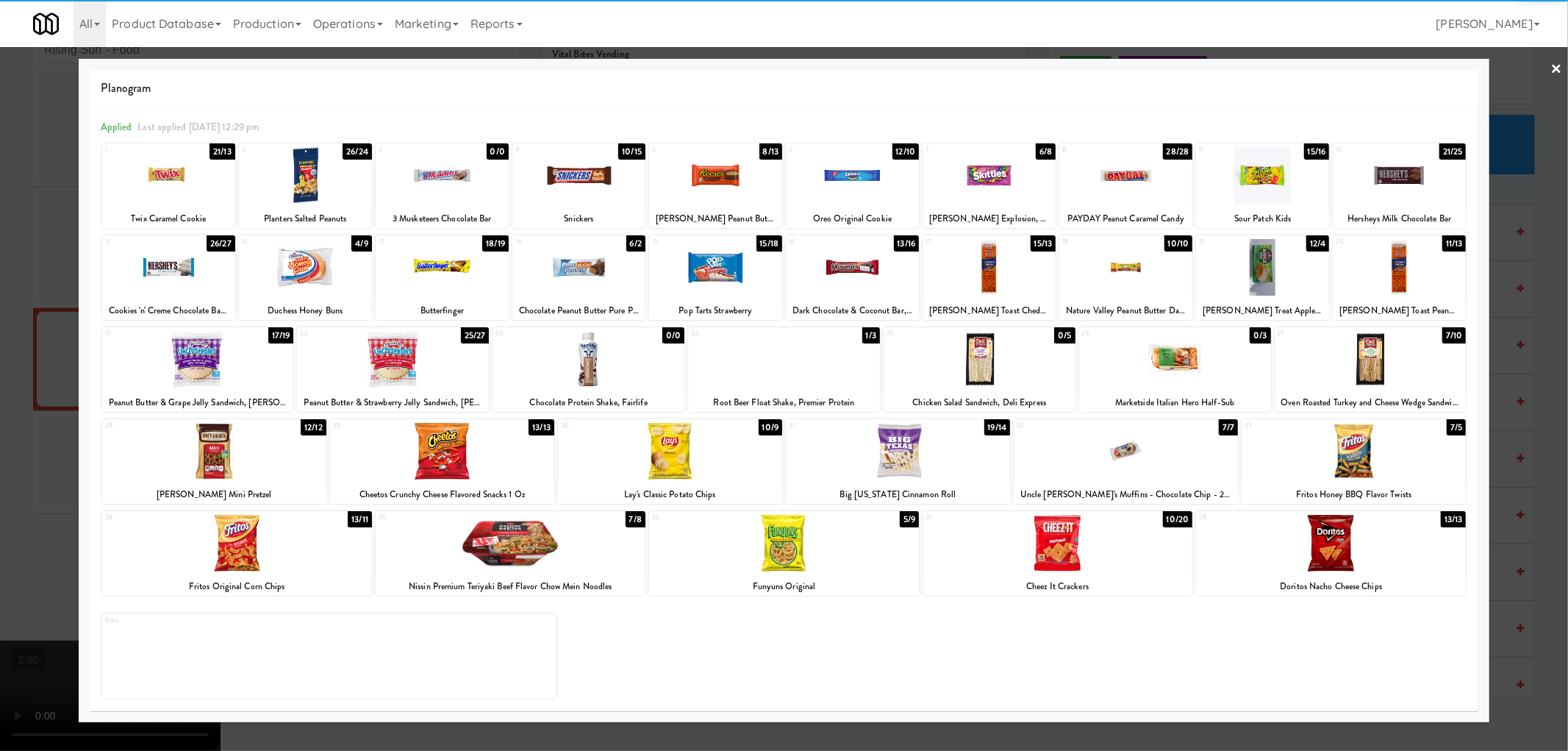
click at [325, 188] on div at bounding box center [305, 175] width 133 height 56
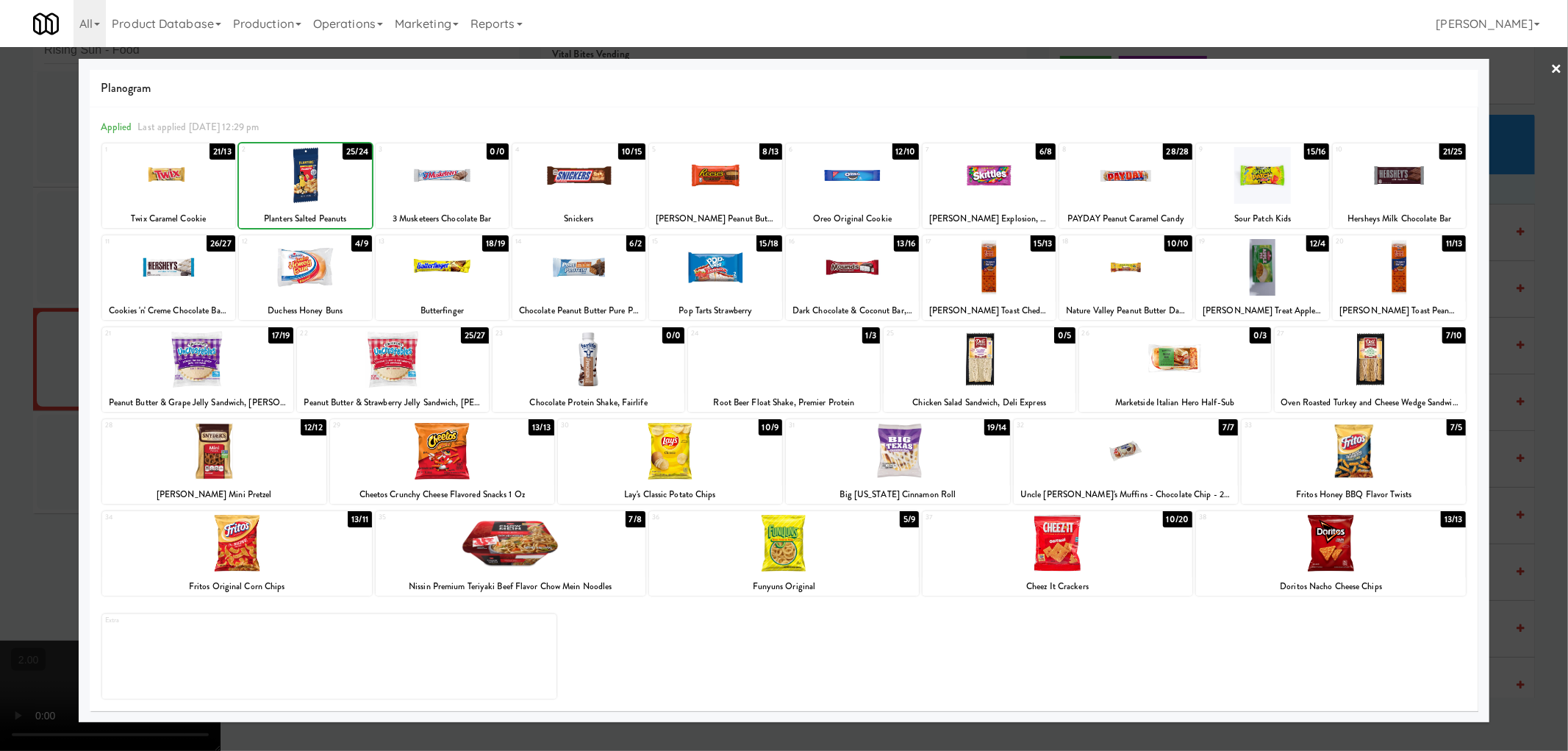
click at [325, 188] on div at bounding box center [305, 175] width 133 height 56
click at [0, 412] on div at bounding box center [784, 376] width 1568 height 751
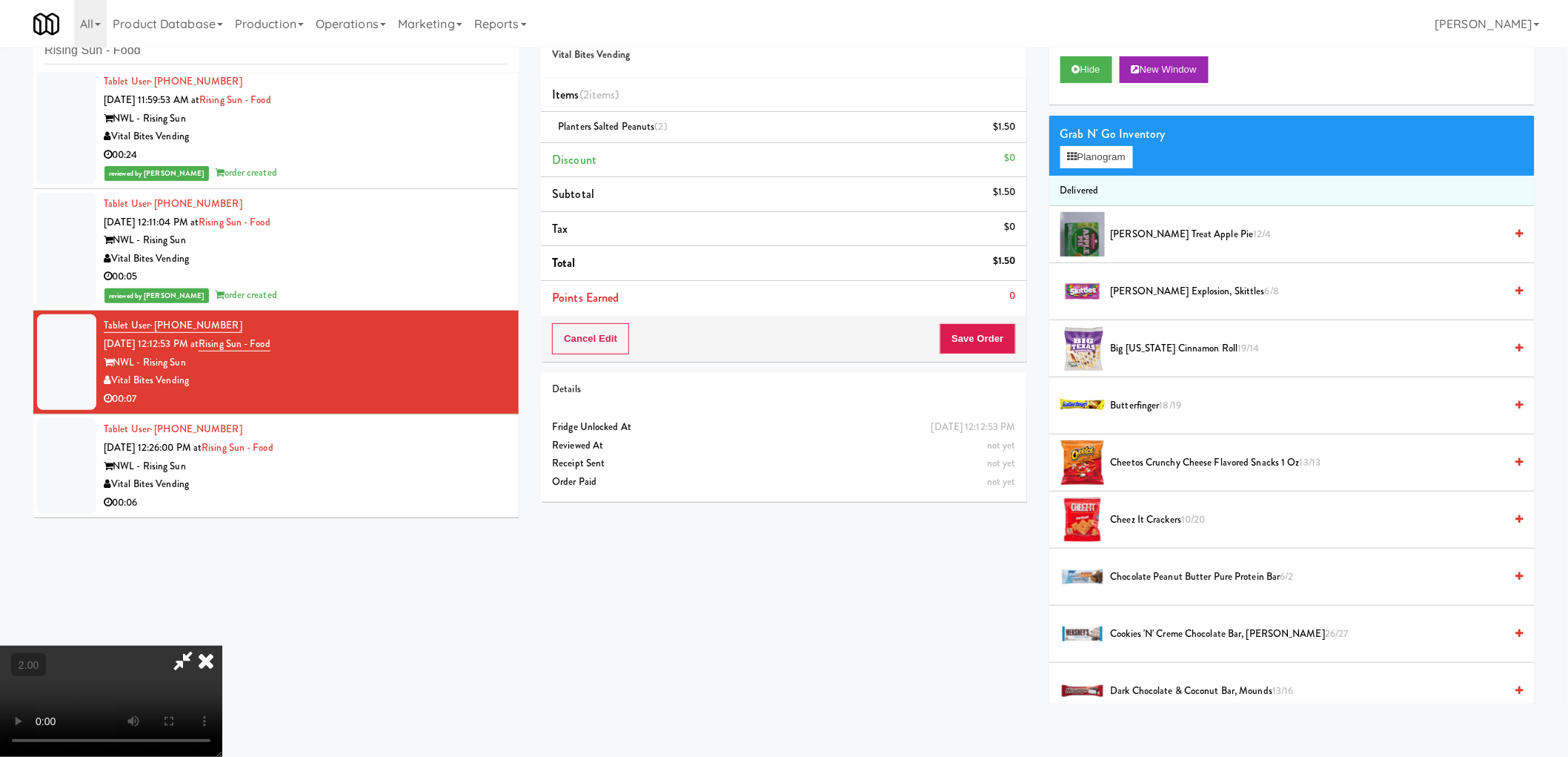
click at [223, 645] on video at bounding box center [111, 700] width 223 height 111
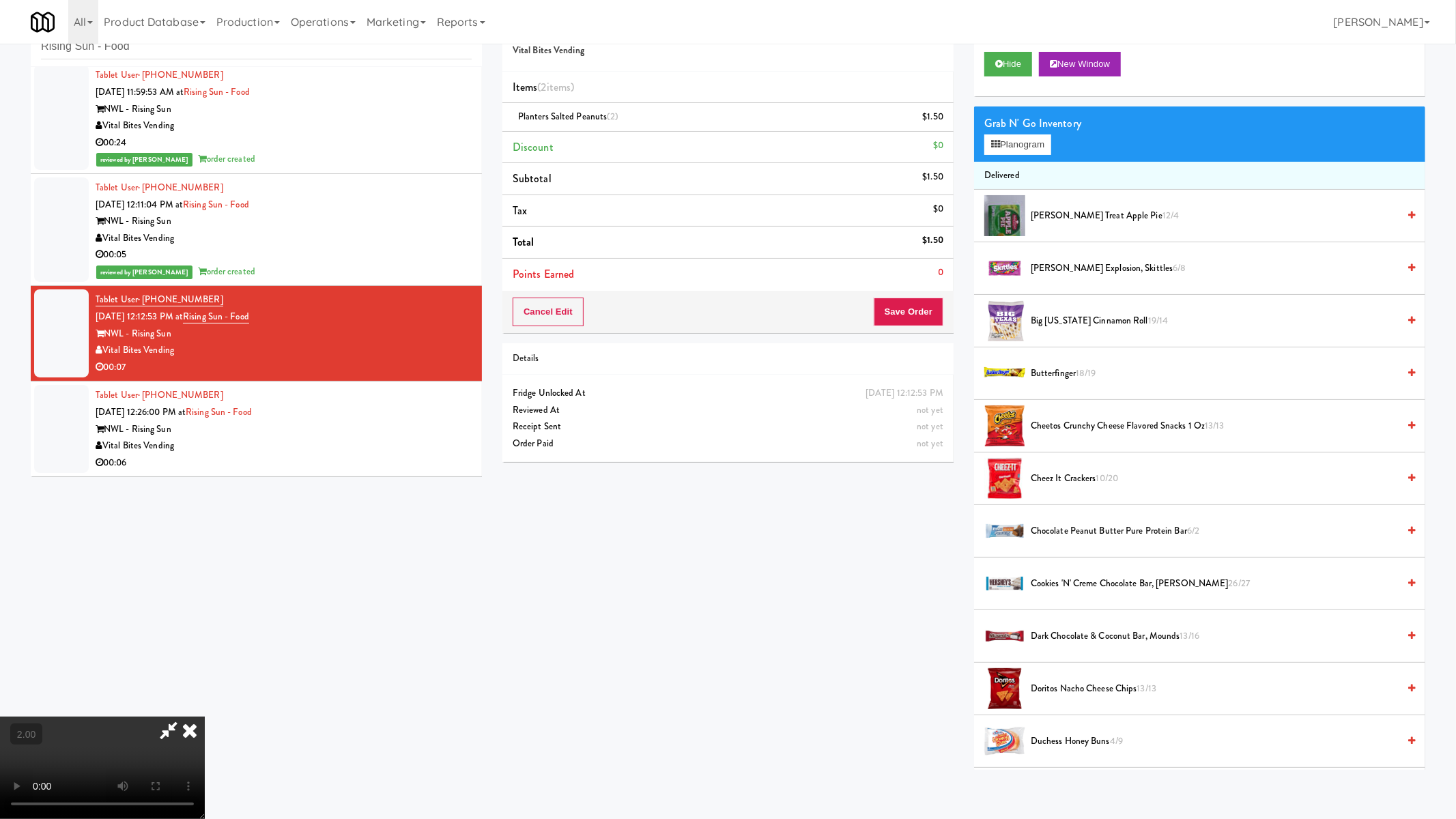
click at [205, 716] on video at bounding box center [102, 767] width 205 height 102
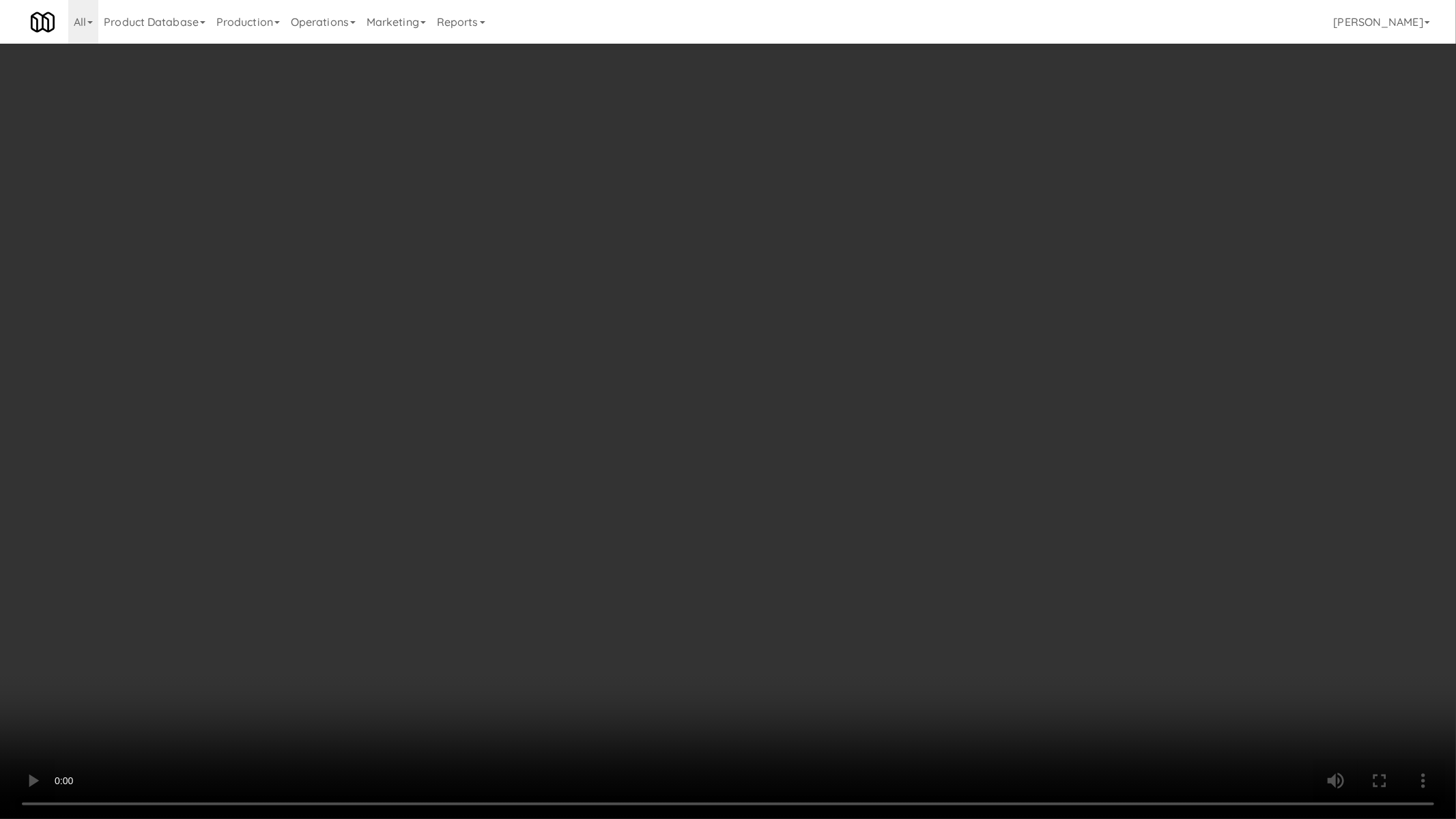
click at [714, 582] on video at bounding box center [728, 409] width 1456 height 819
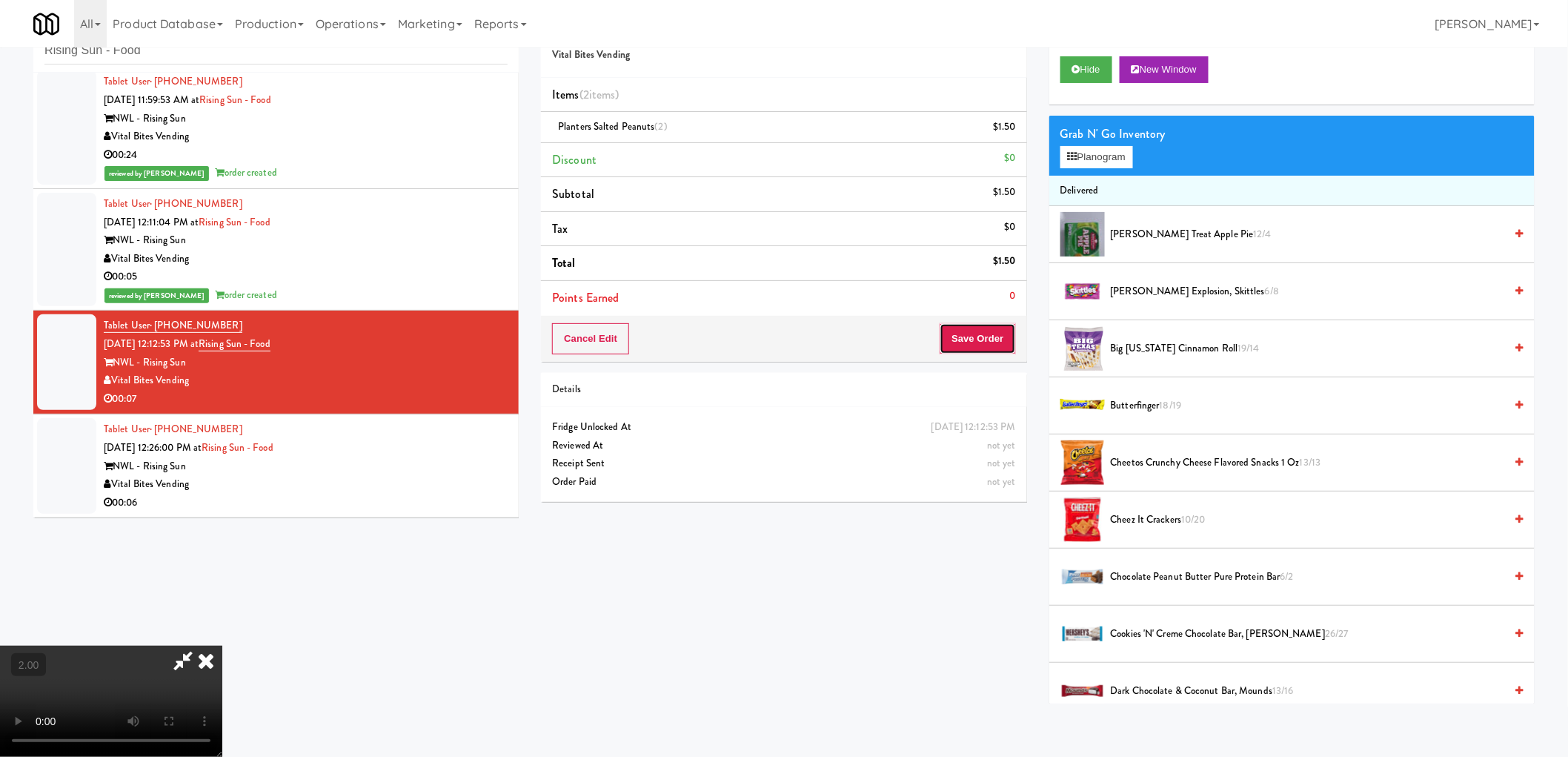
click at [984, 343] on button "Save Order" at bounding box center [977, 338] width 76 height 31
